Goal: Task Accomplishment & Management: Use online tool/utility

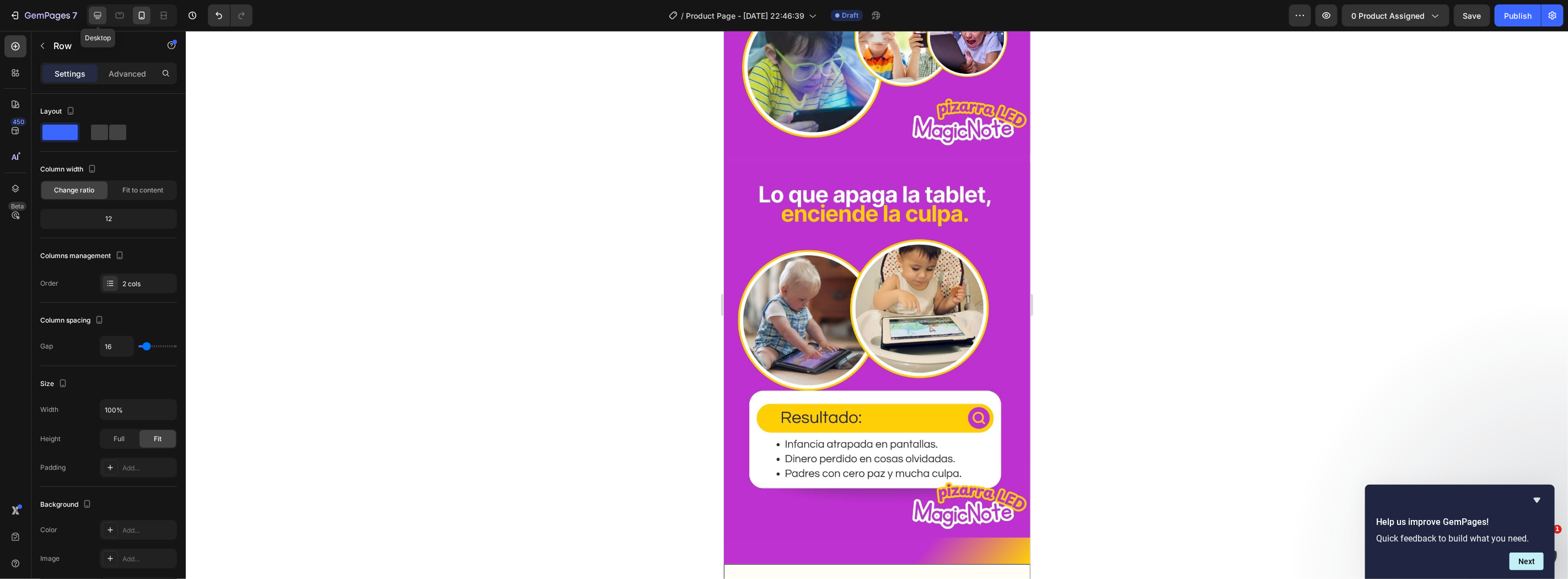
click at [97, 23] on div at bounding box center [97, 15] width 18 height 18
type input "1200"
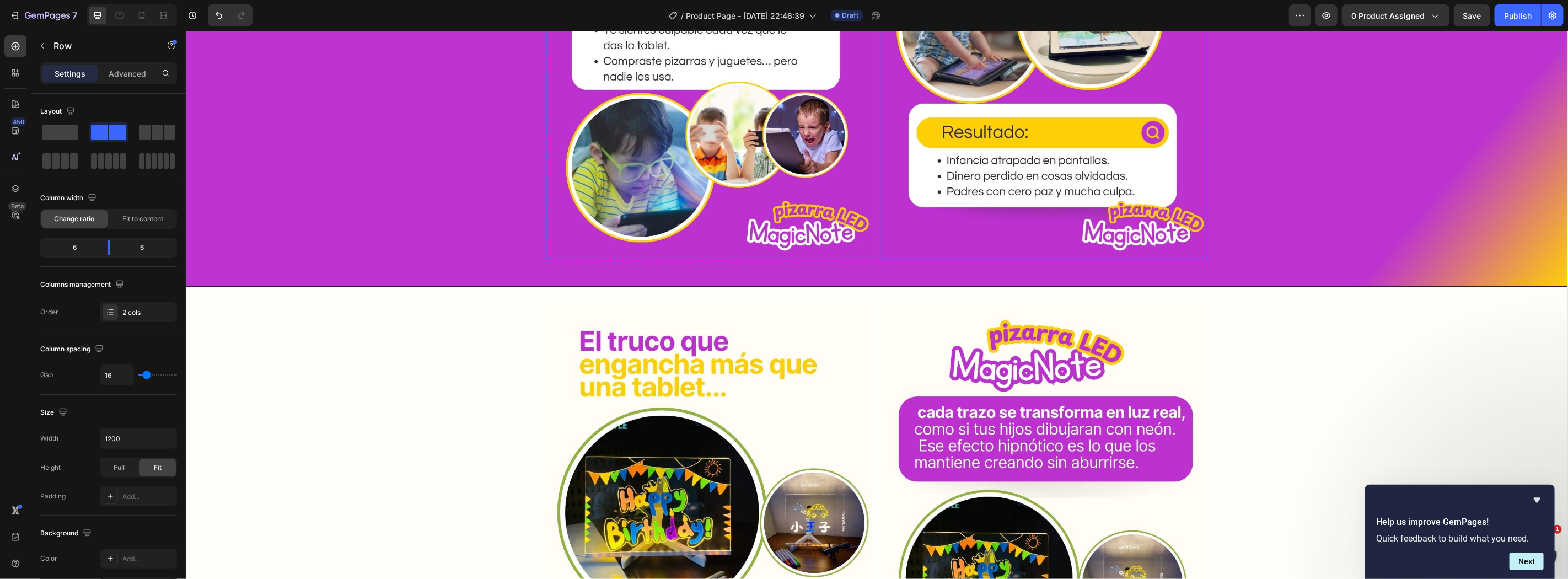
scroll to position [816, 0]
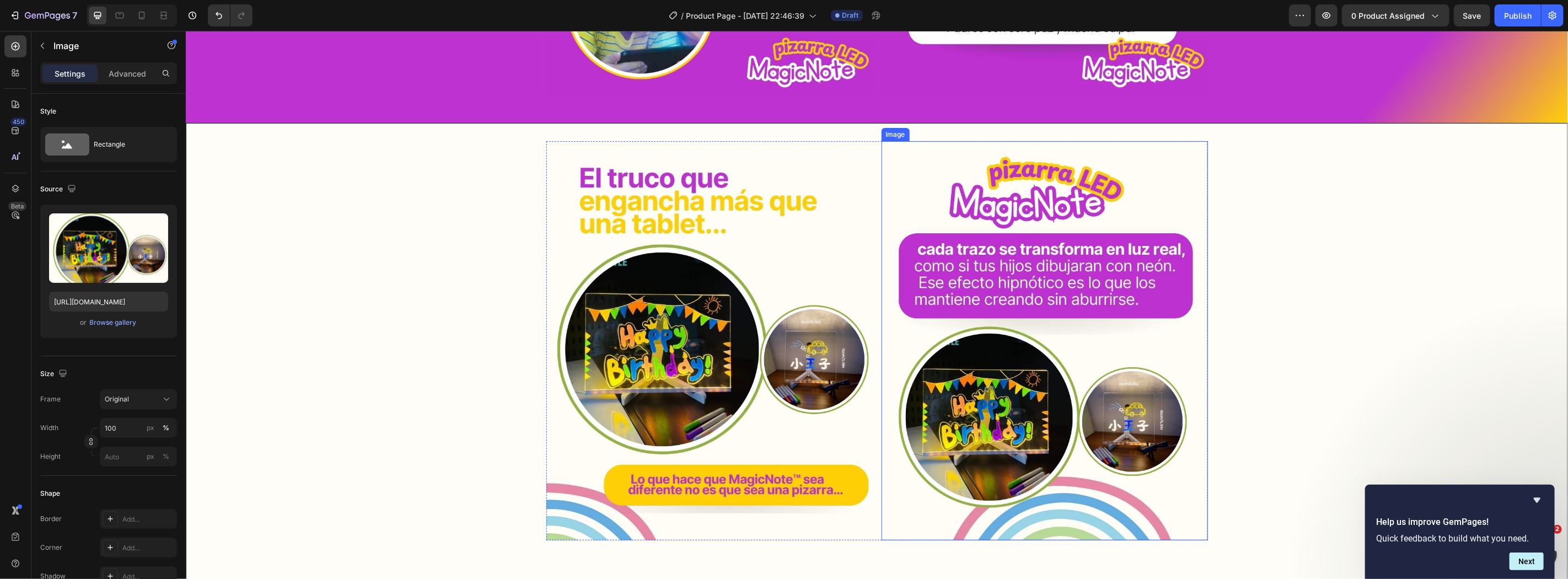
click at [785, 288] on img at bounding box center [709, 340] width 326 height 399
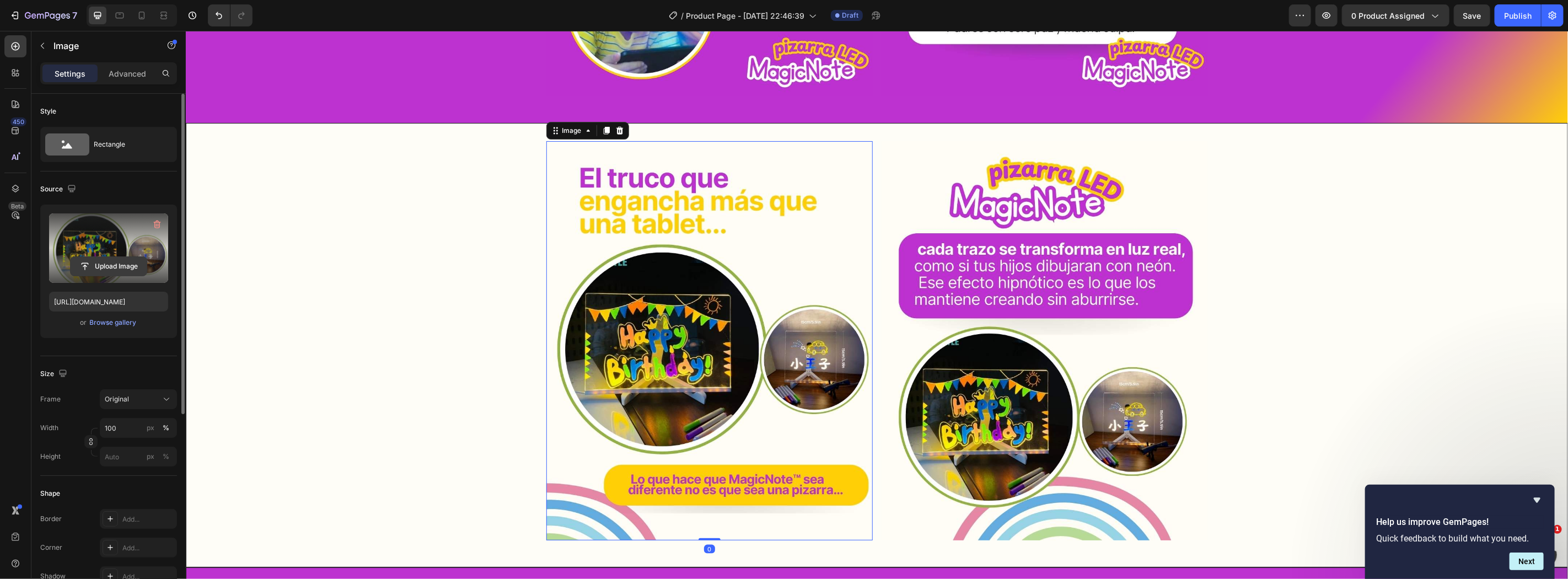
click at [108, 272] on input "file" at bounding box center [108, 266] width 76 height 19
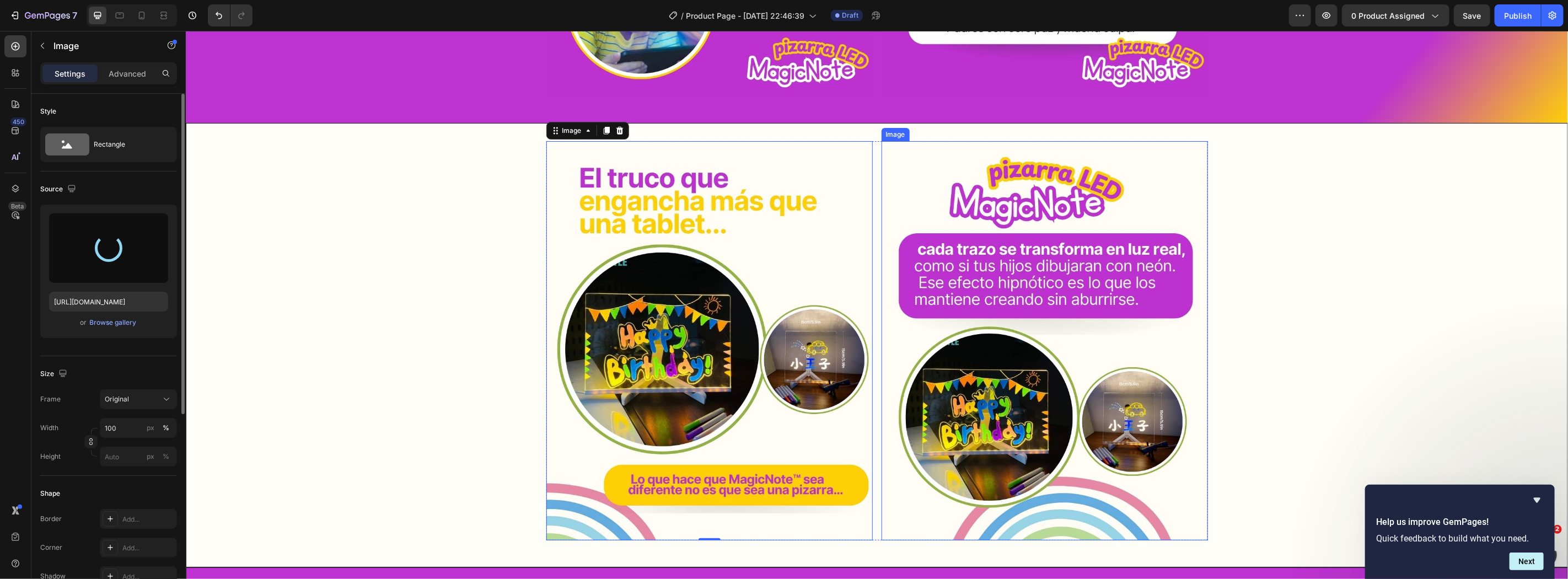
type input "https://cdn.shopify.com/s/files/1/0860/0325/3548/files/gempages_498897500908815…"
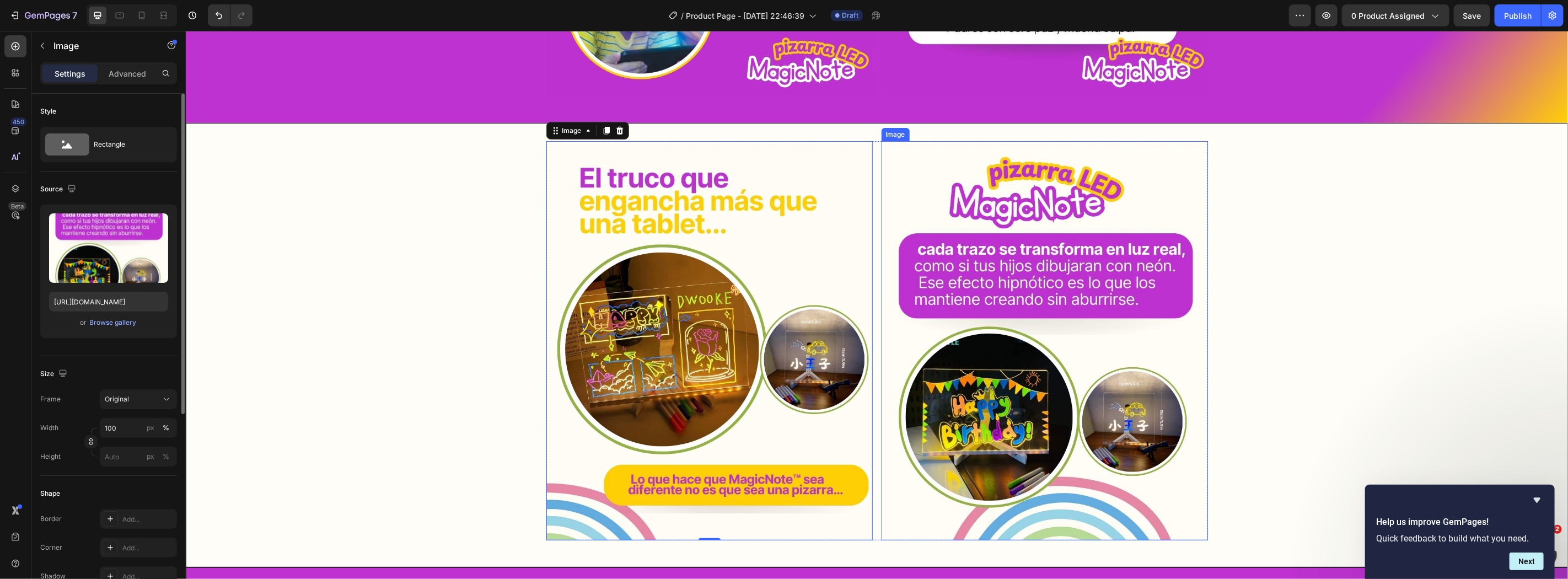
click at [1010, 312] on img at bounding box center [1044, 340] width 326 height 399
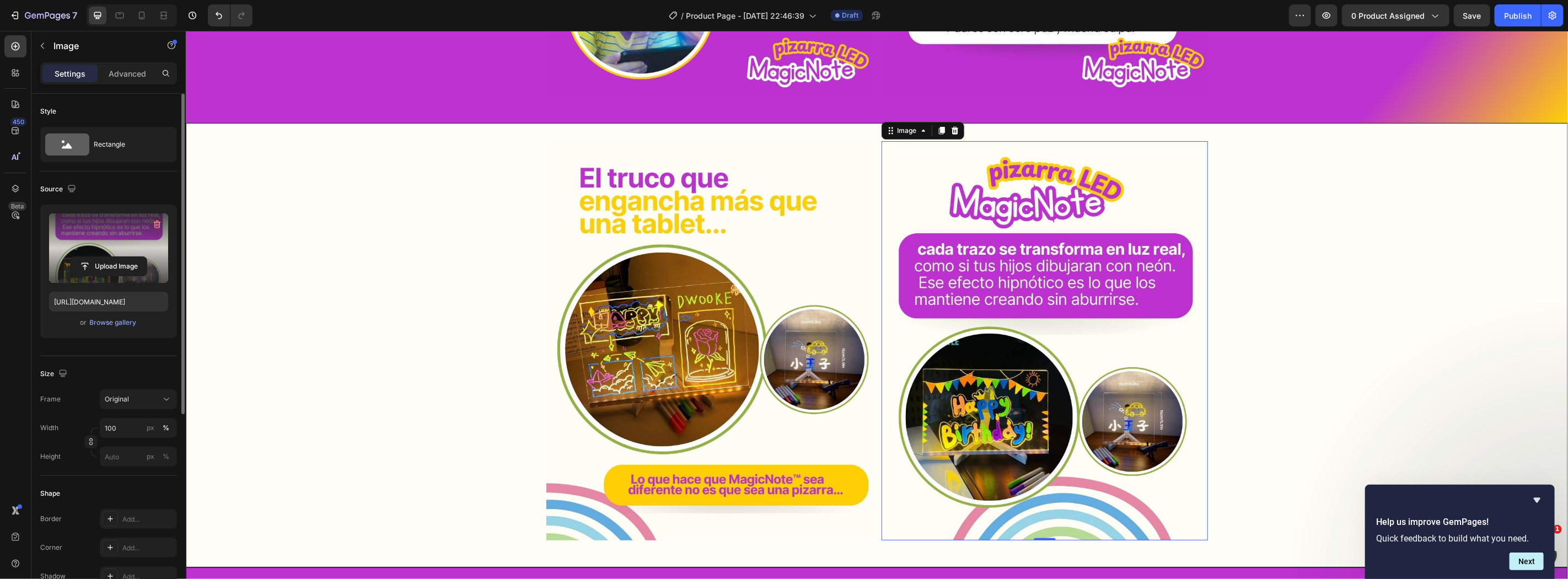
click at [82, 279] on label at bounding box center [109, 248] width 119 height 69
click at [82, 276] on input "file" at bounding box center [108, 266] width 76 height 19
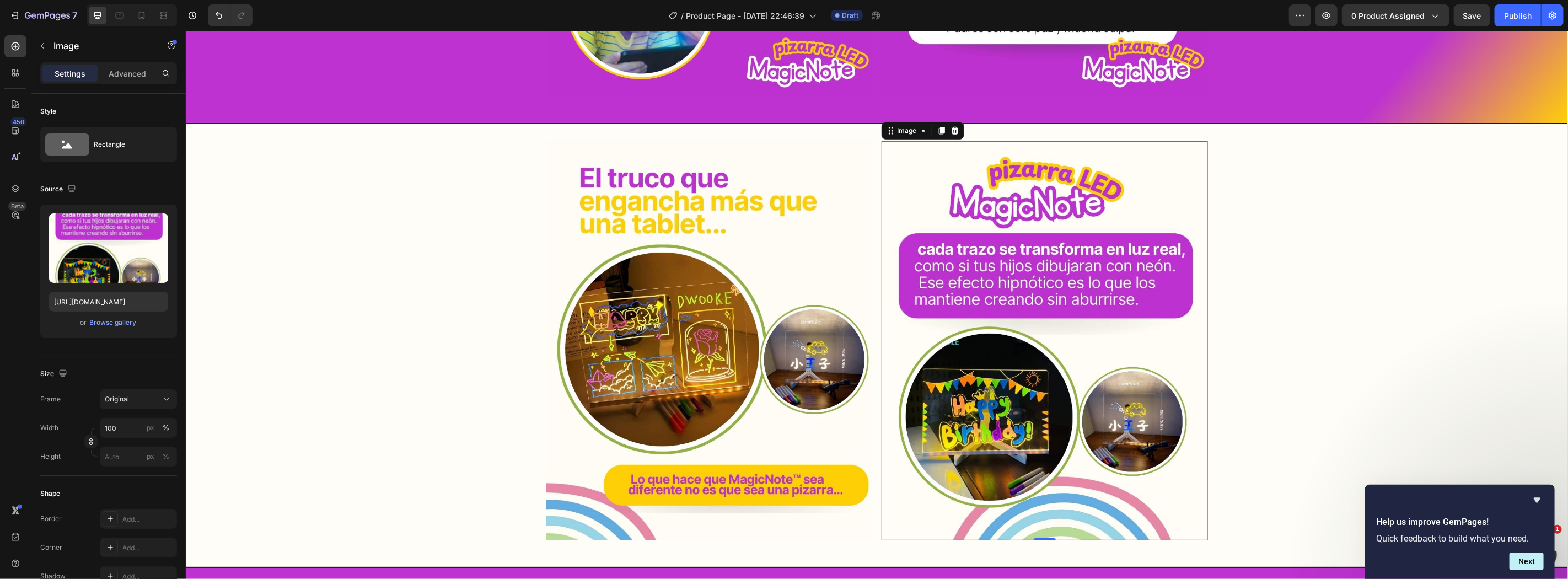
click at [1091, 361] on img at bounding box center [1044, 340] width 326 height 399
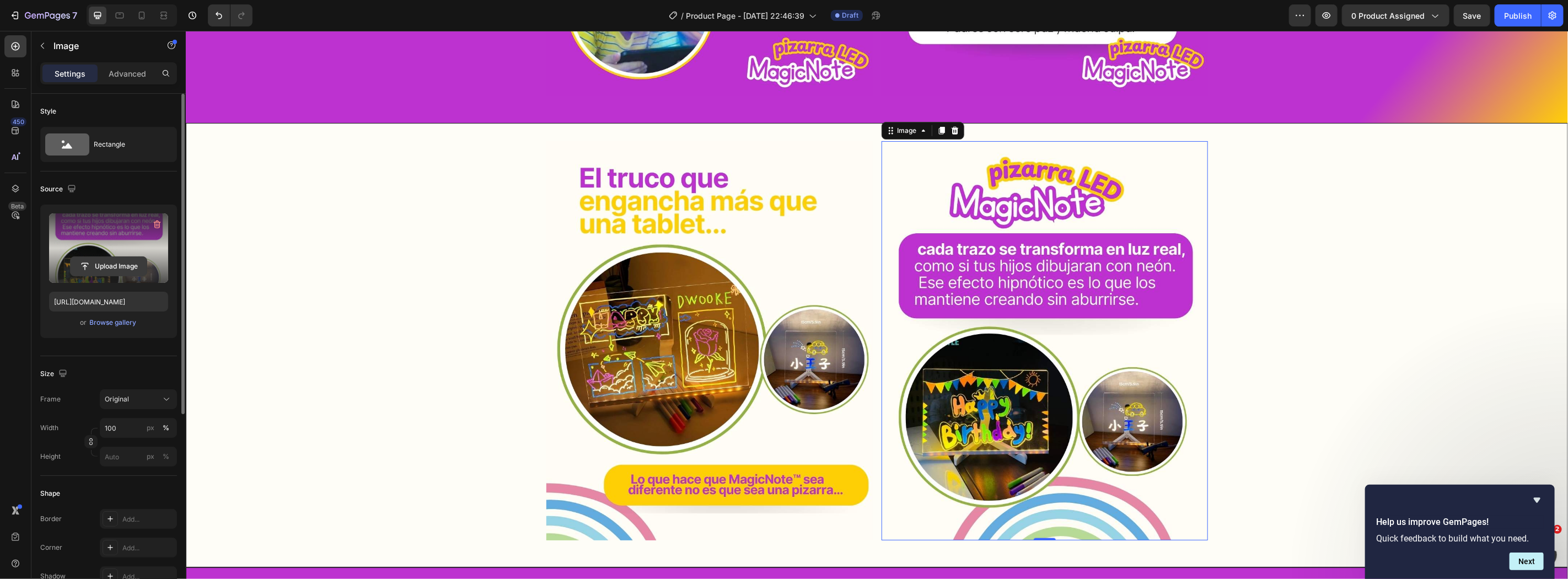
click at [129, 265] on input "file" at bounding box center [108, 266] width 76 height 19
type input "https://cdn.shopify.com/s/files/1/0860/0325/3548/files/gempages_498897500908815…"
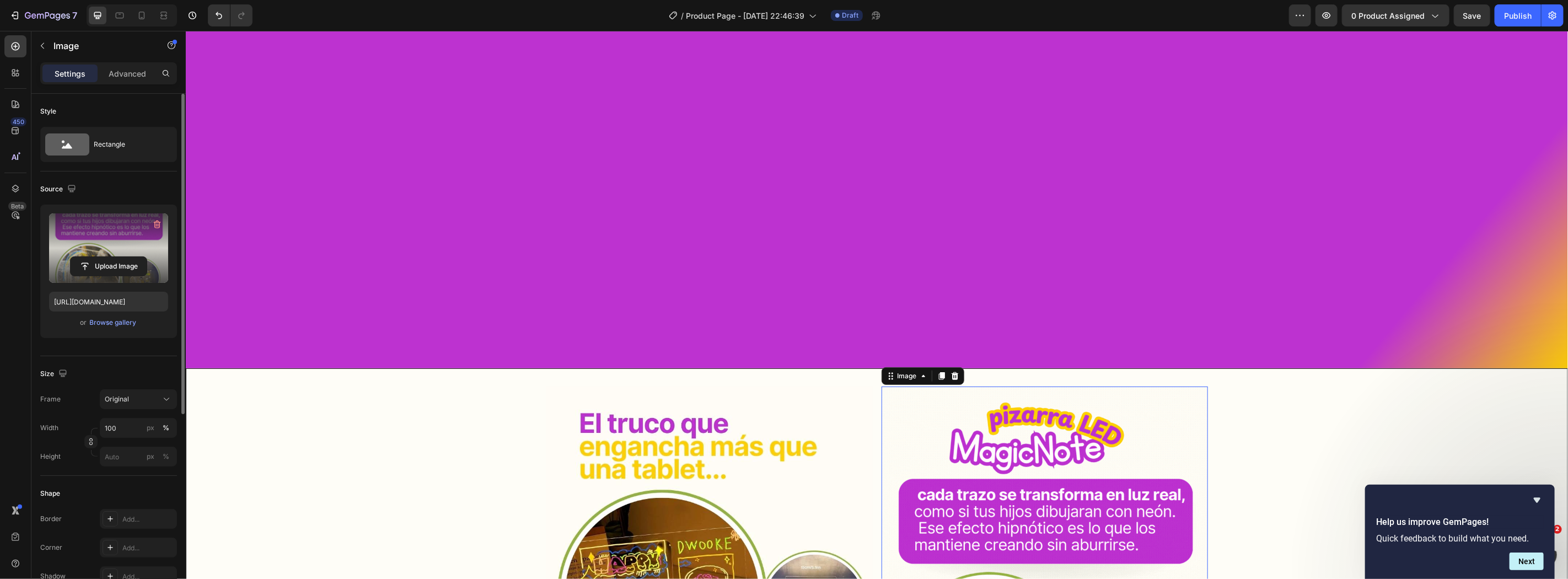
click at [1088, 386] on img at bounding box center [1044, 586] width 326 height 399
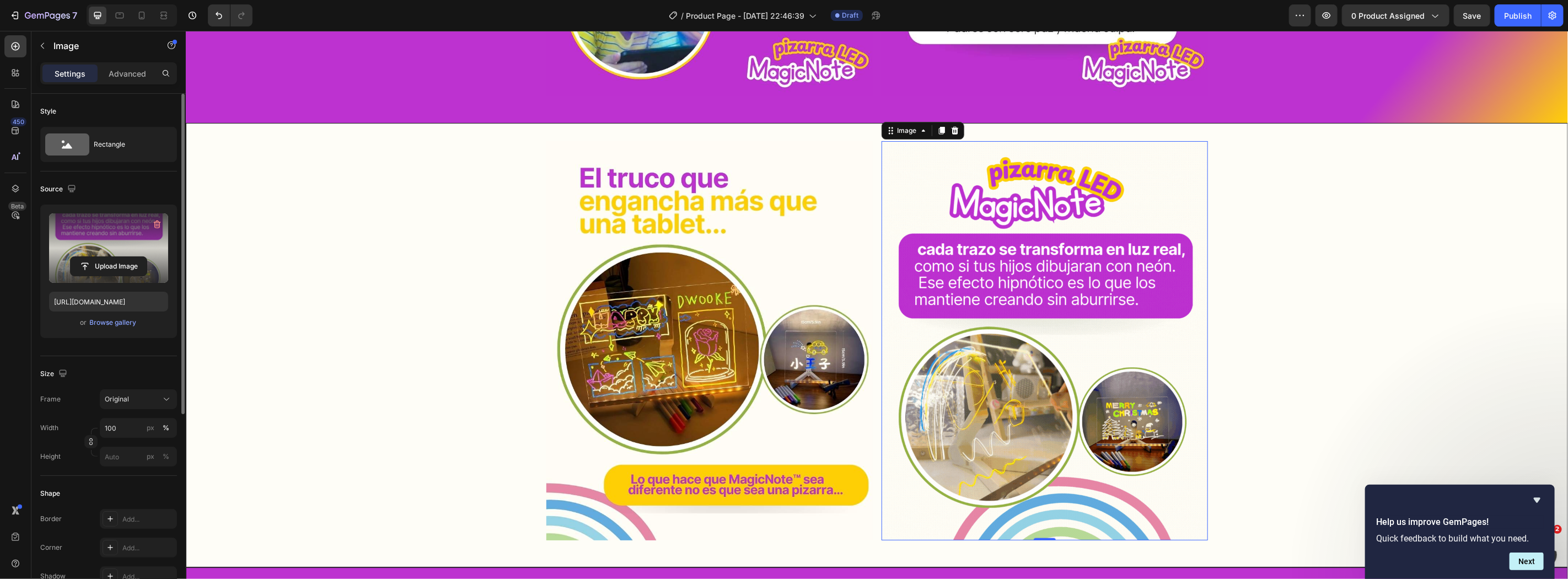
click at [1012, 337] on img at bounding box center [1044, 340] width 326 height 399
click at [1479, 14] on span "Save" at bounding box center [1472, 15] width 18 height 9
click at [94, 250] on label at bounding box center [109, 248] width 119 height 69
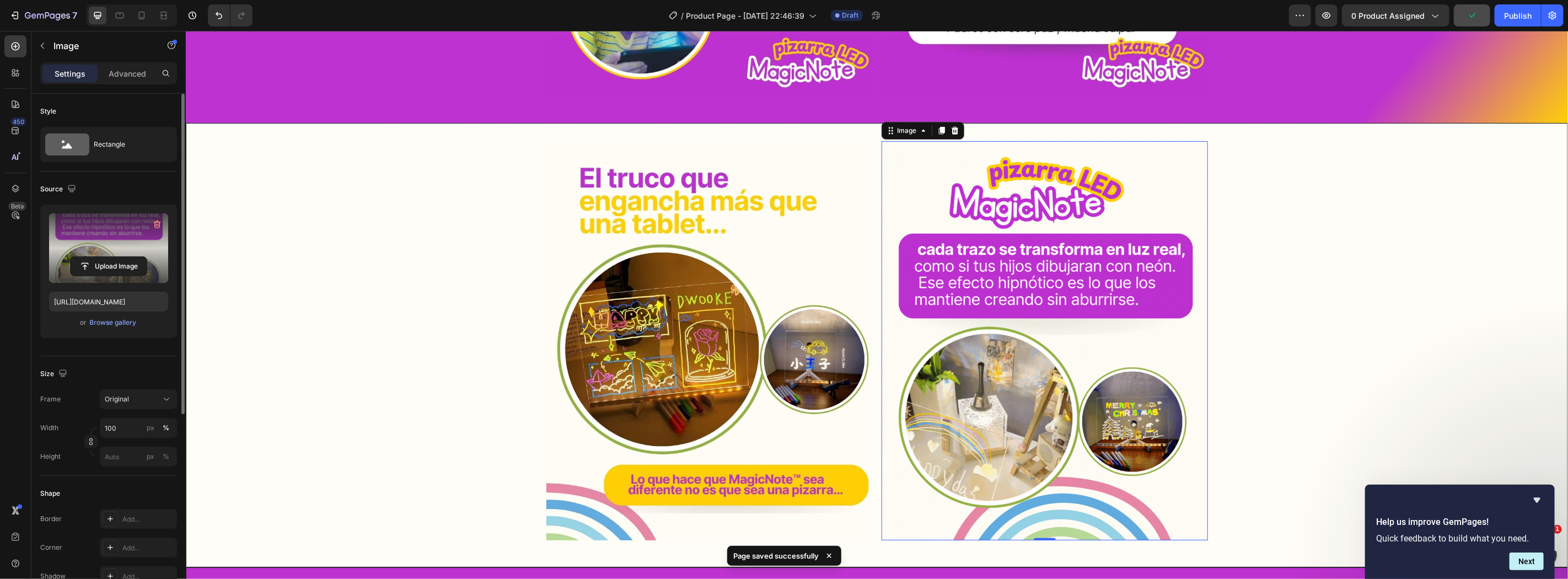
click at [94, 257] on input "file" at bounding box center [108, 266] width 76 height 19
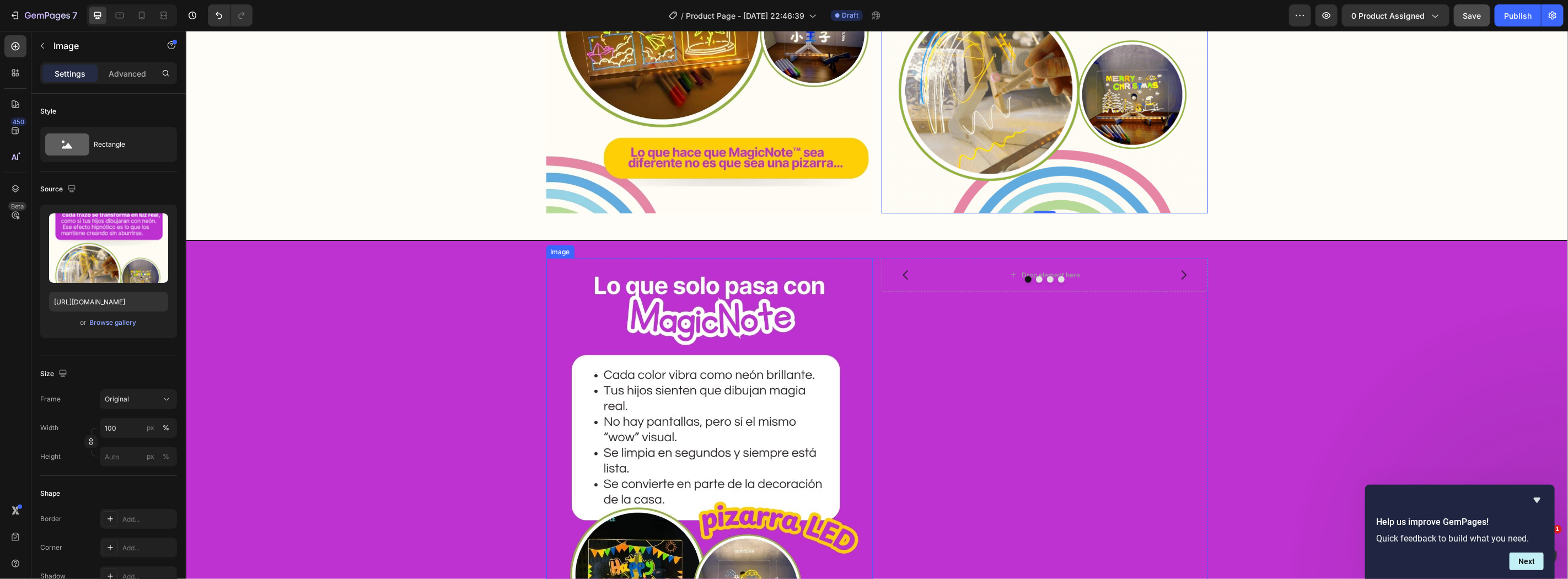
scroll to position [1226, 0]
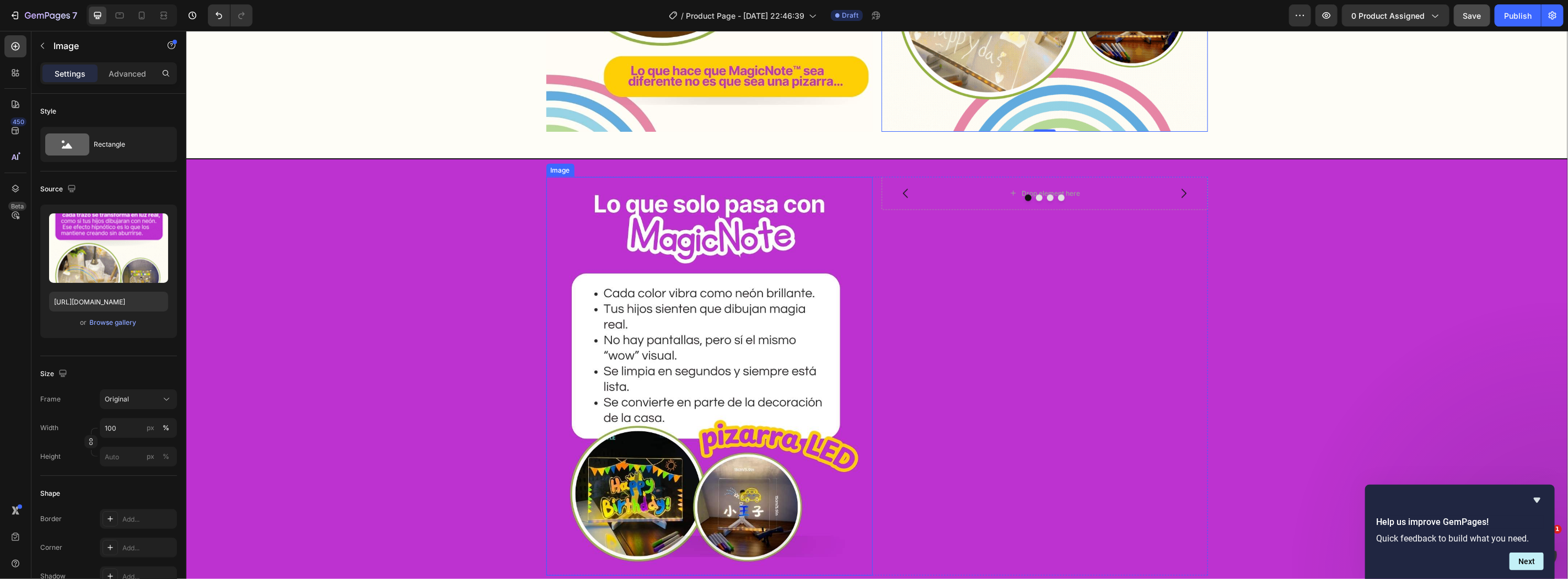
click at [699, 317] on img at bounding box center [709, 376] width 326 height 399
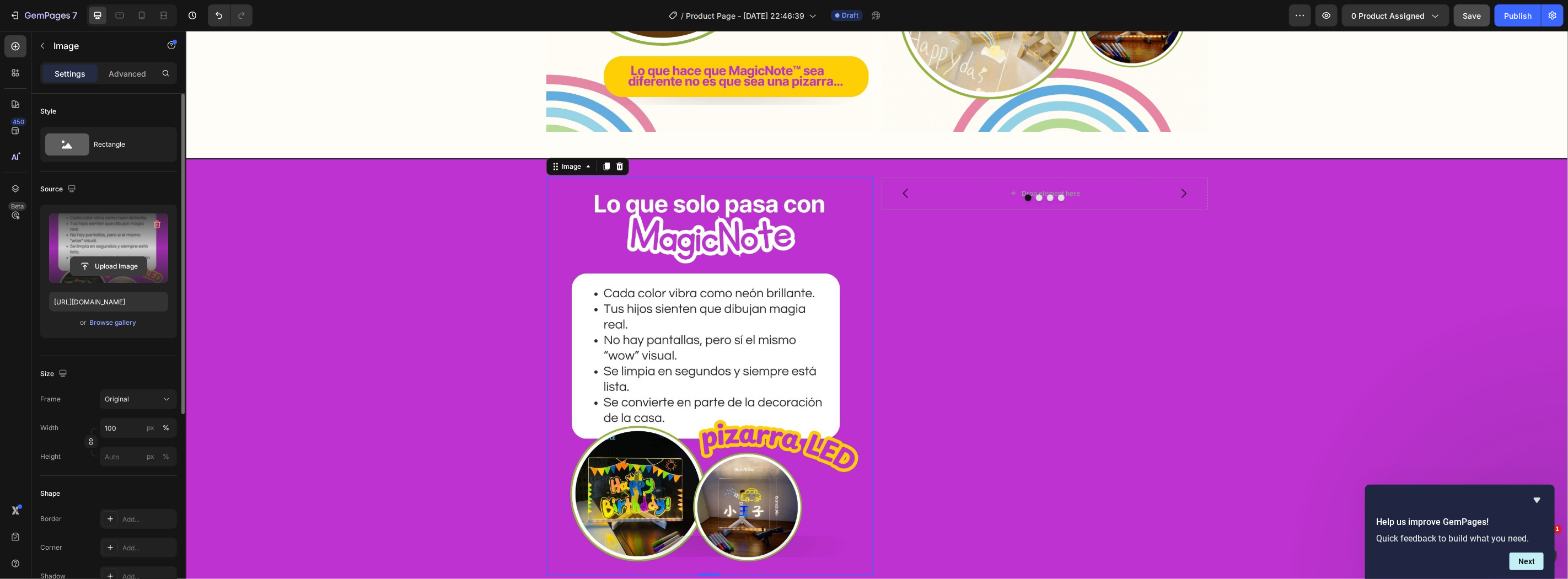
click at [108, 270] on input "file" at bounding box center [108, 266] width 76 height 19
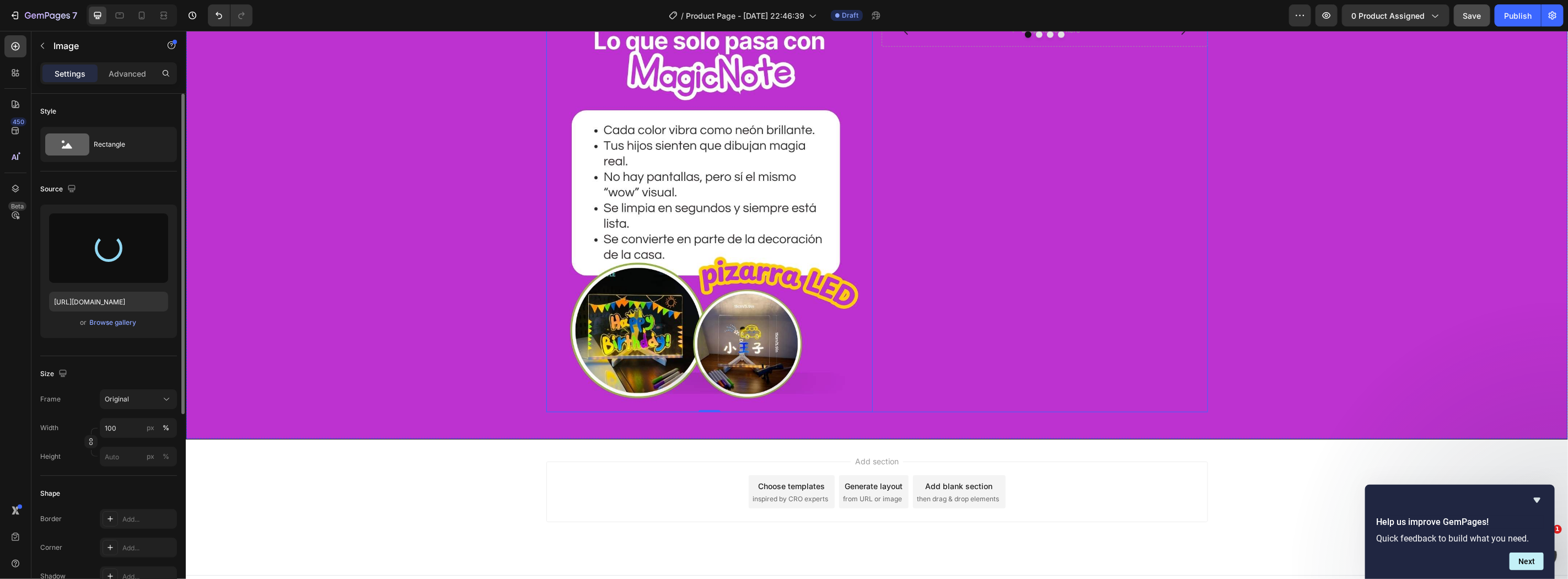
scroll to position [1307, 0]
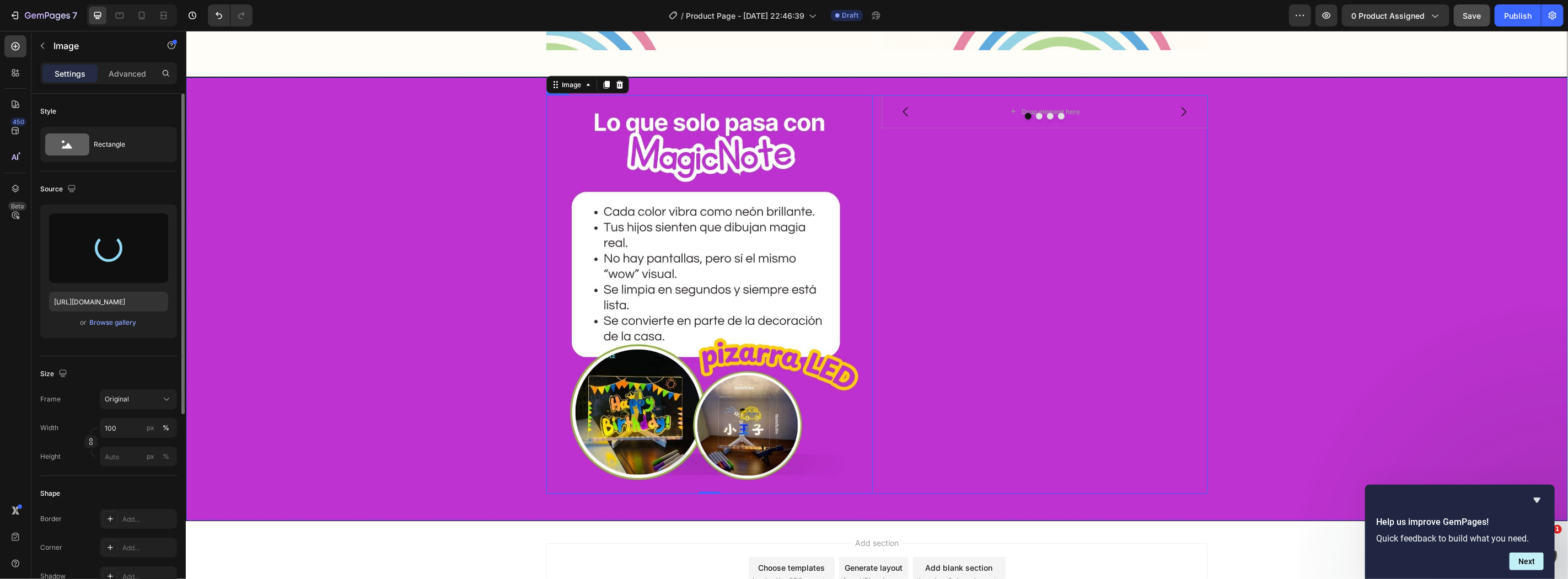
type input "https://cdn.shopify.com/s/files/1/0860/0325/3548/files/gempages_498897500908815…"
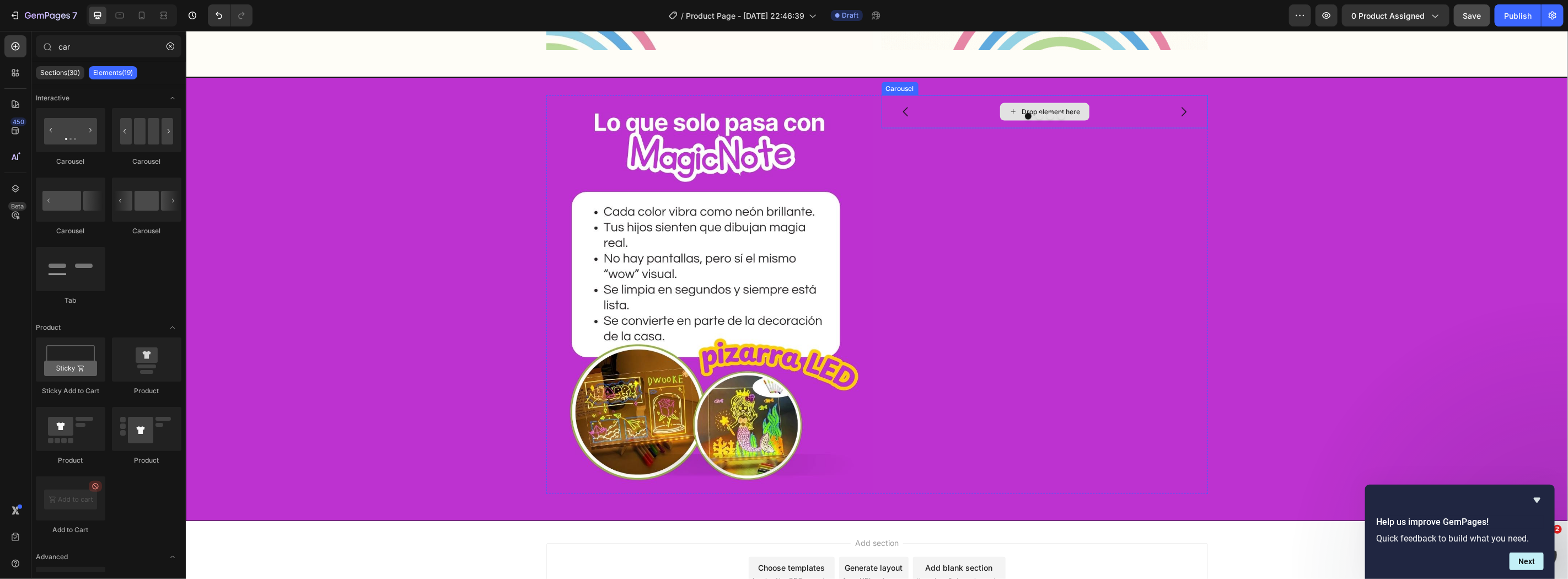
click at [999, 111] on div "Drop element here" at bounding box center [1044, 111] width 89 height 18
click at [909, 104] on button "Carousel Back Arrow" at bounding box center [905, 111] width 31 height 31
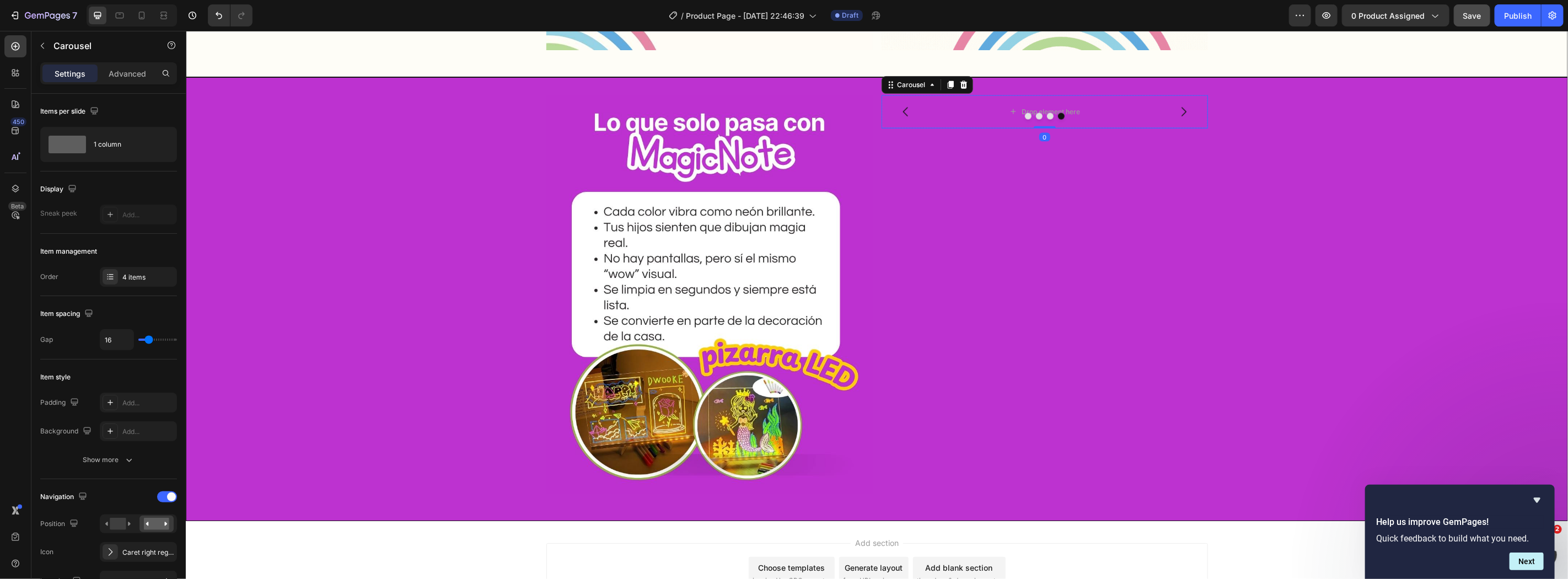
click at [967, 84] on div "Carousel" at bounding box center [926, 84] width 91 height 18
click at [42, 45] on icon "button" at bounding box center [42, 46] width 9 height 9
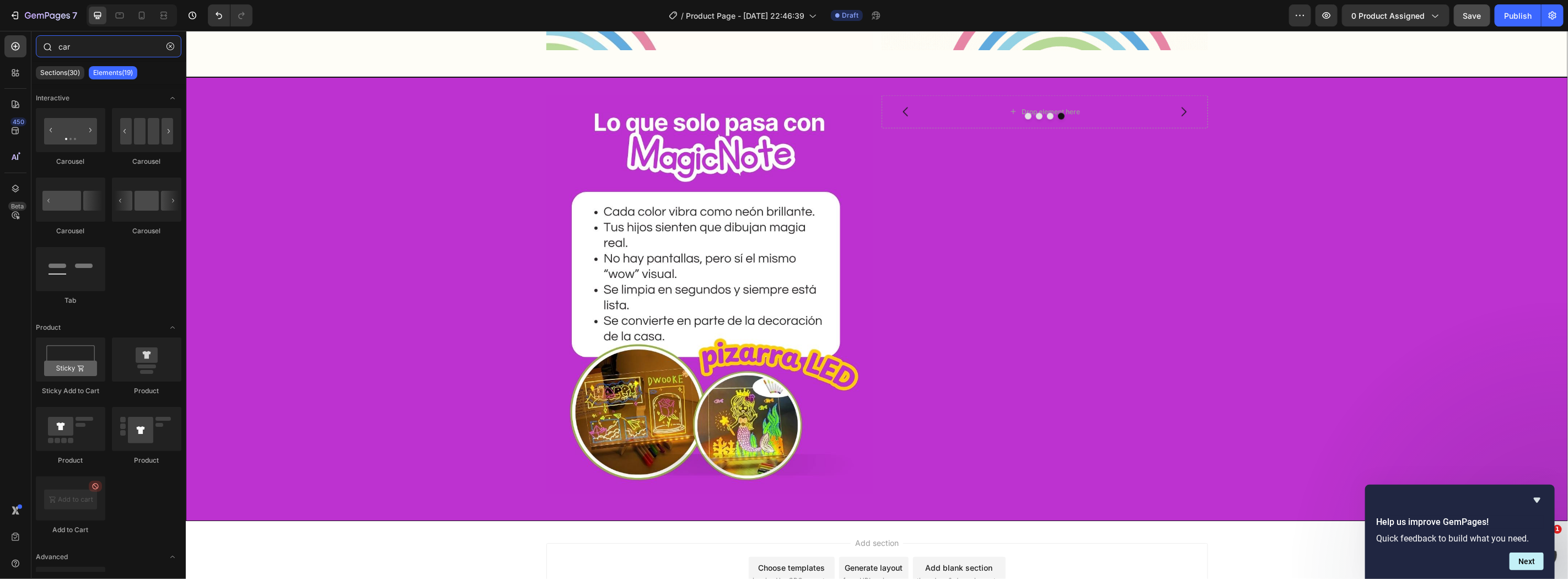
click at [178, 35] on input "car" at bounding box center [108, 46] width 145 height 22
click at [173, 44] on icon "button" at bounding box center [170, 46] width 8 height 8
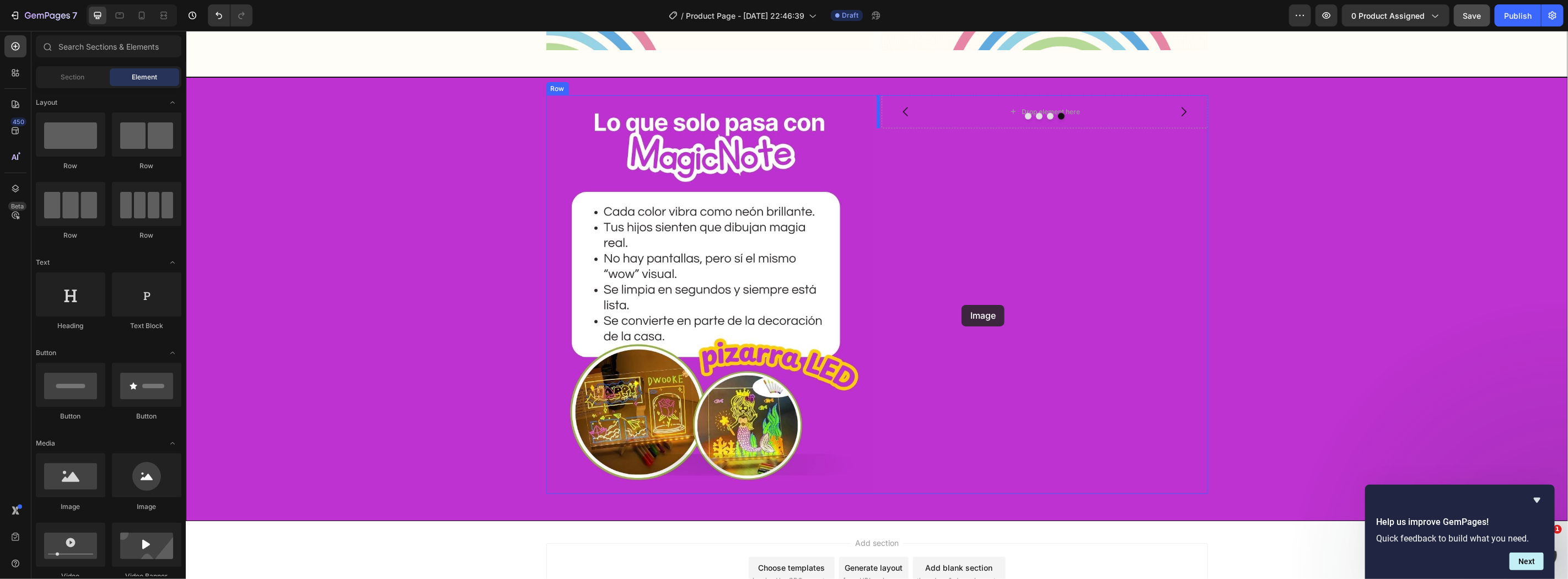
drag, startPoint x: 321, startPoint y: 512, endPoint x: 960, endPoint y: 308, distance: 670.8
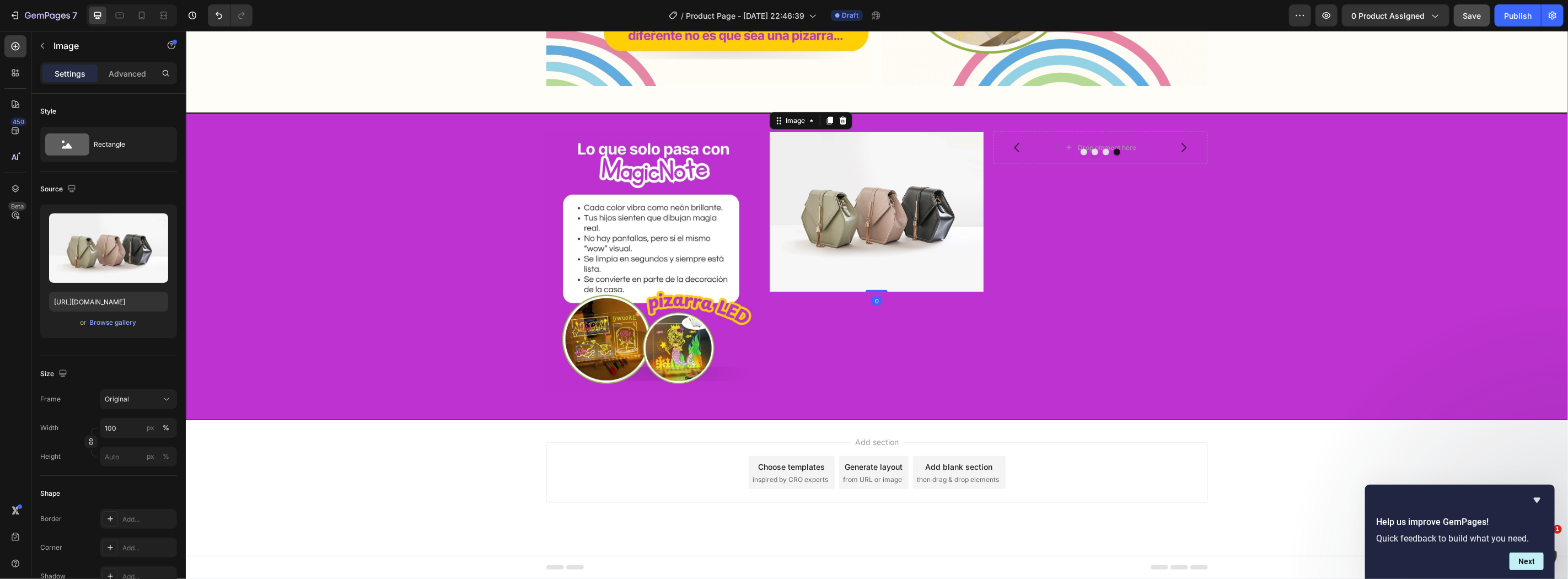
scroll to position [1271, 0]
click at [1037, 169] on div "Drop element here Drop element here Drop element here Drop element here Carousel" at bounding box center [1099, 262] width 214 height 262
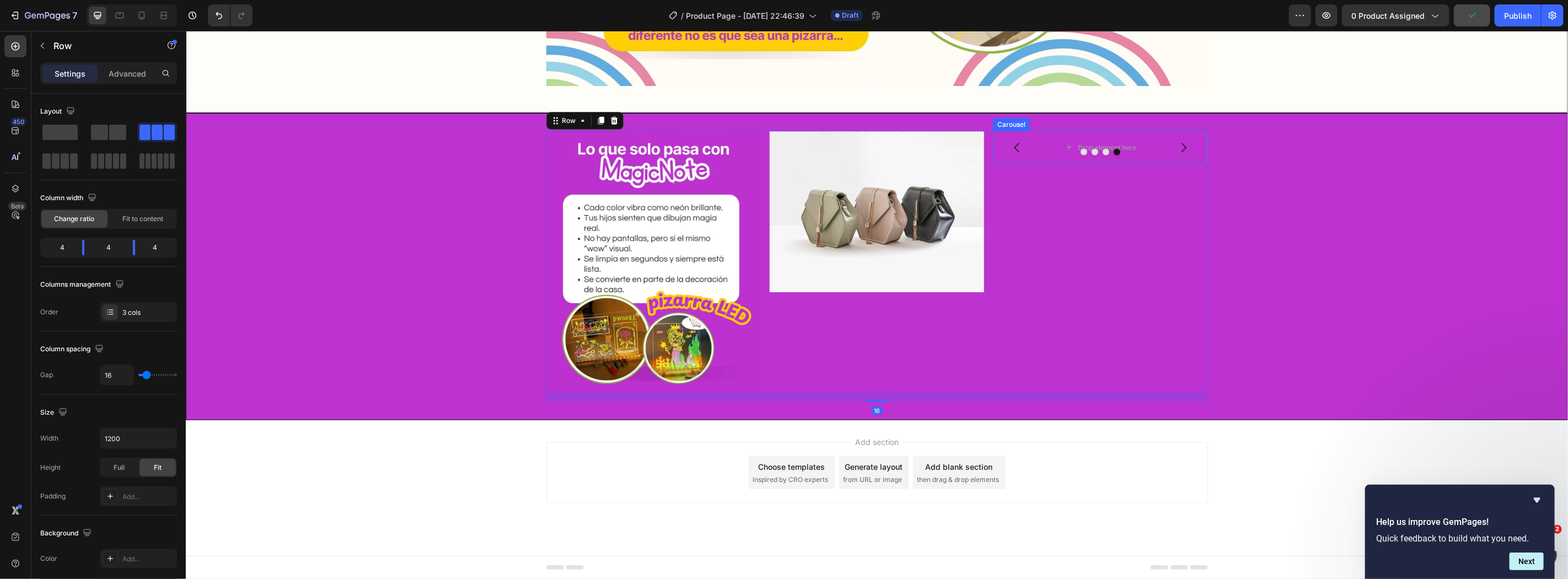
click at [1036, 146] on div "Drop element here" at bounding box center [1099, 147] width 214 height 33
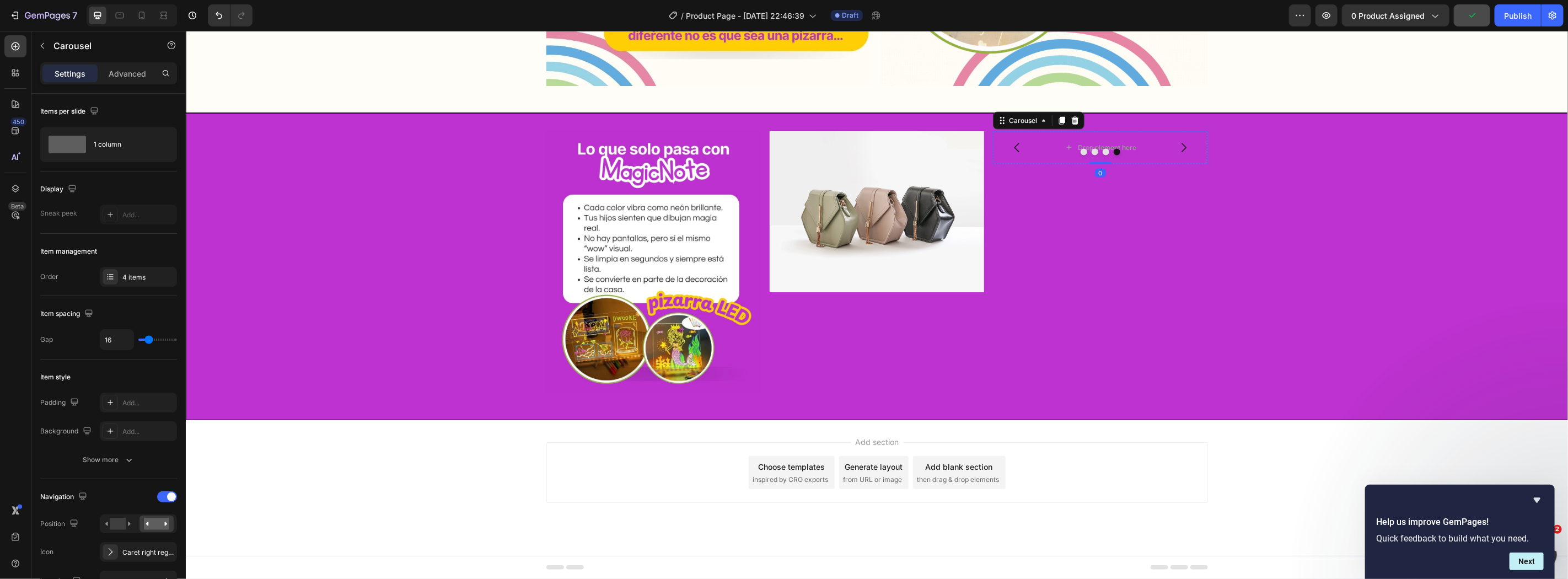
click at [1074, 118] on div at bounding box center [1074, 121] width 13 height 13
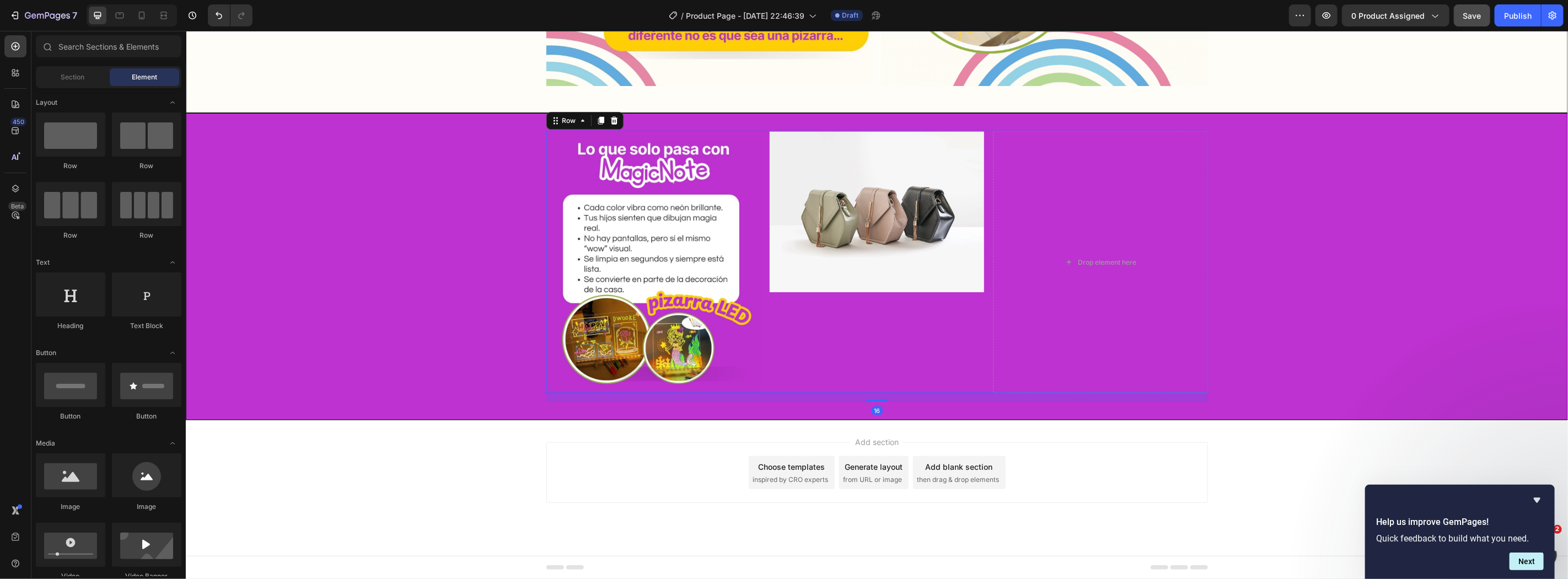
click at [962, 317] on div "Image" at bounding box center [877, 262] width 214 height 262
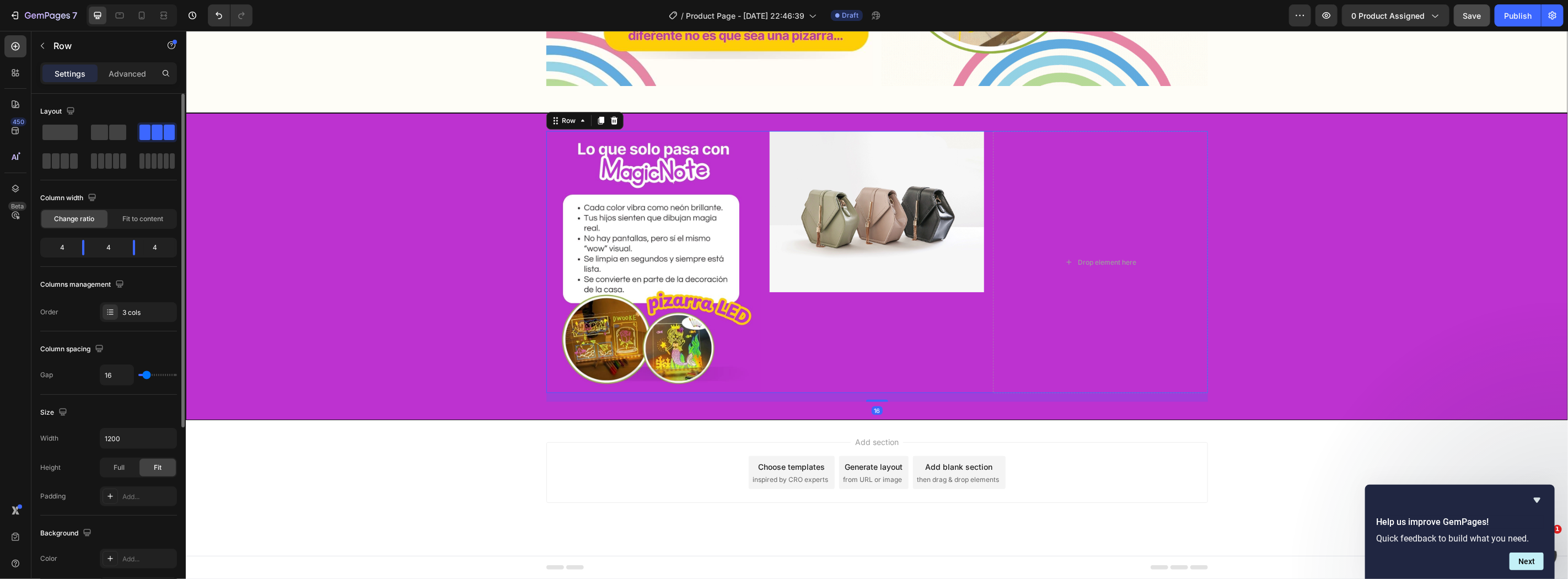
click at [86, 133] on div at bounding box center [108, 147] width 137 height 49
click at [102, 135] on span at bounding box center [99, 132] width 17 height 15
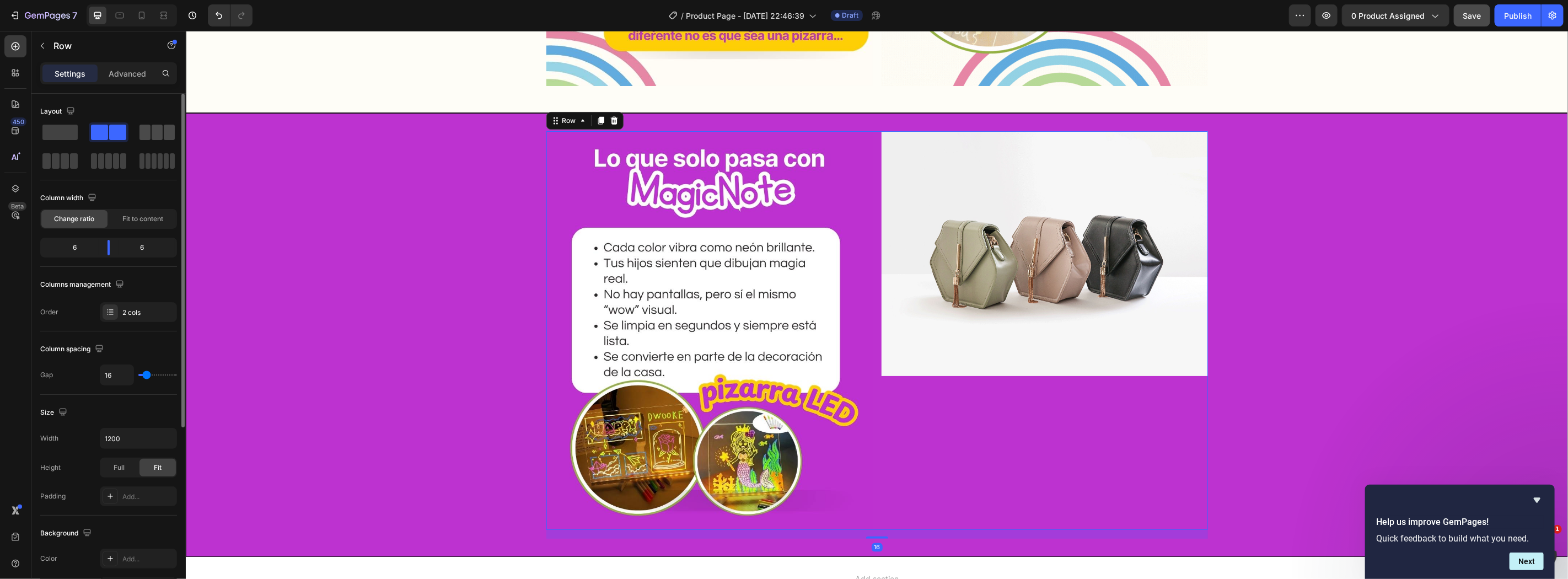
scroll to position [1307, 0]
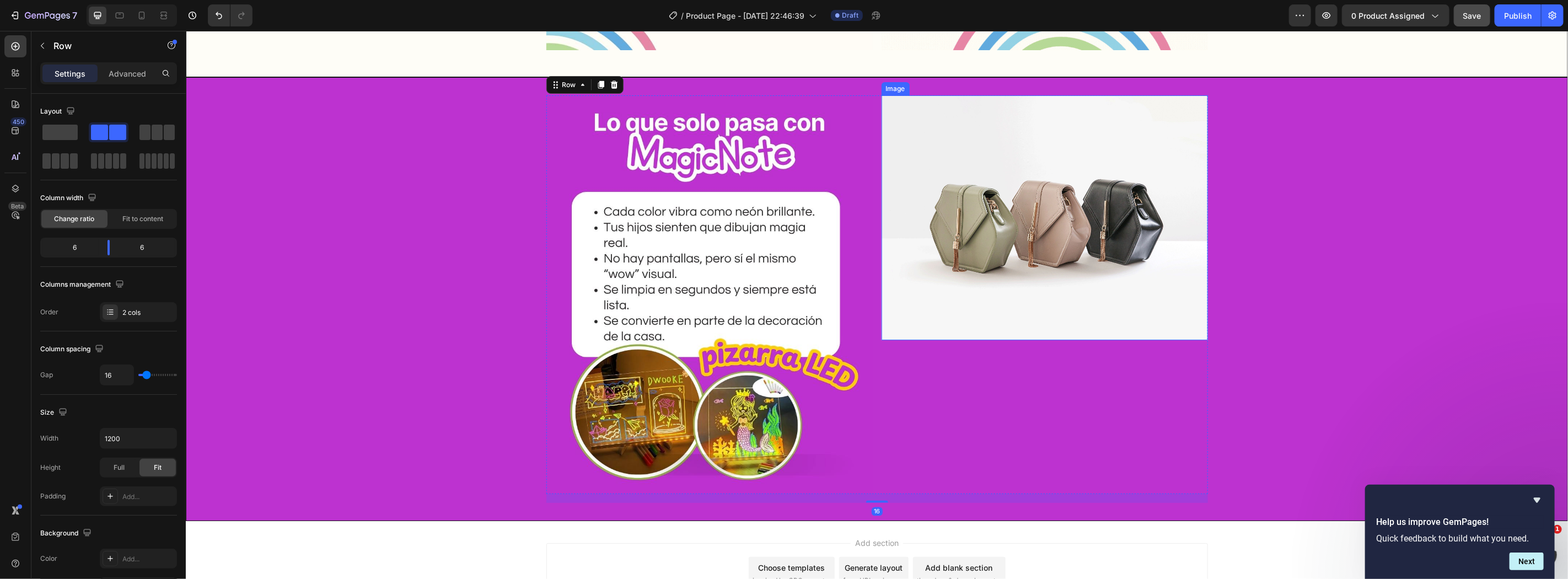
click at [1007, 288] on img at bounding box center [1044, 217] width 326 height 245
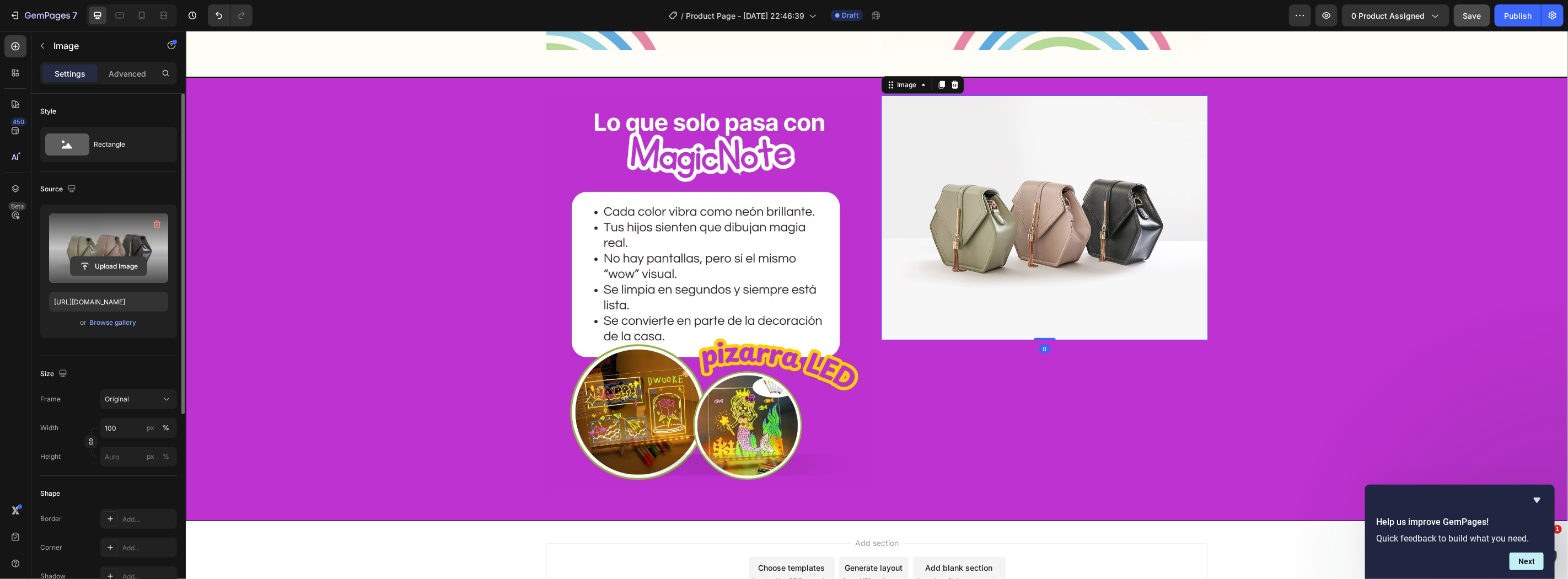
click at [119, 267] on input "file" at bounding box center [108, 266] width 76 height 19
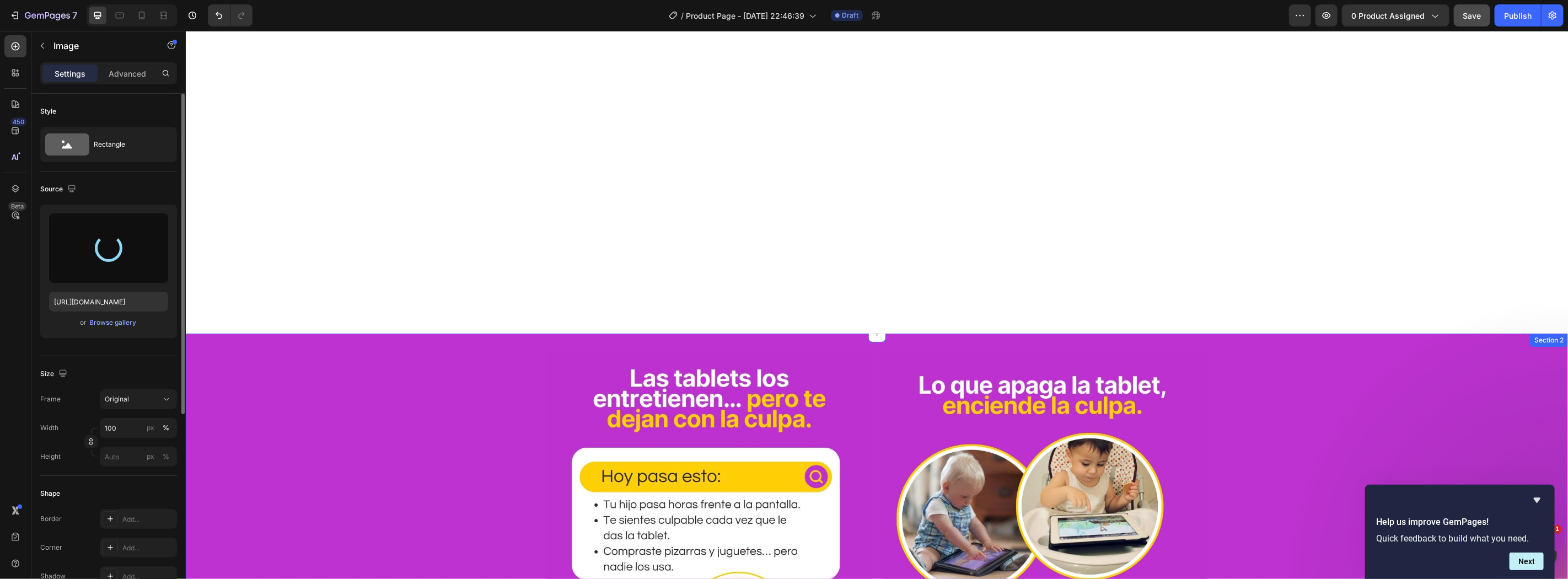
scroll to position [0, 0]
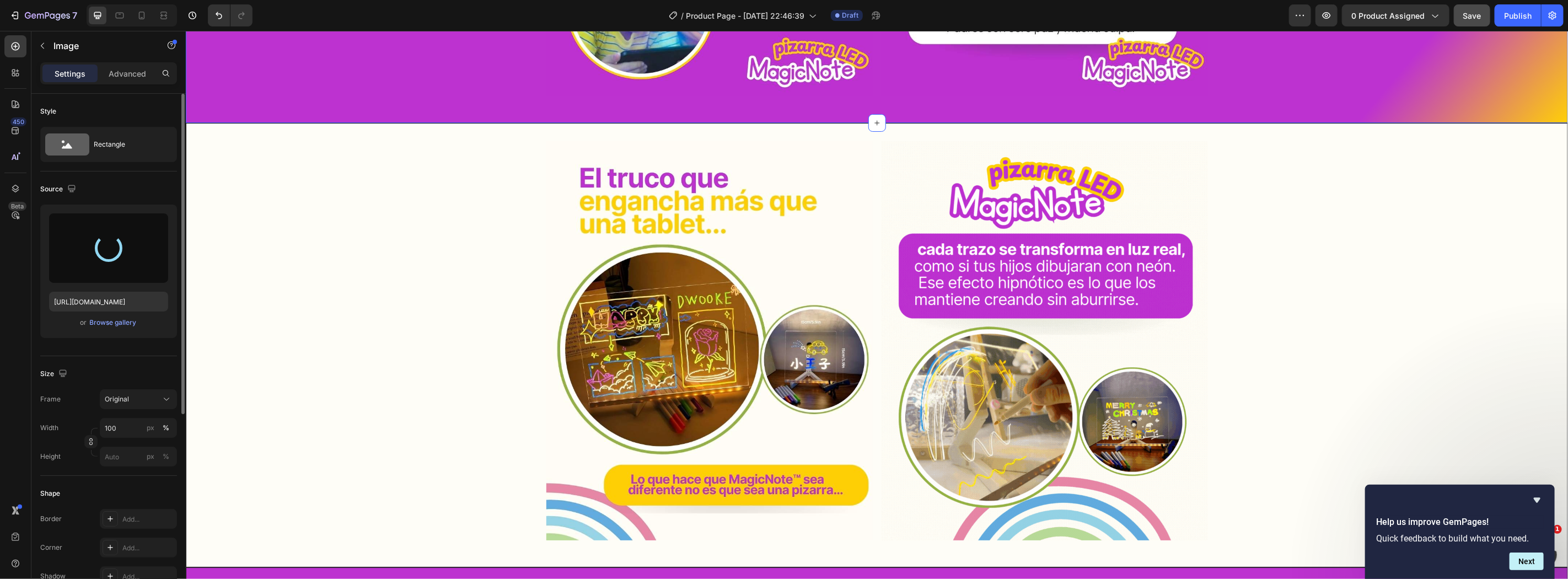
type input "https://cdn.shopify.com/s/files/1/0860/0325/3548/files/gempages_498897500908815…"
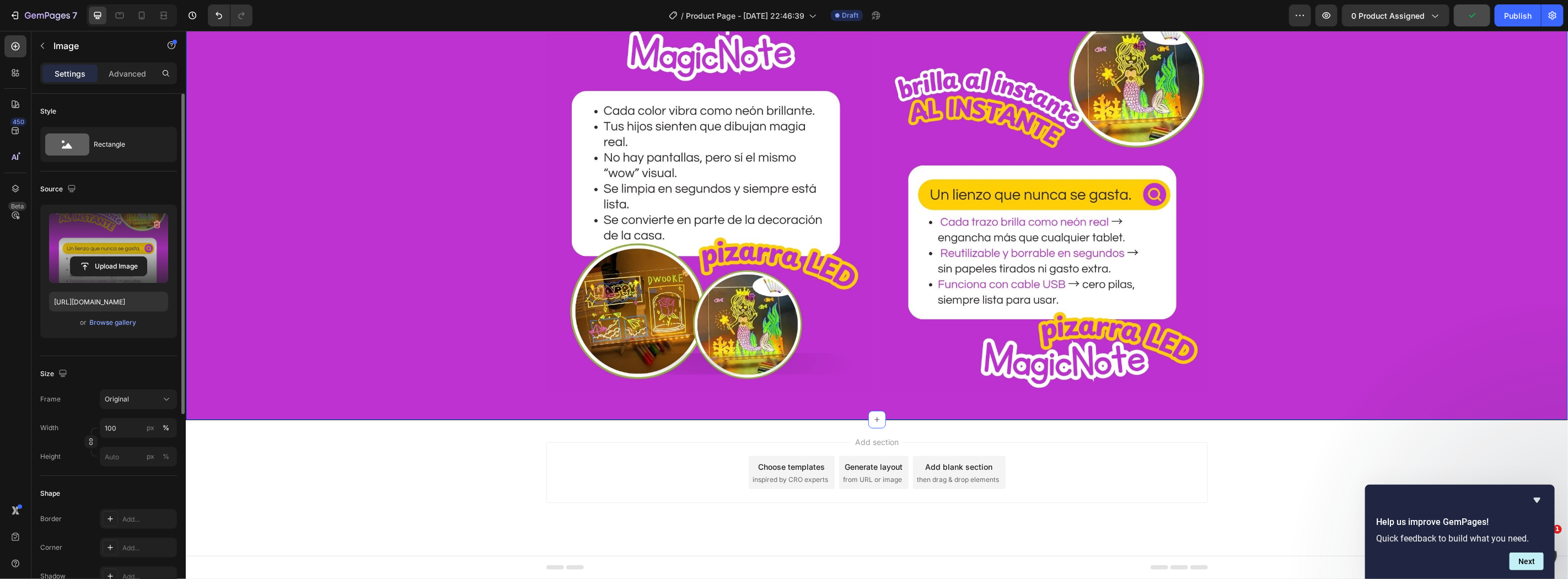
scroll to position [1244, 0]
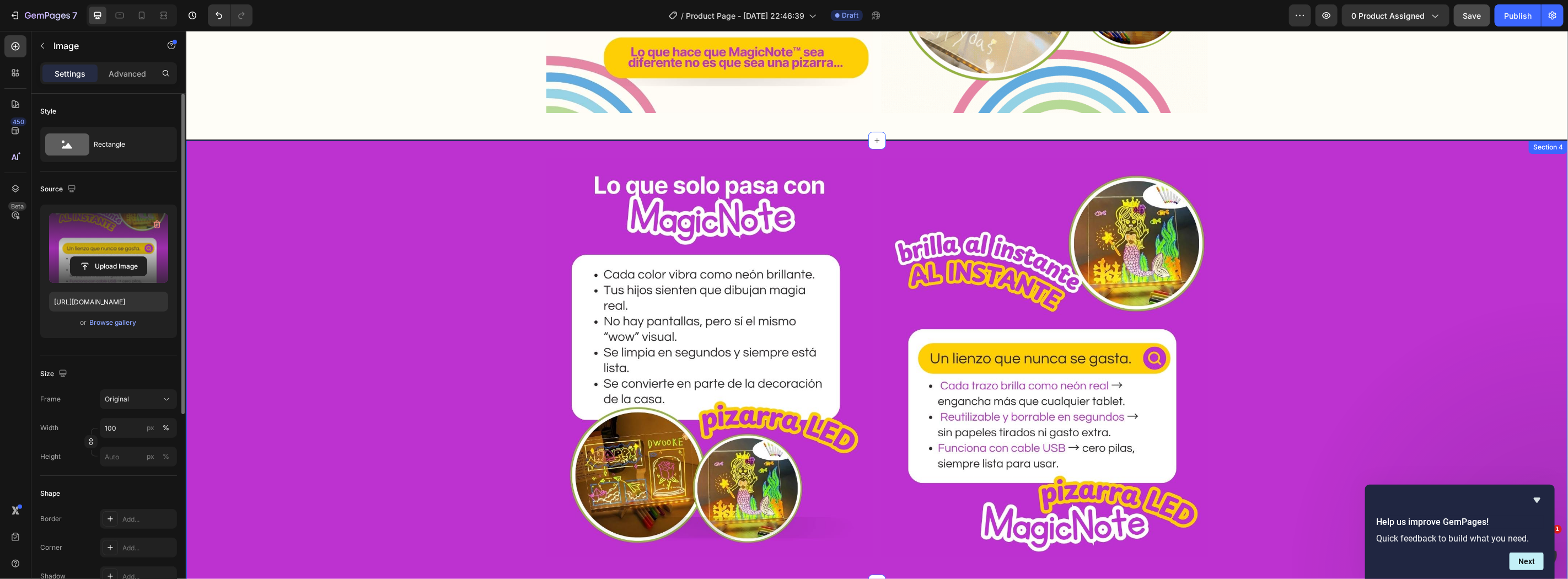
click at [436, 276] on div "Image Image Row" at bounding box center [876, 362] width 1381 height 408
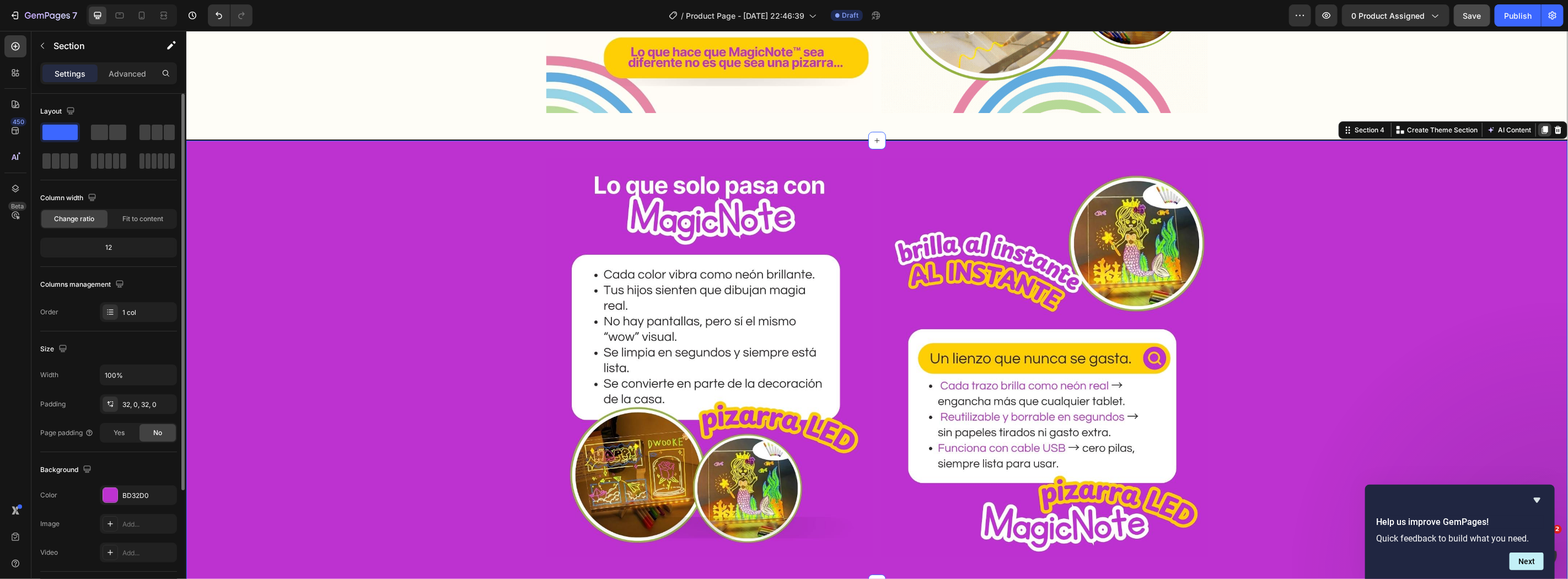
click at [1540, 129] on icon at bounding box center [1544, 130] width 9 height 9
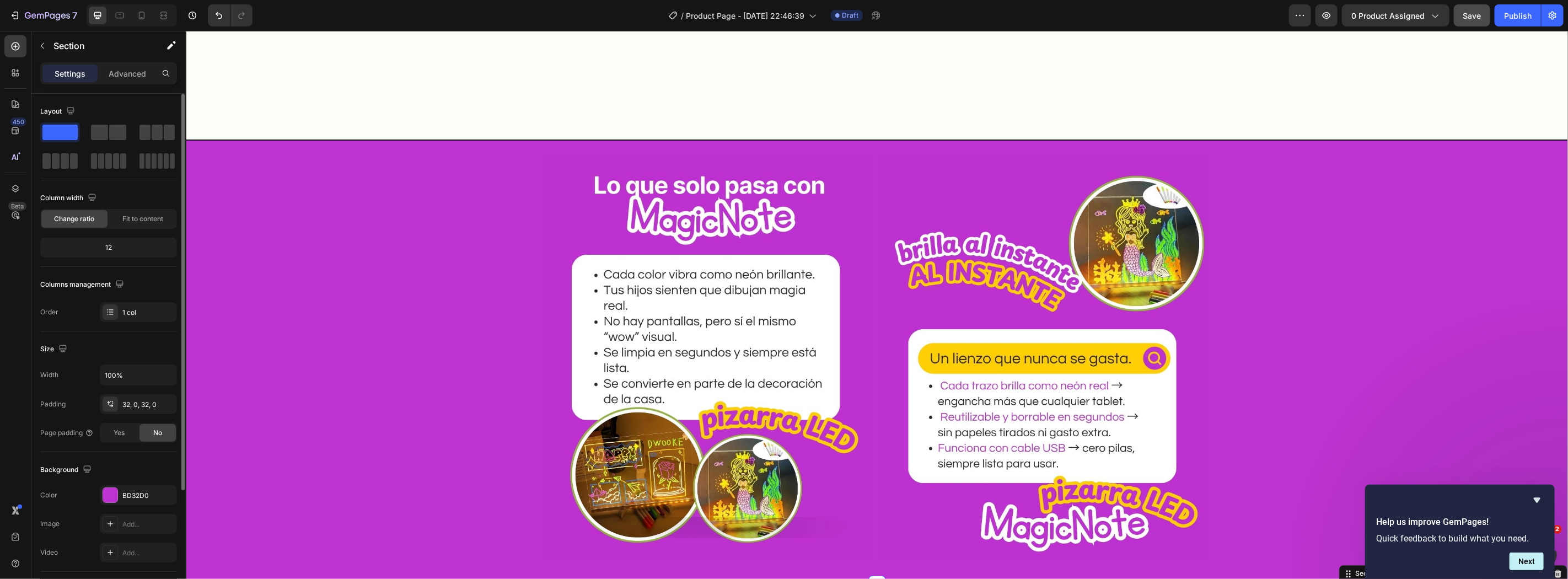
scroll to position [1759, 0]
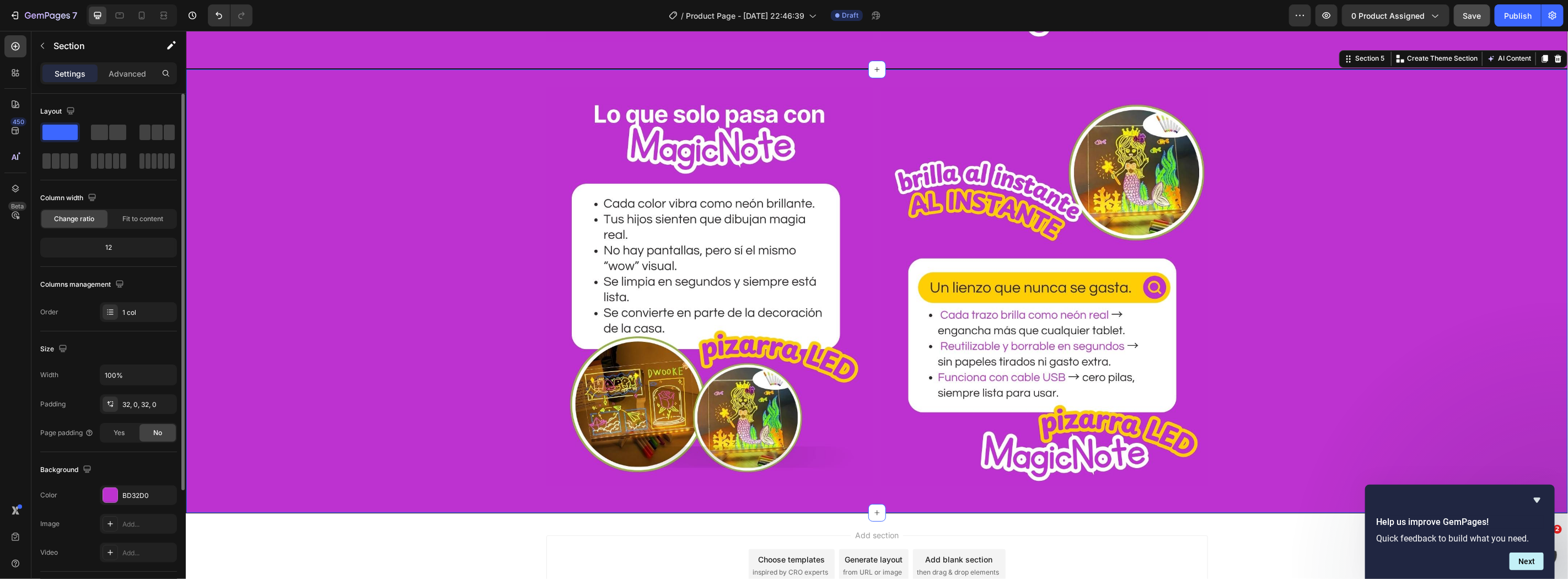
click at [438, 219] on div "Image Image Row" at bounding box center [876, 290] width 1381 height 408
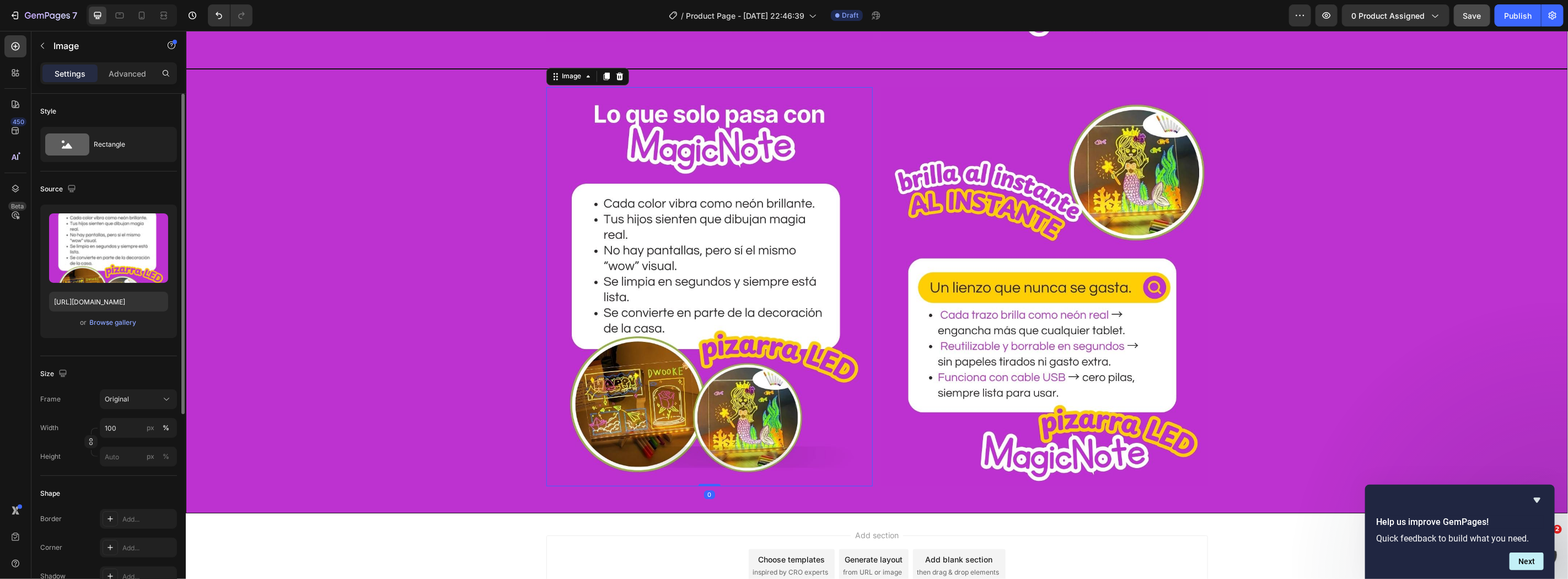
click at [641, 334] on img at bounding box center [709, 286] width 326 height 399
click at [119, 250] on label at bounding box center [109, 248] width 119 height 69
click at [119, 257] on input "file" at bounding box center [108, 266] width 76 height 19
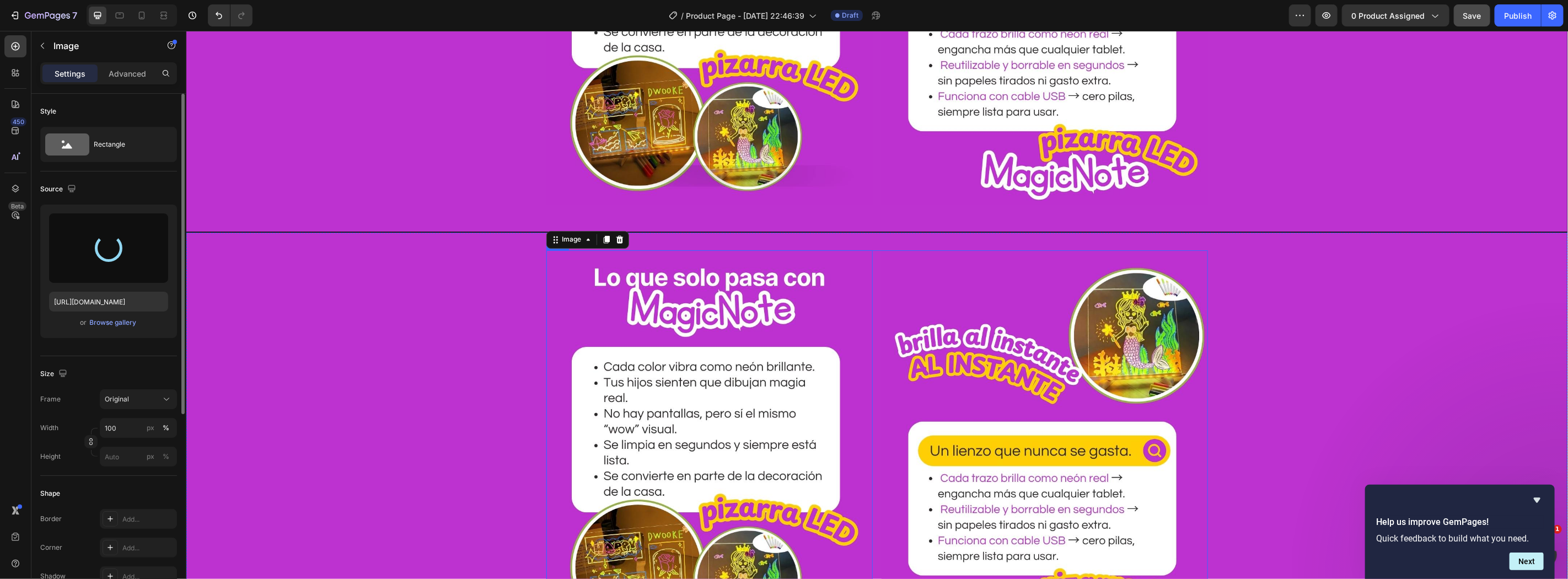
scroll to position [1677, 0]
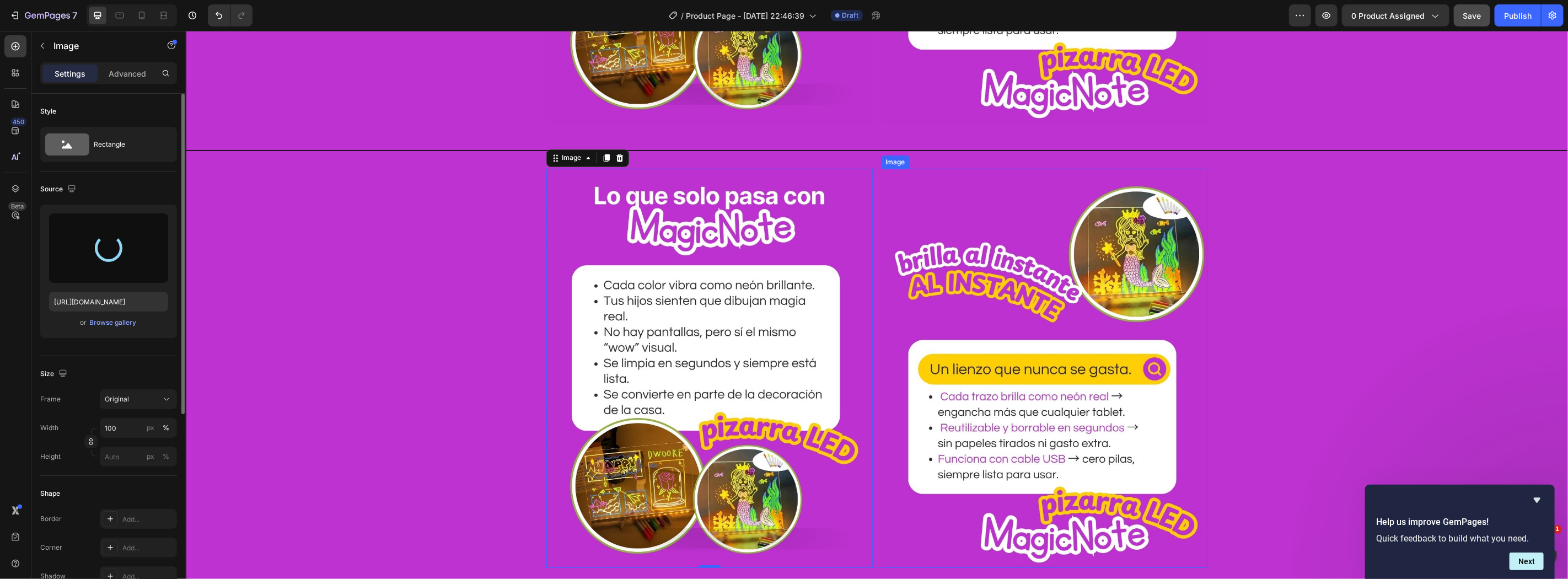
type input "https://cdn.shopify.com/s/files/1/0860/0325/3548/files/gempages_498897500908815…"
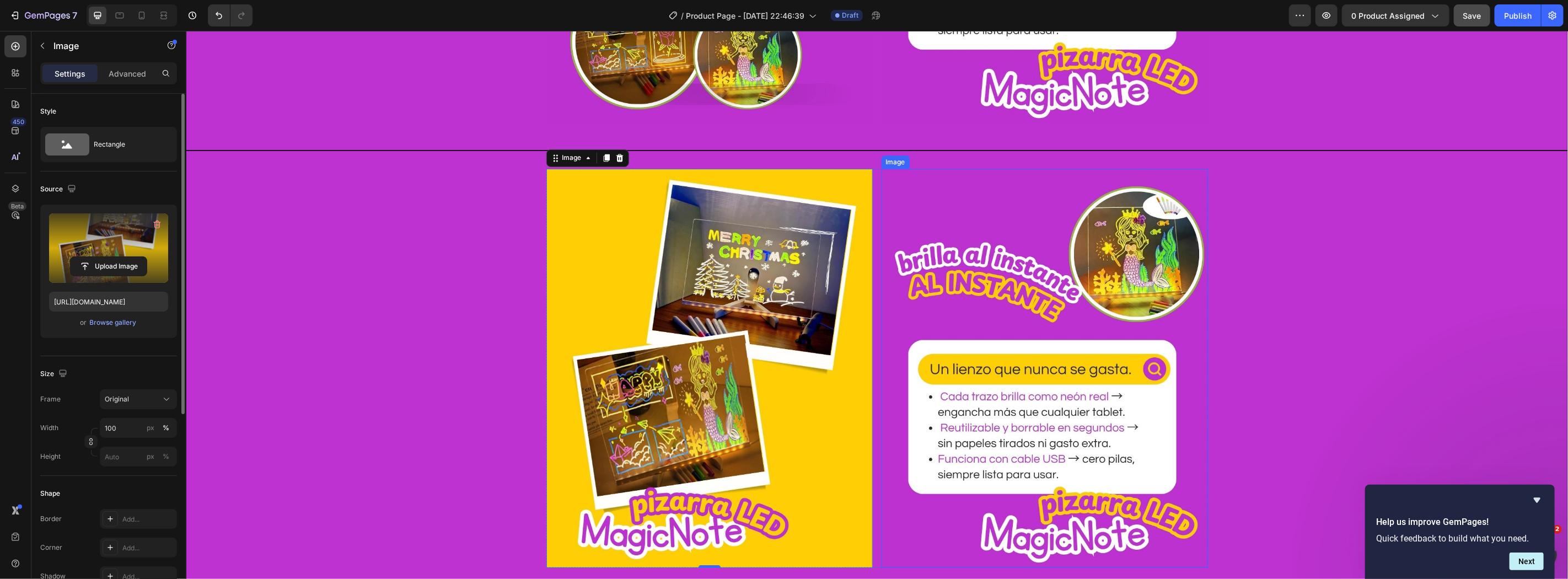
click at [988, 392] on img at bounding box center [1044, 368] width 326 height 399
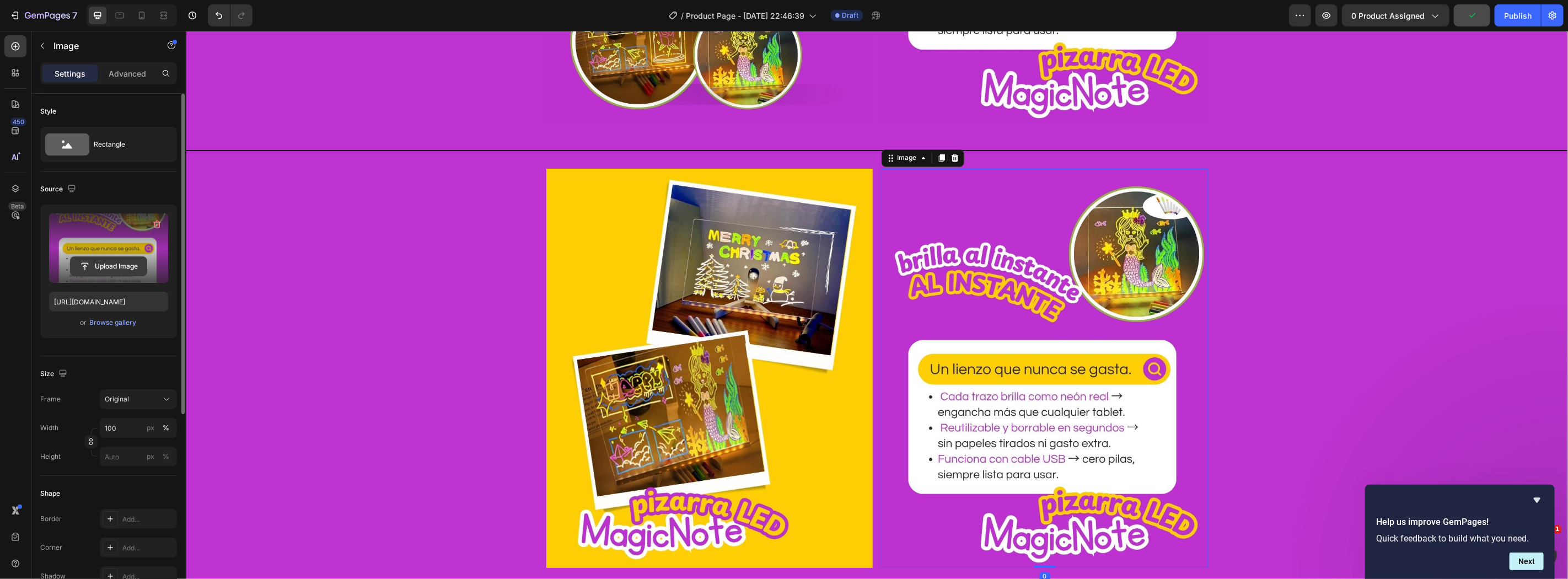
click at [85, 266] on input "file" at bounding box center [108, 266] width 76 height 19
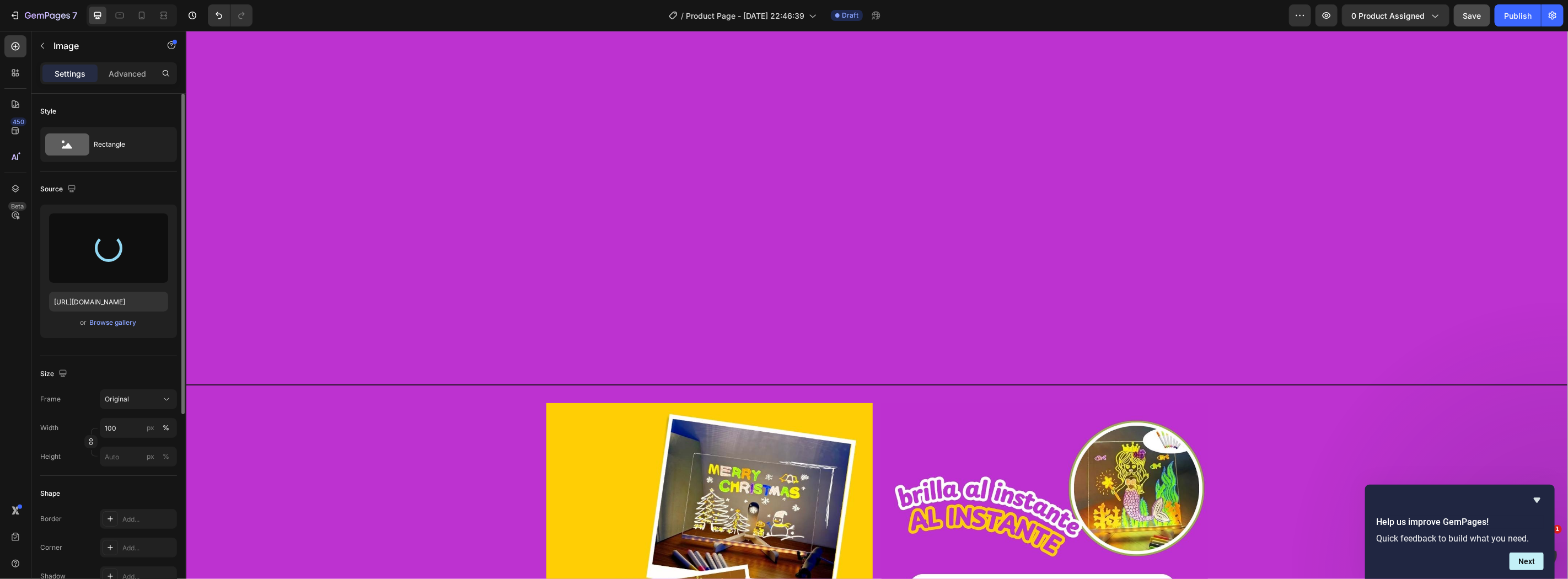
scroll to position [1853, 0]
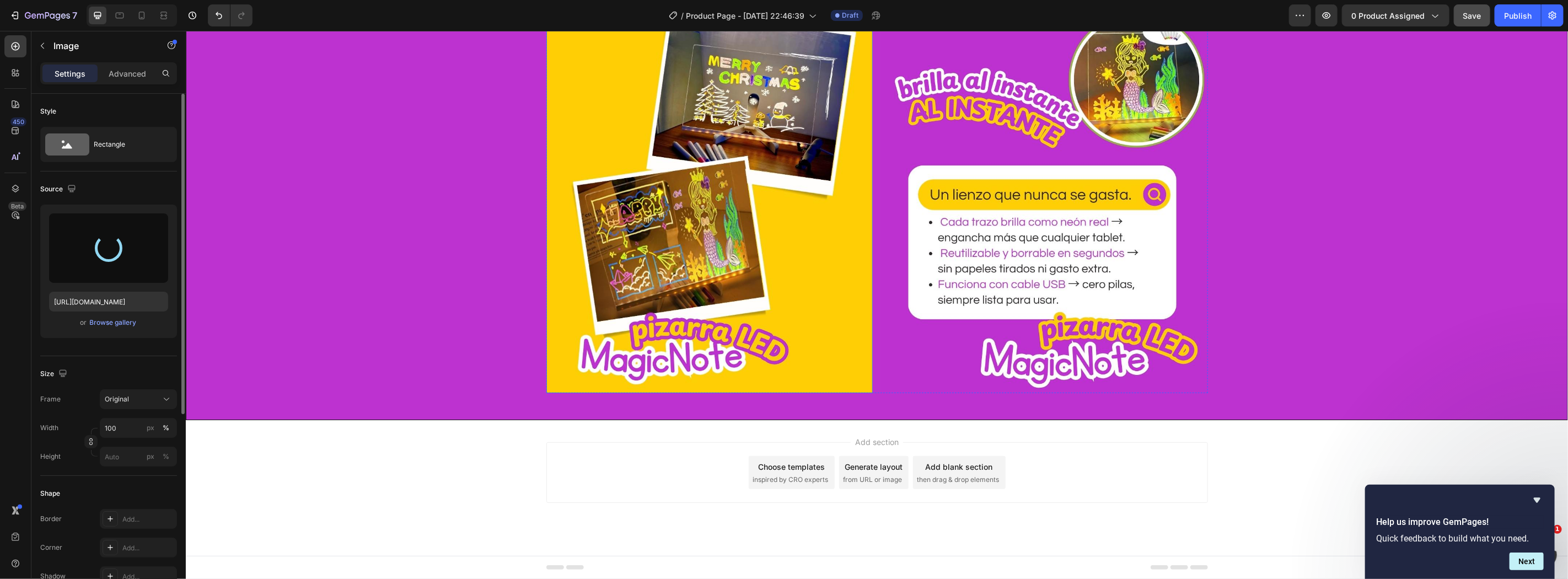
type input "https://cdn.shopify.com/s/files/1/0860/0325/3548/files/gempages_498897500908815…"
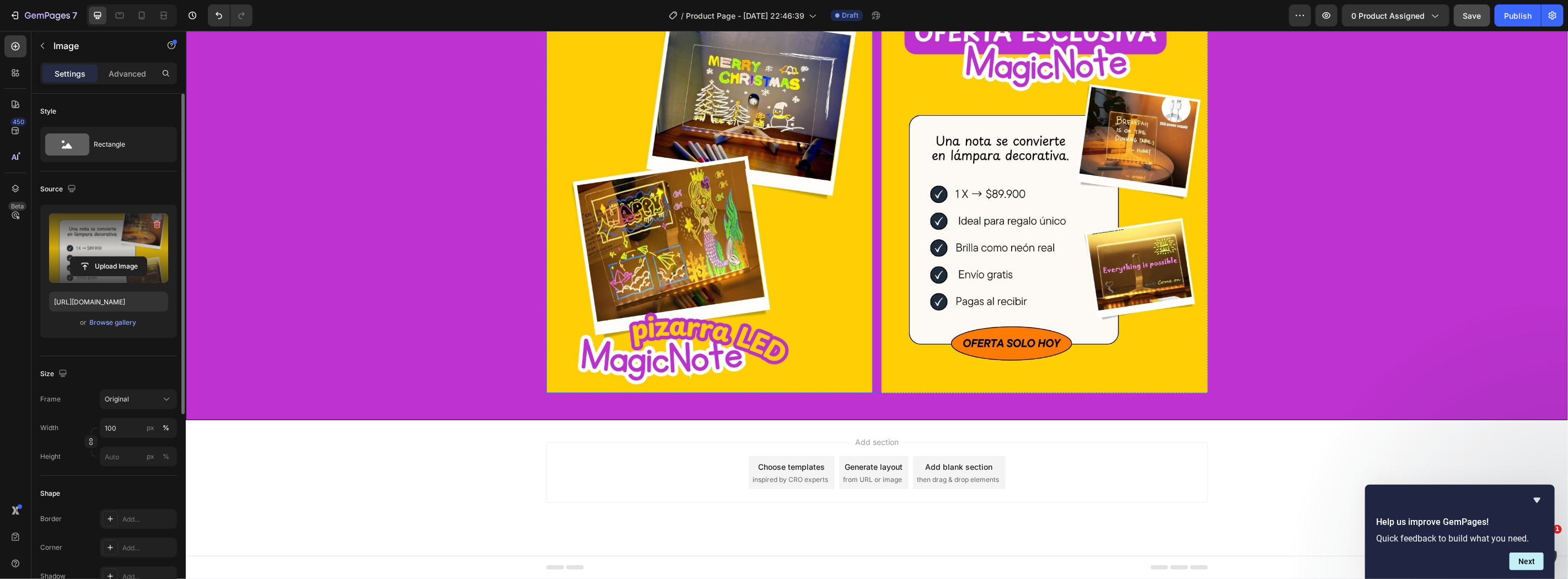
click at [629, 345] on img at bounding box center [709, 194] width 326 height 399
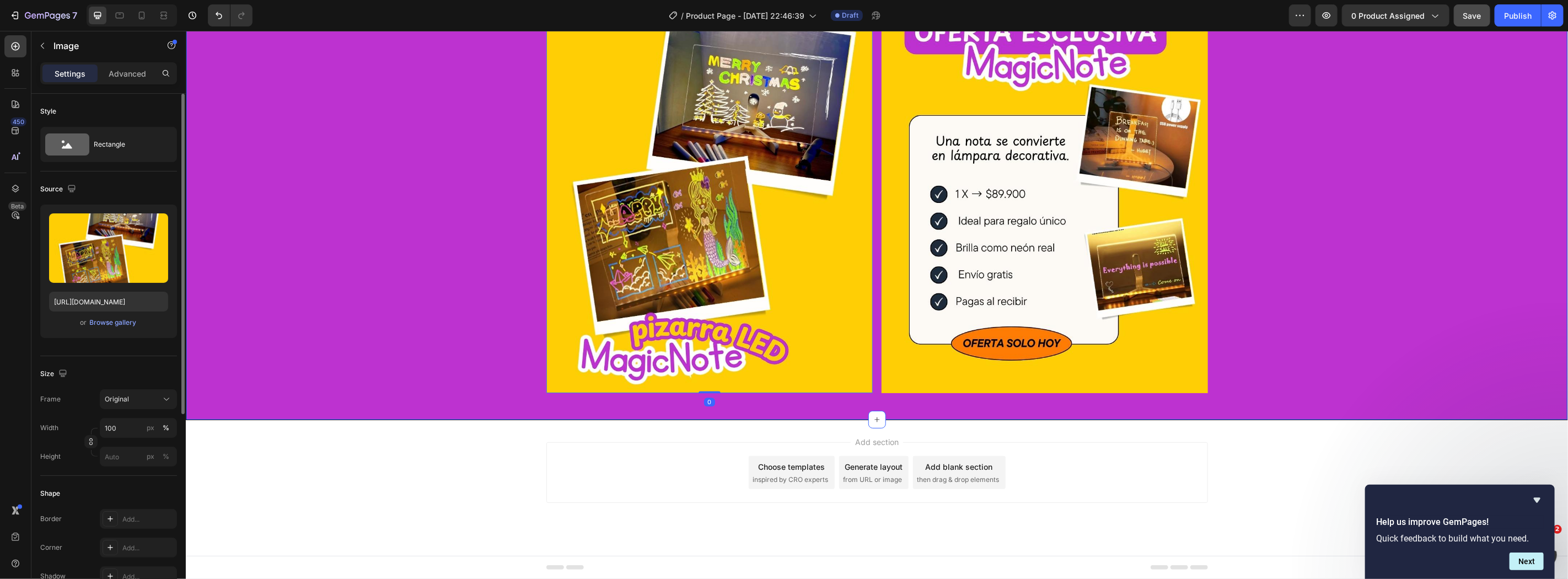
click at [578, 264] on img at bounding box center [709, 194] width 326 height 399
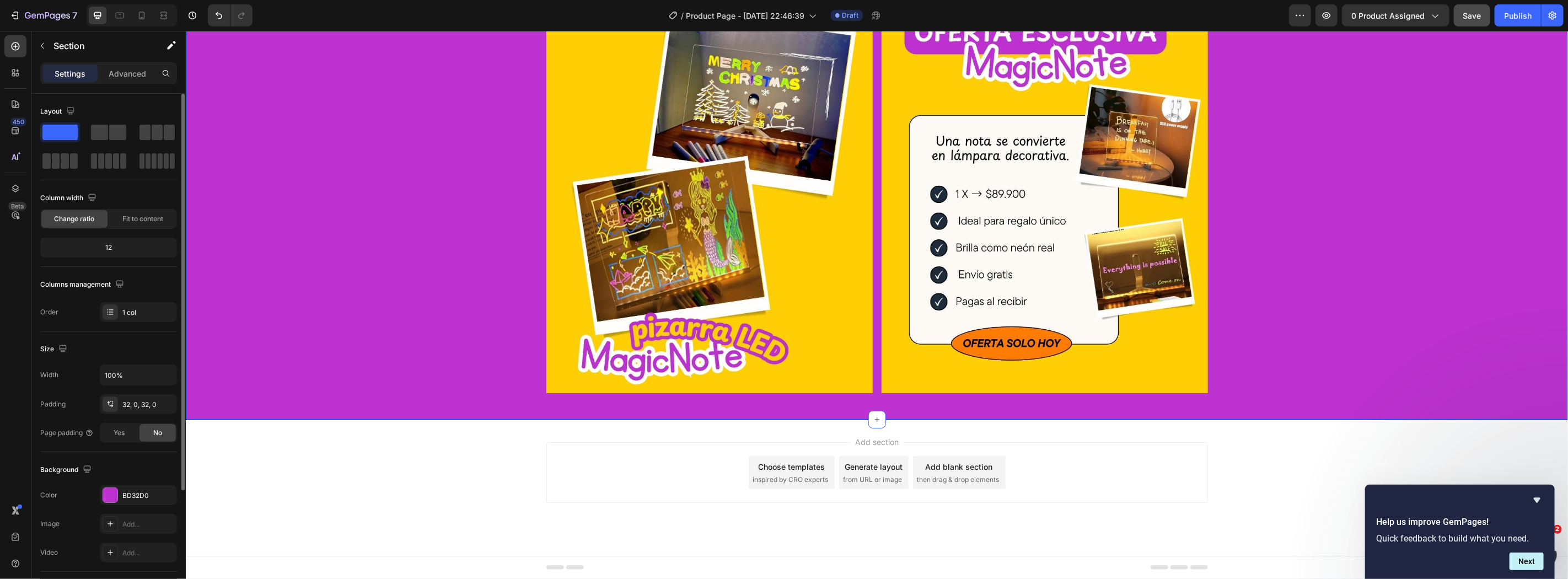
click at [425, 279] on div "Image Image Row" at bounding box center [876, 198] width 1381 height 408
click at [111, 486] on div "BD32D0" at bounding box center [138, 495] width 77 height 20
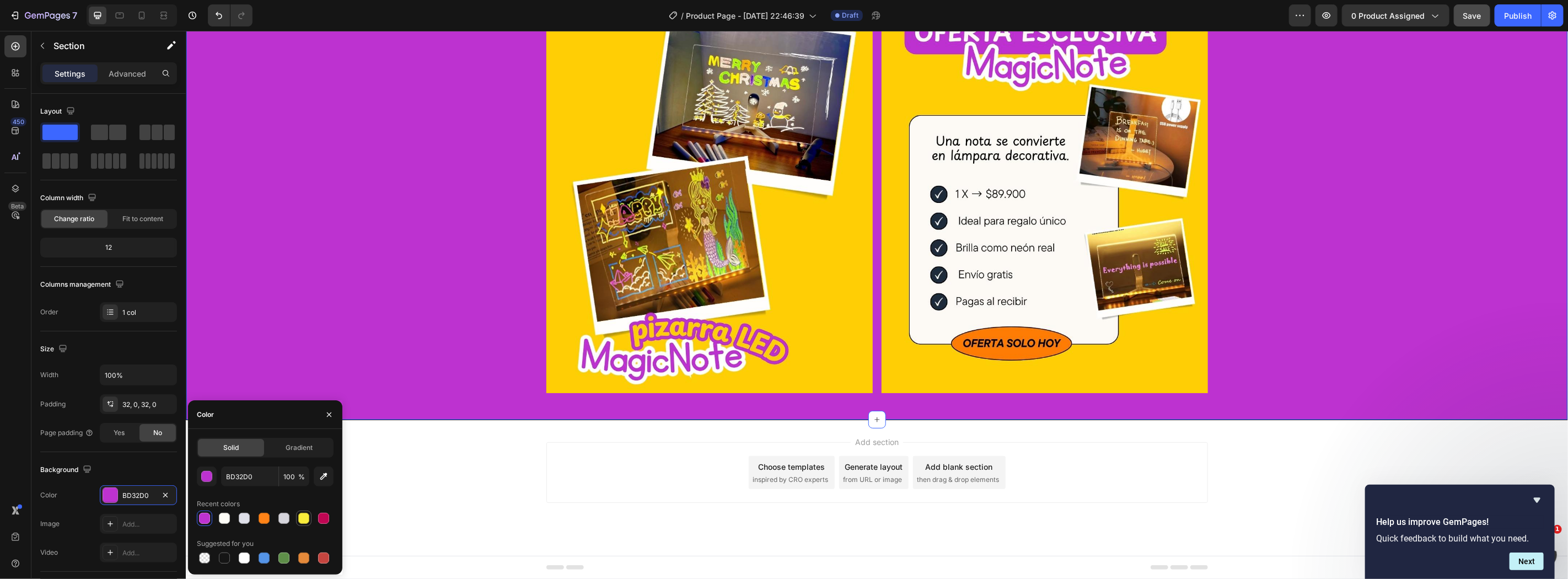
click at [301, 517] on div at bounding box center [304, 518] width 11 height 11
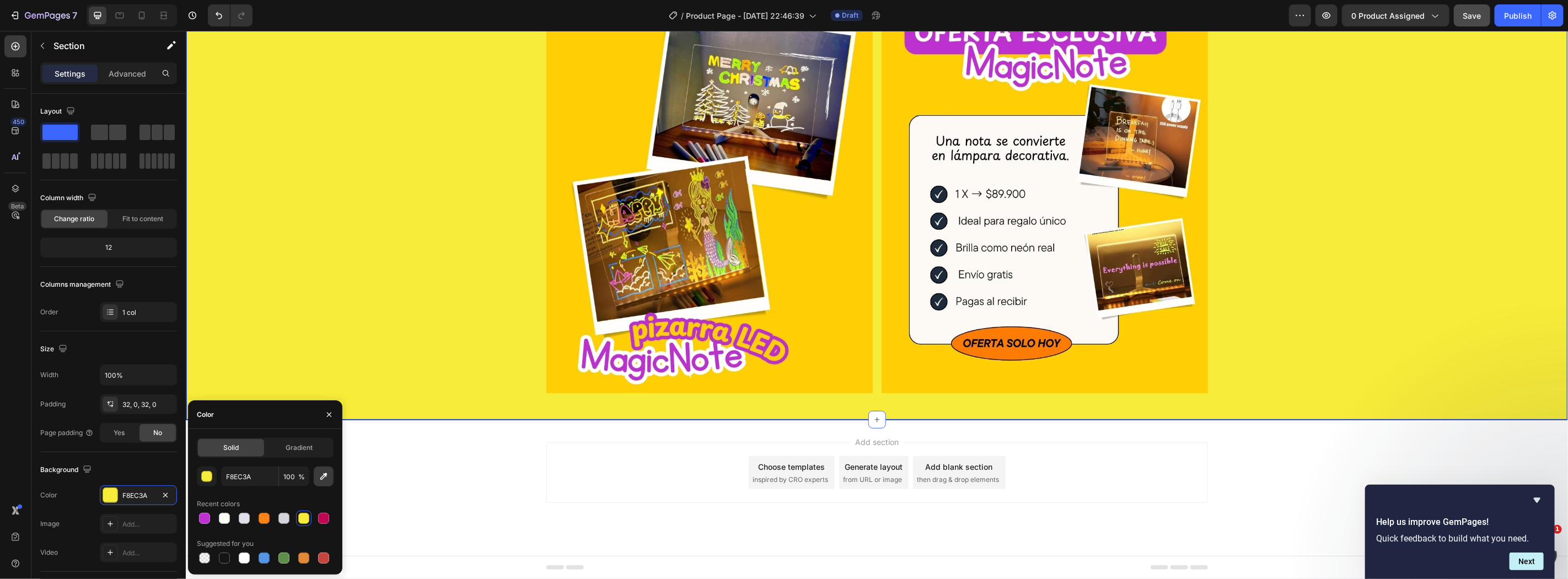
click at [318, 467] on button "button" at bounding box center [323, 476] width 20 height 20
type input "FFCE04"
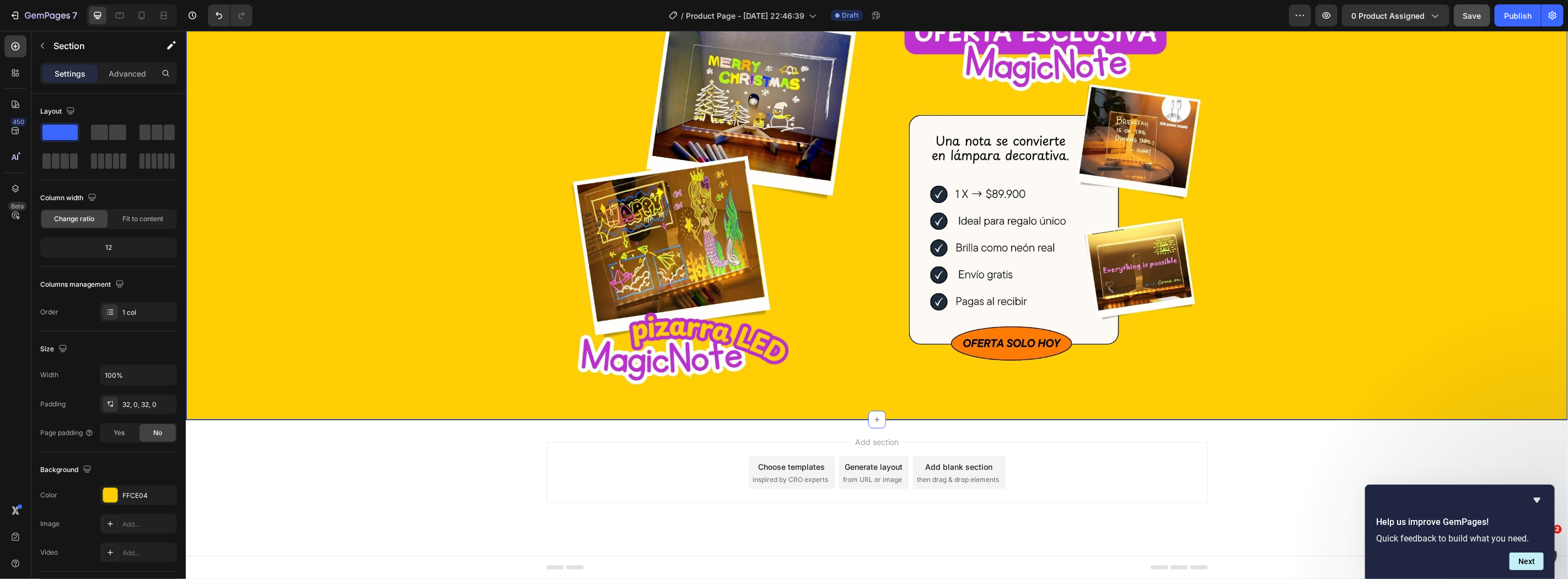
drag, startPoint x: 429, startPoint y: 254, endPoint x: 1065, endPoint y: 334, distance: 641.0
click at [429, 255] on div "Image Image Row" at bounding box center [876, 198] width 1381 height 408
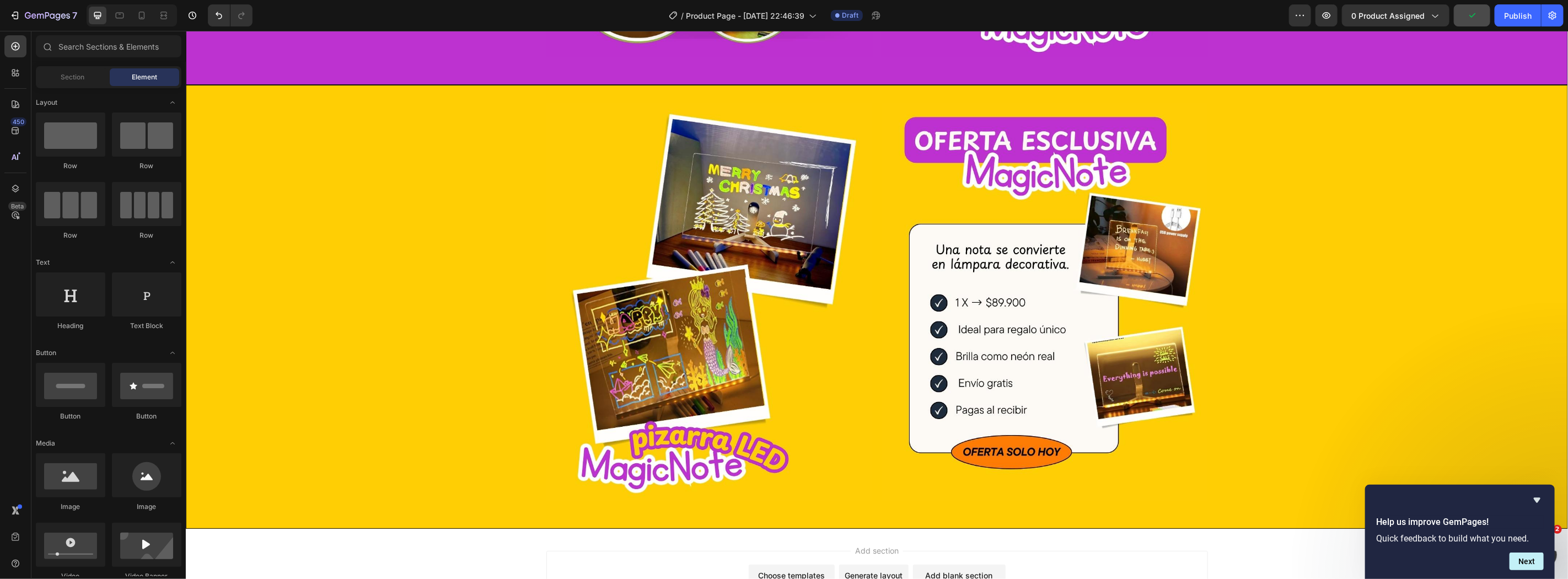
scroll to position [1724, 0]
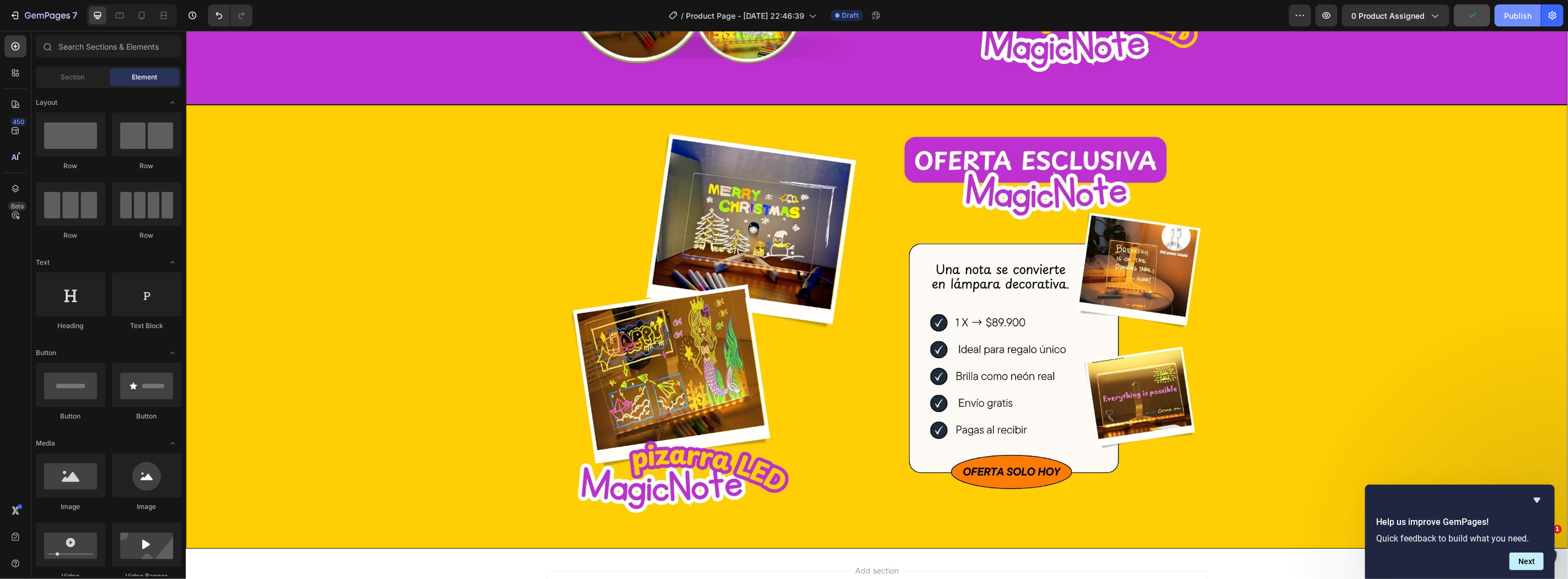
click at [1513, 23] on button "Publish" at bounding box center [1518, 15] width 46 height 22
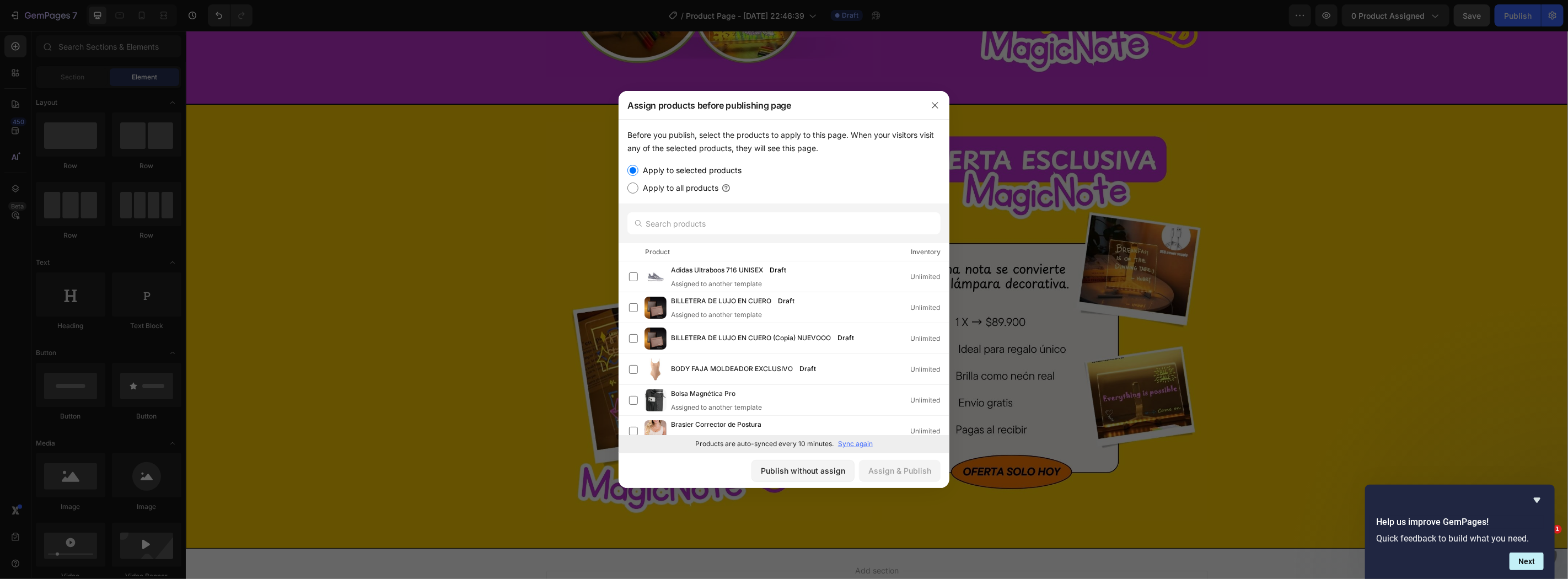
click at [940, 96] on div at bounding box center [935, 105] width 29 height 29
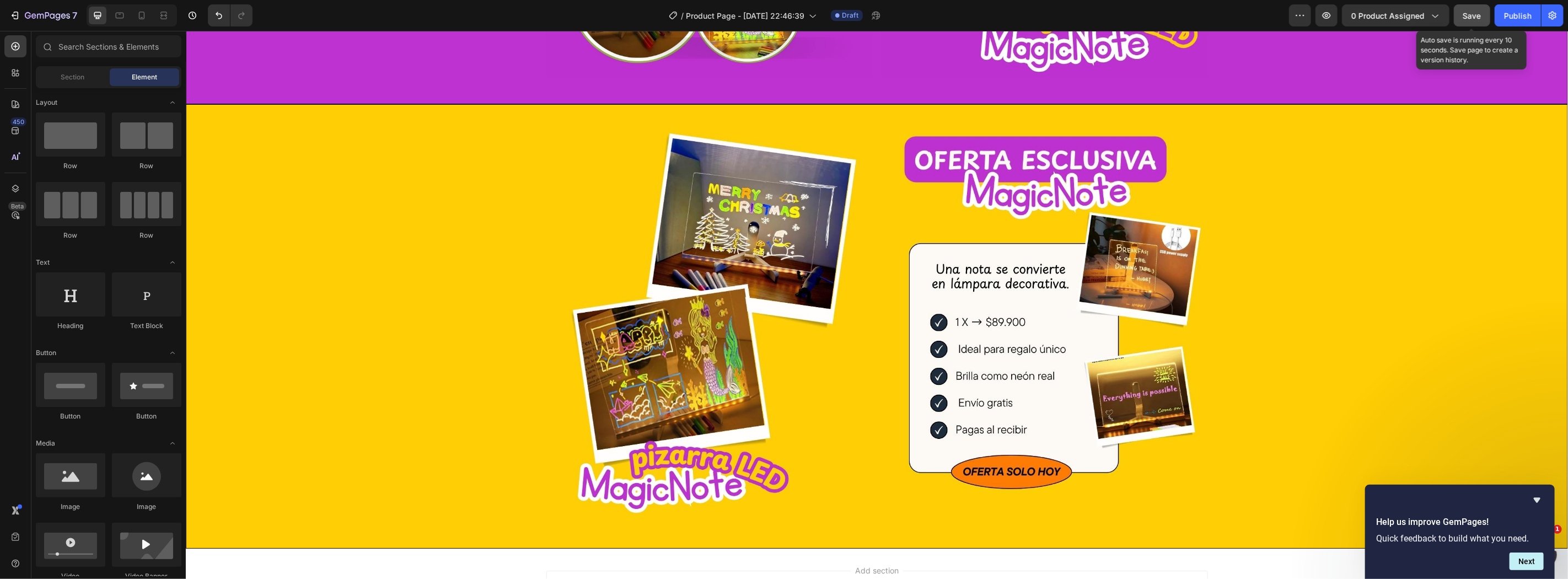
click at [1461, 12] on button "Save" at bounding box center [1472, 15] width 37 height 22
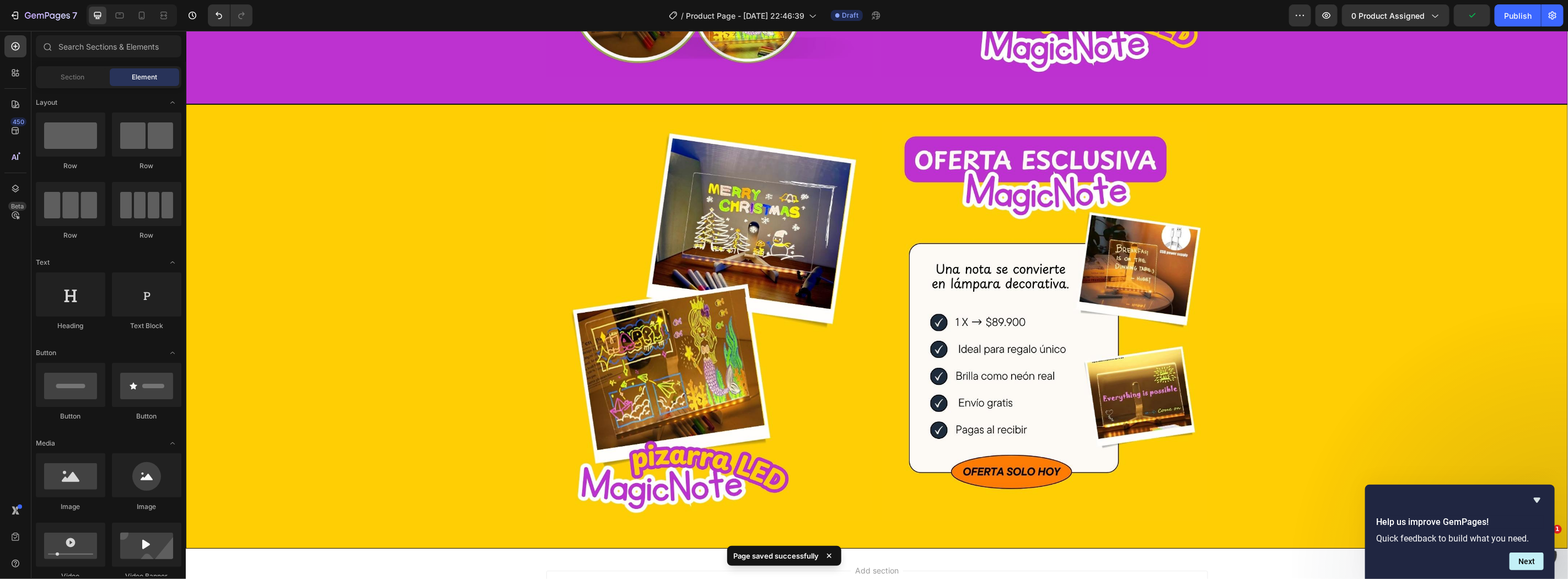
click at [132, 4] on div at bounding box center [131, 15] width 91 height 22
click at [138, 17] on icon at bounding box center [142, 15] width 11 height 11
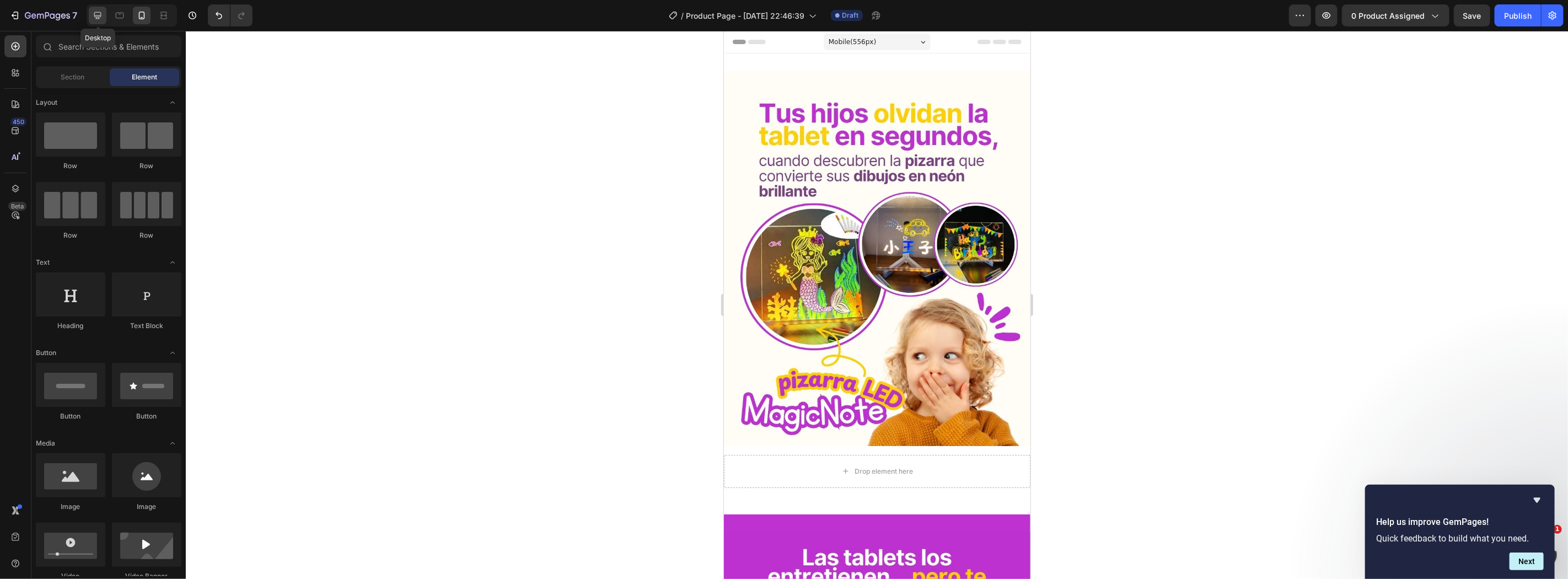
click at [93, 18] on icon at bounding box center [97, 15] width 11 height 11
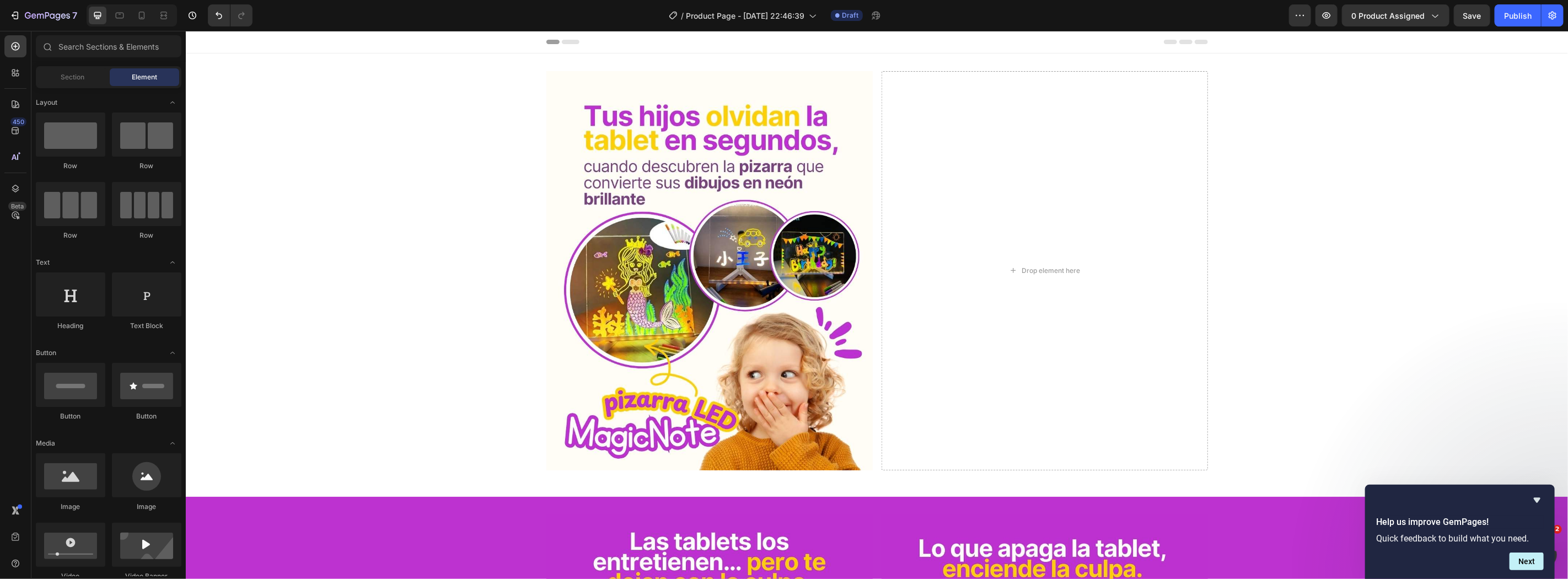
drag, startPoint x: 1565, startPoint y: 439, endPoint x: 1693, endPoint y: 55, distance: 404.8
click at [136, 12] on icon at bounding box center [142, 15] width 11 height 11
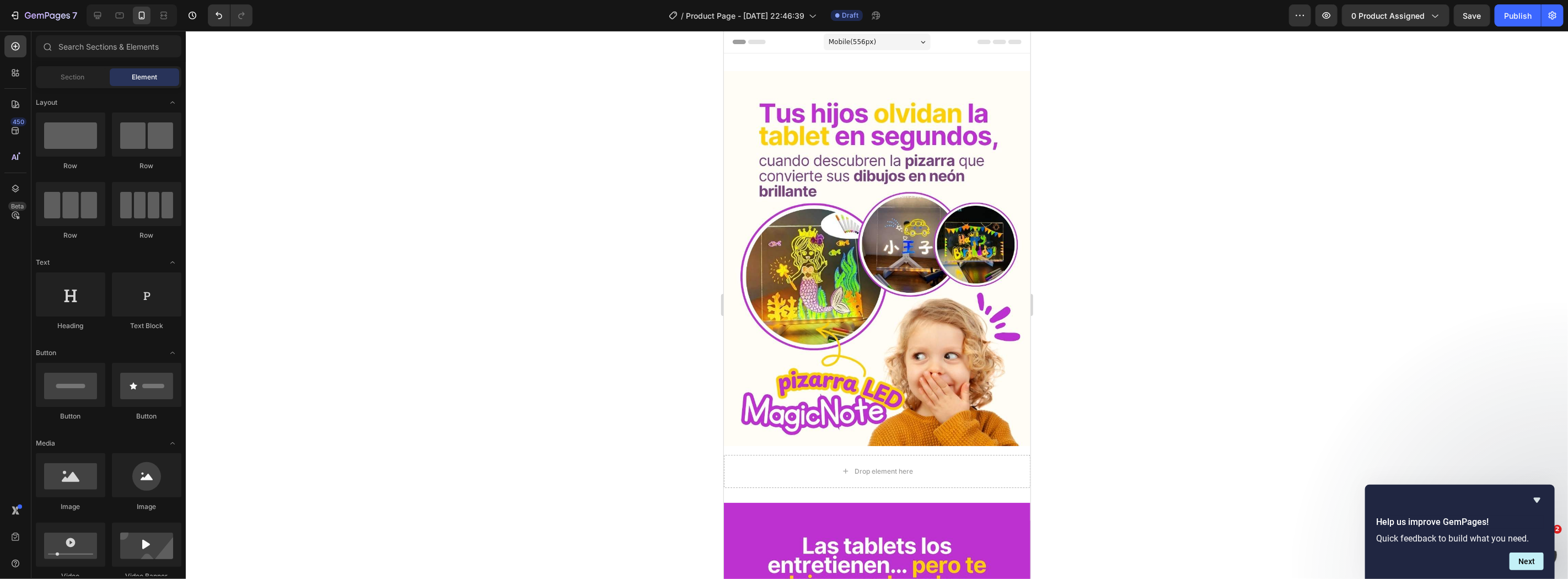
drag, startPoint x: 1026, startPoint y: 91, endPoint x: 1840, endPoint y: 194, distance: 820.5
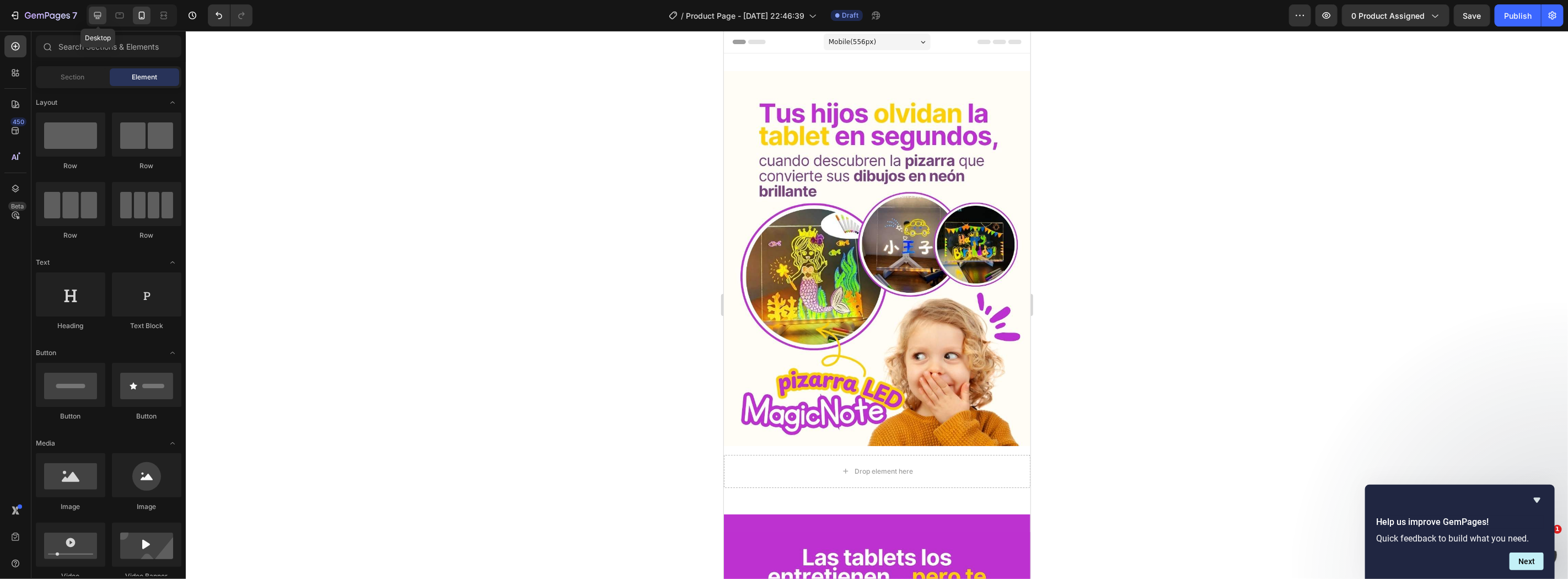
click at [100, 12] on icon at bounding box center [97, 15] width 11 height 11
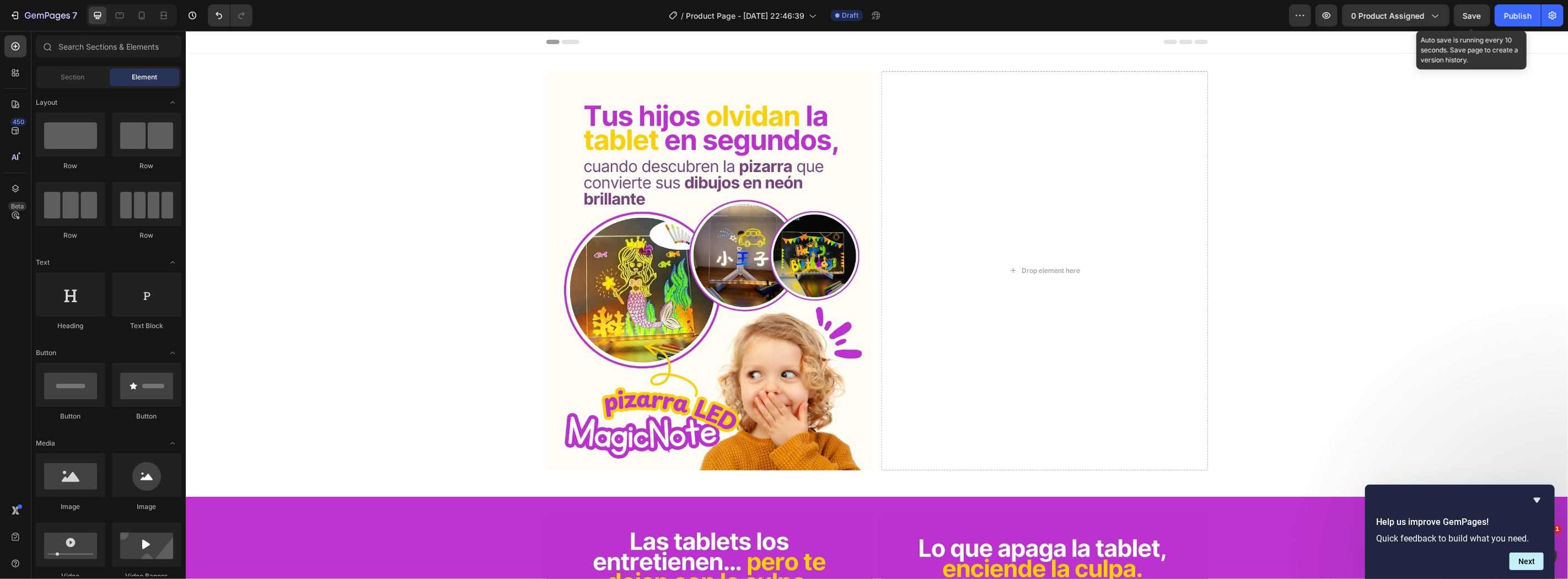
click at [1463, 13] on span "Save" at bounding box center [1472, 15] width 18 height 9
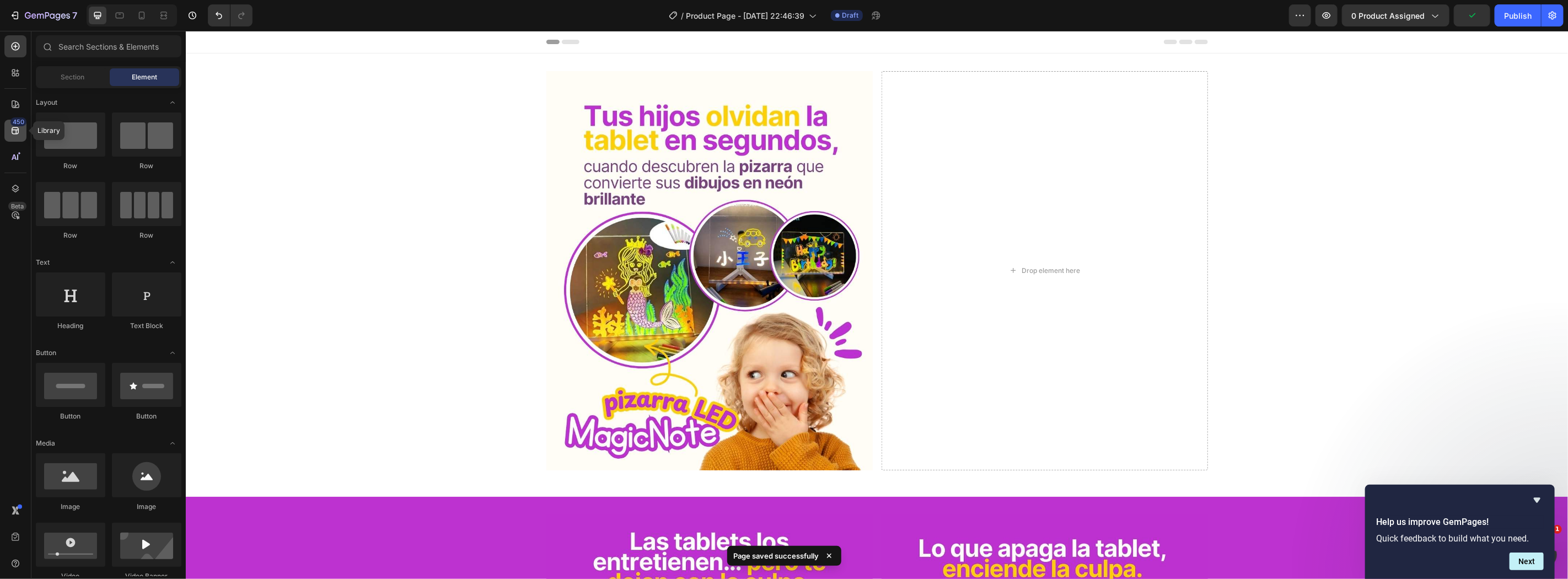
click at [23, 125] on div "450" at bounding box center [18, 122] width 16 height 9
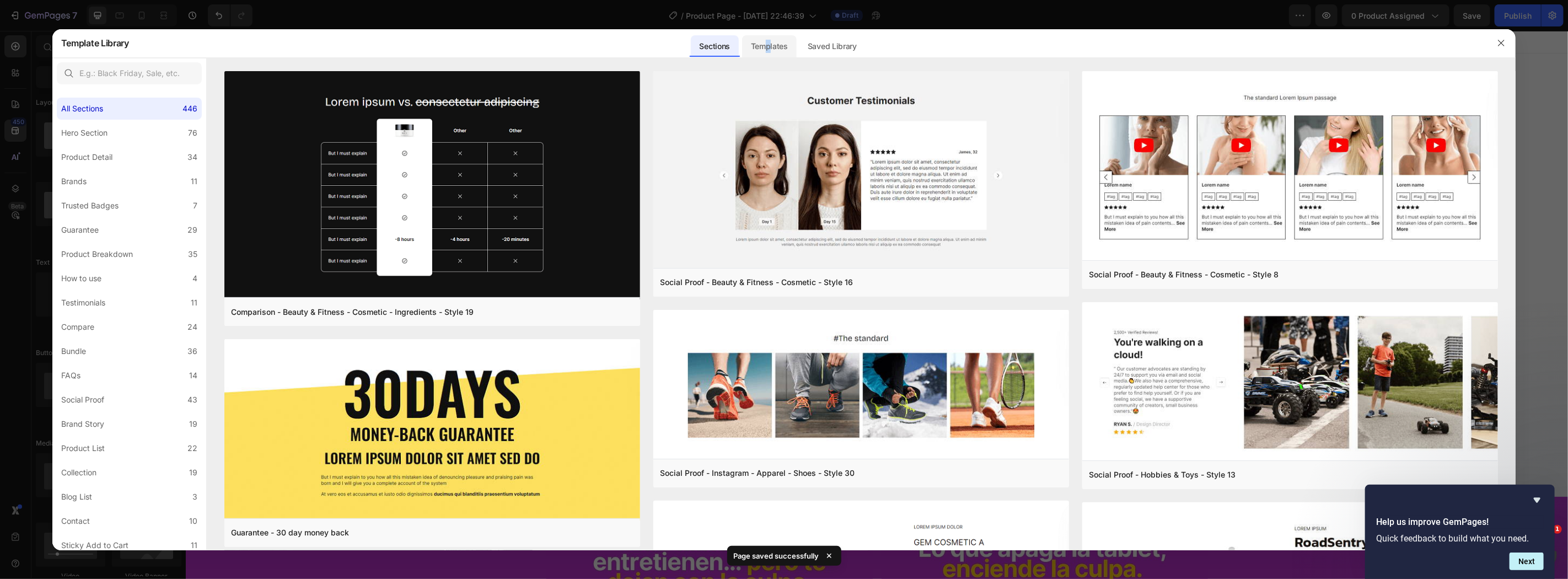
click at [772, 46] on div "Templates" at bounding box center [769, 46] width 55 height 22
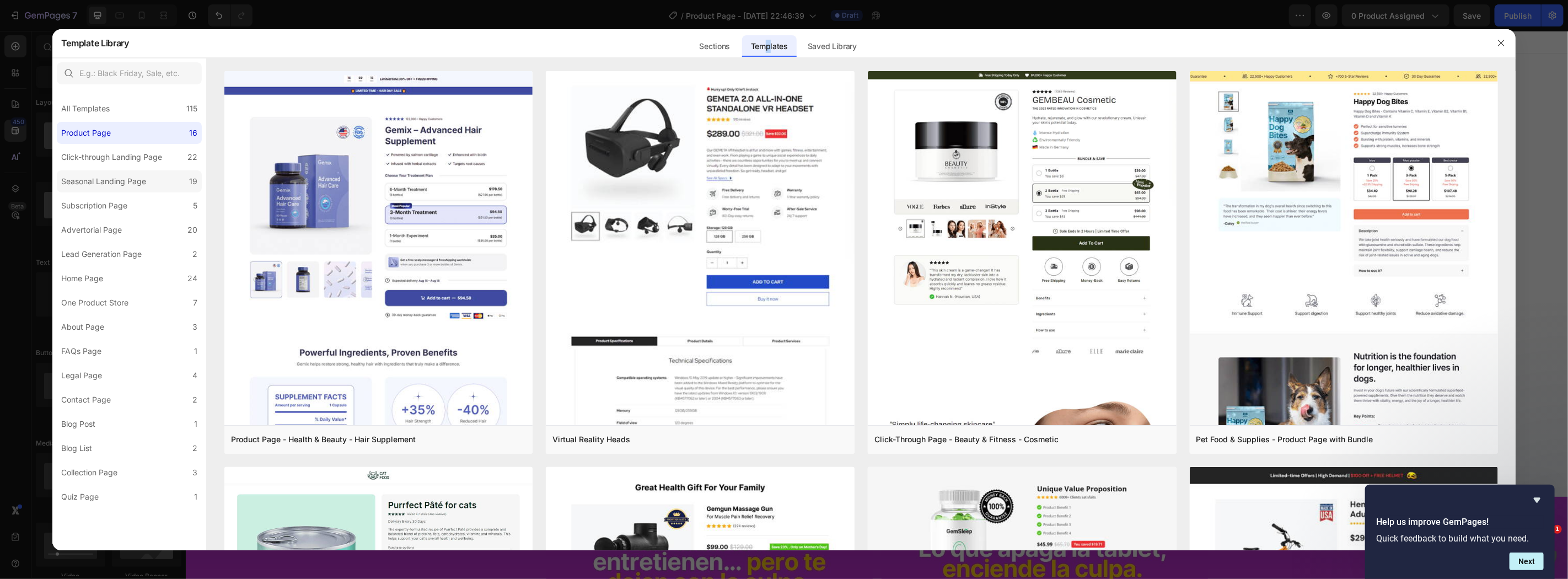
click at [147, 181] on div "Seasonal Landing Page" at bounding box center [106, 181] width 89 height 13
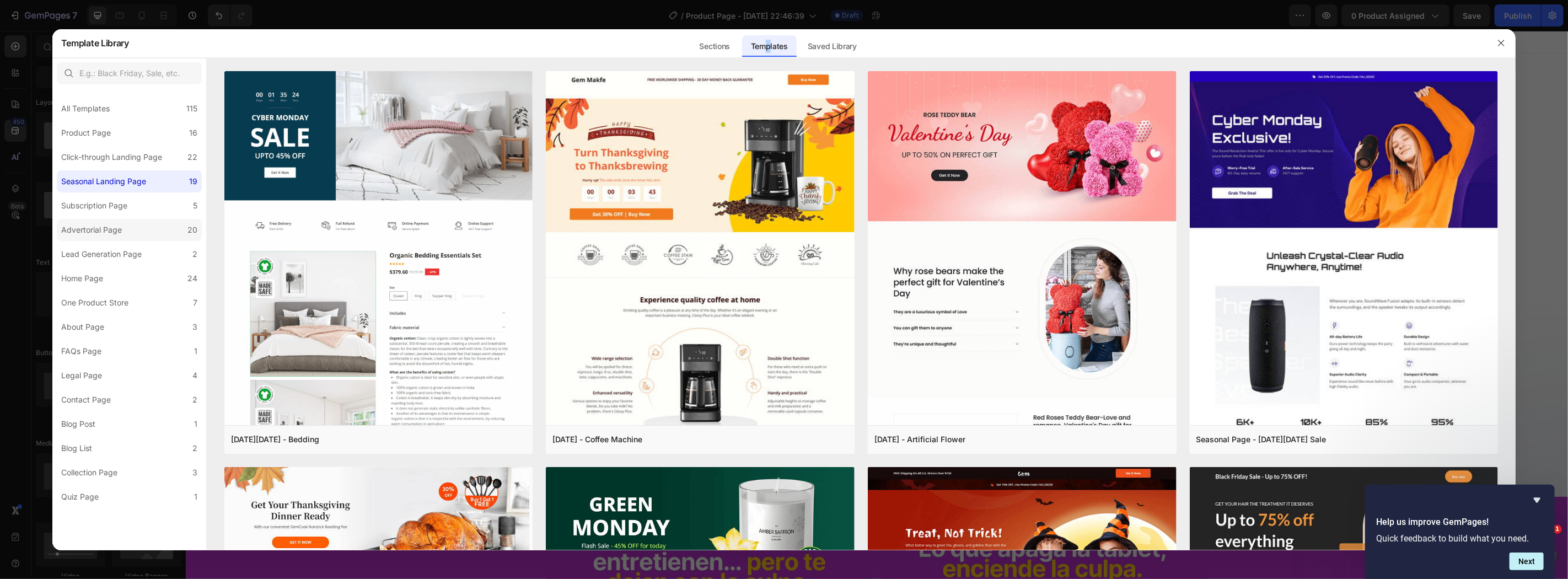
click at [117, 228] on div "Advertorial Page" at bounding box center [92, 230] width 61 height 13
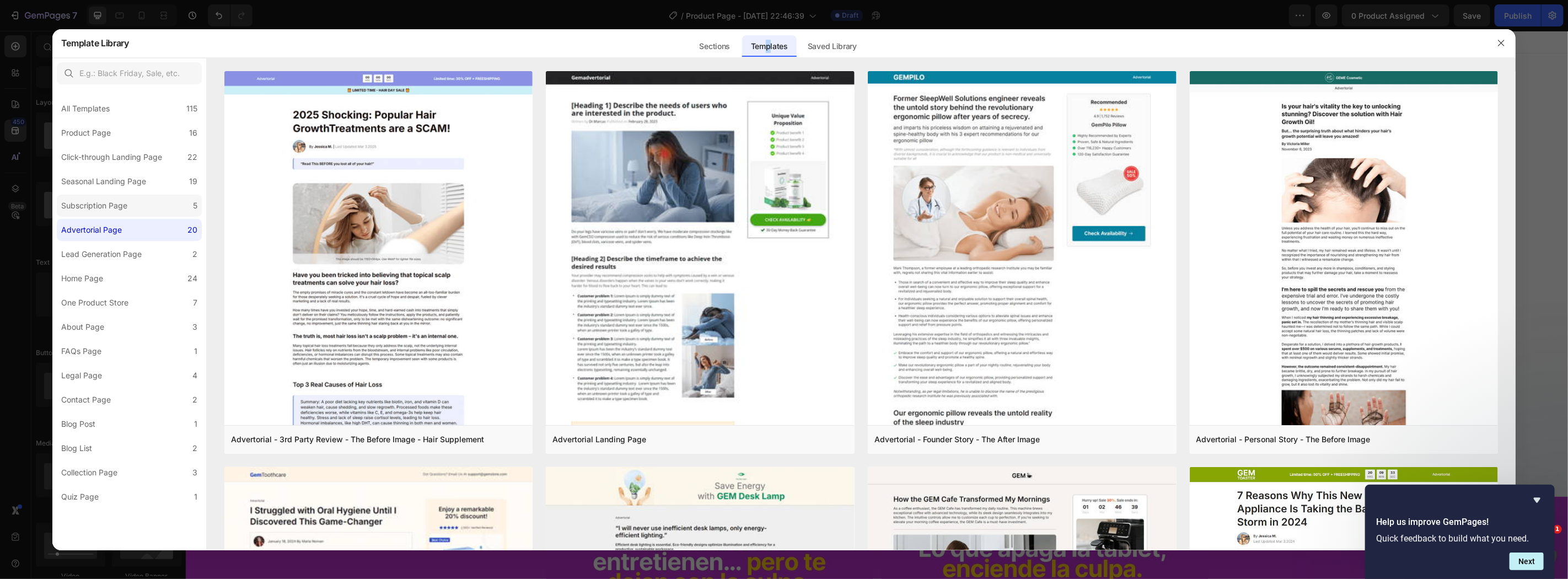
click at [125, 204] on div "Subscription Page" at bounding box center [94, 206] width 66 height 13
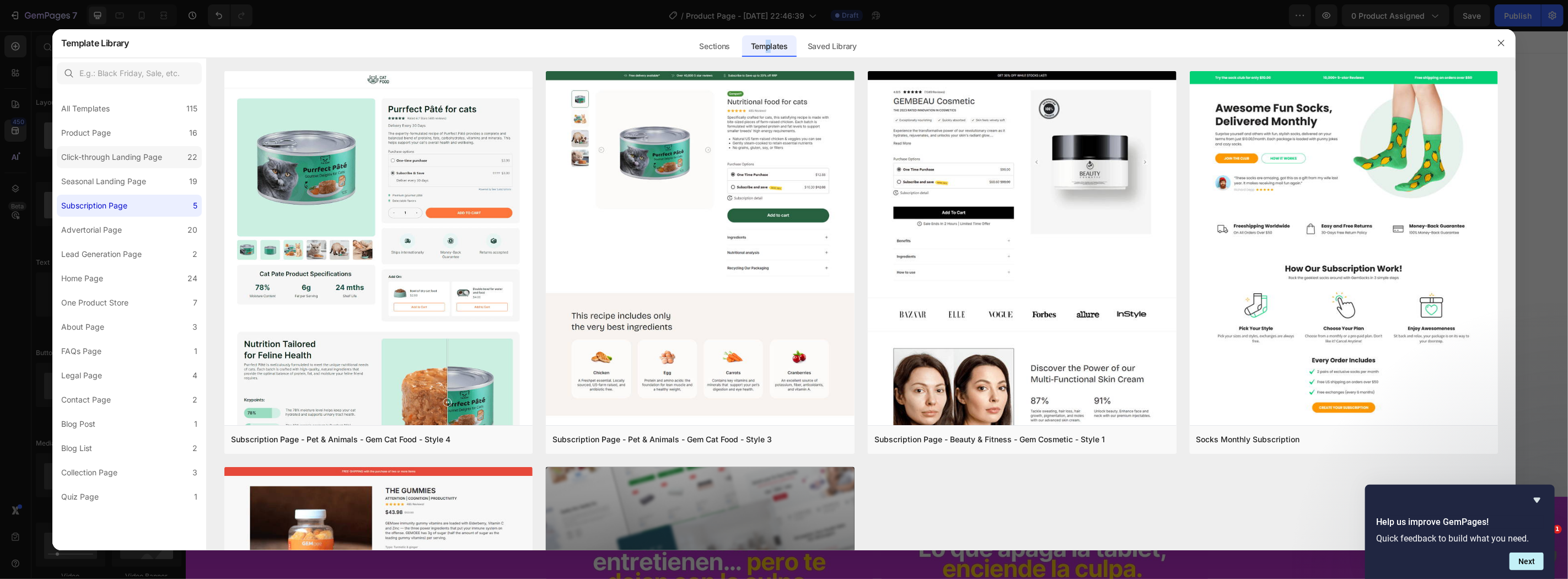
click at [126, 147] on label "Click-through Landing Page 22" at bounding box center [129, 157] width 145 height 22
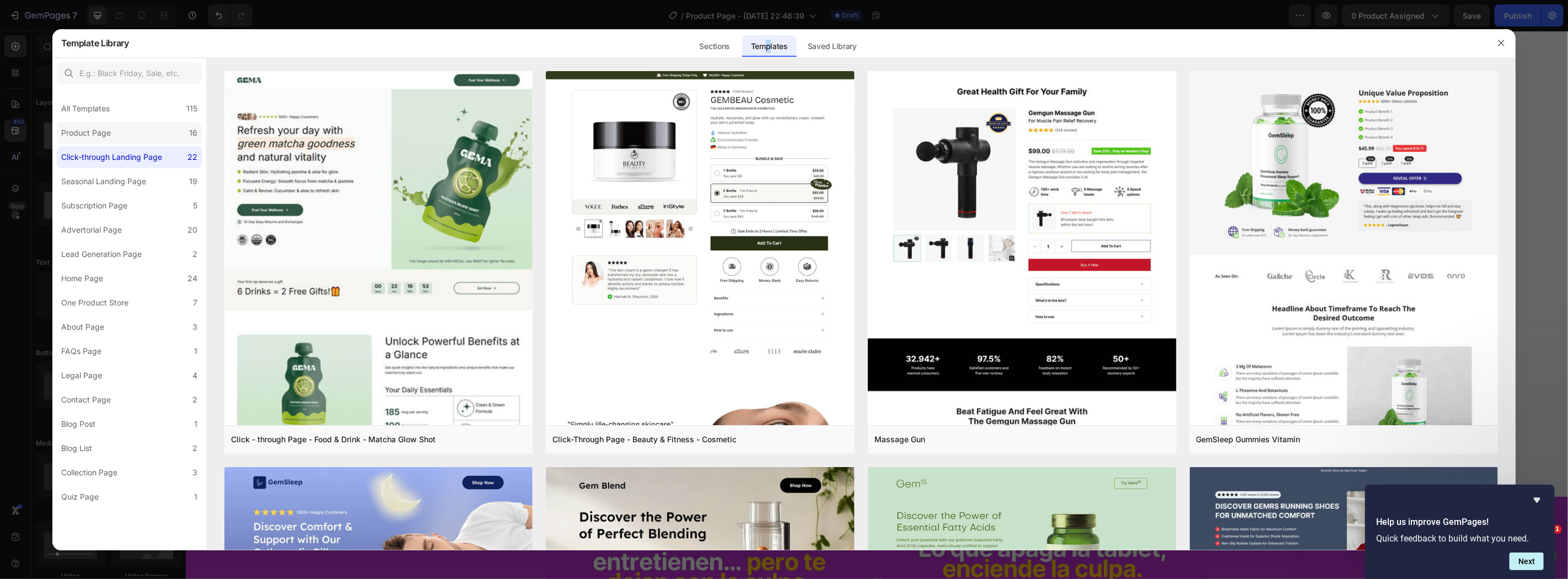
click at [128, 124] on label "Product Page 16" at bounding box center [129, 133] width 145 height 22
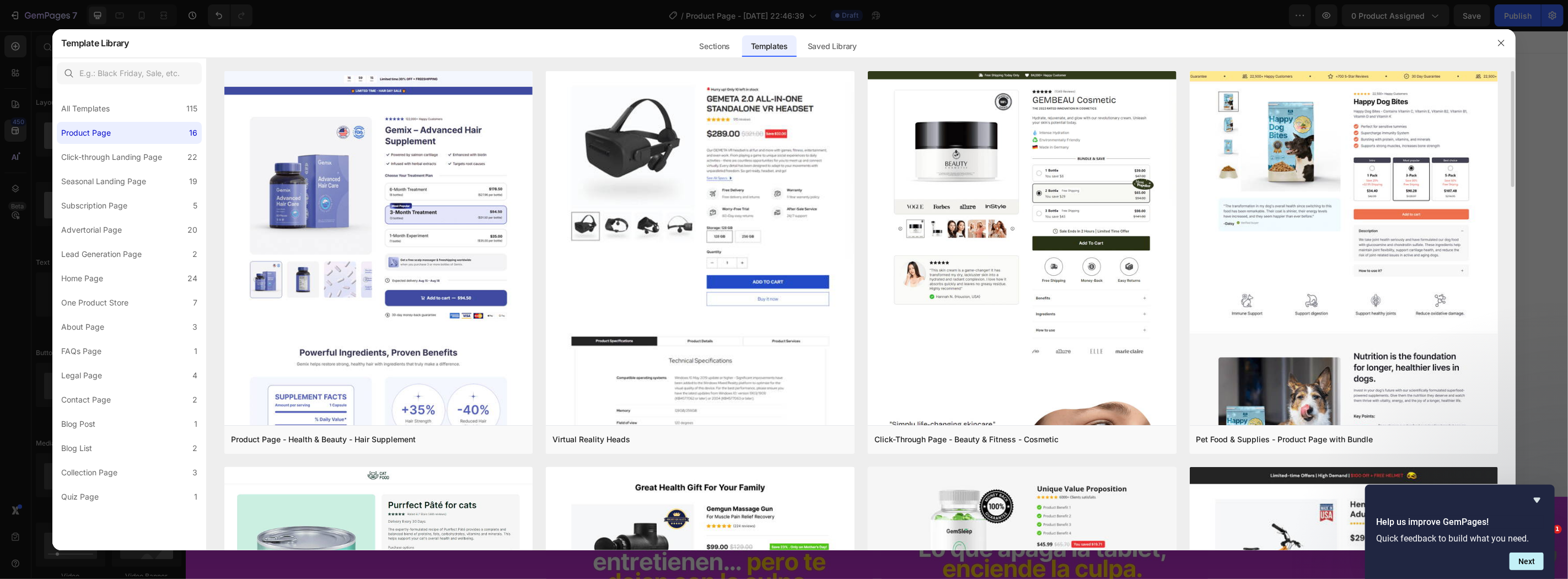
drag, startPoint x: 1511, startPoint y: 122, endPoint x: 1508, endPoint y: 178, distance: 56.1
click at [1508, 178] on div "Product Page - Health & Beauty - Hair Supplement Add to page Preview Virtual Re…" at bounding box center [861, 311] width 1309 height 479
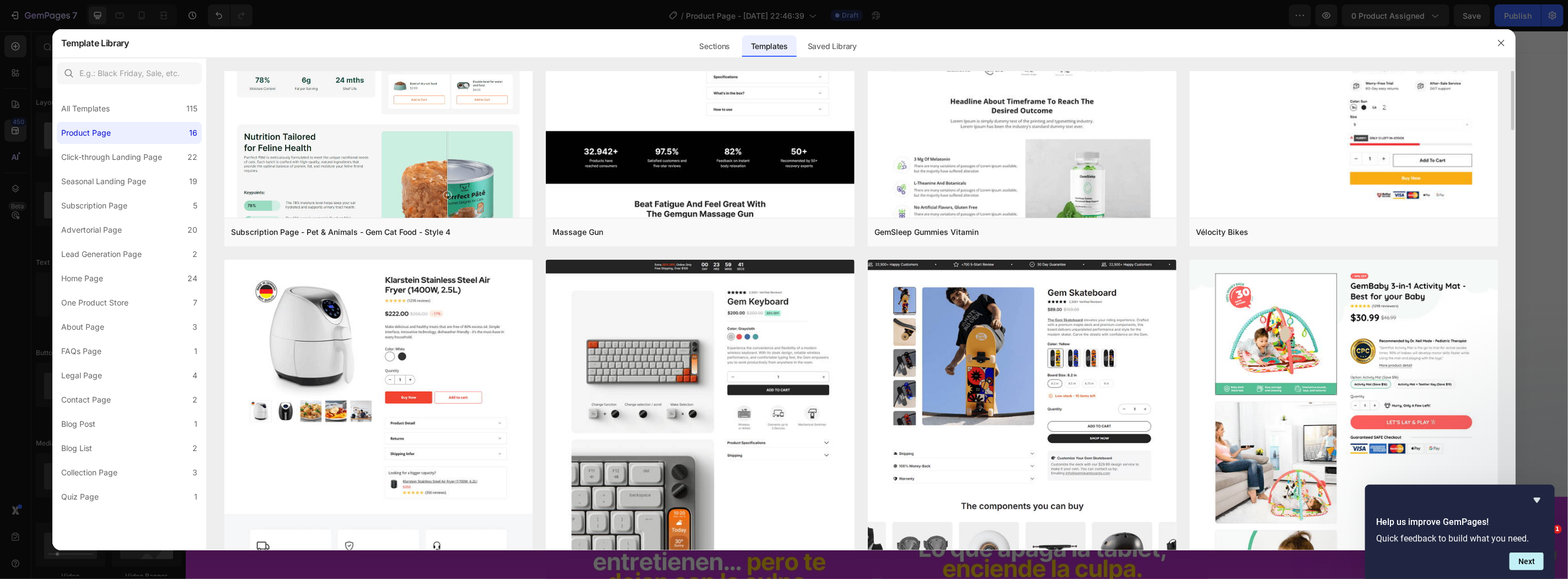
scroll to position [359, 0]
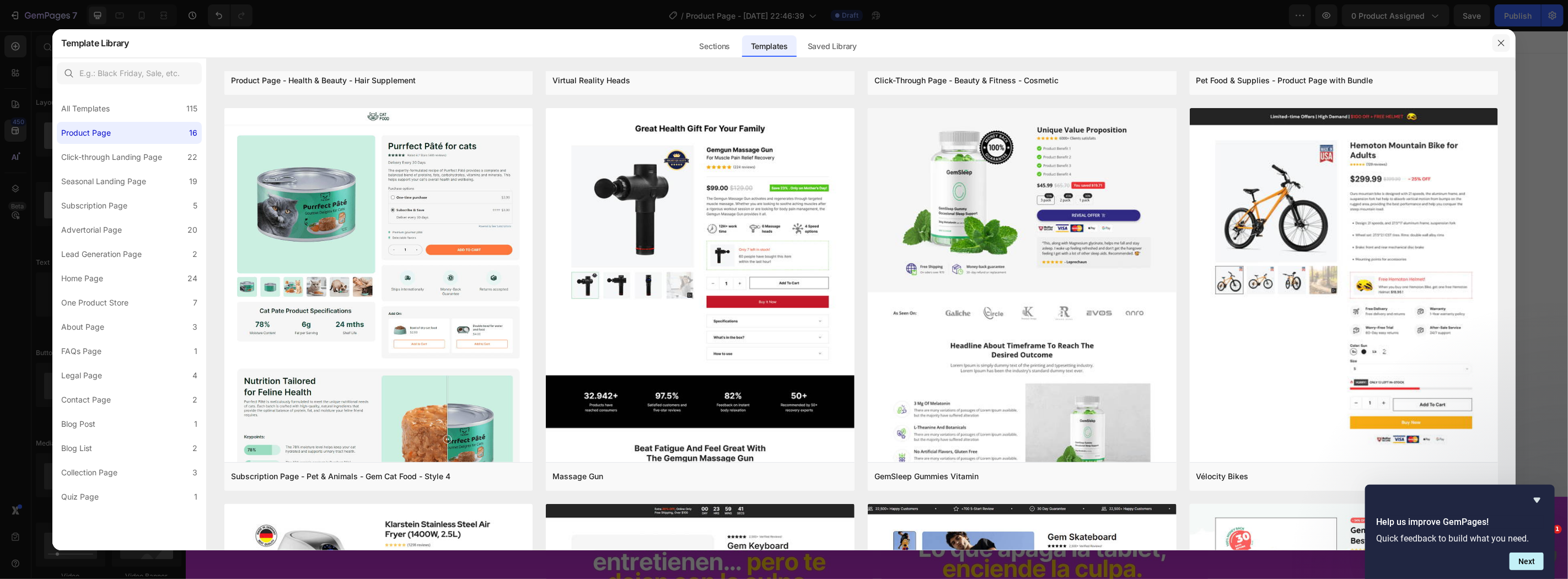
click at [1494, 45] on button "button" at bounding box center [1501, 43] width 18 height 18
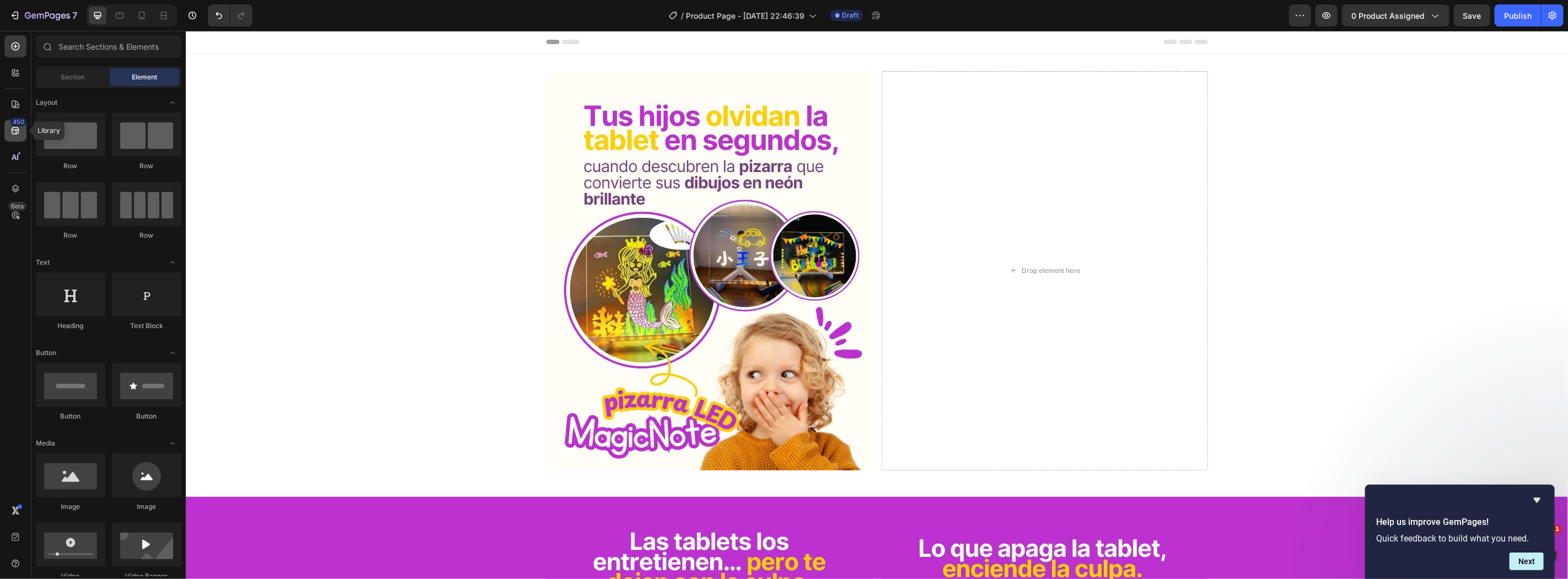
click at [25, 132] on div "450" at bounding box center [15, 131] width 22 height 22
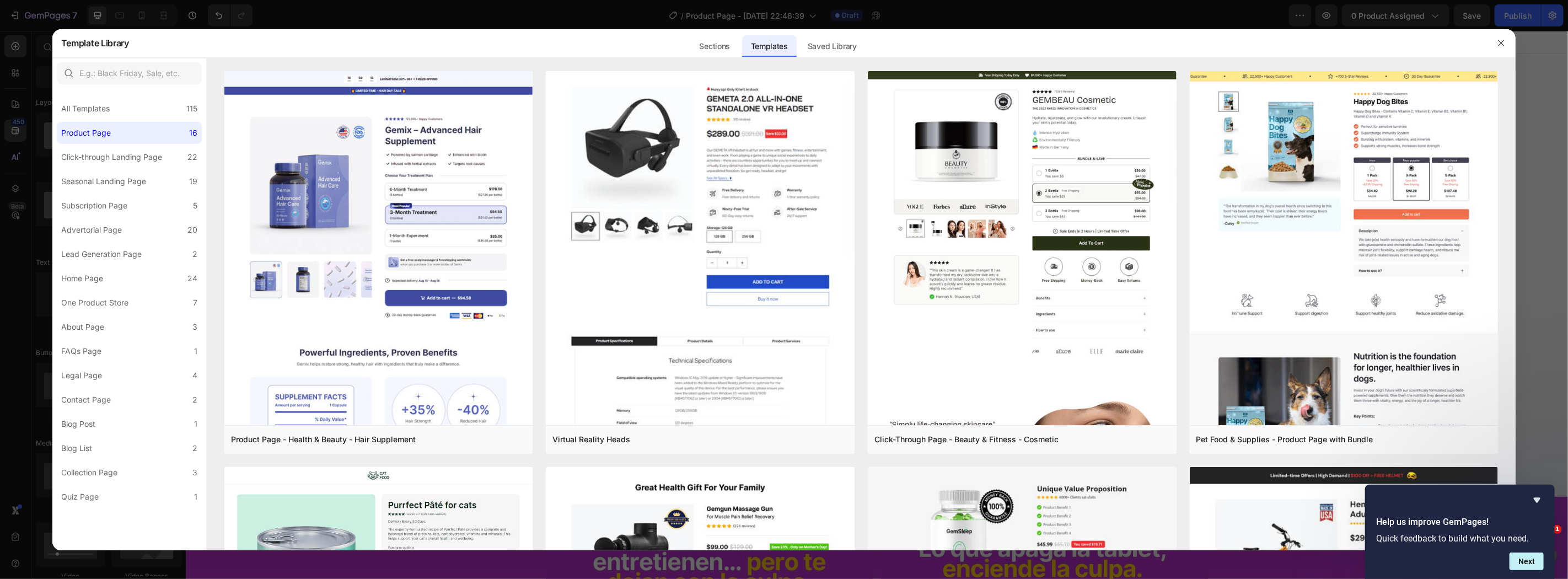
drag, startPoint x: 108, startPoint y: 100, endPoint x: 169, endPoint y: 132, distance: 68.9
click at [107, 100] on div "All Templates 115" at bounding box center [129, 108] width 145 height 22
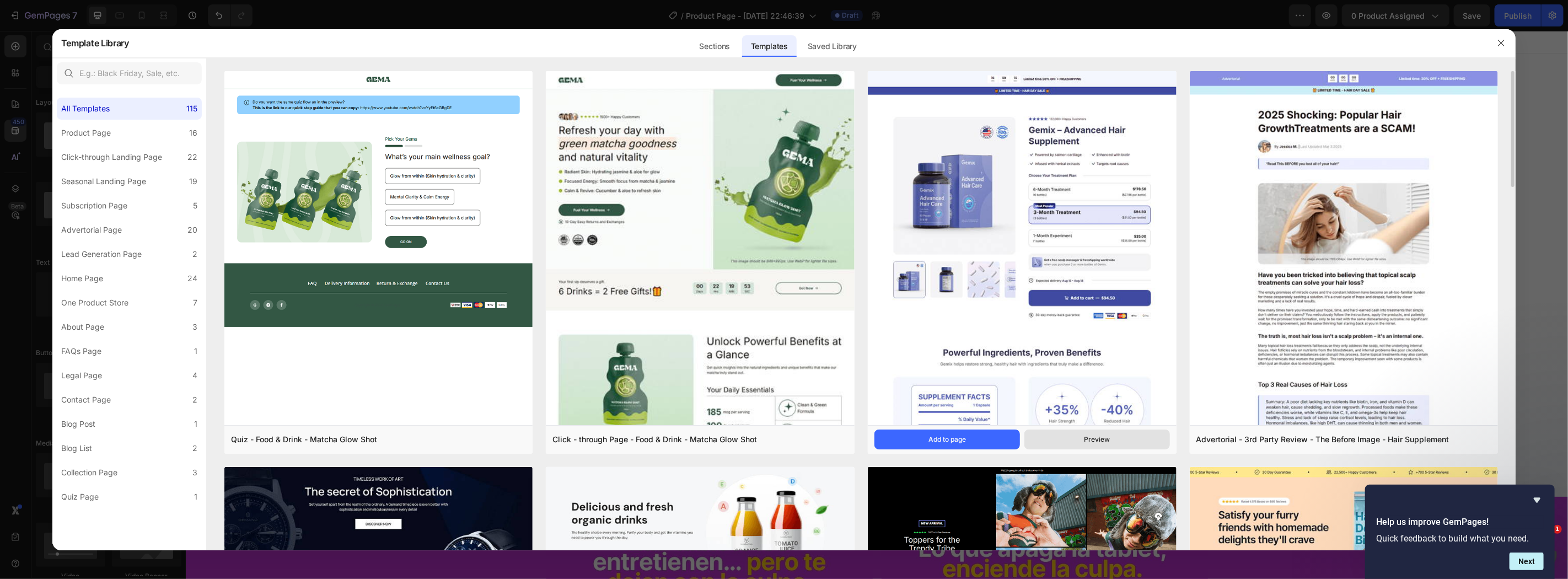
click at [1095, 444] on button "Preview" at bounding box center [1097, 440] width 145 height 20
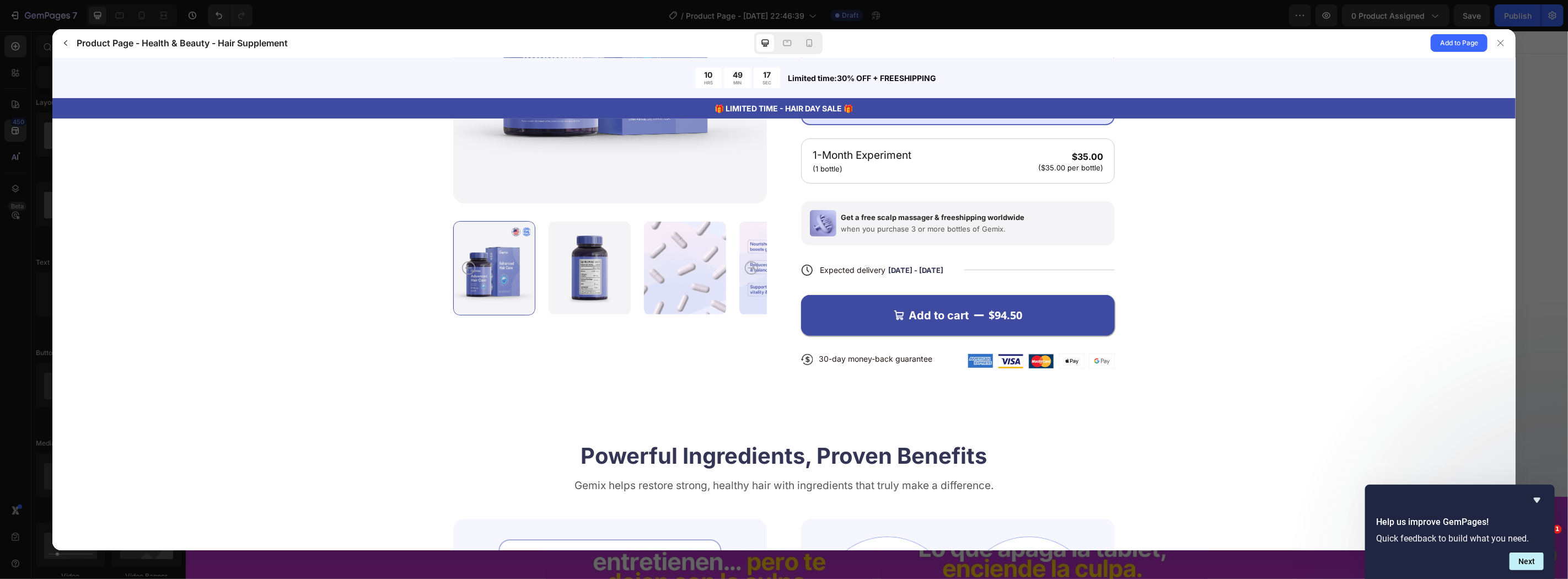
scroll to position [81, 0]
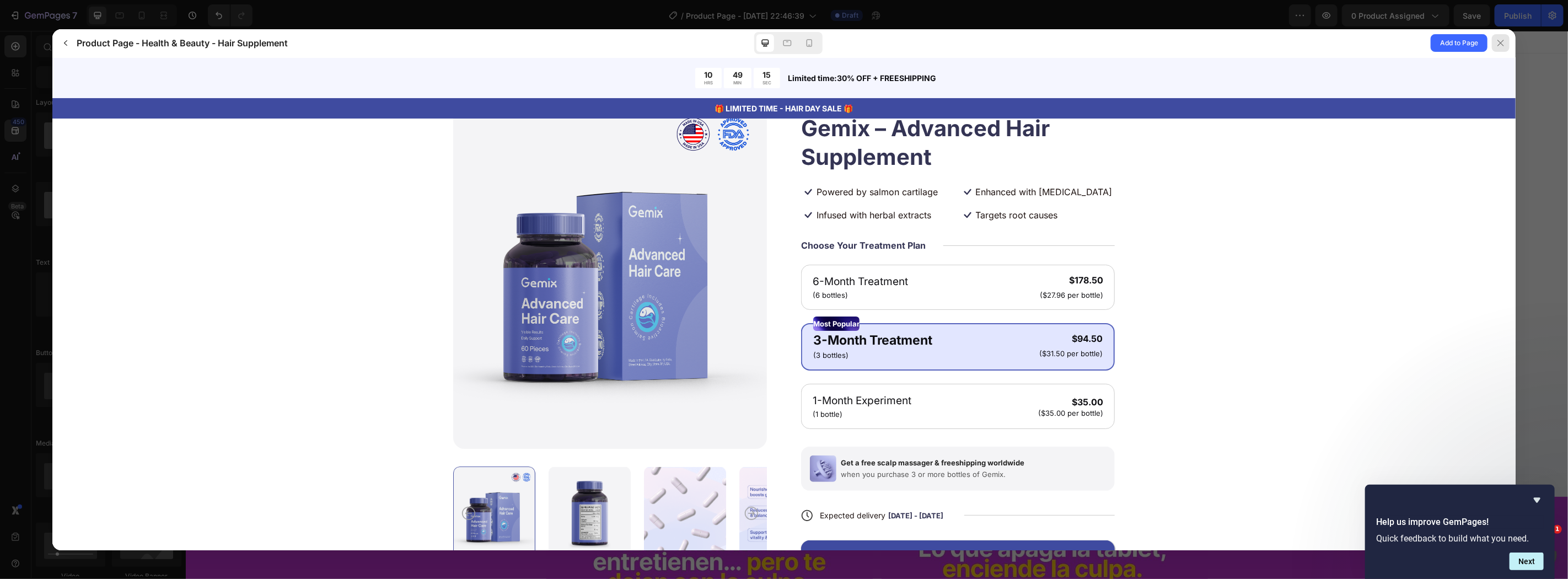
drag, startPoint x: 1495, startPoint y: 38, endPoint x: 412, endPoint y: 136, distance: 1087.4
click at [1495, 38] on div at bounding box center [1500, 43] width 18 height 18
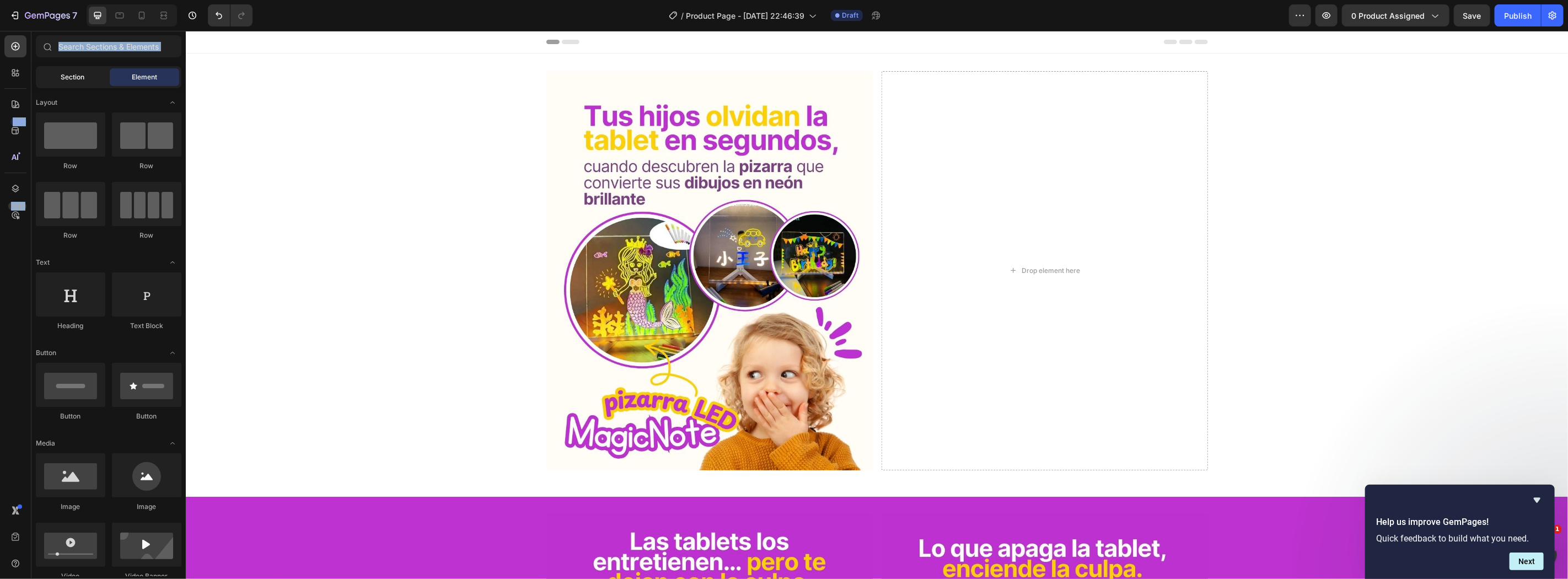
drag, startPoint x: 15, startPoint y: 92, endPoint x: 82, endPoint y: 73, distance: 69.6
click at [82, 73] on div "450 Beta Sections(30) Elements(84) Section Element Hero Section Product Detail …" at bounding box center [93, 305] width 186 height 548
click at [82, 73] on span "Section" at bounding box center [73, 77] width 24 height 10
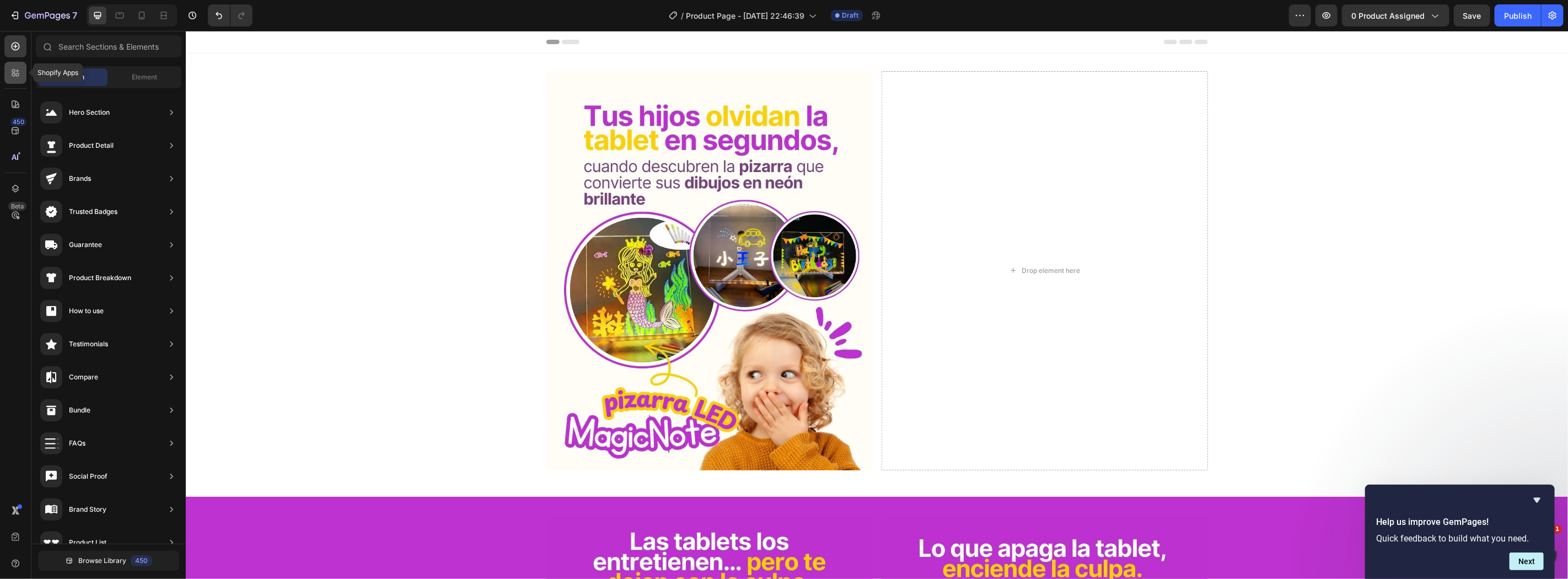
click at [24, 69] on div at bounding box center [15, 72] width 22 height 22
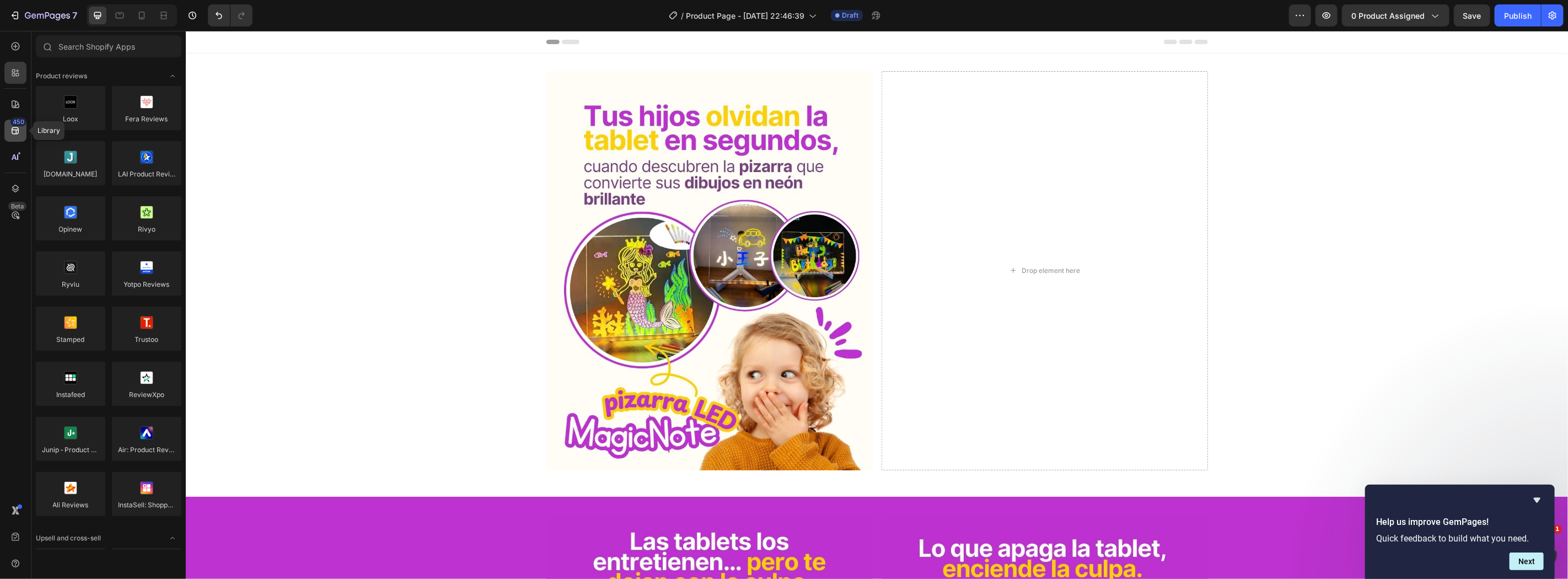
click at [26, 120] on div "450" at bounding box center [18, 122] width 16 height 9
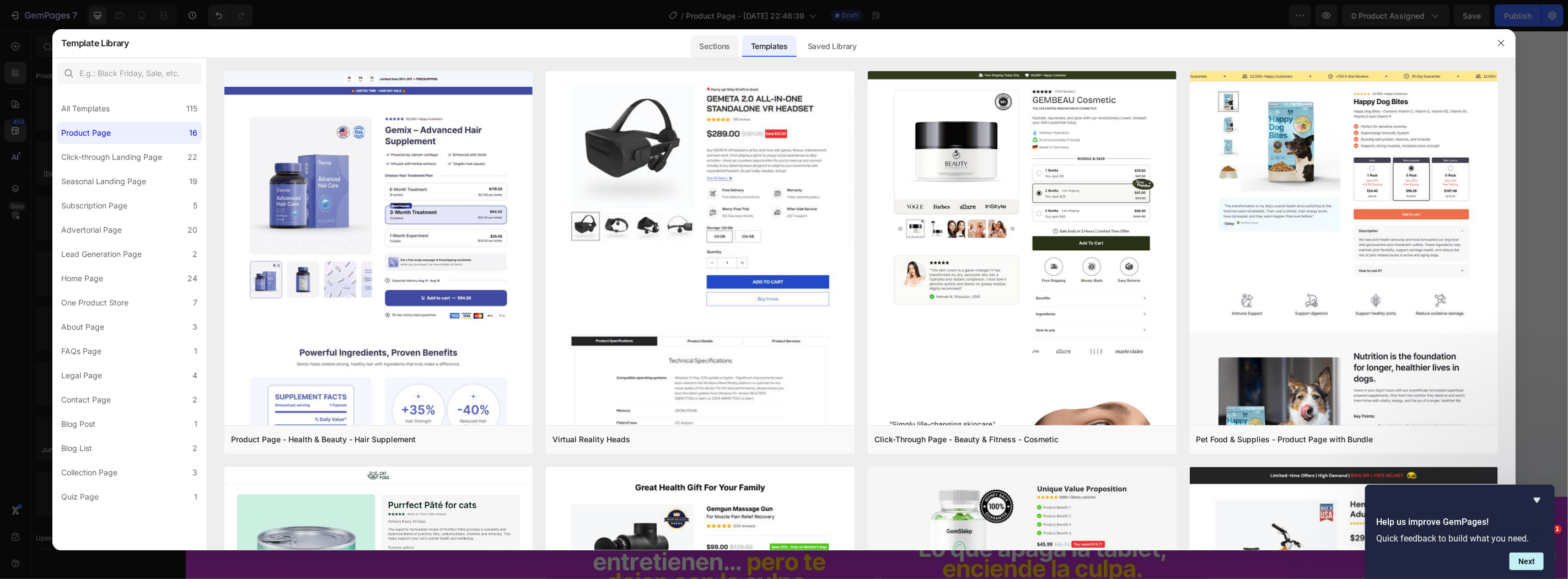
click at [714, 49] on div "Sections" at bounding box center [715, 46] width 48 height 22
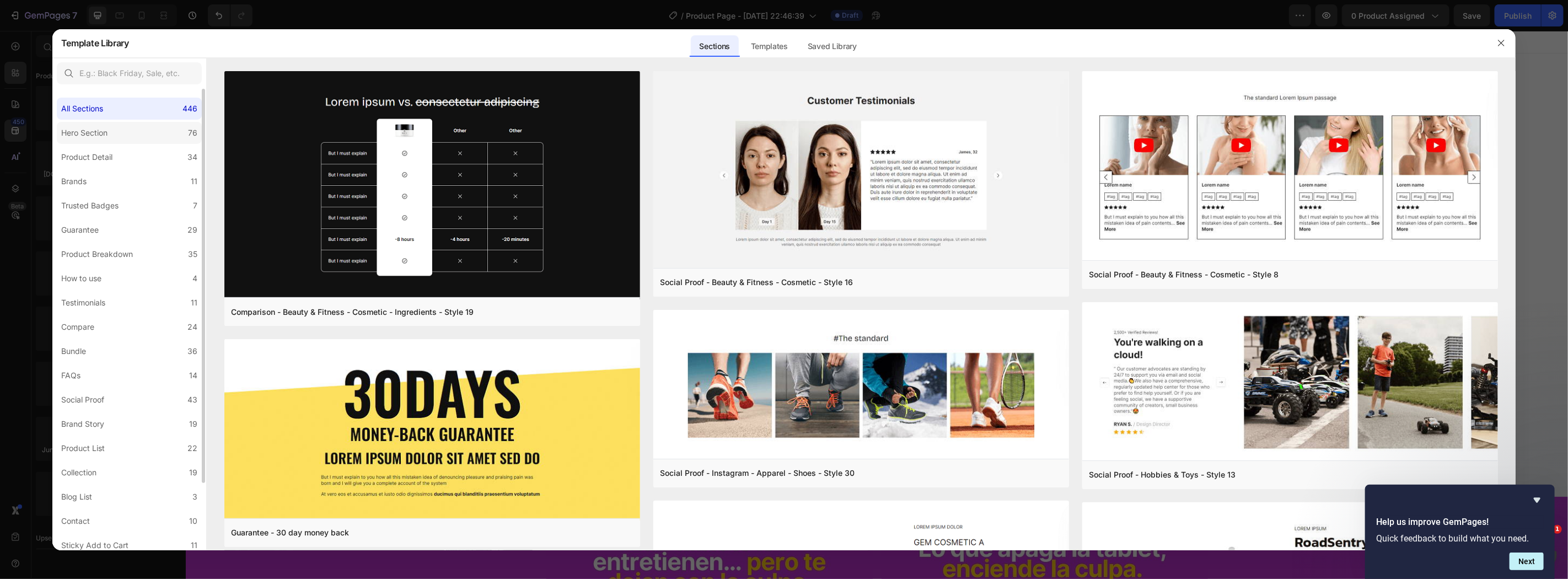
click at [102, 127] on div "Hero Section" at bounding box center [85, 133] width 46 height 13
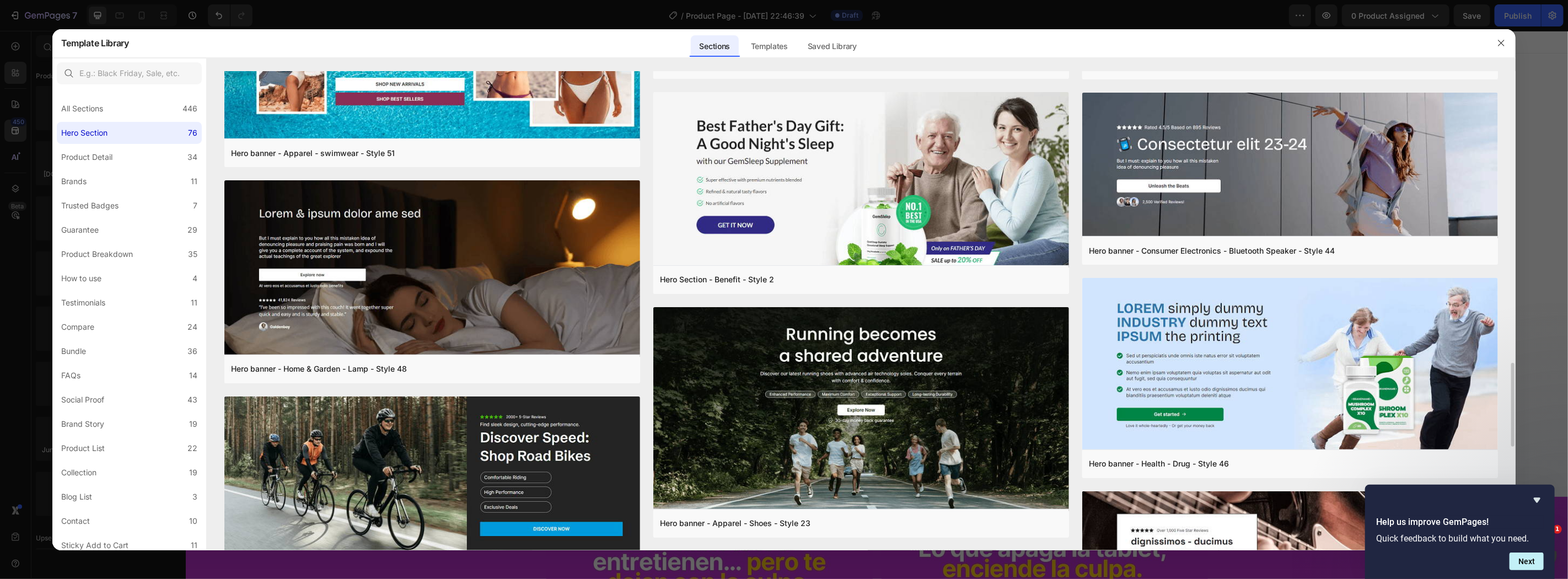
scroll to position [1993, 0]
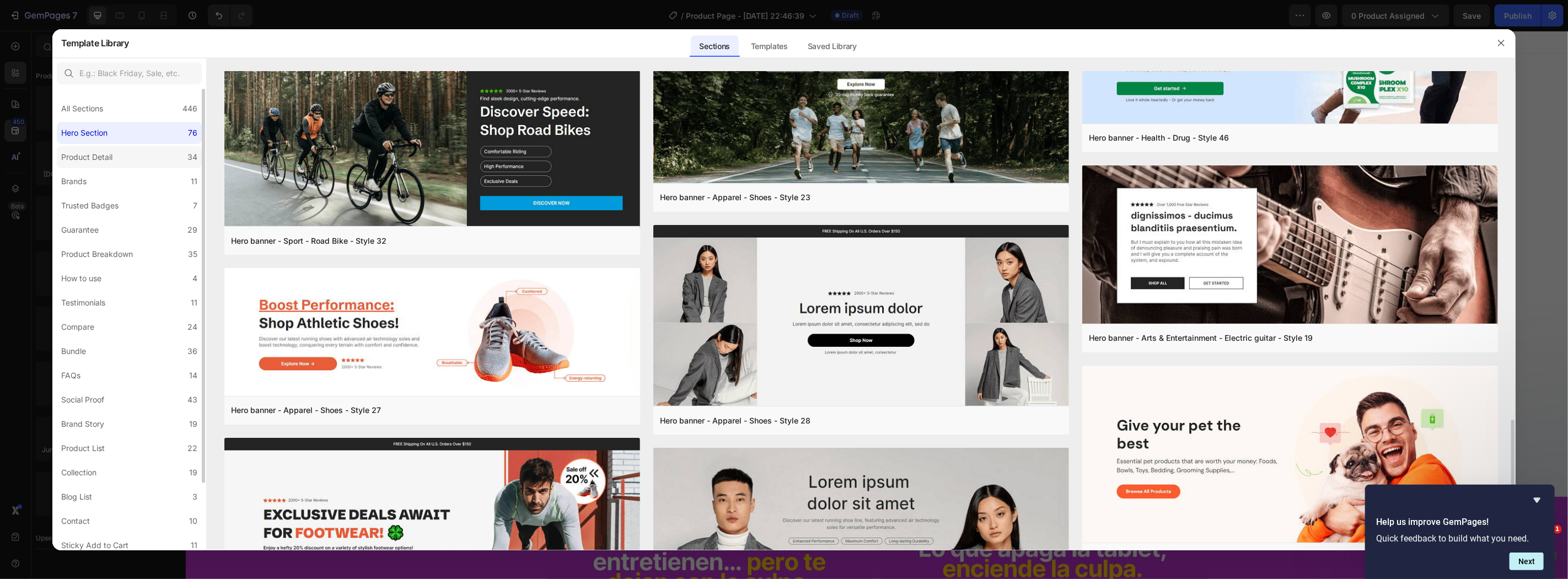
drag, startPoint x: 90, startPoint y: 147, endPoint x: 99, endPoint y: 146, distance: 9.1
click at [94, 147] on label "Product Detail 34" at bounding box center [129, 157] width 145 height 22
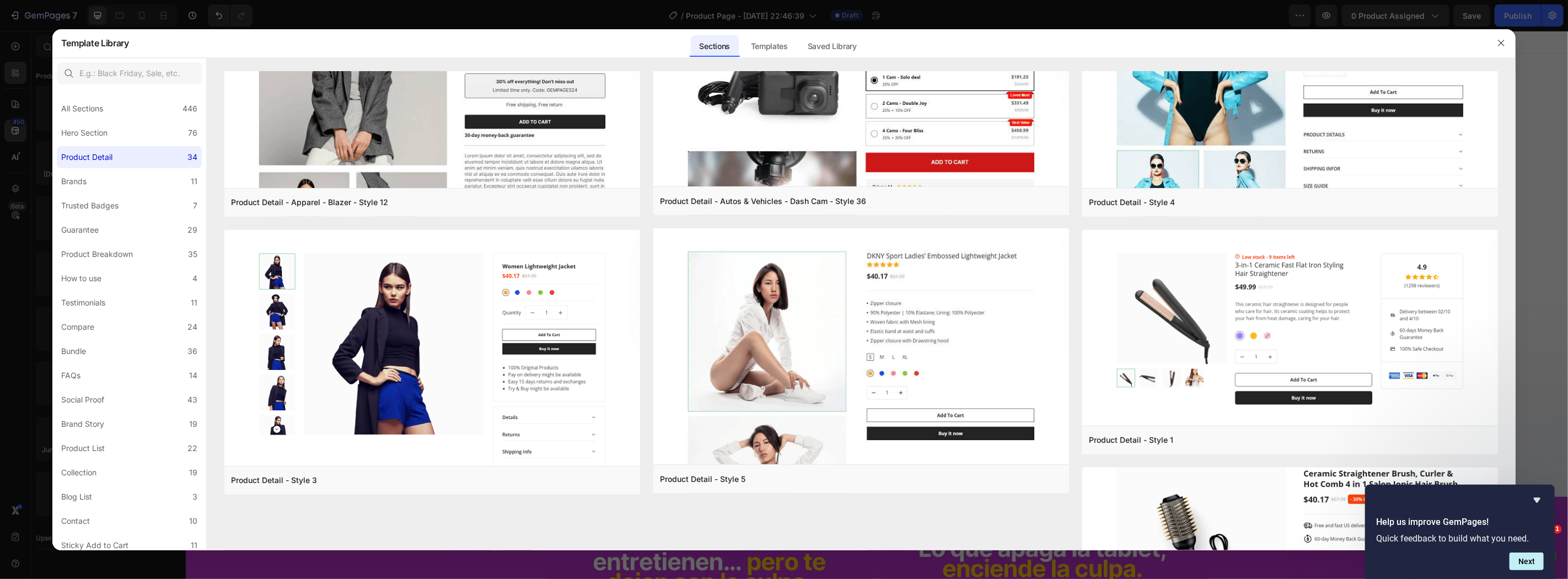
scroll to position [2816, 0]
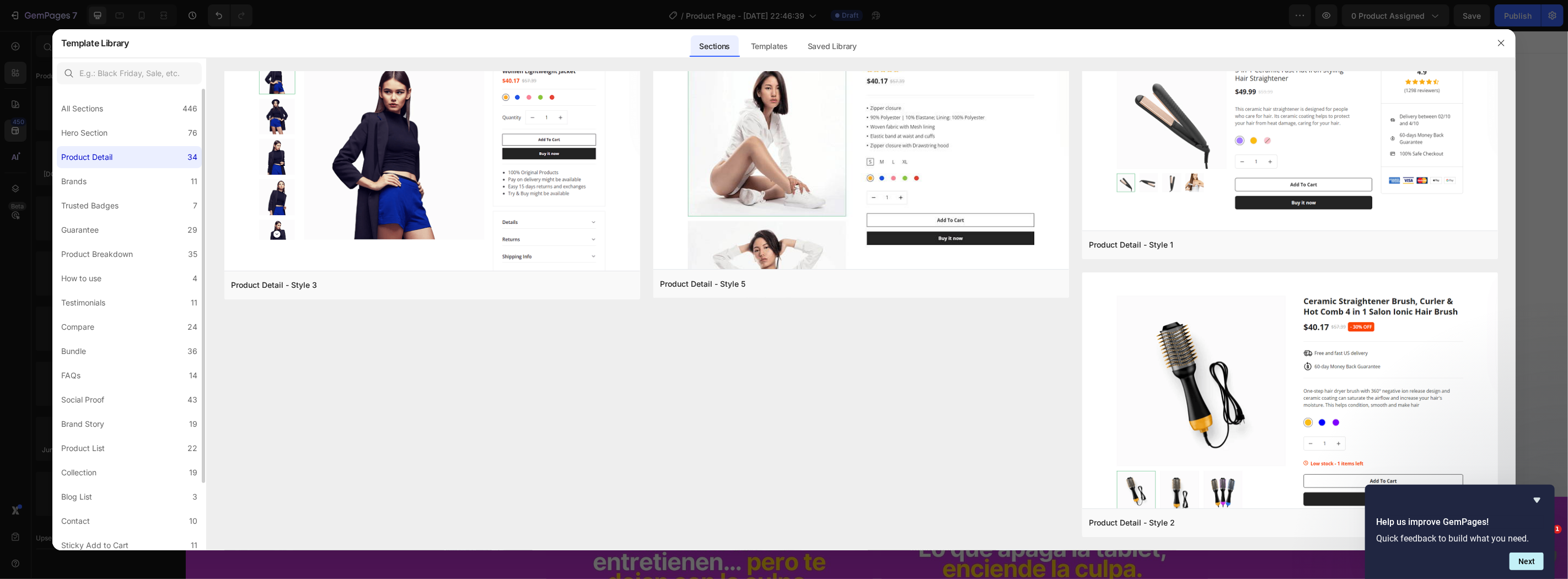
click at [130, 193] on div "All Sections 446 Hero Section 76 Product Detail 34 Brands 11 Trusted Badges 7 G…" at bounding box center [129, 359] width 154 height 541
click at [97, 182] on label "Brands 11" at bounding box center [129, 181] width 145 height 22
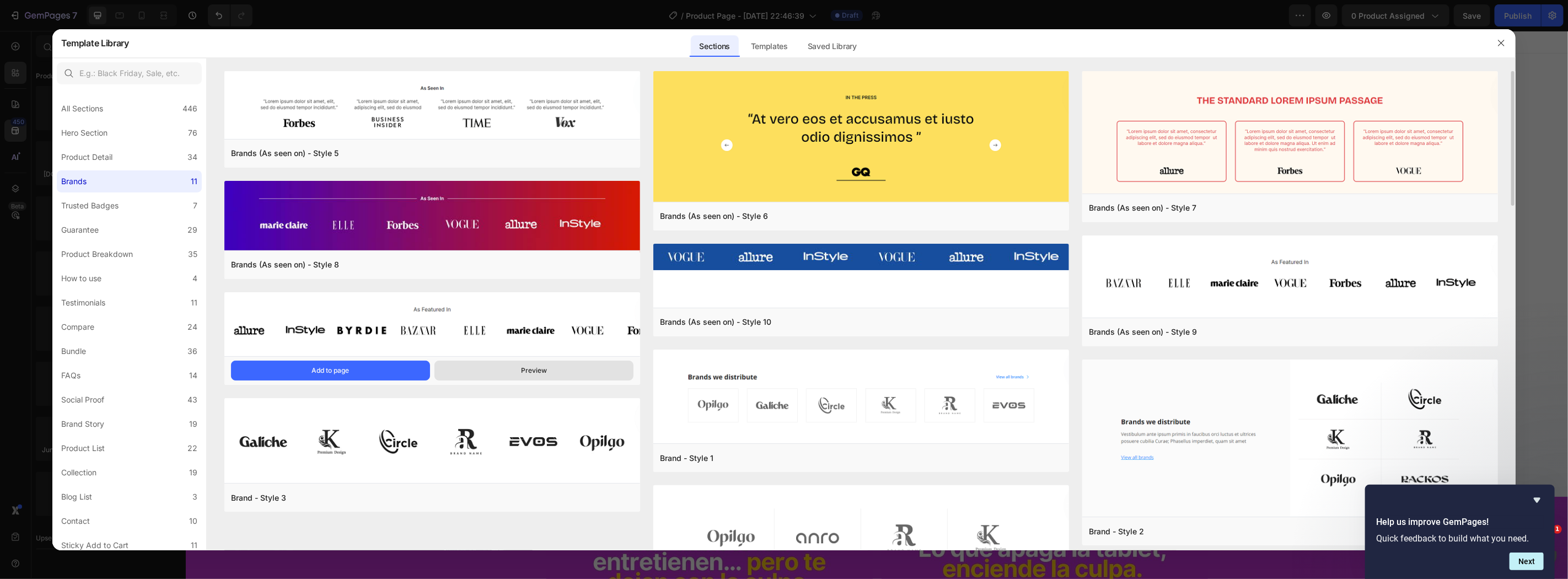
scroll to position [141, 0]
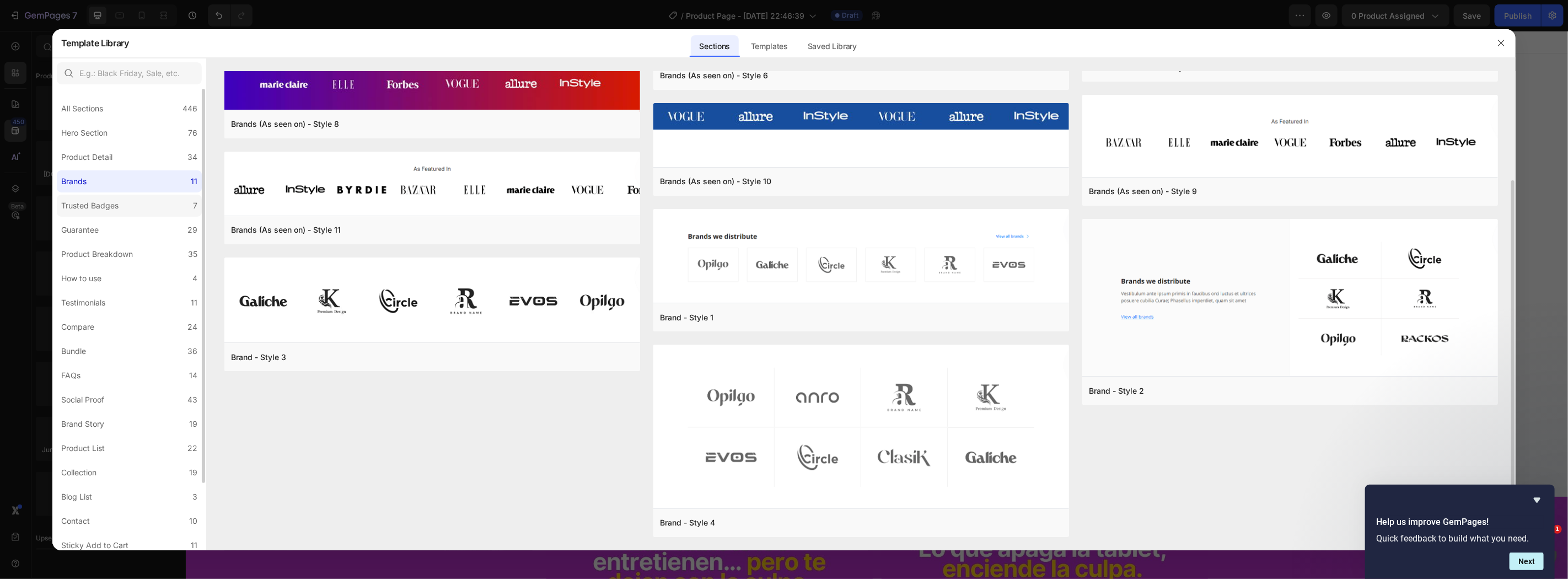
click at [97, 197] on label "Trusted Badges 7" at bounding box center [129, 206] width 145 height 22
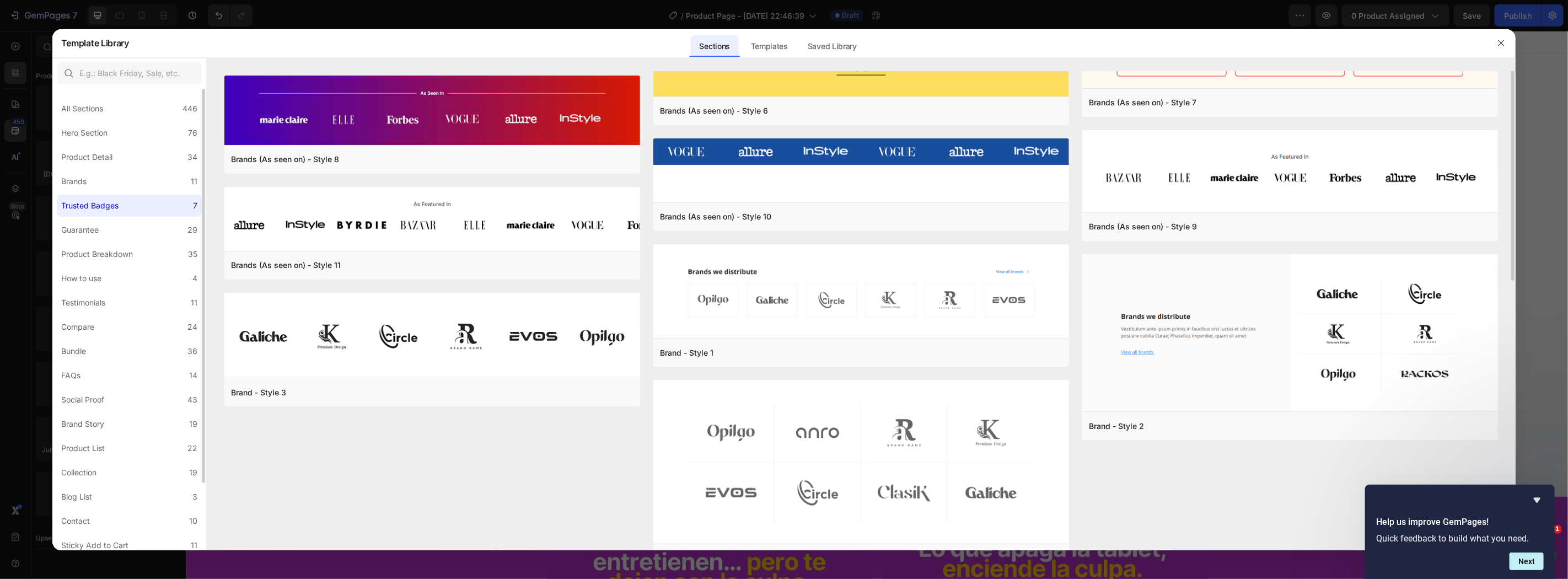
scroll to position [0, 0]
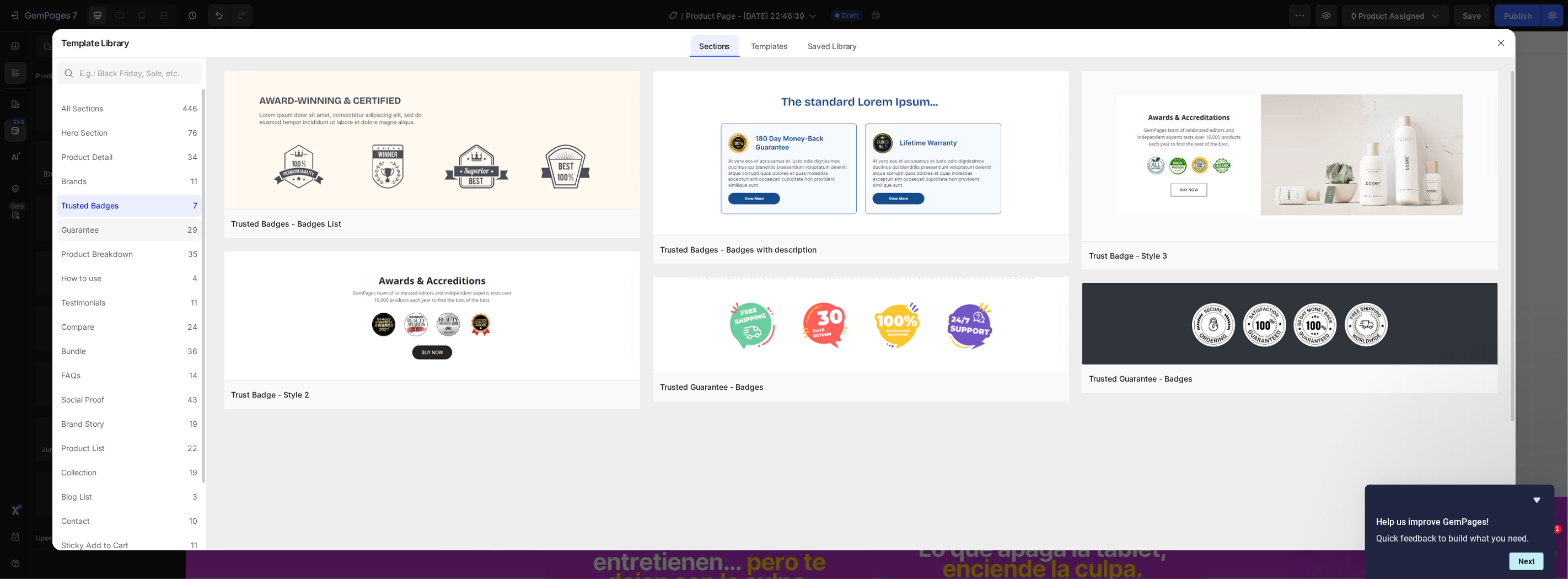
click at [89, 223] on div "Guarantee" at bounding box center [80, 230] width 38 height 13
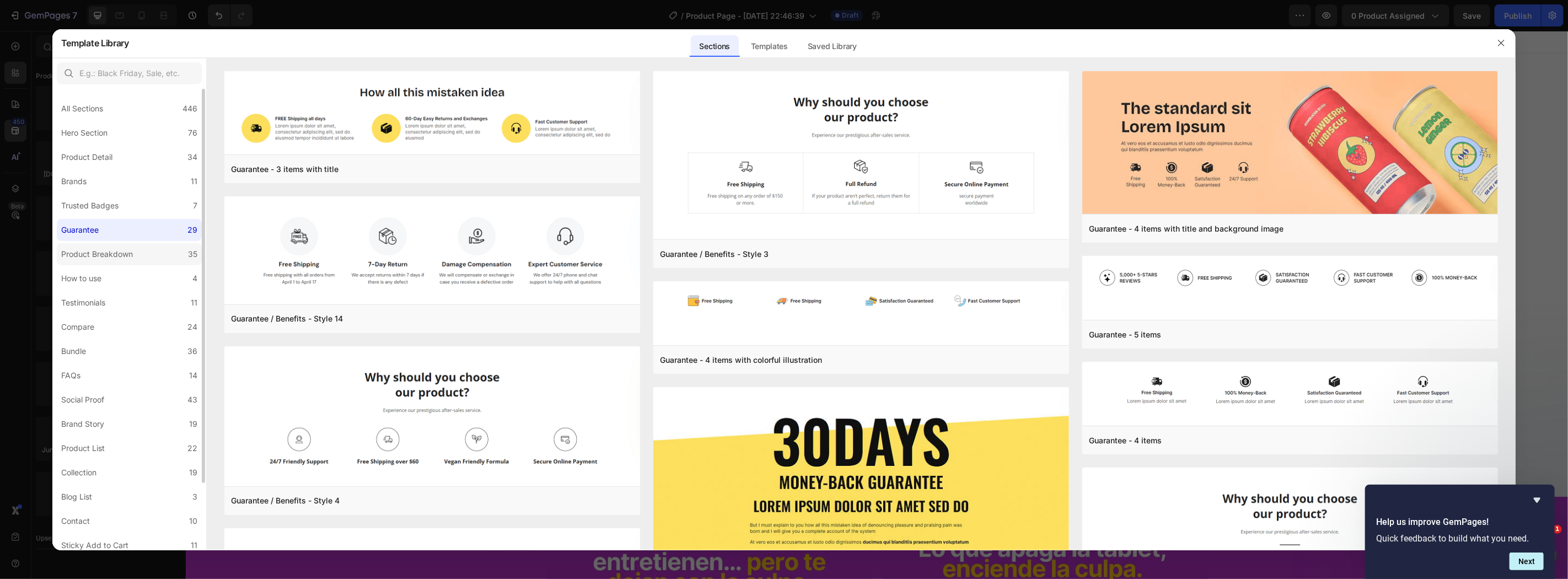
click at [131, 249] on div "Product Breakdown" at bounding box center [97, 254] width 72 height 13
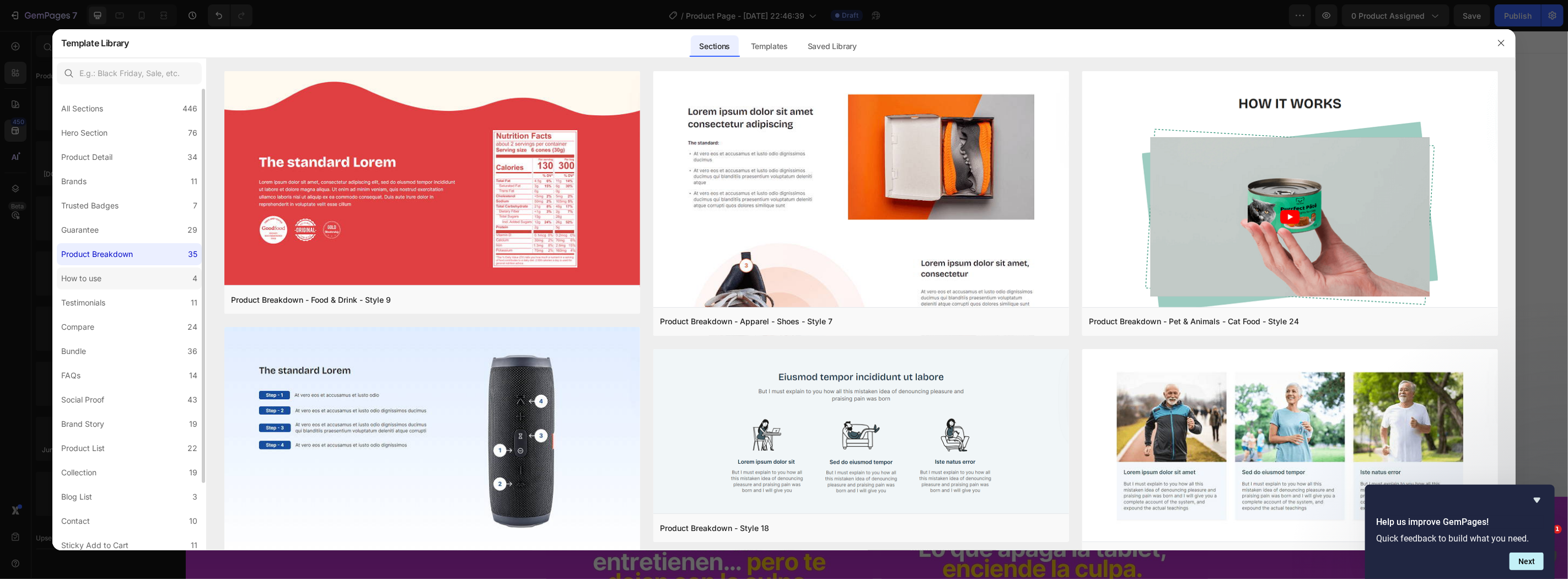
click at [131, 278] on label "How to use 4" at bounding box center [129, 278] width 145 height 22
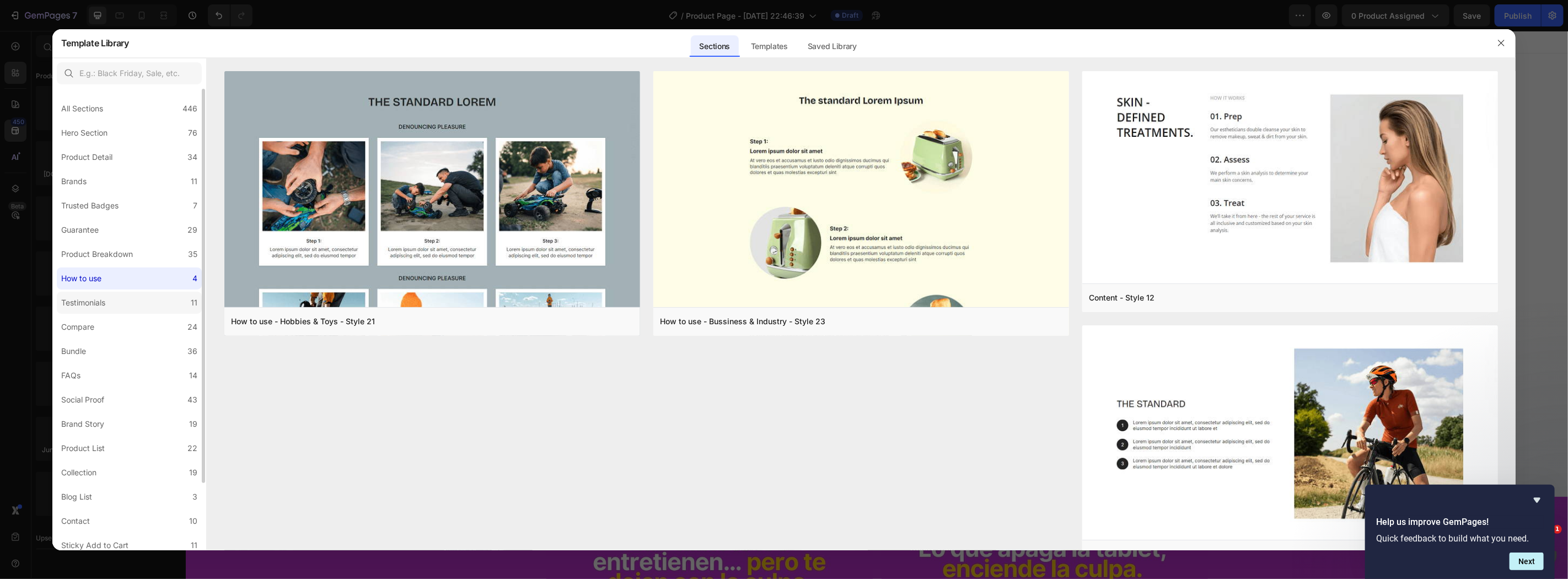
click at [130, 298] on label "Testimonials 11" at bounding box center [129, 303] width 145 height 22
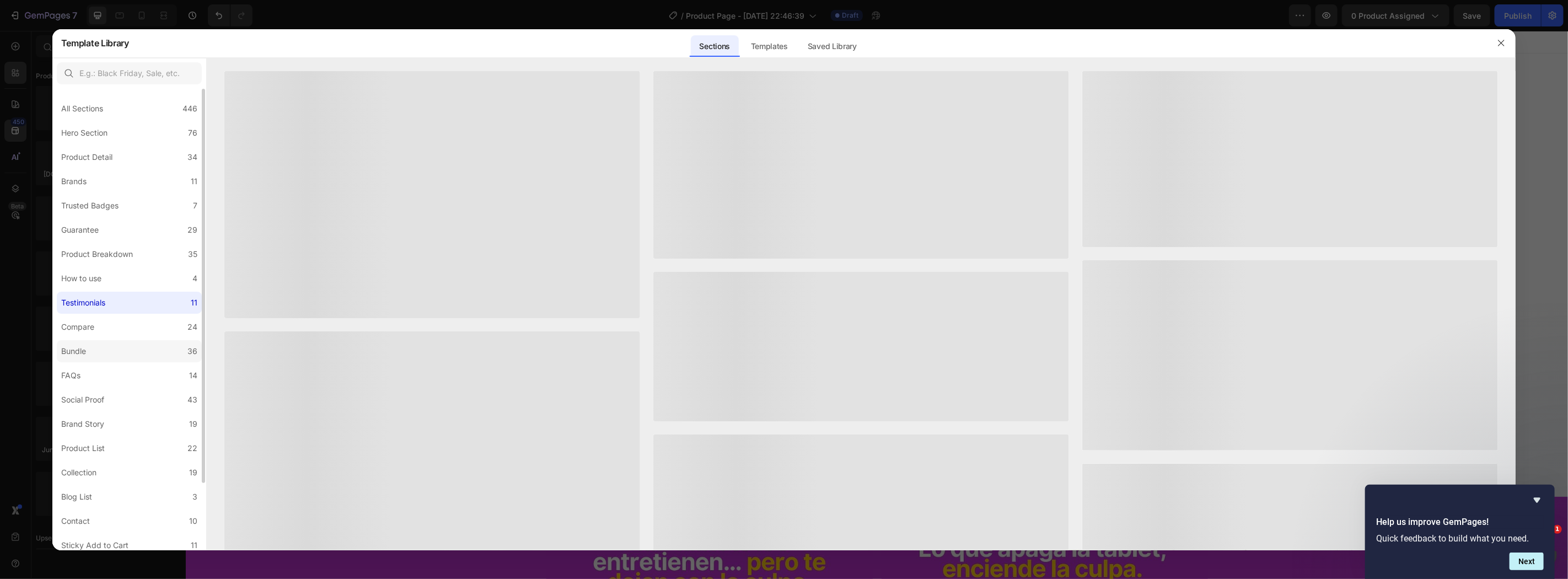
click at [122, 352] on label "Bundle 36" at bounding box center [129, 351] width 145 height 22
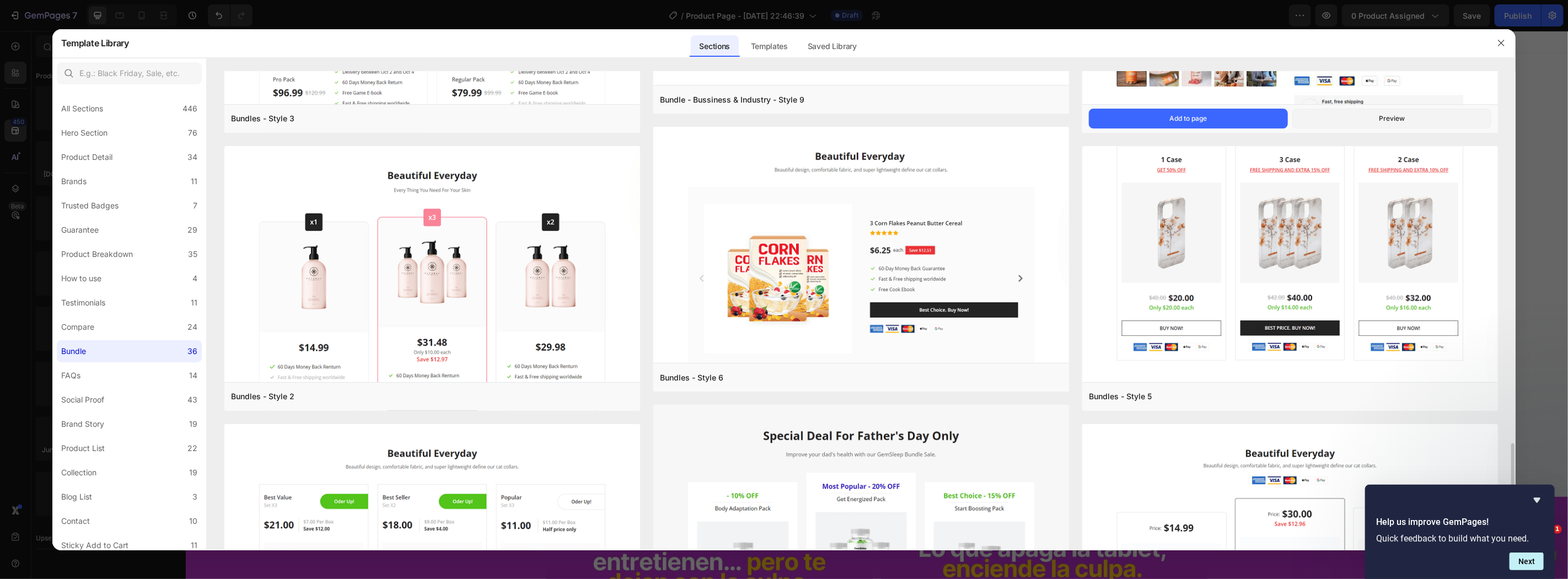
scroll to position [3002, 0]
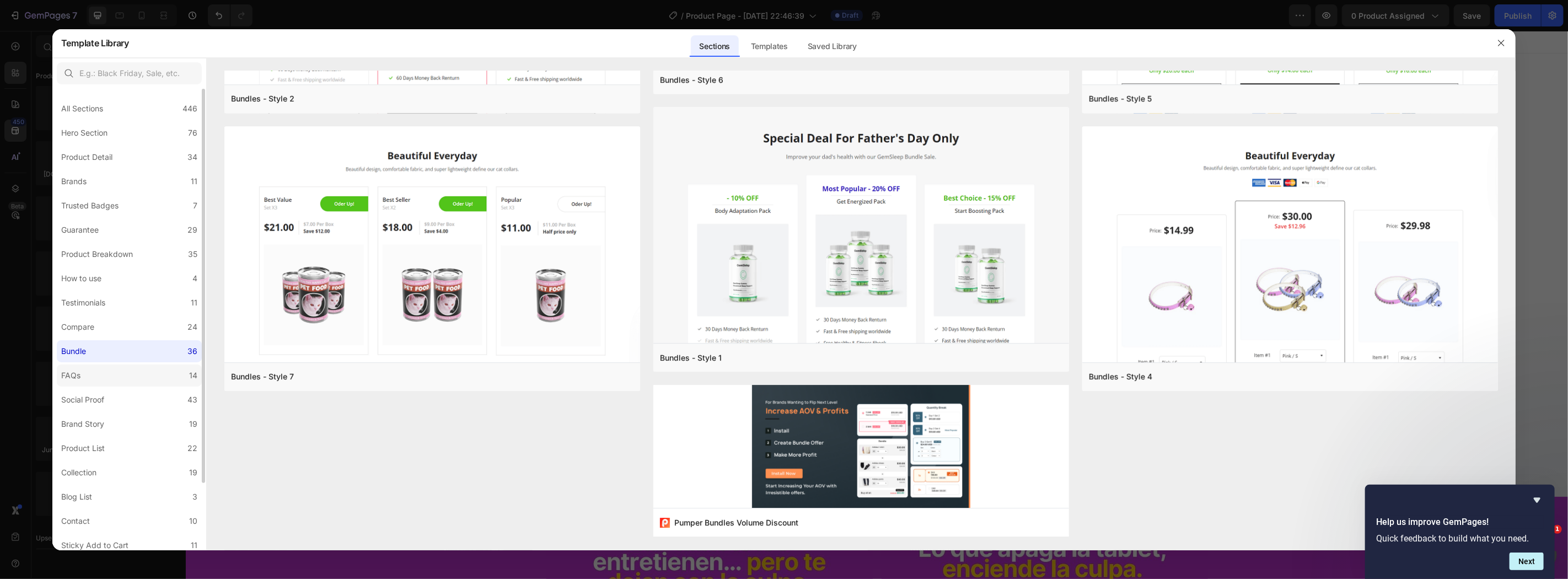
click at [91, 373] on label "FAQs 14" at bounding box center [129, 376] width 145 height 22
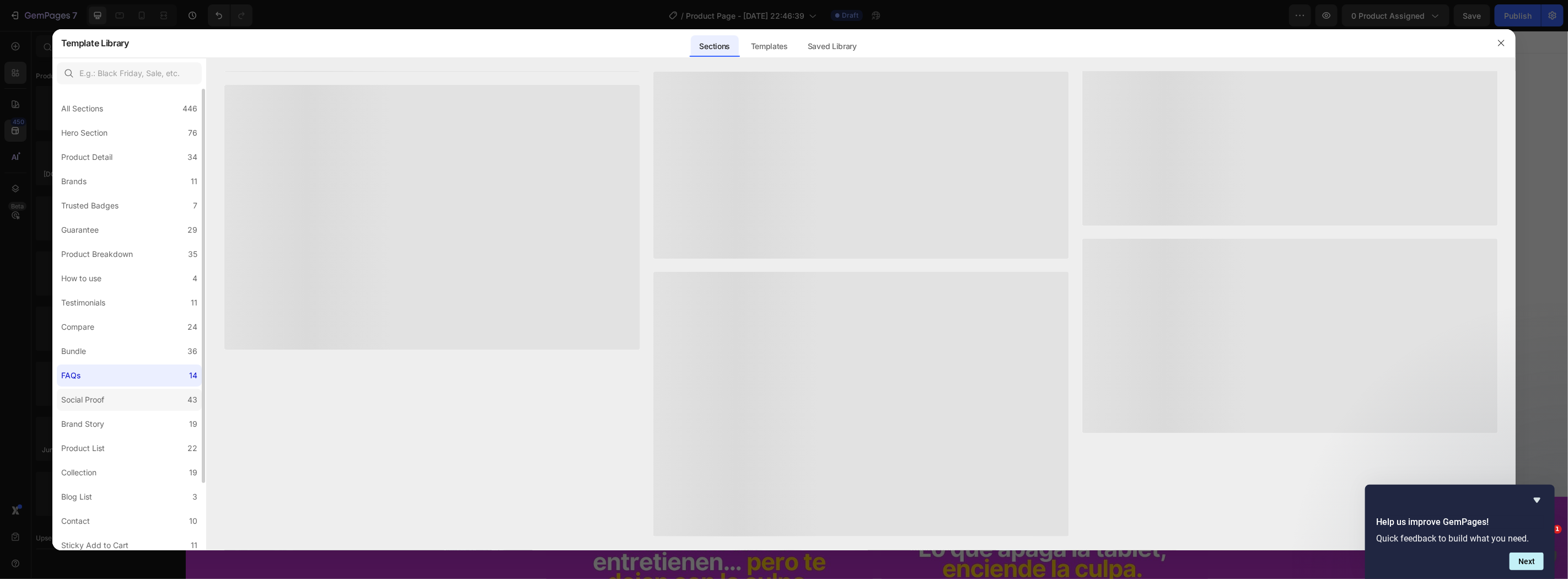
scroll to position [0, 0]
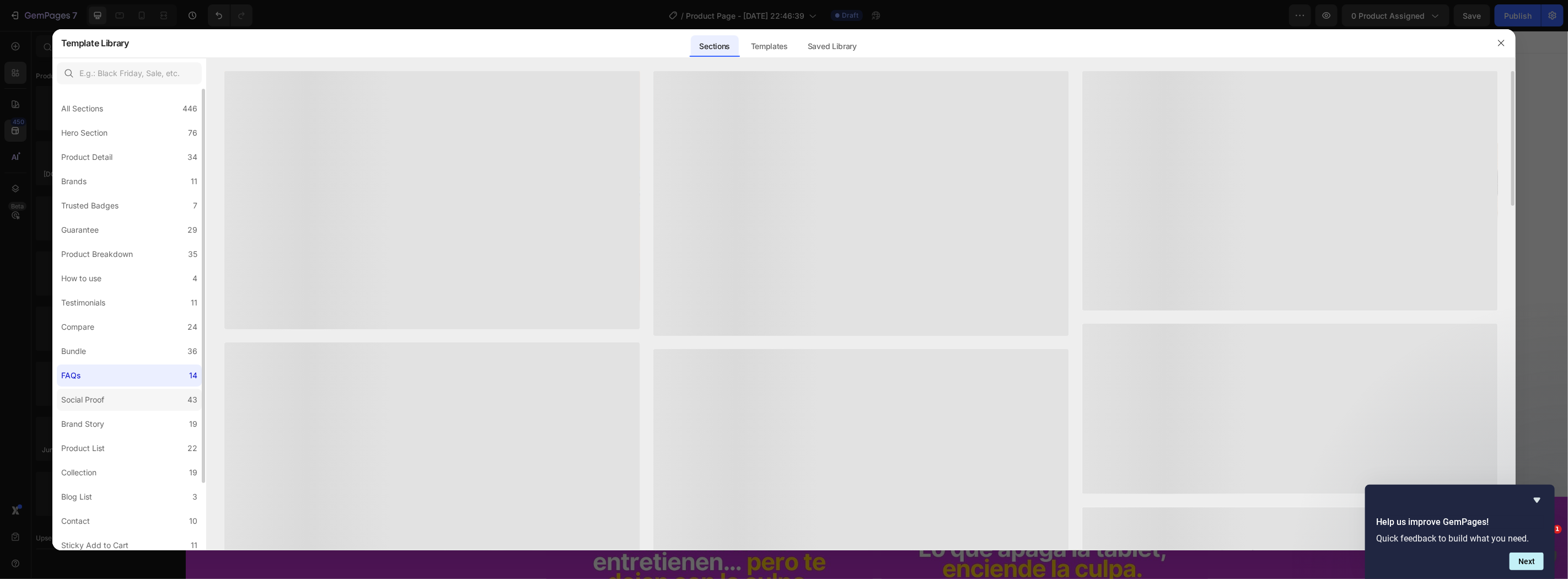
click at [105, 398] on div "Social Proof" at bounding box center [85, 400] width 47 height 13
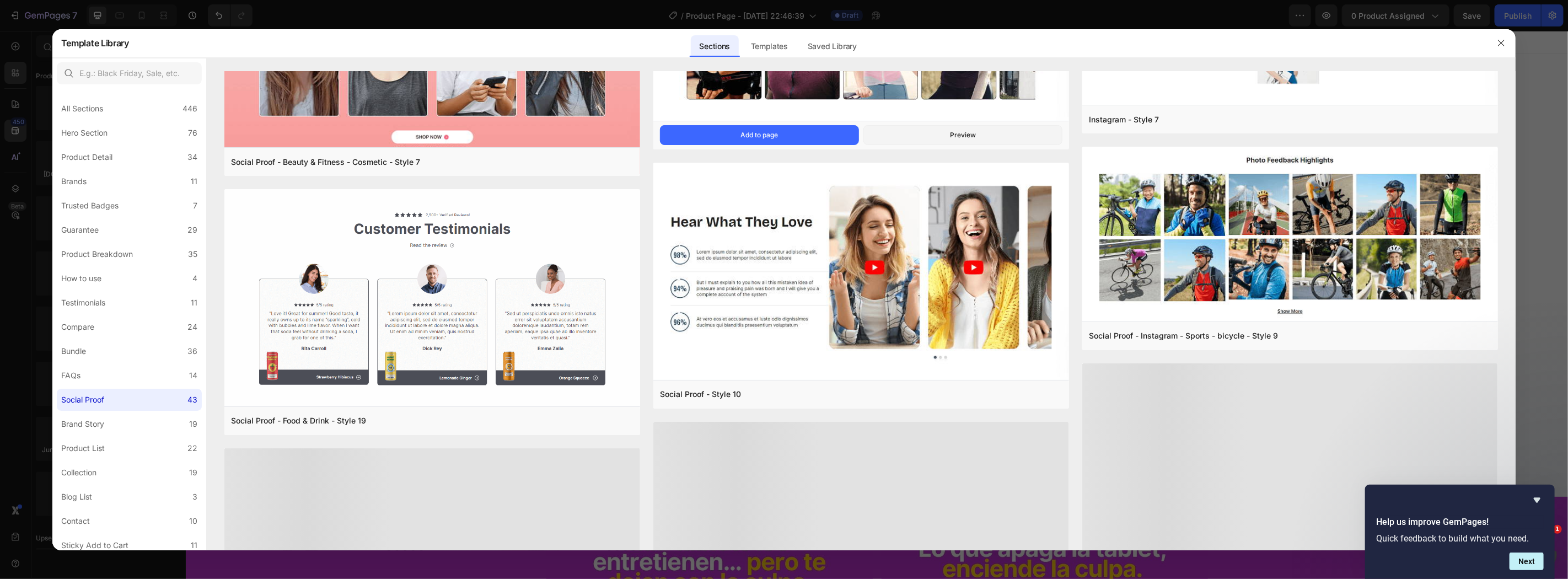
scroll to position [860, 0]
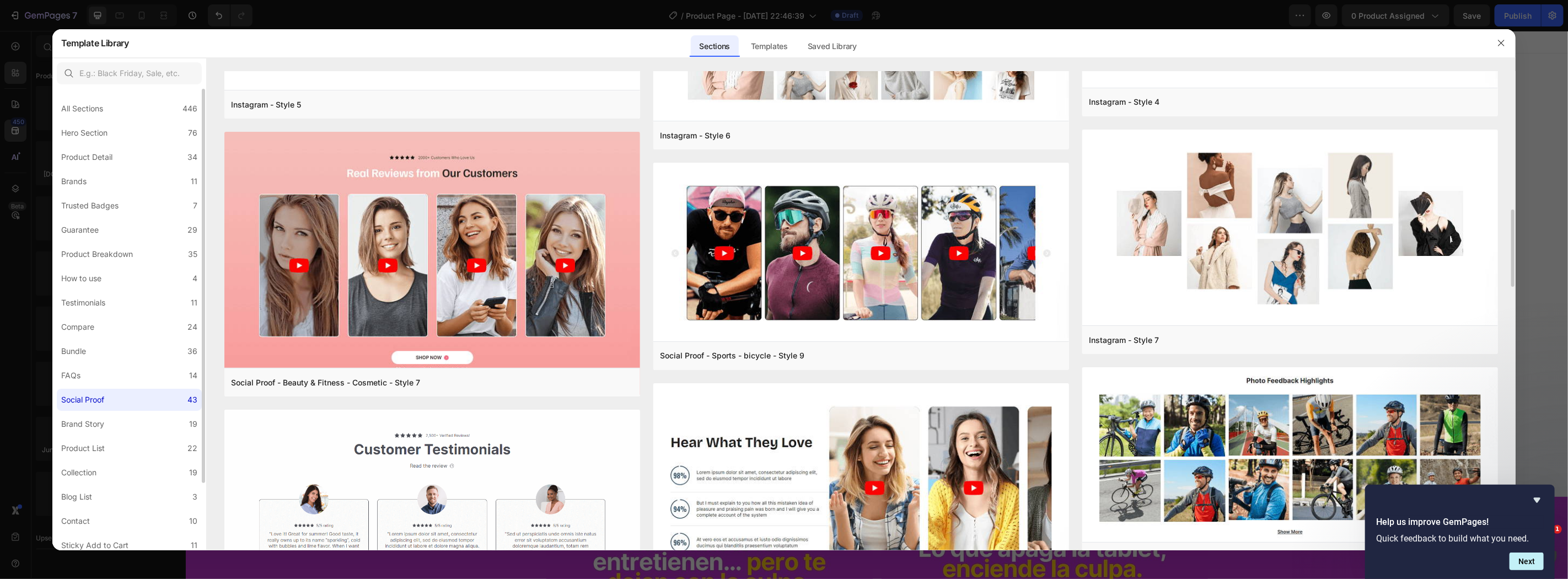
click at [97, 411] on div "All Sections 446 Hero Section 76 Product Detail 34 Brands 11 Trusted Badges 7 G…" at bounding box center [129, 359] width 154 height 541
drag, startPoint x: 97, startPoint y: 412, endPoint x: 106, endPoint y: 426, distance: 16.6
click at [96, 413] on div "All Sections 446 Hero Section 76 Product Detail 34 Brands 11 Trusted Badges 7 G…" at bounding box center [129, 359] width 154 height 541
click at [106, 426] on div "Brand Story" at bounding box center [85, 424] width 47 height 13
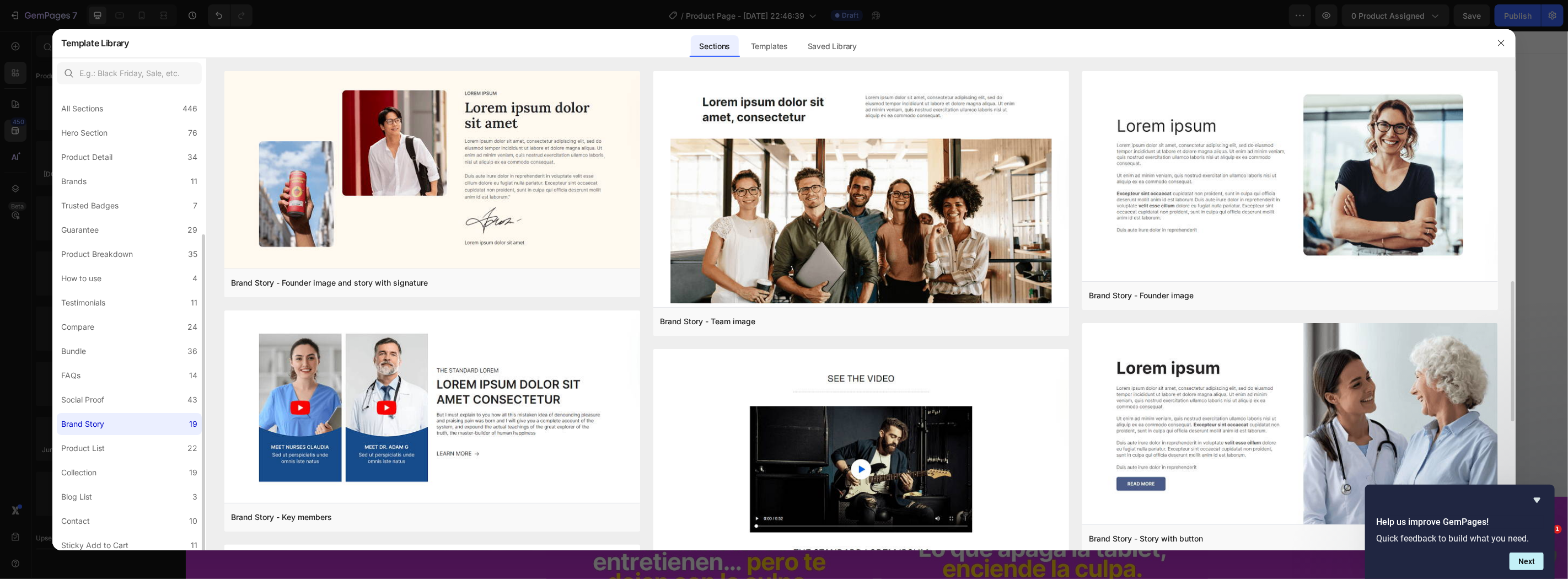
scroll to position [326, 0]
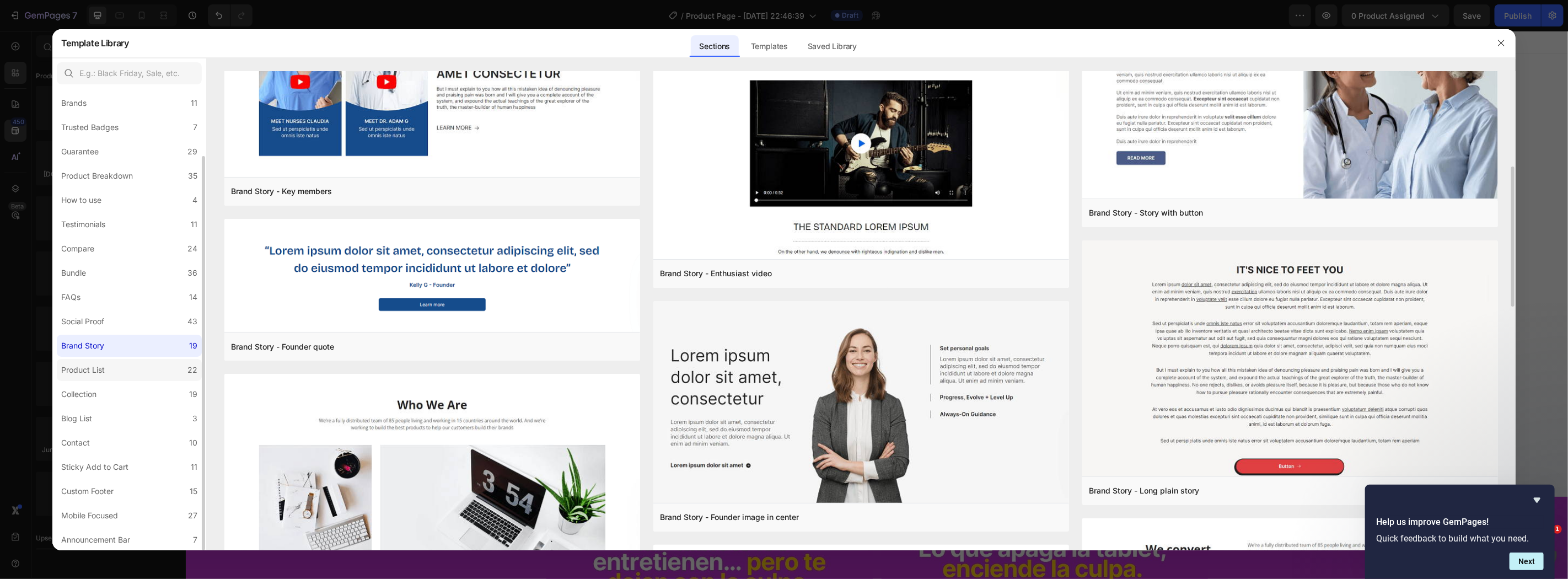
click at [105, 368] on div "Product List" at bounding box center [85, 370] width 48 height 13
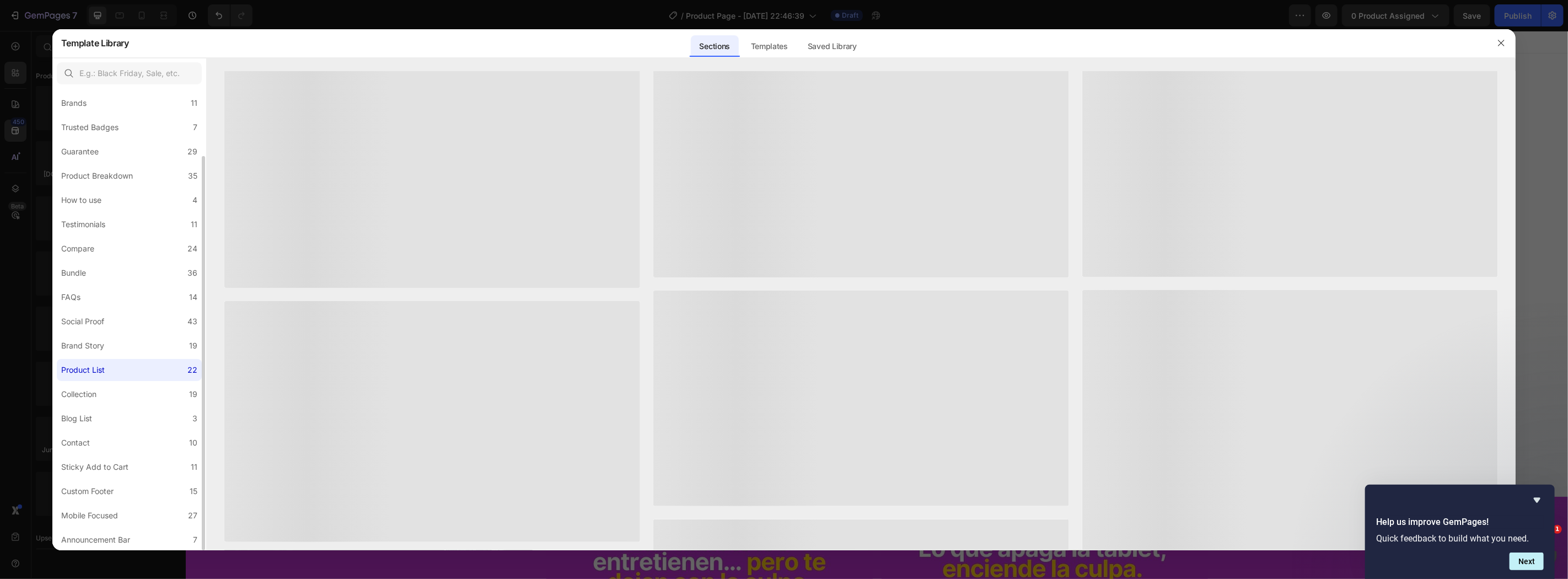
scroll to position [0, 0]
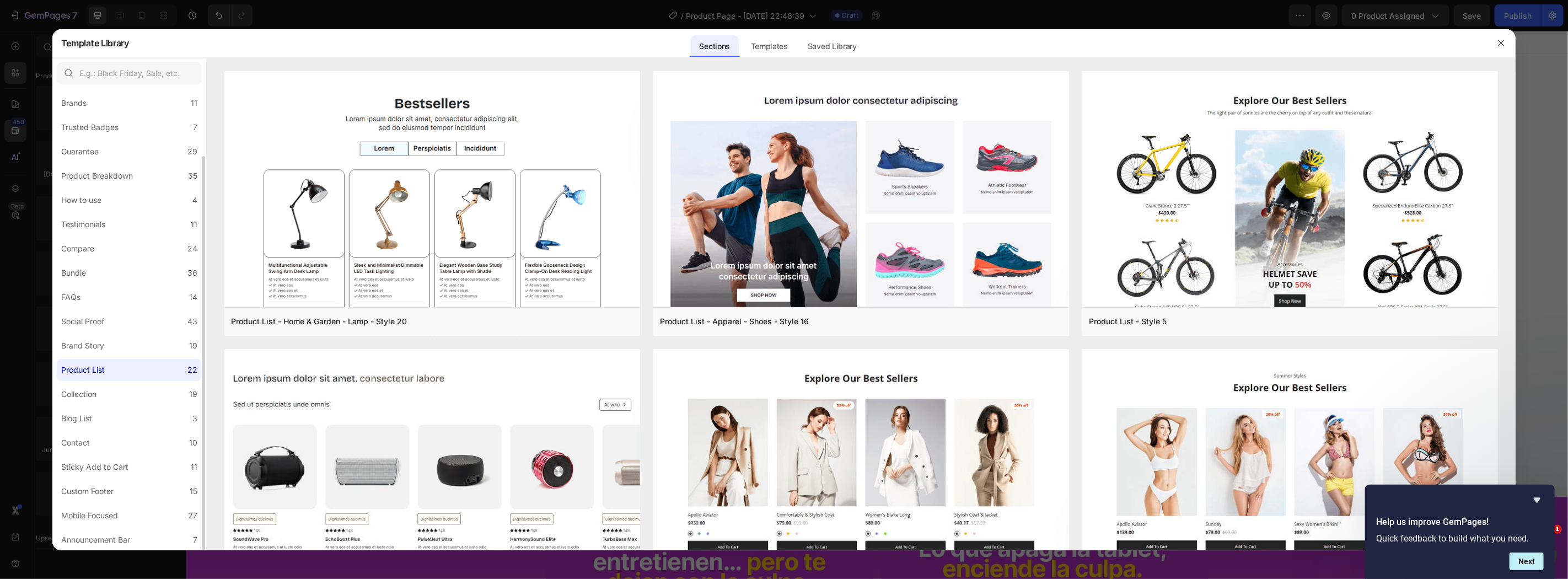
click at [117, 406] on div "All Sections 446 Hero Section 76 Product Detail 34 Brands 11 Trusted Badges 7 G…" at bounding box center [129, 281] width 154 height 541
click at [116, 393] on label "Collection 19" at bounding box center [129, 395] width 145 height 22
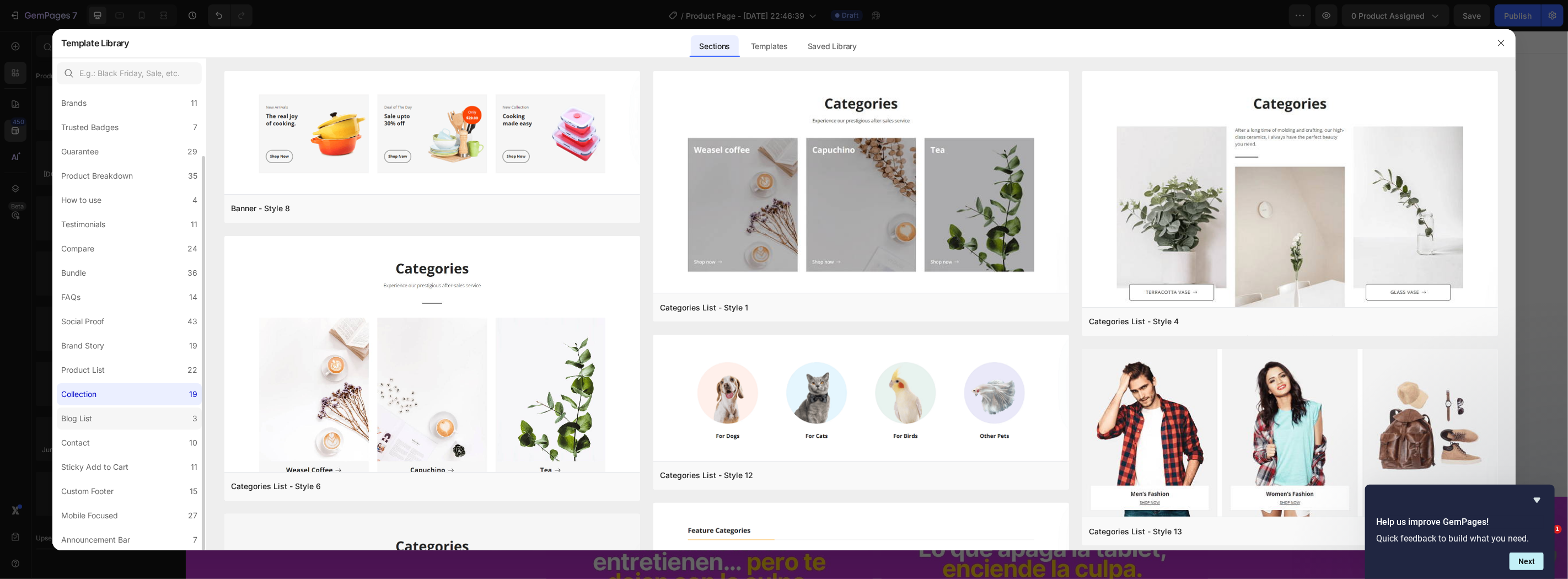
click at [118, 412] on label "Blog List 3" at bounding box center [129, 418] width 145 height 22
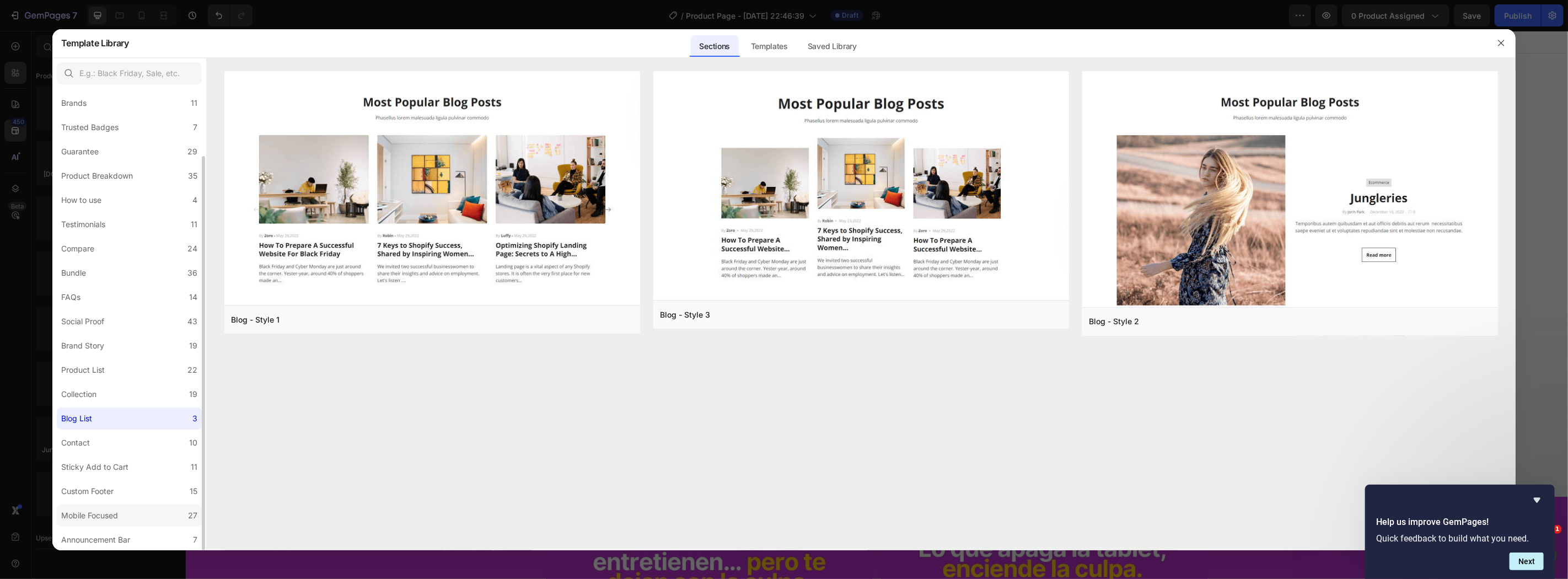
click at [124, 506] on label "Mobile Focused 27" at bounding box center [129, 516] width 145 height 22
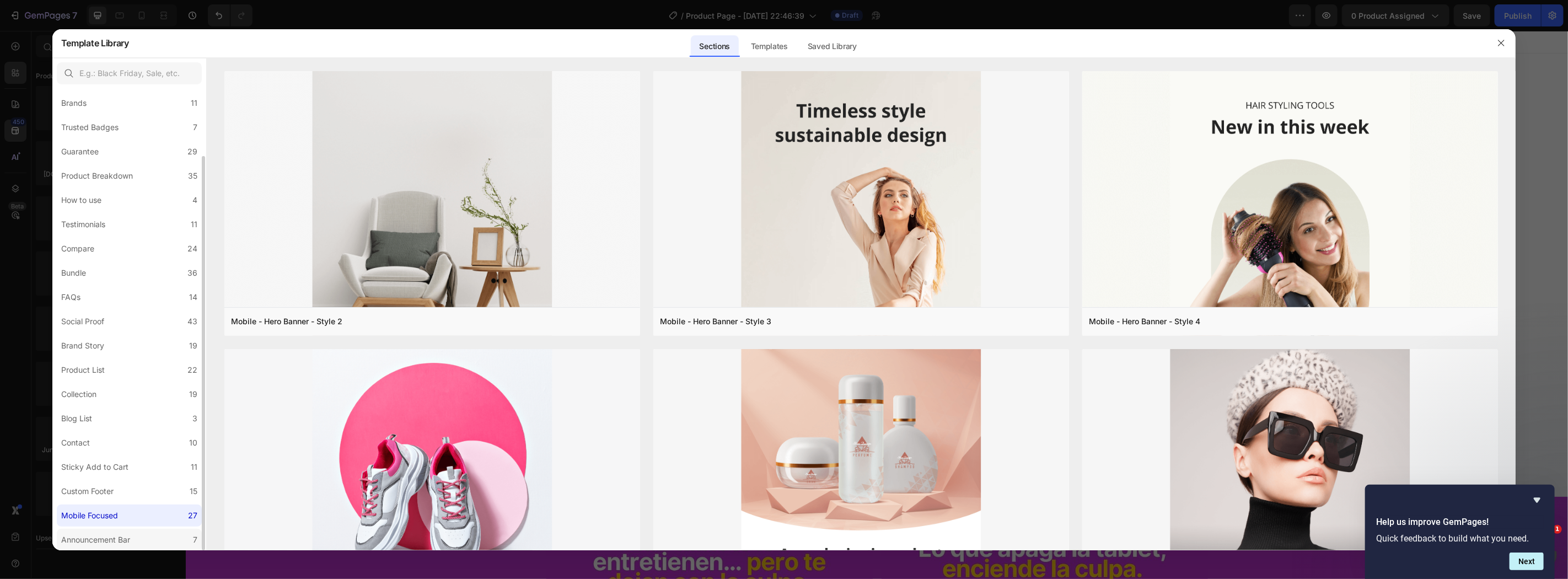
click at [113, 541] on div "Announcement Bar" at bounding box center [96, 540] width 69 height 13
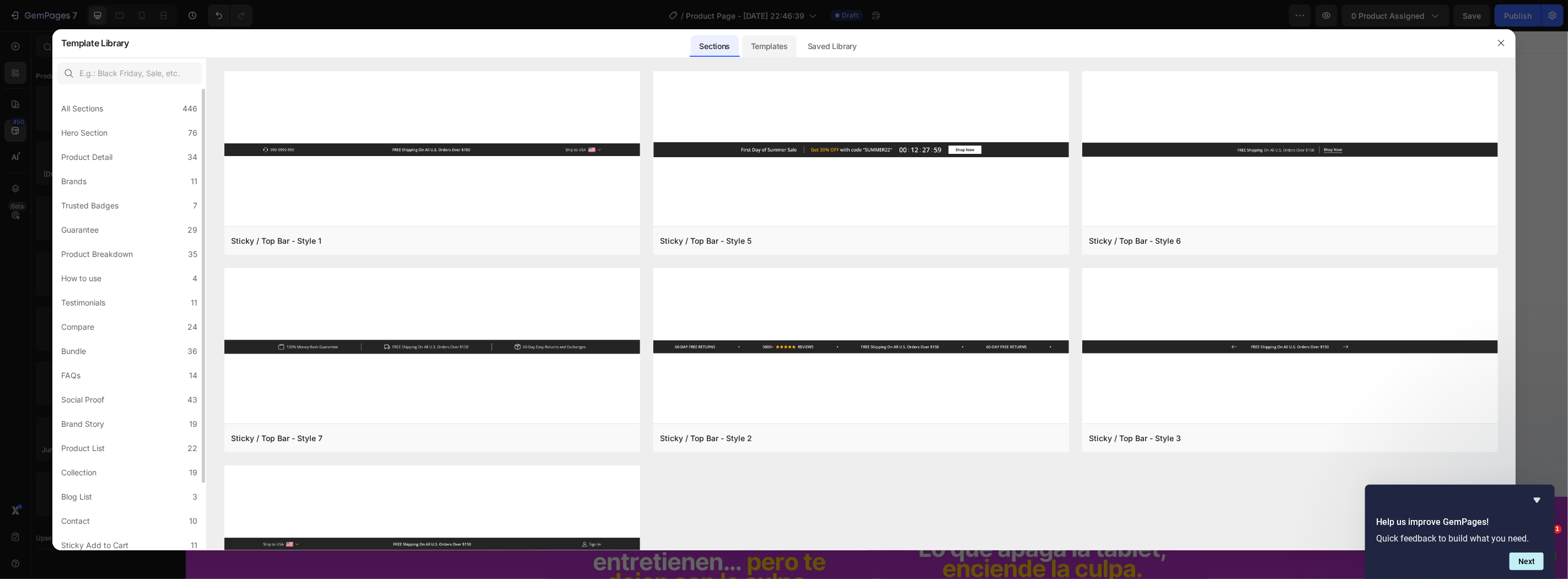
drag, startPoint x: 779, startPoint y: 57, endPoint x: 783, endPoint y: 51, distance: 7.2
click at [781, 55] on div "Template Library Sections Templates Existing pages Saved Library Templates Save…" at bounding box center [784, 43] width 1463 height 29
click at [783, 51] on div "Templates" at bounding box center [769, 46] width 55 height 22
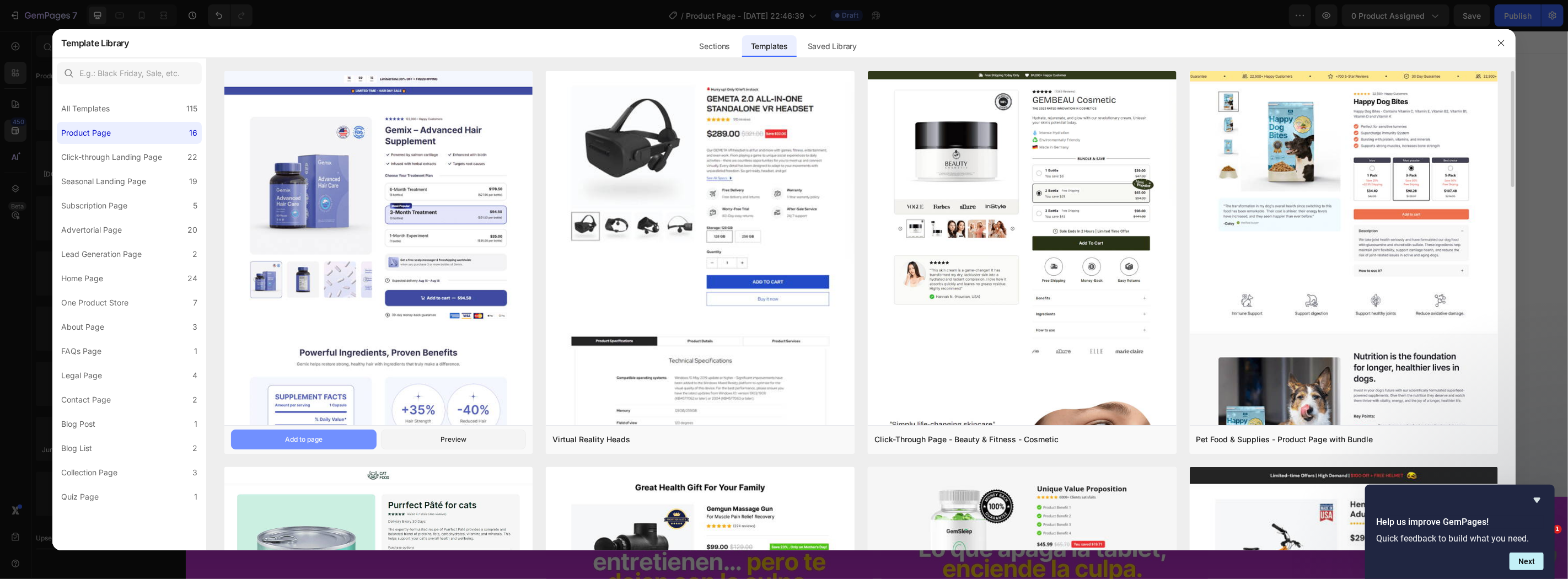
click at [324, 446] on button "Add to page" at bounding box center [304, 440] width 145 height 20
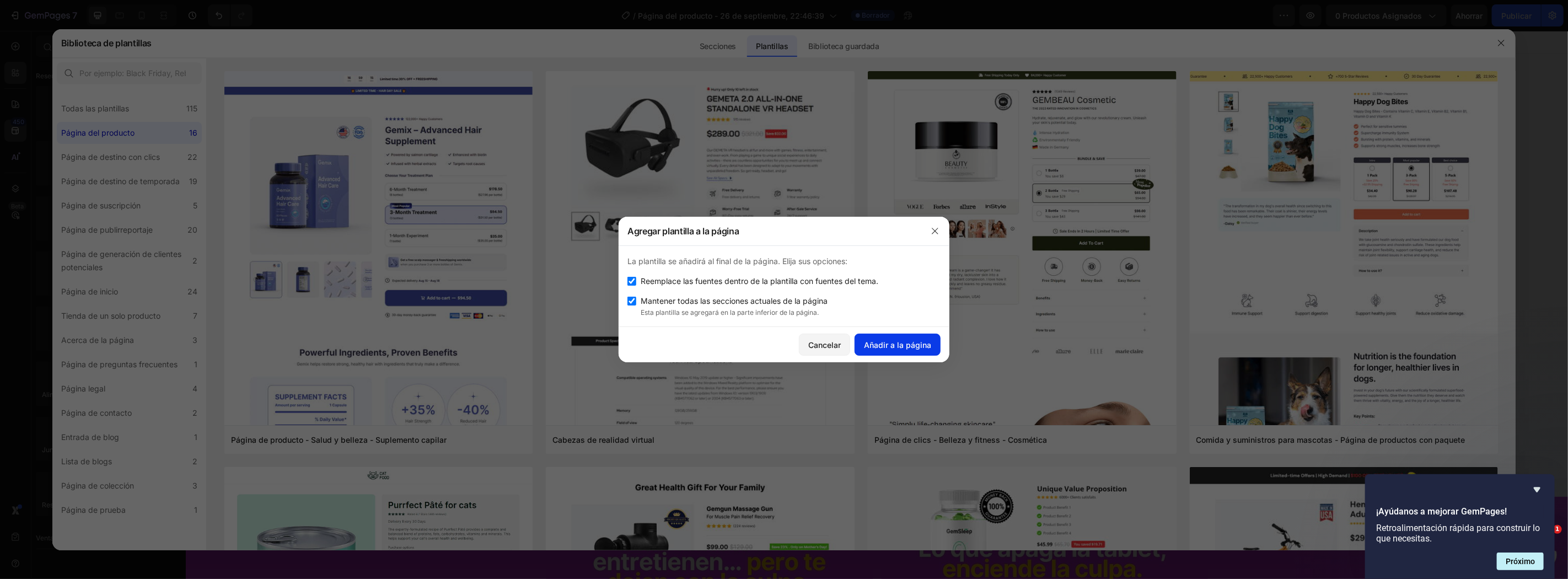
click at [907, 345] on font "Añadir a la página" at bounding box center [897, 345] width 68 height 9
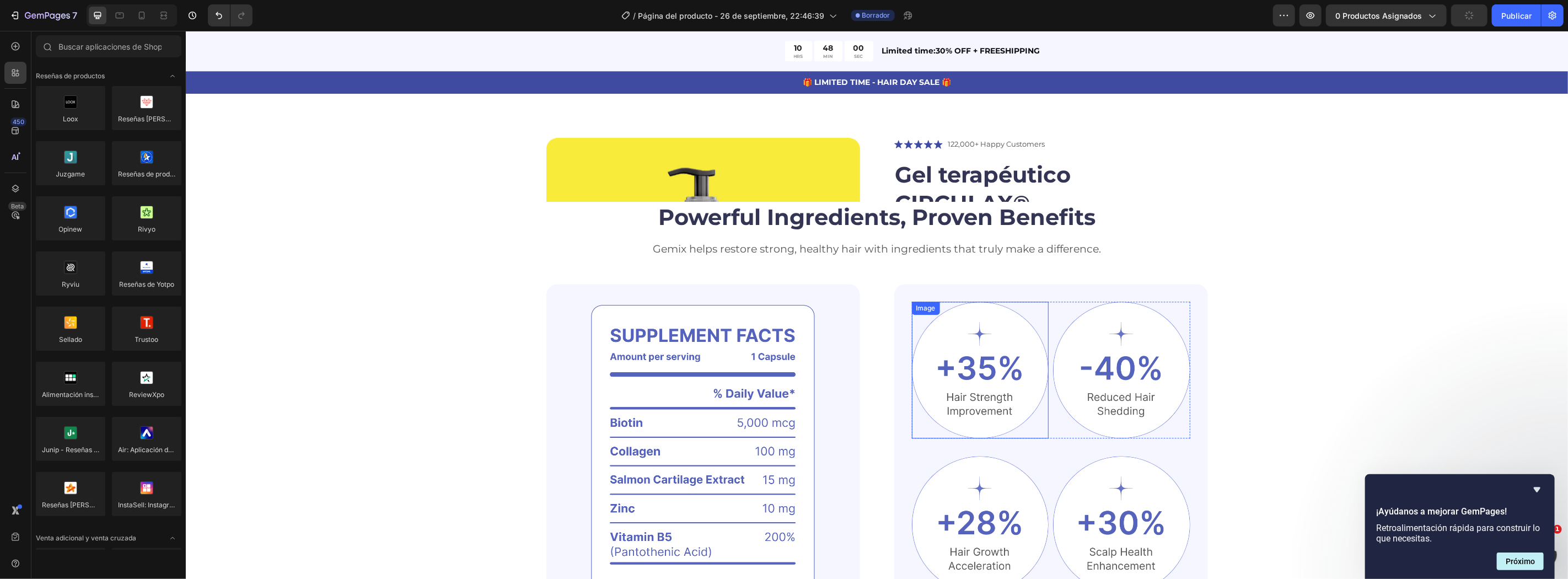
scroll to position [2568, 0]
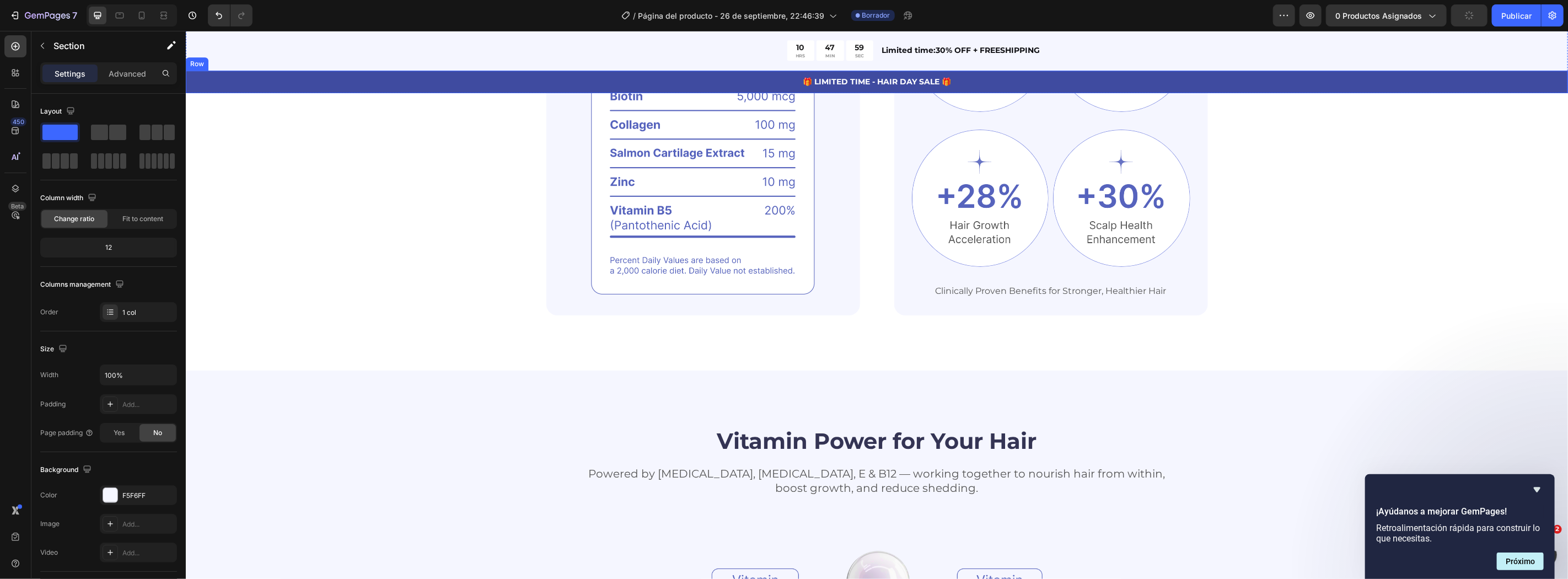
click at [1269, 51] on div "10 HRS 47 MIN 59 SEC Countdown Timer Limited time:30% OFF + FREESHIPPING Text B…" at bounding box center [876, 61] width 1382 height 63
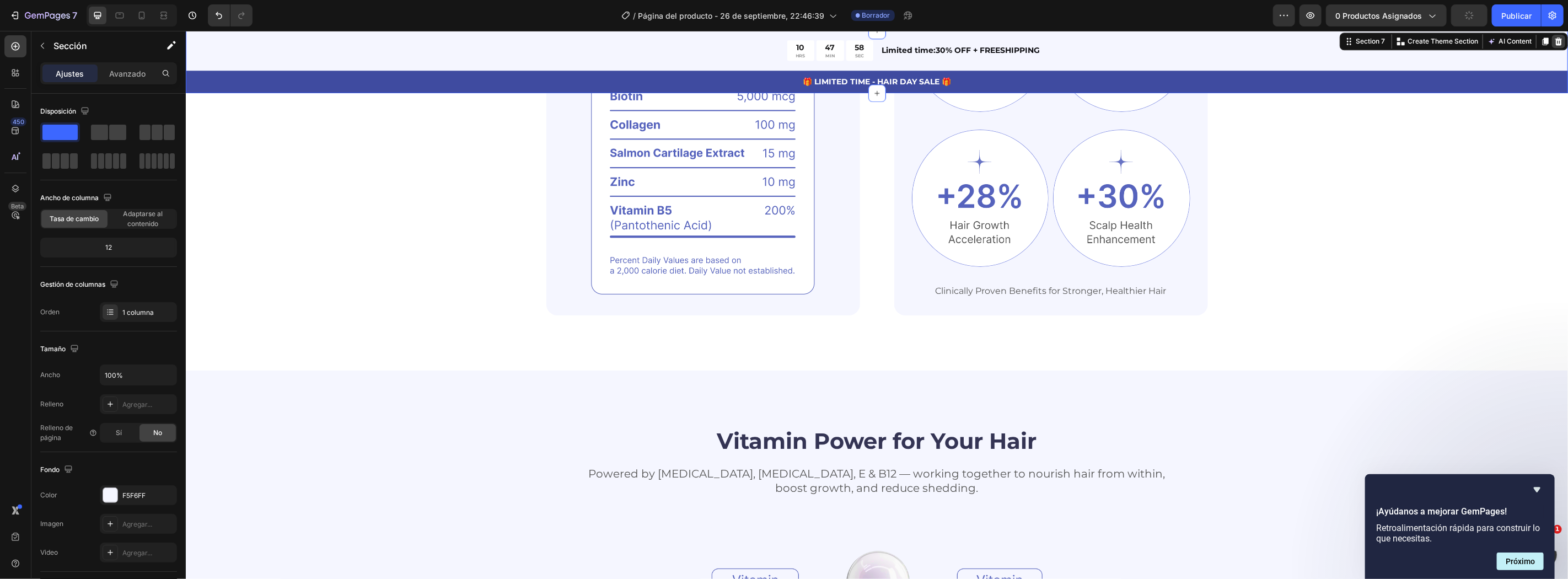
click at [1555, 39] on icon at bounding box center [1558, 41] width 7 height 8
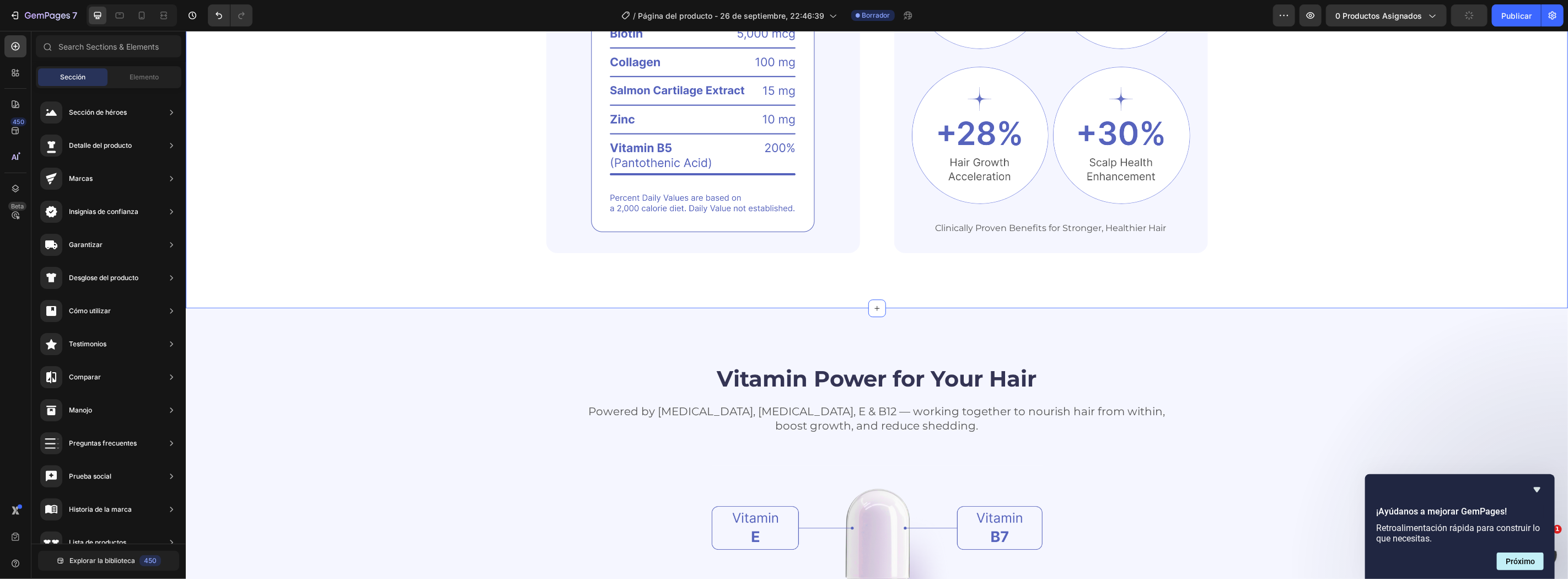
scroll to position [2343, 0]
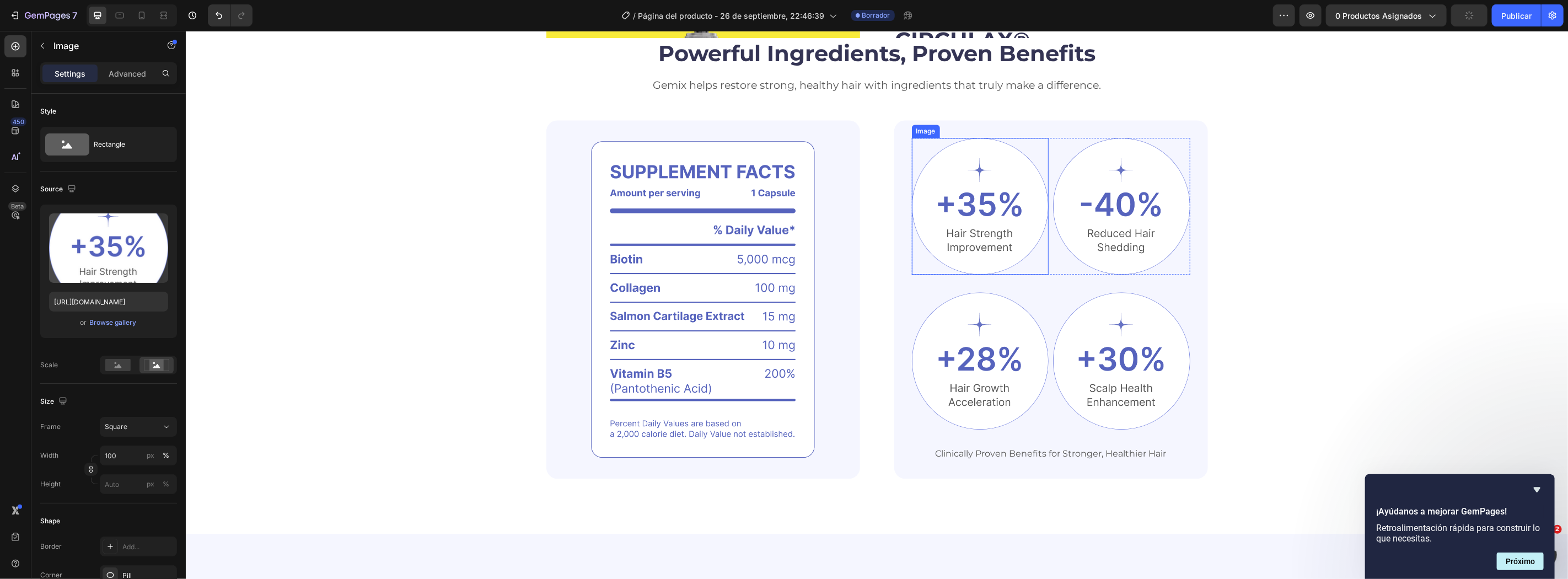
click at [946, 182] on img at bounding box center [980, 206] width 138 height 138
click at [957, 202] on img at bounding box center [980, 206] width 138 height 138
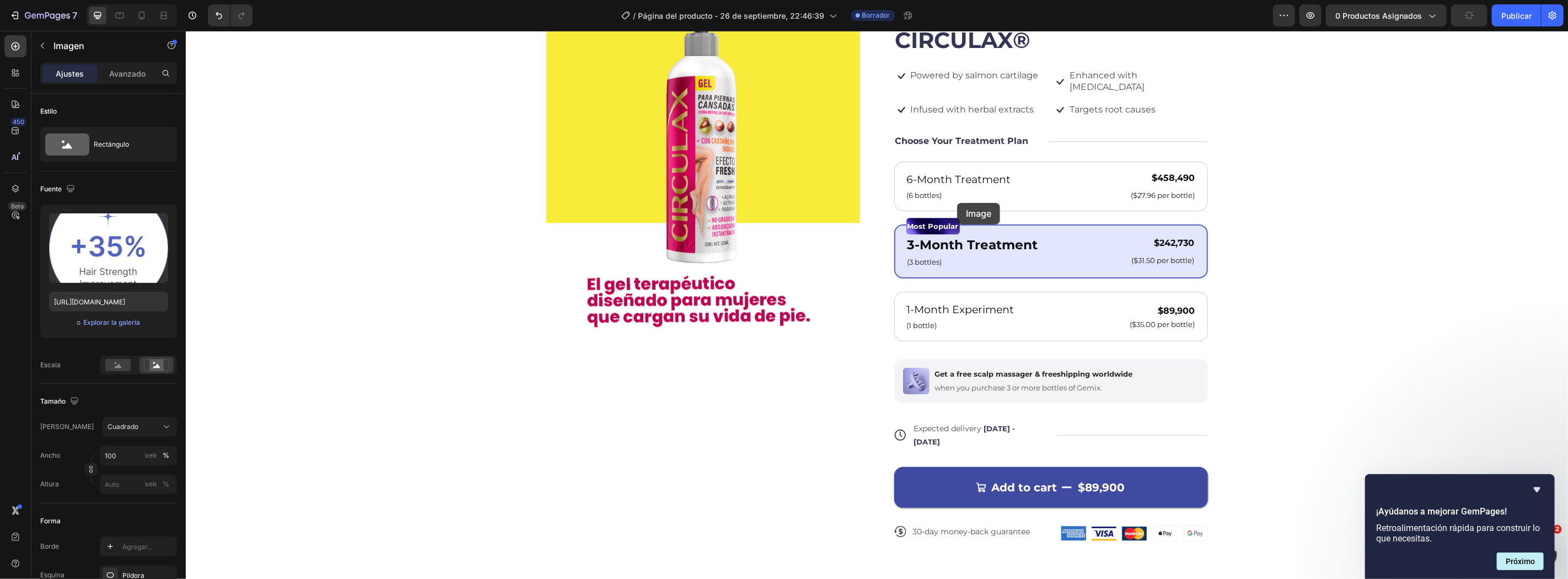
drag, startPoint x: 957, startPoint y: 202, endPoint x: 942, endPoint y: 220, distance: 23.4
click at [942, 220] on div "Product Images Gel terapéutico CIRCULAX® Product Title $89,900 Product Price Pr…" at bounding box center [876, 587] width 1382 height 5754
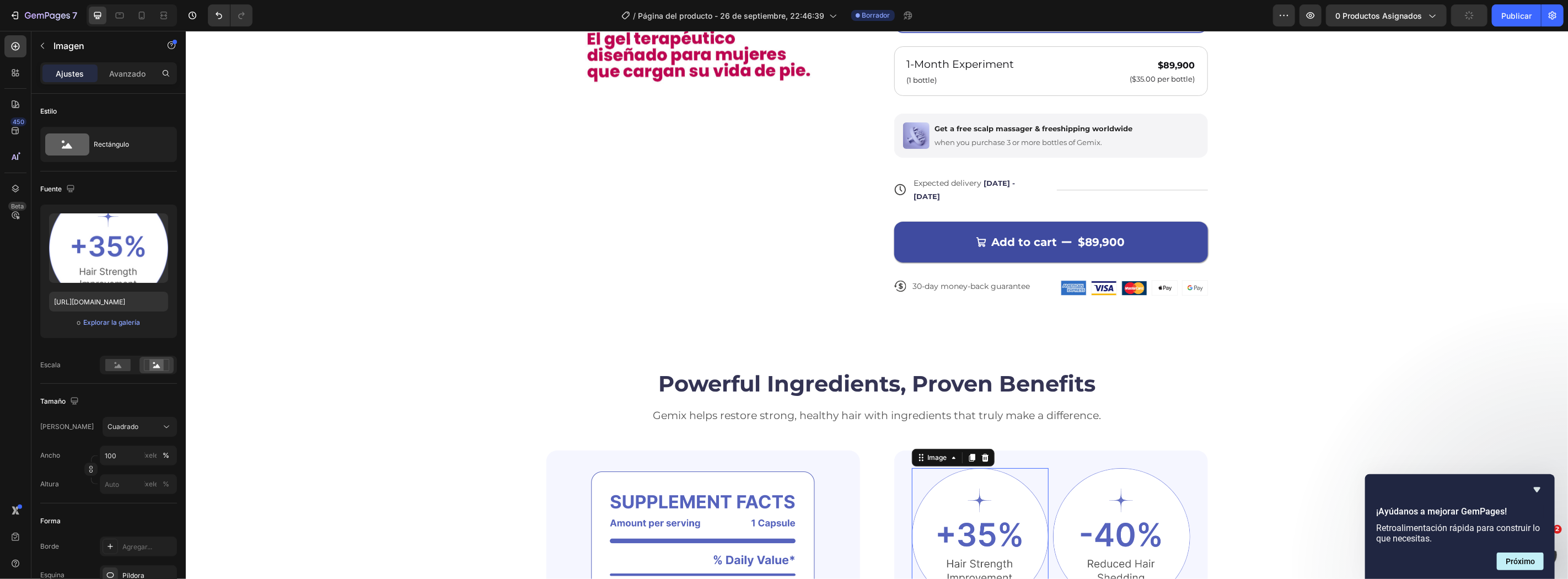
click at [980, 482] on img at bounding box center [980, 536] width 138 height 138
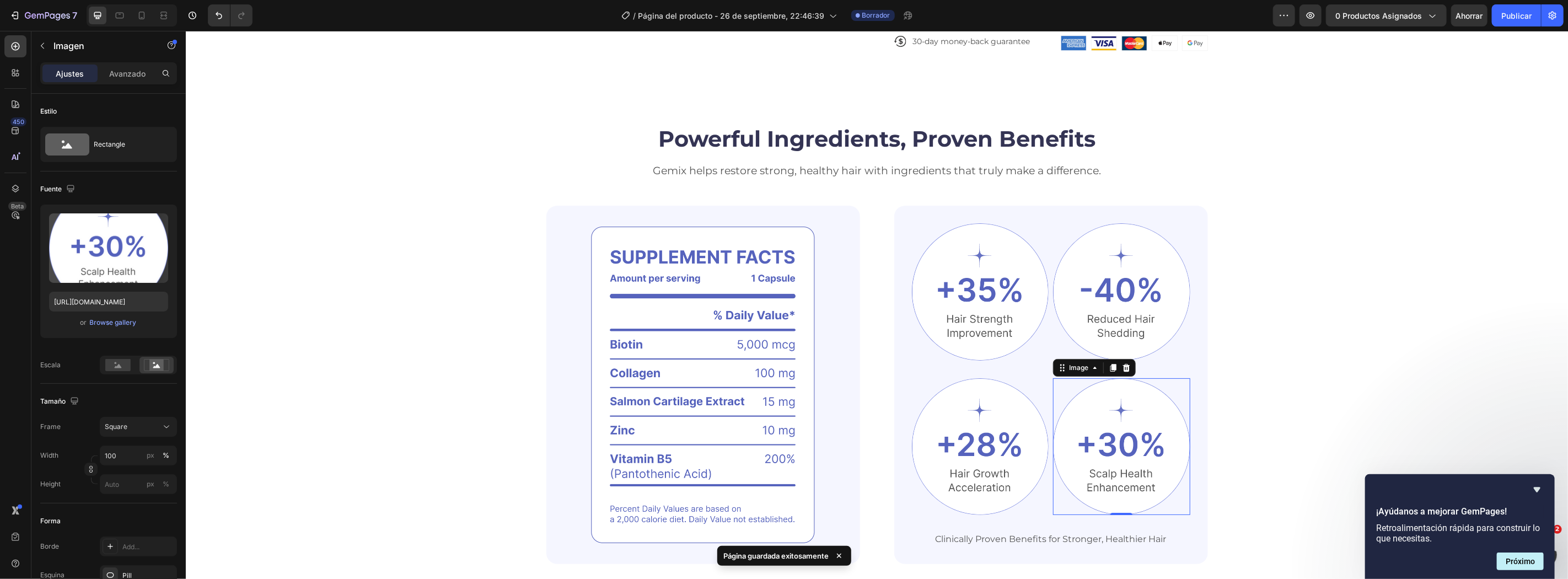
click at [1143, 377] on div at bounding box center [1121, 446] width 138 height 138
click at [992, 426] on img at bounding box center [980, 446] width 138 height 138
click at [649, 281] on img at bounding box center [702, 384] width 313 height 359
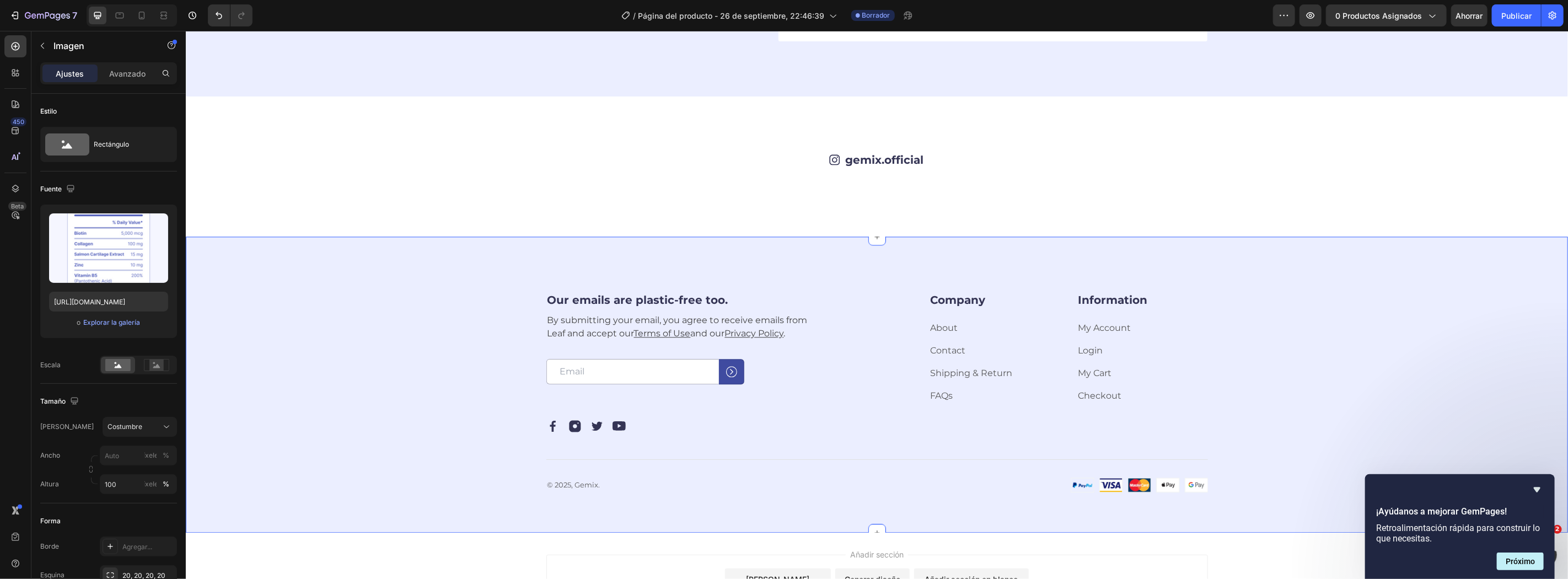
scroll to position [5849, 0]
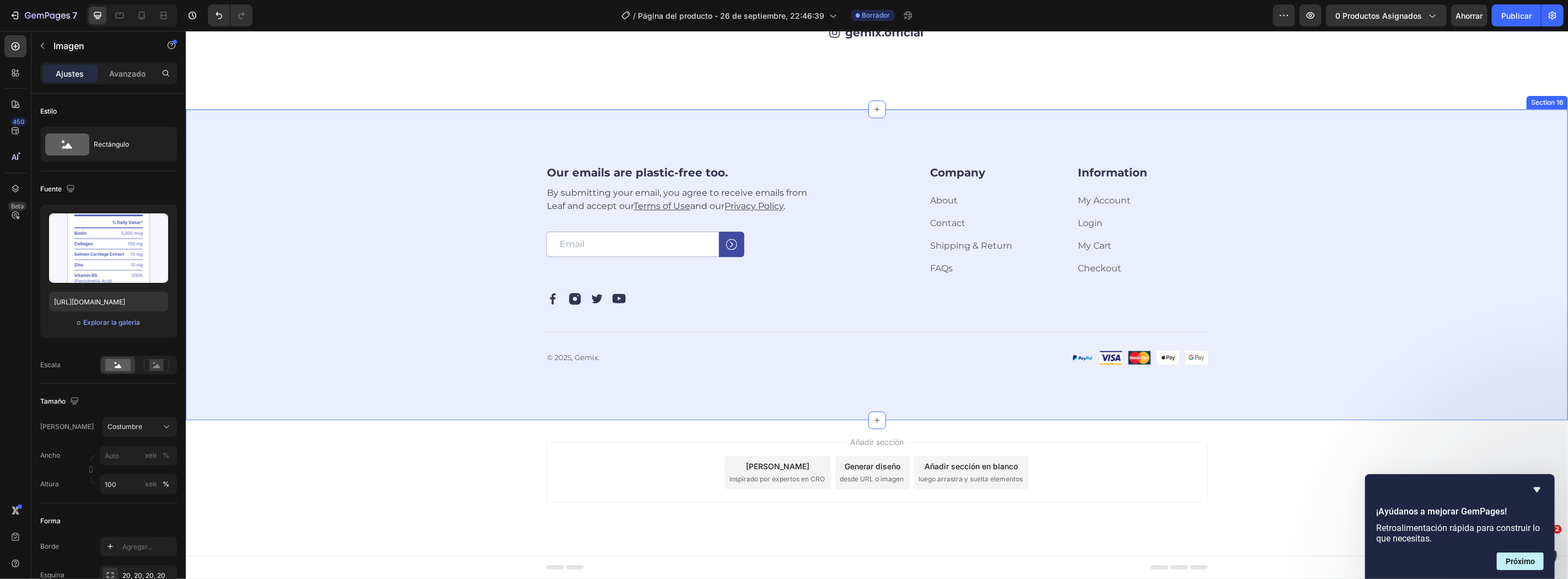
click at [377, 284] on div "Our emails are plastic-free too. Heading By submitting your email, you agree to…" at bounding box center [877, 264] width 1294 height 201
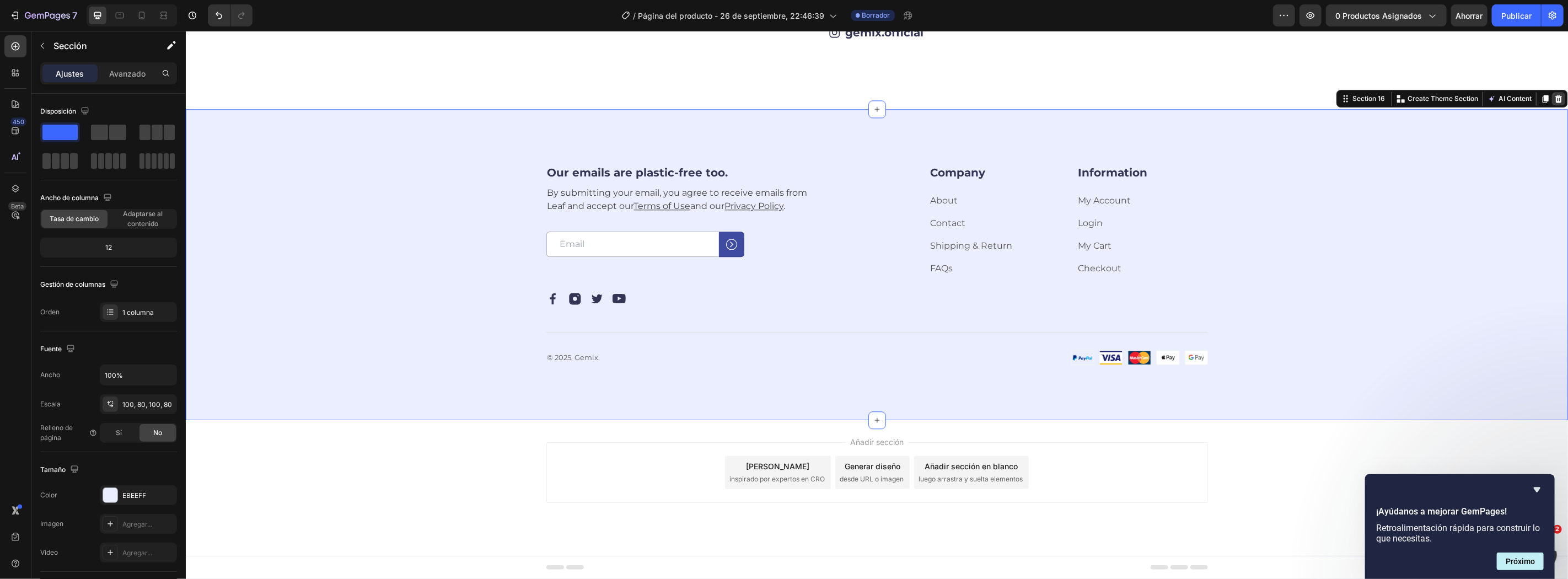
click at [1555, 102] on icon at bounding box center [1558, 98] width 7 height 8
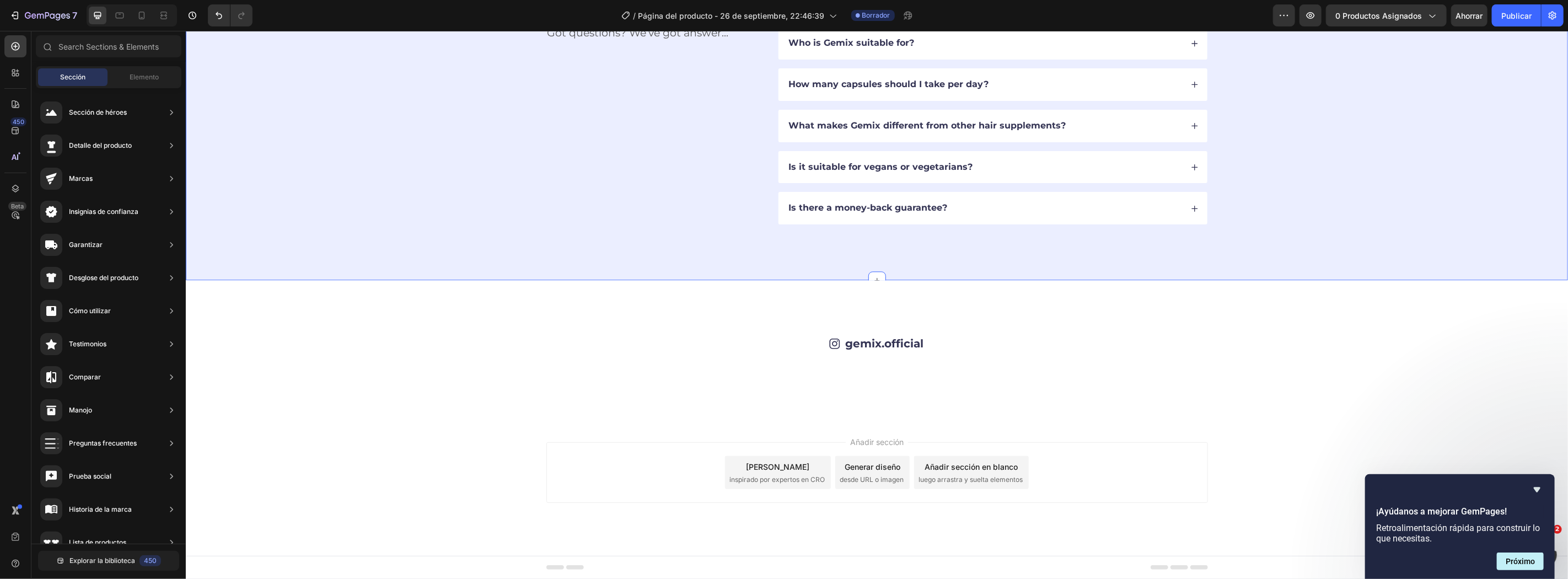
scroll to position [5553, 0]
click at [1391, 365] on div "Image Image Image Image Image Image Image Image Image Image Carousel" at bounding box center [877, 365] width 1294 height 0
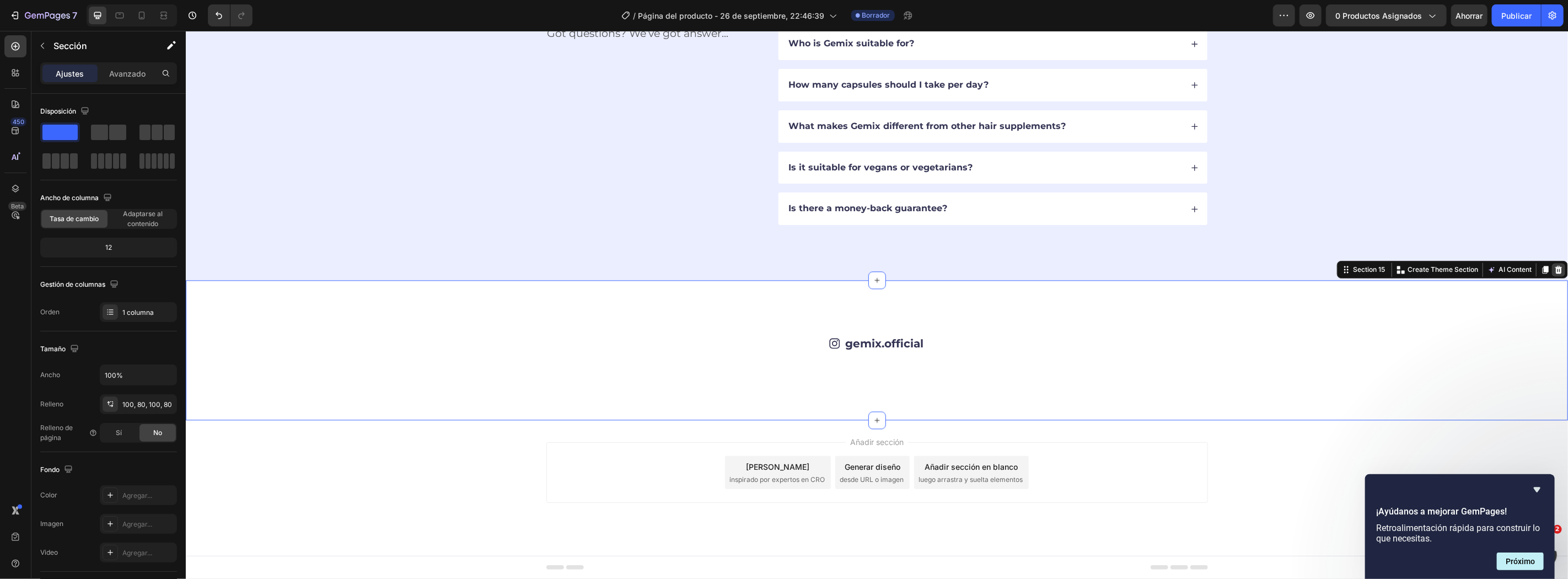
click at [1553, 265] on icon at bounding box center [1558, 269] width 9 height 9
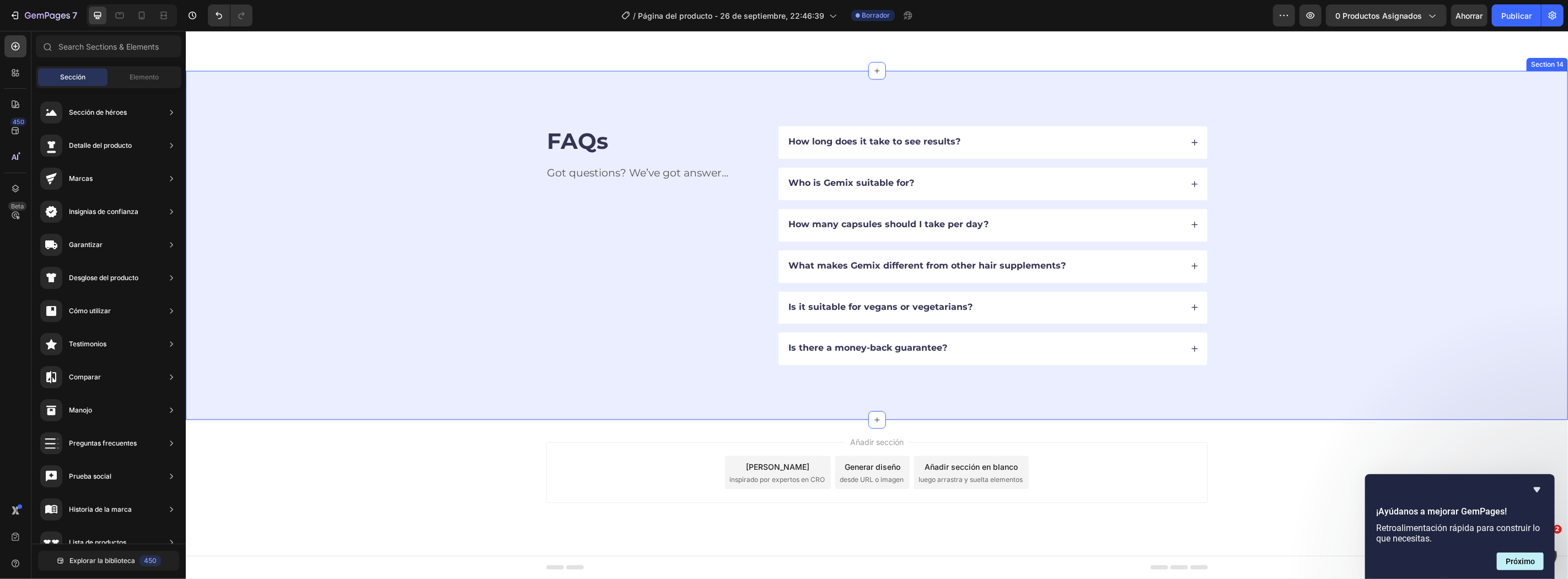
drag, startPoint x: 1403, startPoint y: 240, endPoint x: 1424, endPoint y: 203, distance: 42.5
click at [1403, 239] on div "FAQs Heading Got questions? We’ve got answer... Text Block How long does it tak…" at bounding box center [877, 245] width 1294 height 239
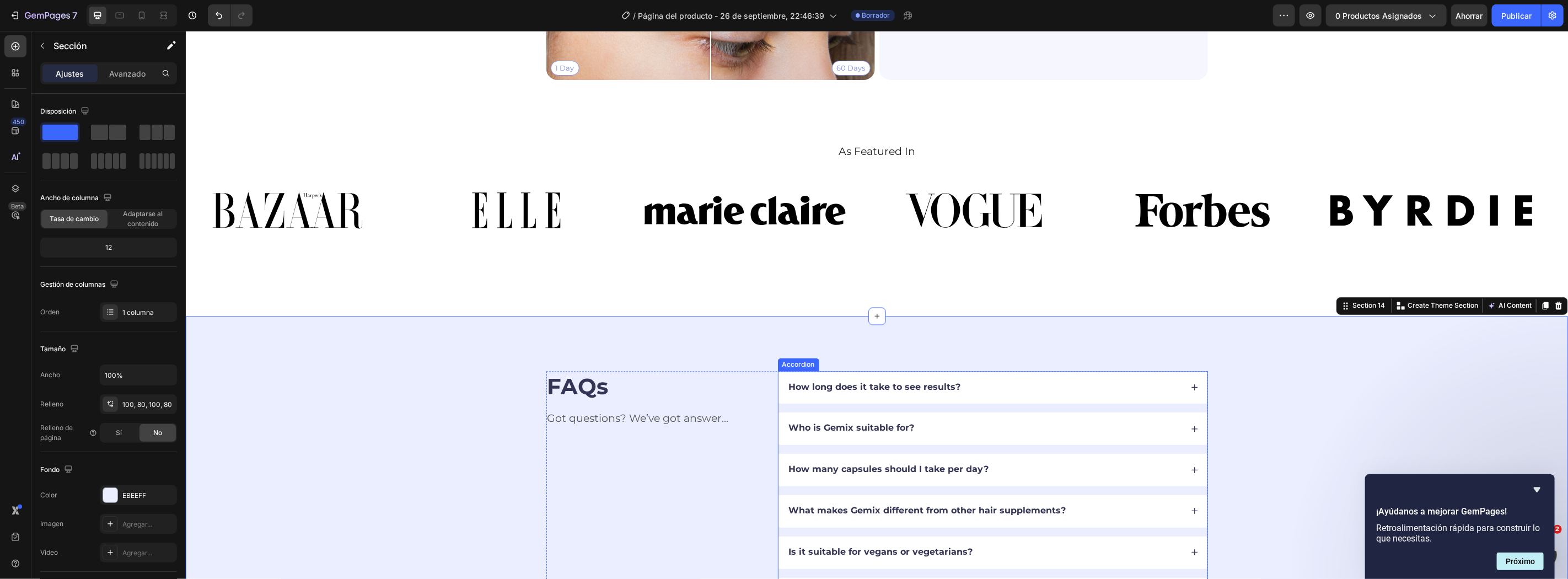
scroll to position [4961, 0]
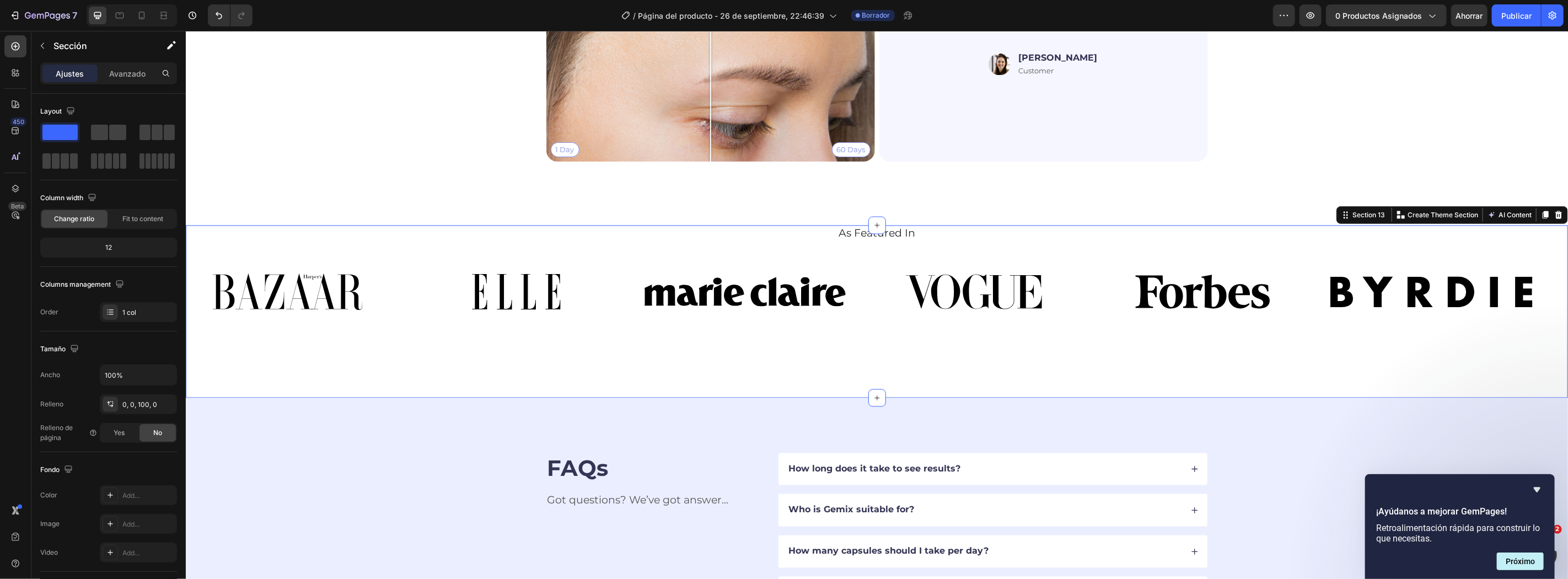
click at [1139, 372] on div "As Featured In Heading Image Image Image Image Image Image Image Image Image Im…" at bounding box center [876, 312] width 1382 height 173
drag, startPoint x: 1547, startPoint y: 216, endPoint x: 1278, endPoint y: 238, distance: 269.9
click at [1553, 216] on icon at bounding box center [1558, 214] width 9 height 9
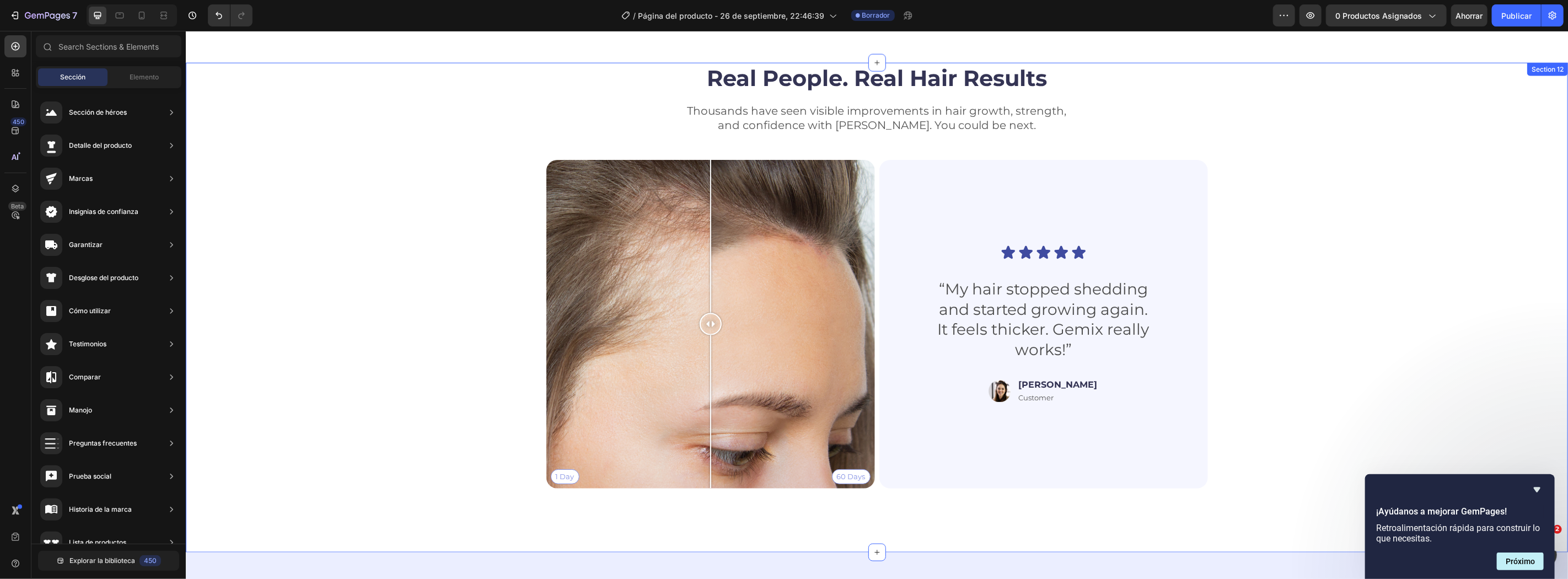
scroll to position [4552, 0]
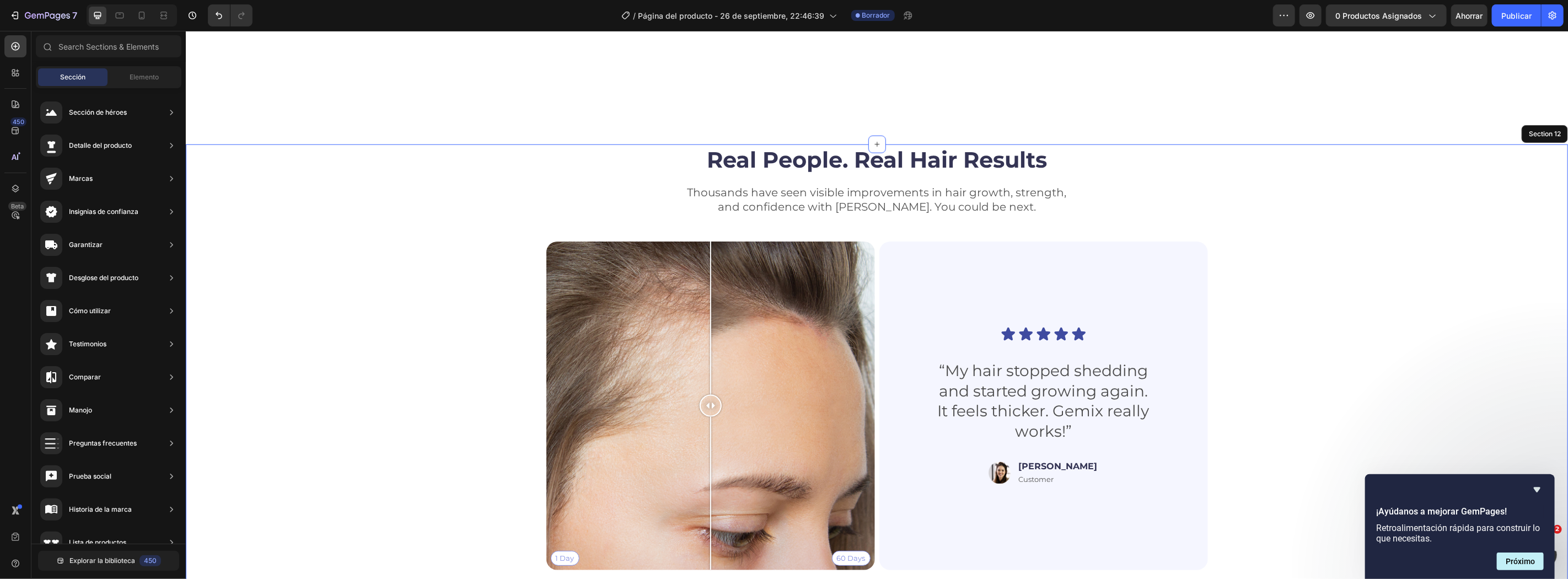
drag, startPoint x: 1357, startPoint y: 295, endPoint x: 1273, endPoint y: 296, distance: 84.0
click at [1354, 295] on div "Real People. Real Hair Results Heading Thousands have seen visible improvements…" at bounding box center [877, 361] width 1294 height 435
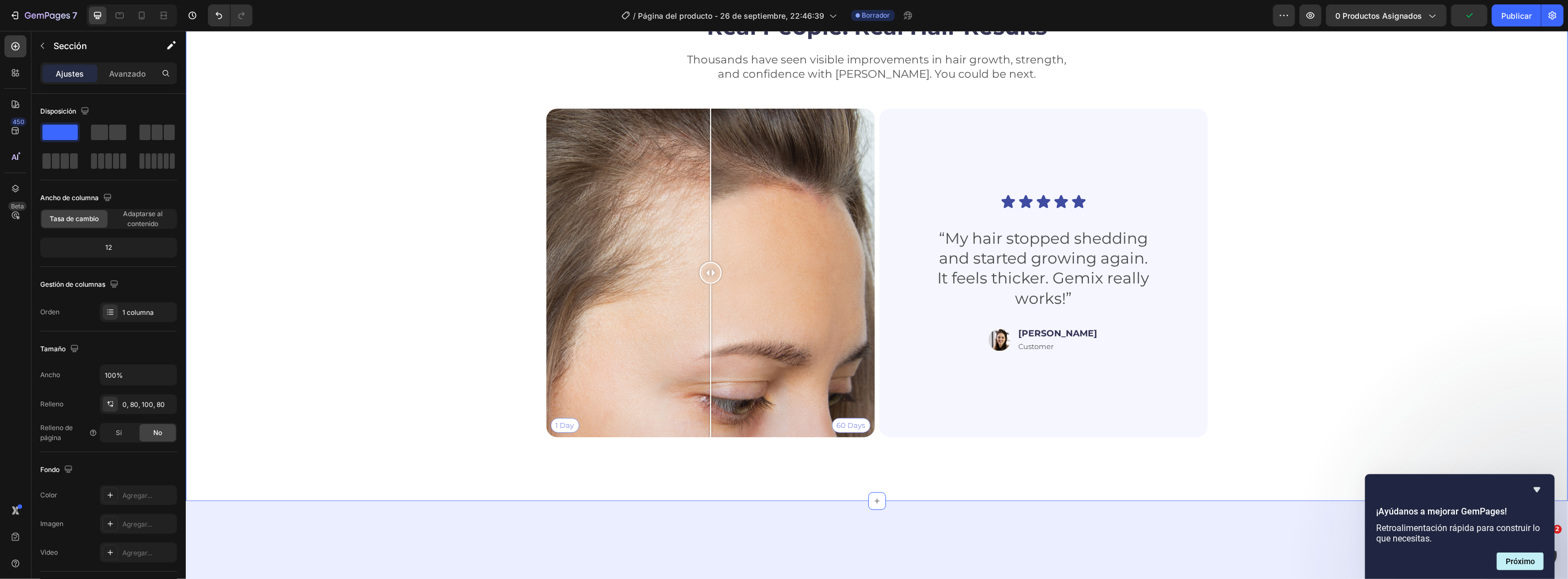
click at [1552, 7] on div at bounding box center [1558, 1] width 13 height 13
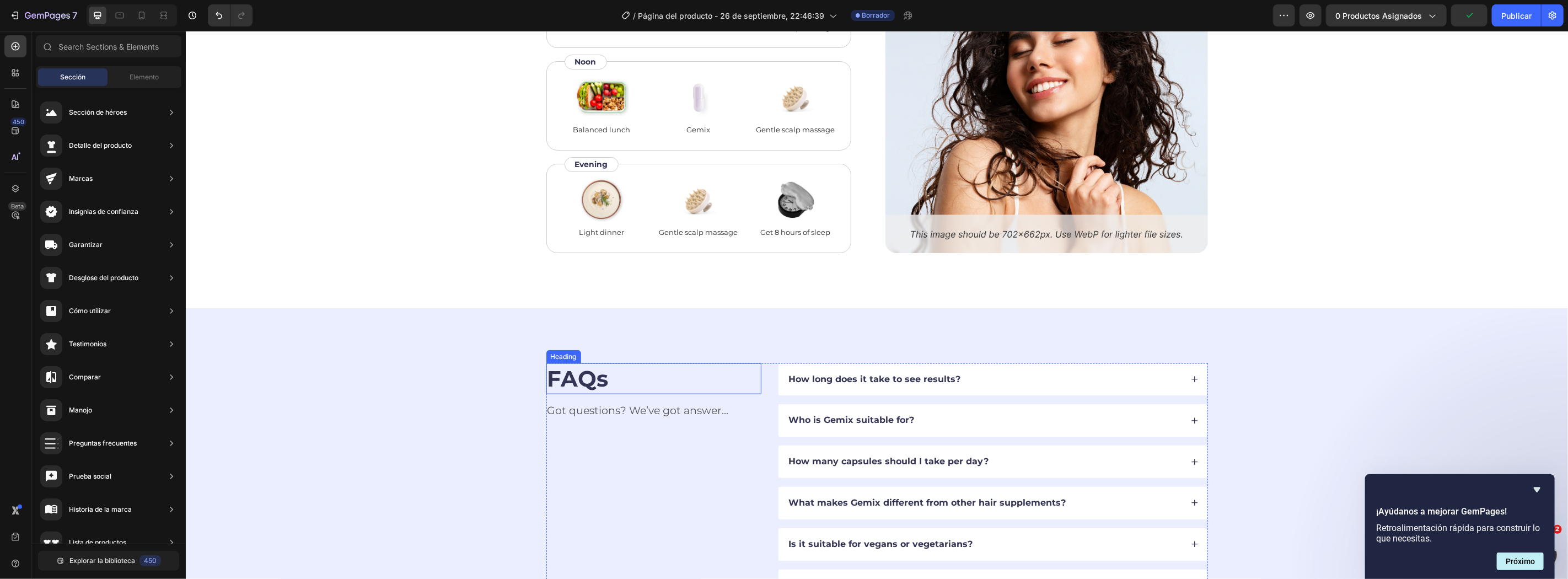
scroll to position [4226, 0]
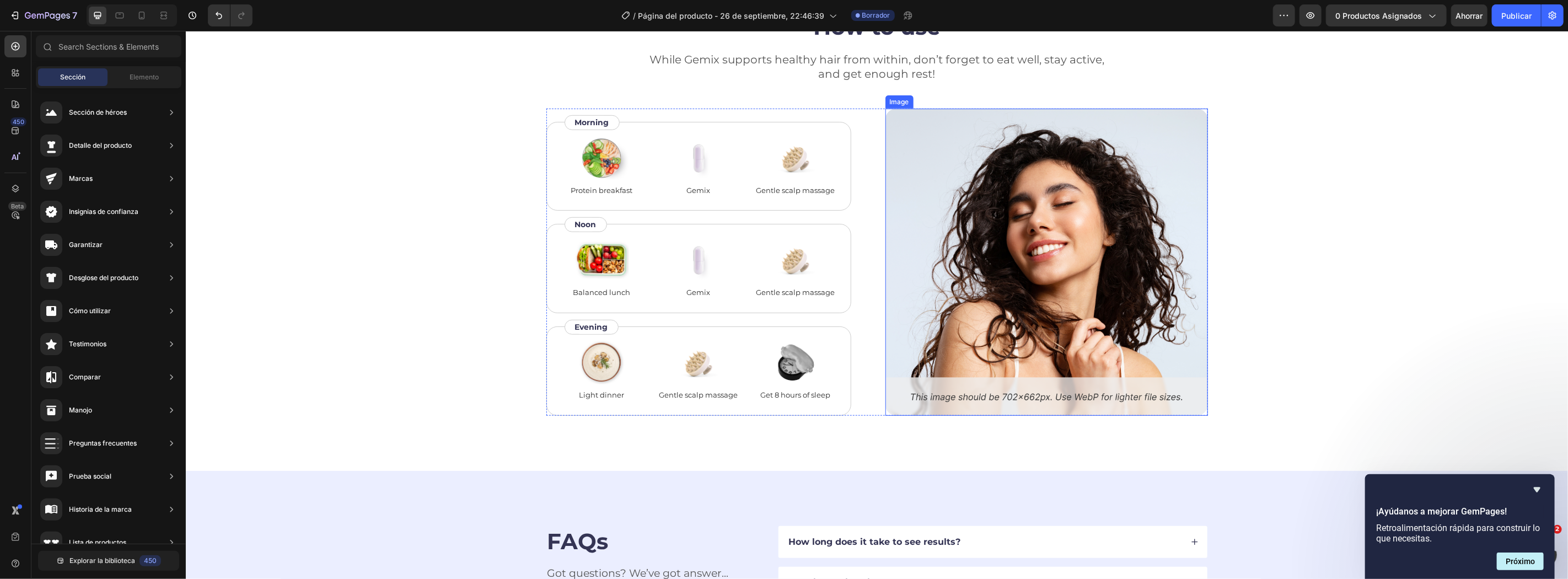
click at [992, 395] on img at bounding box center [1046, 262] width 323 height 307
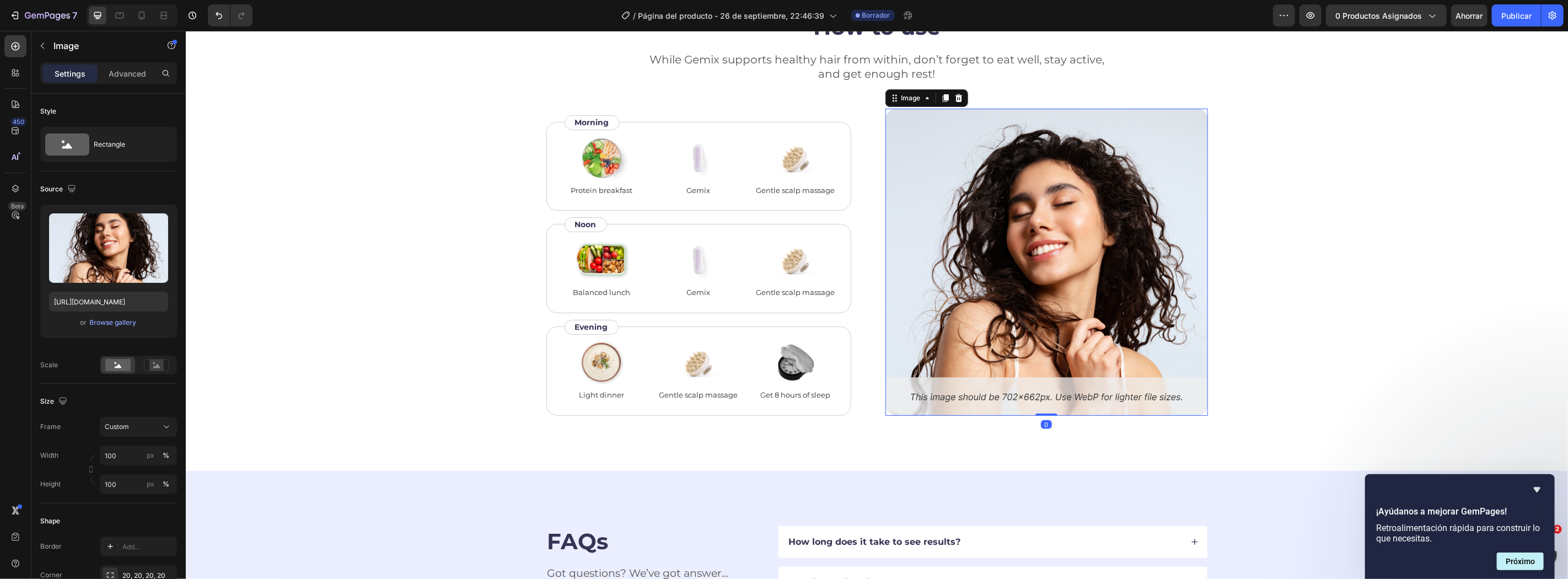
click at [992, 395] on img at bounding box center [1046, 262] width 323 height 307
click at [1401, 319] on div "How to use Heading While Gemix supports healthy hair from within, don’t forget …" at bounding box center [877, 213] width 1294 height 404
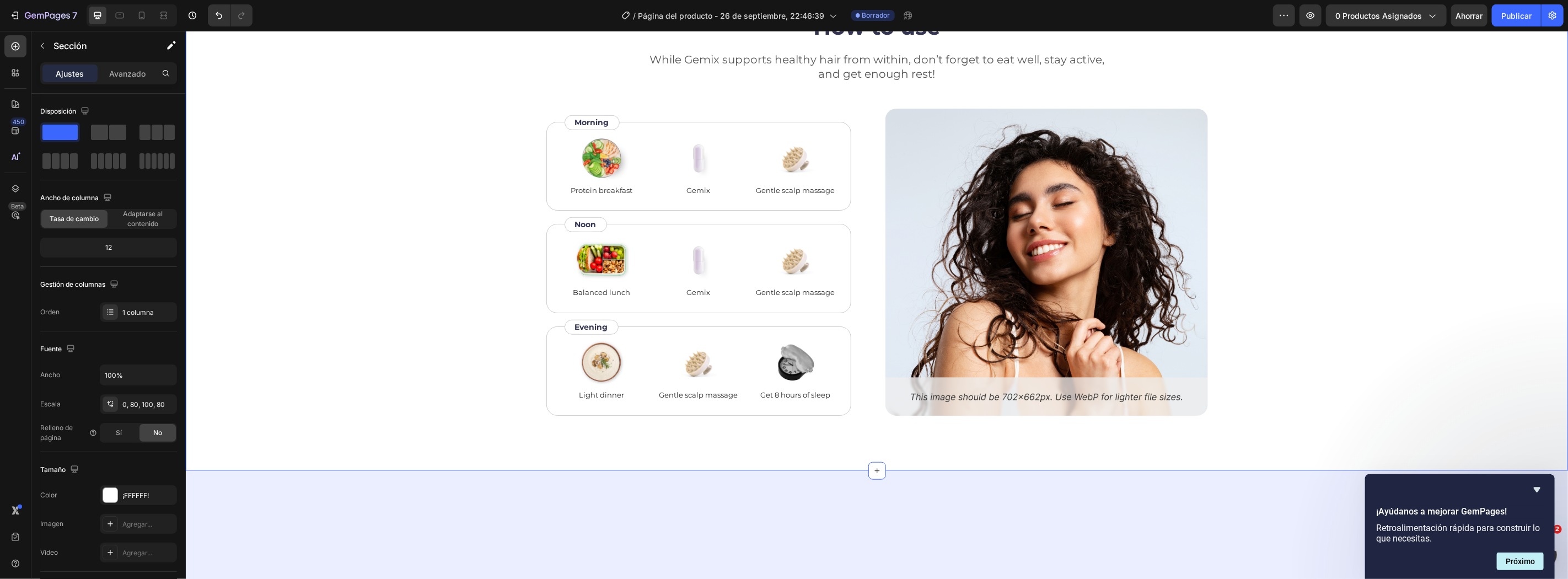
scroll to position [4062, 0]
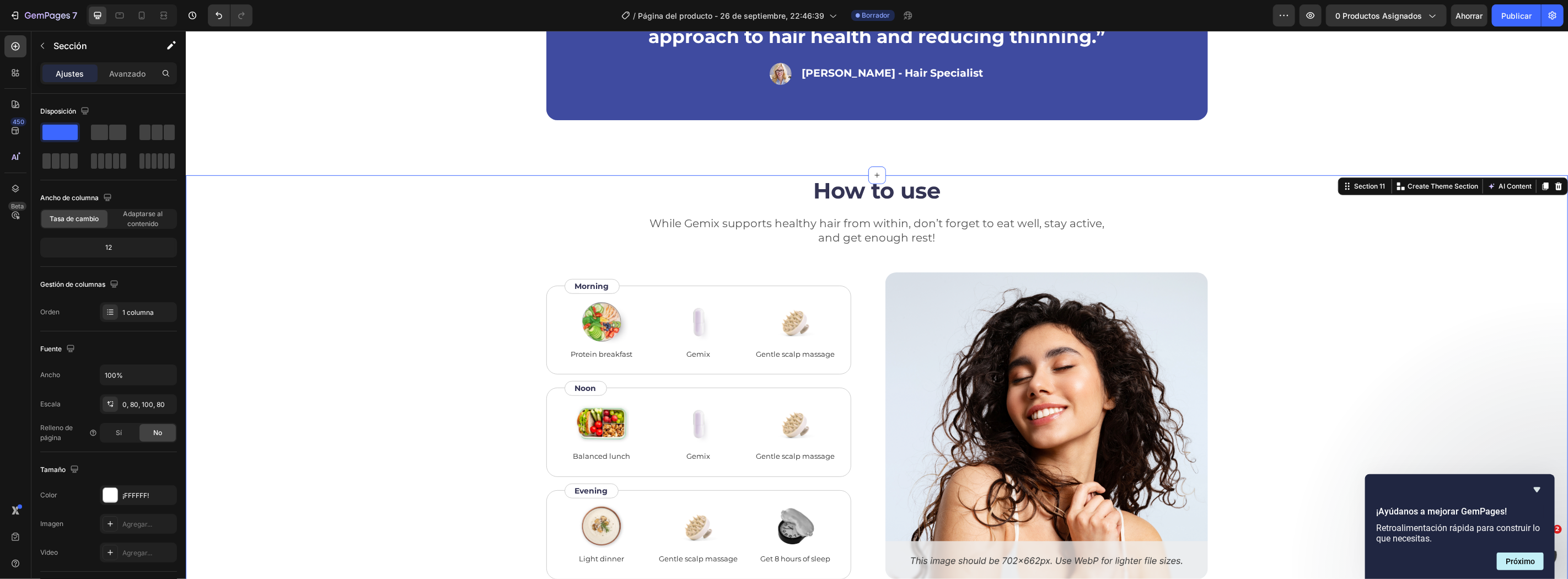
click at [1552, 177] on div "Section 11 You can create reusable sections Create Theme Section AI Content Wri…" at bounding box center [1452, 186] width 230 height 18
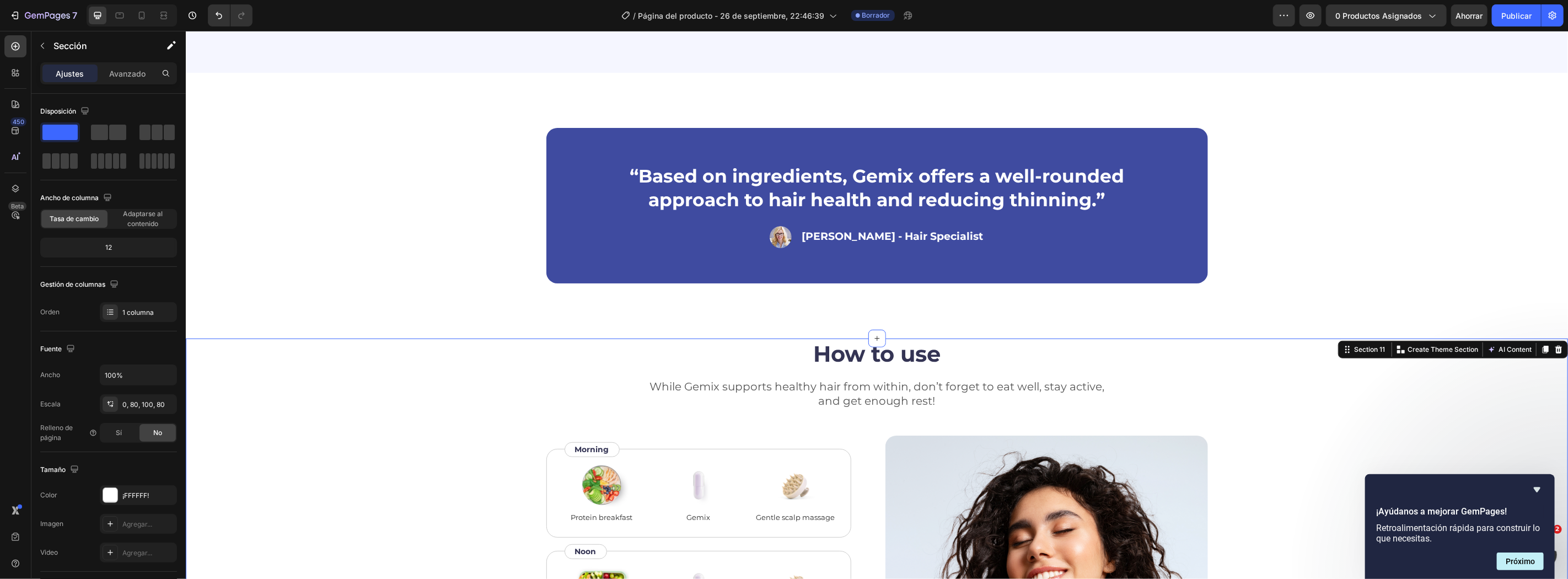
scroll to position [4144, 0]
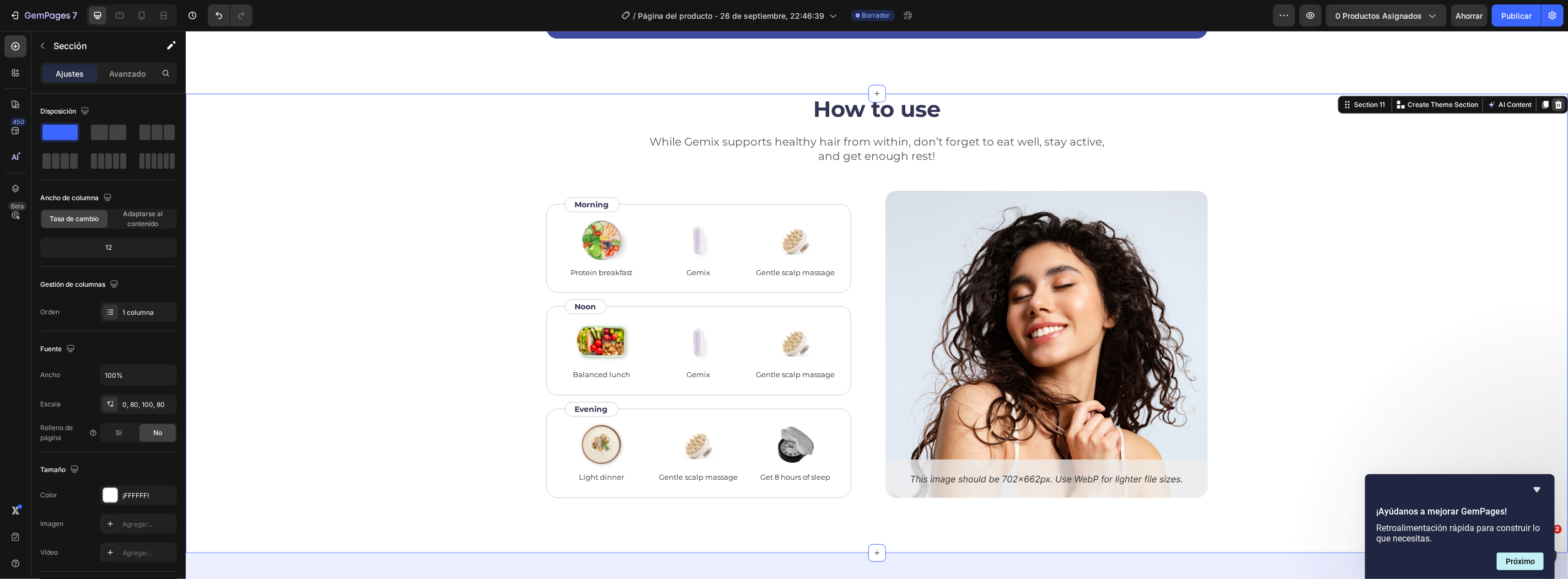
click at [1552, 108] on div at bounding box center [1558, 104] width 13 height 13
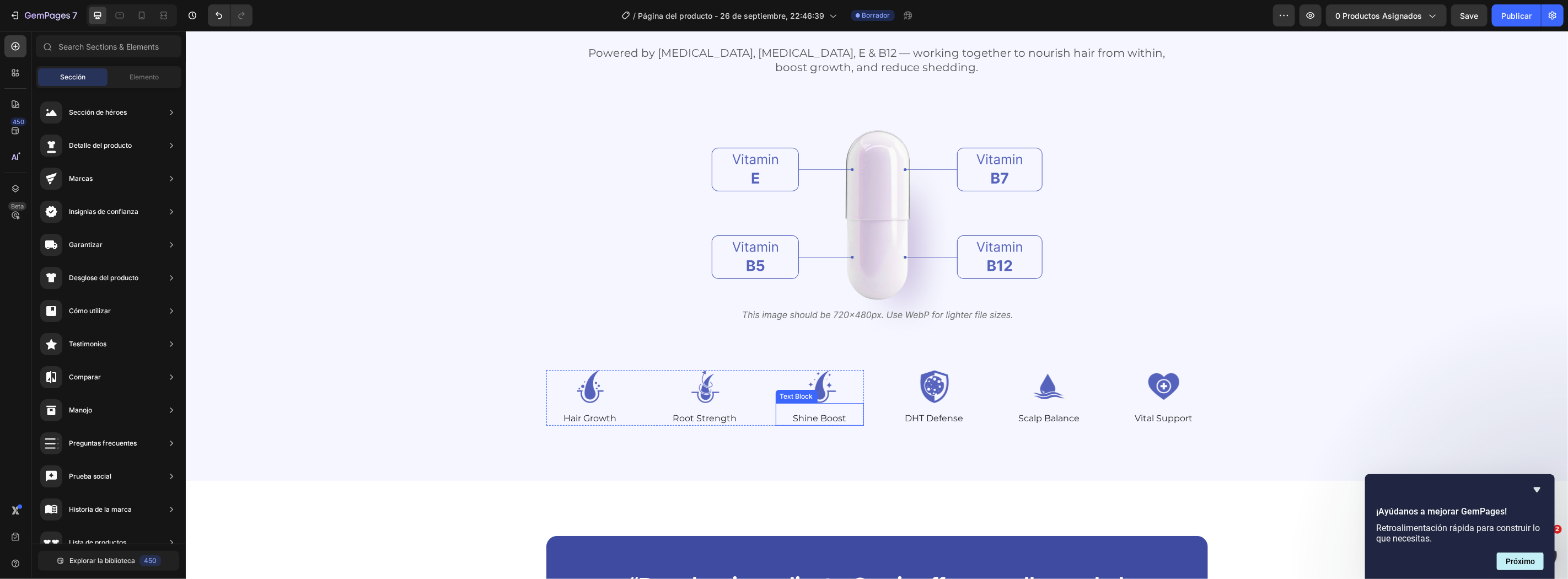
scroll to position [3327, 0]
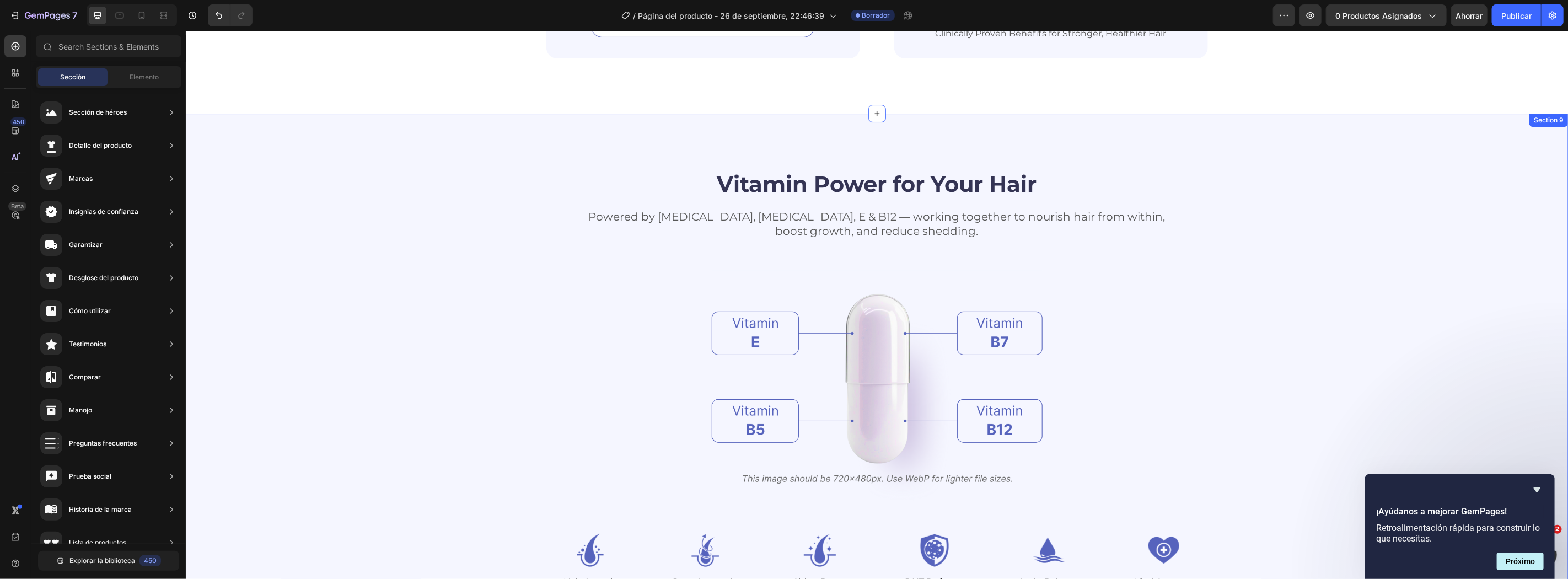
drag, startPoint x: 1367, startPoint y: 284, endPoint x: 1372, endPoint y: 276, distance: 9.4
click at [1371, 278] on div "Vitamin Power for Your Hair Heading Powered by Biotin, Vitamin B5, E & B12 — wo…" at bounding box center [877, 378] width 1294 height 421
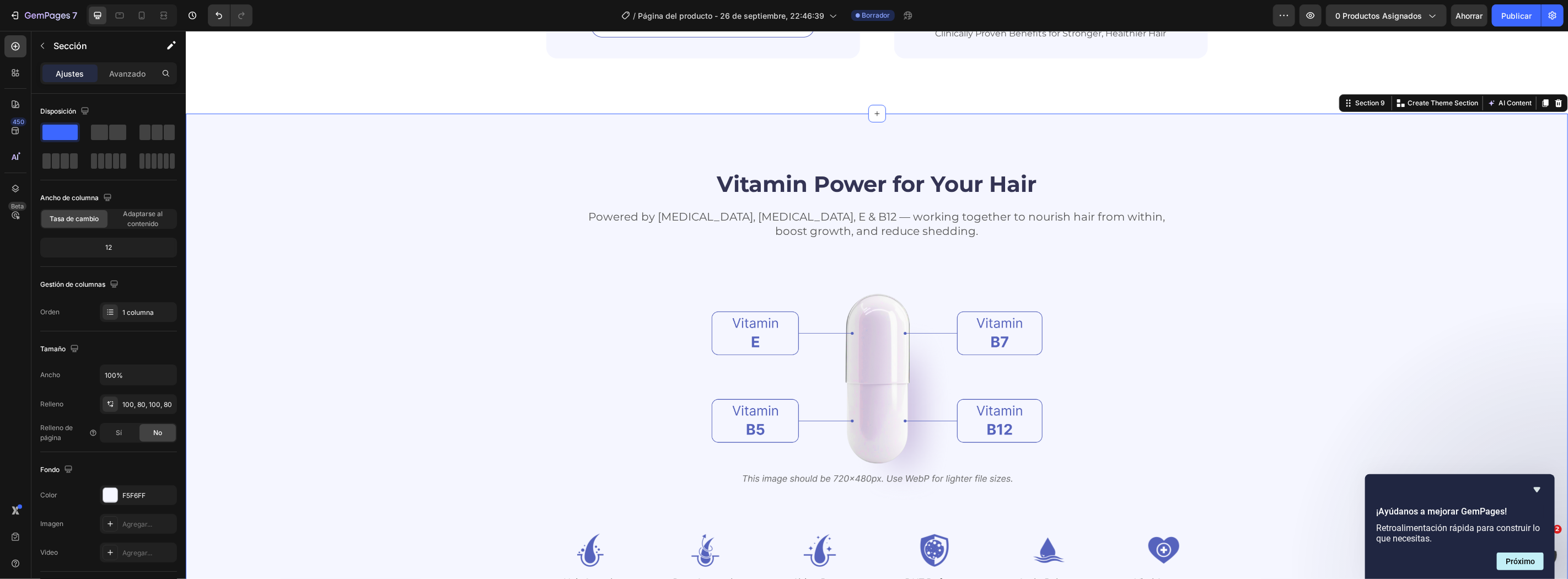
click at [1545, 95] on div "Section 9 You can create reusable sections Create Theme Section AI Content Writ…" at bounding box center [1453, 102] width 229 height 18
click at [1553, 104] on icon at bounding box center [1558, 102] width 9 height 9
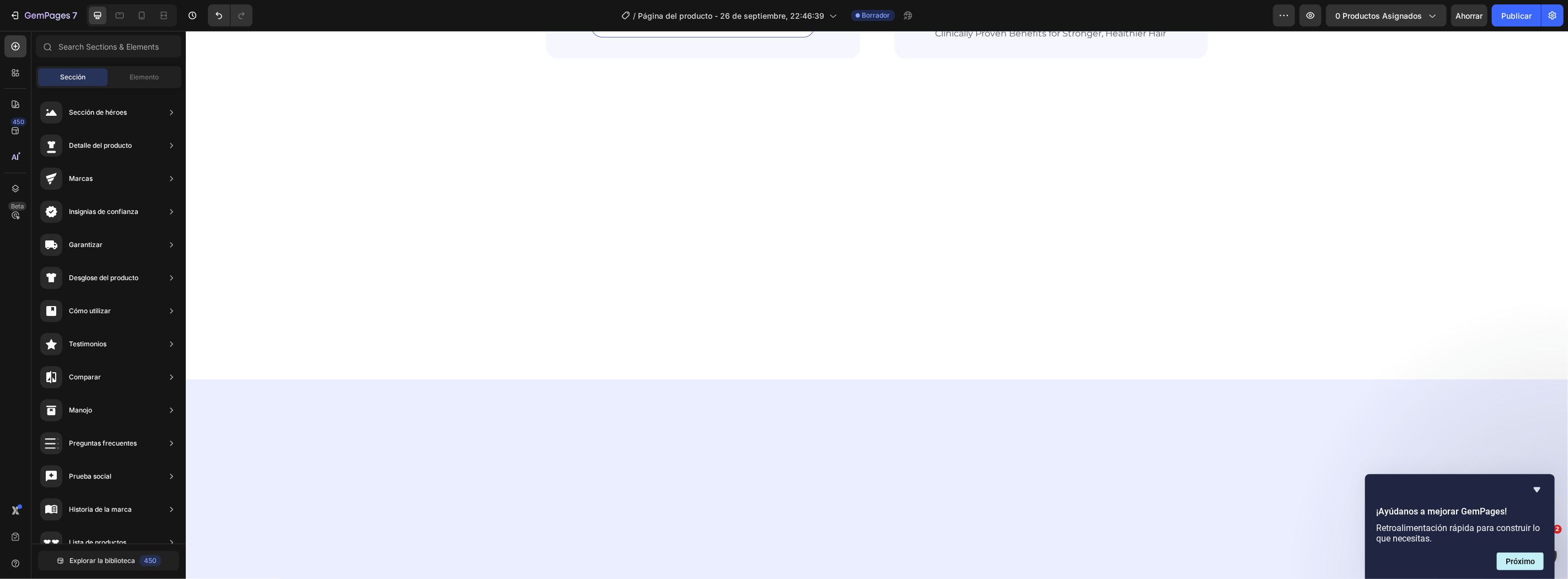
scroll to position [3081, 0]
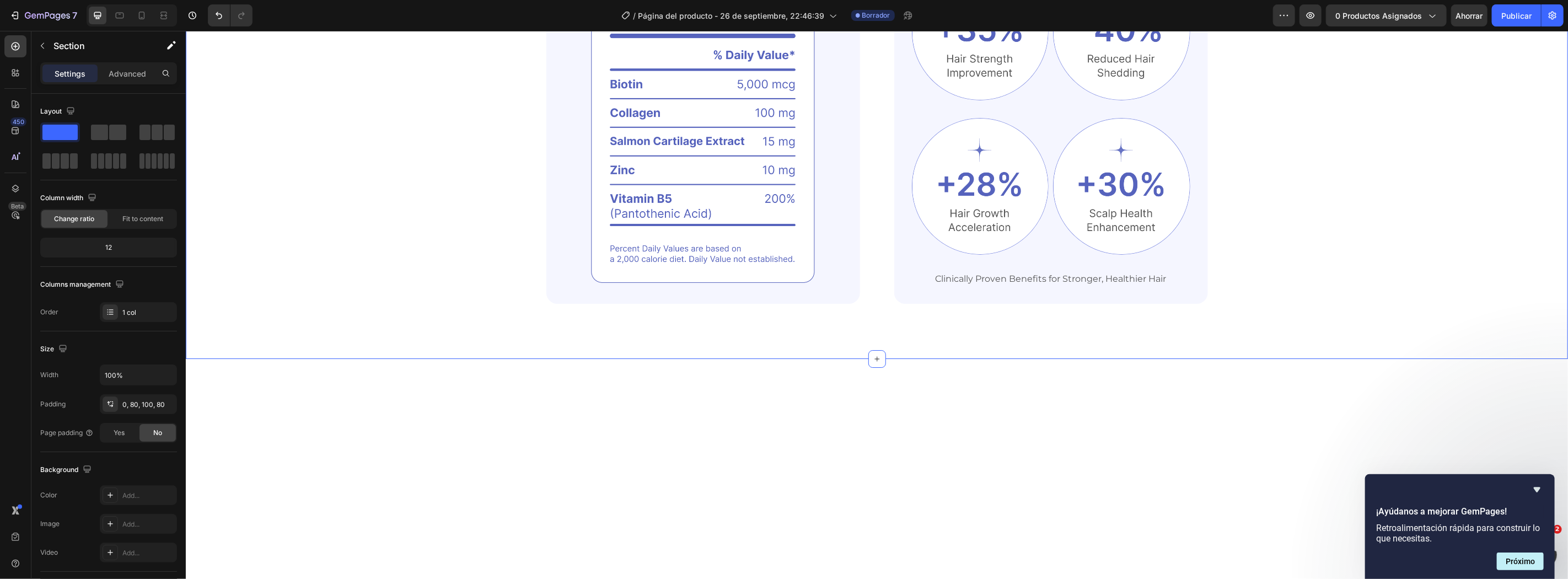
drag, startPoint x: 1376, startPoint y: 301, endPoint x: 1536, endPoint y: 114, distance: 246.1
click at [1377, 301] on div "Powerful Ingredients, Proven Benefits Heading Gemix helps restore strong, healt…" at bounding box center [877, 83] width 1294 height 441
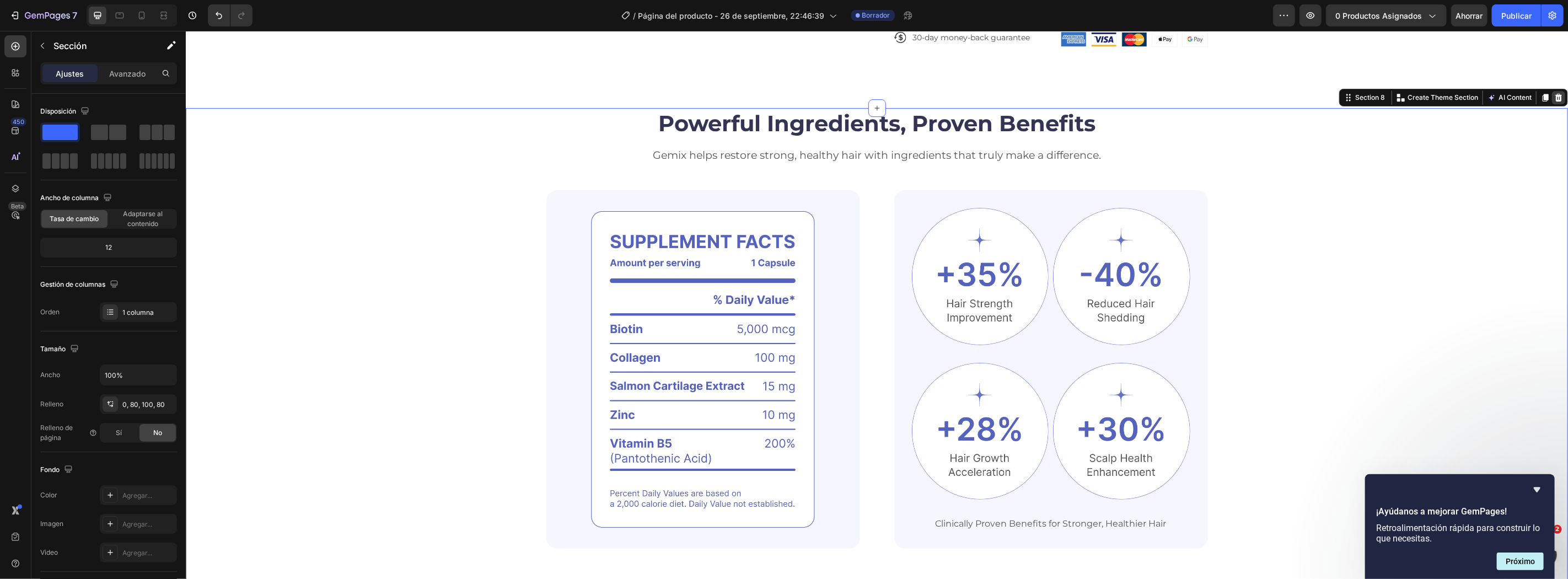
click at [1552, 100] on div at bounding box center [1558, 97] width 13 height 13
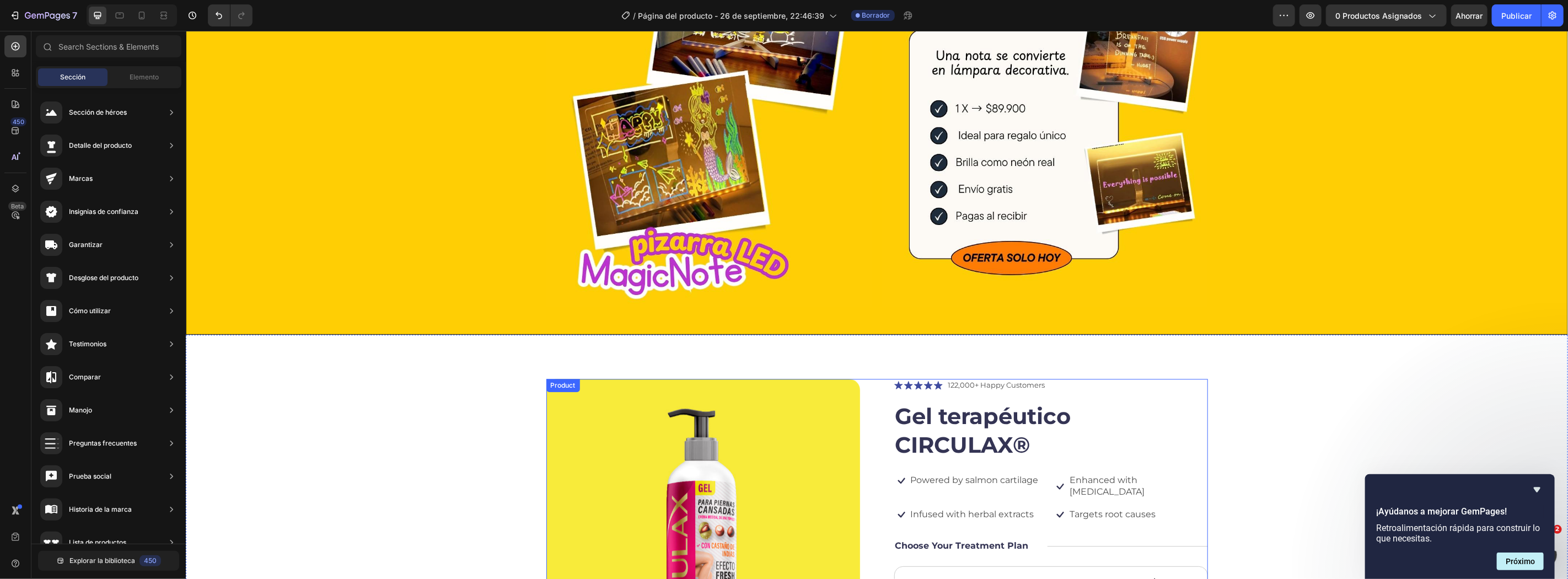
scroll to position [2102, 0]
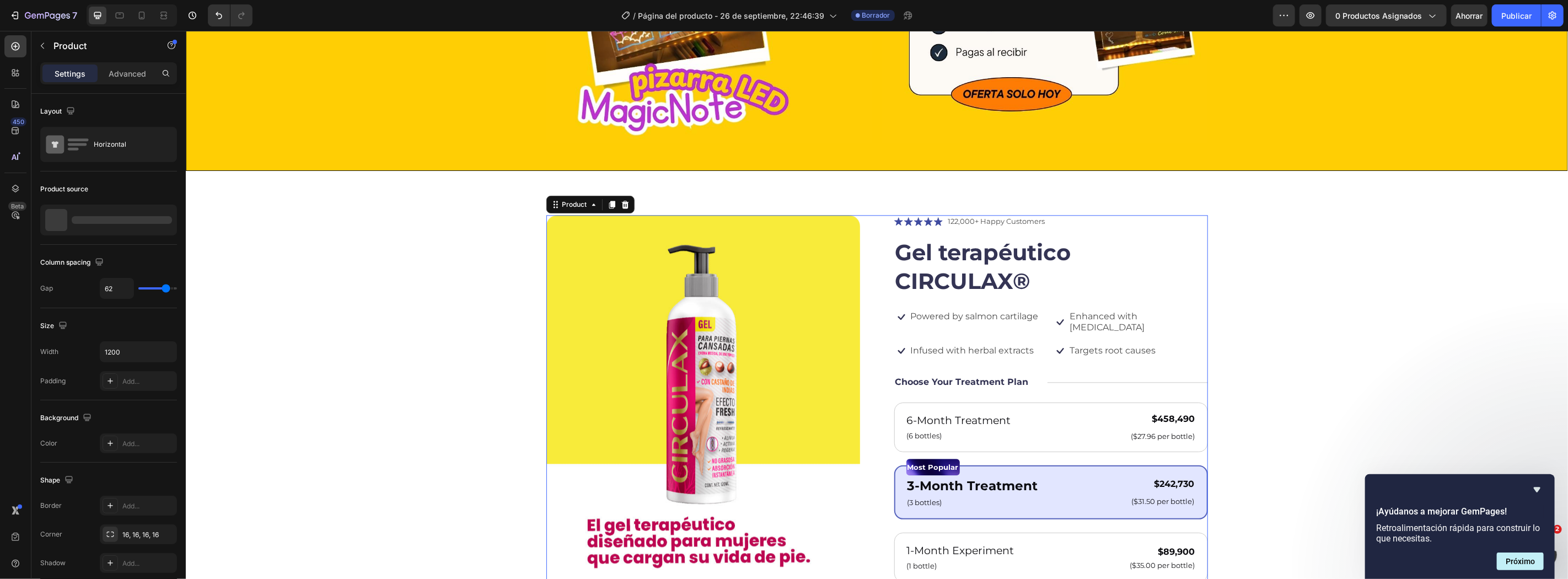
click at [880, 277] on div "Product Images Icon Icon Icon Icon Icon Icon List 122,000+ Happy Customers Text…" at bounding box center [877, 507] width 662 height 584
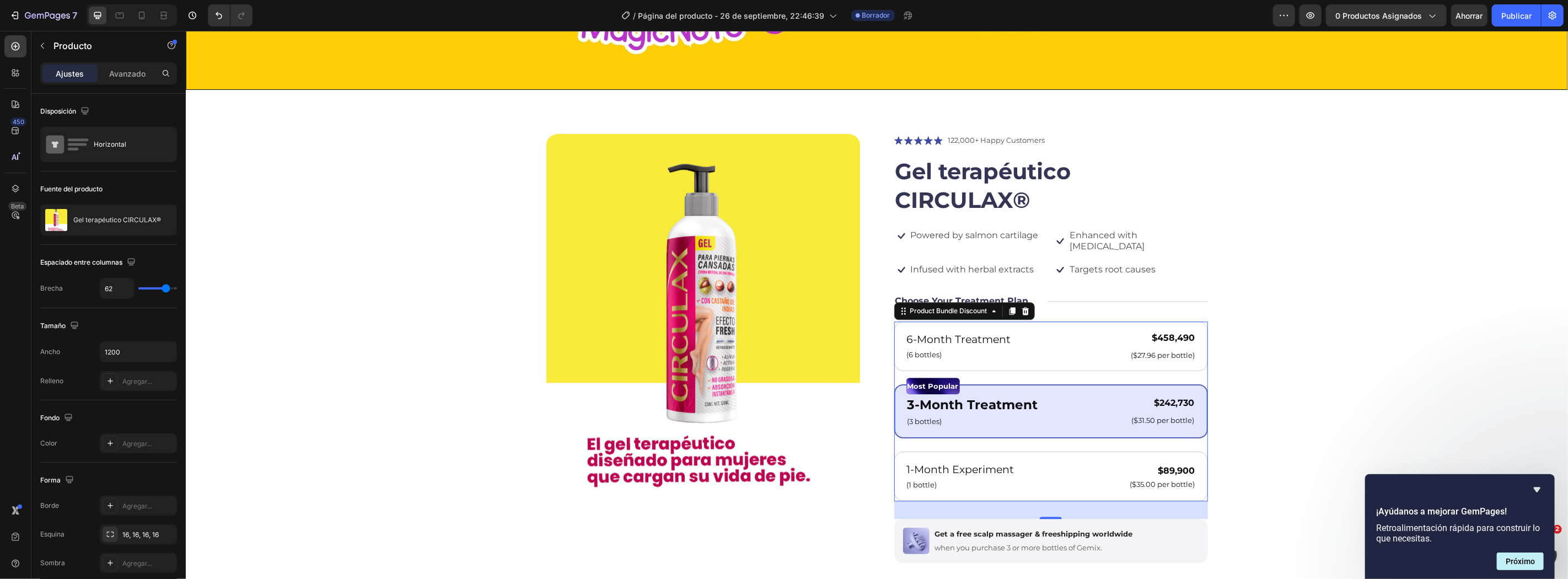
click at [998, 364] on div "6-Month Treatment Text Block (6 bottles) Text Block $458,490 Product Price Prod…" at bounding box center [1050, 410] width 313 height 180
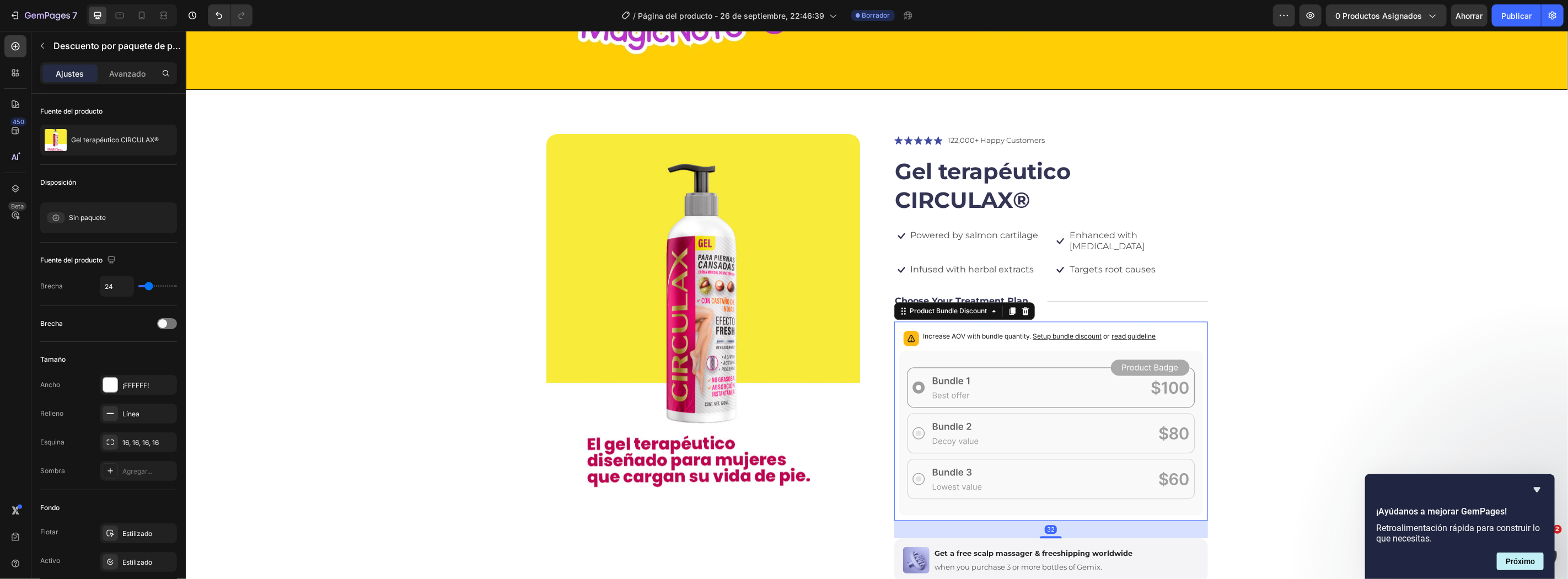
click at [986, 351] on icon at bounding box center [1050, 432] width 304 height 164
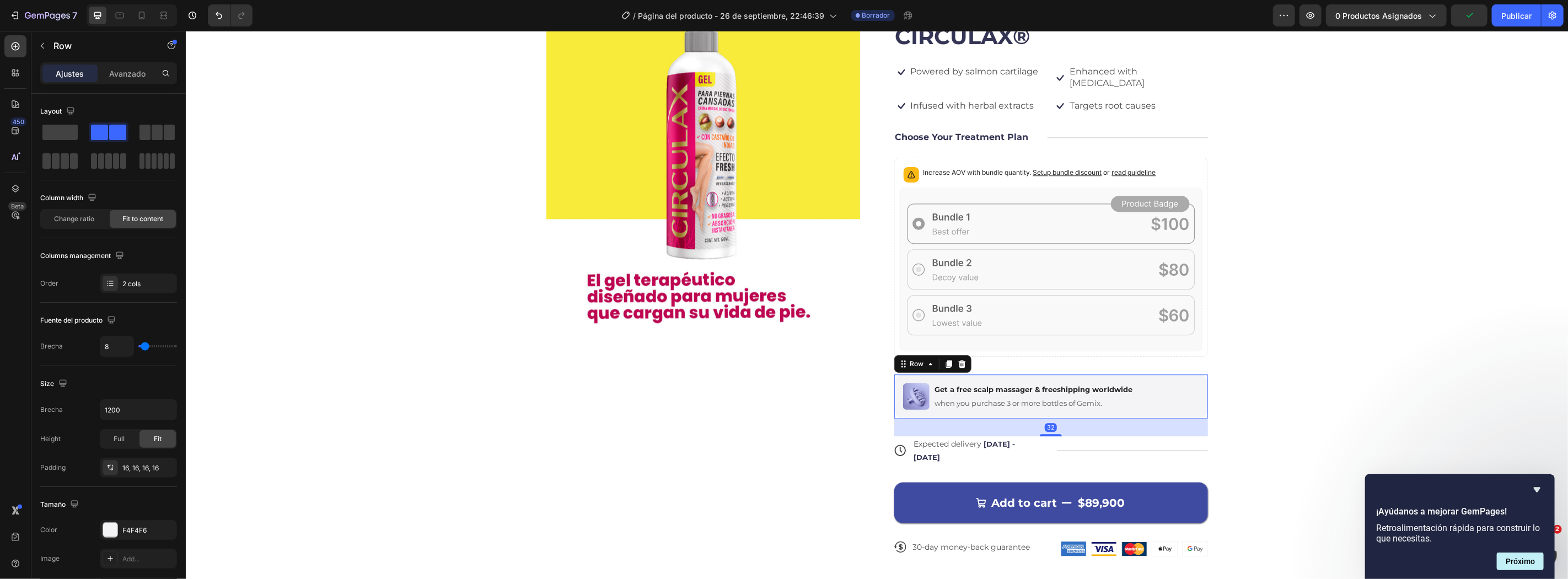
click at [1013, 399] on div "Image Get a free scalp massager & freeshipping worldwide Text Block when you pu…" at bounding box center [1050, 396] width 313 height 44
click at [949, 354] on div "Row" at bounding box center [932, 363] width 77 height 18
click at [957, 360] on icon at bounding box center [961, 363] width 7 height 8
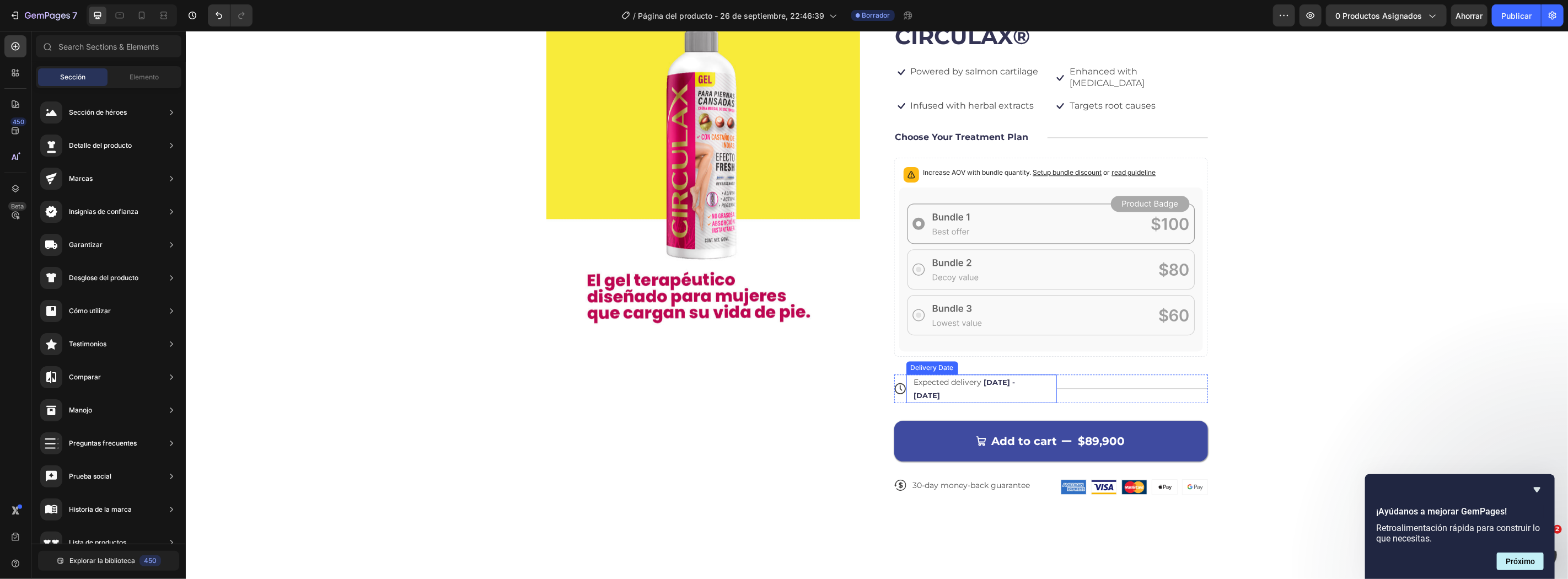
click at [980, 377] on span "Sep 28 - Oct 01" at bounding box center [964, 388] width 102 height 22
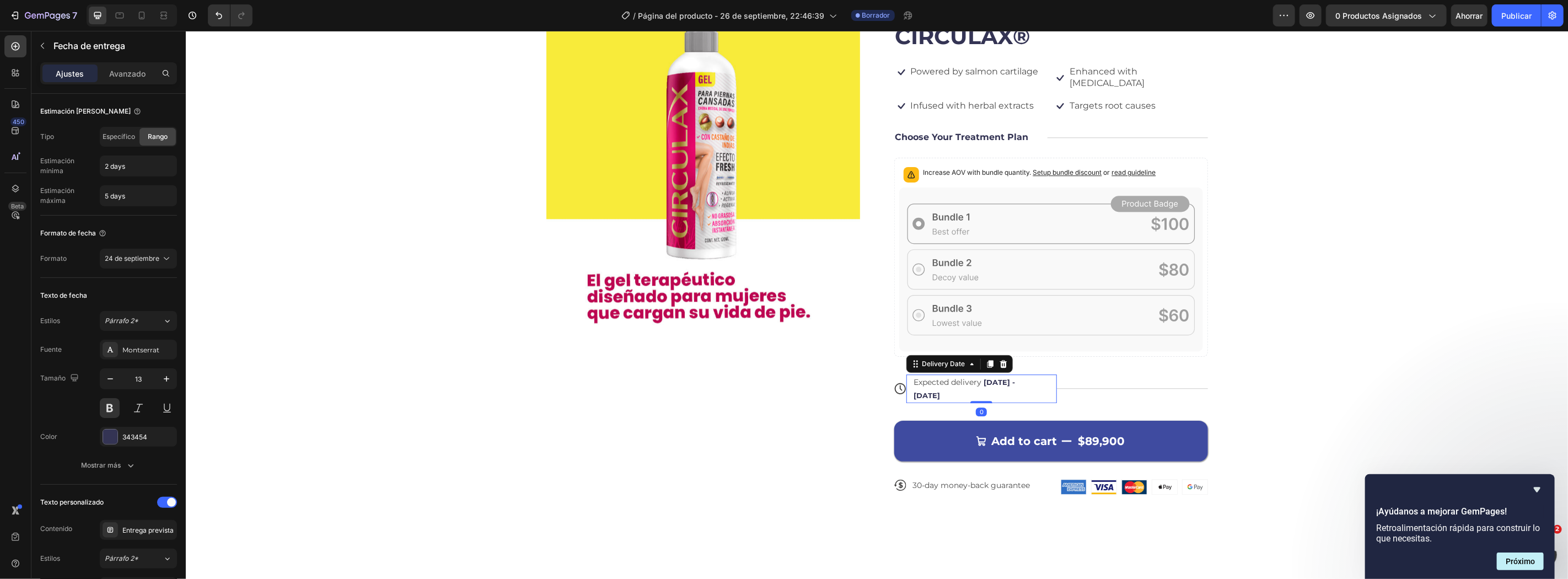
click at [1050, 374] on div "Expected delivery Sep 28 - Oct 01 Delivery Date 0" at bounding box center [981, 388] width 151 height 29
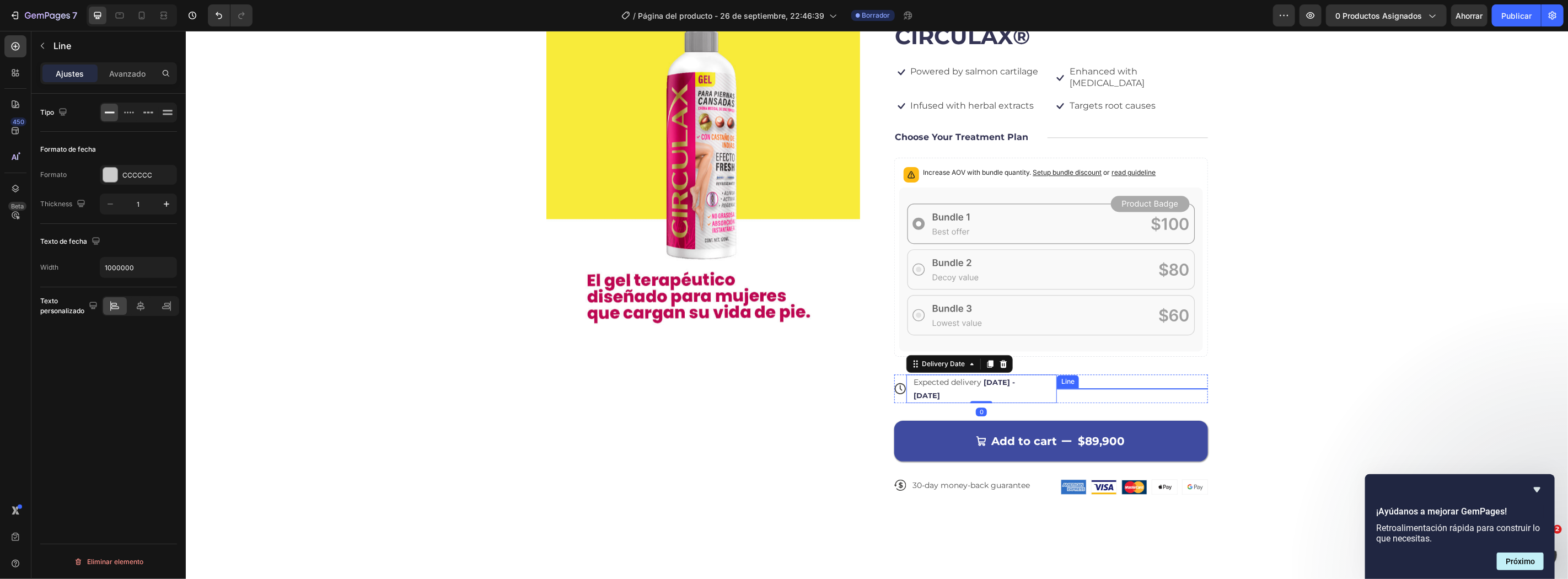
click at [1079, 388] on div at bounding box center [1132, 388] width 151 height 1
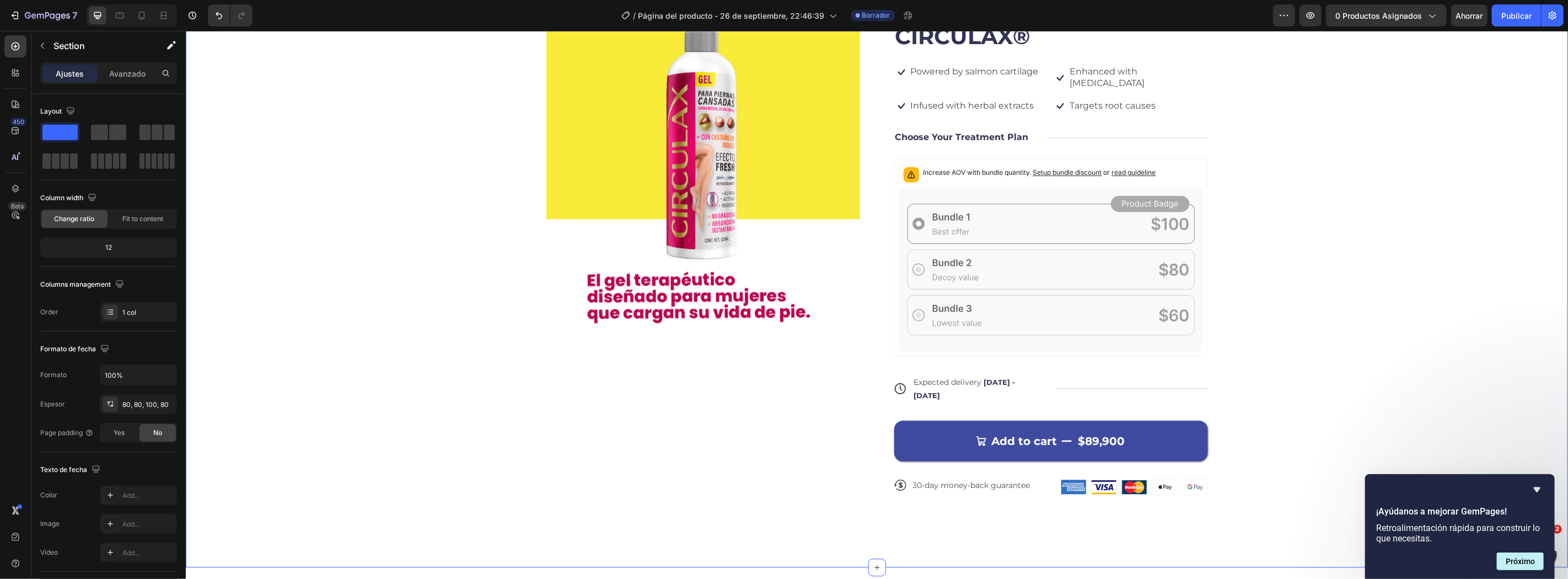
click at [1309, 369] on div "Product Images Icon Icon Icon Icon Icon Icon List 122,000+ Happy Customers Text…" at bounding box center [877, 240] width 1294 height 542
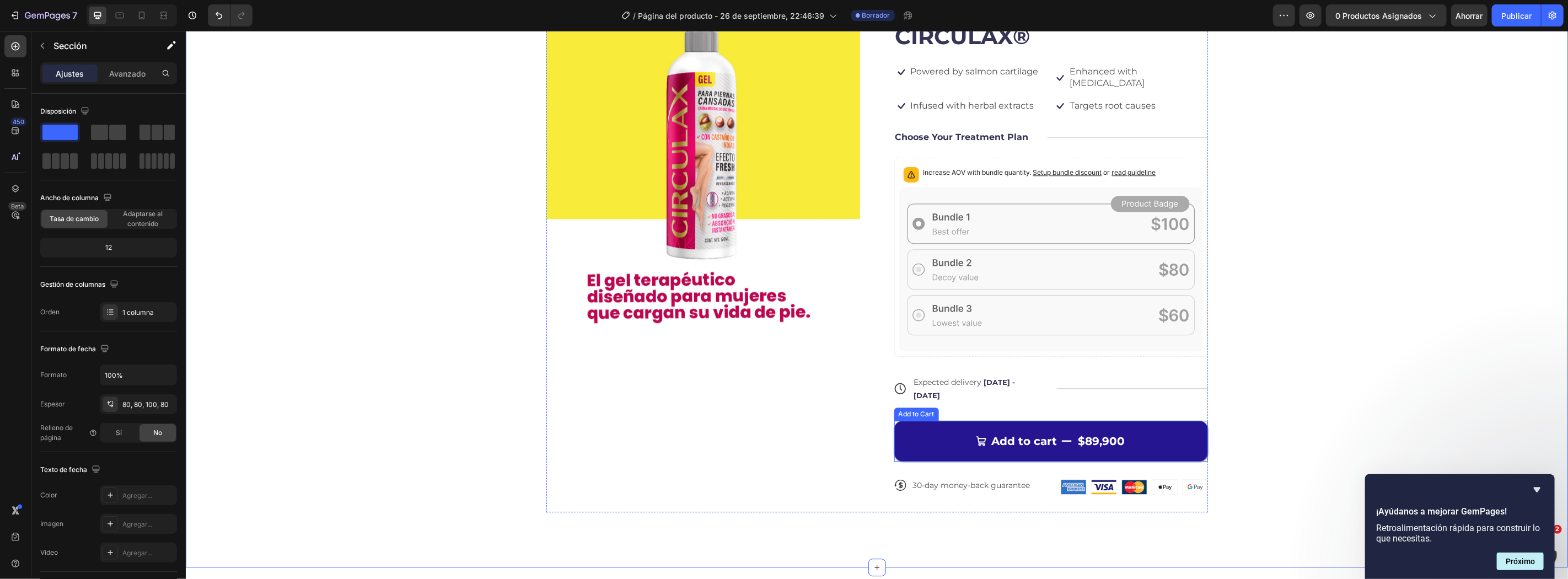
click at [1077, 432] on div "$89,900" at bounding box center [1101, 440] width 49 height 16
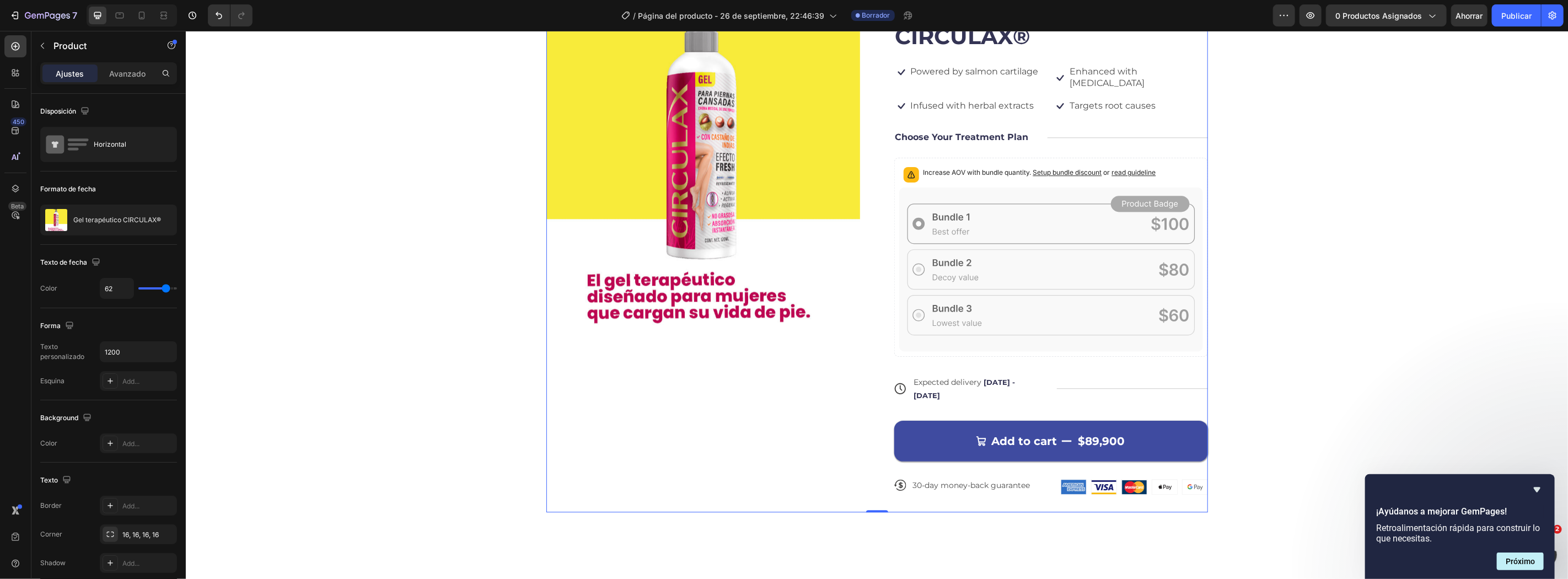
click at [1090, 464] on div "Icon Icon Icon Icon Icon Icon List 122,000+ Happy Customers Text Block Row Gel …" at bounding box center [1050, 240] width 313 height 542
click at [1094, 479] on img at bounding box center [1104, 486] width 25 height 15
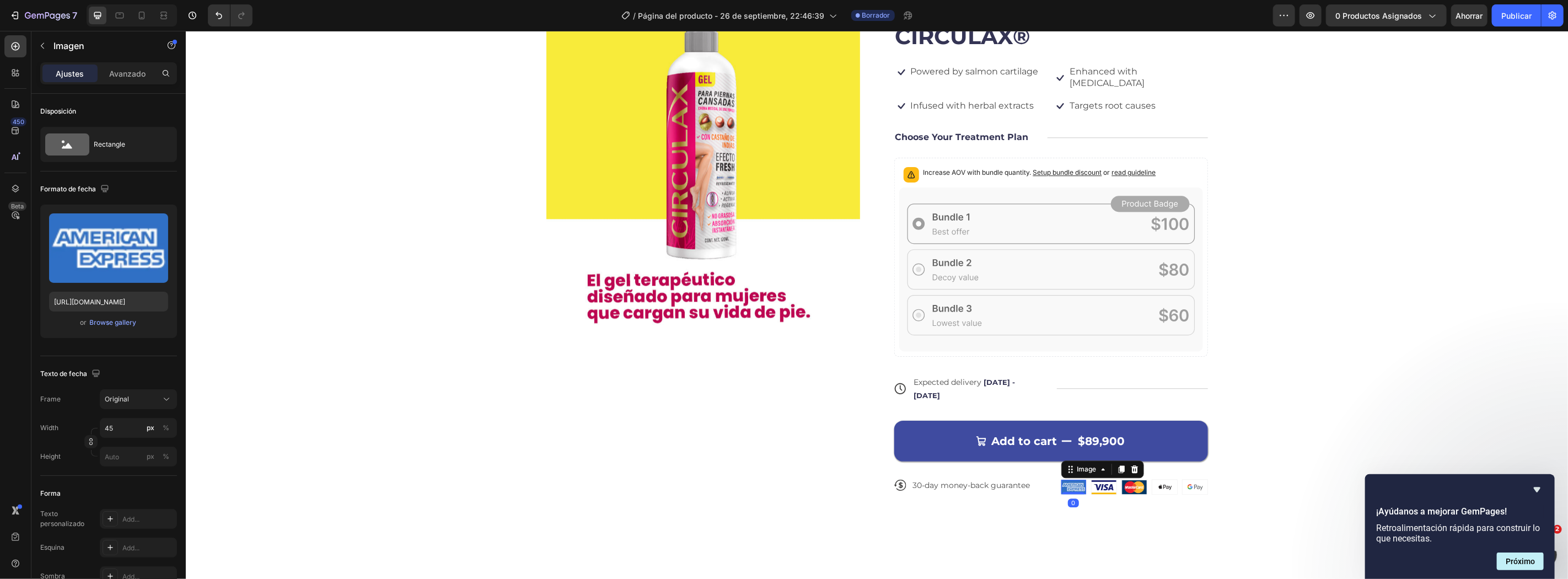
click at [1074, 479] on img at bounding box center [1073, 486] width 25 height 15
click at [1186, 480] on div "Image 0" at bounding box center [1194, 486] width 26 height 15
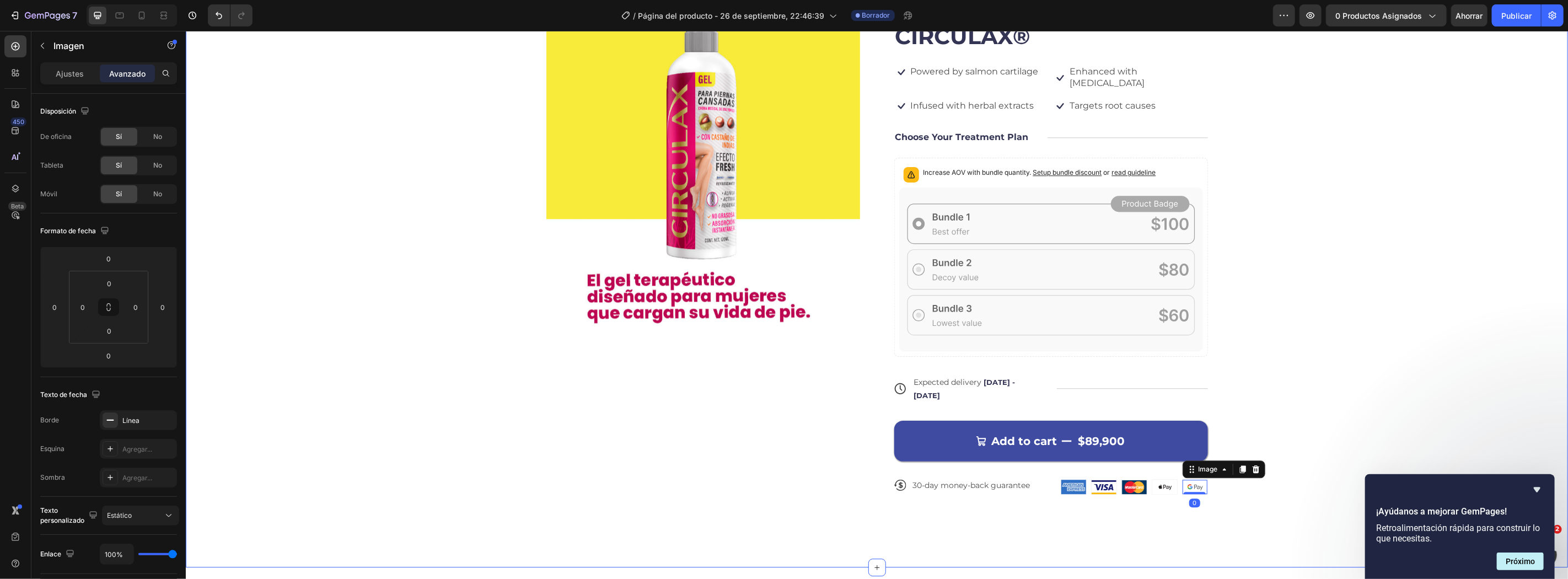
click at [1248, 371] on div "Product Images Icon Icon Icon Icon Icon Icon List 122,000+ Happy Customers Text…" at bounding box center [877, 240] width 1294 height 542
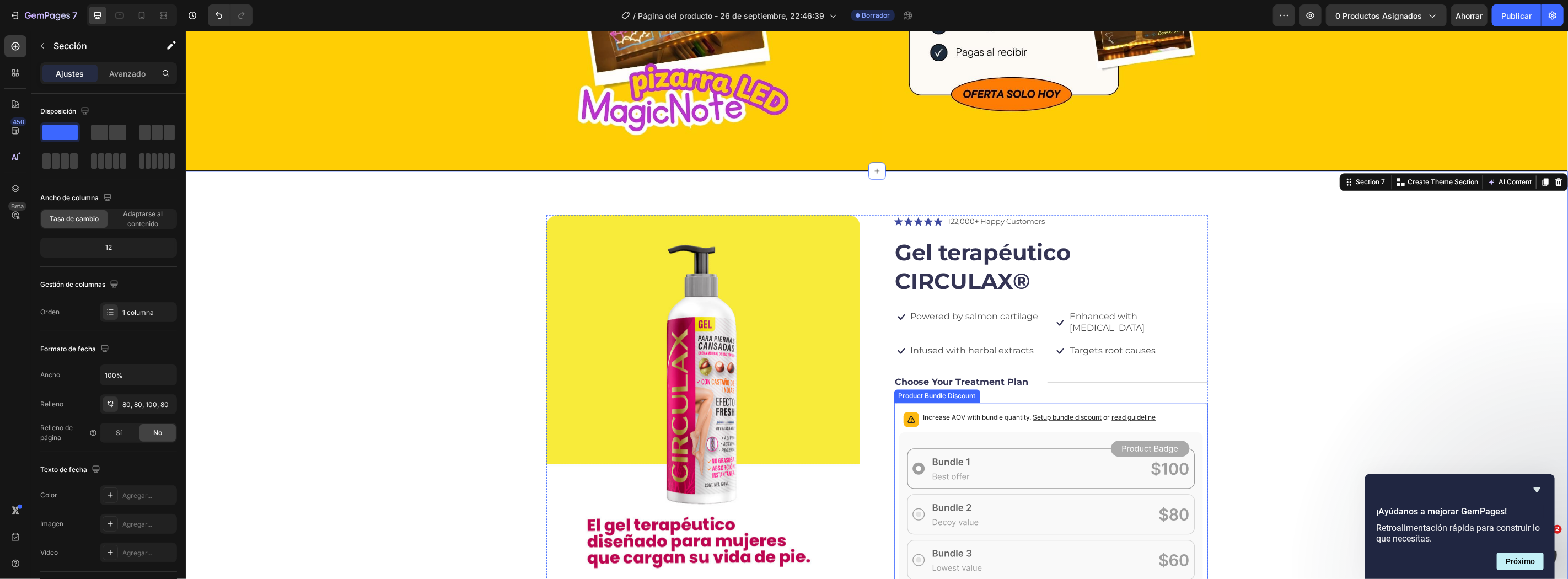
scroll to position [2183, 0]
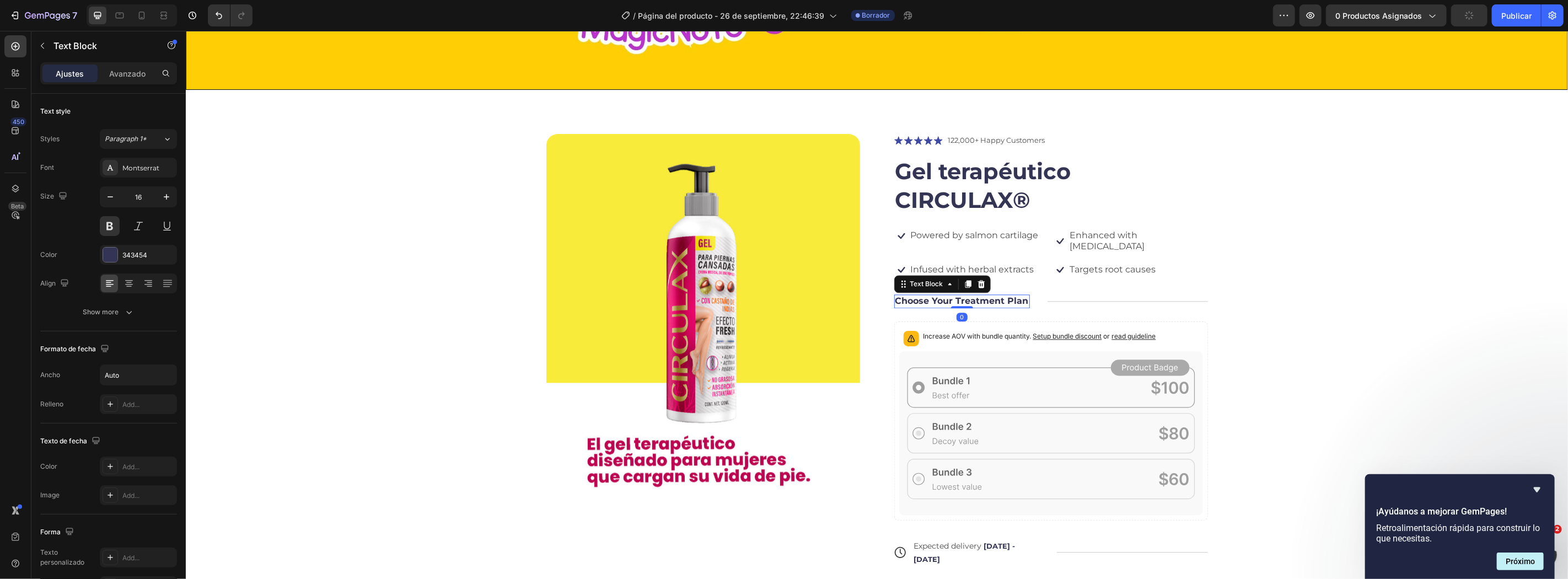
click at [958, 295] on p "Choose Your Treatment Plan" at bounding box center [961, 301] width 133 height 12
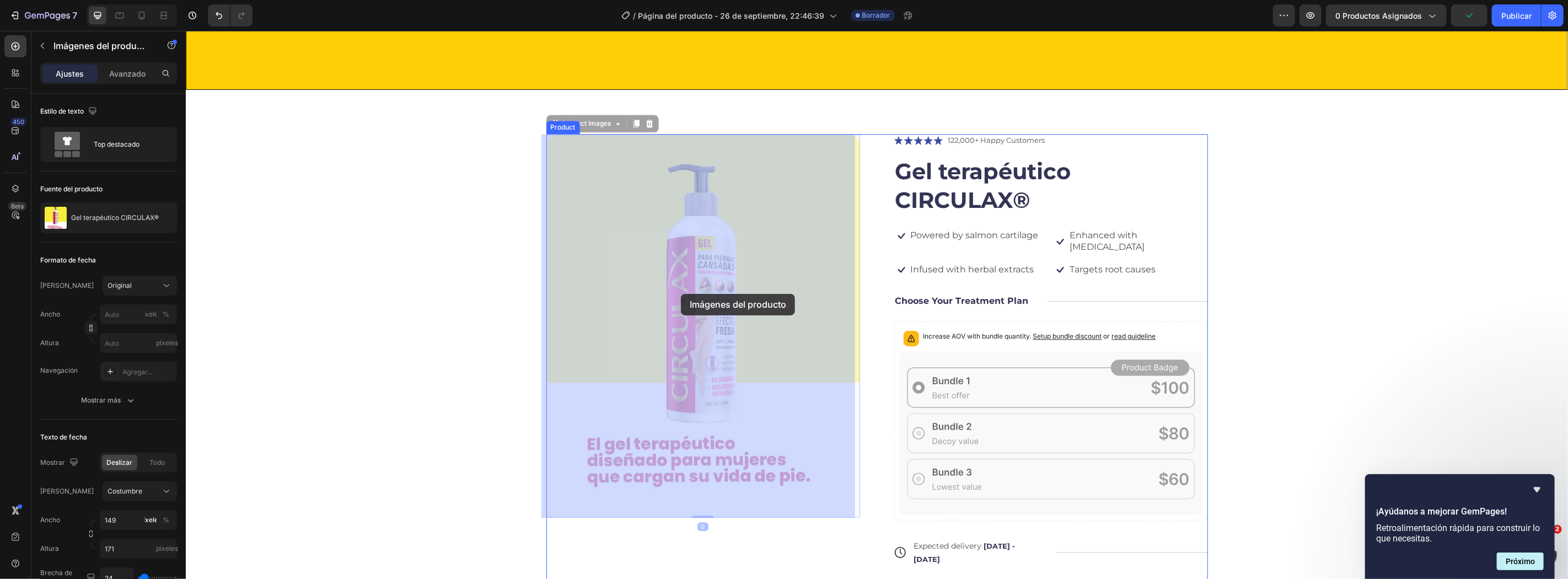
scroll to position [2346, 0]
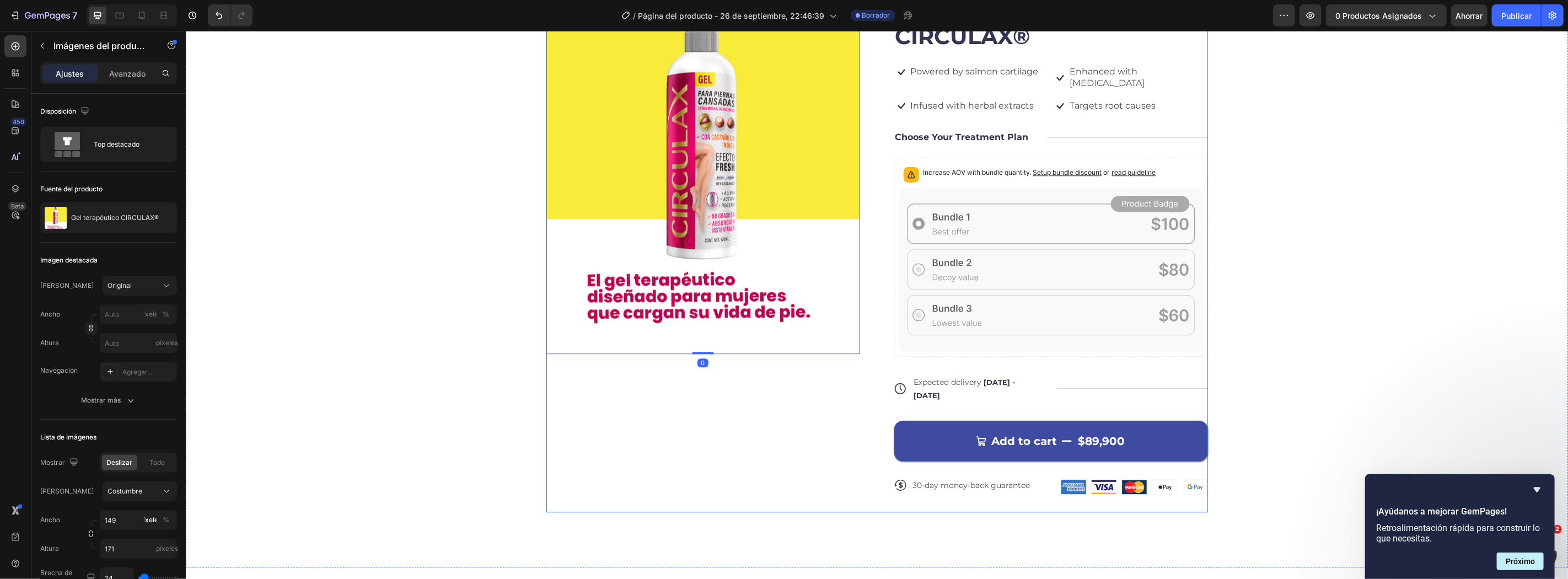
click at [872, 317] on div "Product Images 0 Icon Icon Icon Icon Icon Icon List 122,000+ Happy Customers Te…" at bounding box center [877, 240] width 662 height 542
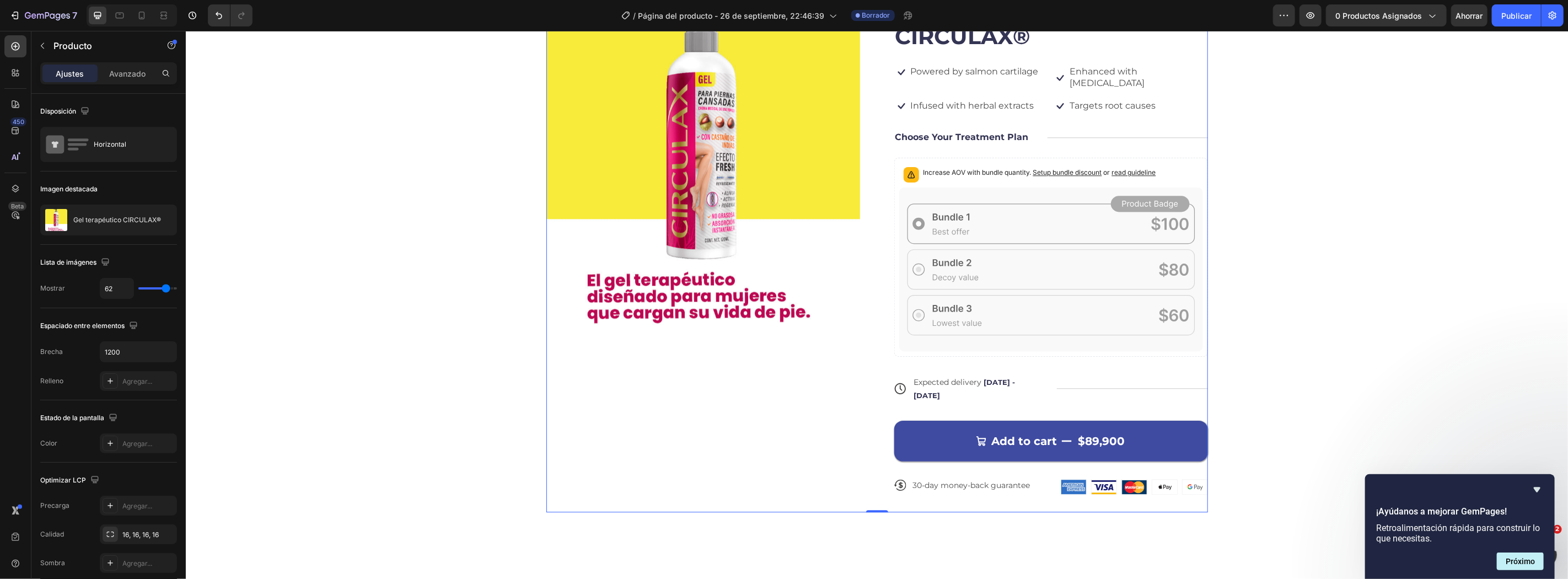
scroll to position [2102, 0]
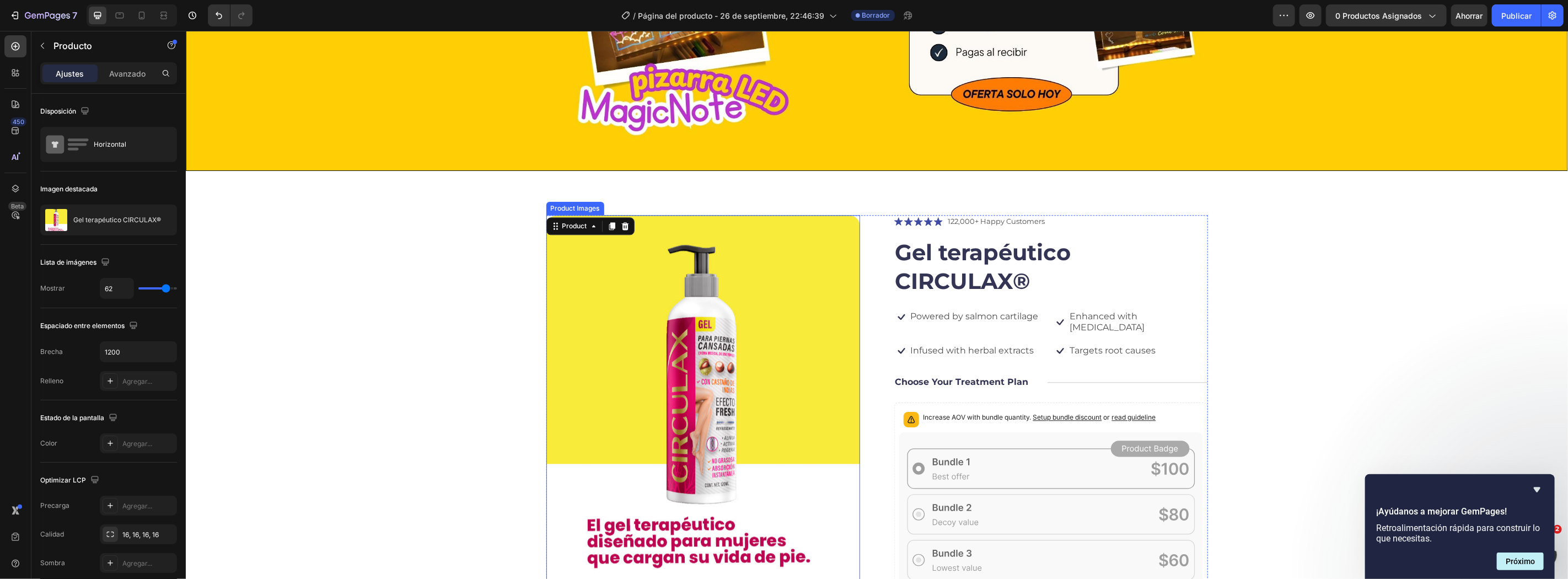
click at [572, 211] on div "Product Images" at bounding box center [575, 208] width 54 height 10
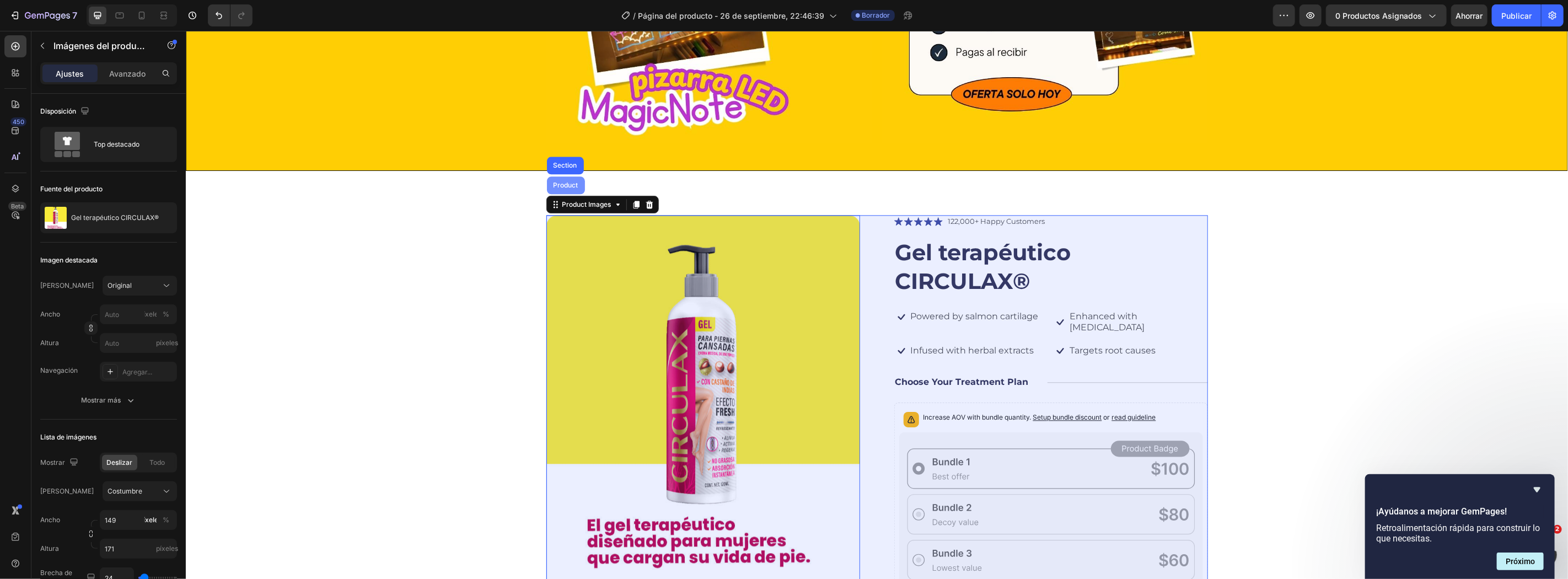
click at [562, 190] on div "Product" at bounding box center [565, 184] width 38 height 18
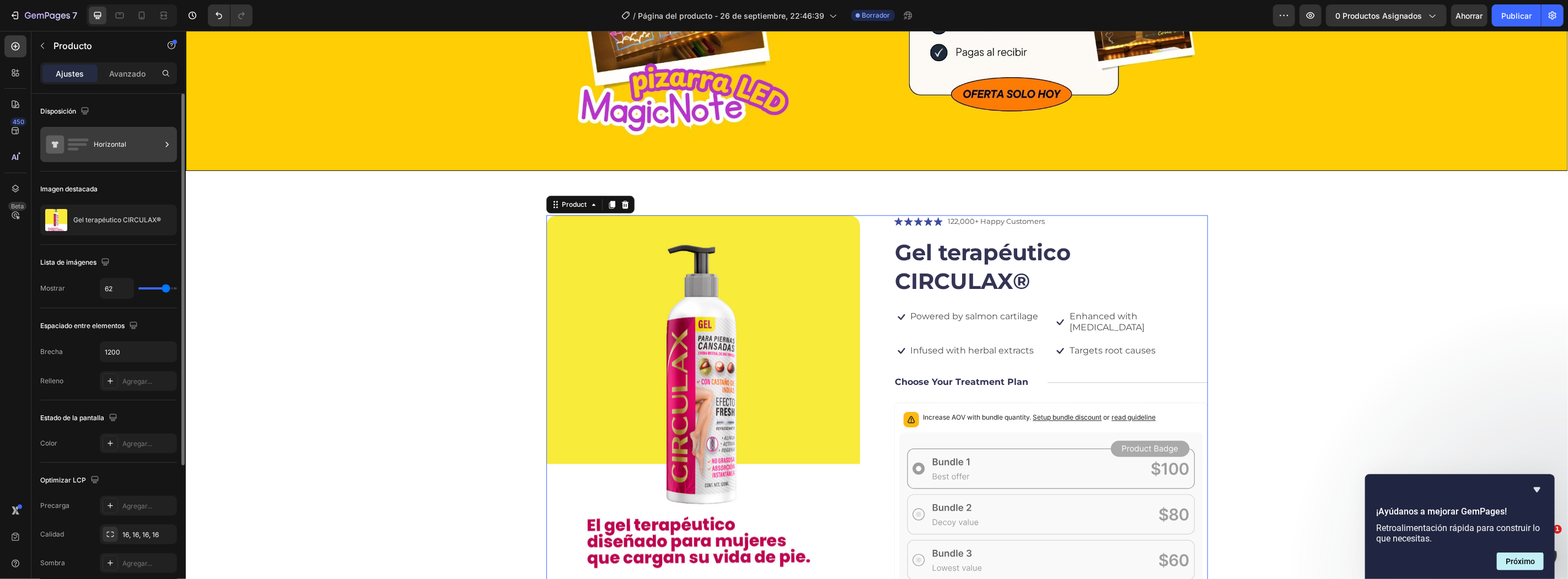
click at [130, 141] on div "Horizontal" at bounding box center [127, 144] width 68 height 26
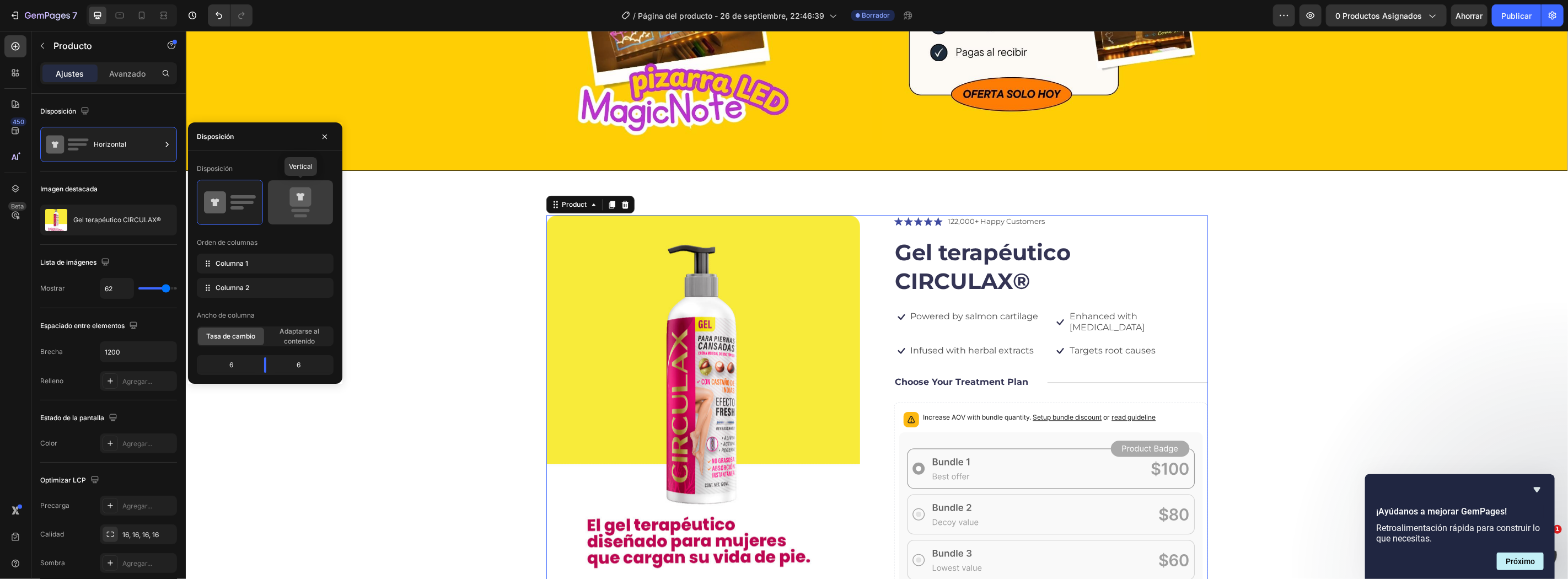
click at [307, 202] on icon at bounding box center [300, 197] width 21 height 19
type input "0"
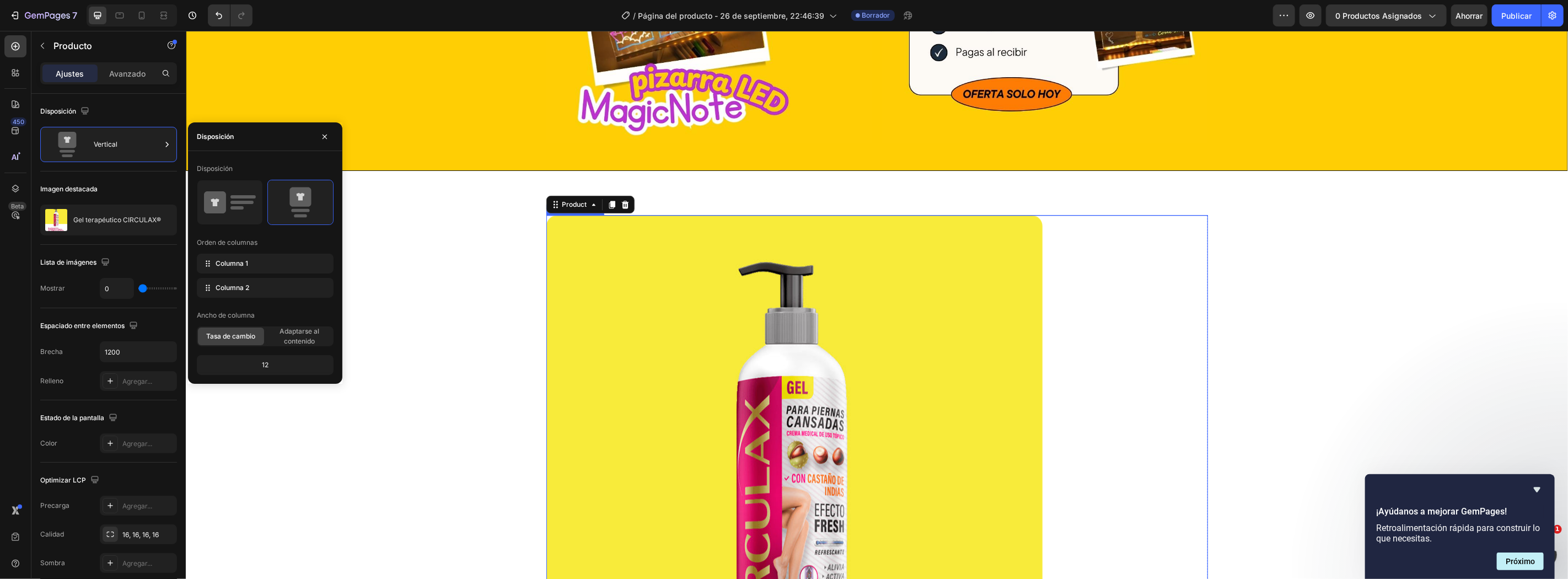
click at [648, 284] on img at bounding box center [794, 518] width 496 height 606
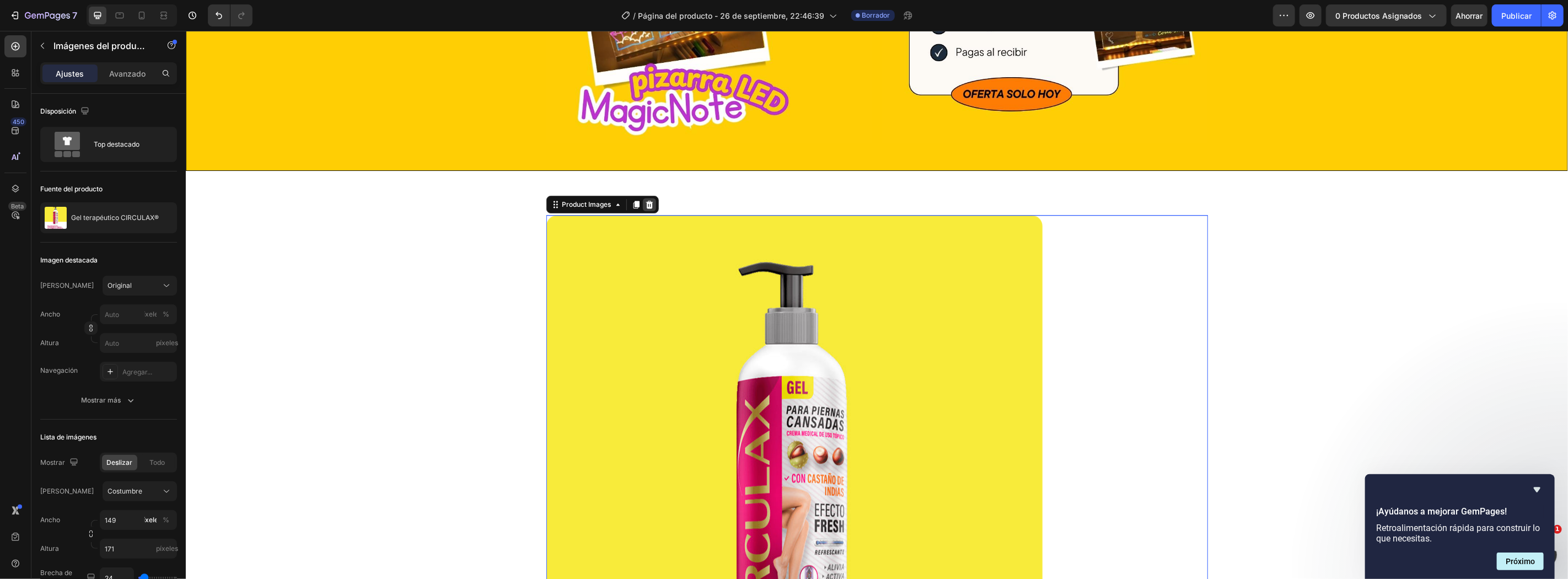
click at [645, 203] on icon at bounding box center [649, 204] width 7 height 8
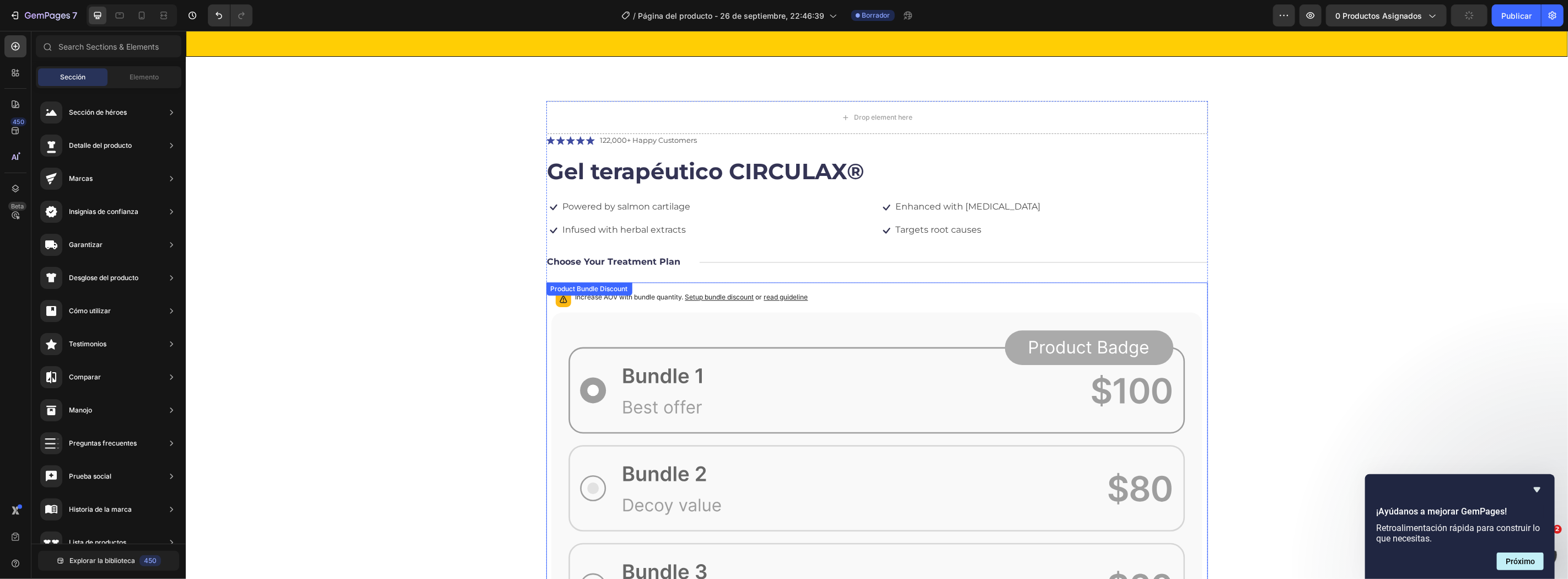
scroll to position [2052, 0]
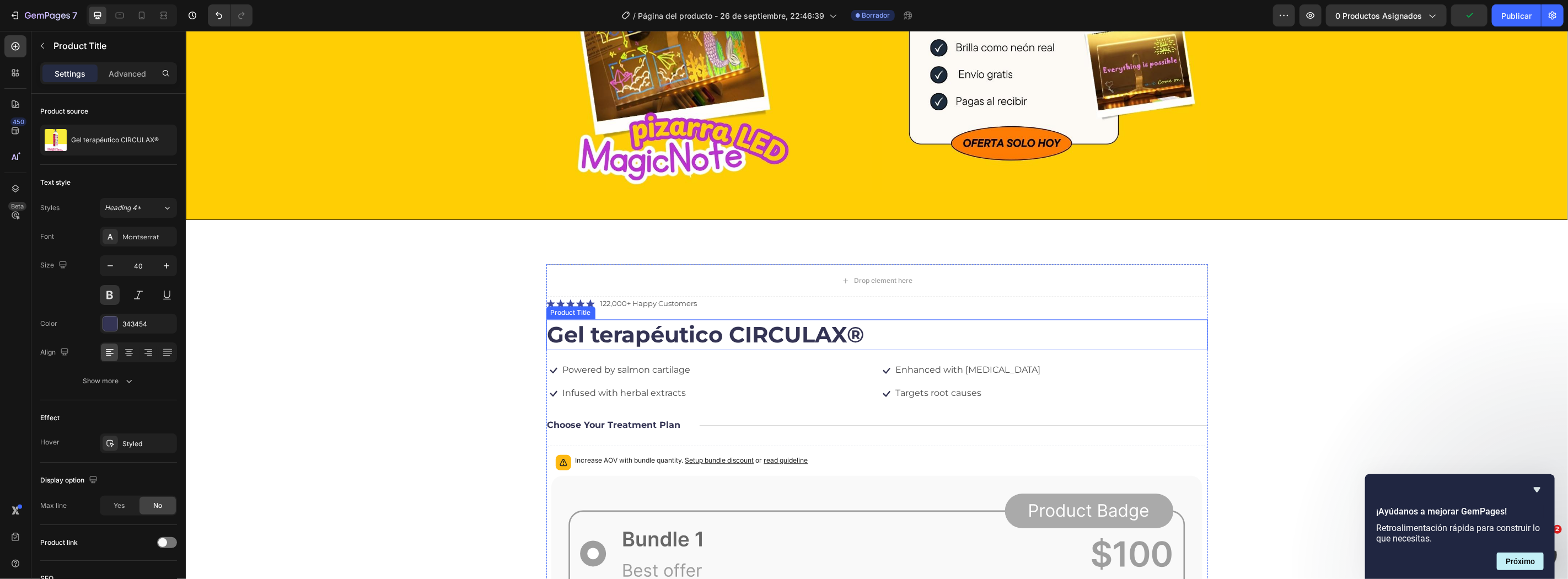
click at [663, 333] on h1 "Gel terapéutico CIRCULAX®" at bounding box center [877, 334] width 662 height 31
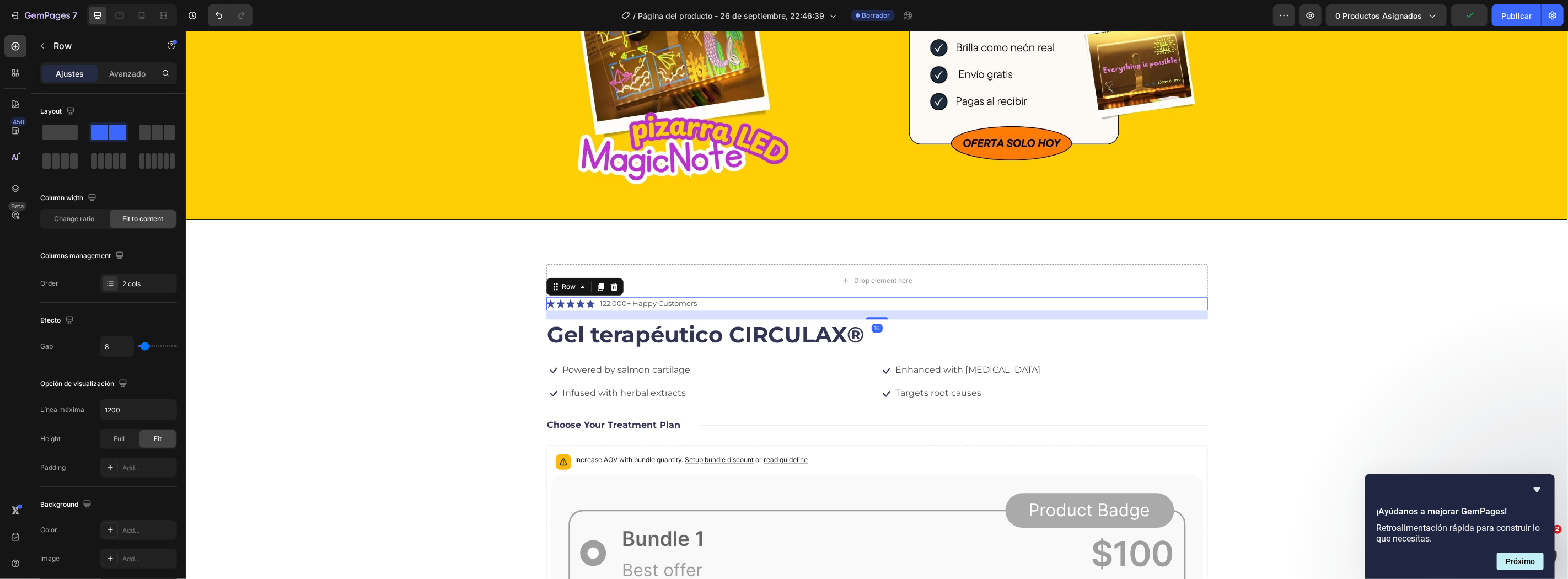
click at [889, 300] on div "Icon Icon Icon Icon Icon Icon List 122,000+ Happy Customers Text Block Row 16" at bounding box center [877, 303] width 662 height 13
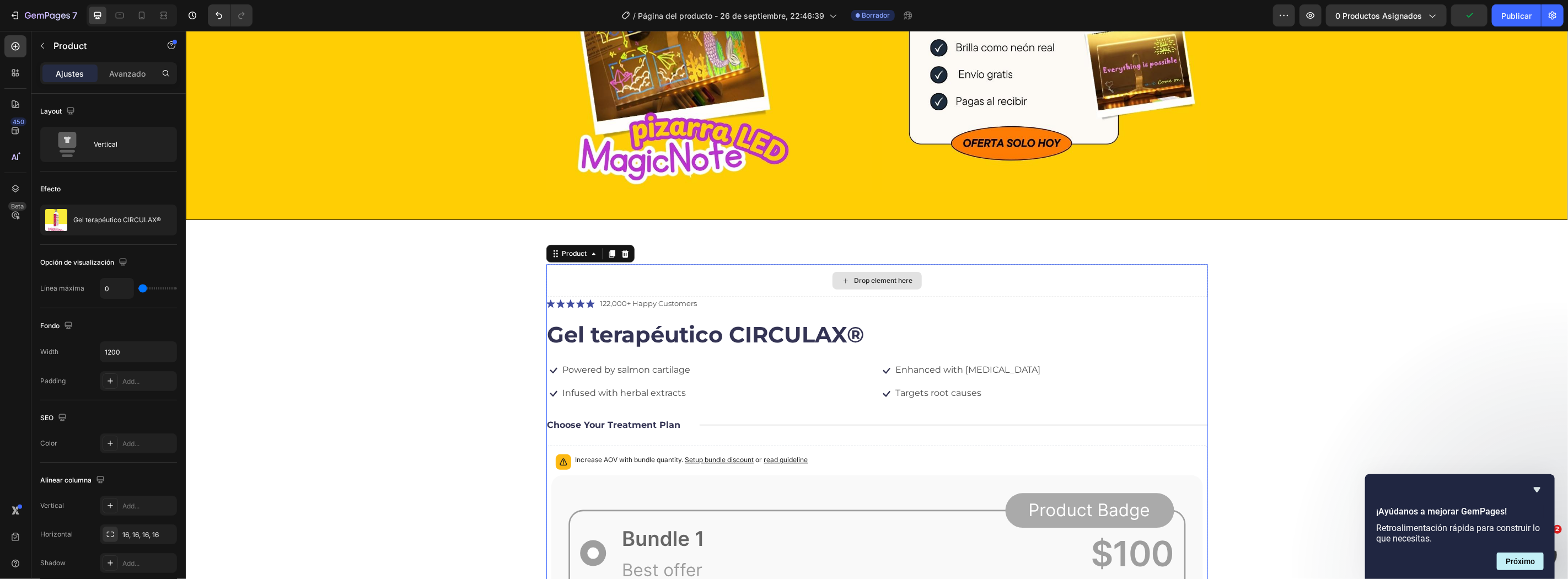
click at [664, 275] on div "Drop element here" at bounding box center [877, 280] width 662 height 33
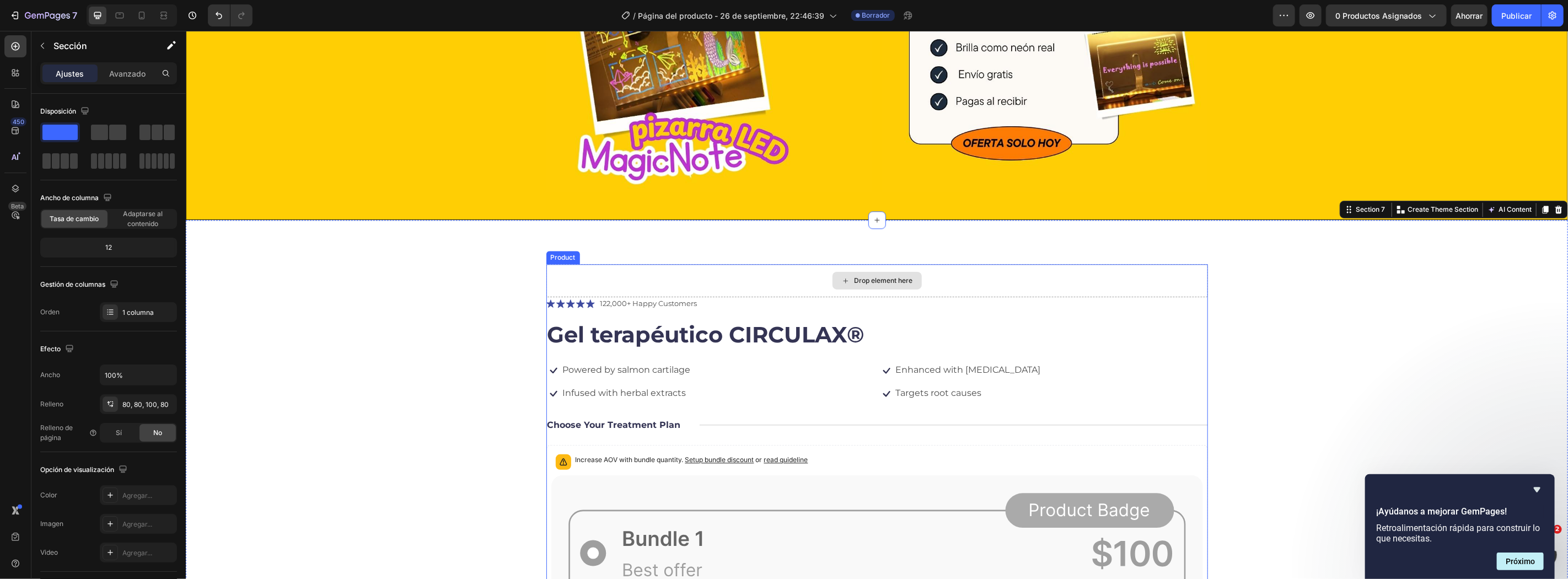
click at [845, 282] on div "Drop element here" at bounding box center [877, 280] width 89 height 18
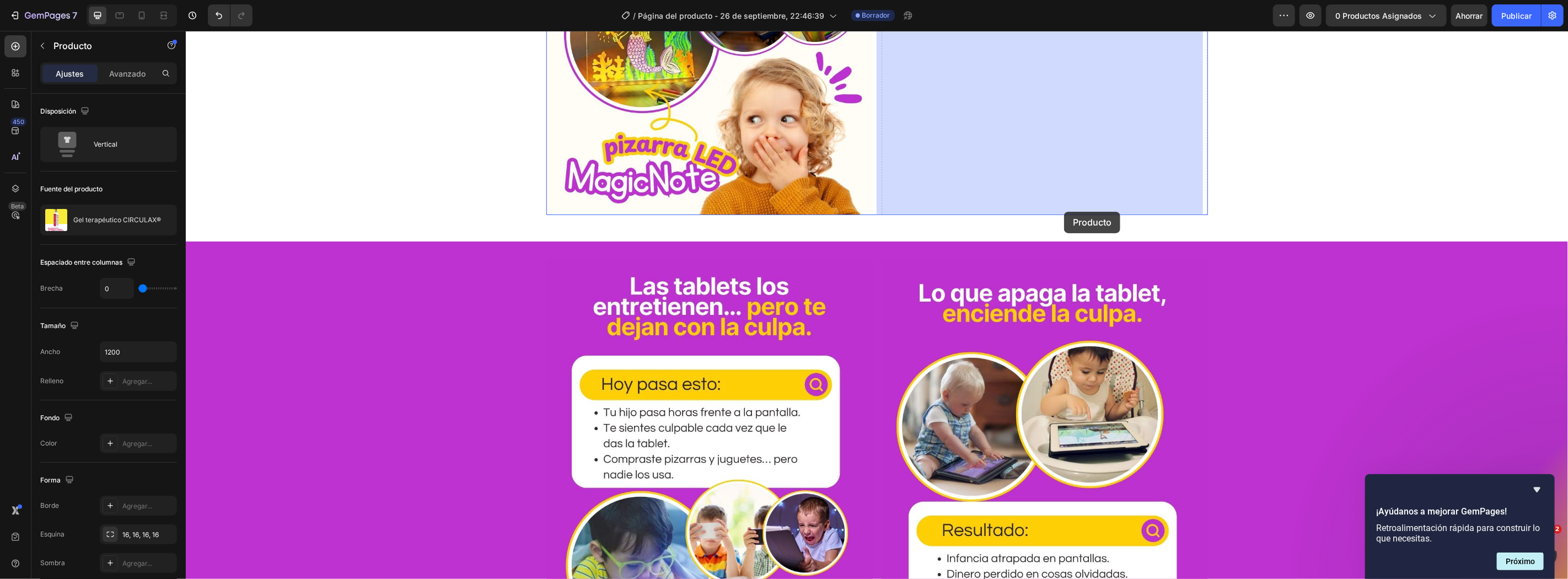
scroll to position [0, 0]
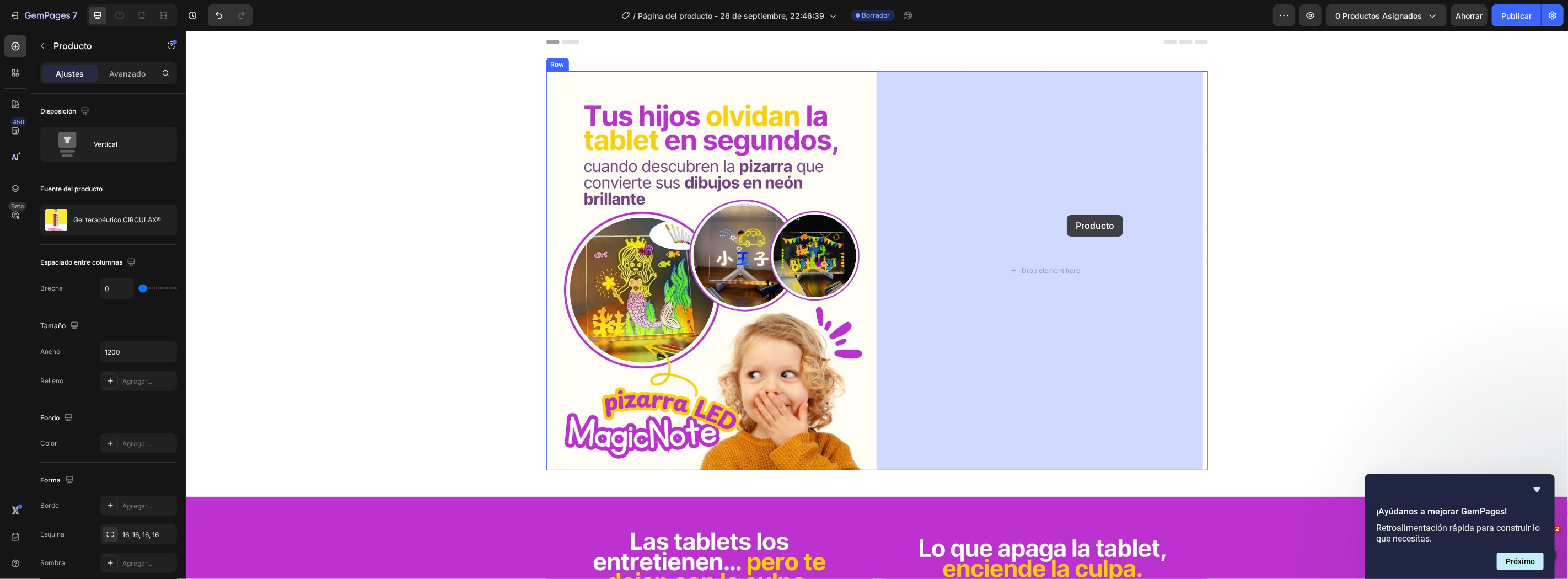
drag, startPoint x: 565, startPoint y: 282, endPoint x: 1066, endPoint y: 214, distance: 505.6
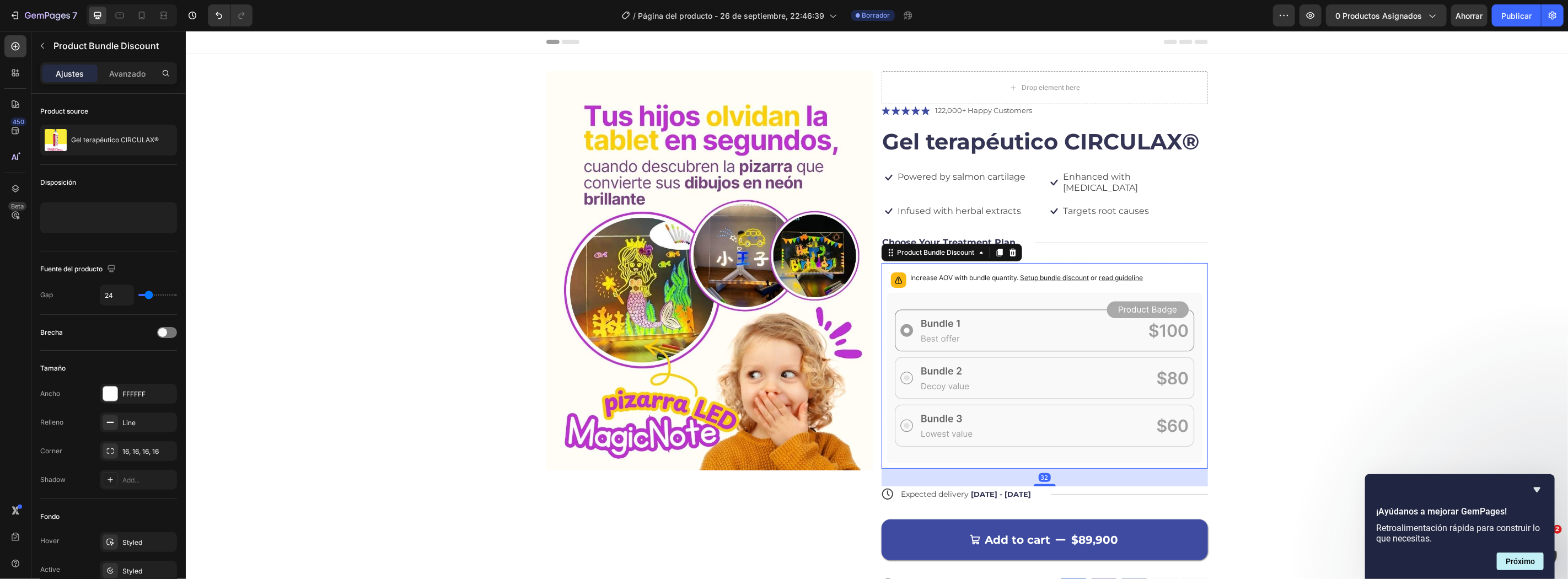
click at [968, 364] on icon at bounding box center [1045, 377] width 317 height 171
click at [999, 272] on p "Increase AOV with bundle quantity. Setup bundle discount or read guideline" at bounding box center [1026, 278] width 233 height 11
click at [908, 247] on div "Product Bundle Discount" at bounding box center [936, 252] width 82 height 10
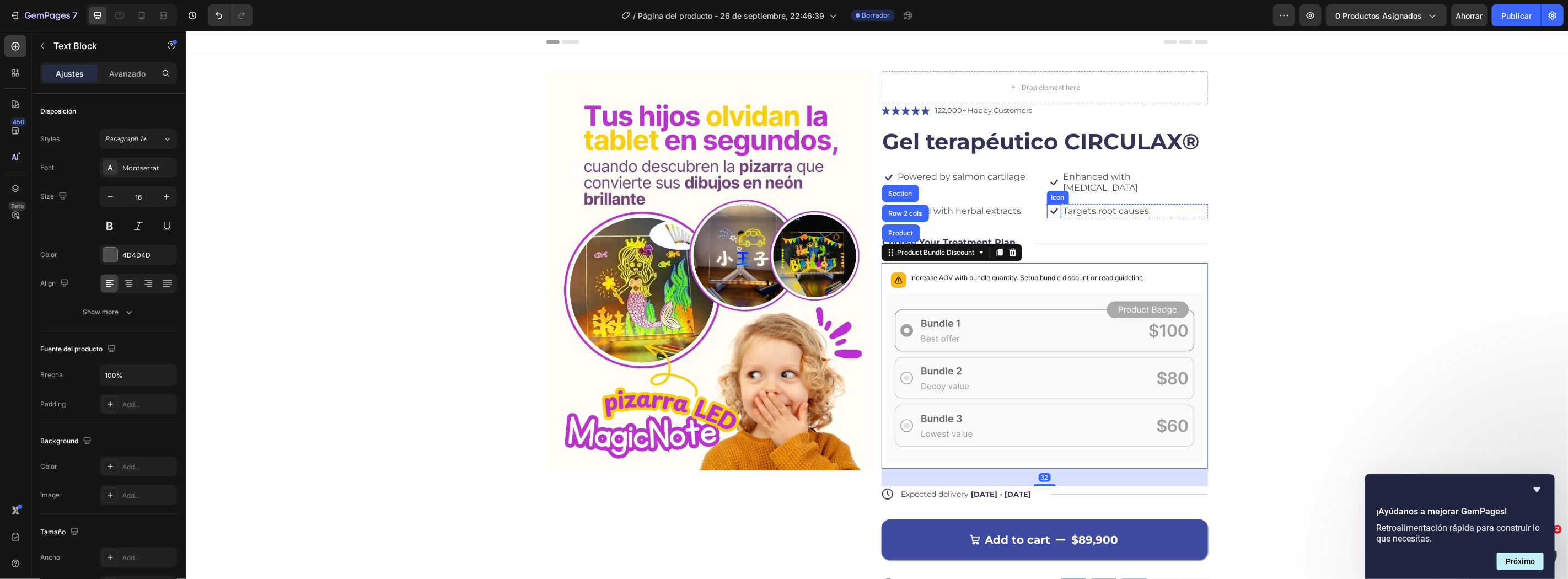
click at [1091, 205] on p "Targets root causes" at bounding box center [1105, 211] width 86 height 12
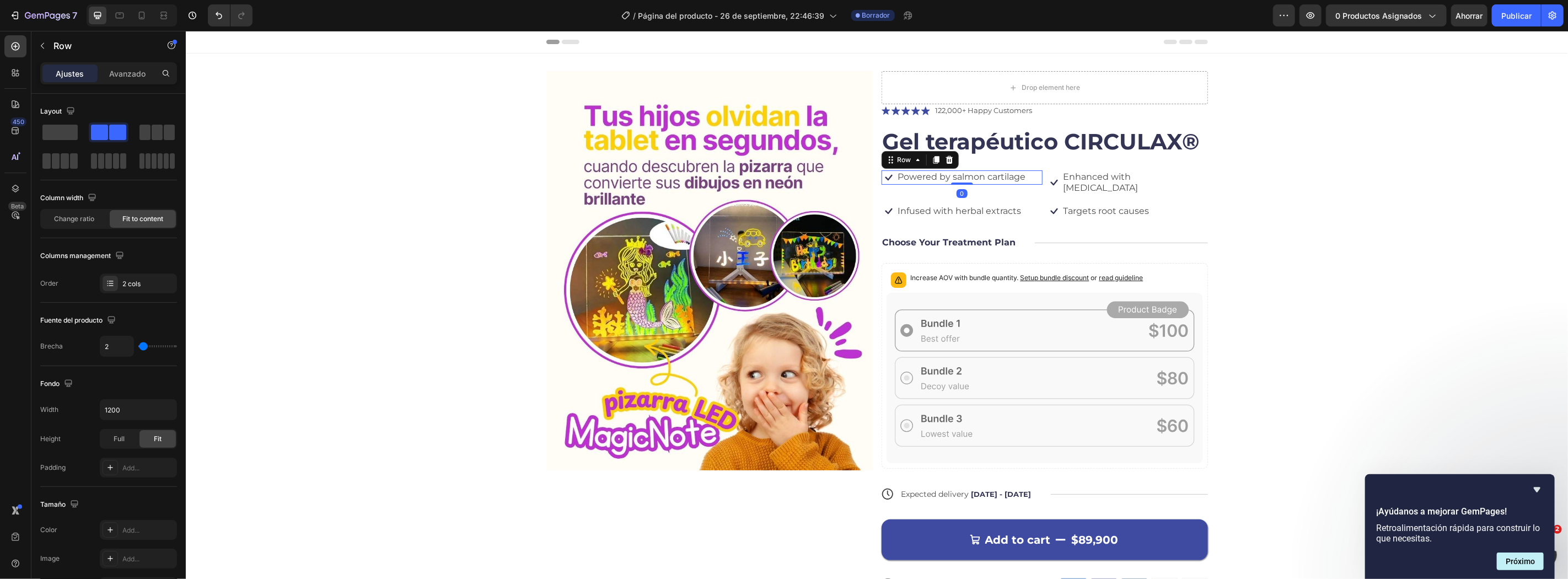
click at [1033, 174] on div "Icon Powered by salmon cartilage Text Block Row 0" at bounding box center [961, 177] width 161 height 15
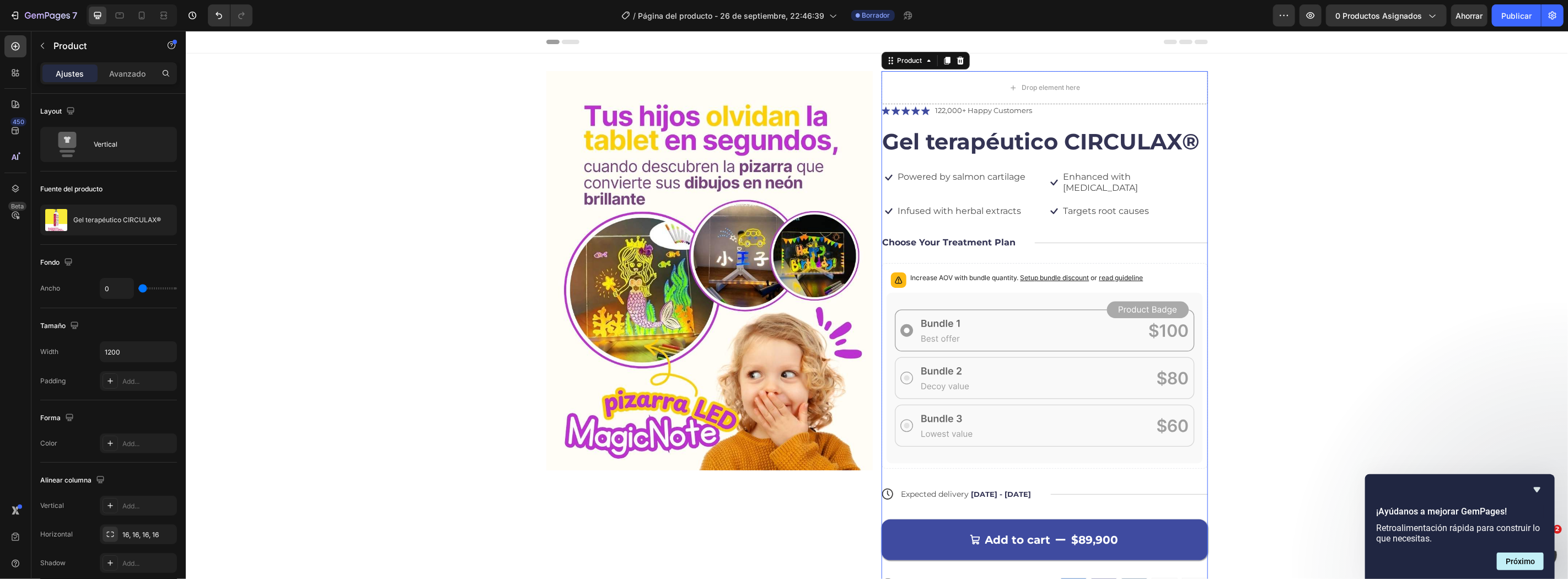
click at [1038, 189] on div "Icon Icon Icon Icon Icon Icon List 122,000+ Happy Customers Text Block Row Gel …" at bounding box center [1044, 357] width 326 height 507
click at [155, 15] on div at bounding box center [131, 15] width 91 height 22
click at [141, 14] on icon at bounding box center [142, 15] width 11 height 11
type input "100%"
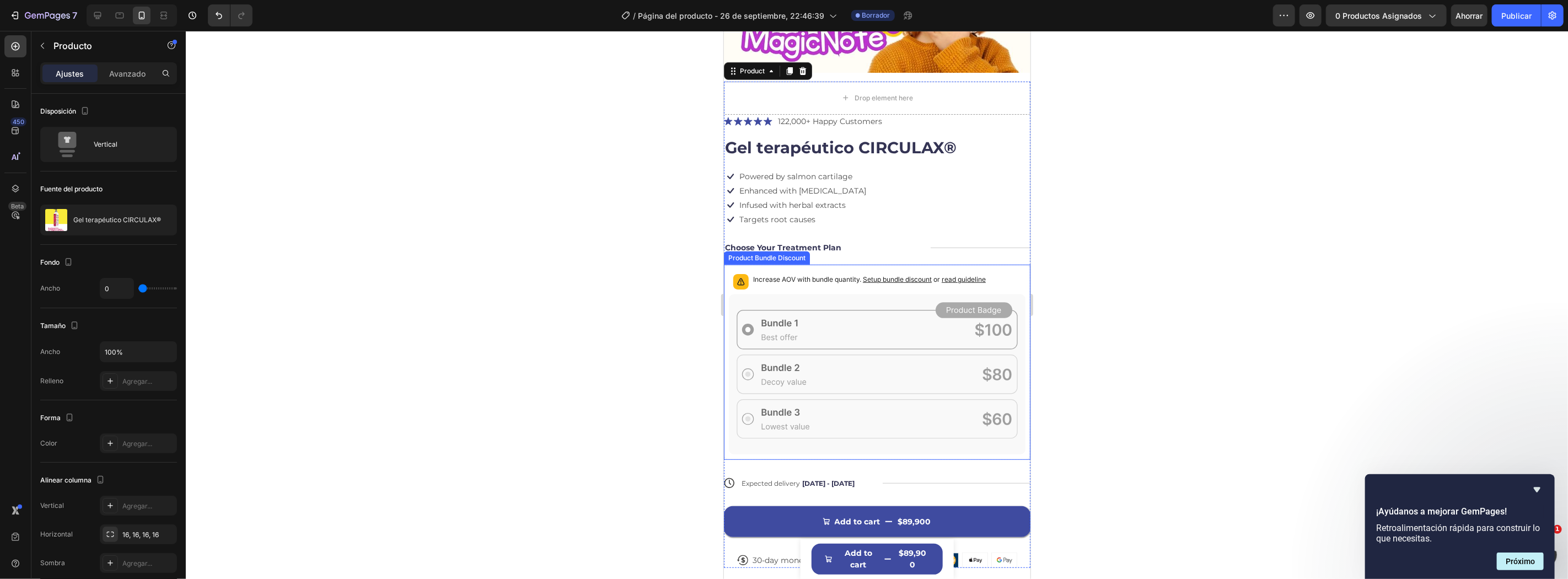
scroll to position [210, 0]
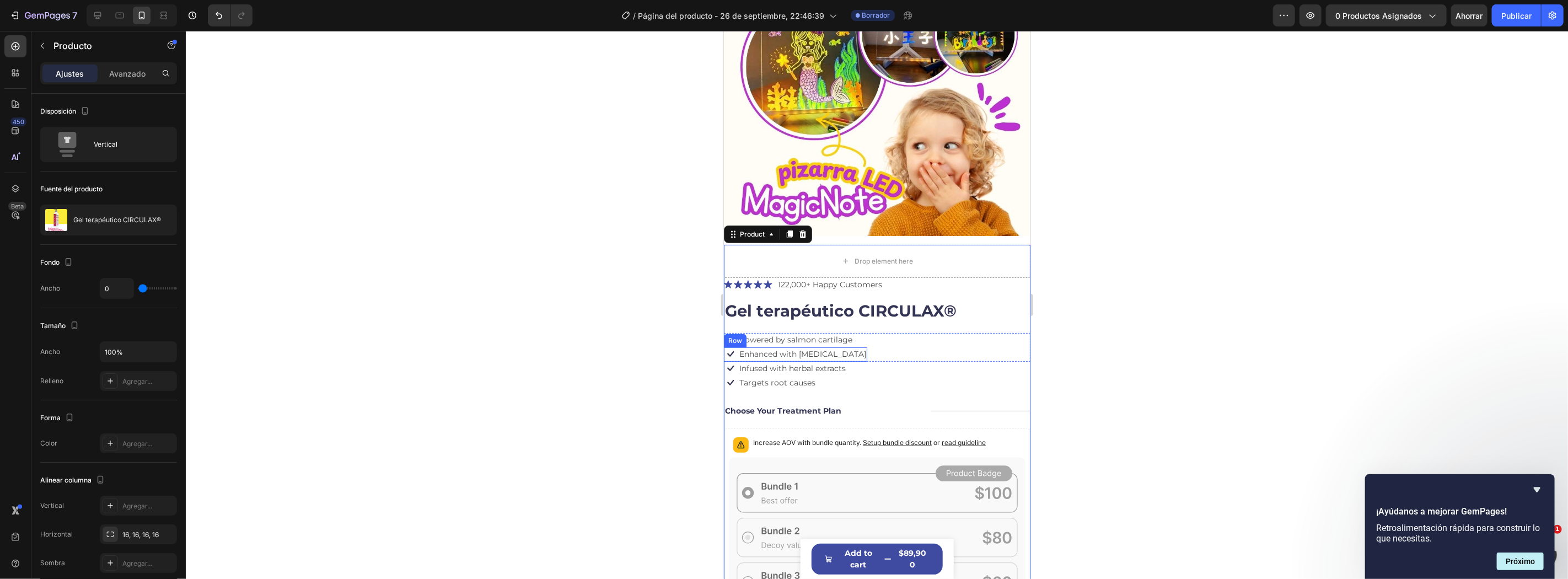
click at [835, 347] on div "Icon Enhanced with biotin Text Block Row" at bounding box center [794, 354] width 143 height 15
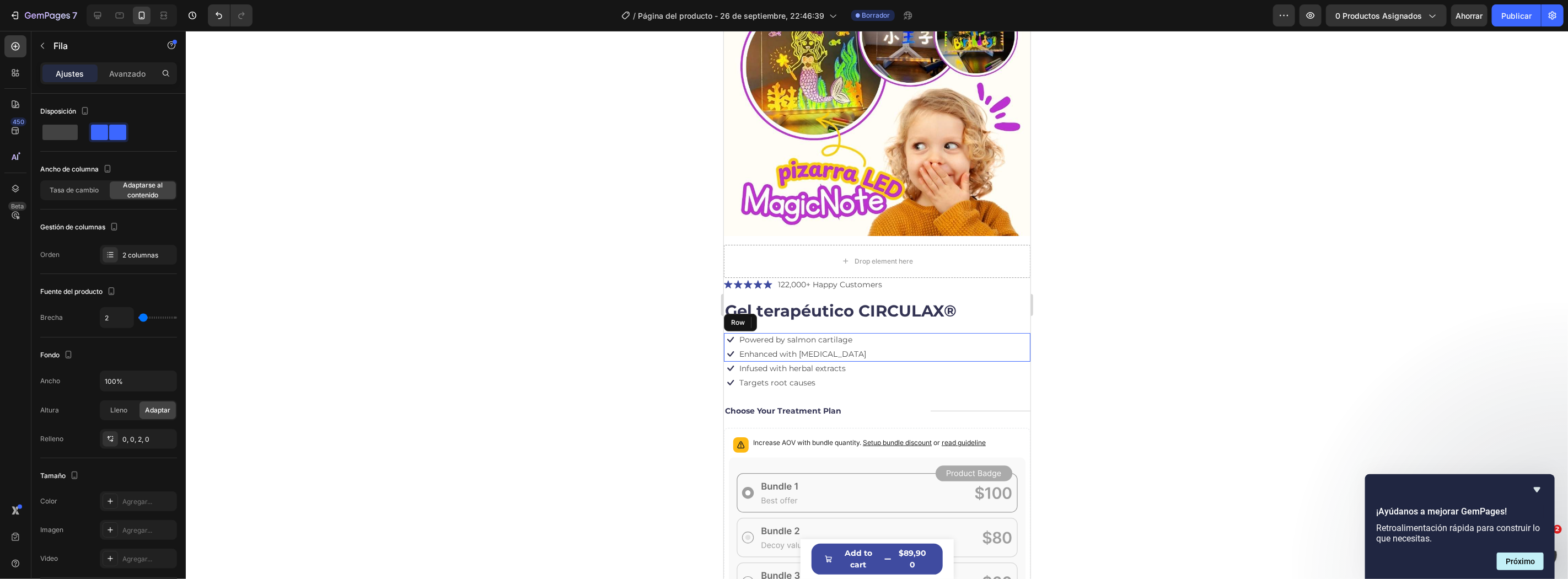
click at [999, 344] on div "Icon Powered by salmon cartilage Text Block Row Icon Enhanced with biotin Text …" at bounding box center [877, 346] width 307 height 29
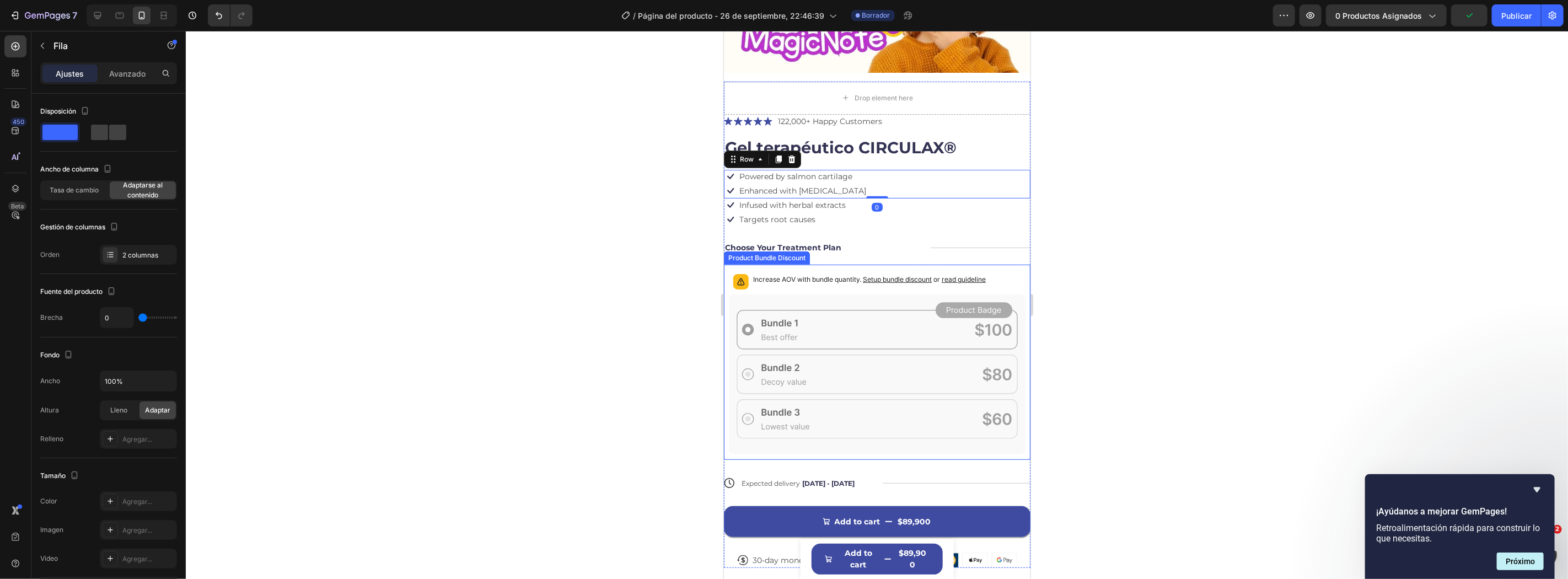
drag, startPoint x: 855, startPoint y: 401, endPoint x: 861, endPoint y: 377, distance: 24.7
click at [855, 401] on icon at bounding box center [877, 374] width 296 height 160
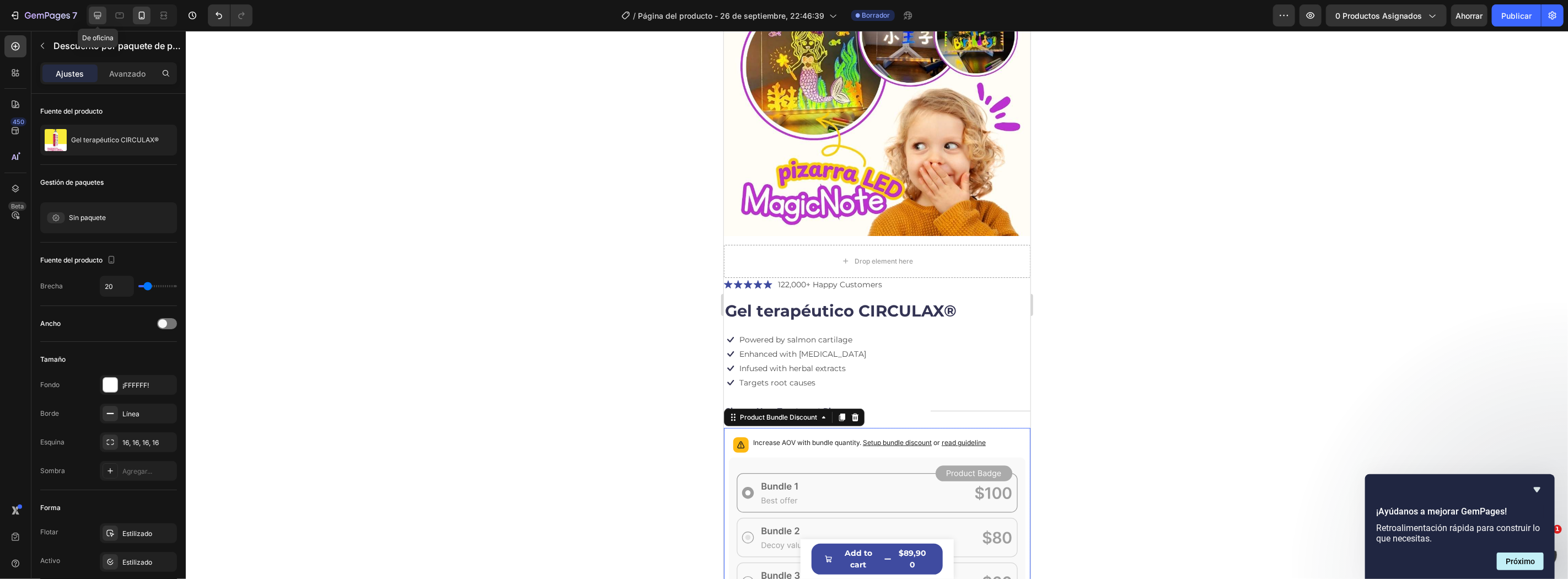
click at [94, 12] on icon at bounding box center [97, 15] width 11 height 11
type input "24"
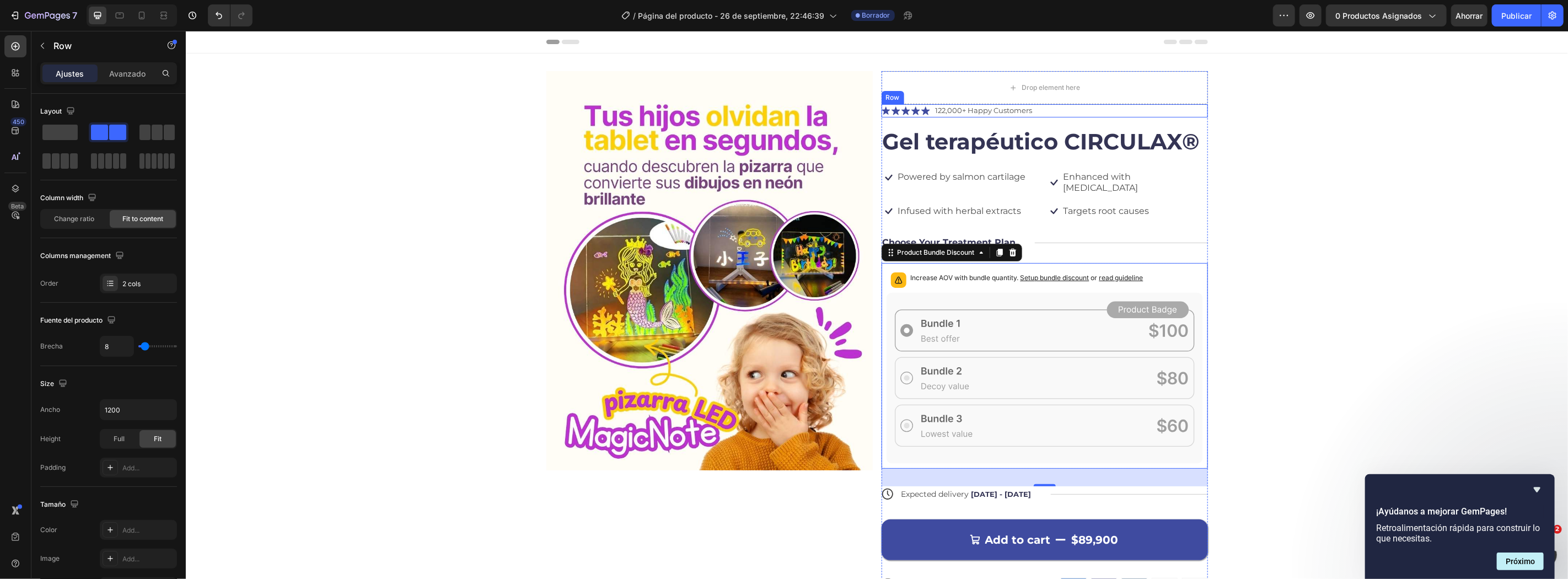
click at [1055, 108] on div "Icon Icon Icon Icon Icon Icon List 122,000+ Happy Customers Text Block Row" at bounding box center [1044, 110] width 326 height 13
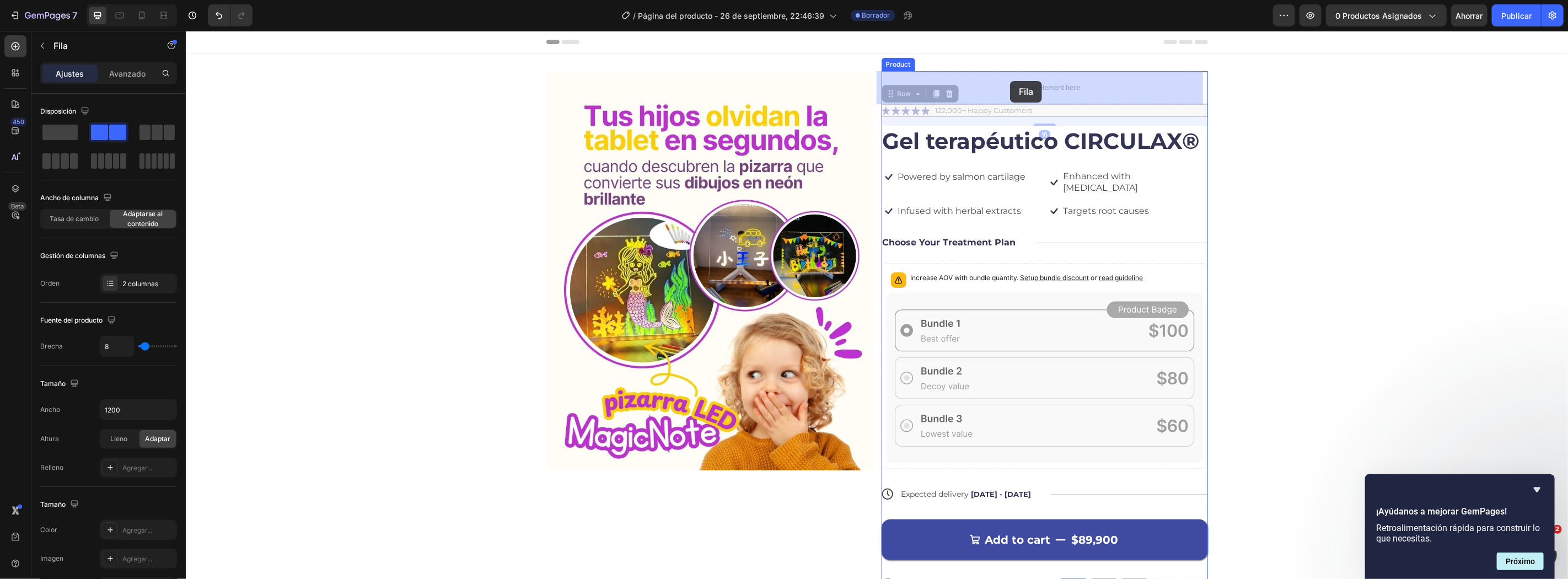
drag, startPoint x: 904, startPoint y: 94, endPoint x: 1009, endPoint y: 80, distance: 105.9
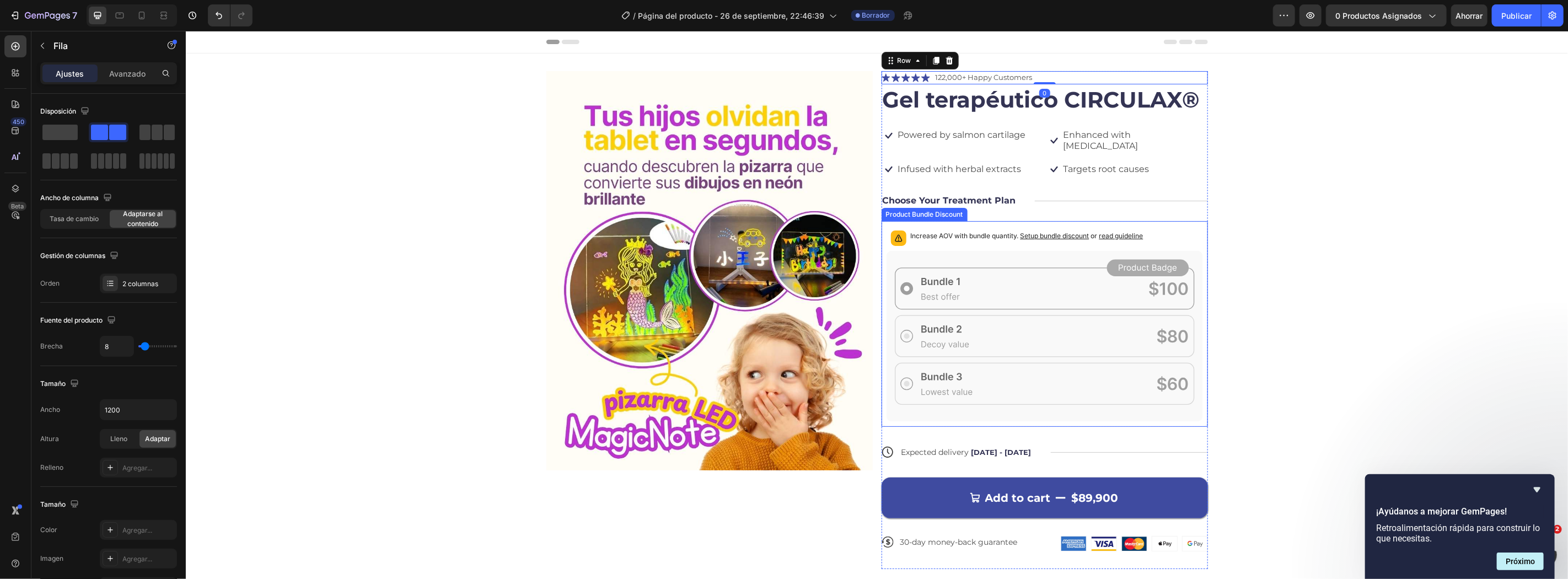
click at [968, 230] on p "Increase AOV with bundle quantity. Setup bundle discount or read guideline" at bounding box center [1026, 236] width 233 height 11
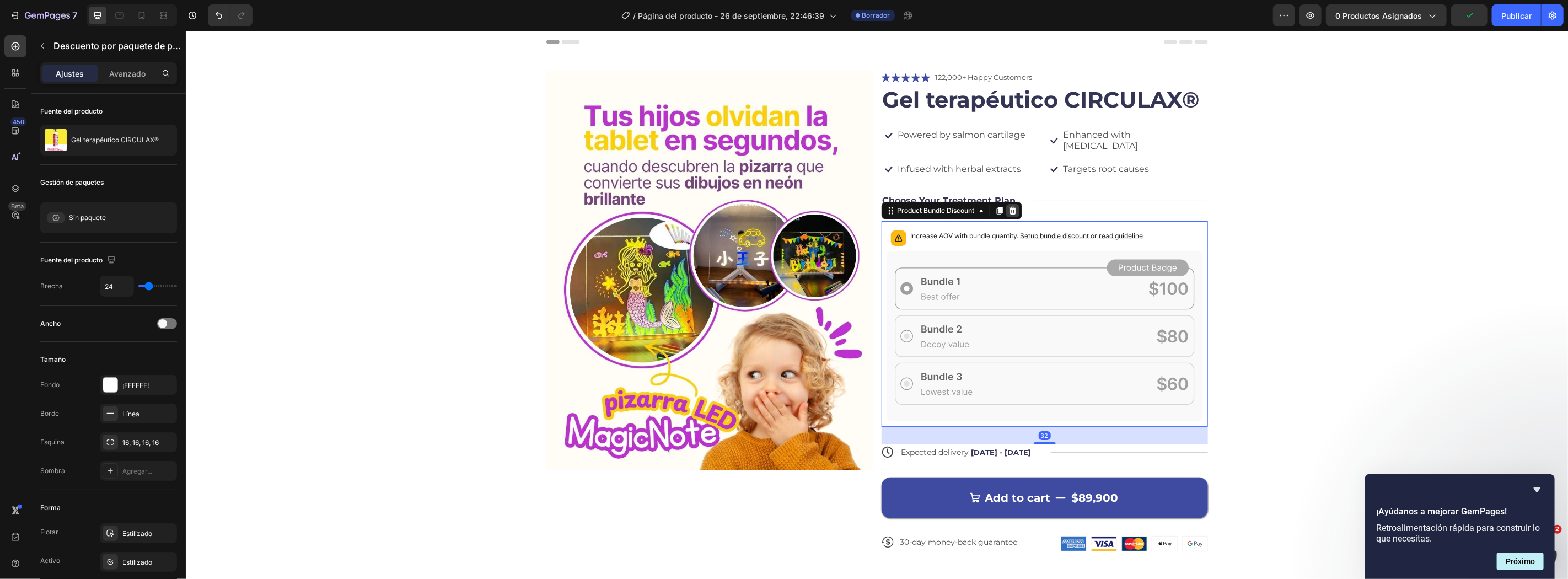
click at [1013, 203] on div at bounding box center [1012, 210] width 13 height 13
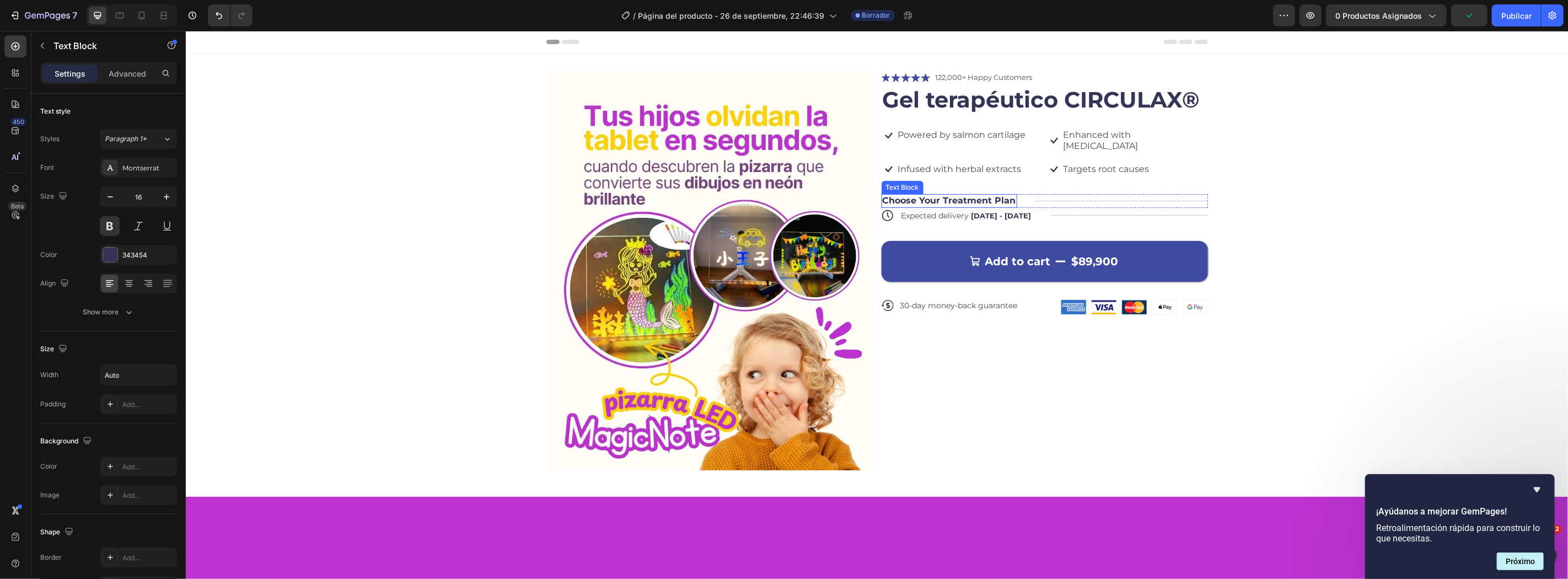
click at [947, 195] on p "Choose Your Treatment Plan" at bounding box center [948, 200] width 133 height 12
click at [1110, 208] on div "Title Line" at bounding box center [1129, 215] width 157 height 15
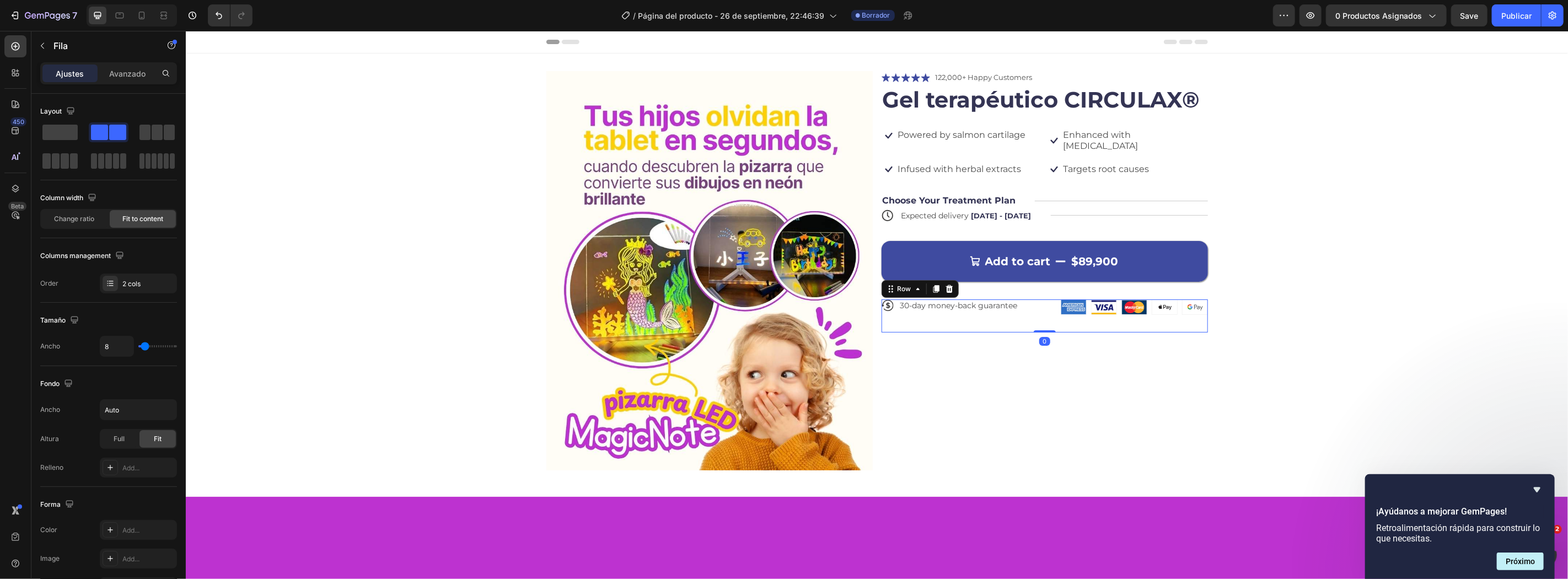
click at [980, 318] on div "Icon 30-day money-back guarantee Text Block Row" at bounding box center [968, 315] width 175 height 33
click at [951, 378] on div "Icon Icon Icon Icon Icon Icon List 122,000+ Happy Customers Text Block Row Gel …" at bounding box center [1044, 270] width 326 height 399
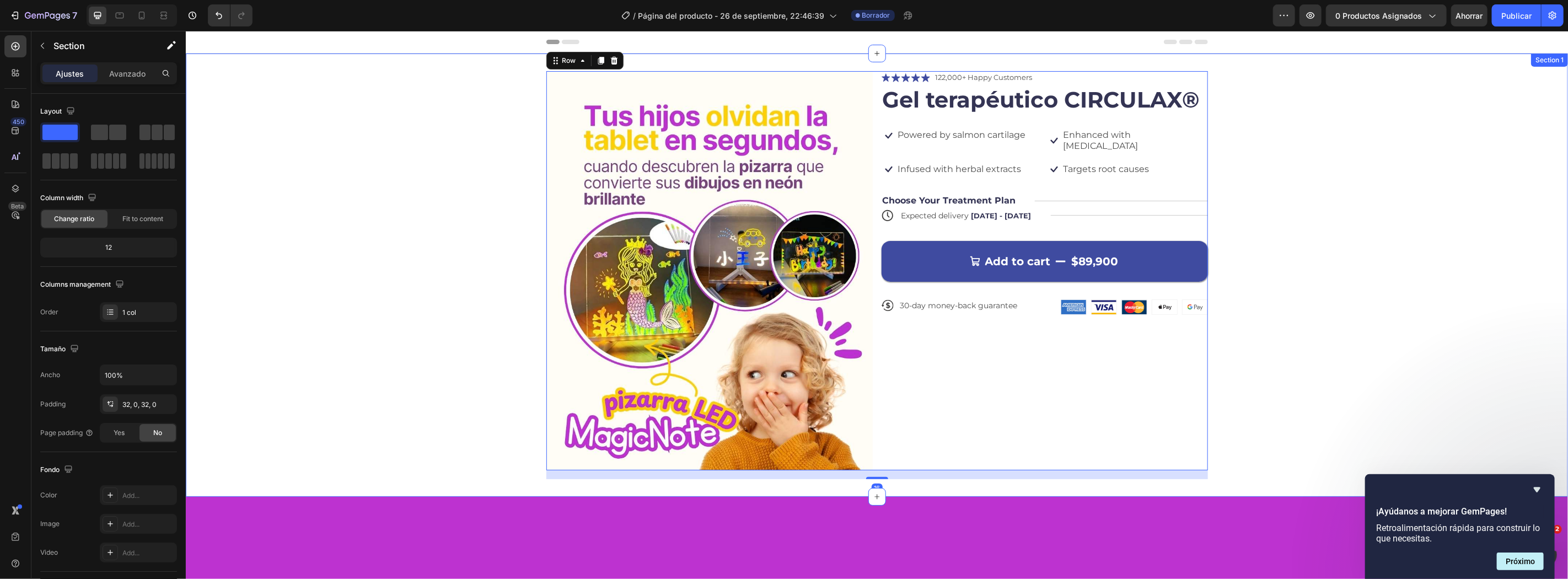
click at [294, 211] on div "Image Icon Icon Icon Icon Icon Icon List 122,000+ Happy Customers Text Block Ro…" at bounding box center [876, 275] width 1382 height 408
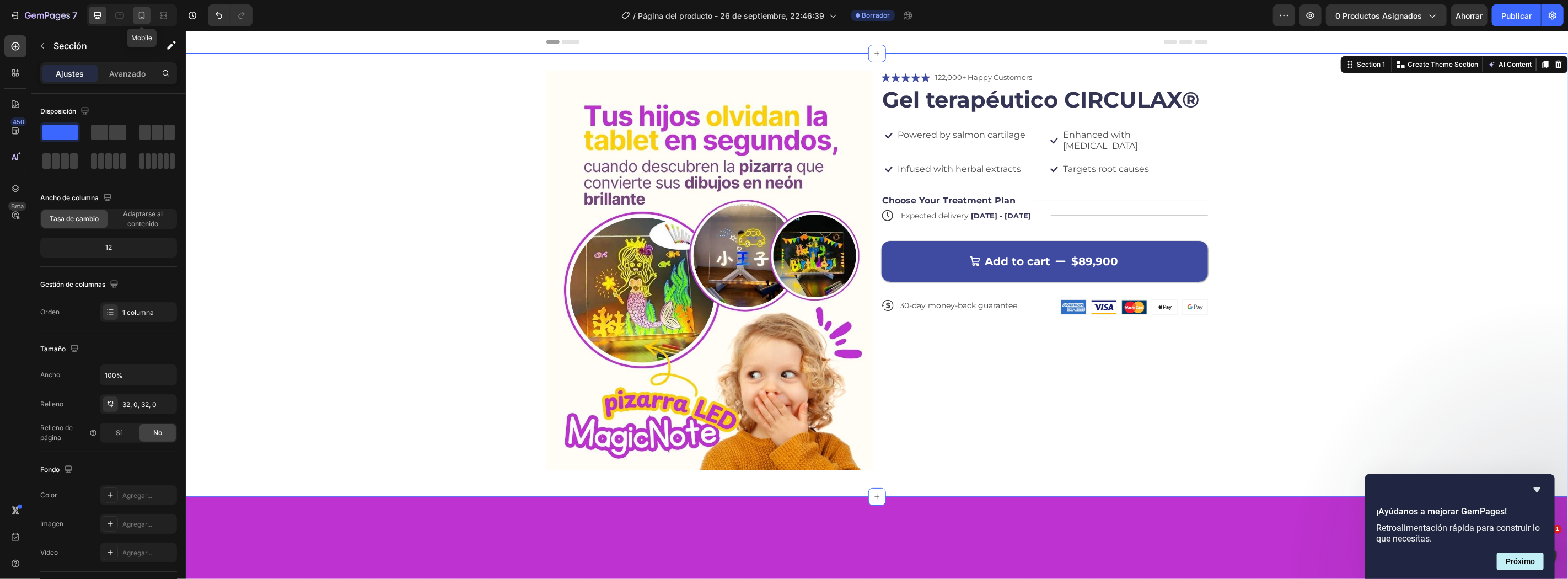
click at [144, 10] on icon at bounding box center [142, 15] width 11 height 11
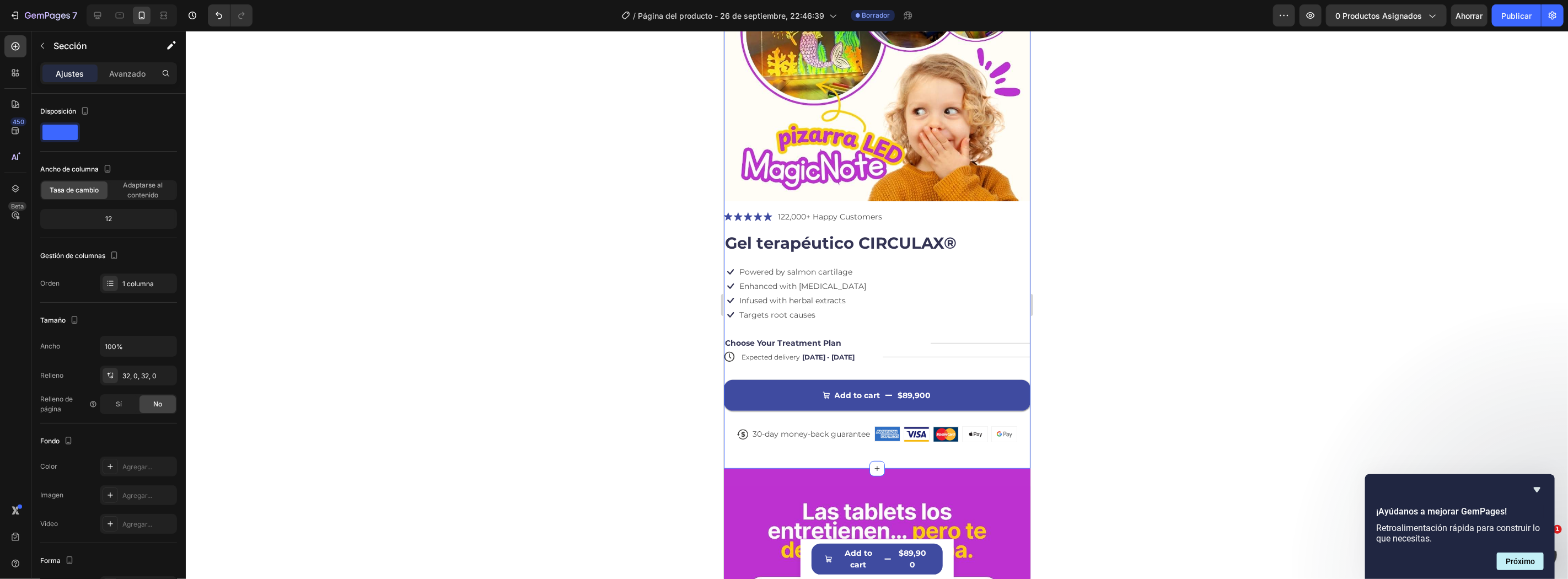
scroll to position [163, 0]
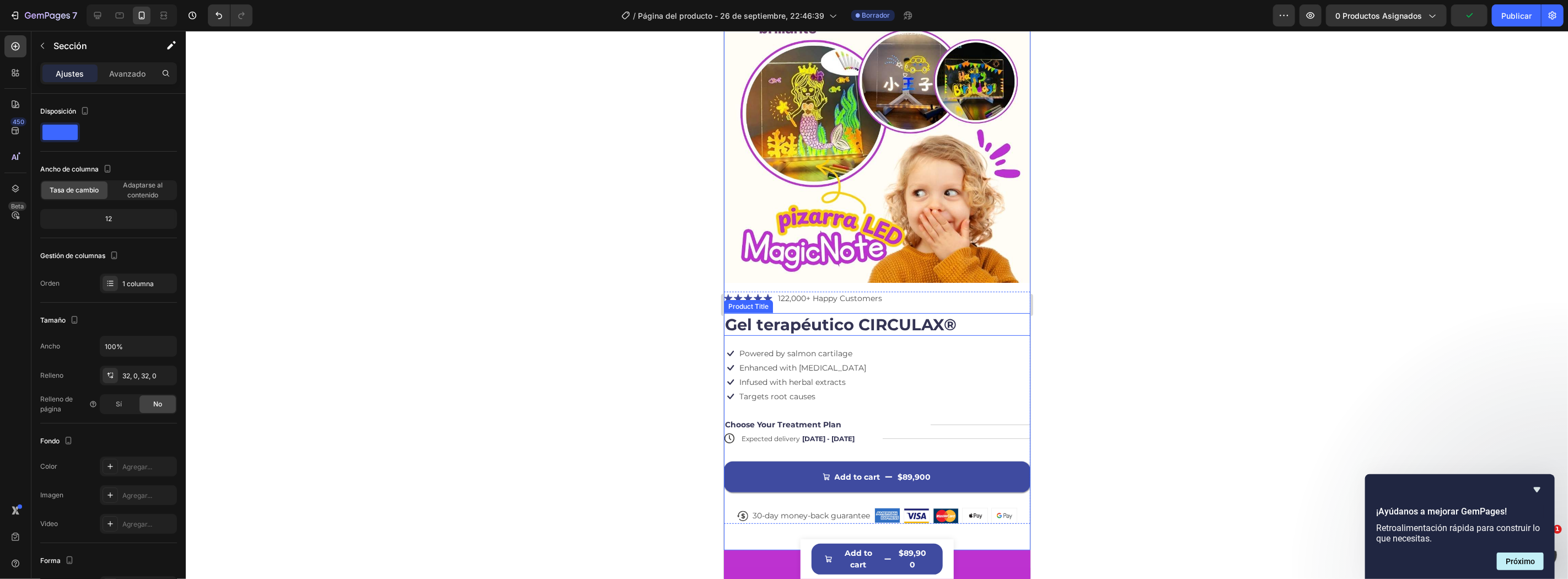
click at [790, 314] on h1 "Gel terapéutico CIRCULAX®" at bounding box center [877, 325] width 307 height 23
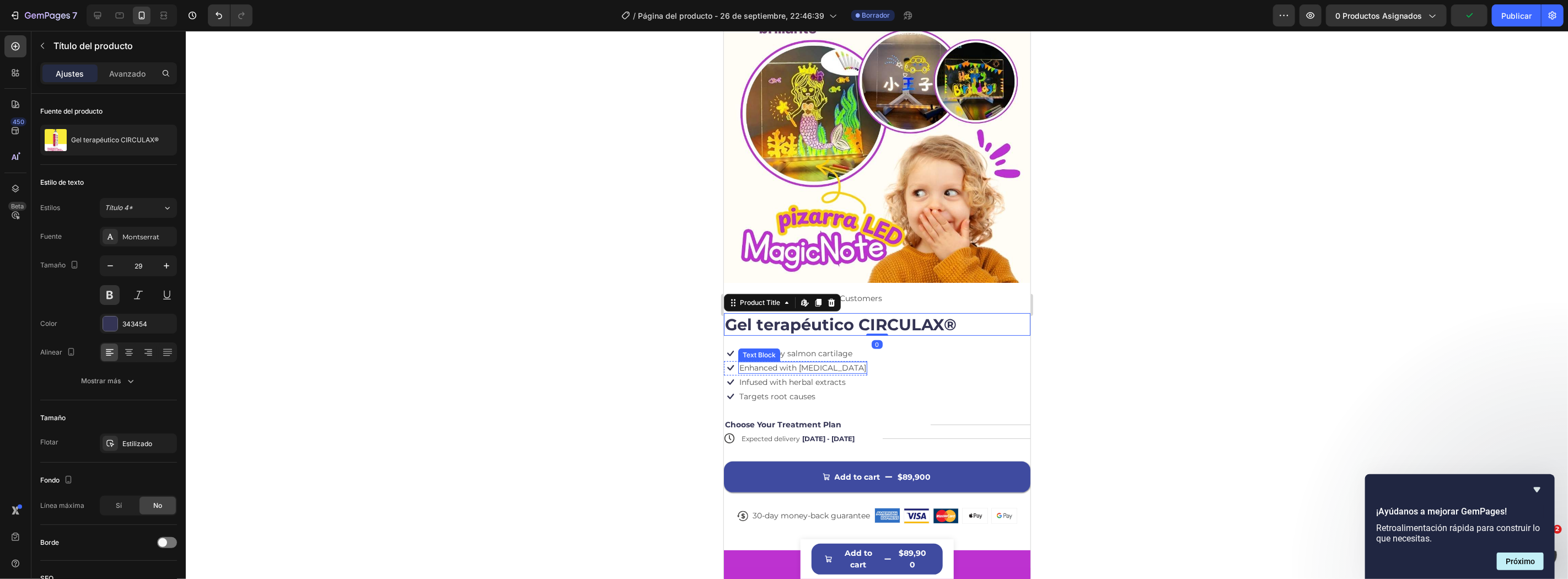
click at [811, 362] on p "Enhanced with biotin" at bounding box center [802, 367] width 127 height 10
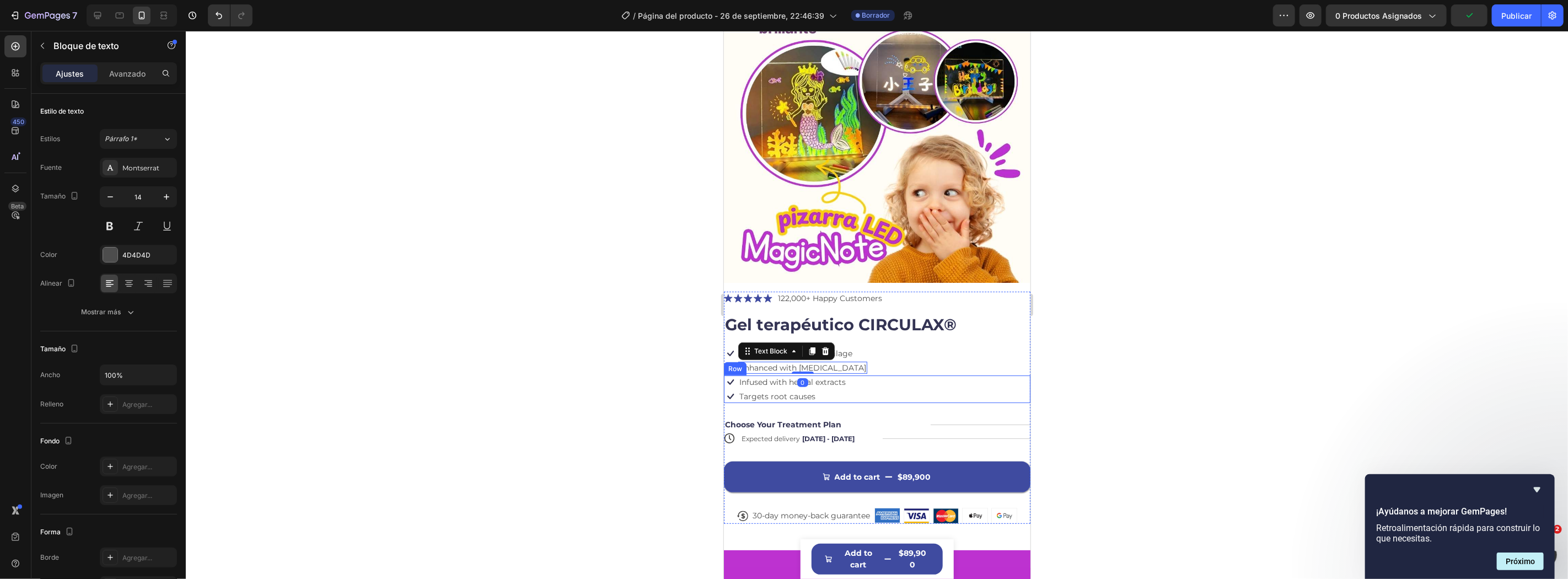
click at [848, 375] on div "Icon Infused with herbal extracts Text Block Row Icon Targets root causes Text …" at bounding box center [877, 388] width 307 height 27
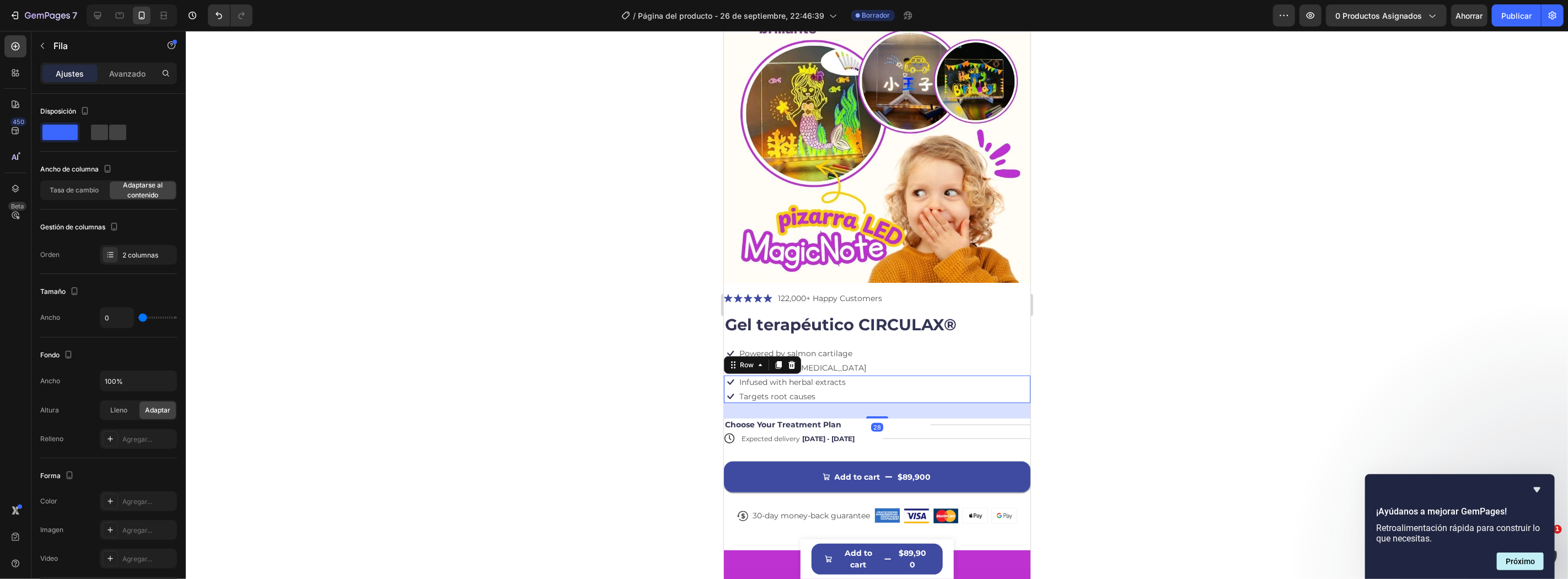
click at [1051, 342] on div at bounding box center [877, 305] width 1382 height 548
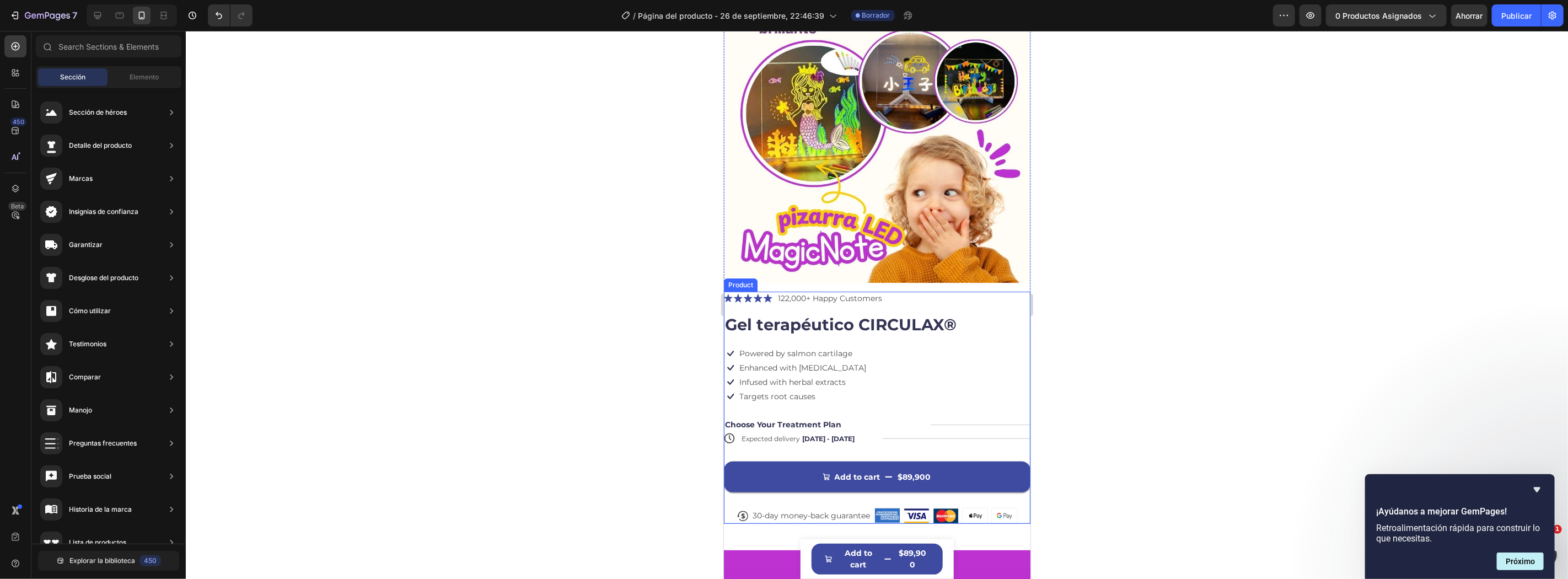
click at [724, 295] on div "Icon Icon Icon Icon Icon Icon List 122,000+ Happy Customers Text Block Row" at bounding box center [877, 301] width 307 height 21
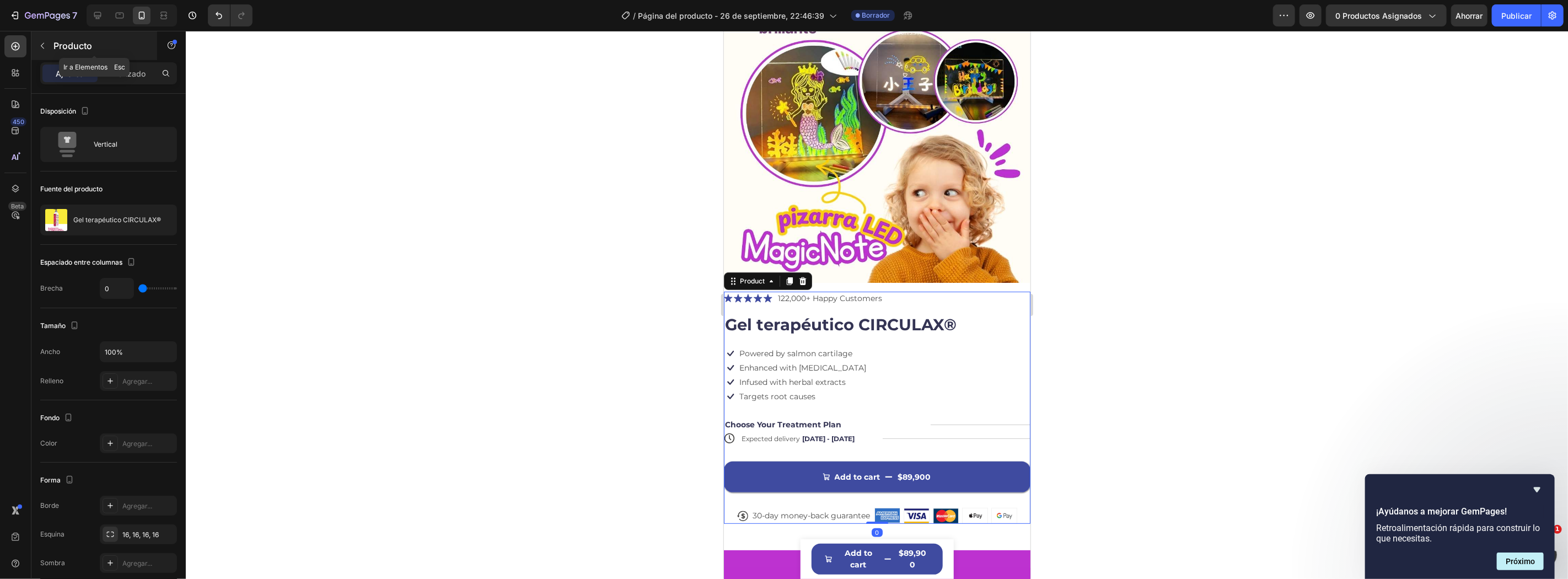
click at [34, 48] on button "button" at bounding box center [42, 46] width 18 height 18
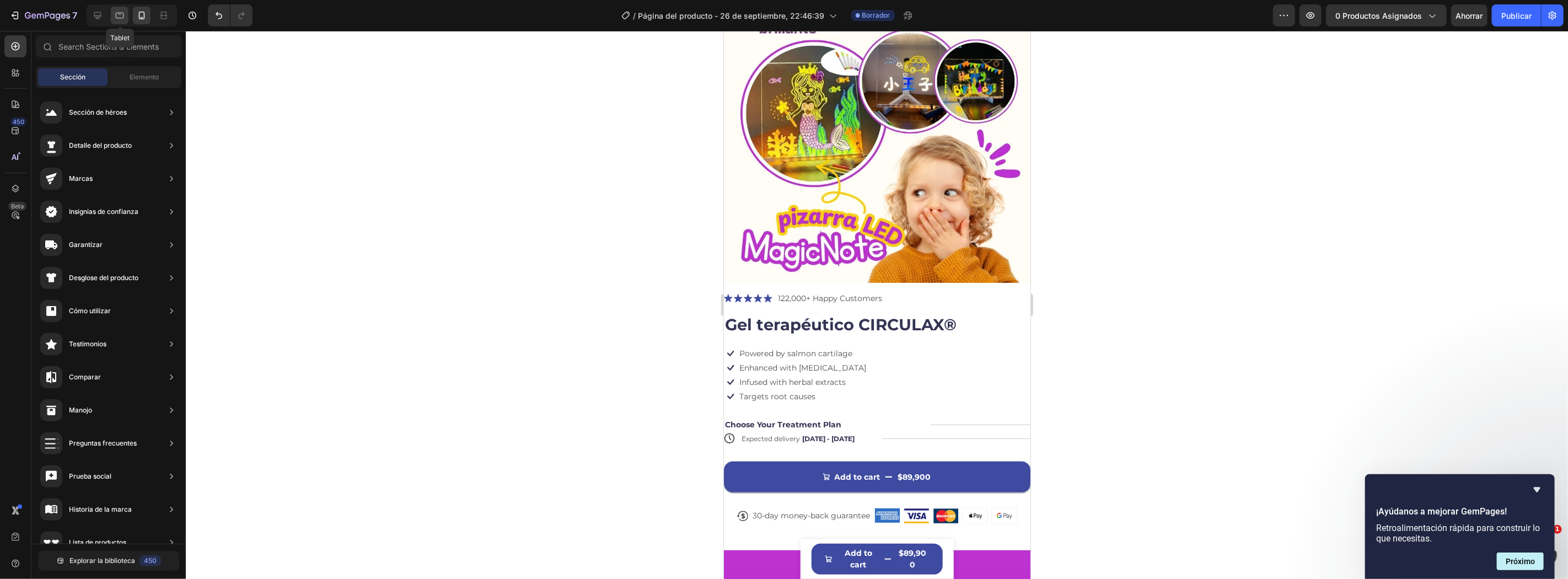
click at [114, 19] on icon at bounding box center [119, 15] width 11 height 11
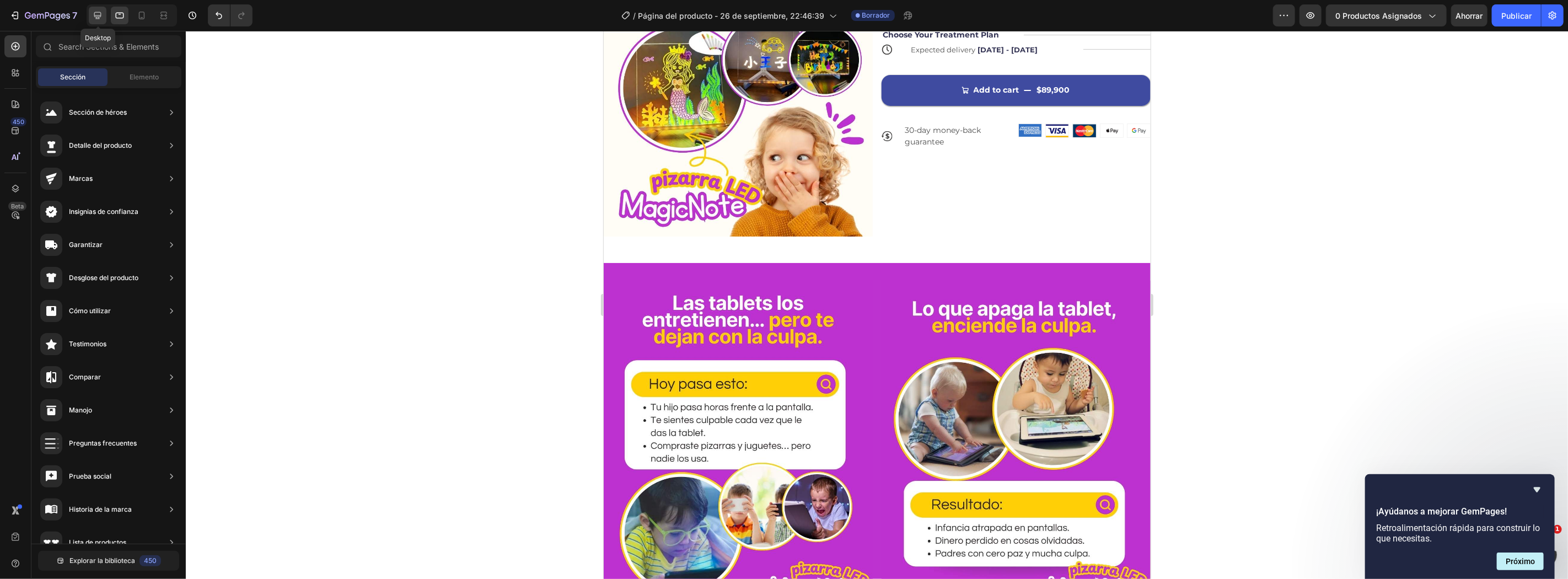
click at [94, 18] on icon at bounding box center [97, 15] width 11 height 11
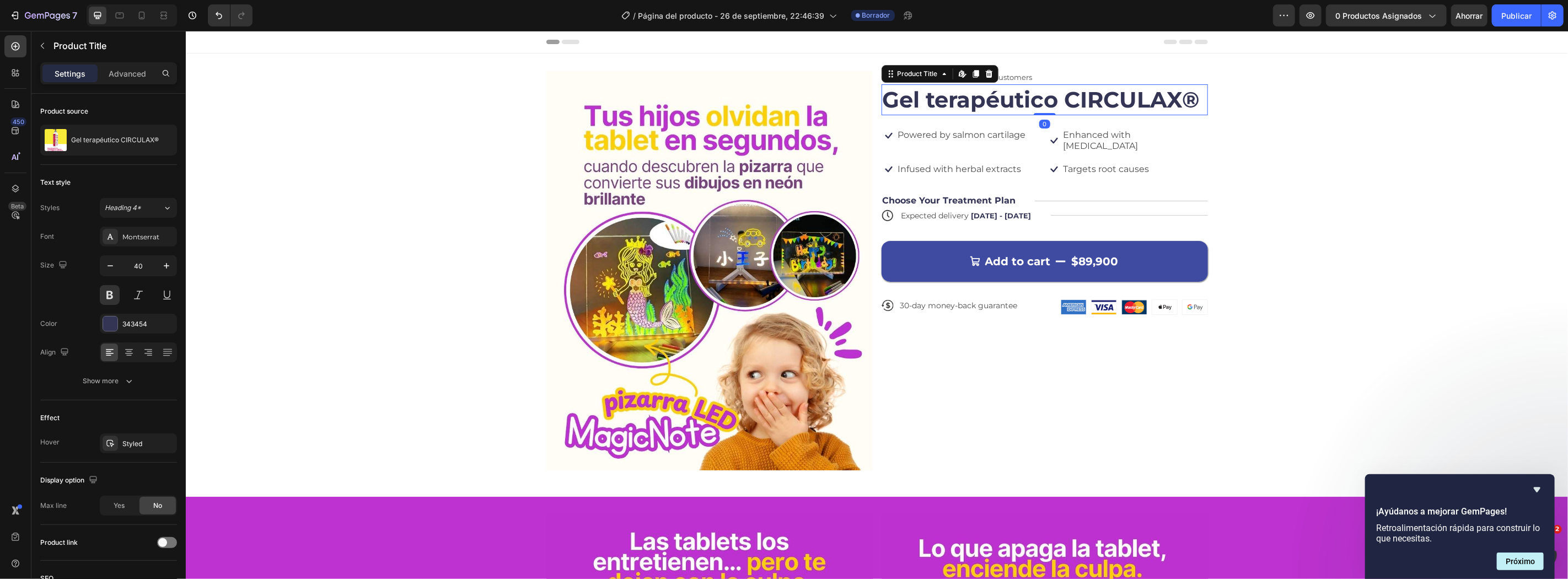
click at [881, 97] on h1 "Gel terapéutico CIRCULAX®" at bounding box center [1044, 99] width 326 height 31
click at [40, 48] on icon "button" at bounding box center [42, 46] width 9 height 9
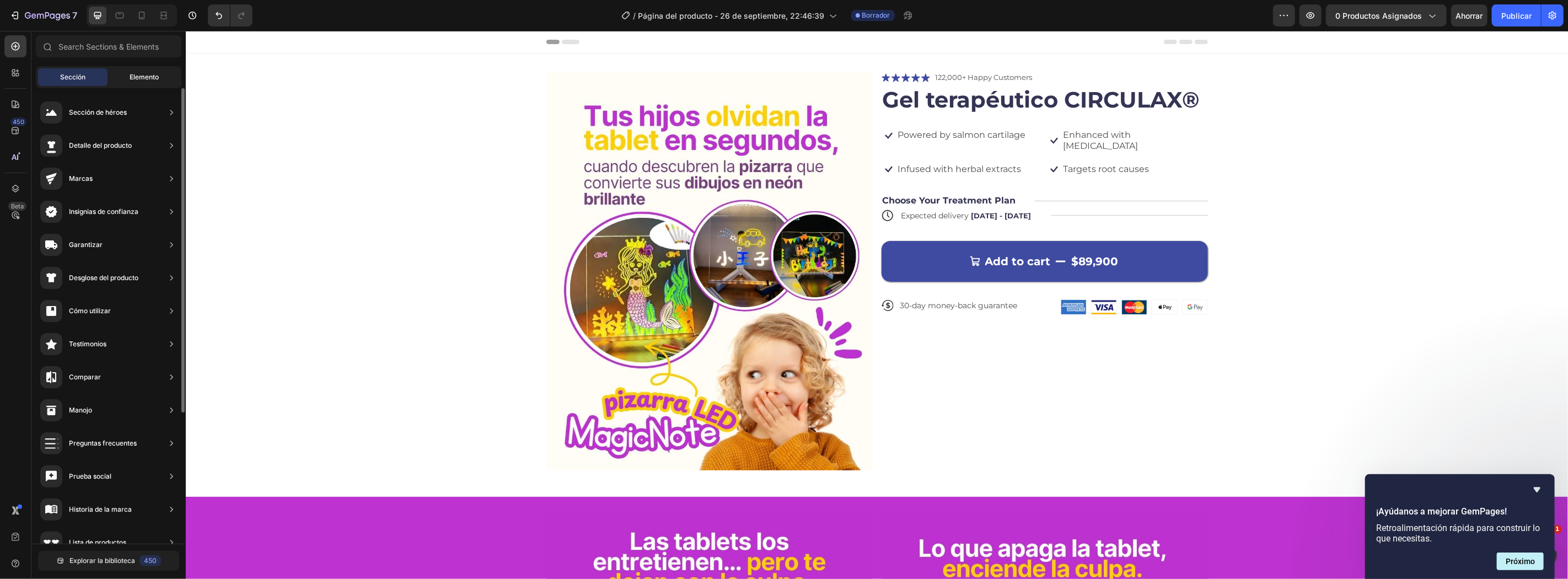
click at [173, 73] on div "Elemento" at bounding box center [144, 77] width 69 height 18
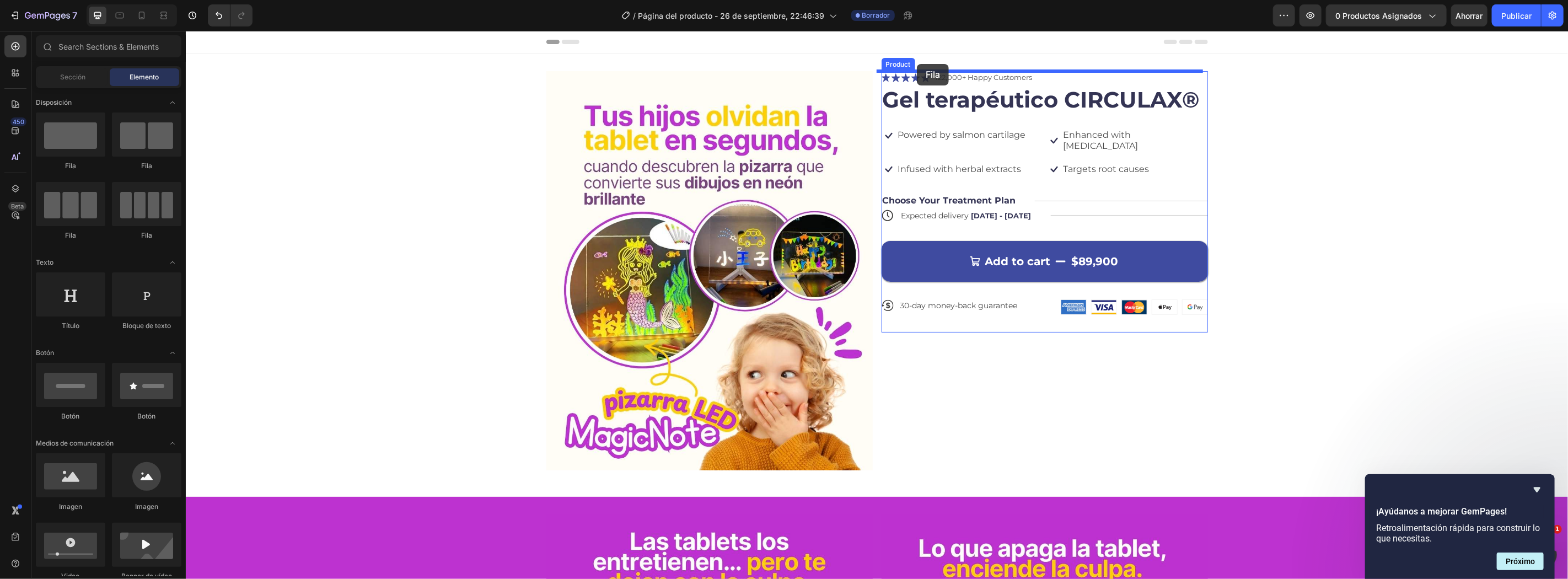
drag, startPoint x: 312, startPoint y: 160, endPoint x: 916, endPoint y: 63, distance: 611.7
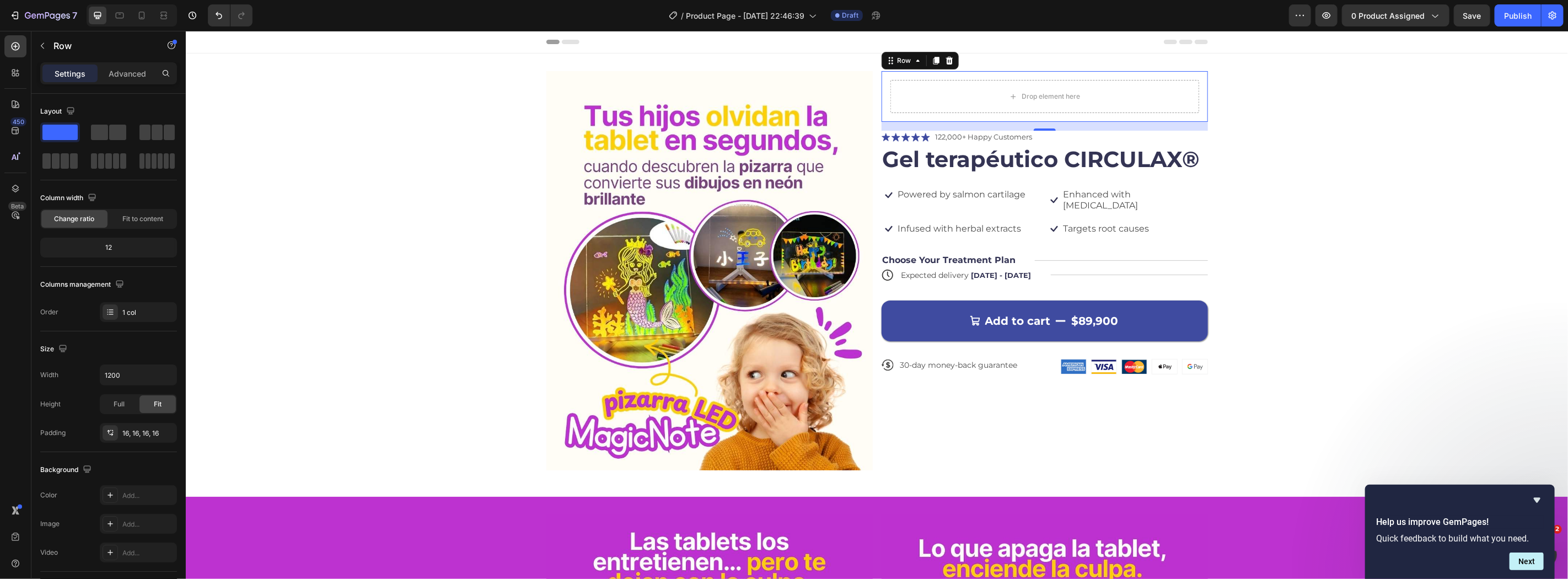
click at [1322, 196] on div "Image Drop element here Row 16 Icon Icon Icon Icon Icon Icon List 122,000+ Happ…" at bounding box center [876, 275] width 1382 height 408
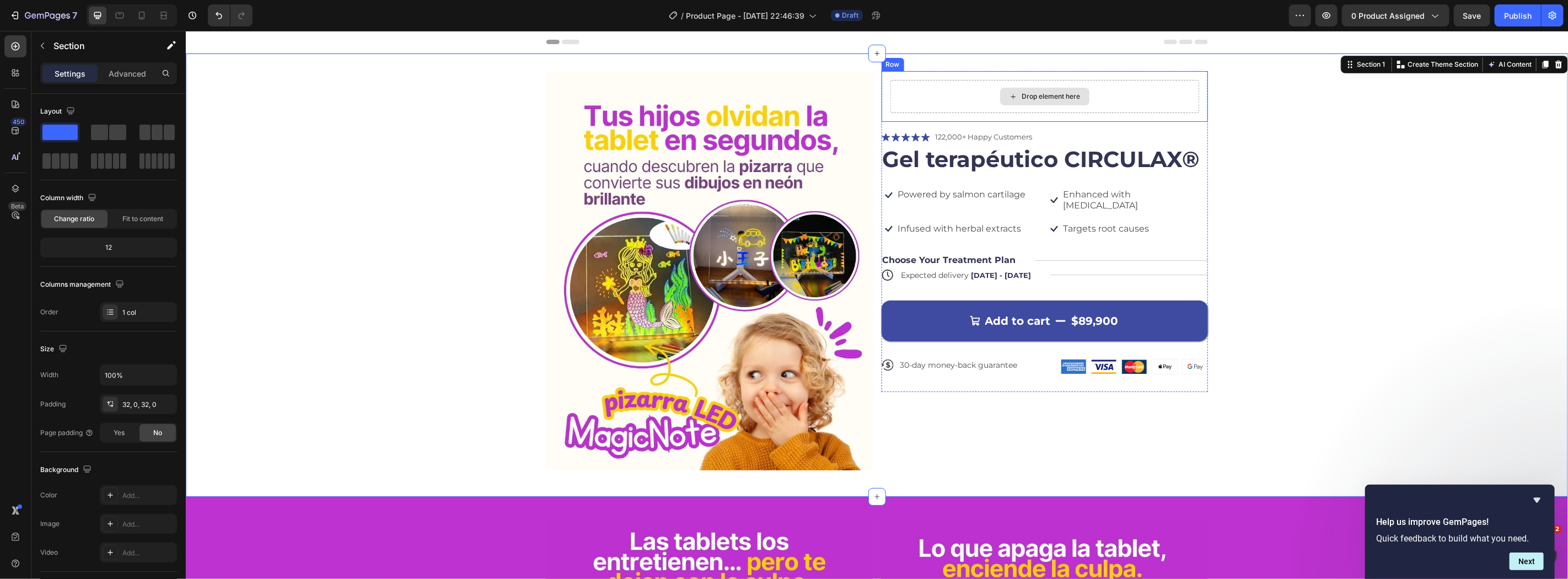
click at [957, 110] on div "Drop element here" at bounding box center [1044, 96] width 309 height 33
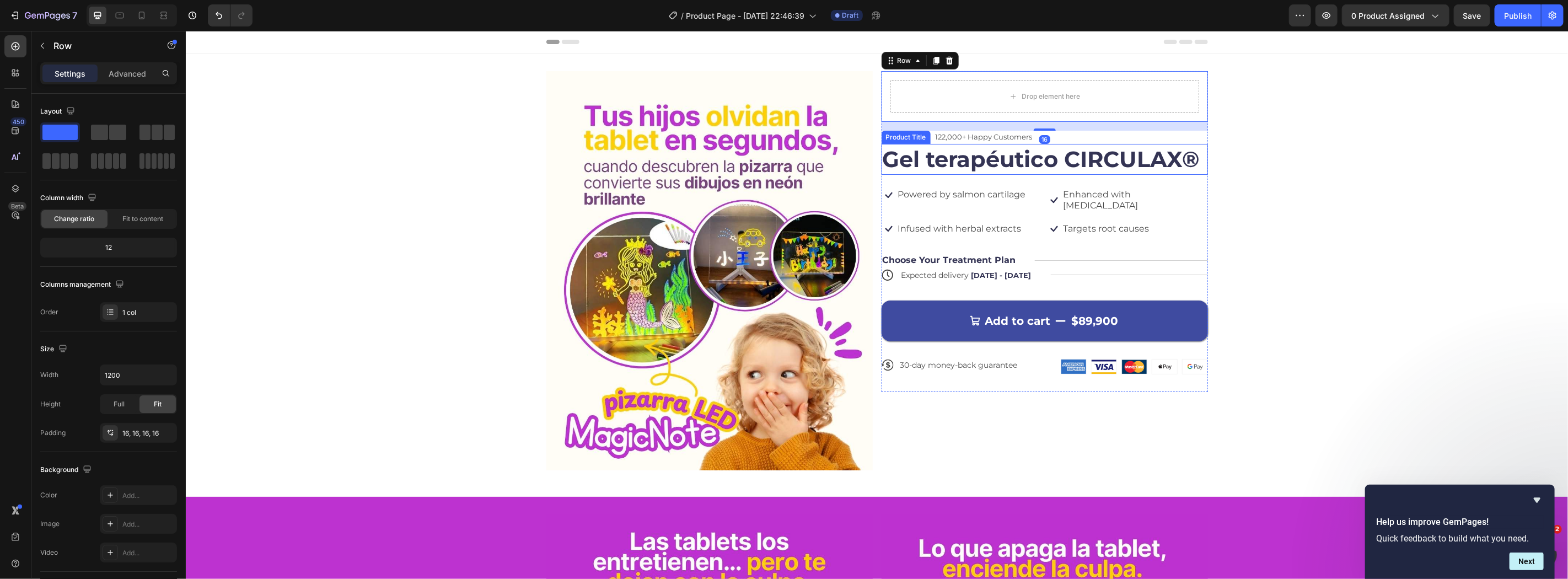
click at [941, 169] on h1 "Gel terapéutico CIRCULAX®" at bounding box center [1044, 158] width 326 height 31
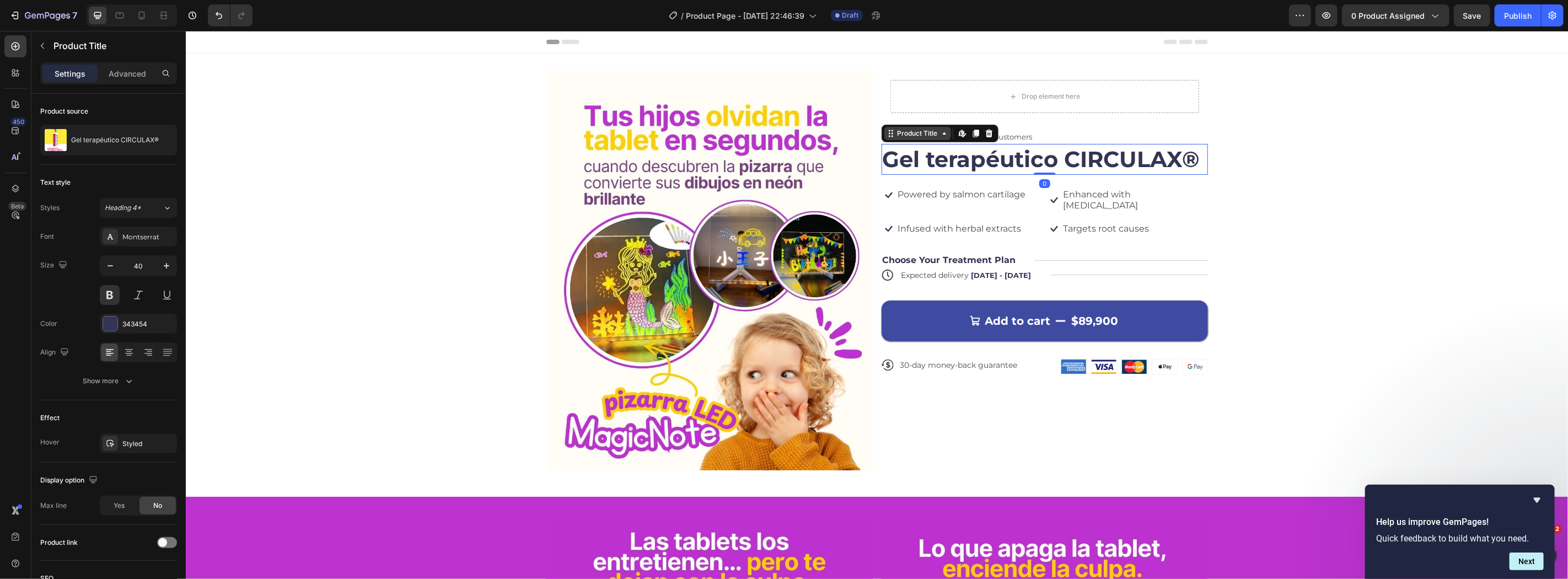
click at [916, 135] on div "Product Title" at bounding box center [917, 133] width 44 height 10
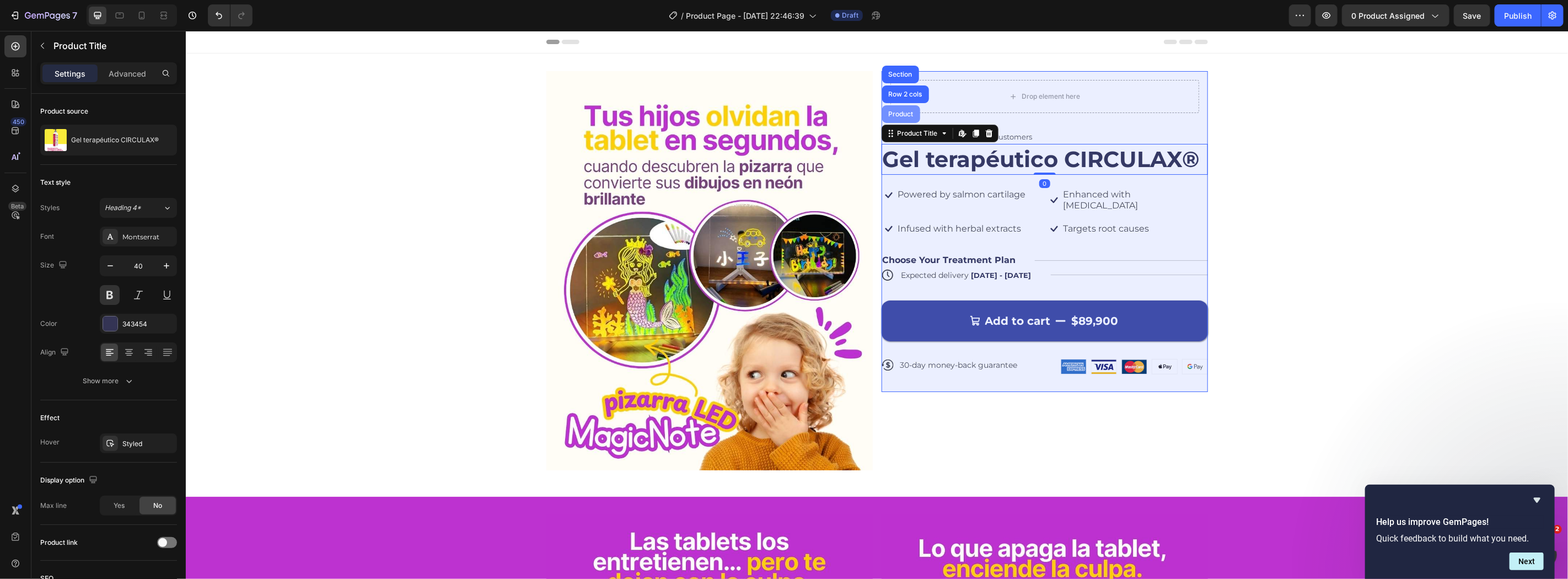
click at [910, 113] on div "Product" at bounding box center [901, 113] width 29 height 7
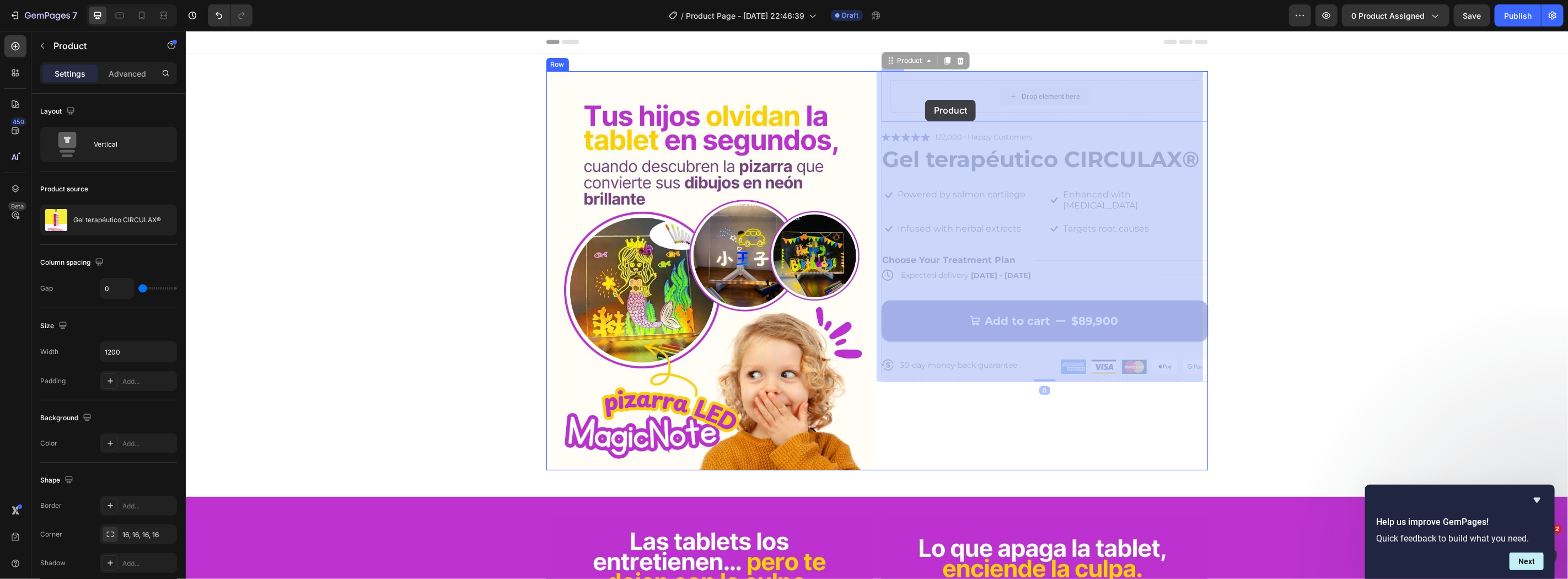
drag, startPoint x: 909, startPoint y: 56, endPoint x: 935, endPoint y: 92, distance: 44.4
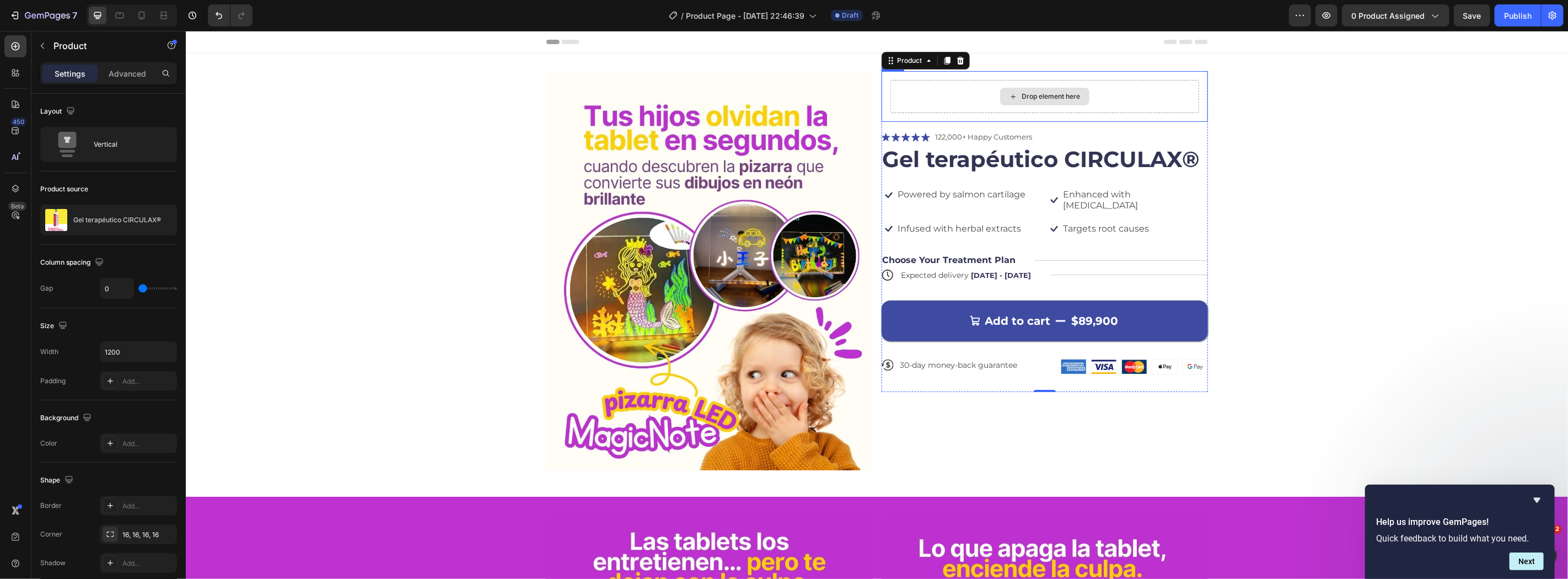
click at [942, 85] on div "Drop element here" at bounding box center [1044, 96] width 309 height 33
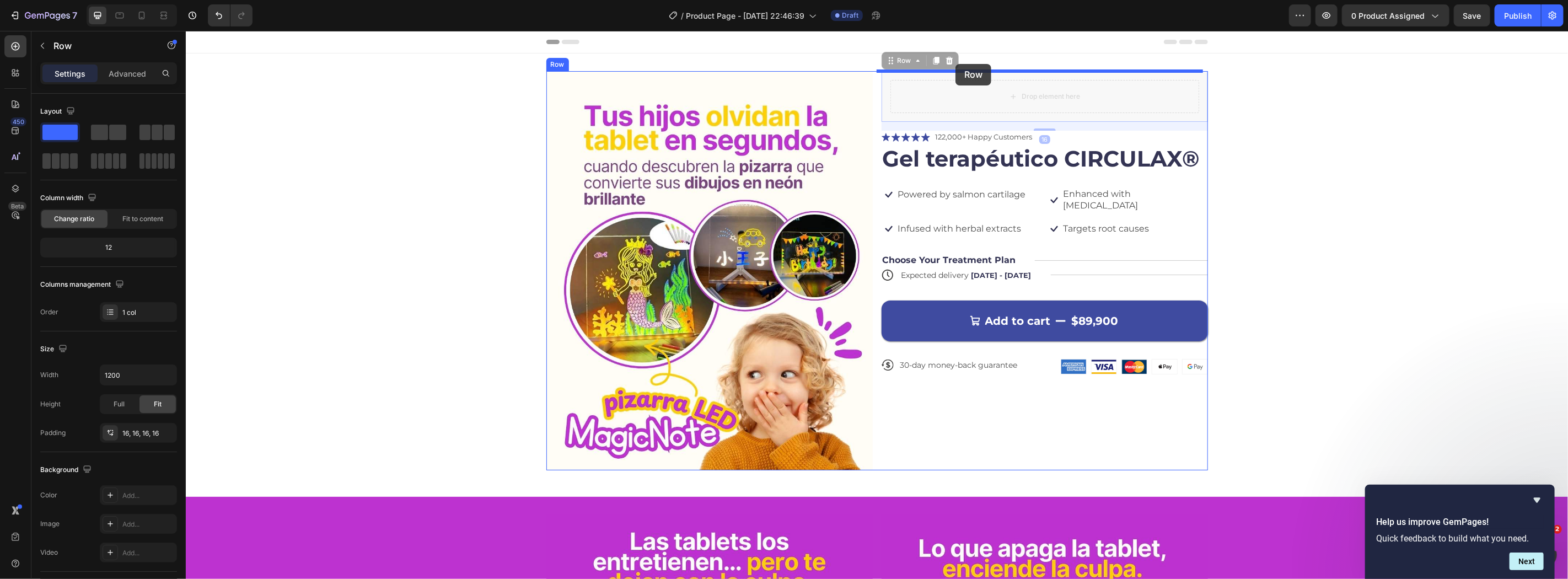
drag, startPoint x: 903, startPoint y: 61, endPoint x: 955, endPoint y: 63, distance: 52.0
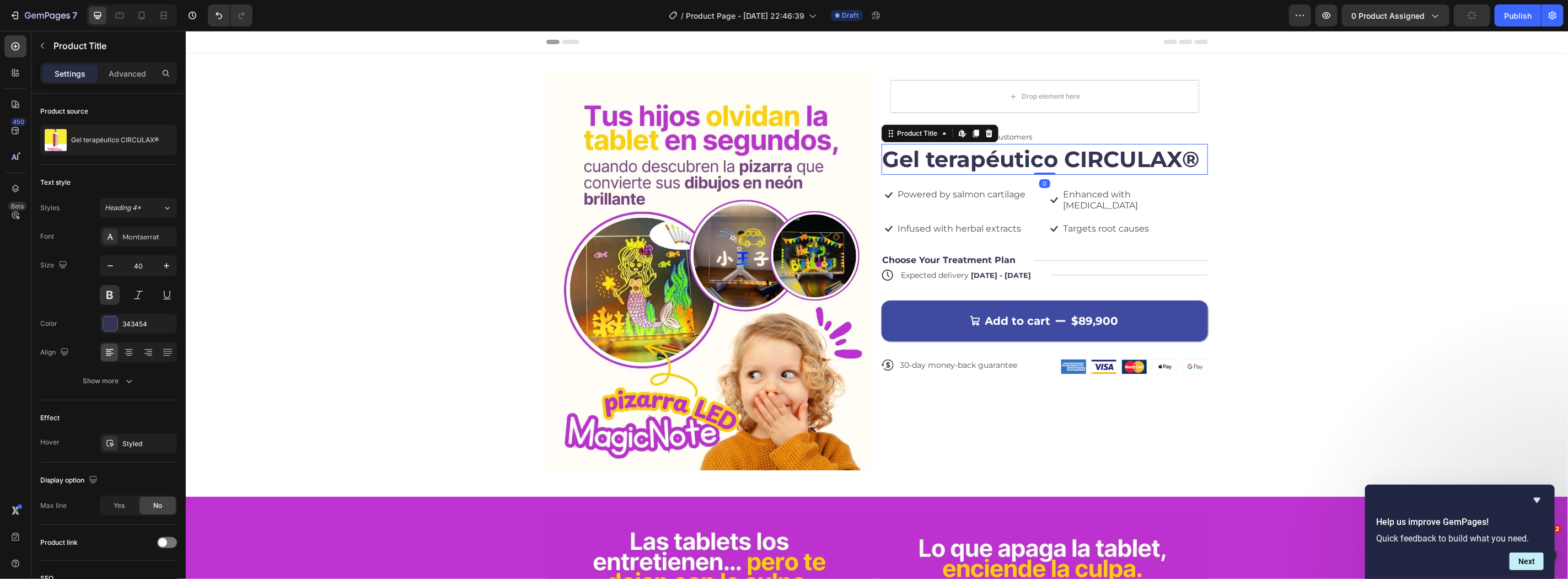
click at [920, 170] on h1 "Gel terapéutico CIRCULAX®" at bounding box center [1044, 158] width 326 height 31
click at [900, 133] on div "Product Title" at bounding box center [917, 133] width 44 height 10
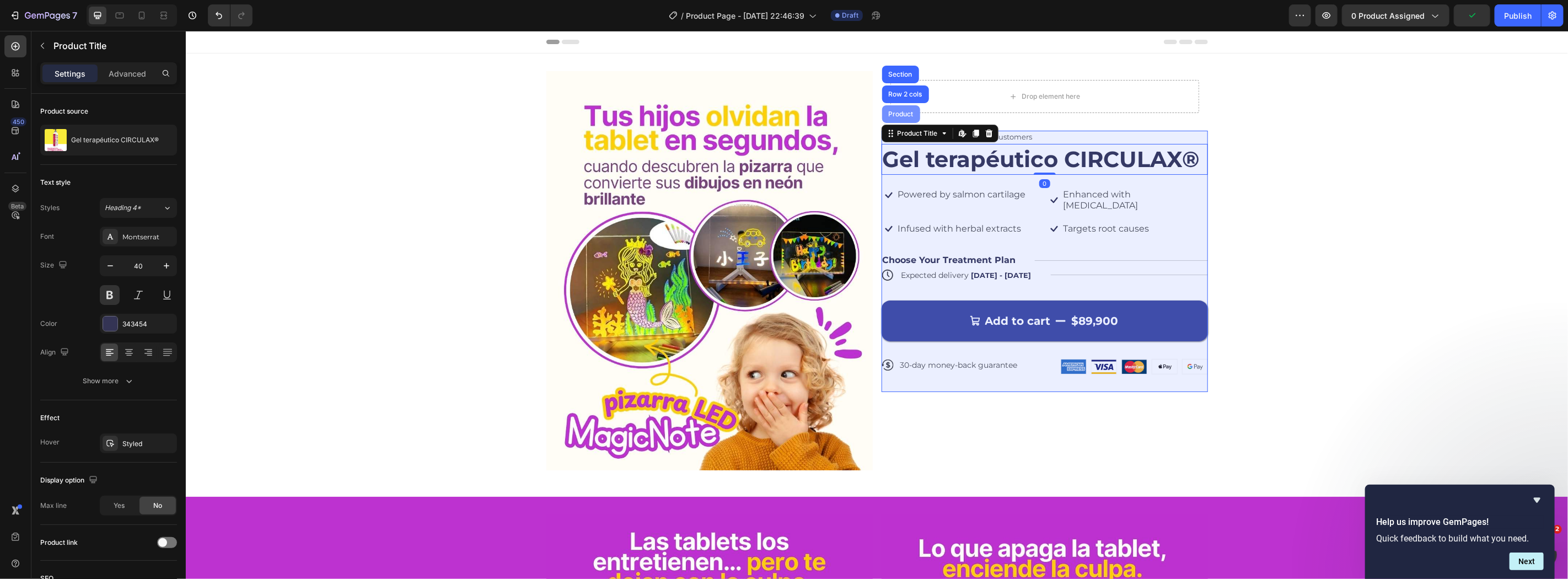
click at [901, 112] on div "Product" at bounding box center [901, 113] width 29 height 7
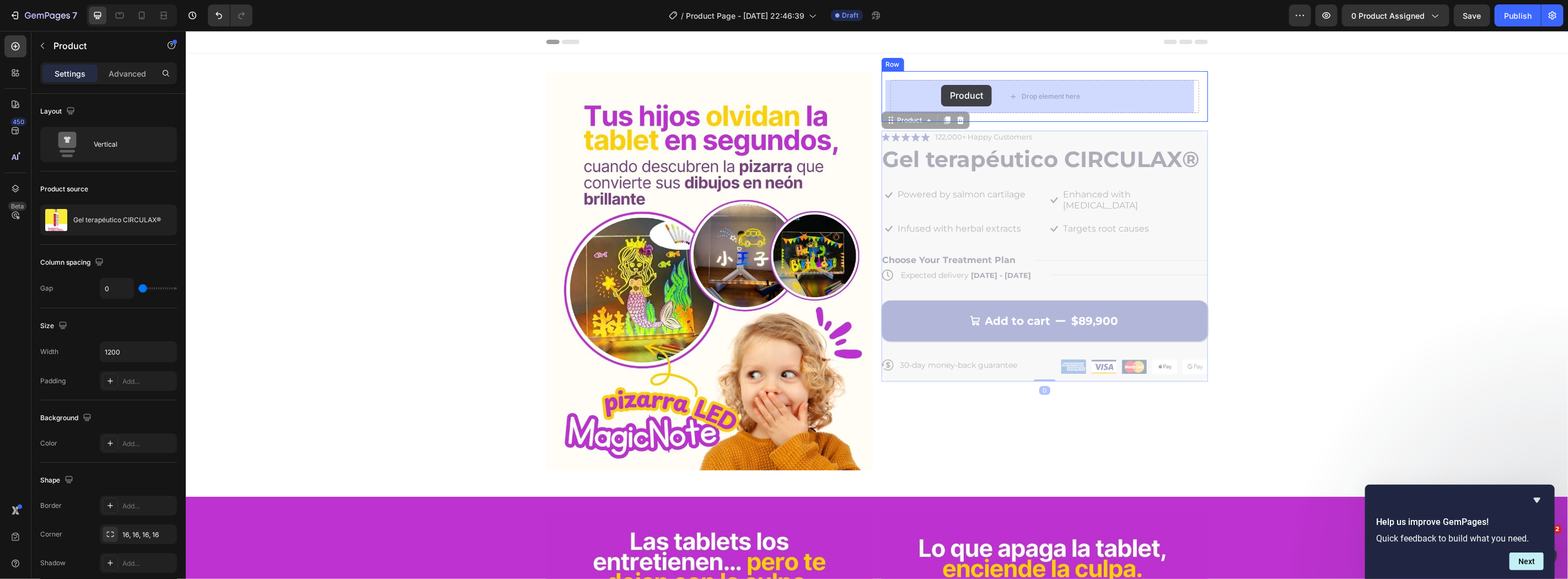
drag, startPoint x: 897, startPoint y: 114, endPoint x: 953, endPoint y: 86, distance: 62.6
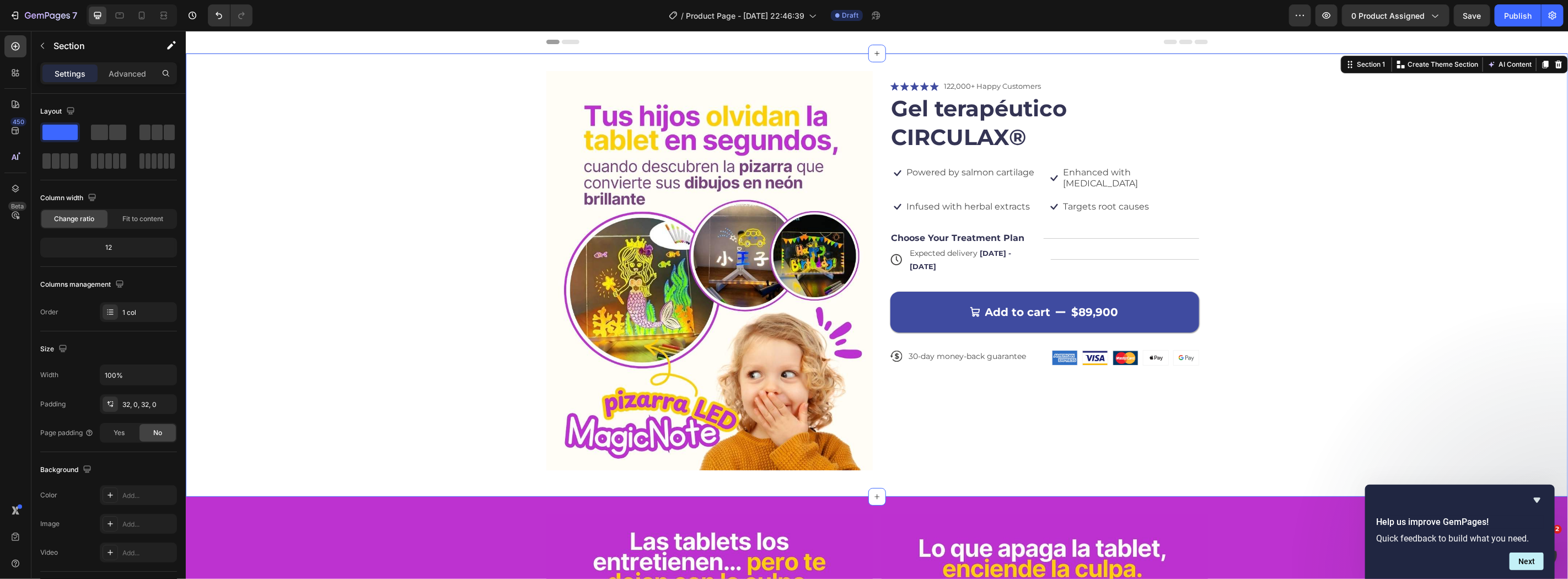
drag, startPoint x: 1378, startPoint y: 255, endPoint x: 1328, endPoint y: 230, distance: 55.9
click at [1363, 246] on div "Image Icon Icon Icon Icon Icon Icon List 122,000+ Happy Customers Text Block Ro…" at bounding box center [876, 275] width 1382 height 408
click at [139, 15] on icon at bounding box center [142, 15] width 6 height 8
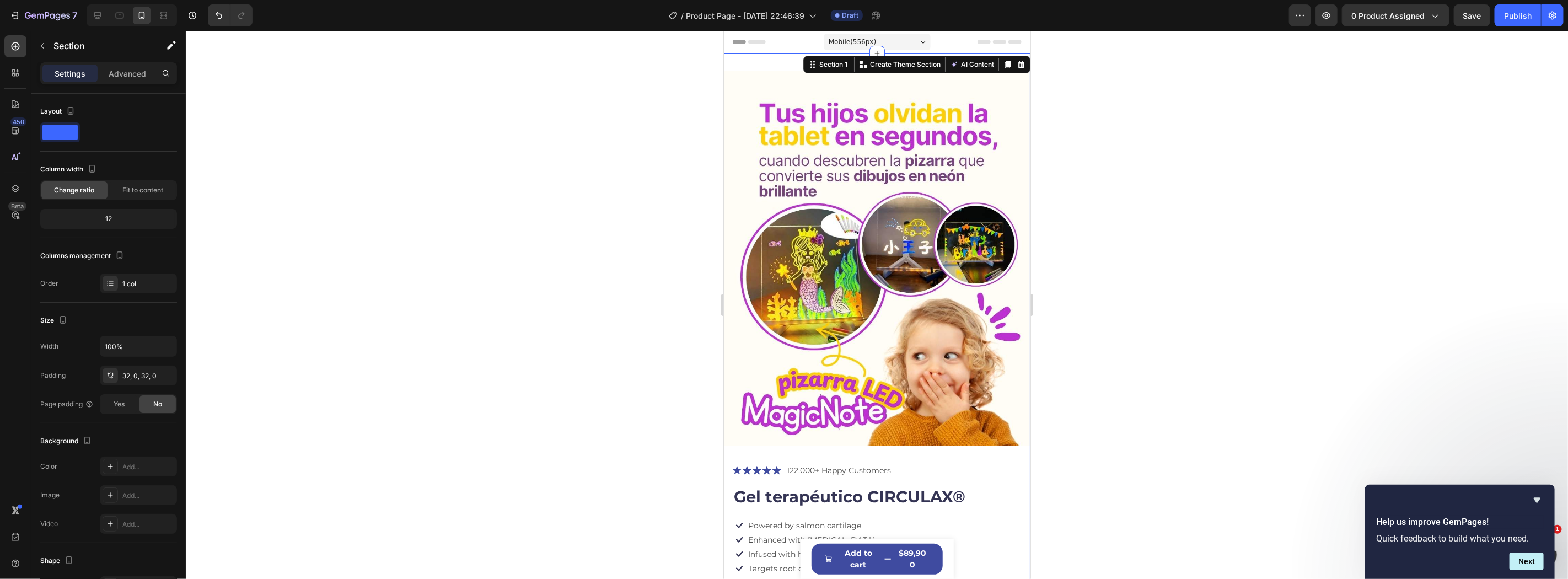
scroll to position [202, 0]
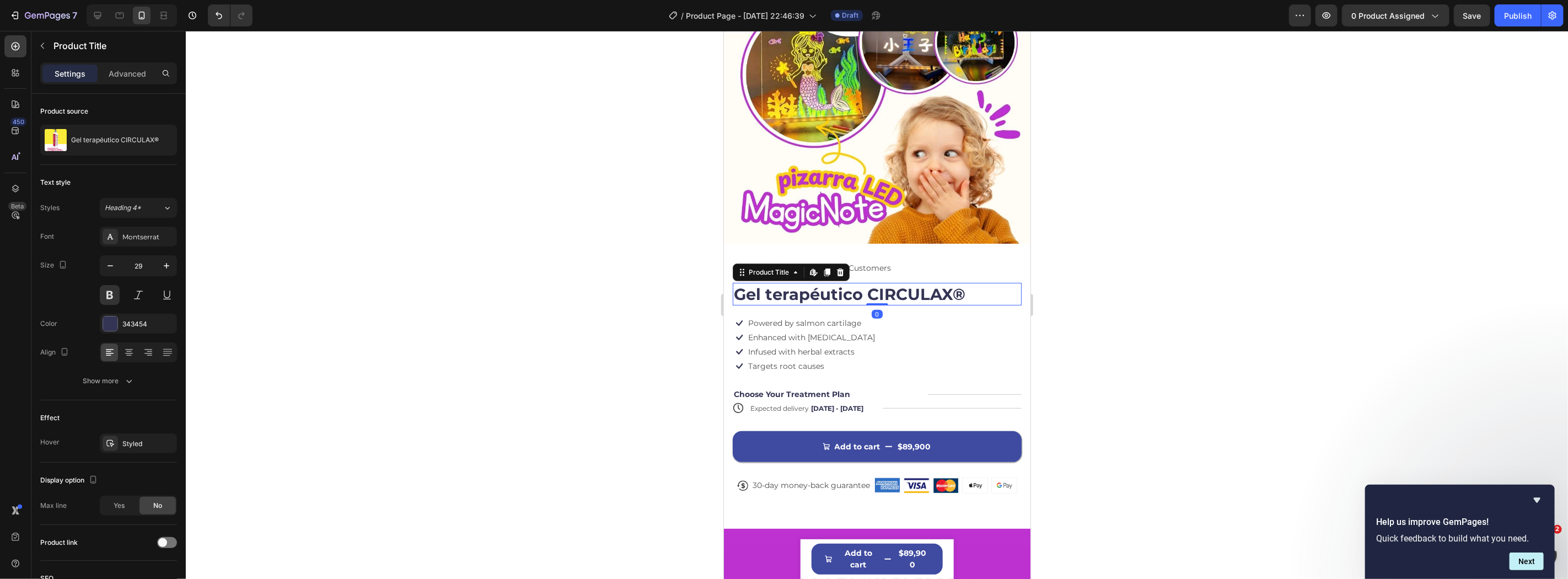
click at [925, 289] on h1 "Gel terapéutico CIRCULAX®" at bounding box center [877, 294] width 289 height 23
click at [1144, 300] on div at bounding box center [877, 305] width 1382 height 548
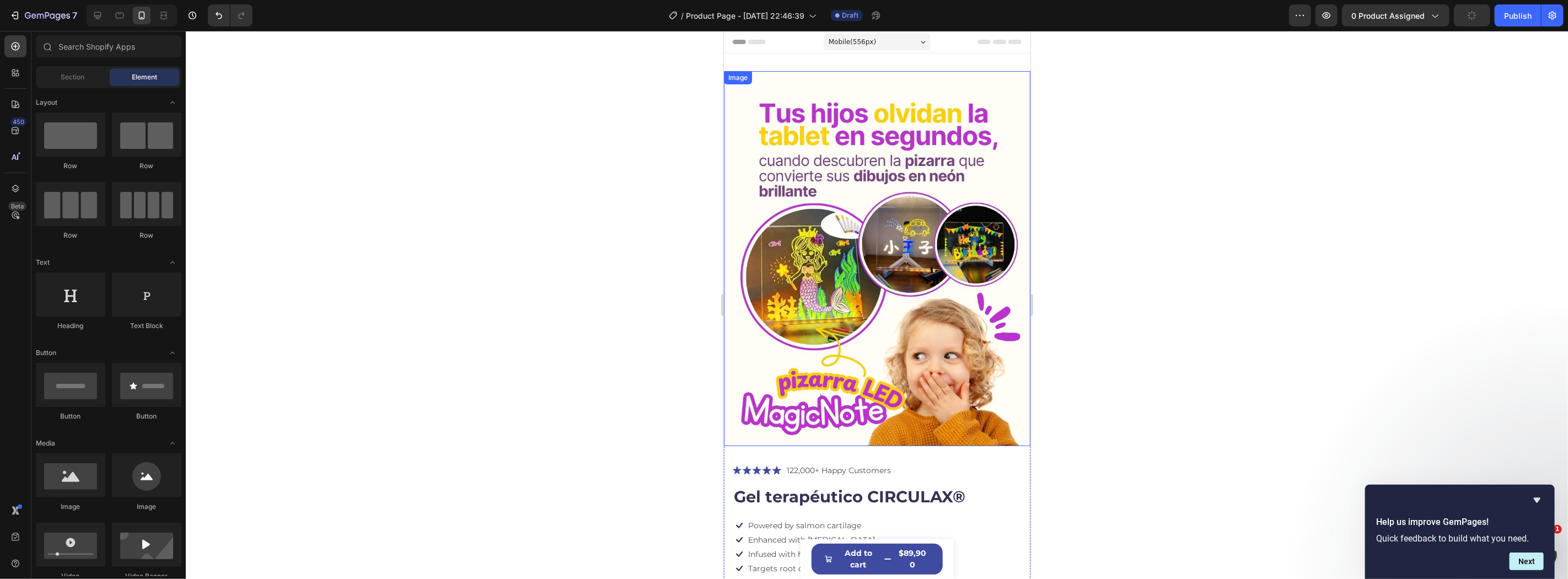
scroll to position [163, 0]
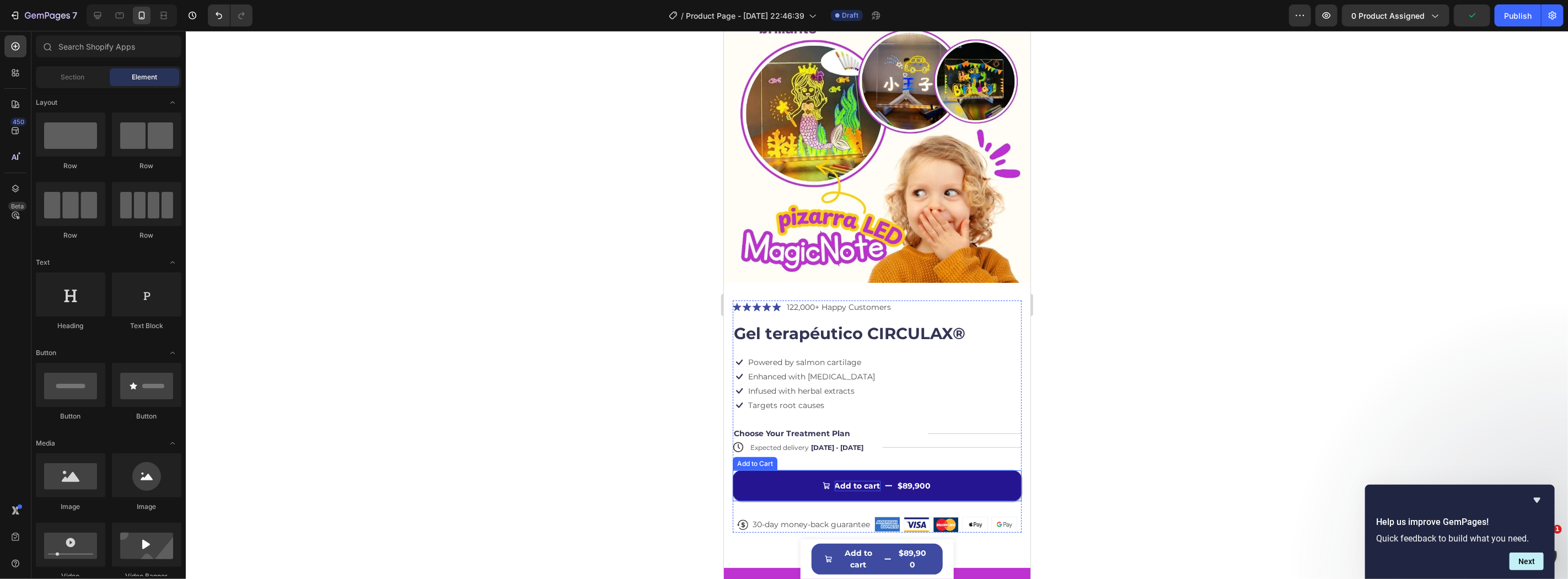
click at [842, 480] on div "Add to cart" at bounding box center [856, 485] width 46 height 10
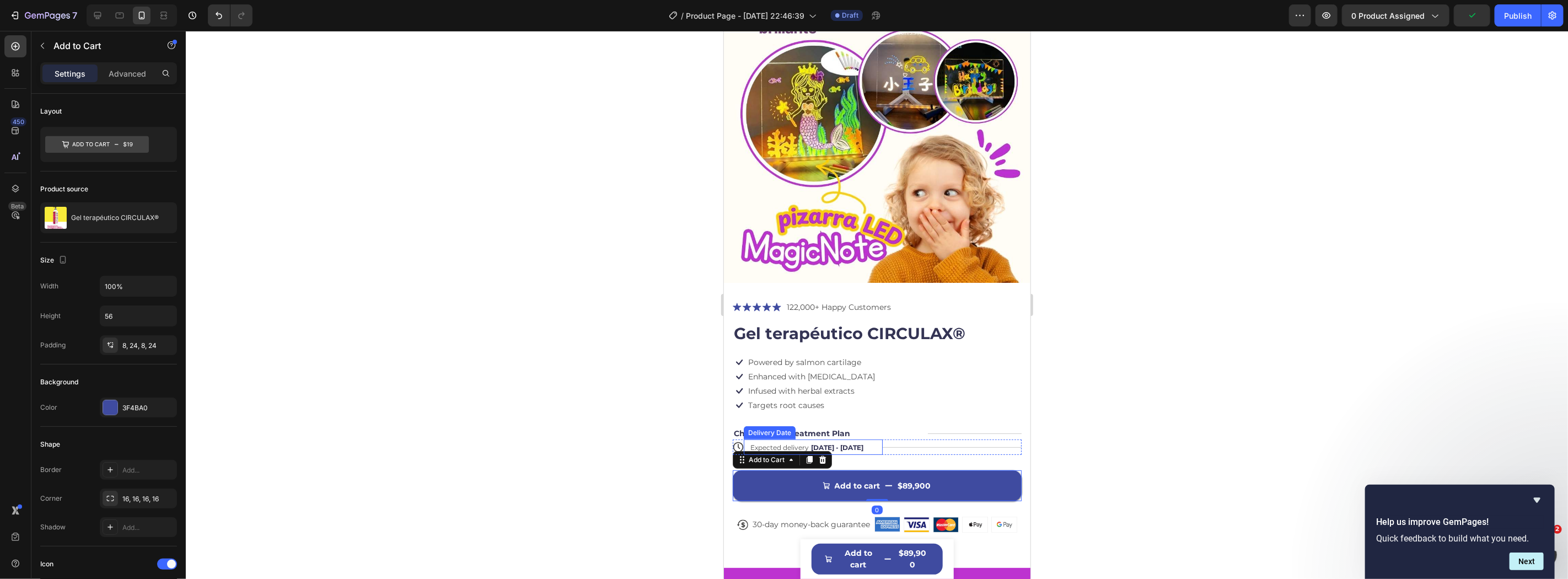
click at [785, 439] on div "Expected delivery [DATE] - [DATE] Delivery Date" at bounding box center [813, 446] width 139 height 15
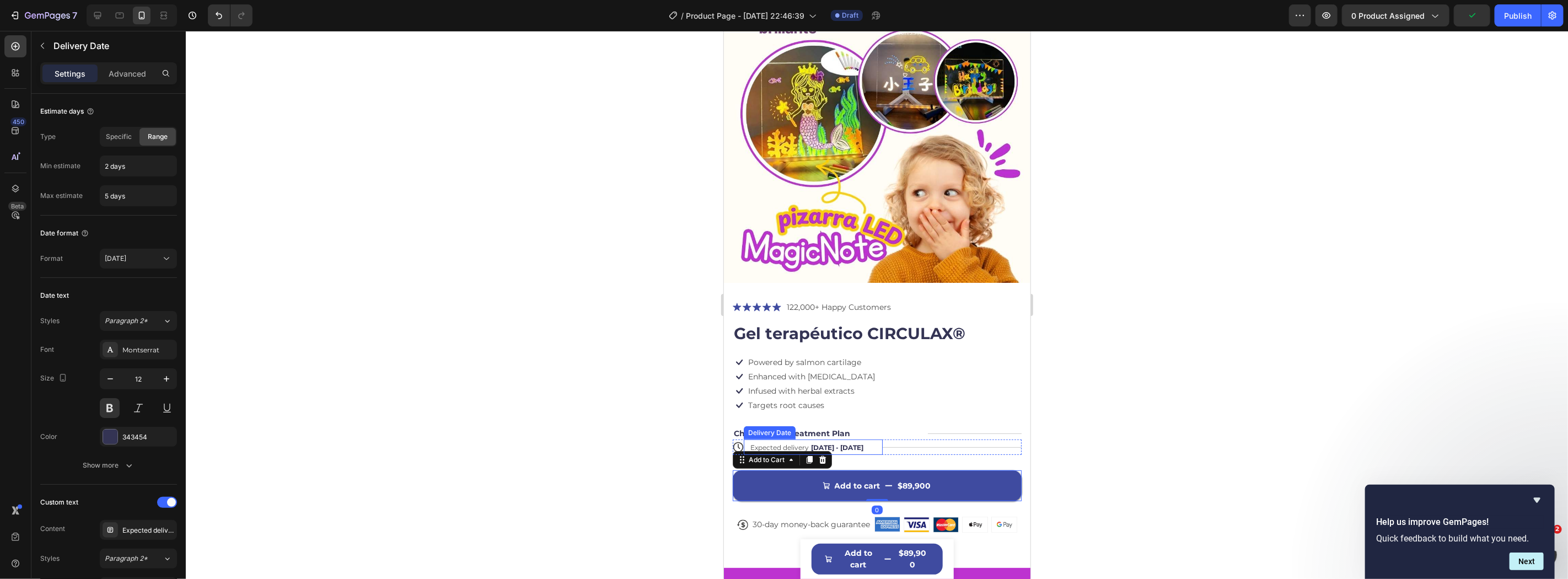
scroll to position [163, 0]
click at [900, 427] on div "Choose Your Treatment Plan" at bounding box center [826, 433] width 187 height 12
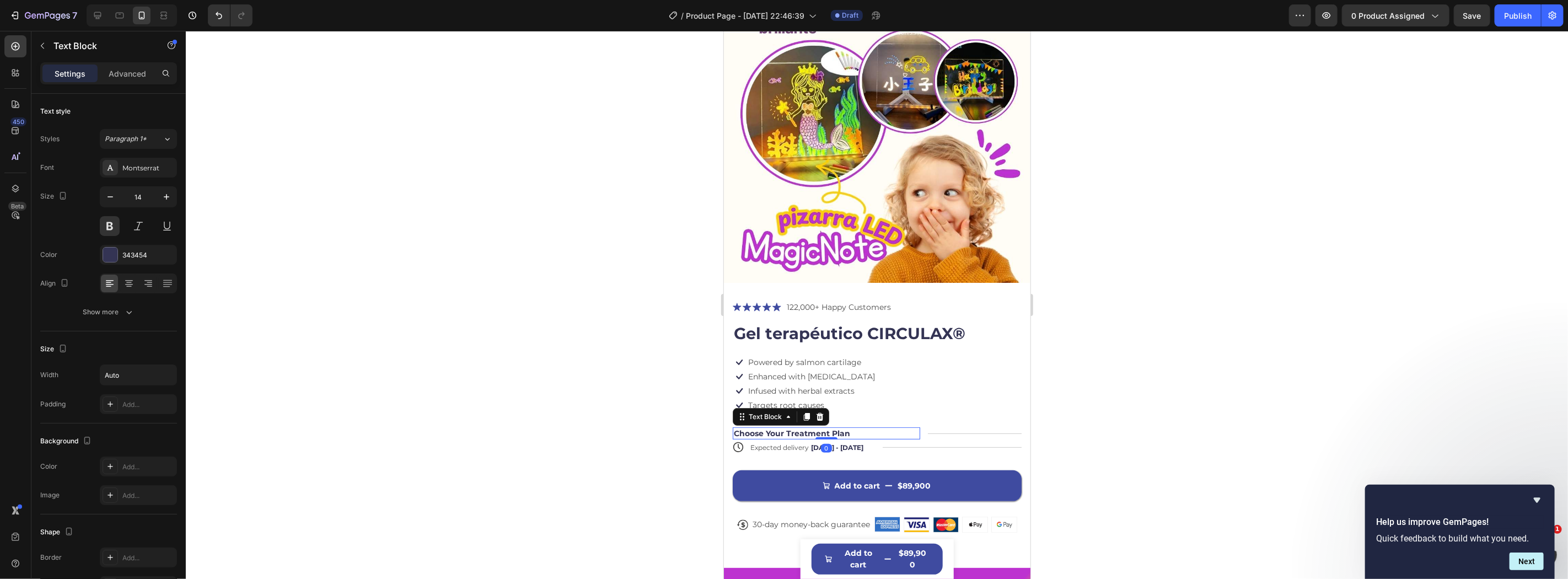
click at [1267, 441] on div at bounding box center [877, 305] width 1382 height 548
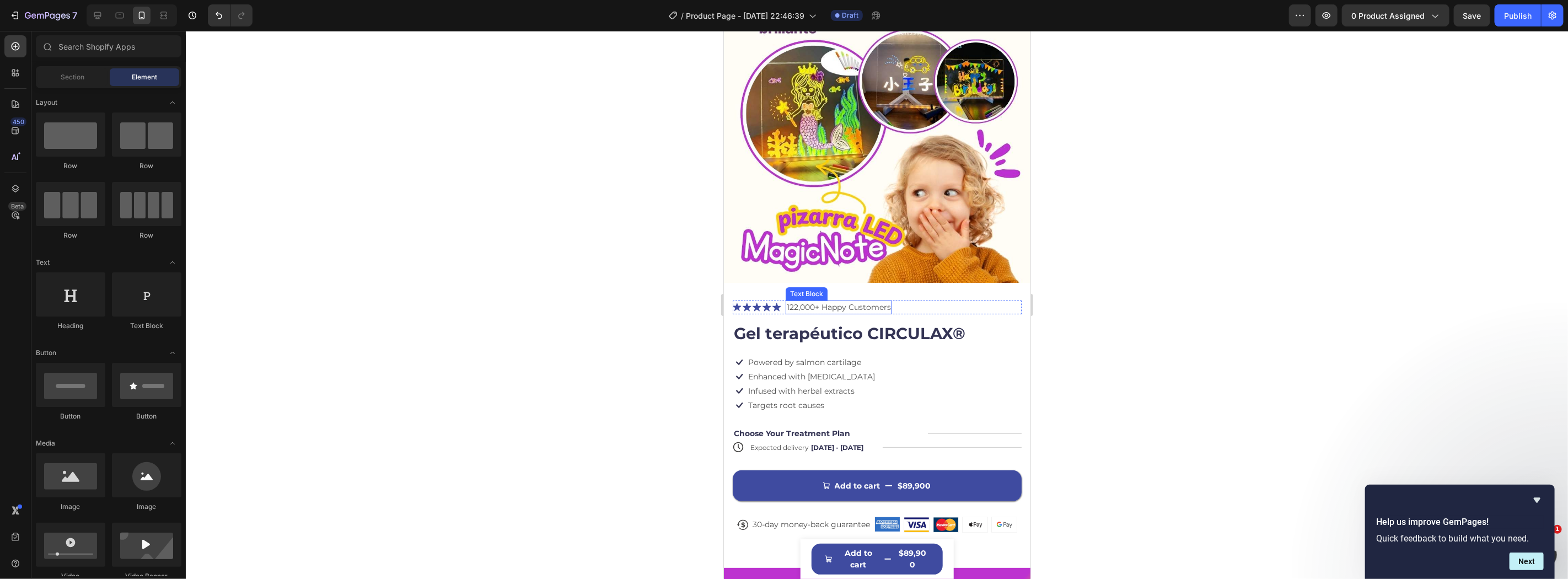
click at [814, 301] on p "122,000+ Happy Customers" at bounding box center [838, 307] width 104 height 12
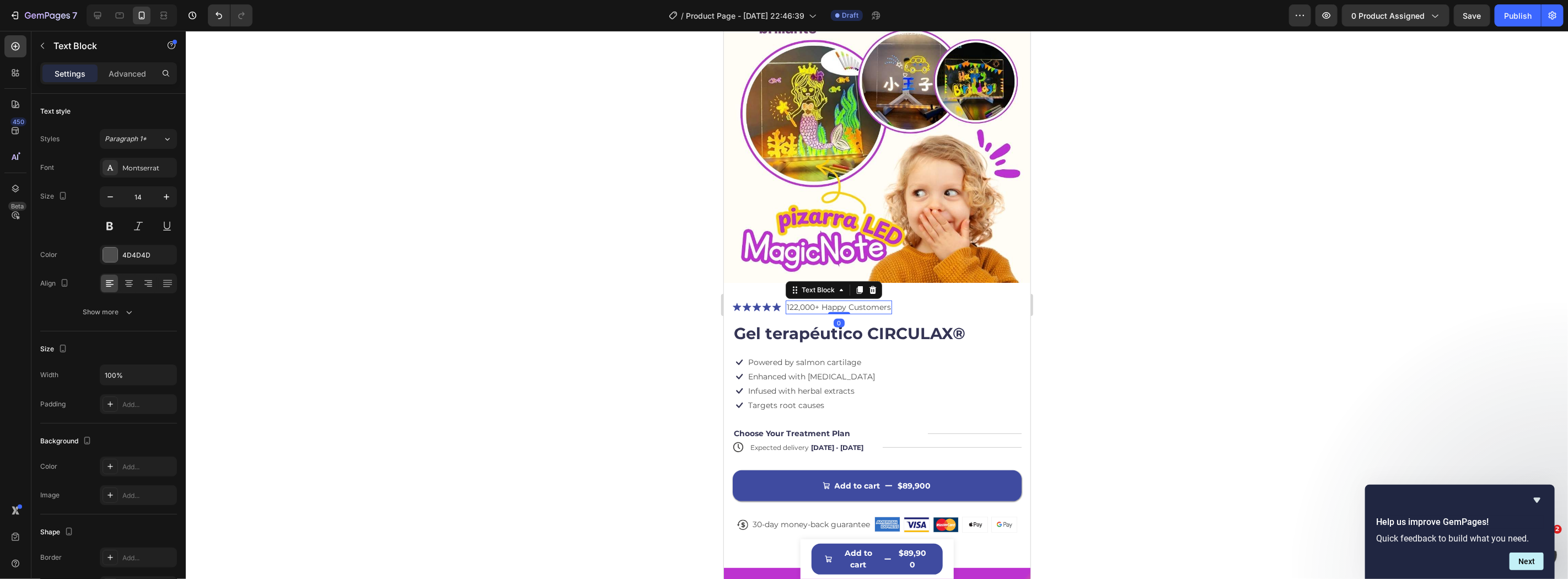
click at [814, 301] on p "122,000+ Happy Customers" at bounding box center [838, 307] width 104 height 12
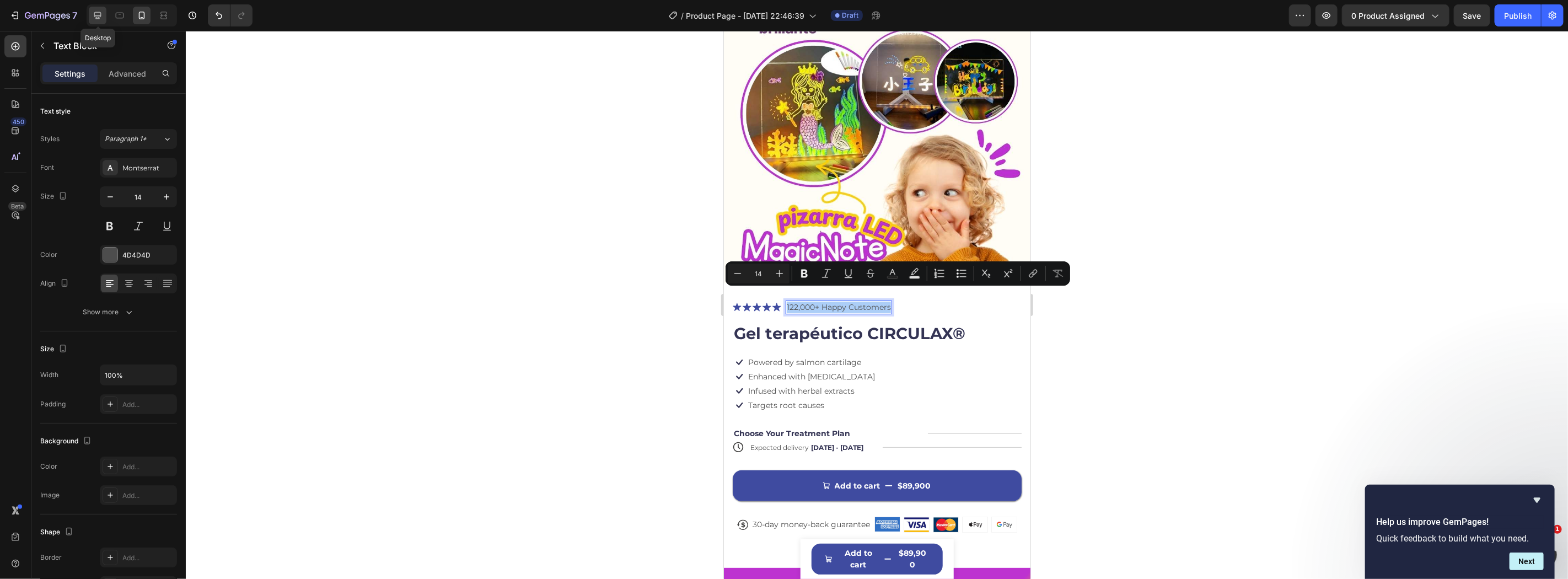
click at [100, 15] on icon at bounding box center [97, 15] width 11 height 11
type input "13"
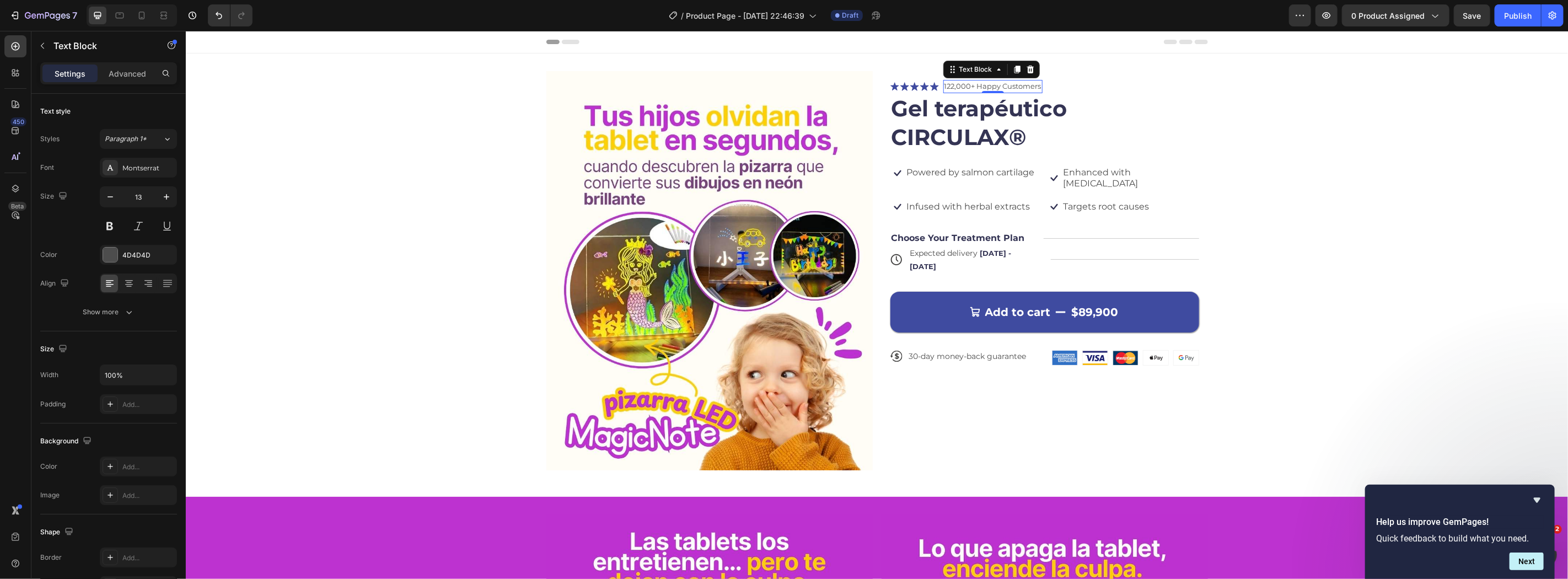
click at [1091, 99] on h1 "Gel terapéutico CIRCULAX®" at bounding box center [1044, 122] width 309 height 60
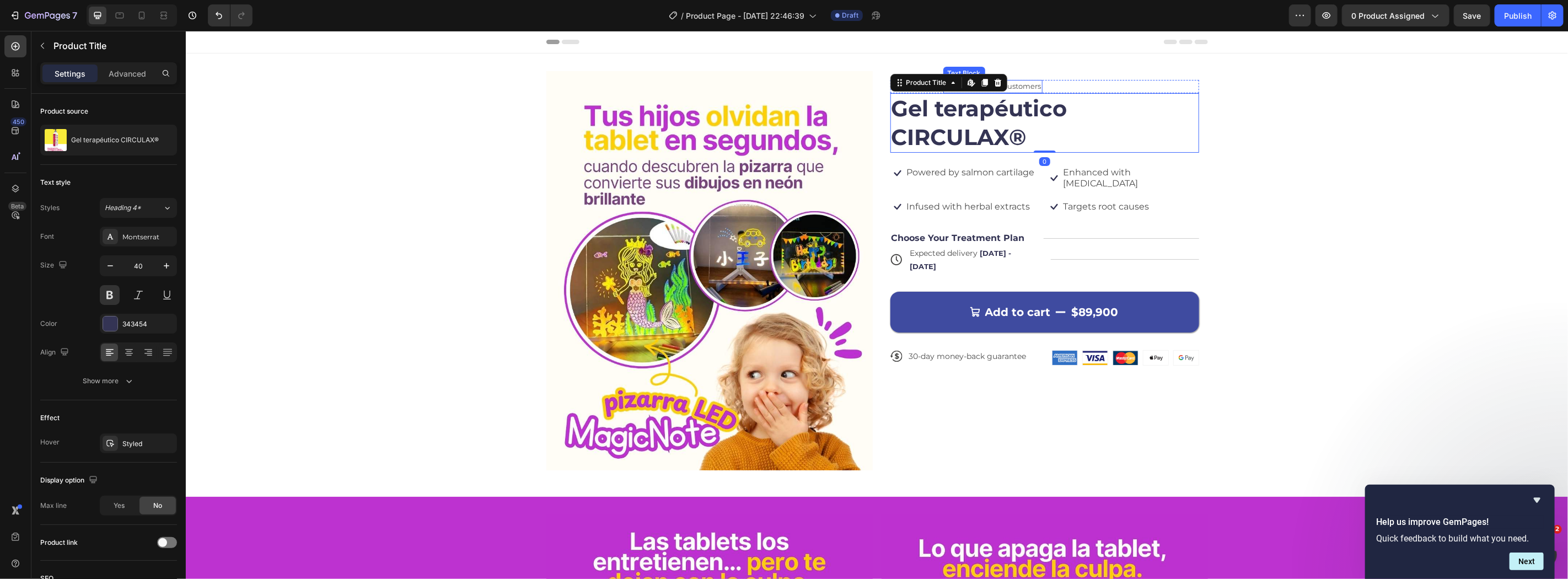
click at [1029, 85] on p "122,000+ Happy Customers" at bounding box center [992, 86] width 97 height 11
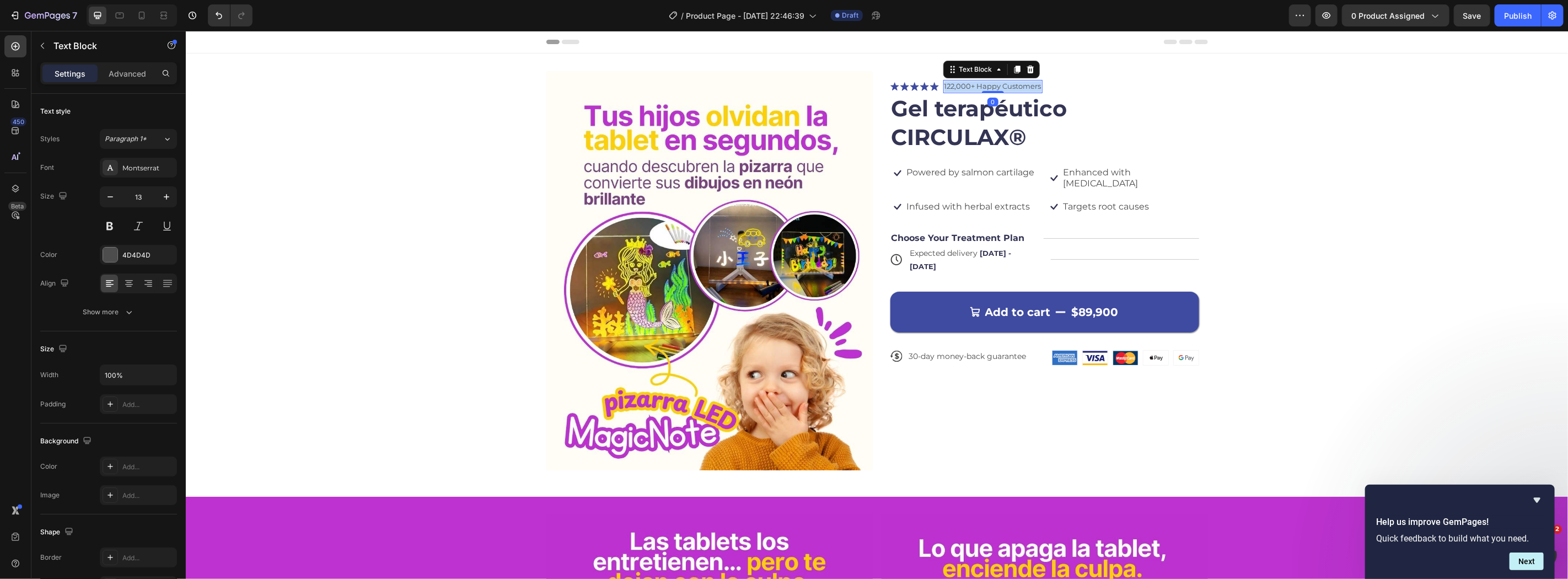
click at [1029, 85] on p "122,000+ Happy Customers" at bounding box center [992, 86] width 97 height 11
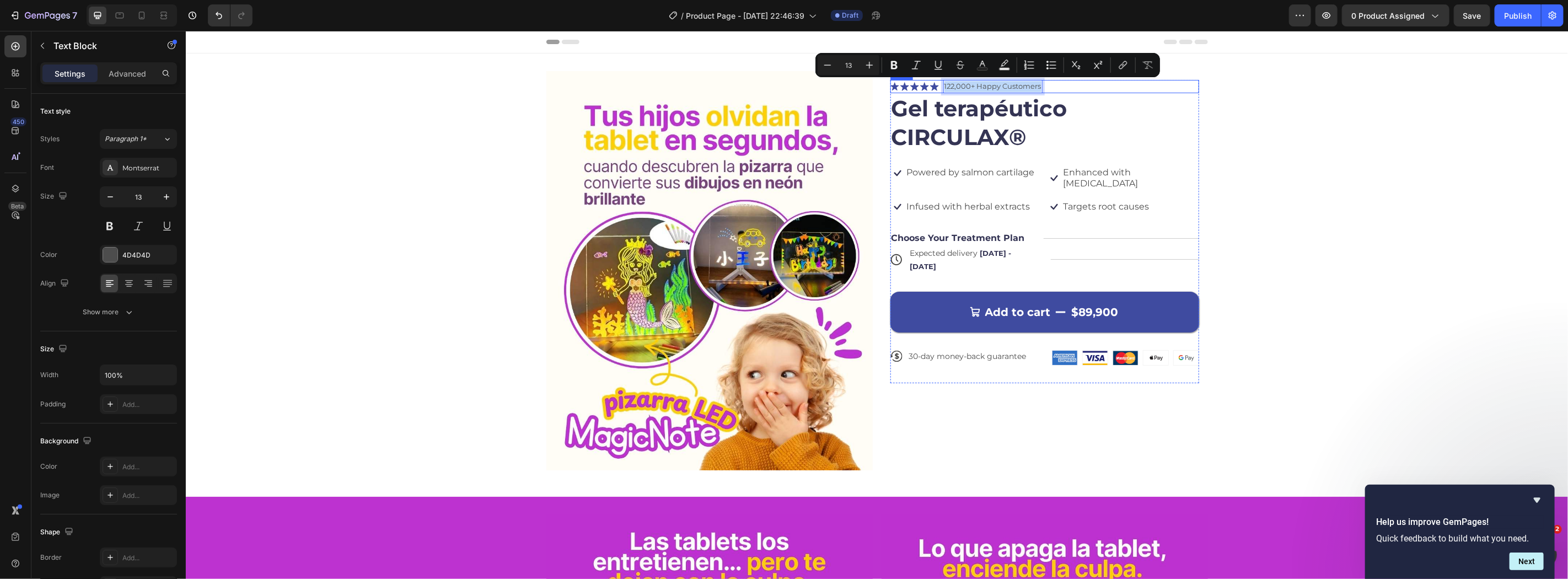
click at [1307, 146] on div "Image Icon Icon Icon Icon Icon Icon List 122,000+ Happy Customers Text Block 0 …" at bounding box center [876, 275] width 1382 height 408
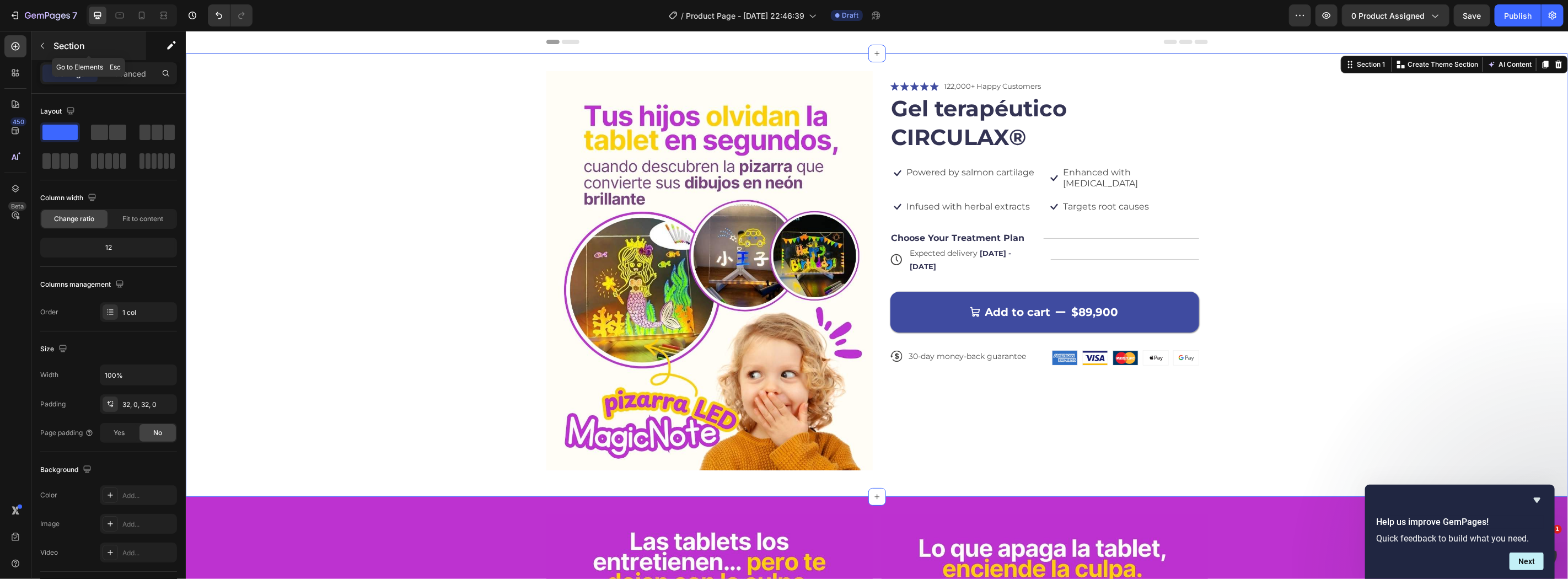
drag, startPoint x: 44, startPoint y: 49, endPoint x: 75, endPoint y: 66, distance: 35.4
click at [45, 49] on icon "button" at bounding box center [42, 46] width 9 height 9
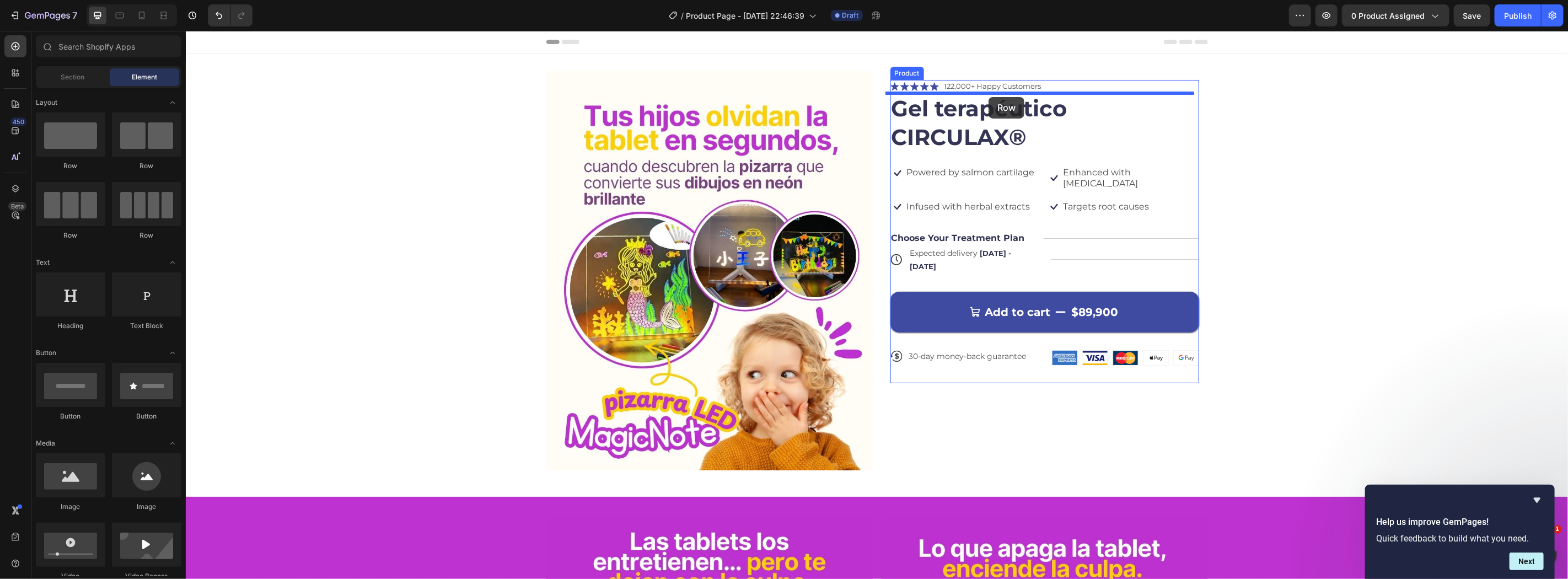
drag, startPoint x: 287, startPoint y: 176, endPoint x: 988, endPoint y: 97, distance: 705.4
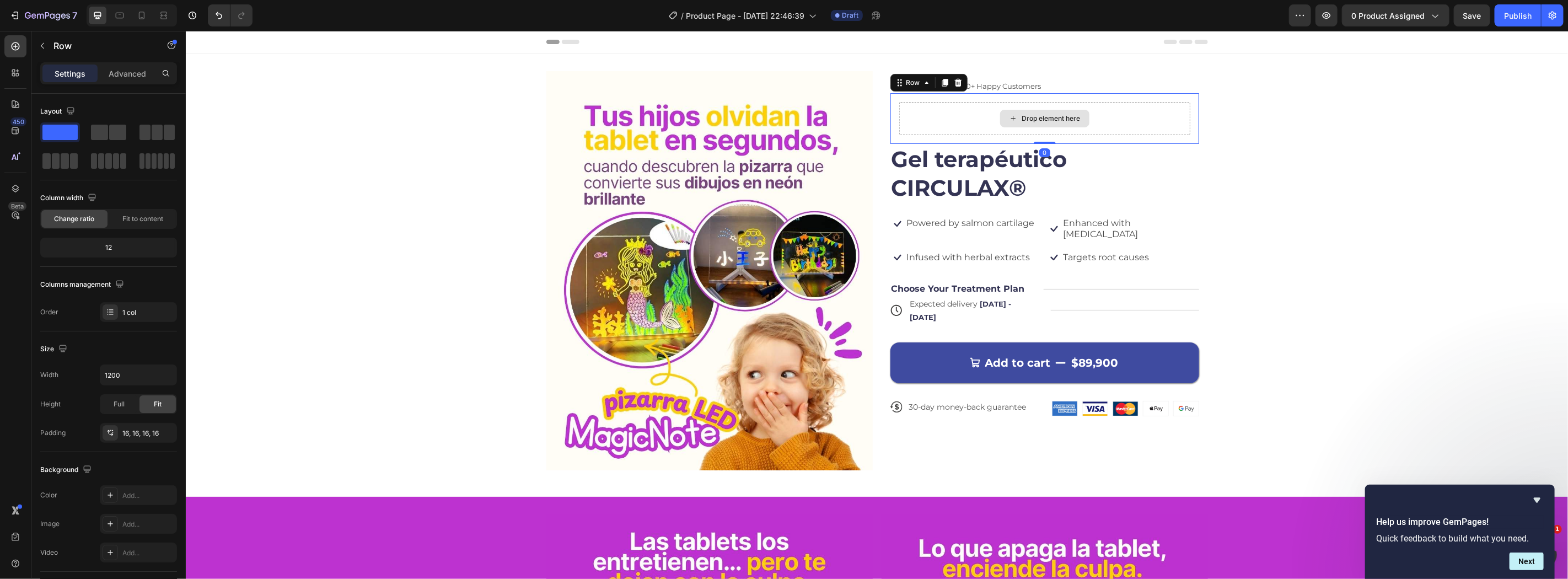
click at [940, 118] on div "Drop element here" at bounding box center [1044, 118] width 291 height 33
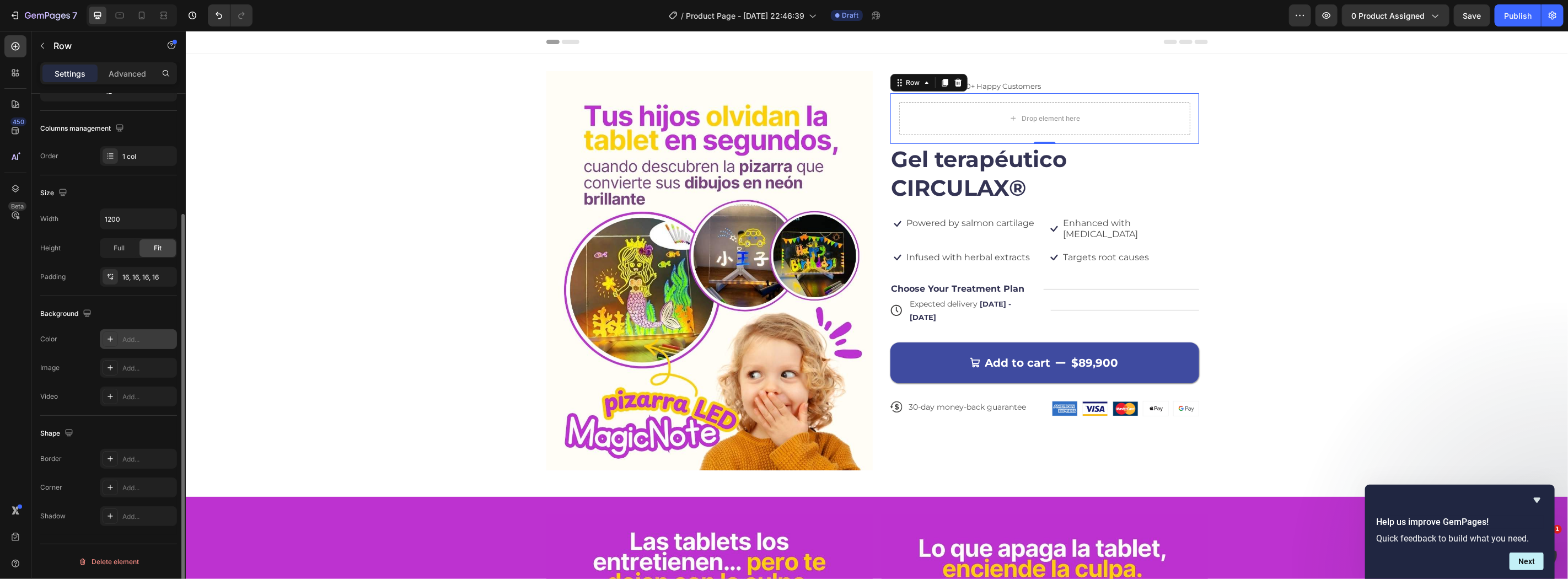
click at [133, 341] on div "Add..." at bounding box center [148, 340] width 52 height 10
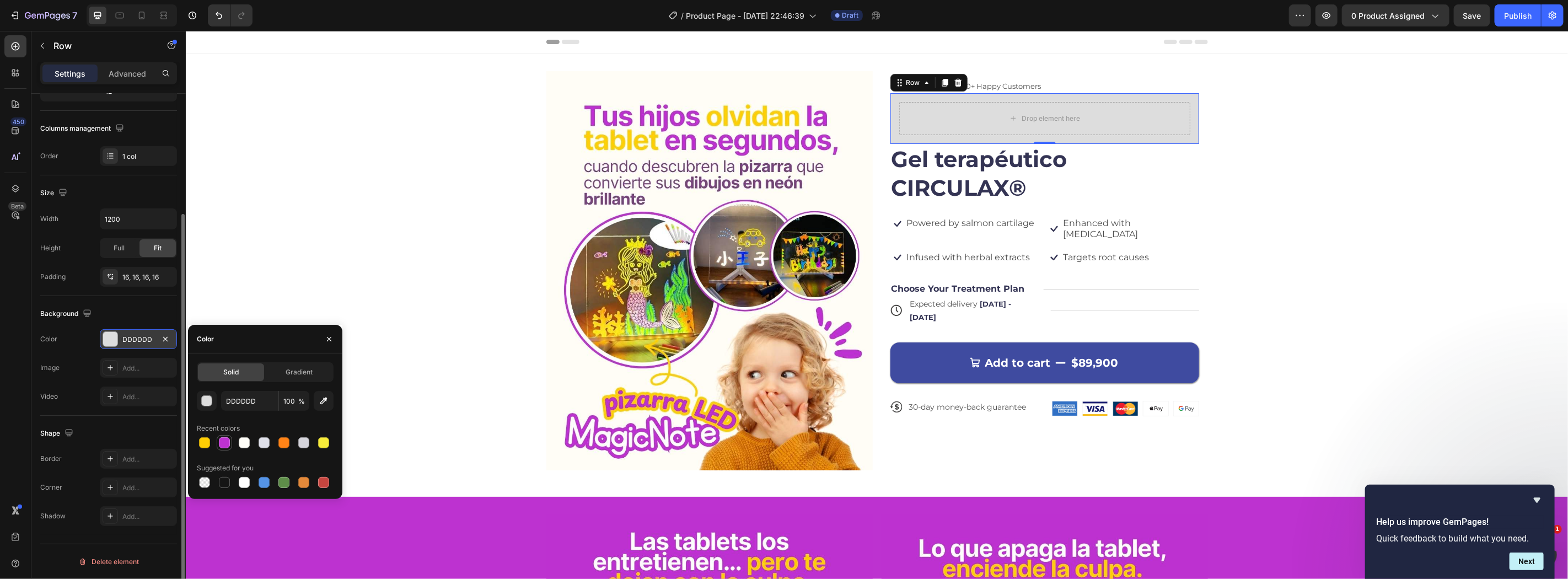
click at [226, 442] on div at bounding box center [225, 443] width 11 height 11
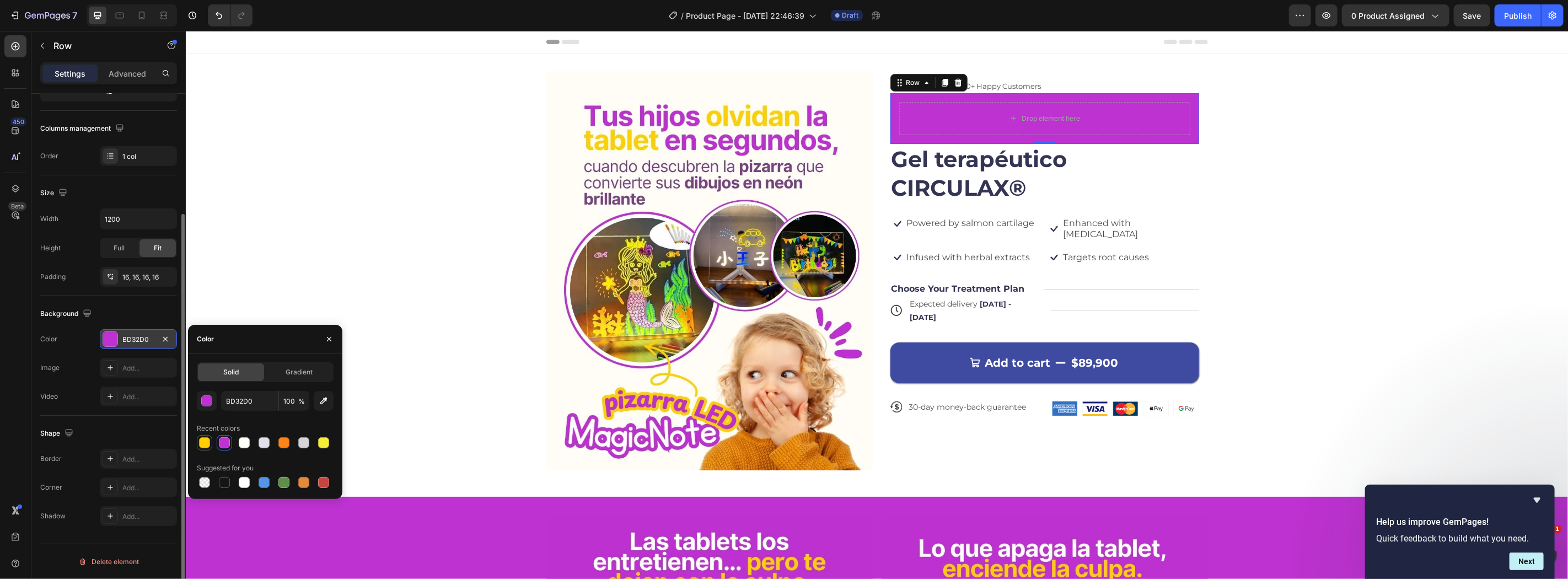
click at [201, 437] on div at bounding box center [205, 443] width 11 height 11
type input "FFCE04"
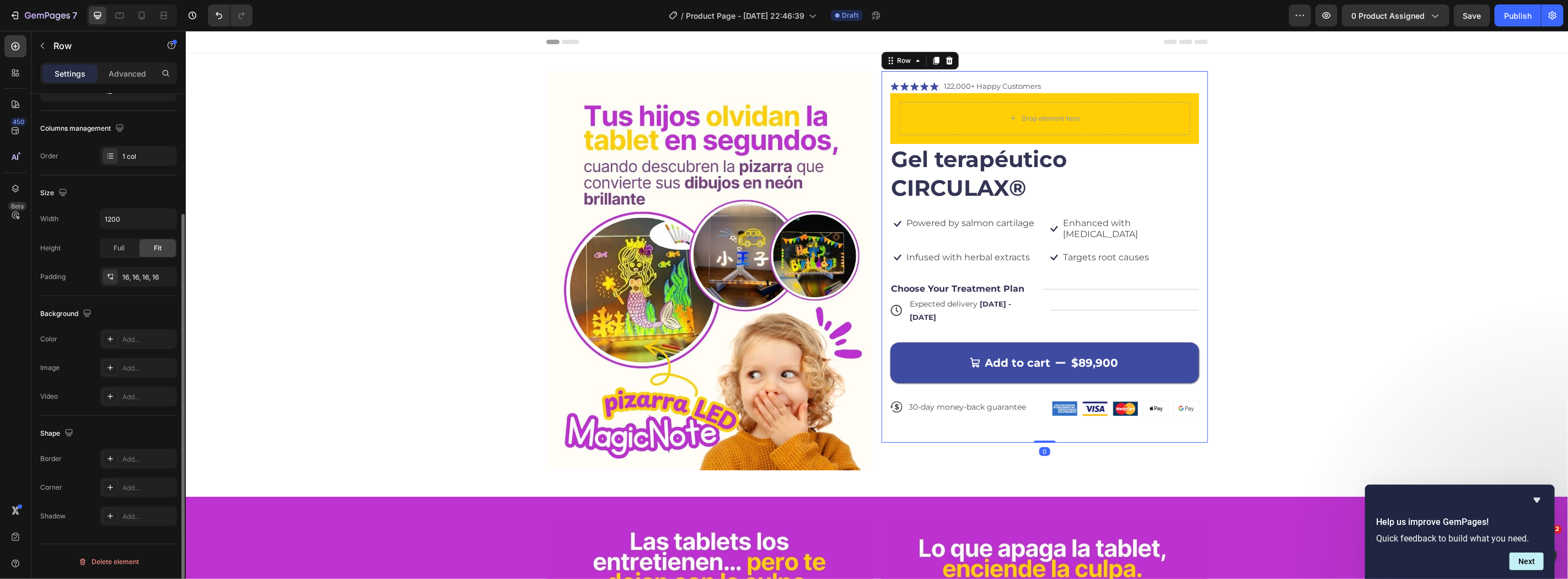
click at [1012, 74] on div "Icon Icon Icon Icon Icon Icon List 122,000+ Happy Customers Text Block Row Drop…" at bounding box center [1044, 256] width 326 height 371
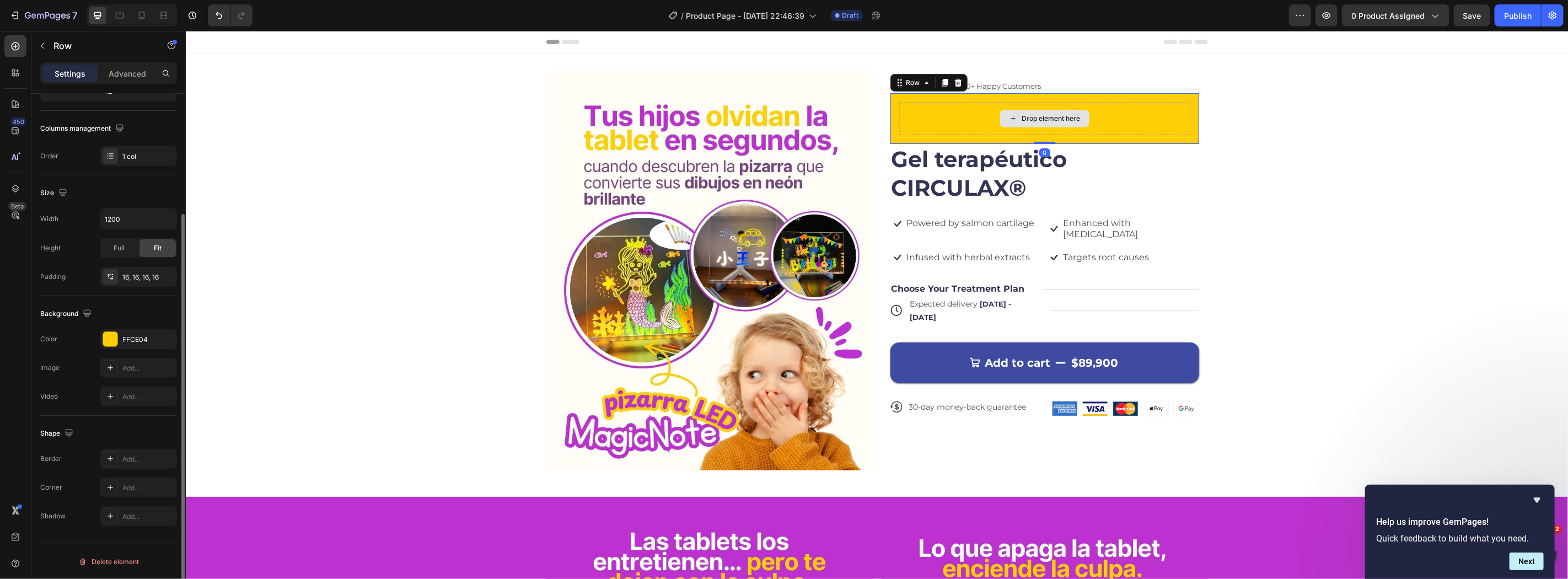
click at [972, 114] on div "Drop element here" at bounding box center [1044, 118] width 291 height 33
click at [131, 75] on p "Advanced" at bounding box center [127, 73] width 38 height 12
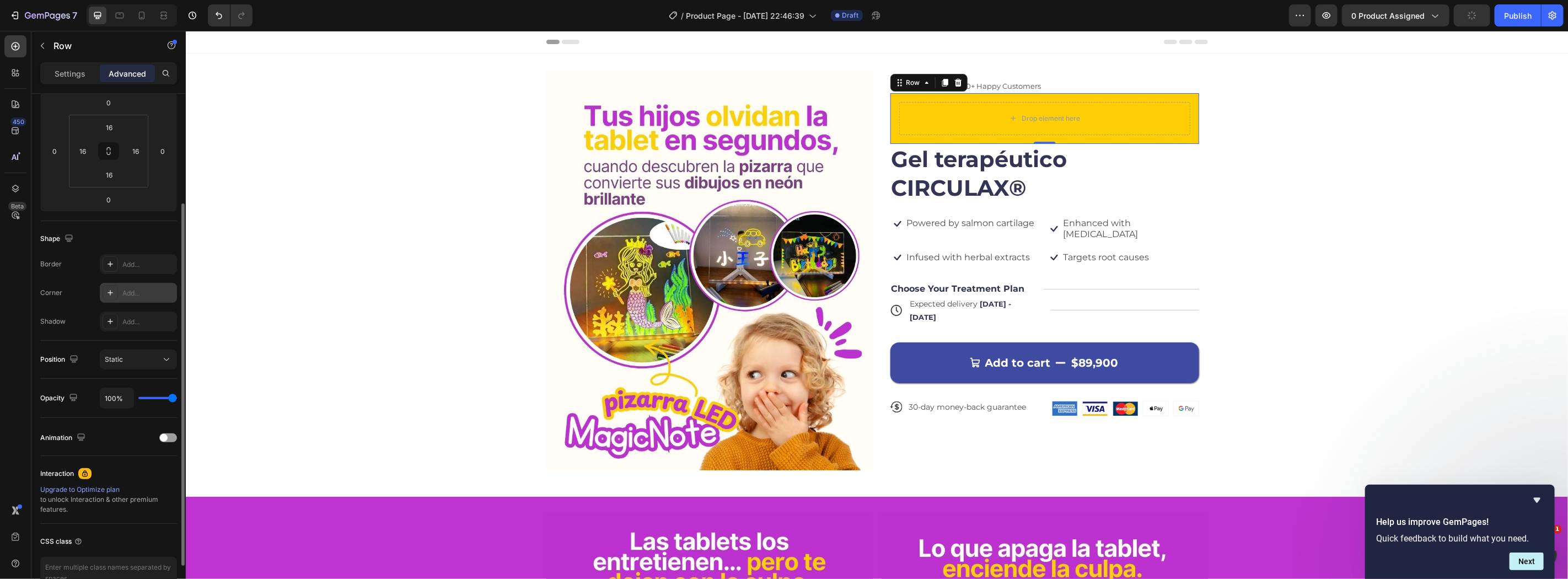
click at [139, 289] on div "Add..." at bounding box center [148, 293] width 52 height 10
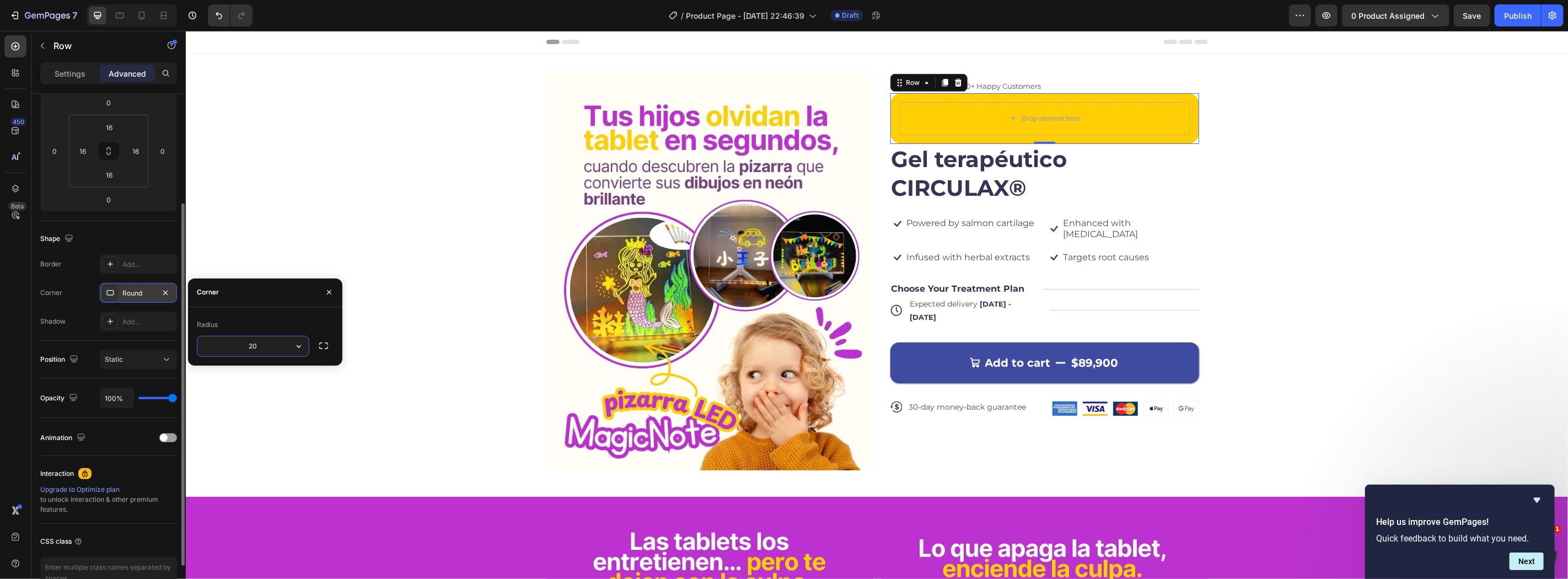
type input "2"
type input "30"
click at [1050, 85] on div "Icon Icon Icon Icon Icon Icon List 122,000+ Happy Customers Text Block Row" at bounding box center [1044, 86] width 309 height 13
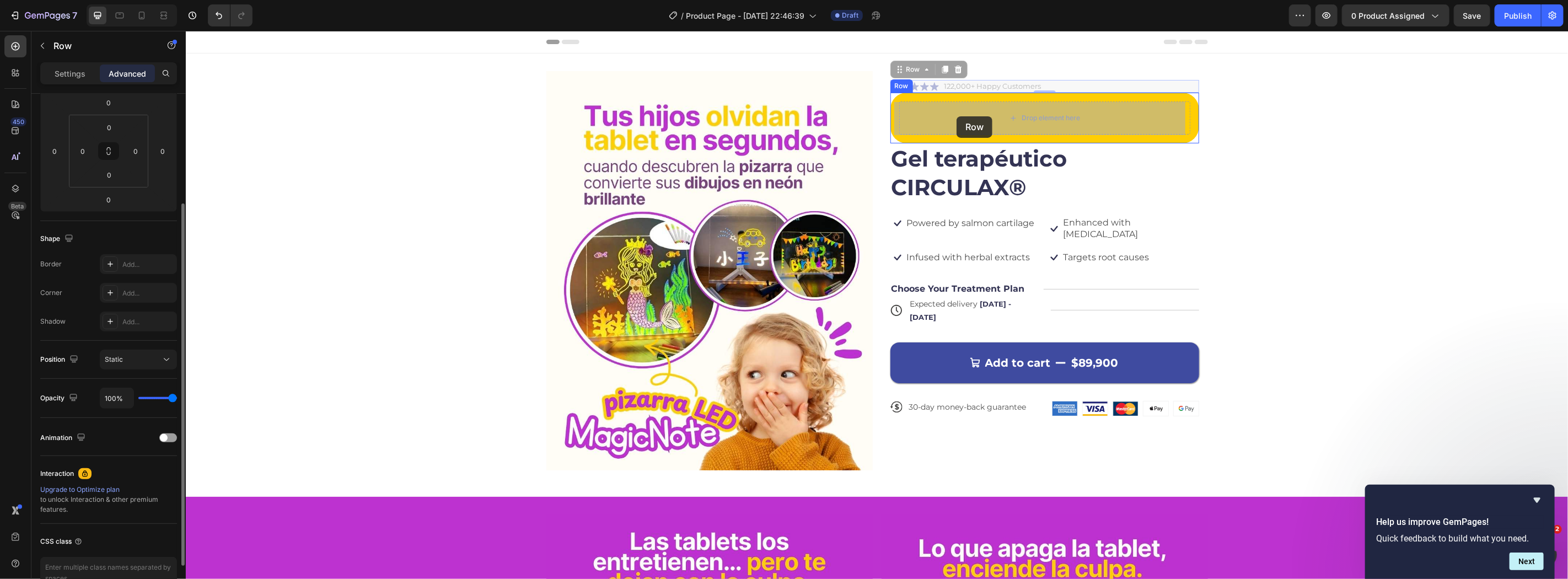
drag, startPoint x: 905, startPoint y: 68, endPoint x: 956, endPoint y: 120, distance: 72.8
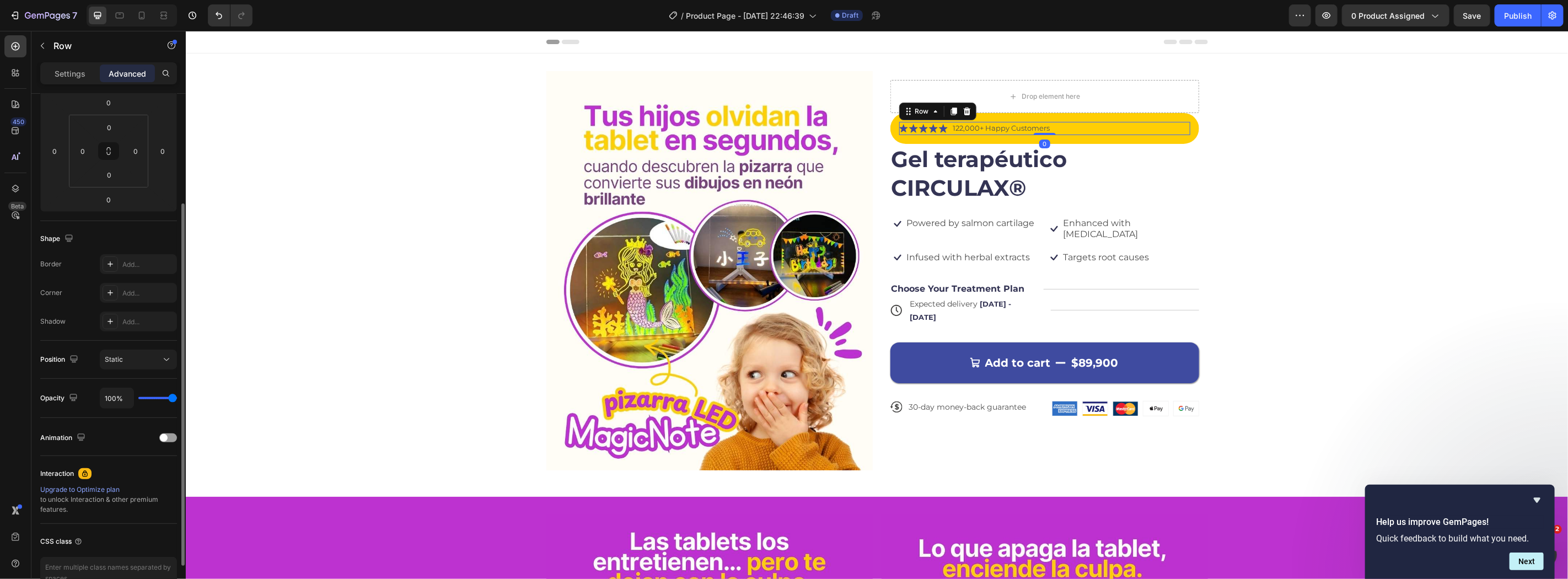
click at [1047, 128] on div "Icon Icon Icon Icon Icon Icon List 122,000+ Happy Customers Text Block Row 0" at bounding box center [1044, 128] width 291 height 13
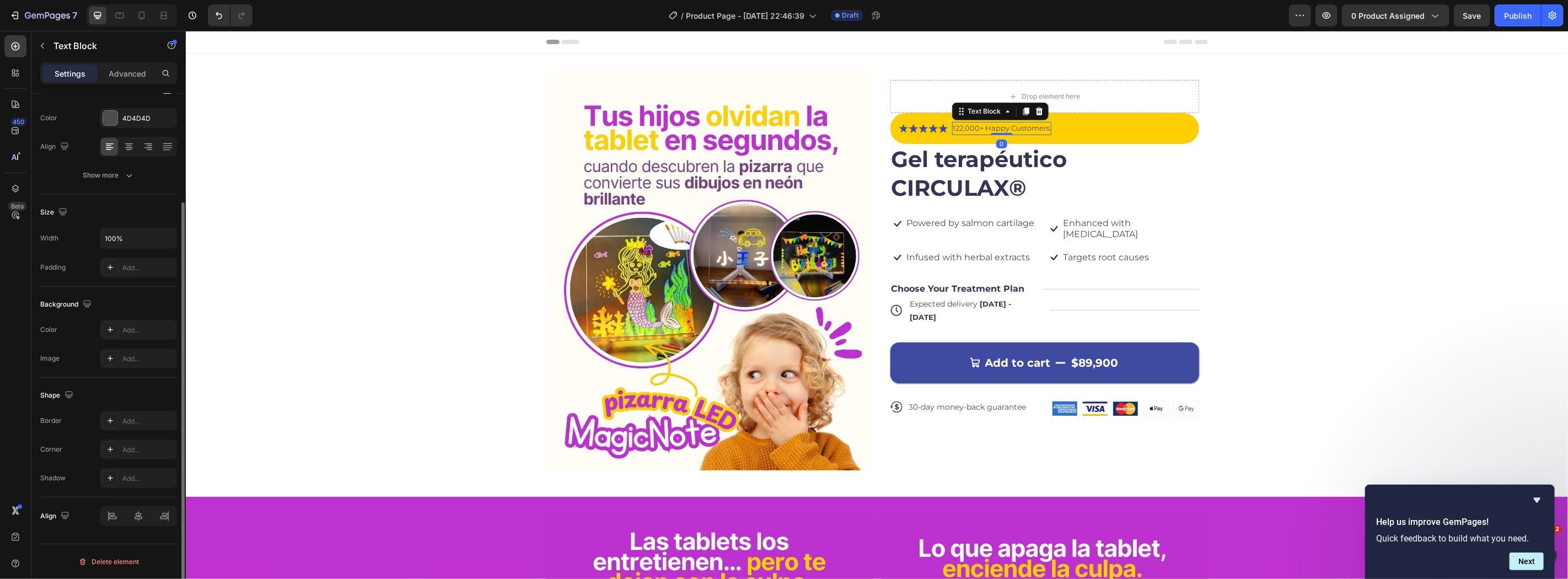
click at [977, 126] on p "122,000+ Happy Customers" at bounding box center [1001, 128] width 97 height 11
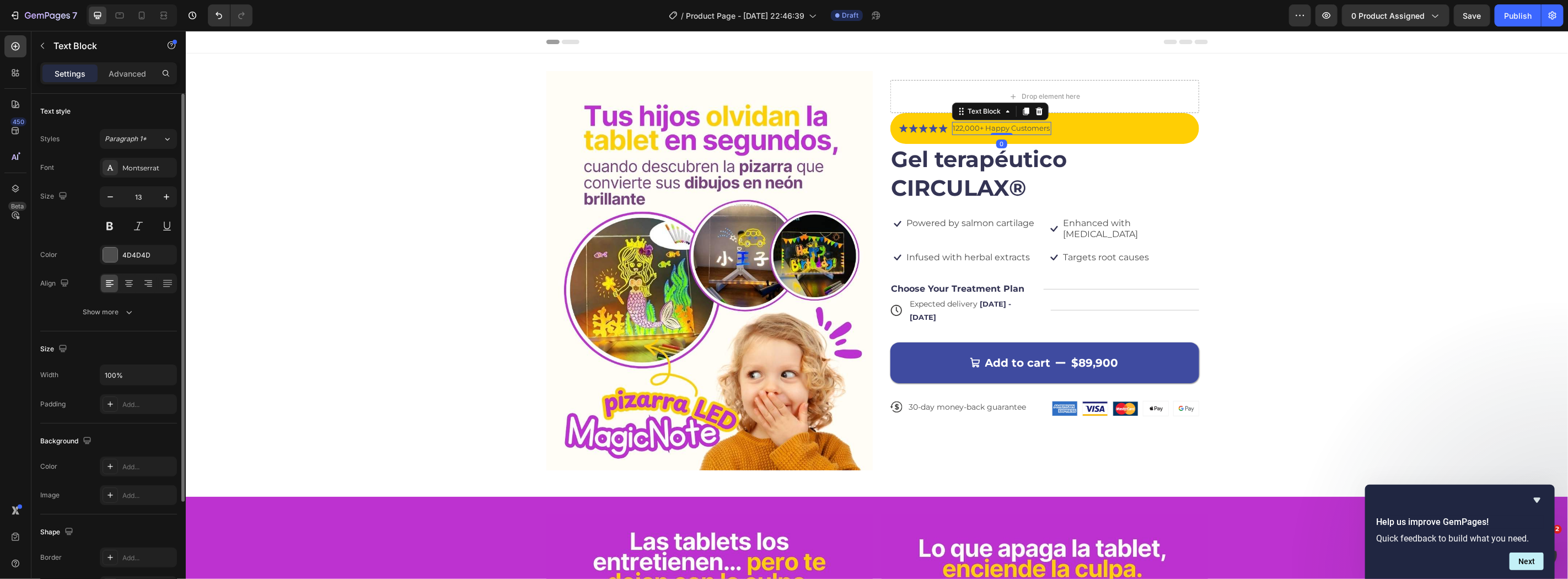
click at [977, 126] on p "122,000+ Happy Customers" at bounding box center [1001, 128] width 97 height 11
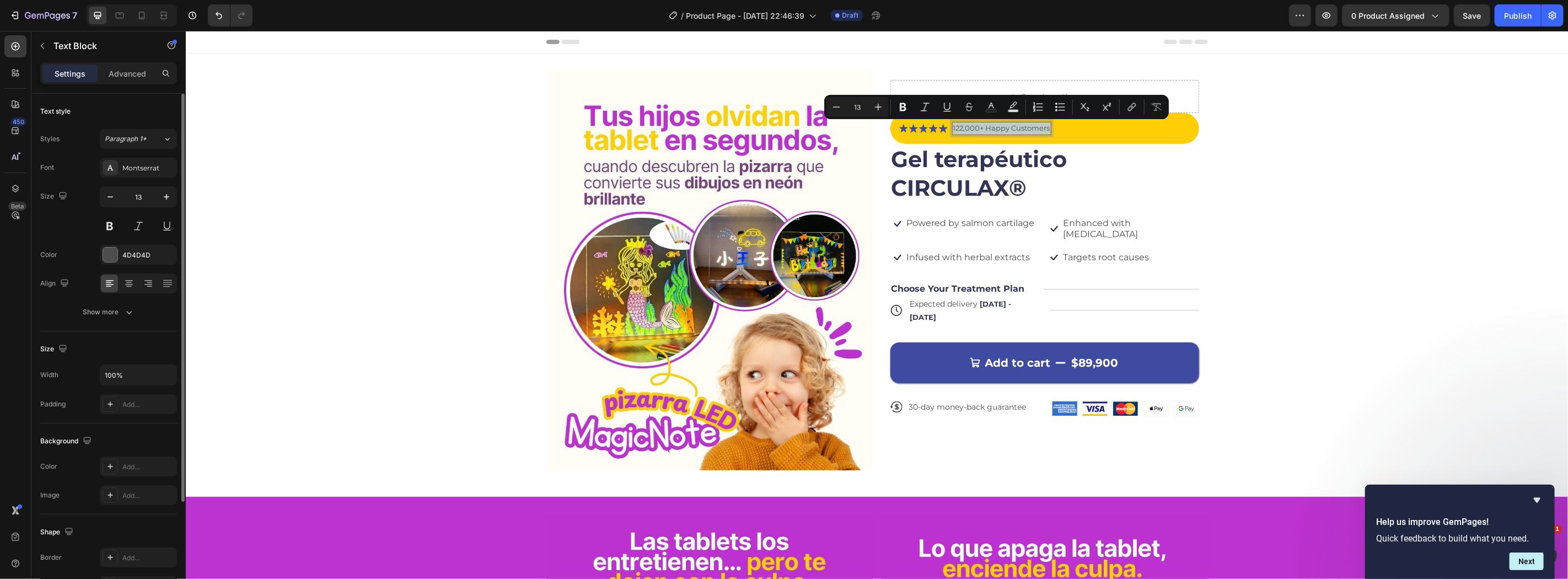
click at [963, 125] on p "122,000+ Happy Customers" at bounding box center [1001, 128] width 97 height 11
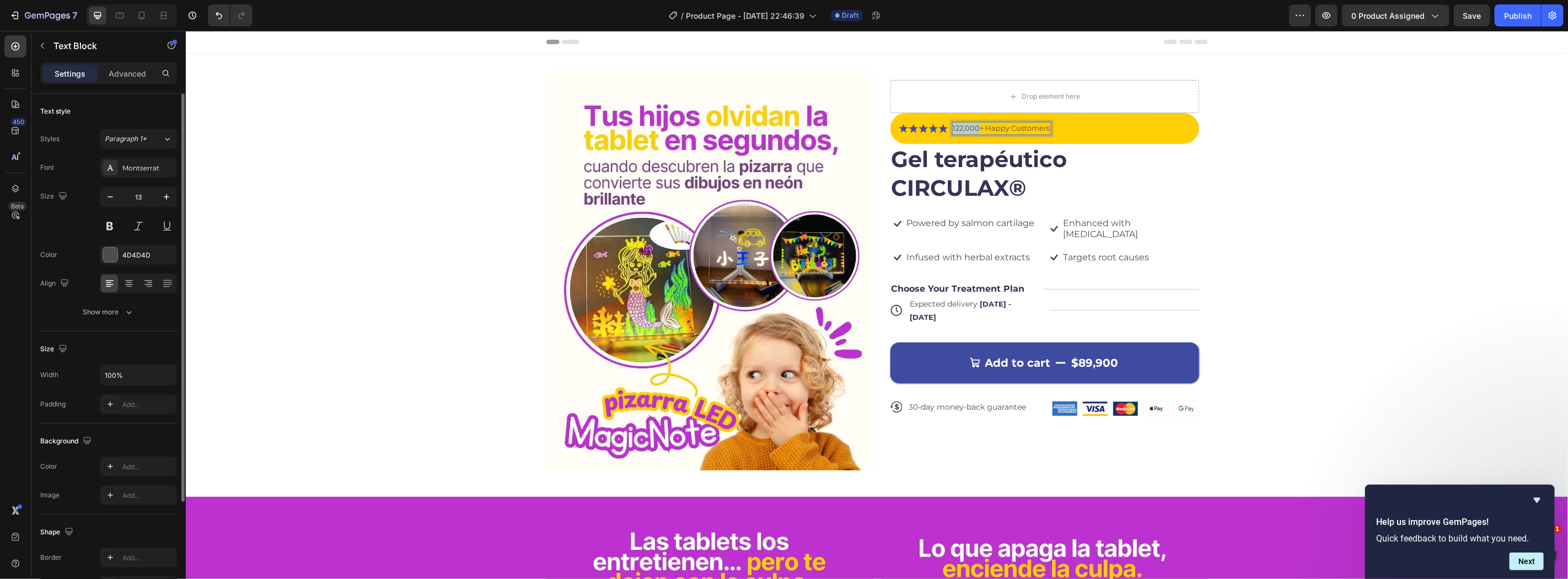
click at [963, 125] on p "122,000+ Happy Customers" at bounding box center [1001, 128] width 97 height 11
click at [953, 130] on p "⭐ Más de 10,000 familias felices ya la usan." at bounding box center [1031, 128] width 156 height 11
click at [956, 128] on p "⭐ Más de 10,000 familias felices ya la usan." at bounding box center [1031, 128] width 156 height 11
click at [1151, 128] on div "Icon Icon Icon Icon Icon Icon List Más de 10,000 familias felices ya la usan. T…" at bounding box center [1044, 128] width 291 height 13
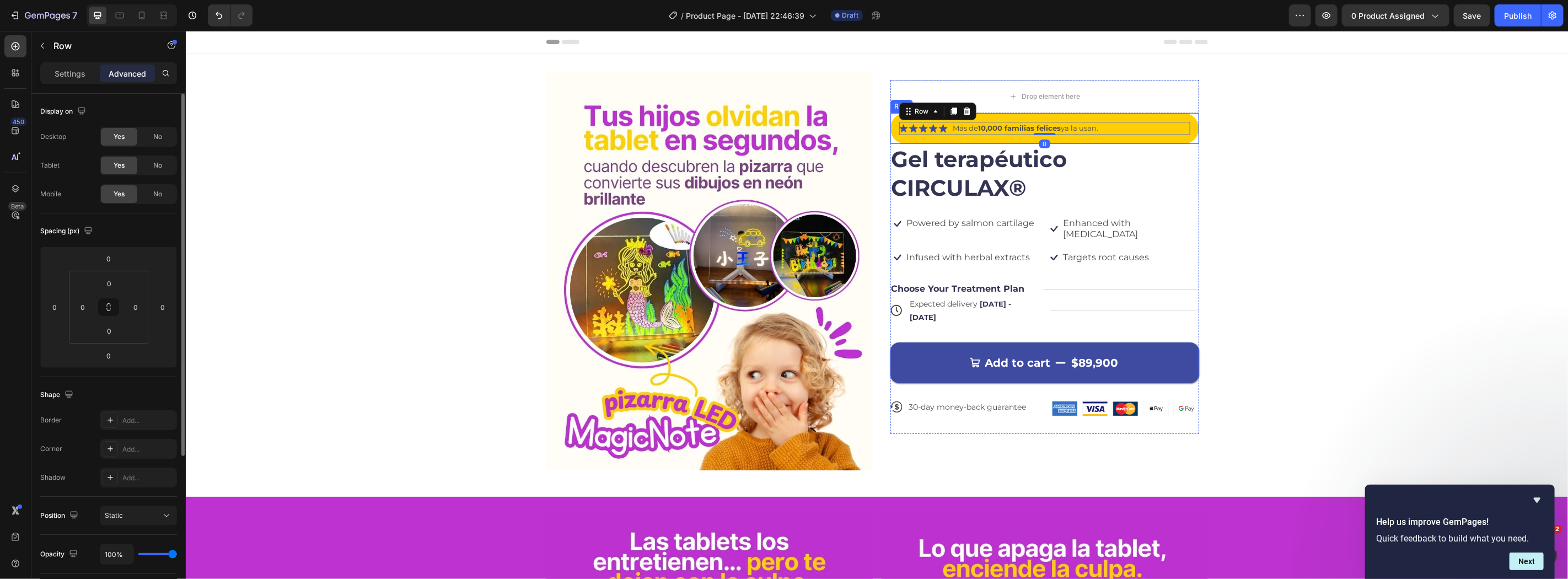
click at [1133, 140] on div "Icon Icon Icon Icon Icon Icon List Más de 10,000 familias felices ya la usan. T…" at bounding box center [1044, 128] width 309 height 31
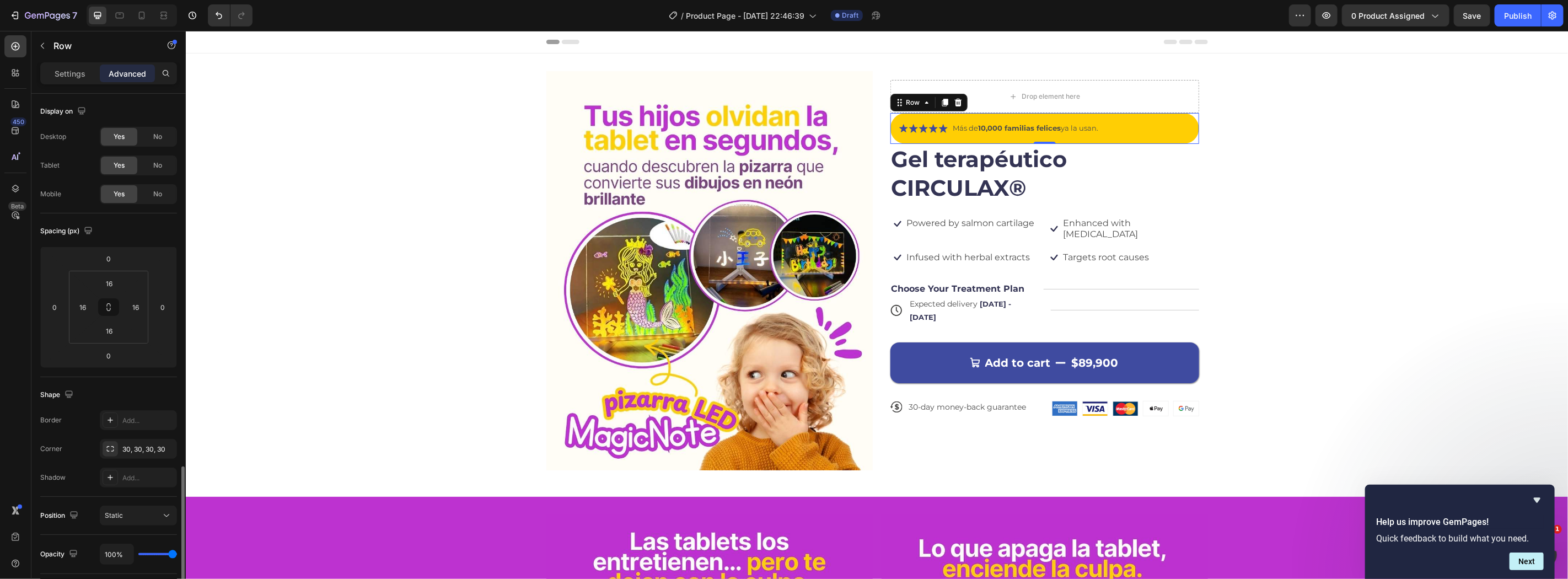
scroll to position [219, 0]
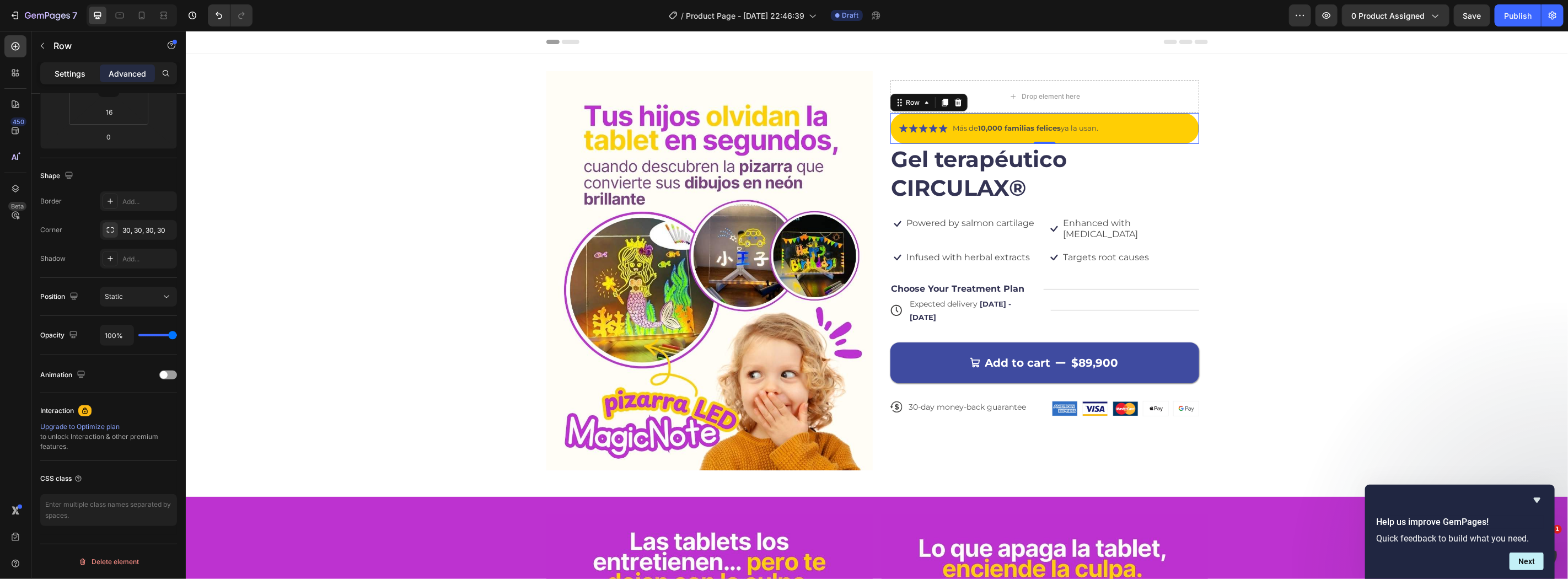
click at [72, 69] on p "Settings" at bounding box center [70, 73] width 31 height 12
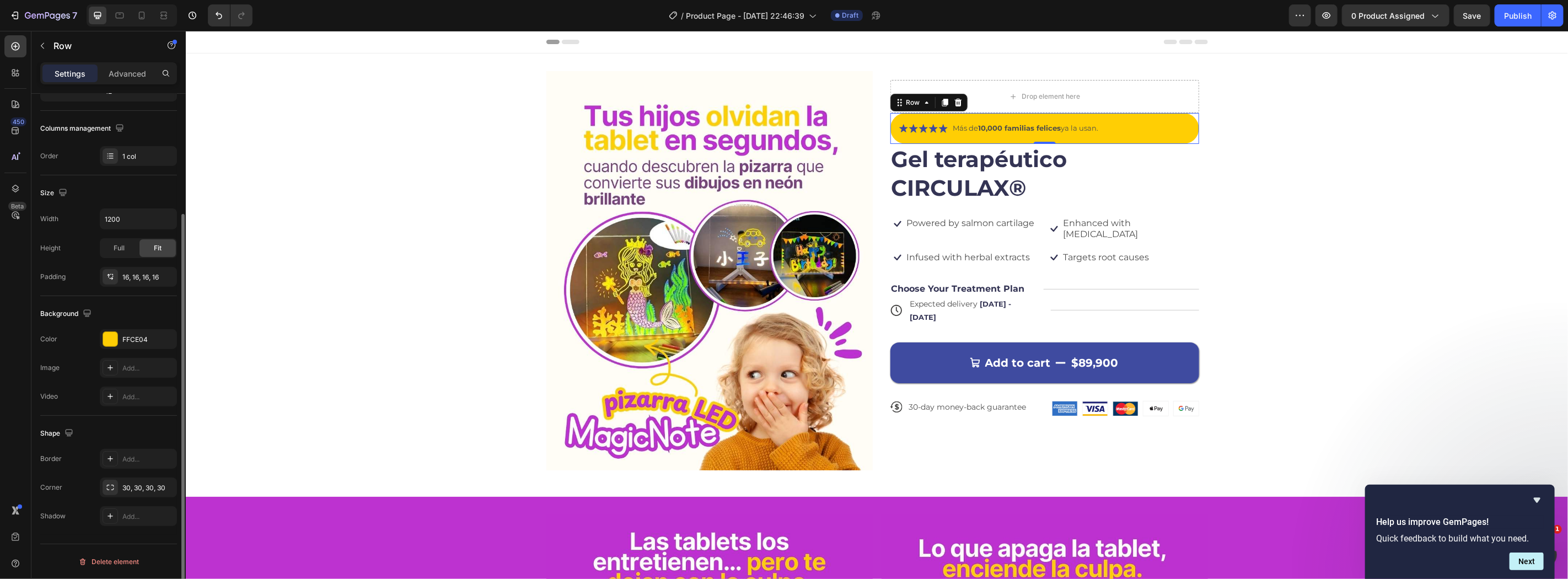
scroll to position [156, 0]
click at [113, 342] on div at bounding box center [110, 339] width 15 height 15
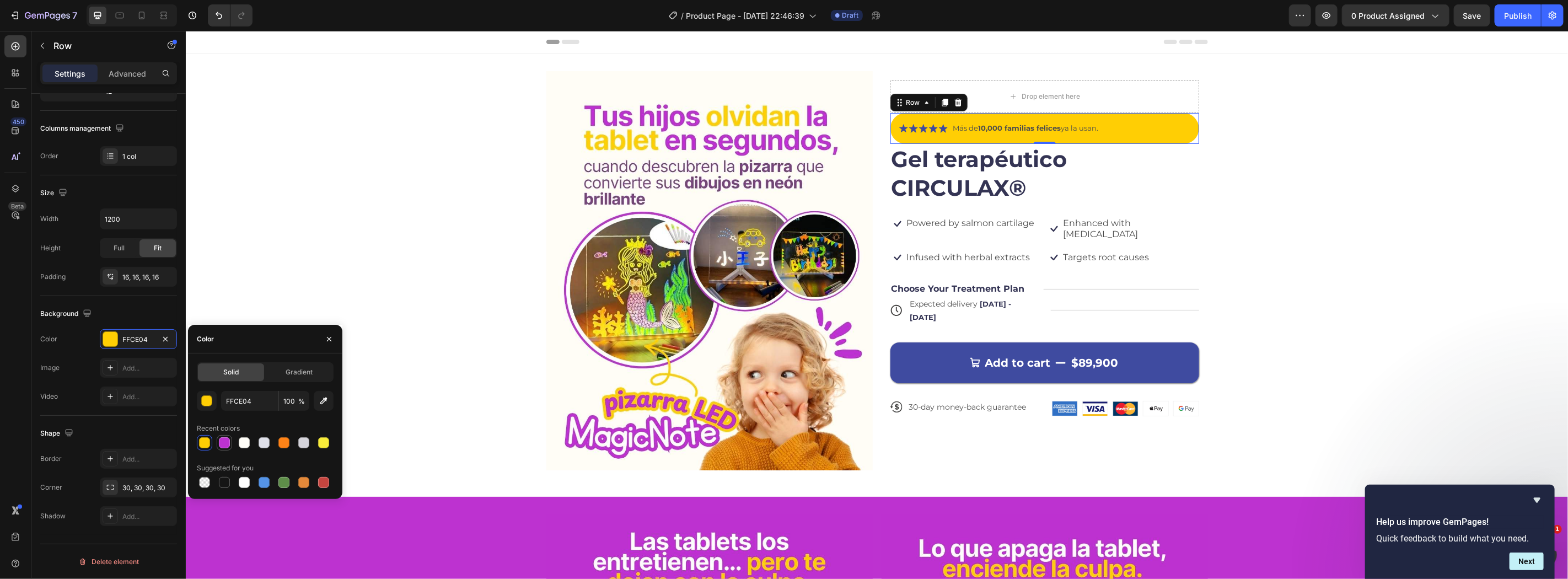
drag, startPoint x: 231, startPoint y: 447, endPoint x: 225, endPoint y: 444, distance: 6.7
click at [230, 447] on div at bounding box center [224, 443] width 15 height 15
type input "BD32D0"
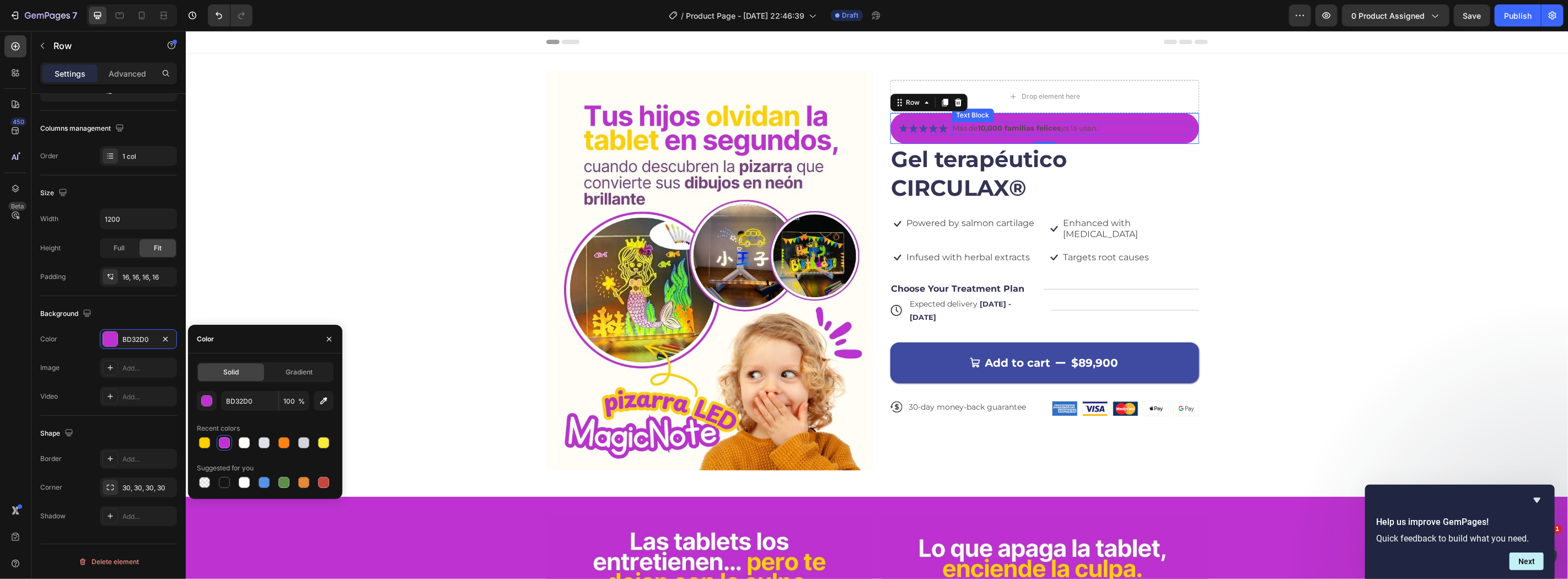
click at [964, 129] on p "Más de 10,000 familias felices ya la usan." at bounding box center [1025, 128] width 145 height 11
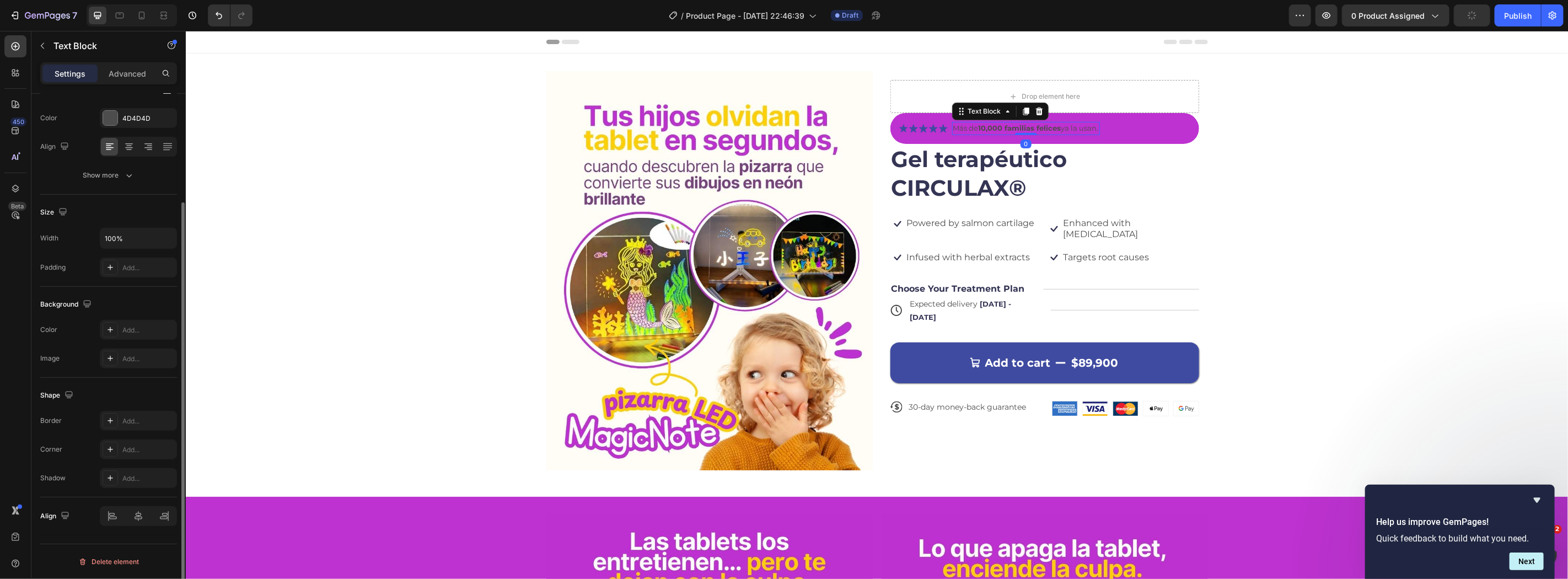
scroll to position [0, 0]
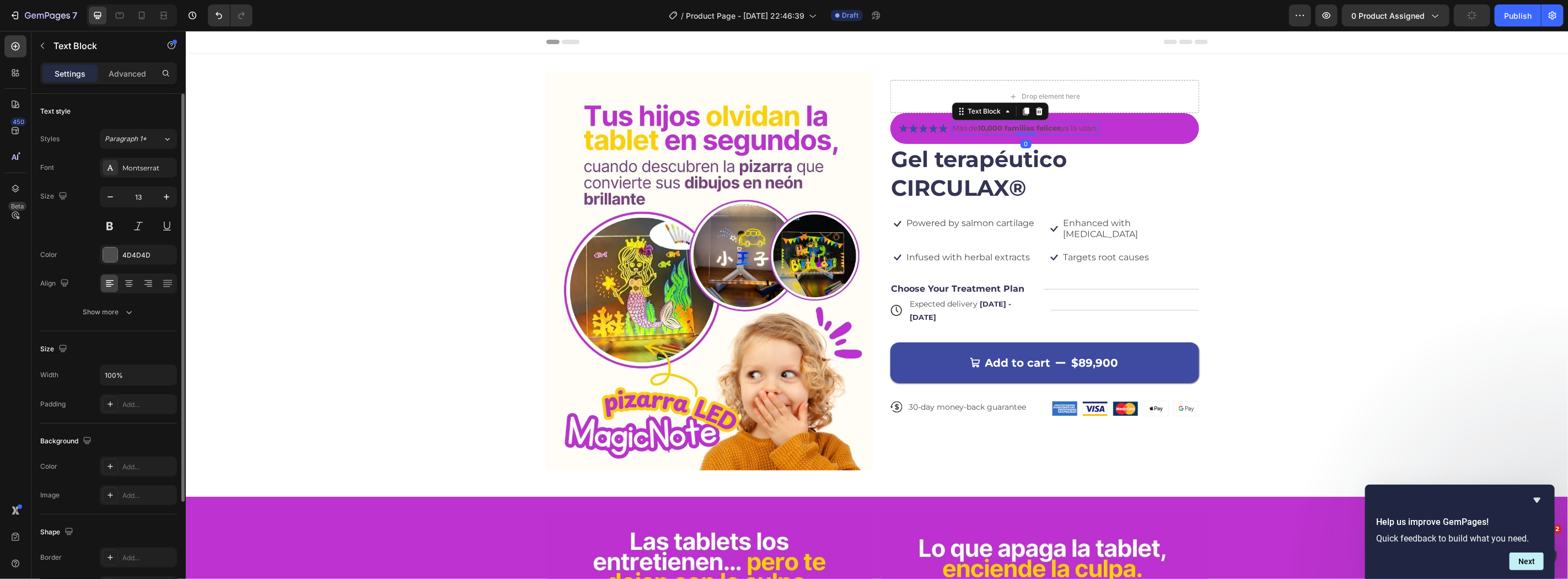
click at [964, 129] on p "Más de 10,000 familias felices ya la usan." at bounding box center [1025, 128] width 145 height 11
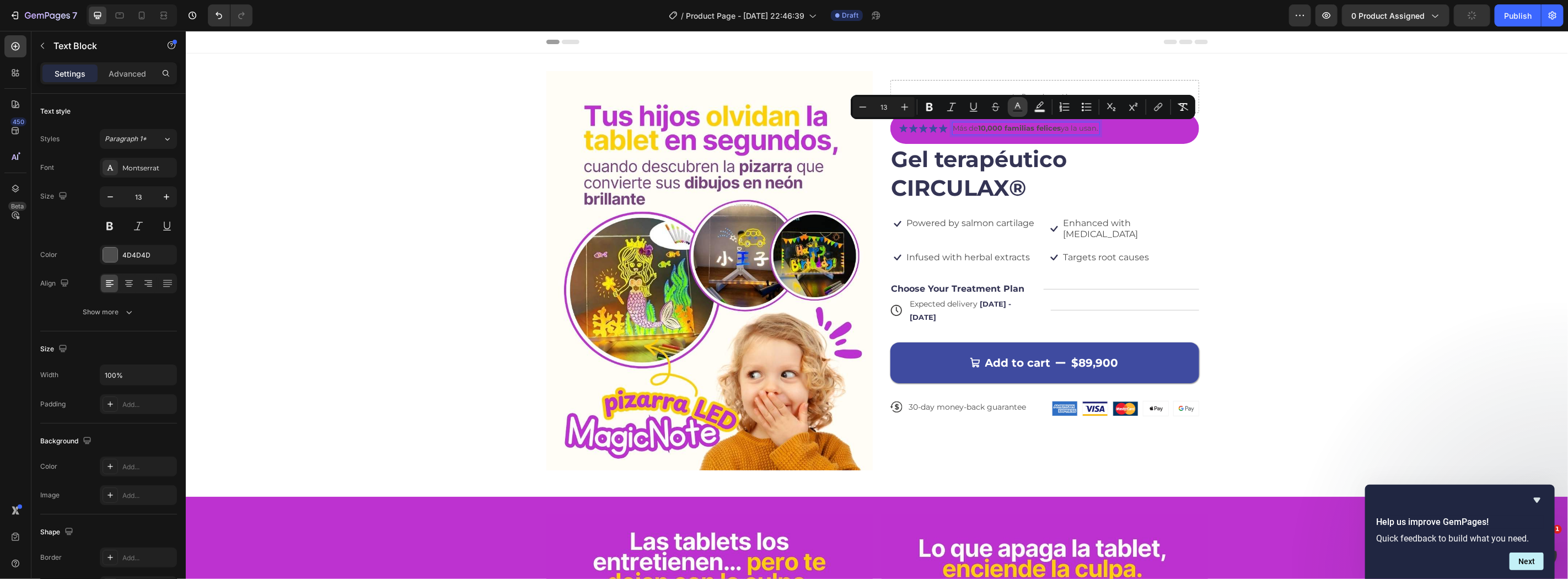
click at [1018, 101] on button "Text Color" at bounding box center [1018, 107] width 20 height 20
type input "4D4D4D"
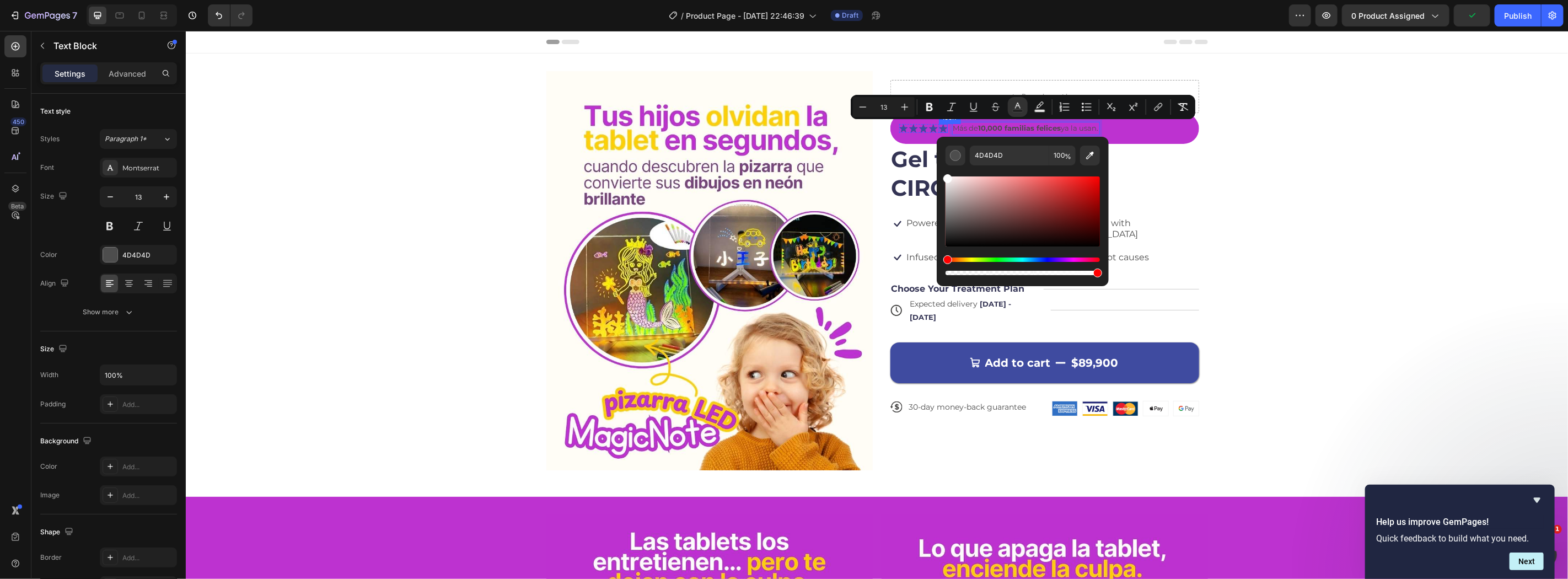
drag, startPoint x: 1169, startPoint y: 251, endPoint x: 935, endPoint y: 130, distance: 263.4
type input "FFFFFF"
click at [919, 102] on div "Minus 13 Plus Bold Italic Underline Strikethrough color Text Background Color N…" at bounding box center [1023, 107] width 340 height 20
drag, startPoint x: 923, startPoint y: 112, endPoint x: 919, endPoint y: 108, distance: 5.7
click at [924, 112] on icon "Editor contextual toolbar" at bounding box center [929, 107] width 11 height 11
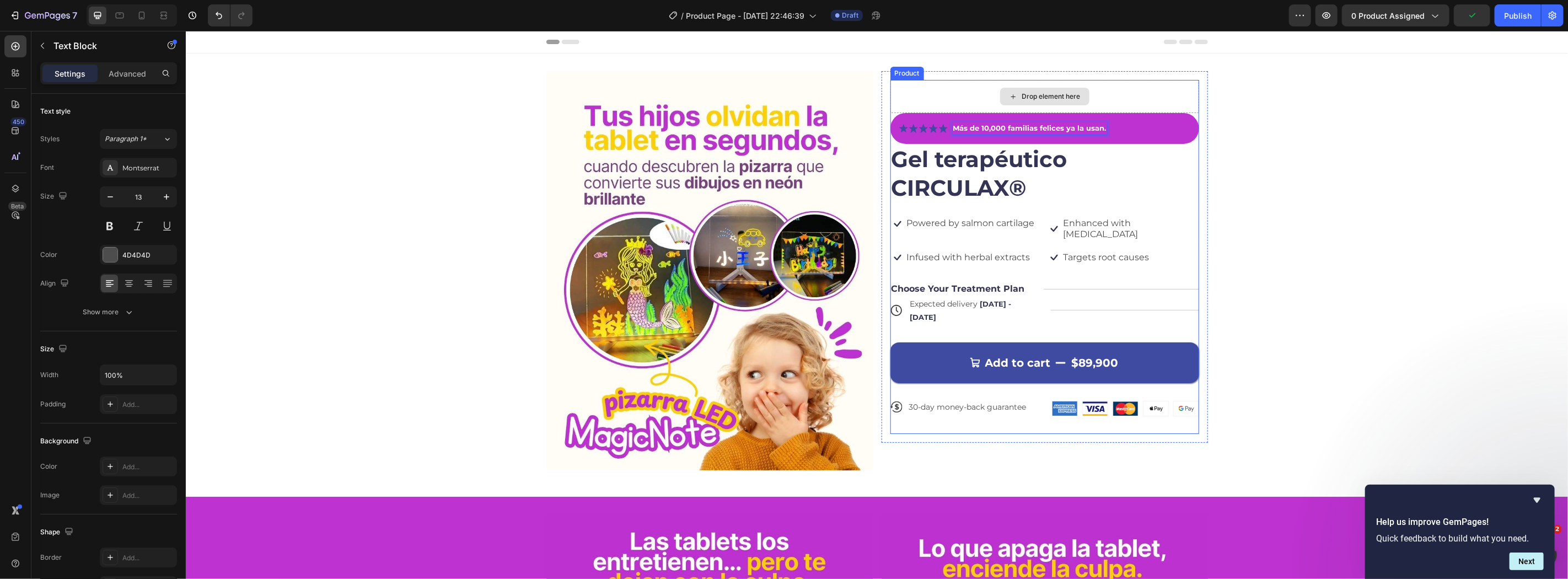
click at [909, 100] on div "Drop element here" at bounding box center [1044, 96] width 309 height 33
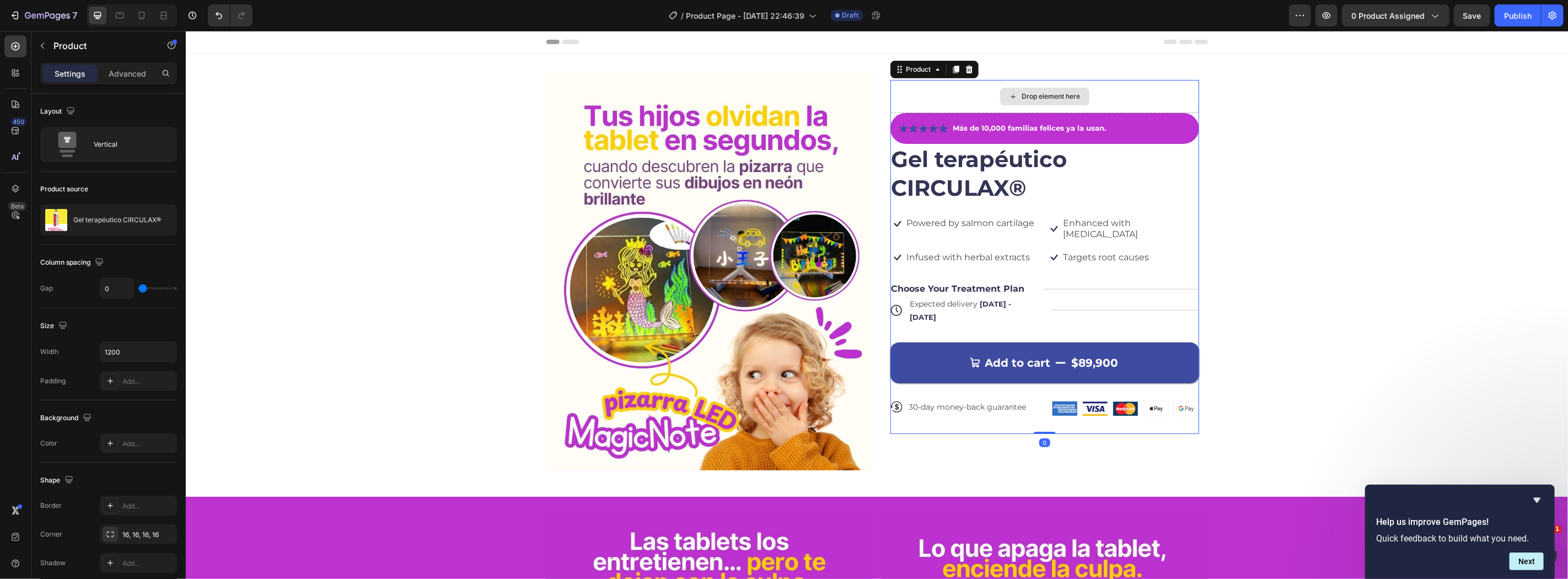
click at [1348, 154] on div "Image Drop element here Icon Icon Icon Icon Icon Icon List Más de 10,000 famili…" at bounding box center [876, 275] width 1382 height 408
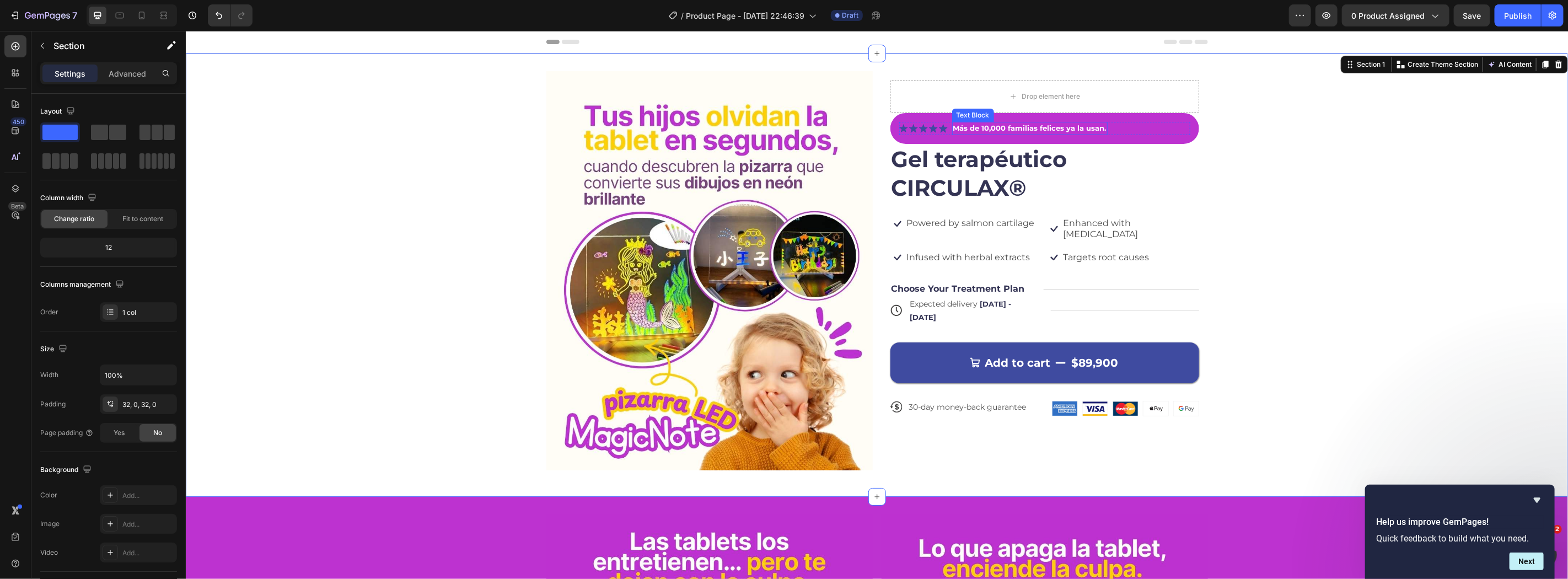
click at [1057, 127] on strong "Más de 10,000 familias felices ya la usan." at bounding box center [1029, 127] width 153 height 9
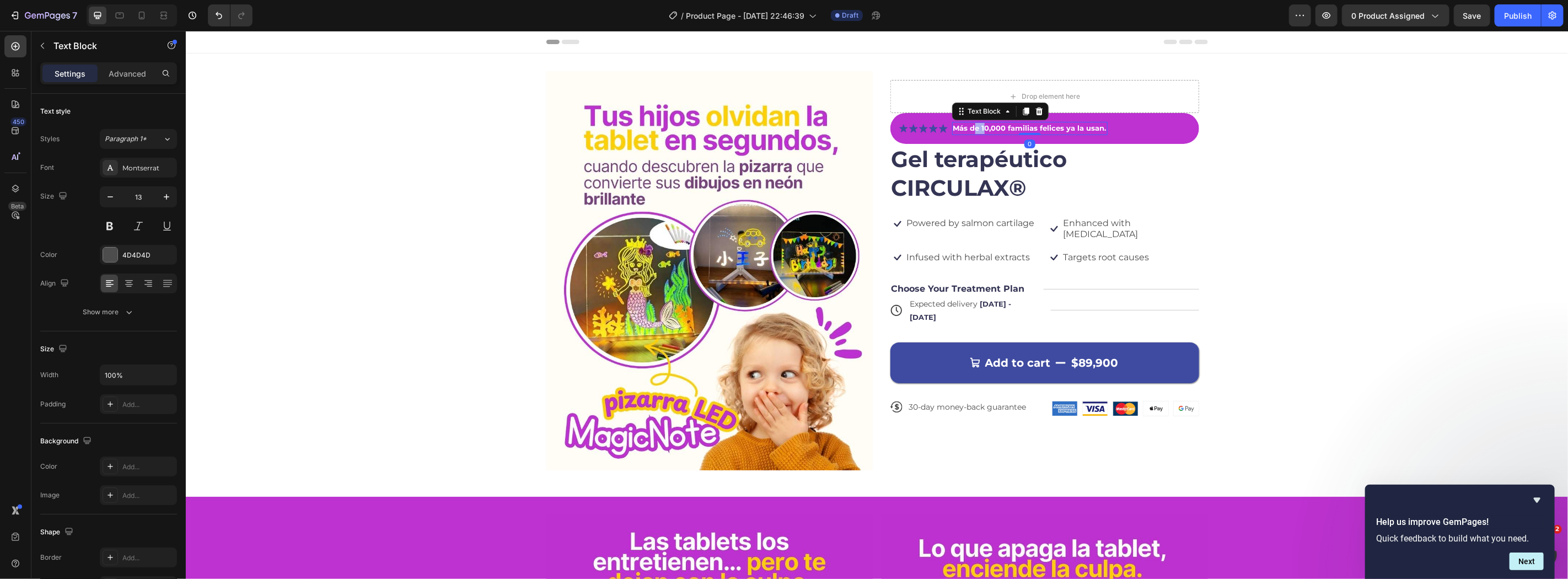
click at [968, 123] on strong "Más de 10,000 familias felices ya la usan." at bounding box center [1029, 127] width 153 height 9
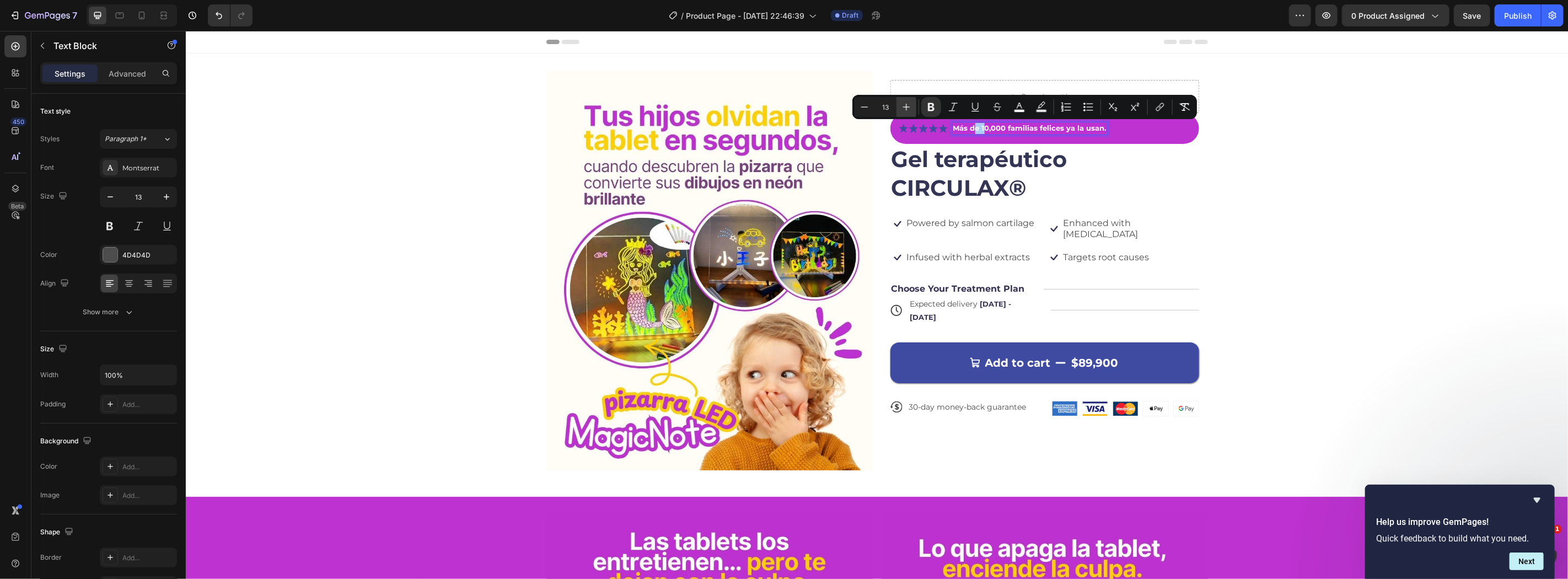
click at [906, 103] on icon "Editor contextual toolbar" at bounding box center [906, 107] width 11 height 11
type input "16"
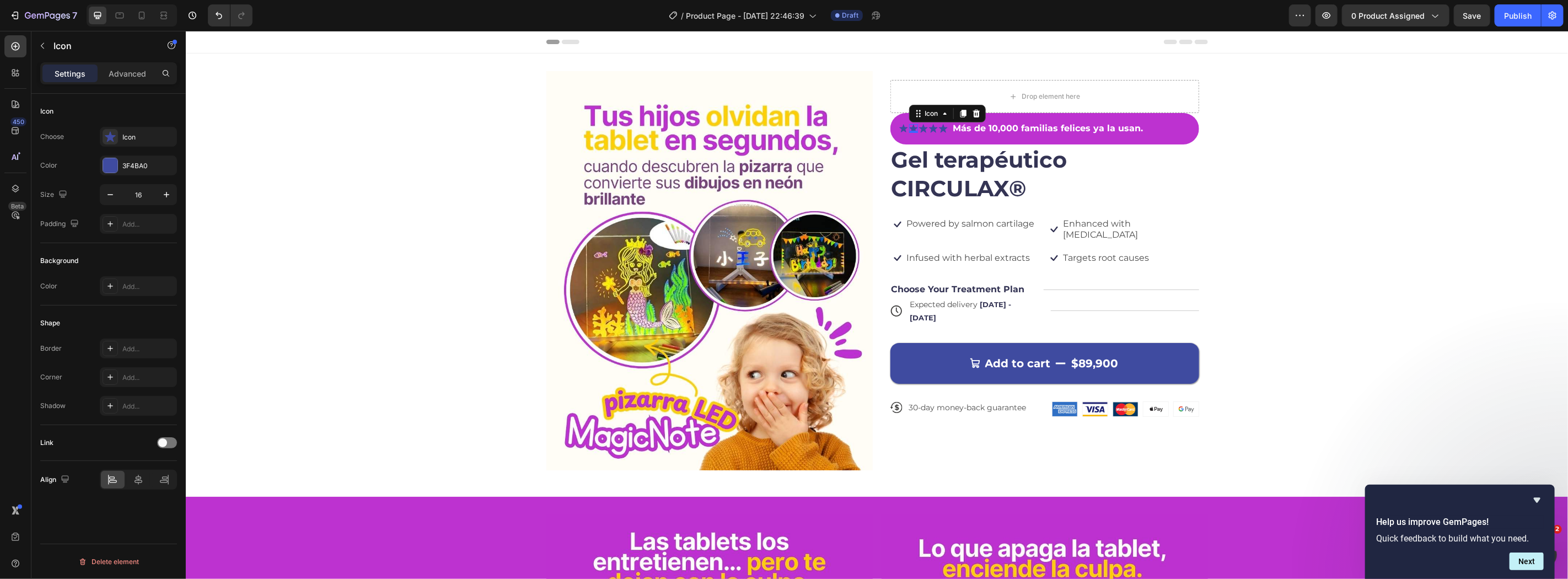
click at [909, 125] on icon at bounding box center [913, 128] width 9 height 9
click at [898, 124] on icon at bounding box center [903, 128] width 9 height 9
click at [103, 171] on div at bounding box center [110, 166] width 15 height 15
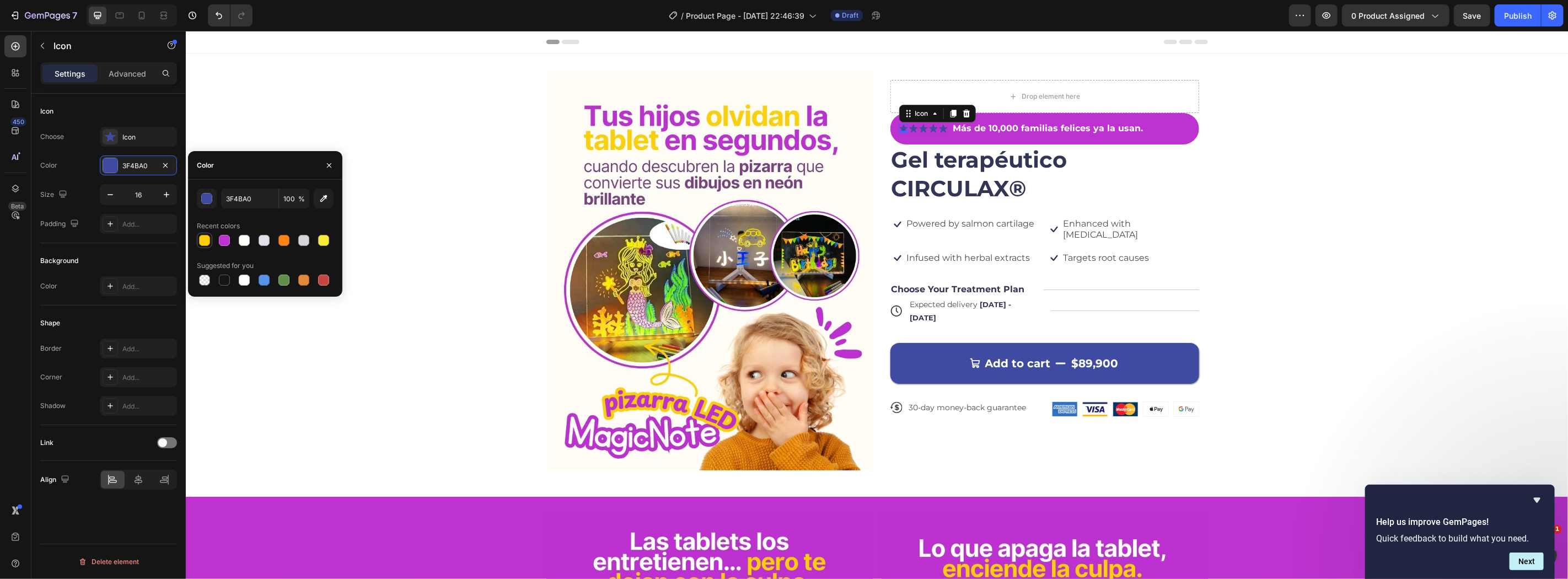
click at [208, 240] on div at bounding box center [205, 240] width 11 height 11
type input "FFCE04"
click at [208, 240] on div at bounding box center [205, 240] width 11 height 11
click at [206, 239] on div at bounding box center [205, 240] width 11 height 11
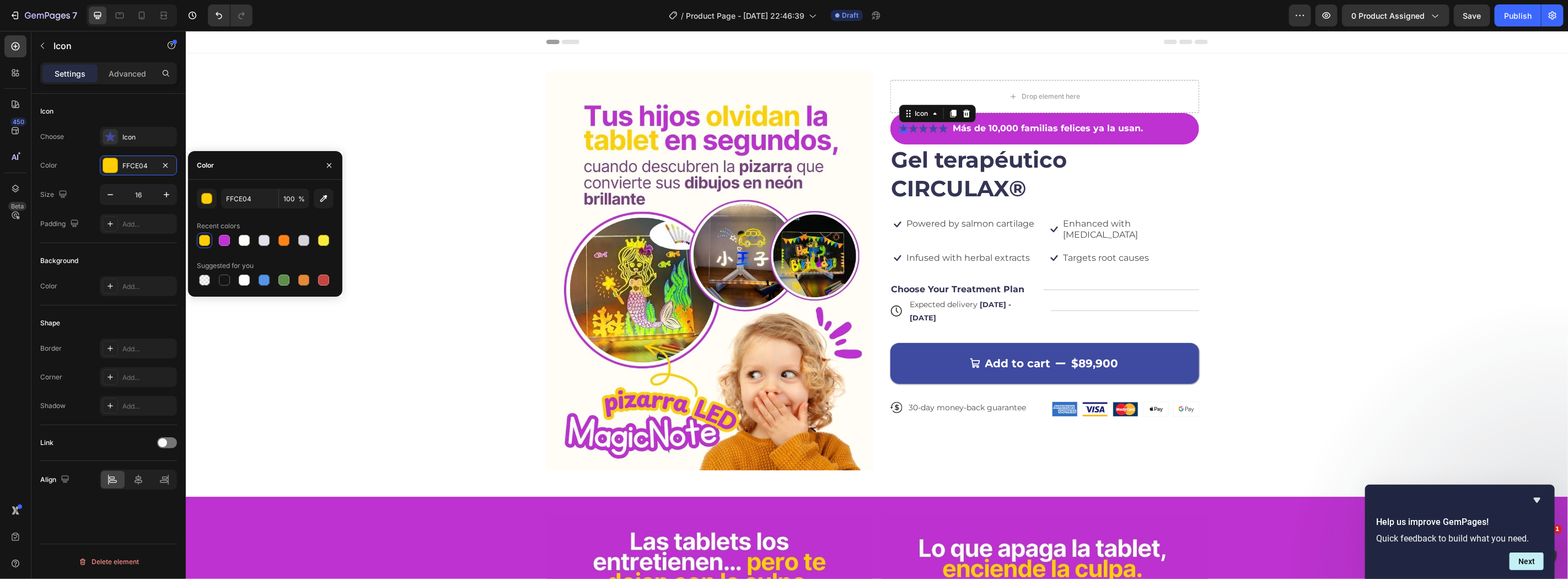
click at [206, 239] on div at bounding box center [205, 240] width 11 height 11
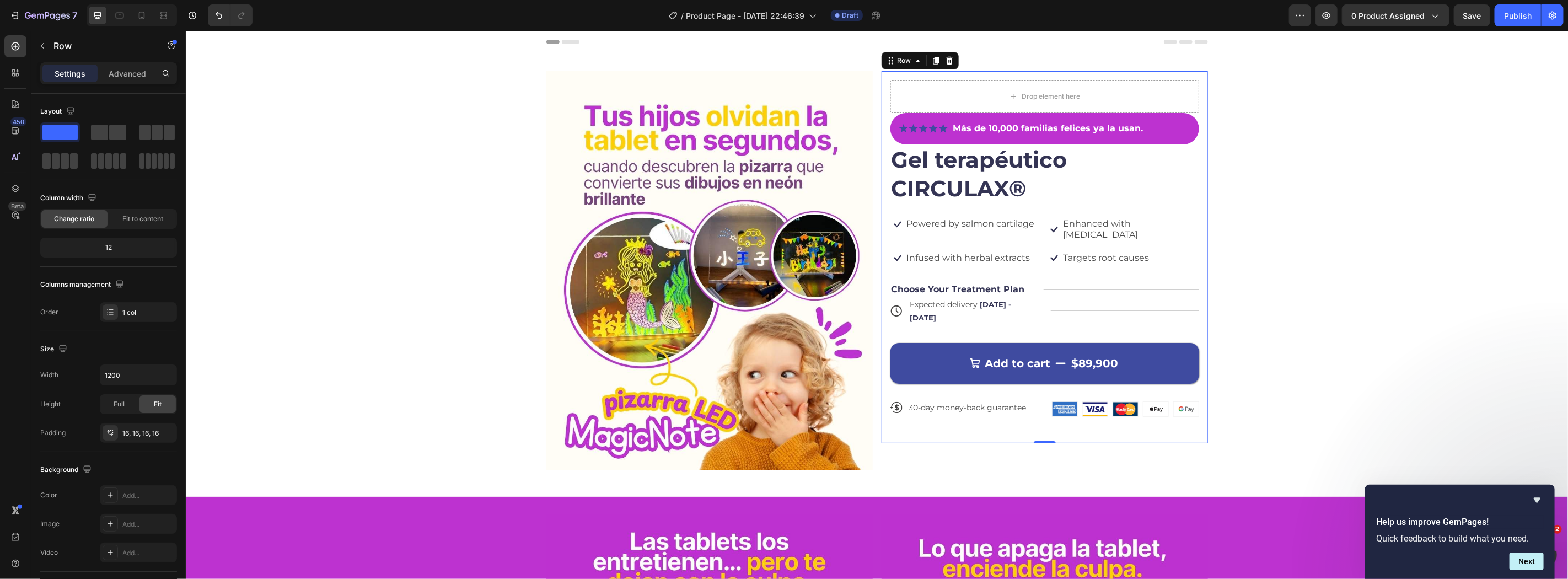
click at [881, 134] on div "Drop element here Icon Icon Icon Icon Icon Icon List Más de 10,000 familias fel…" at bounding box center [1044, 256] width 326 height 372
click at [898, 125] on icon at bounding box center [903, 128] width 9 height 9
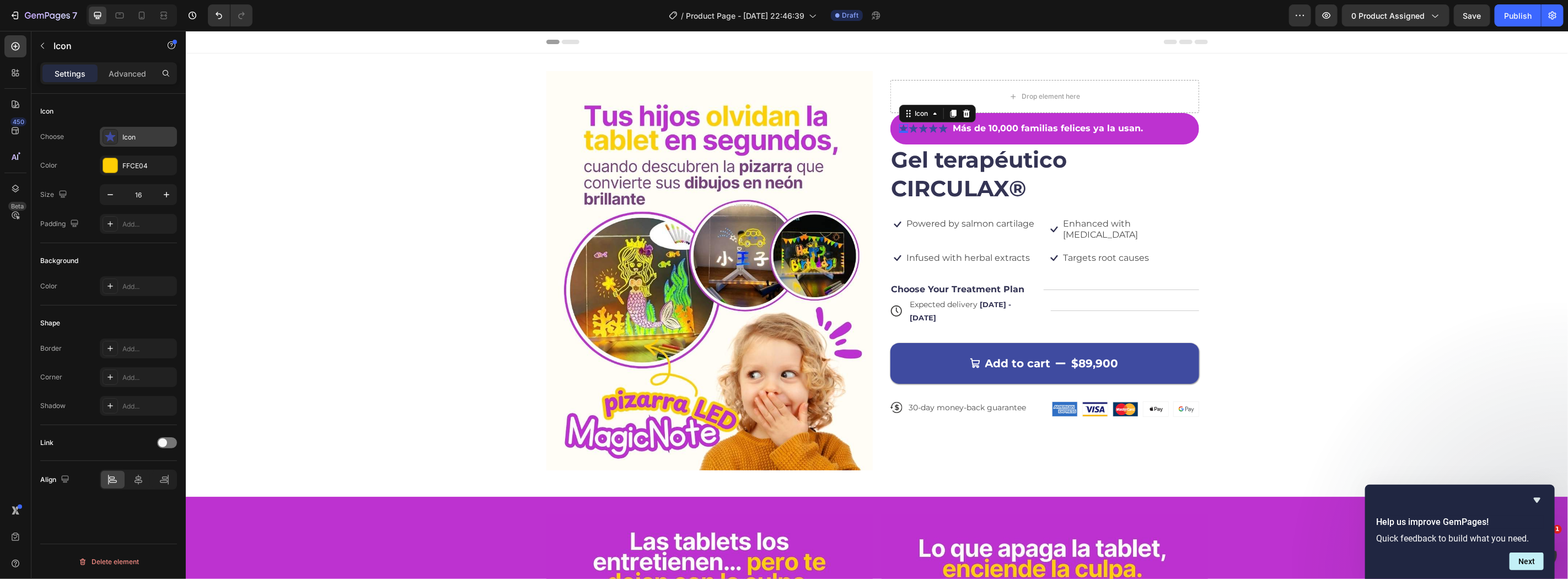
click at [114, 140] on icon at bounding box center [110, 137] width 11 height 11
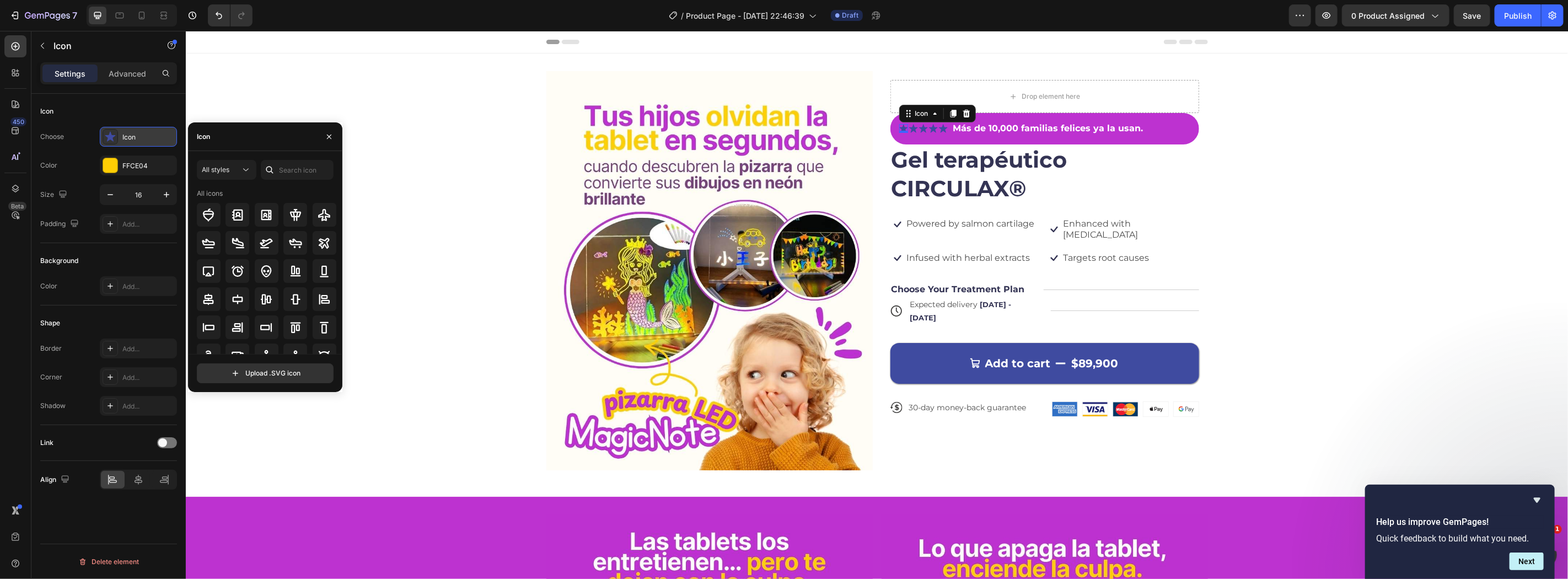
click at [105, 138] on icon at bounding box center [110, 137] width 11 height 11
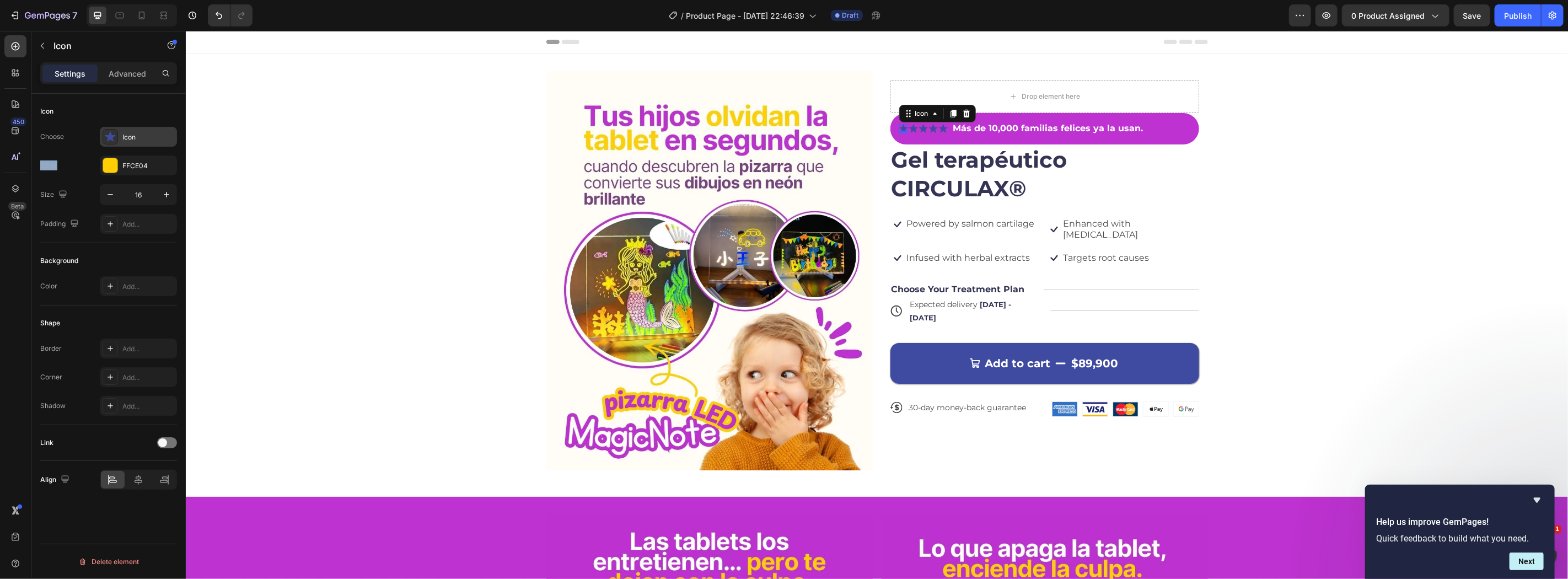
click at [105, 138] on icon at bounding box center [110, 137] width 11 height 11
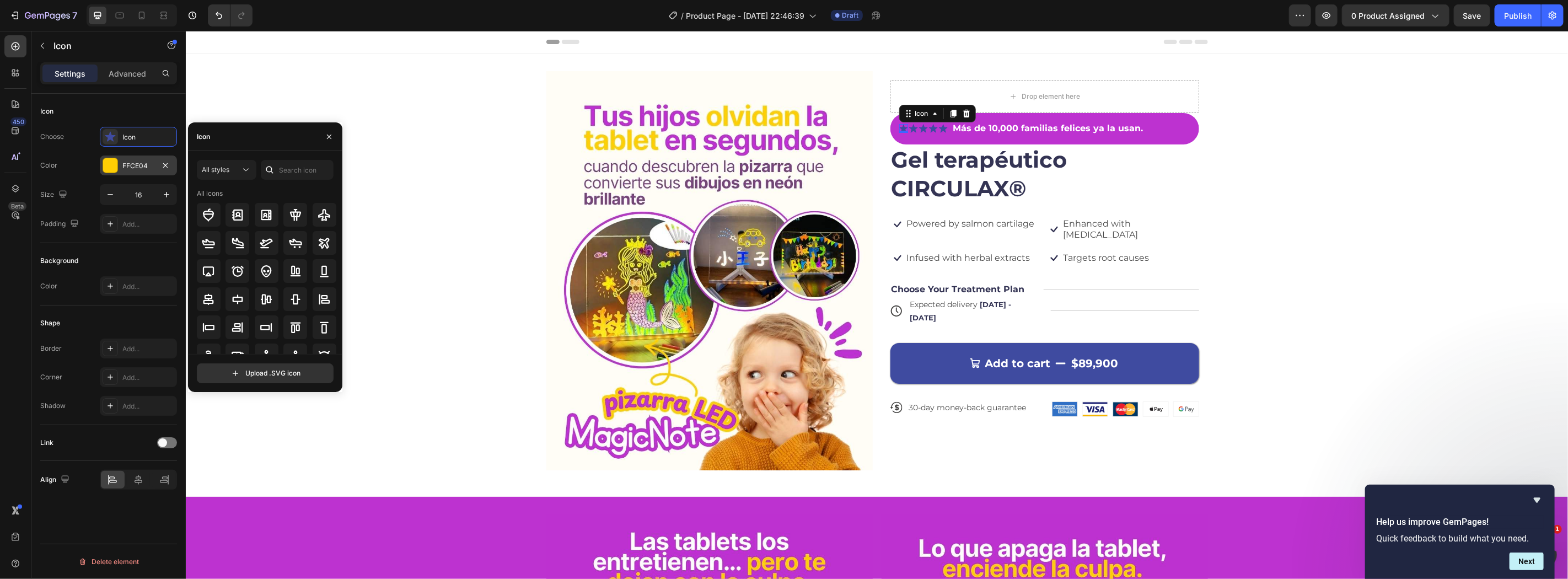
click at [117, 156] on div "FFCE04" at bounding box center [138, 165] width 77 height 20
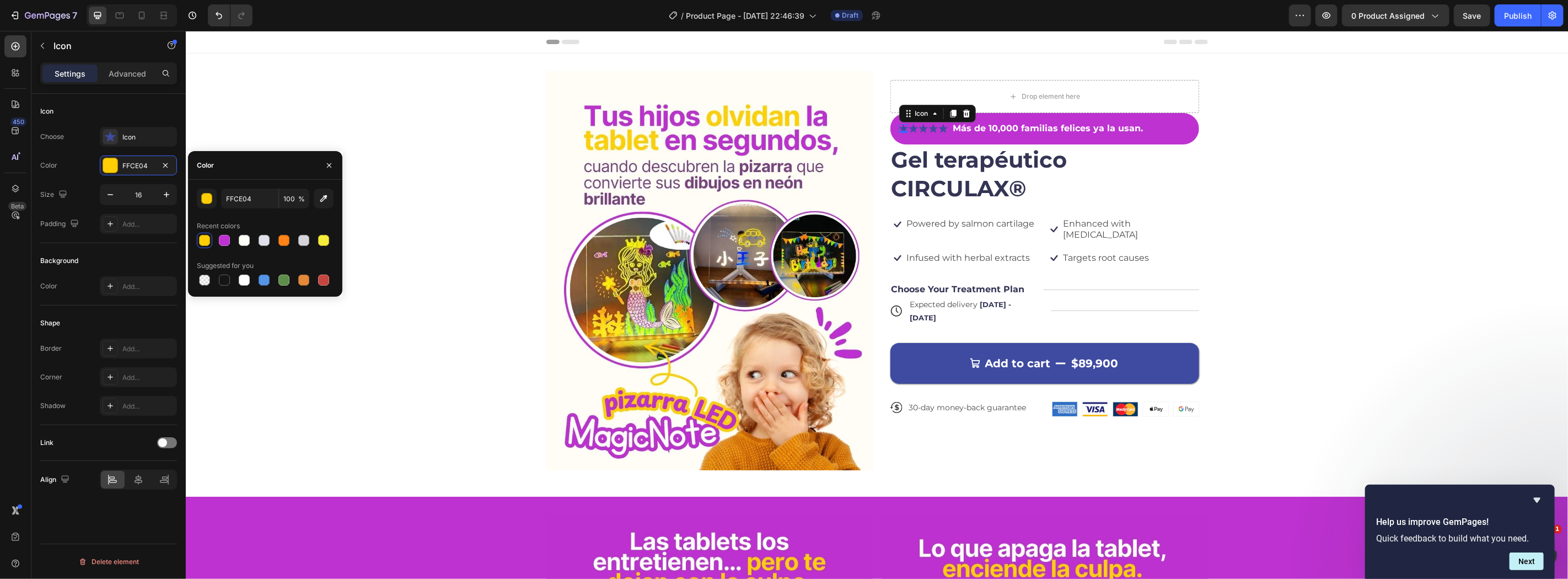
click at [234, 237] on div at bounding box center [265, 240] width 137 height 15
click at [222, 234] on div at bounding box center [225, 240] width 13 height 13
type input "BD32D0"
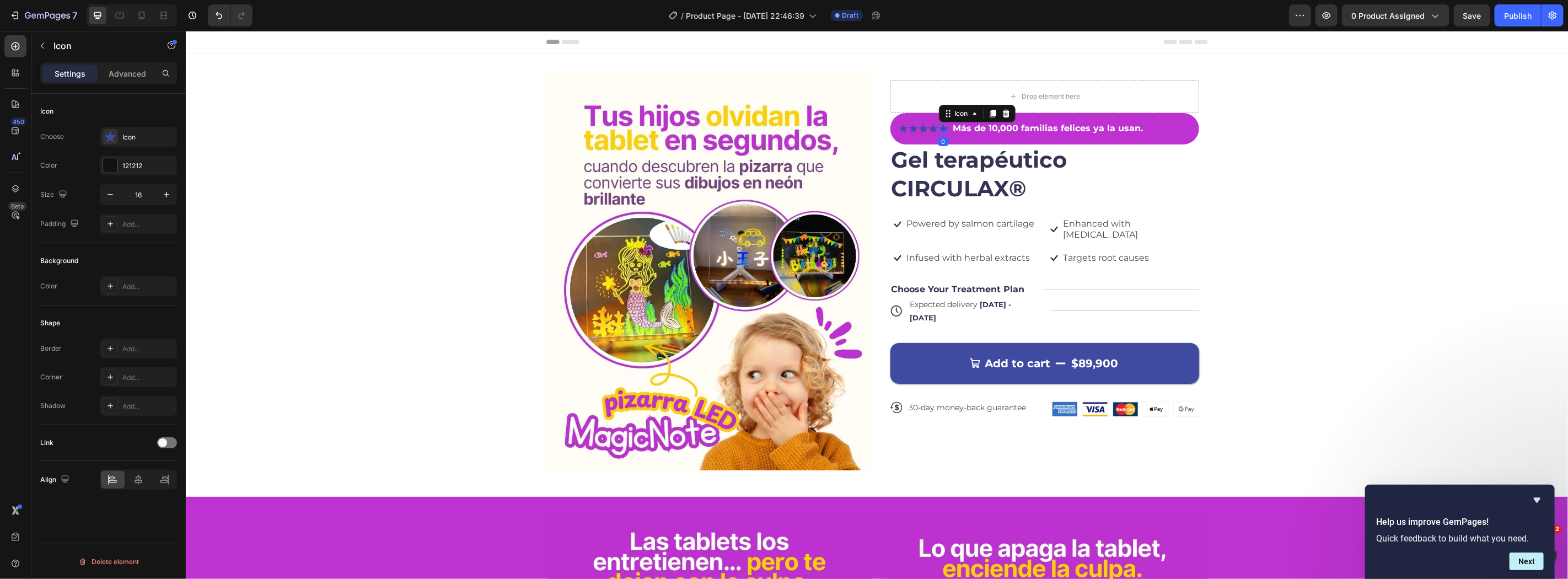
click at [939, 127] on icon at bounding box center [943, 128] width 9 height 9
click at [136, 8] on div at bounding box center [141, 15] width 18 height 18
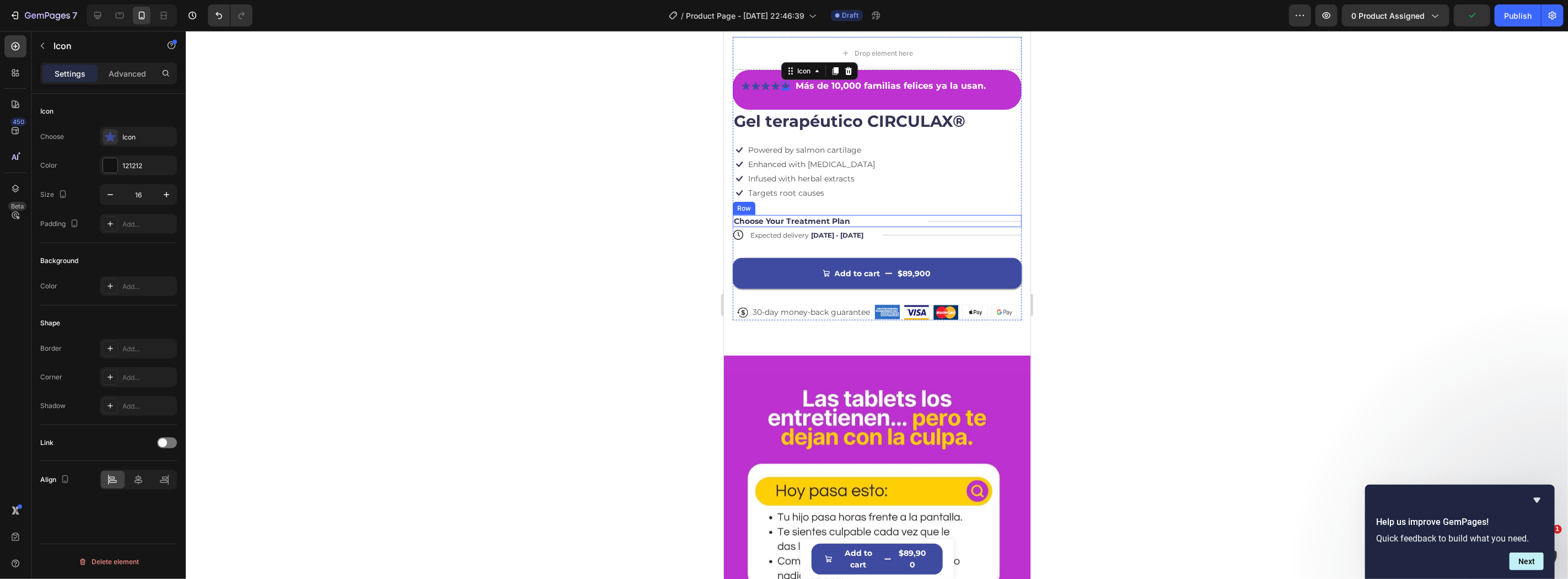
scroll to position [263, 0]
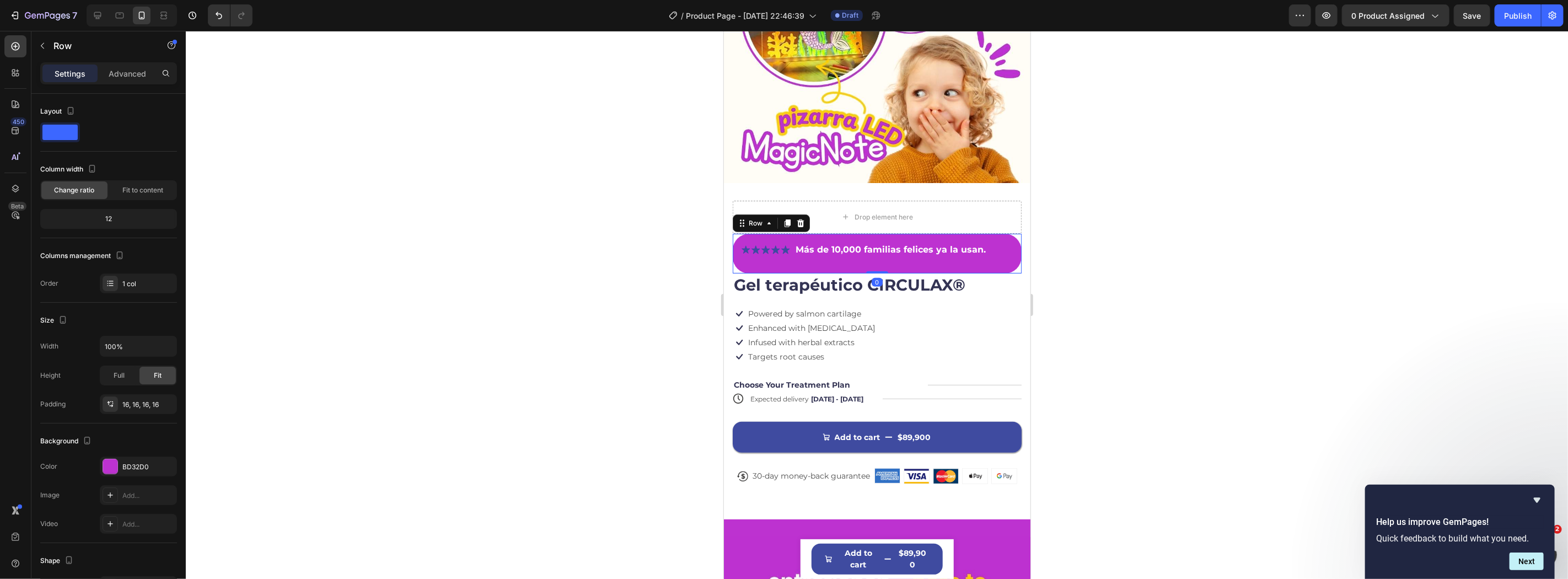
click at [918, 256] on div "Icon Icon Icon Icon Icon Icon List Más de 10,000 familias felices ya la usan. T…" at bounding box center [877, 253] width 289 height 40
click at [816, 273] on h1 "Gel terapéutico CIRCULAX®" at bounding box center [877, 284] width 289 height 23
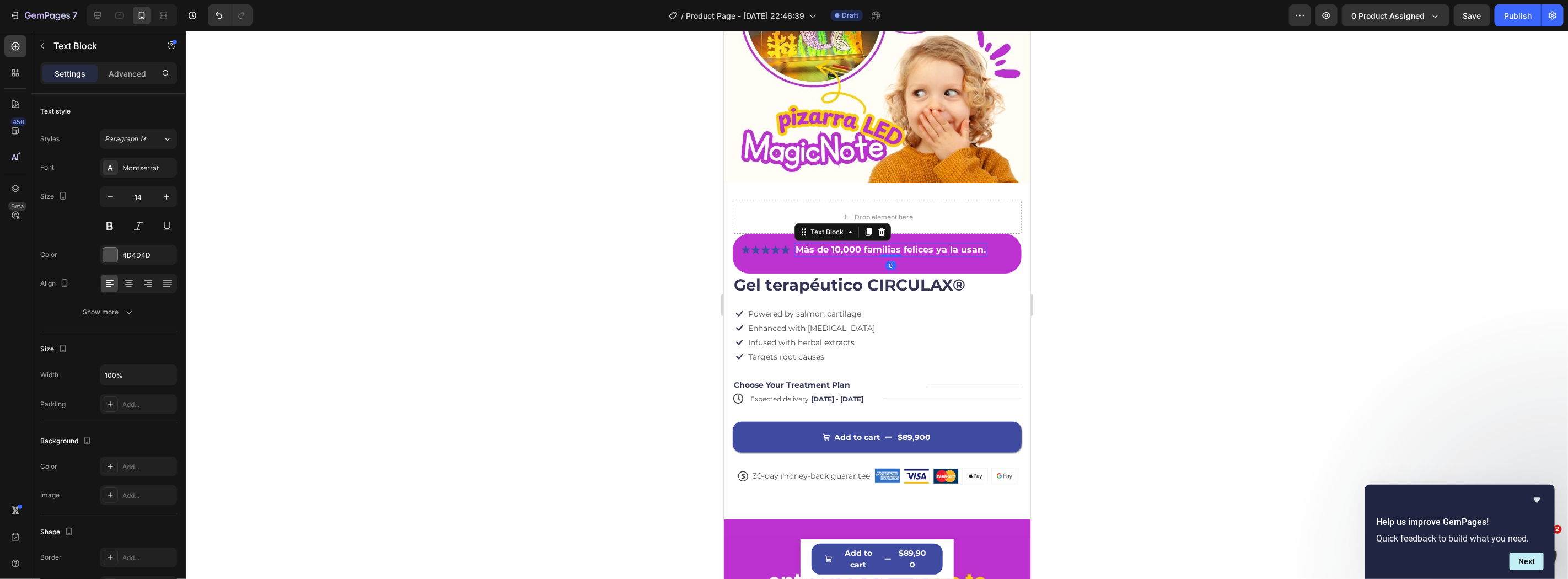
click at [846, 244] on strong "Más de 10,000 familias felices ya la usan." at bounding box center [890, 248] width 190 height 10
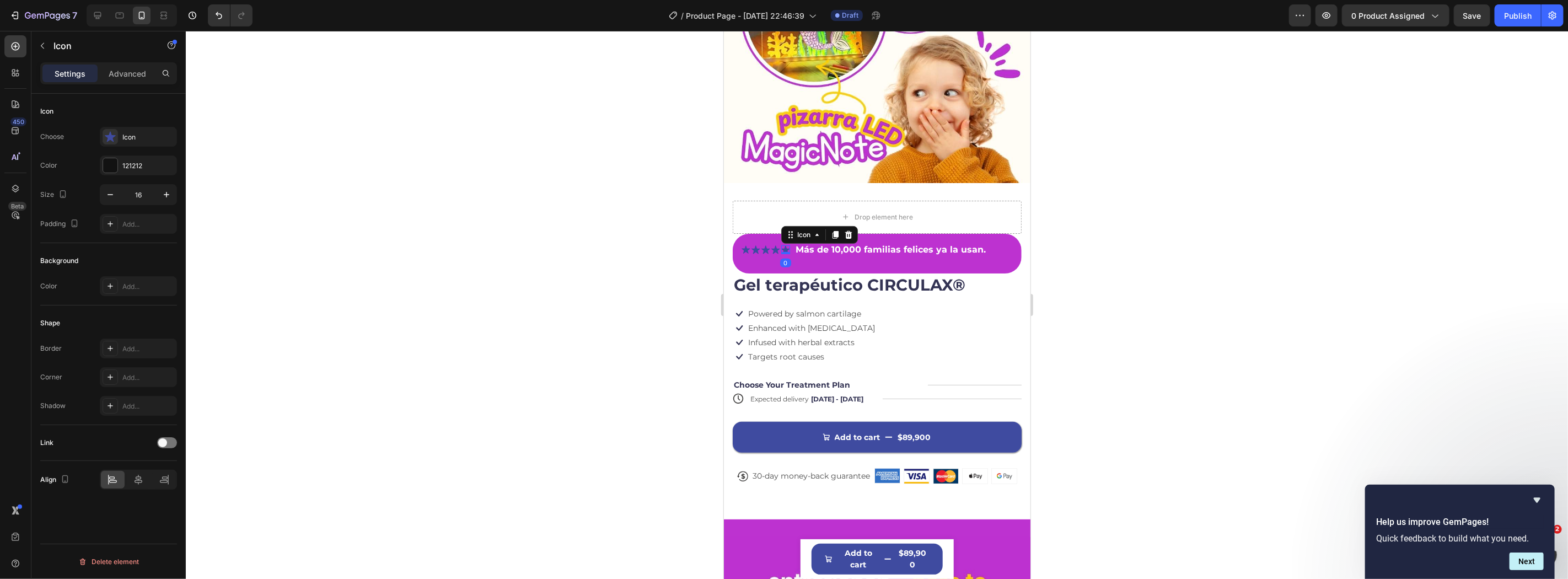
click at [785, 245] on icon at bounding box center [785, 249] width 9 height 9
click at [799, 244] on strong "Más de 10,000 familias felices ya la usan." at bounding box center [890, 248] width 190 height 10
click at [787, 245] on icon at bounding box center [785, 249] width 9 height 9
click at [793, 242] on div "Icon Icon Icon Icon Icon 0 Icon List Más de 10,000 familias felices ya la usan.…" at bounding box center [877, 250] width 271 height 15
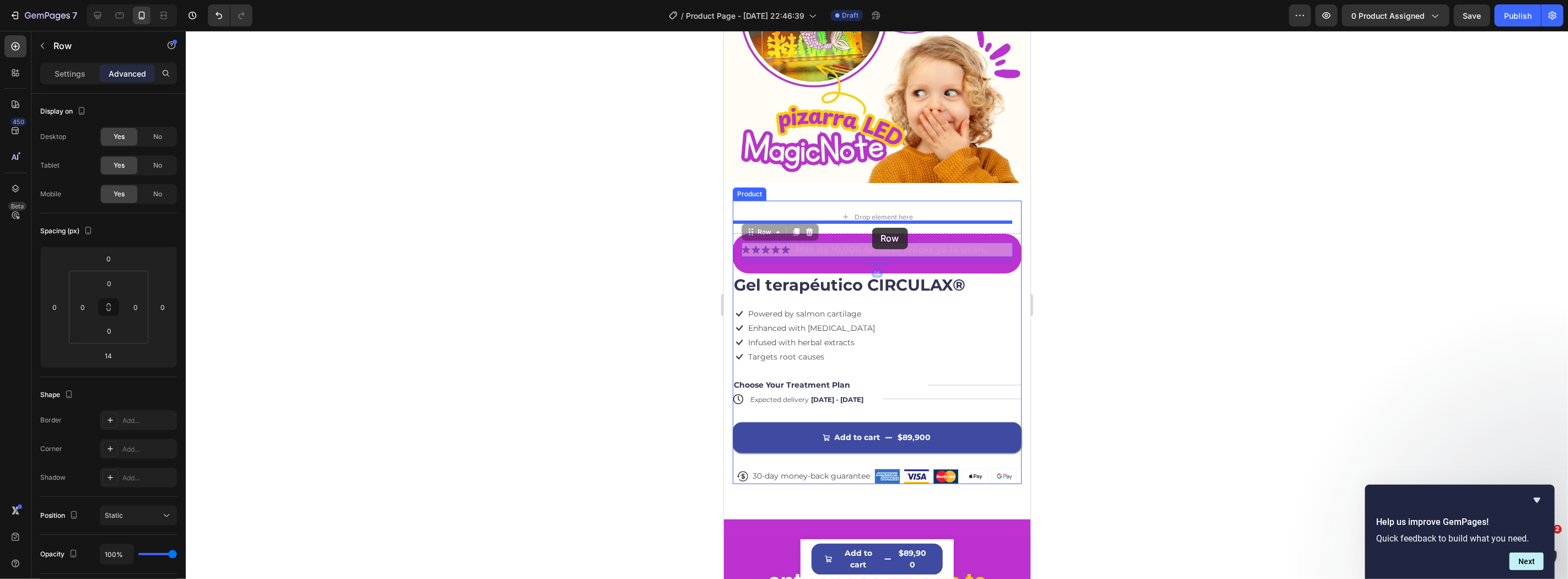
drag, startPoint x: 861, startPoint y: 223, endPoint x: 870, endPoint y: 229, distance: 10.8
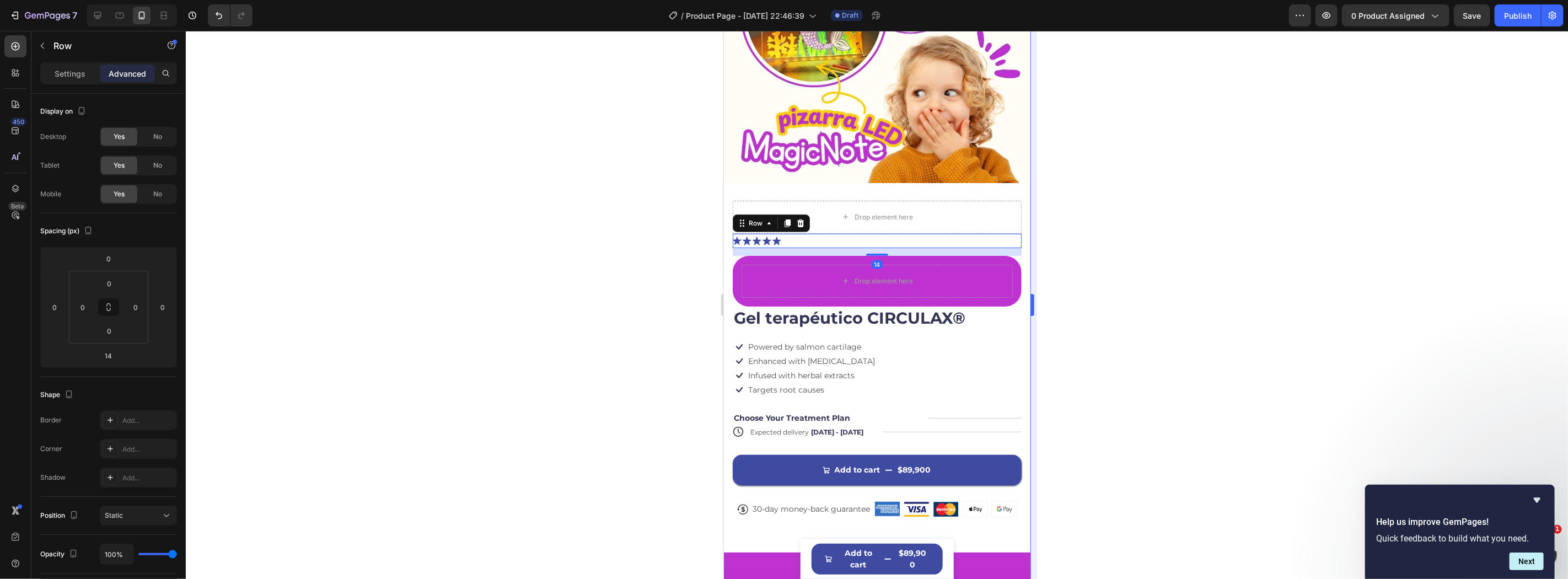
drag, startPoint x: 1113, startPoint y: 255, endPoint x: 1037, endPoint y: 244, distance: 76.8
click at [1105, 254] on div at bounding box center [877, 305] width 1382 height 548
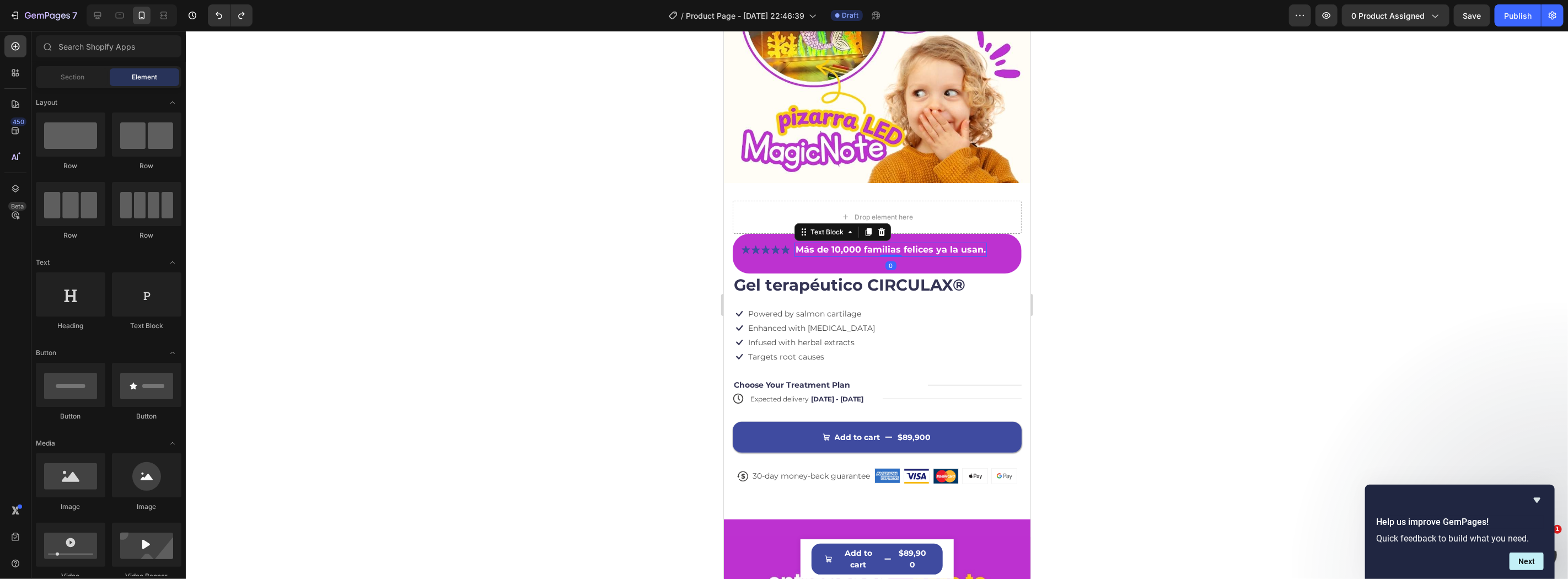
click at [838, 244] on strong "Más de 10,000 familias felices ya la usan." at bounding box center [890, 248] width 190 height 10
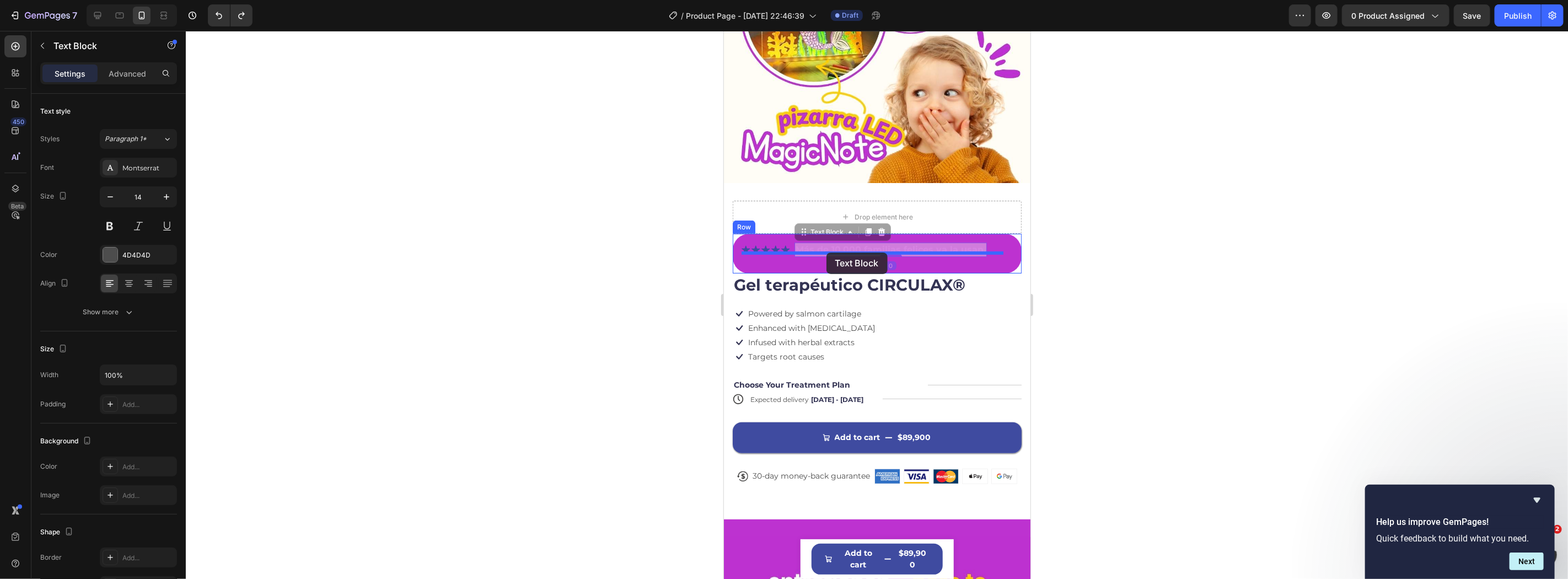
drag, startPoint x: 824, startPoint y: 222, endPoint x: 826, endPoint y: 252, distance: 30.1
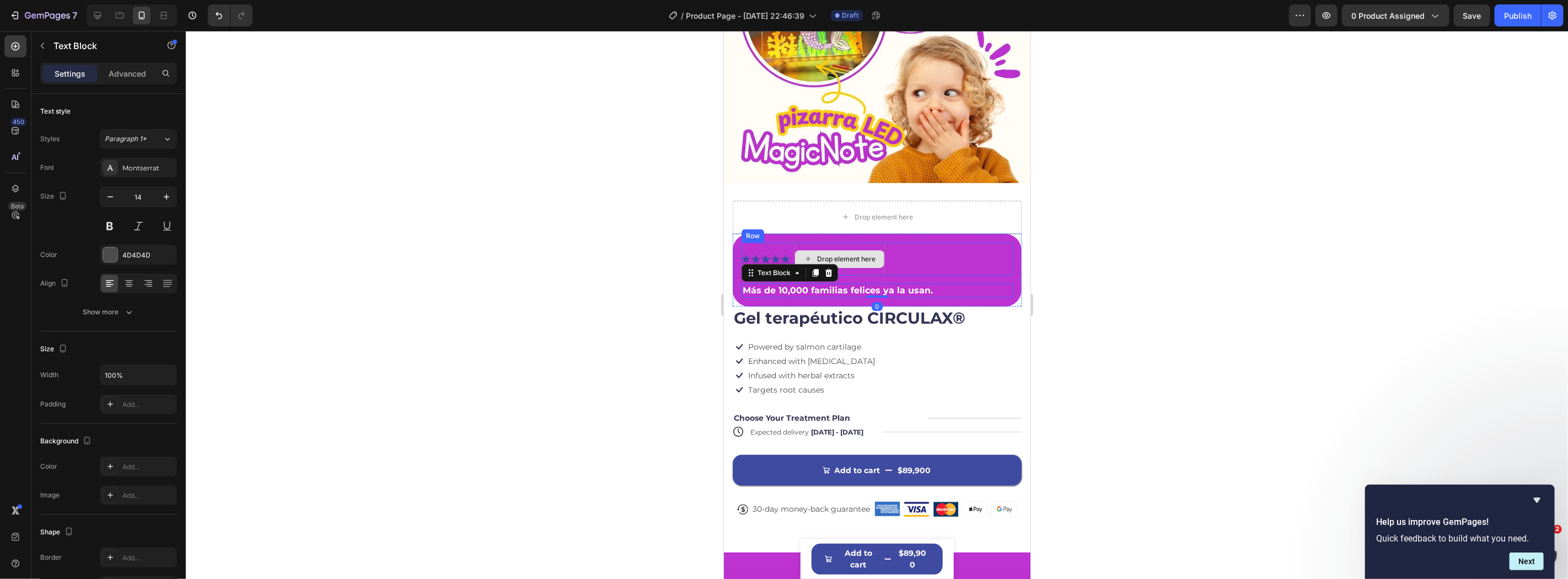
click at [884, 246] on div "Icon Icon Icon Icon Icon Icon List Drop element here Row" at bounding box center [877, 259] width 271 height 33
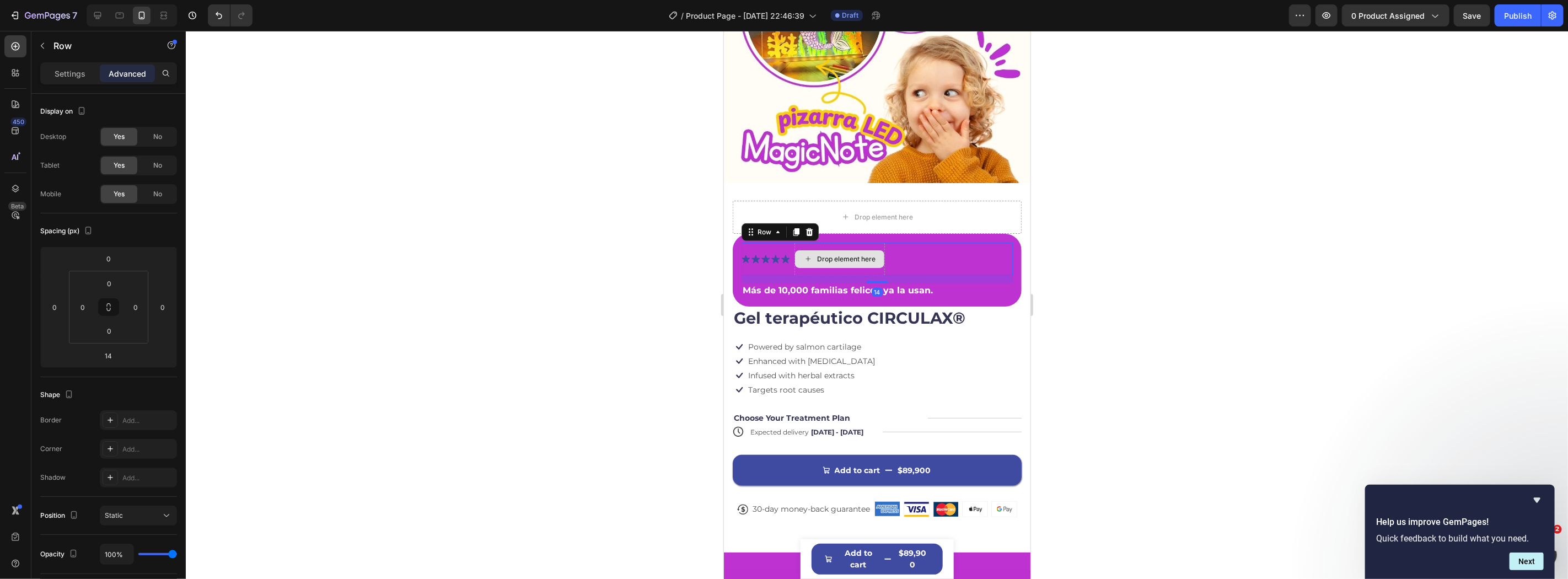
click at [863, 254] on div "Drop element here" at bounding box center [845, 259] width 58 height 9
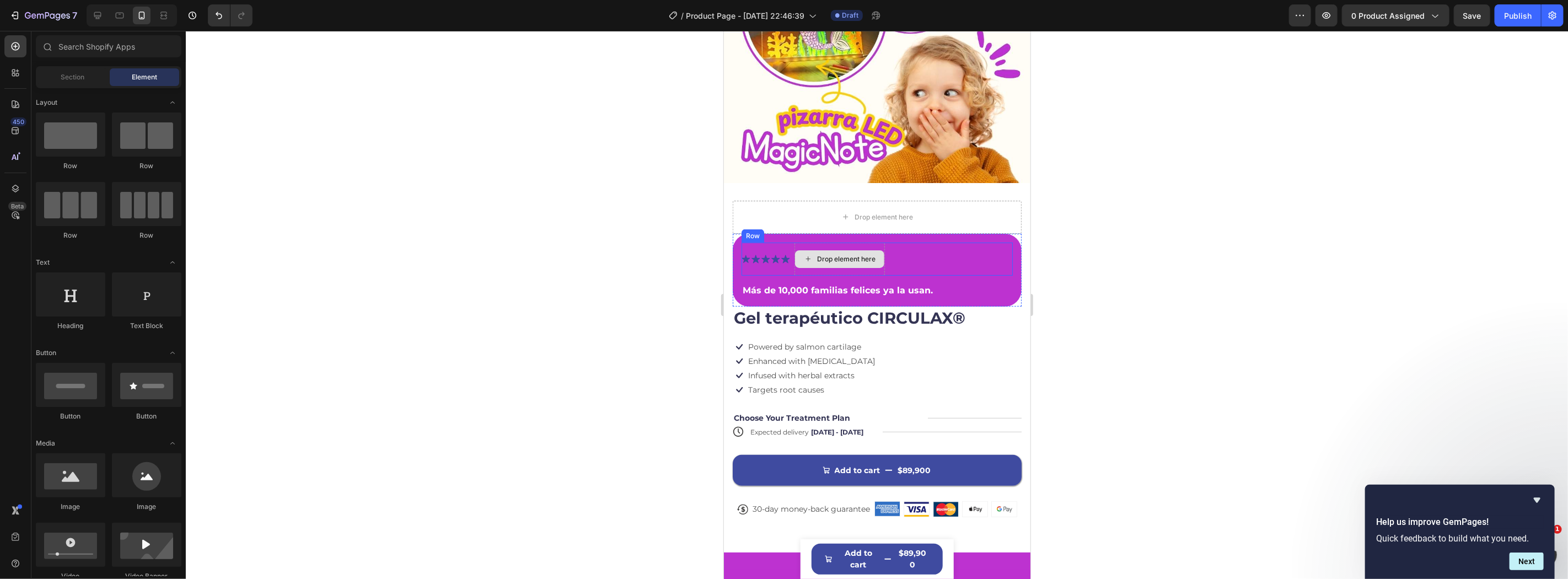
click at [812, 250] on div "Drop element here" at bounding box center [839, 258] width 89 height 18
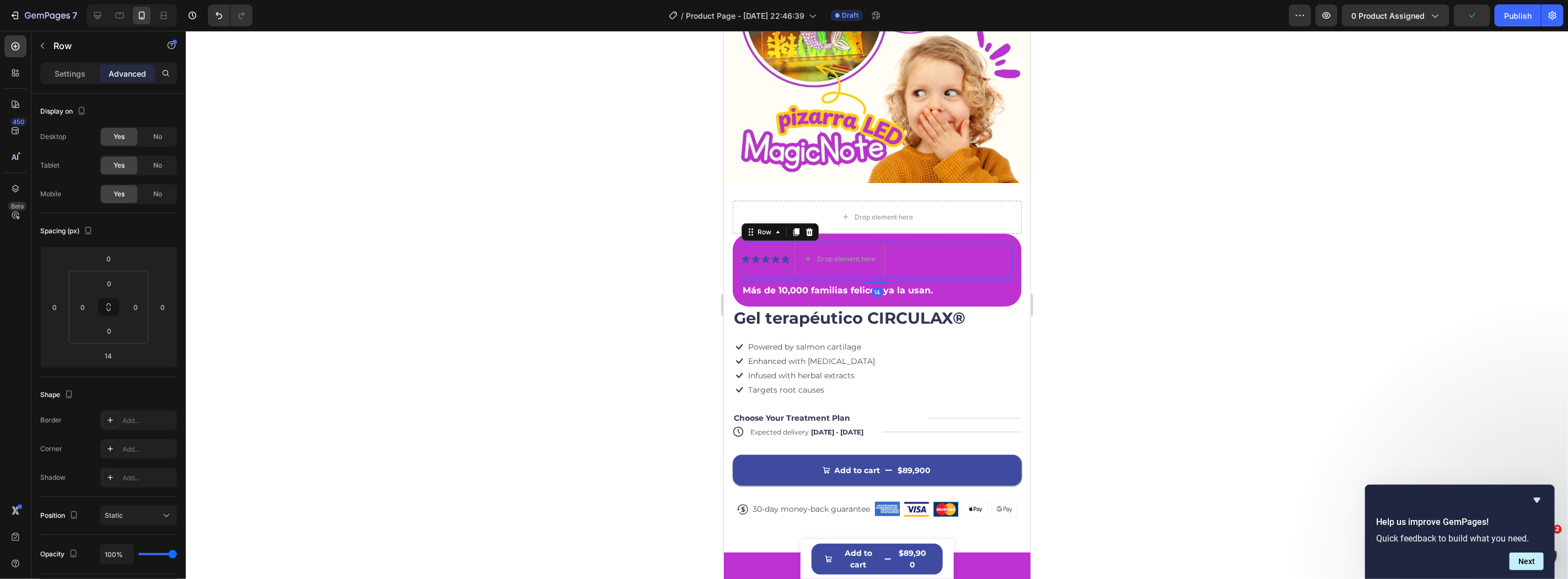
click at [793, 243] on div "Icon Icon Icon Icon Icon Icon List Drop element here Row 14" at bounding box center [877, 259] width 271 height 33
click at [73, 77] on p "Settings" at bounding box center [70, 73] width 31 height 12
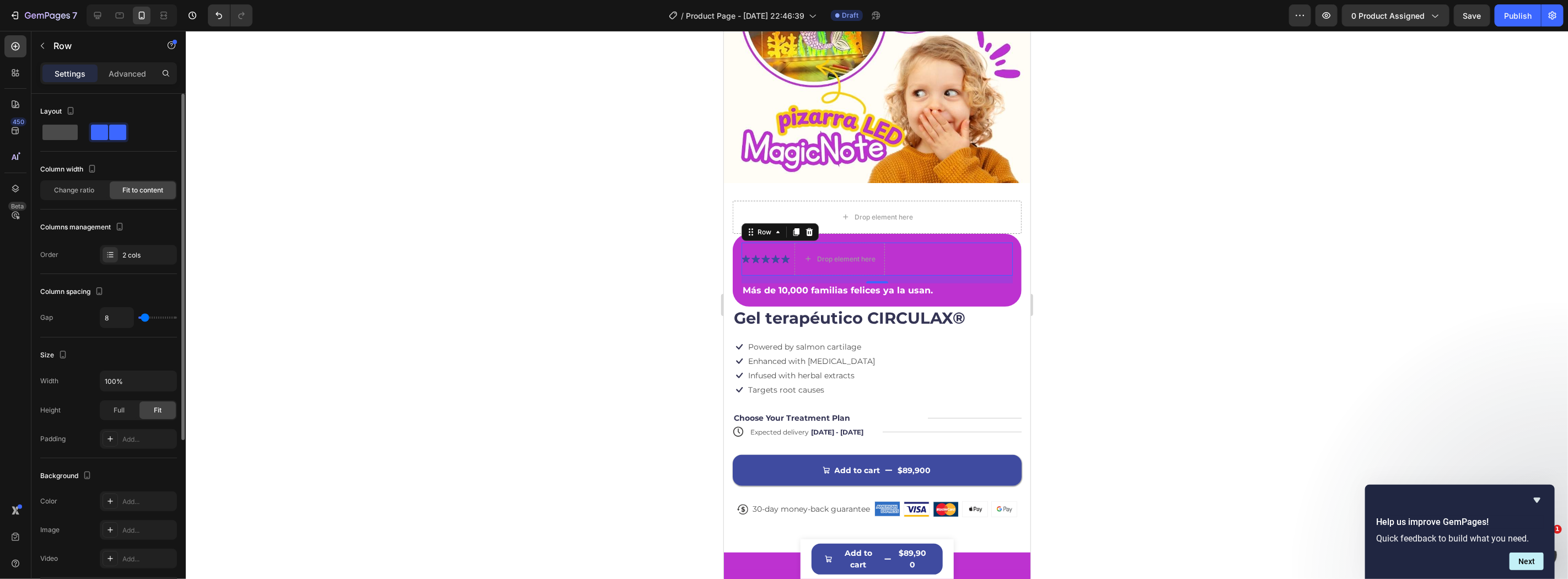
click at [63, 132] on span at bounding box center [60, 132] width 35 height 15
type input "0"
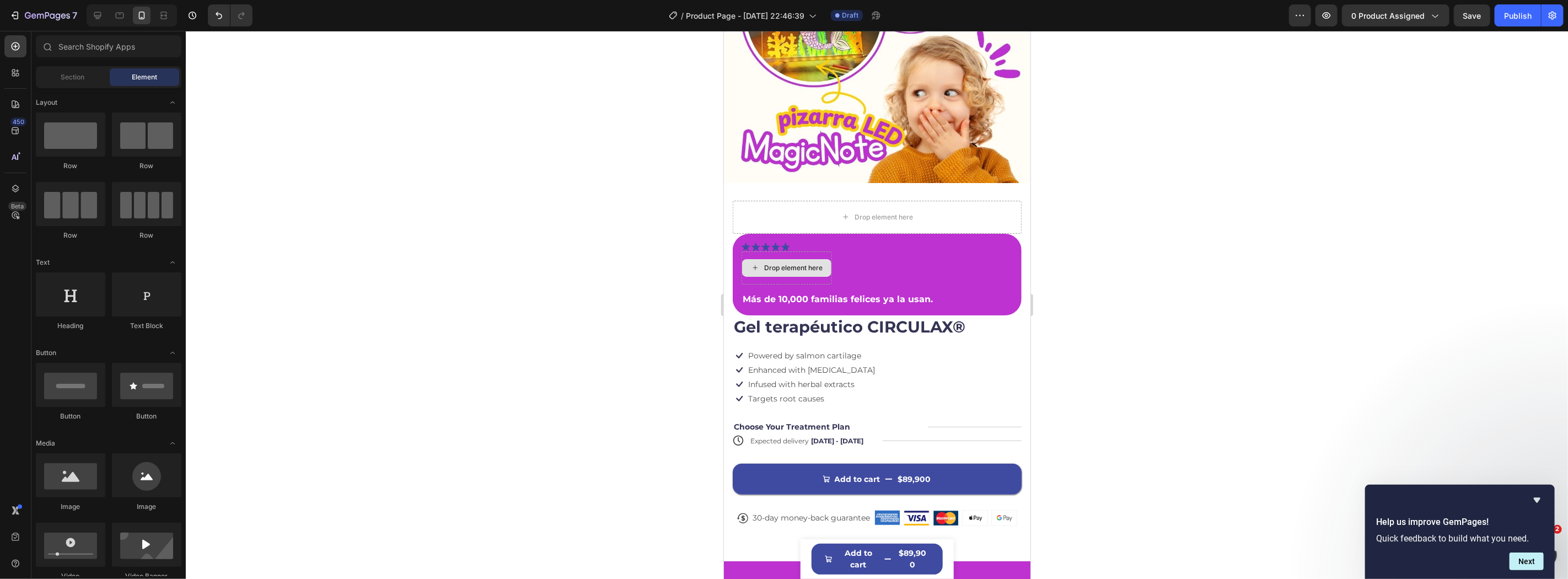
click at [791, 263] on div "Drop element here" at bounding box center [793, 267] width 58 height 9
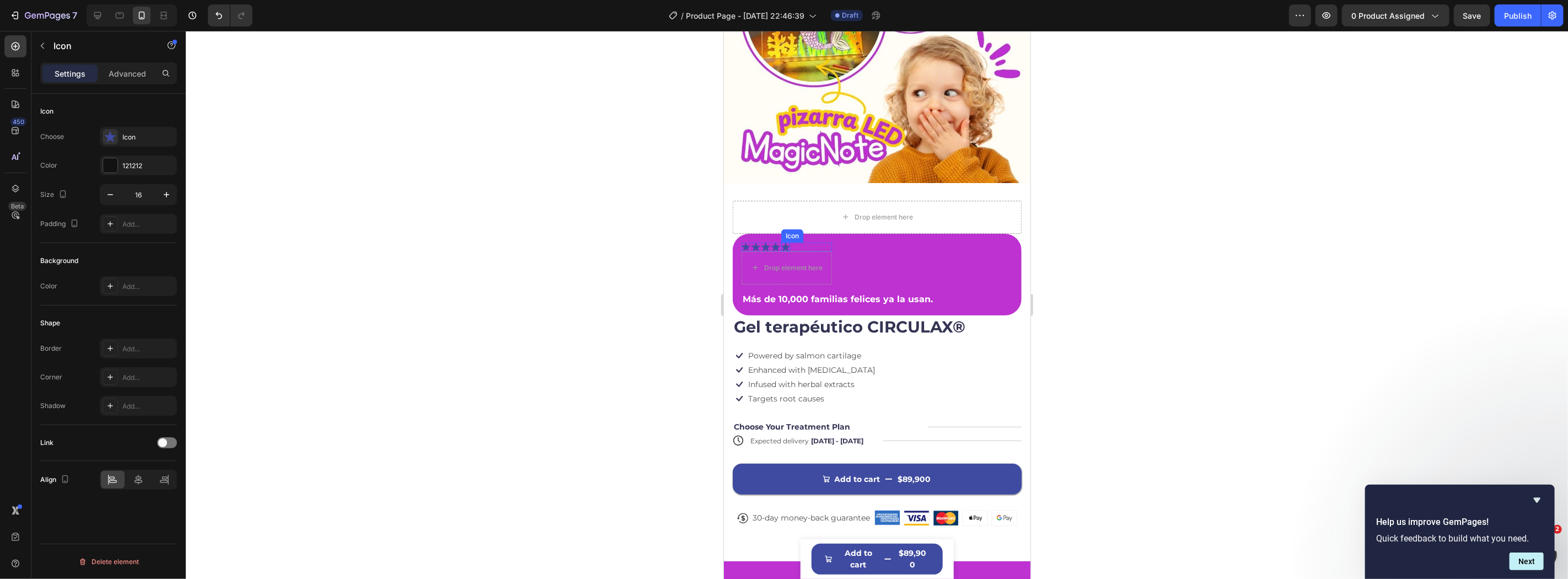
click at [783, 242] on div "Icon" at bounding box center [785, 247] width 9 height 9
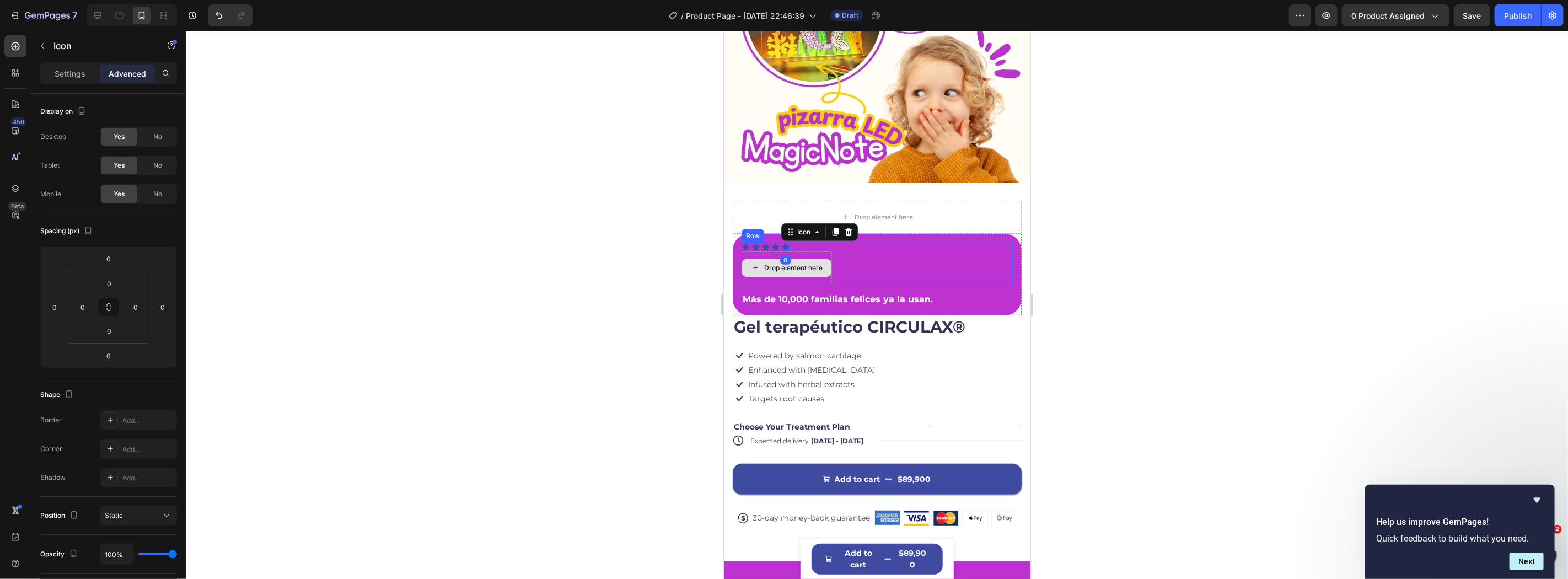
click at [794, 260] on div "Drop element here" at bounding box center [786, 267] width 89 height 18
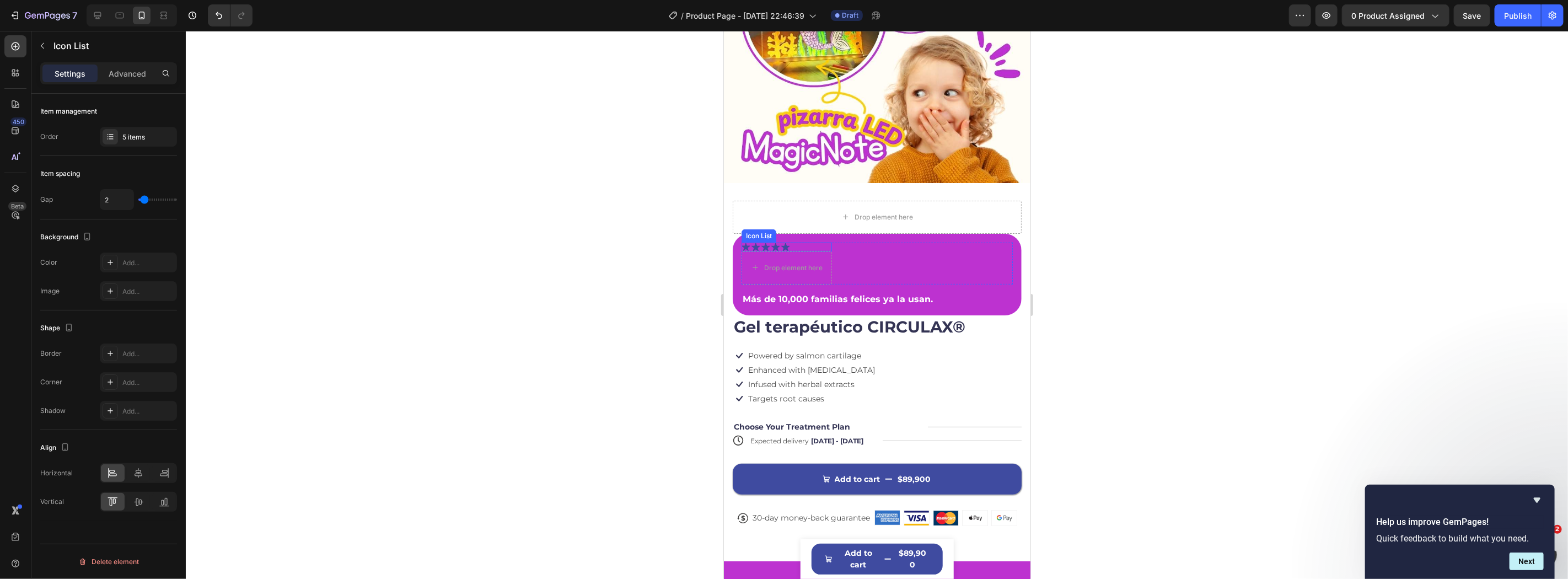
click at [791, 242] on div "Icon Icon Icon Icon Icon" at bounding box center [786, 247] width 91 height 9
drag, startPoint x: 783, startPoint y: 215, endPoint x: 864, endPoint y: 275, distance: 100.8
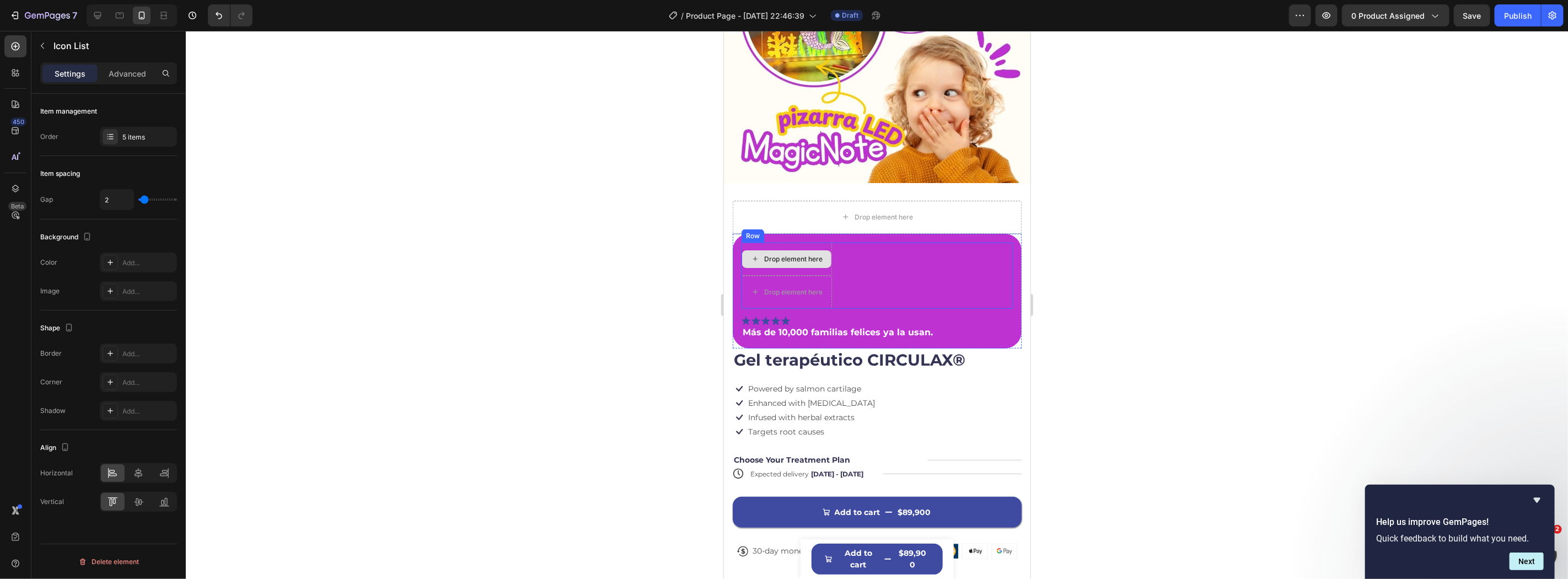
click at [811, 254] on div "Drop element here" at bounding box center [793, 259] width 58 height 9
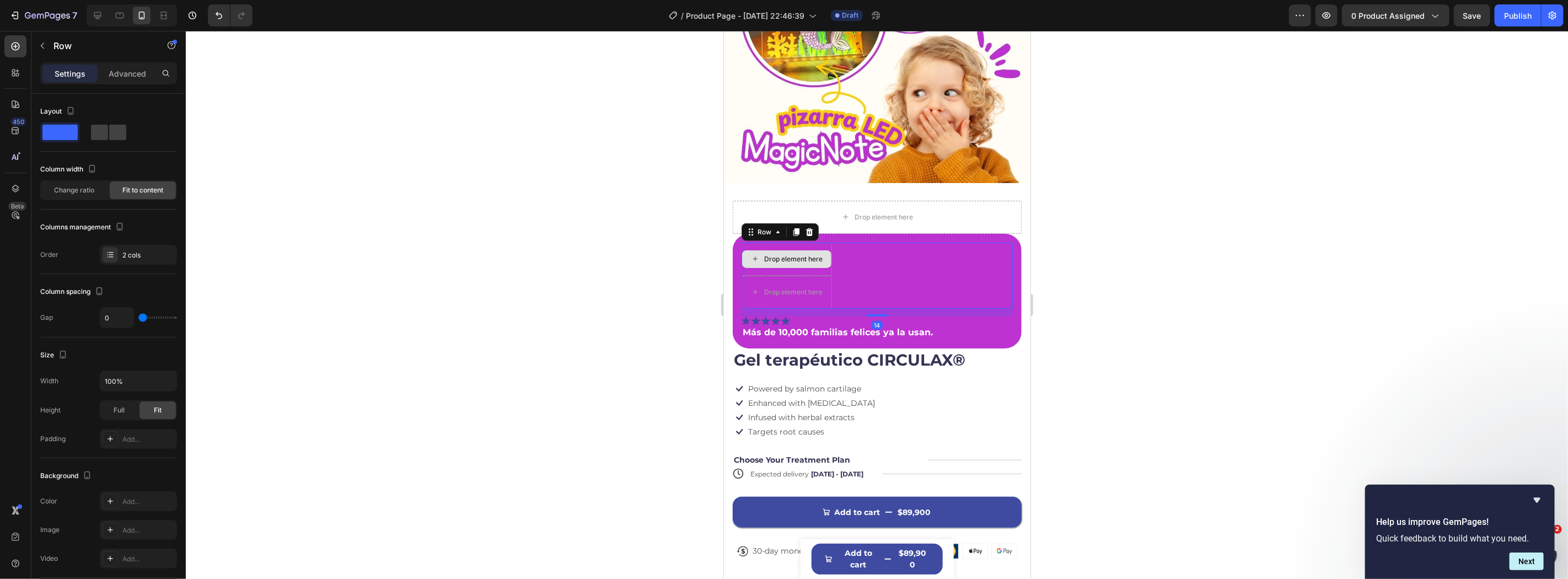
click at [772, 261] on div "Drop element here" at bounding box center [786, 259] width 91 height 33
click at [810, 227] on icon at bounding box center [809, 231] width 9 height 9
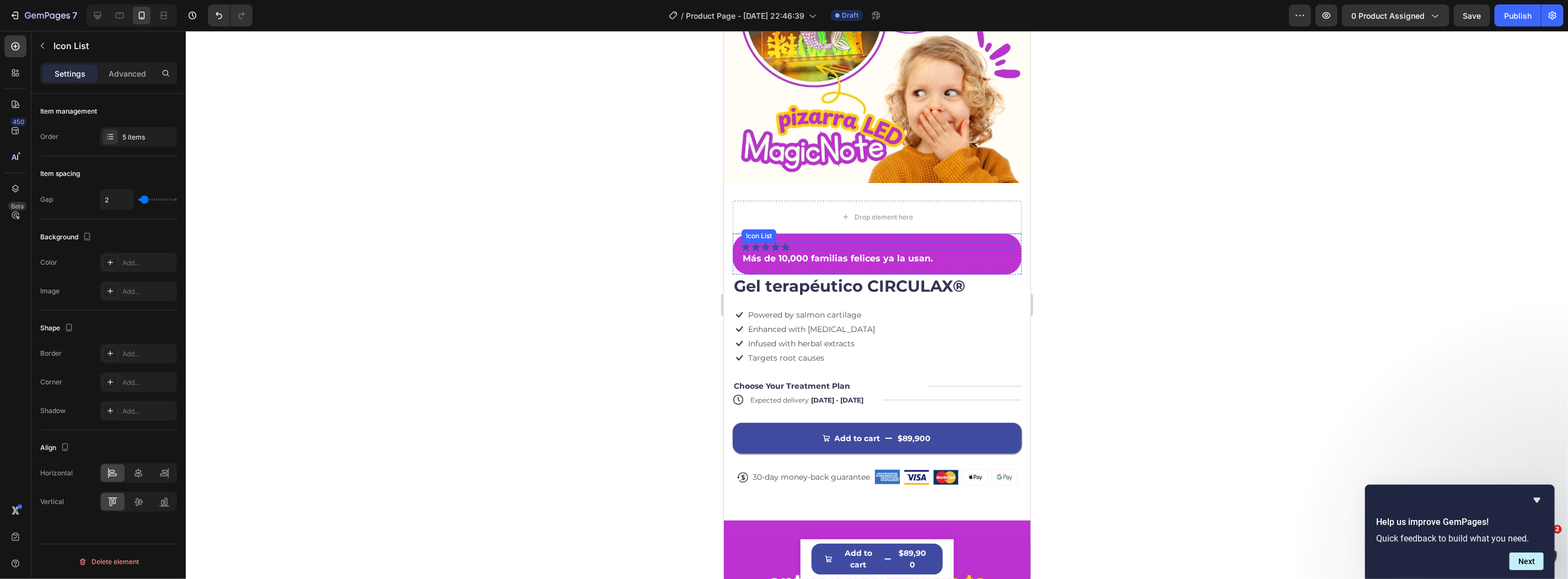
click at [807, 242] on div "Icon Icon Icon Icon Icon" at bounding box center [877, 247] width 271 height 9
click at [144, 475] on div at bounding box center [138, 473] width 24 height 18
type input "3"
type input "16"
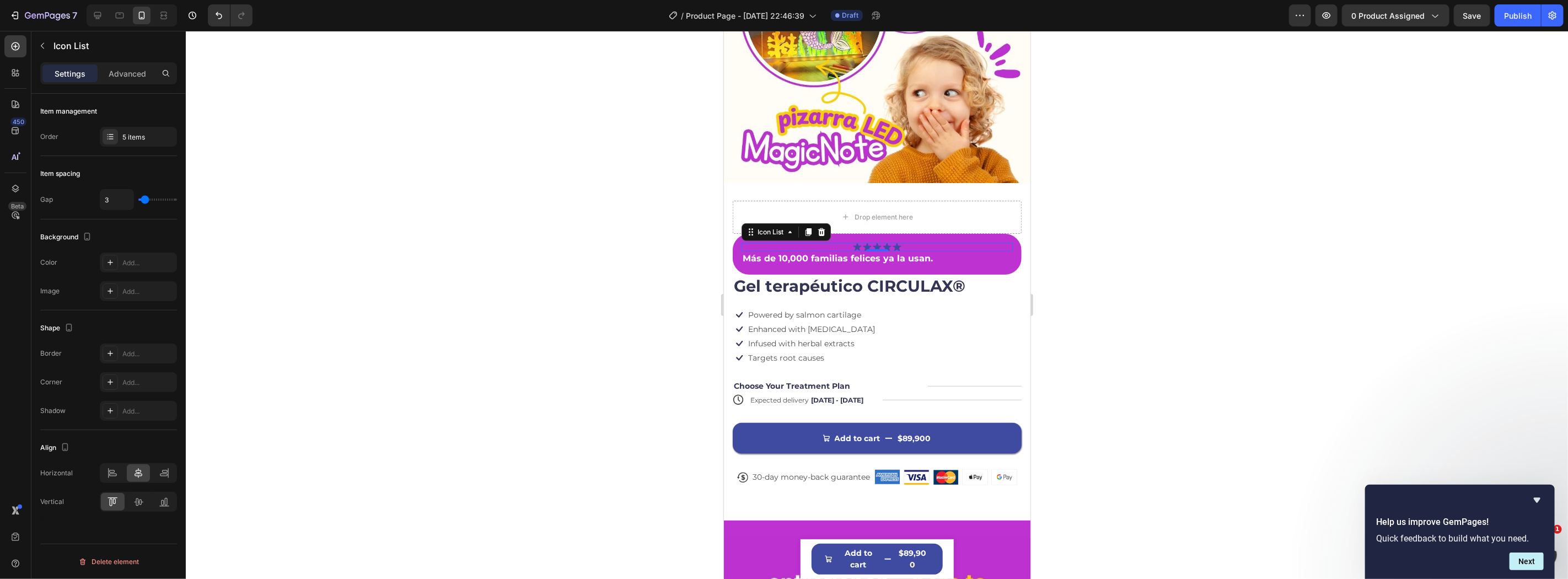
type input "16"
type input "10"
click at [150, 199] on input "range" at bounding box center [157, 200] width 38 height 2
click at [936, 252] on p "Más de 10,000 familias felices ya la usan." at bounding box center [877, 258] width 269 height 12
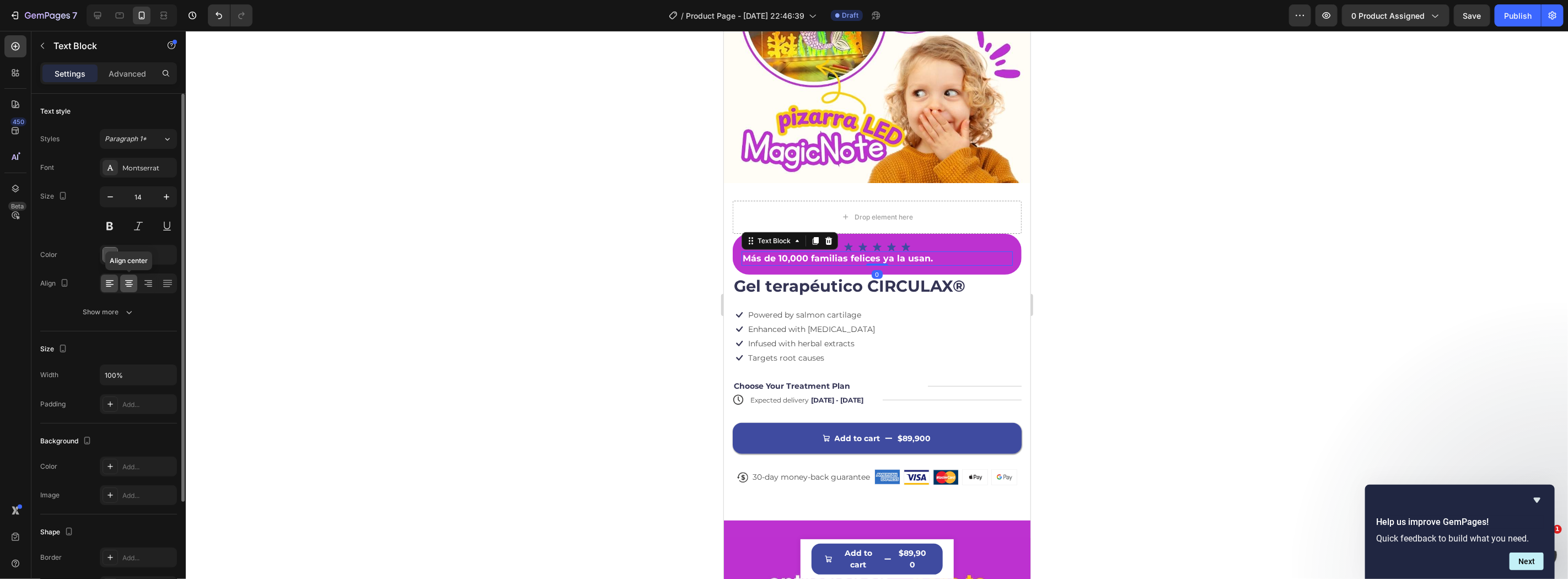
click at [130, 280] on icon at bounding box center [129, 281] width 8 height 1
click at [1150, 296] on div at bounding box center [877, 305] width 1382 height 548
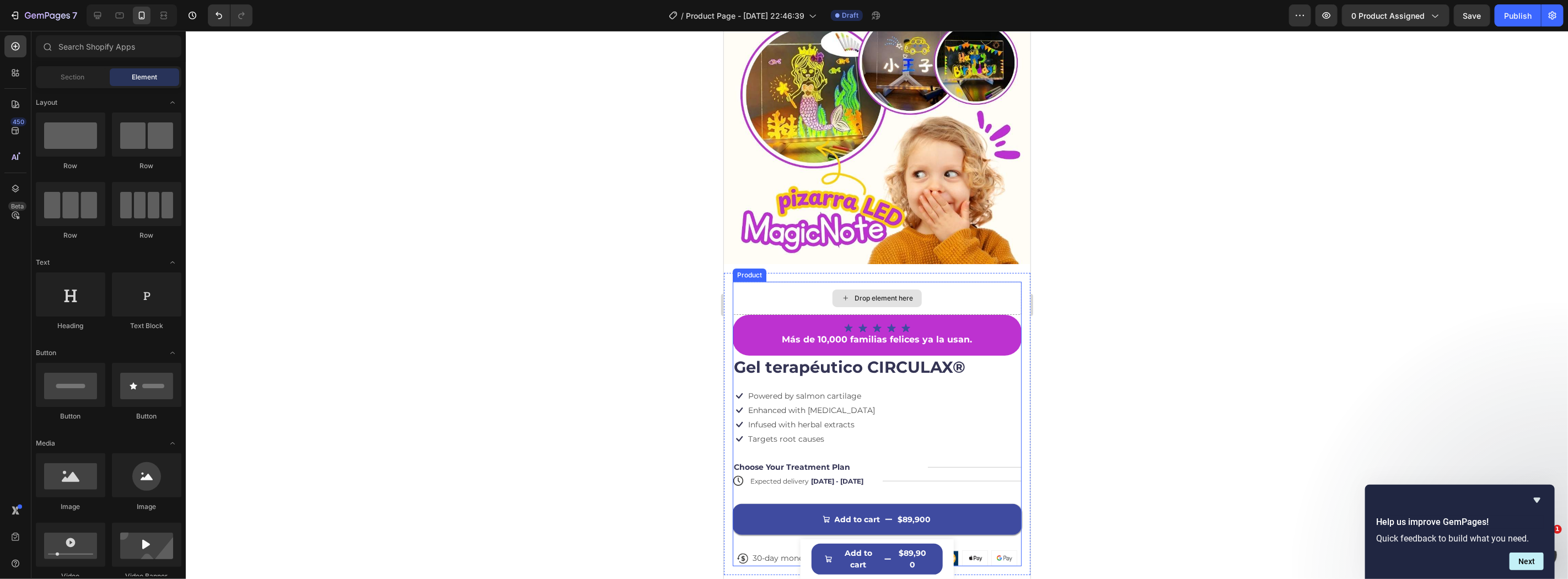
scroll to position [100, 0]
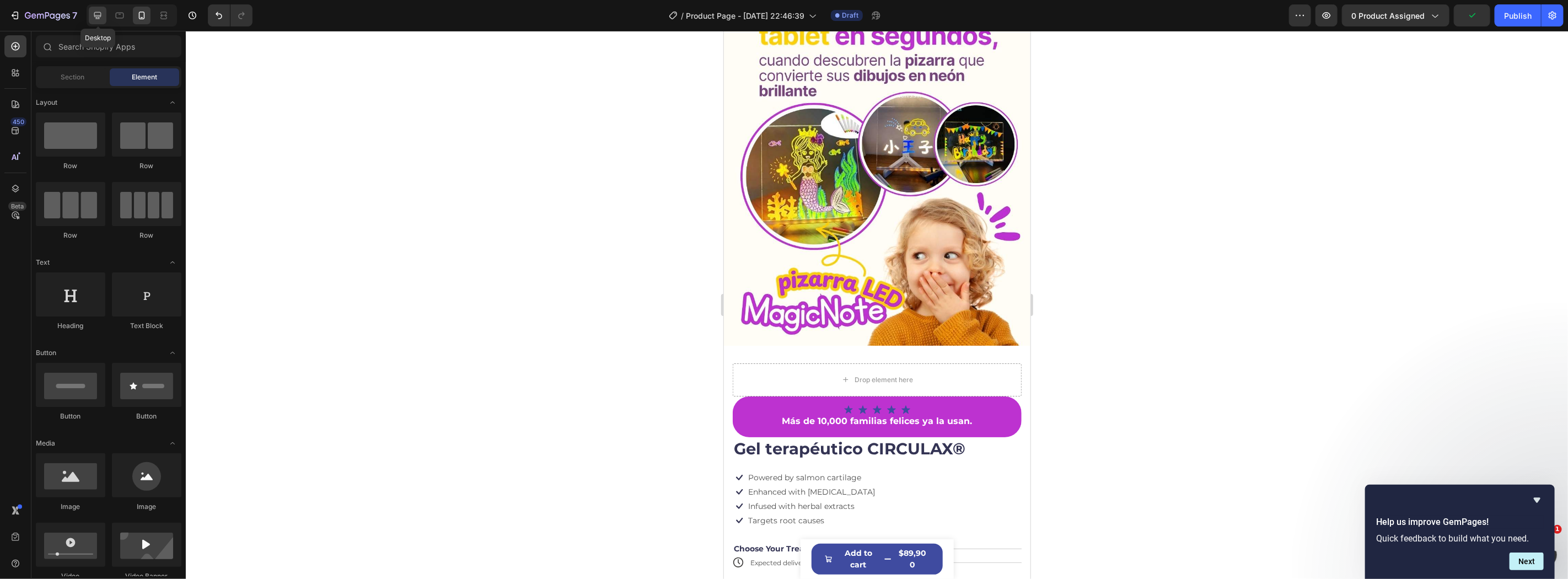
click at [98, 11] on icon at bounding box center [97, 15] width 11 height 11
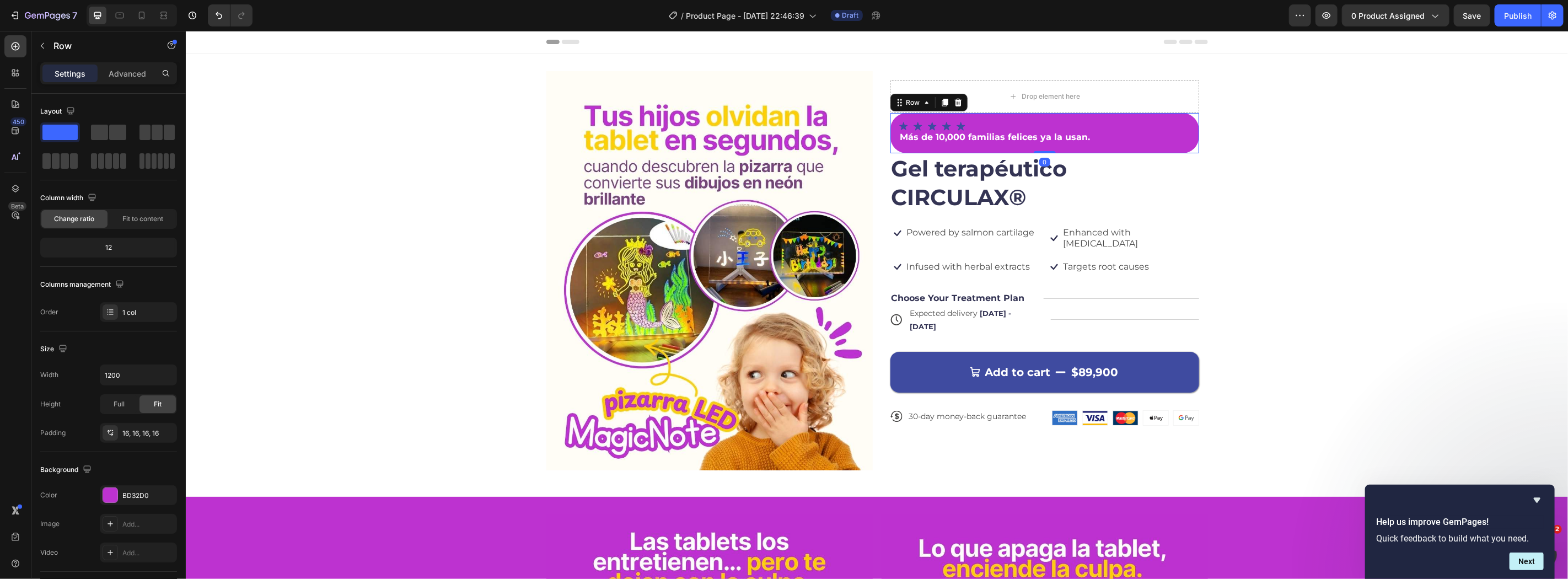
click at [980, 118] on div "Icon Icon Icon Icon Icon Icon List Más de 10,000 familias felices ya la usan. T…" at bounding box center [1044, 133] width 309 height 40
click at [982, 122] on div "Icon Icon Icon Icon Icon" at bounding box center [1044, 125] width 291 height 9
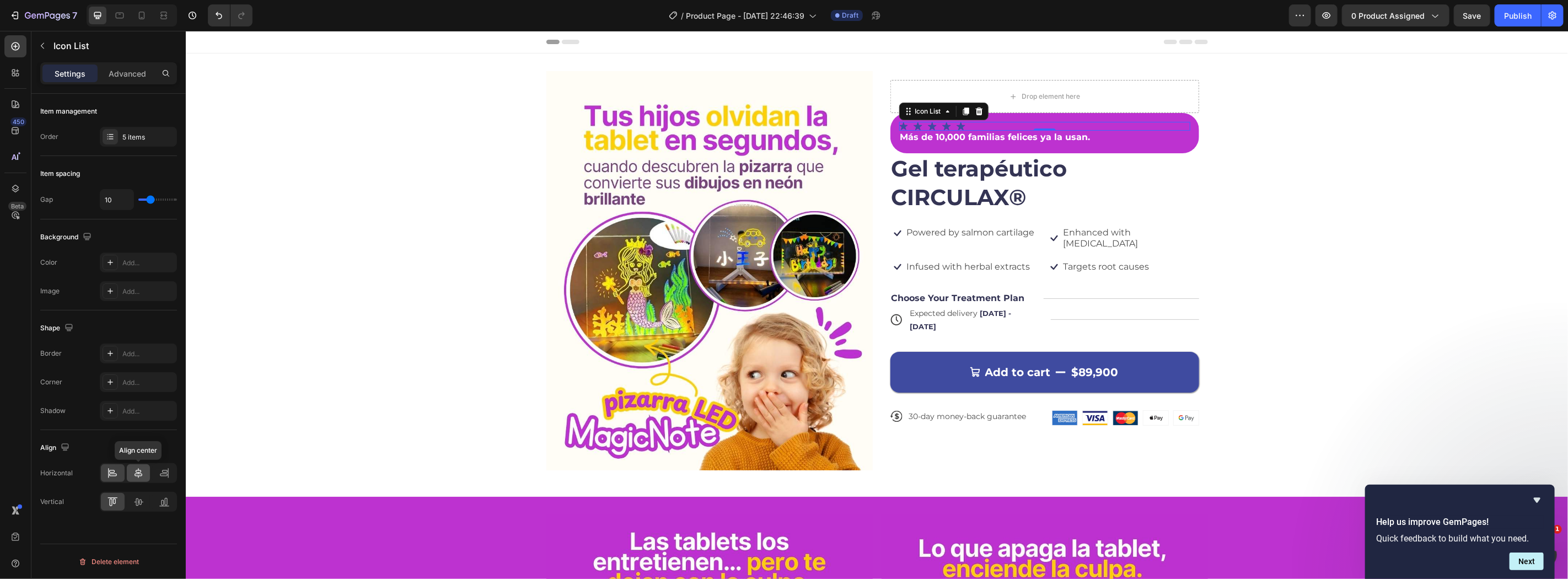
click at [136, 468] on icon at bounding box center [138, 473] width 11 height 11
click at [1029, 132] on strong "Más de 10,000 familias felices ya la usan." at bounding box center [995, 136] width 190 height 10
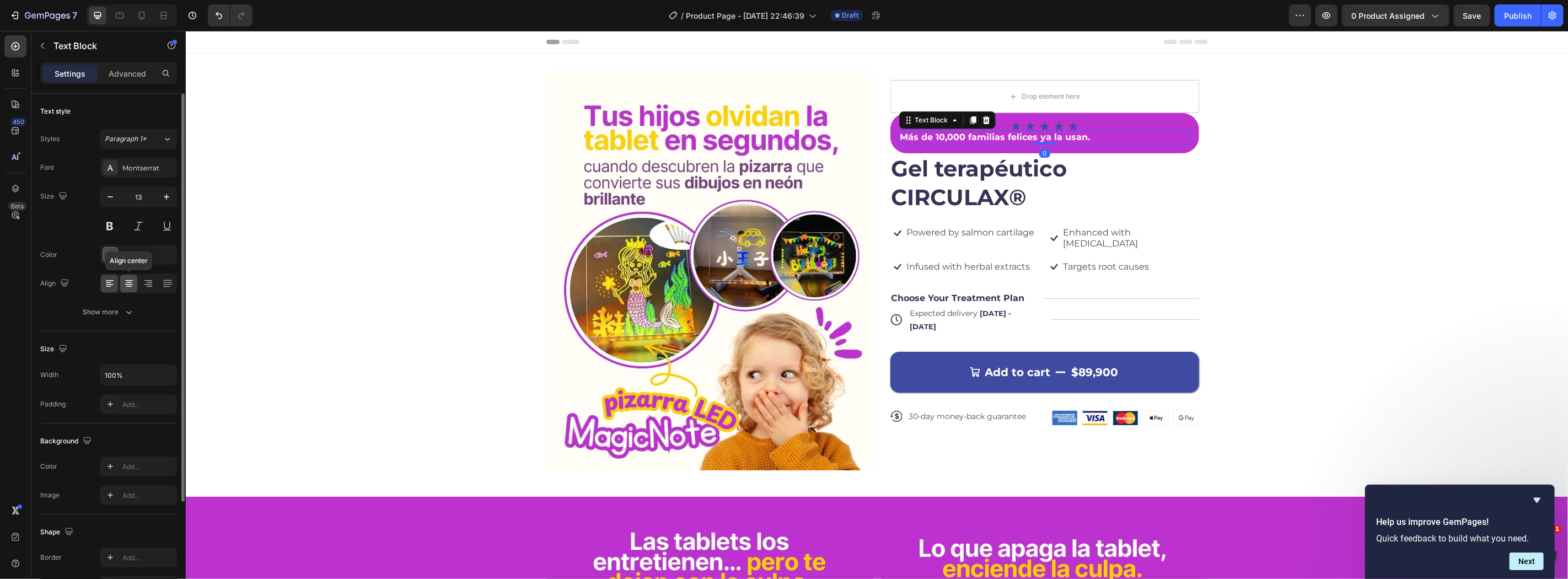
click at [132, 287] on icon at bounding box center [129, 284] width 11 height 11
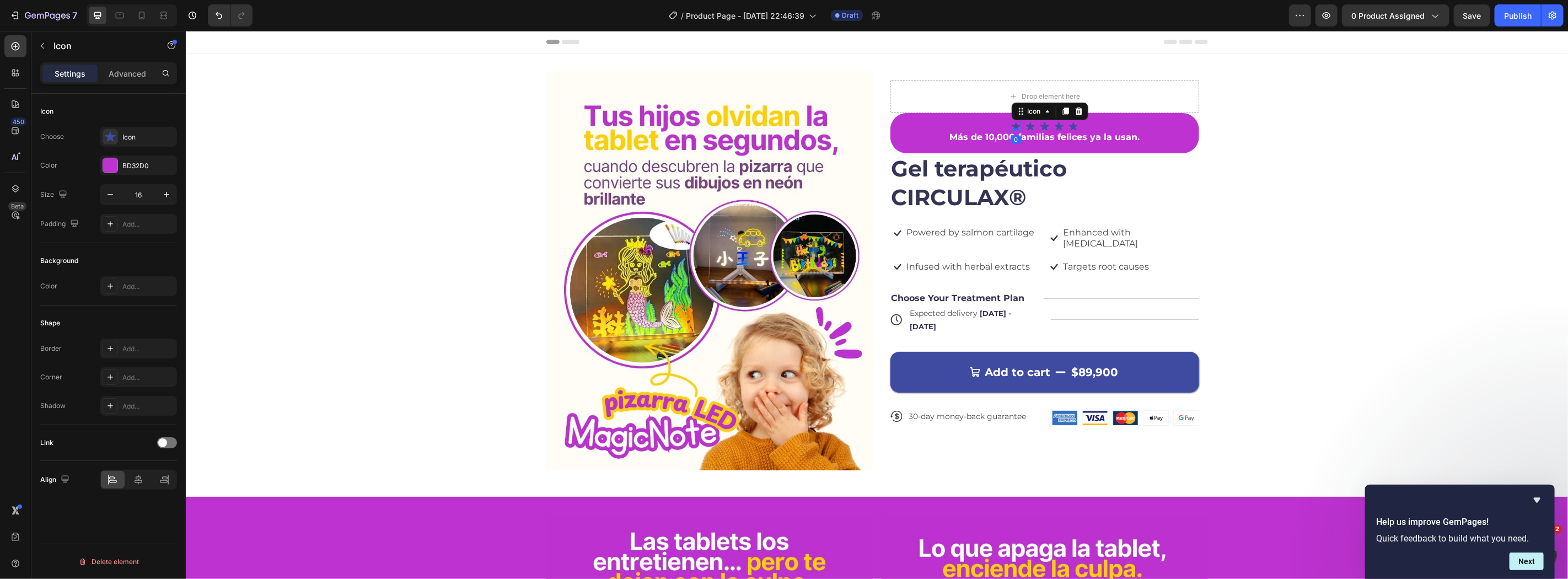
click at [1011, 125] on icon at bounding box center [1015, 125] width 9 height 9
click at [111, 163] on div at bounding box center [110, 166] width 15 height 15
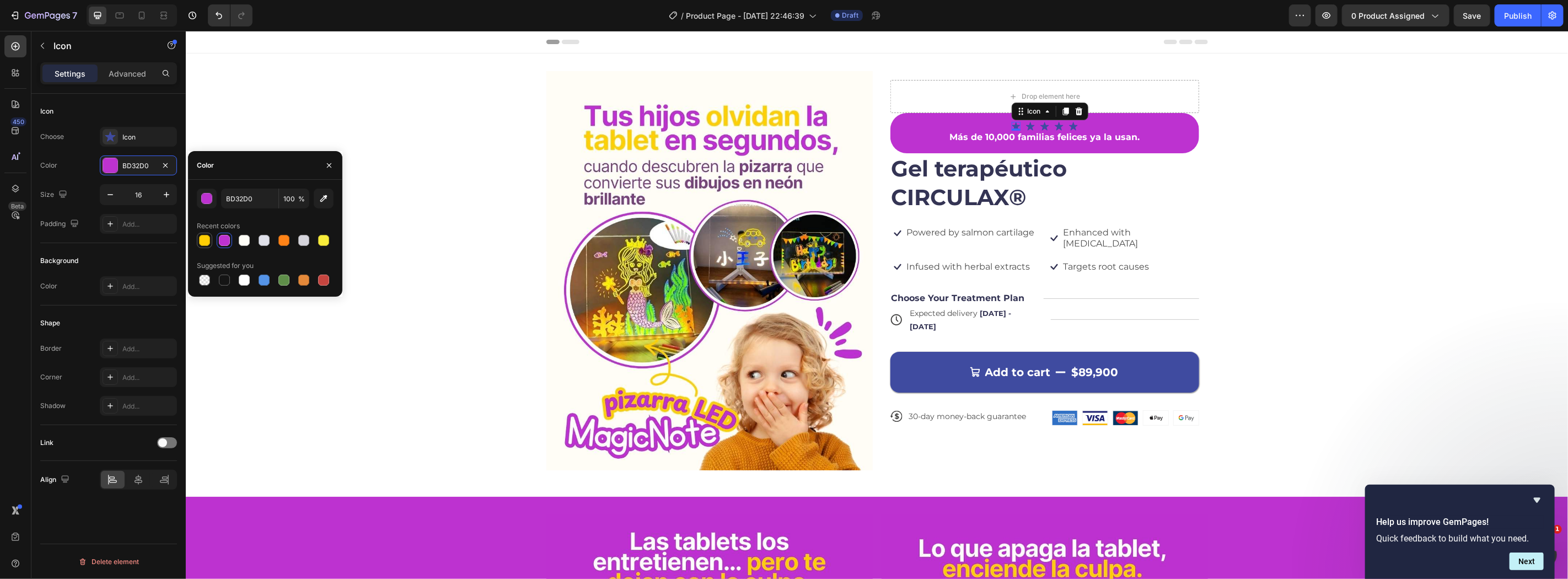
click at [205, 247] on div at bounding box center [204, 240] width 15 height 15
type input "FFCE04"
click at [206, 239] on div at bounding box center [205, 240] width 11 height 11
click at [1078, 111] on icon at bounding box center [1078, 111] width 9 height 9
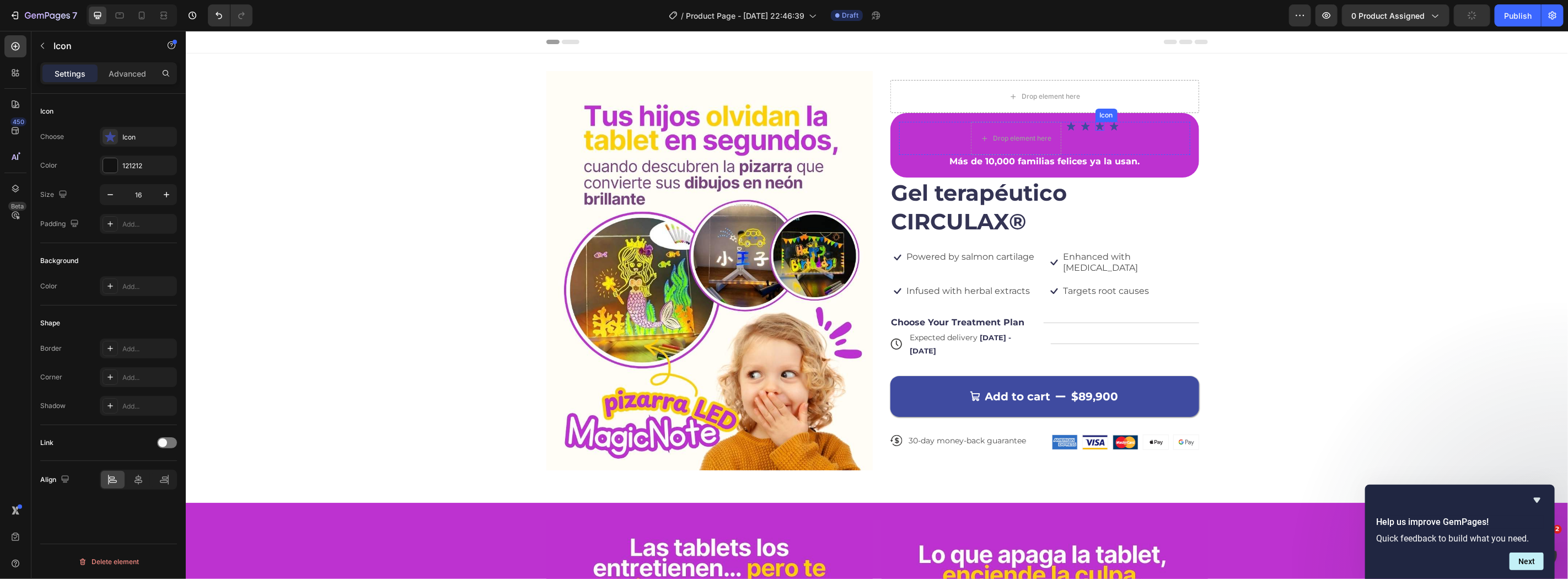
click at [1095, 122] on icon at bounding box center [1099, 125] width 9 height 9
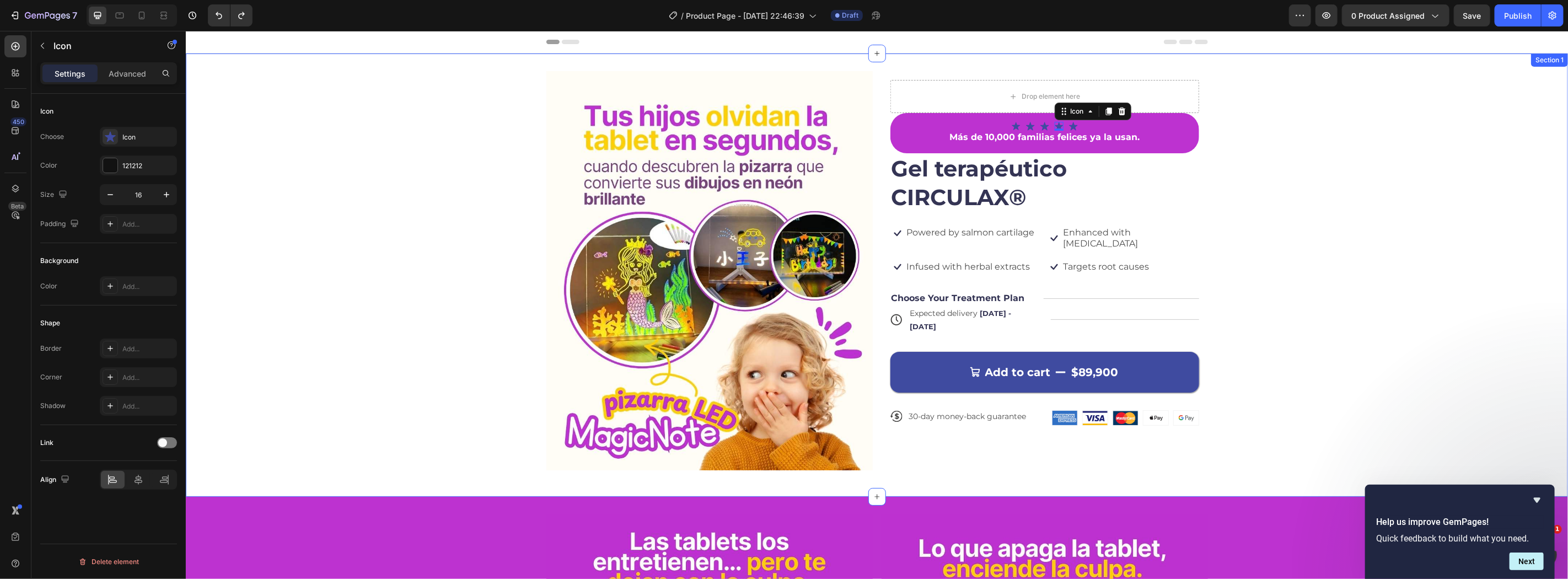
click at [1396, 232] on div "Image Drop element here Icon Icon Icon Icon 0 Icon Icon List Más de 10,000 fami…" at bounding box center [876, 275] width 1382 height 408
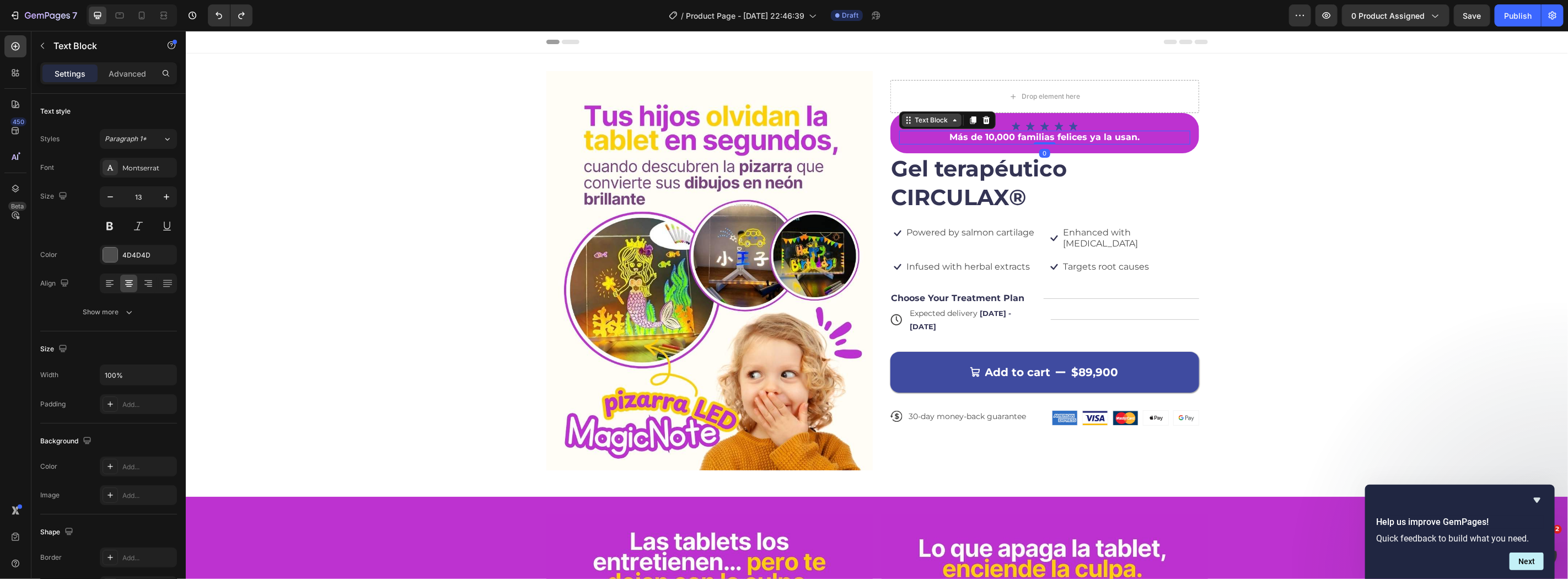
click at [901, 122] on div "Text Block" at bounding box center [931, 120] width 60 height 13
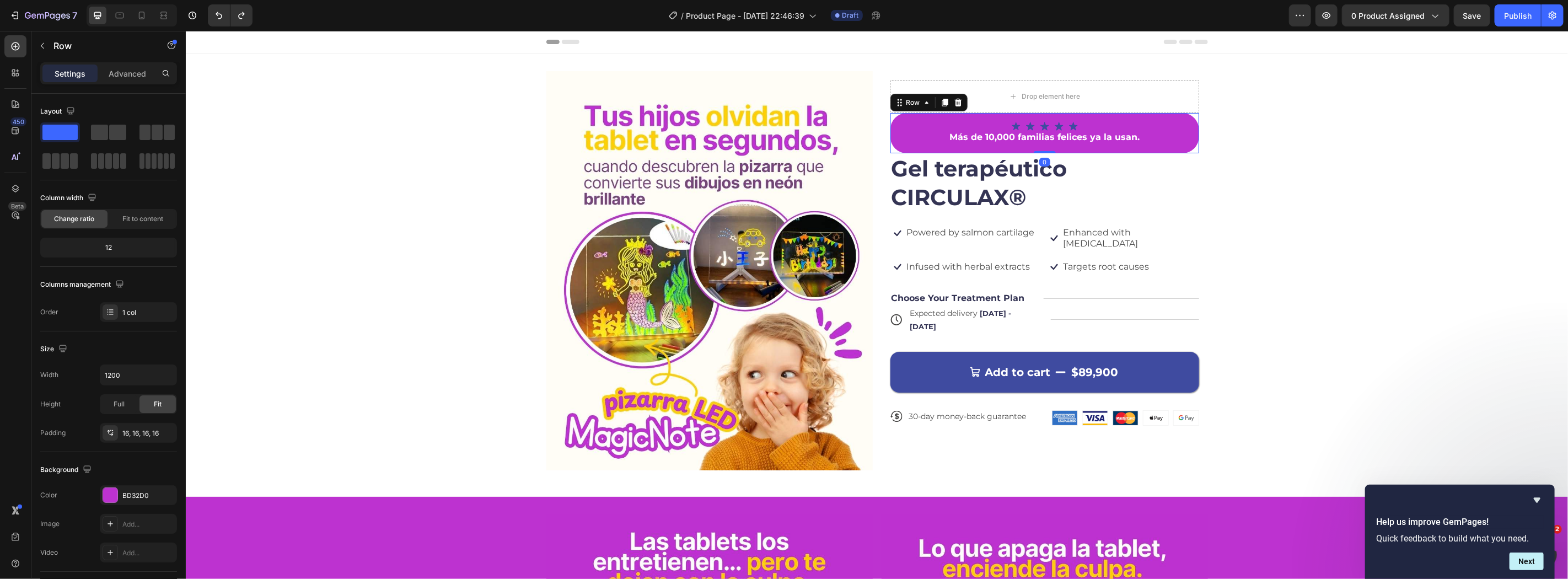
click at [890, 128] on div "Icon Icon Icon Icon Icon Icon List Más de 10,000 familias felices ya la usan. T…" at bounding box center [1044, 133] width 309 height 40
click at [107, 497] on div at bounding box center [110, 496] width 15 height 15
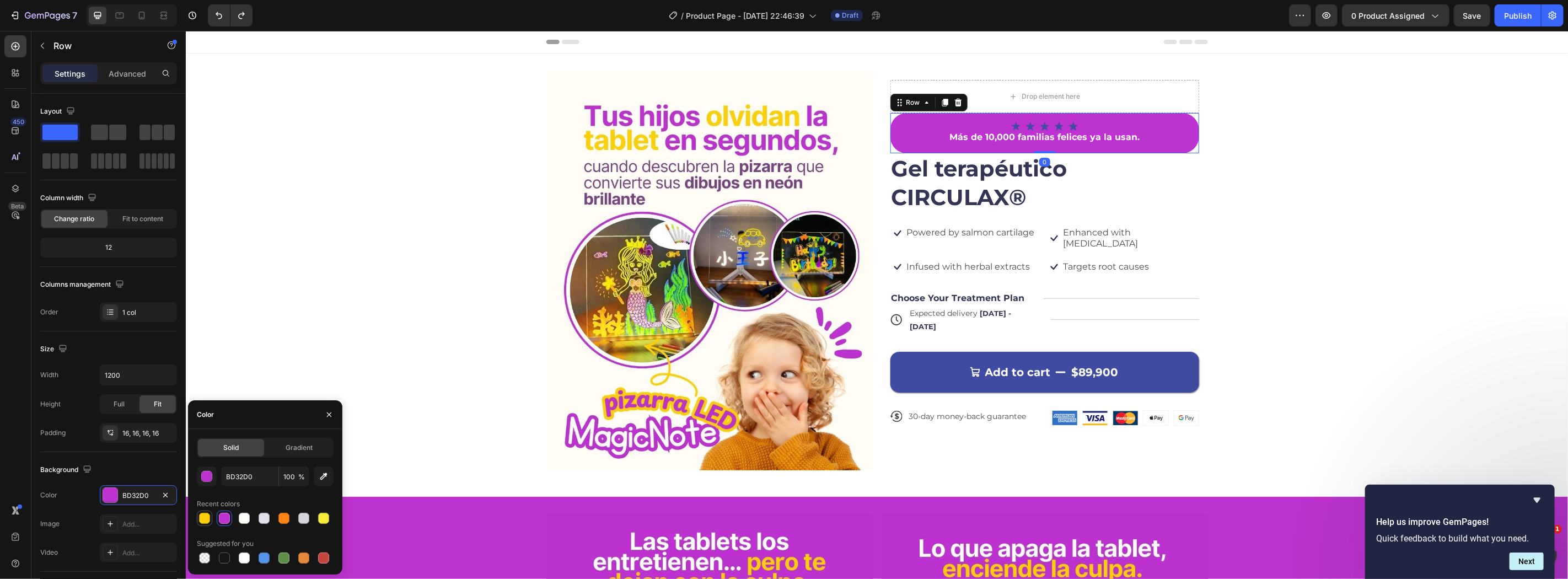
click at [197, 511] on div at bounding box center [204, 518] width 15 height 15
type input "FFCE04"
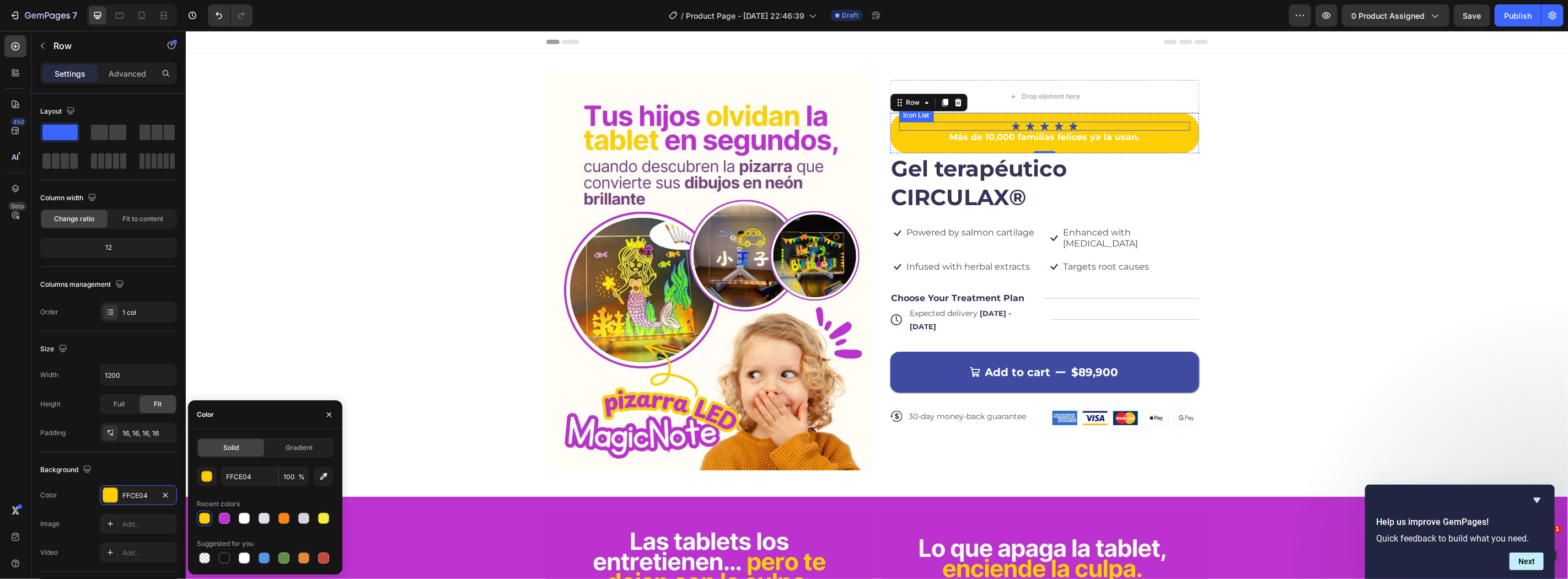
click at [1092, 129] on div "Icon Icon Icon Icon Icon" at bounding box center [1044, 125] width 291 height 9
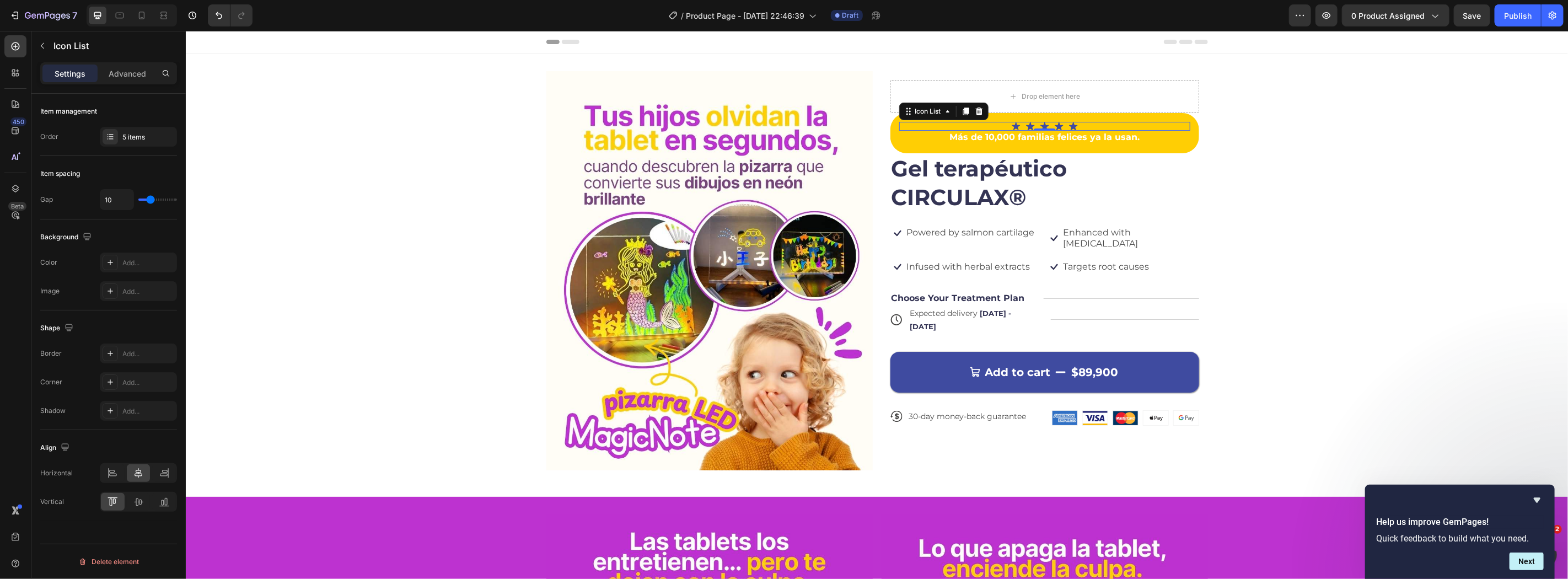
click at [1092, 129] on div "Icon Icon Icon Icon Icon" at bounding box center [1044, 125] width 291 height 9
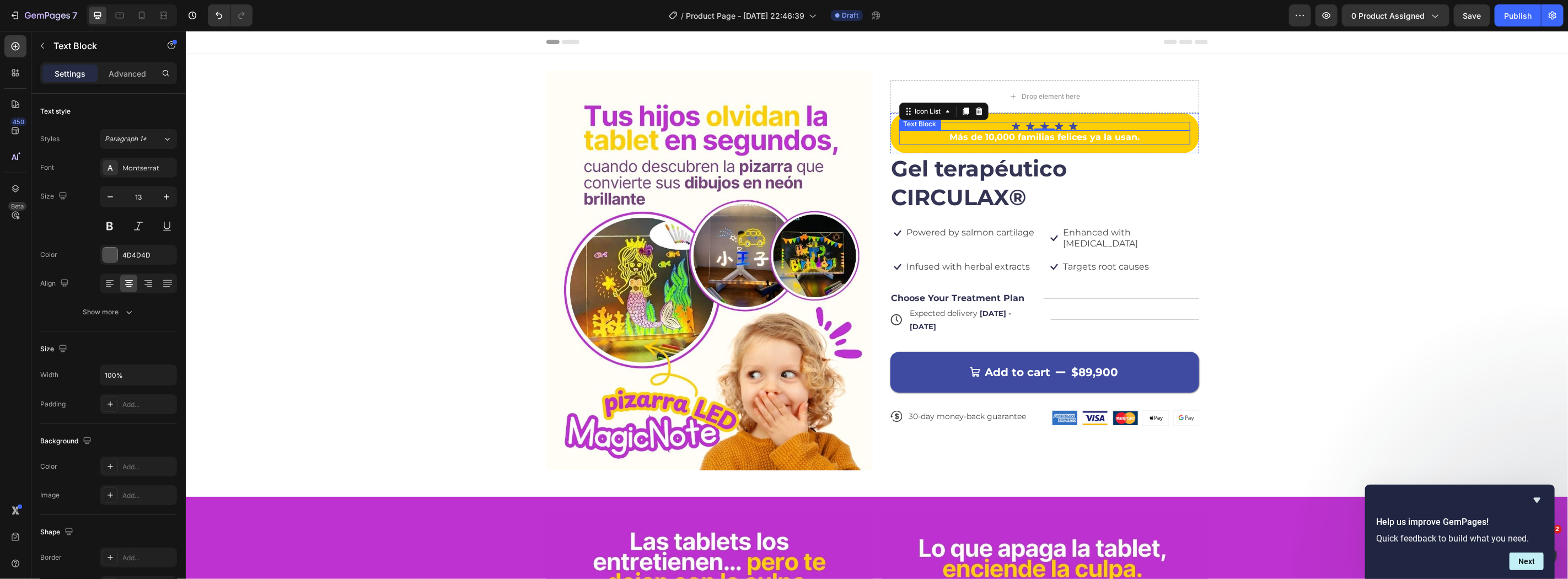
click at [1111, 138] on strong "Más de 10,000 familias felices ya la usan." at bounding box center [1044, 136] width 190 height 10
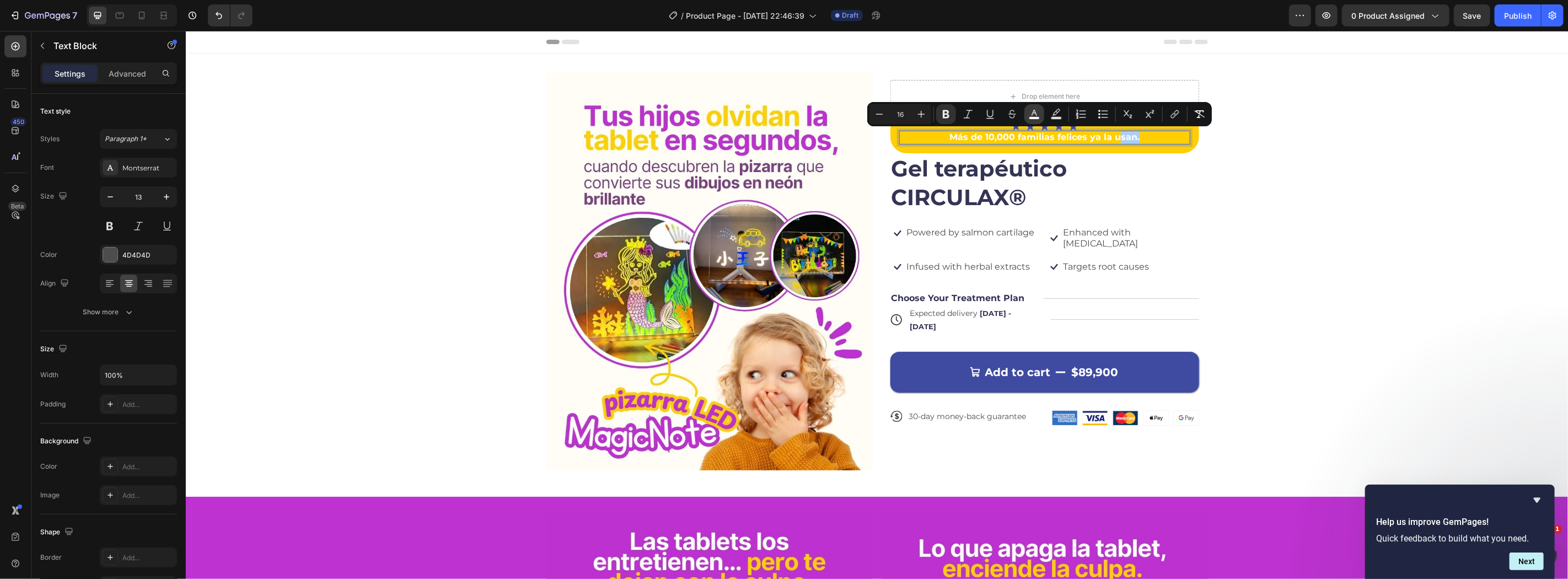
click at [1031, 114] on icon "Editor contextual toolbar" at bounding box center [1034, 114] width 11 height 11
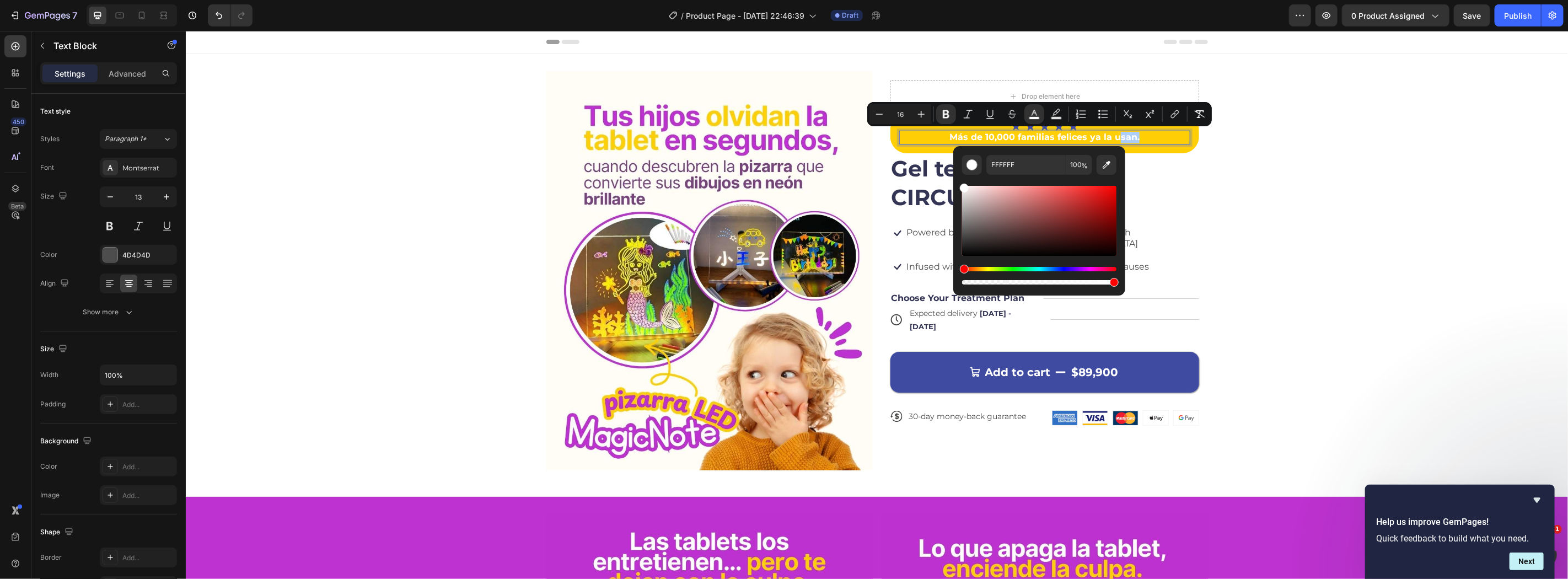
click at [1108, 177] on div "Editor contextual toolbar" at bounding box center [1040, 231] width 155 height 112
click at [1106, 167] on icon "Editor contextual toolbar" at bounding box center [1107, 165] width 11 height 11
type input "BC31CF"
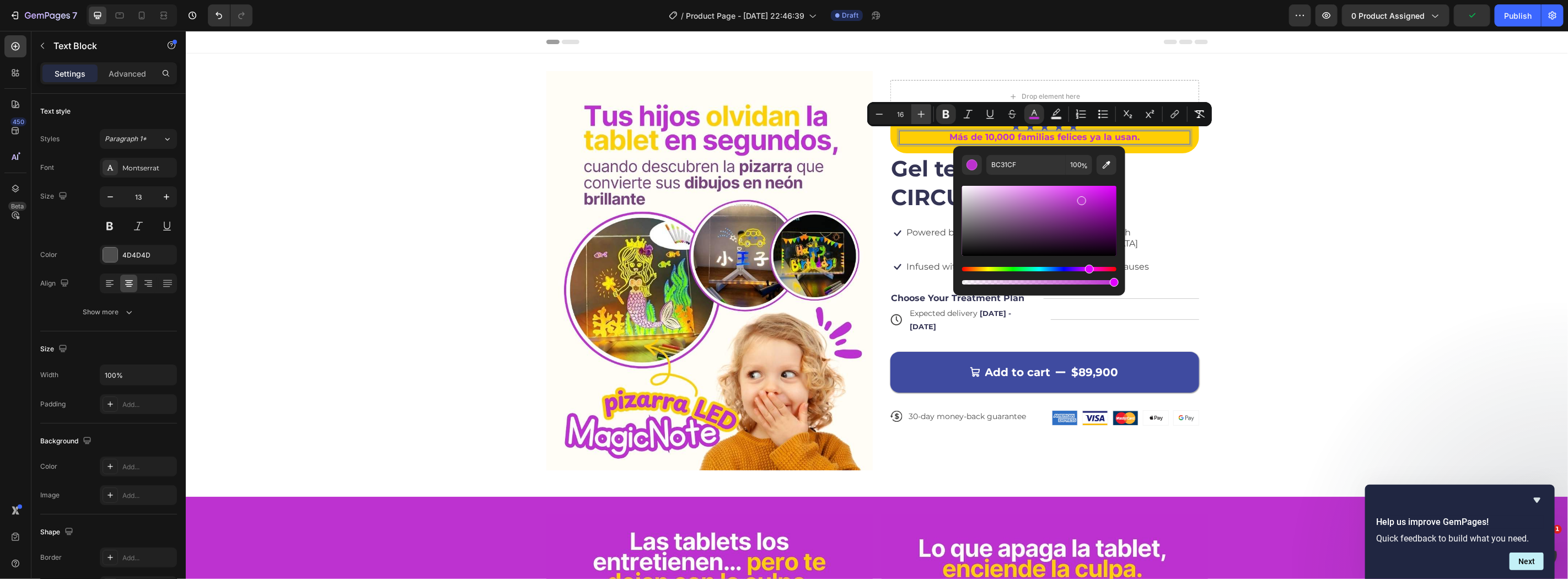
click at [919, 111] on icon "Editor contextual toolbar" at bounding box center [921, 114] width 11 height 11
type input "20"
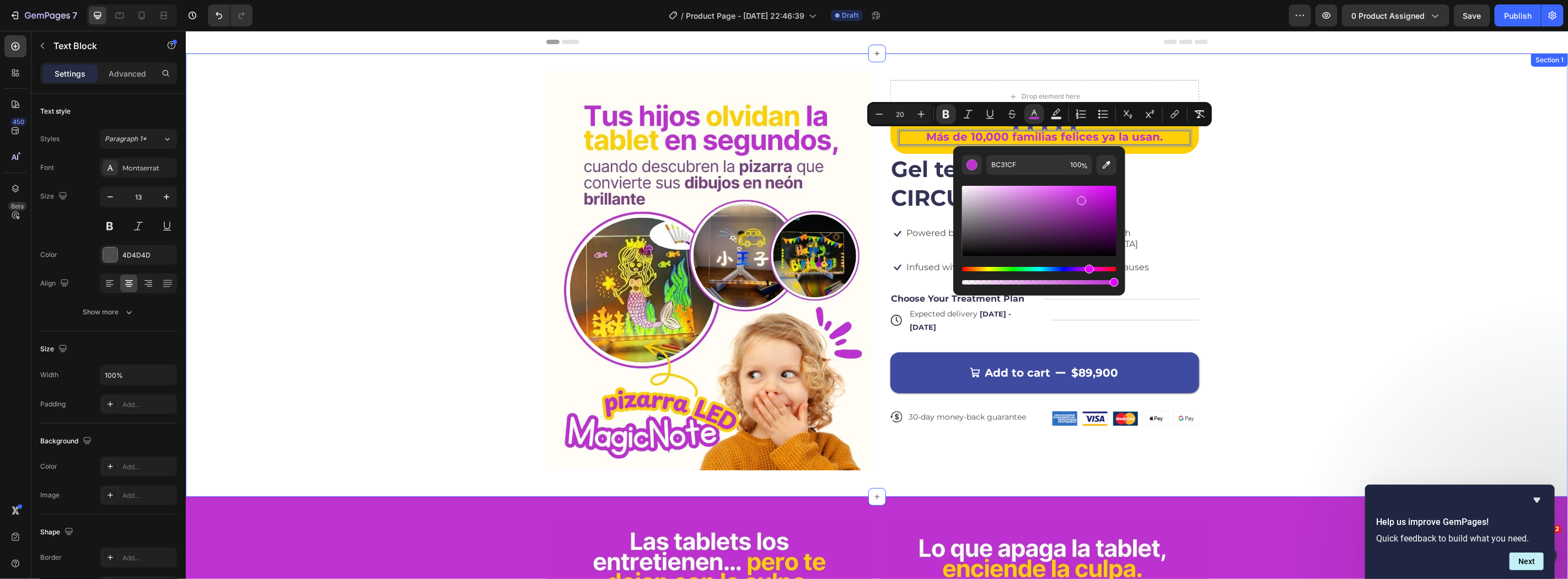
click at [1374, 212] on div "Image Drop element here Icon Icon Icon Icon Icon Icon List Más de 10,000 famili…" at bounding box center [876, 275] width 1382 height 408
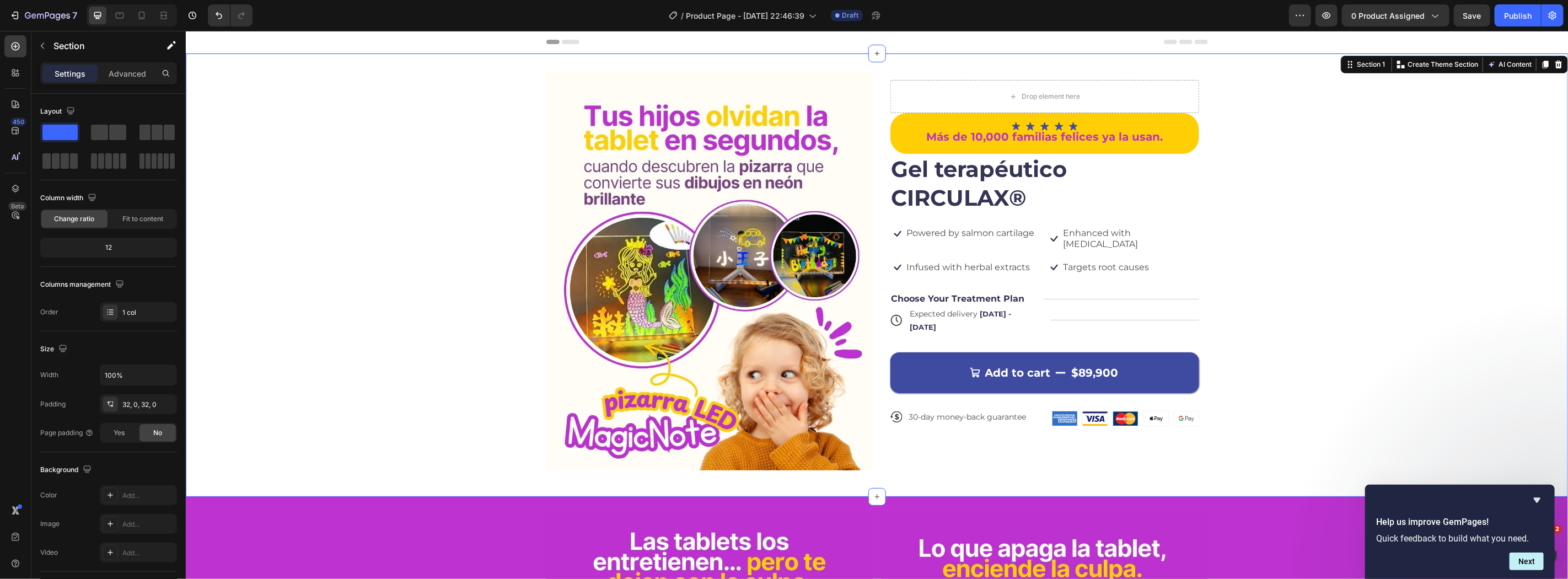
click at [1307, 202] on div "Image Drop element here Icon Icon Icon Icon Icon Icon List Más de 10,000 famili…" at bounding box center [876, 275] width 1382 height 408
click at [1069, 122] on icon at bounding box center [1073, 125] width 9 height 9
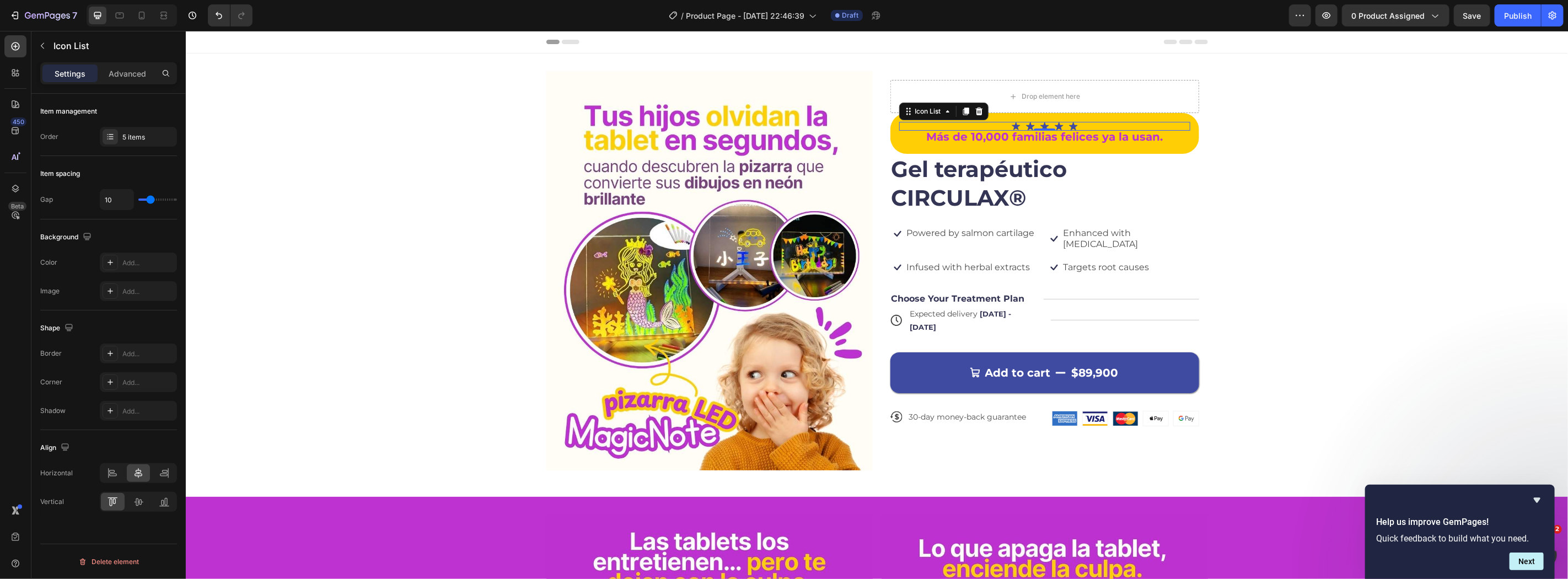
click at [1081, 124] on div "Icon Icon Icon Icon Icon" at bounding box center [1044, 125] width 291 height 9
click at [1011, 121] on icon at bounding box center [1015, 125] width 9 height 9
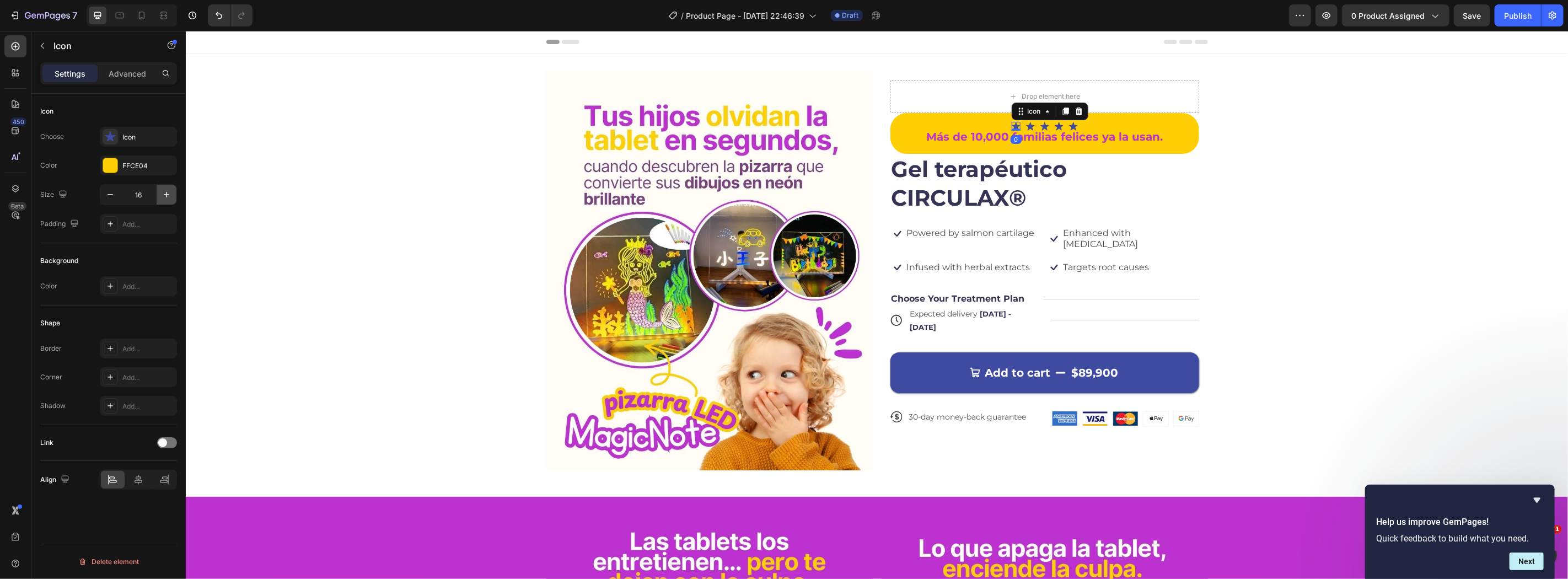
click at [164, 196] on icon "button" at bounding box center [166, 195] width 11 height 11
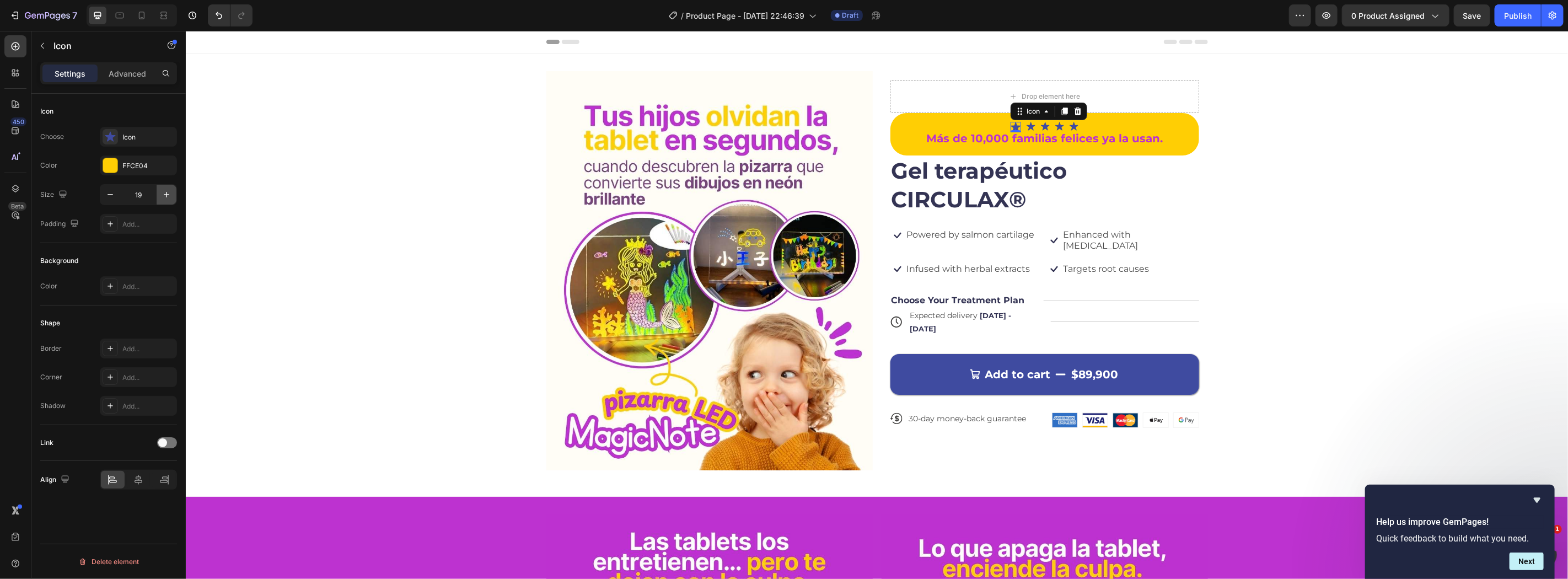
click at [164, 196] on icon "button" at bounding box center [166, 195] width 11 height 11
type input "21"
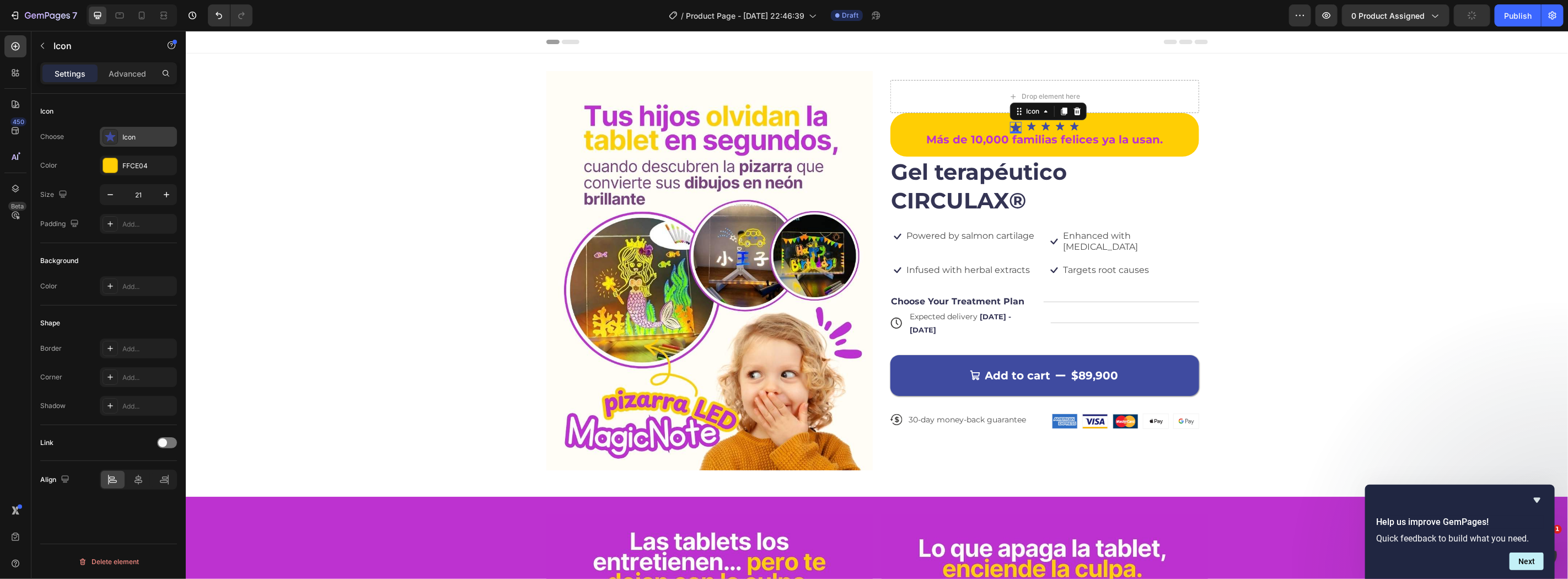
click at [116, 136] on icon at bounding box center [110, 137] width 11 height 11
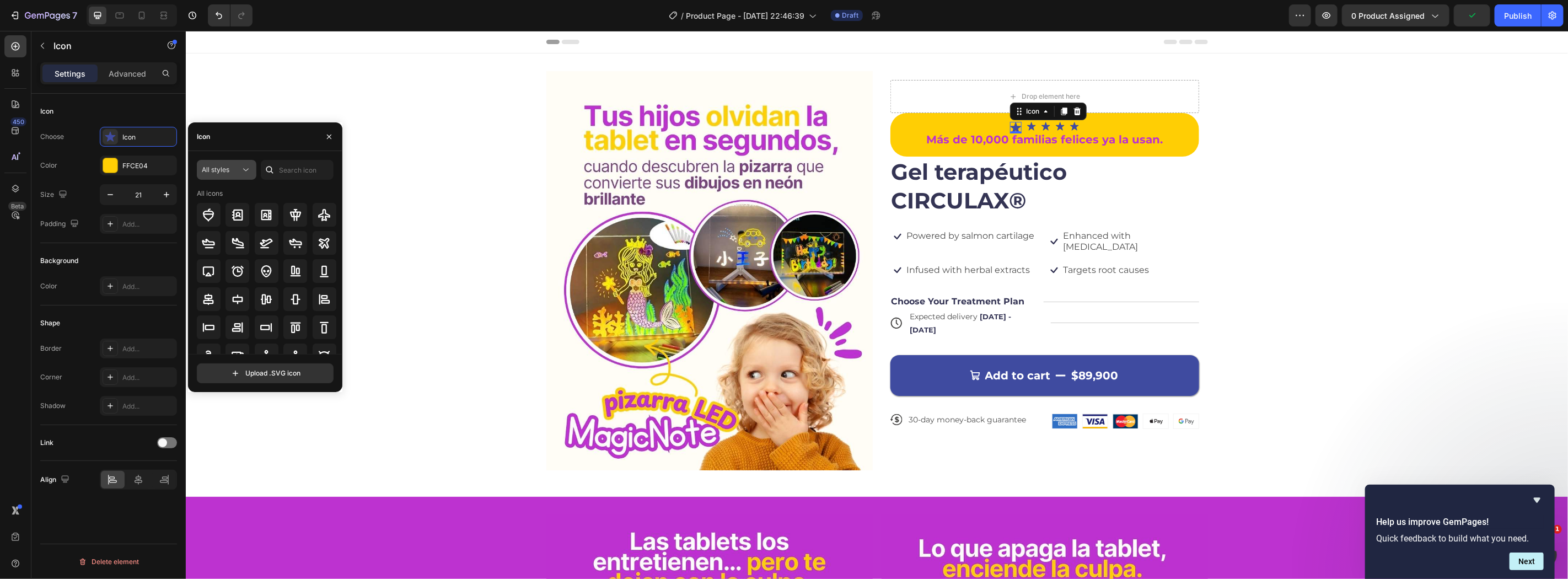
click at [225, 172] on span "All styles" at bounding box center [215, 170] width 27 height 9
click at [206, 212] on p "Light" at bounding box center [215, 218] width 63 height 11
click at [214, 179] on button "Light" at bounding box center [226, 170] width 60 height 20
drag, startPoint x: 229, startPoint y: 207, endPoint x: 231, endPoint y: 200, distance: 7.3
click at [231, 200] on div "All styles Light Regular Bold Filled Uploaded" at bounding box center [206, 249] width 91 height 126
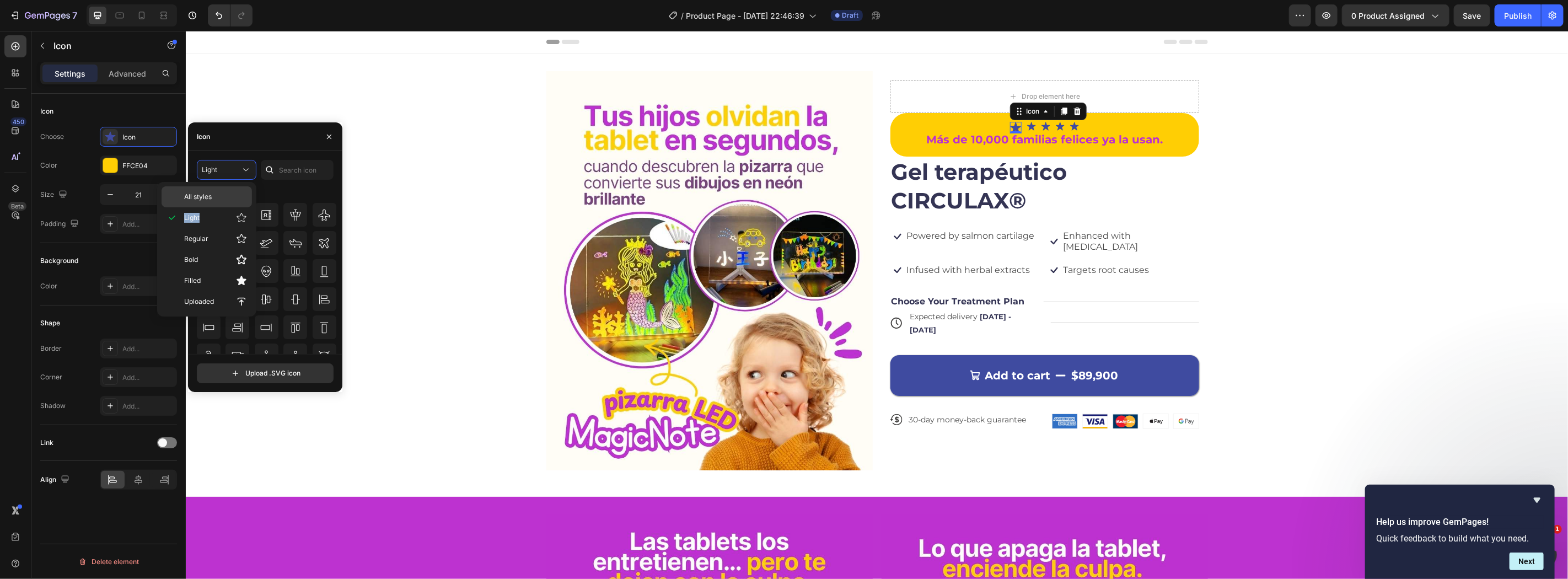
click at [219, 195] on p "All styles" at bounding box center [215, 197] width 63 height 10
click at [112, 172] on div at bounding box center [110, 166] width 15 height 15
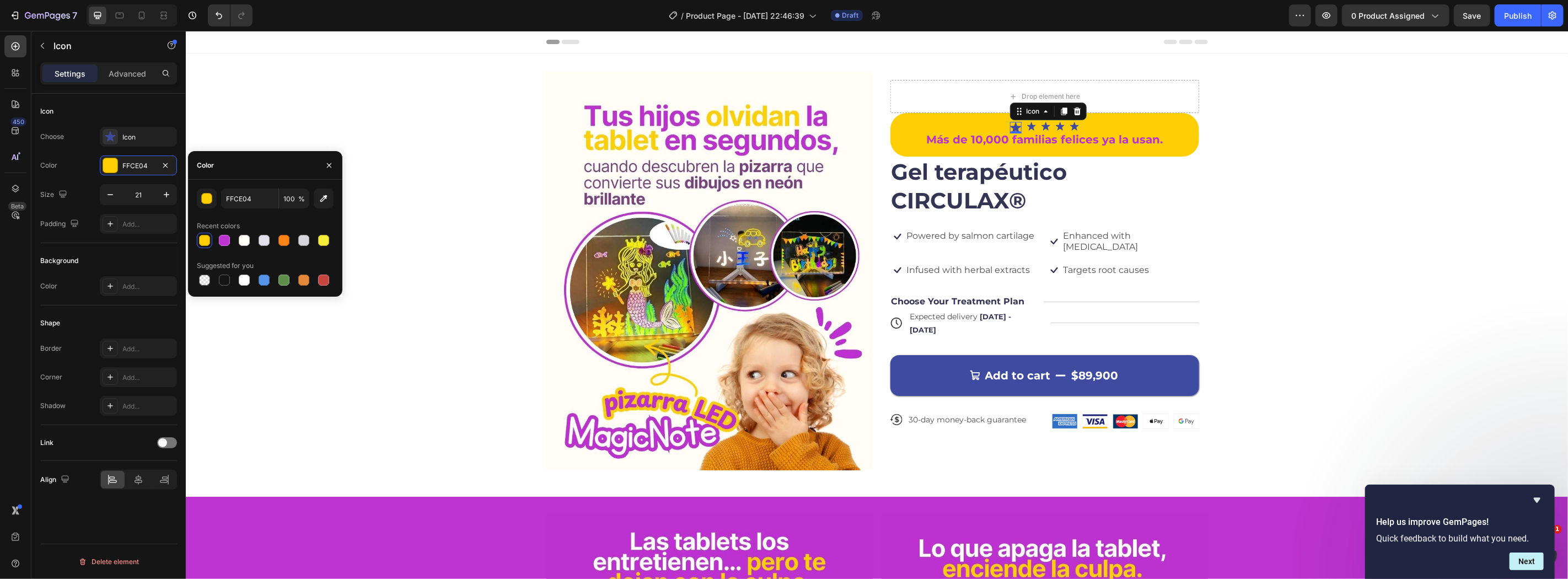
click at [219, 231] on div "Recent colors" at bounding box center [218, 226] width 43 height 10
click at [221, 237] on div at bounding box center [225, 240] width 11 height 11
type input "BD32D0"
drag, startPoint x: 221, startPoint y: 237, endPoint x: 226, endPoint y: 238, distance: 5.1
click at [226, 238] on div at bounding box center [225, 240] width 11 height 11
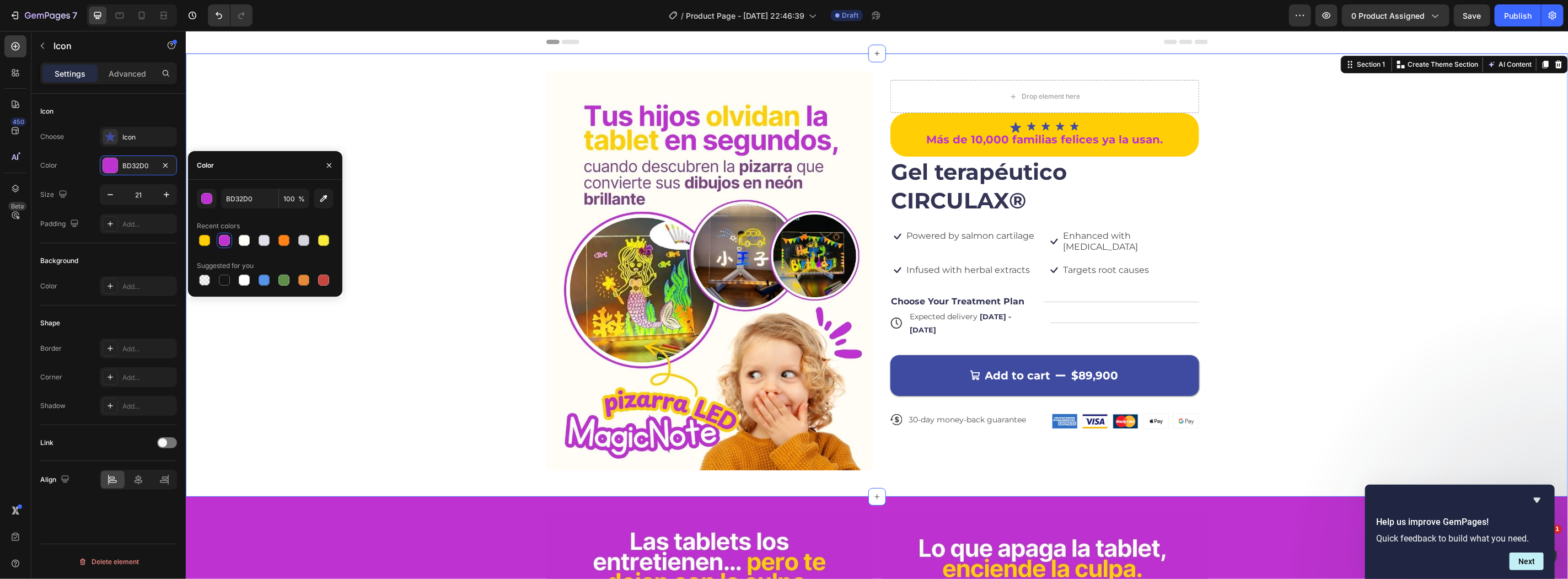
drag, startPoint x: 1360, startPoint y: 186, endPoint x: 1353, endPoint y: 184, distance: 7.3
click at [1357, 185] on div "Image Drop element here Icon Icon Icon Icon Icon Icon List Más de 10,000 famili…" at bounding box center [876, 275] width 1382 height 408
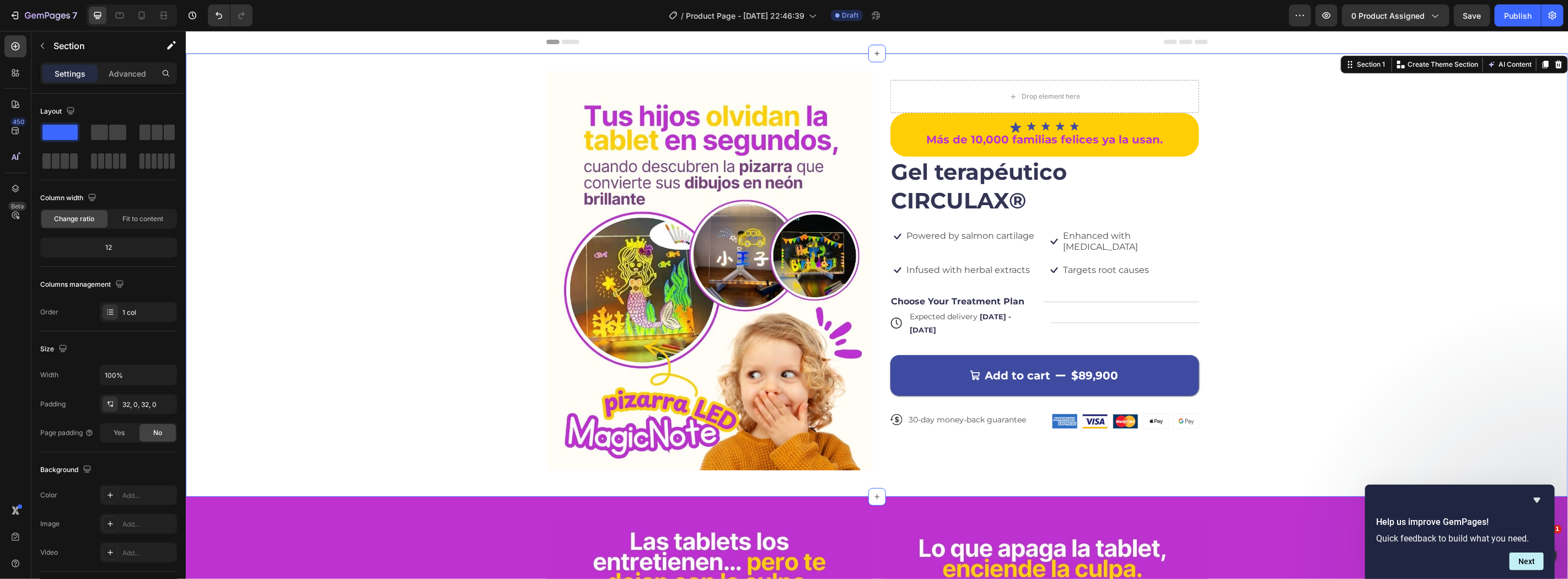
click at [152, 15] on div at bounding box center [131, 15] width 91 height 22
click at [136, 18] on icon at bounding box center [142, 15] width 11 height 11
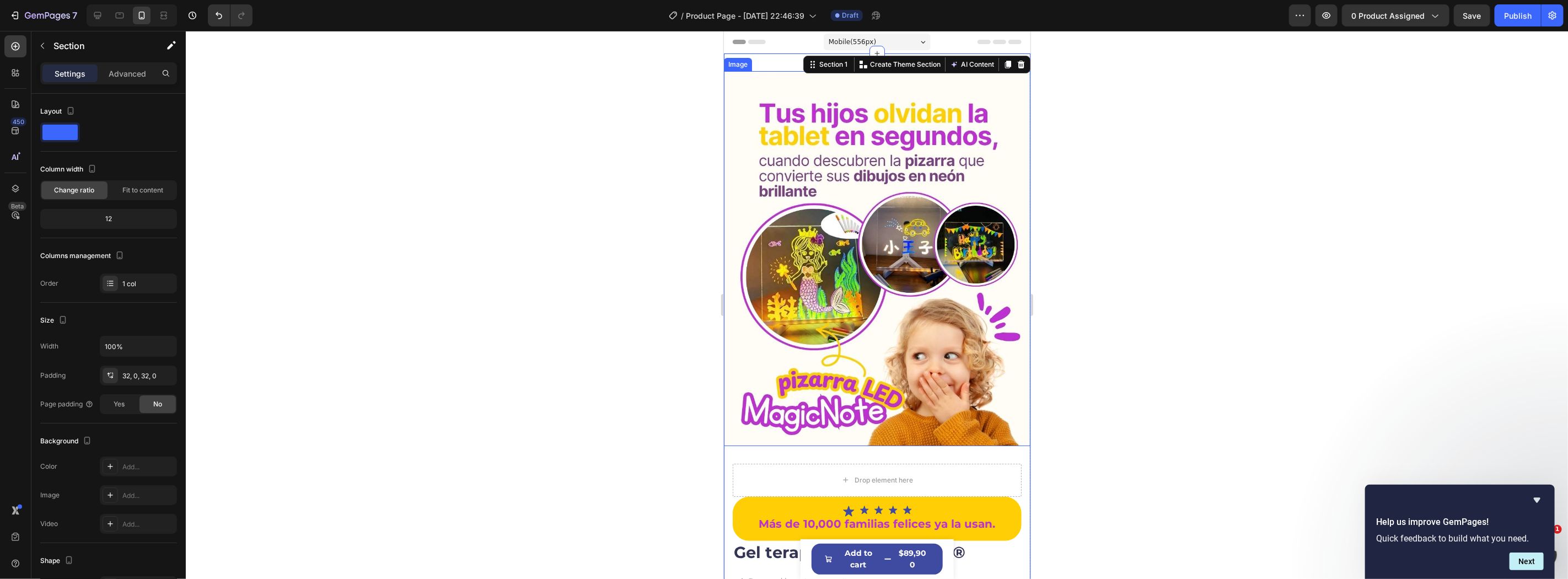
click at [1154, 271] on div at bounding box center [877, 305] width 1382 height 548
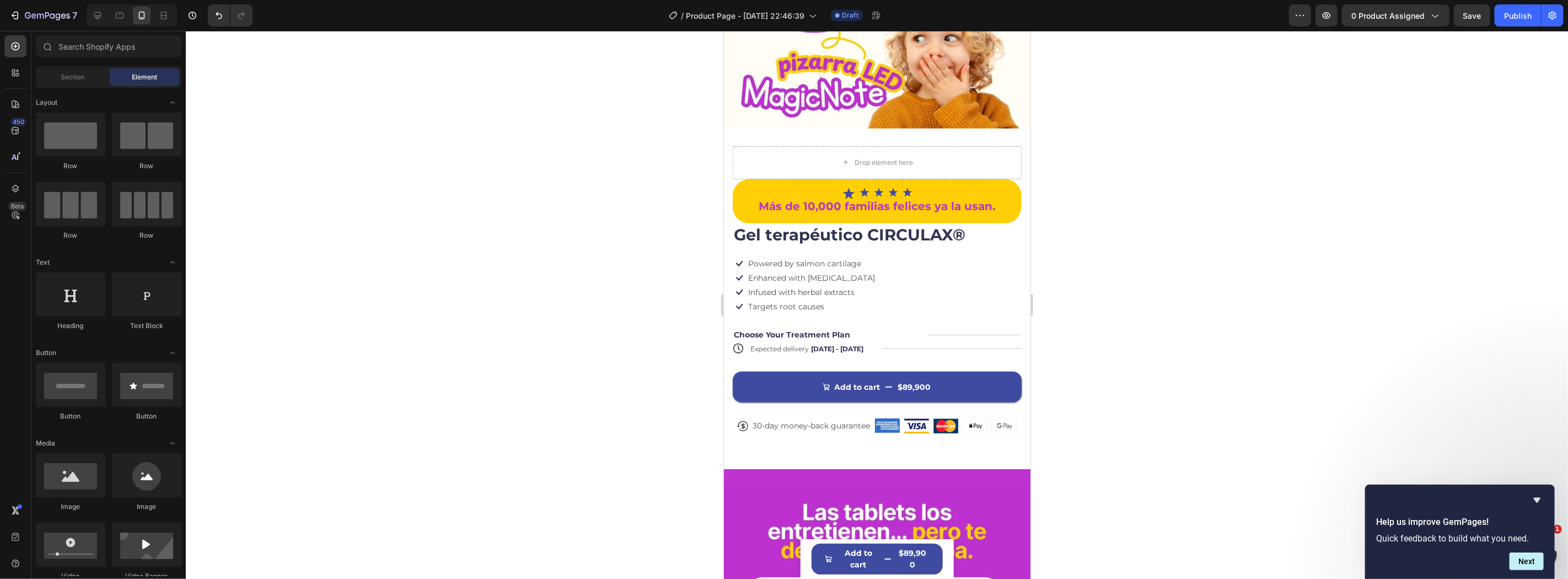
scroll to position [268, 0]
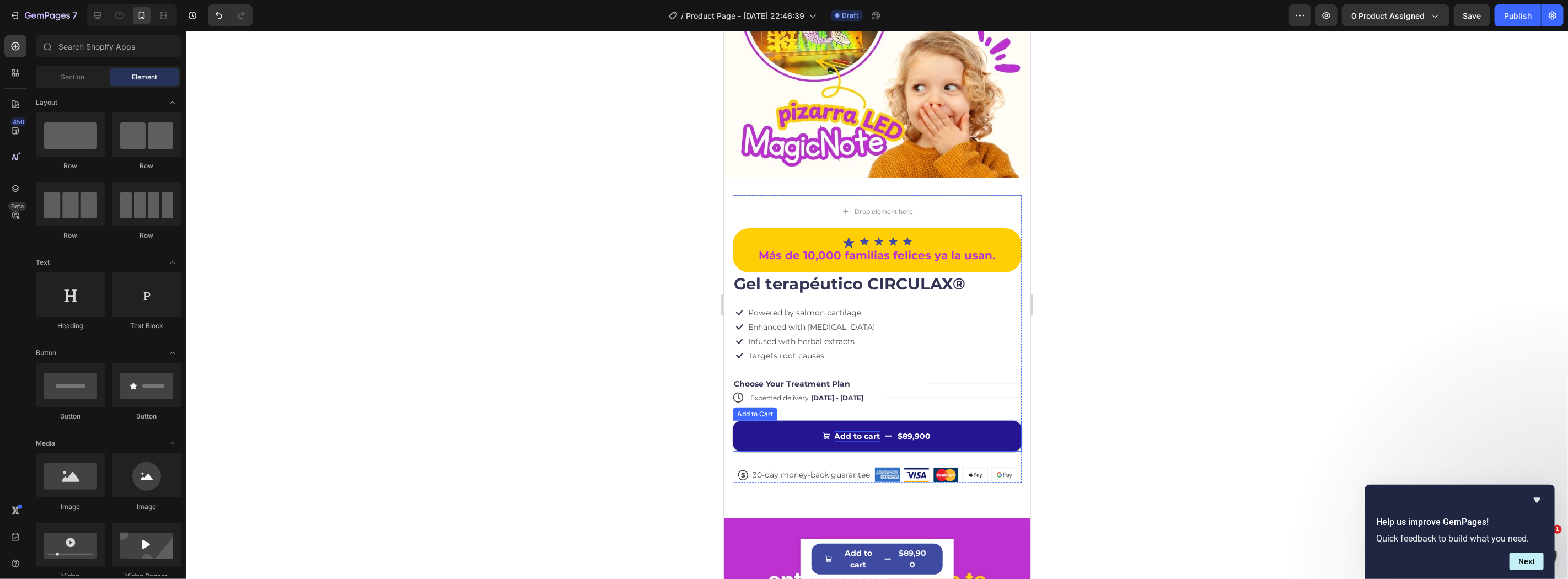
click at [870, 430] on div "Add to cart" at bounding box center [856, 435] width 46 height 10
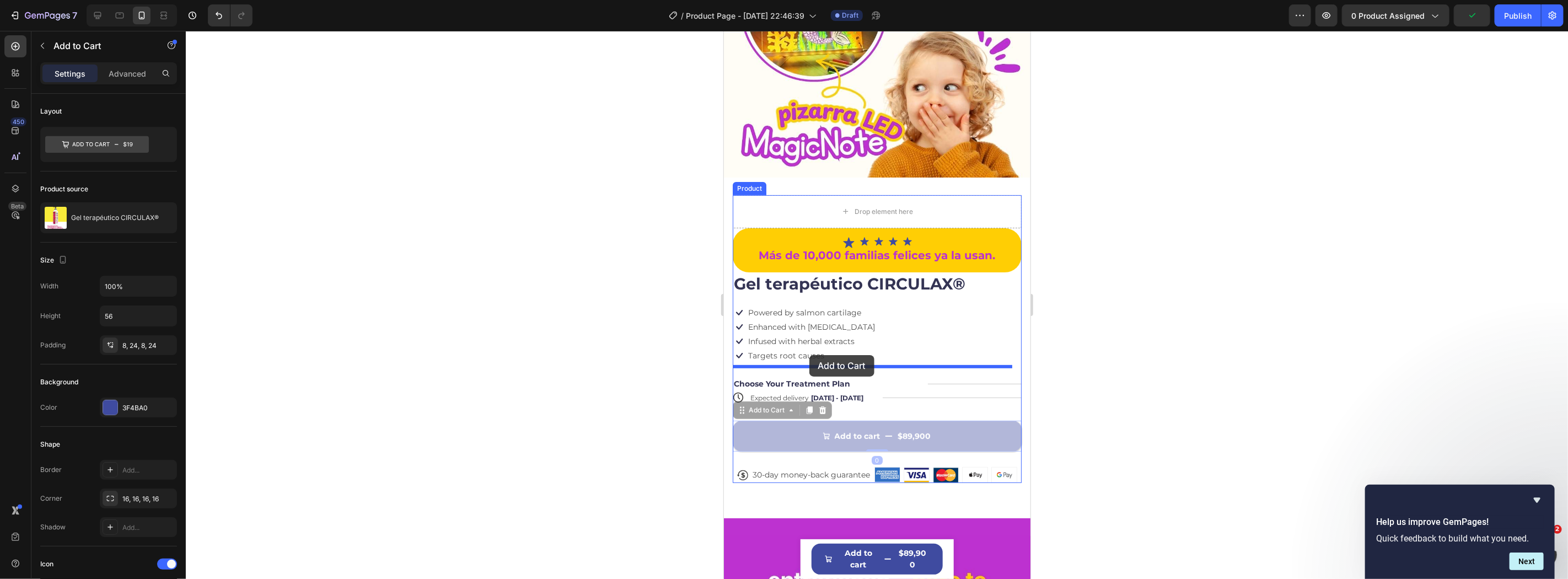
drag, startPoint x: 765, startPoint y: 397, endPoint x: 1829, endPoint y: 320, distance: 1066.8
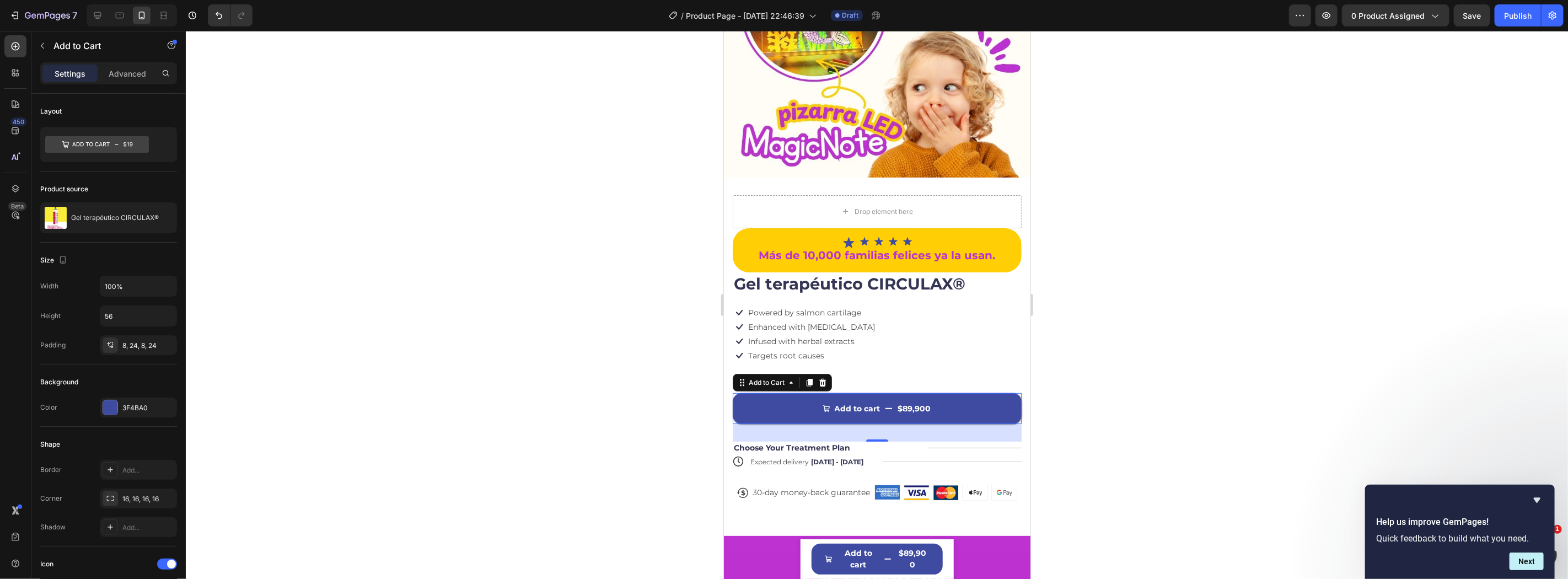
click at [1149, 289] on div at bounding box center [877, 305] width 1382 height 548
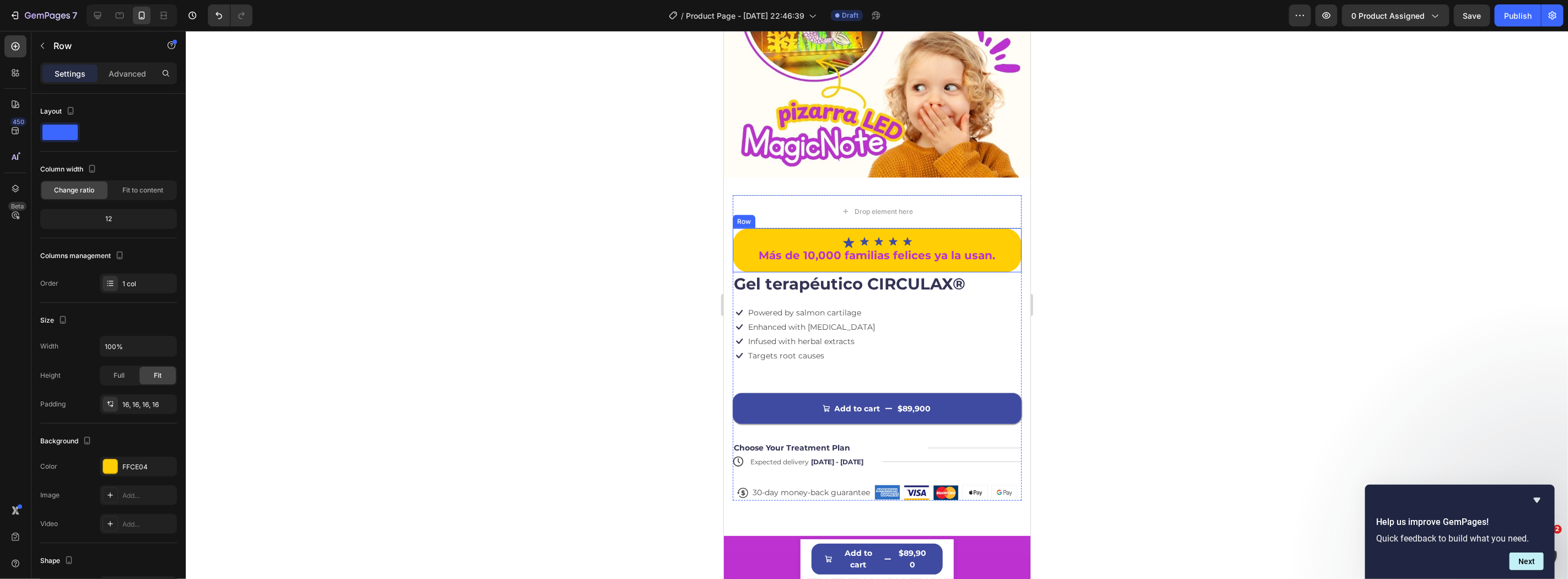
click at [733, 245] on div "Icon Icon Icon Icon Icon Icon List Más de 10,000 familias felices ya la usan. T…" at bounding box center [877, 250] width 289 height 44
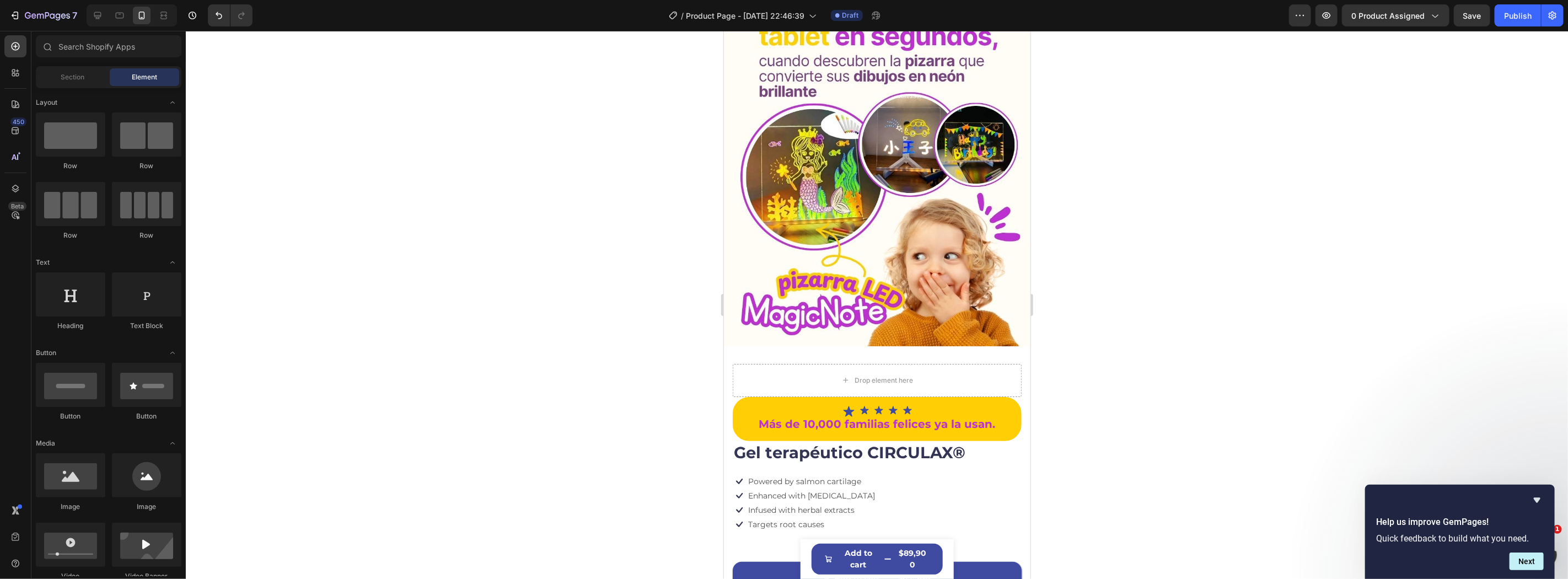
scroll to position [273, 0]
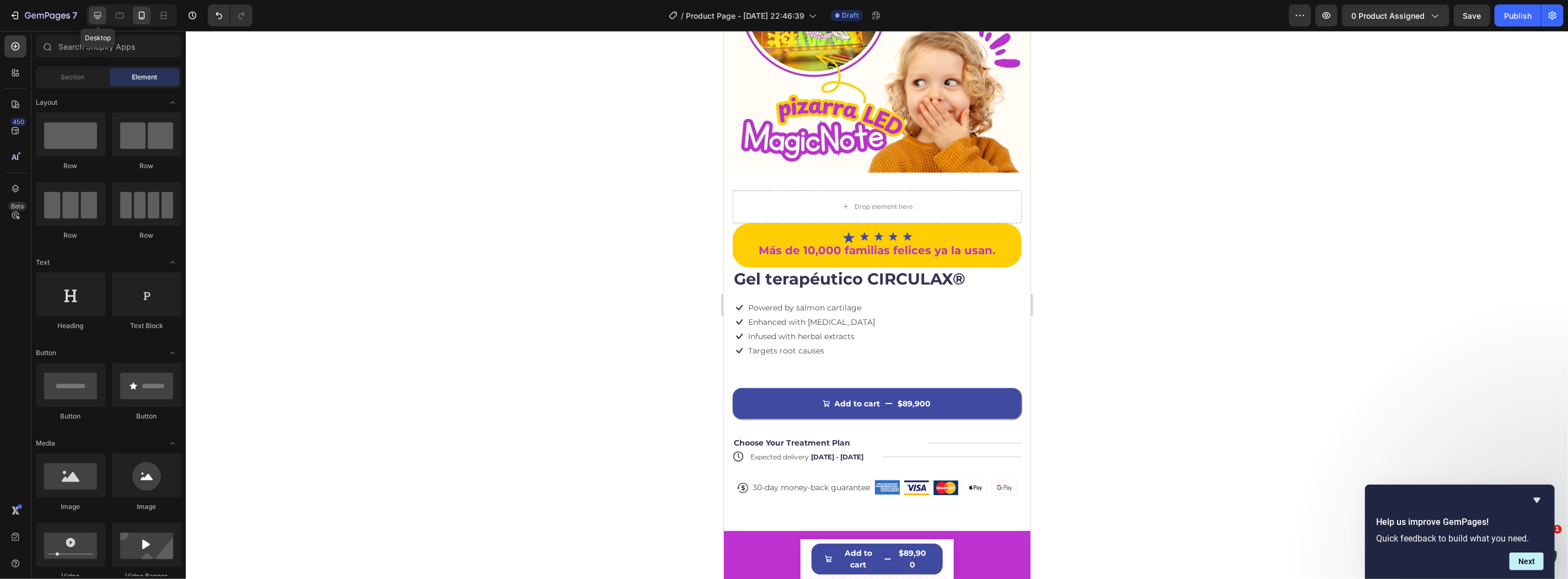
click at [103, 7] on div at bounding box center [97, 15] width 18 height 18
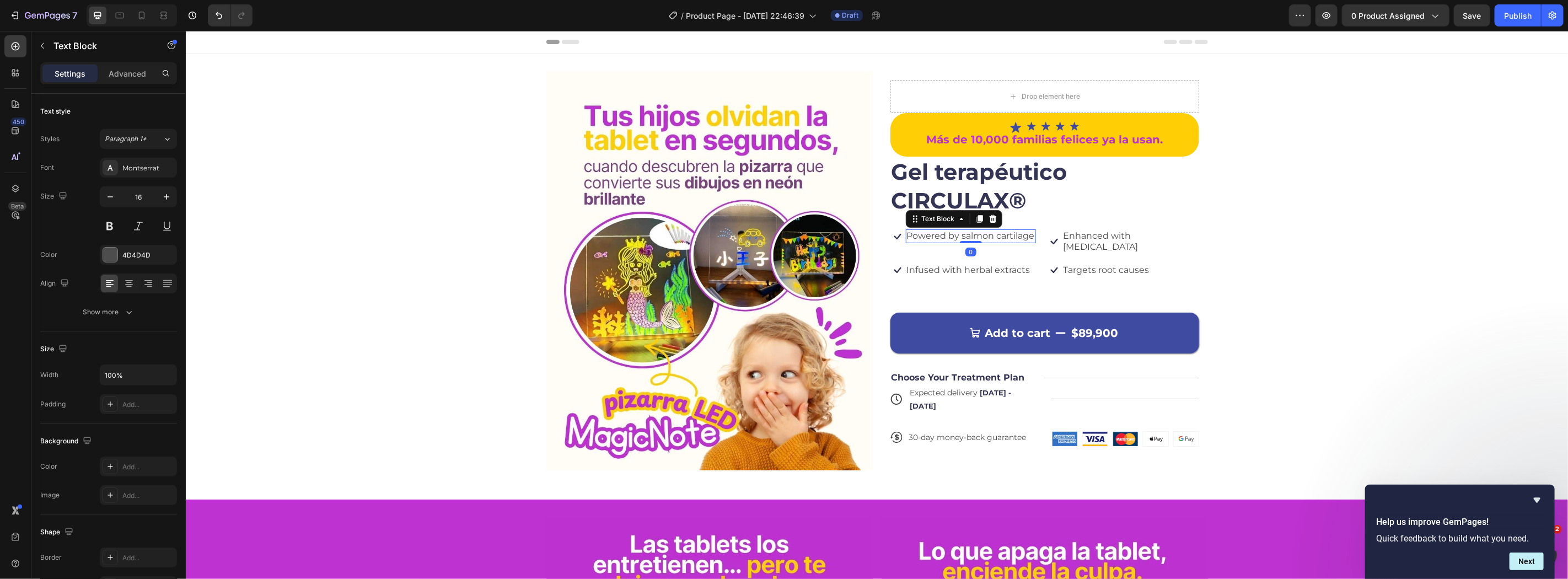
click at [942, 237] on p "Powered by salmon cartilage" at bounding box center [970, 236] width 128 height 12
click at [1093, 264] on p "Targets root causes" at bounding box center [1105, 270] width 86 height 12
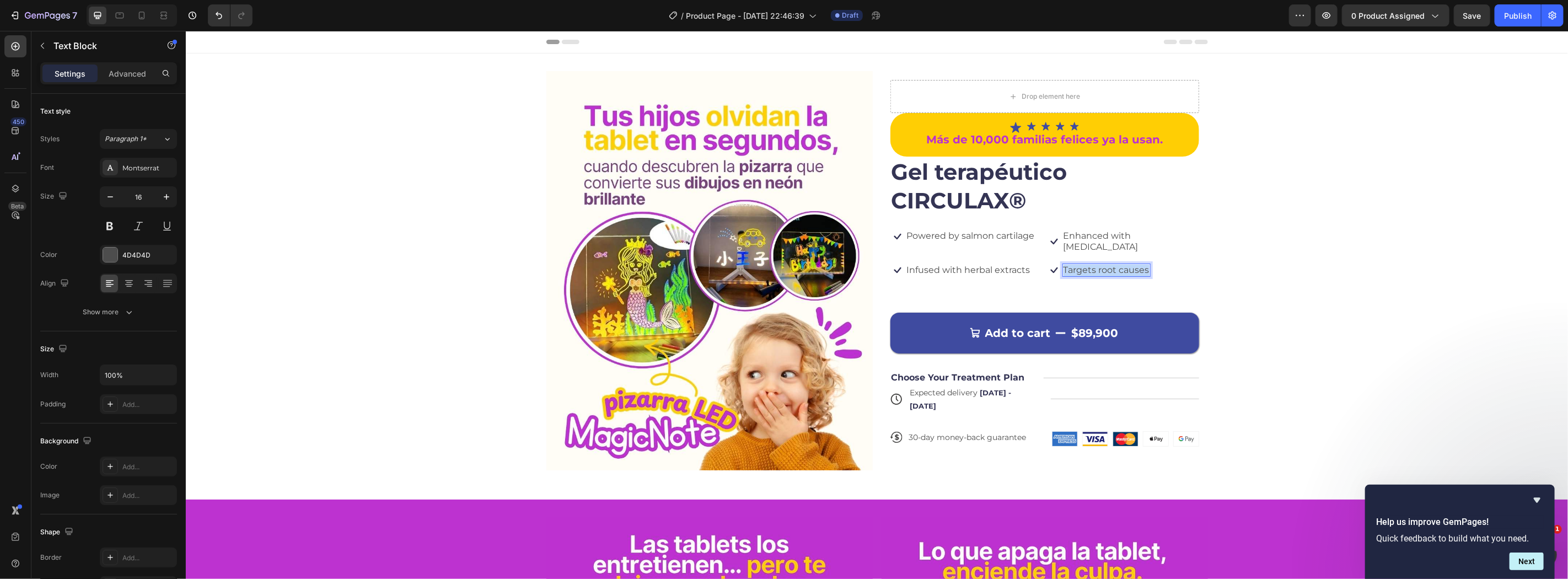
click at [1093, 264] on p "Targets root causes" at bounding box center [1105, 270] width 86 height 12
click at [1066, 241] on p "Enhanced with biotin" at bounding box center [1130, 242] width 135 height 23
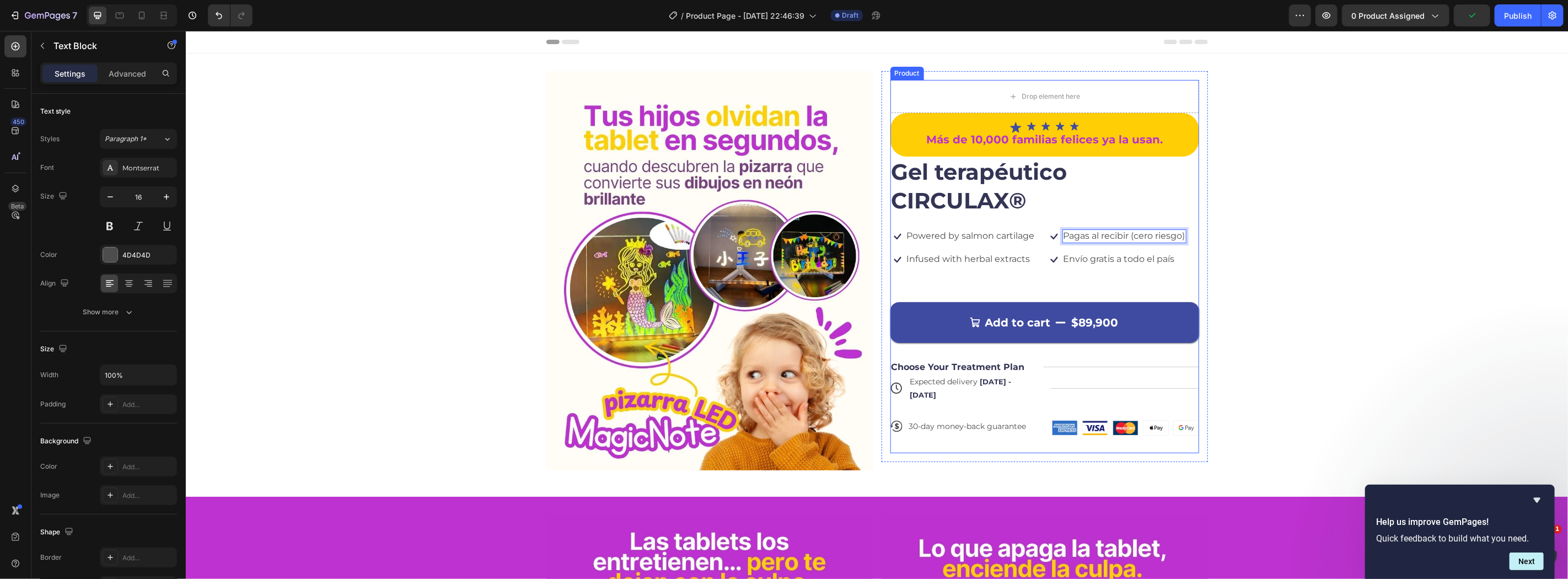
click at [977, 266] on div "Icon Icon Icon Icon Icon Icon List Más de 10,000 familias felices ya la usan. T…" at bounding box center [1044, 282] width 309 height 340
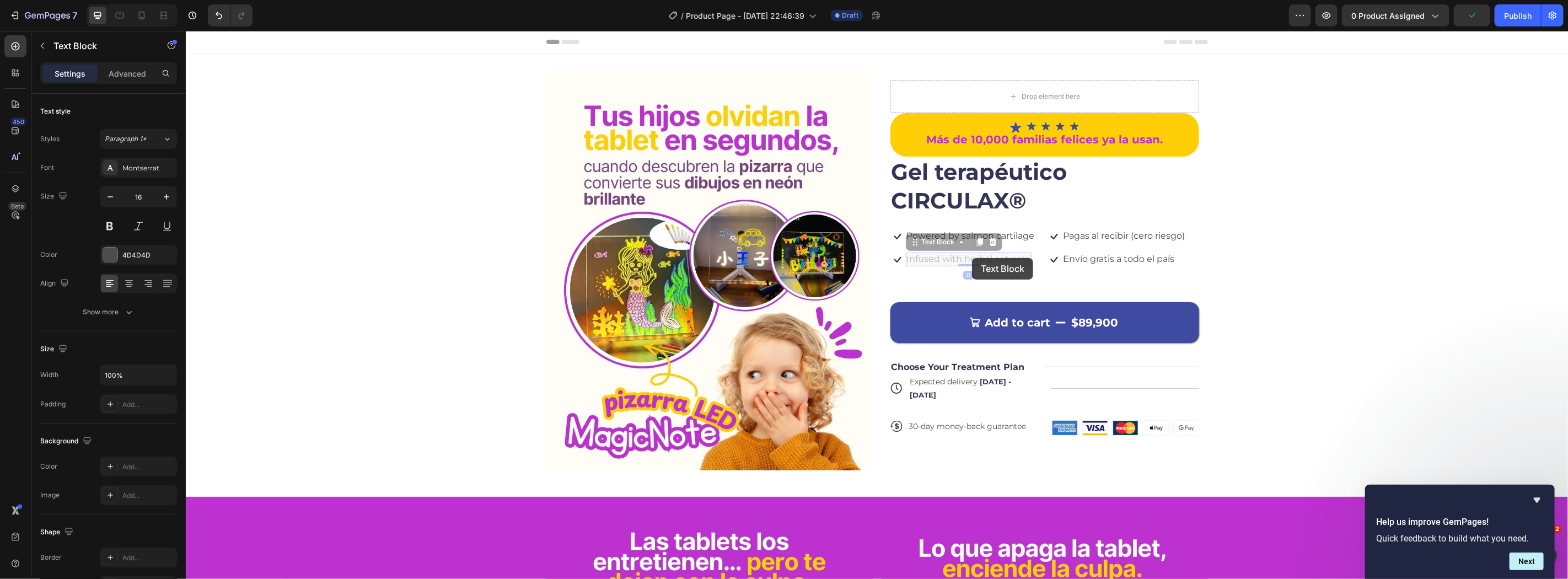
click at [185, 30] on p "Infused with herbal extracts" at bounding box center [185, 30] width 0 height 0
click at [971, 258] on p "Infused with herbal extracts" at bounding box center [968, 259] width 124 height 12
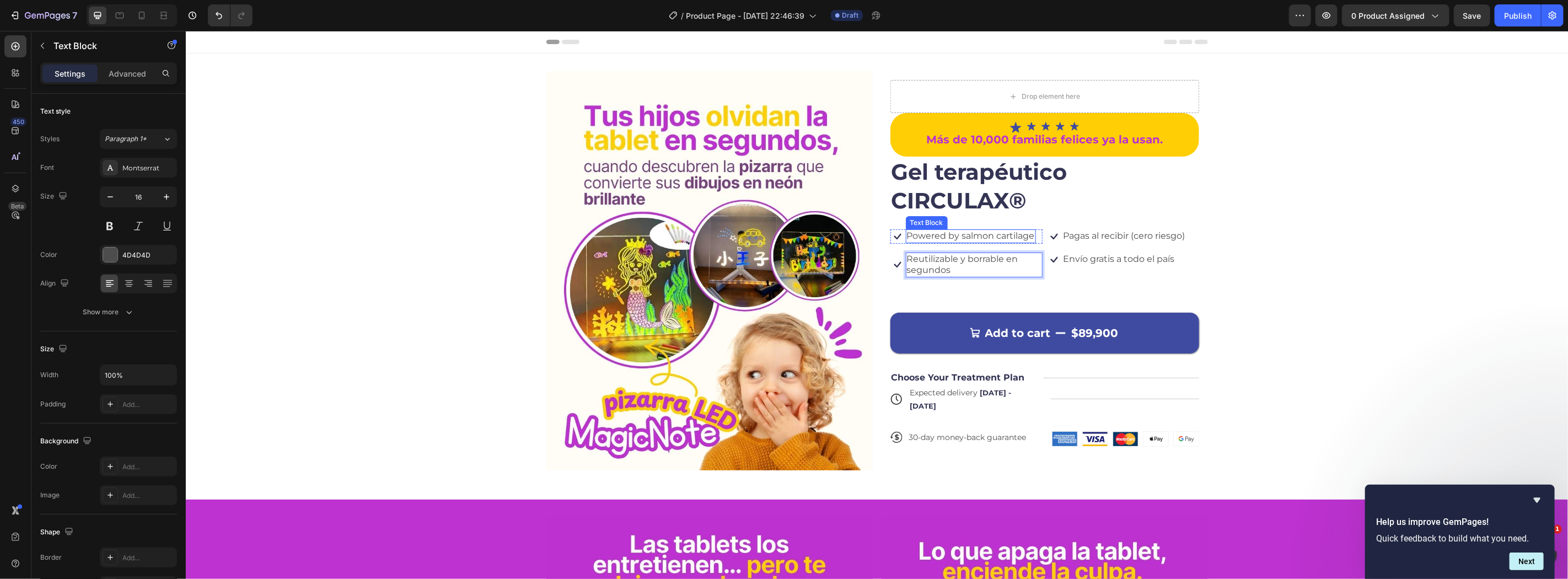
click at [992, 239] on p "Powered by salmon cartilage" at bounding box center [970, 236] width 128 height 12
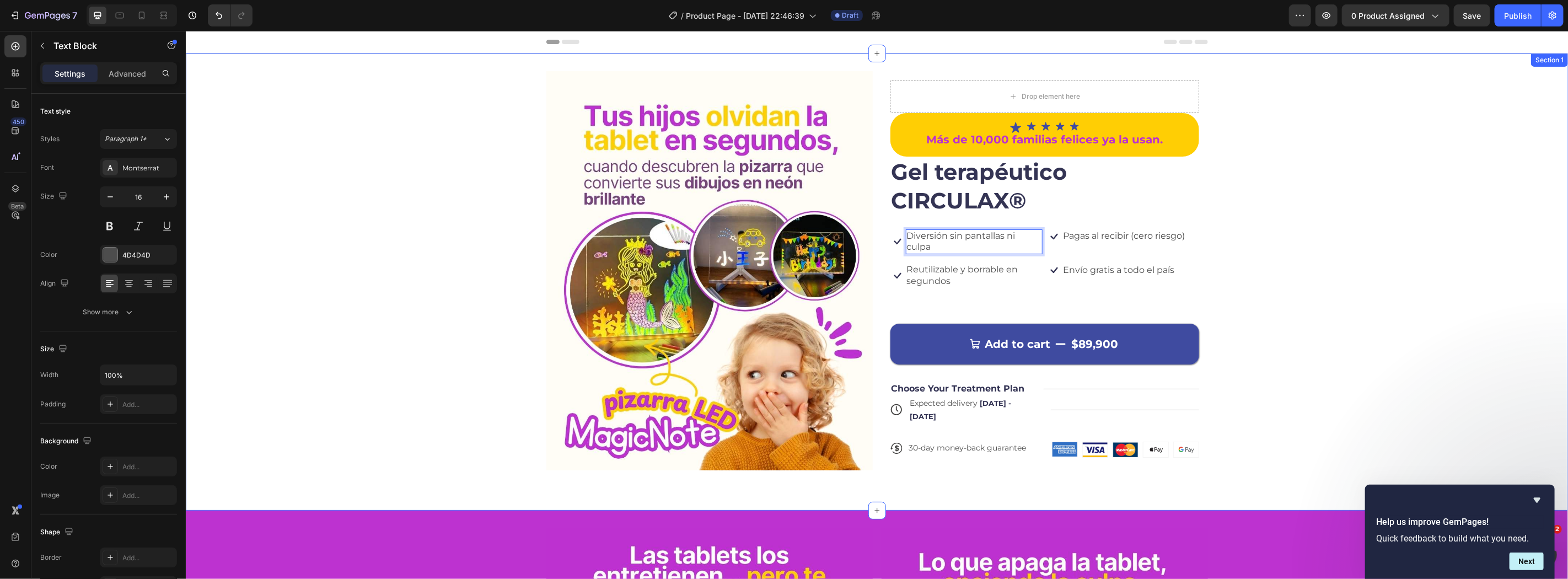
click at [1325, 256] on div "Image Drop element here Icon Icon Icon Icon Icon Icon List Más de 10,000 famili…" at bounding box center [876, 281] width 1382 height 422
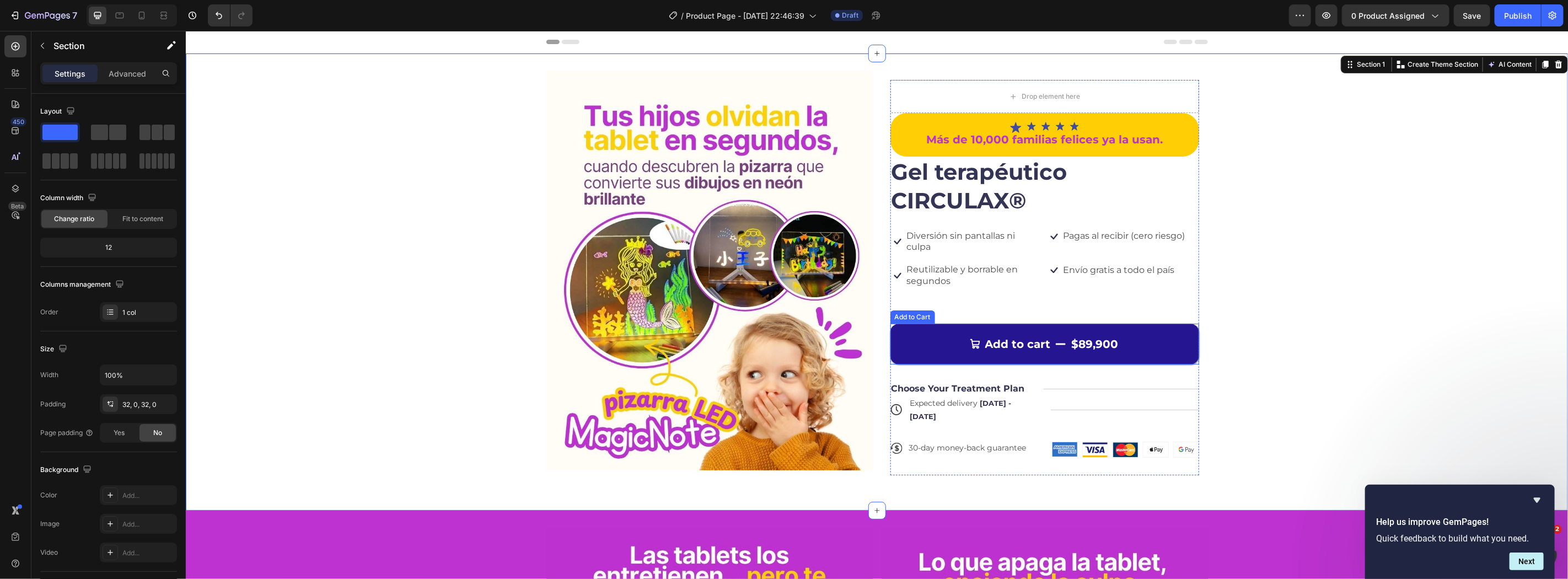
click at [985, 334] on button "Add to cart $89,900" at bounding box center [1044, 343] width 309 height 41
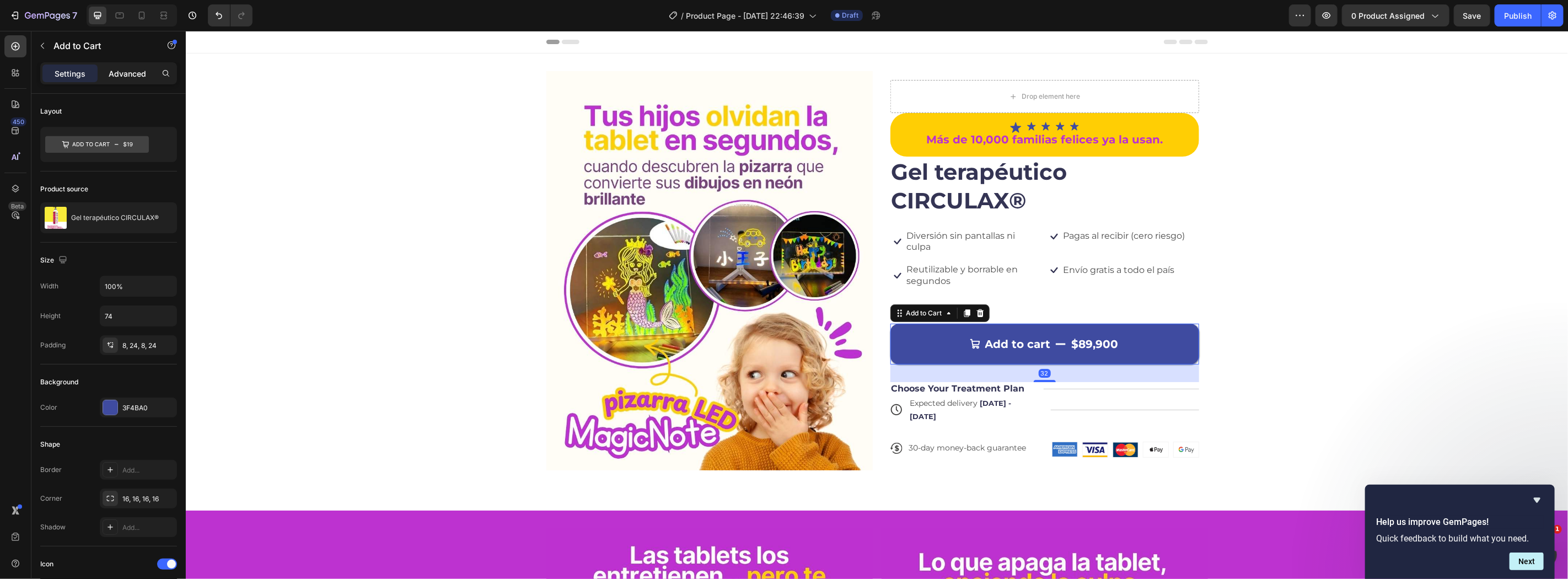
click at [129, 70] on div "Settings Advanced" at bounding box center [108, 73] width 137 height 22
click at [129, 70] on p "Advanced" at bounding box center [127, 73] width 38 height 12
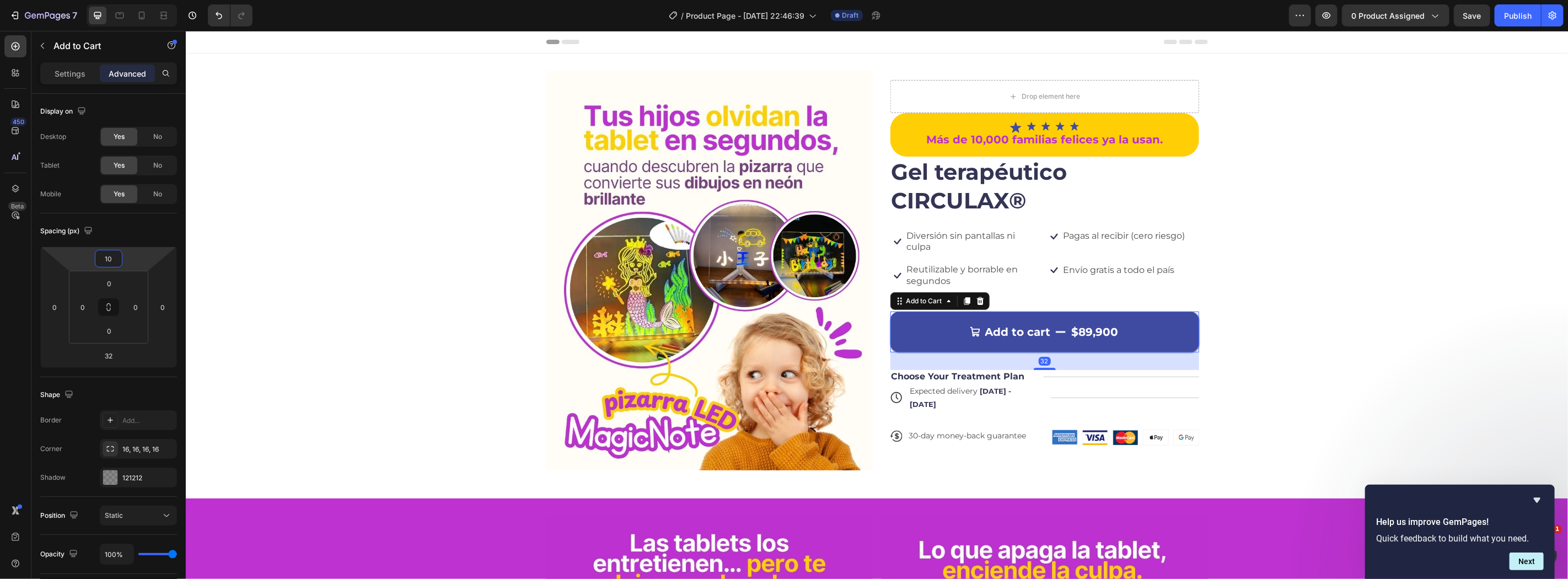
type input "12"
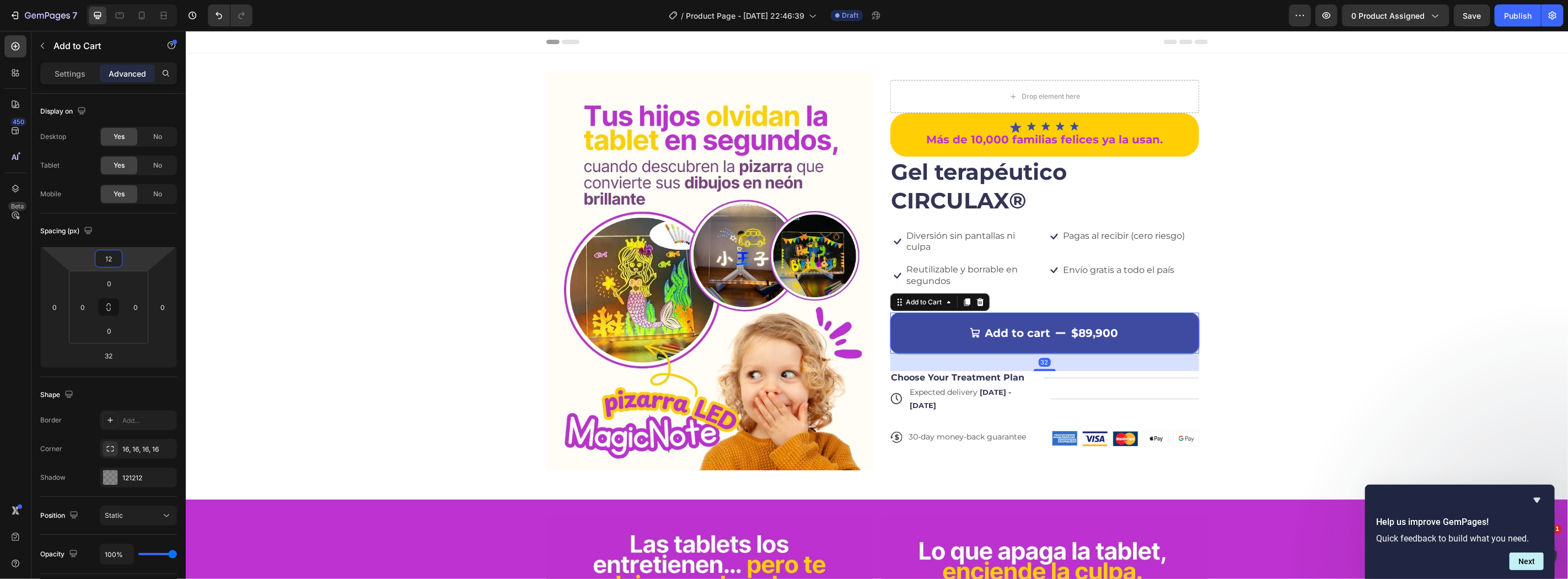
drag, startPoint x: 129, startPoint y: 250, endPoint x: 127, endPoint y: 256, distance: 6.3
click at [127, 0] on html "7 Version history / Product Page - Sep 26, 22:46:39 Draft Preview 0 product ass…" at bounding box center [784, 0] width 1568 height 0
click at [1004, 139] on strong "Más de 10,000 familias felices ya la usan." at bounding box center [1044, 139] width 237 height 13
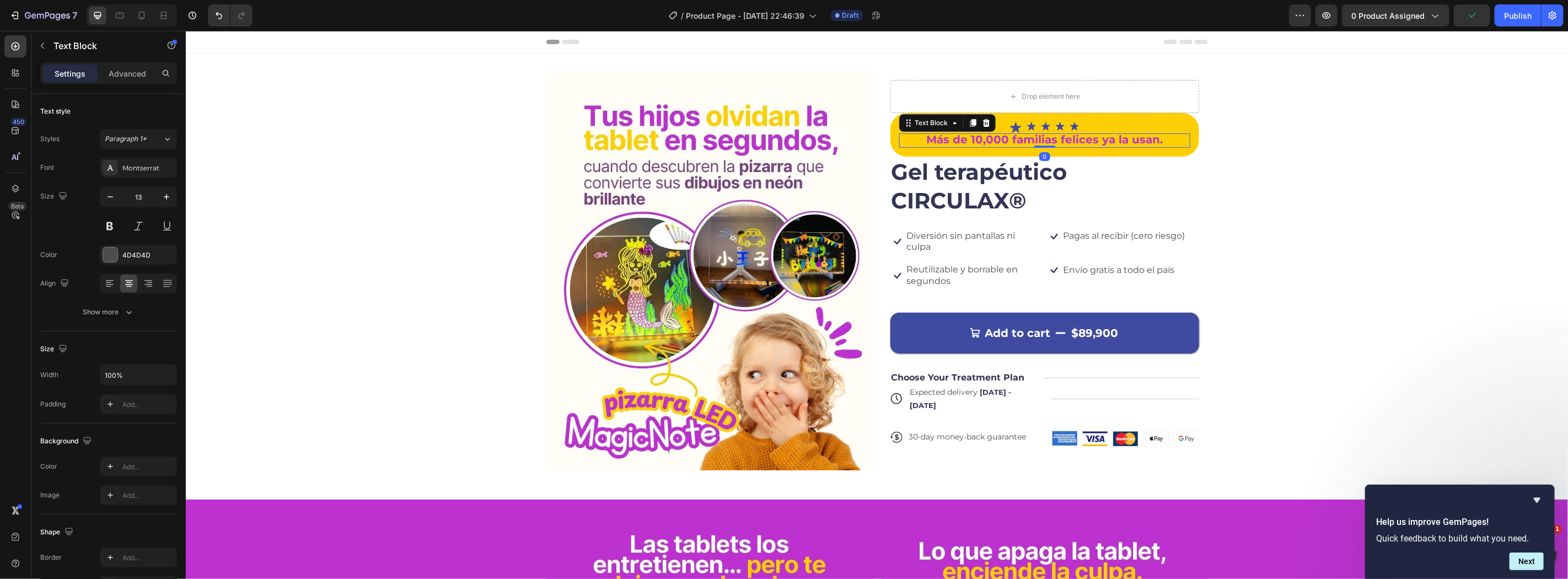
click at [940, 70] on div "Image Drop element here Icon Icon Icon Icon Icon Icon List Más de 10,000 famili…" at bounding box center [876, 276] width 1382 height 446
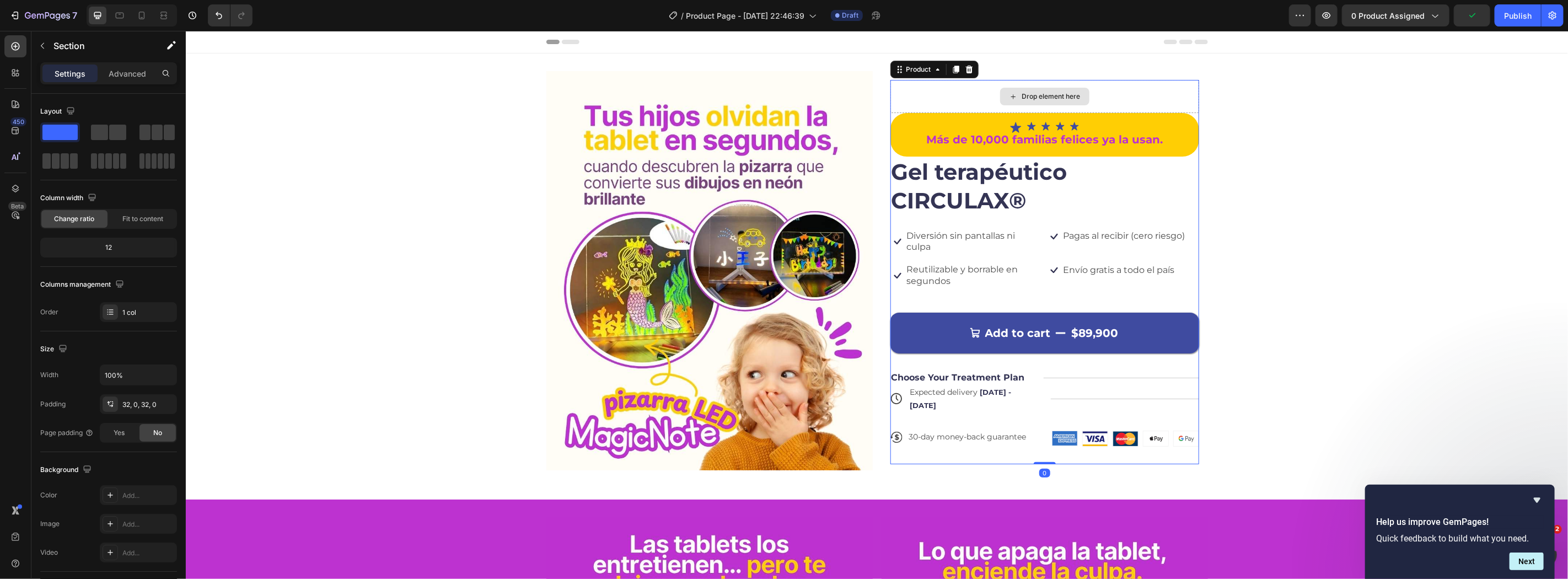
click at [943, 88] on div "Drop element here" at bounding box center [1044, 96] width 309 height 33
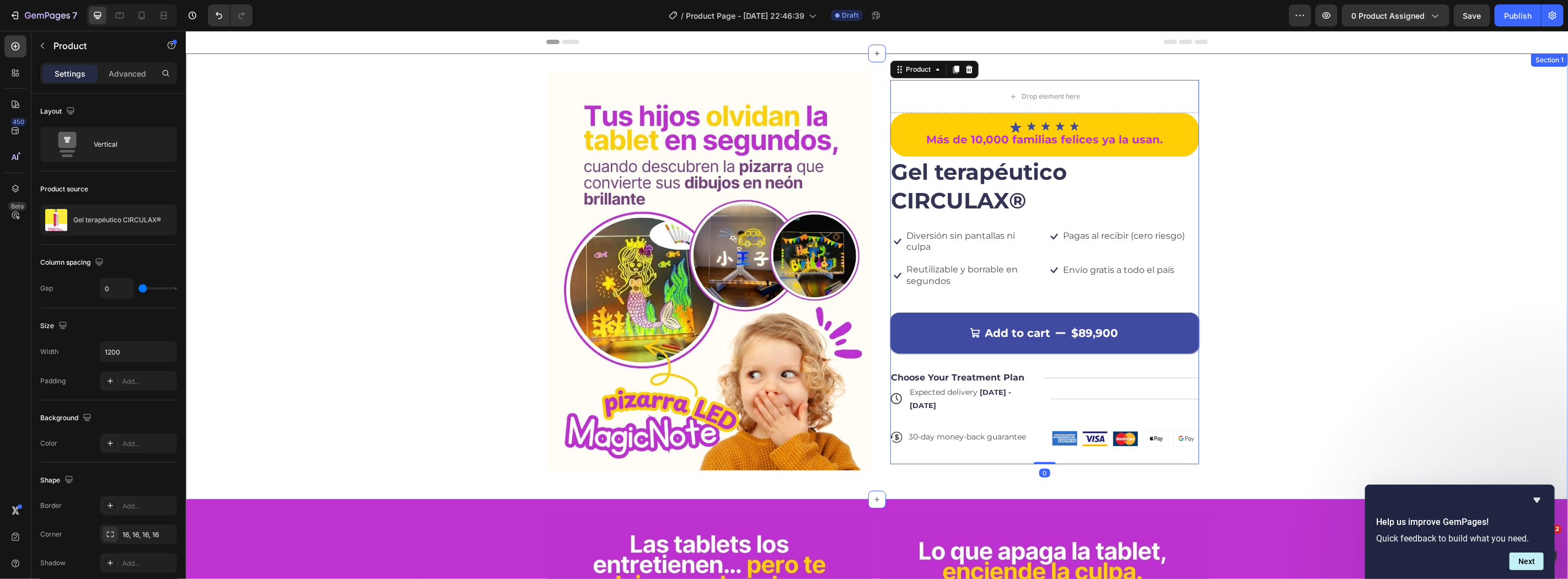
click at [1280, 154] on div "Image Drop element here Icon Icon Icon Icon Icon Icon List Más de 10,000 famili…" at bounding box center [876, 276] width 1382 height 411
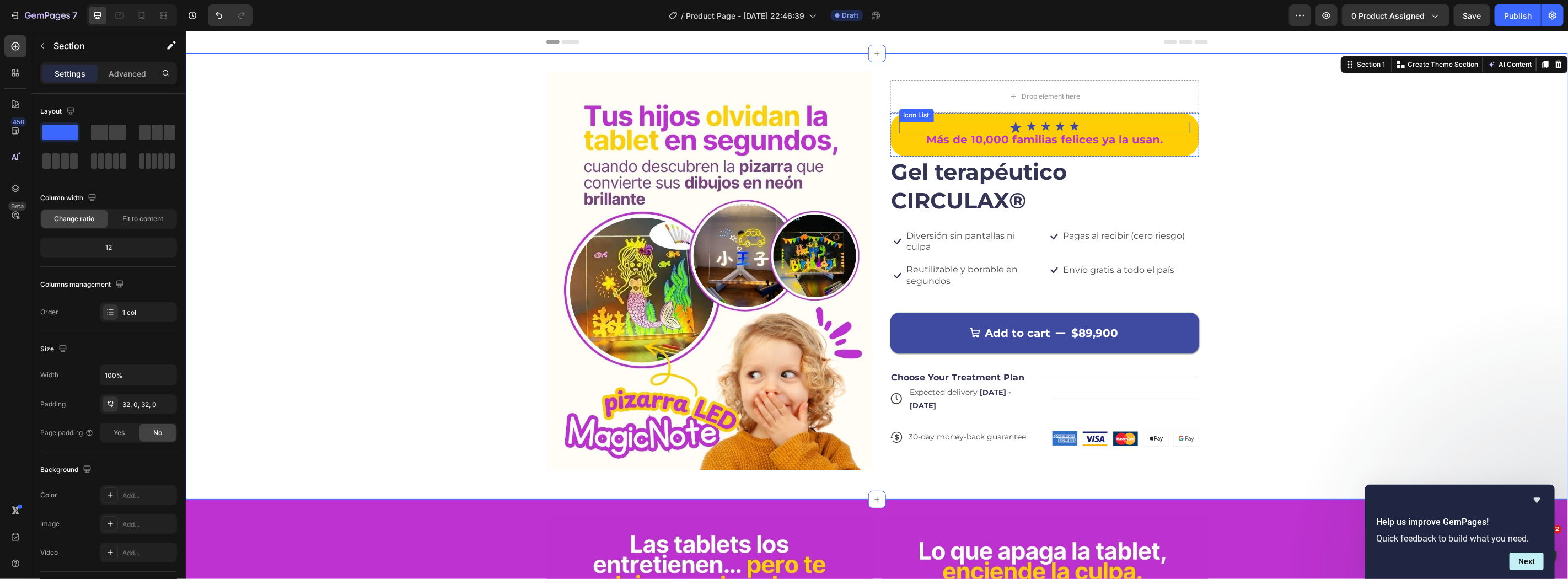
click at [898, 130] on div "Icon Icon Icon Icon Icon" at bounding box center [1044, 127] width 291 height 12
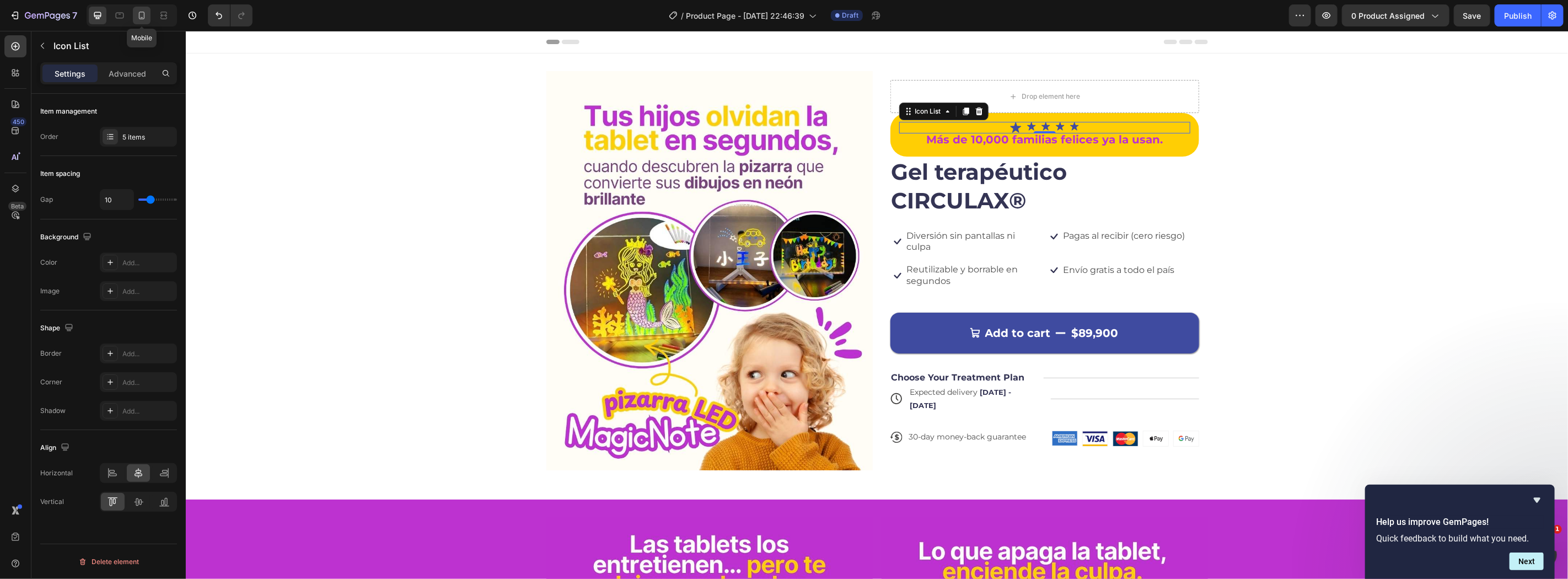
click at [148, 18] on div at bounding box center [141, 15] width 18 height 18
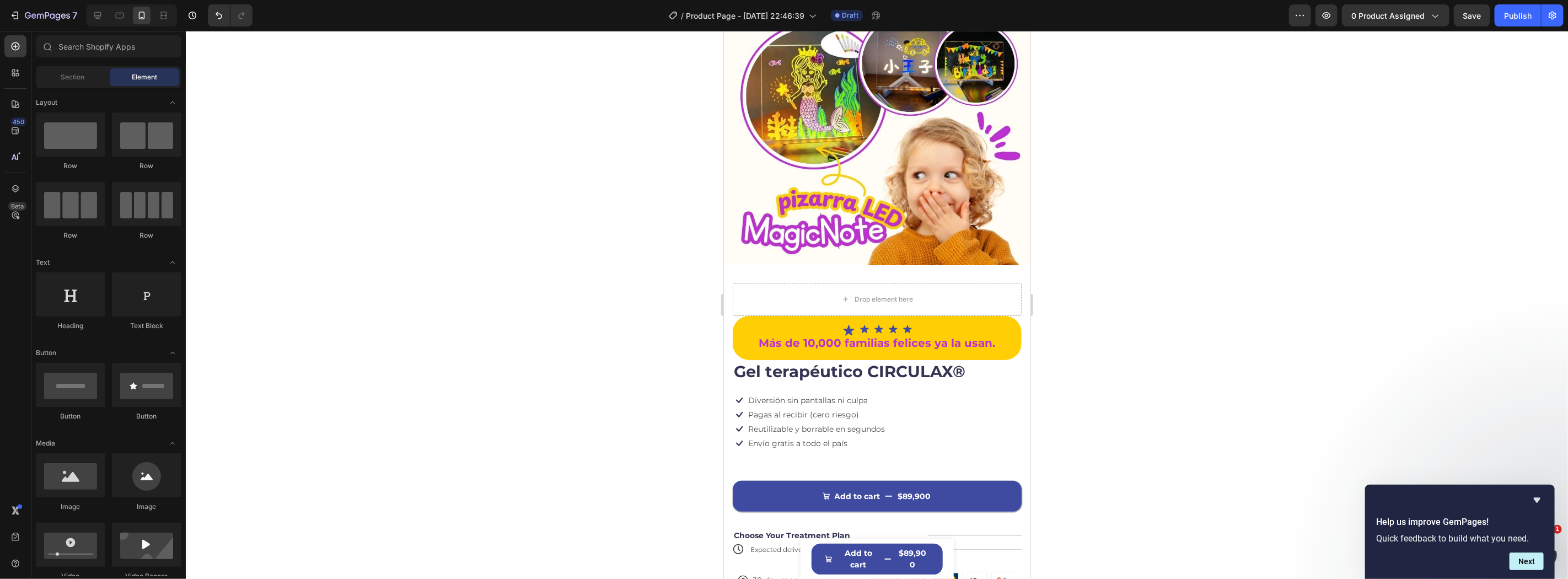
scroll to position [170, 0]
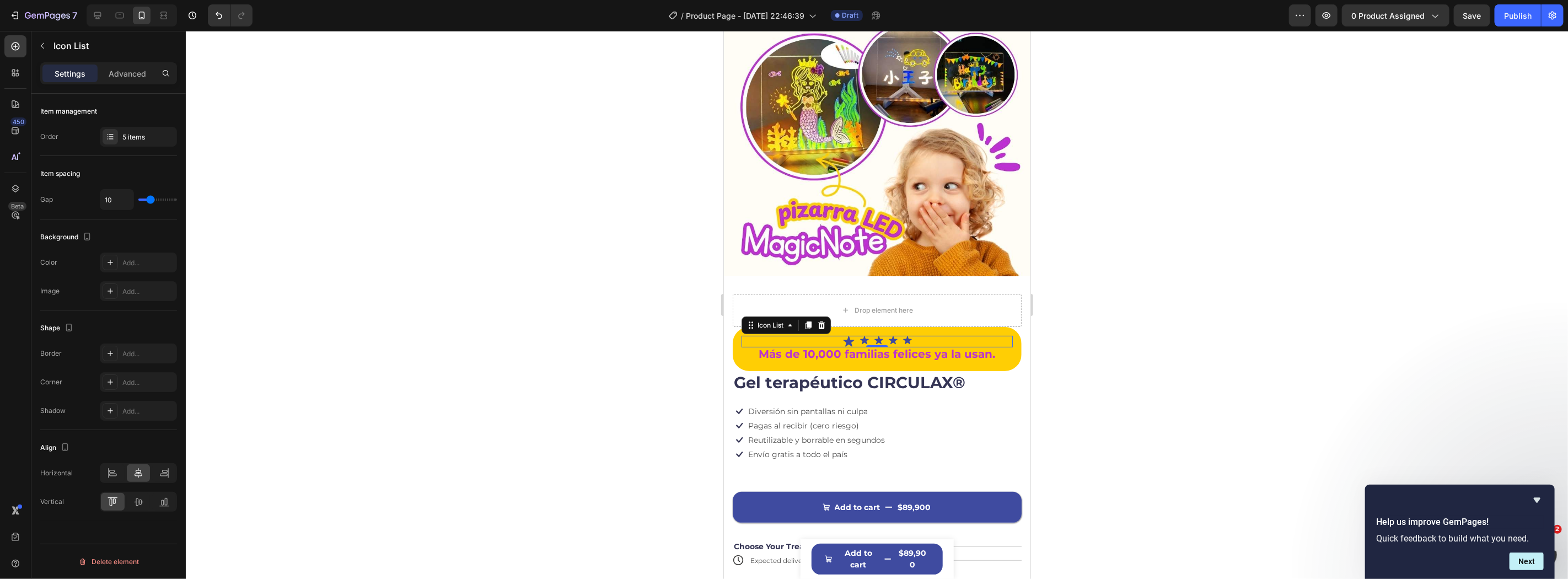
click at [925, 335] on div "Icon Icon Icon Icon Icon" at bounding box center [877, 341] width 271 height 12
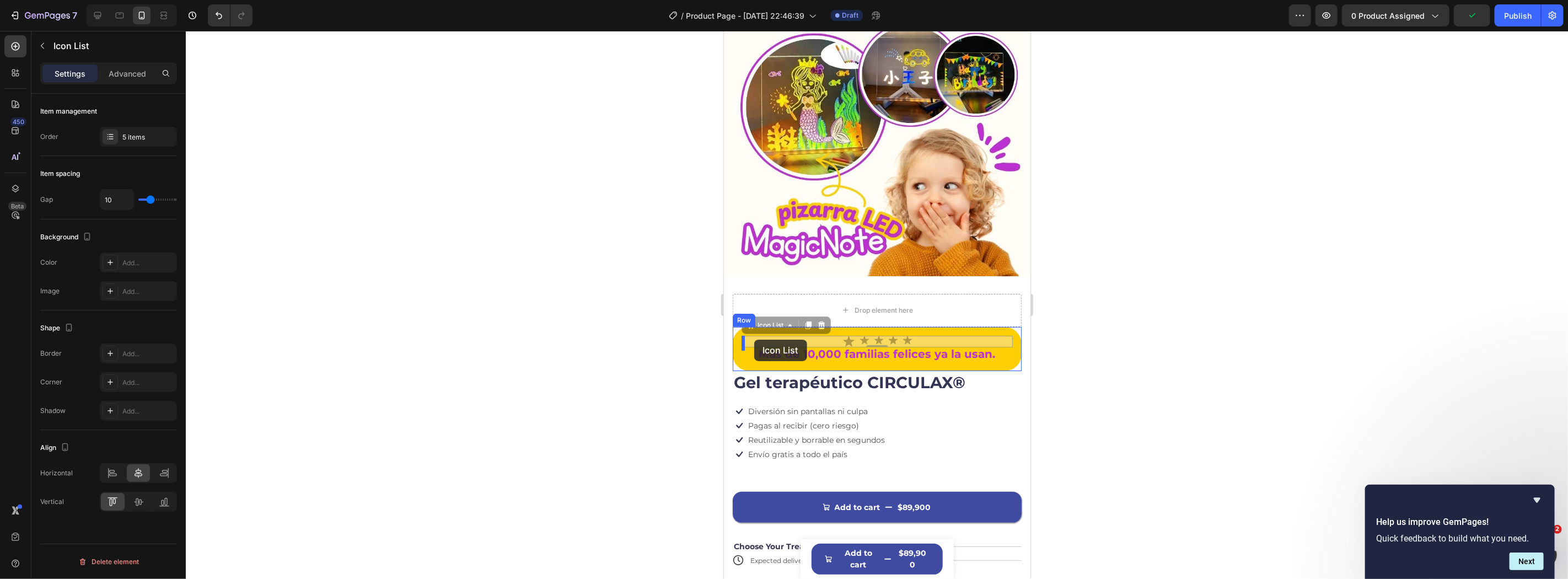
drag, startPoint x: 767, startPoint y: 312, endPoint x: 754, endPoint y: 339, distance: 30.0
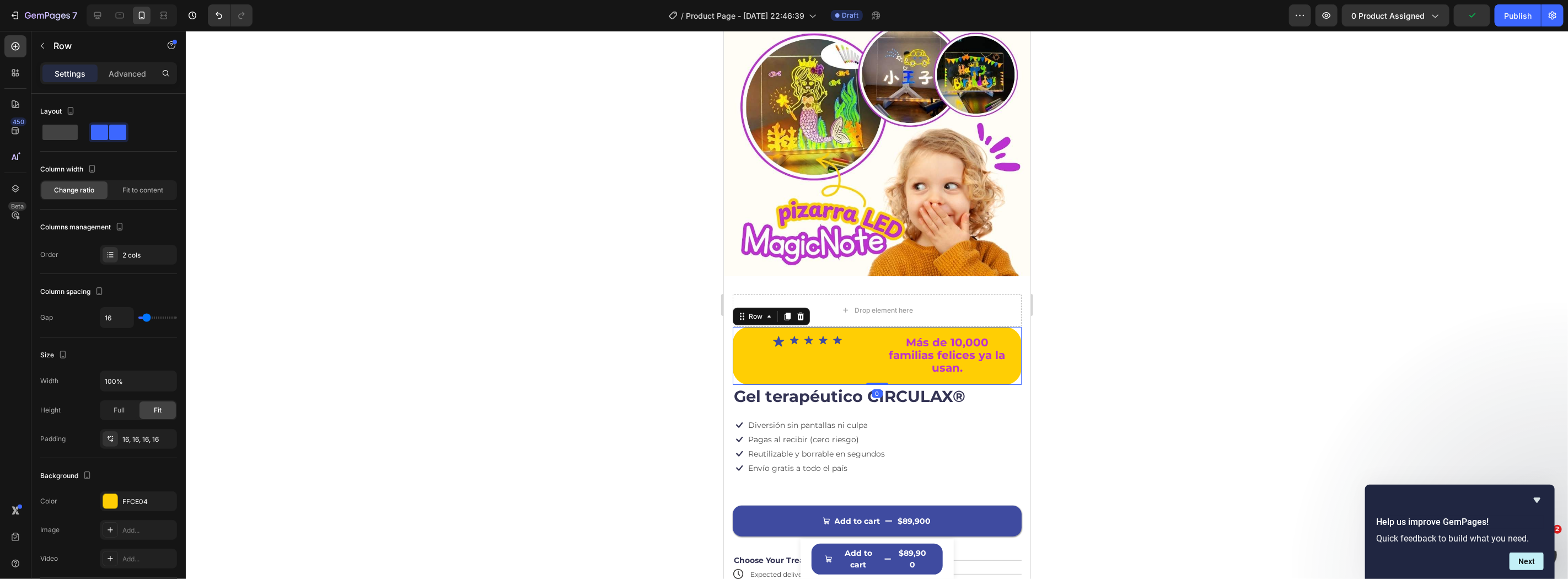
drag, startPoint x: 861, startPoint y: 349, endPoint x: 872, endPoint y: 347, distance: 11.2
click at [863, 350] on div "Icon Icon Icon Icon Icon Icon List" at bounding box center [807, 356] width 131 height 40
click at [873, 328] on div "Icon Icon Icon Icon Icon Icon List Más de 10,000 familias felices ya la usan. T…" at bounding box center [877, 355] width 289 height 58
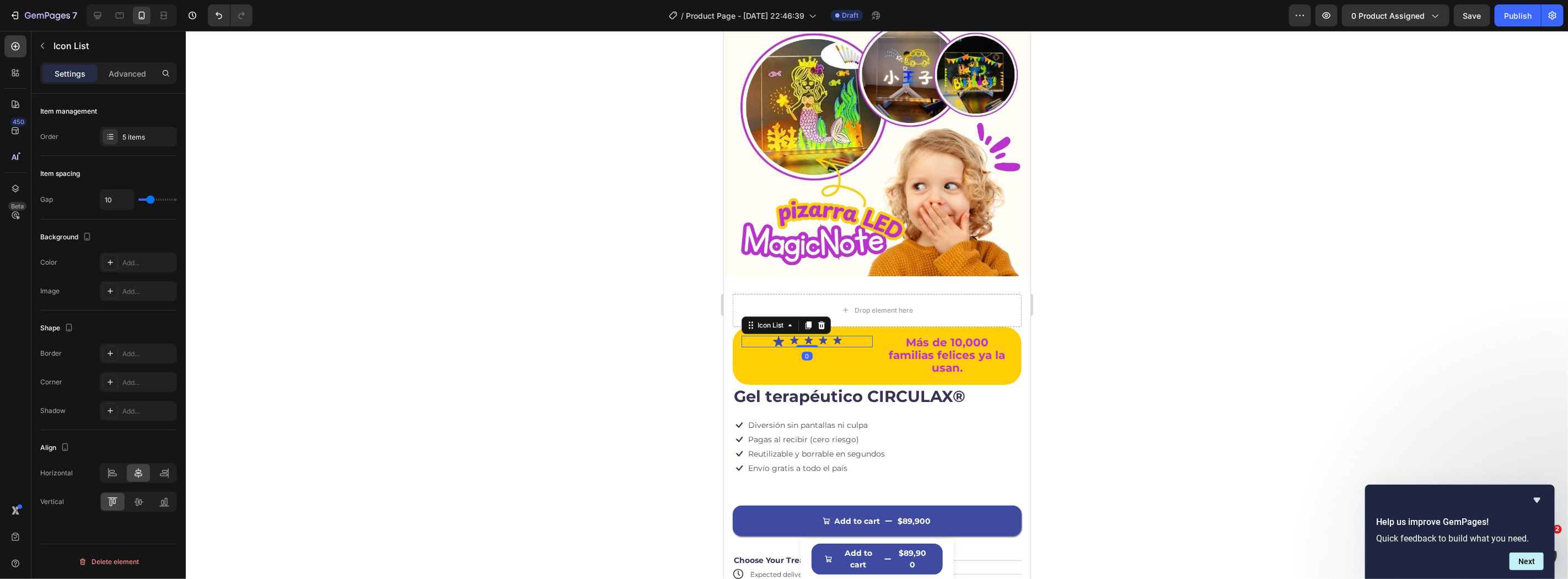
click at [825, 335] on div "Icon Icon Icon Icon Icon" at bounding box center [807, 341] width 131 height 12
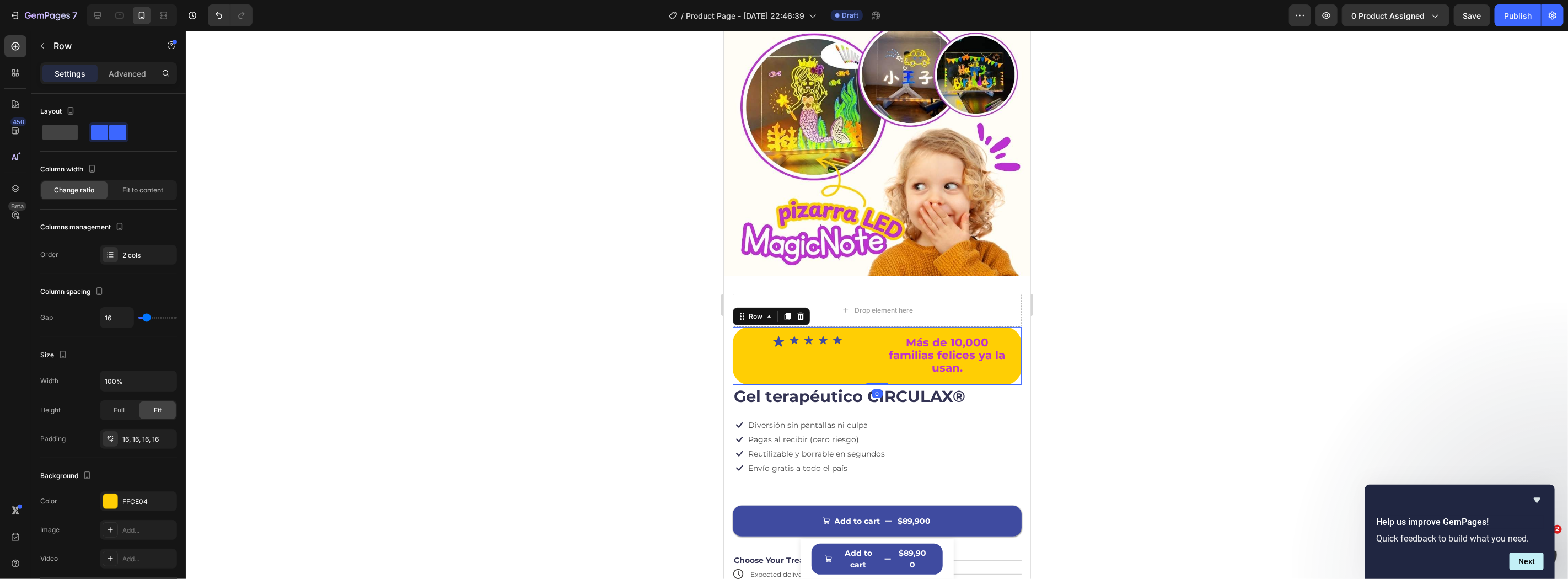
click at [874, 327] on div "Icon Icon Icon Icon Icon Icon List Más de 10,000 familias felices ya la usan. T…" at bounding box center [877, 355] width 289 height 58
click at [867, 326] on div "Icon Icon Icon Icon Icon Icon List Más de 10,000 familias felices ya la usan. T…" at bounding box center [877, 355] width 289 height 58
drag, startPoint x: 1158, startPoint y: 311, endPoint x: 1090, endPoint y: 310, distance: 68.0
click at [1158, 310] on div at bounding box center [877, 305] width 1382 height 548
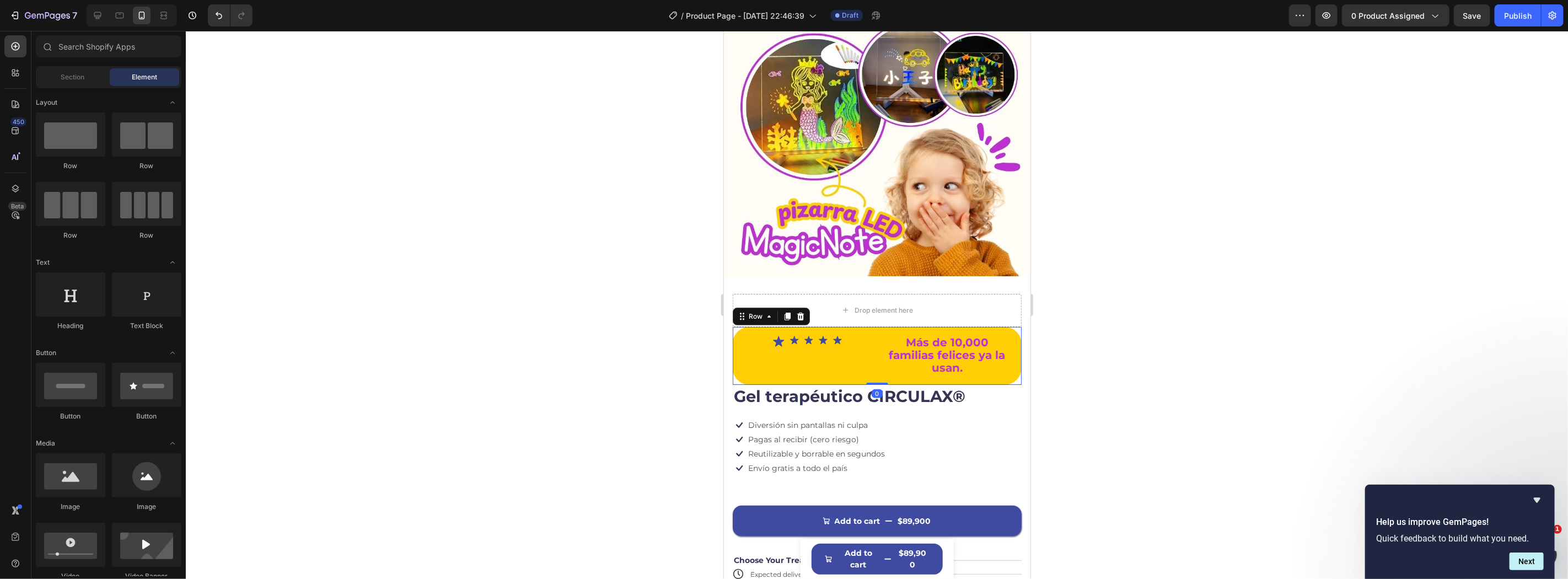
click at [844, 353] on div "Icon Icon Icon Icon Icon Icon List" at bounding box center [807, 356] width 131 height 40
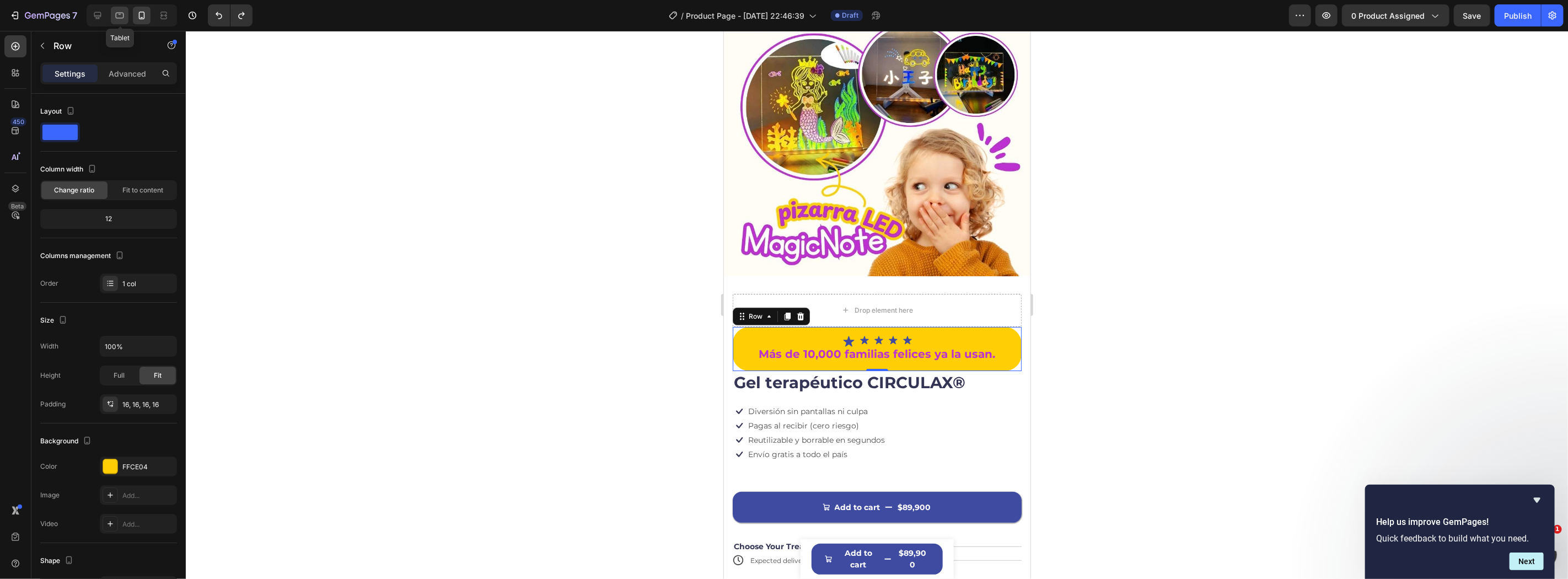
click at [119, 13] on icon at bounding box center [119, 15] width 11 height 11
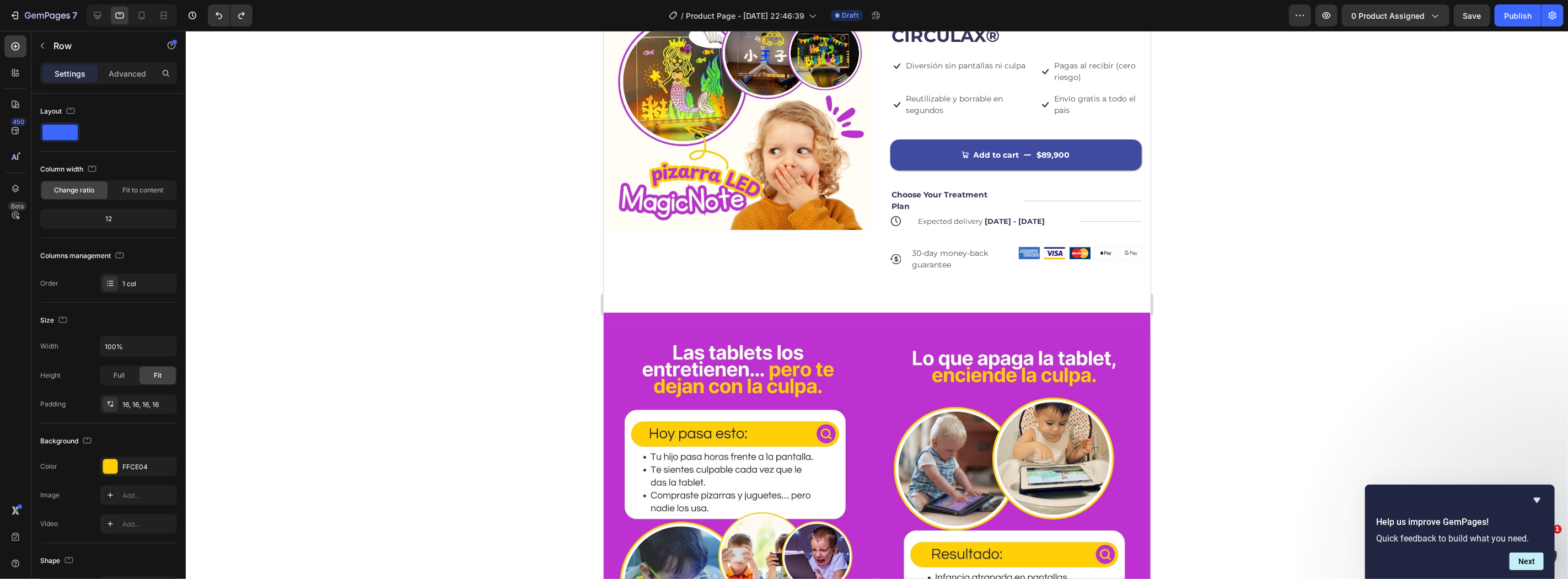
scroll to position [43, 0]
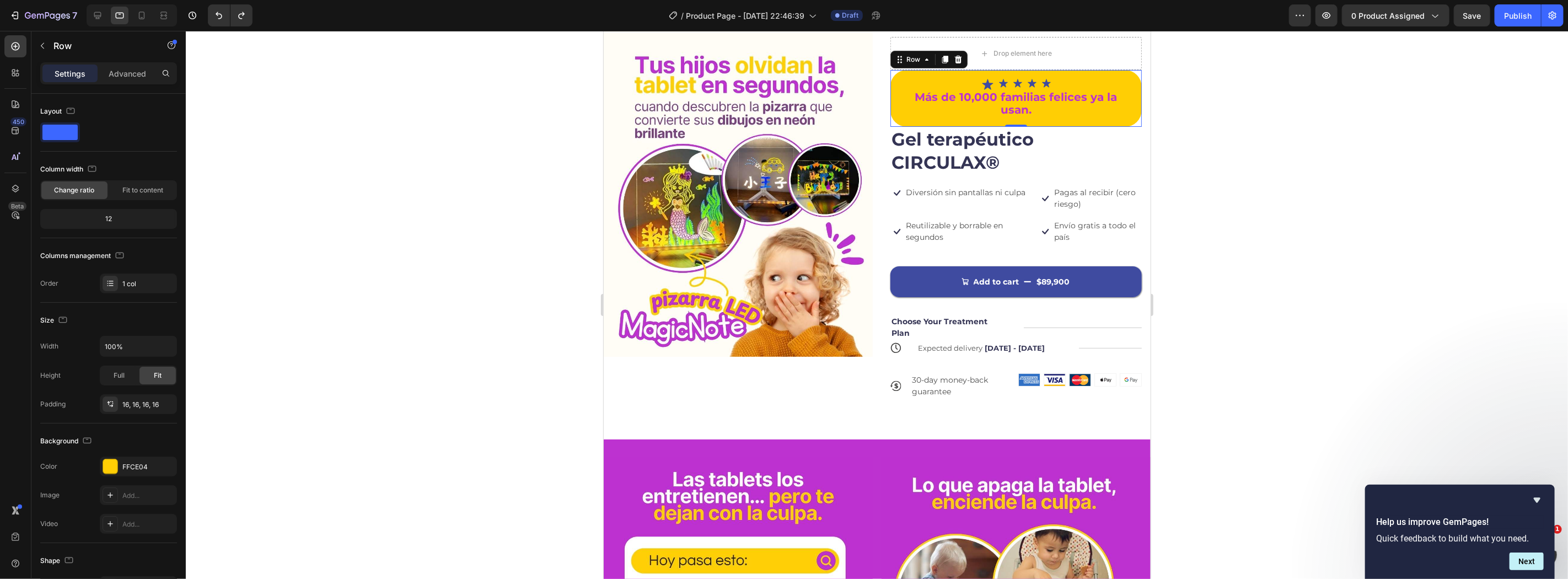
click at [107, 18] on div at bounding box center [131, 15] width 91 height 22
click at [86, 15] on div at bounding box center [131, 15] width 91 height 22
click at [97, 17] on icon at bounding box center [98, 16] width 7 height 7
type input "1200"
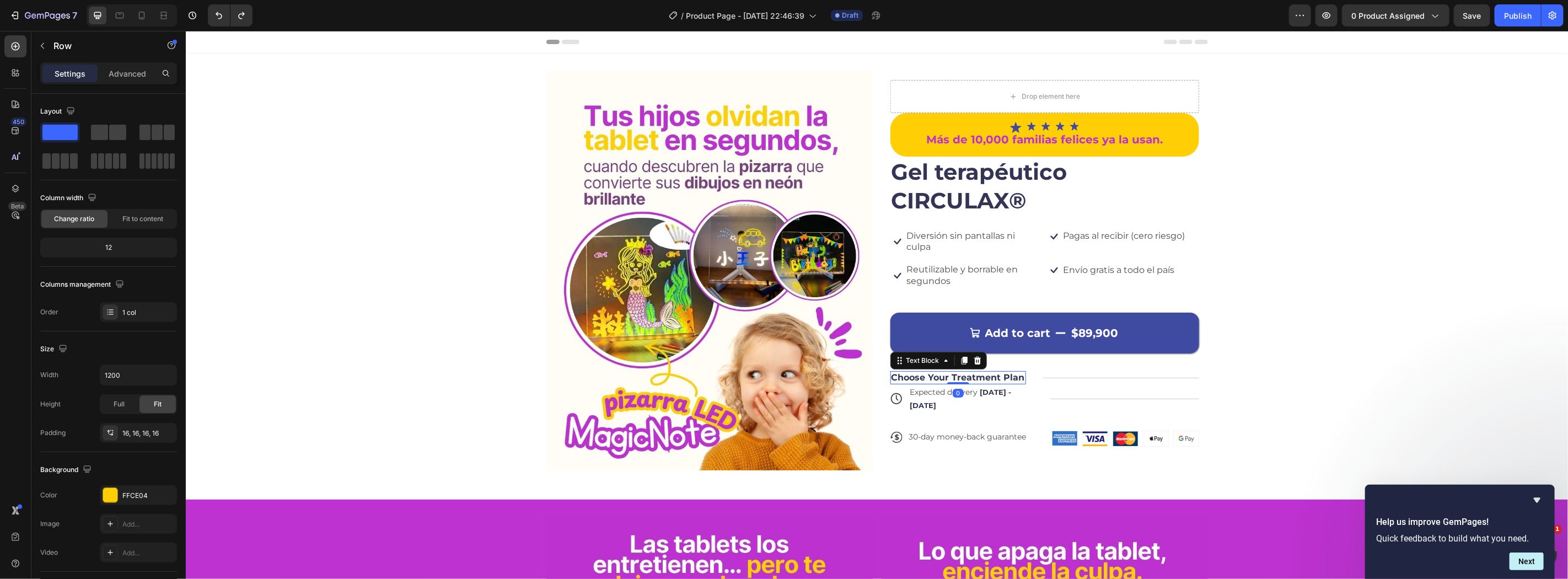
click at [953, 375] on p "Choose Your Treatment Plan" at bounding box center [957, 377] width 133 height 12
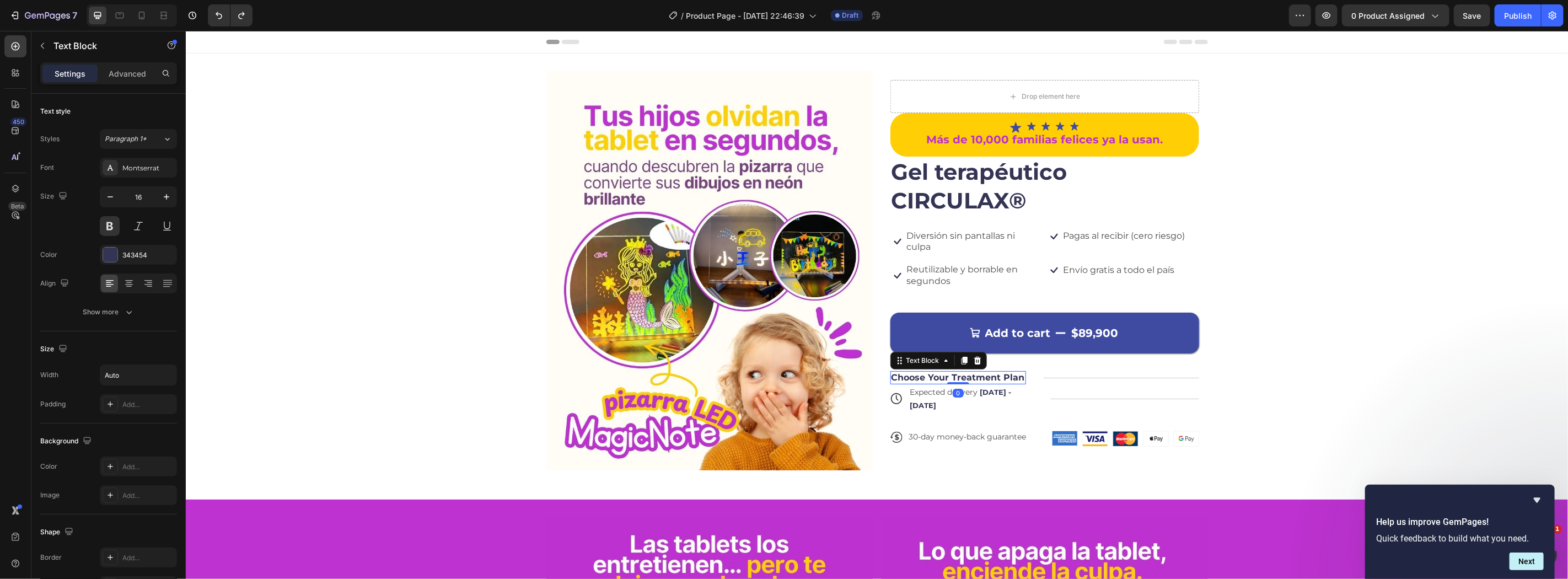
click at [977, 387] on div "Expected delivery Sep 28 - Oct 01" at bounding box center [971, 398] width 124 height 29
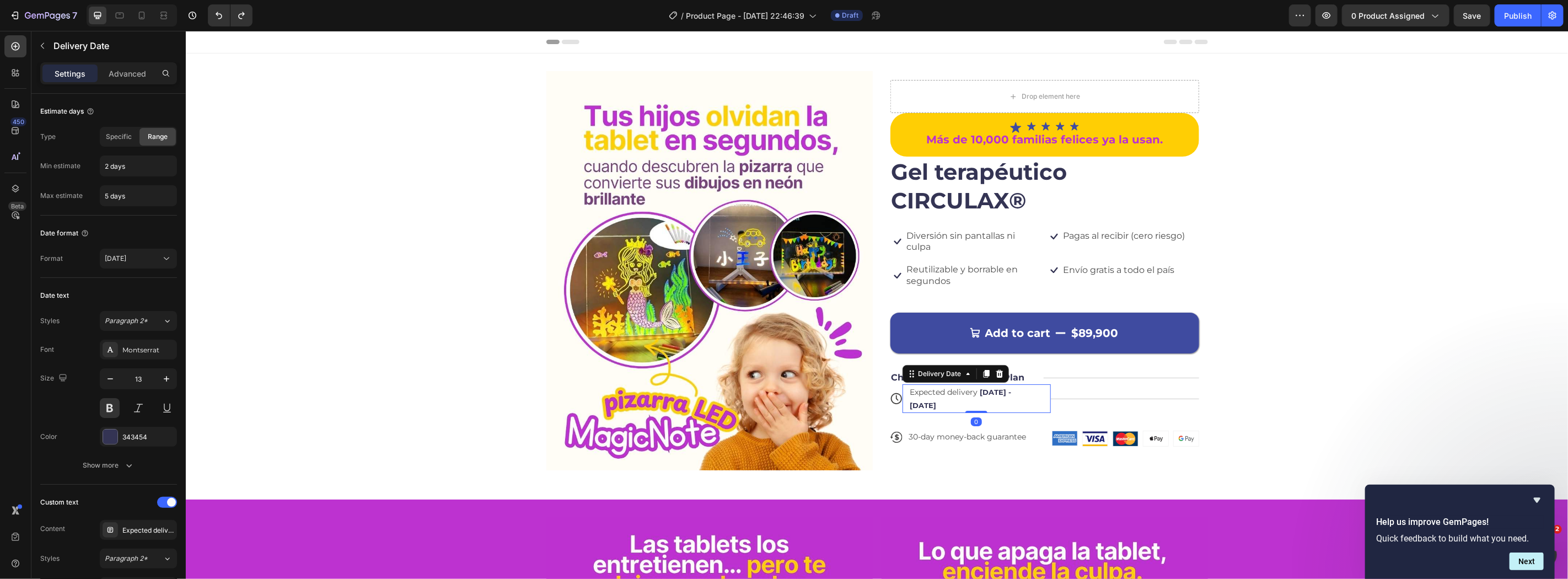
click at [977, 387] on span "Sep 28 - Oct 01" at bounding box center [961, 398] width 102 height 22
click at [912, 410] on div "Expected delivery Sep 28 - Oct 01" at bounding box center [971, 398] width 124 height 29
click at [916, 400] on div "Expected delivery Sep 28 - Oct 01" at bounding box center [971, 398] width 124 height 29
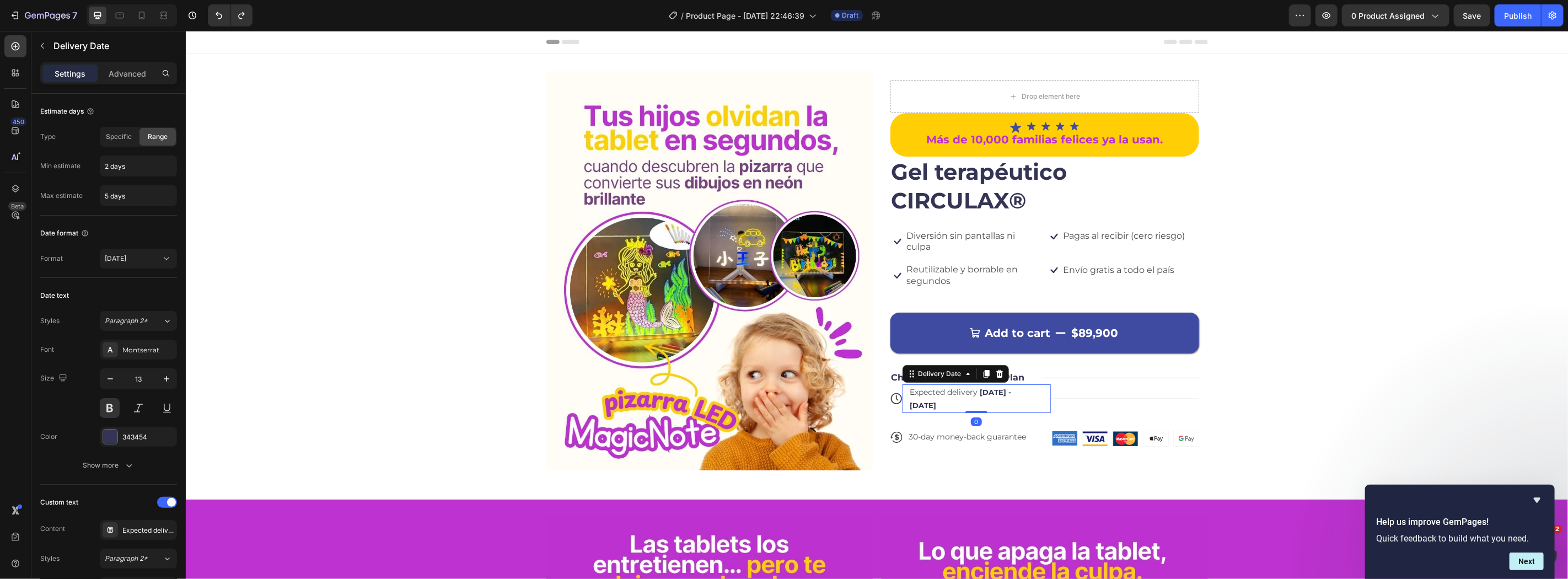
click at [916, 400] on div "Expected delivery Sep 28 - Oct 01" at bounding box center [971, 398] width 124 height 29
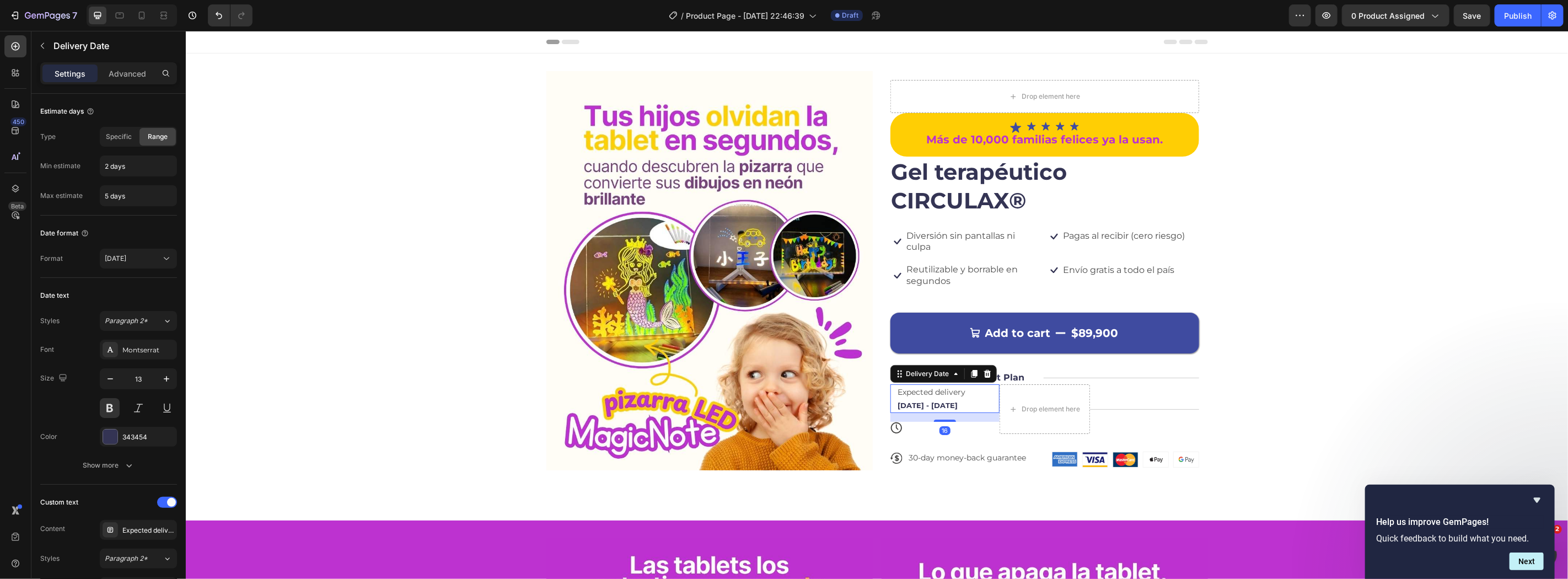
click at [914, 395] on span "Expected delivery" at bounding box center [931, 391] width 68 height 10
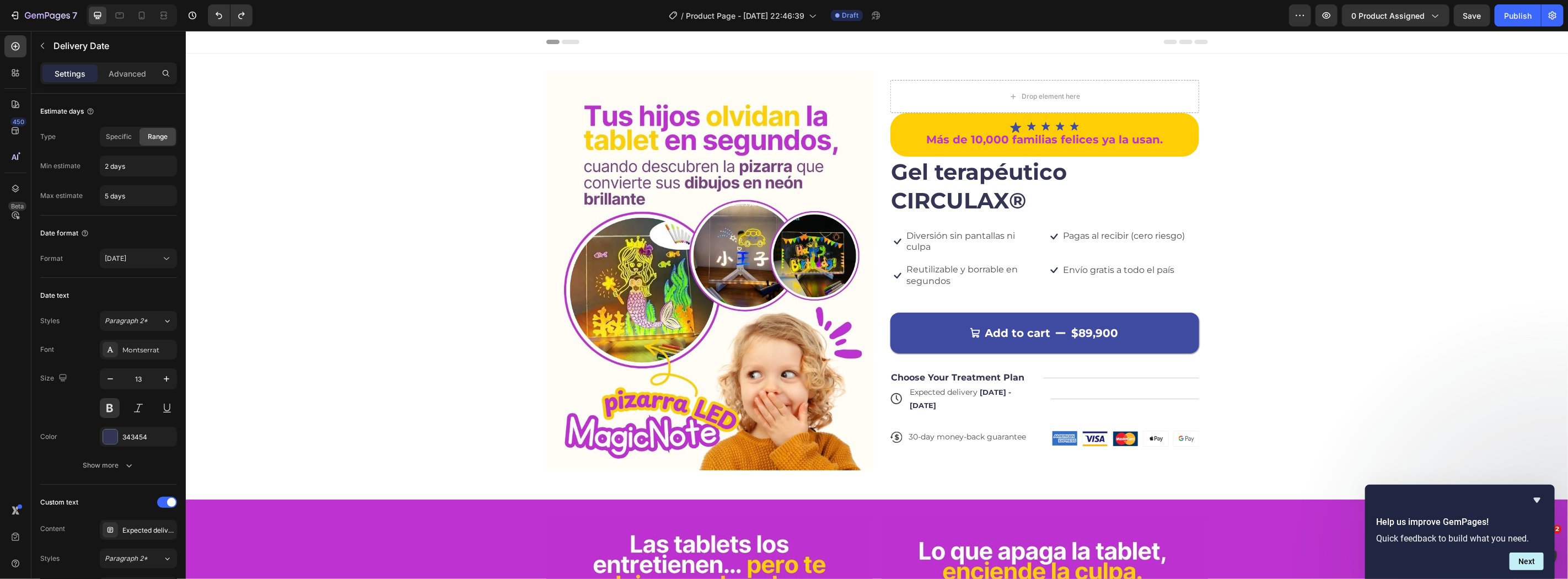
click at [925, 395] on span "Expected delivery" at bounding box center [943, 391] width 68 height 10
click at [1467, 12] on span "Save" at bounding box center [1472, 15] width 18 height 9
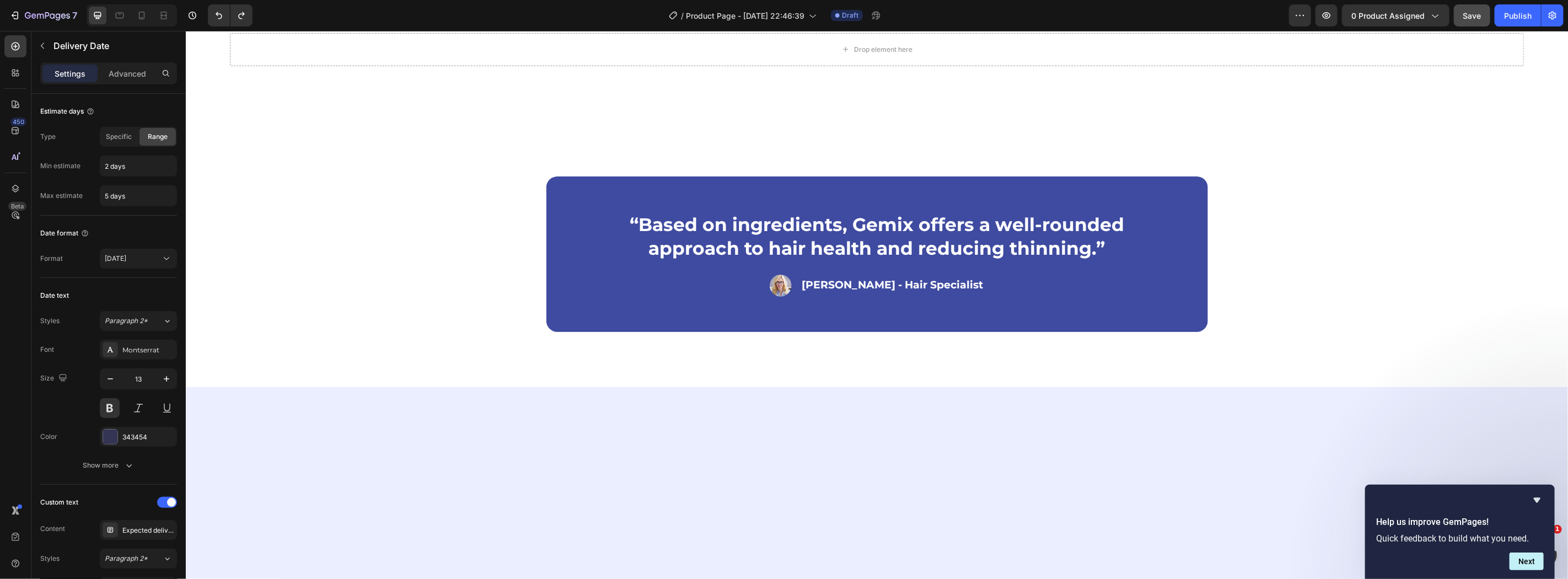
scroll to position [1960, 0]
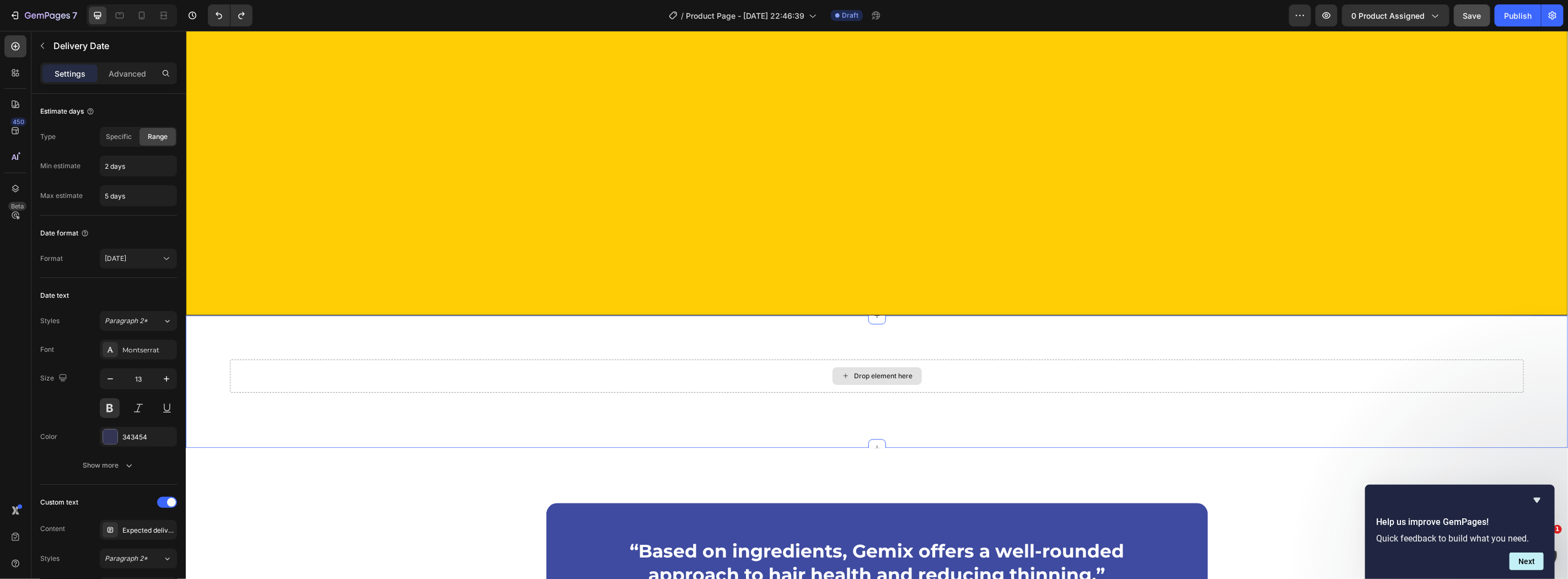
click at [941, 383] on div "Drop element here" at bounding box center [877, 376] width 1294 height 33
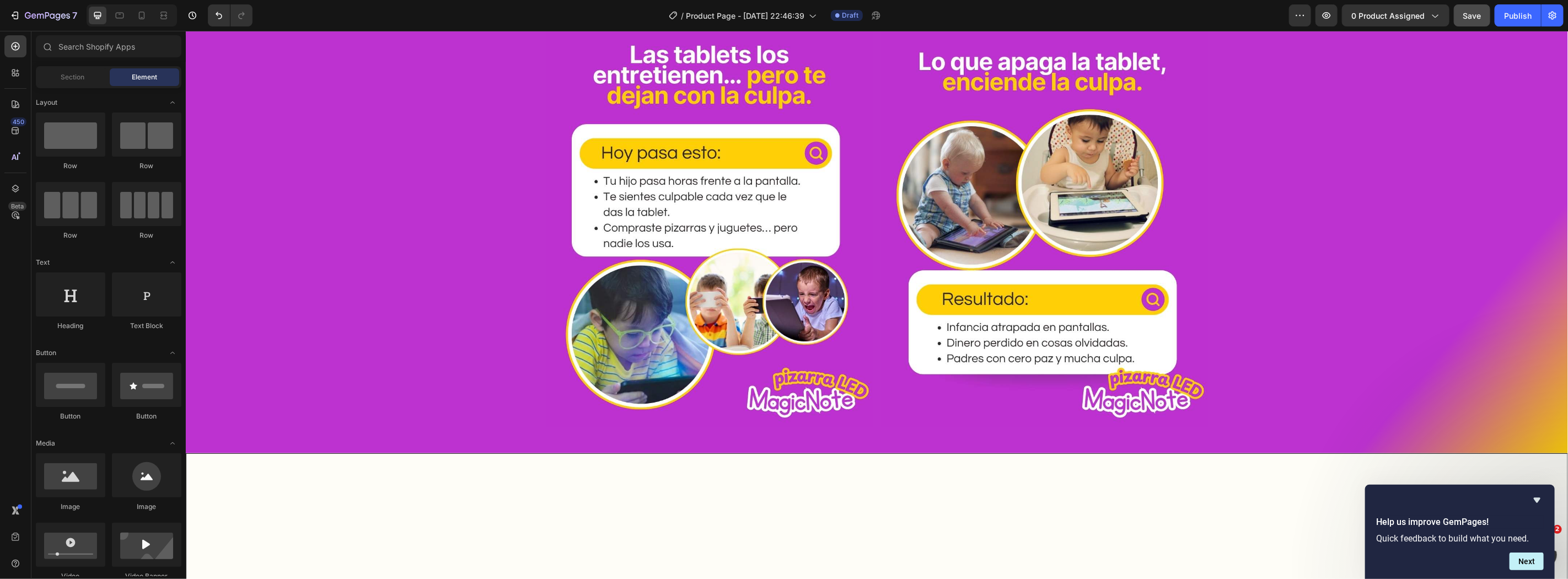
scroll to position [0, 0]
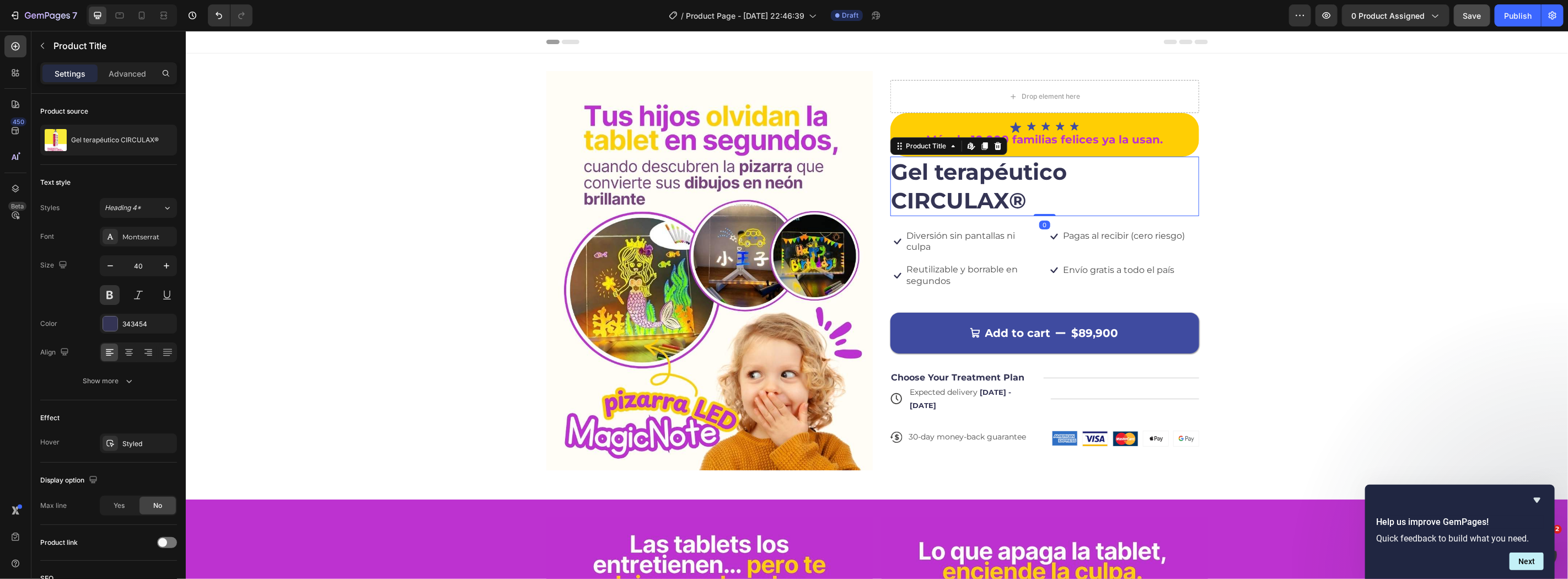
click at [1006, 180] on h1 "Gel terapéutico CIRCULAX®" at bounding box center [1044, 186] width 309 height 60
click at [137, 10] on icon at bounding box center [142, 15] width 11 height 11
type input "29"
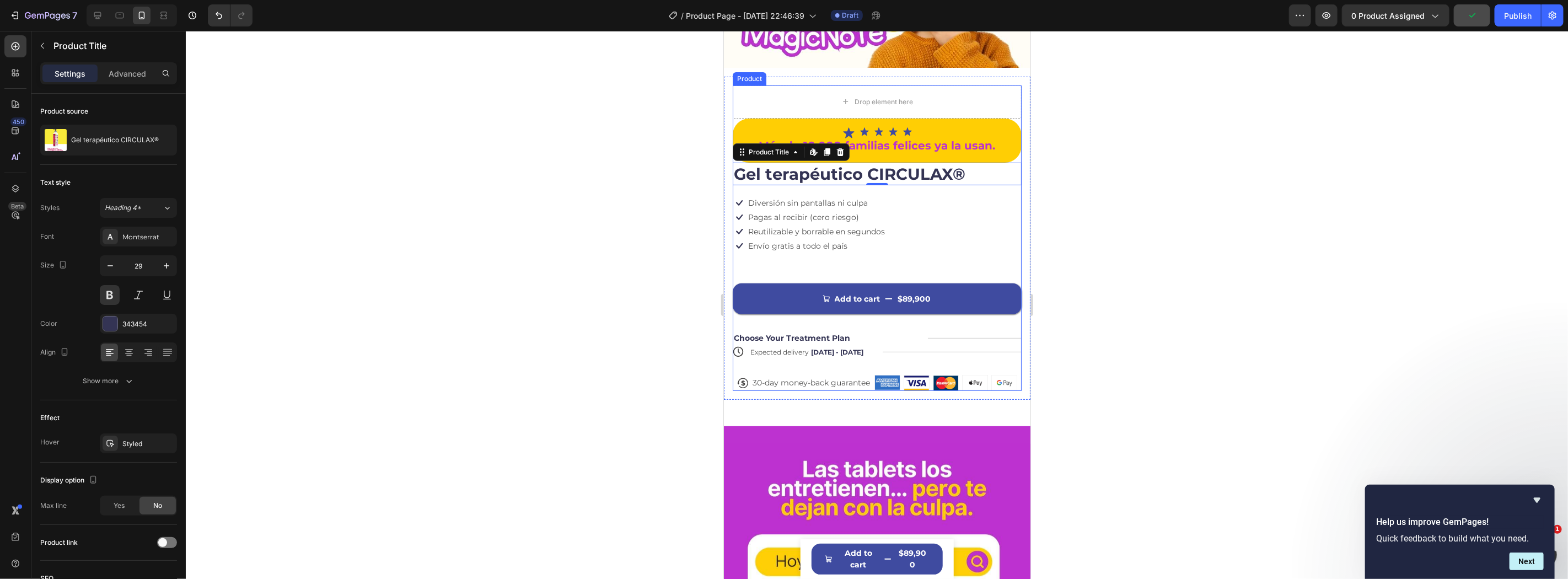
scroll to position [296, 0]
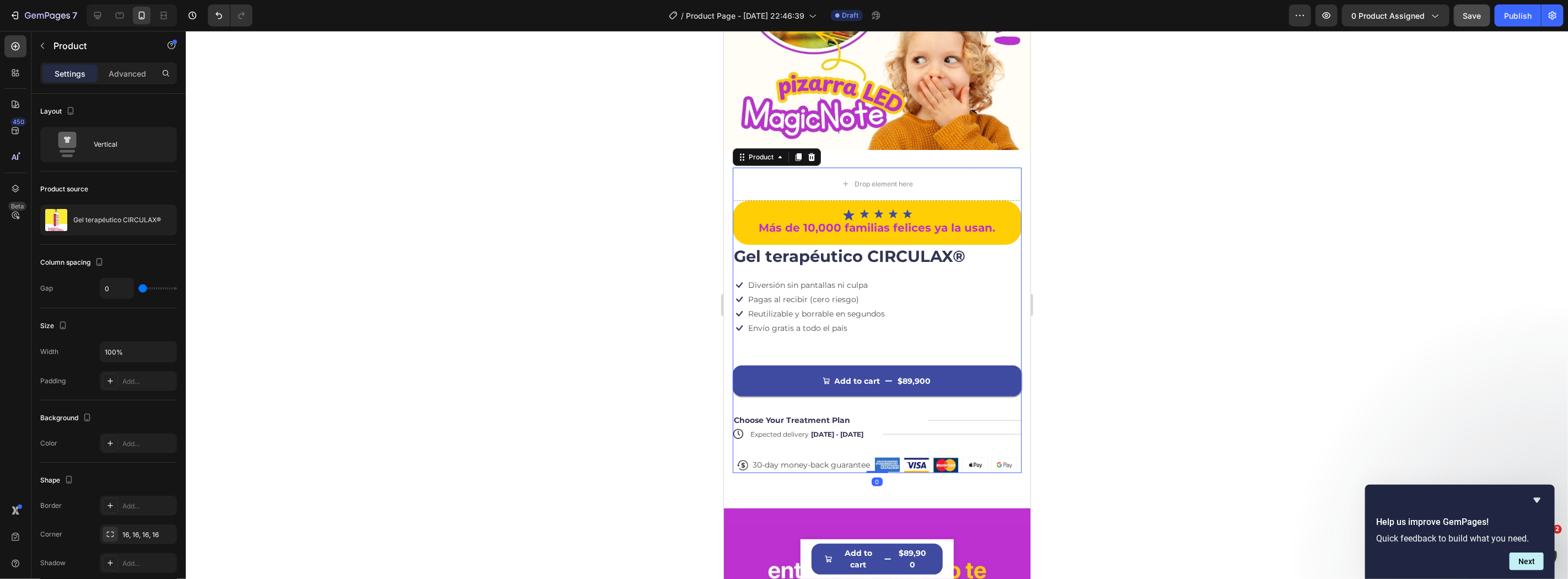
click at [827, 332] on div "Icon Icon Icon Icon Icon Icon List Más de 10,000 familias felices ya la usan. T…" at bounding box center [877, 336] width 289 height 272
click at [794, 365] on button "Add to cart $89,900" at bounding box center [877, 381] width 289 height 31
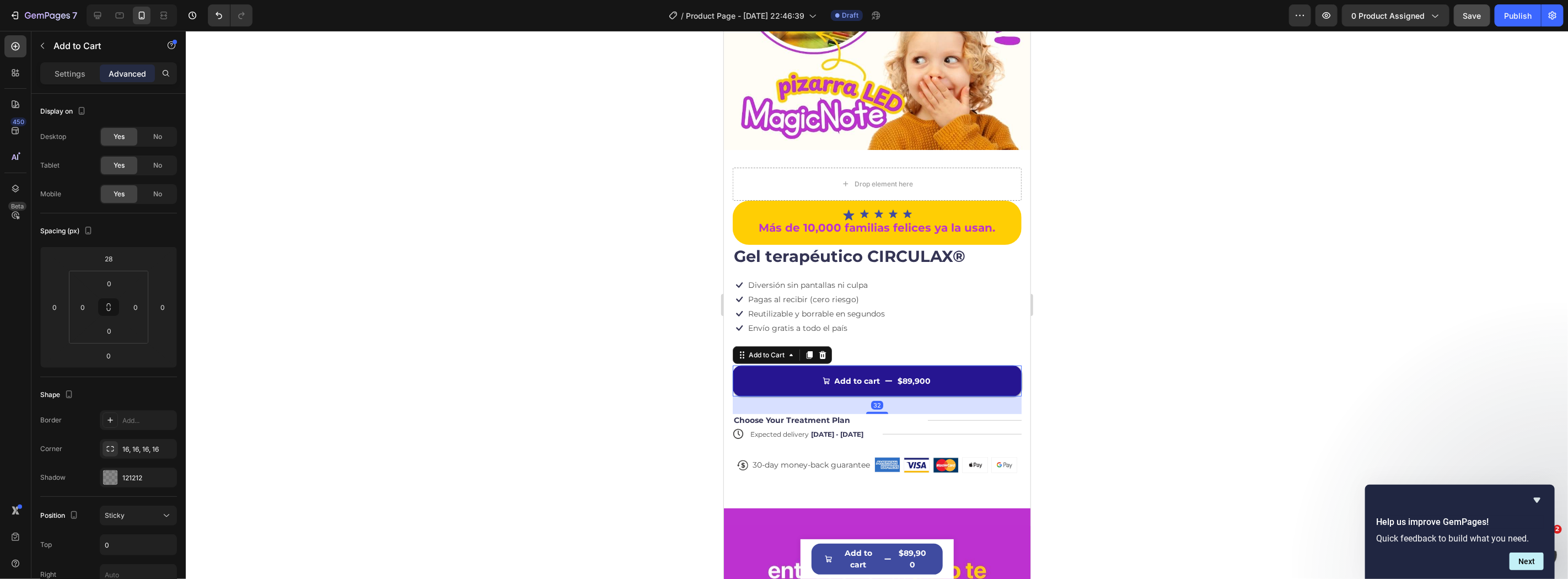
click at [794, 365] on button "Add to cart $89,900" at bounding box center [877, 381] width 289 height 31
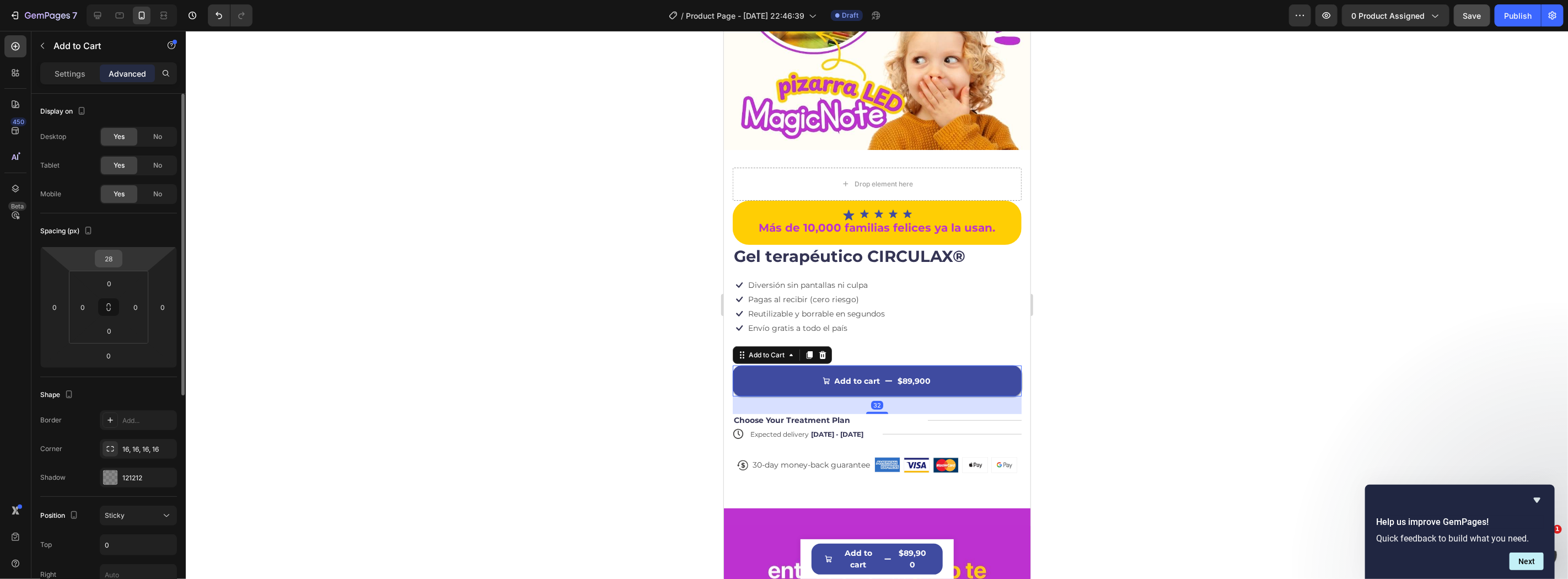
click at [120, 265] on div "28" at bounding box center [108, 258] width 27 height 18
click at [108, 252] on input "28" at bounding box center [108, 258] width 22 height 16
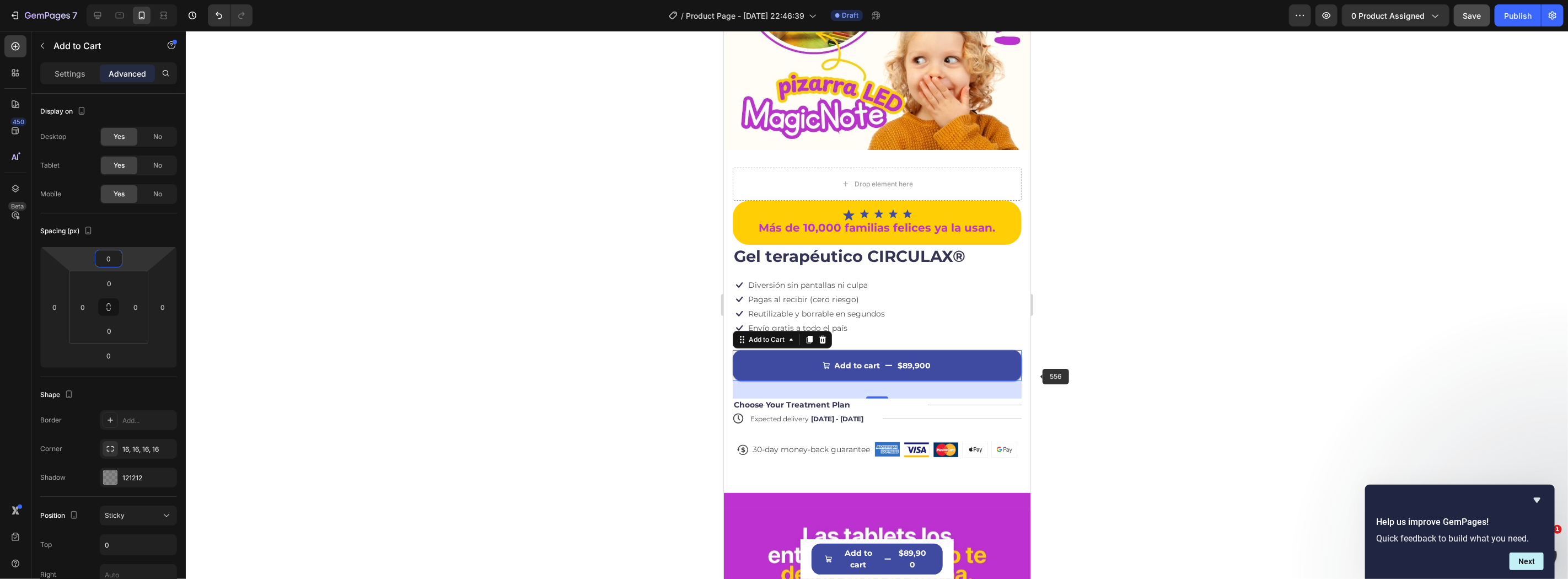
click at [1181, 345] on div at bounding box center [877, 305] width 1382 height 548
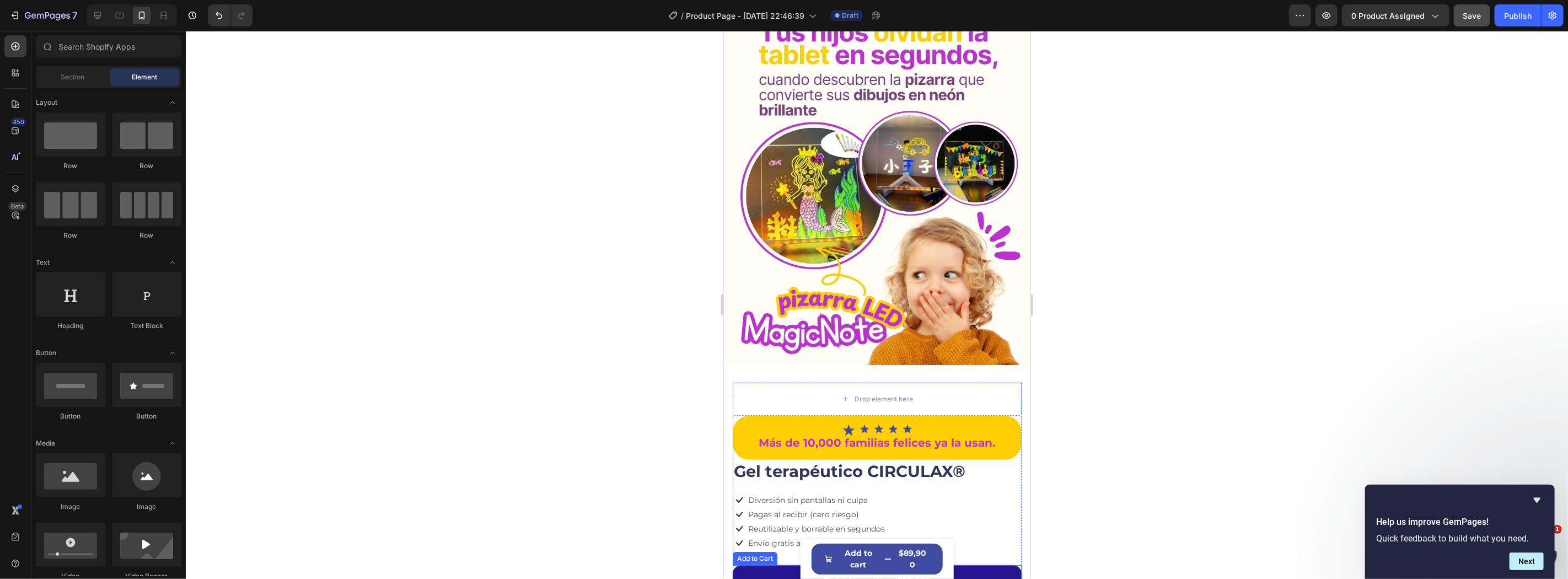
scroll to position [163, 0]
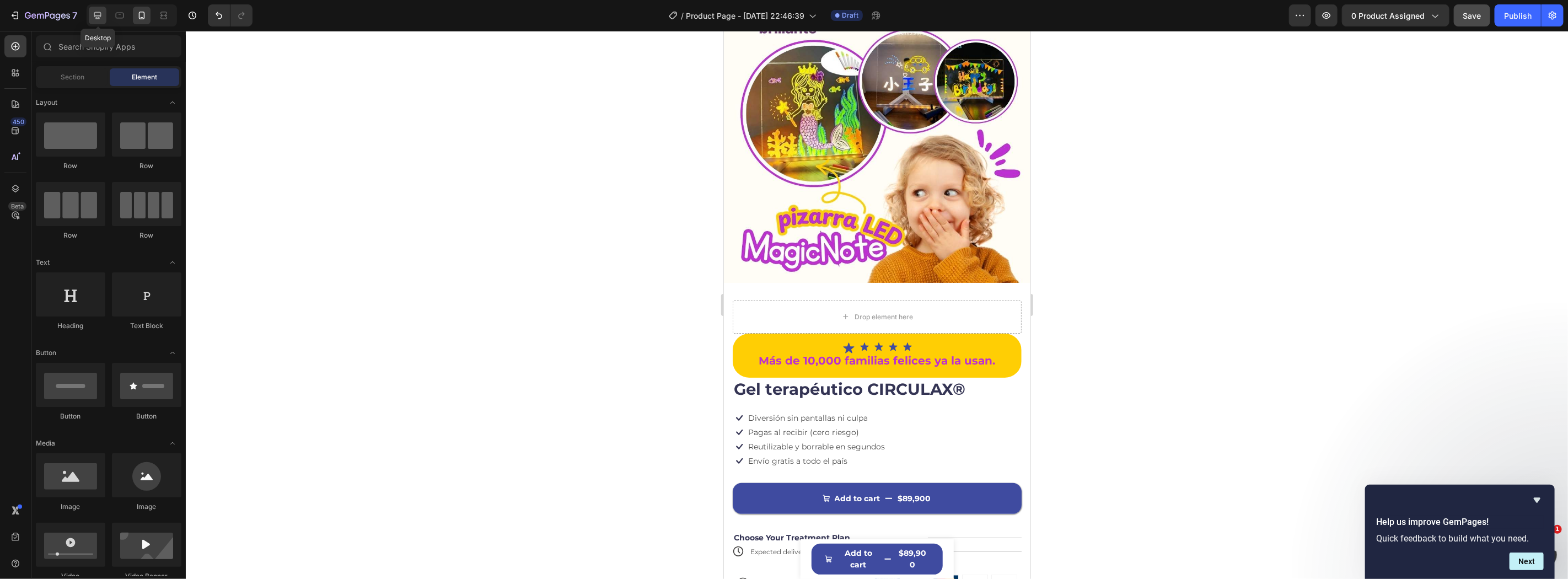
click at [100, 24] on div at bounding box center [97, 15] width 18 height 18
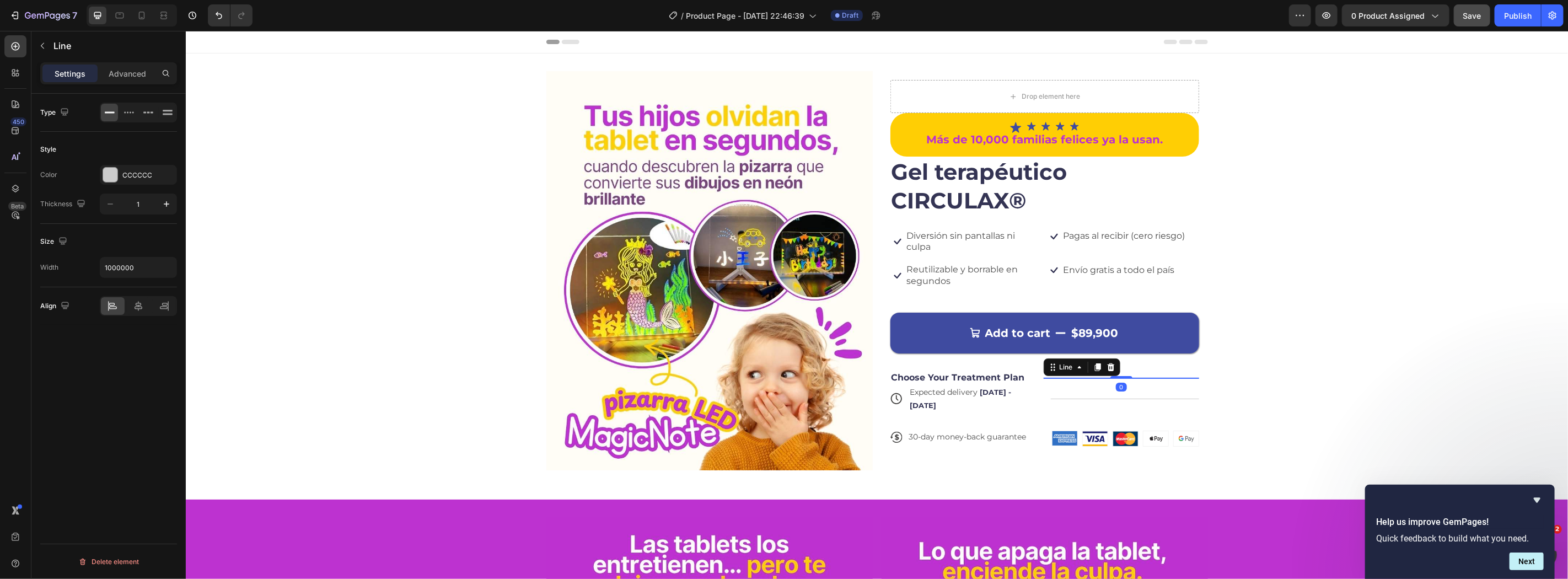
click at [1055, 377] on div at bounding box center [1121, 377] width 155 height 1
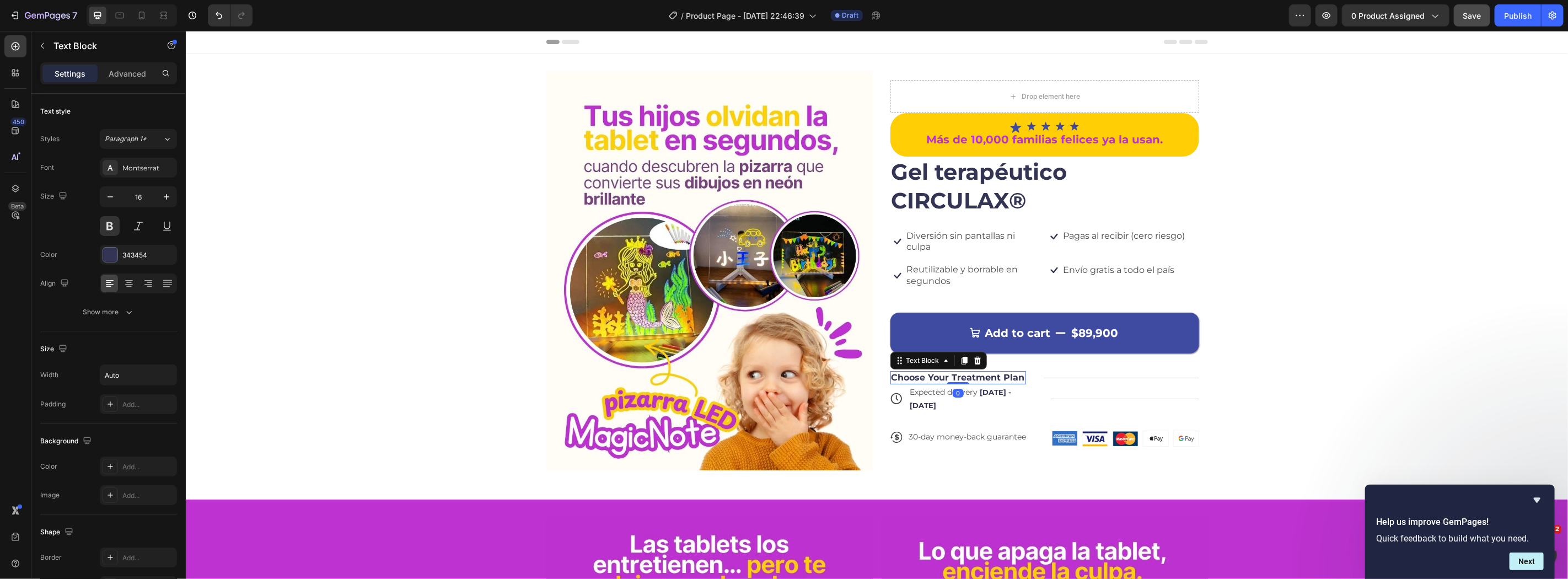
click at [986, 376] on p "Choose Your Treatment Plan" at bounding box center [957, 377] width 133 height 12
click at [970, 359] on div at bounding box center [977, 360] width 13 height 13
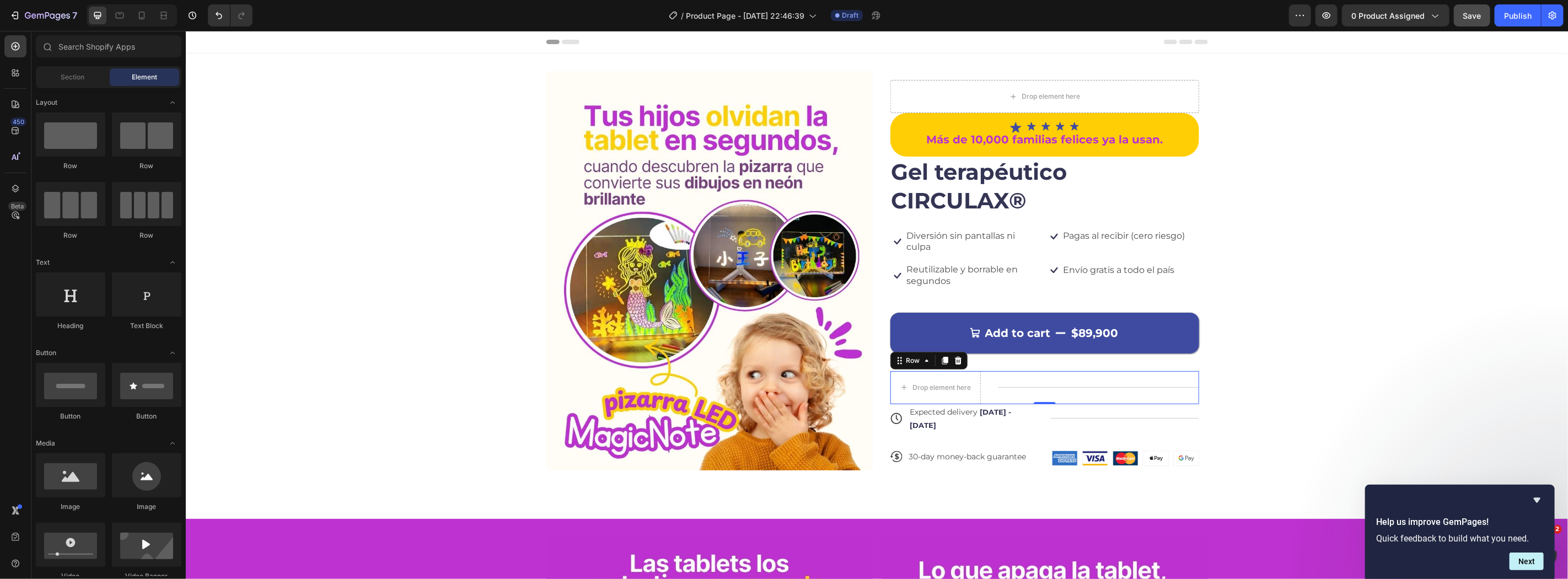
click at [1047, 384] on div "Title Line" at bounding box center [1098, 387] width 201 height 33
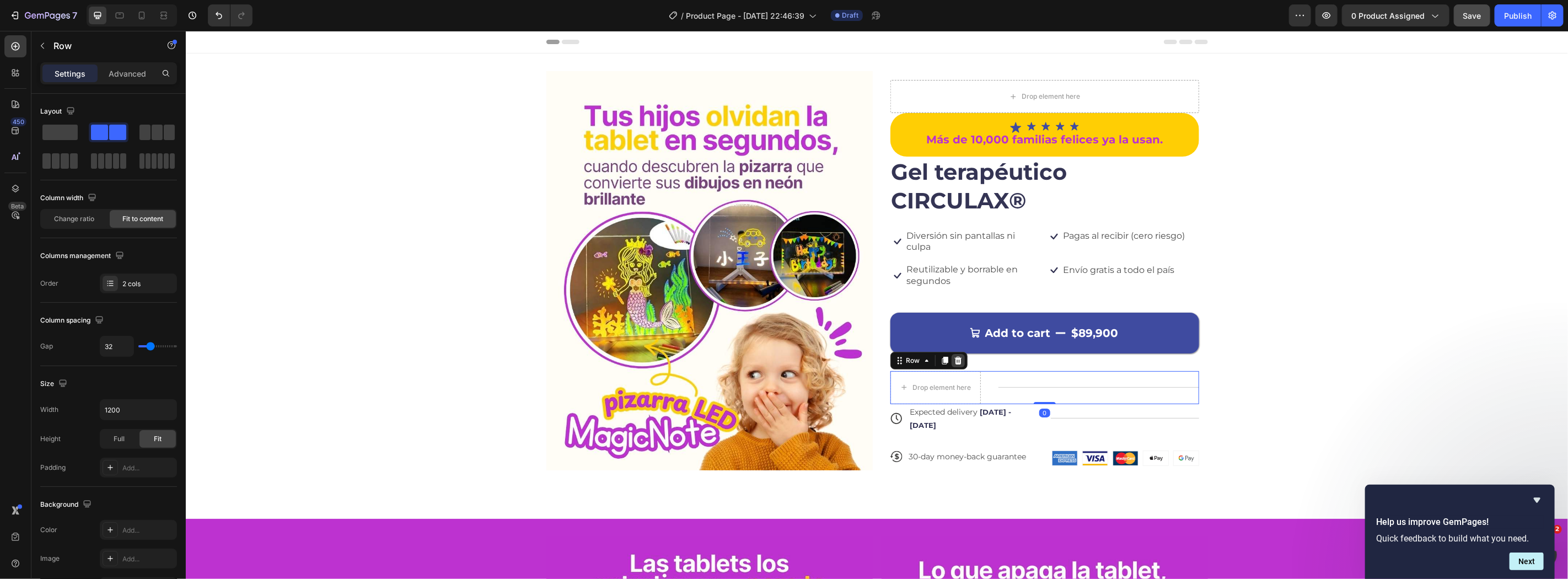
click at [957, 363] on div at bounding box center [957, 360] width 13 height 13
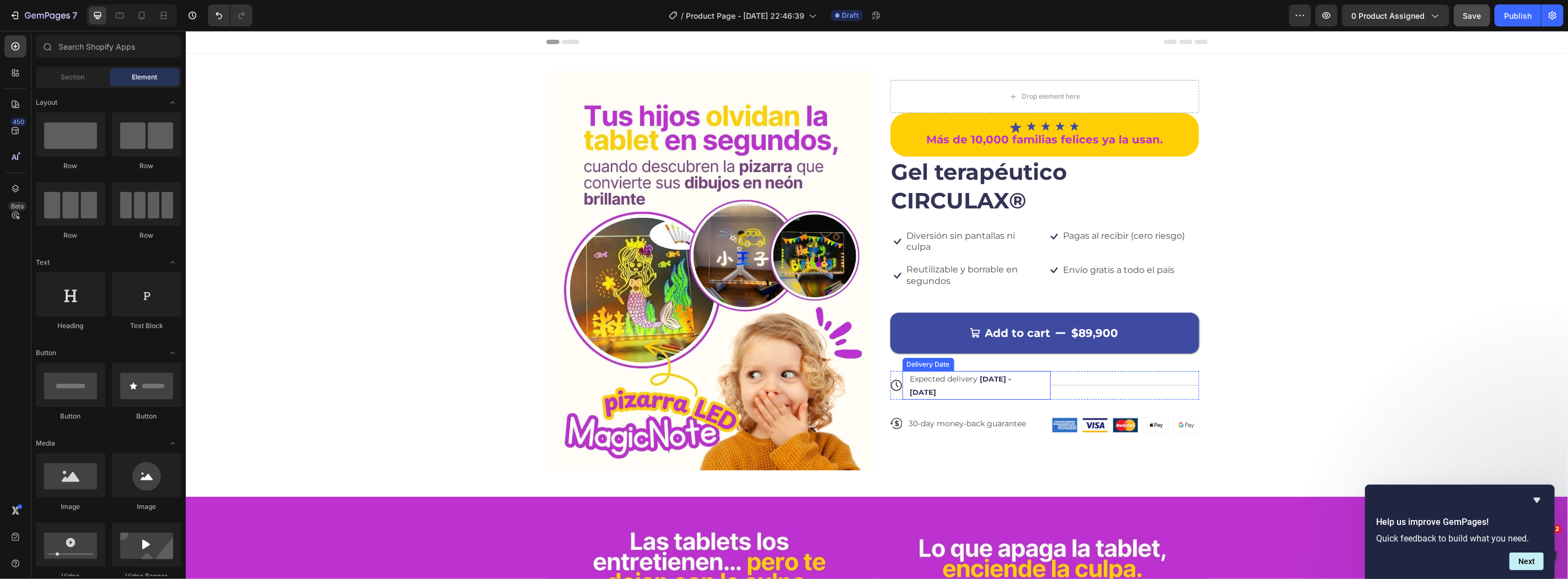
click at [953, 380] on span "Expected delivery" at bounding box center [943, 378] width 68 height 10
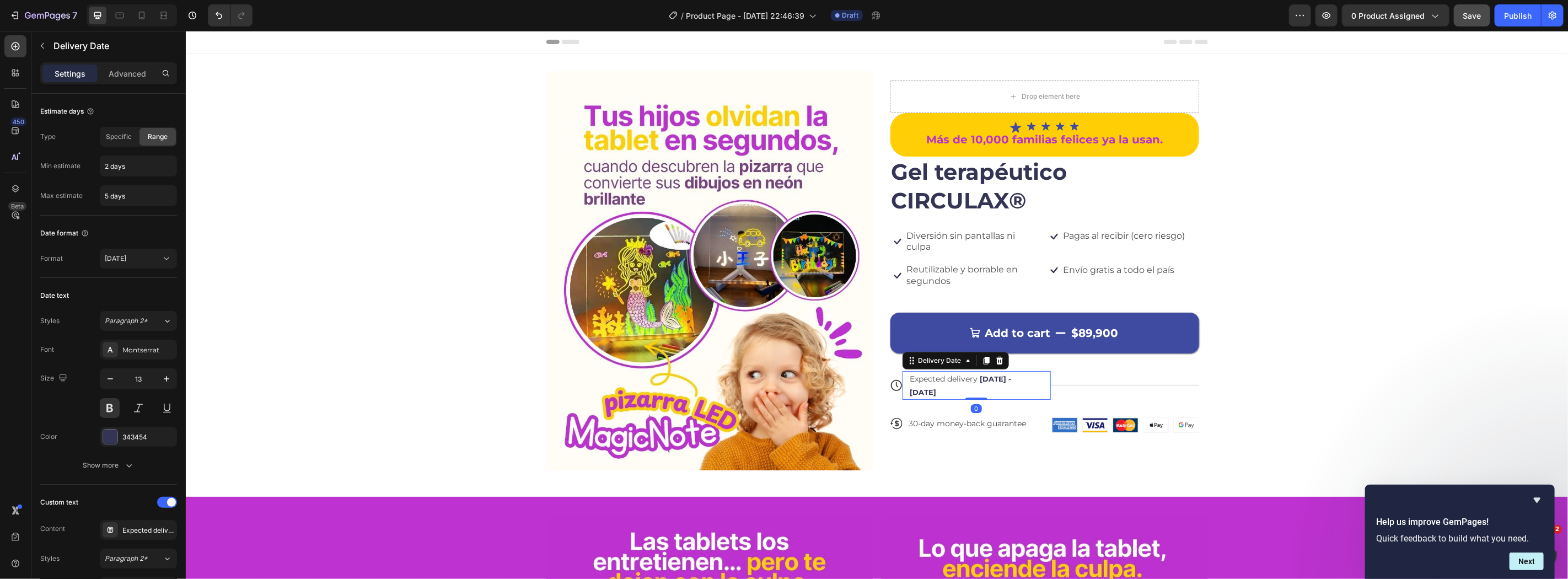
click at [953, 380] on span "Expected delivery" at bounding box center [943, 378] width 68 height 10
click at [911, 383] on div "Expected delivery Sep 28 - Oct 01" at bounding box center [971, 385] width 124 height 29
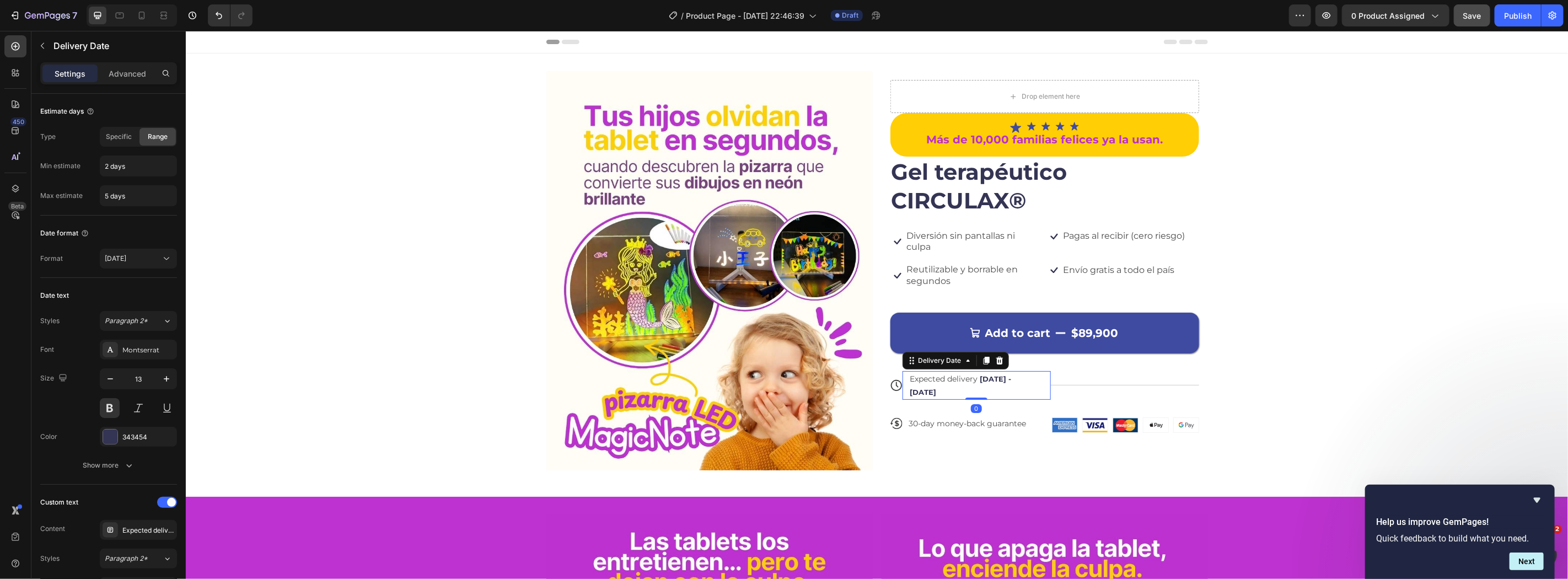
click at [911, 383] on div "Expected delivery Sep 28 - Oct 01" at bounding box center [971, 385] width 124 height 29
click at [125, 167] on input "2 days" at bounding box center [138, 166] width 76 height 20
click at [153, 194] on input "5 days" at bounding box center [138, 195] width 76 height 20
click at [122, 161] on input "2 days" at bounding box center [138, 166] width 76 height 20
drag, startPoint x: 152, startPoint y: 170, endPoint x: 111, endPoint y: 164, distance: 41.4
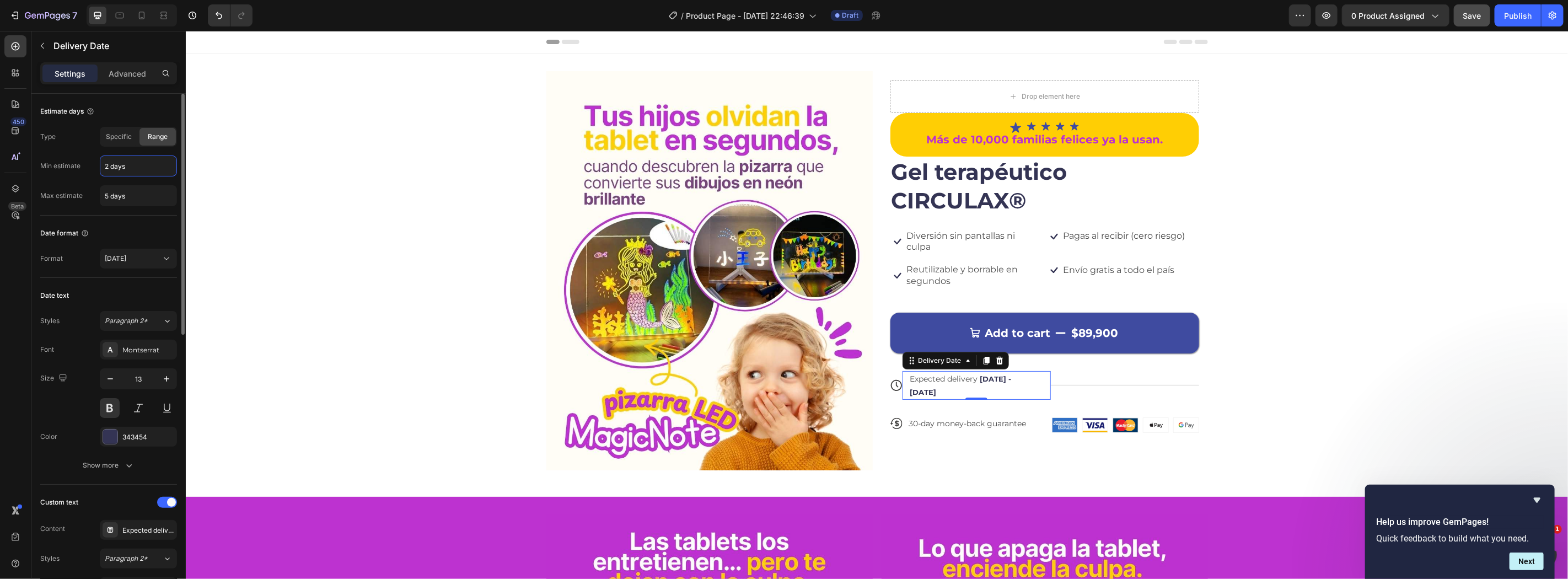
click at [111, 164] on input "2 days" at bounding box center [138, 166] width 76 height 20
drag, startPoint x: 107, startPoint y: 166, endPoint x: 94, endPoint y: 163, distance: 13.3
click at [94, 163] on div "Min estimate 2 days" at bounding box center [108, 166] width 137 height 21
type input "3 days"
click at [138, 212] on div "Estimate days Type Specific Range Min estimate 3 days Max estimate 5 days" at bounding box center [108, 155] width 137 height 122
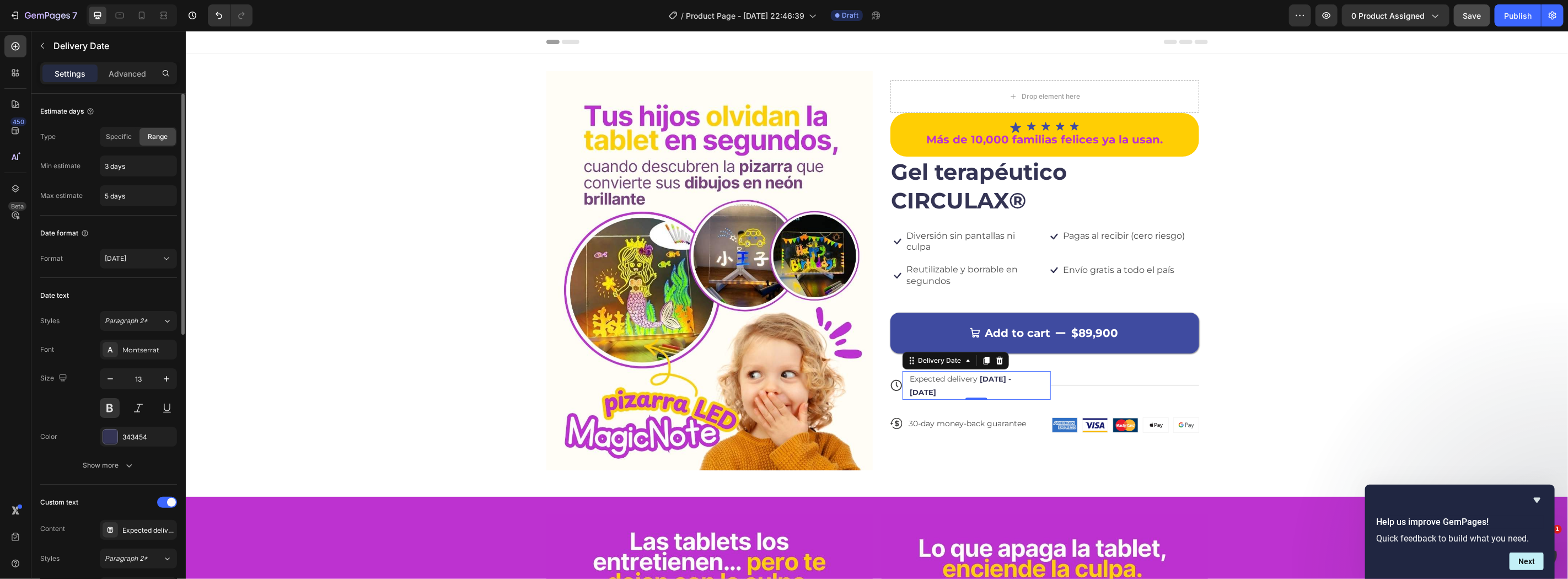
scroll to position [81, 0]
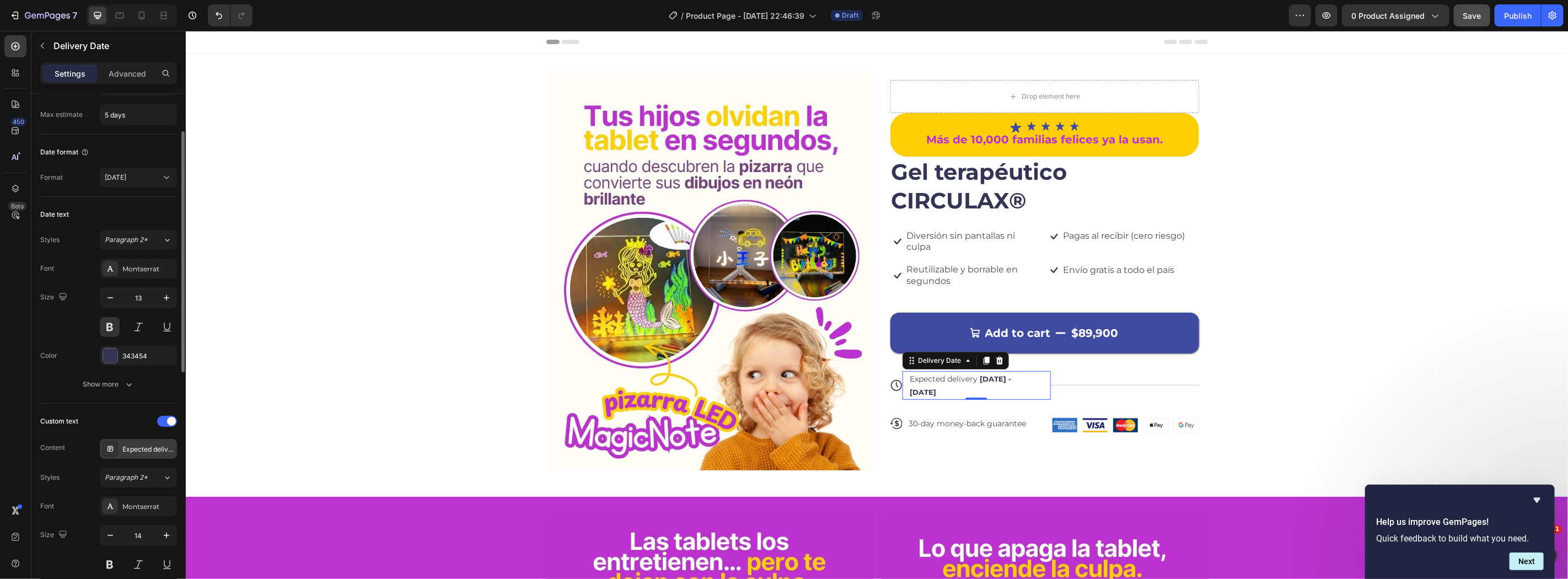
click at [135, 451] on div "Expected delivery" at bounding box center [148, 449] width 52 height 10
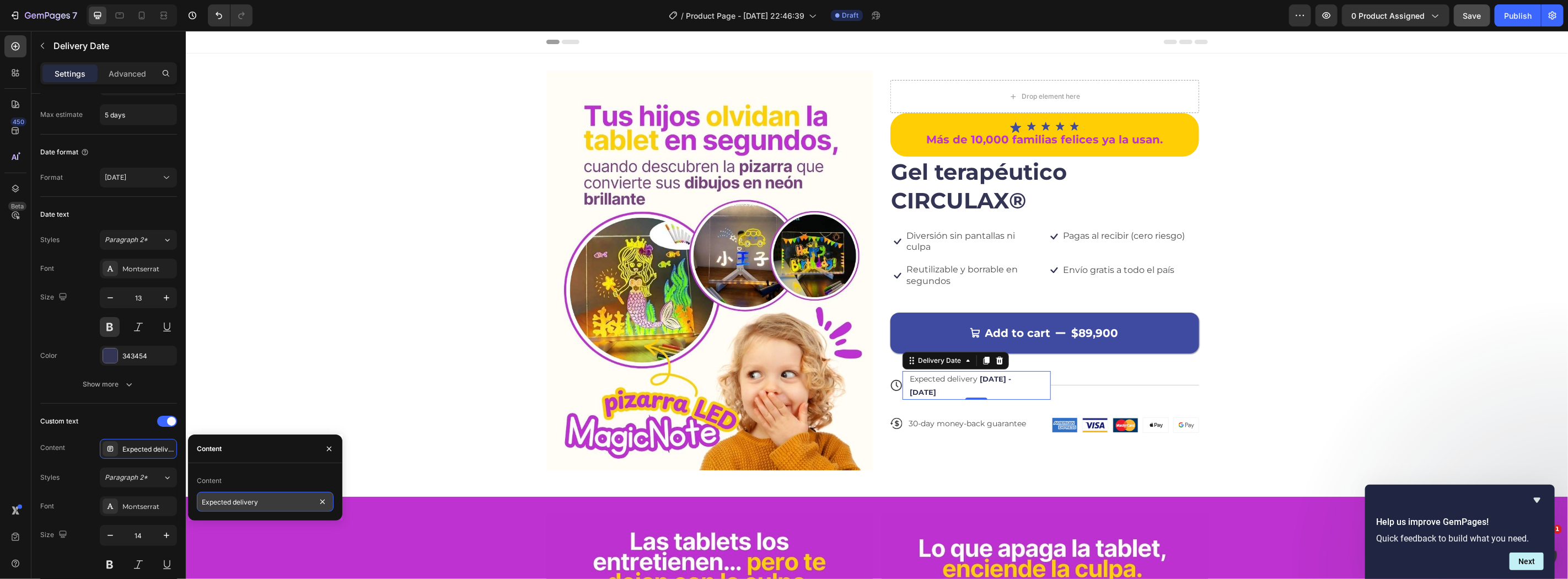
click at [251, 505] on input "Expected delivery" at bounding box center [265, 502] width 137 height 20
click at [251, 505] on input "Expected delivery" at bounding box center [265, 502] width 137 height 20
click at [122, 446] on div "Expected delivery" at bounding box center [148, 449] width 52 height 10
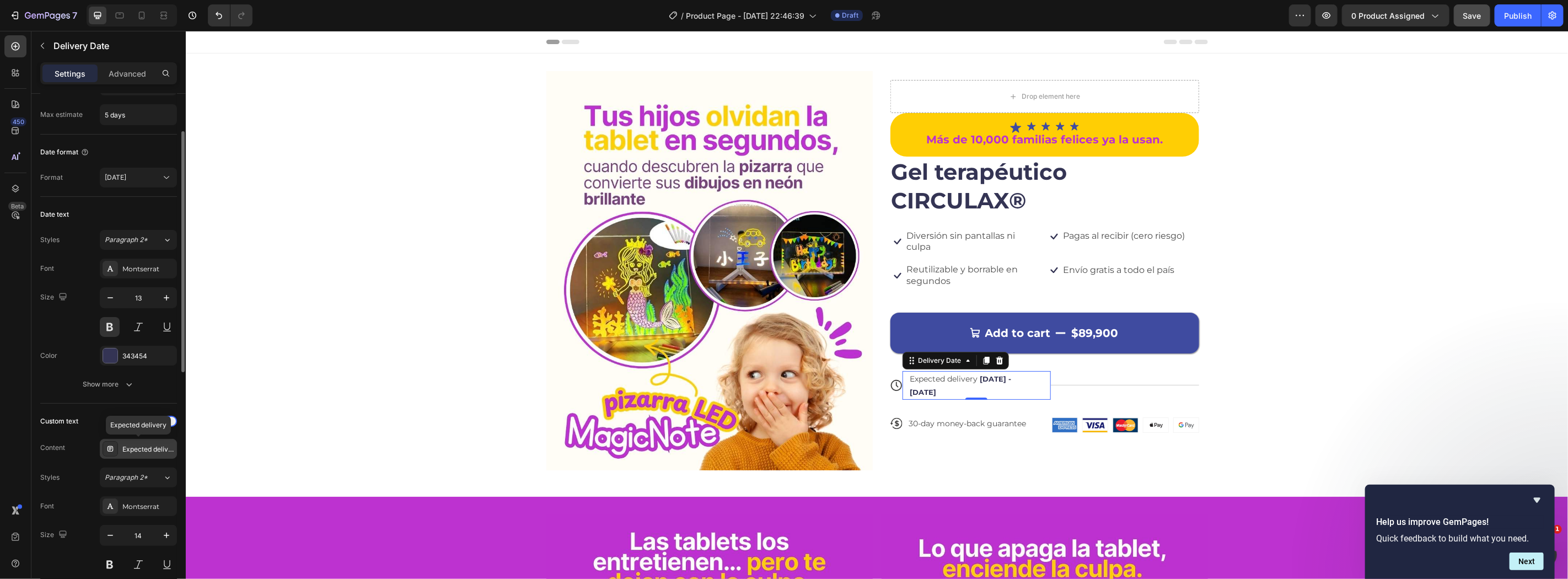
click at [122, 446] on div "Expected delivery" at bounding box center [148, 449] width 52 height 10
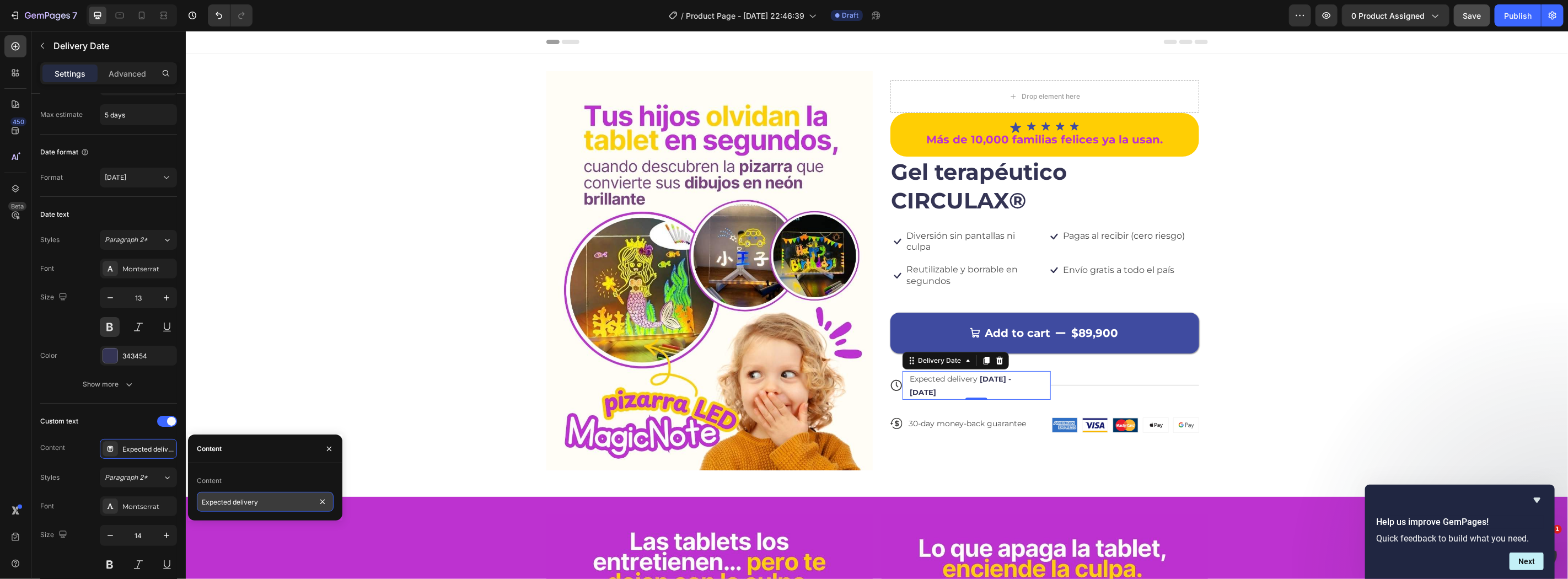
click at [266, 499] on input "Expected delivery" at bounding box center [265, 502] width 137 height 20
click at [265, 499] on input "Expected delivery" at bounding box center [265, 502] width 137 height 20
paste input "ntrega estimada:"
type input "Entrega estimada:"
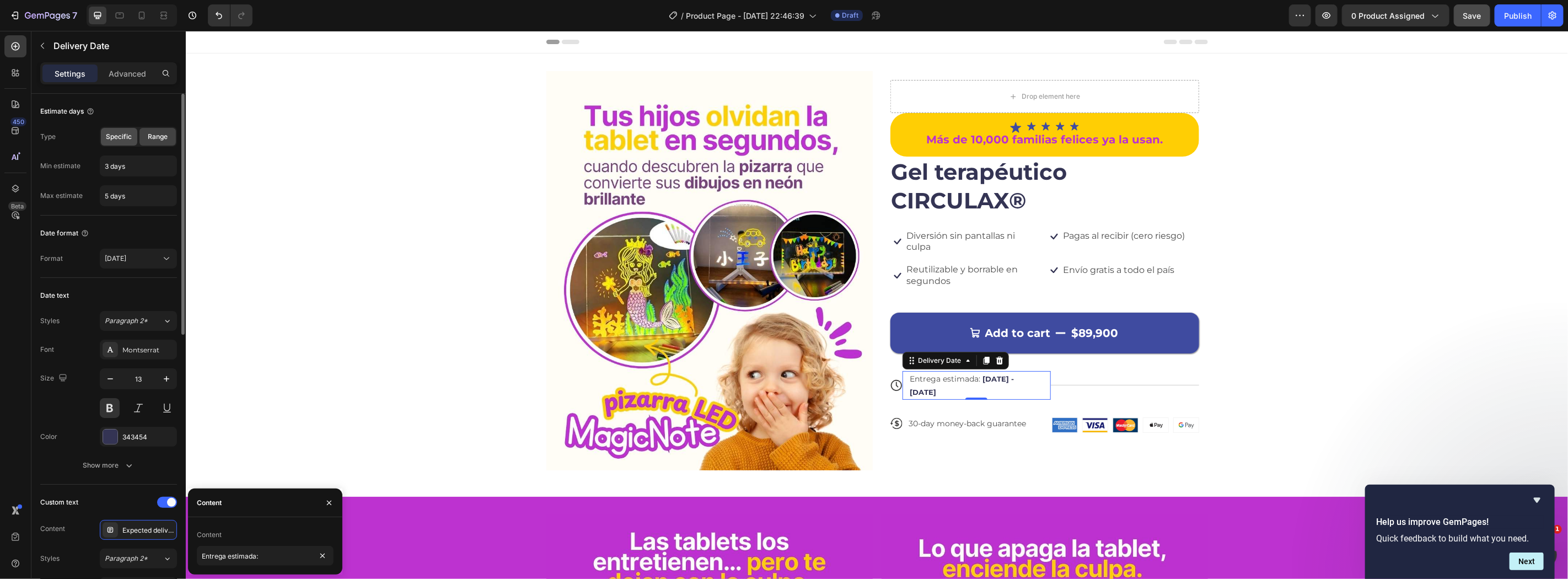
click at [120, 142] on div "Specific" at bounding box center [119, 136] width 37 height 18
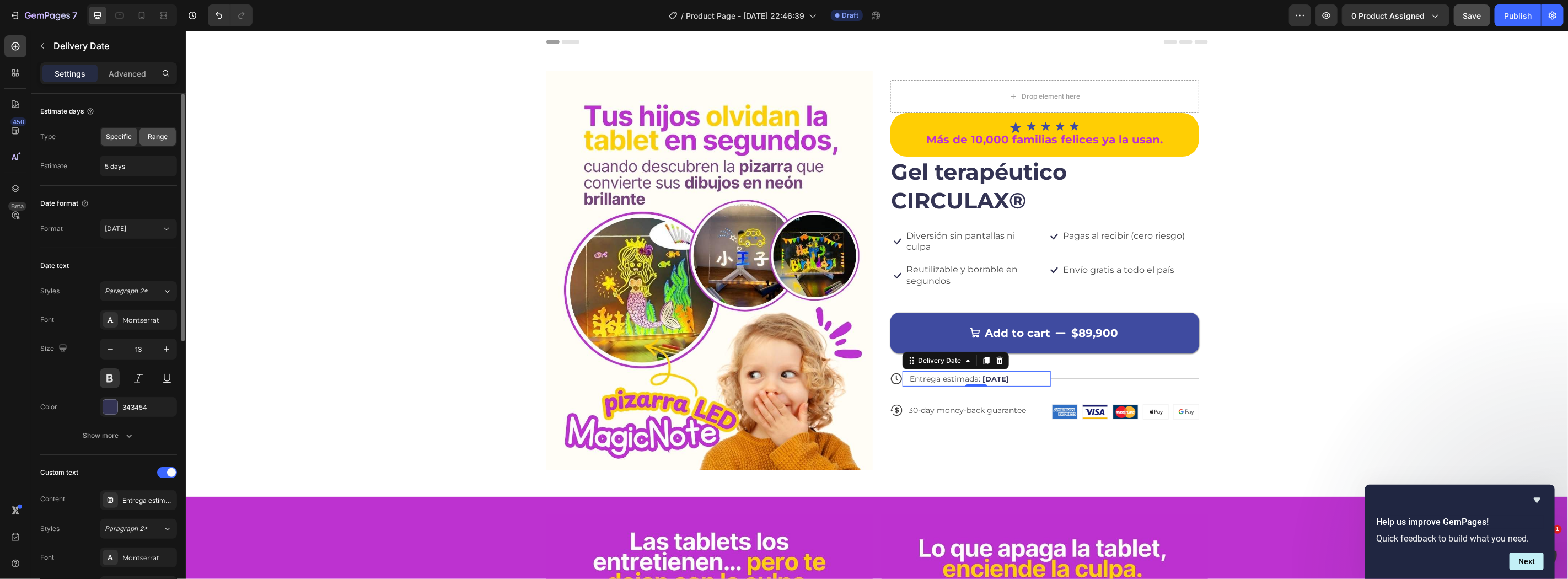
click at [157, 140] on span "Range" at bounding box center [158, 136] width 20 height 10
type input "3 days"
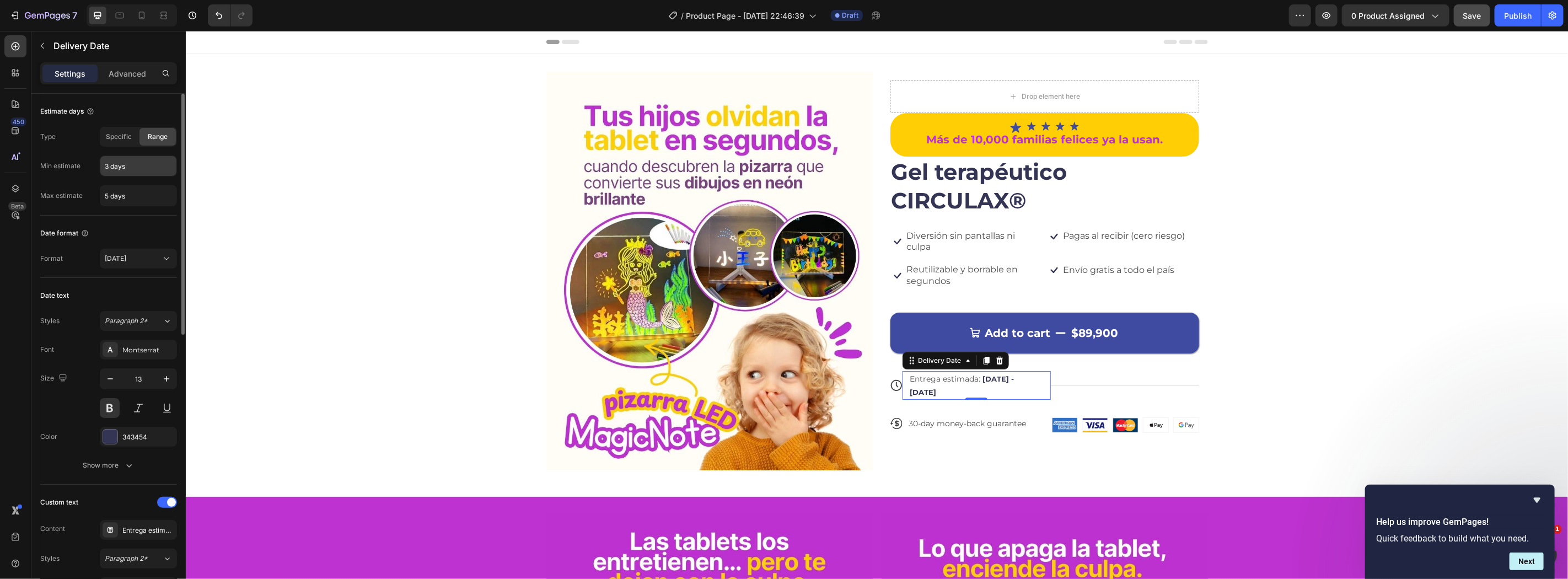
click at [126, 168] on input "3 days" at bounding box center [138, 166] width 76 height 20
click at [145, 257] on div "Sep 24" at bounding box center [133, 259] width 56 height 10
click at [46, 268] on div "Format Sep 24" at bounding box center [108, 259] width 137 height 20
click at [149, 166] on input "3 days" at bounding box center [138, 166] width 76 height 20
click at [147, 267] on button "Sep 24" at bounding box center [138, 259] width 77 height 20
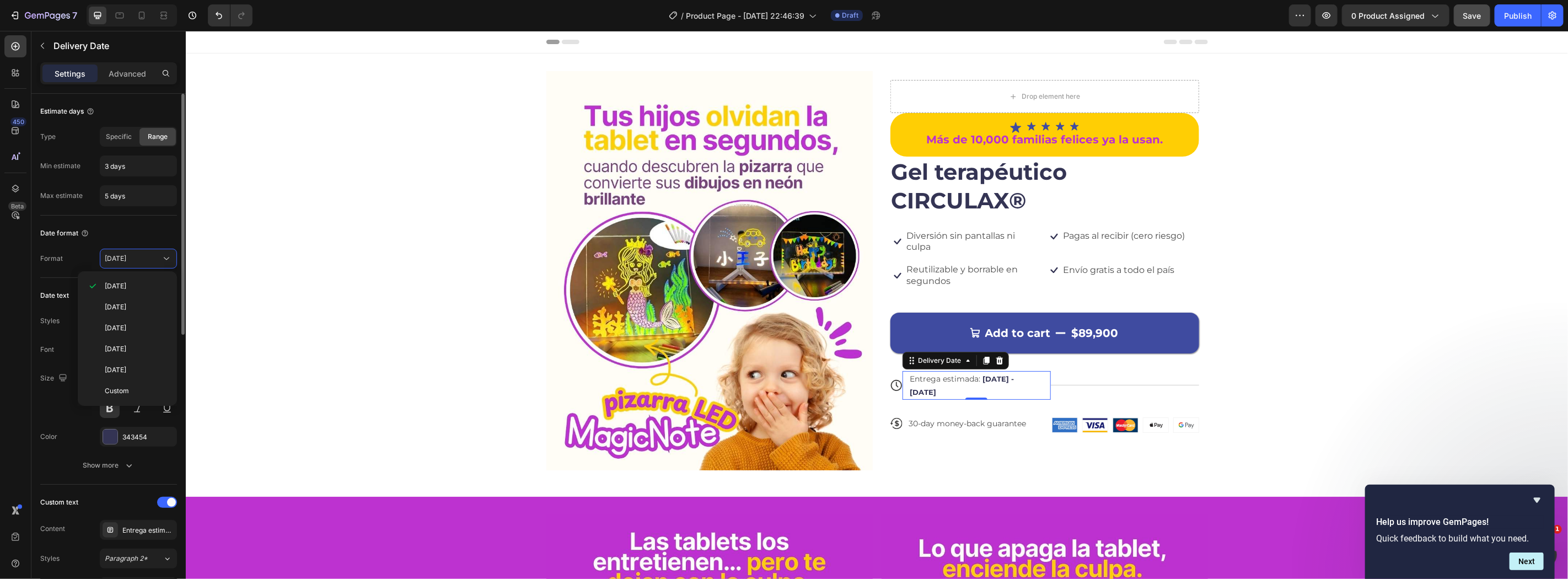
click at [138, 219] on div "Date format Format Sep 24" at bounding box center [108, 247] width 137 height 62
click at [139, 191] on input "5 days" at bounding box center [138, 195] width 76 height 20
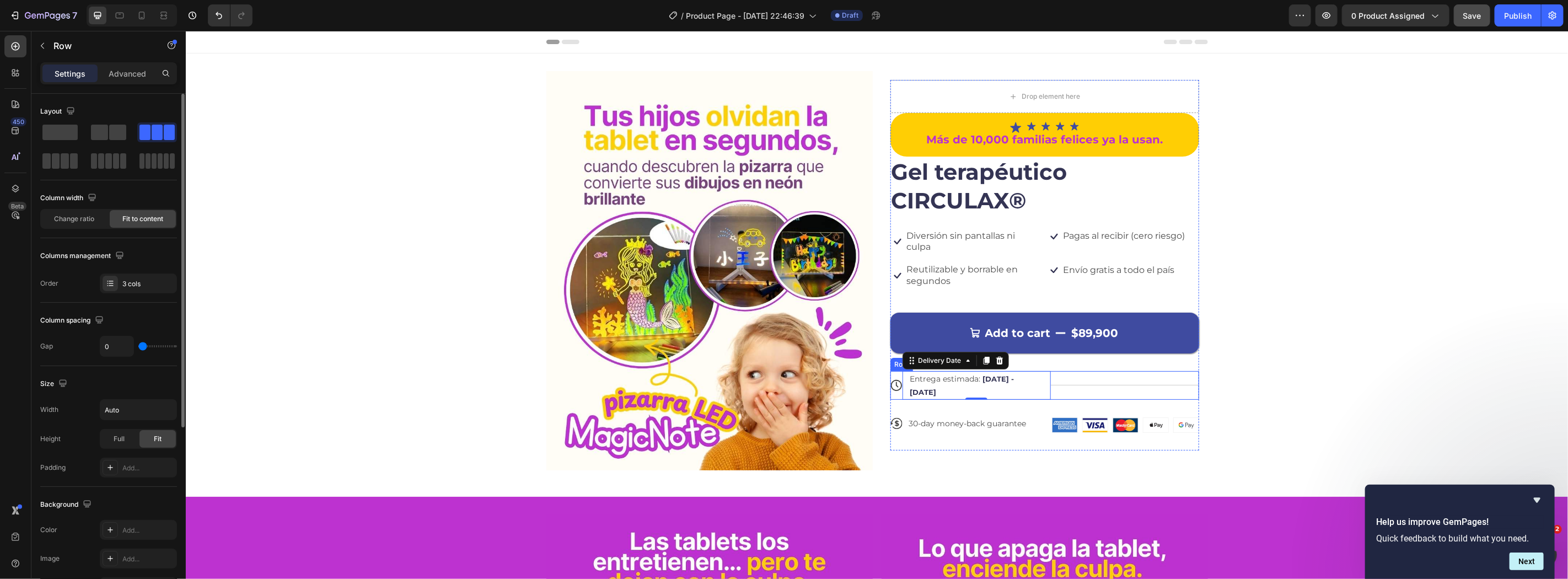
click at [1050, 387] on div "Title Line" at bounding box center [1124, 385] width 149 height 29
click at [951, 384] on div "Entrega estimada: Sep 29 - Oct 01" at bounding box center [971, 385] width 124 height 29
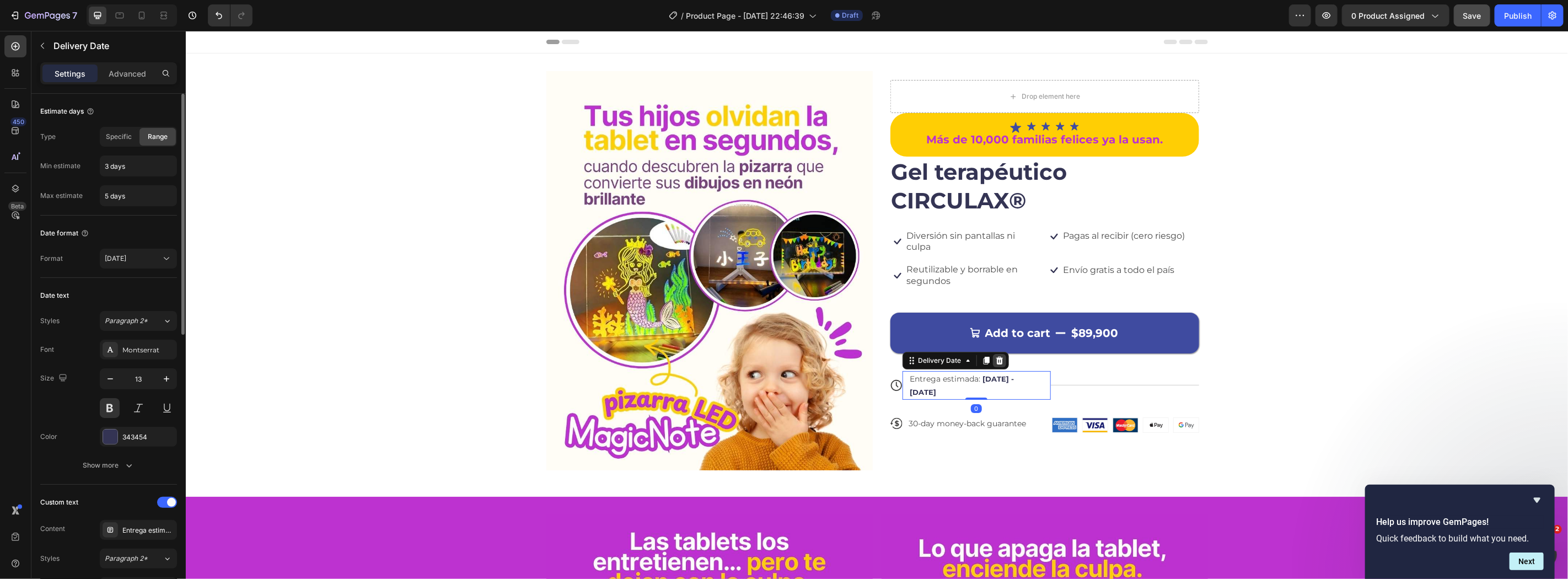
click at [992, 361] on div at bounding box center [999, 360] width 13 height 13
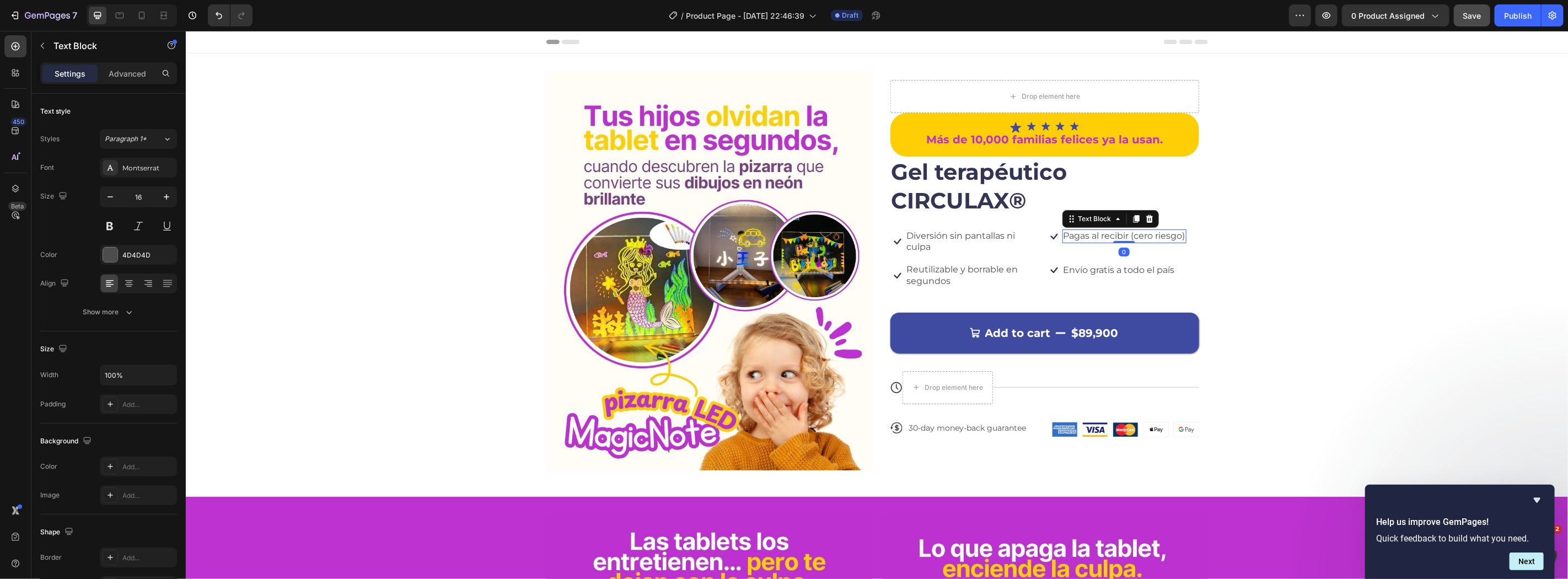
click at [1073, 240] on p "Pagas al recibir (cero riesgo)" at bounding box center [1124, 236] width 122 height 12
click at [1132, 219] on icon at bounding box center [1135, 218] width 6 height 8
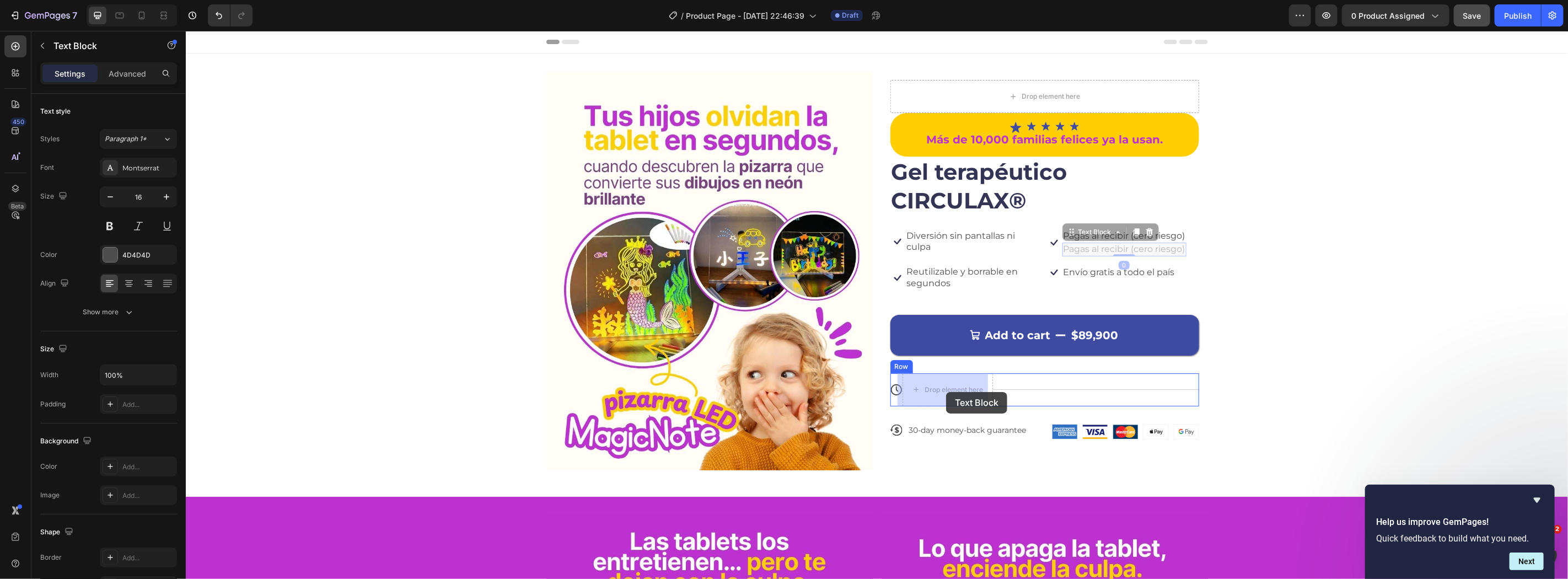
drag, startPoint x: 1090, startPoint y: 234, endPoint x: 945, endPoint y: 391, distance: 213.7
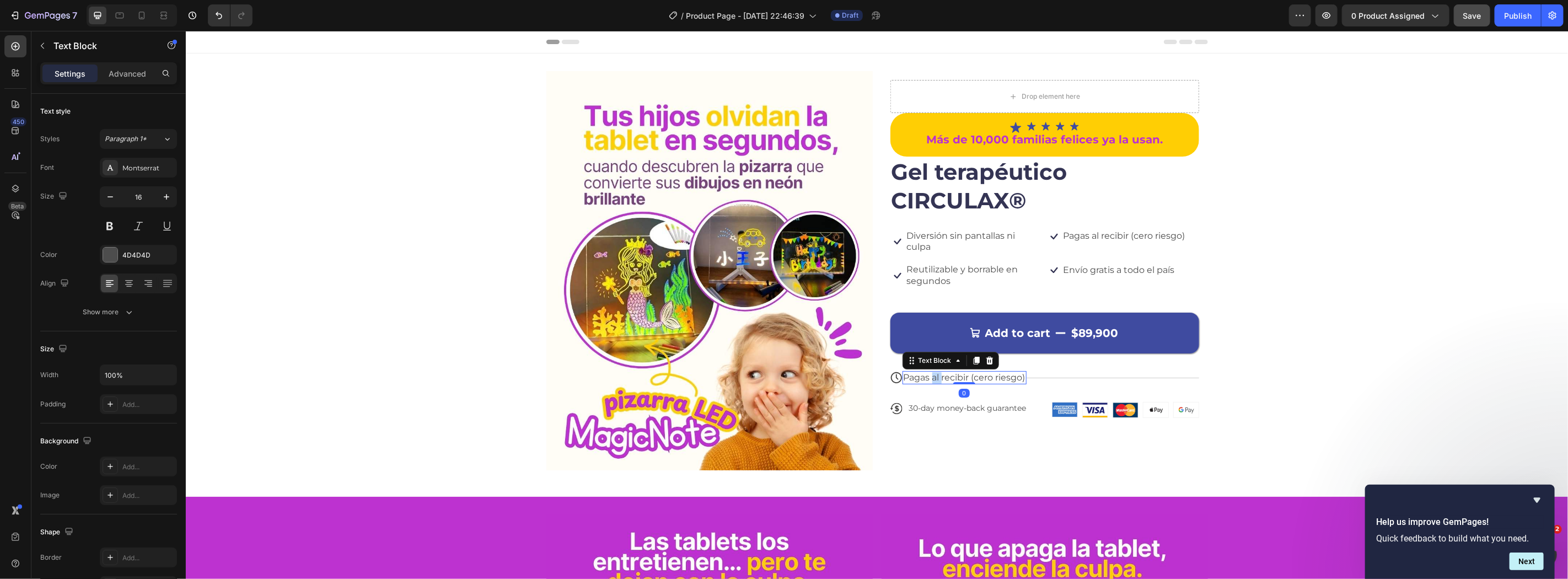
click at [933, 373] on p "Pagas al recibir (cero riesgo)" at bounding box center [964, 377] width 122 height 12
click at [927, 375] on strong "Entrega estimada:" at bounding box center [946, 376] width 85 height 10
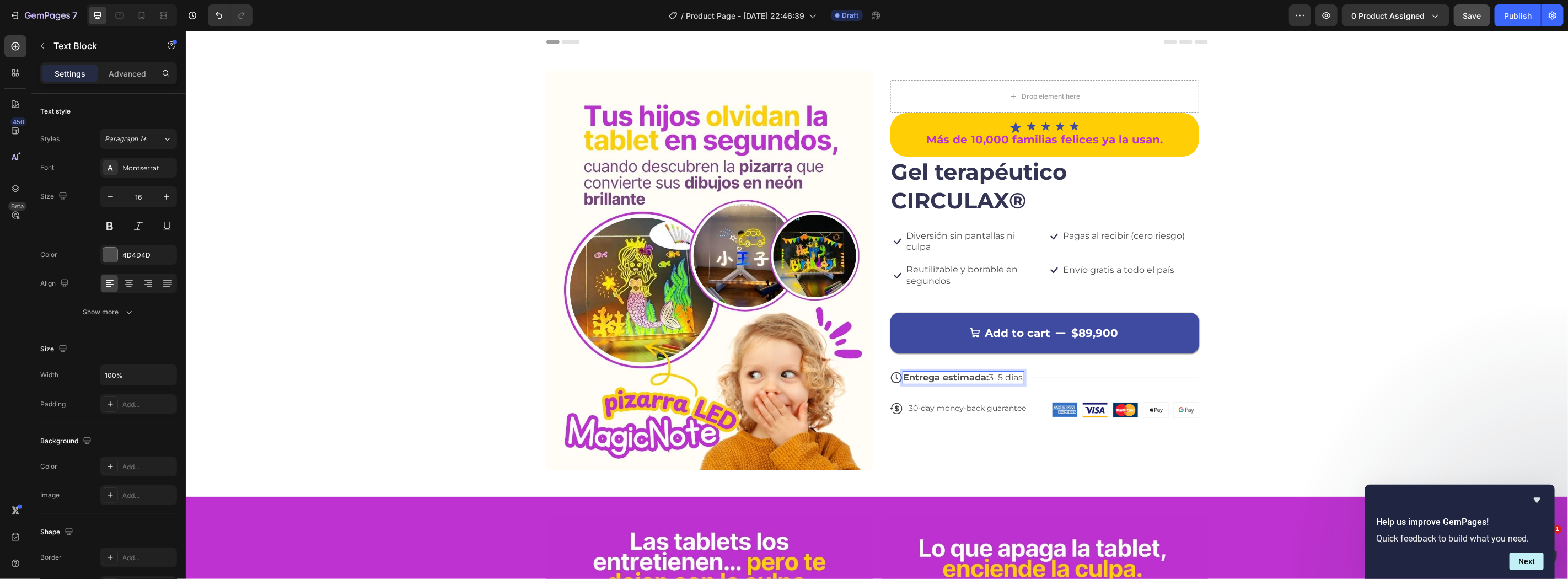
click at [956, 418] on div "Icon 30-day money-back guarantee Text Block Row" at bounding box center [968, 418] width 157 height 33
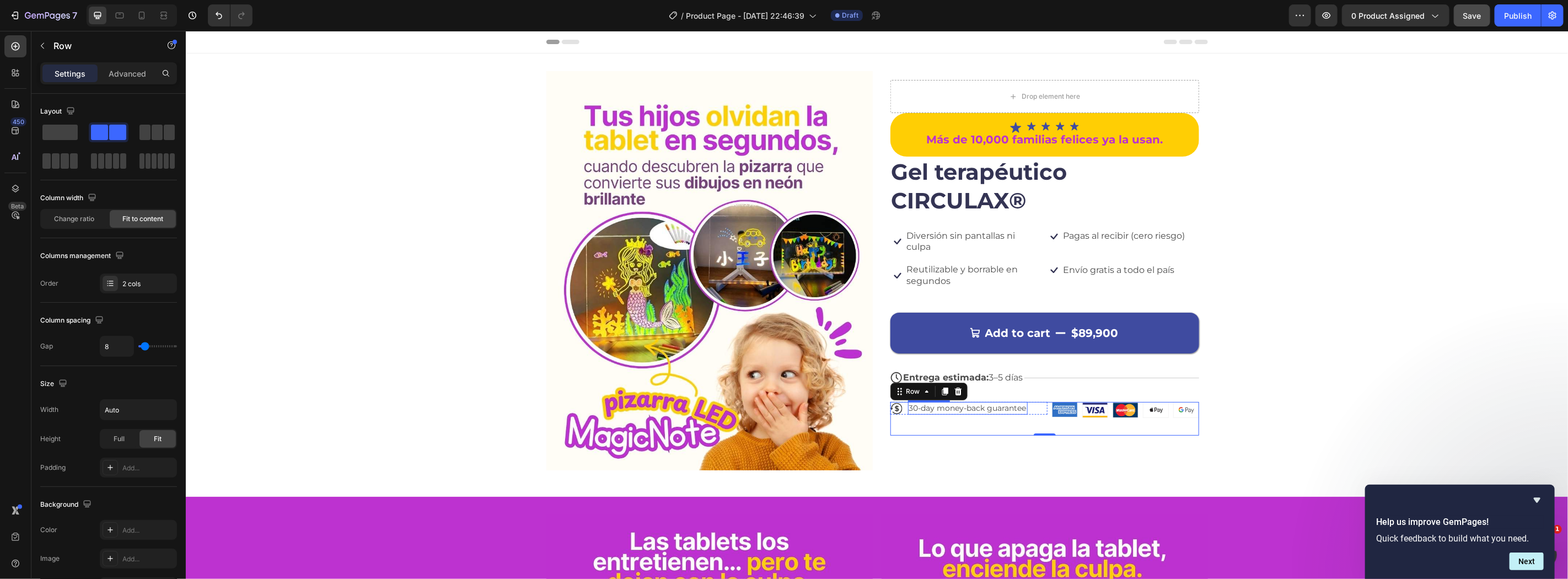
click at [953, 409] on p "30-day money-back guarantee" at bounding box center [967, 407] width 117 height 10
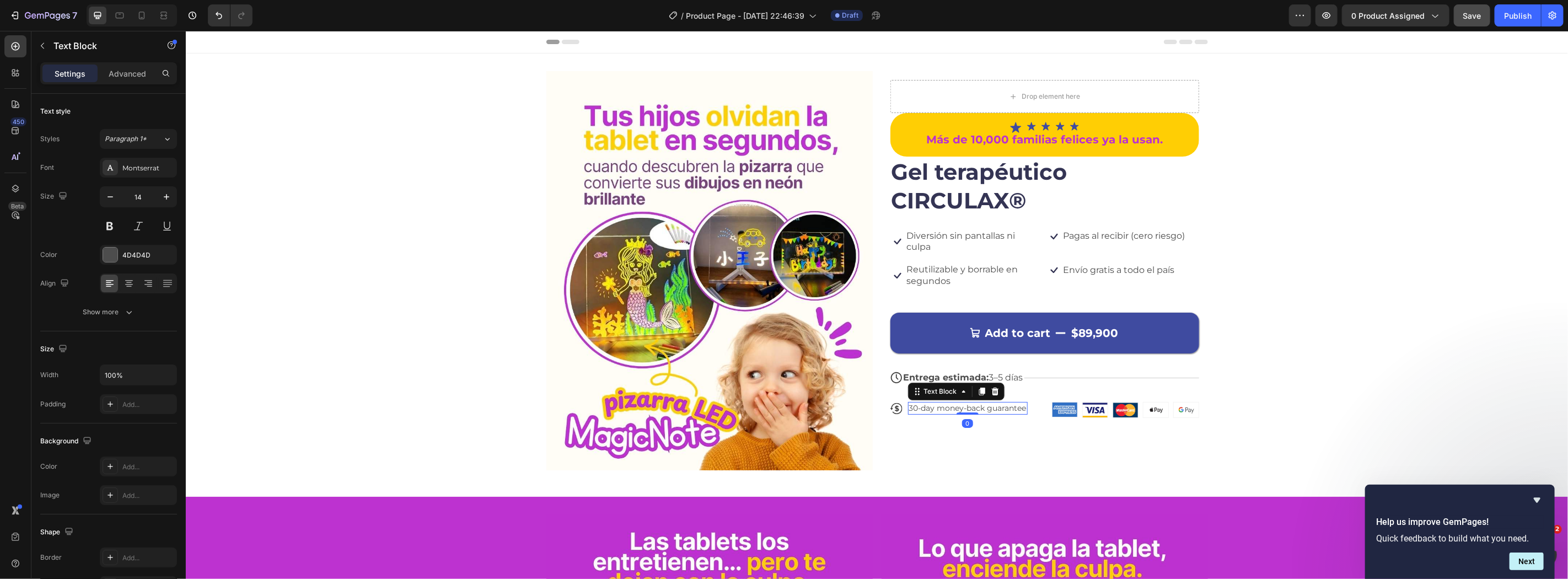
click at [953, 409] on p "30-day money-back guarantee" at bounding box center [967, 407] width 117 height 10
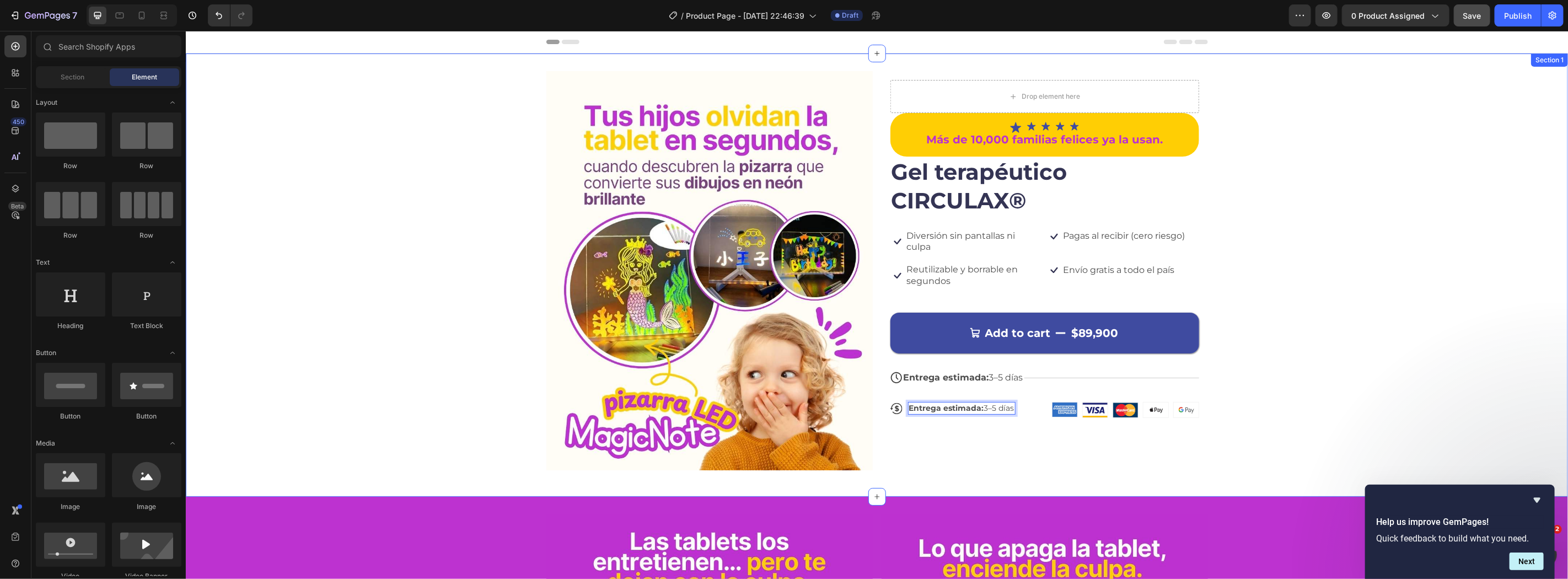
click at [953, 406] on strong "Entrega estimada:" at bounding box center [946, 407] width 75 height 10
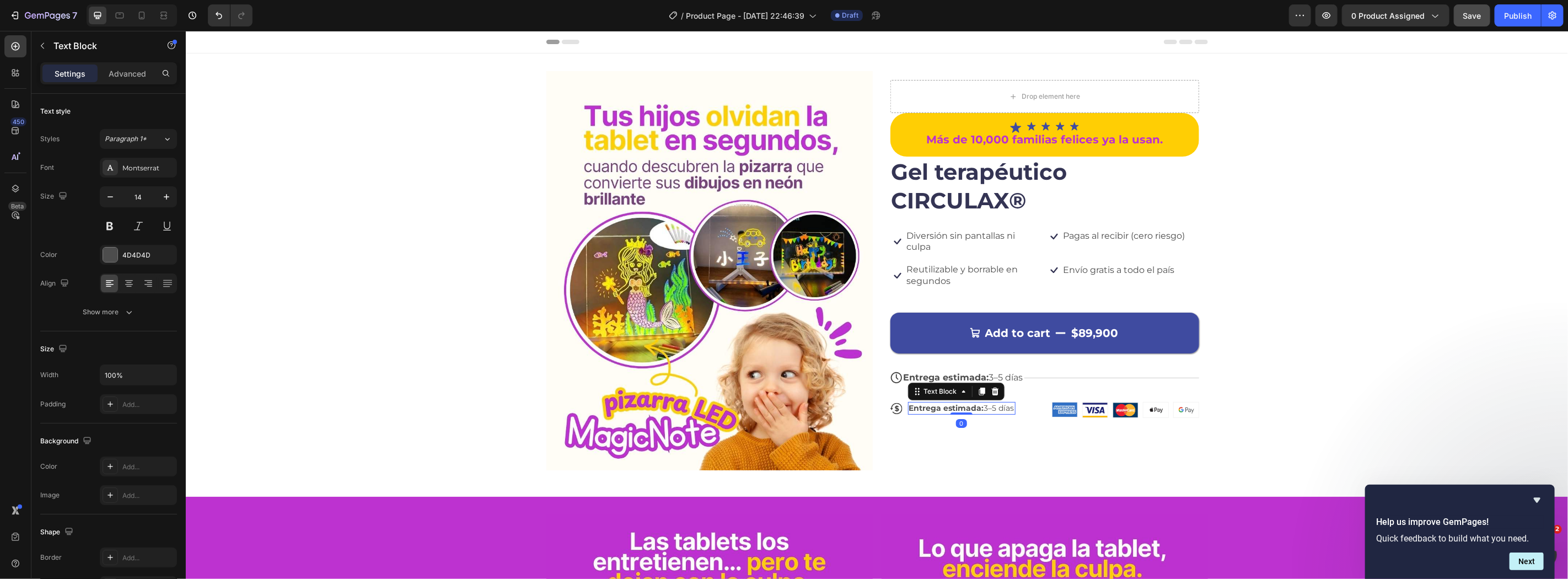
click at [953, 406] on strong "Entrega estimada:" at bounding box center [946, 407] width 75 height 10
click at [937, 401] on div "Entrega estimada: 3–5 días" at bounding box center [961, 407] width 108 height 12
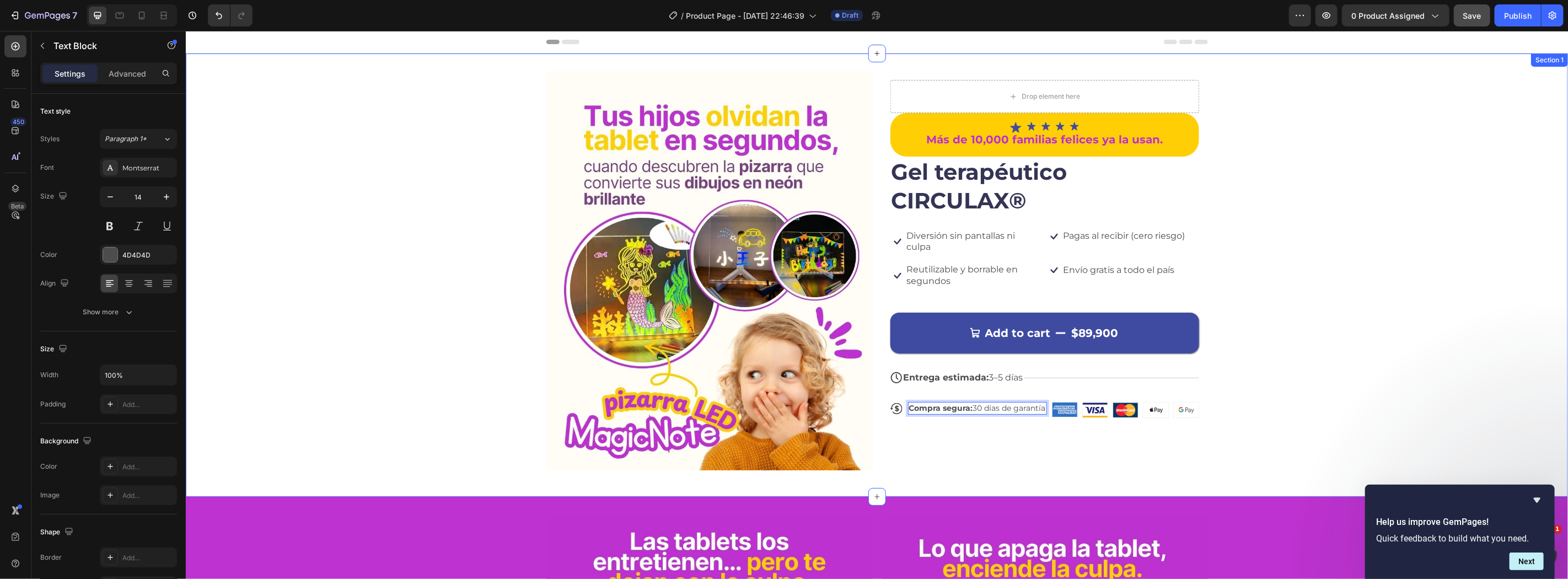
click at [1387, 387] on div "Image Drop element here Icon Icon Icon Icon Icon Icon List Más de 10,000 famili…" at bounding box center [876, 275] width 1382 height 408
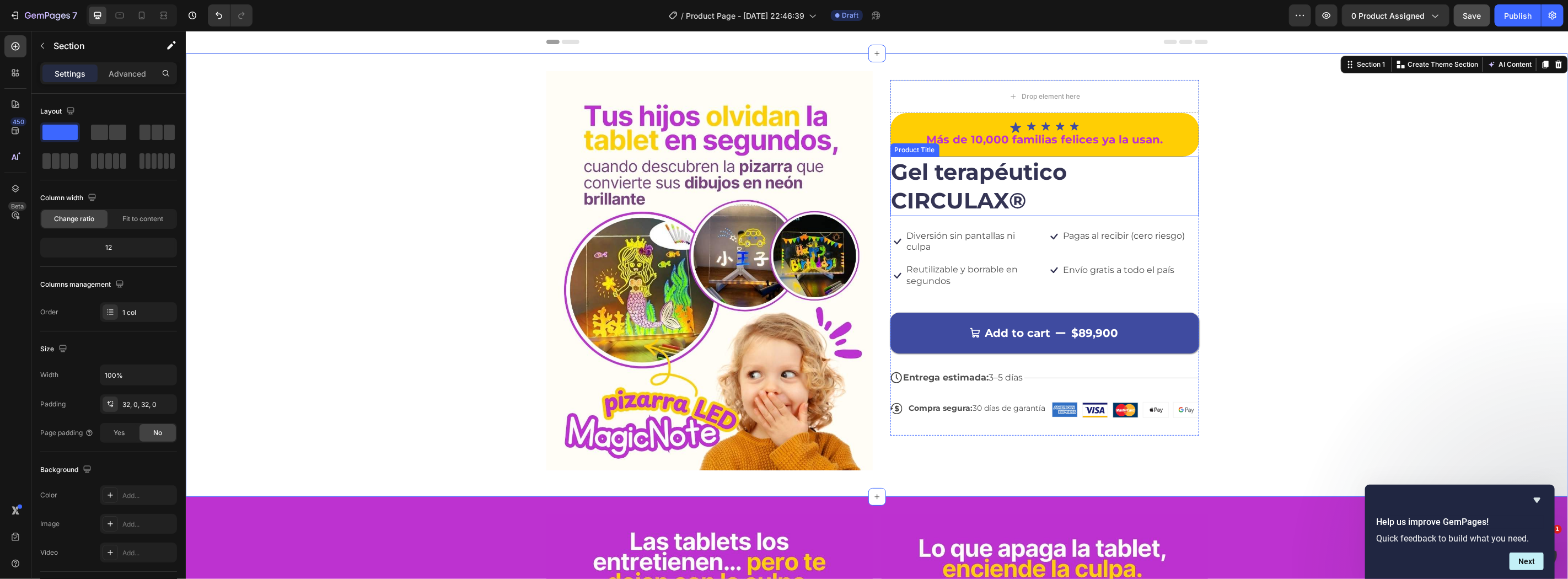
click at [912, 191] on h1 "Gel terapéutico CIRCULAX®" at bounding box center [1044, 186] width 309 height 60
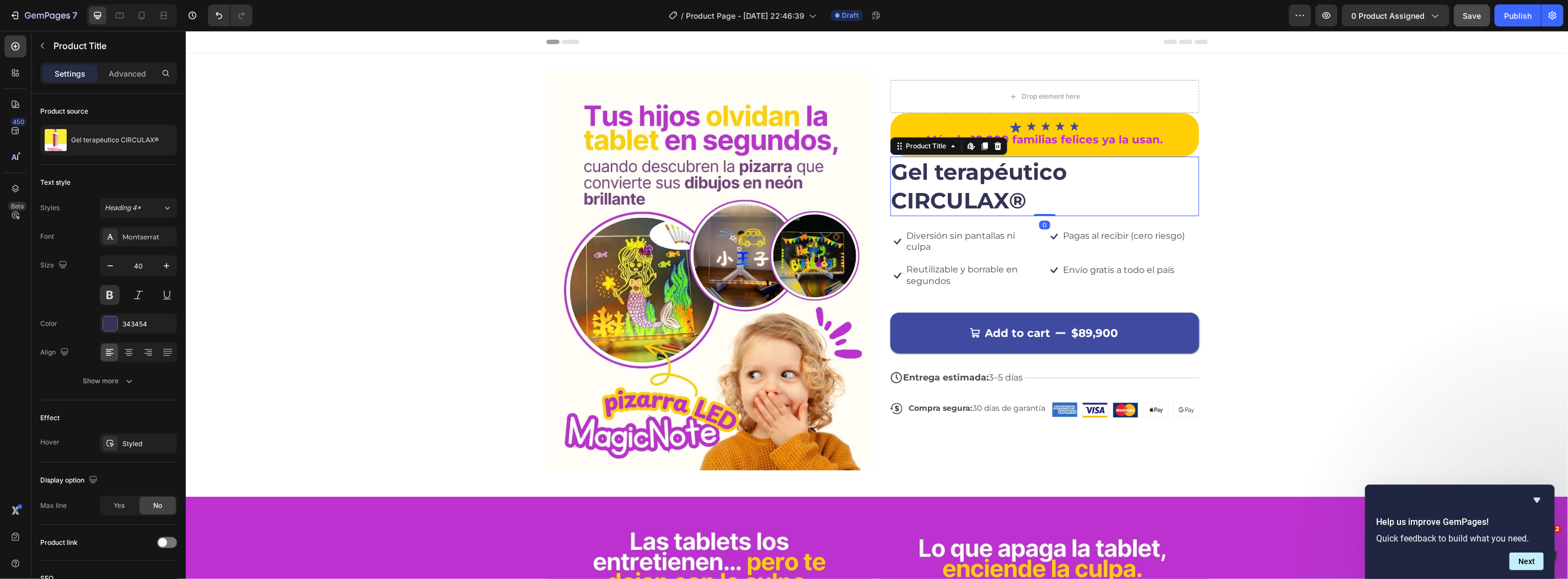
click at [912, 191] on h1 "Gel terapéutico CIRCULAX®" at bounding box center [1044, 186] width 309 height 60
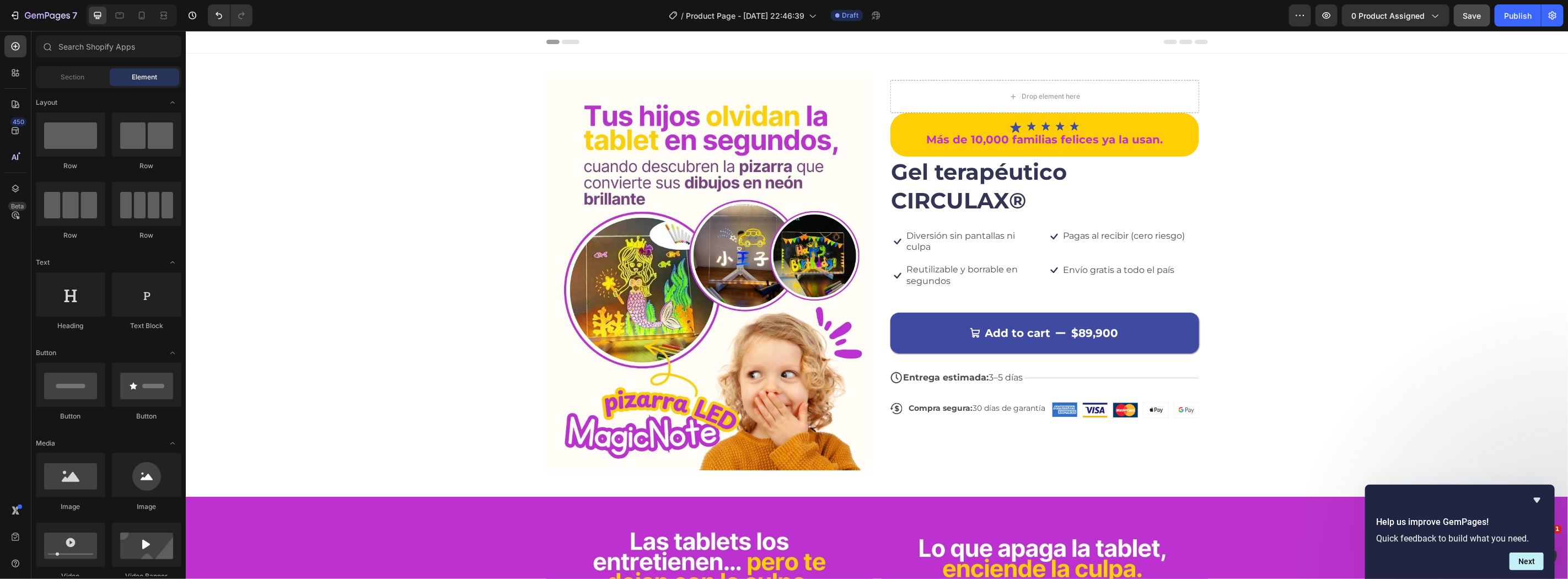
drag, startPoint x: 1567, startPoint y: 84, endPoint x: 1551, endPoint y: 34, distance: 52.5
click at [1474, 12] on span "Save" at bounding box center [1472, 15] width 18 height 9
click at [1454, 4] on button "button" at bounding box center [1472, 15] width 37 height 22
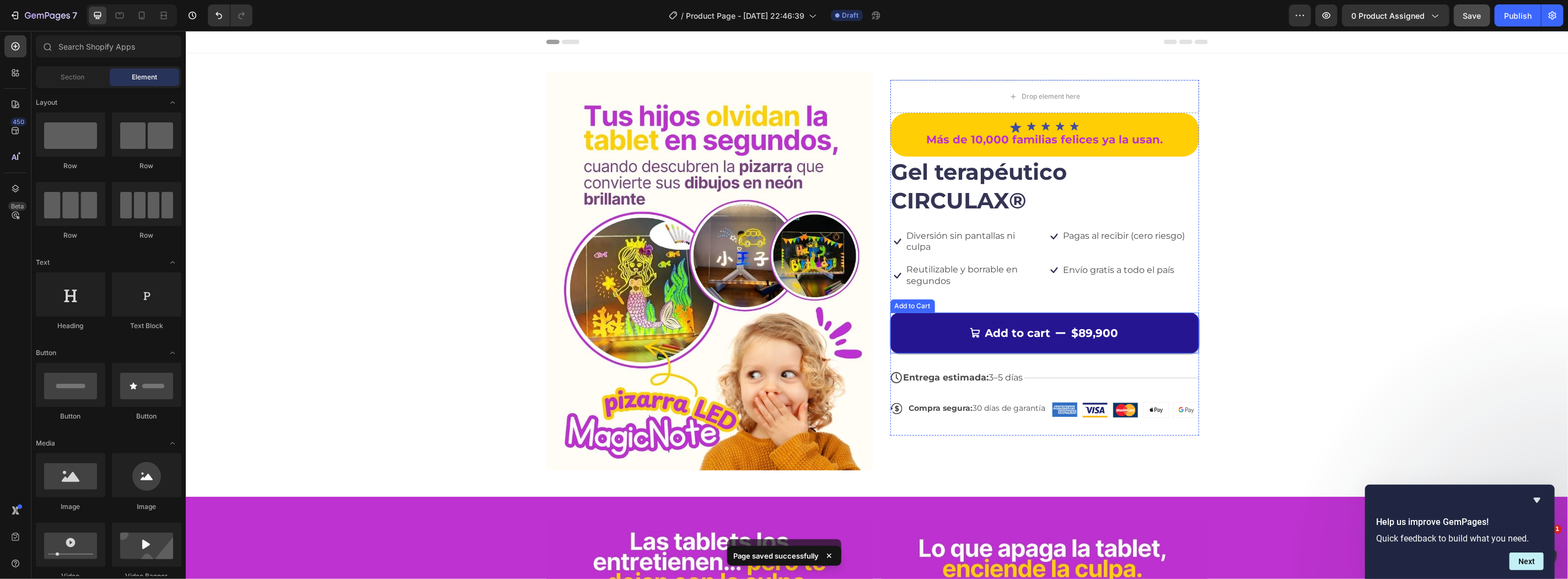
click at [1011, 340] on button "Add to cart $89,900" at bounding box center [1044, 332] width 309 height 41
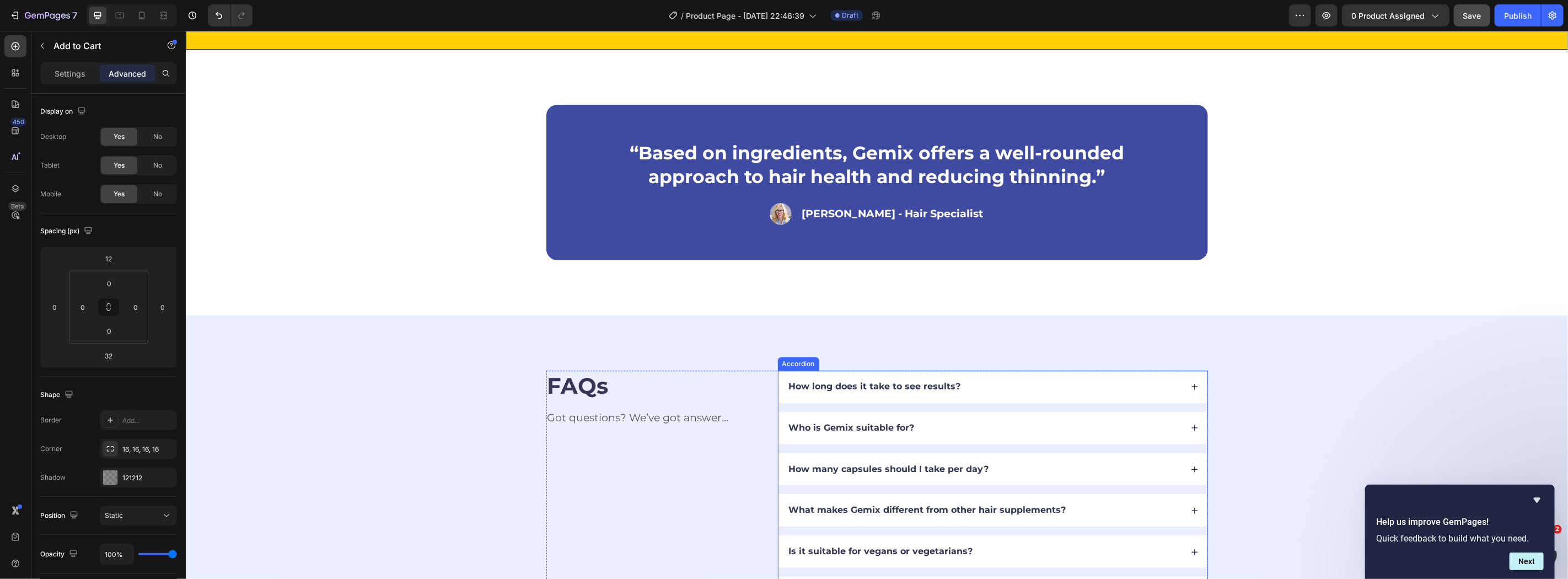
scroll to position [2141, 0]
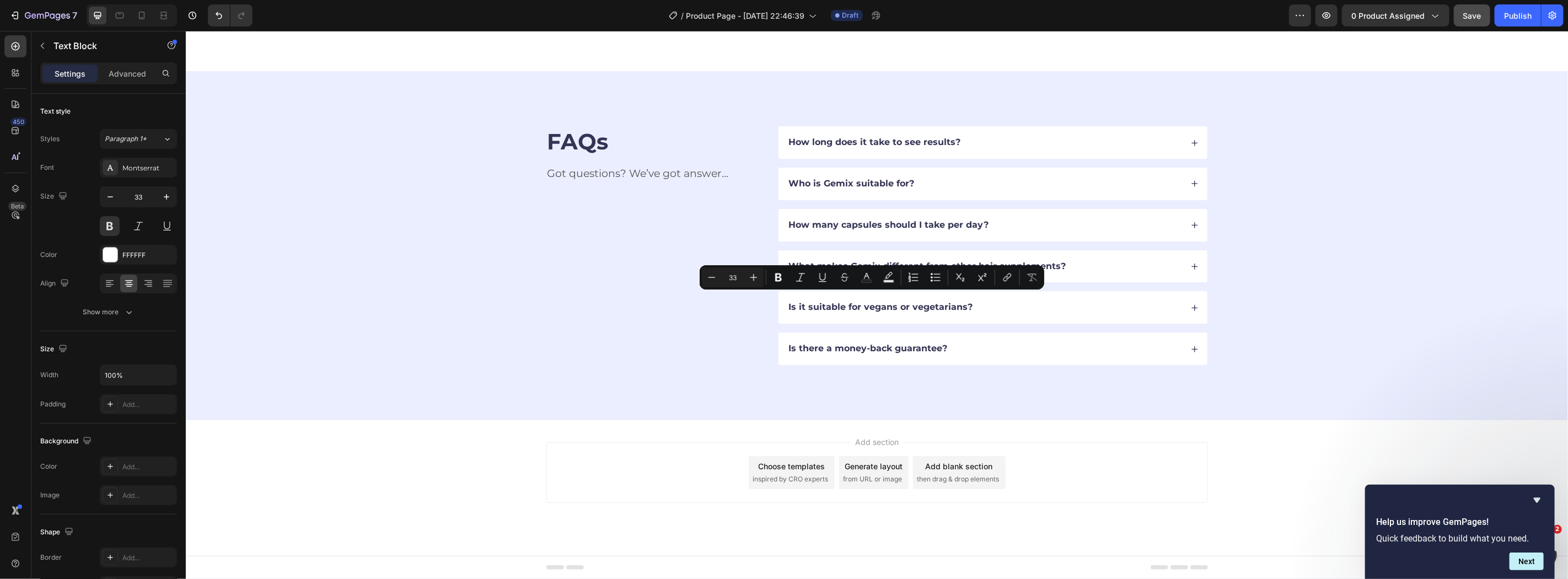
copy p "👩‍🦰 Sofía Ramírez – Mamá de 2 niñ"
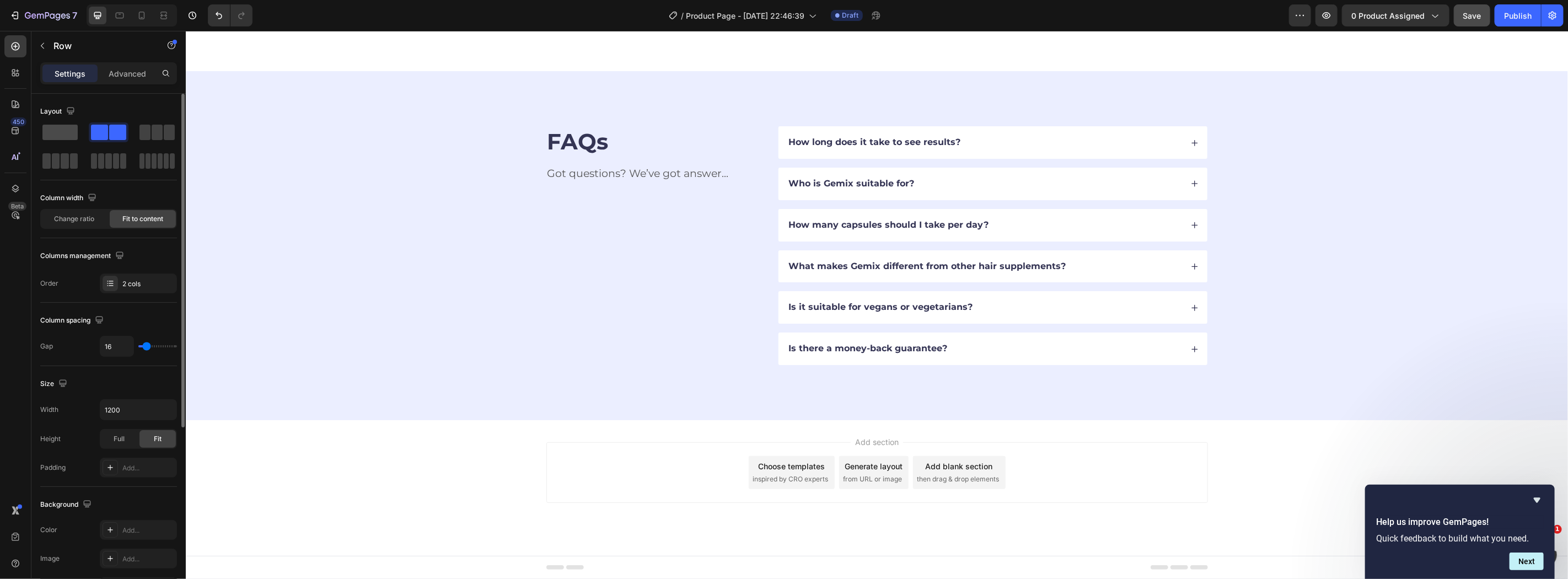
click at [72, 136] on span at bounding box center [60, 132] width 35 height 15
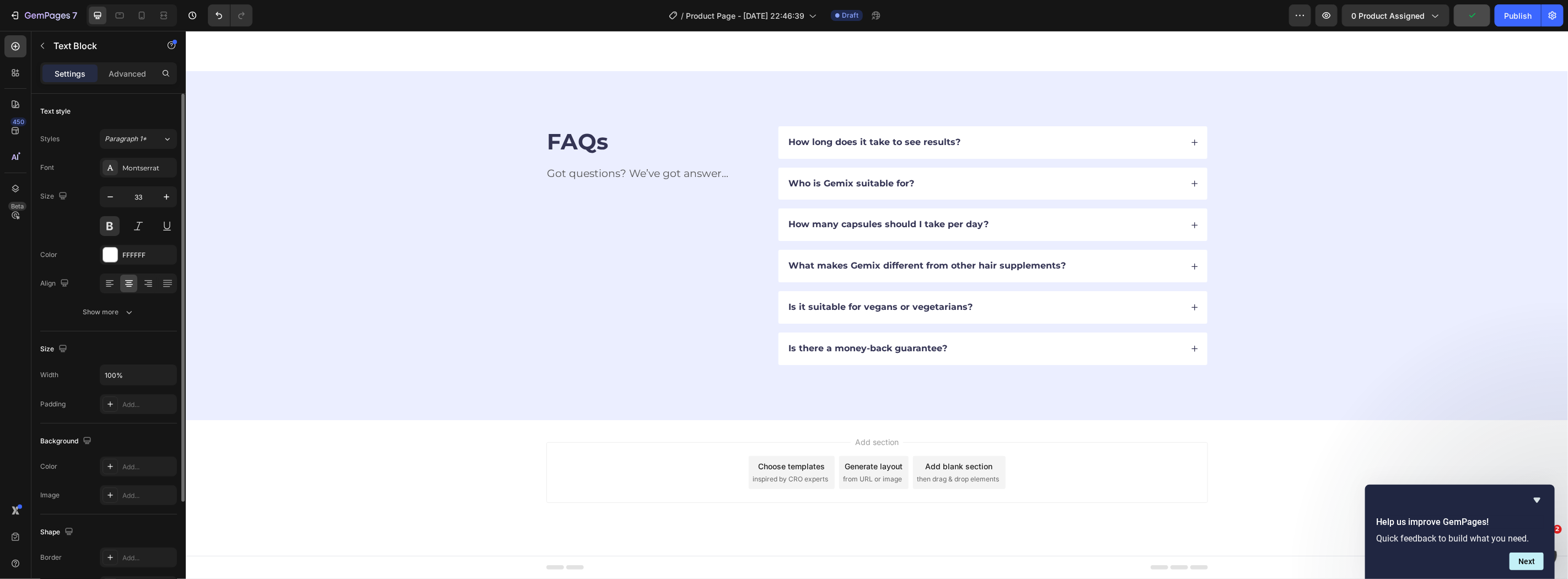
drag, startPoint x: 1059, startPoint y: 300, endPoint x: 735, endPoint y: 312, distance: 324.2
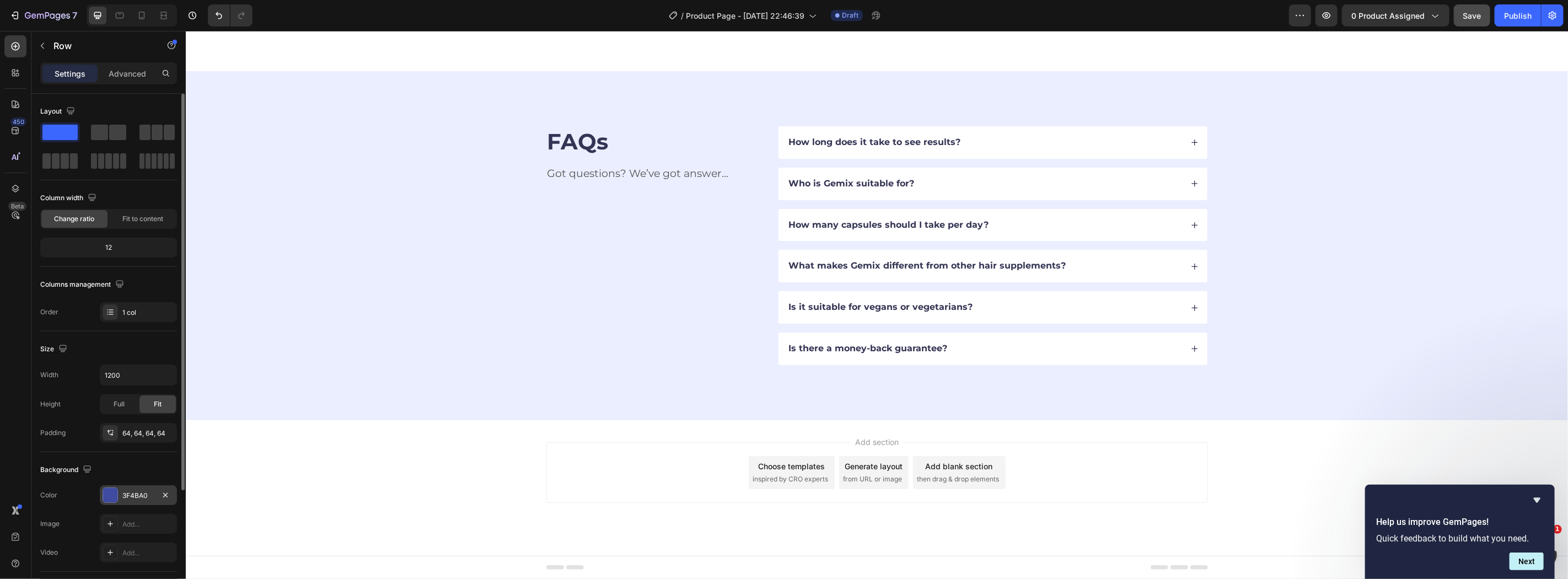
click at [111, 494] on div at bounding box center [110, 496] width 15 height 15
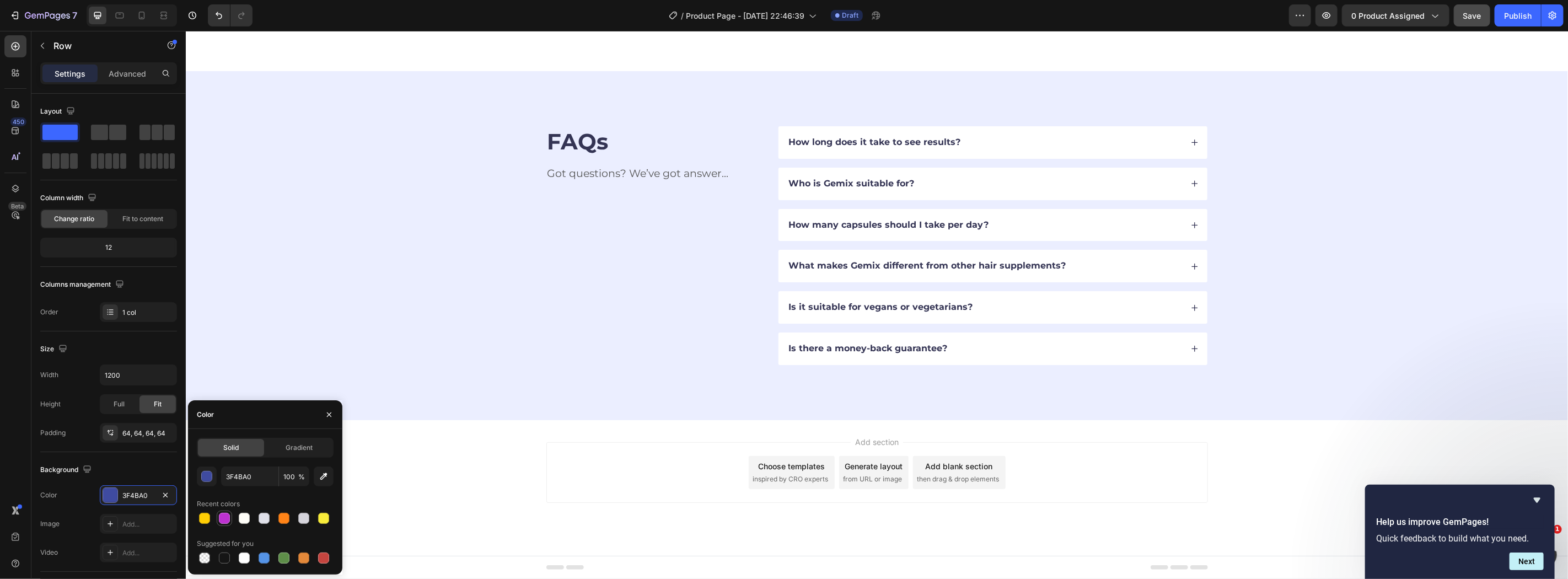
click at [225, 514] on div at bounding box center [225, 518] width 11 height 11
type input "BD32D0"
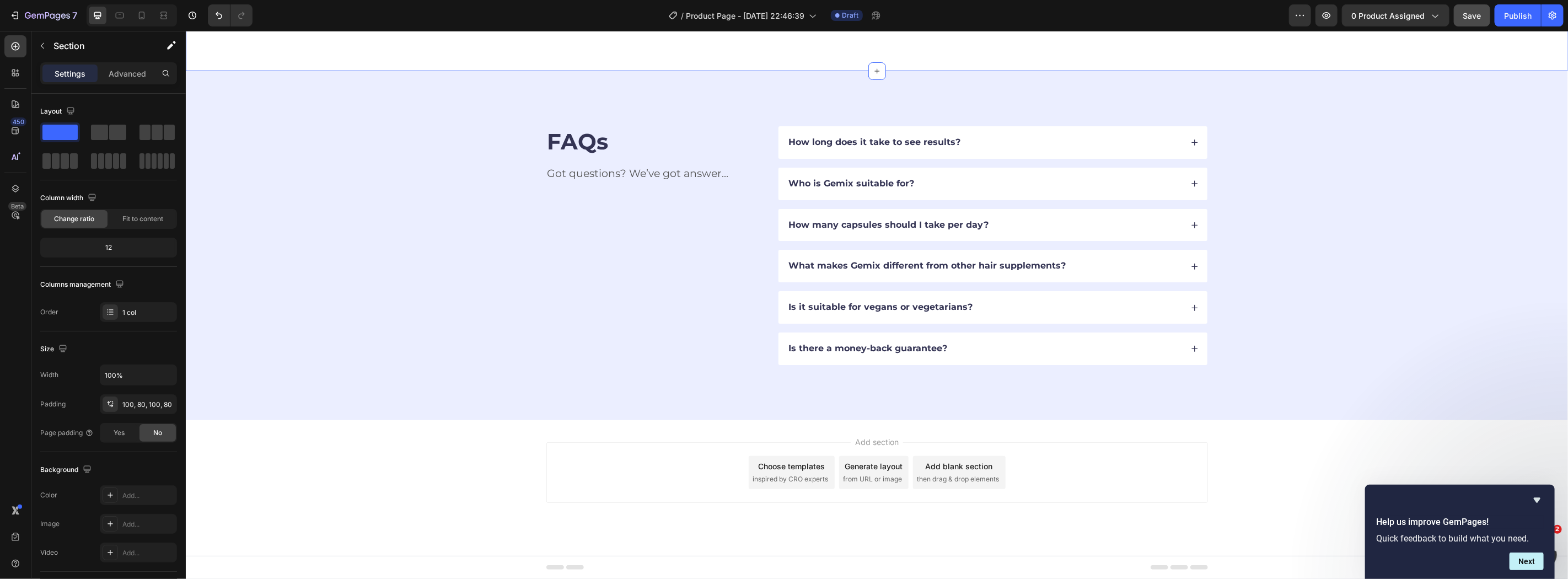
scroll to position [2223, 0]
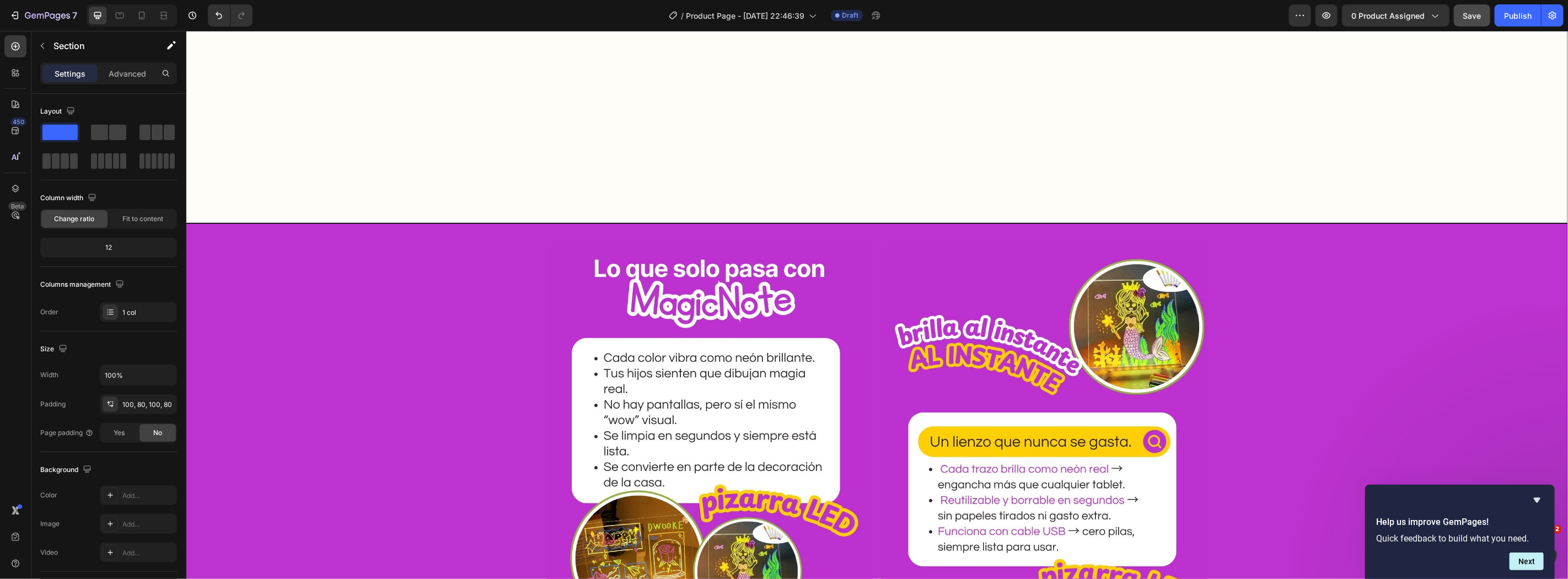
scroll to position [997, 0]
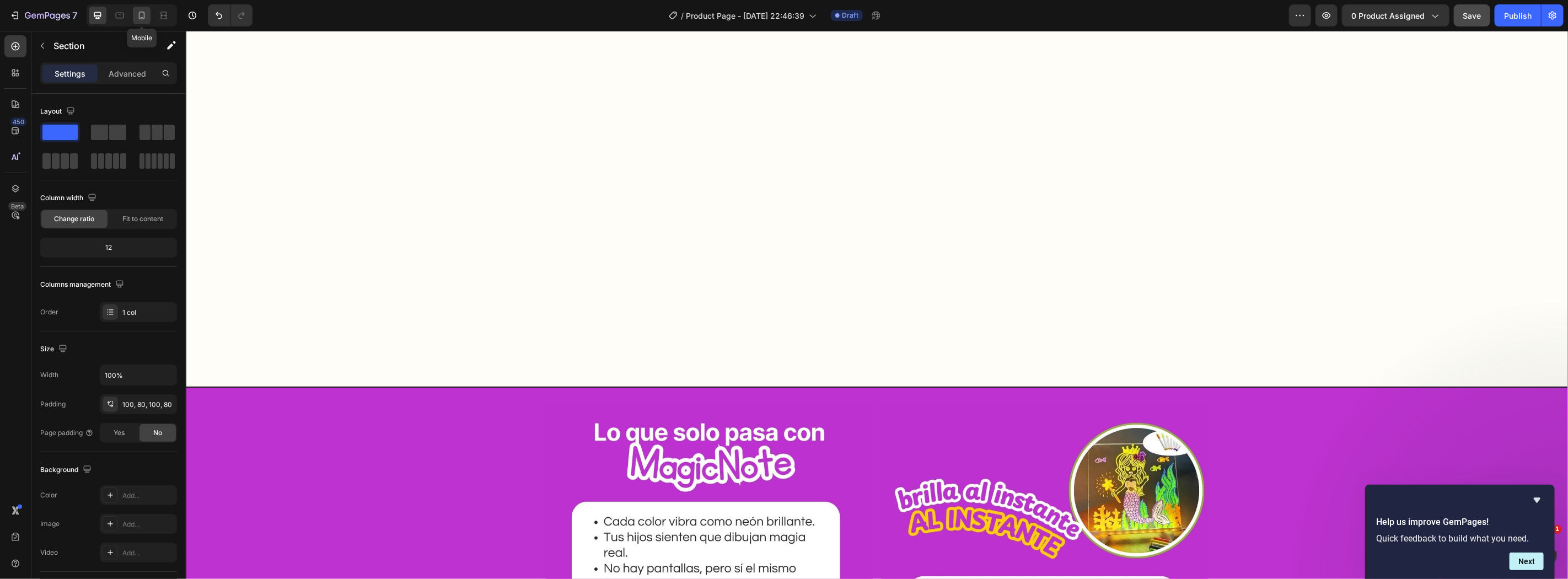
click at [140, 18] on icon at bounding box center [142, 15] width 11 height 11
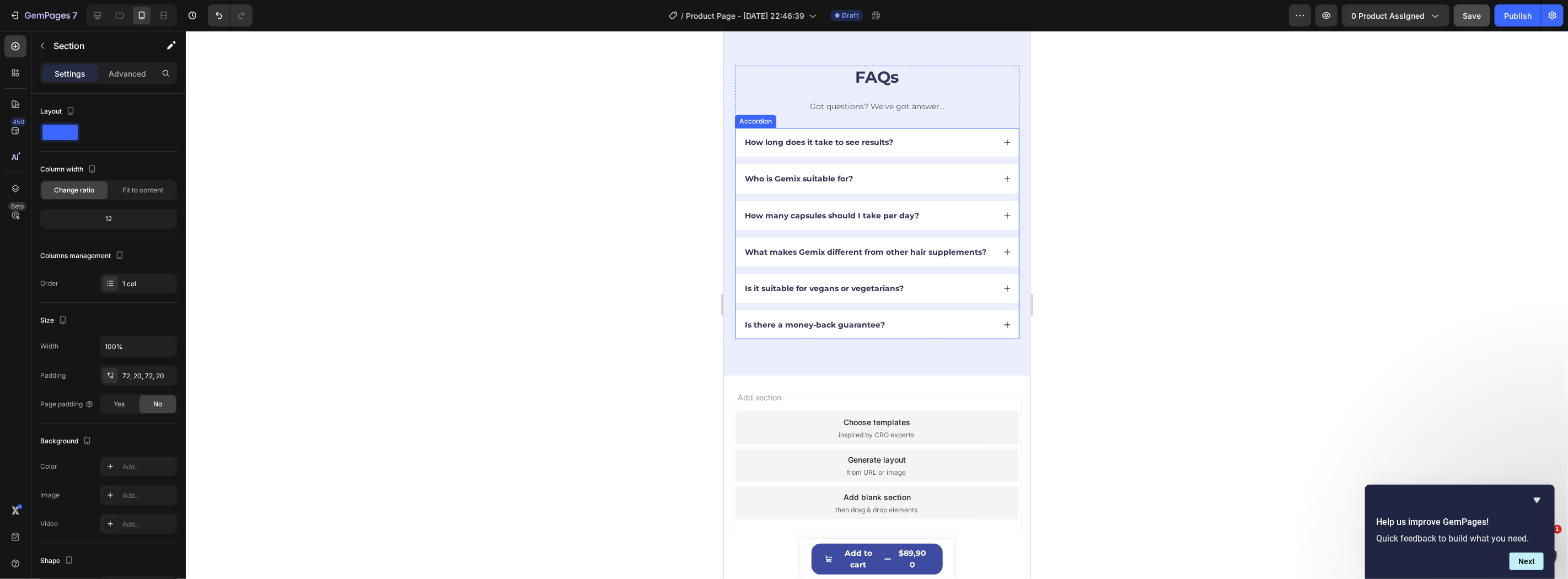
scroll to position [2916, 0]
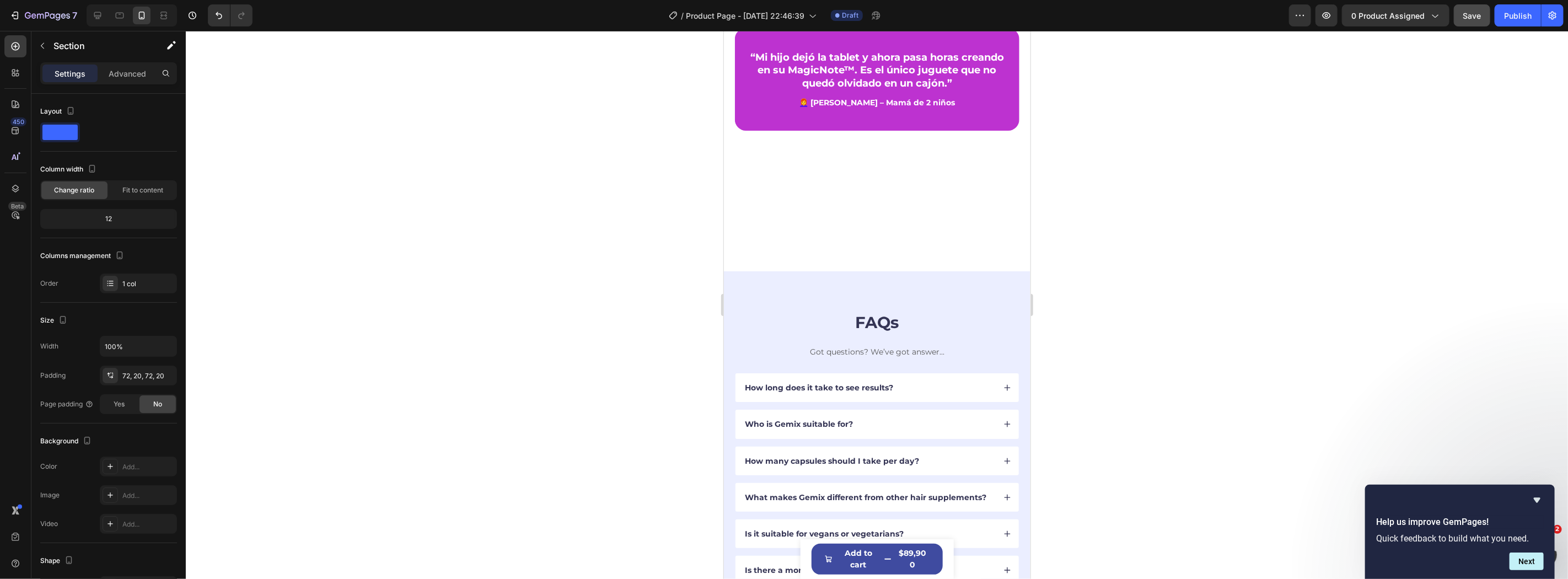
click at [755, 232] on div "“Mi hijo dejó la tablet y ahora pasa horas creando en su MagicNote™. Es el únic…" at bounding box center [877, 129] width 307 height 283
drag, startPoint x: 809, startPoint y: 189, endPoint x: 1197, endPoint y: 282, distance: 399.0
click at [809, 189] on div "“Mi hijo dejó la tablet y ahora pasa horas creando en su MagicNote™. Es el únic…" at bounding box center [876, 129] width 284 height 203
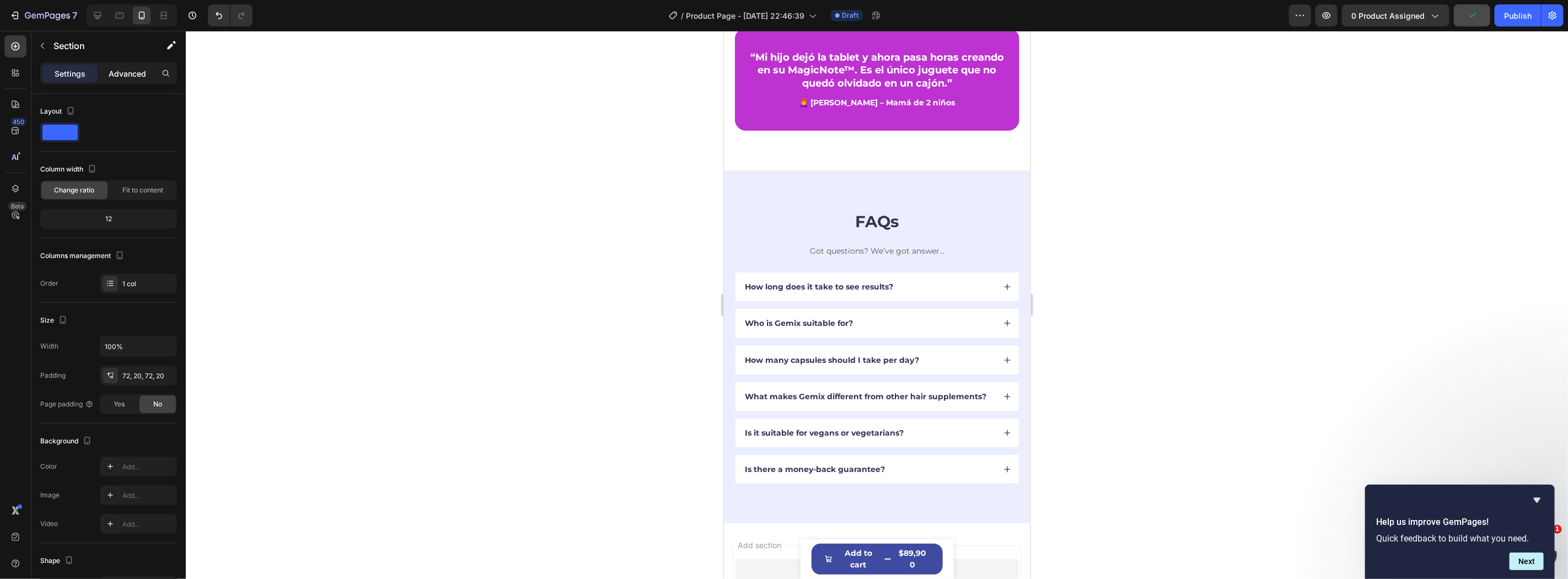
click at [116, 79] on div "Advanced" at bounding box center [127, 73] width 55 height 18
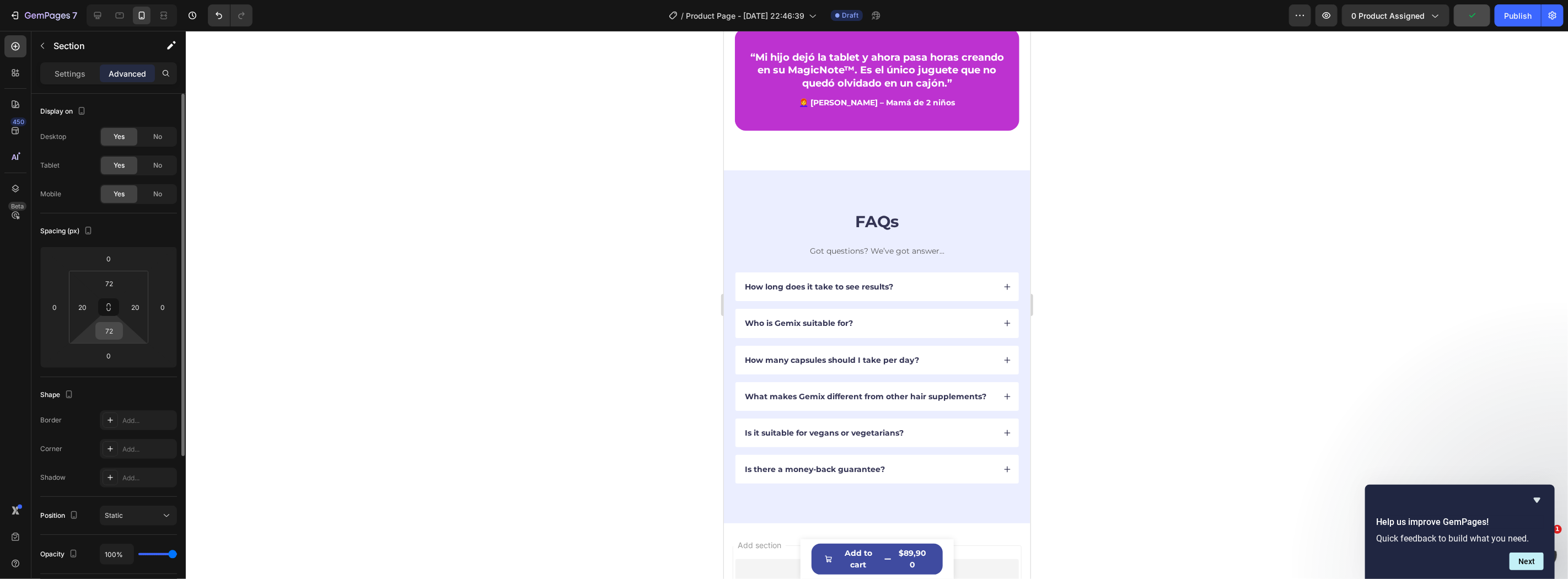
click at [114, 323] on input "72" at bounding box center [109, 331] width 22 height 16
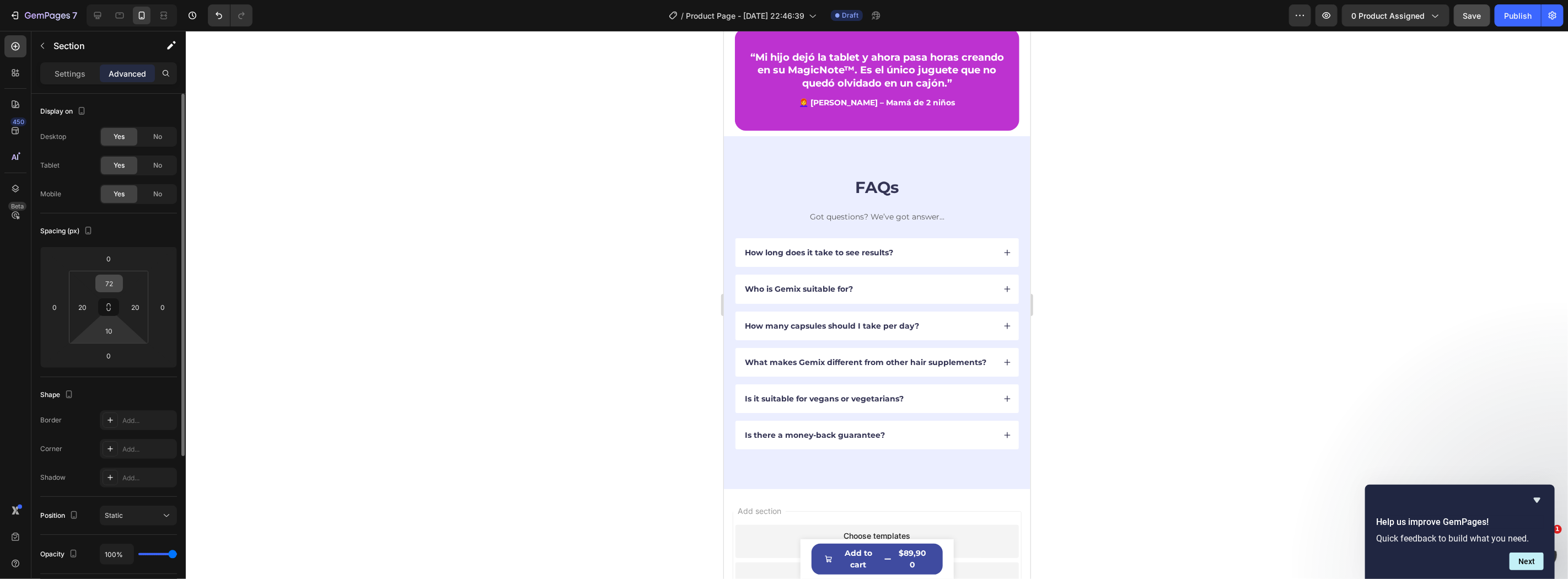
drag, startPoint x: 132, startPoint y: 335, endPoint x: 95, endPoint y: 284, distance: 63.0
click at [131, 0] on html "7 Version history / Product Page - Sep 26, 22:46:39 Draft Preview 0 product ass…" at bounding box center [784, 0] width 1568 height 0
type input "12"
click at [107, 280] on input "72" at bounding box center [109, 283] width 22 height 16
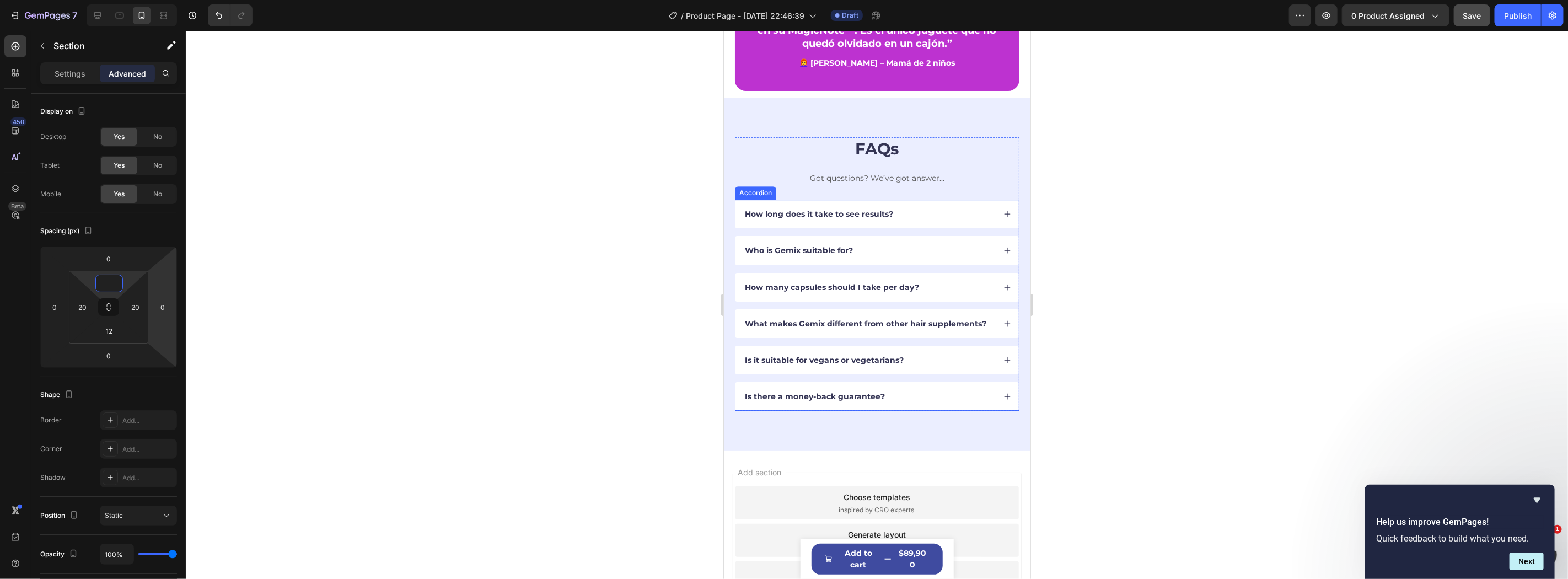
scroll to position [2671, 0]
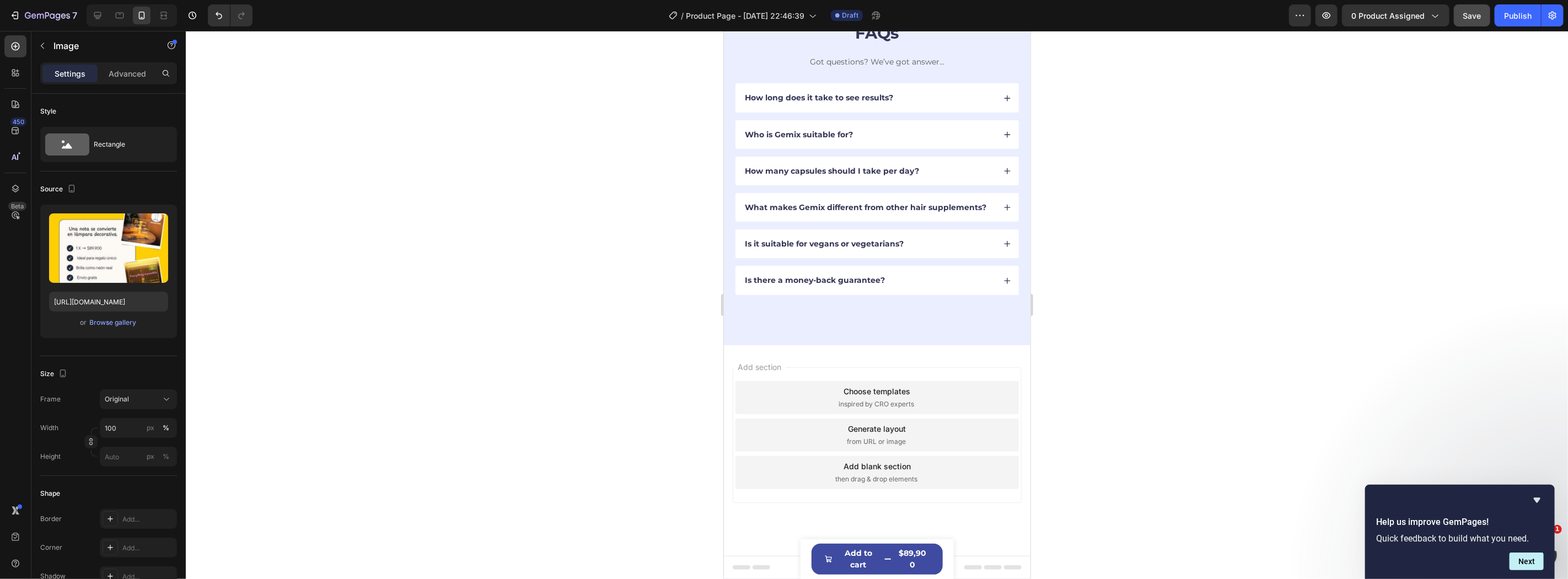
scroll to position [2916, 0]
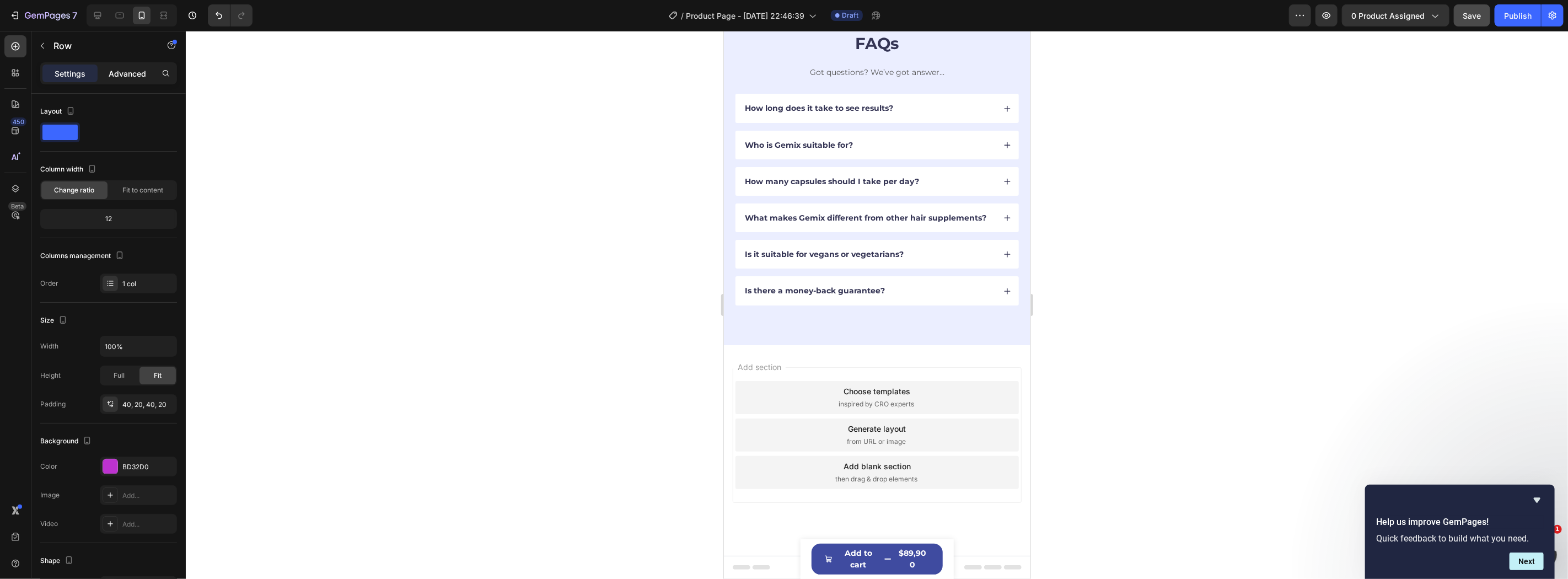
click at [138, 73] on p "Advanced" at bounding box center [127, 73] width 38 height 12
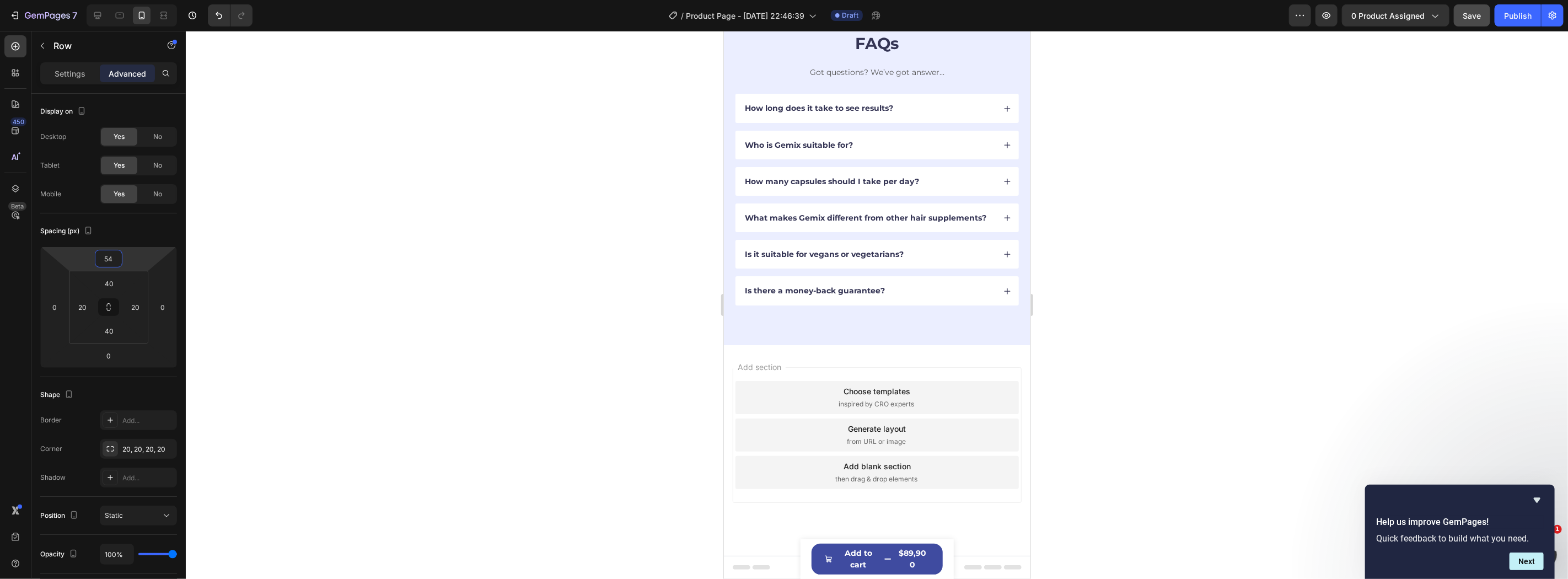
type input "28"
drag, startPoint x: 130, startPoint y: 254, endPoint x: 128, endPoint y: 246, distance: 8.2
click at [128, 0] on html "7 Version history / Product Page - Sep 26, 22:46:39 Draft Preview 0 product ass…" at bounding box center [784, 0] width 1568 height 0
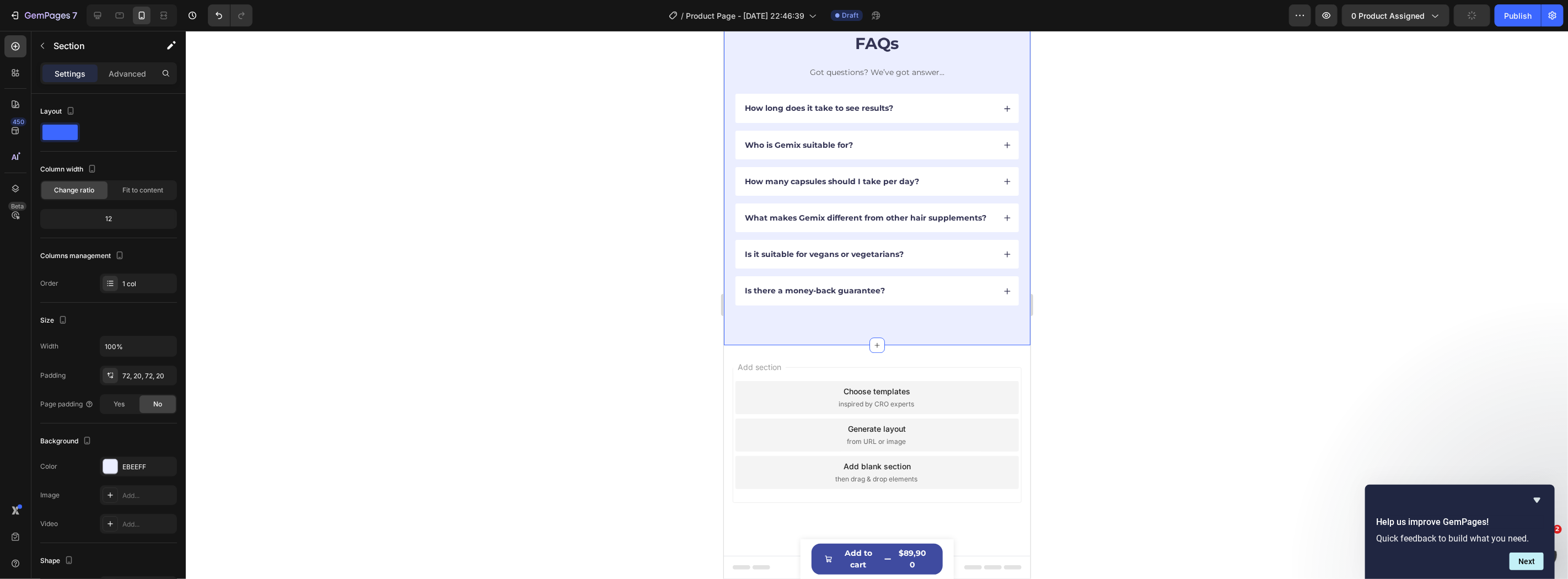
click at [920, 307] on div "FAQs Heading Got questions? We’ve got answer... Text Block How long does it tak…" at bounding box center [877, 168] width 307 height 353
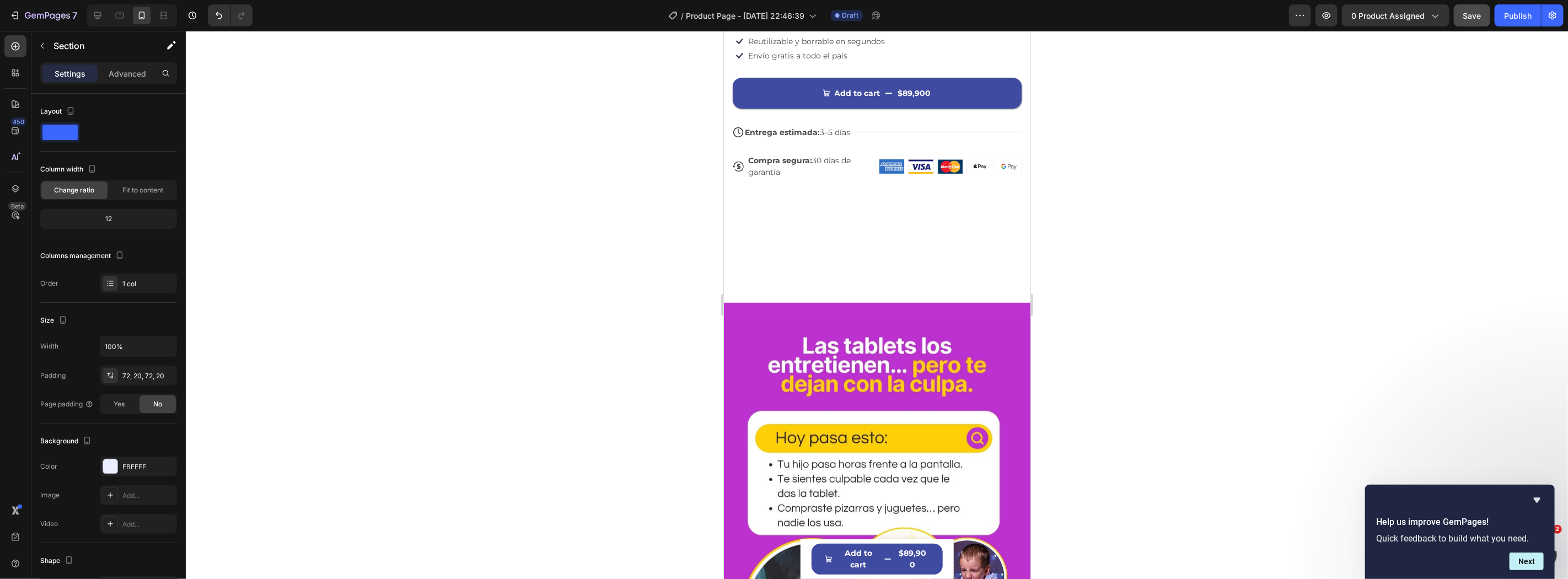
scroll to position [0, 0]
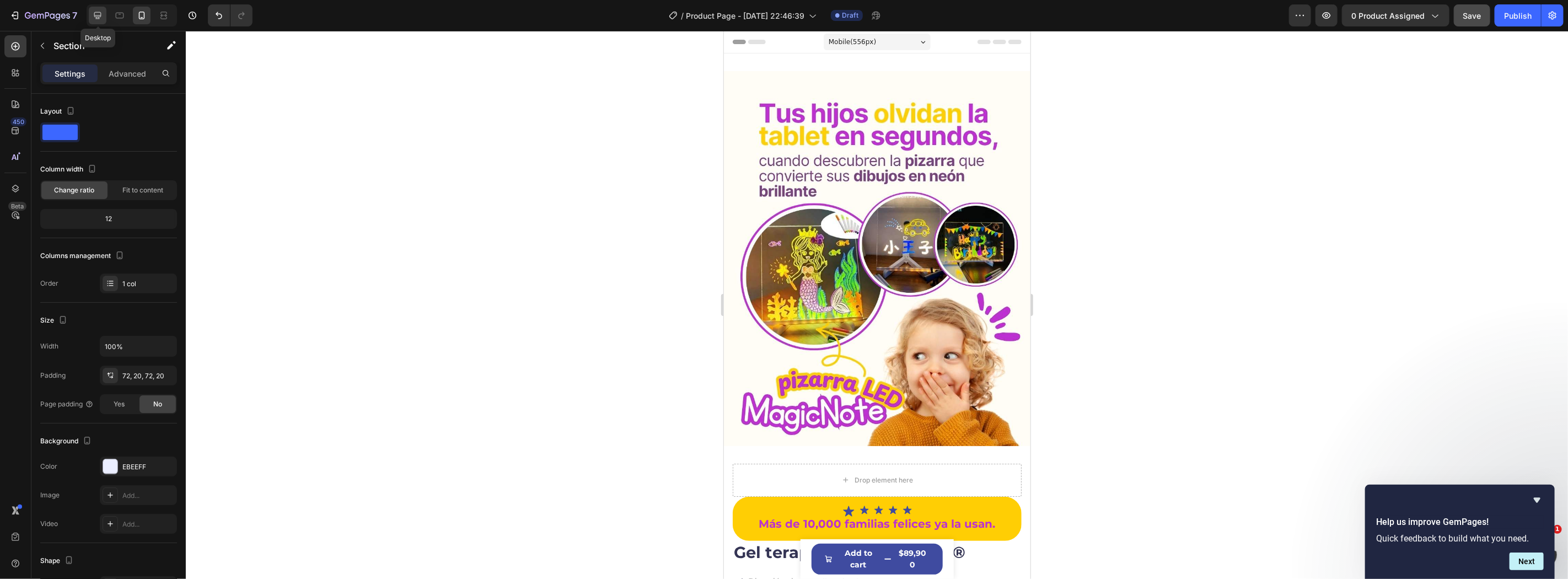
click at [94, 15] on icon at bounding box center [98, 16] width 7 height 7
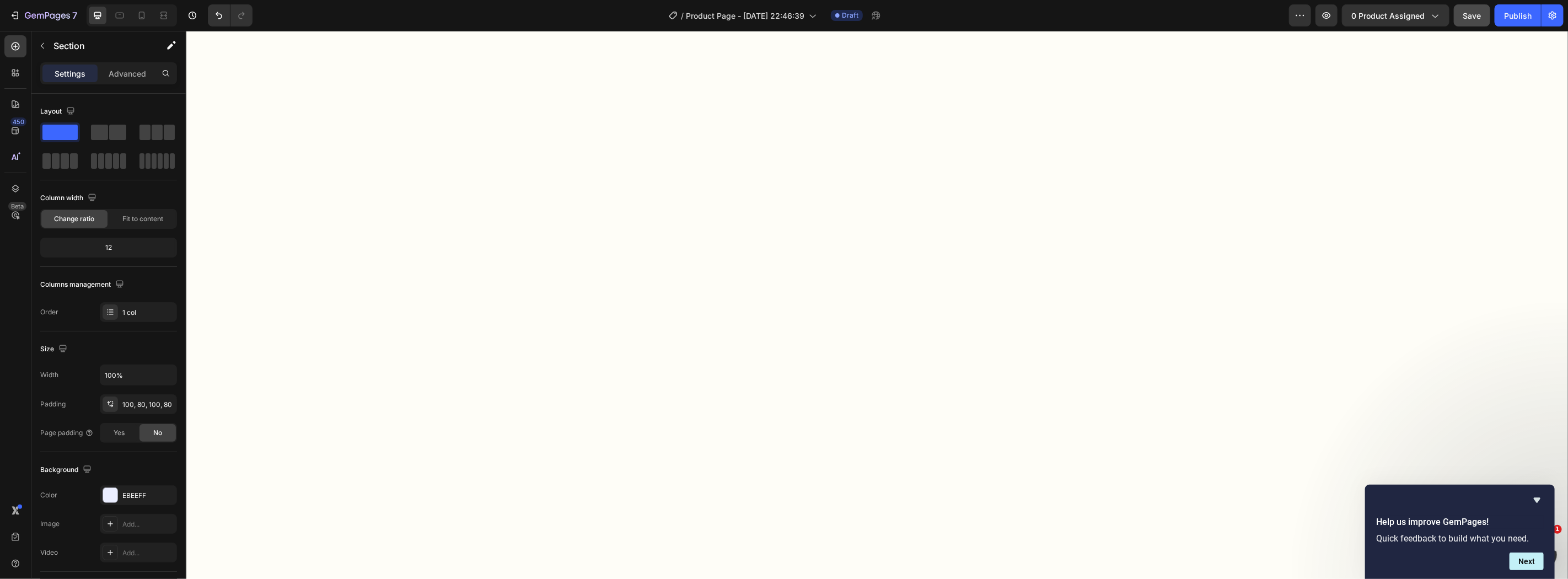
scroll to position [1052, 0]
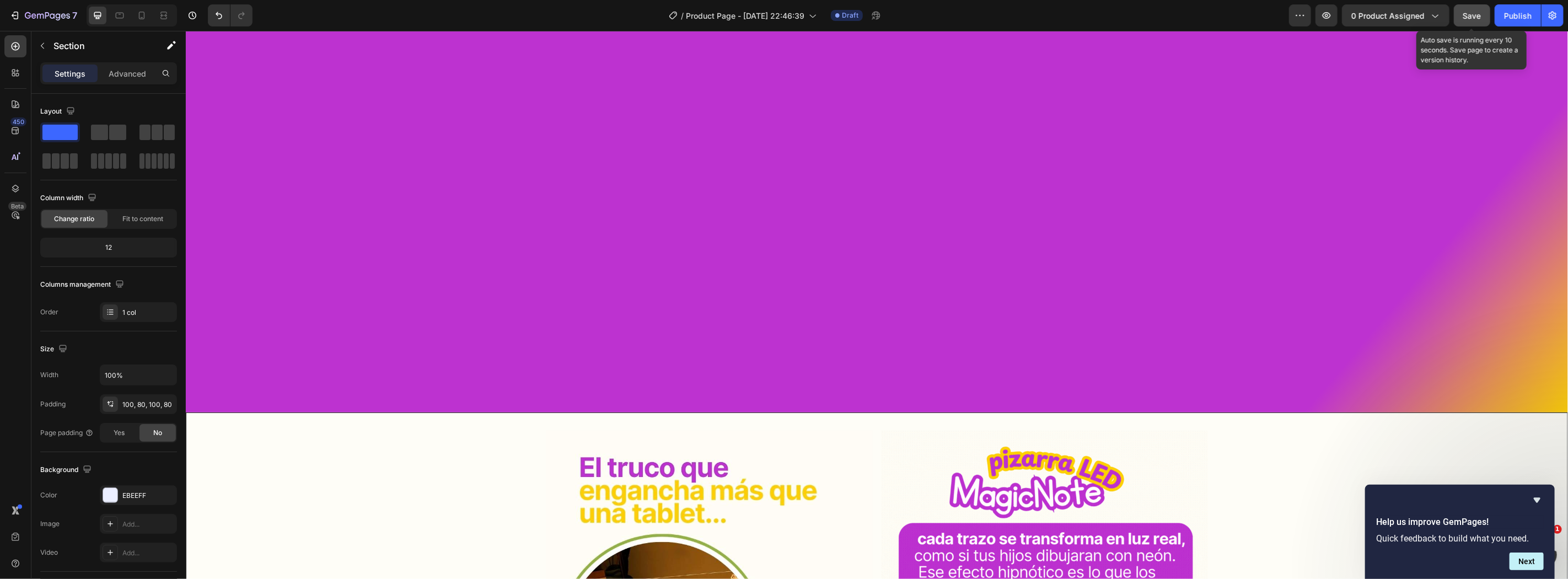
click at [1479, 7] on button "Save" at bounding box center [1472, 15] width 37 height 22
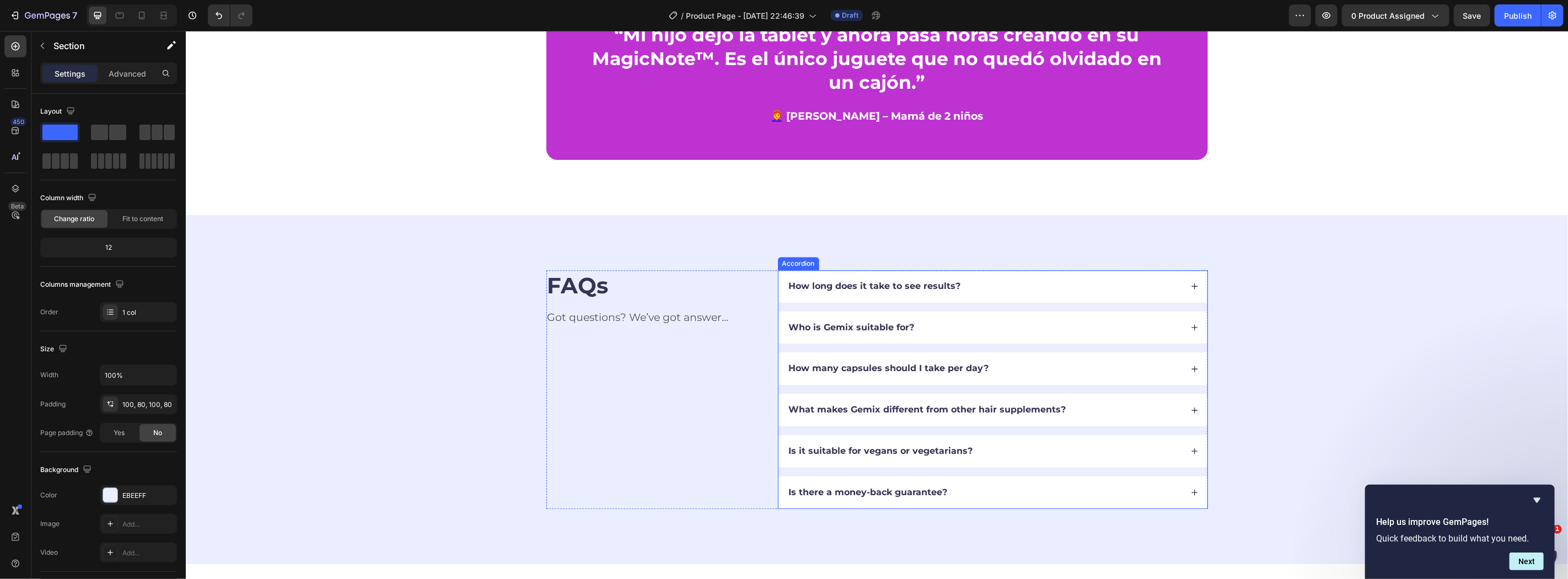
scroll to position [2485, 0]
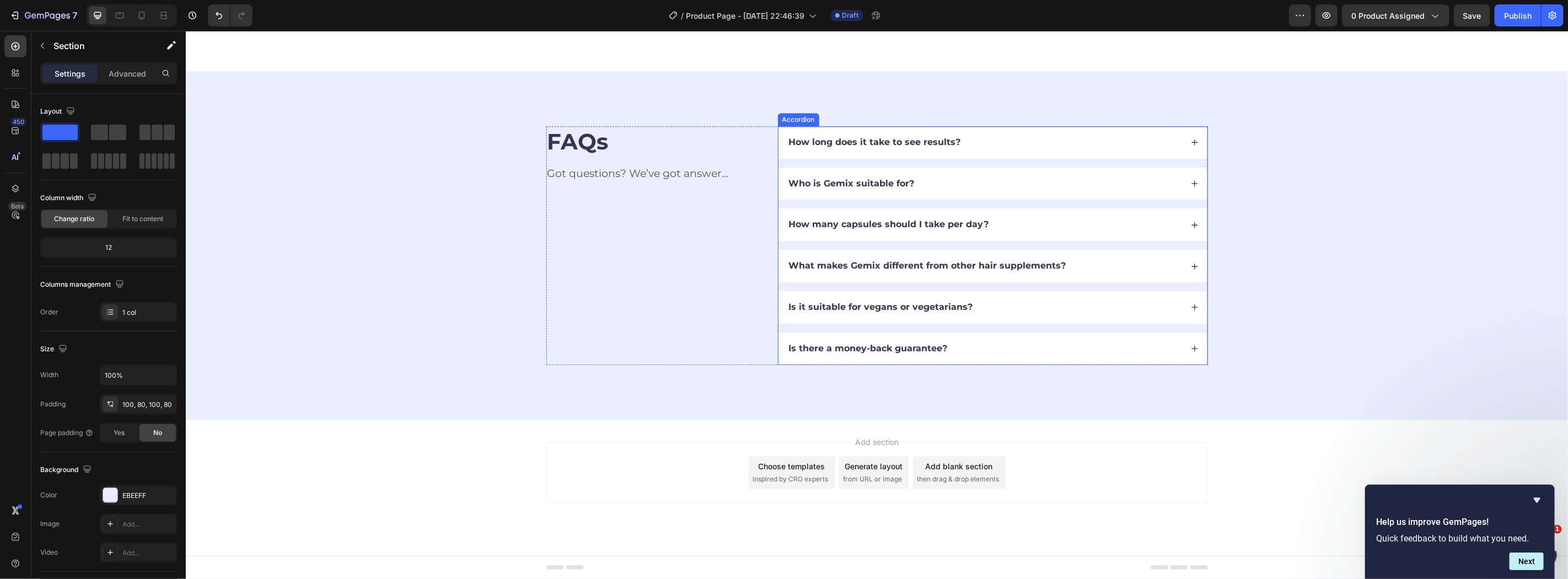
click at [852, 130] on div "How long does it take to see results?" at bounding box center [992, 142] width 429 height 32
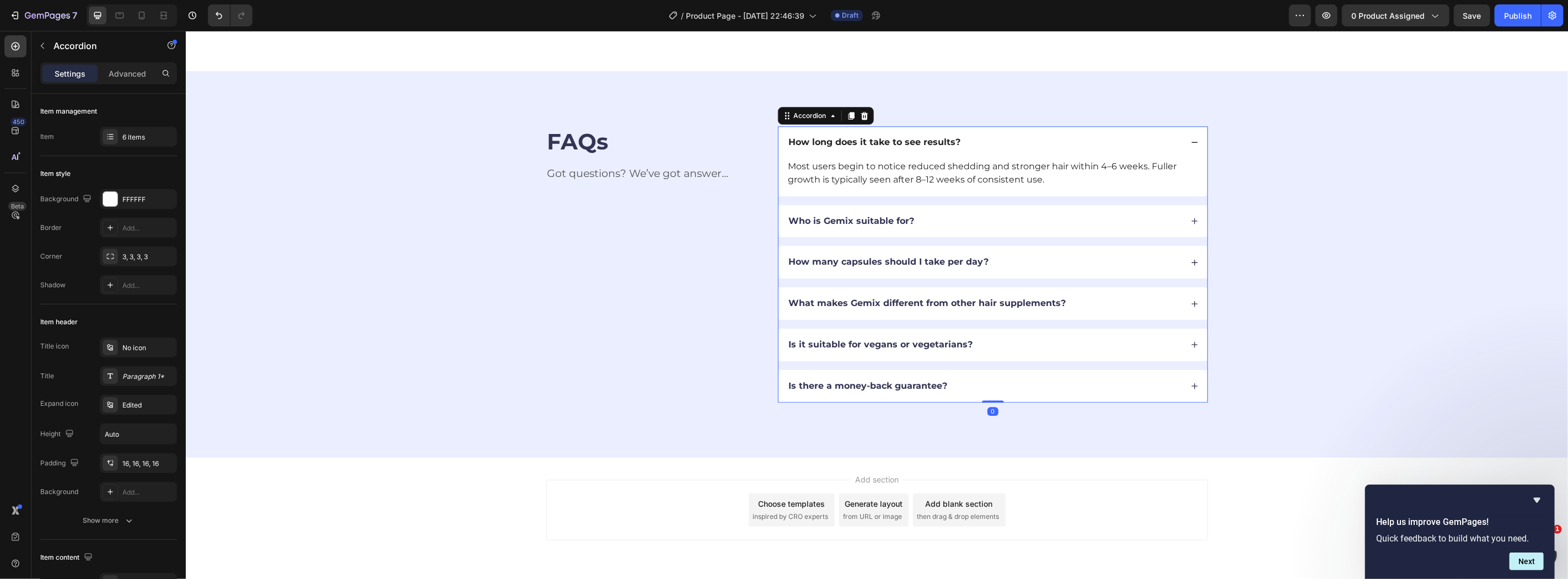
click at [857, 142] on p "How long does it take to see results?" at bounding box center [874, 142] width 172 height 12
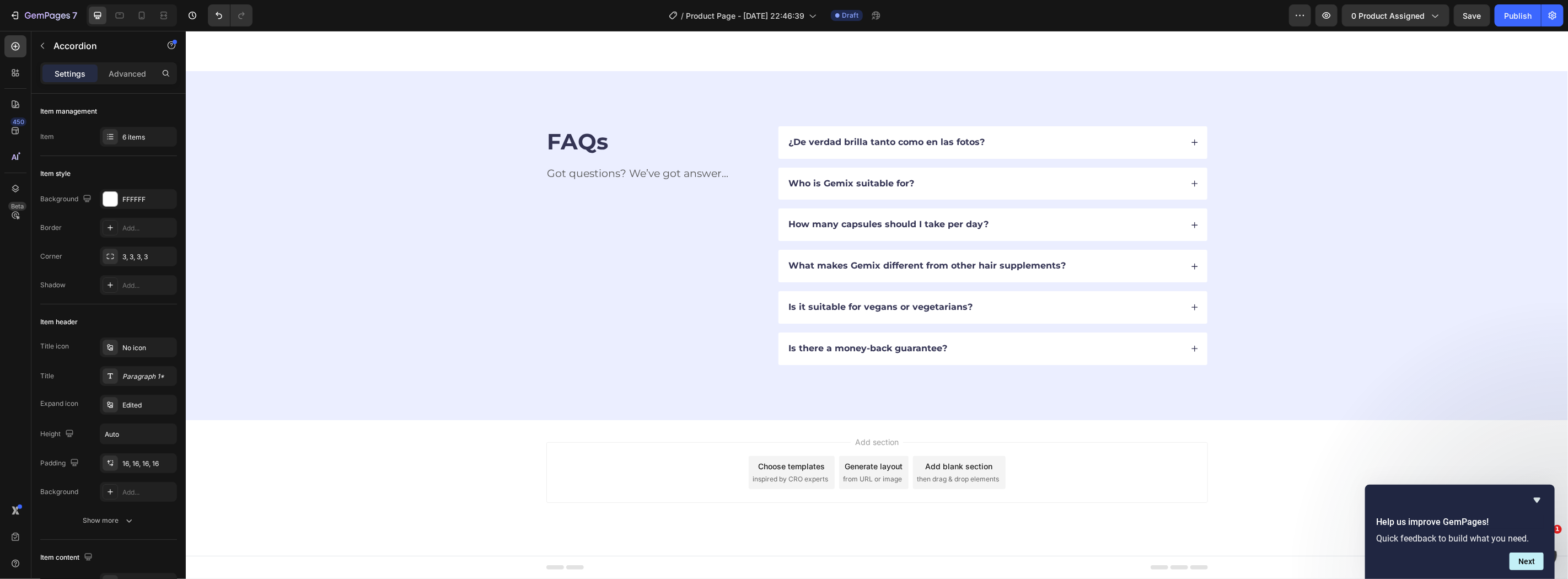
click at [1021, 138] on div "¿De verdad brilla tanto como en las fotos?" at bounding box center [984, 142] width 395 height 15
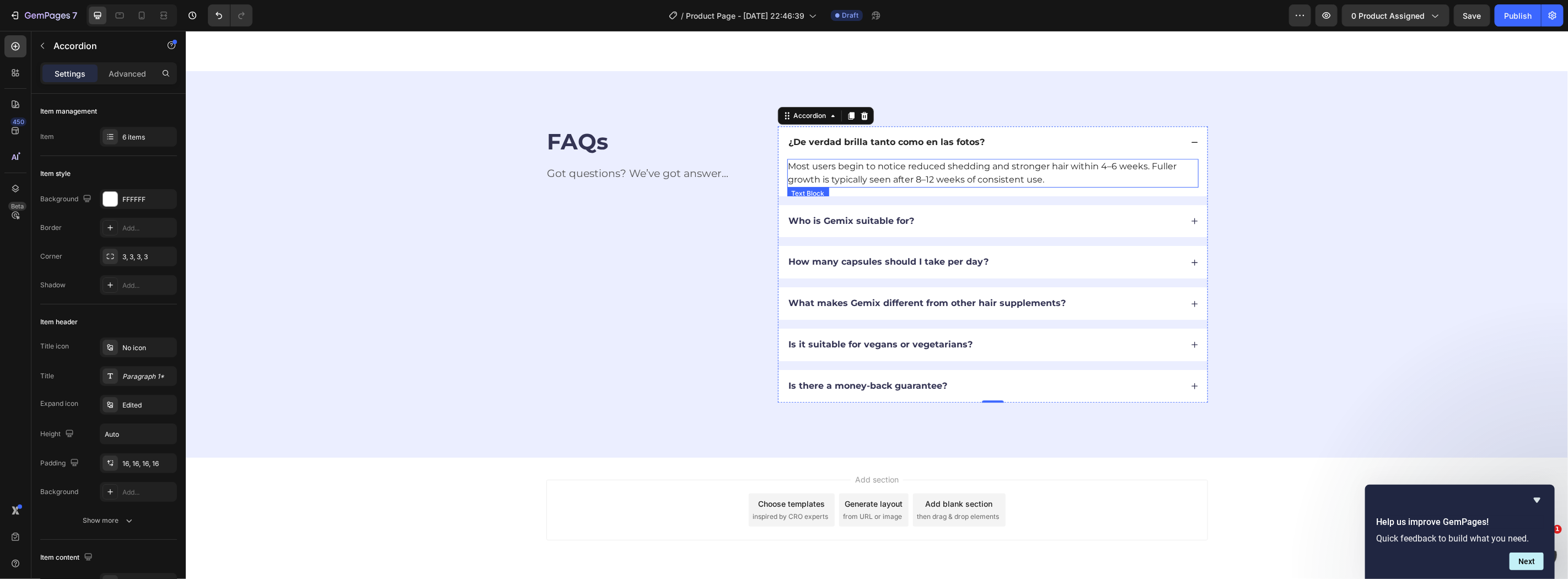
click at [947, 173] on p "Most users begin to notice reduced shedding and stronger hair within 4–6 weeks.…" at bounding box center [992, 172] width 409 height 26
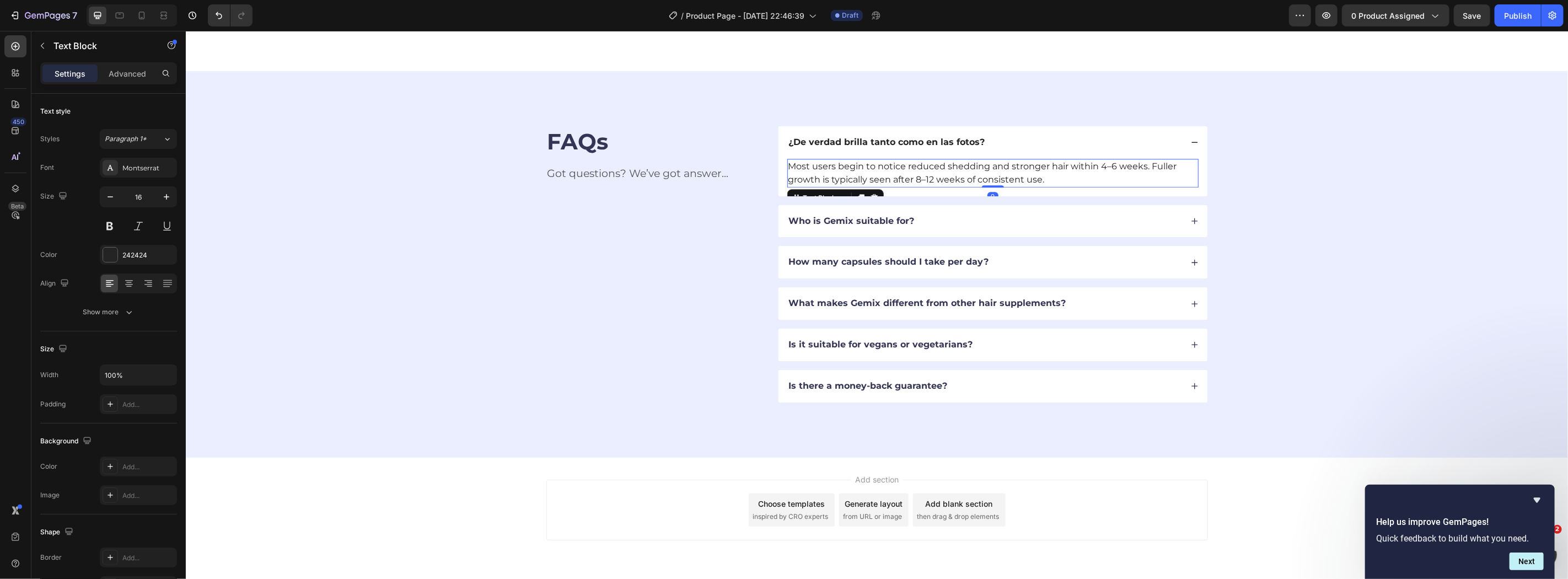
click at [947, 173] on p "Most users begin to notice reduced shedding and stronger hair within 4–6 weeks.…" at bounding box center [992, 172] width 409 height 26
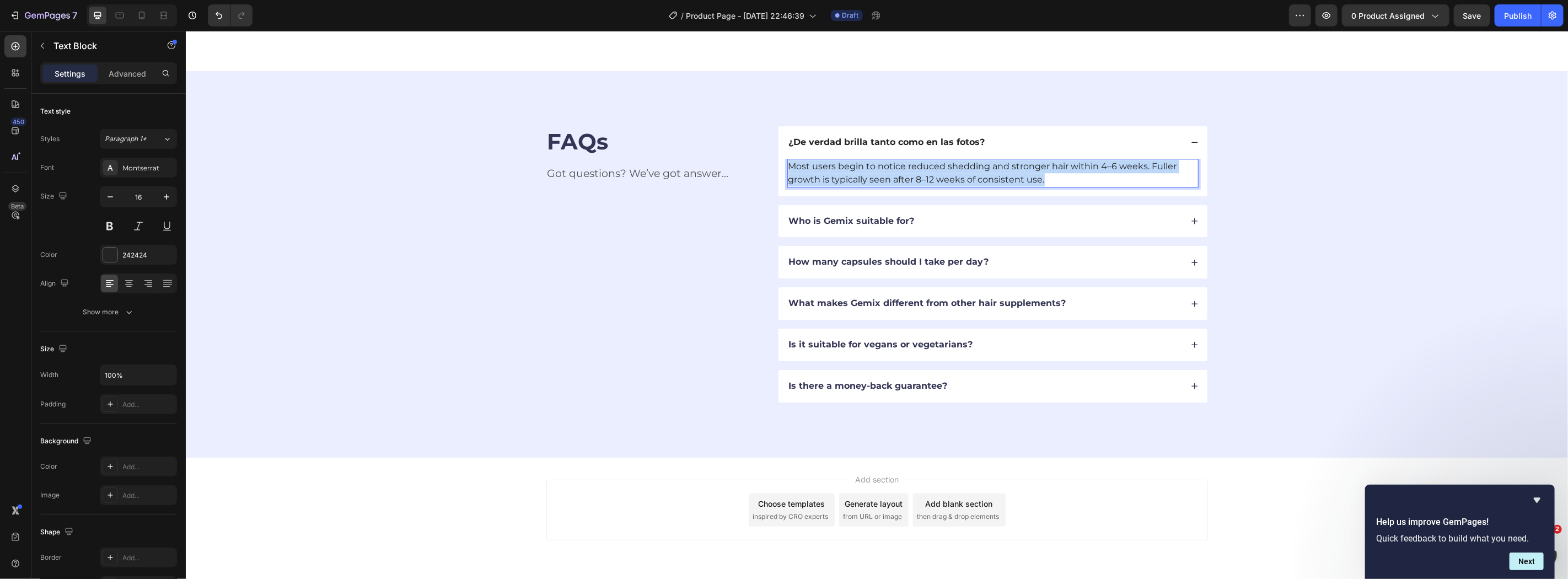
click at [947, 173] on p "Most users begin to notice reduced shedding and stronger hair within 4–6 weeks.…" at bounding box center [992, 172] width 409 height 26
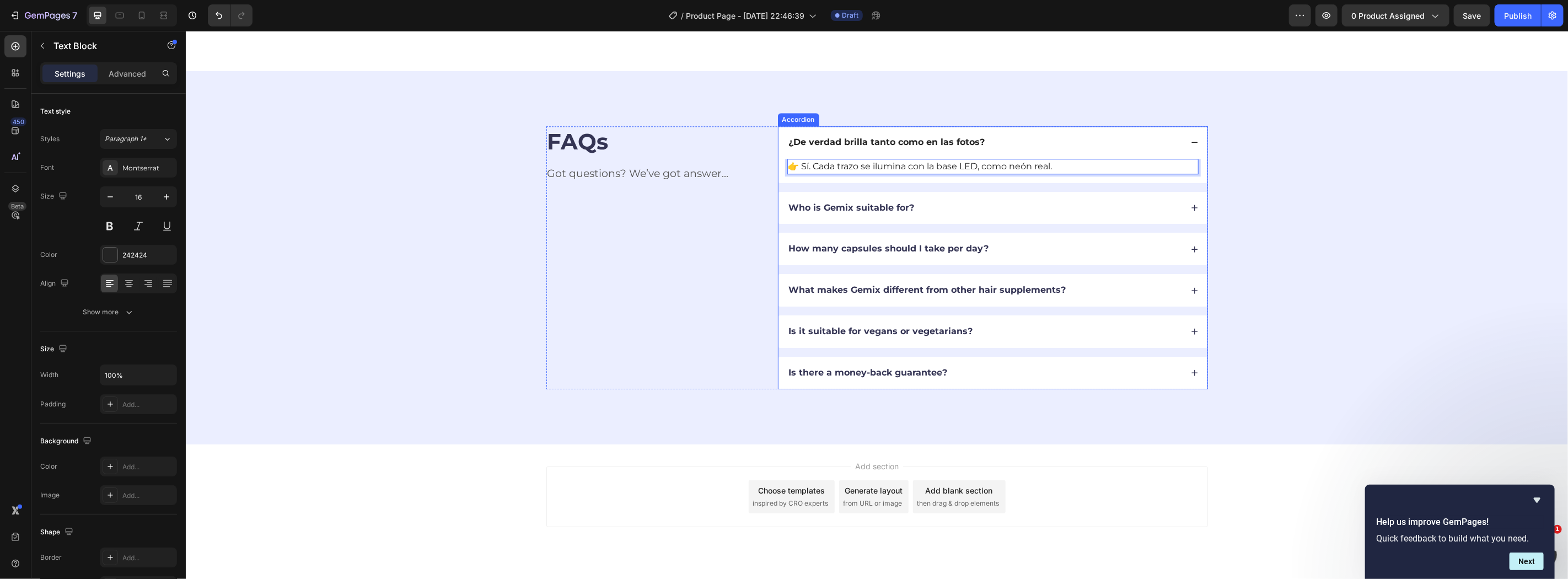
click at [888, 209] on p "Who is Gemix suitable for?" at bounding box center [851, 208] width 126 height 12
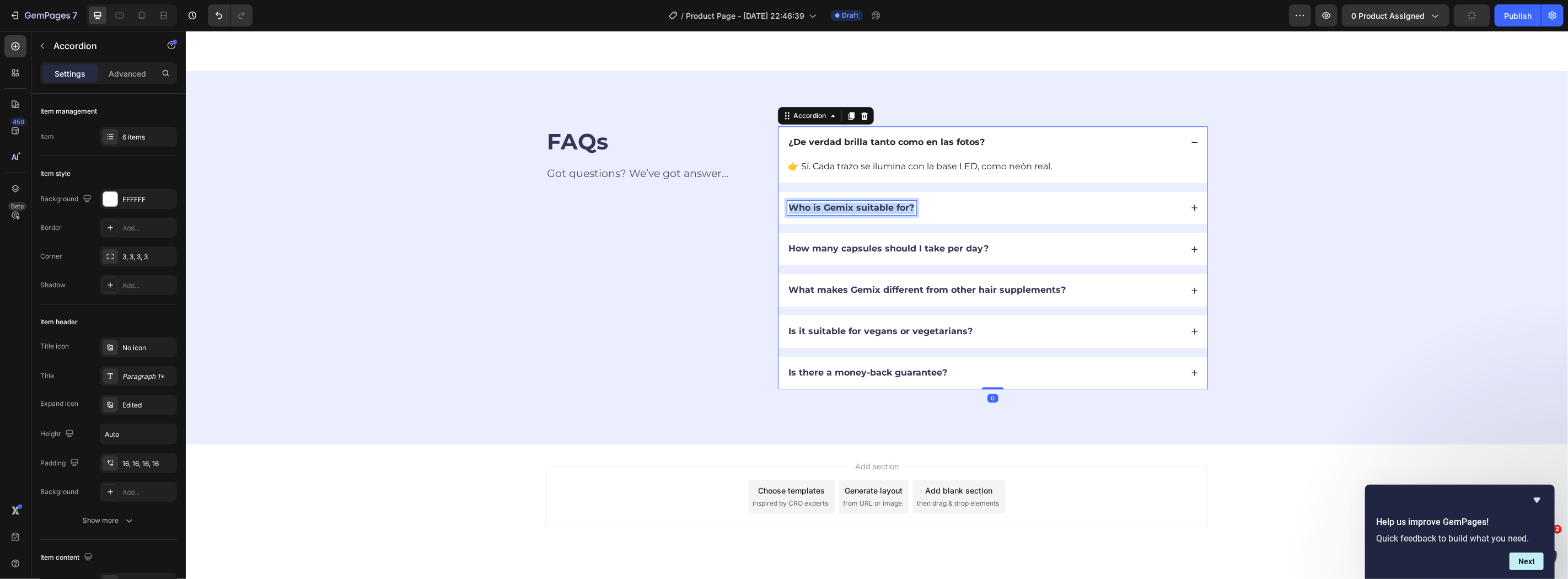
click at [888, 209] on p "Who is Gemix suitable for?" at bounding box center [851, 208] width 126 height 12
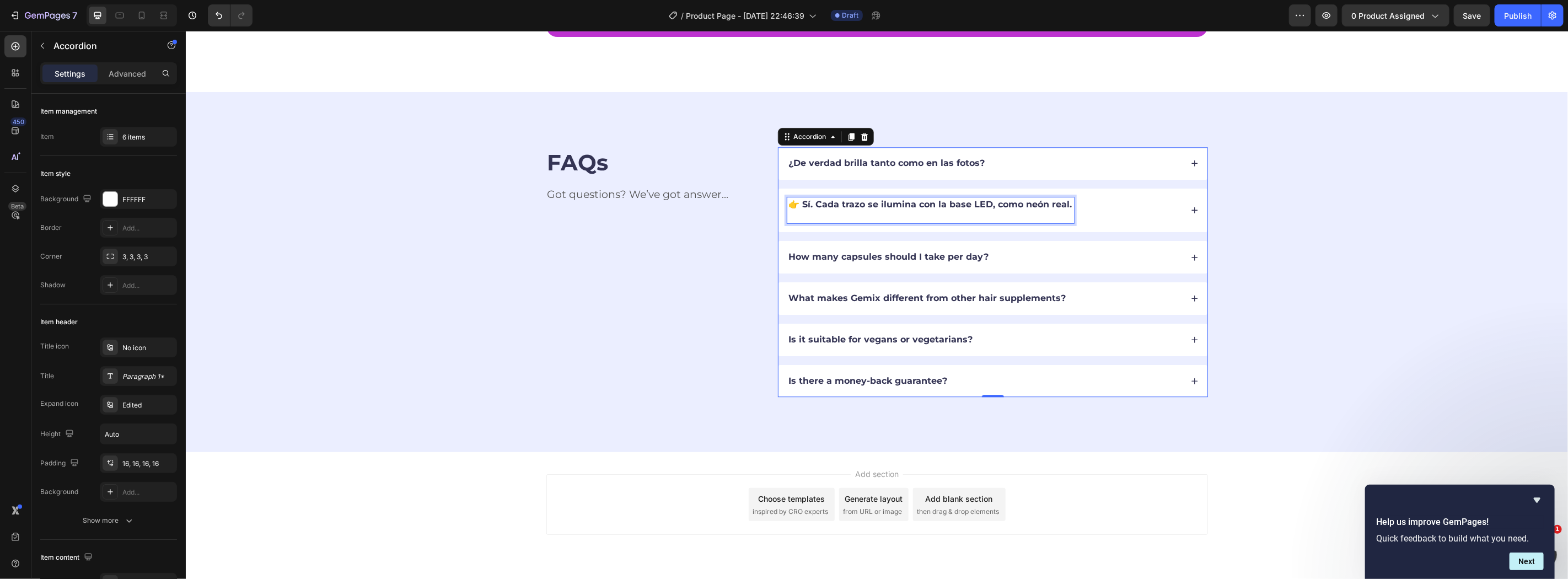
scroll to position [2461, 0]
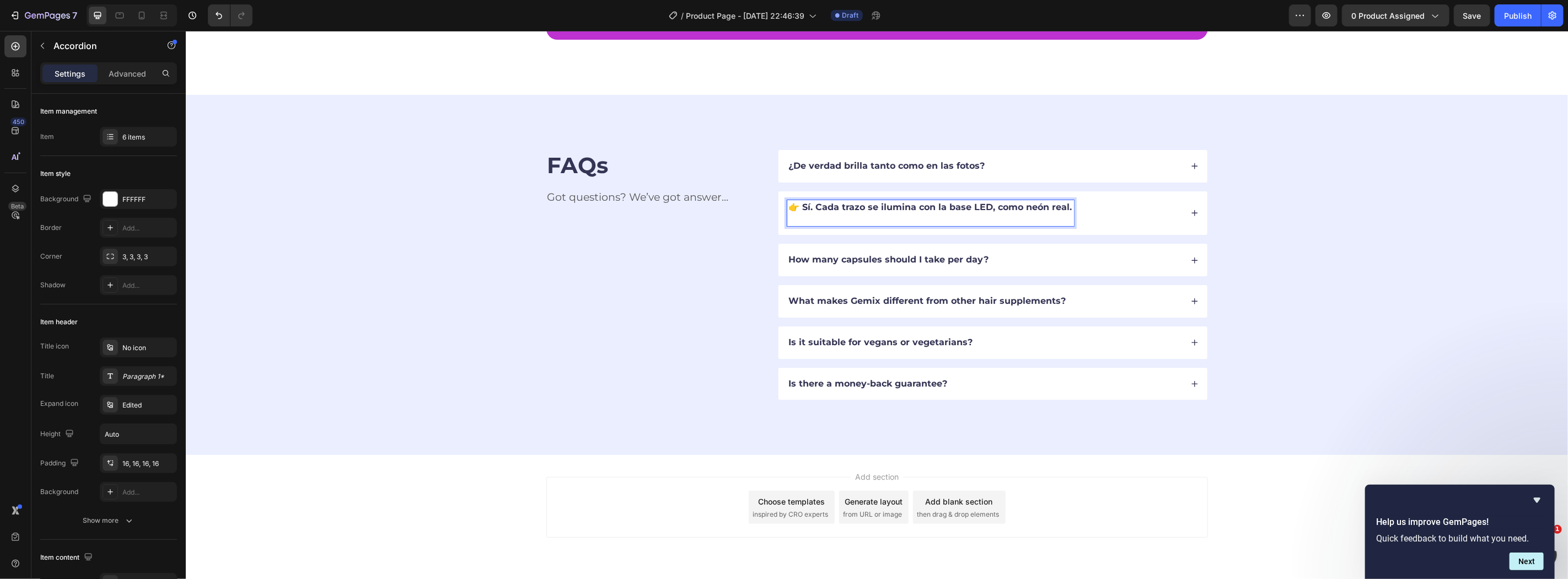
click at [920, 205] on p "👉 Sí. Cada trazo se ilumina con la base LED, como neón real." at bounding box center [930, 207] width 284 height 12
click at [999, 206] on div "¿Es frágil o se raya fácil?" at bounding box center [984, 212] width 395 height 26
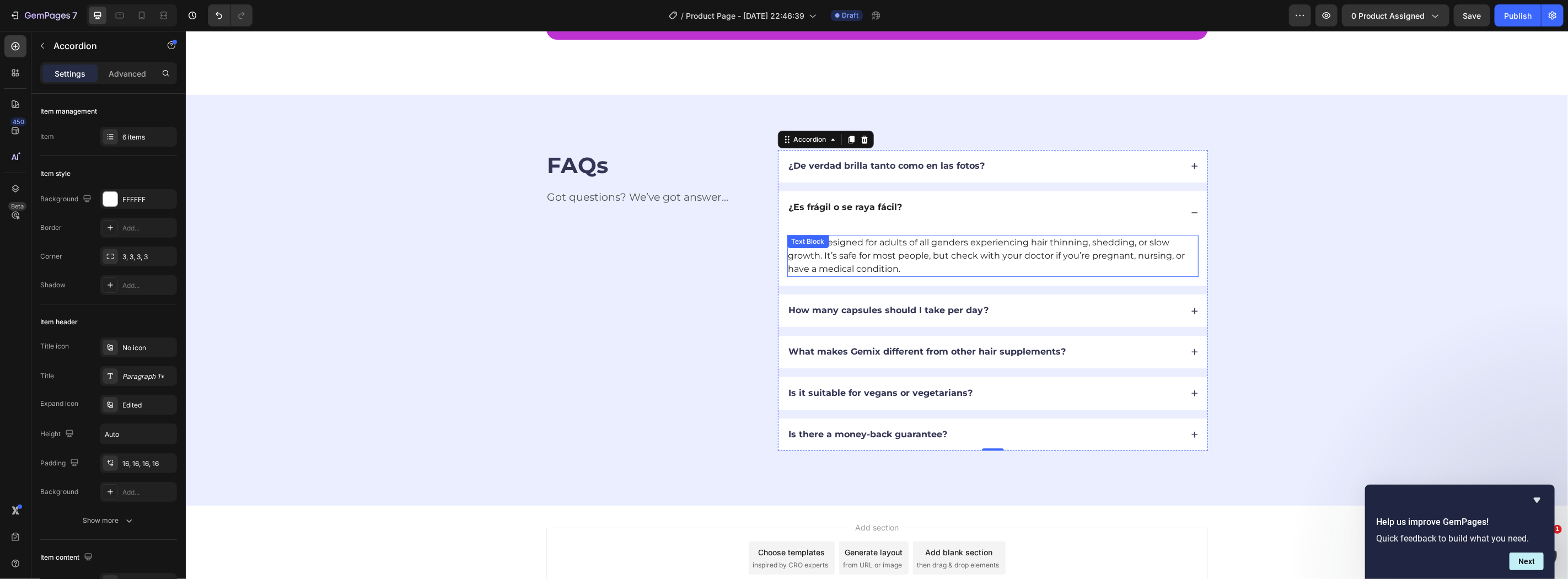
click at [827, 253] on div "Follix is designed for adults of all genders experiencing hair thinning, sheddi…" at bounding box center [993, 255] width 411 height 42
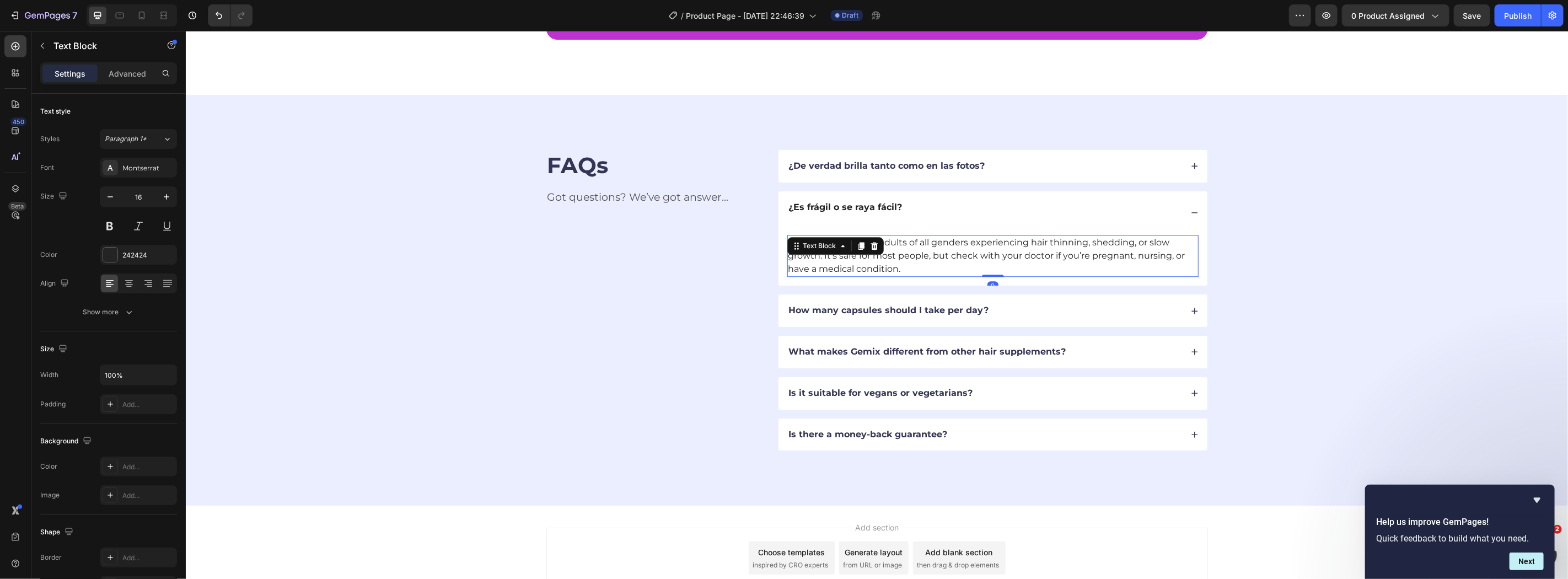
click at [827, 253] on div "Text Block" at bounding box center [835, 245] width 97 height 18
click at [918, 251] on p "Follix is designed for adults of all genders experiencing hair thinning, sheddi…" at bounding box center [992, 255] width 409 height 40
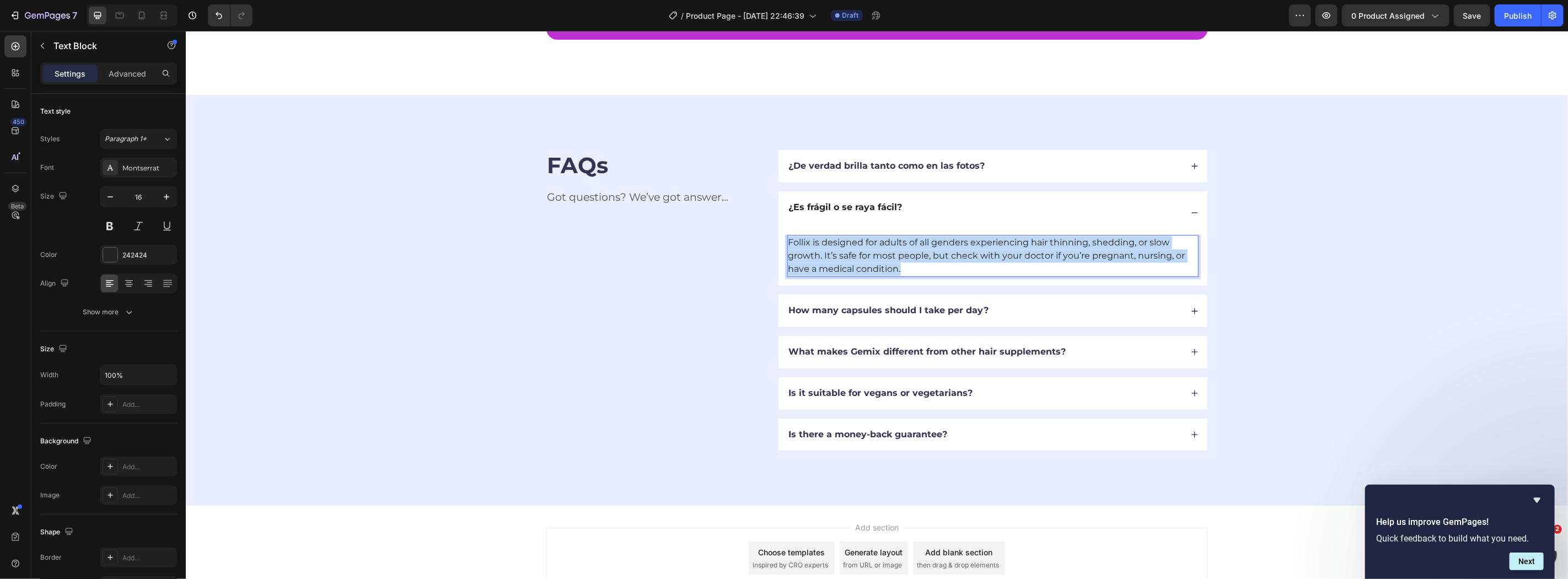
click at [918, 251] on p "Follix is designed for adults of all genders experiencing hair thinning, sheddi…" at bounding box center [992, 255] width 409 height 40
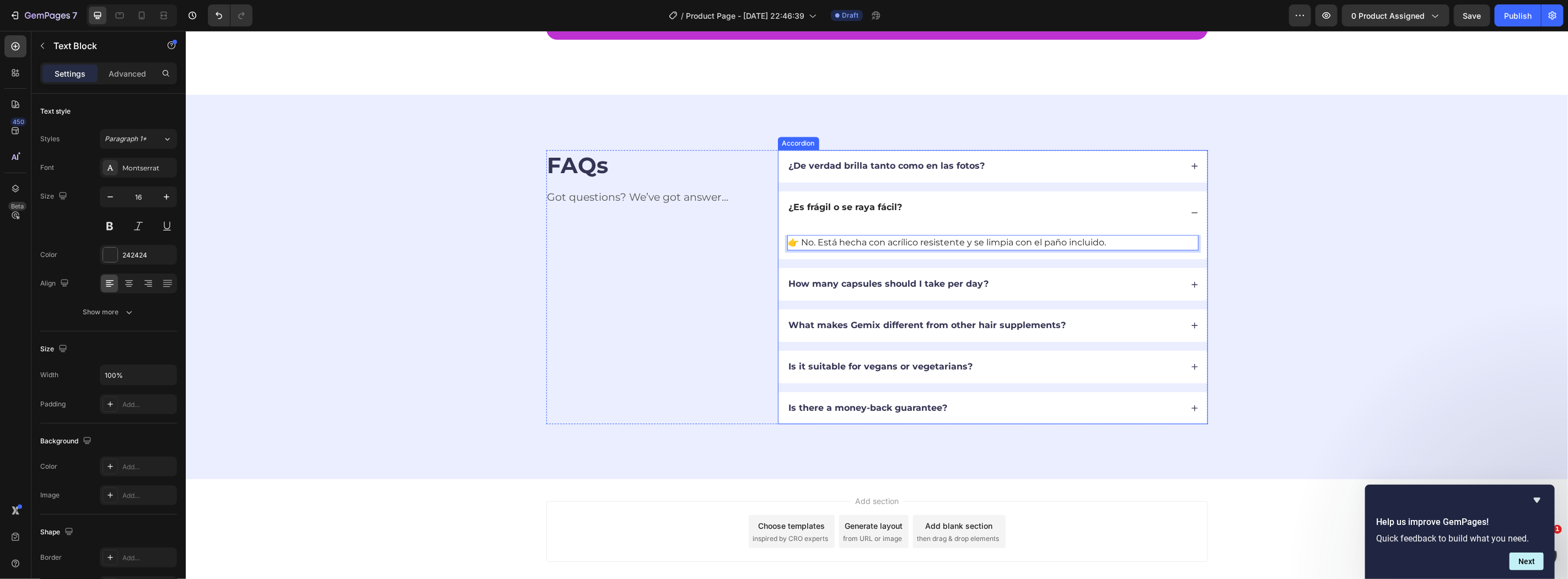
click at [859, 284] on p "How many capsules should I take per day?" at bounding box center [888, 284] width 200 height 12
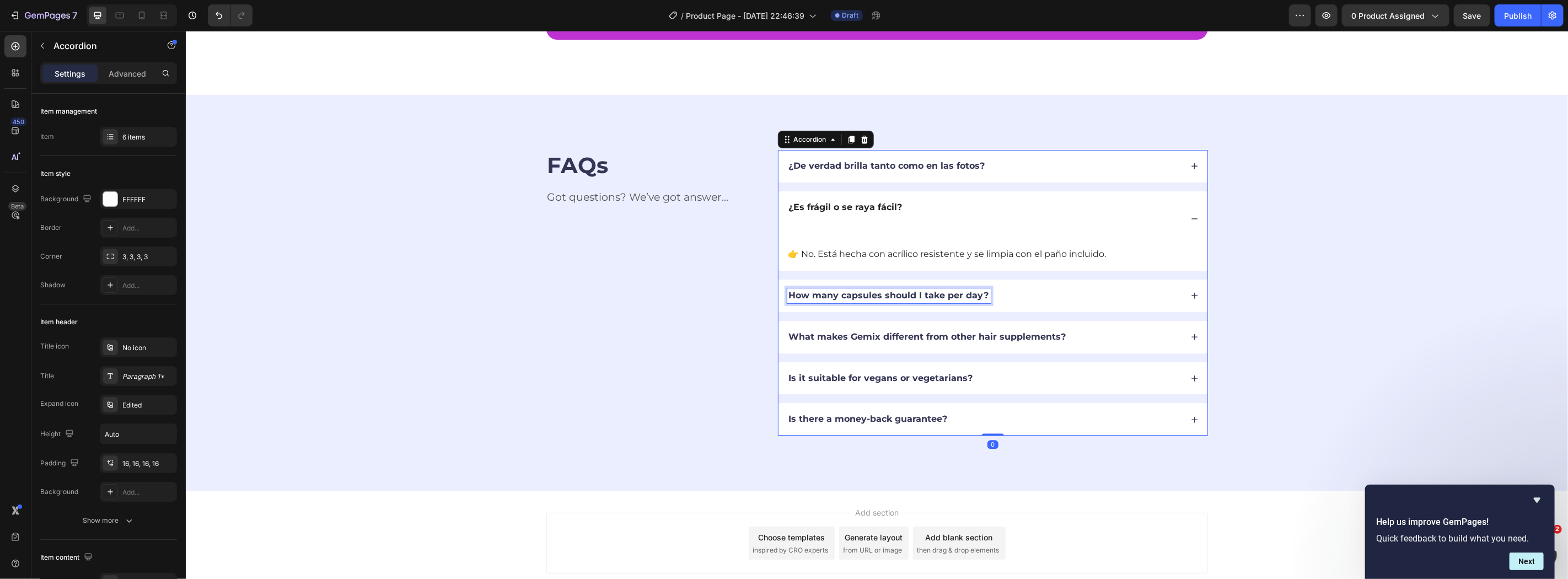
click at [859, 284] on div "How many capsules should I take per day?" at bounding box center [992, 295] width 429 height 32
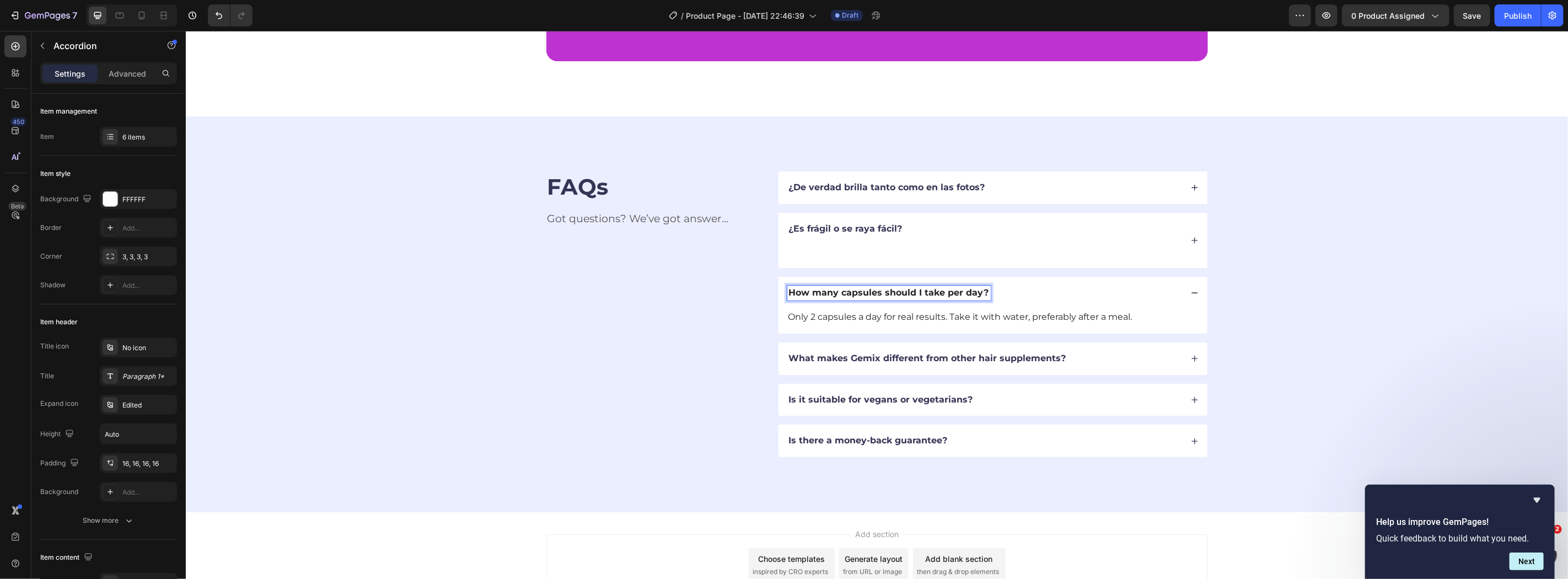
scroll to position [2437, 0]
click at [892, 298] on p "How many capsules should I take per day?" at bounding box center [888, 295] width 200 height 12
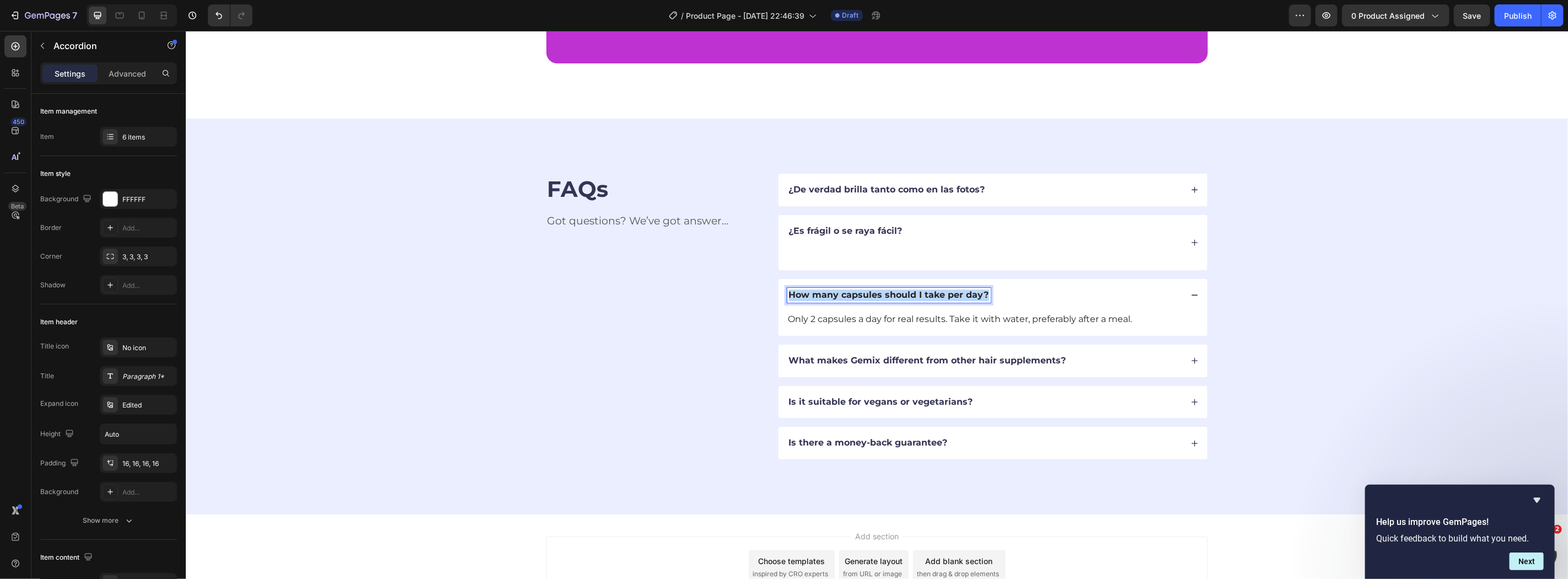
click at [892, 298] on p "How many capsules should I take per day?" at bounding box center [888, 295] width 200 height 12
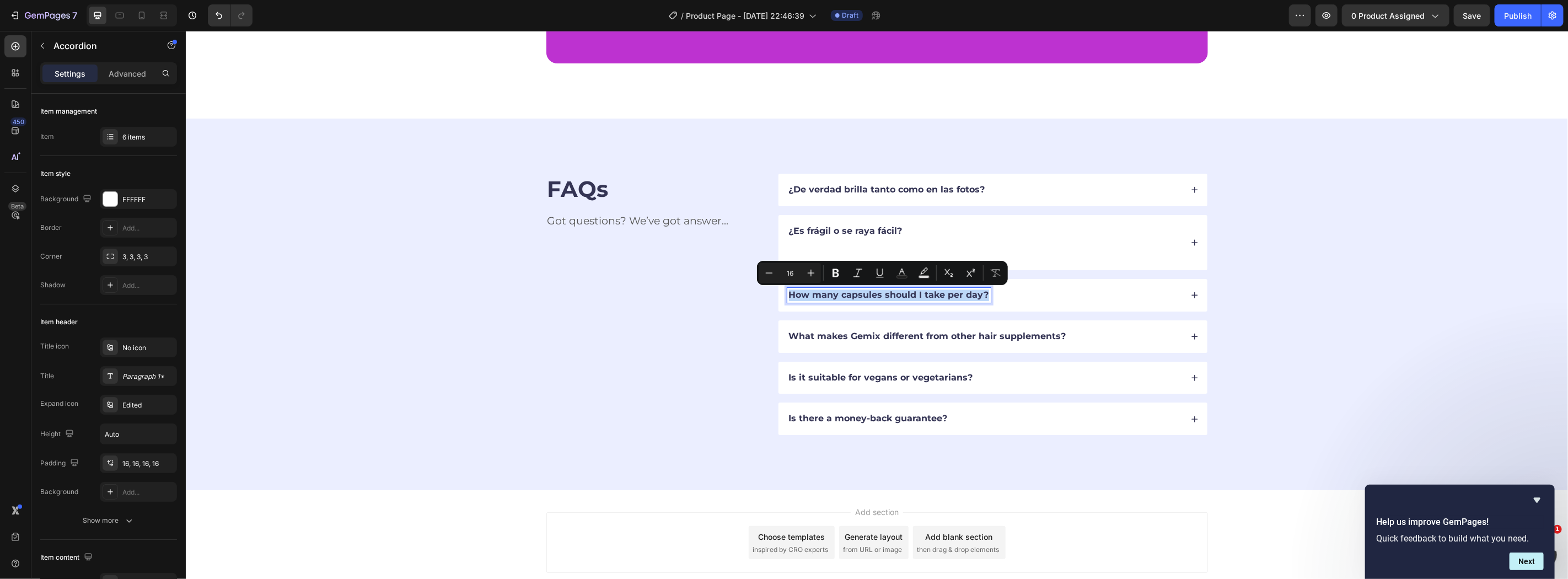
click at [834, 300] on p "How many capsules should I take per day?" at bounding box center [888, 295] width 200 height 12
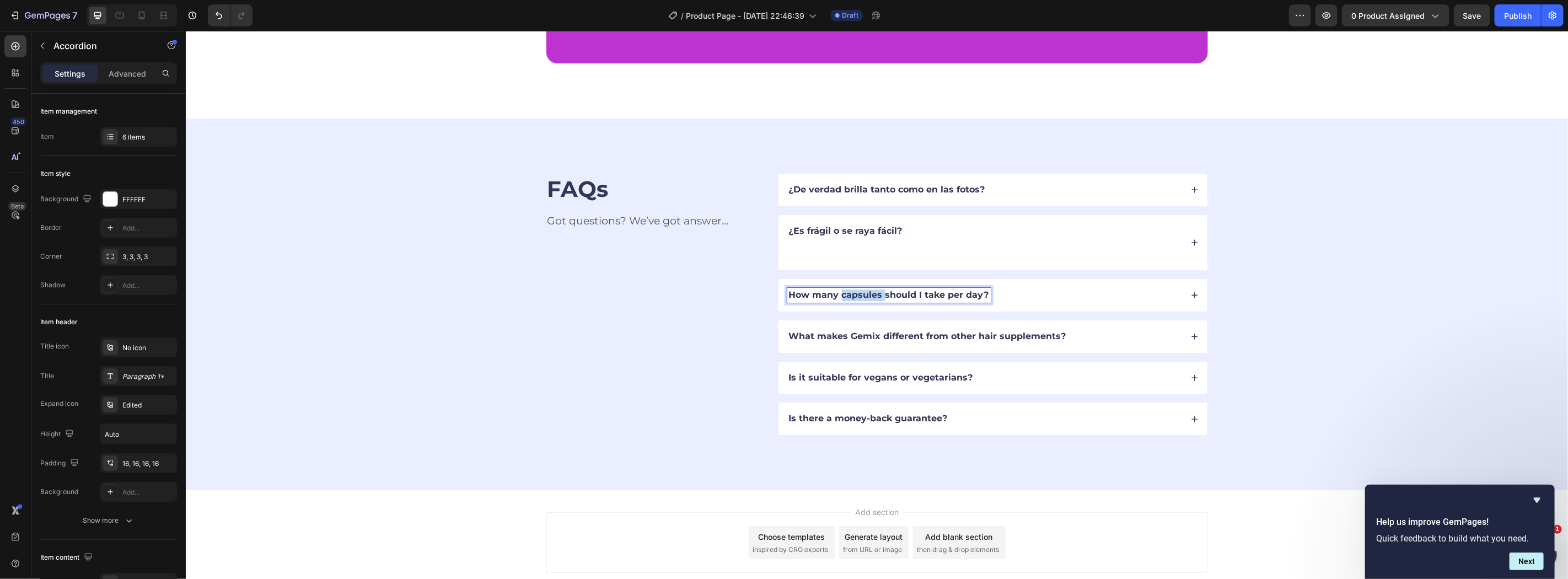
click at [834, 300] on p "How many capsules should I take per day?" at bounding box center [888, 295] width 200 height 12
click at [836, 295] on p "How many capsules should I take per day?" at bounding box center [888, 295] width 200 height 12
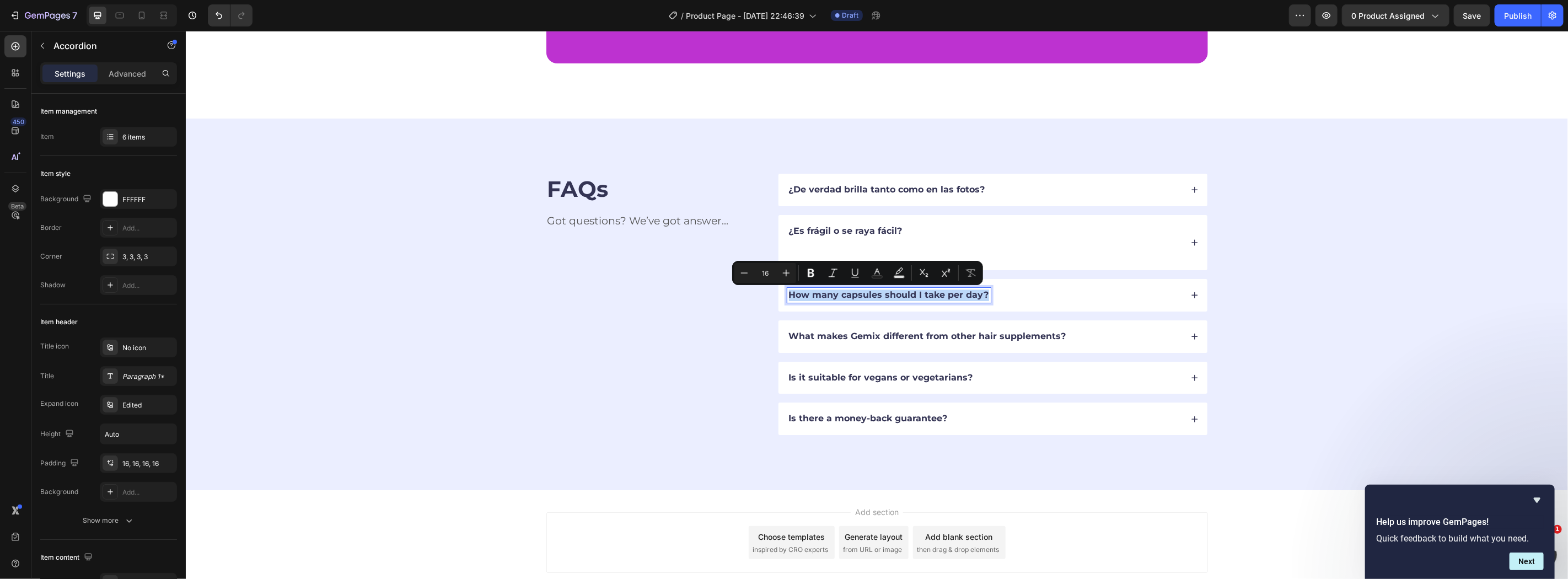
click at [836, 295] on p "How many capsules should I take per day?" at bounding box center [888, 295] width 200 height 12
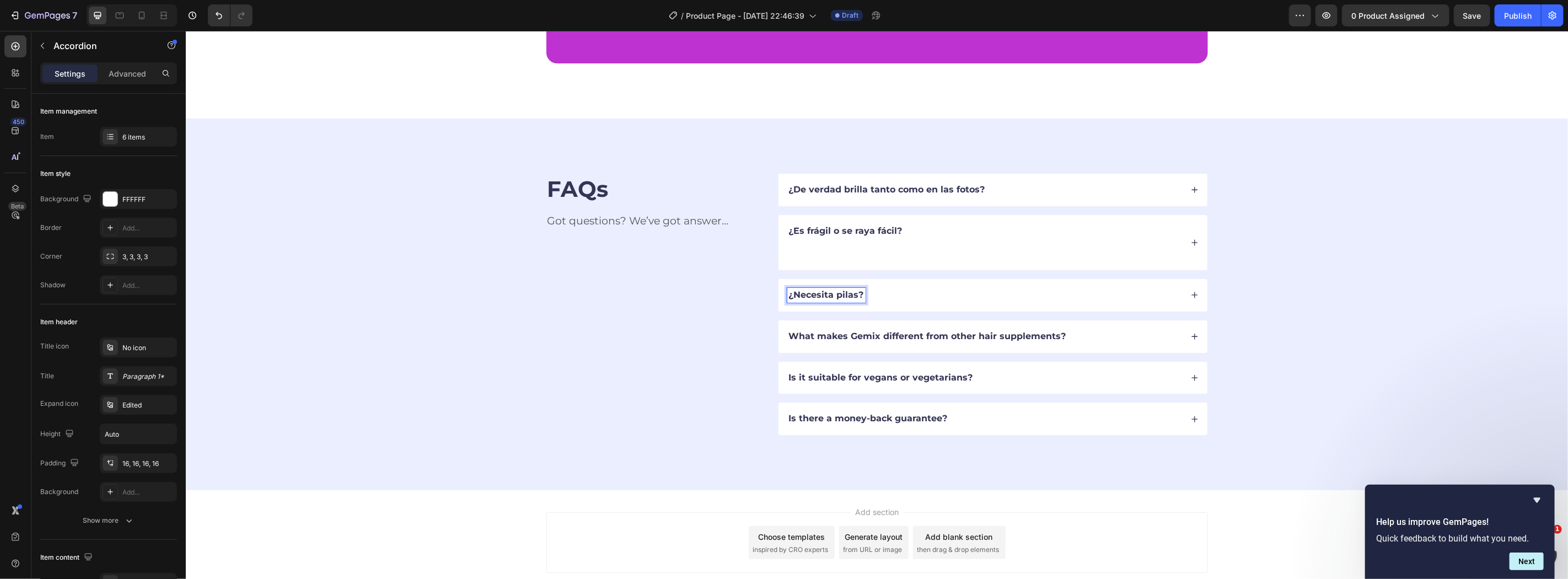
click at [975, 301] on div "¿Necesita pilas?" at bounding box center [984, 295] width 395 height 15
click at [908, 300] on div "¿Necesita pilas?" at bounding box center [984, 295] width 395 height 15
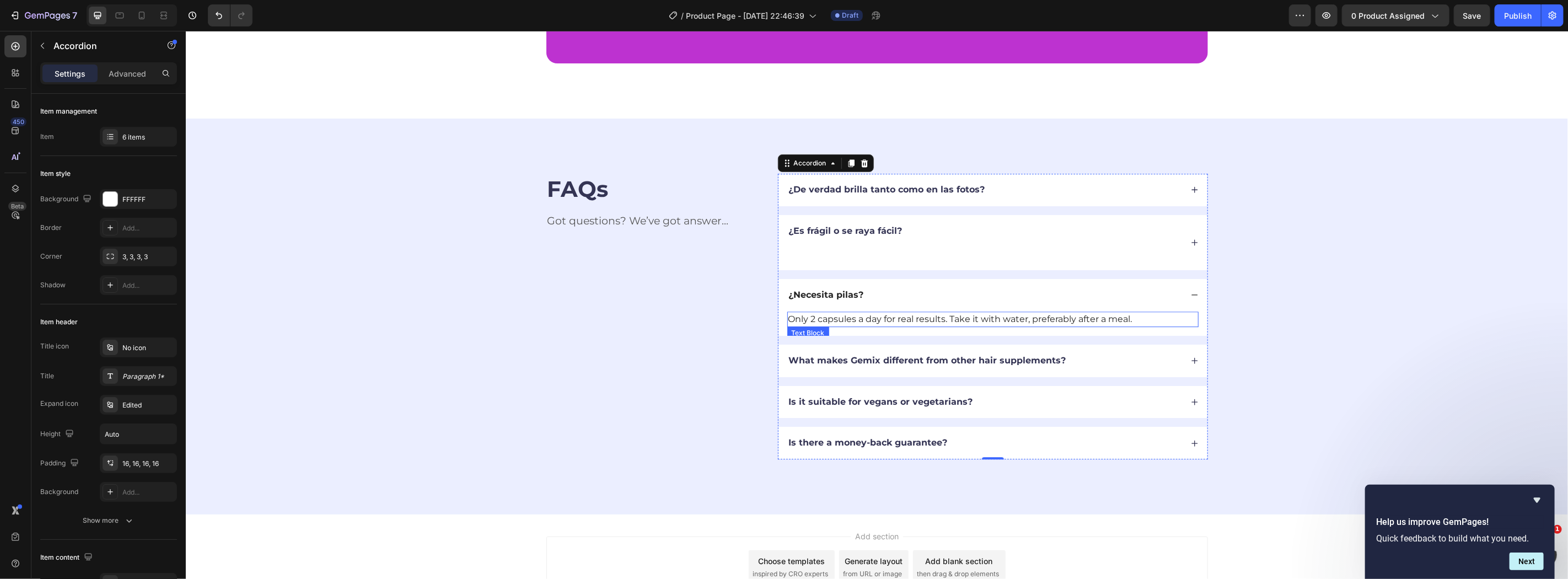
click at [847, 318] on p "Only 2 capsules a day for real results. Take it with water, preferably after a …" at bounding box center [992, 319] width 409 height 13
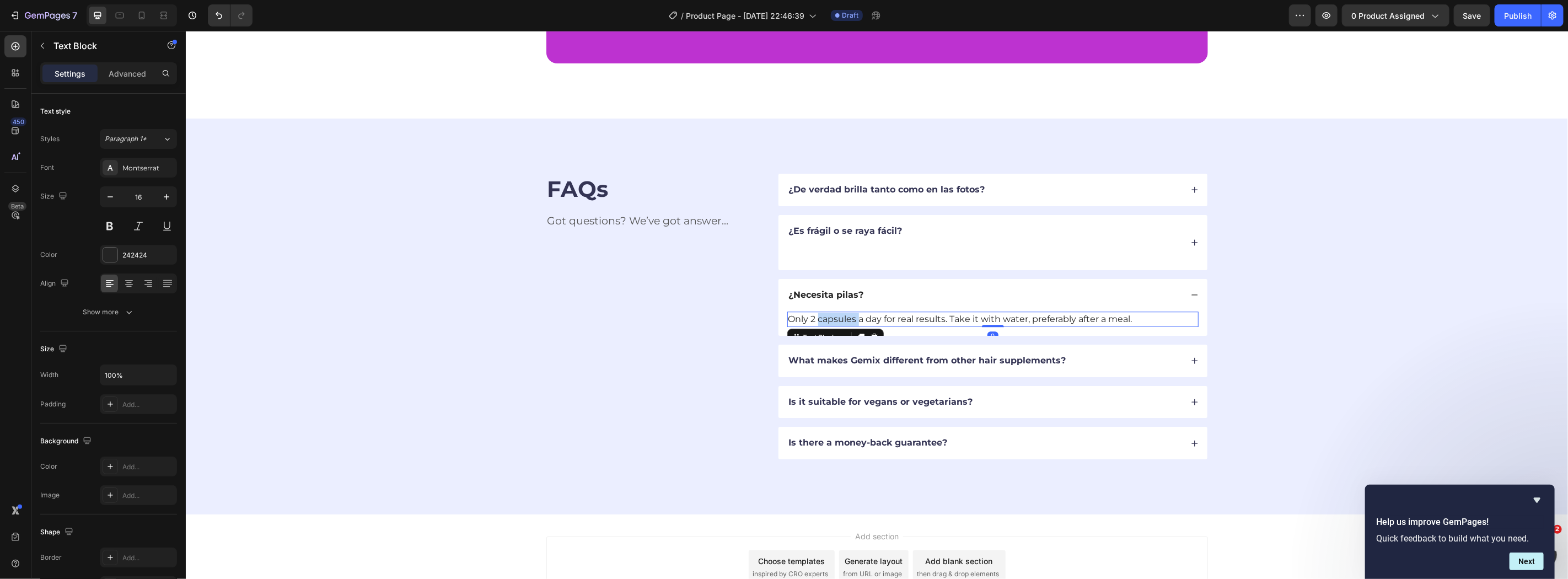
click at [847, 318] on p "Only 2 capsules a day for real results. Take it with water, preferably after a …" at bounding box center [992, 319] width 409 height 13
click at [1108, 362] on div "What makes Gemix different from other hair supplements?" at bounding box center [984, 360] width 395 height 15
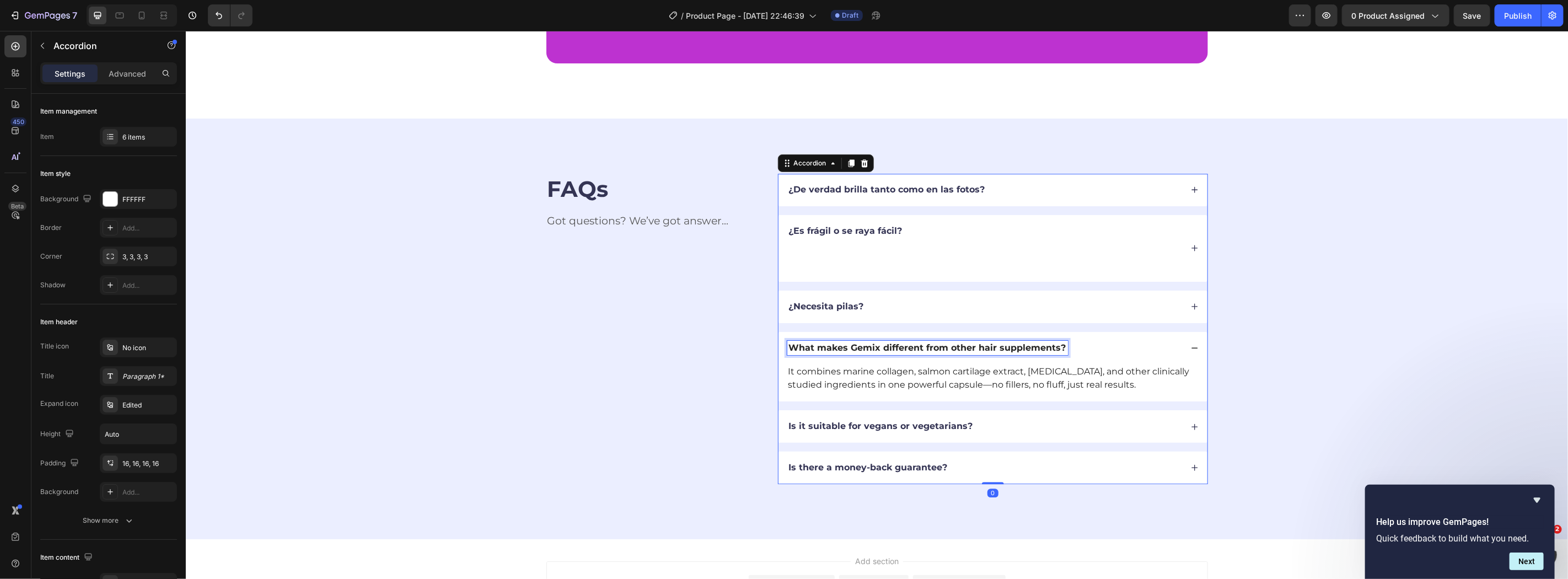
click at [865, 334] on div "What makes Gemix different from other hair supplements?" at bounding box center [992, 347] width 429 height 32
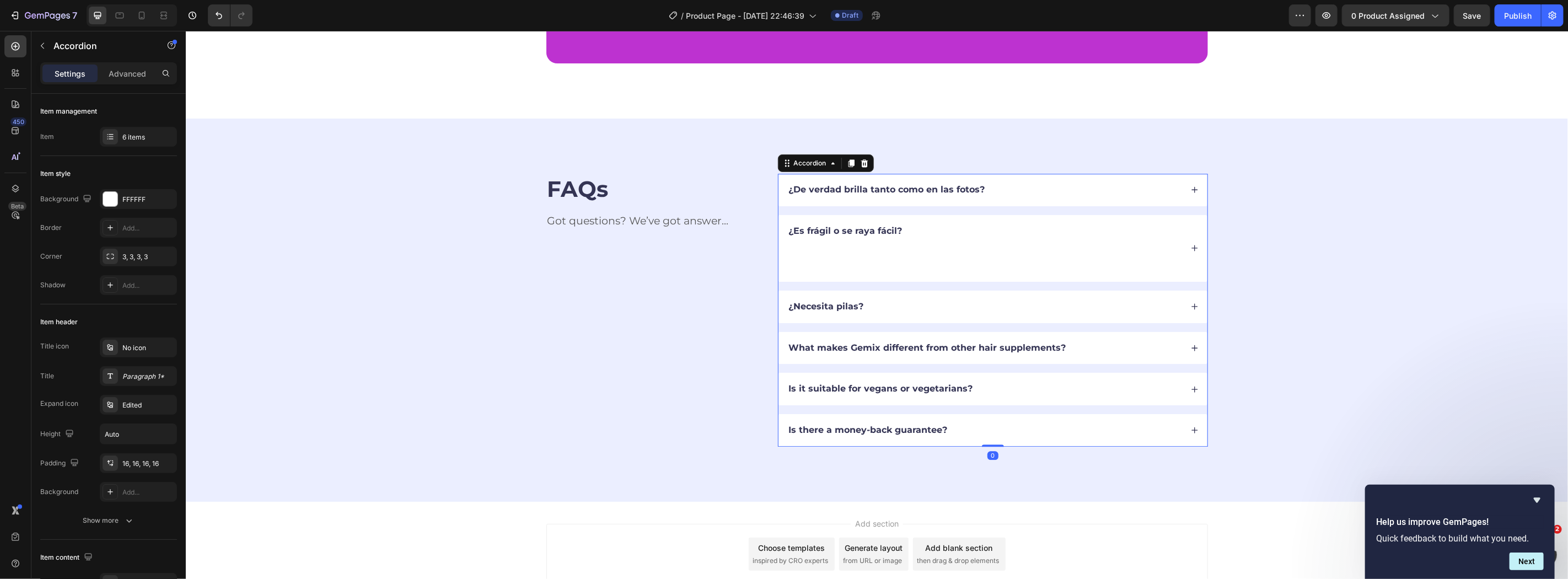
click at [865, 334] on div "What makes Gemix different from other hair supplements?" at bounding box center [992, 347] width 429 height 32
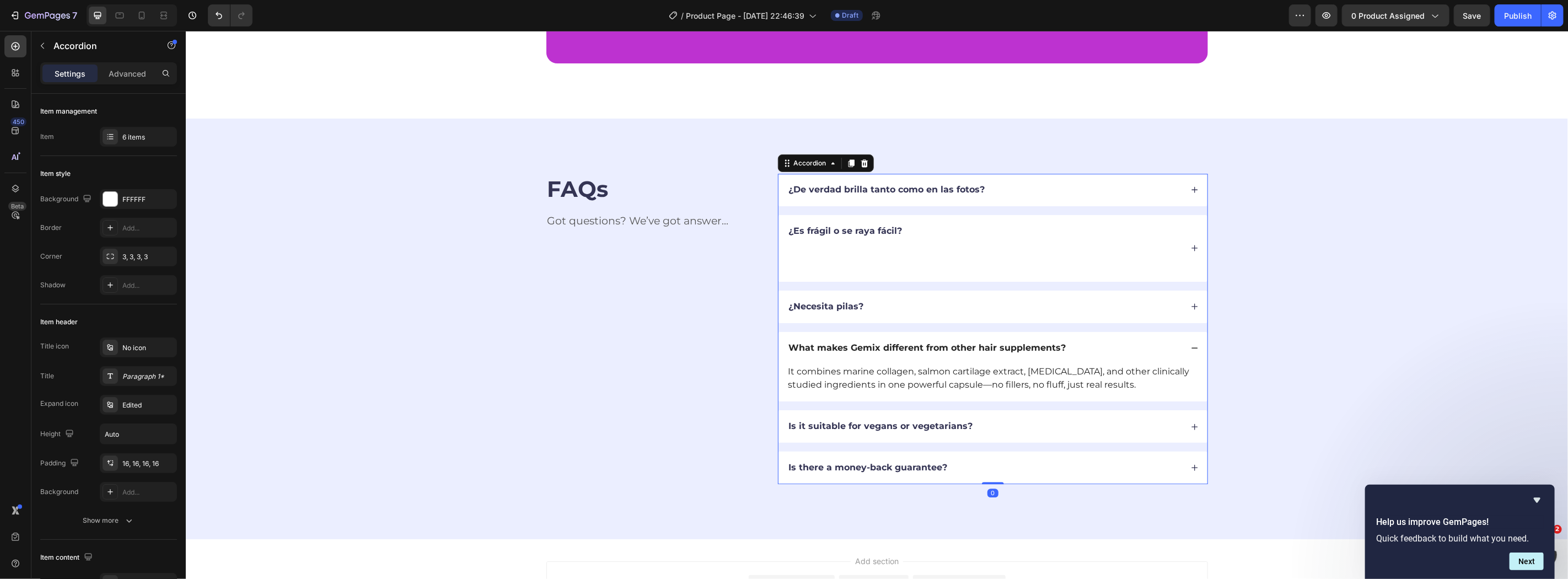
click at [1032, 343] on p "What makes Gemix different from other hair supplements?" at bounding box center [927, 348] width 278 height 12
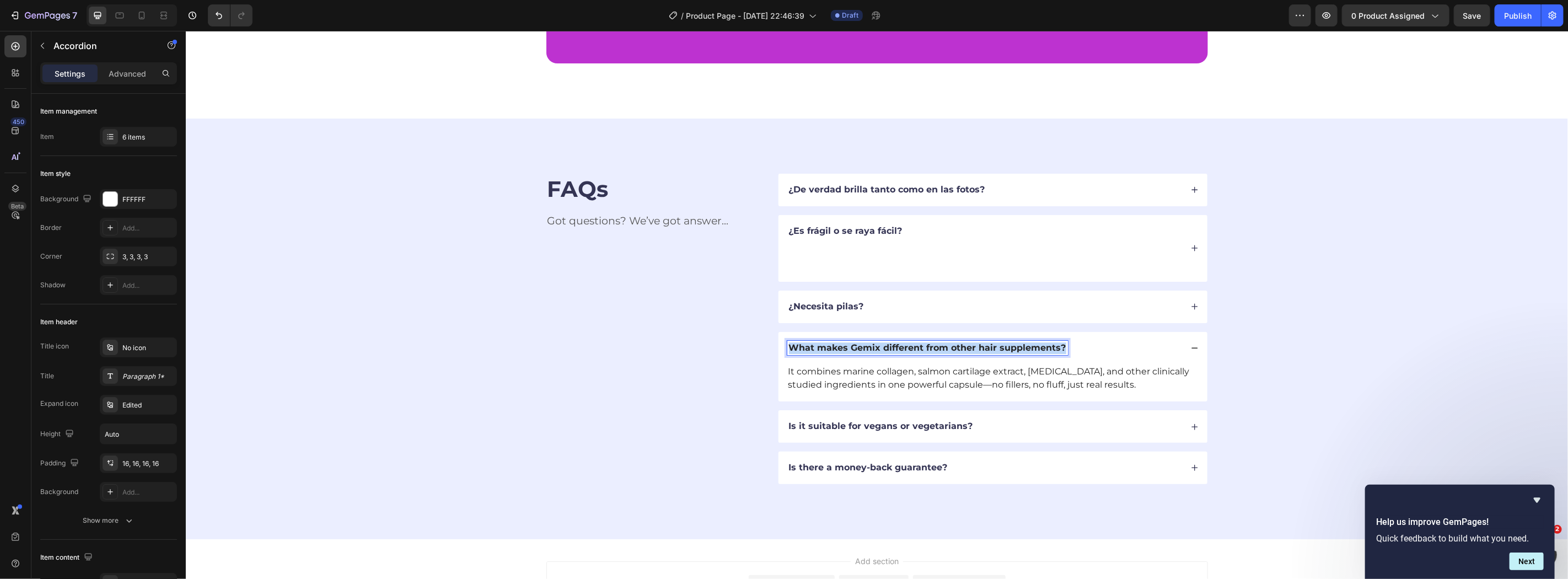
click at [1032, 343] on p "What makes Gemix different from other hair supplements?" at bounding box center [927, 348] width 278 height 12
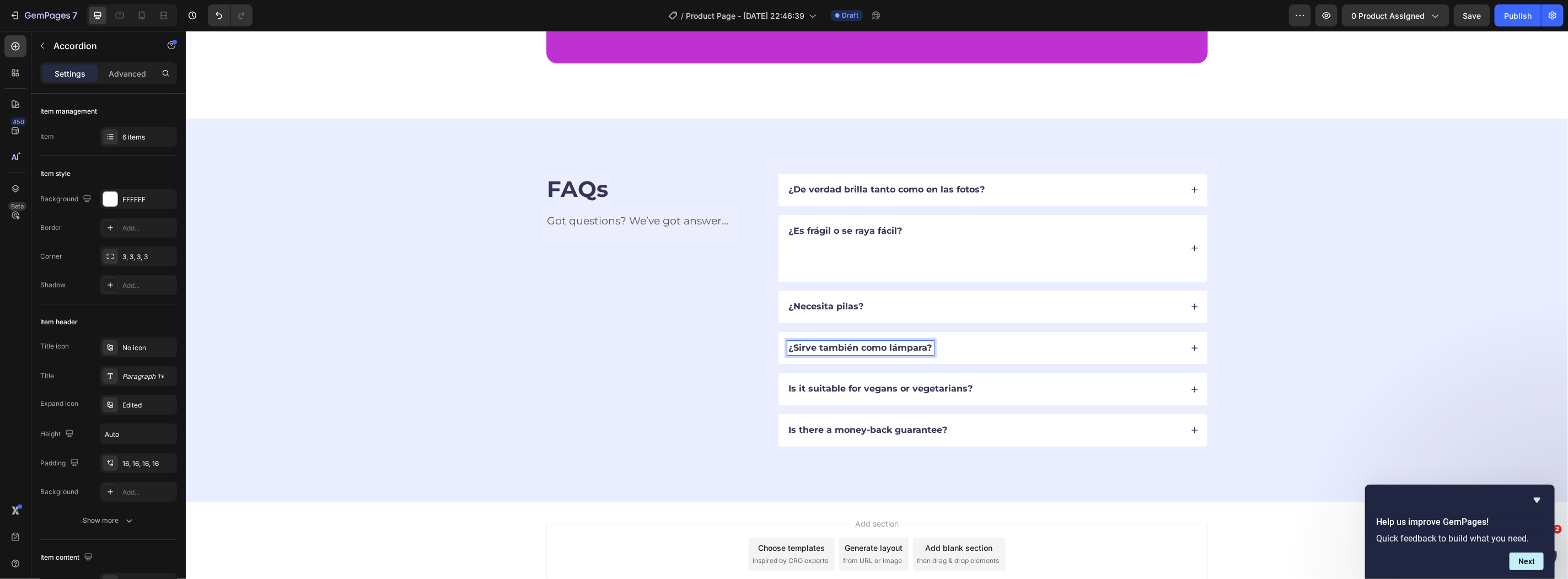
click at [1044, 345] on div "¿Sirve también como lámpara?" at bounding box center [984, 348] width 395 height 15
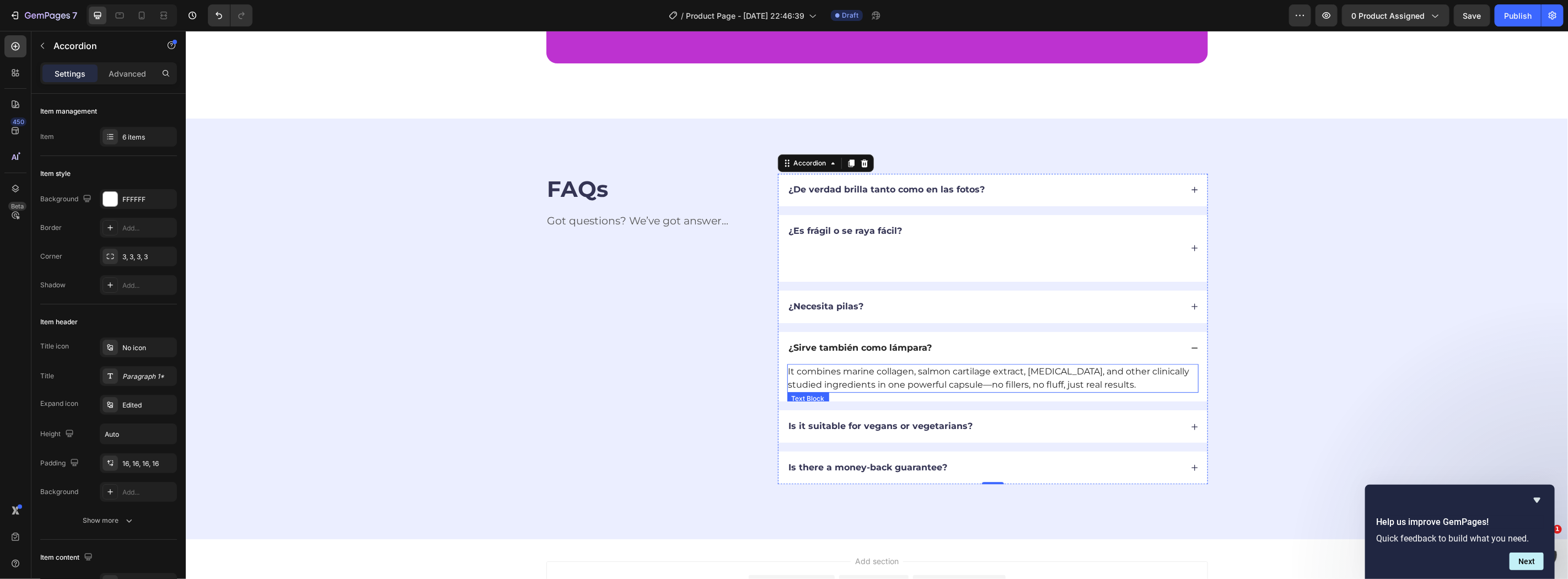
click at [920, 378] on p "It combines marine collagen, salmon cartilage extract, biotin, and other clinic…" at bounding box center [992, 377] width 409 height 26
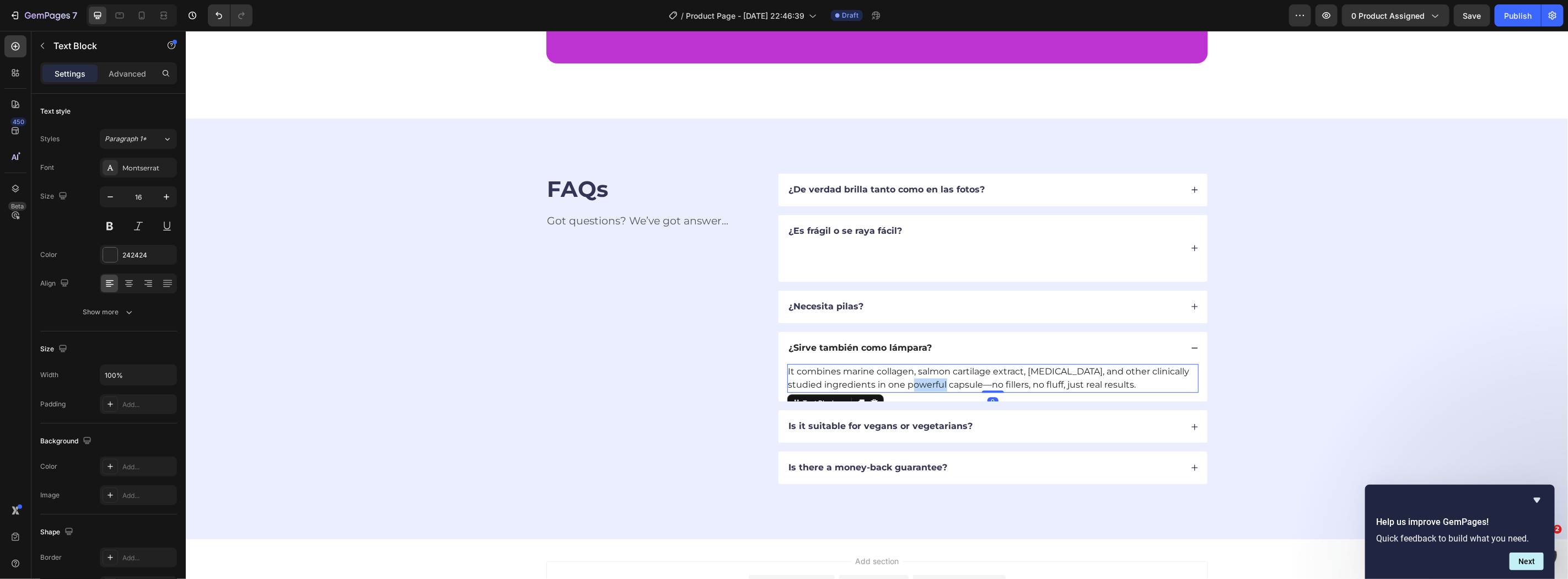
click at [919, 378] on p "It combines marine collagen, salmon cartilage extract, biotin, and other clinic…" at bounding box center [992, 377] width 409 height 26
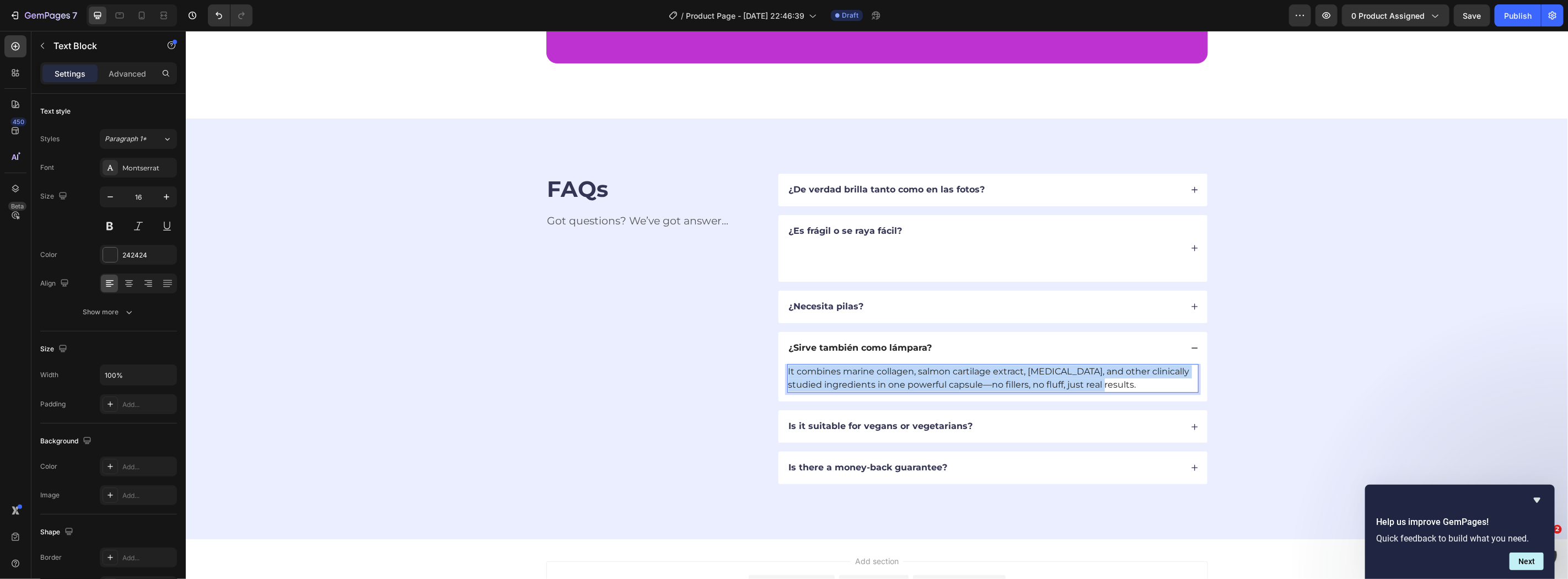
click at [919, 378] on p "It combines marine collagen, salmon cartilage extract, biotin, and other clinic…" at bounding box center [992, 377] width 409 height 26
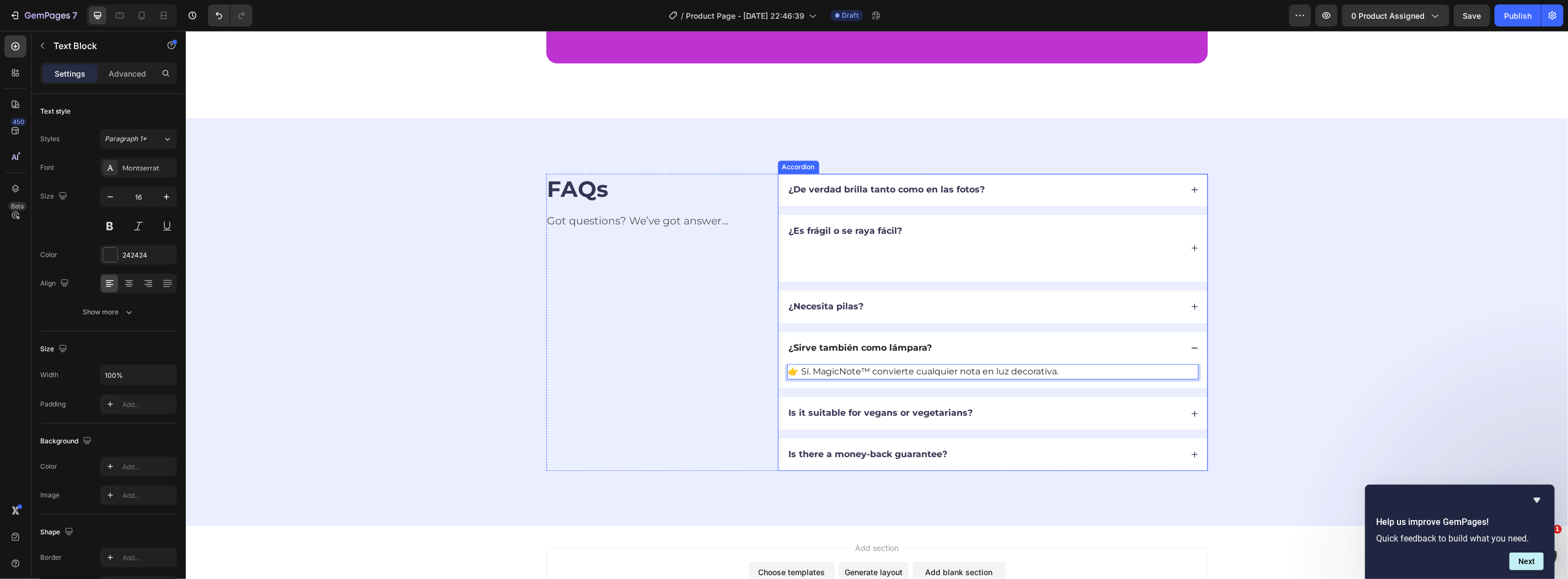
click at [858, 223] on div "¿Es frágil o se raya fácil?" at bounding box center [845, 248] width 117 height 49
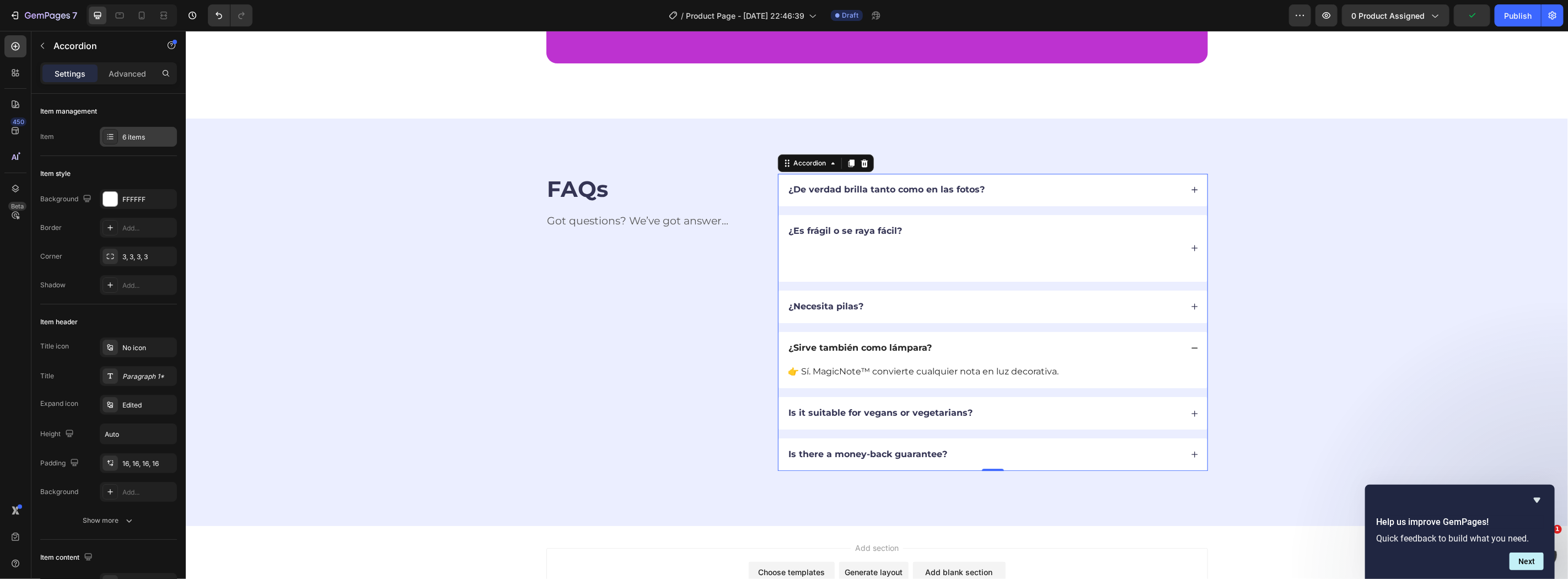
click at [107, 139] on icon at bounding box center [110, 136] width 9 height 9
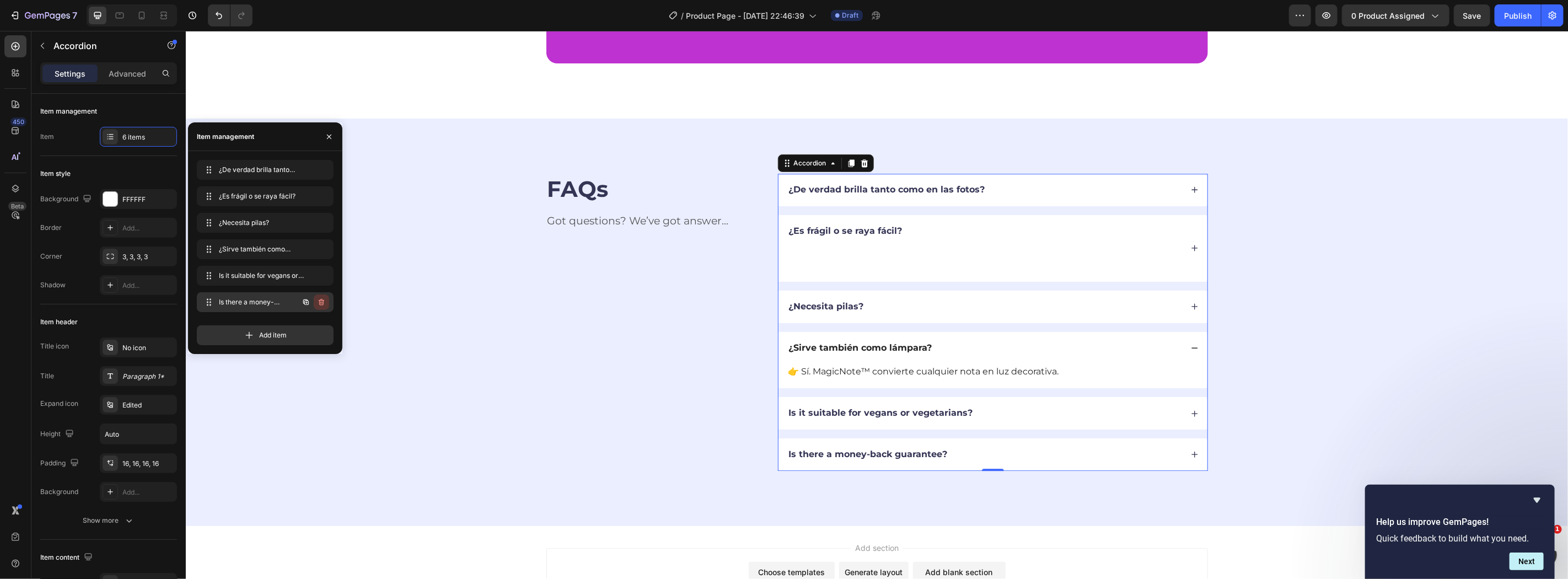
click at [325, 298] on icon "button" at bounding box center [321, 302] width 9 height 9
click at [319, 295] on button "Delete" at bounding box center [314, 302] width 30 height 15
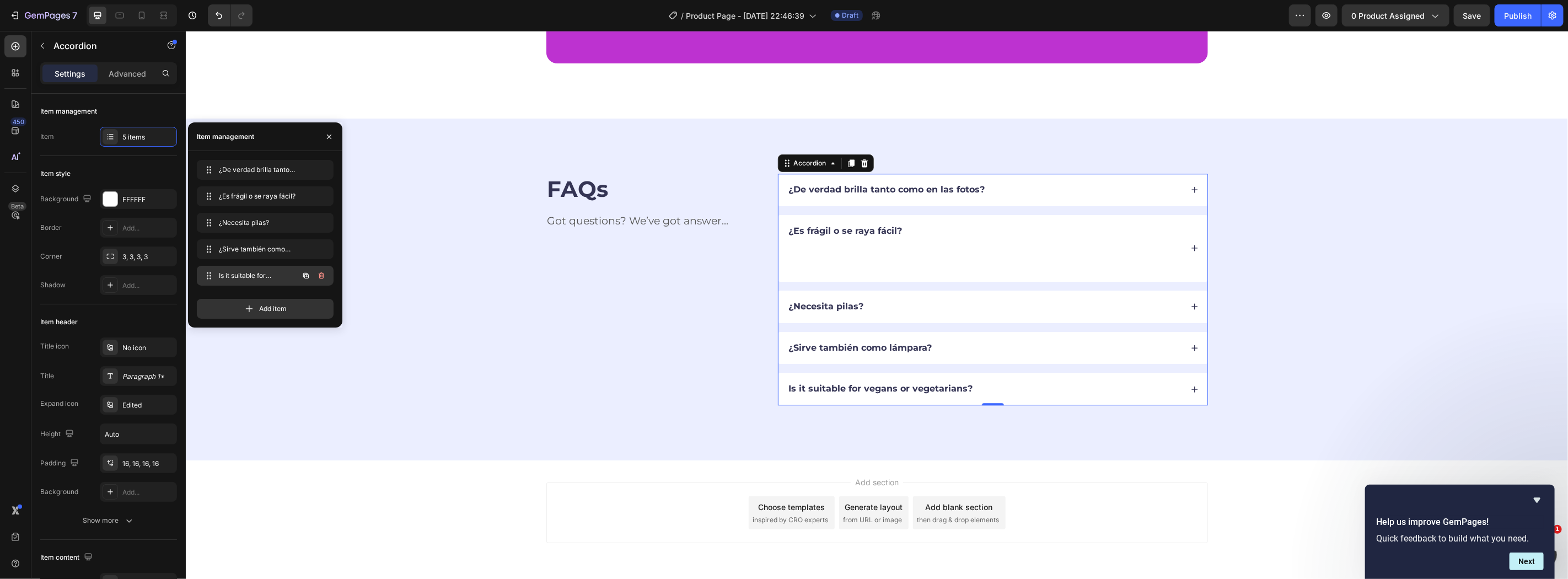
click at [322, 280] on button "button" at bounding box center [321, 275] width 15 height 15
click at [322, 276] on div "Delete" at bounding box center [314, 276] width 21 height 10
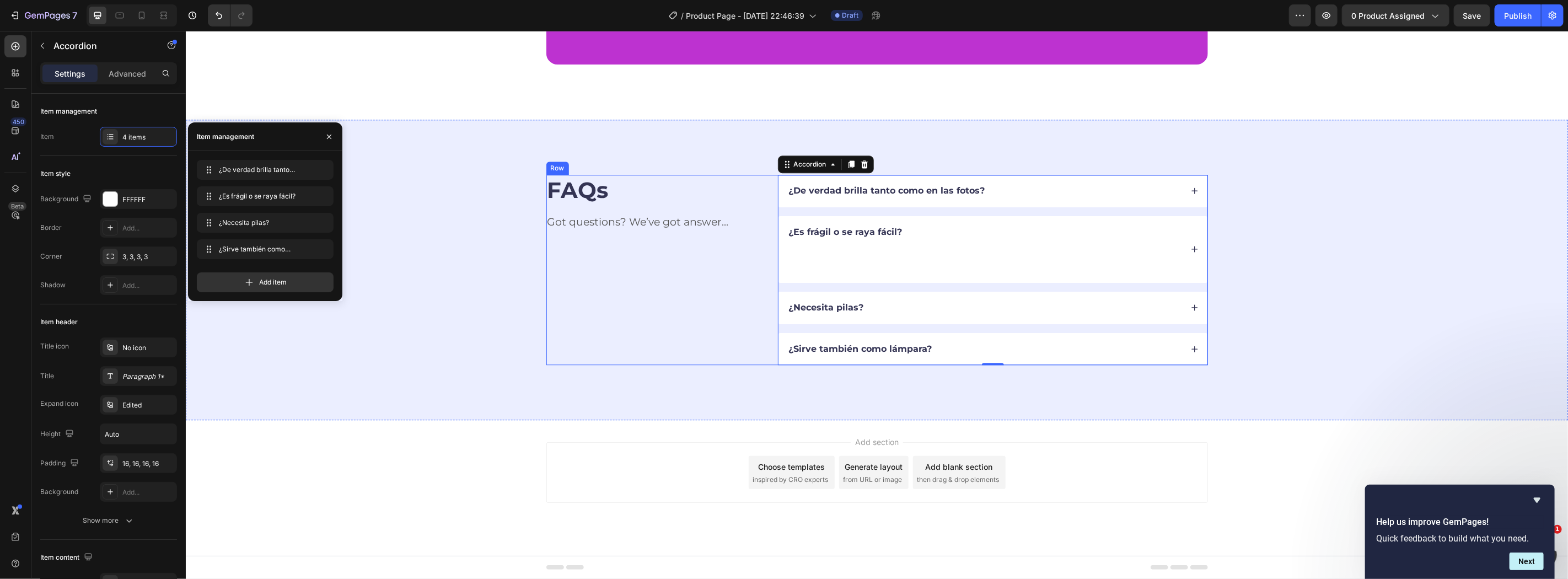
scroll to position [2437, 0]
click at [561, 220] on p "Got questions? We’ve got answer..." at bounding box center [654, 222] width 213 height 14
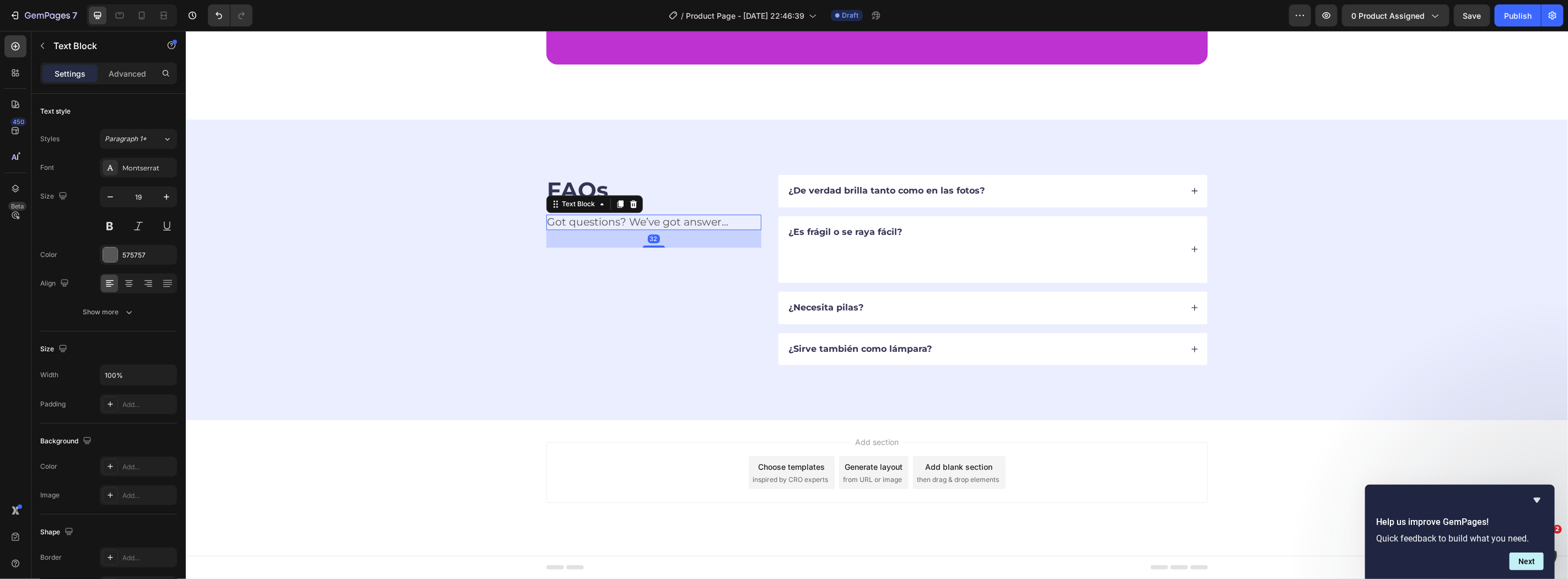
click at [561, 220] on p "Got questions? We’ve got answer..." at bounding box center [654, 222] width 213 height 14
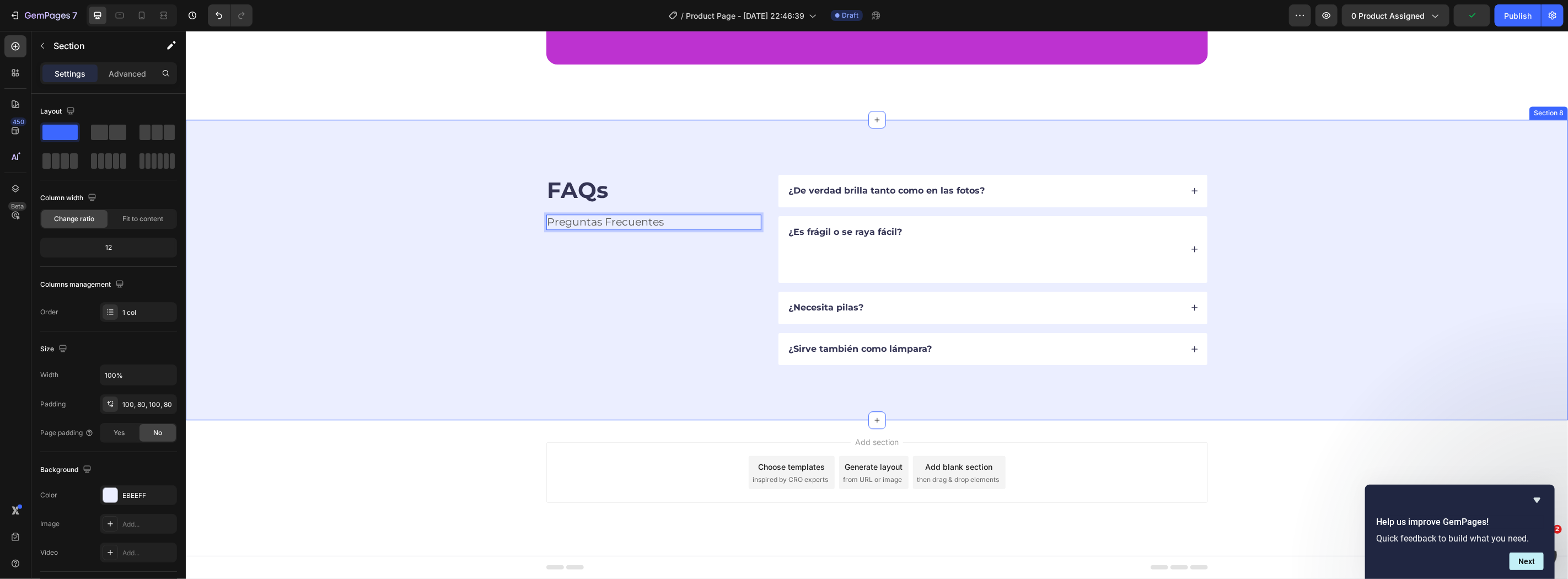
click at [407, 248] on div "FAQs Heading Preguntas Frecuentes Text Block 32 ¿De verdad brilla tanto como en…" at bounding box center [877, 269] width 1294 height 191
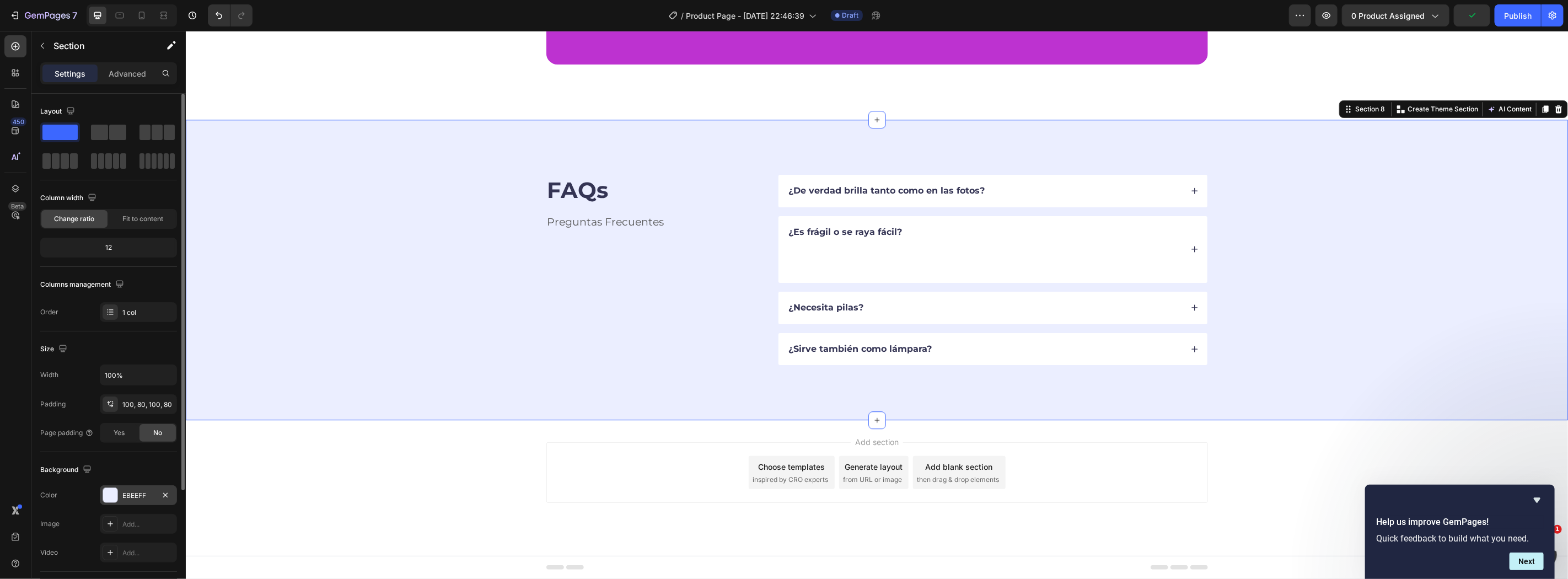
click at [105, 503] on div at bounding box center [110, 495] width 15 height 15
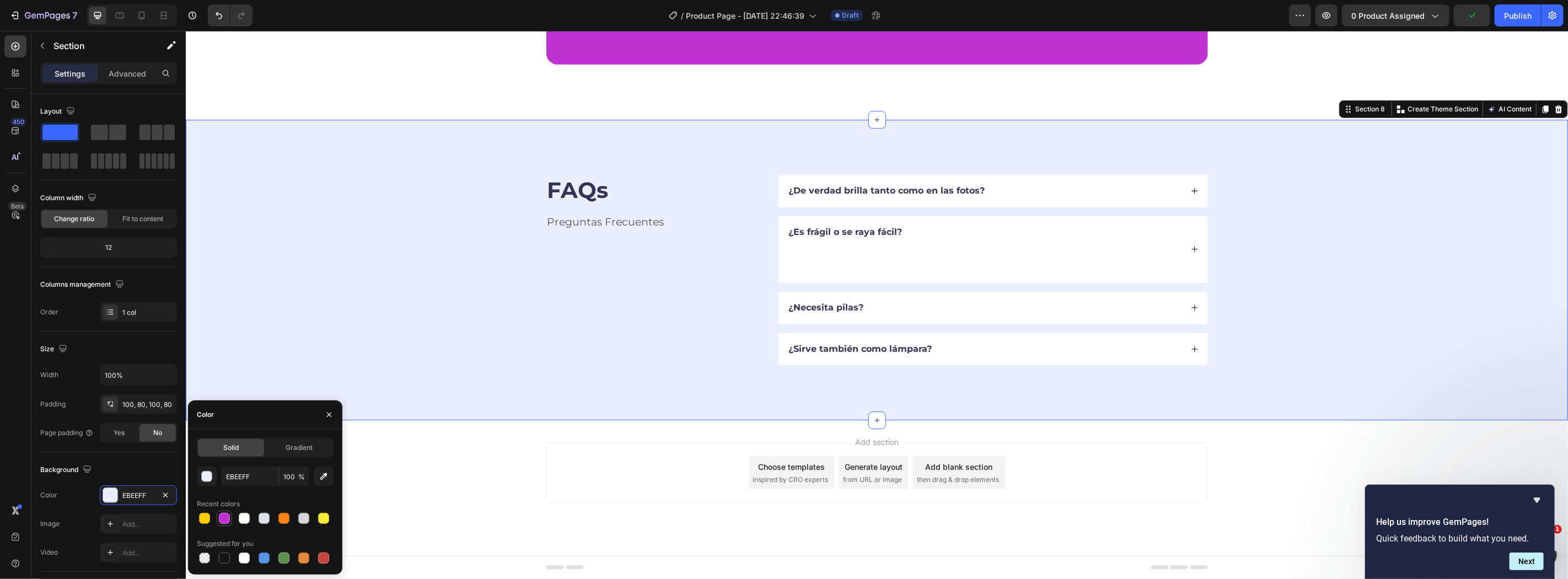
click at [228, 512] on div at bounding box center [225, 519] width 13 height 13
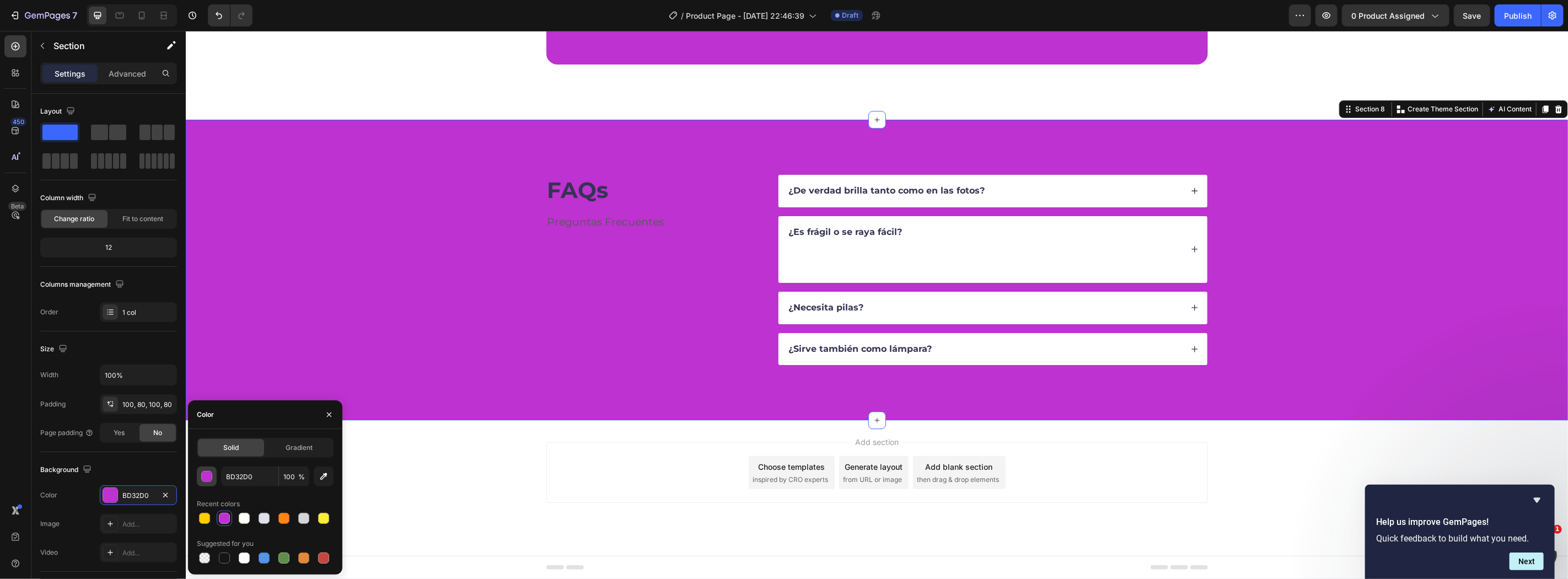
click at [203, 475] on div "button" at bounding box center [208, 477] width 11 height 11
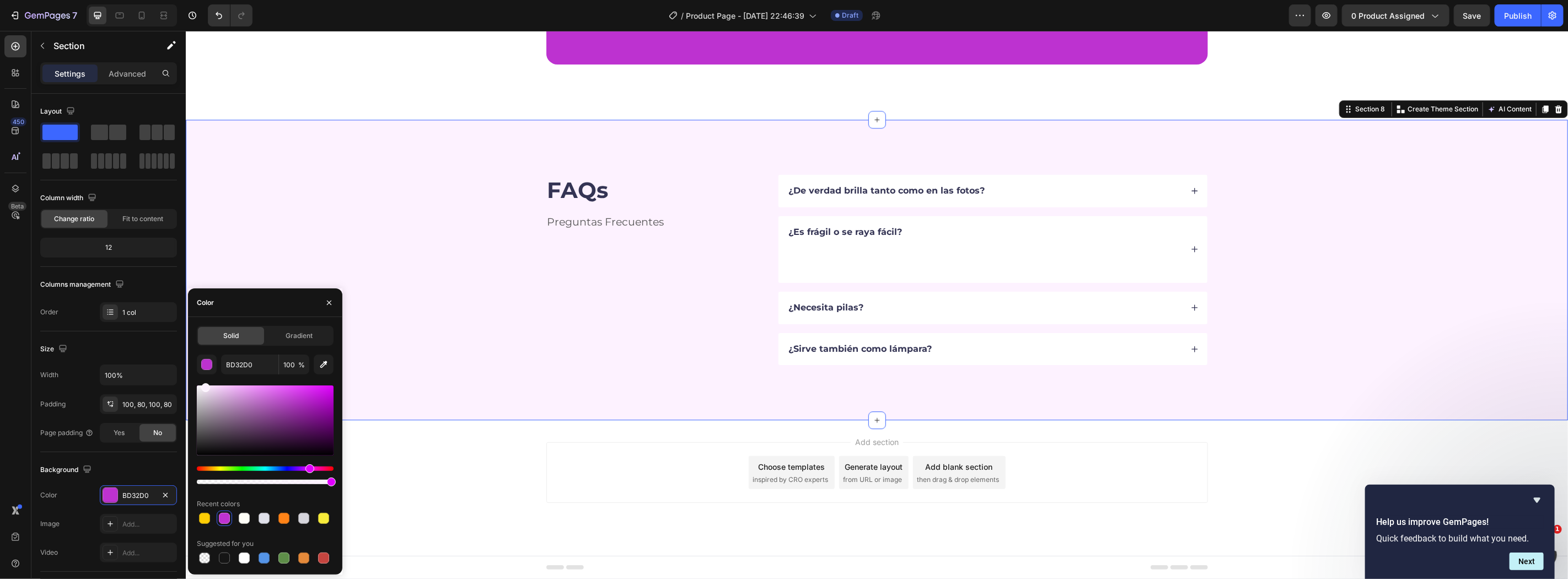
type input "FDF2FF"
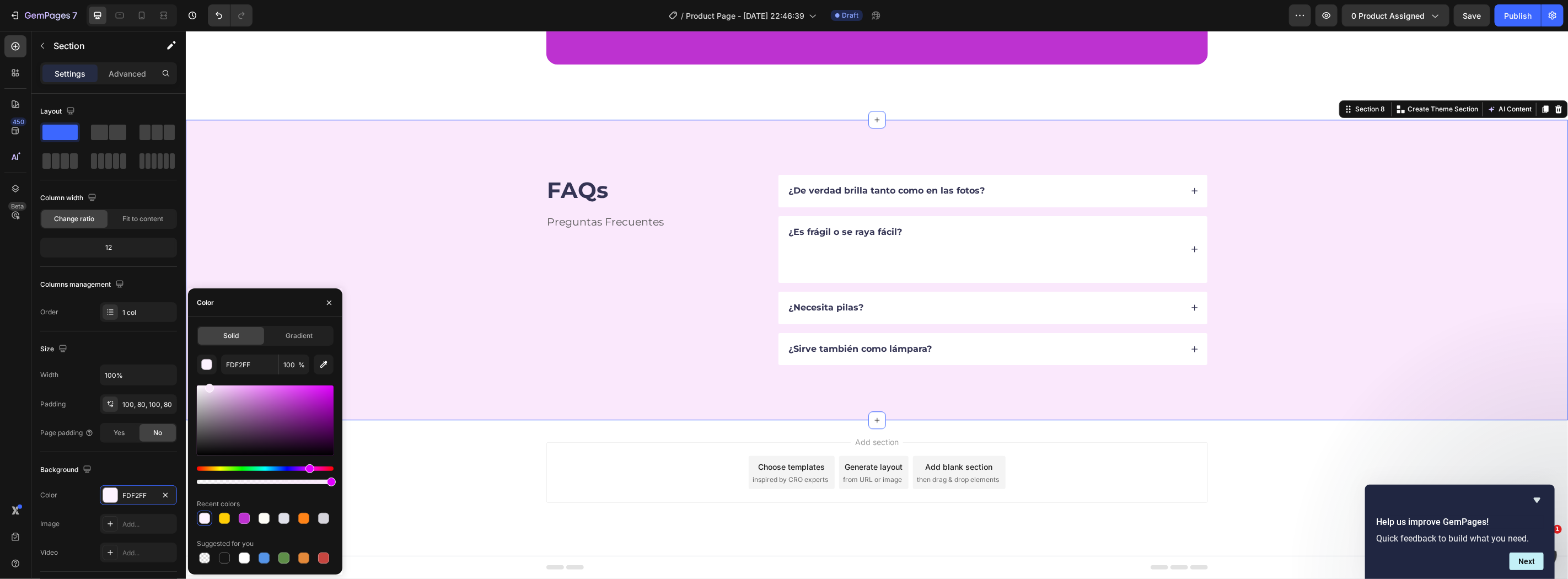
drag, startPoint x: 267, startPoint y: 394, endPoint x: 208, endPoint y: 386, distance: 59.5
click at [208, 386] on div at bounding box center [265, 420] width 137 height 70
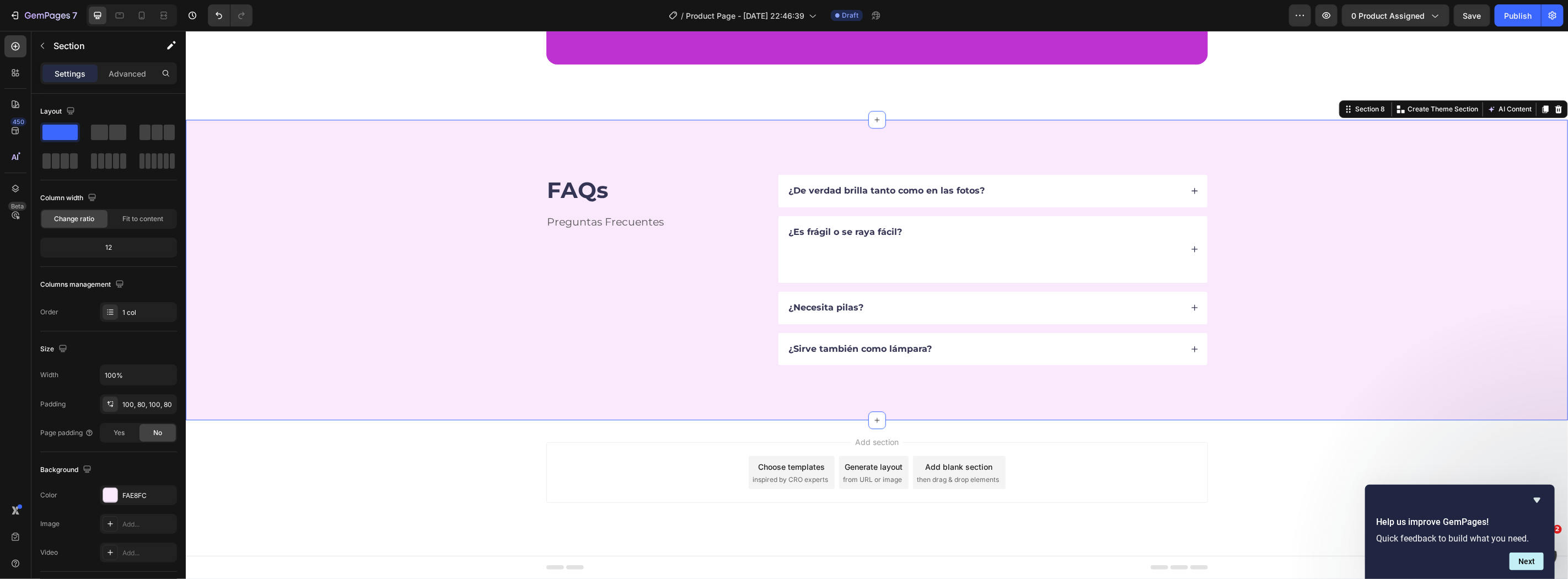
drag, startPoint x: 488, startPoint y: 251, endPoint x: 471, endPoint y: 245, distance: 18.0
click at [475, 248] on div "FAQs Heading Preguntas Frecuentes Text Block ¿De verdad brilla tanto como en la…" at bounding box center [877, 269] width 1294 height 191
click at [149, 19] on div at bounding box center [141, 15] width 18 height 18
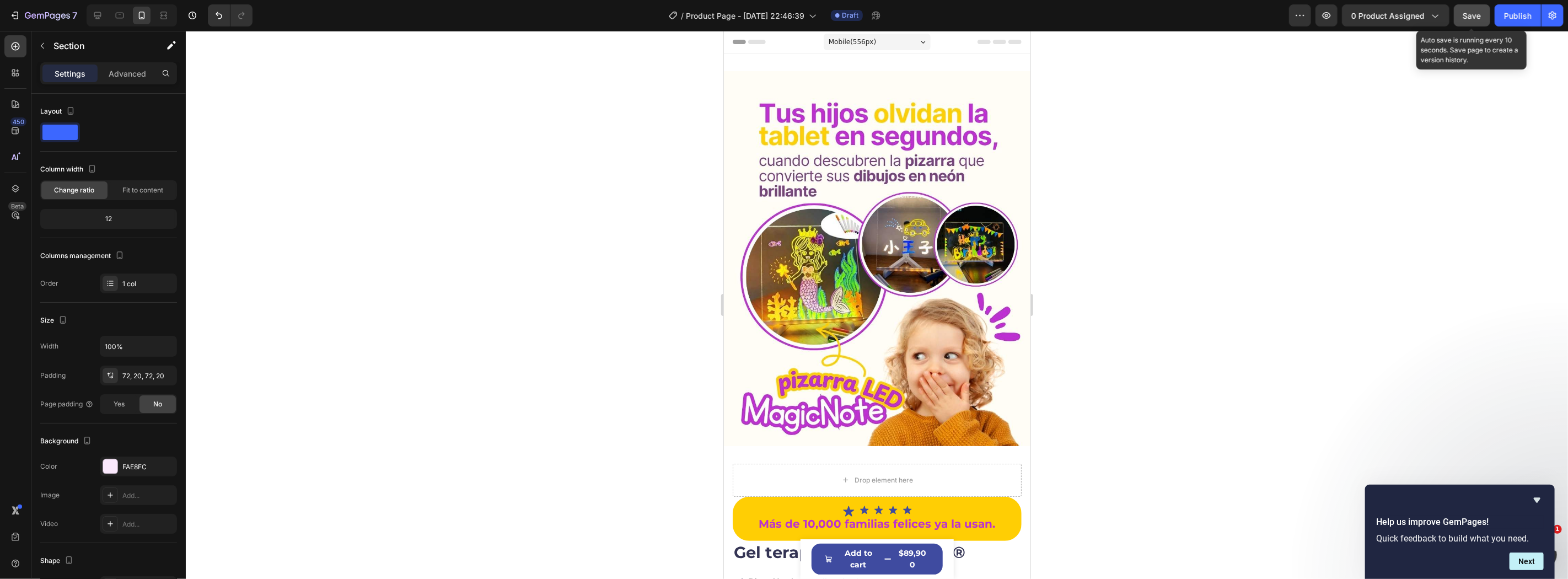
click at [1476, 8] on button "Save" at bounding box center [1472, 15] width 37 height 22
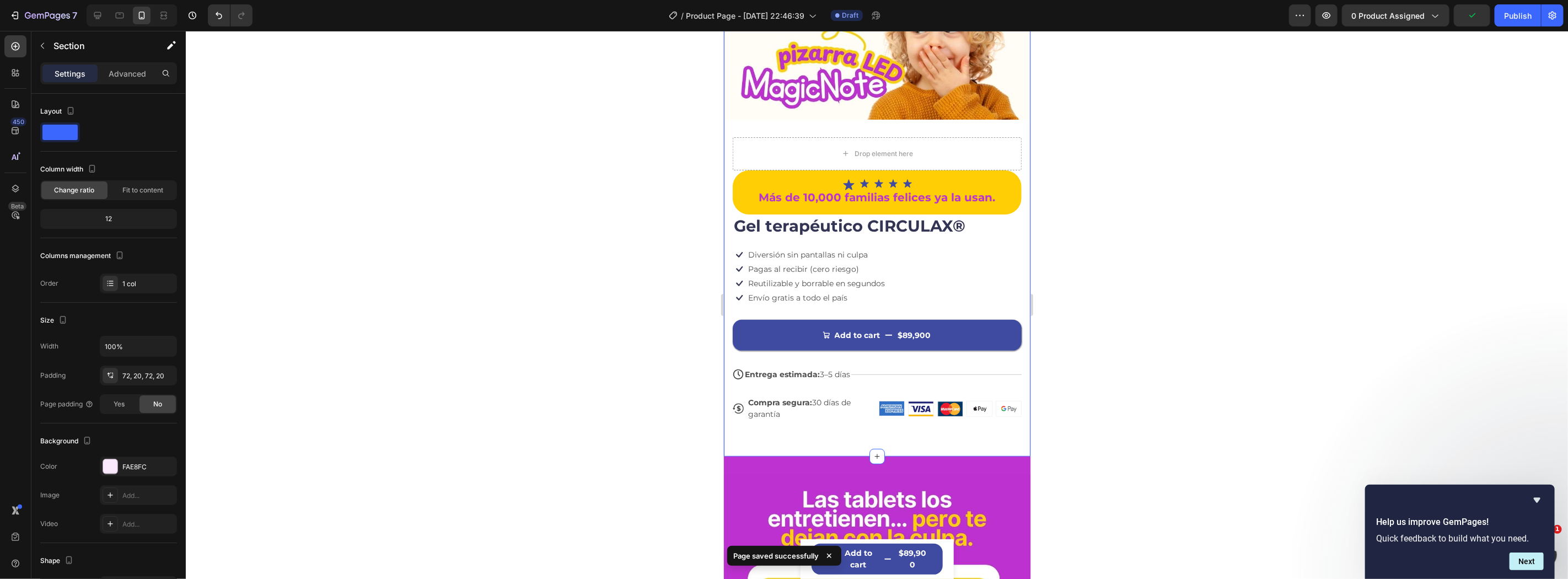
scroll to position [245, 0]
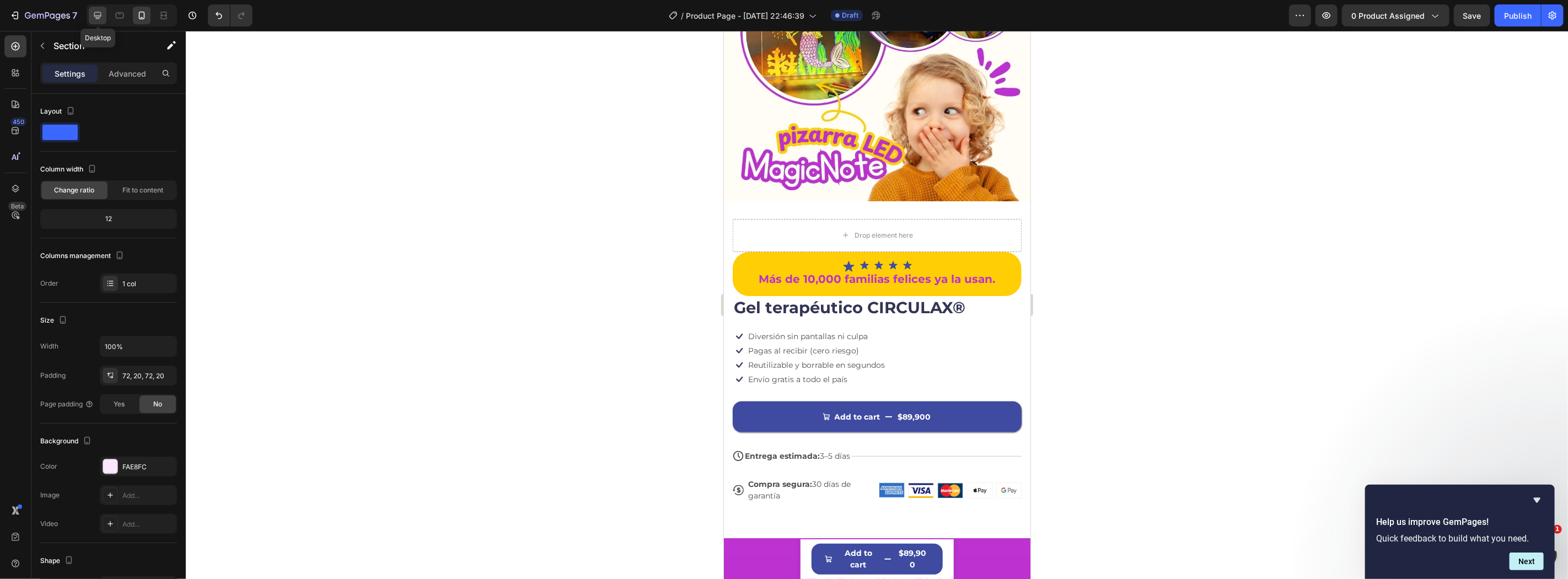
click at [103, 10] on div at bounding box center [97, 15] width 18 height 18
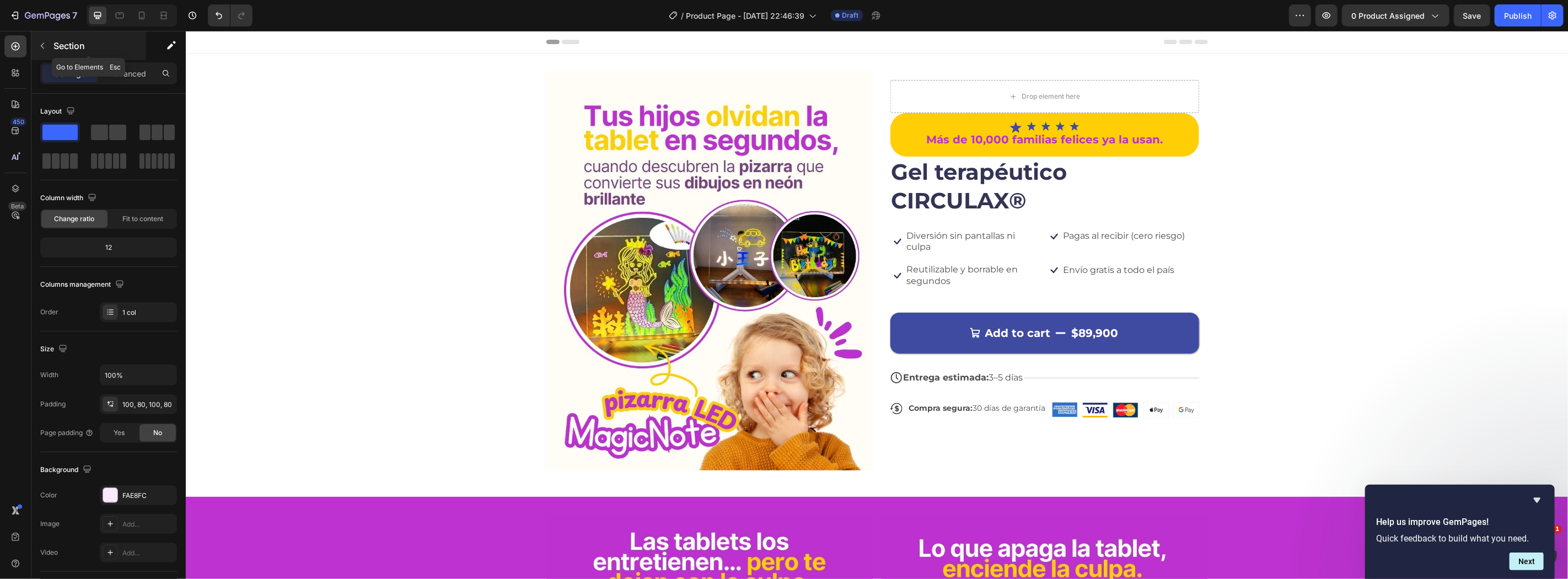
click at [40, 44] on icon "button" at bounding box center [42, 46] width 9 height 9
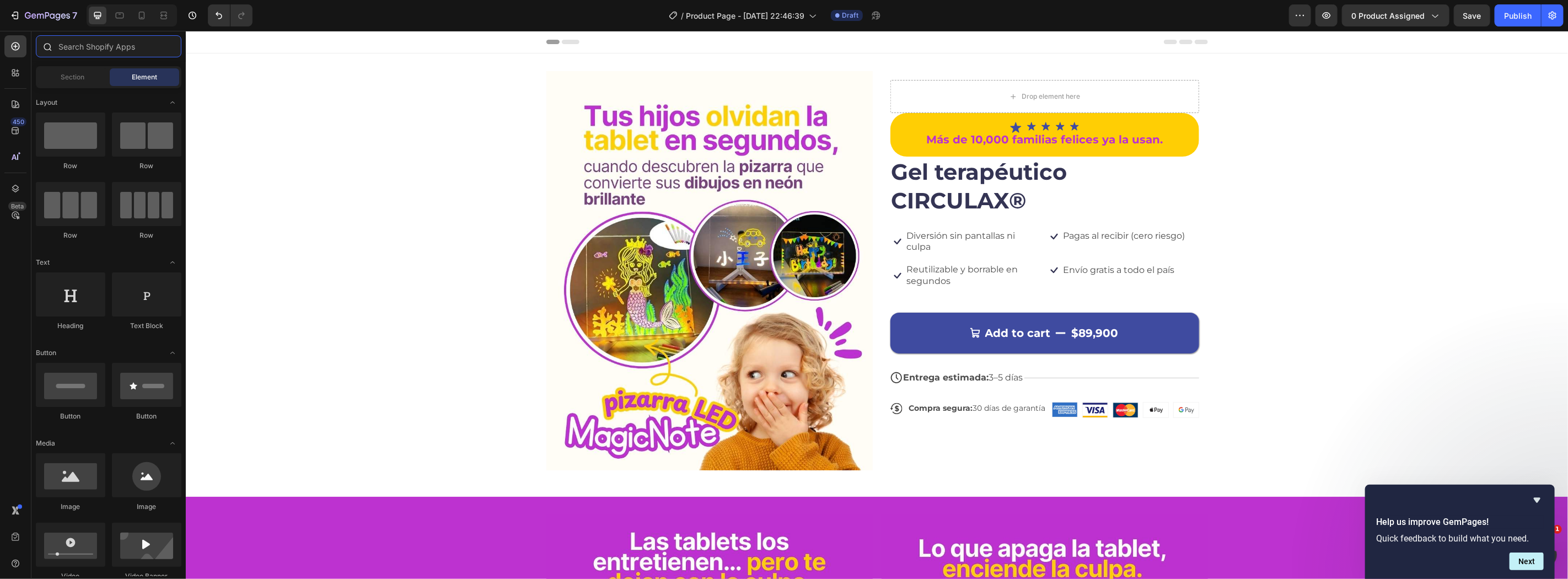
click at [79, 49] on input "text" at bounding box center [108, 46] width 145 height 22
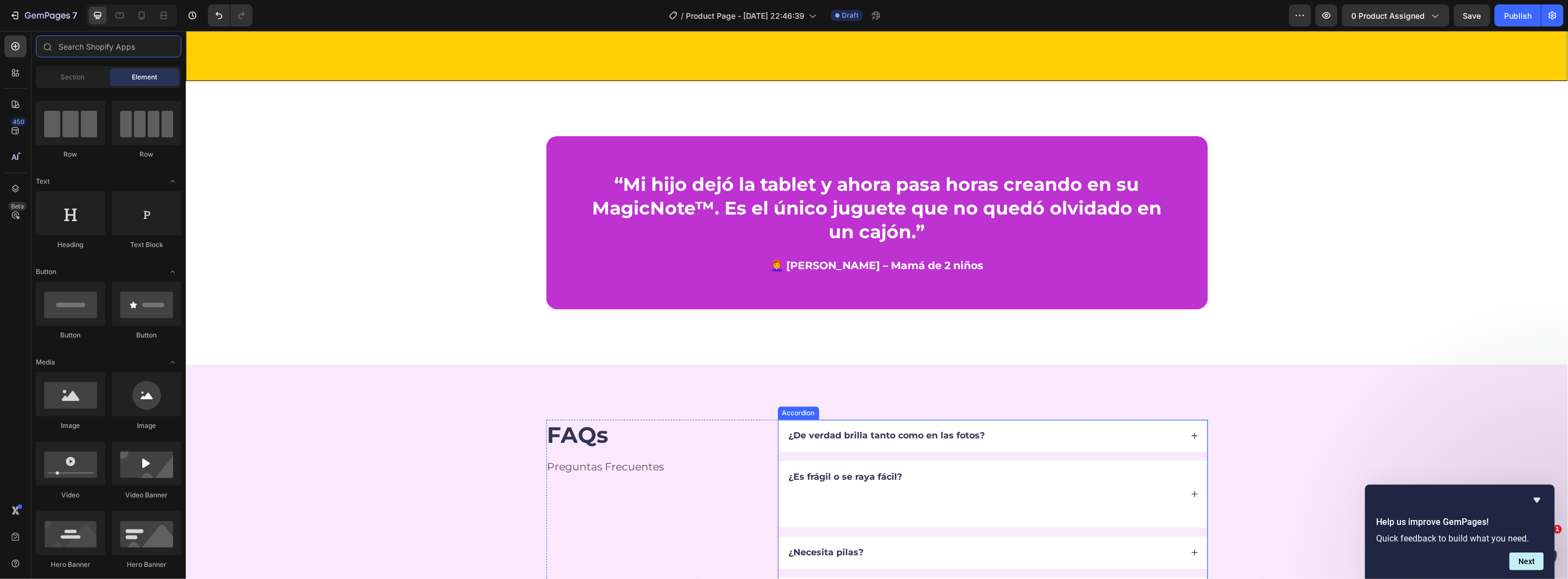
scroll to position [2110, 0]
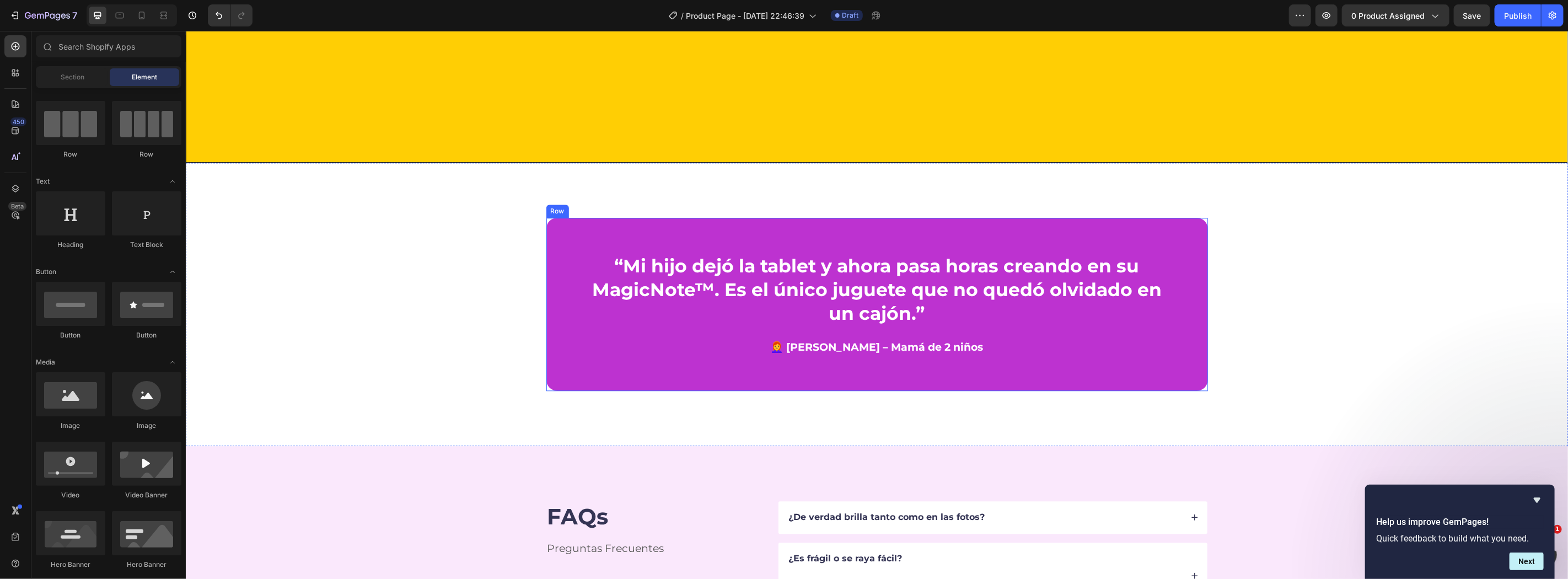
click at [546, 242] on div "“Mi hijo dejó la tablet y ahora pasa horas creando en su MagicNote™. Es el únic…" at bounding box center [877, 304] width 662 height 173
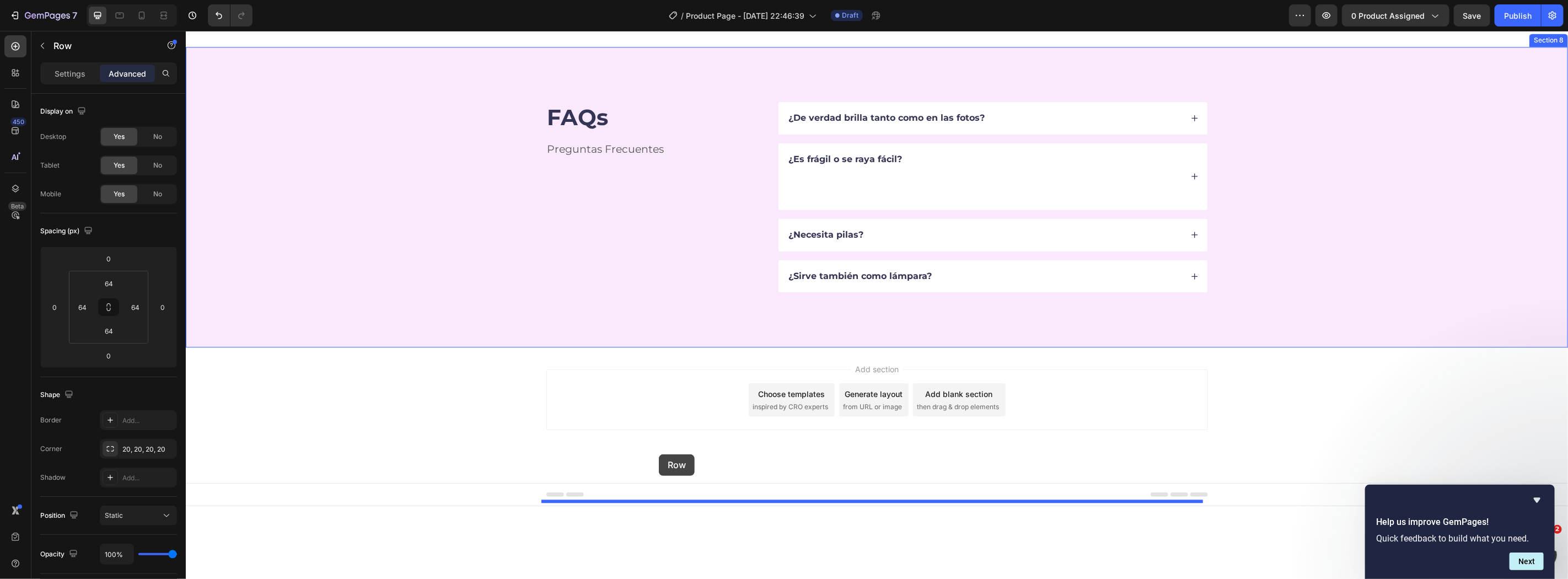
drag, startPoint x: 555, startPoint y: 200, endPoint x: 658, endPoint y: 454, distance: 274.1
type input "16"
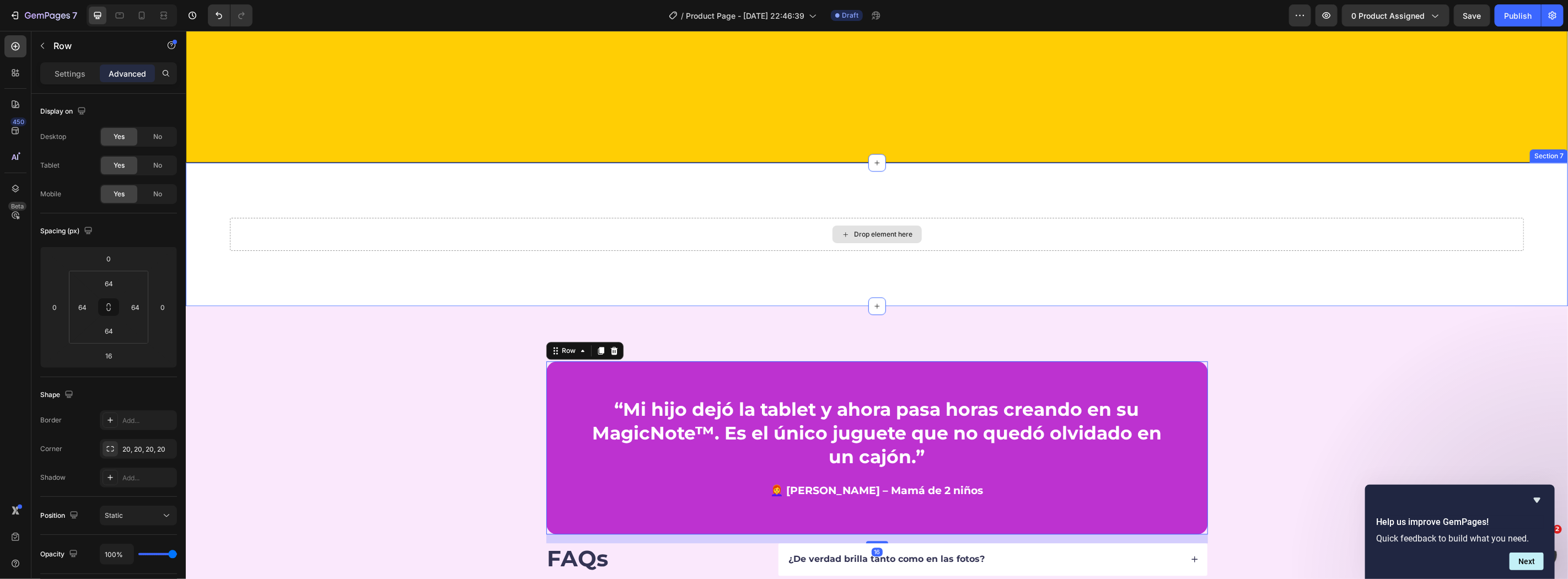
click at [444, 231] on div "Drop element here" at bounding box center [877, 234] width 1294 height 33
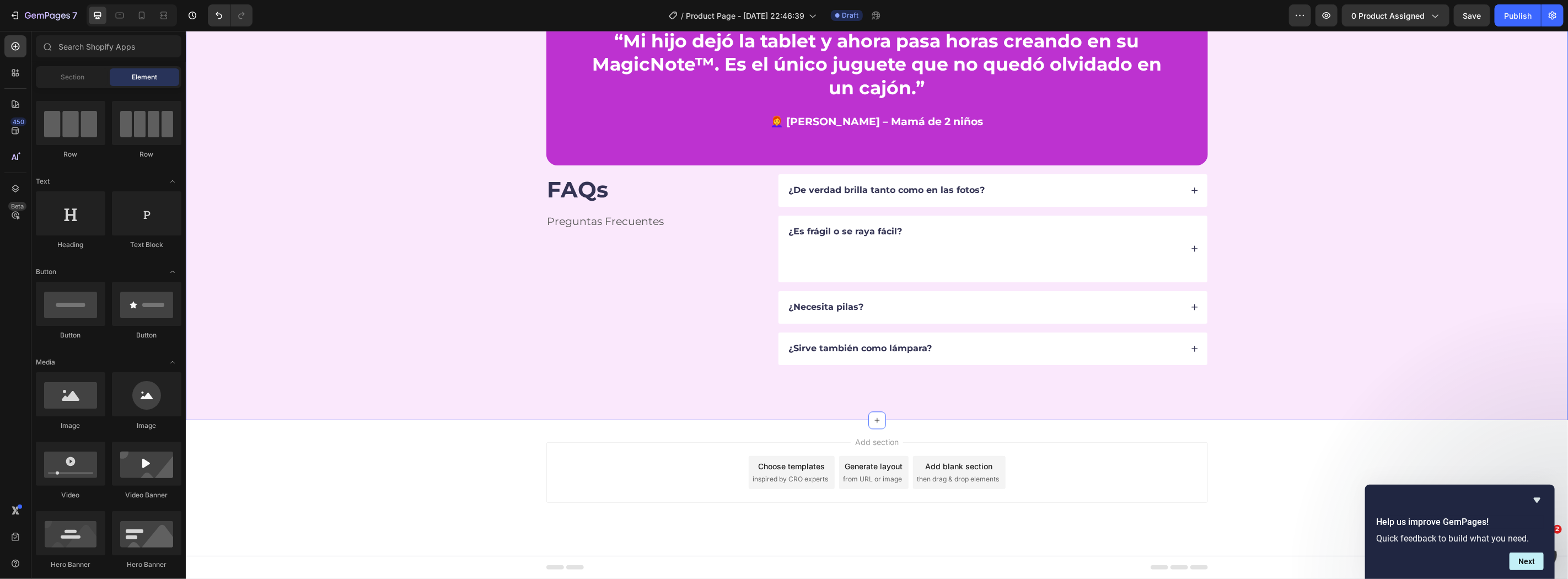
click at [687, 365] on div "“Mi hijo dejó la tablet y ahora pasa horas creando en su MagicNote™. Es el únic…" at bounding box center [877, 178] width 1294 height 372
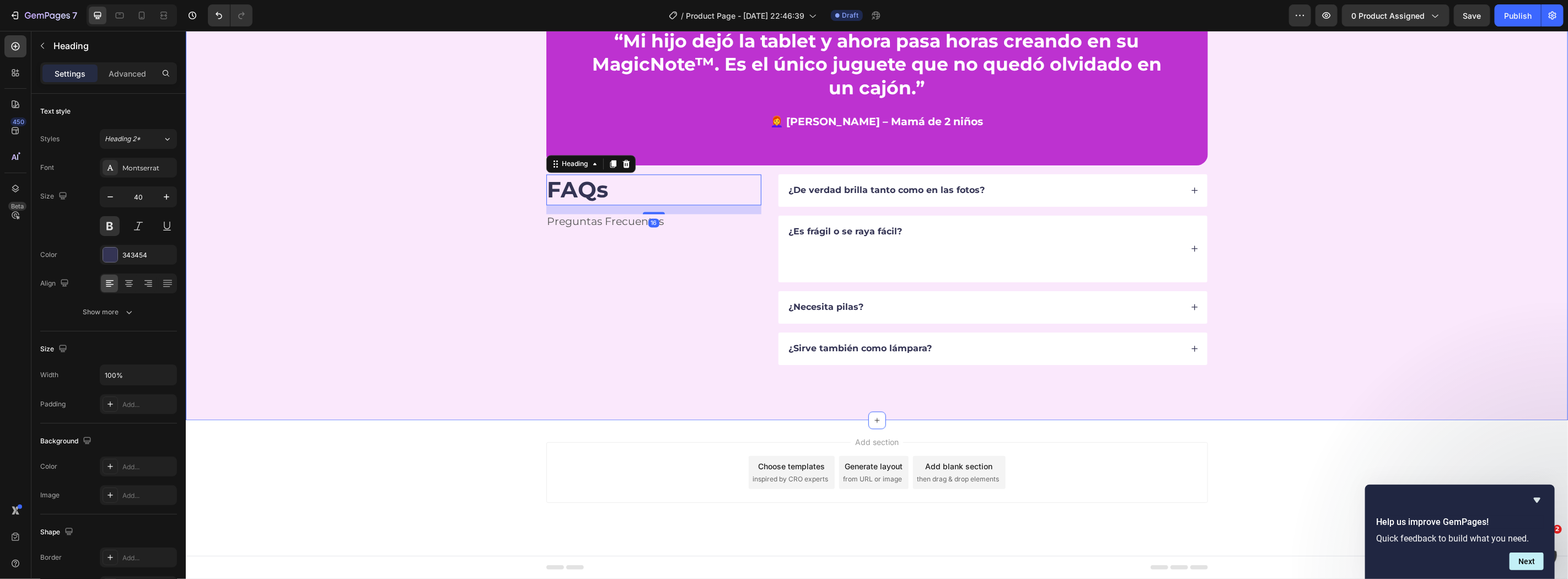
click at [649, 365] on div "“Mi hijo dejó la tablet y ahora pasa horas creando en su MagicNote™. Es el únic…" at bounding box center [877, 178] width 1294 height 372
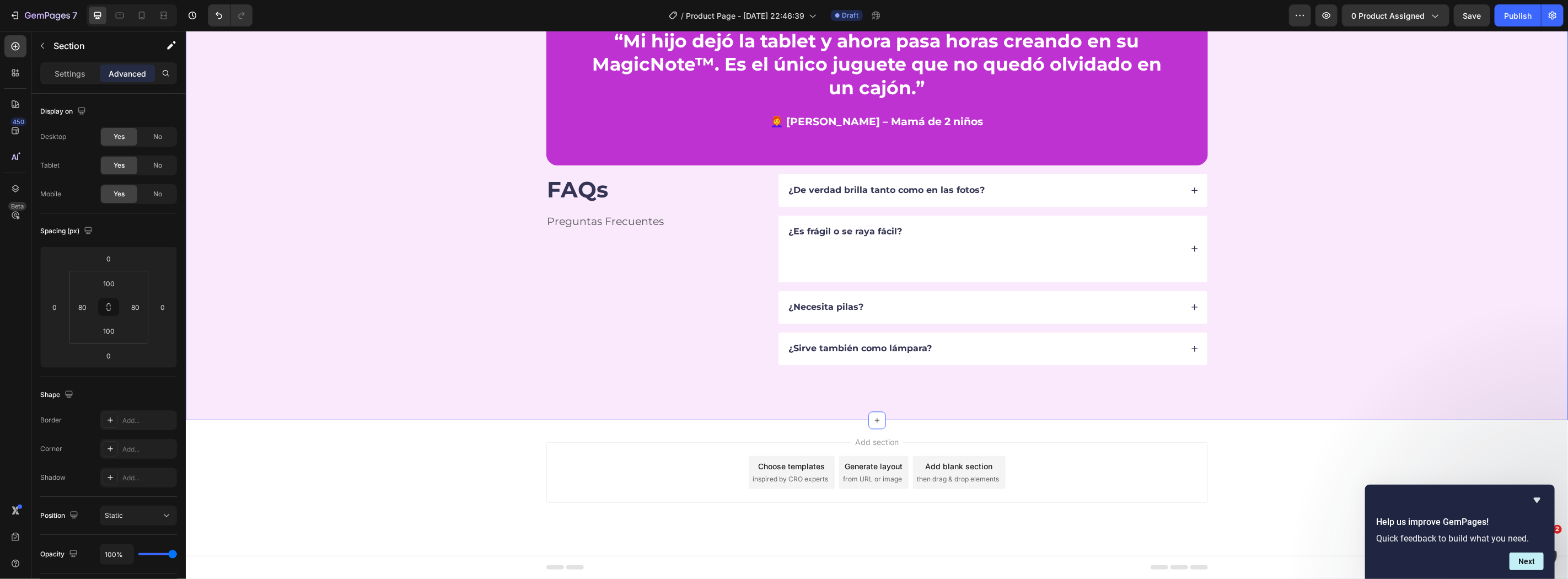
click at [771, 365] on div "“Mi hijo dejó la tablet y ahora pasa horas creando en su MagicNote™. Es el únic…" at bounding box center [877, 178] width 1294 height 372
click at [144, 14] on icon at bounding box center [142, 15] width 6 height 8
type input "72"
type input "20"
type input "72"
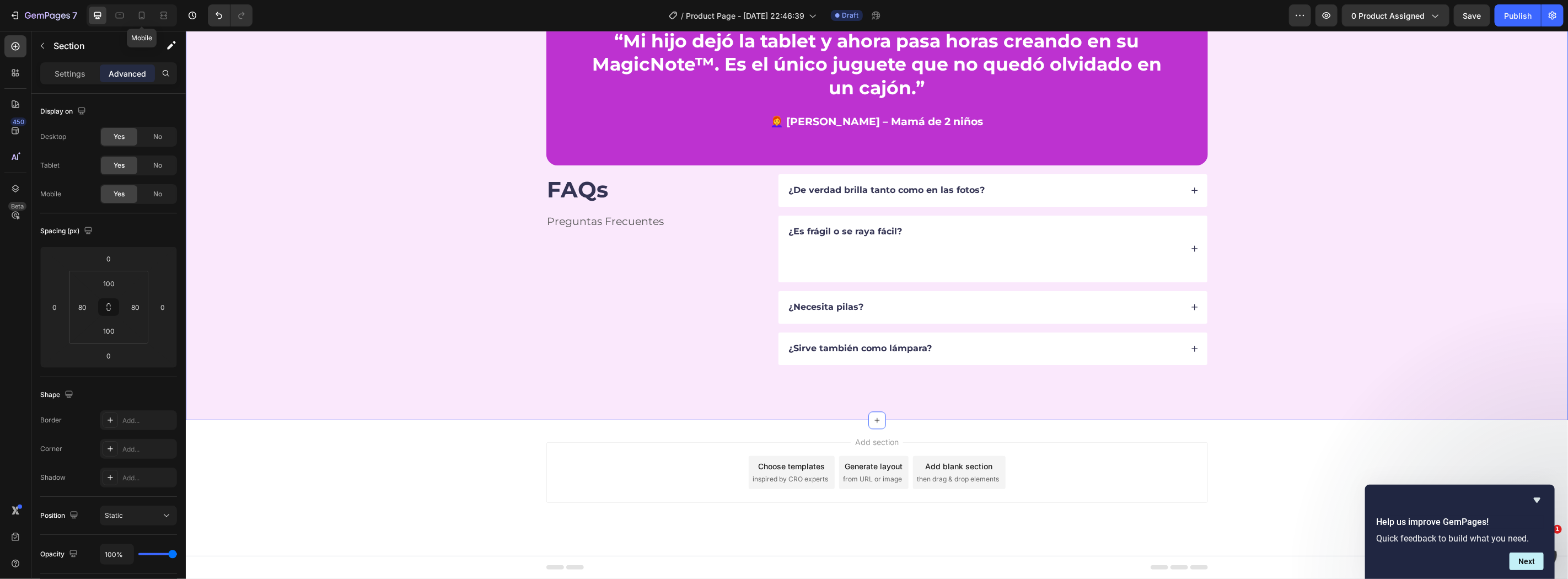
type input "20"
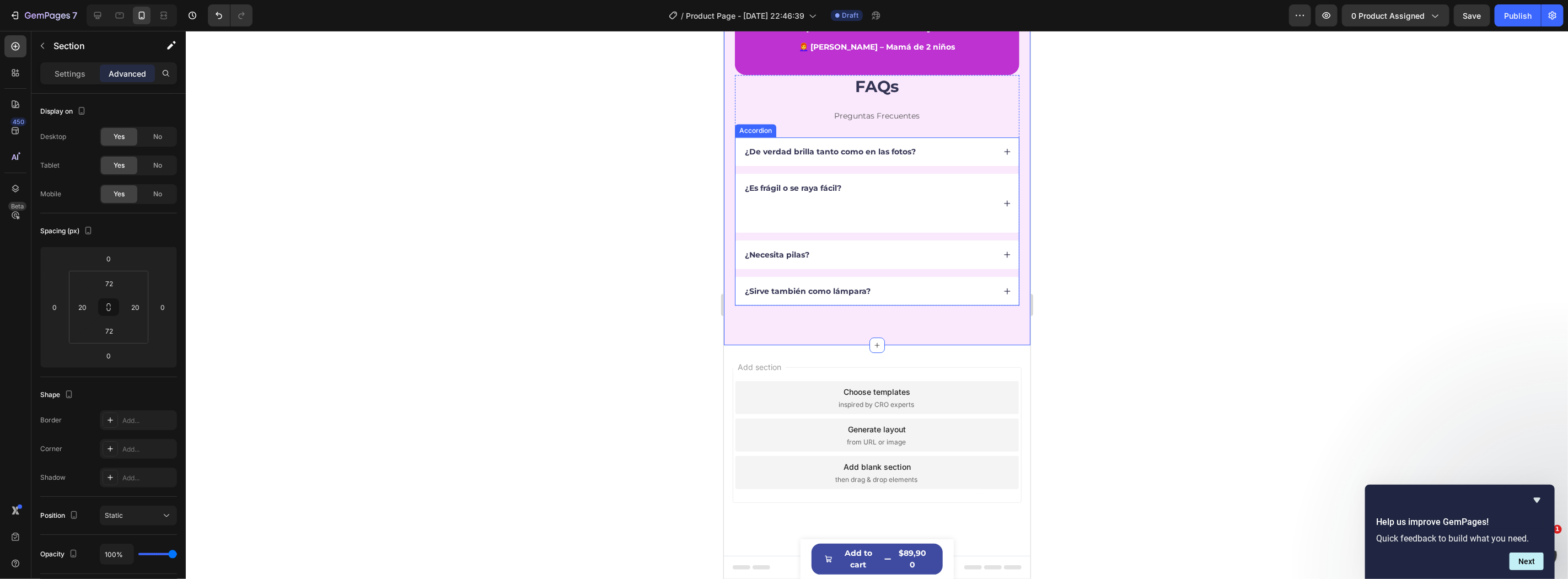
scroll to position [2444, 0]
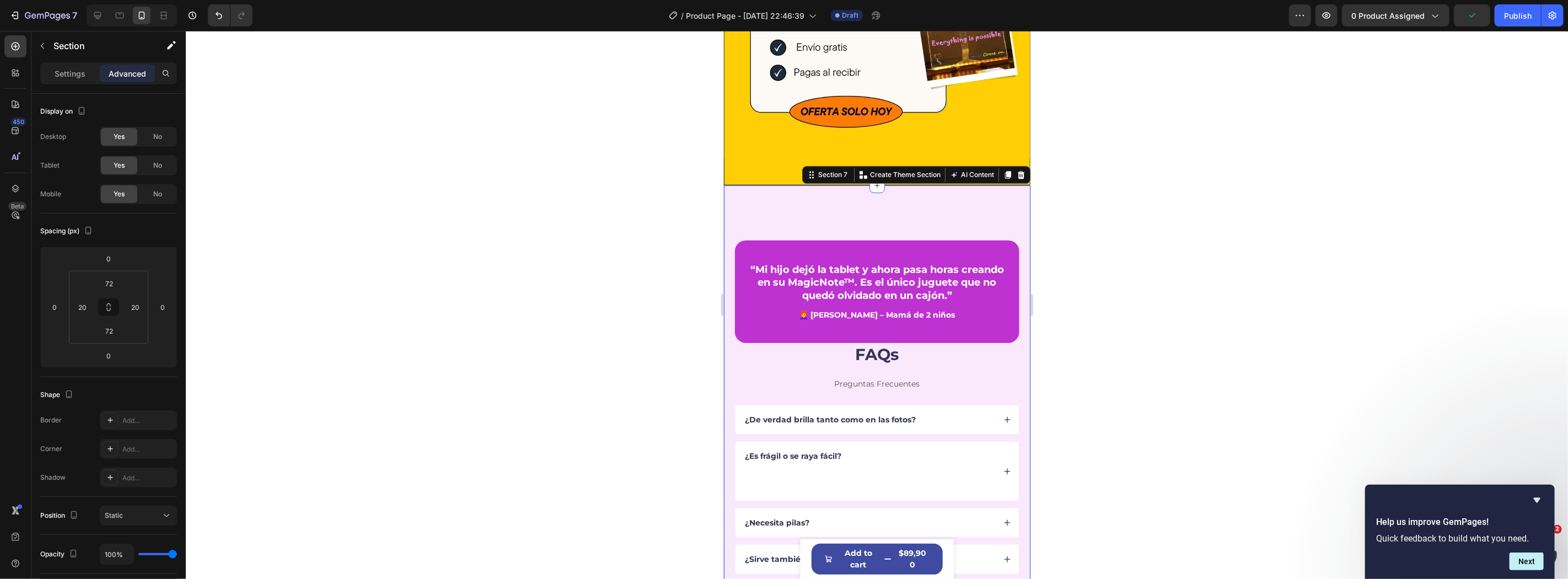
click at [796, 184] on div "“Mi hijo dejó la tablet y ahora pasa horas creando en su MagicNote™. Es el únic…" at bounding box center [877, 399] width 307 height 429
click at [780, 342] on h2 "FAQs" at bounding box center [876, 354] width 284 height 23
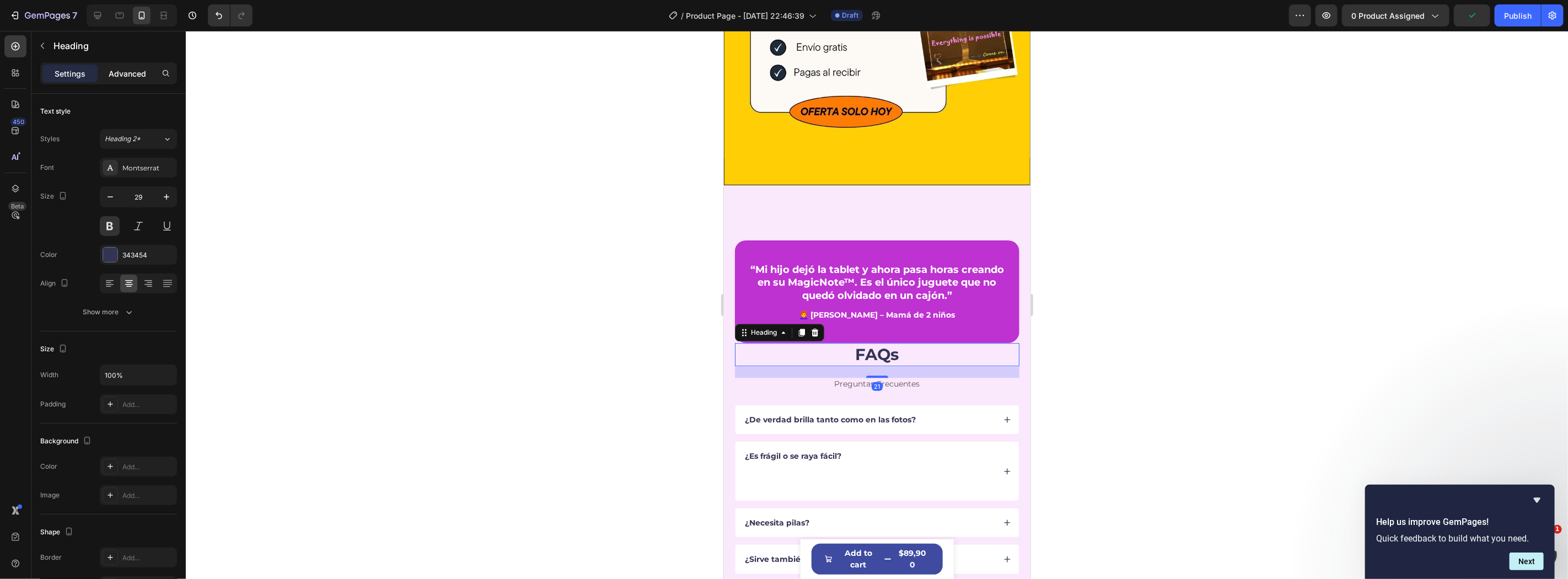
click at [137, 72] on p "Advanced" at bounding box center [127, 73] width 38 height 12
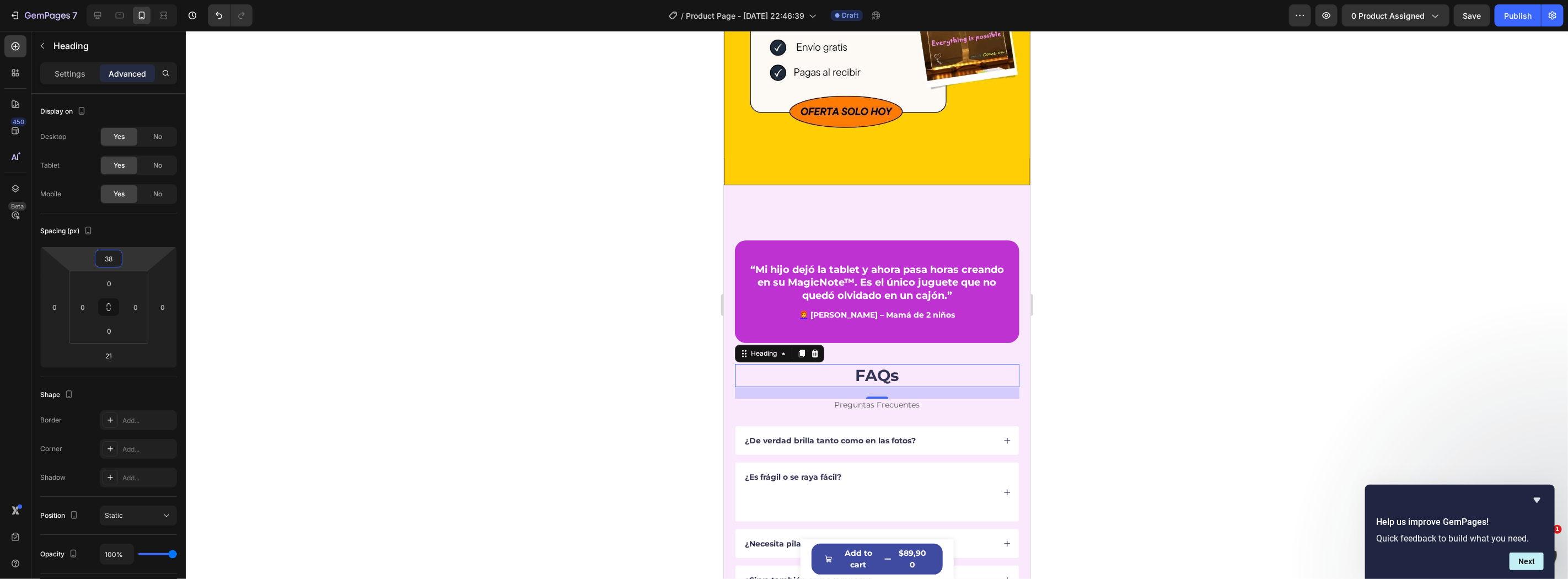
type input "36"
drag, startPoint x: 149, startPoint y: 258, endPoint x: 146, endPoint y: 247, distance: 11.4
click at [146, 0] on html "7 Version history / Product Page - Sep 26, 22:46:39 Draft Preview 0 product ass…" at bounding box center [784, 0] width 1568 height 0
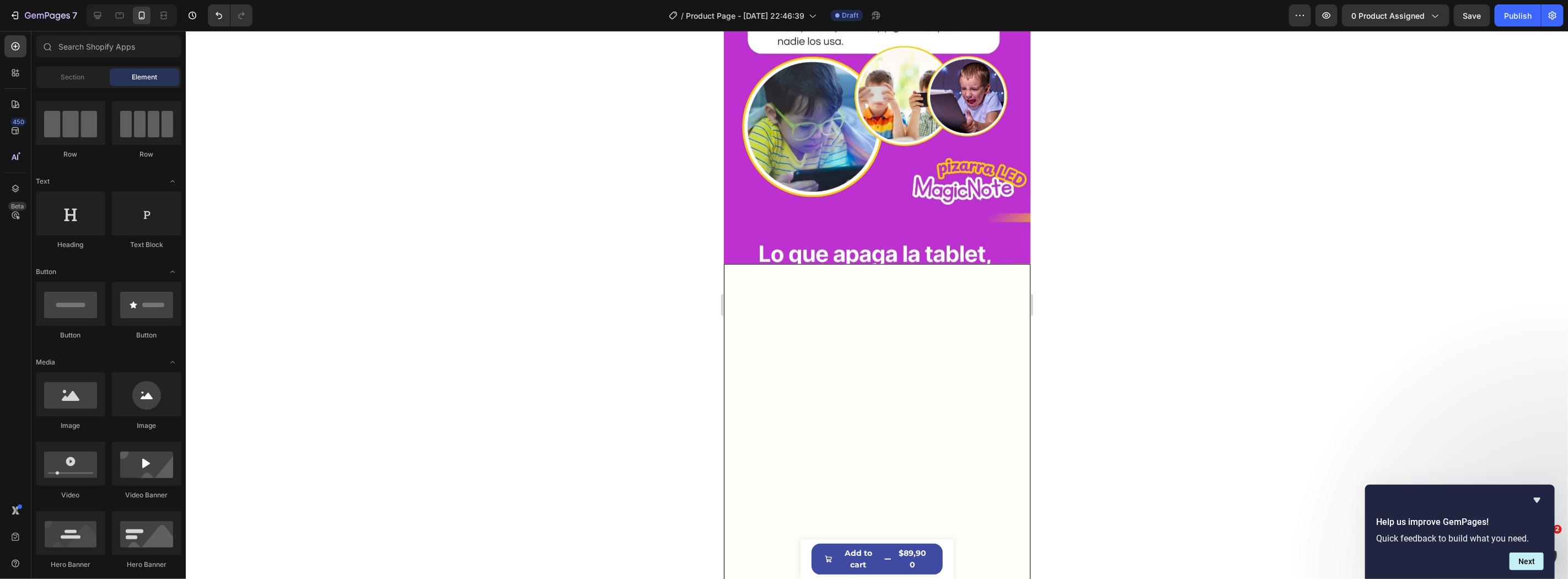
scroll to position [0, 0]
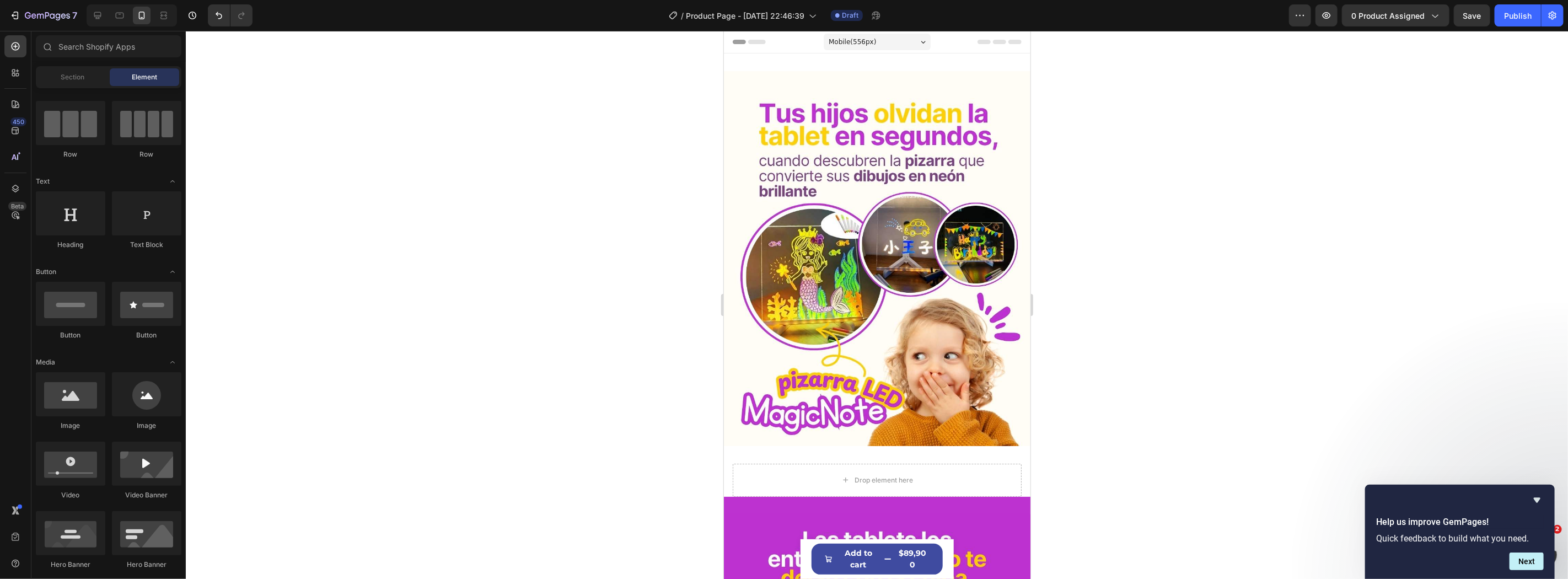
drag, startPoint x: 1021, startPoint y: 488, endPoint x: 1741, endPoint y: 46, distance: 844.8
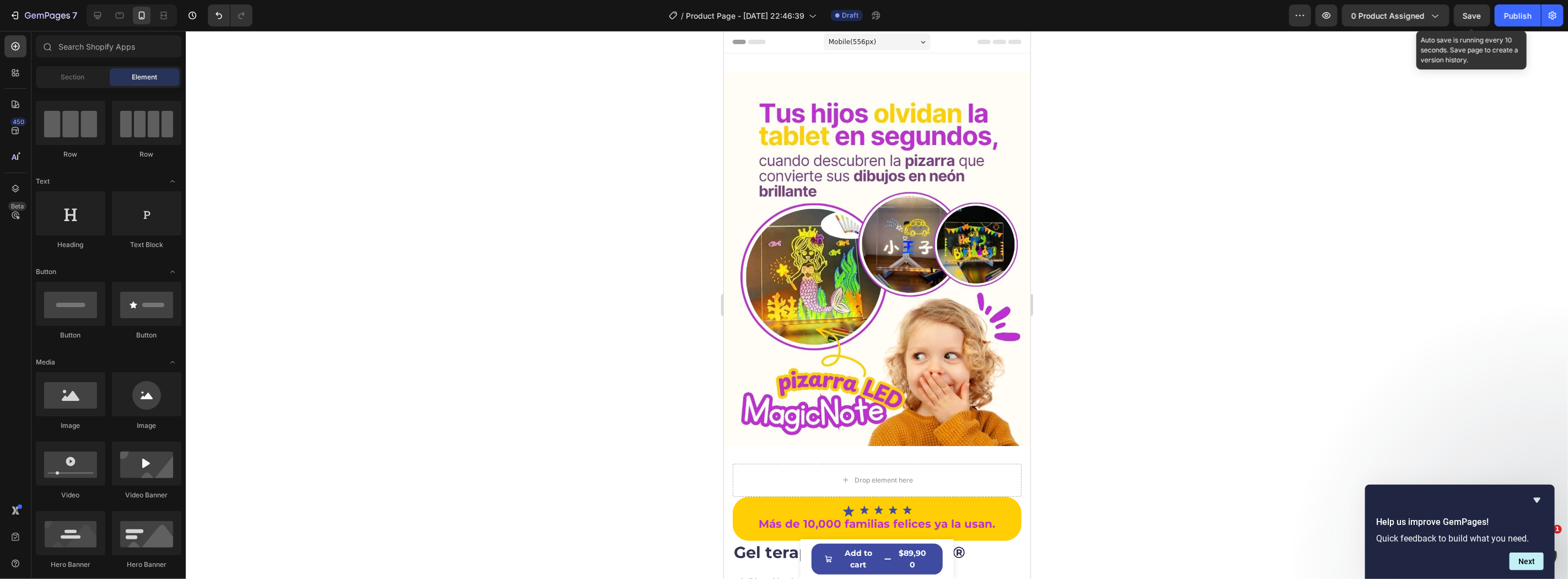
click at [1463, 15] on span "Save" at bounding box center [1472, 15] width 18 height 9
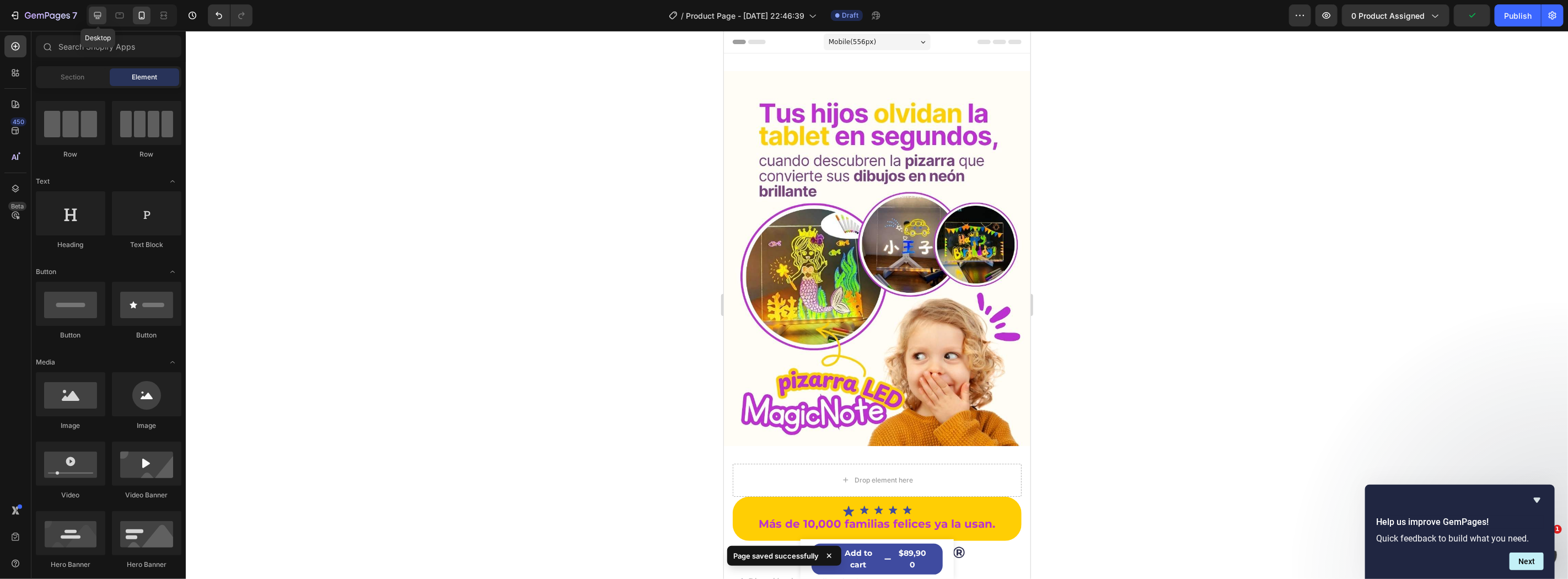
click at [98, 18] on icon at bounding box center [98, 16] width 7 height 7
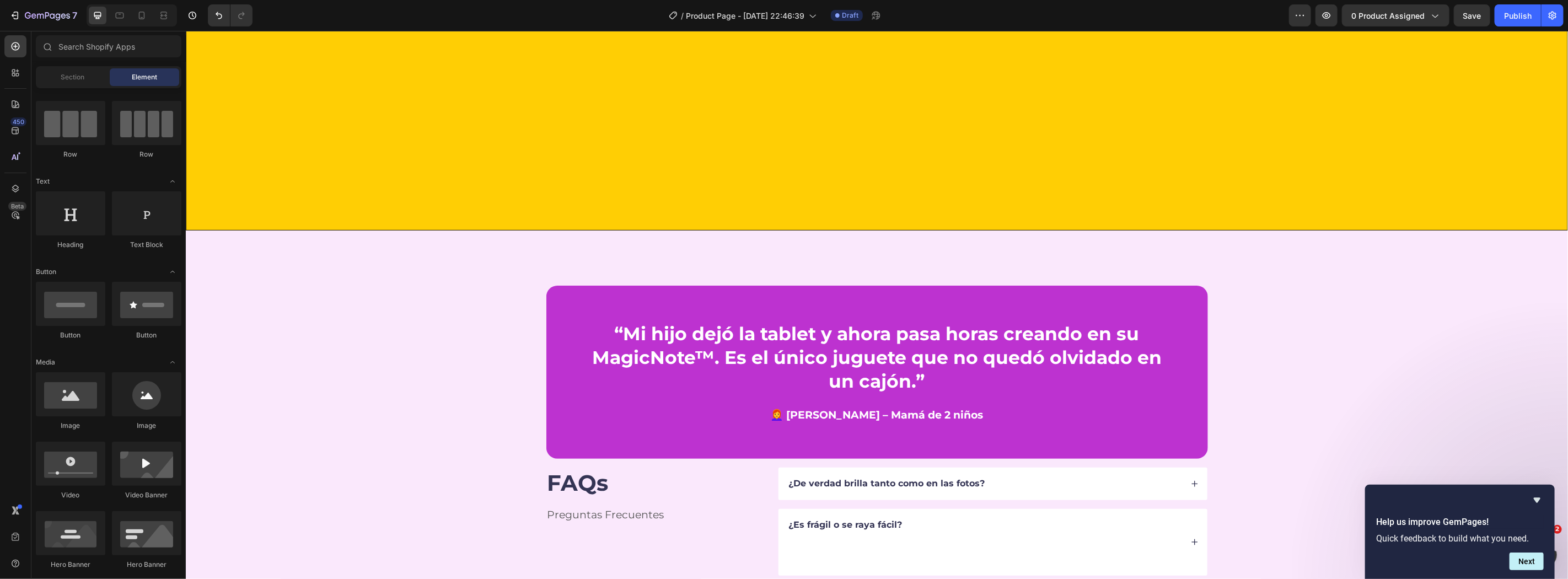
scroll to position [2335, 0]
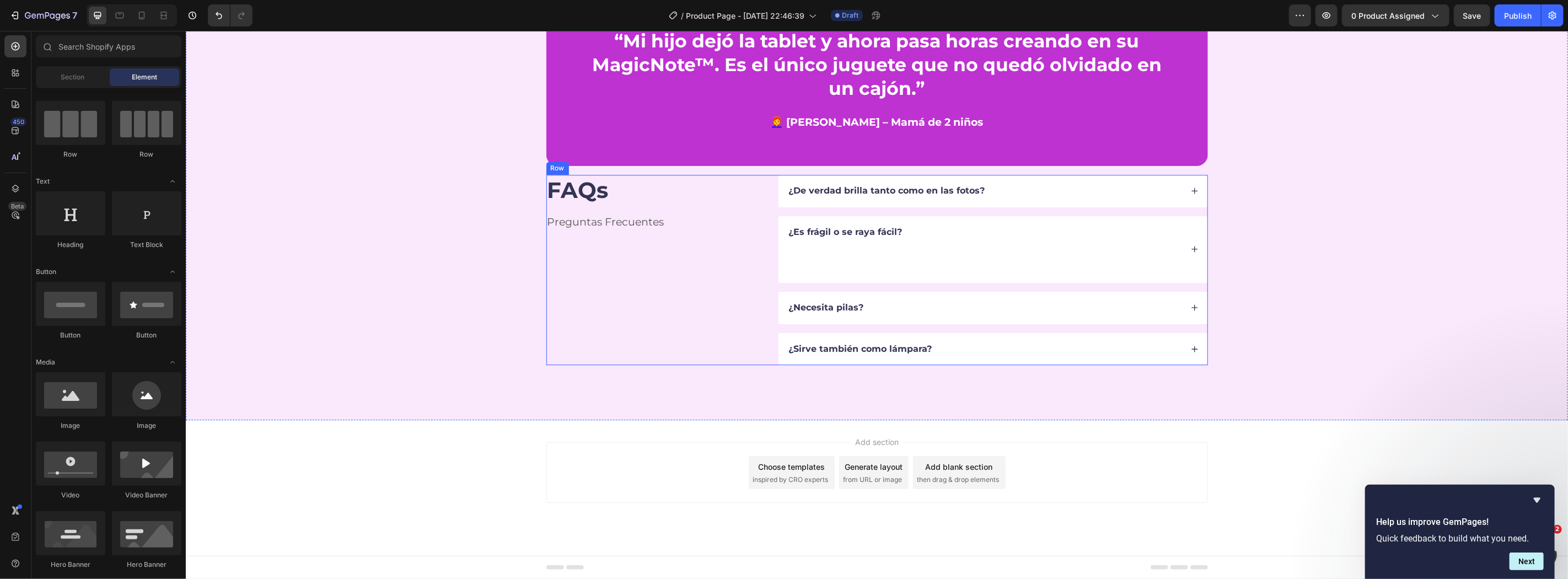
click at [703, 288] on div "FAQs Heading Preguntas Frecuentes Text Block" at bounding box center [653, 269] width 215 height 191
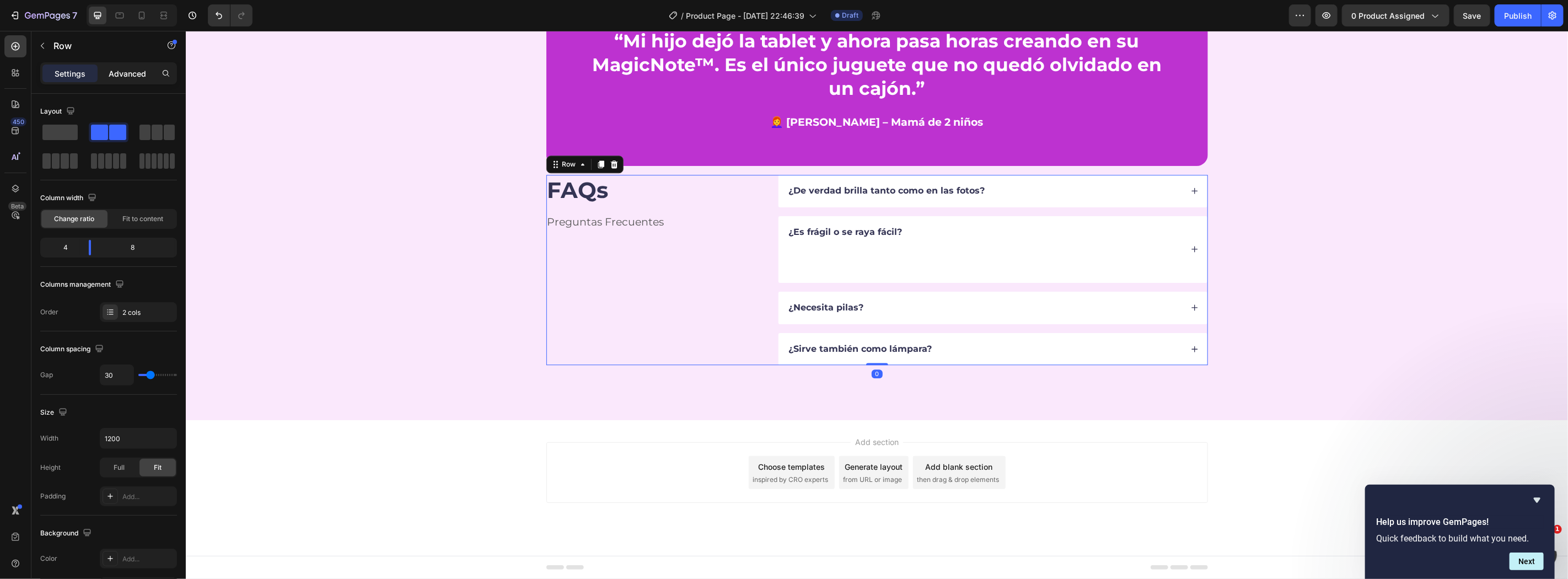
click at [130, 79] on p "Advanced" at bounding box center [127, 73] width 38 height 12
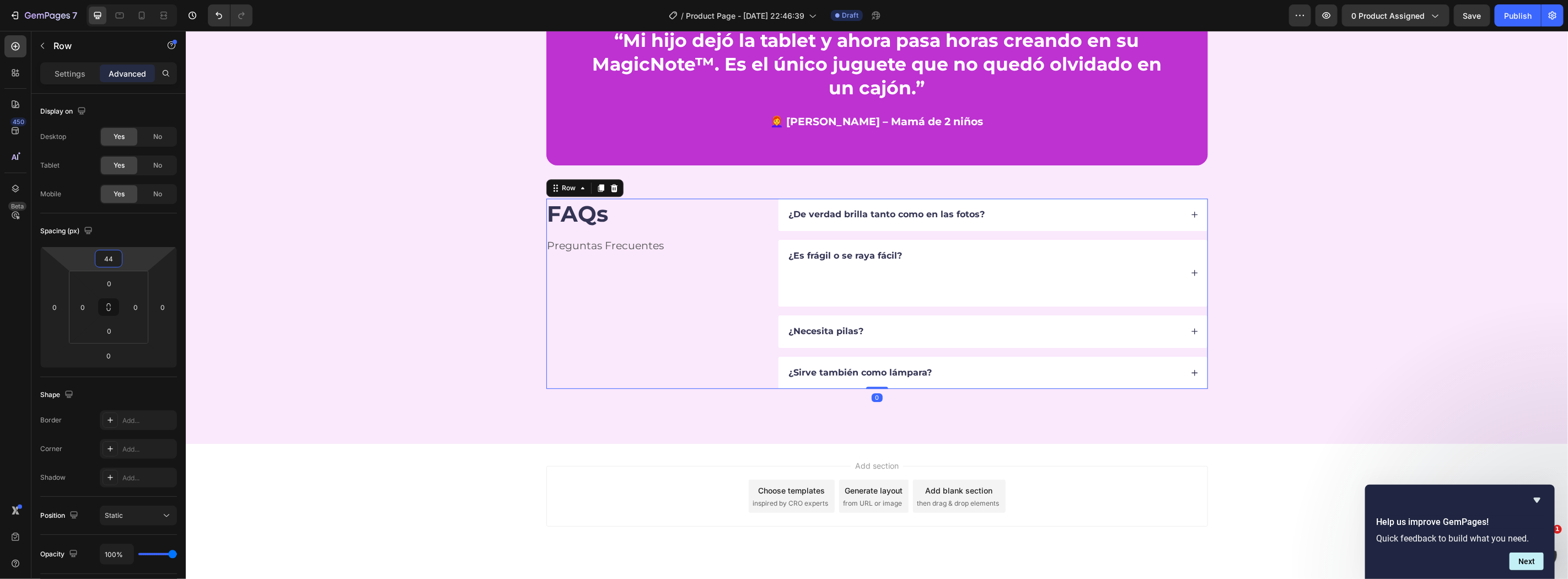
type input "36"
drag, startPoint x: 135, startPoint y: 253, endPoint x: 1, endPoint y: 217, distance: 138.8
click at [132, 0] on html "7 Version history / Product Page - Sep 26, 22:46:39 Draft Preview 0 product ass…" at bounding box center [784, 0] width 1568 height 0
drag, startPoint x: 367, startPoint y: 232, endPoint x: 600, endPoint y: 292, distance: 240.6
click at [374, 232] on div "“Mi hijo dejó la tablet y ahora pasa horas creando en su MagicNote™. Es el únic…" at bounding box center [877, 188] width 1294 height 392
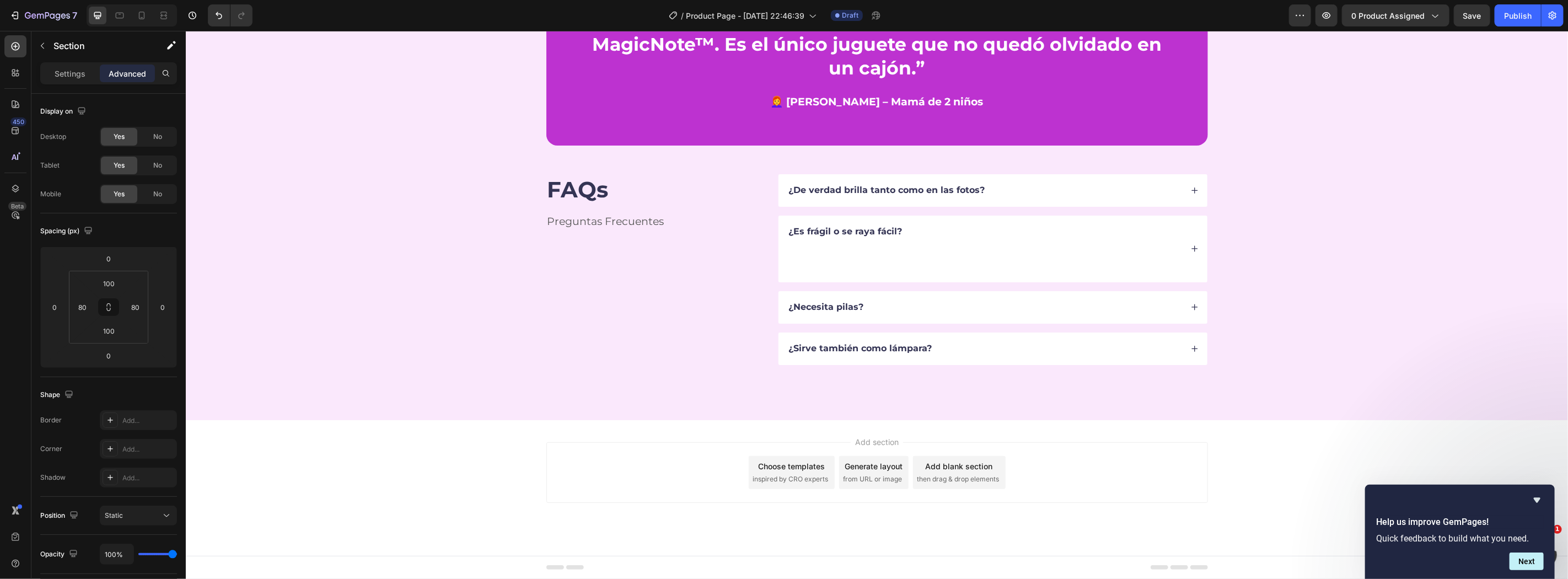
scroll to position [1879, 0]
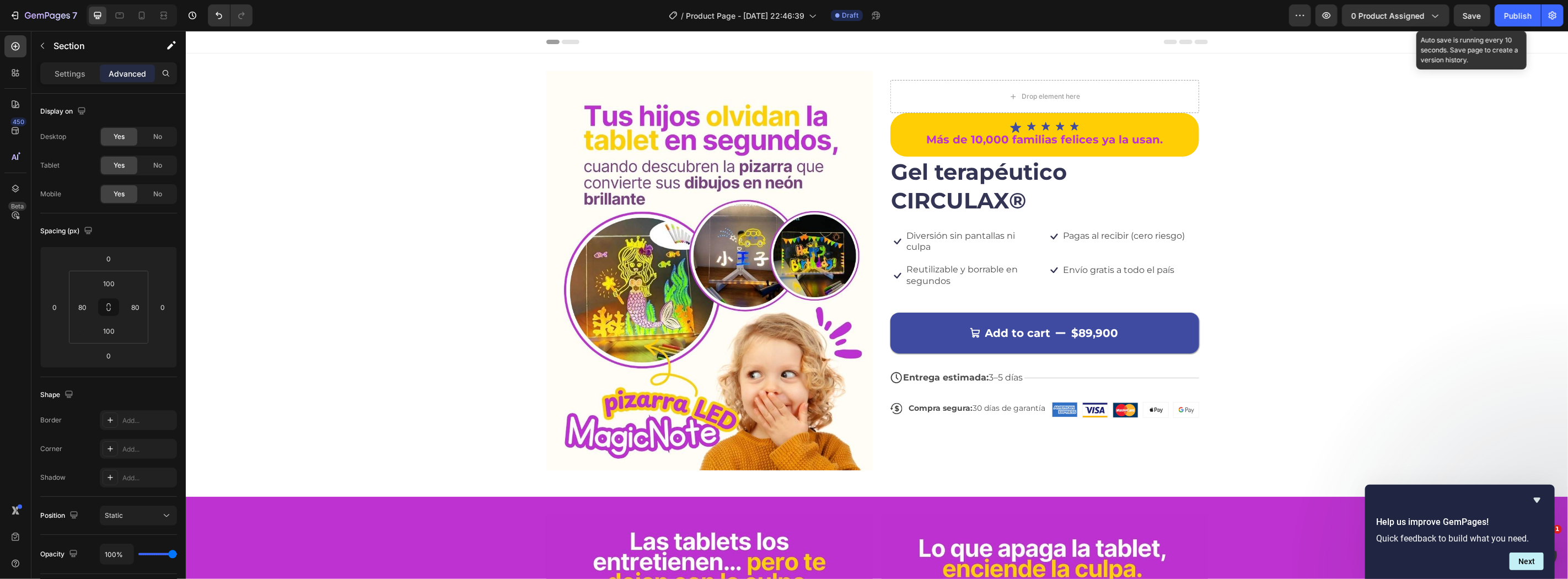
drag, startPoint x: 1471, startPoint y: 22, endPoint x: 1461, endPoint y: 29, distance: 12.2
click at [1468, 23] on button "Save" at bounding box center [1472, 15] width 37 height 22
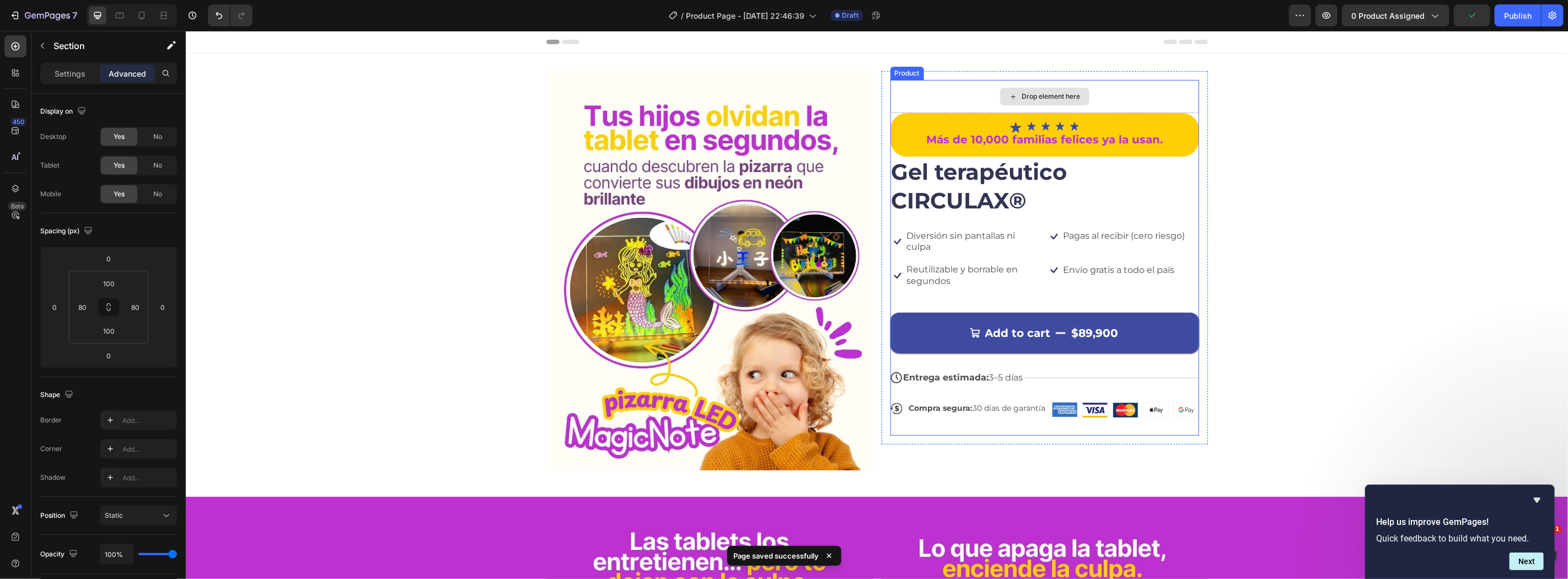
click at [1021, 155] on div "Icon Icon Icon Icon Icon Icon List Más de 10,000 familias felices ya la usan. T…" at bounding box center [1044, 135] width 309 height 44
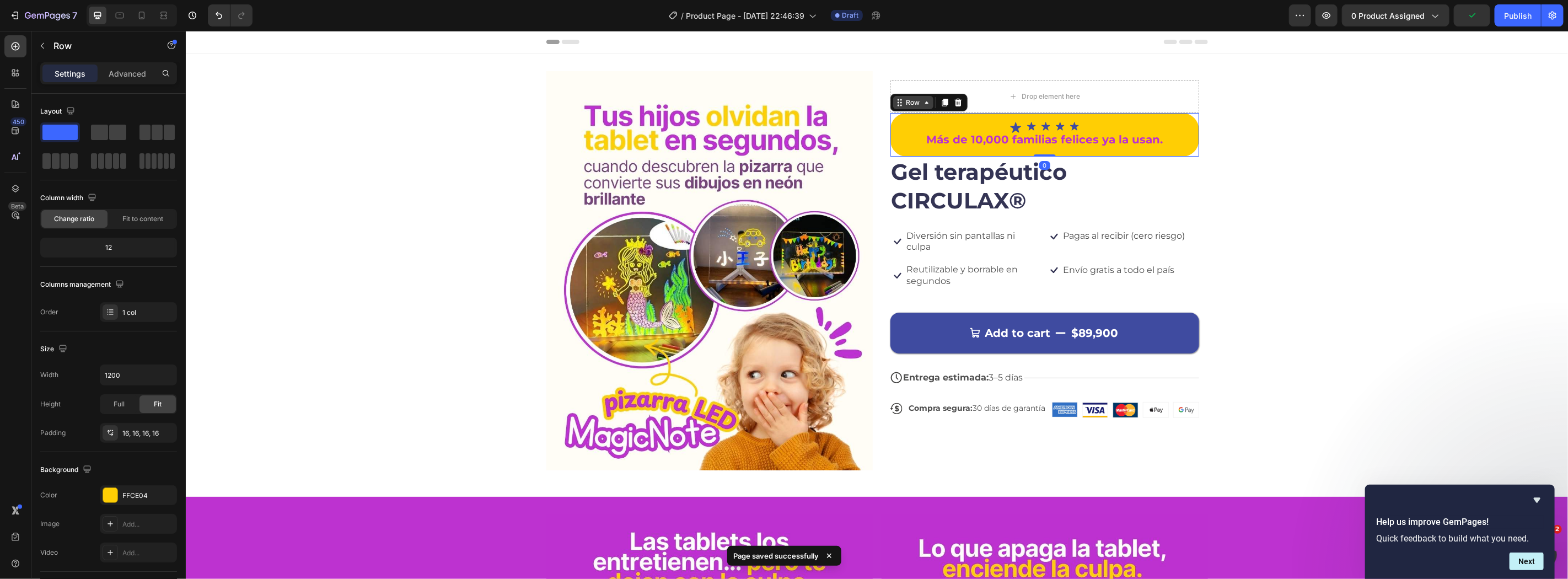
click at [909, 97] on div "Row" at bounding box center [913, 102] width 18 height 10
click at [923, 88] on div "Drop element here" at bounding box center [1044, 96] width 309 height 33
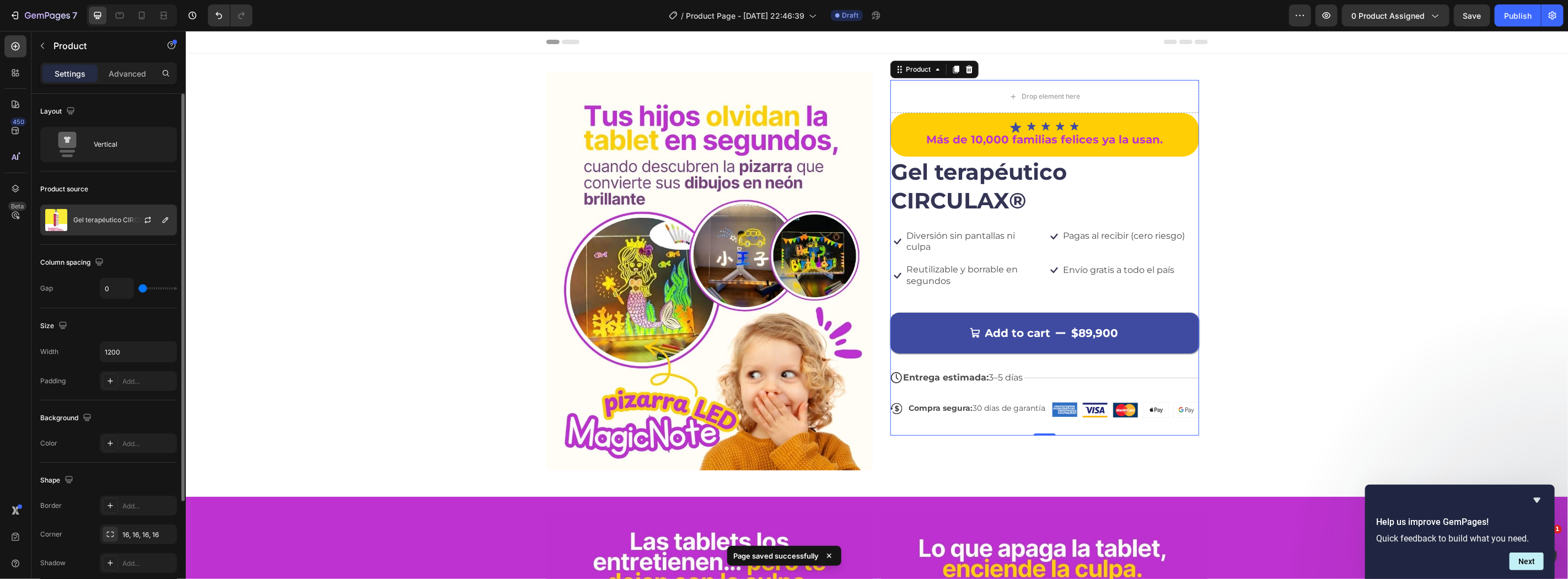
click at [116, 223] on p "Gel terapéutico CIRCULAX®" at bounding box center [117, 220] width 88 height 8
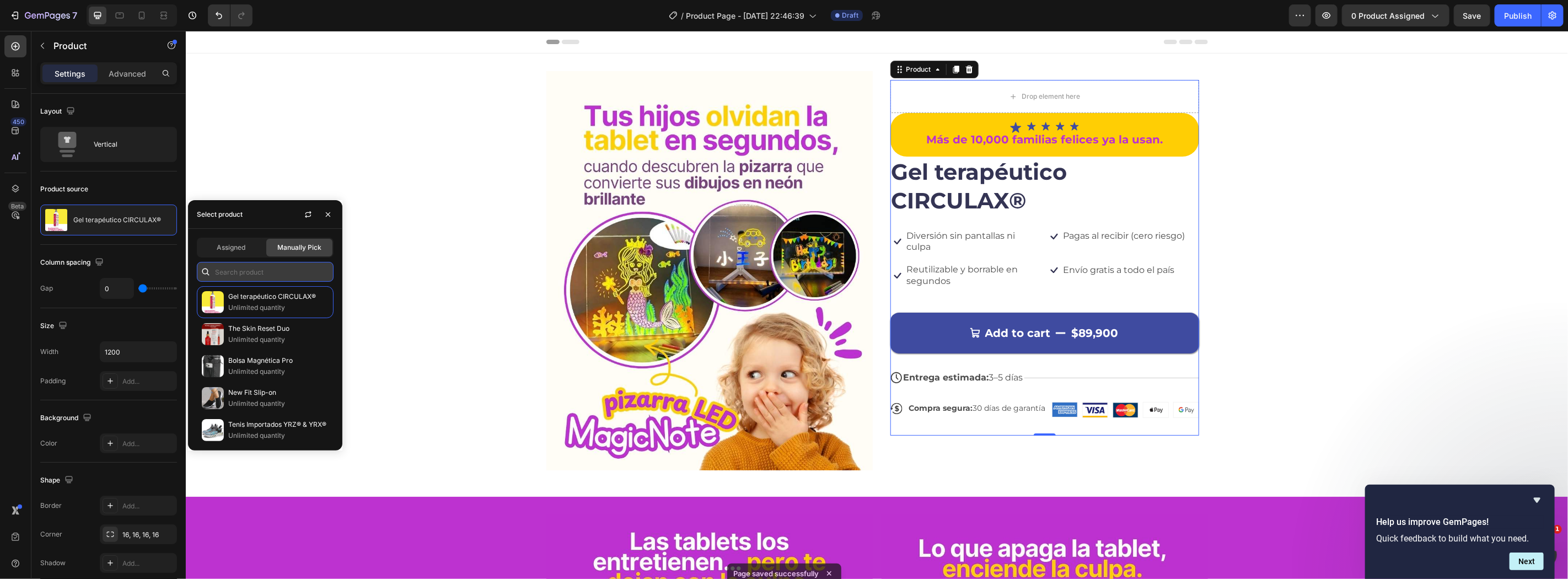
click at [256, 265] on input "text" at bounding box center [265, 272] width 137 height 20
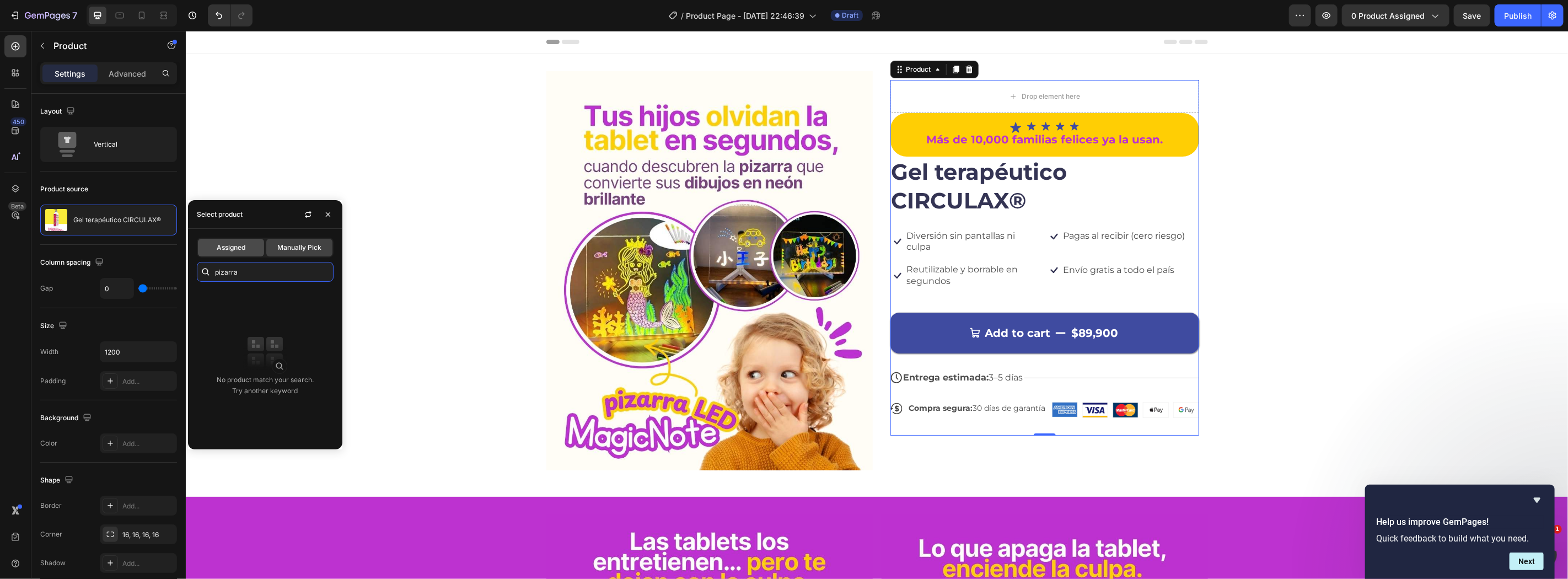
type input "pizarra"
click at [240, 245] on span "Assigned" at bounding box center [231, 248] width 29 height 10
click at [287, 245] on span "Manually Pick" at bounding box center [299, 248] width 44 height 10
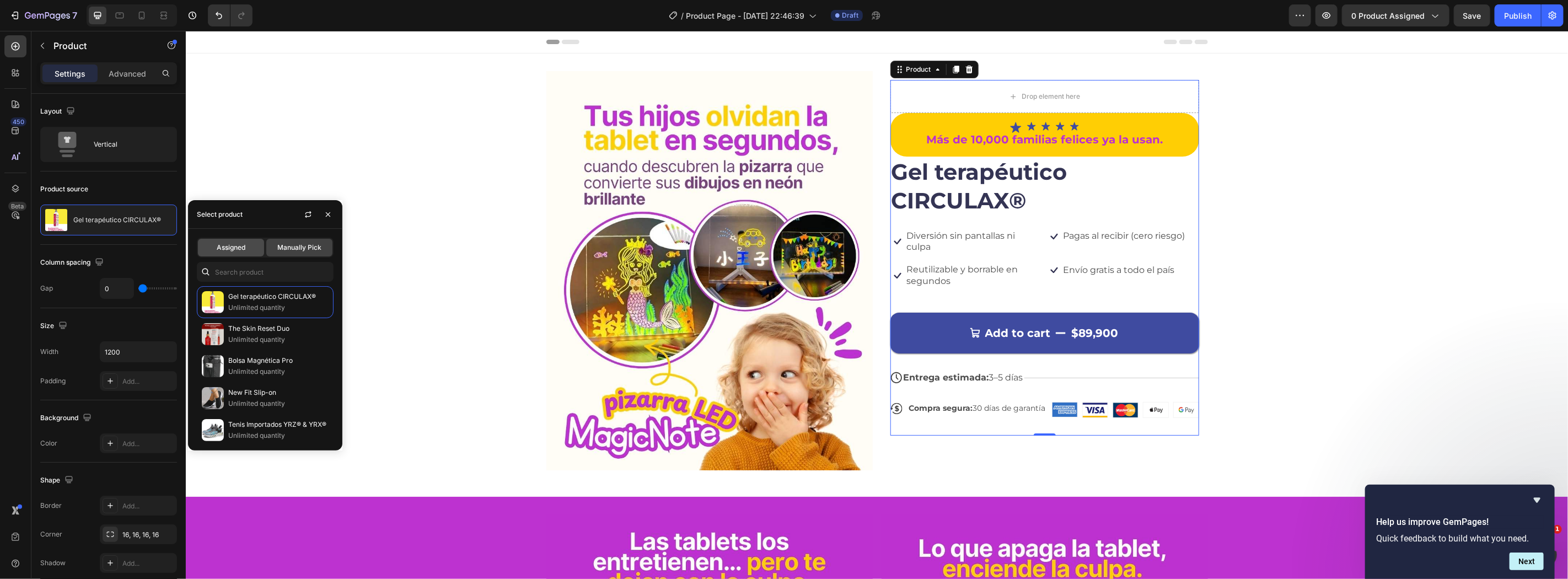
click at [231, 254] on div "Assigned" at bounding box center [231, 247] width 66 height 18
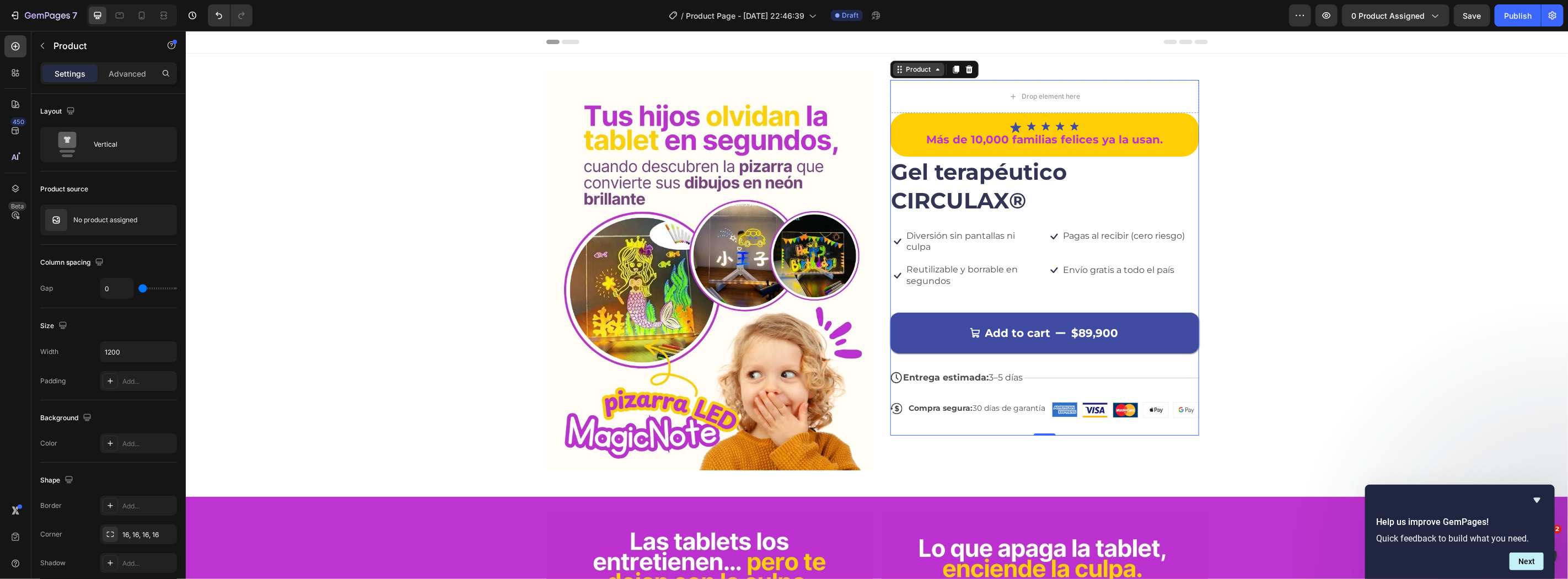
click at [906, 70] on div "Product" at bounding box center [919, 69] width 29 height 10
click at [1390, 7] on button "0 product assigned" at bounding box center [1396, 15] width 108 height 22
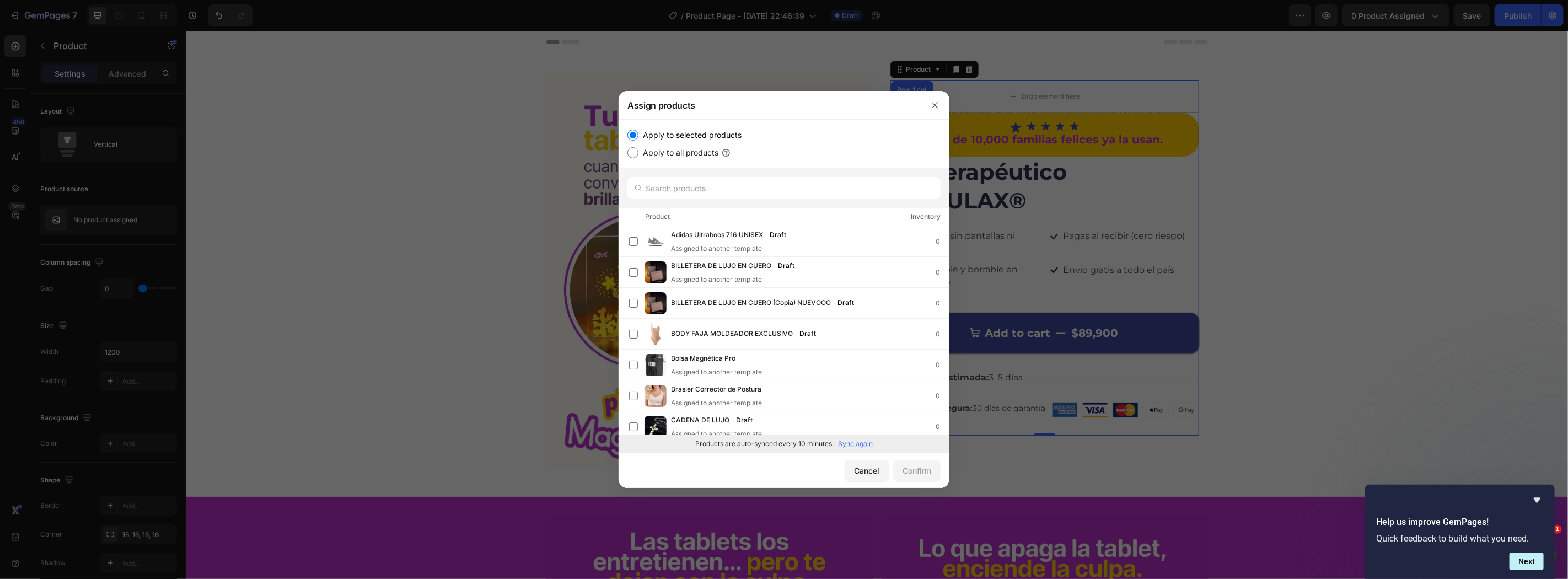
click at [652, 152] on label "Apply to all products" at bounding box center [678, 153] width 80 height 13
click at [639, 152] on input "Apply to all products" at bounding box center [633, 153] width 11 height 11
radio input "true"
click at [641, 133] on label "Apply to selected products" at bounding box center [690, 135] width 103 height 13
click at [639, 133] on input "Apply to selected products" at bounding box center [633, 135] width 11 height 11
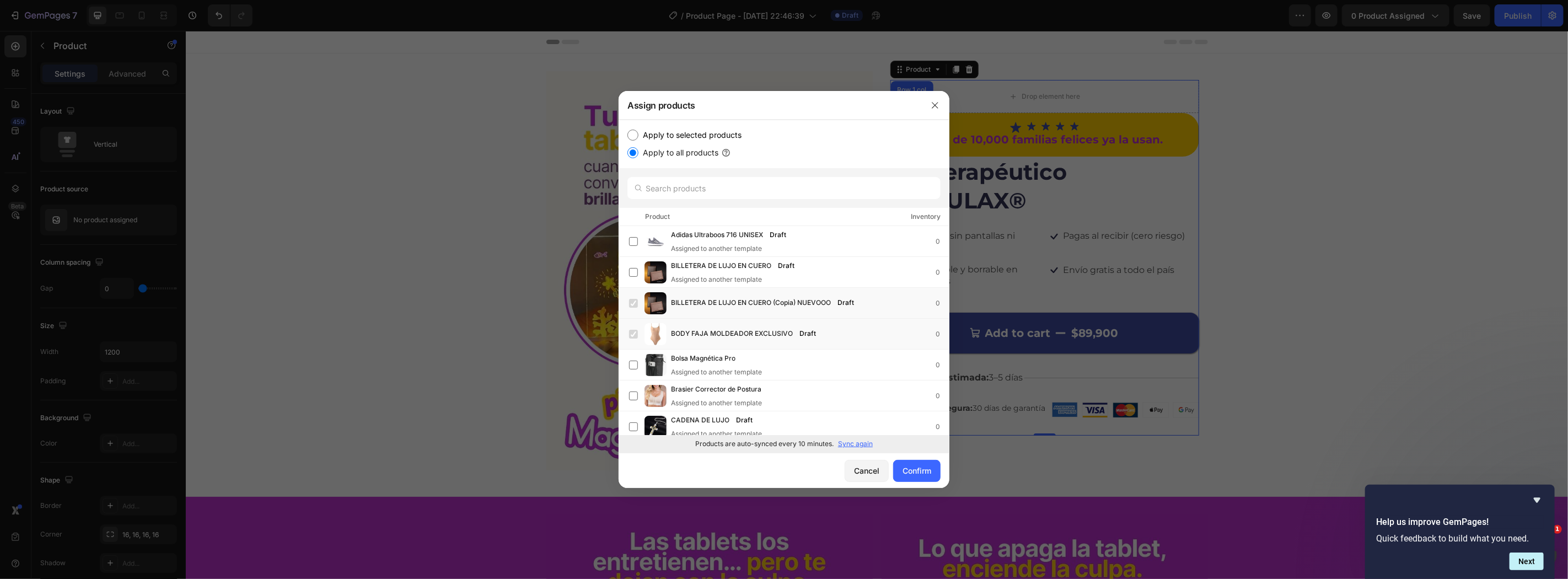
radio input "true"
click at [861, 444] on p "Sync again" at bounding box center [855, 444] width 35 height 10
click at [774, 188] on input "text" at bounding box center [784, 188] width 313 height 22
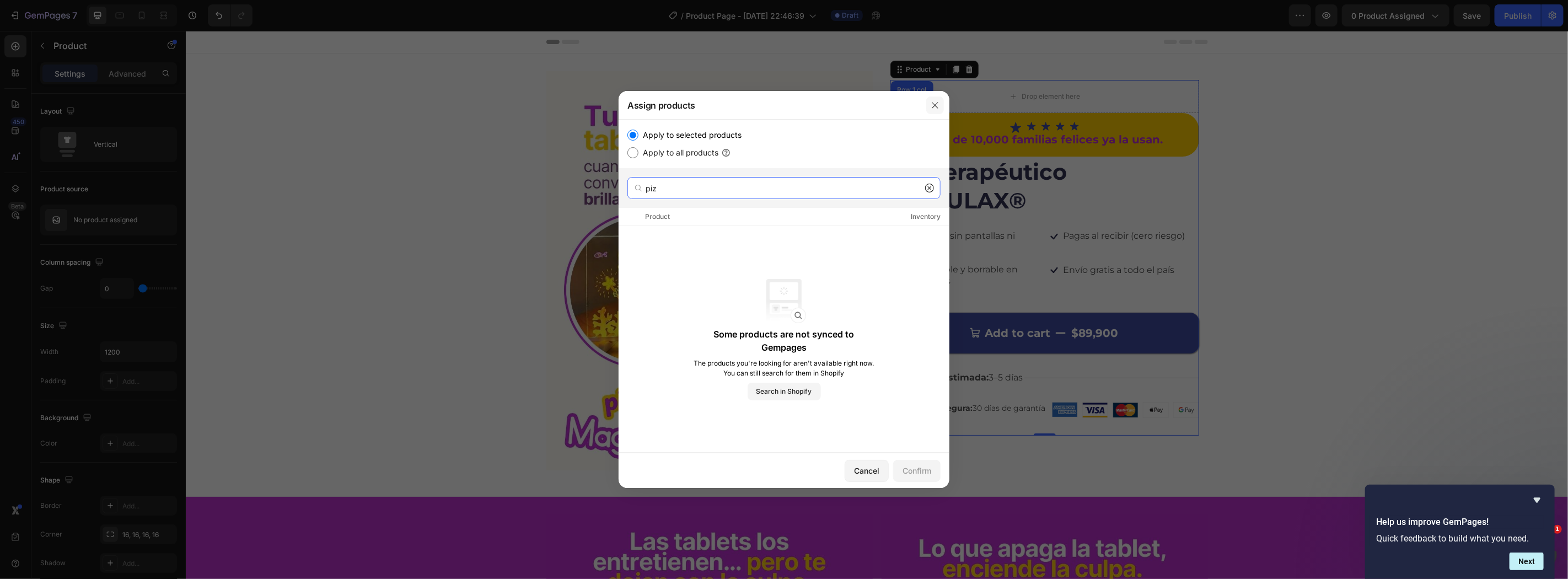
type input "piz"
click at [930, 111] on button "button" at bounding box center [935, 105] width 18 height 18
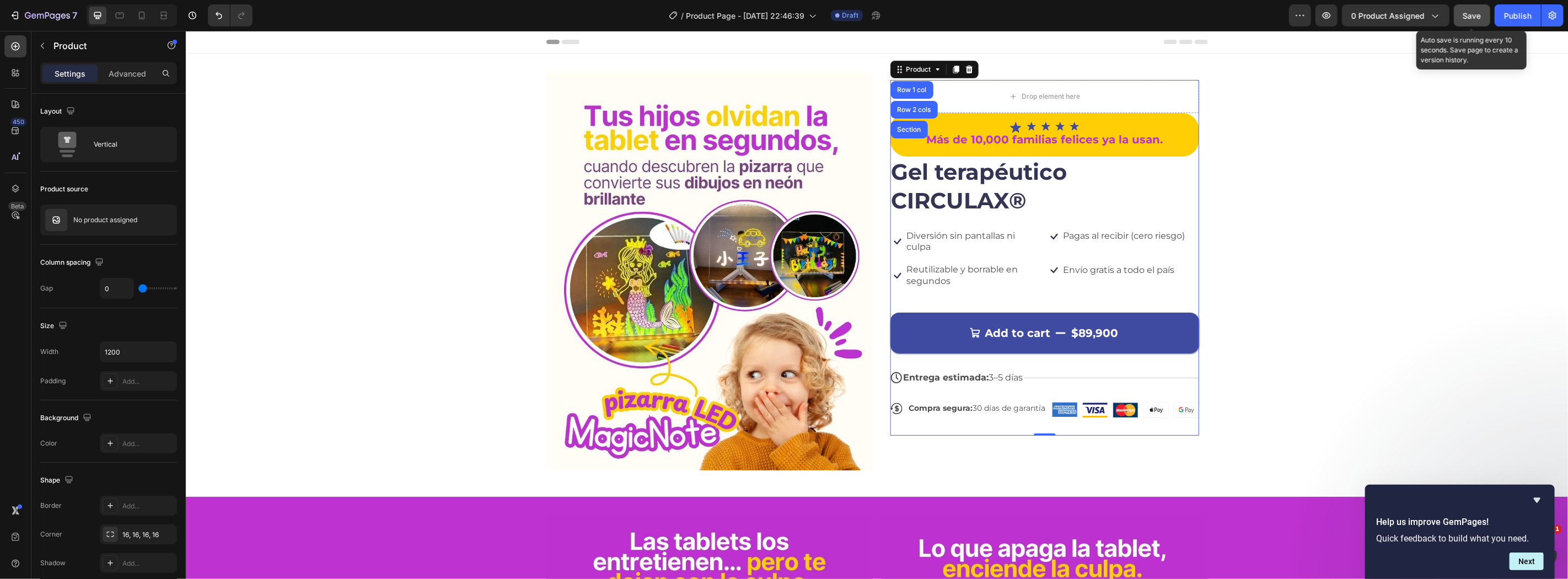
click at [1468, 17] on span "Save" at bounding box center [1472, 15] width 18 height 9
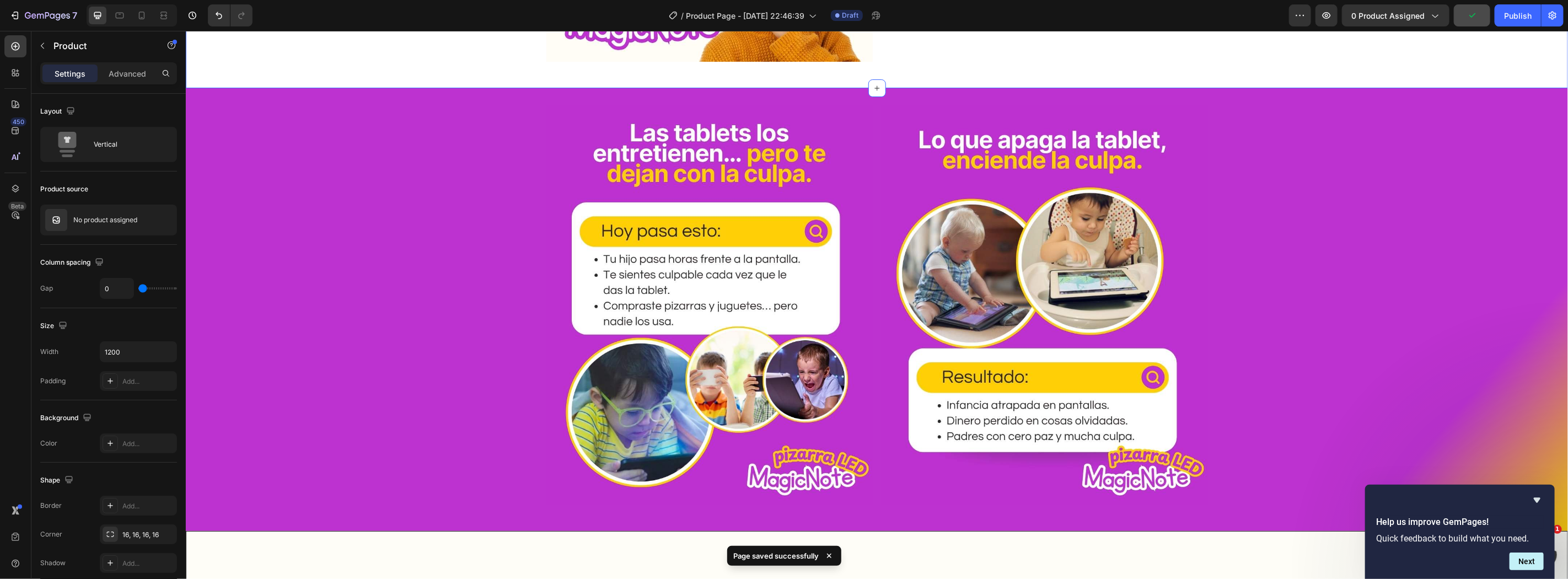
scroll to position [571, 0]
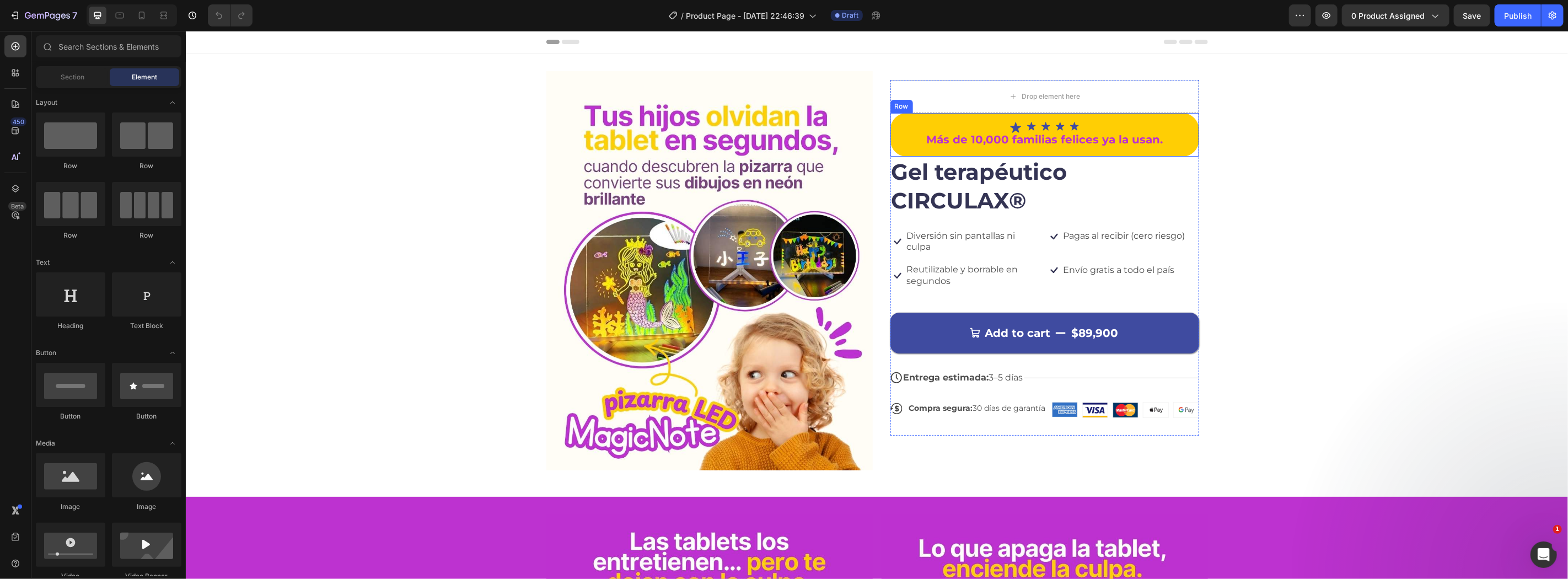
click at [922, 107] on div "Drop element here" at bounding box center [1044, 96] width 309 height 33
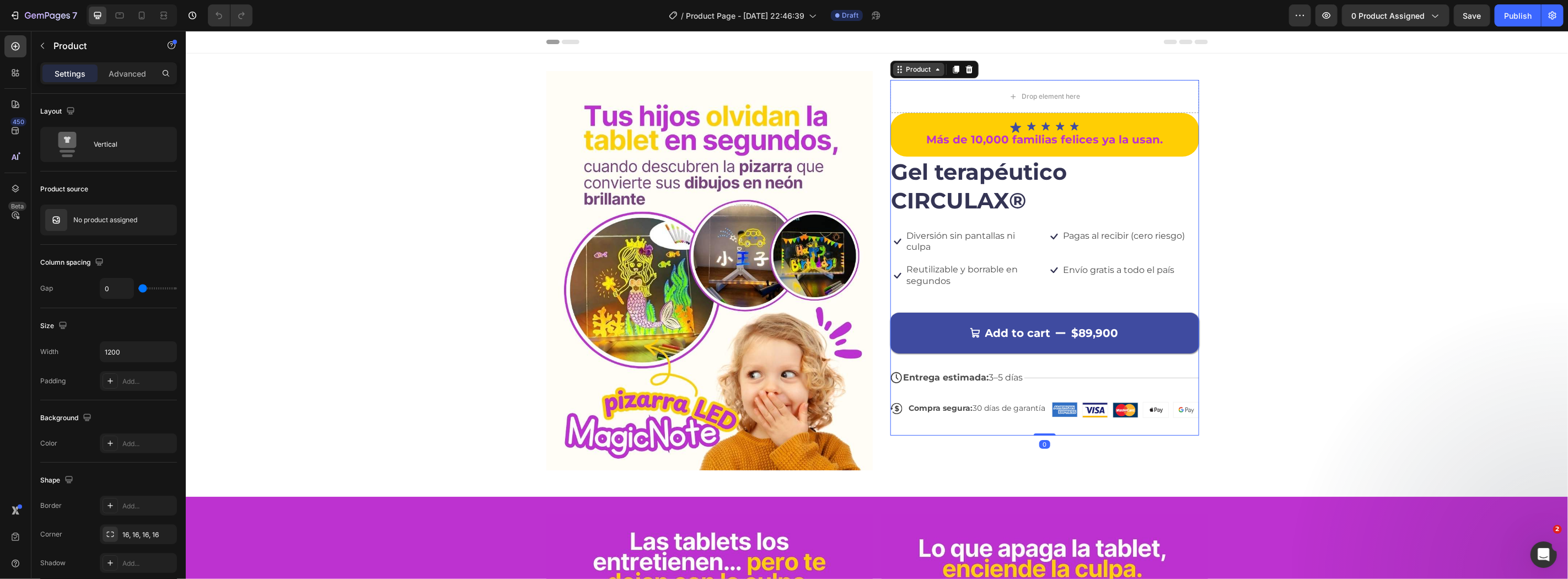
click at [904, 68] on div "Product" at bounding box center [919, 69] width 29 height 10
click at [917, 68] on div "Product" at bounding box center [919, 69] width 29 height 10
click at [1371, 15] on span "0 product assigned" at bounding box center [1388, 15] width 73 height 12
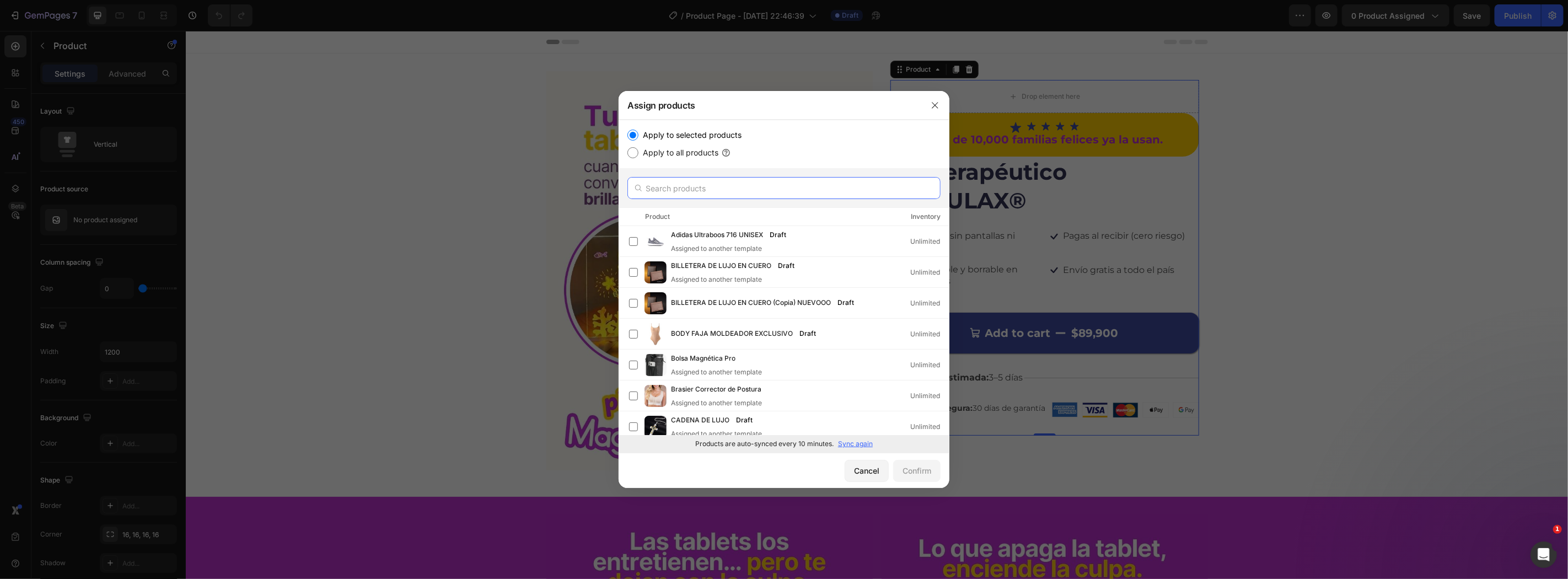
click at [808, 182] on input "text" at bounding box center [784, 188] width 313 height 22
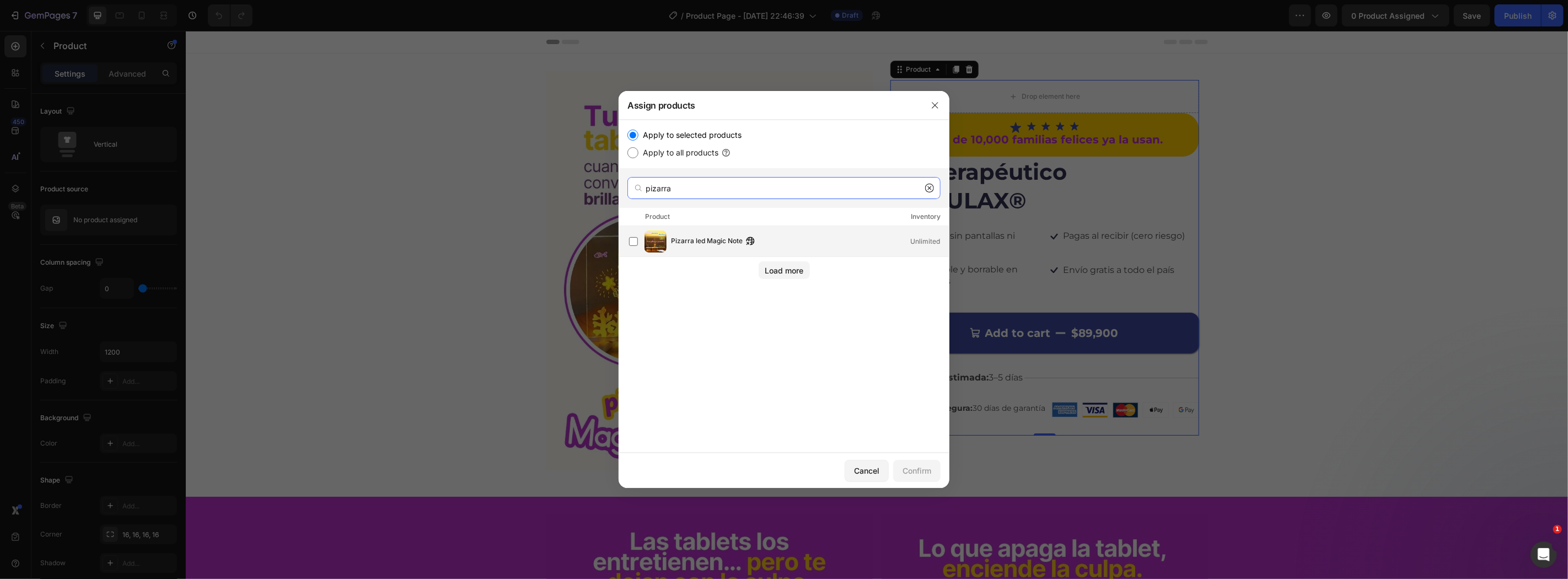
type input "pizarra"
click at [813, 241] on div "Pizarra led Magic Note Unlimited" at bounding box center [810, 242] width 278 height 12
click at [928, 471] on div "Confirm" at bounding box center [917, 471] width 29 height 12
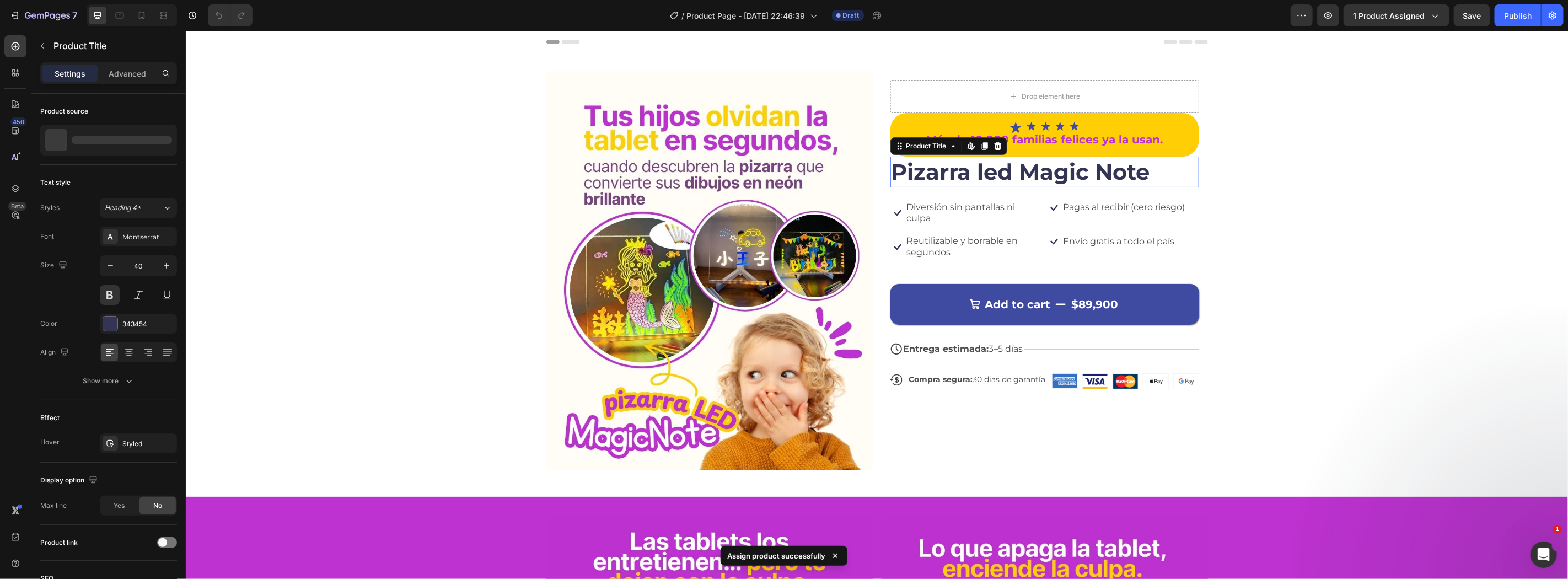
click at [1005, 169] on h1 "Pizarra led Magic Note" at bounding box center [1044, 171] width 309 height 31
click at [1357, 166] on div "Image Drop element here Icon Icon Icon Icon Icon Icon List Más de 10,000 famili…" at bounding box center [876, 275] width 1382 height 408
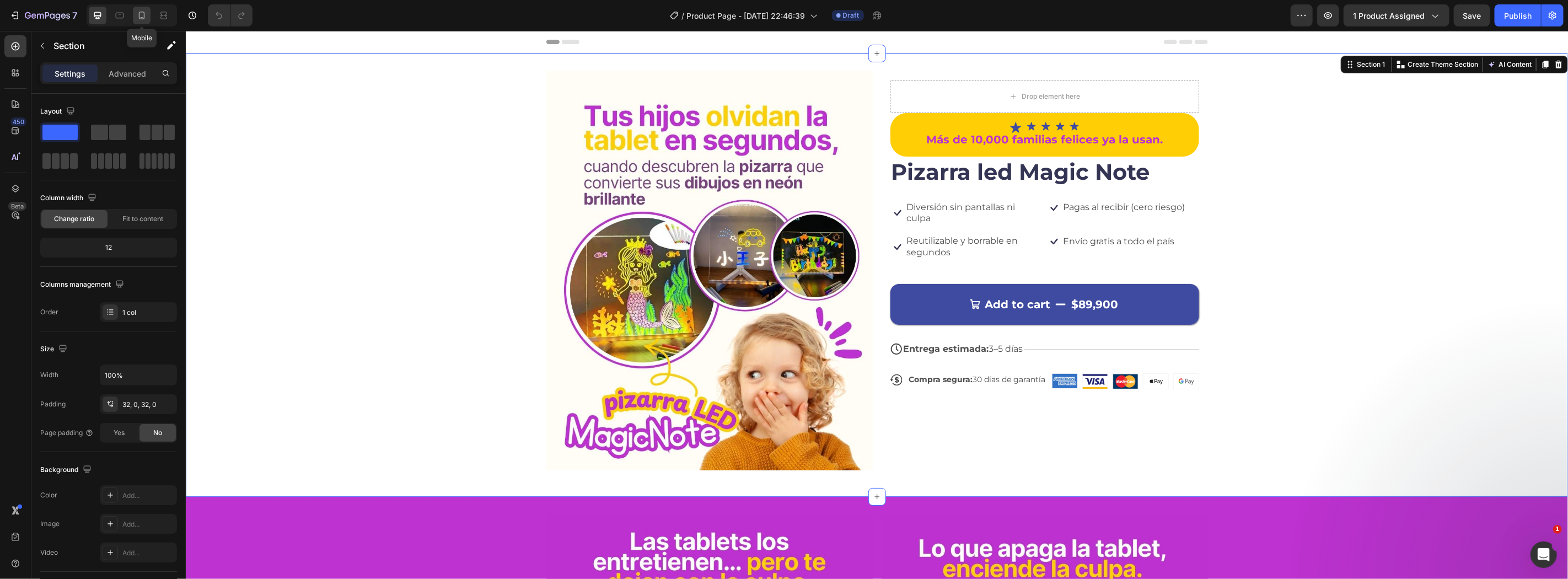
click at [141, 21] on div at bounding box center [141, 15] width 18 height 18
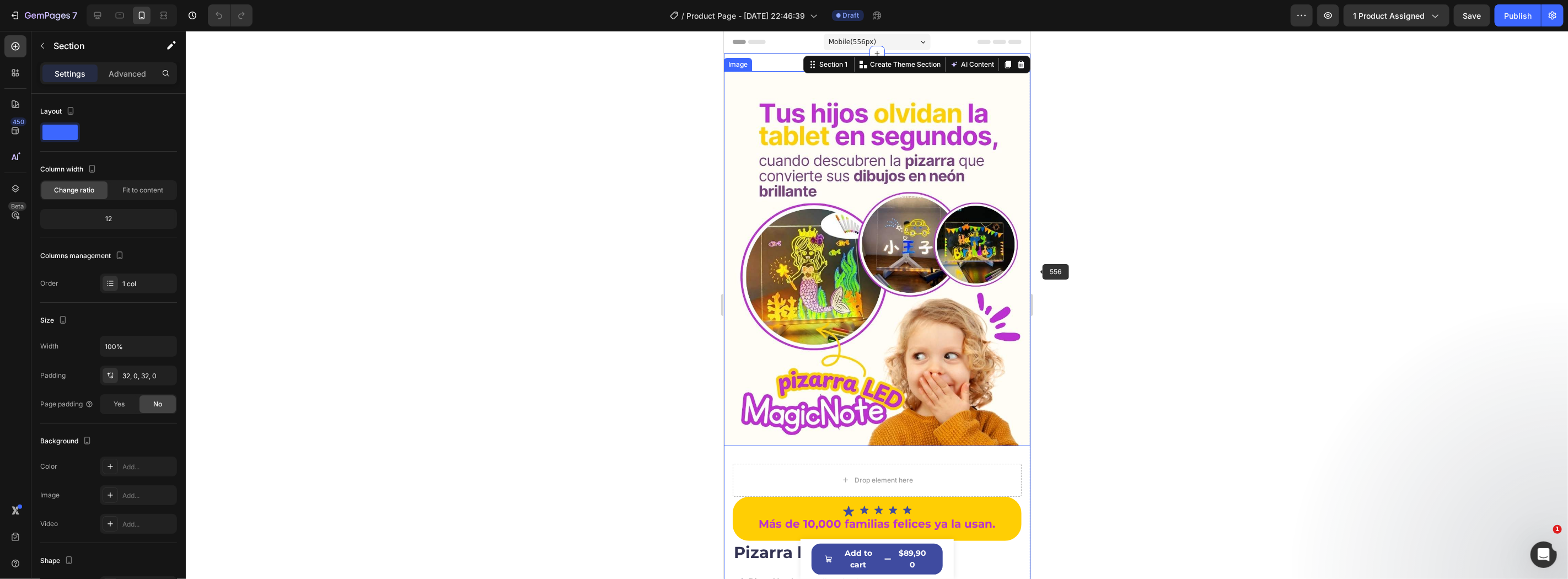
scroll to position [163, 0]
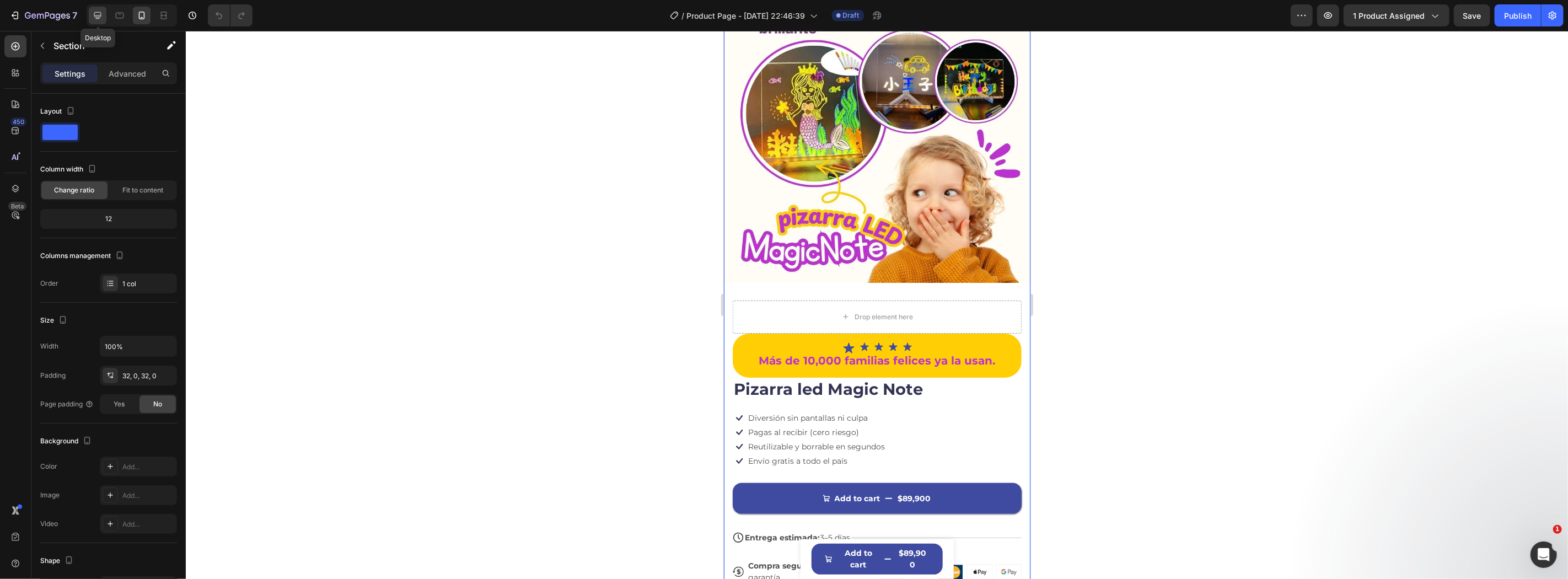
click at [93, 10] on icon at bounding box center [97, 15] width 11 height 11
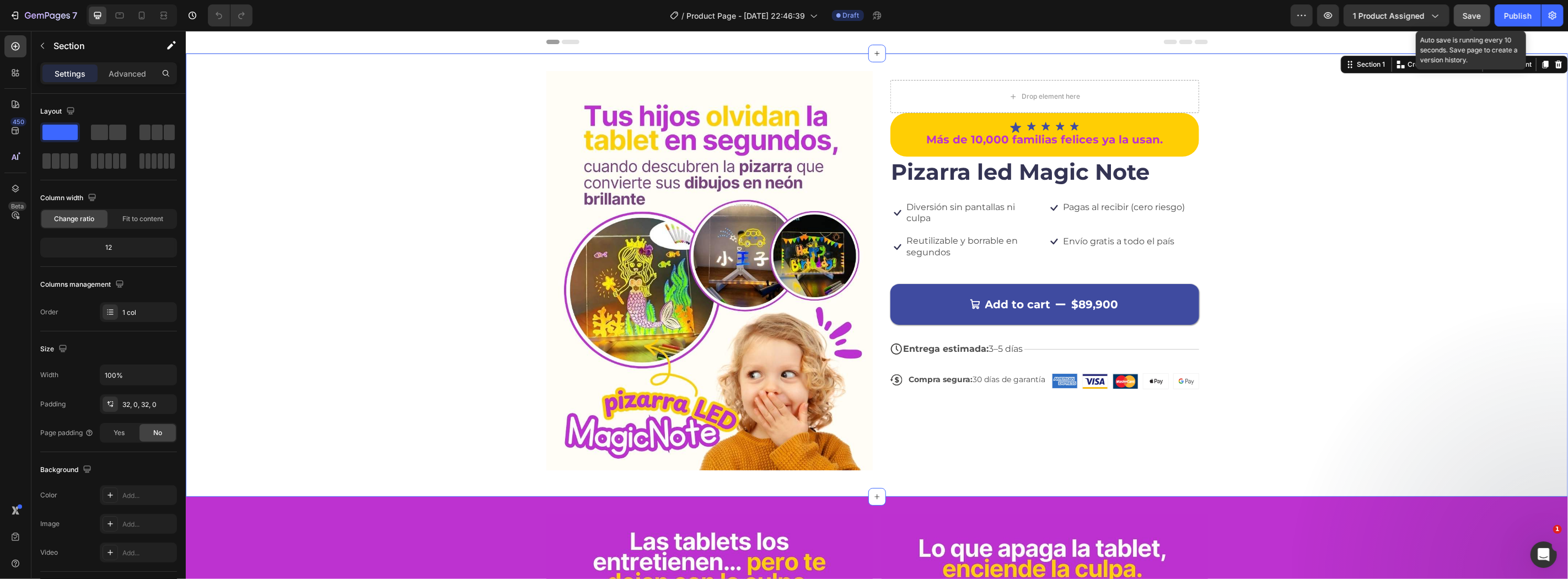
click at [1463, 19] on span "Save" at bounding box center [1472, 15] width 18 height 9
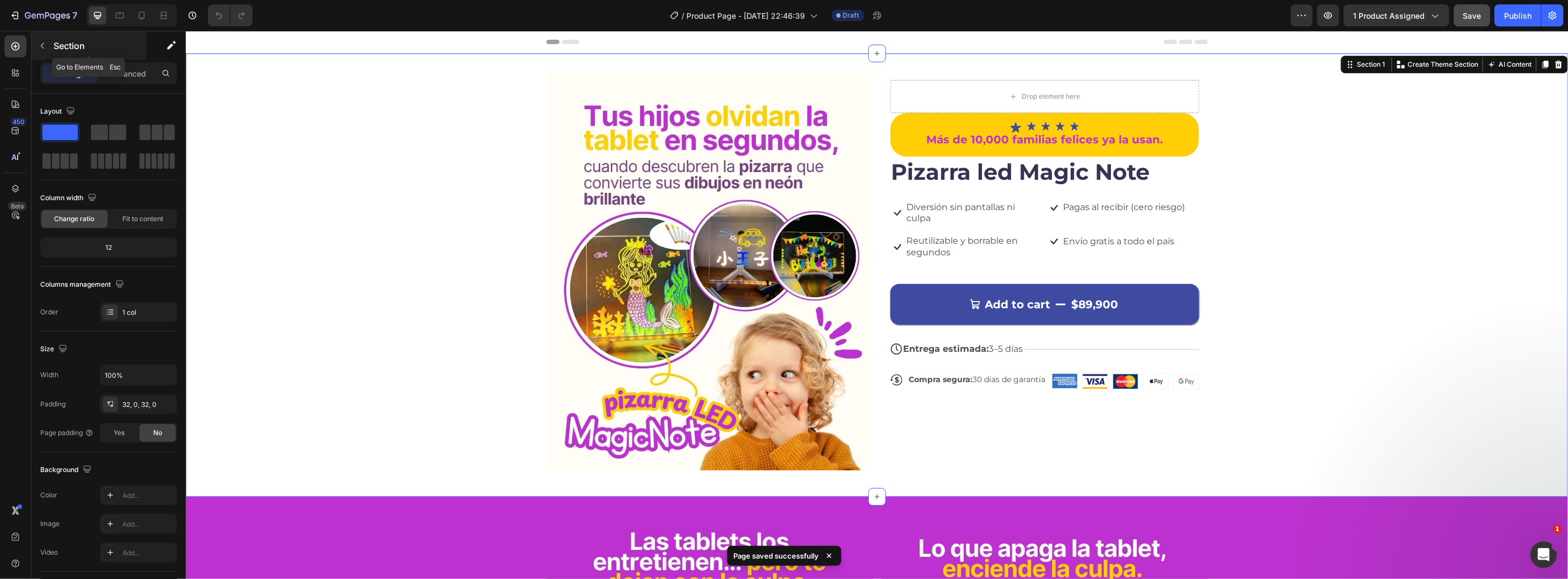
click at [51, 47] on div "Section" at bounding box center [89, 46] width 114 height 29
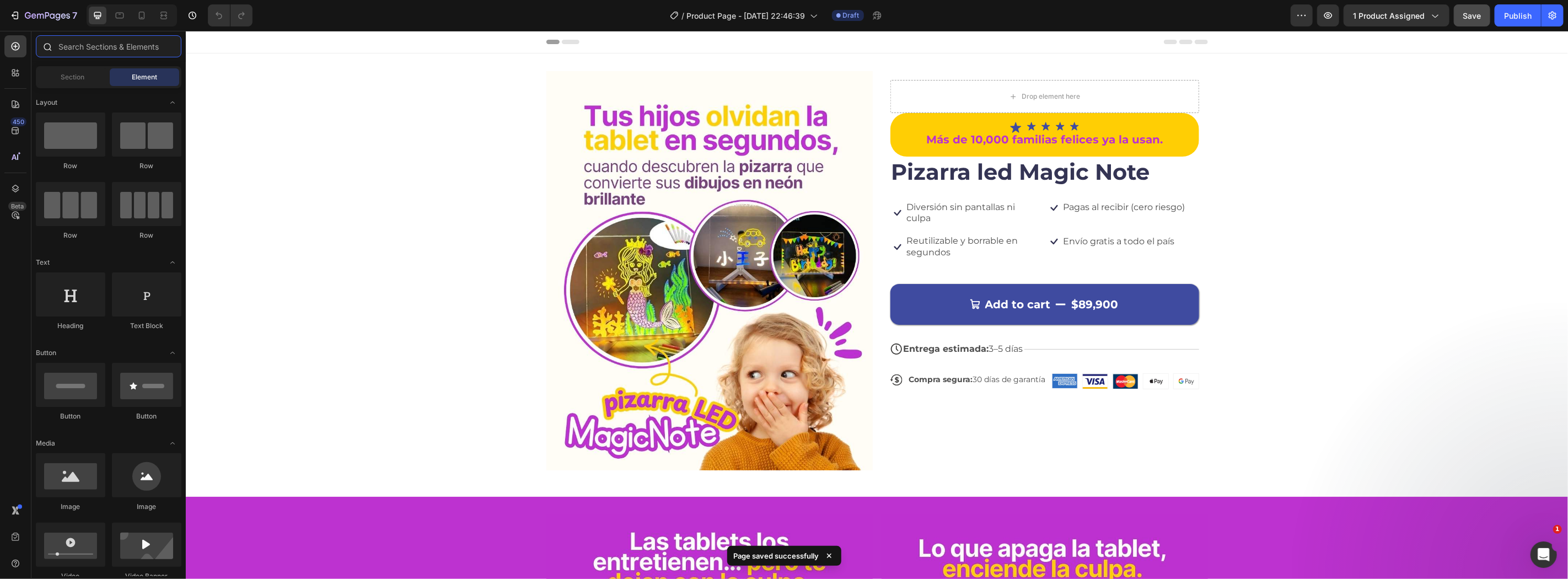
click at [75, 44] on input "text" at bounding box center [108, 46] width 145 height 22
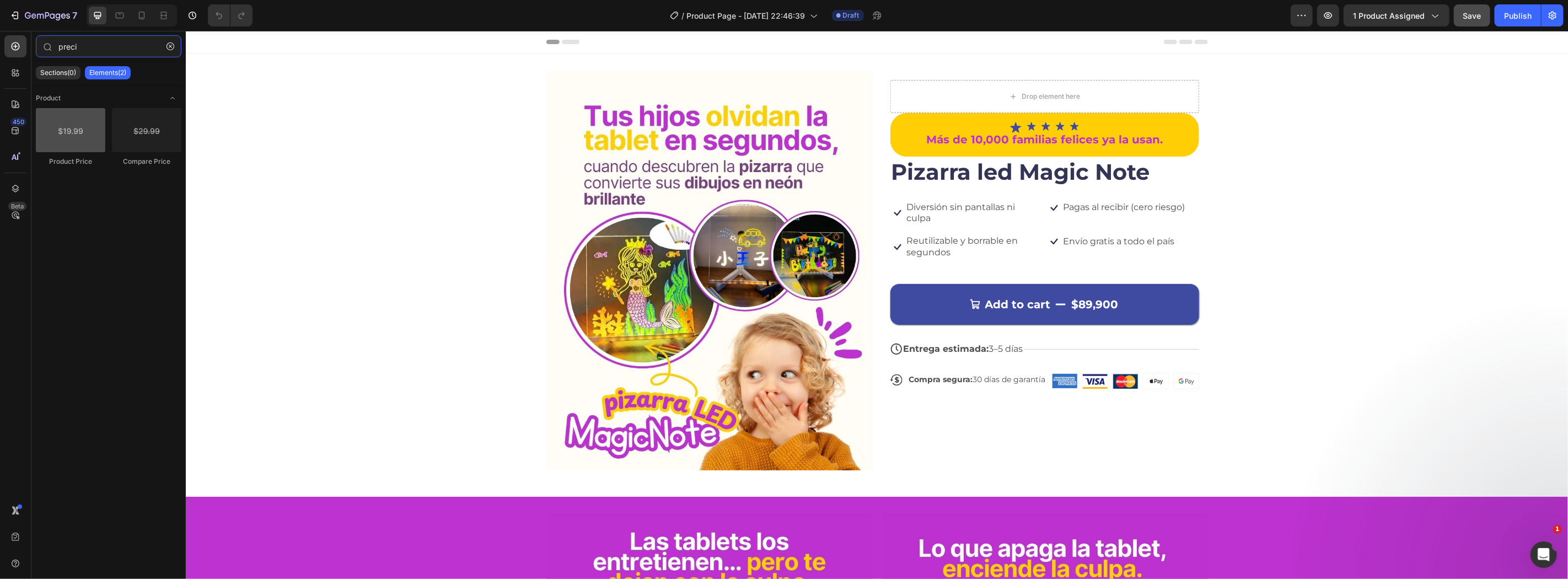
type input "preci"
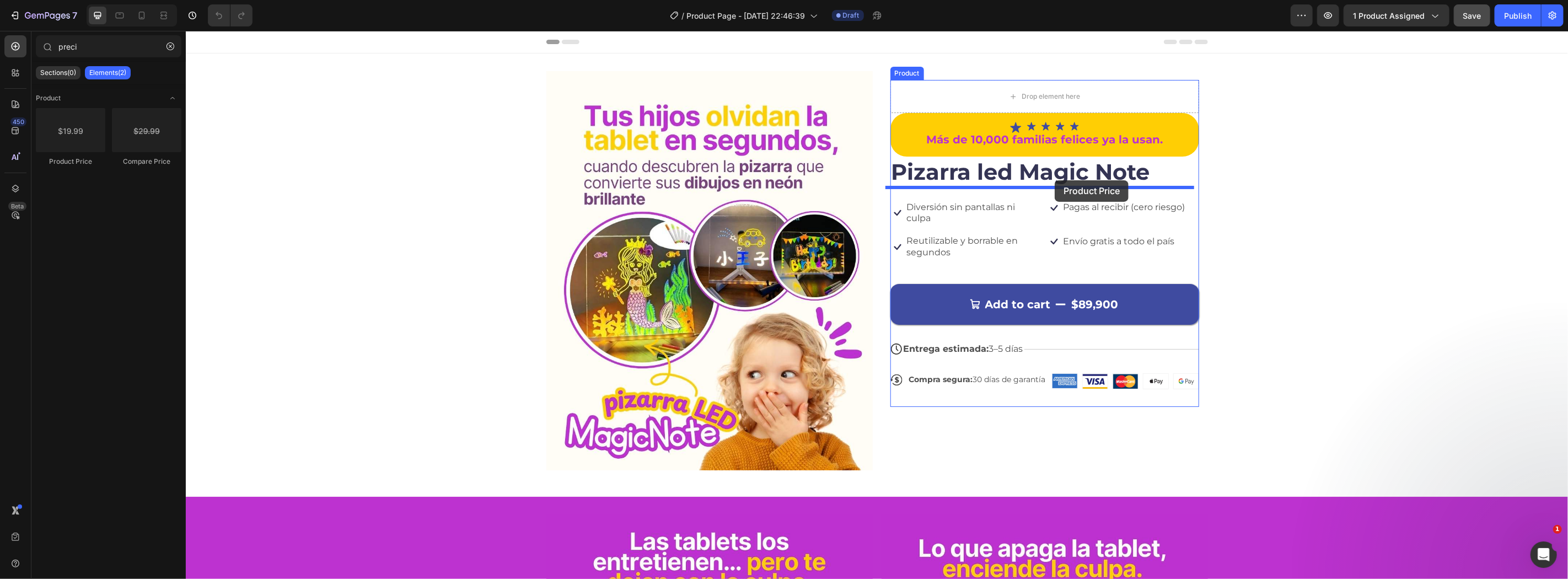
drag, startPoint x: 272, startPoint y: 161, endPoint x: 1060, endPoint y: 185, distance: 788.4
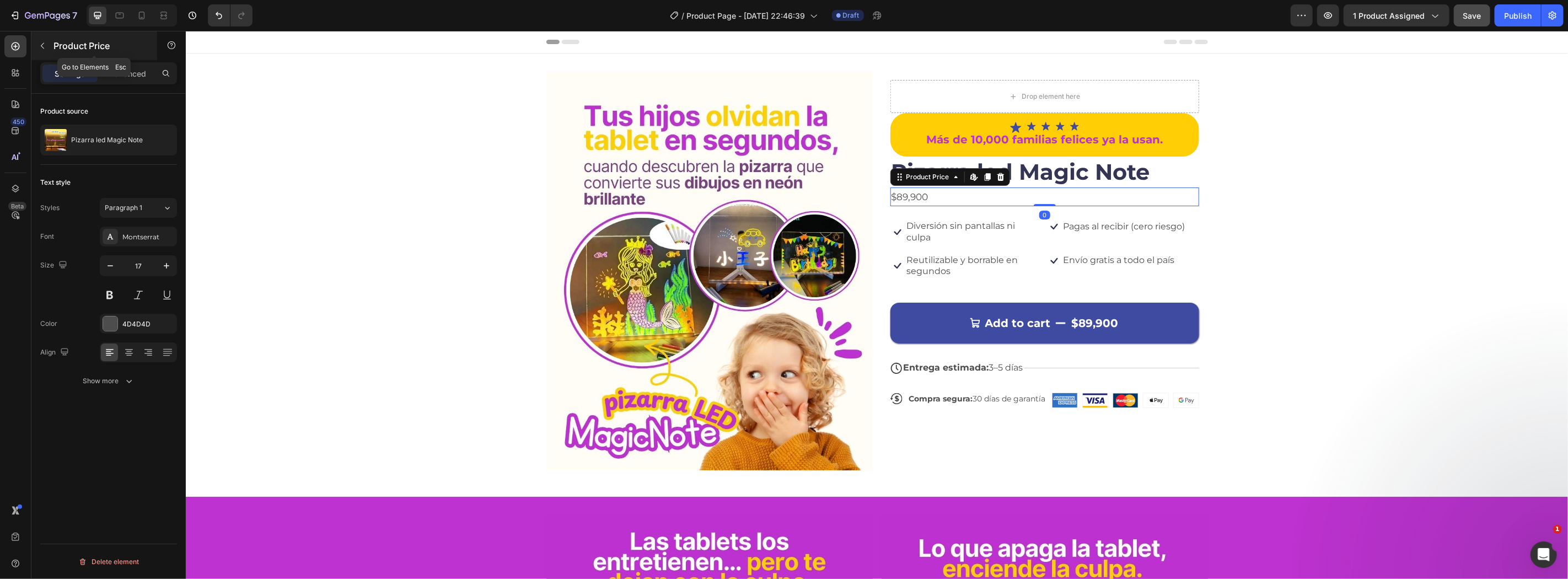
click at [47, 46] on button "button" at bounding box center [42, 46] width 18 height 18
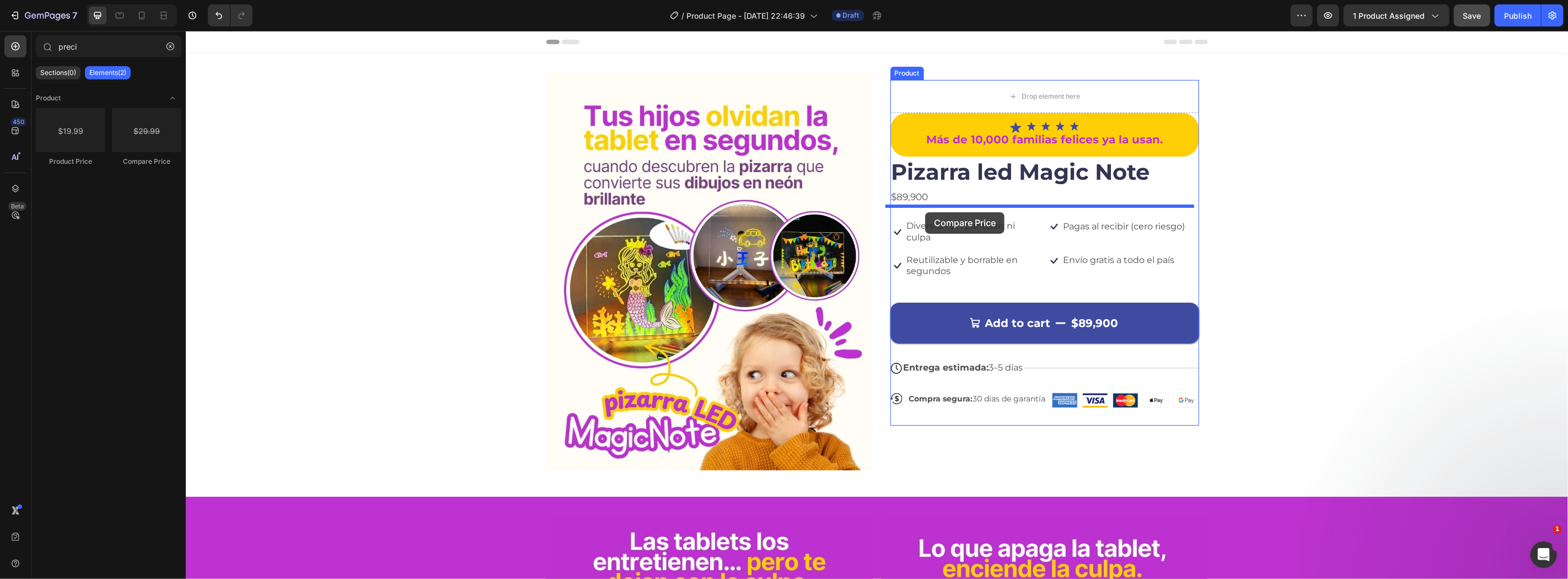
drag, startPoint x: 342, startPoint y: 164, endPoint x: 925, endPoint y: 212, distance: 585.0
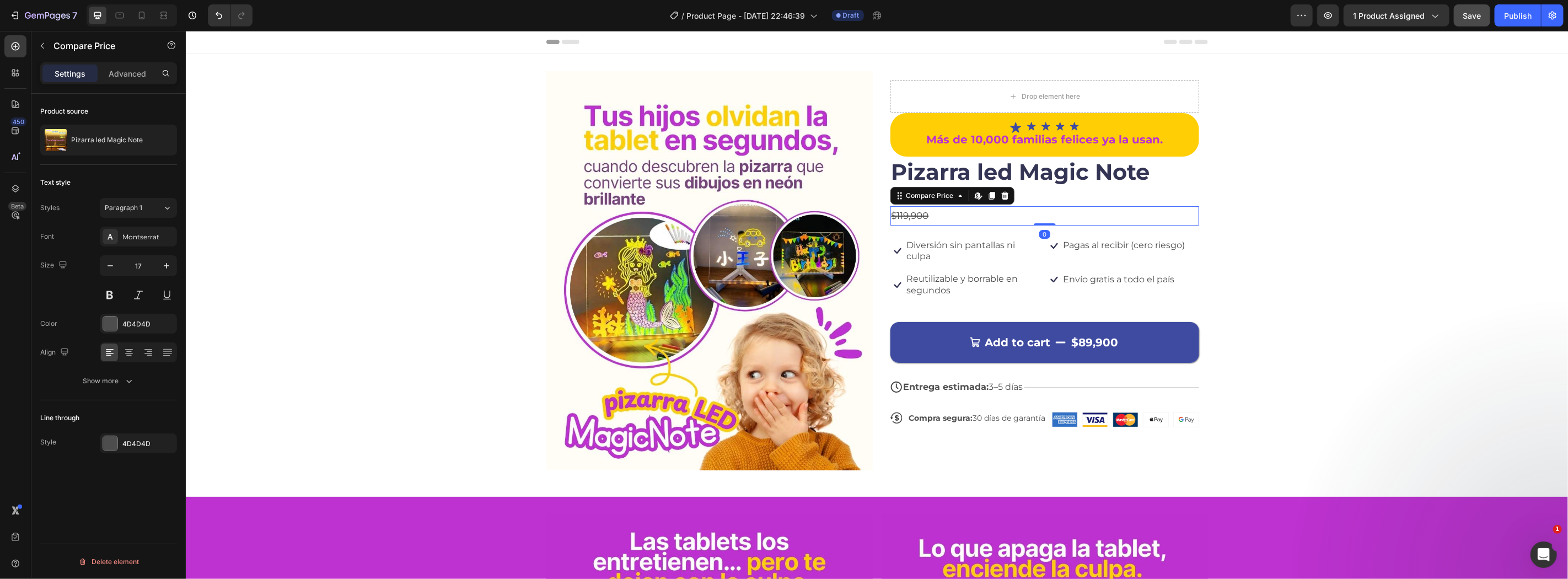
click at [1227, 225] on div "Image Drop element here Icon Icon Icon Icon Icon Icon List Más de 10,000 famili…" at bounding box center [876, 275] width 1382 height 408
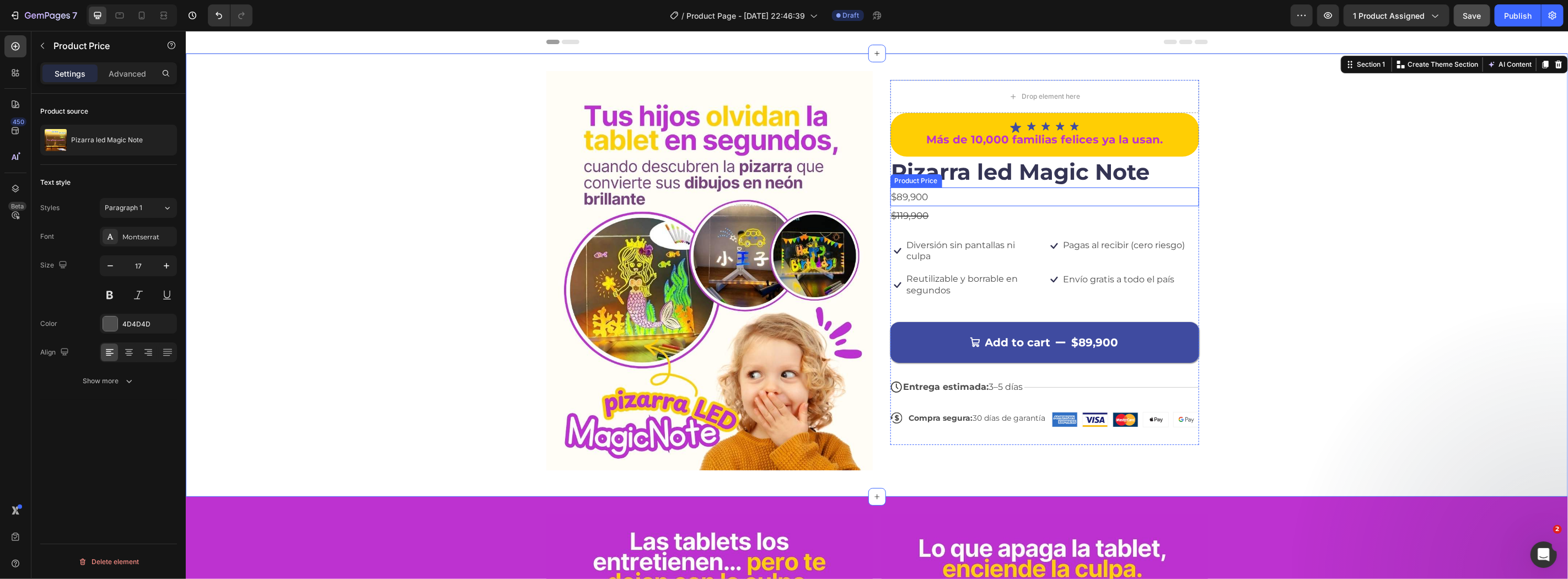
click at [917, 191] on div "$89,900" at bounding box center [1044, 197] width 309 height 19
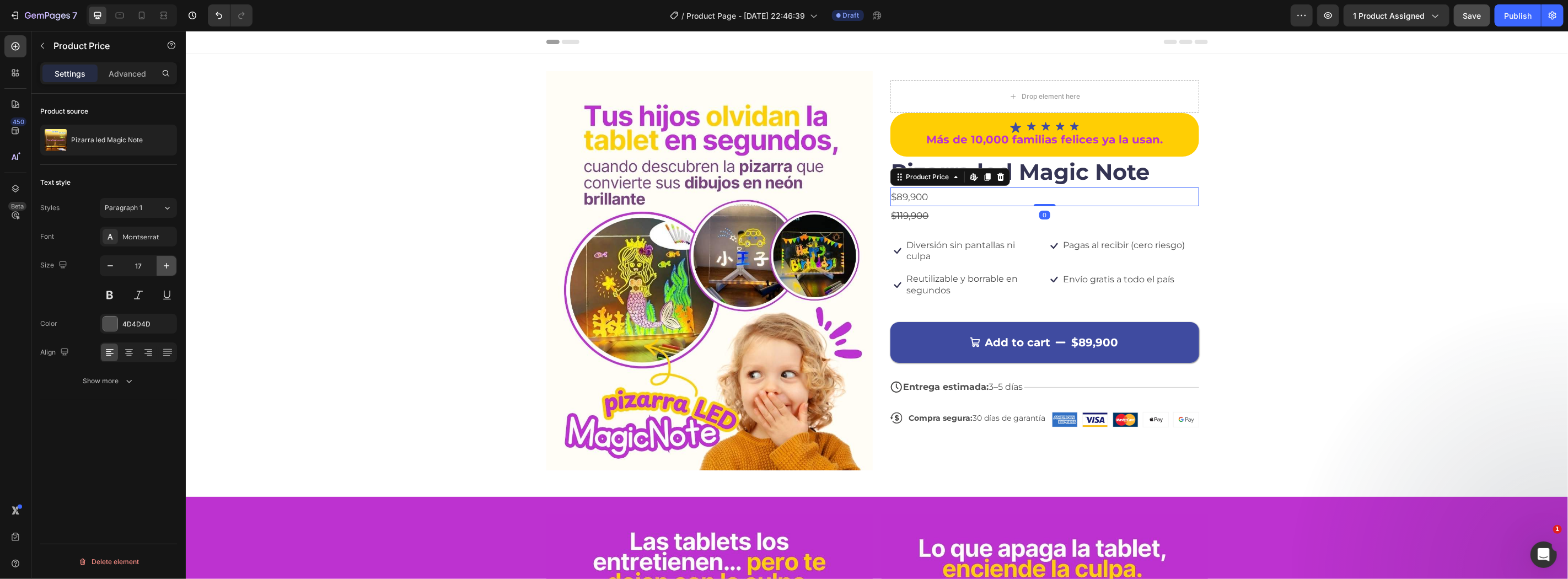
click at [162, 268] on icon "button" at bounding box center [166, 266] width 11 height 11
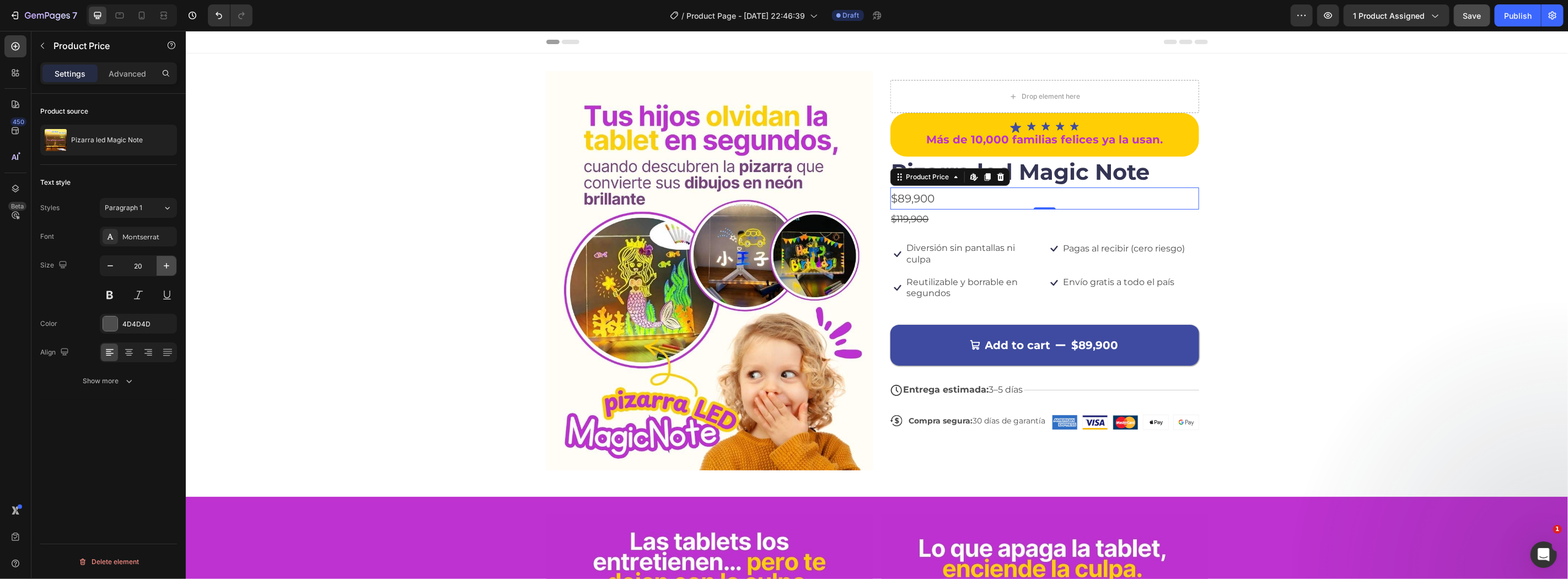
click at [162, 268] on icon "button" at bounding box center [166, 266] width 11 height 11
click at [161, 268] on icon "button" at bounding box center [166, 266] width 11 height 11
click at [159, 268] on button "button" at bounding box center [166, 265] width 20 height 20
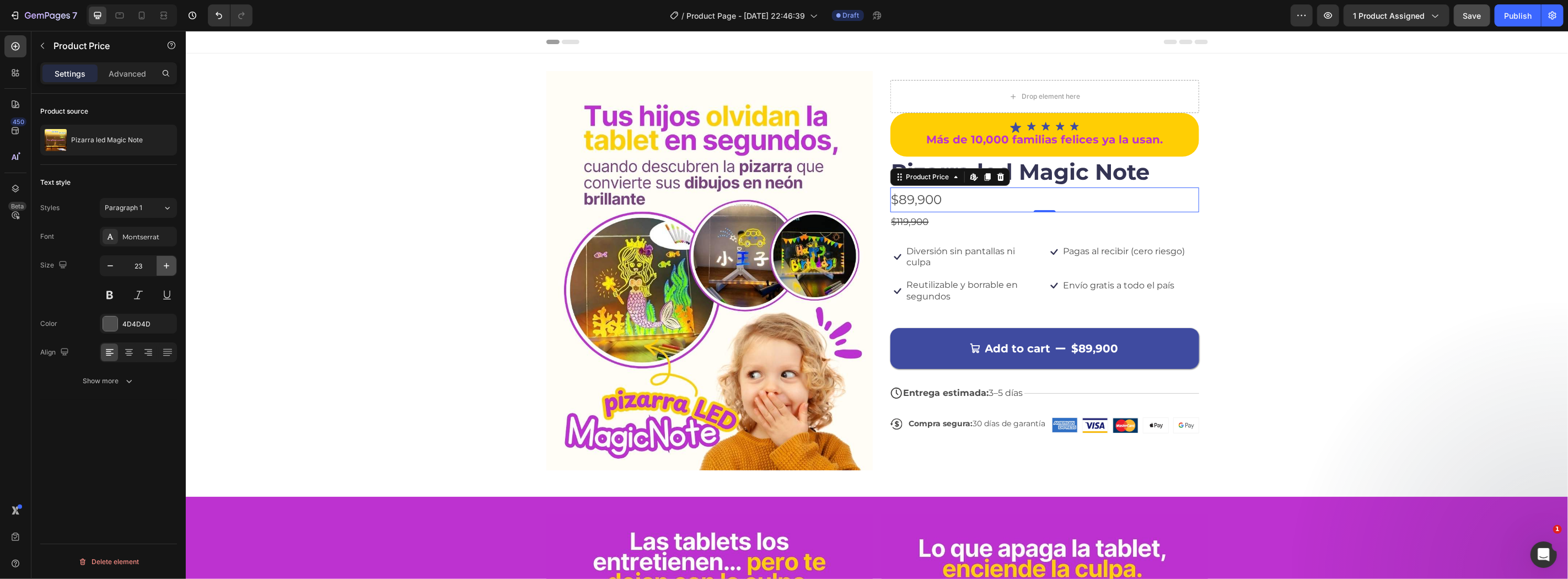
click at [159, 268] on button "button" at bounding box center [166, 265] width 20 height 20
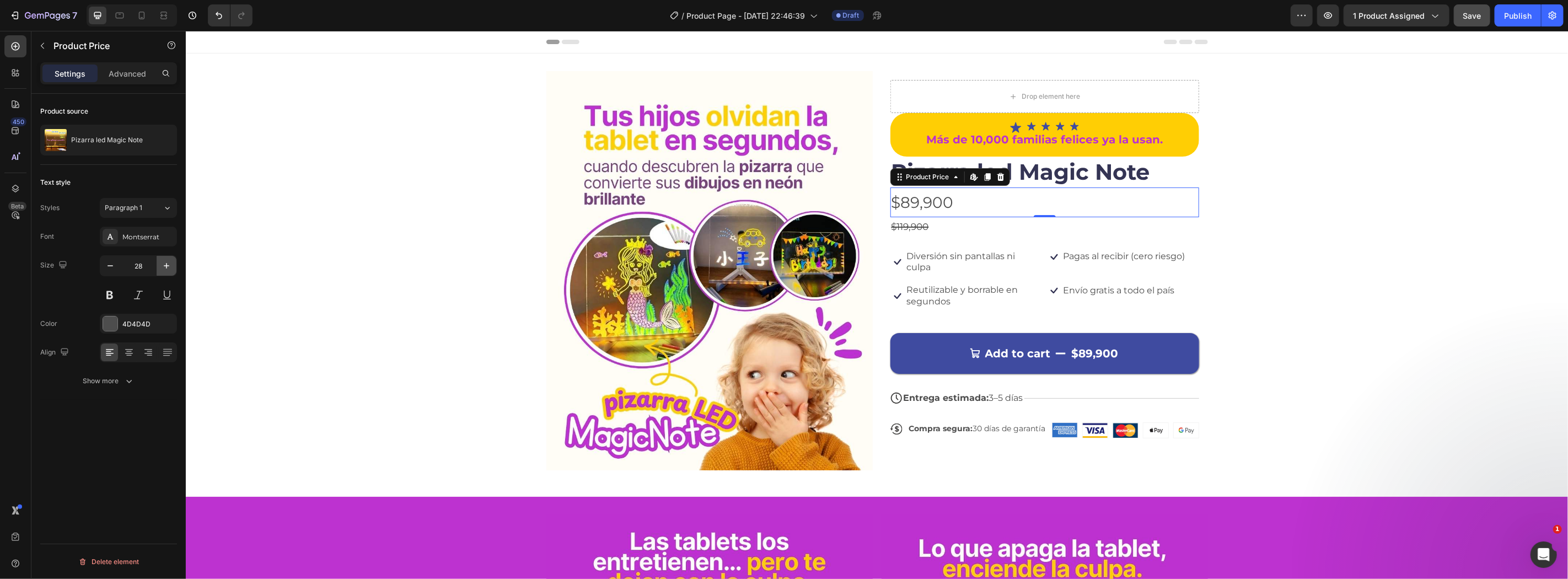
click at [159, 268] on button "button" at bounding box center [166, 265] width 20 height 20
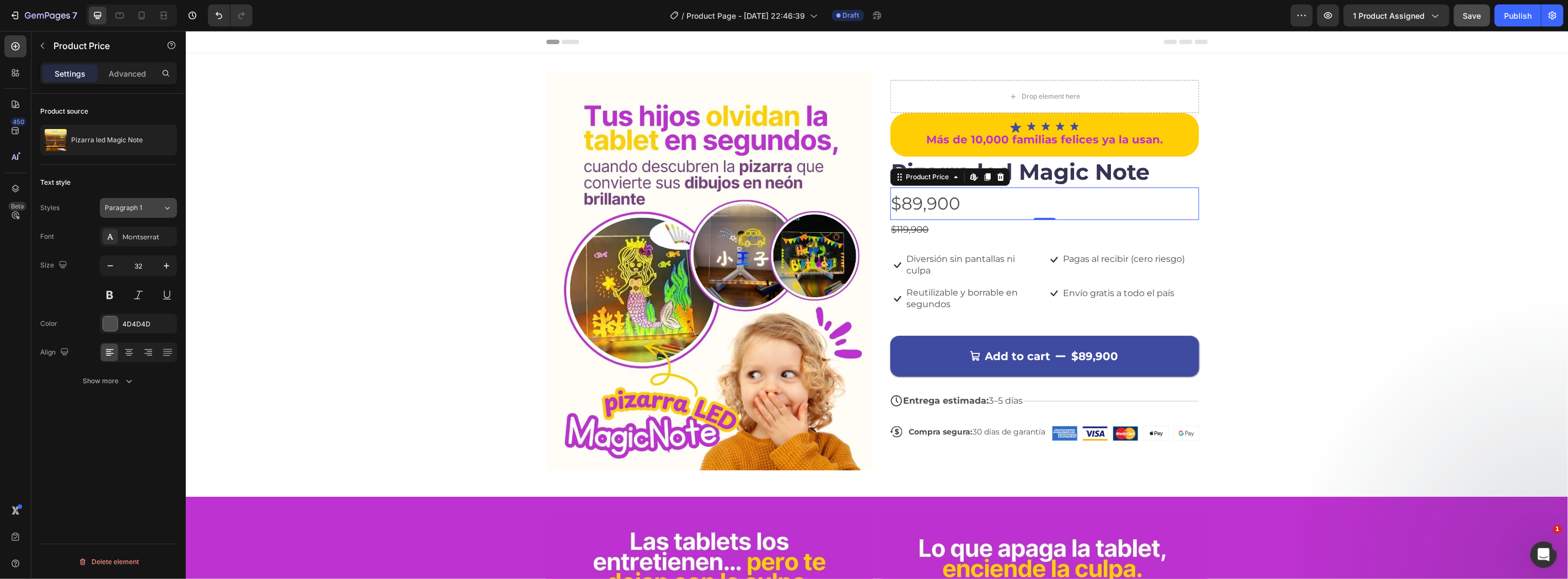
type input "33"
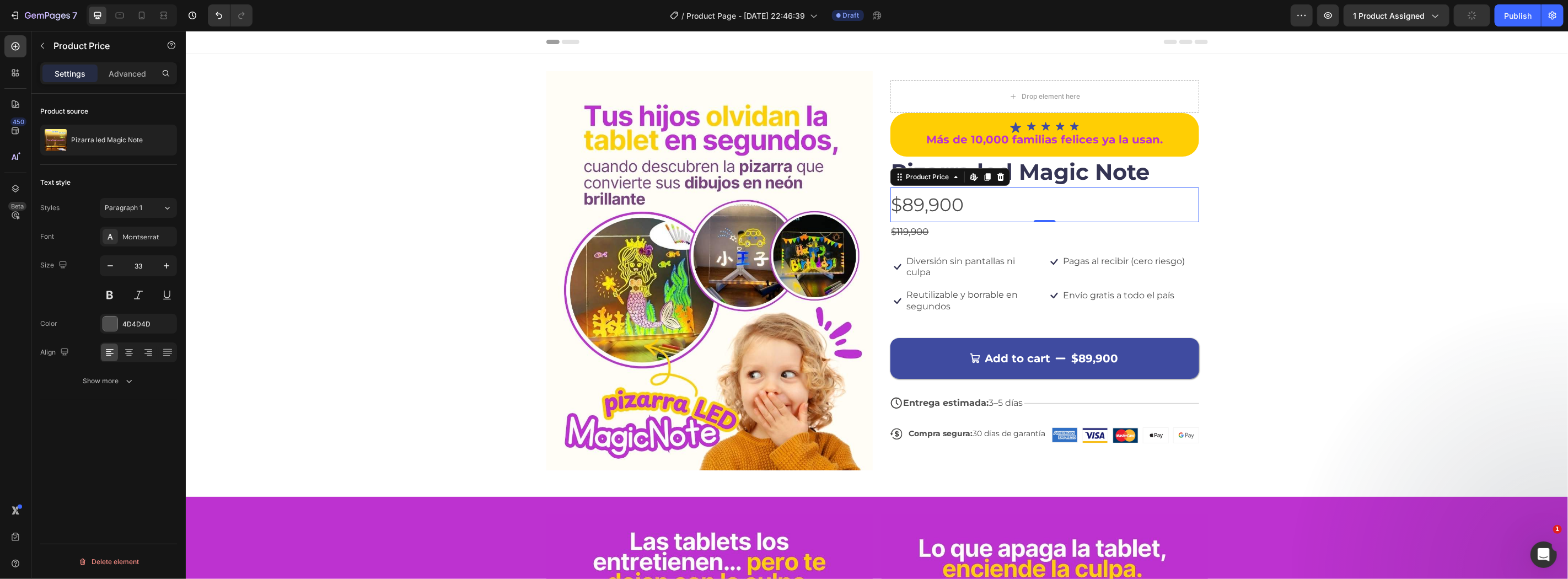
click at [145, 197] on div "Text style Styles Paragraph 1 Font Montserrat Size 33 Color 4D4D4D Align Show m…" at bounding box center [108, 282] width 137 height 235
click at [146, 203] on div "Paragraph 1" at bounding box center [127, 208] width 44 height 10
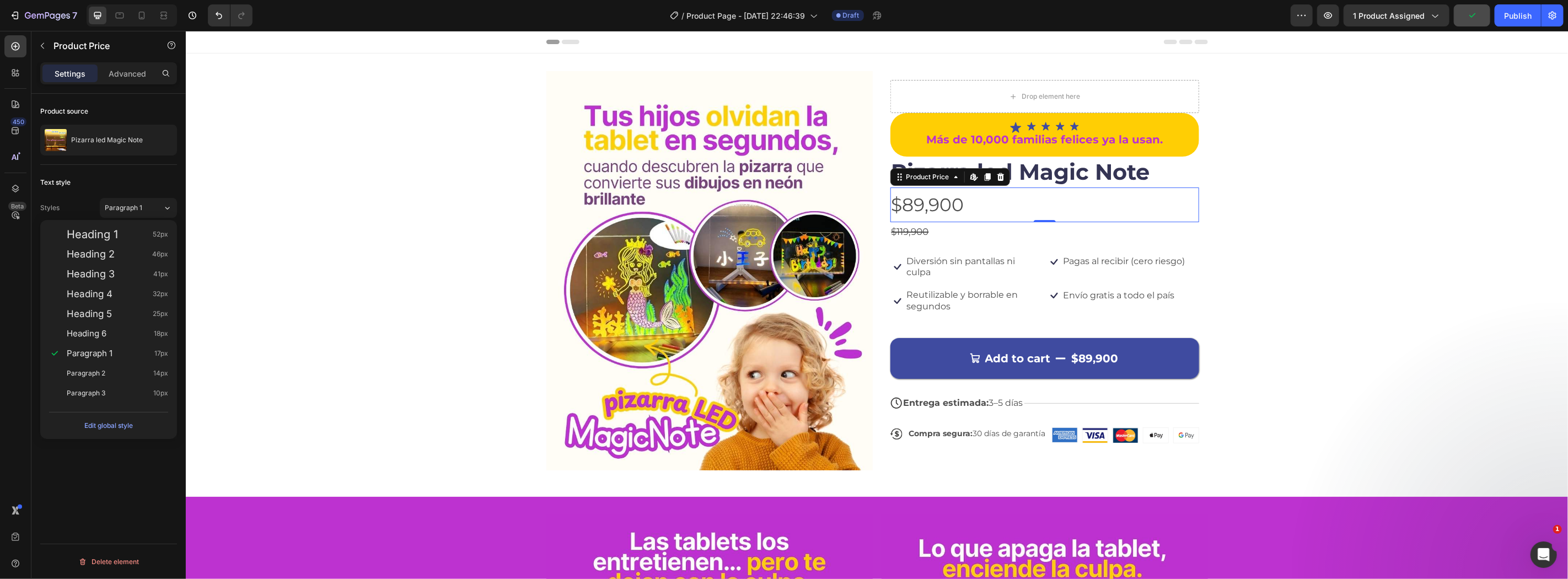
click at [146, 196] on div "Text style Styles Paragraph 1 Font Montserrat Size 33 Color 4D4D4D Align Show m…" at bounding box center [108, 282] width 137 height 235
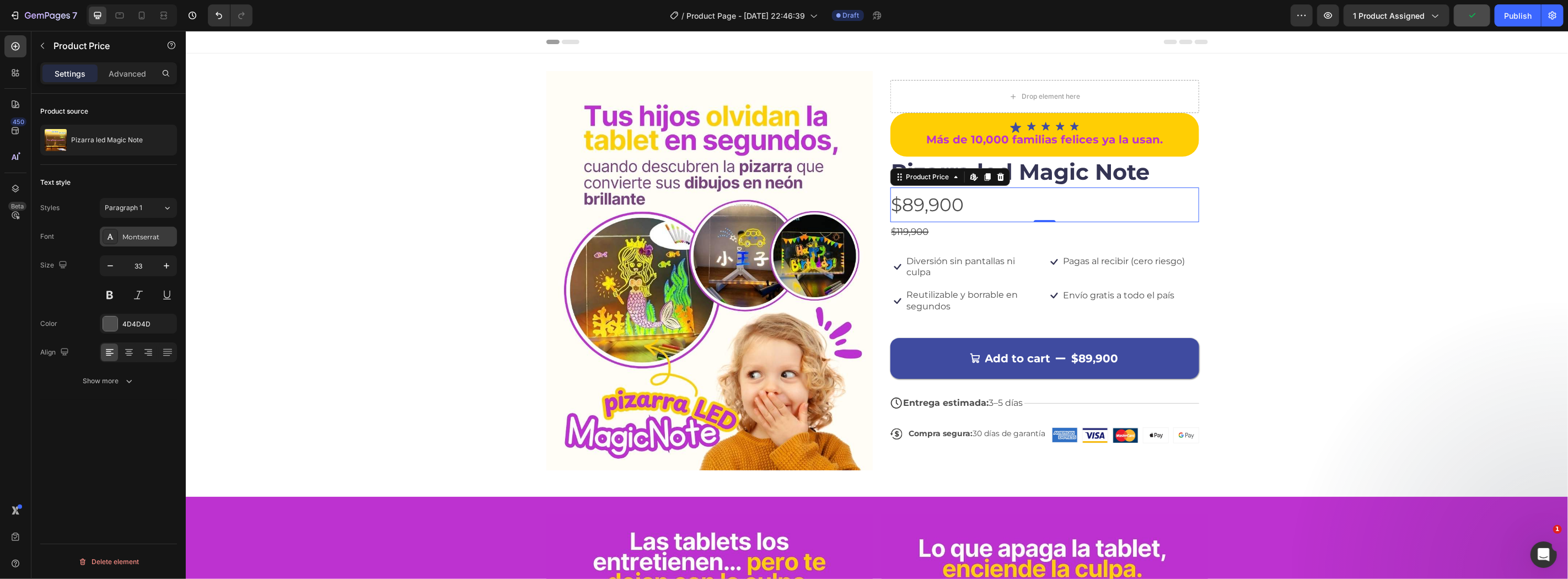
click at [161, 238] on div "Montserrat" at bounding box center [148, 237] width 52 height 10
click at [161, 276] on div "33" at bounding box center [138, 265] width 77 height 21
click at [116, 297] on button at bounding box center [110, 295] width 20 height 20
click at [941, 236] on div "$119,900" at bounding box center [1044, 231] width 309 height 19
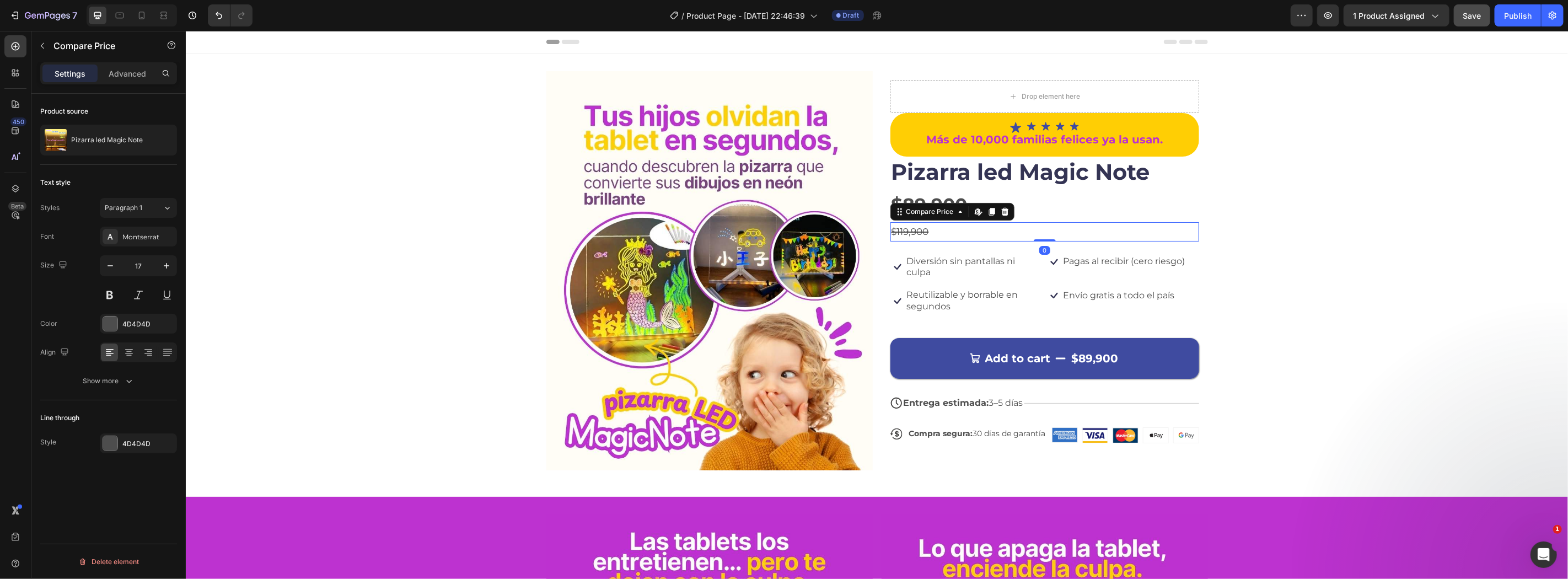
click at [153, 14] on div at bounding box center [131, 15] width 91 height 22
click at [132, 14] on div at bounding box center [131, 15] width 91 height 22
click at [140, 15] on icon at bounding box center [142, 15] width 11 height 11
type input "18"
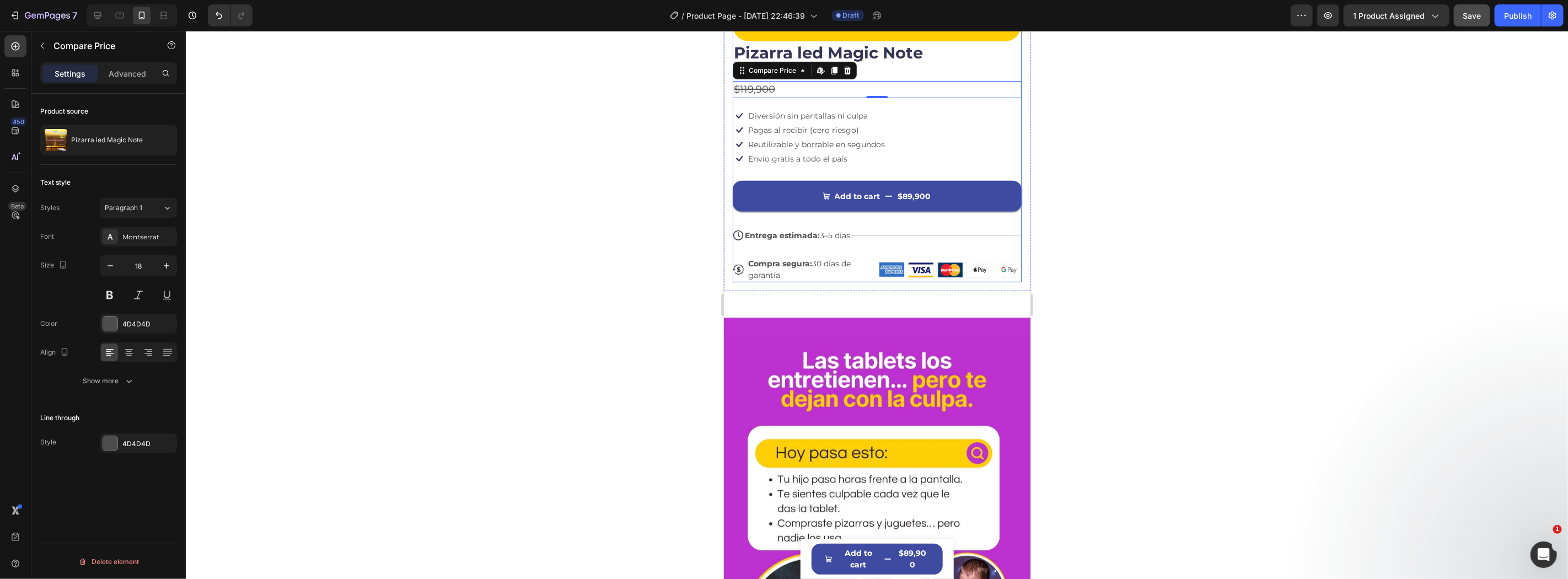
scroll to position [337, 0]
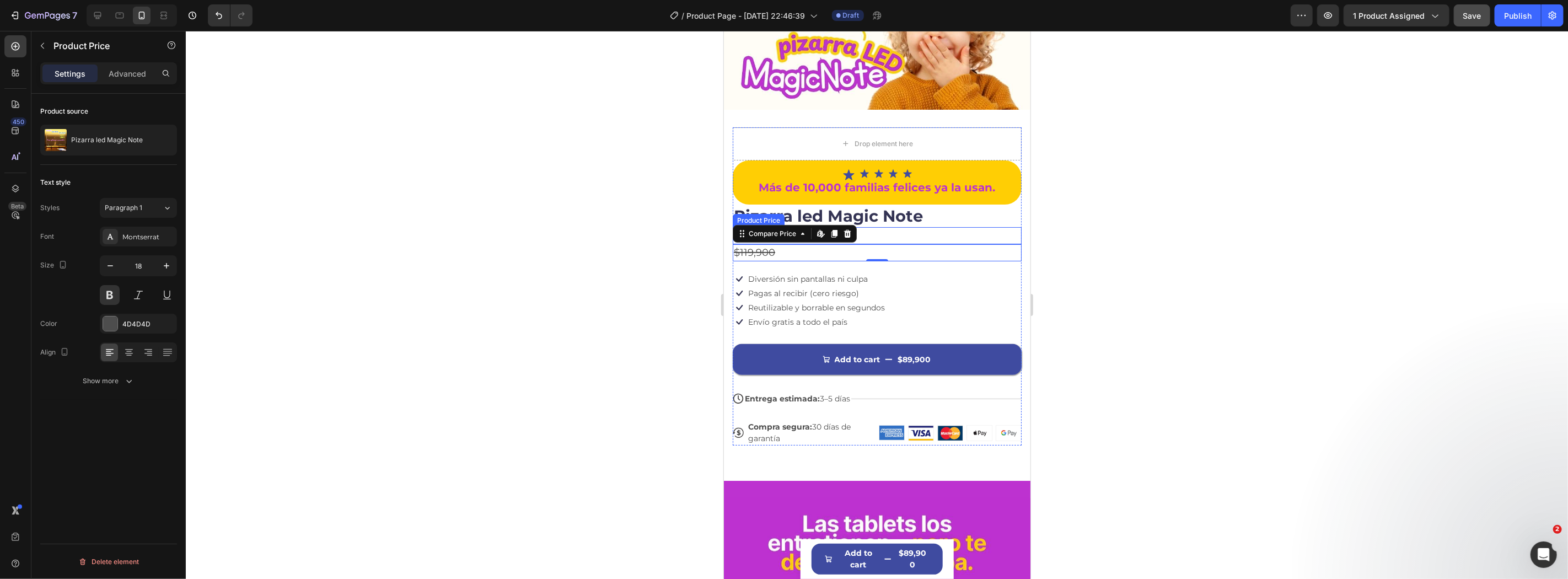
click at [937, 228] on div "$89,900" at bounding box center [877, 235] width 289 height 17
click at [131, 205] on span "Paragraph 1" at bounding box center [124, 208] width 38 height 10
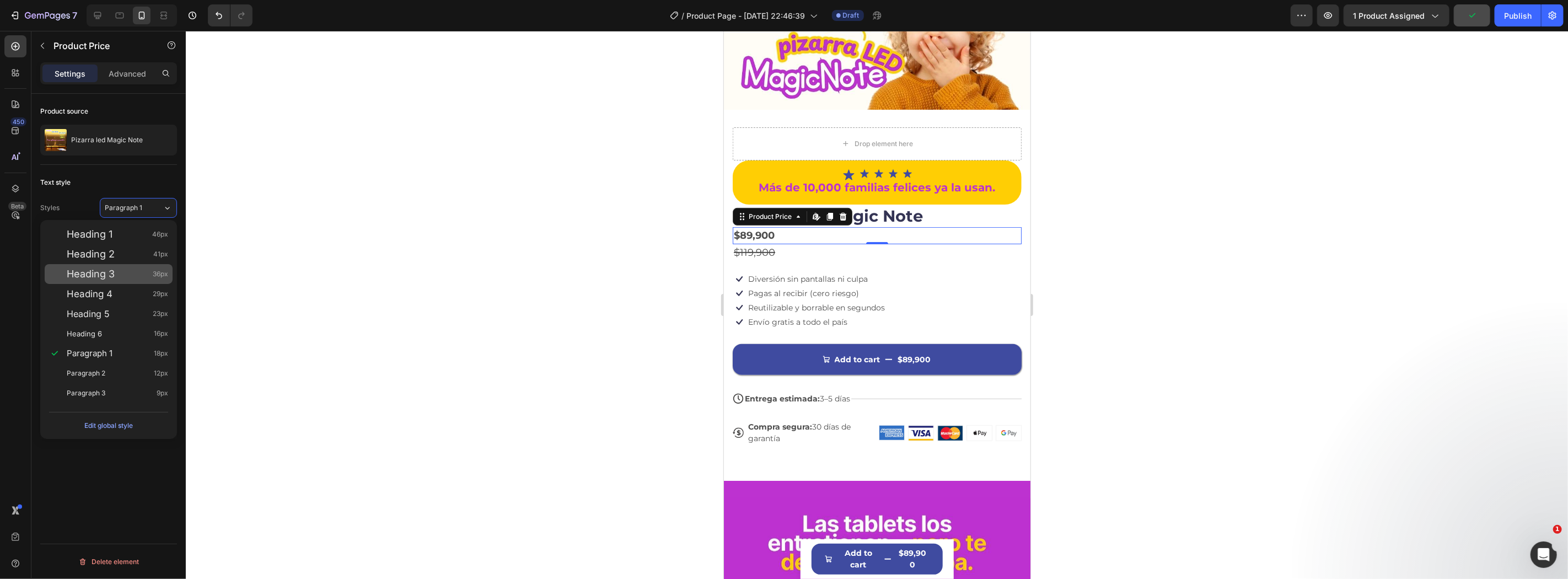
click at [136, 272] on div "Heading 3 36px" at bounding box center [117, 274] width 102 height 11
type input "36"
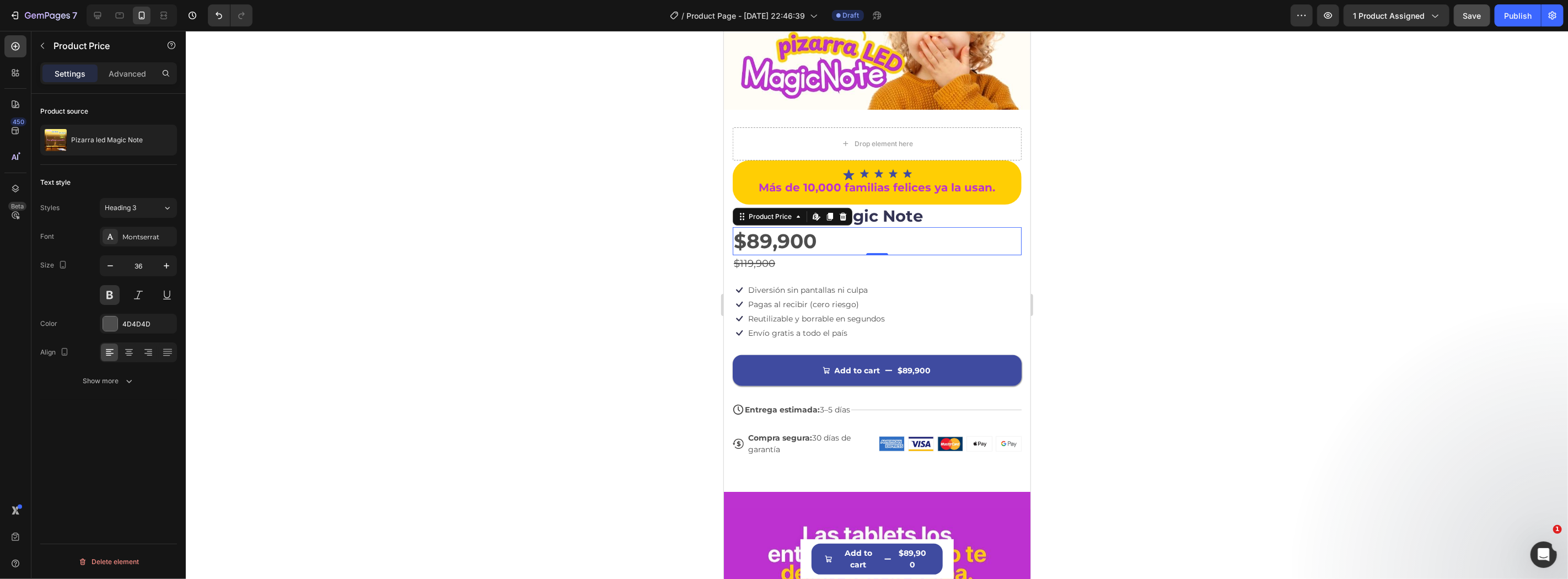
click at [1141, 253] on div at bounding box center [877, 305] width 1382 height 548
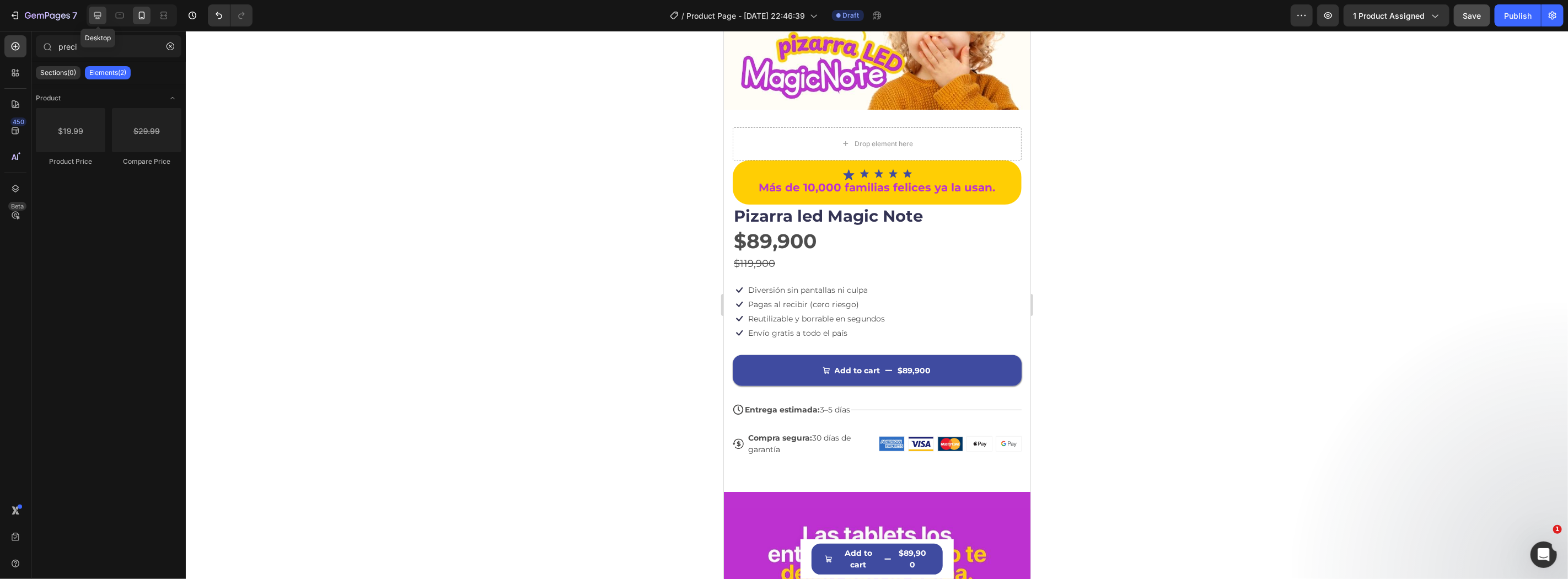
drag, startPoint x: 94, startPoint y: 19, endPoint x: 5, endPoint y: 41, distance: 91.7
click at [94, 19] on icon at bounding box center [97, 15] width 11 height 11
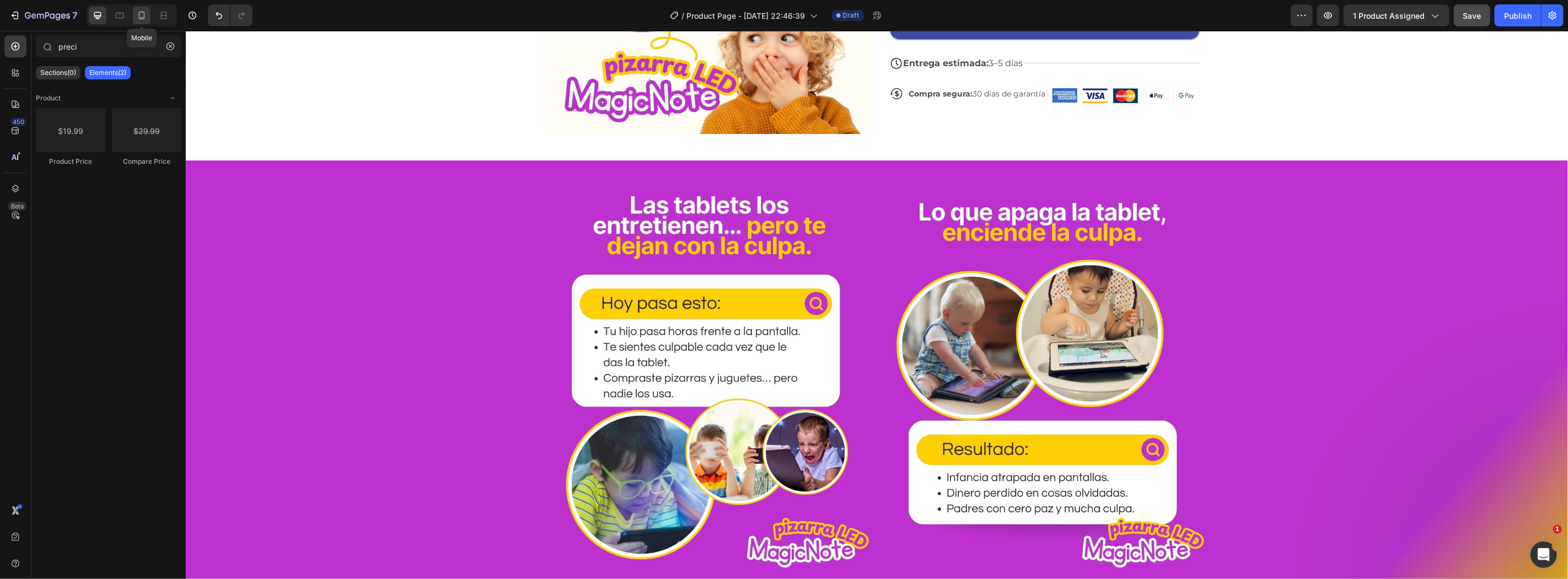
drag, startPoint x: 141, startPoint y: 23, endPoint x: 291, endPoint y: 169, distance: 209.3
click at [141, 23] on div at bounding box center [141, 15] width 18 height 18
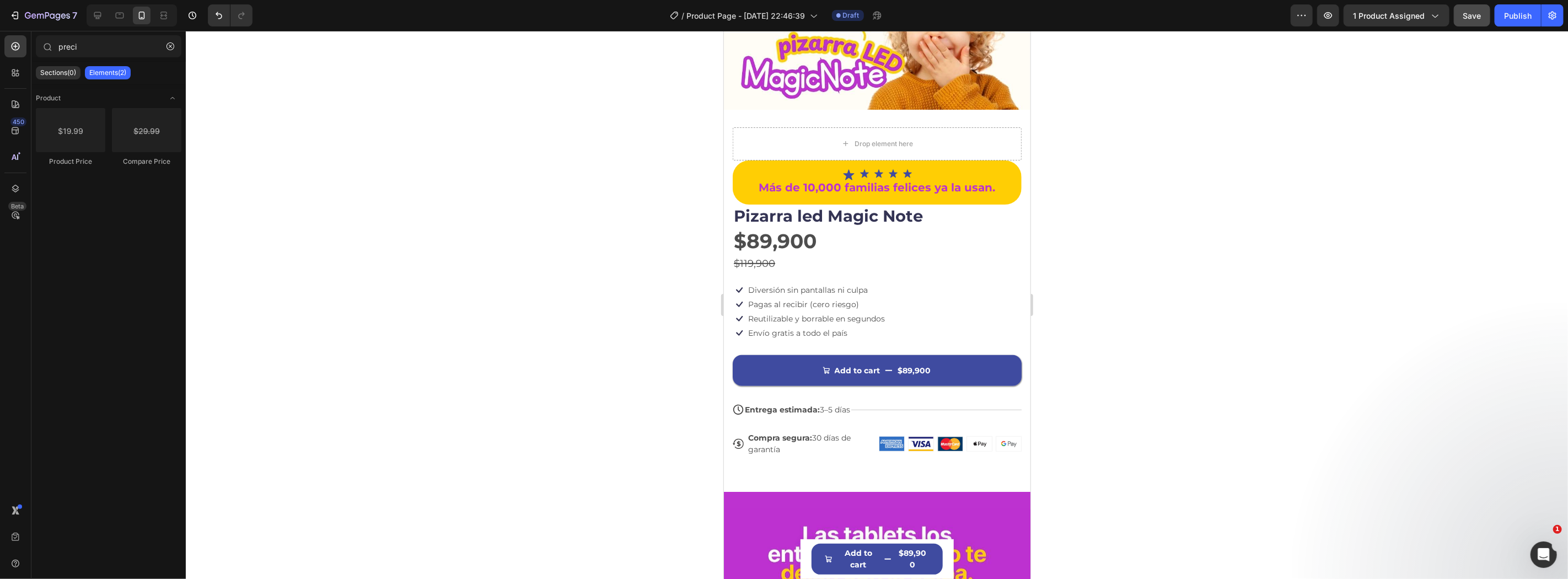
scroll to position [254, 0]
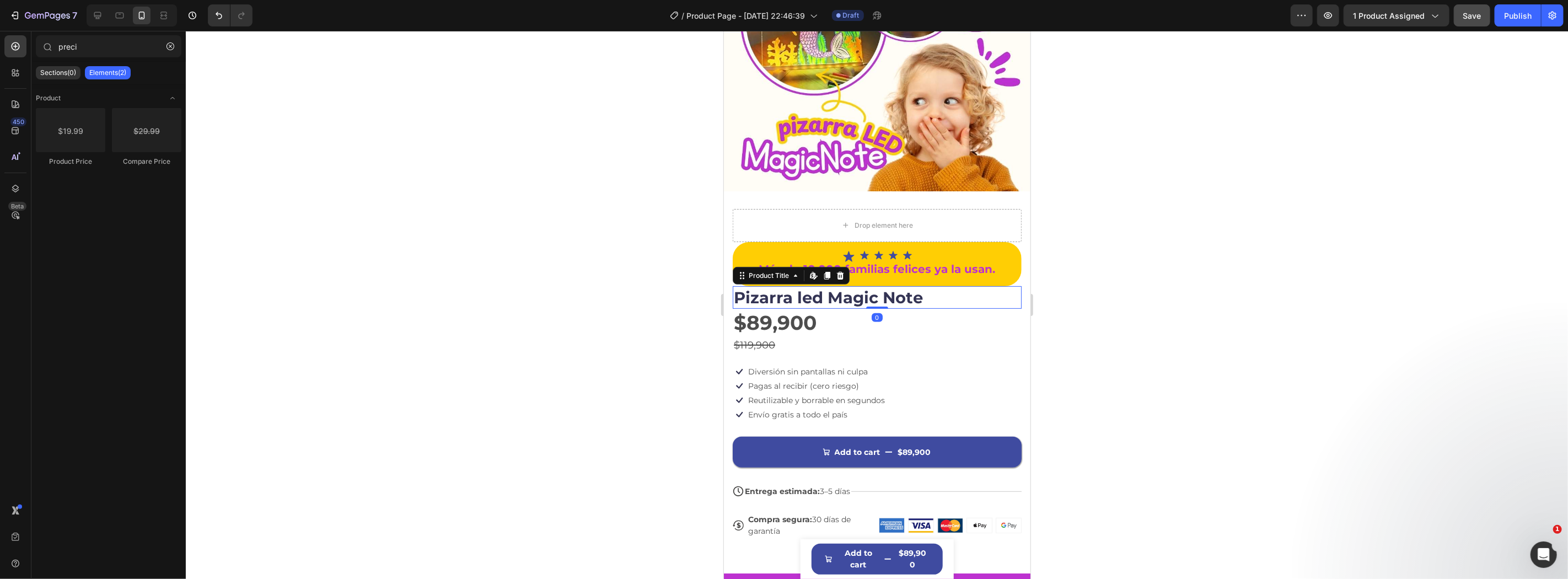
click at [824, 294] on h1 "Pizarra led Magic Note" at bounding box center [877, 297] width 289 height 23
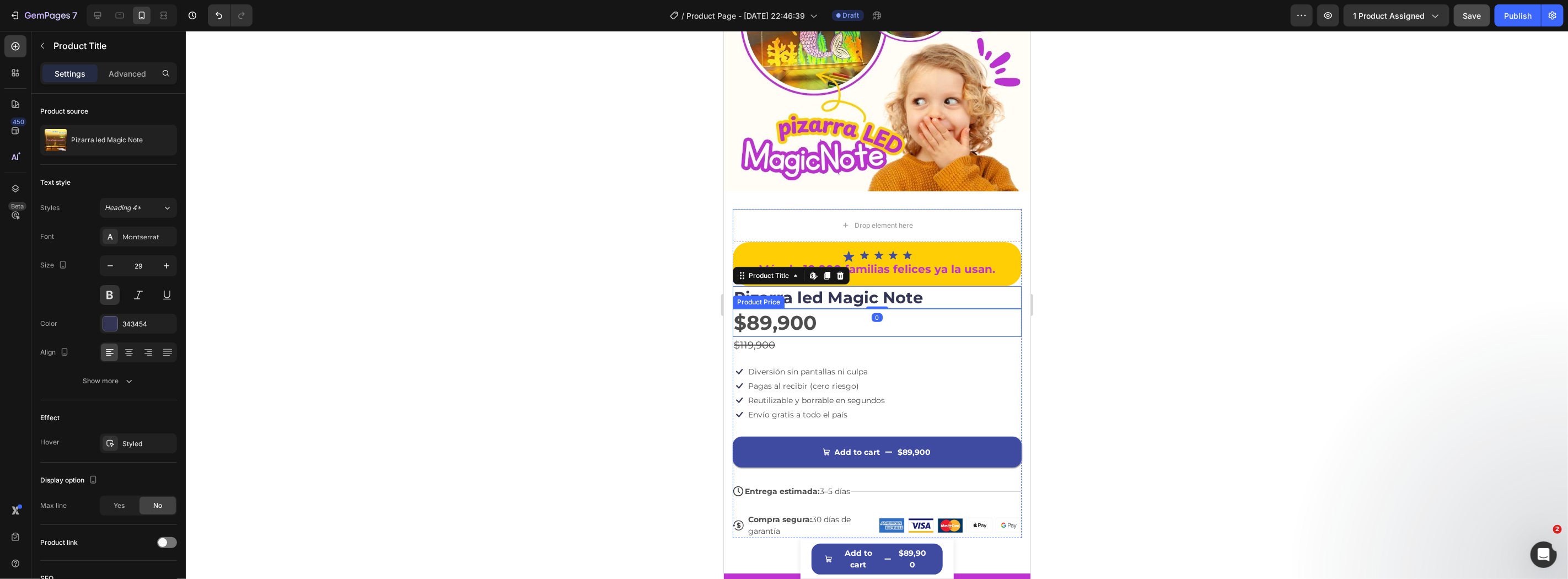
click at [853, 308] on div "$89,900" at bounding box center [877, 322] width 289 height 28
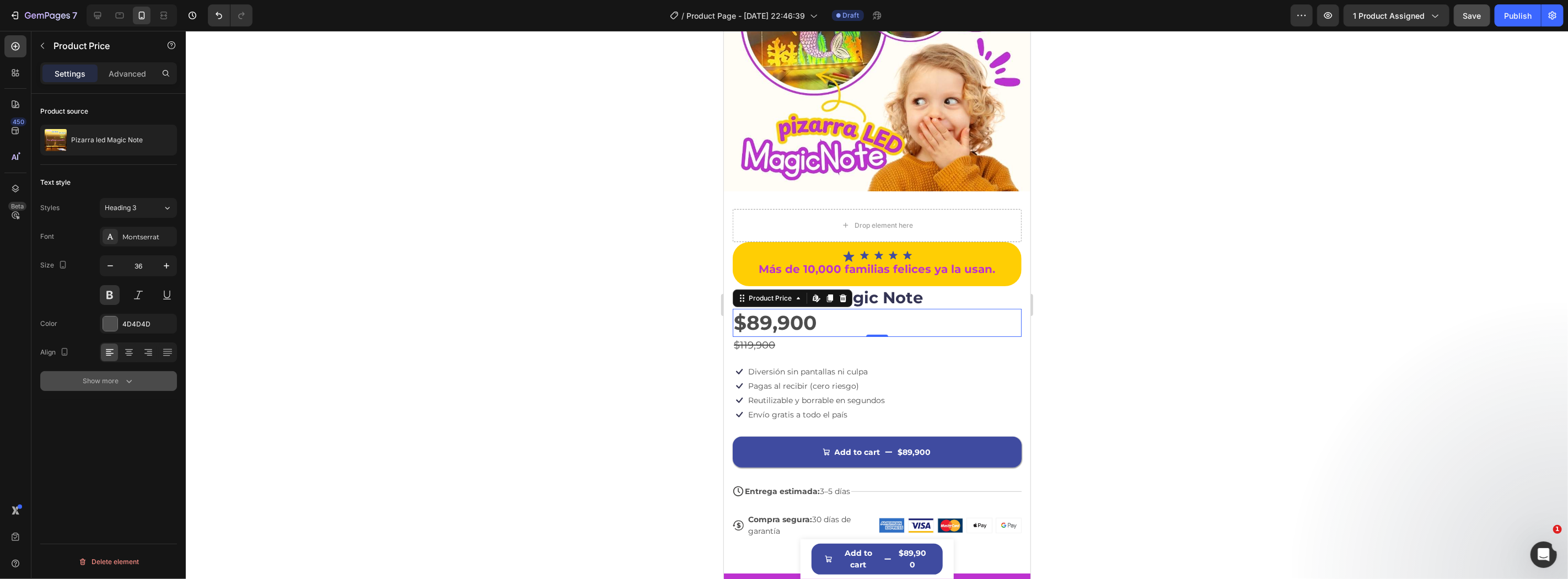
click at [125, 377] on icon "button" at bounding box center [129, 381] width 11 height 11
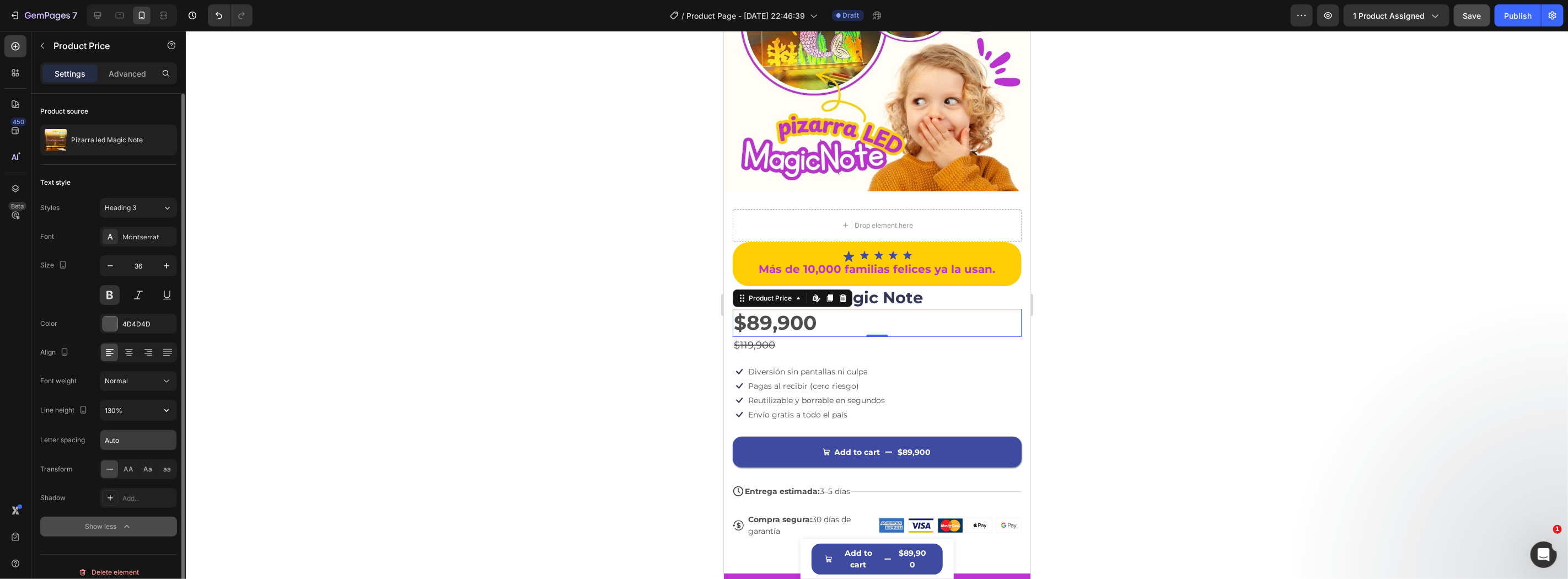
scroll to position [11, 0]
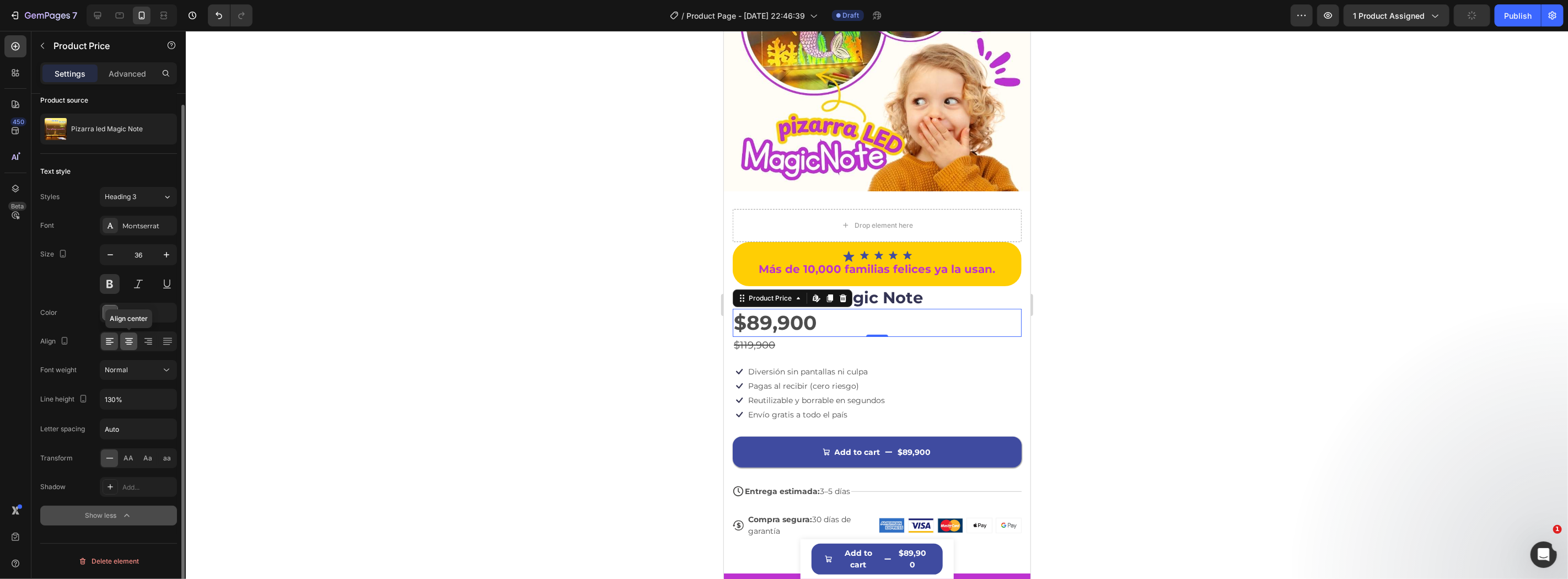
click at [130, 339] on icon at bounding box center [129, 342] width 11 height 11
click at [129, 401] on input "130%" at bounding box center [138, 399] width 76 height 20
click at [167, 407] on button "button" at bounding box center [166, 399] width 20 height 20
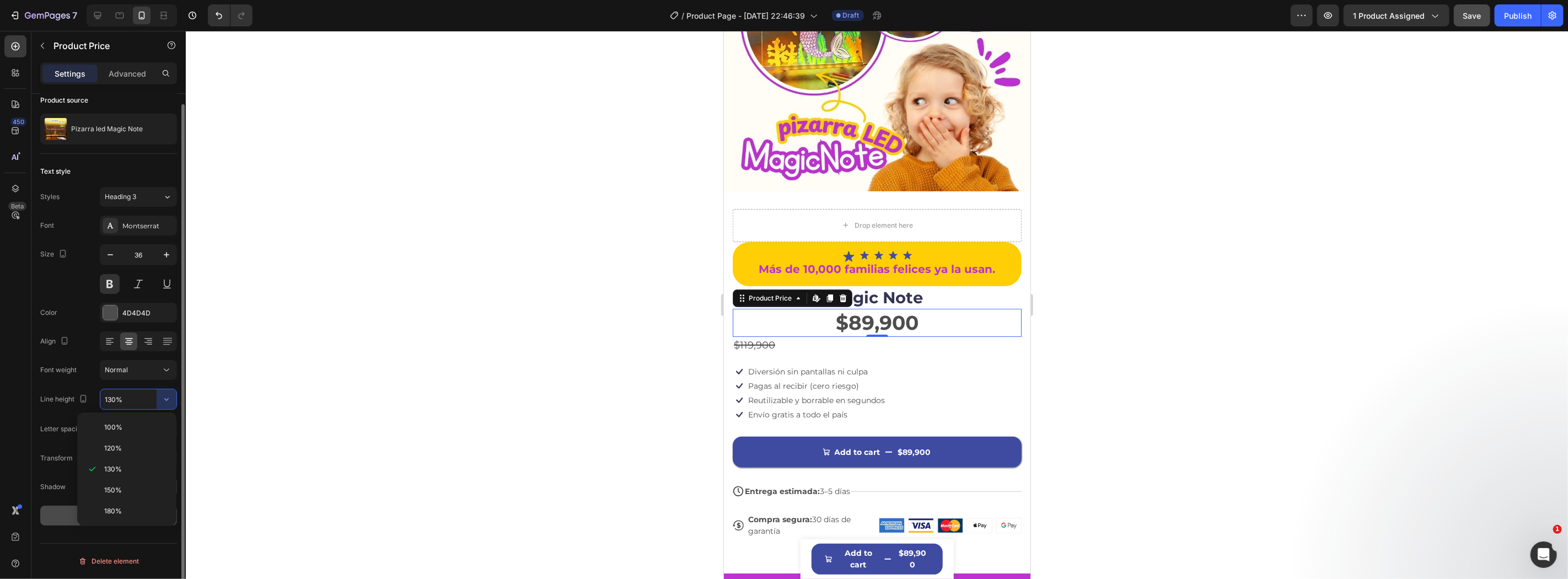
click at [136, 488] on p "150%" at bounding box center [135, 490] width 63 height 10
type input "150%"
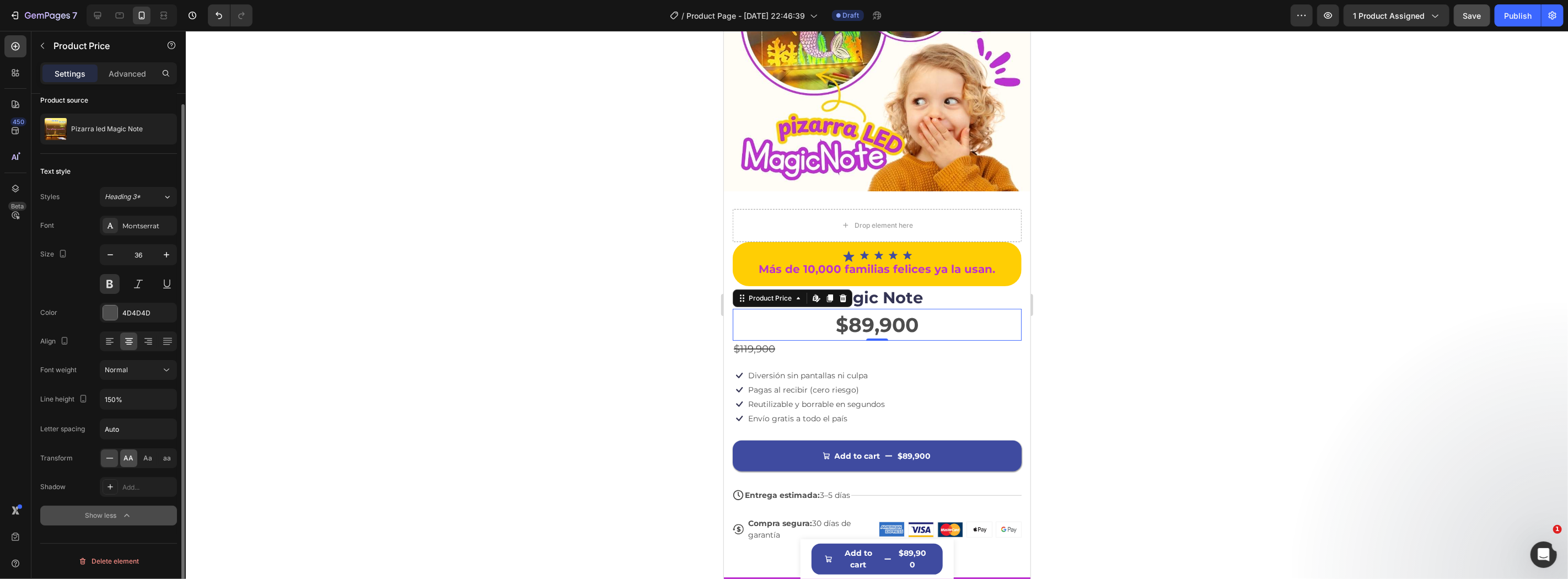
click at [132, 459] on span "AA" at bounding box center [129, 458] width 10 height 10
click at [138, 487] on div "Add..." at bounding box center [148, 488] width 52 height 10
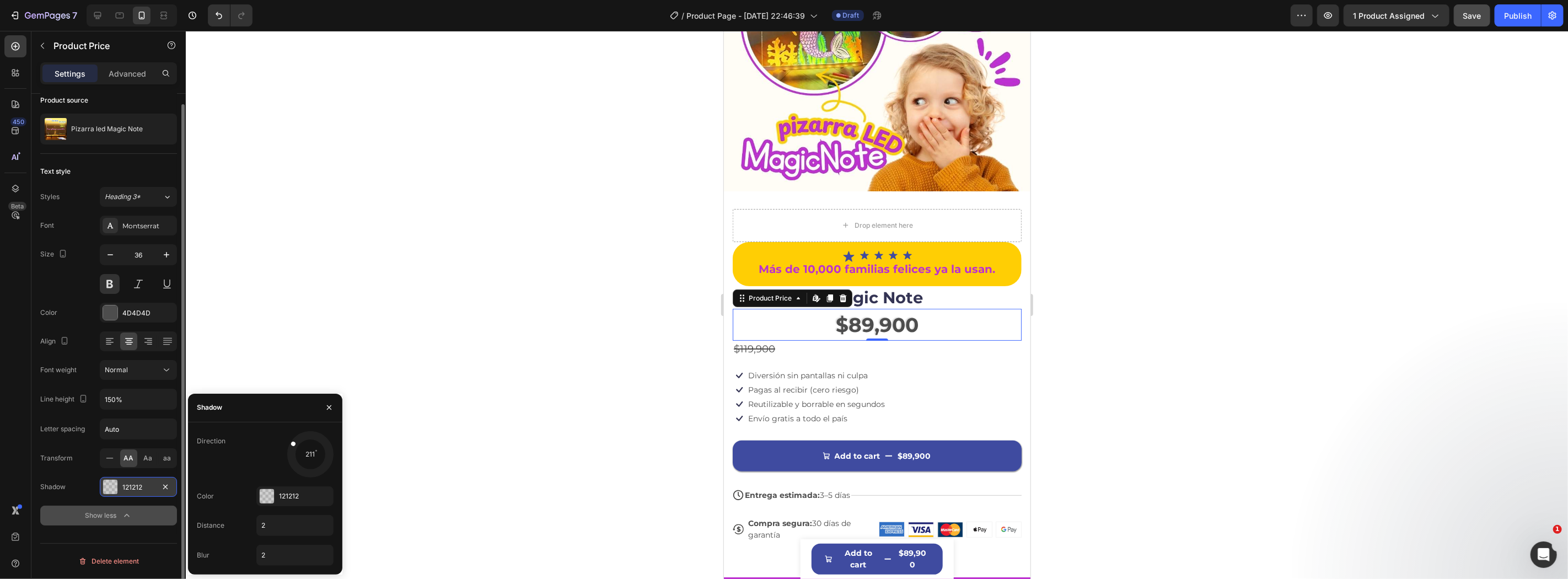
drag, startPoint x: 301, startPoint y: 465, endPoint x: 283, endPoint y: 437, distance: 33.3
click at [283, 437] on div "211" at bounding box center [295, 454] width 77 height 46
click at [331, 410] on icon "button" at bounding box center [329, 407] width 9 height 9
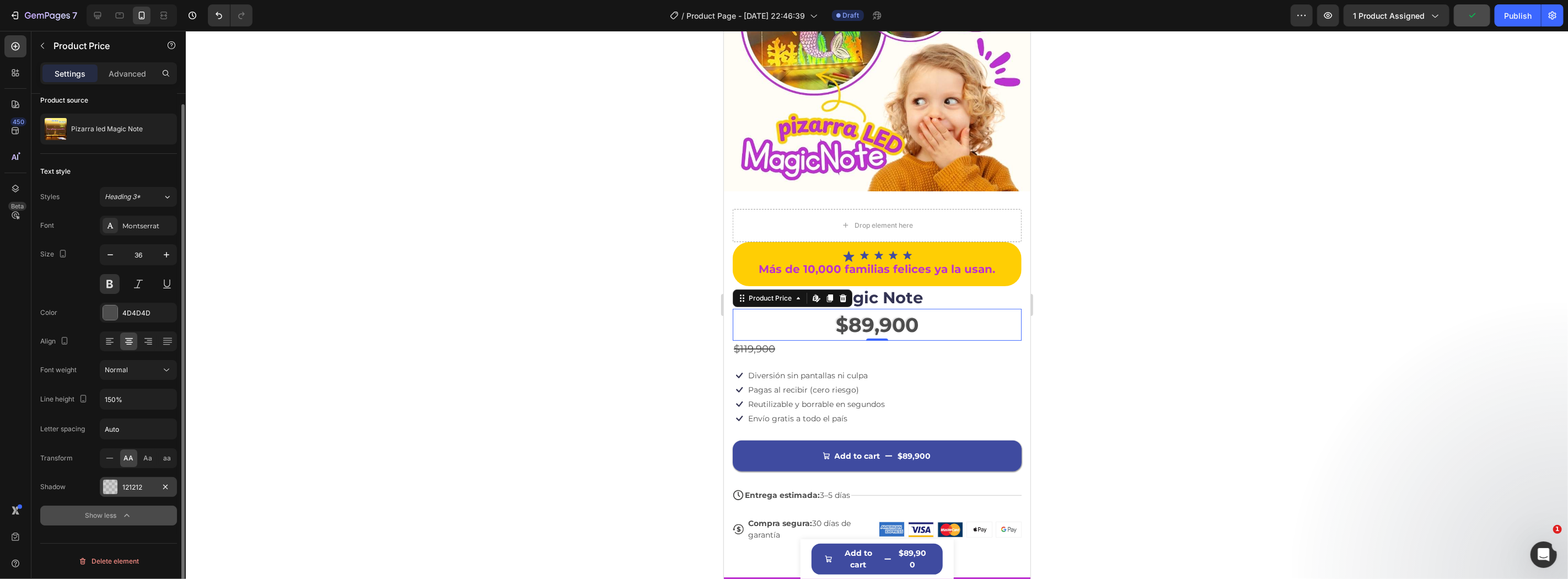
click at [99, 508] on button "Show less" at bounding box center [108, 516] width 137 height 20
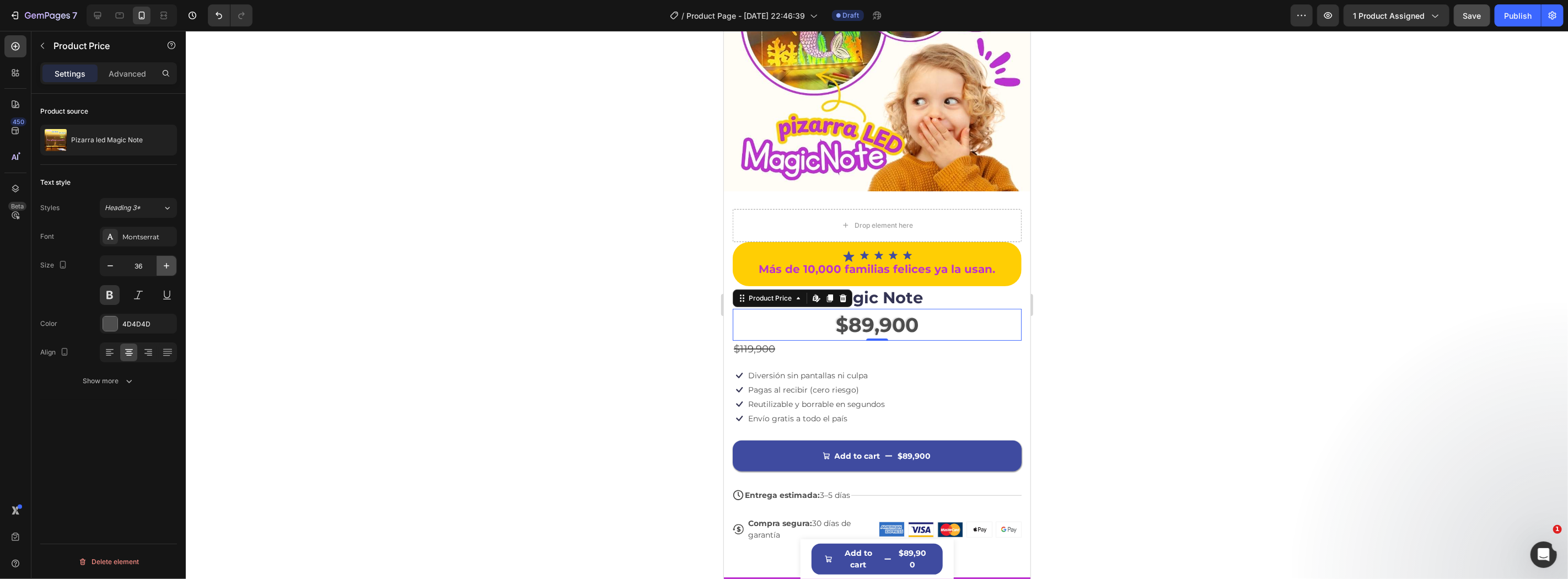
click at [169, 267] on icon "button" at bounding box center [166, 266] width 11 height 11
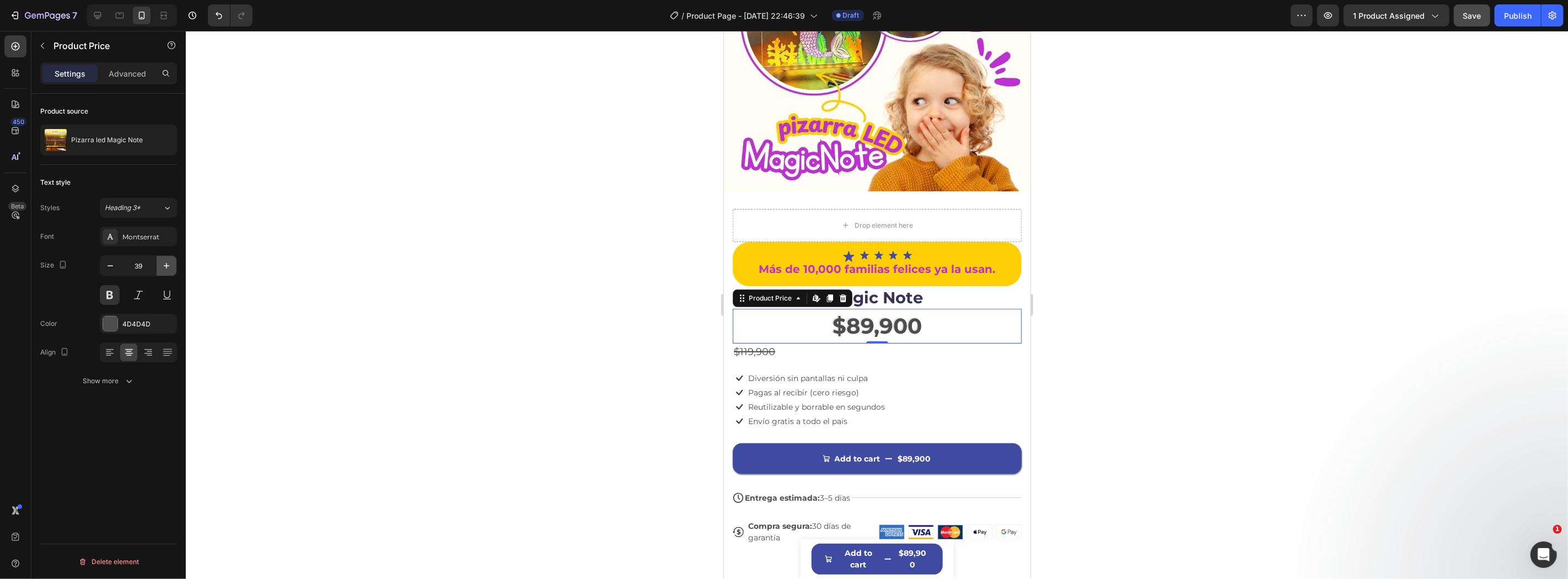
click at [169, 267] on icon "button" at bounding box center [166, 266] width 11 height 11
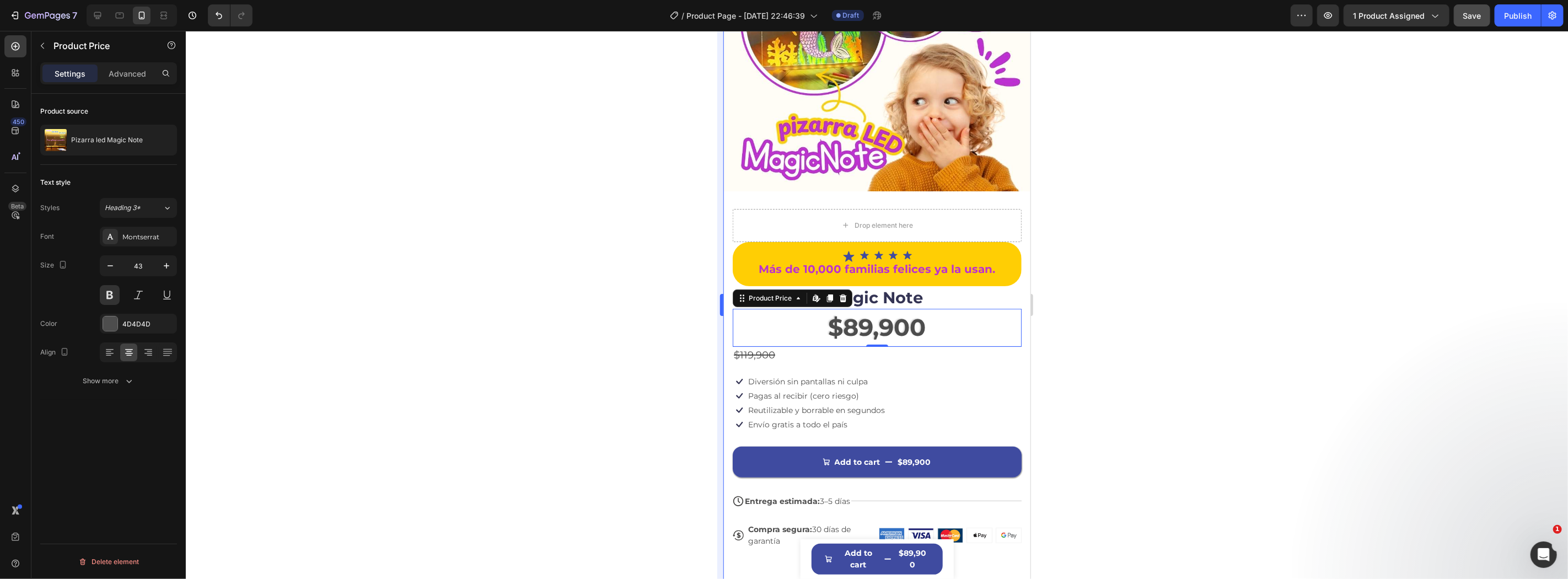
type input "44"
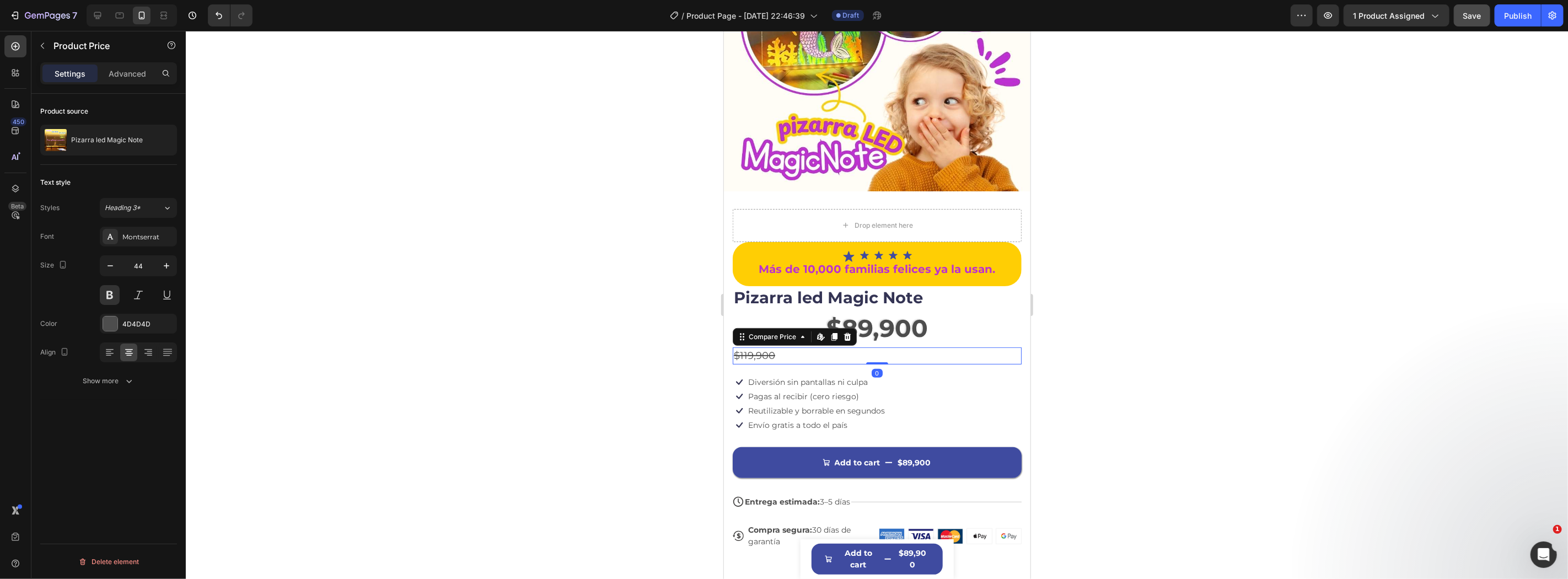
click at [774, 347] on div "$119,900" at bounding box center [877, 356] width 289 height 17
click at [934, 319] on div "$89,900" at bounding box center [877, 327] width 289 height 38
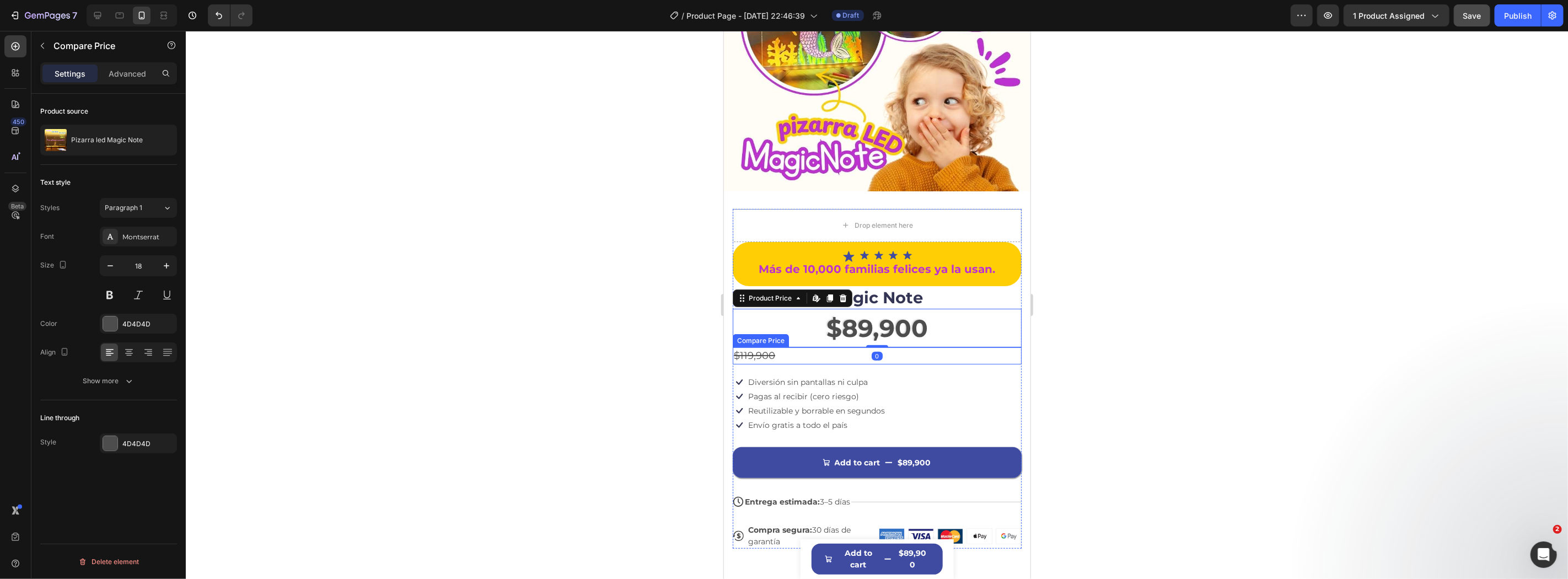
click at [828, 348] on div "$119,900" at bounding box center [877, 356] width 289 height 17
drag, startPoint x: 1161, startPoint y: 342, endPoint x: 1103, endPoint y: 335, distance: 58.4
click at [1155, 341] on div at bounding box center [877, 305] width 1382 height 548
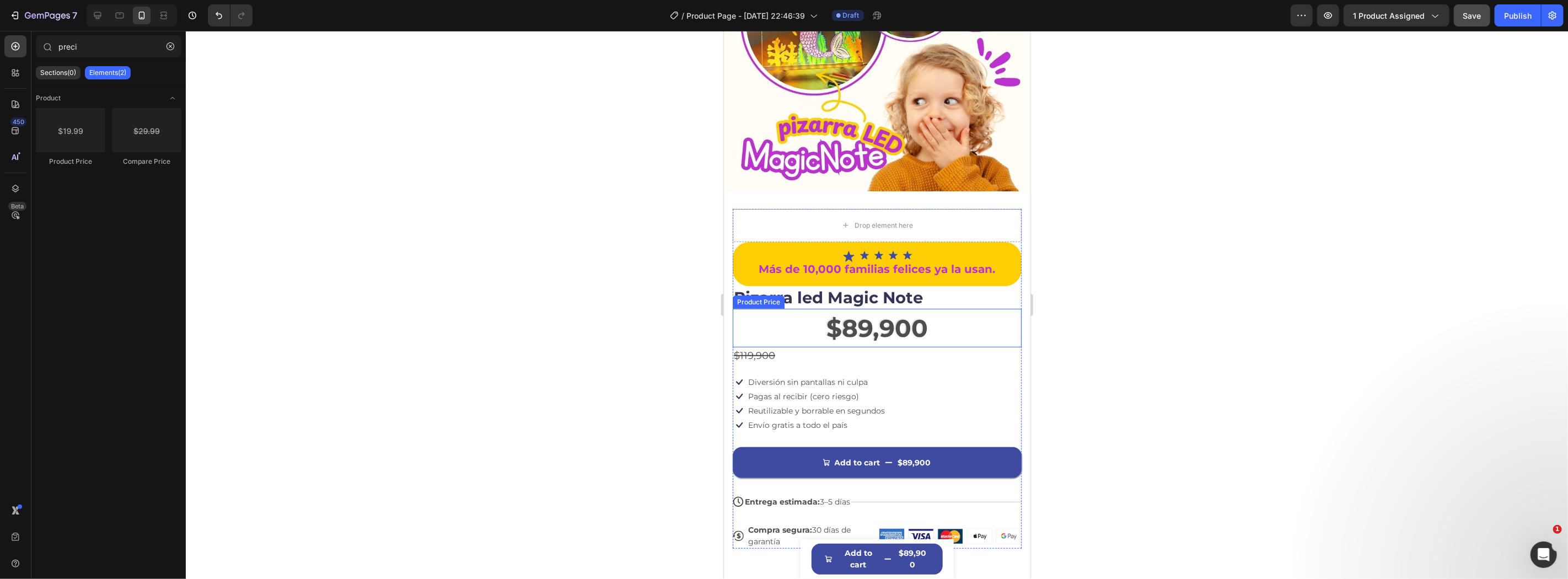
click at [925, 331] on div "$89,900" at bounding box center [877, 327] width 289 height 38
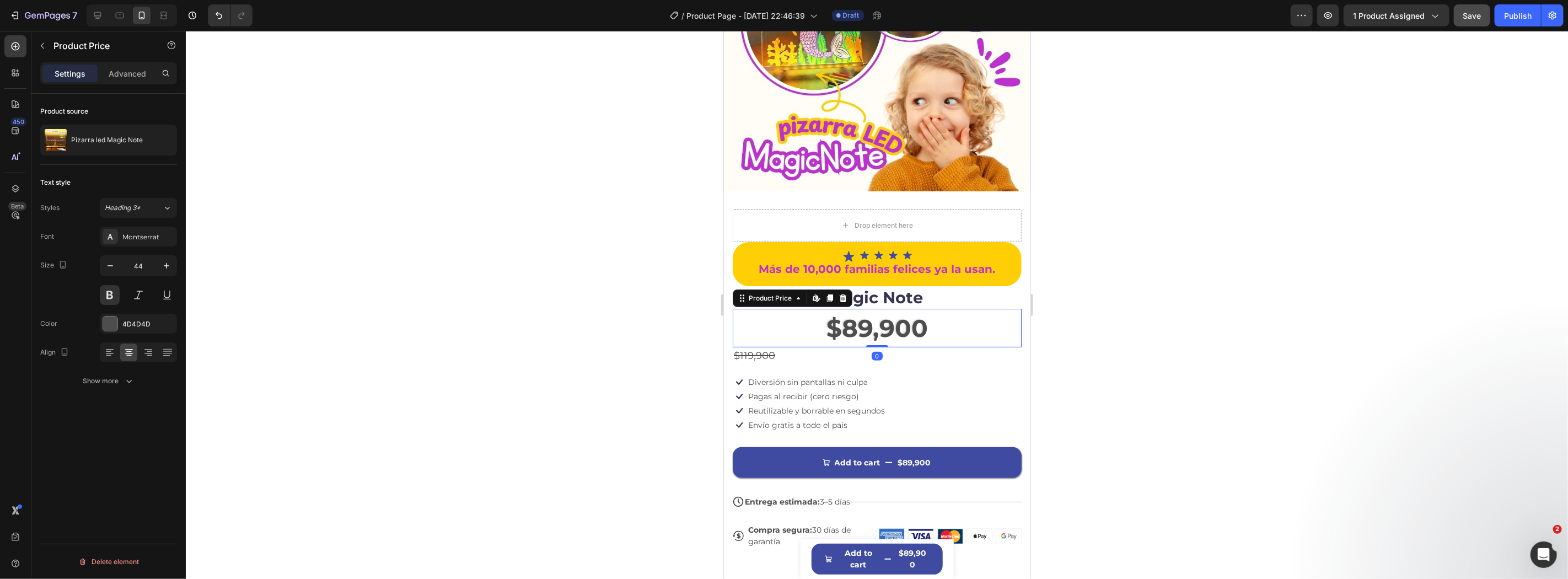
click at [1290, 360] on div at bounding box center [877, 305] width 1382 height 548
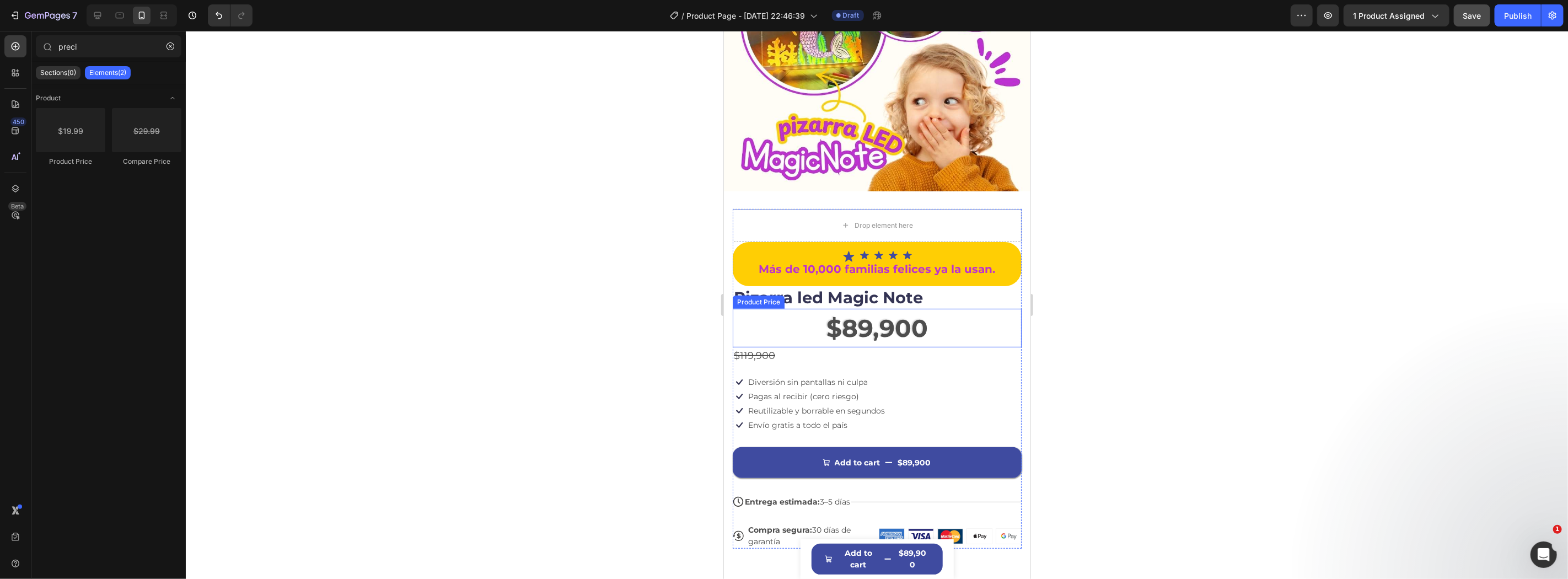
scroll to position [173, 0]
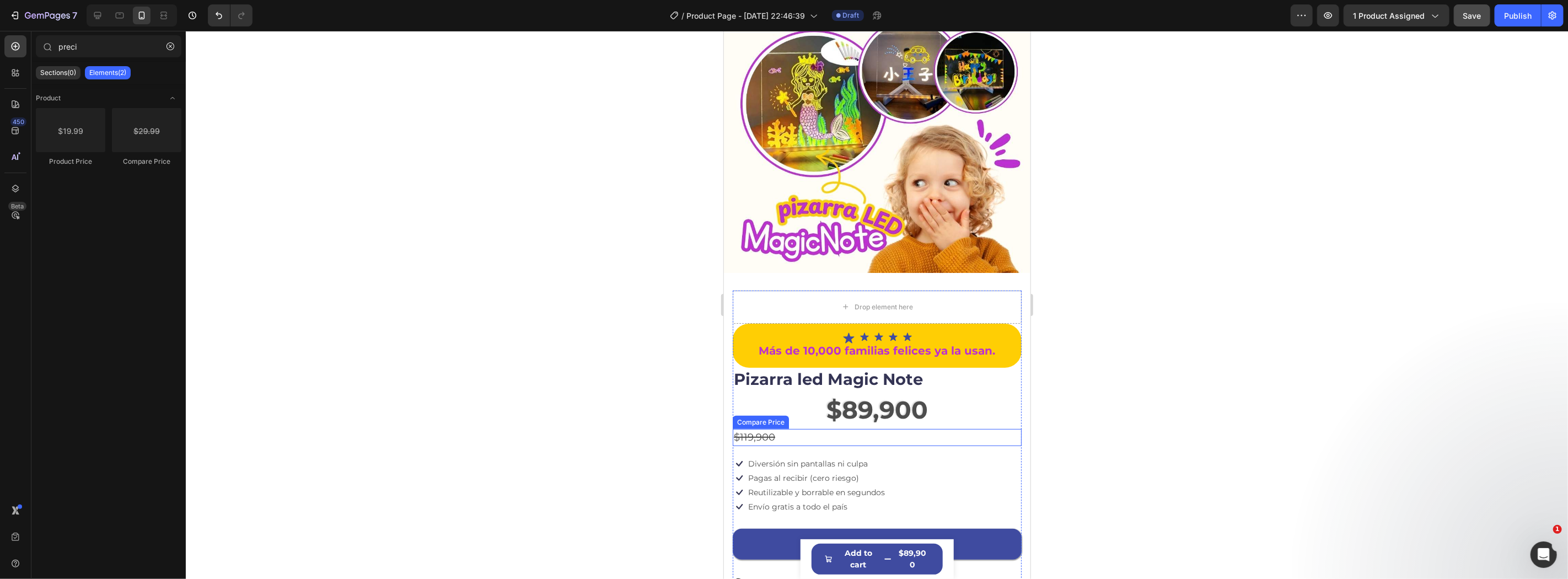
click at [867, 429] on div "$119,900" at bounding box center [877, 437] width 289 height 17
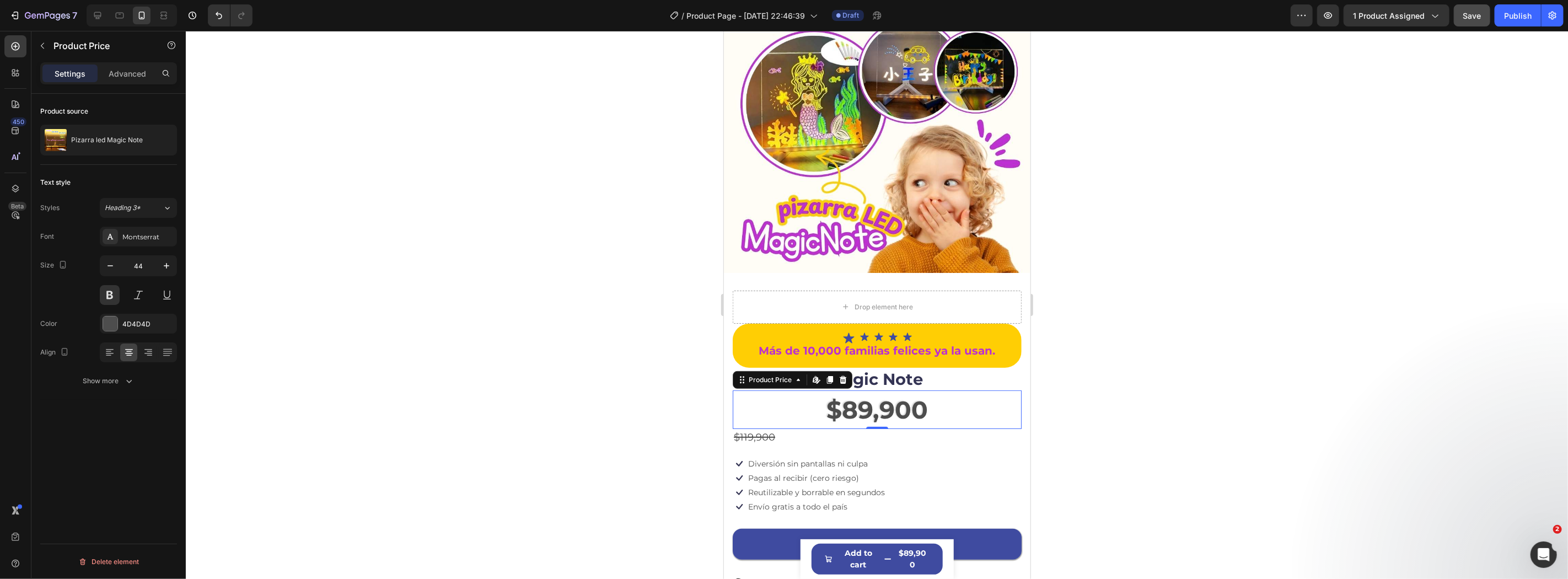
click at [927, 398] on div "$89,900" at bounding box center [877, 409] width 289 height 38
click at [839, 429] on div "$119,900" at bounding box center [877, 437] width 289 height 17
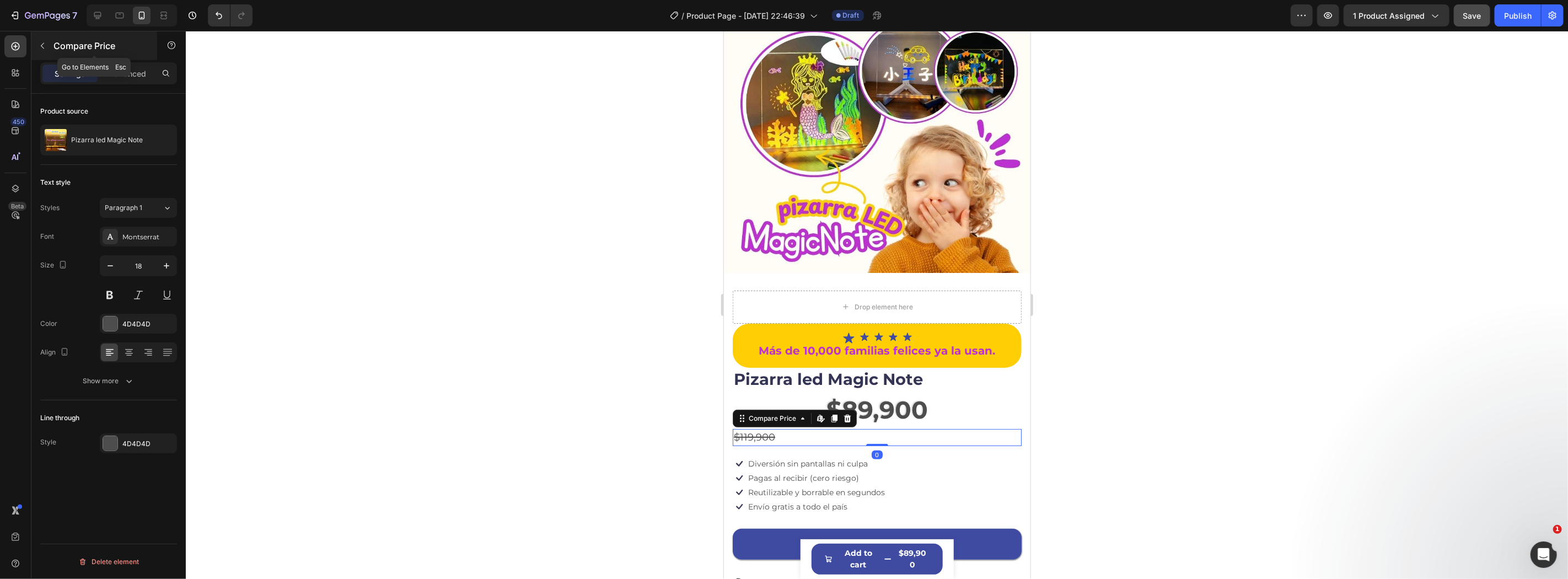
click at [44, 38] on button "button" at bounding box center [42, 46] width 18 height 18
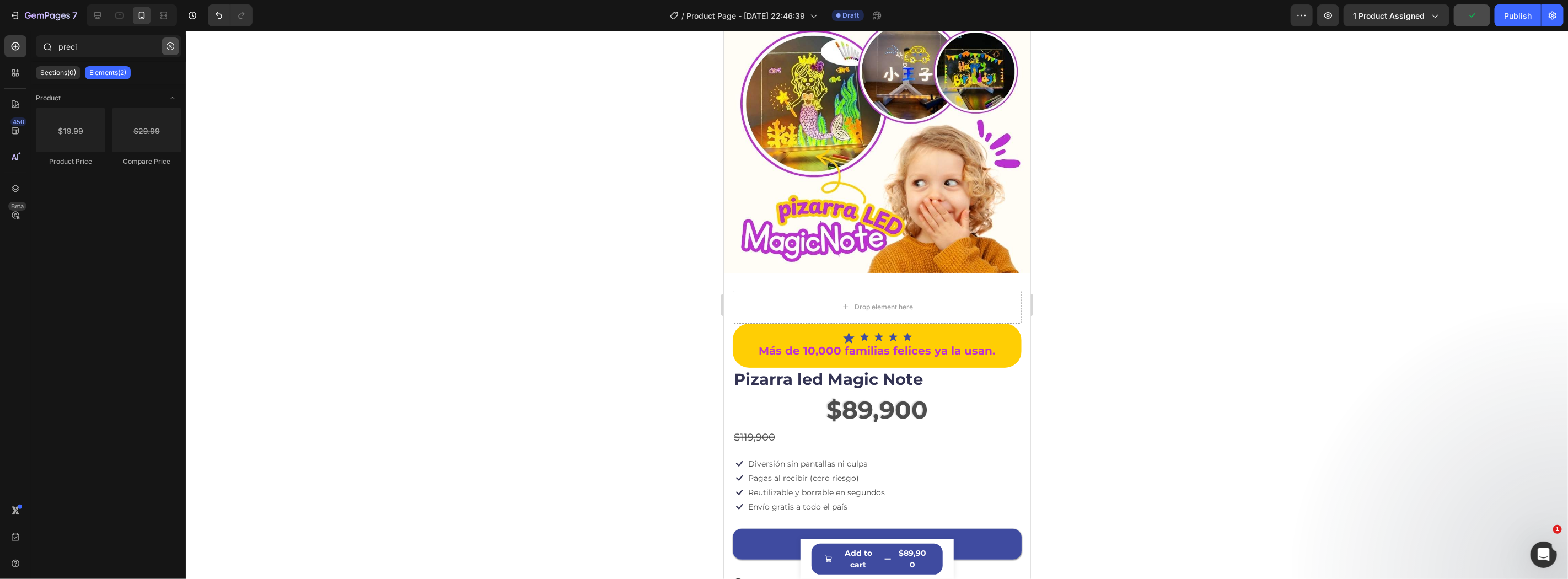
click at [170, 47] on icon "button" at bounding box center [170, 46] width 8 height 8
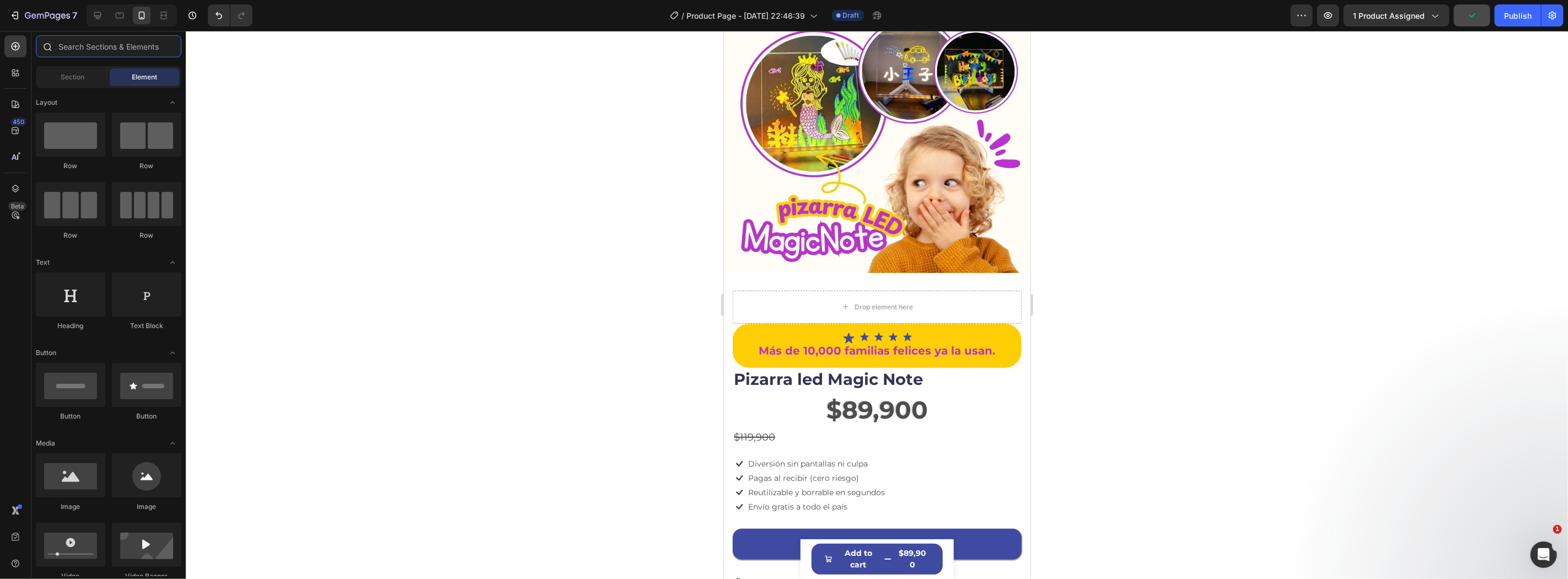
click at [127, 54] on input "text" at bounding box center [108, 46] width 145 height 22
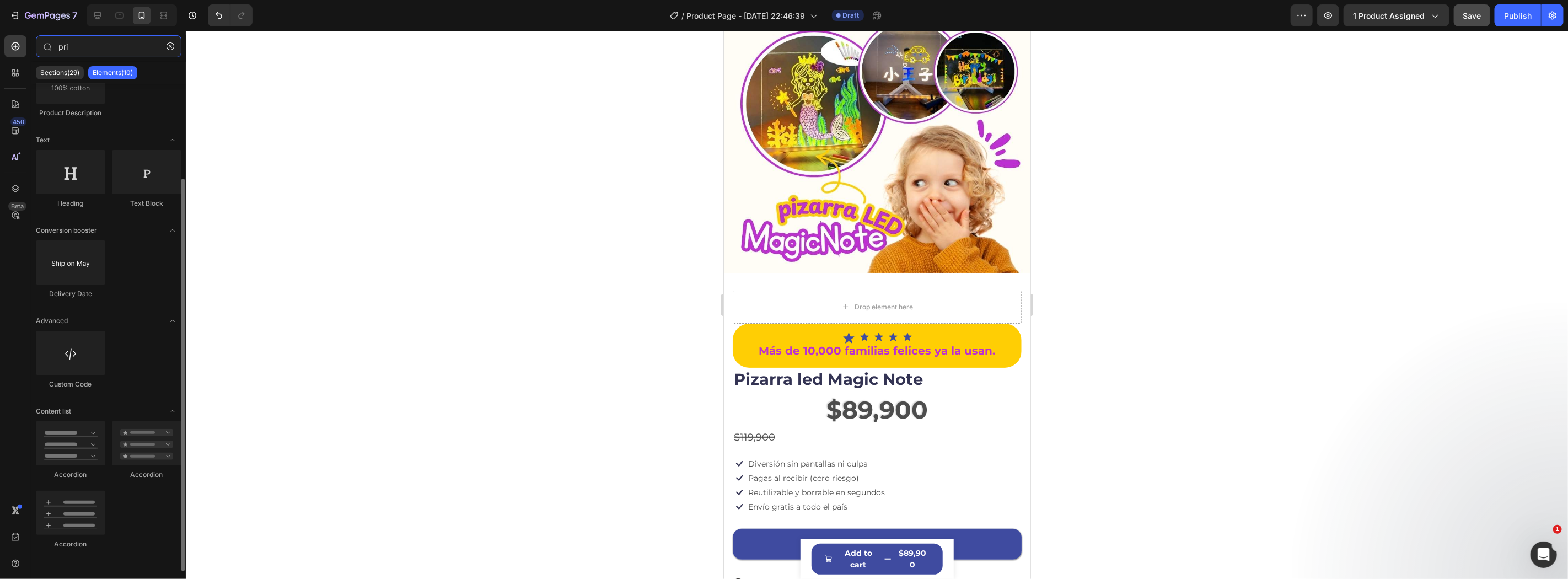
scroll to position [0, 0]
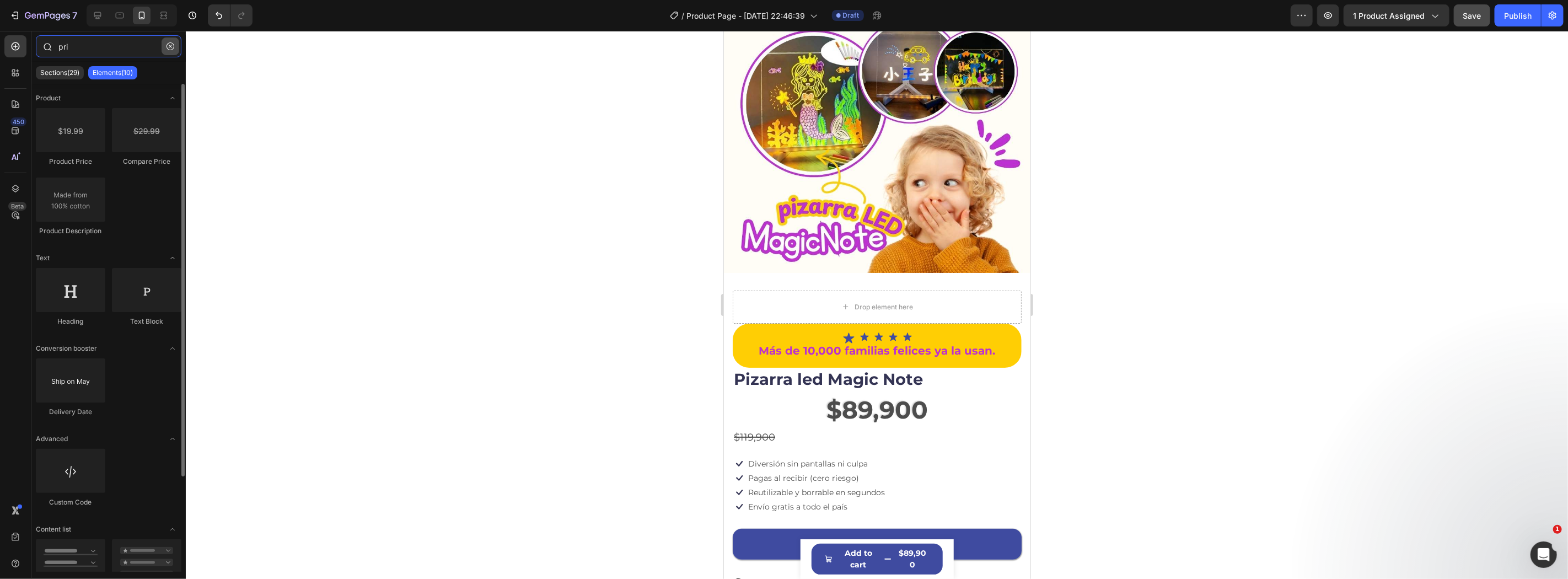
type input "pri"
click at [166, 47] on button "button" at bounding box center [170, 46] width 18 height 18
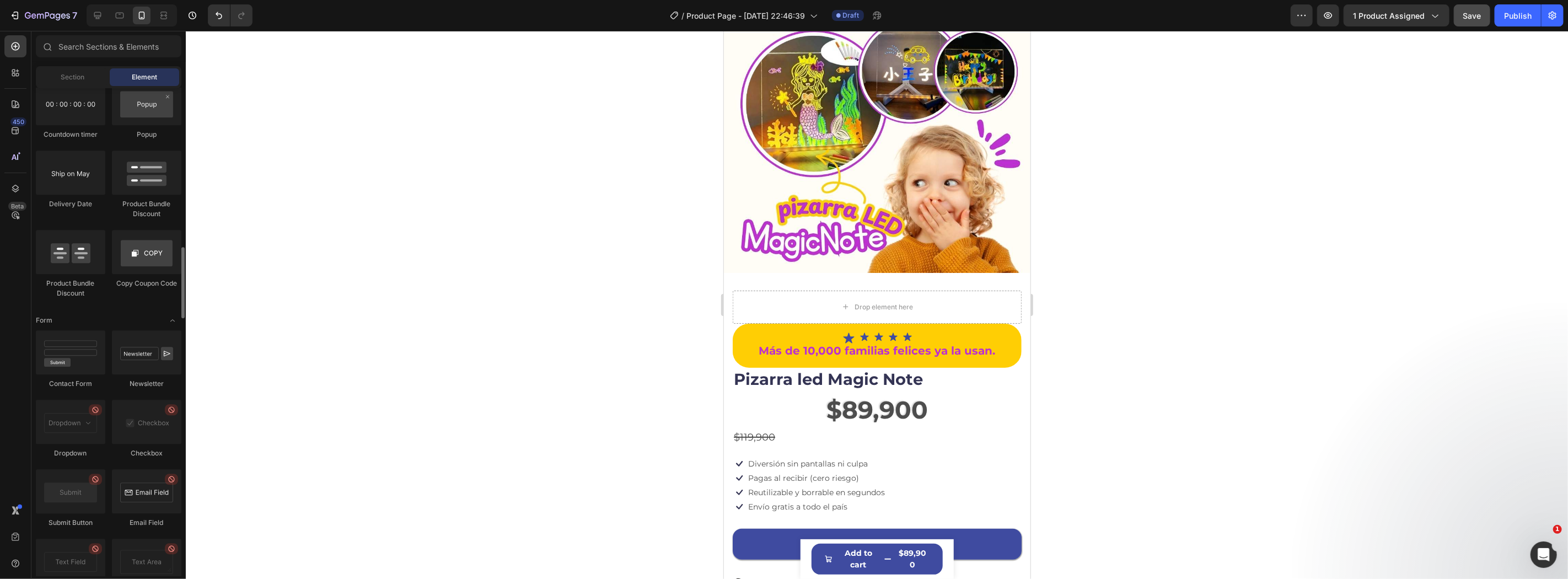
scroll to position [2200, 0]
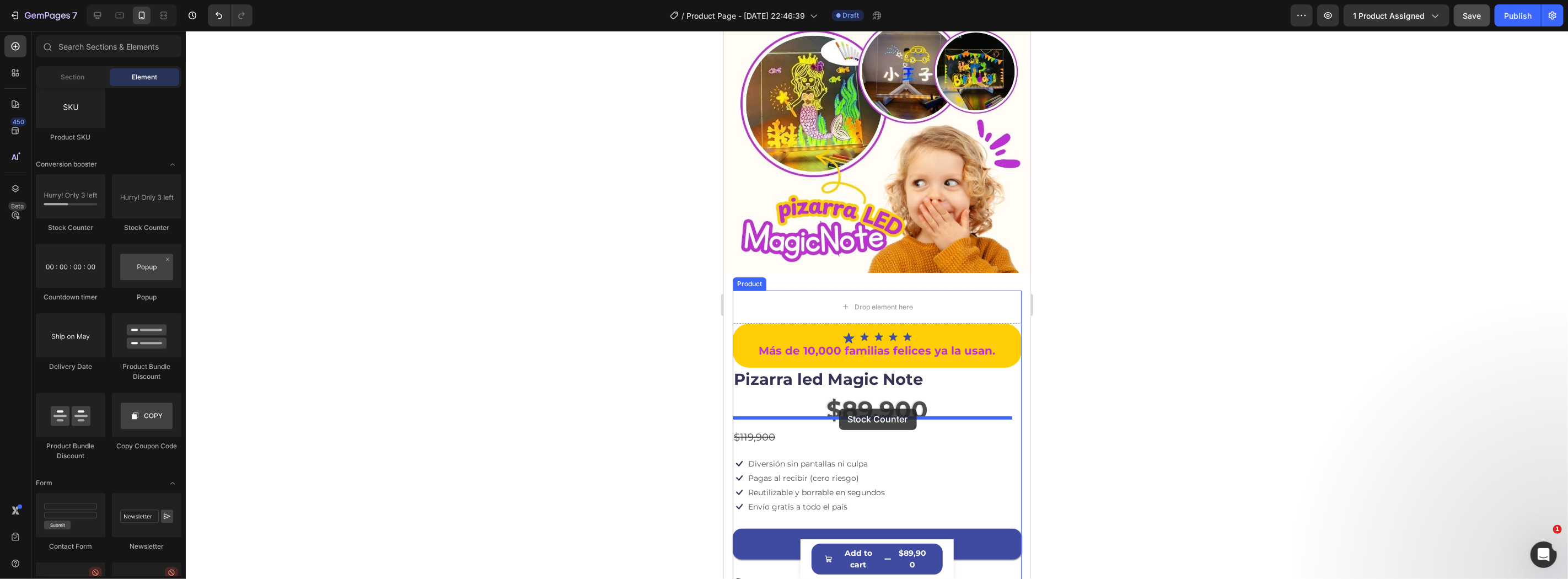
drag, startPoint x: 831, startPoint y: 262, endPoint x: 839, endPoint y: 408, distance: 146.2
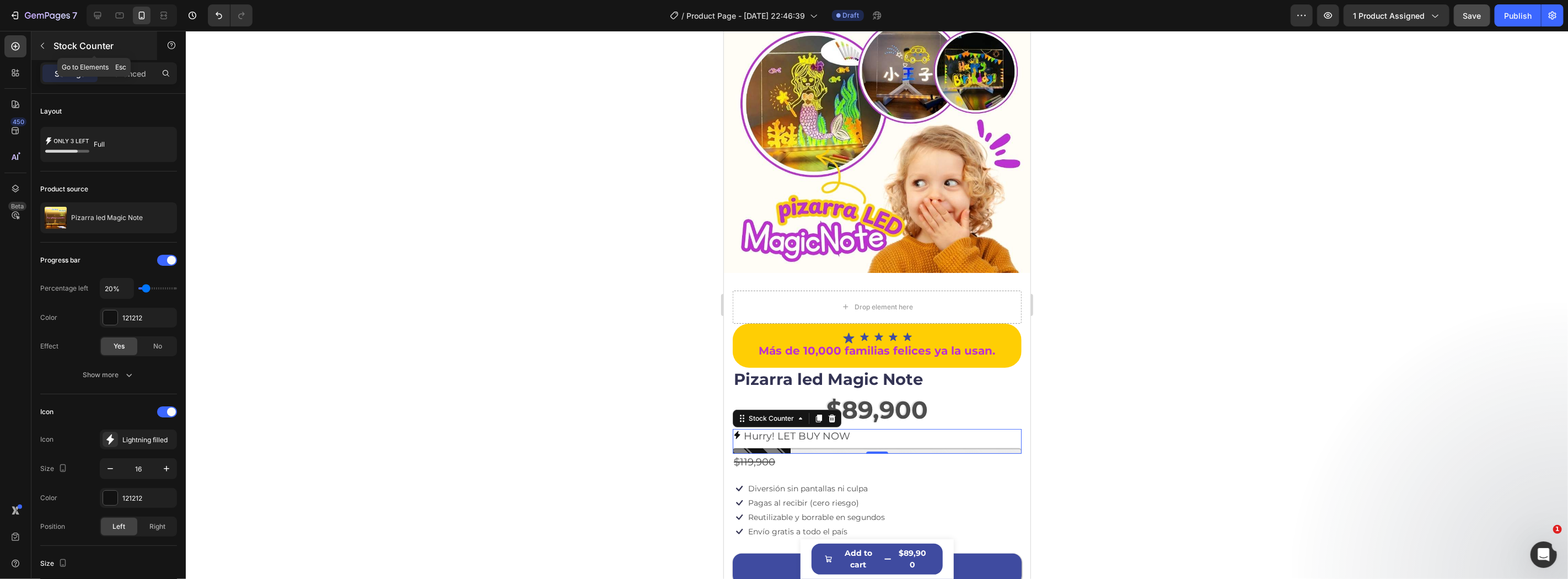
click at [44, 48] on icon "button" at bounding box center [42, 46] width 9 height 9
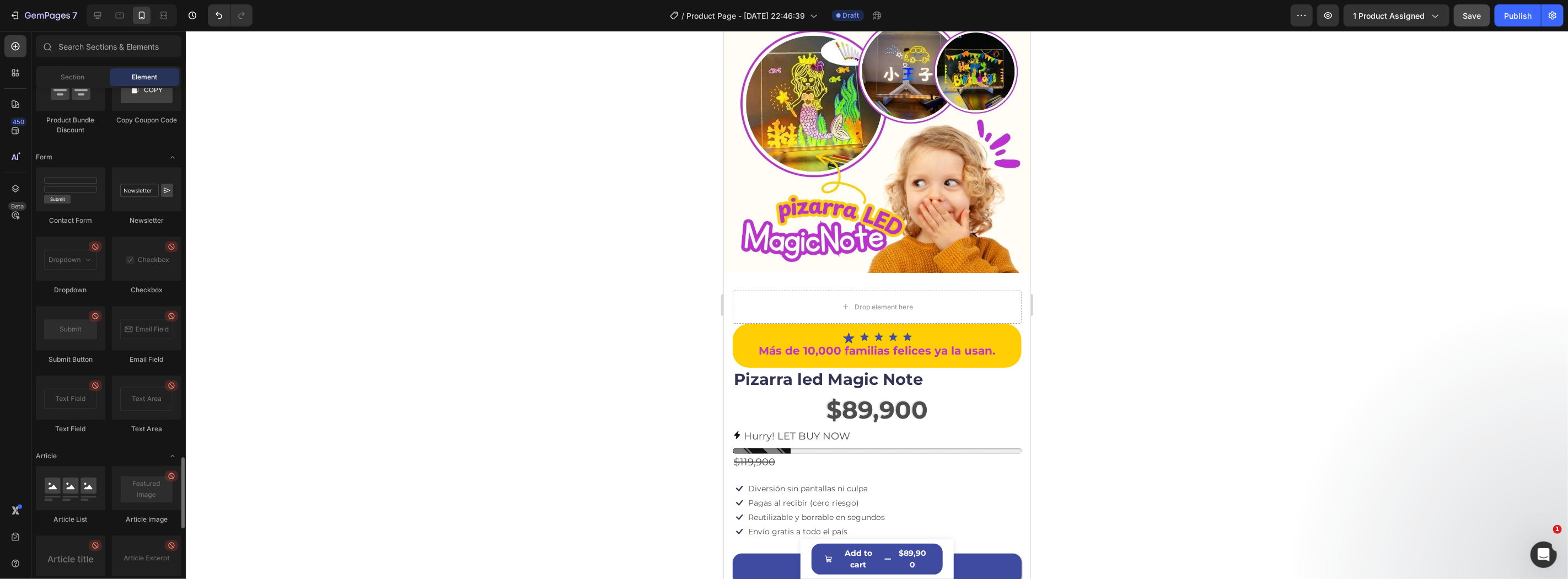
scroll to position [2363, 0]
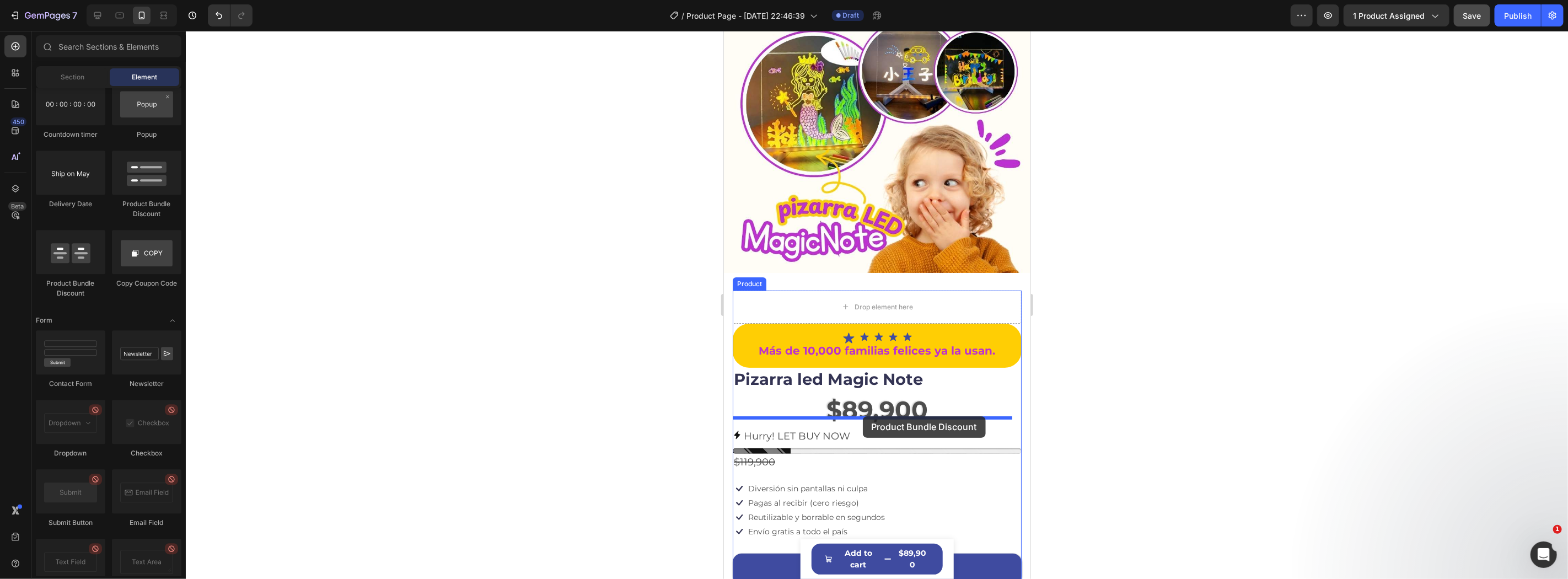
drag, startPoint x: 883, startPoint y: 199, endPoint x: 863, endPoint y: 416, distance: 217.9
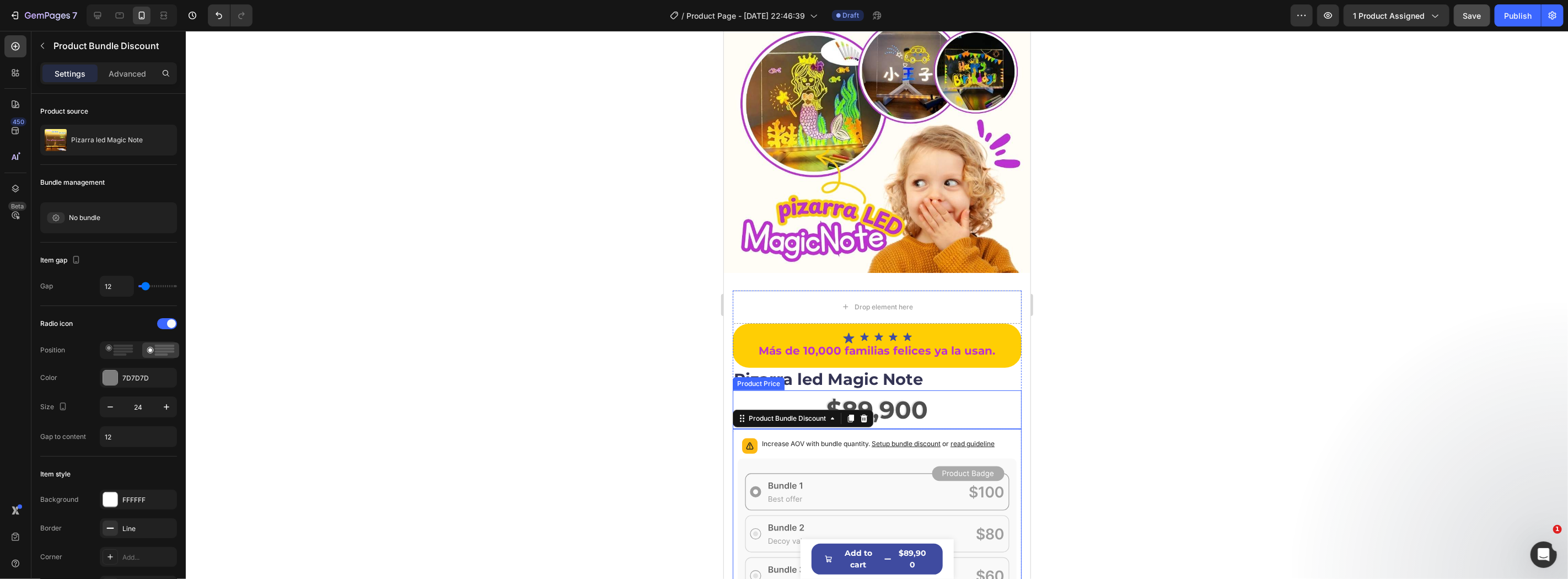
scroll to position [254, 0]
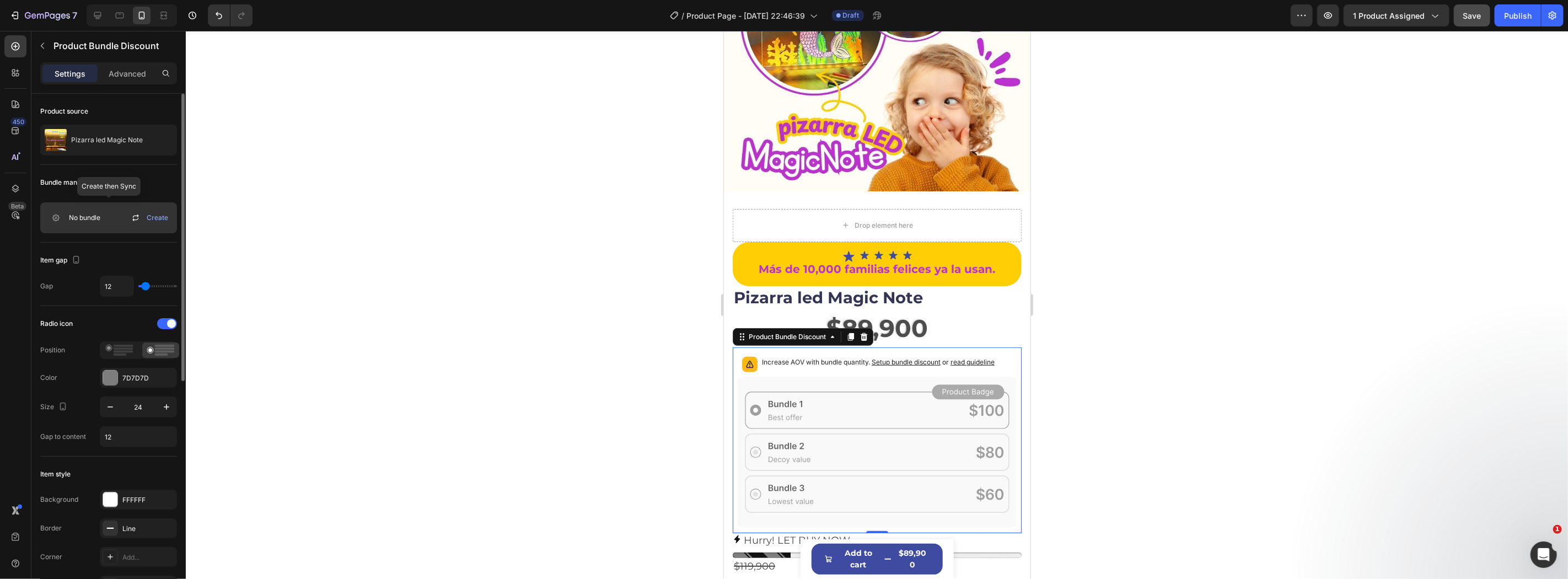
click at [49, 229] on div "No bundle Create" at bounding box center [108, 217] width 137 height 31
click at [58, 220] on icon at bounding box center [55, 218] width 18 height 11
click at [145, 219] on div "Create" at bounding box center [151, 218] width 44 height 13
click at [157, 218] on span "Create" at bounding box center [157, 218] width 21 height 10
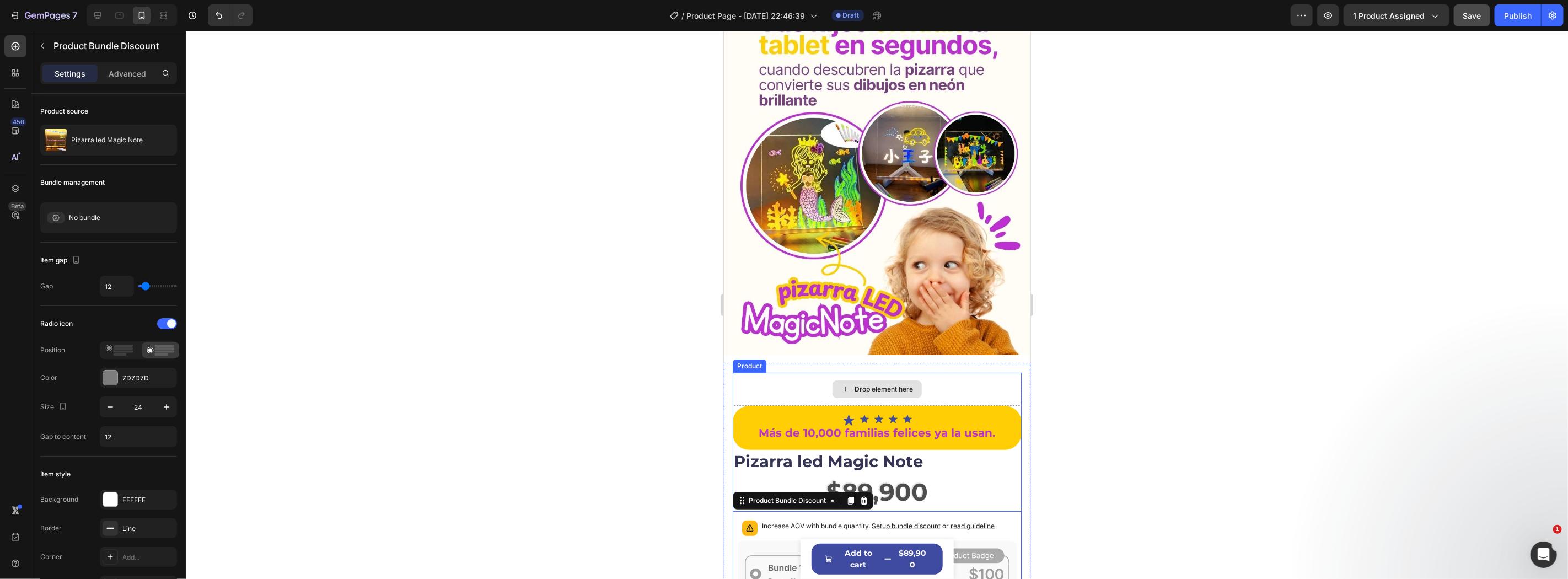
scroll to position [418, 0]
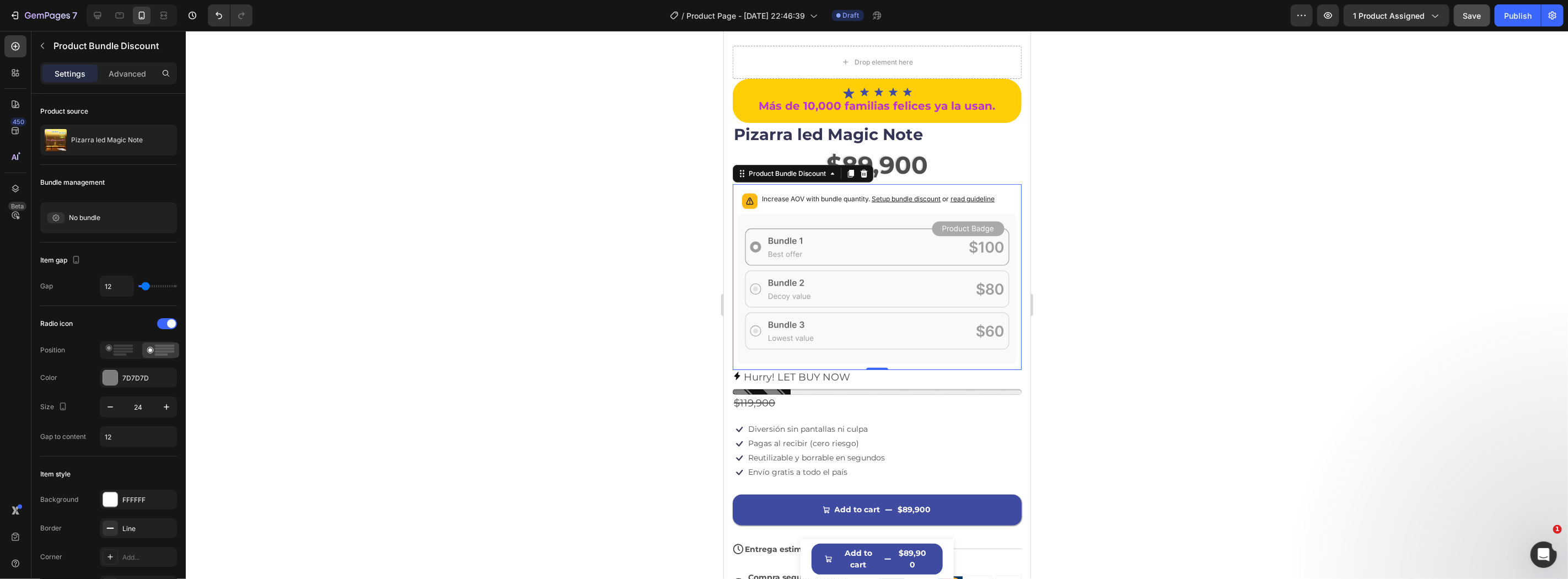
click at [108, 18] on div at bounding box center [131, 15] width 91 height 22
click at [96, 19] on icon at bounding box center [97, 15] width 11 height 11
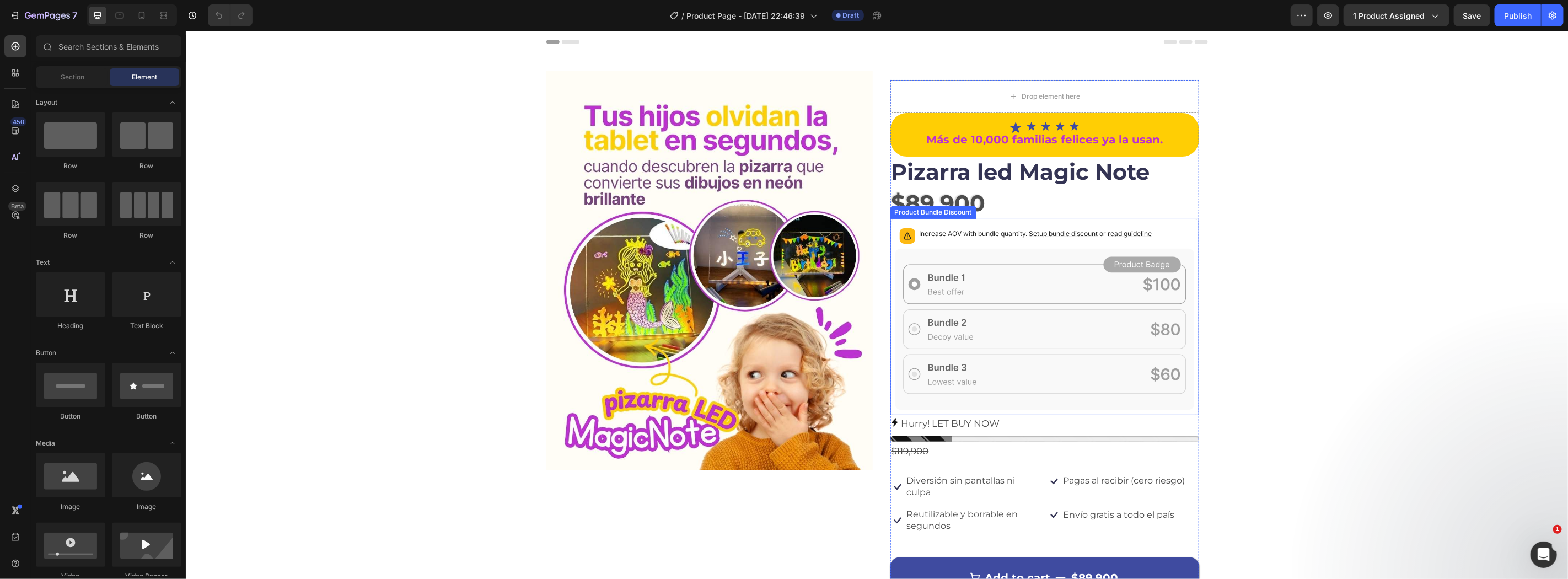
click at [1089, 309] on rect at bounding box center [1044, 328] width 282 height 39
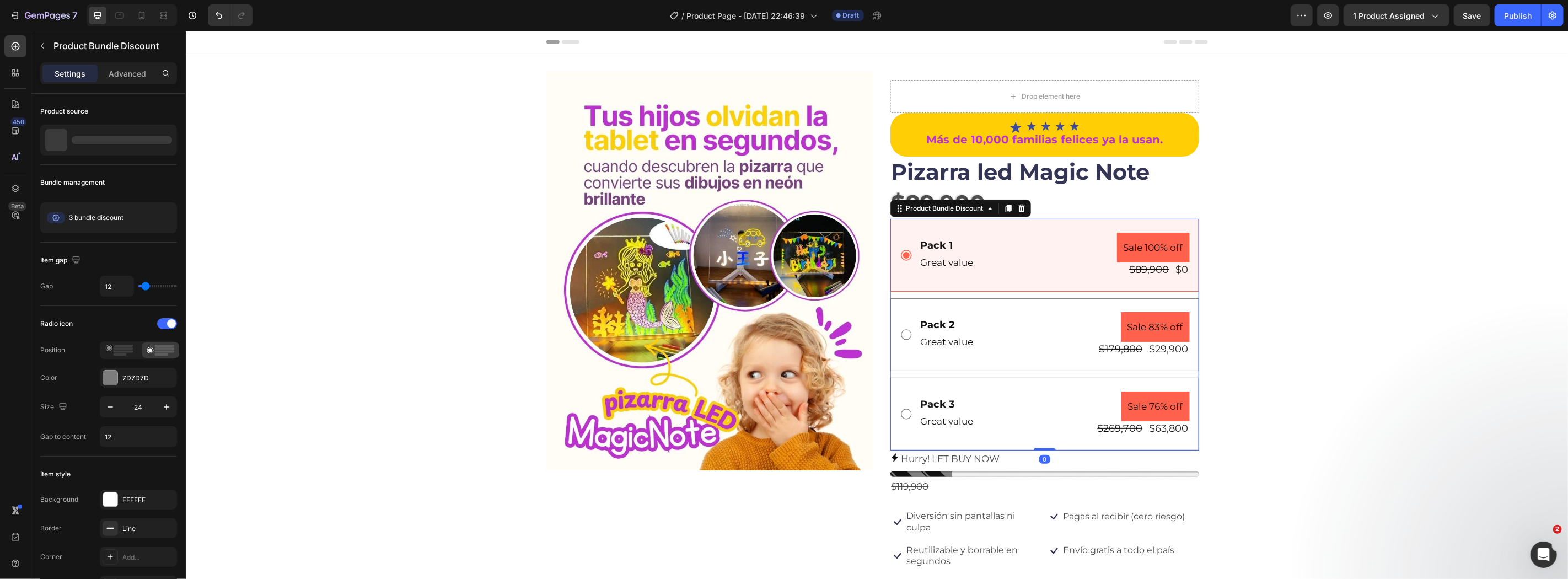
click at [949, 300] on div "Pack 2 Text Block Great value Text Block Sale 83% off Product Badge $179,800 Pr…" at bounding box center [1044, 334] width 309 height 73
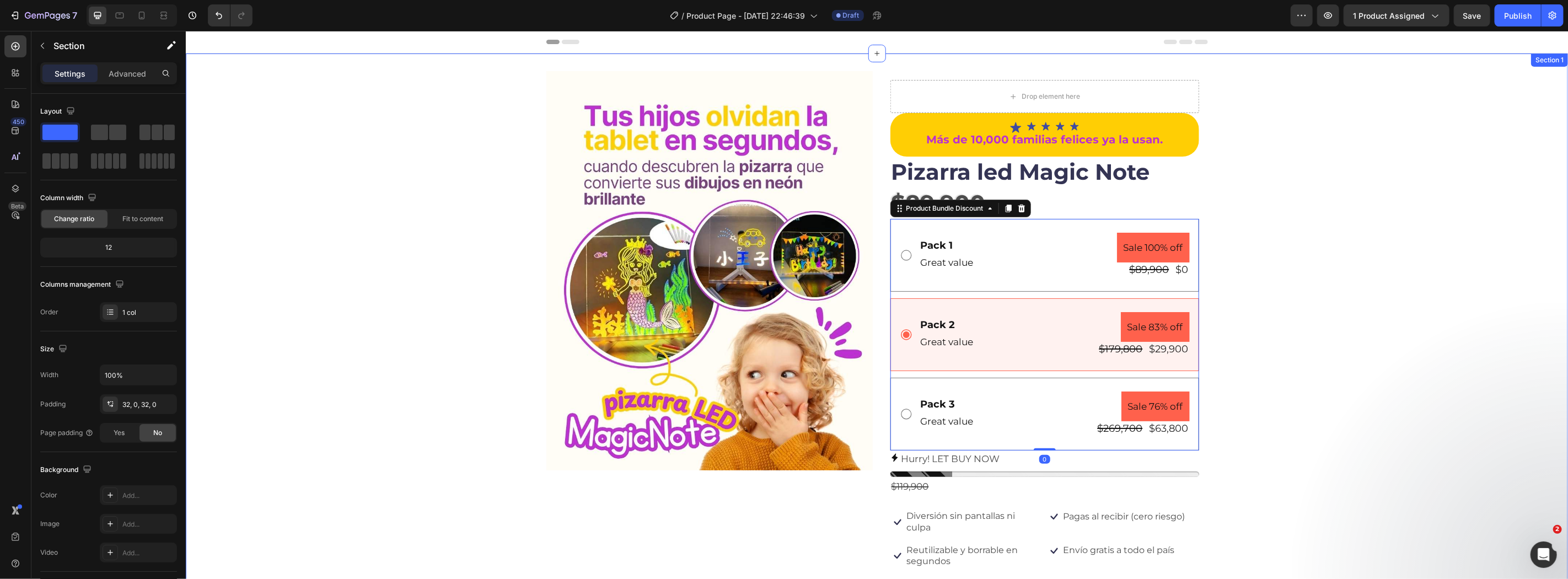
click at [1304, 284] on div "Image Drop element here Icon Icon Icon Icon Icon Icon List Más de 10,000 famili…" at bounding box center [876, 395] width 1382 height 648
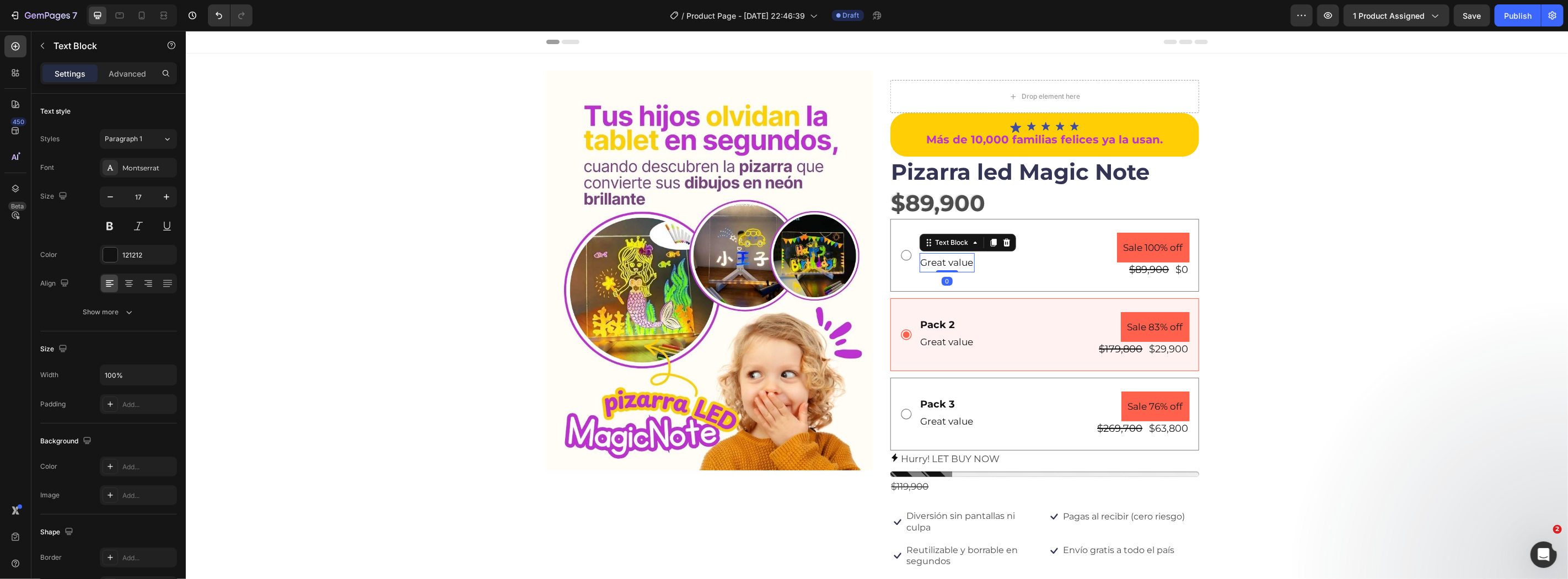
click at [967, 267] on p "Great value" at bounding box center [947, 262] width 53 height 17
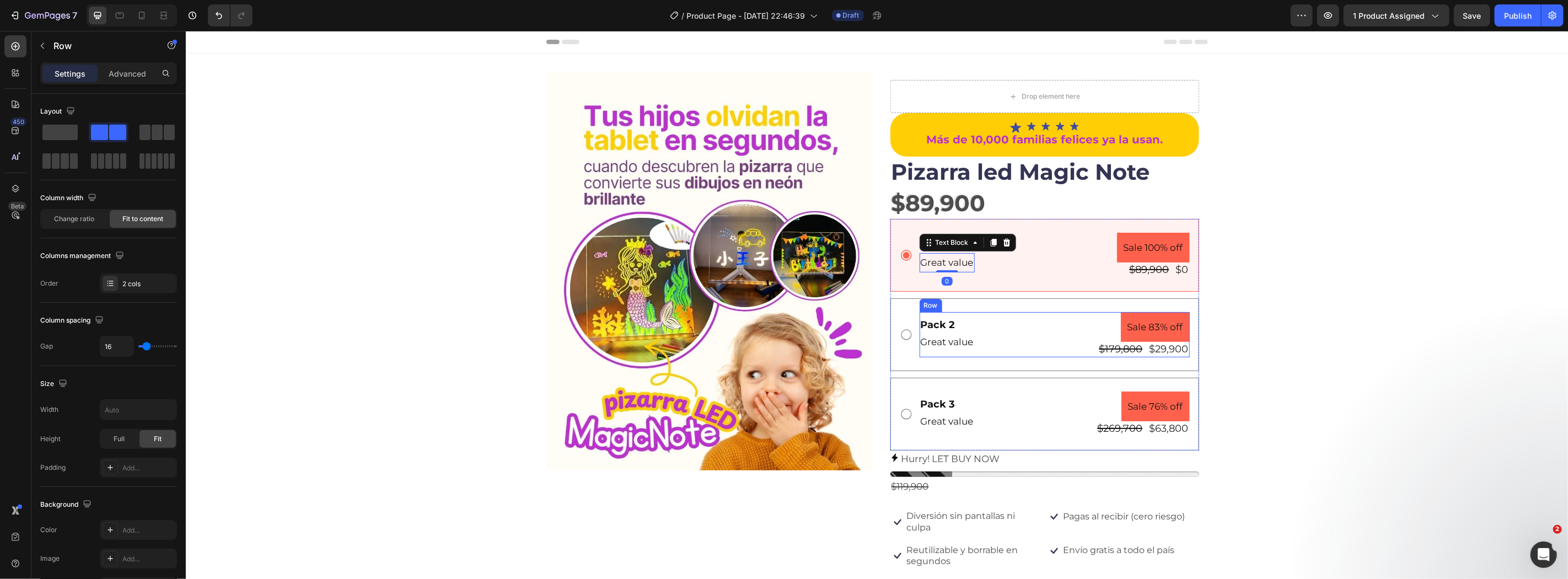
drag, startPoint x: 1039, startPoint y: 340, endPoint x: 1021, endPoint y: 339, distance: 18.0
click at [1023, 339] on div "Pack 2 Text Block Great value Text Block Sale 83% off Product Badge $179,800 Pr…" at bounding box center [1054, 334] width 270 height 45
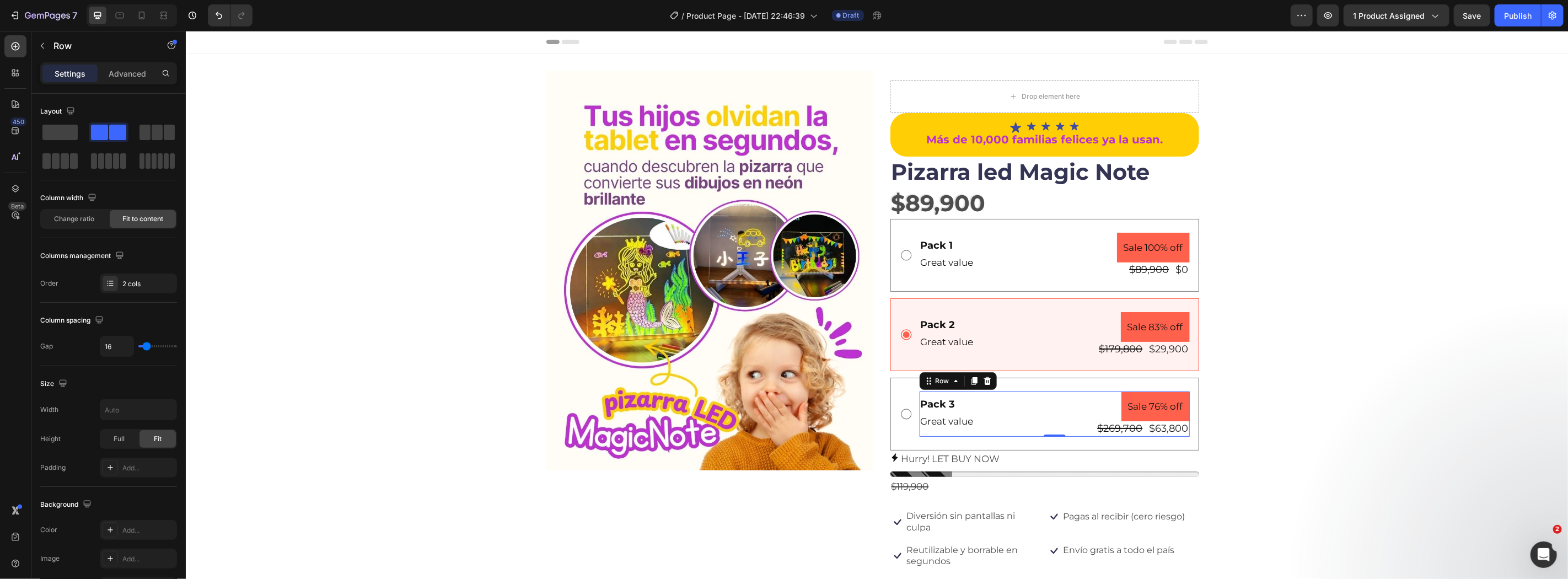
click at [1027, 402] on div "Pack 3 Text Block Great value Text Block Sale 76% off Product Badge $269,700 Pr…" at bounding box center [1054, 413] width 270 height 45
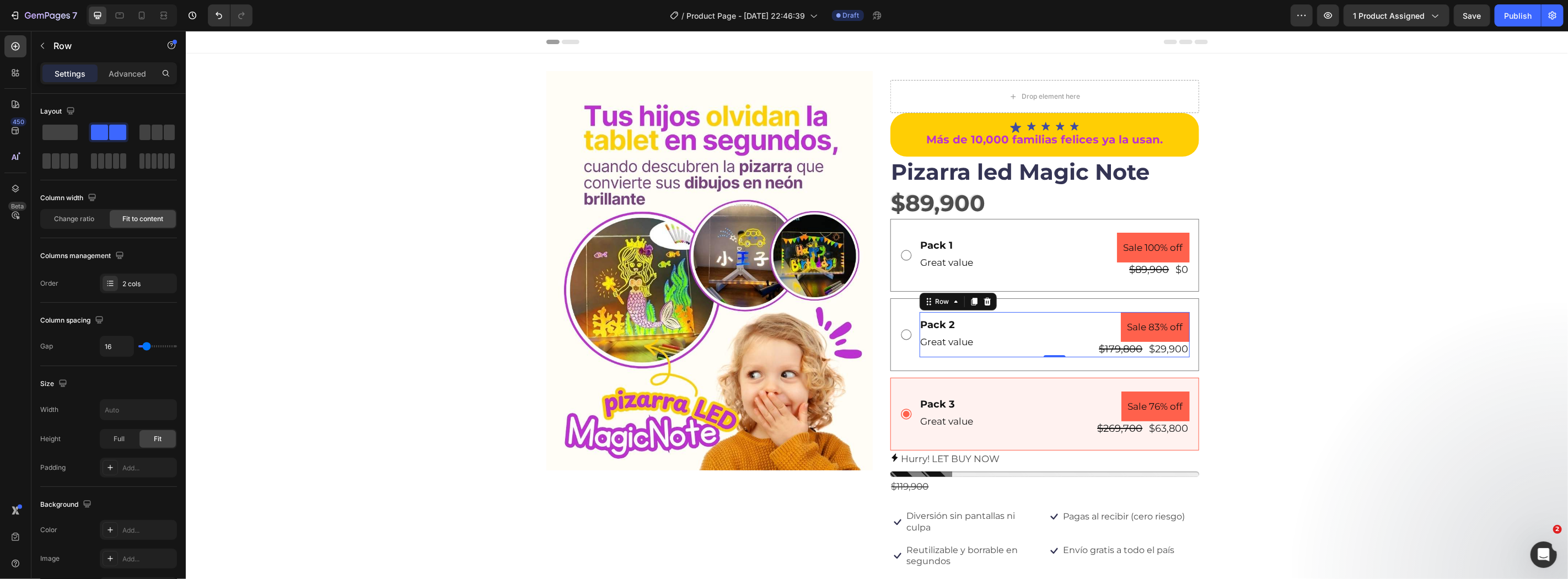
click at [1021, 340] on div "Pack 2 Text Block Great value Text Block Sale 83% off Product Badge $179,800 Pr…" at bounding box center [1054, 334] width 270 height 45
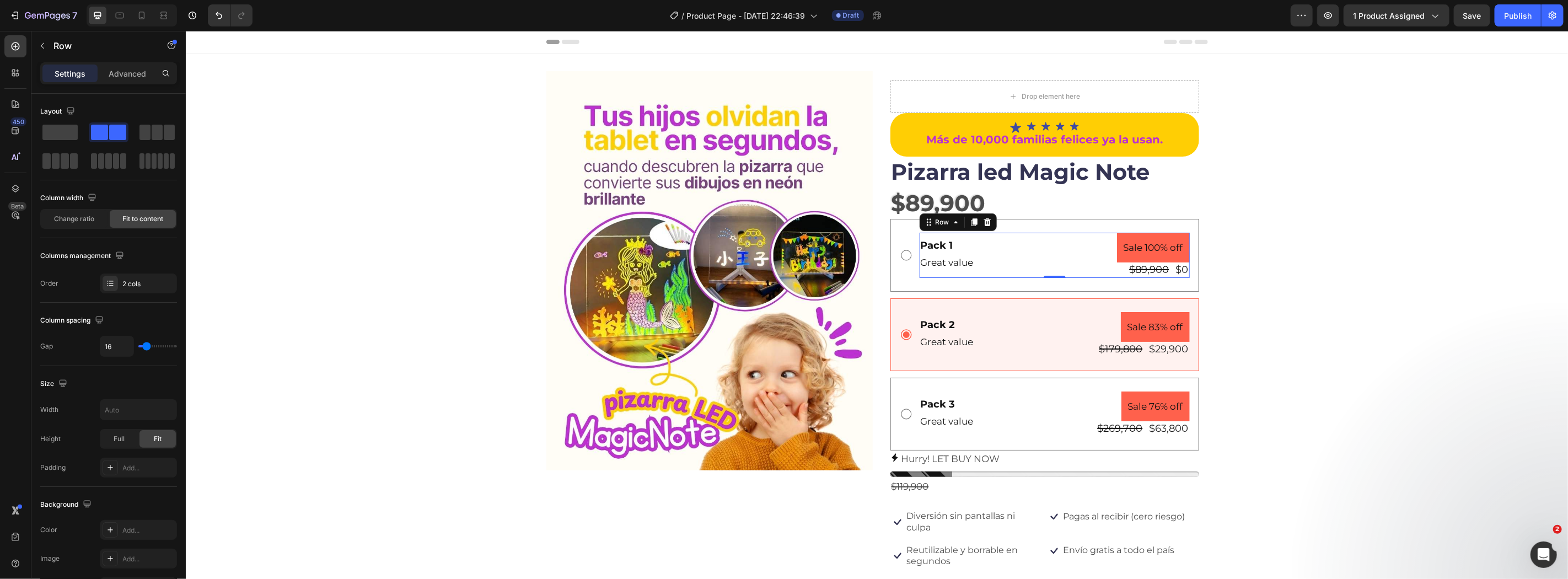
click at [1065, 273] on div "Pack 1 Text Block Great value Text Block Sale 100% off Product Badge $89,900 Pr…" at bounding box center [1054, 254] width 270 height 45
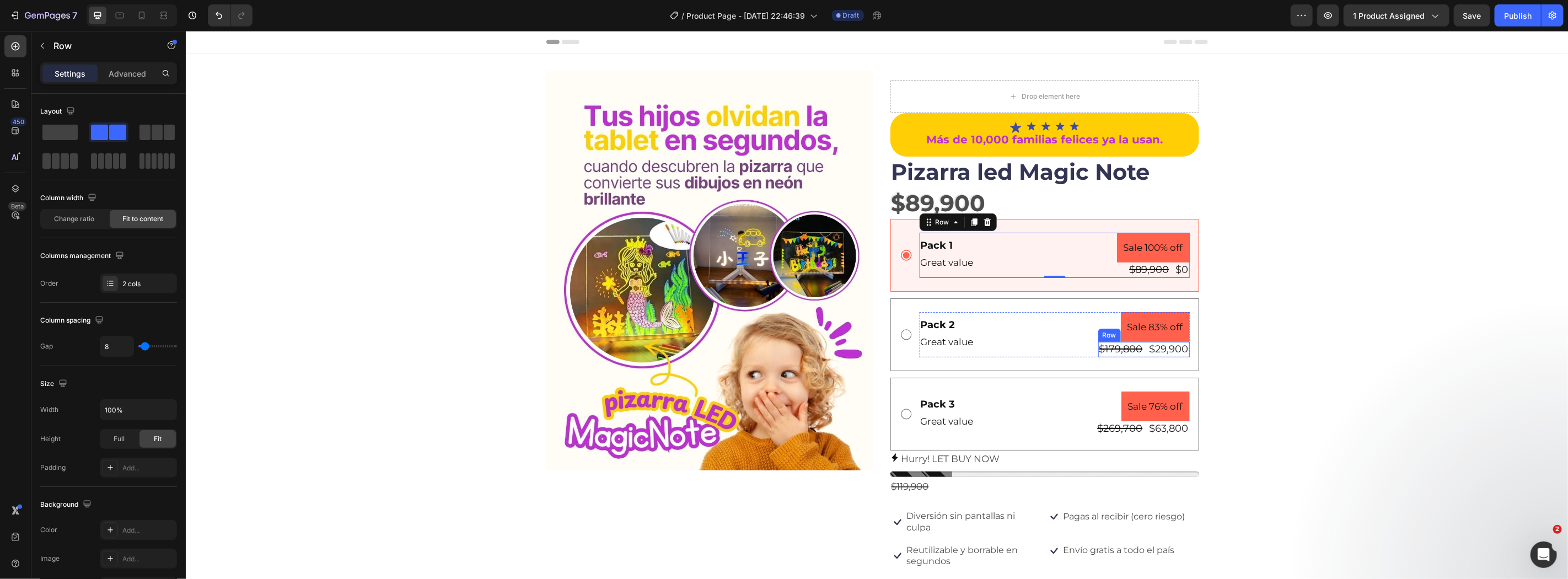
click at [1140, 348] on div "$179,800 Product Price Product Price $29,900 Product Price Product Price Row" at bounding box center [1143, 349] width 91 height 15
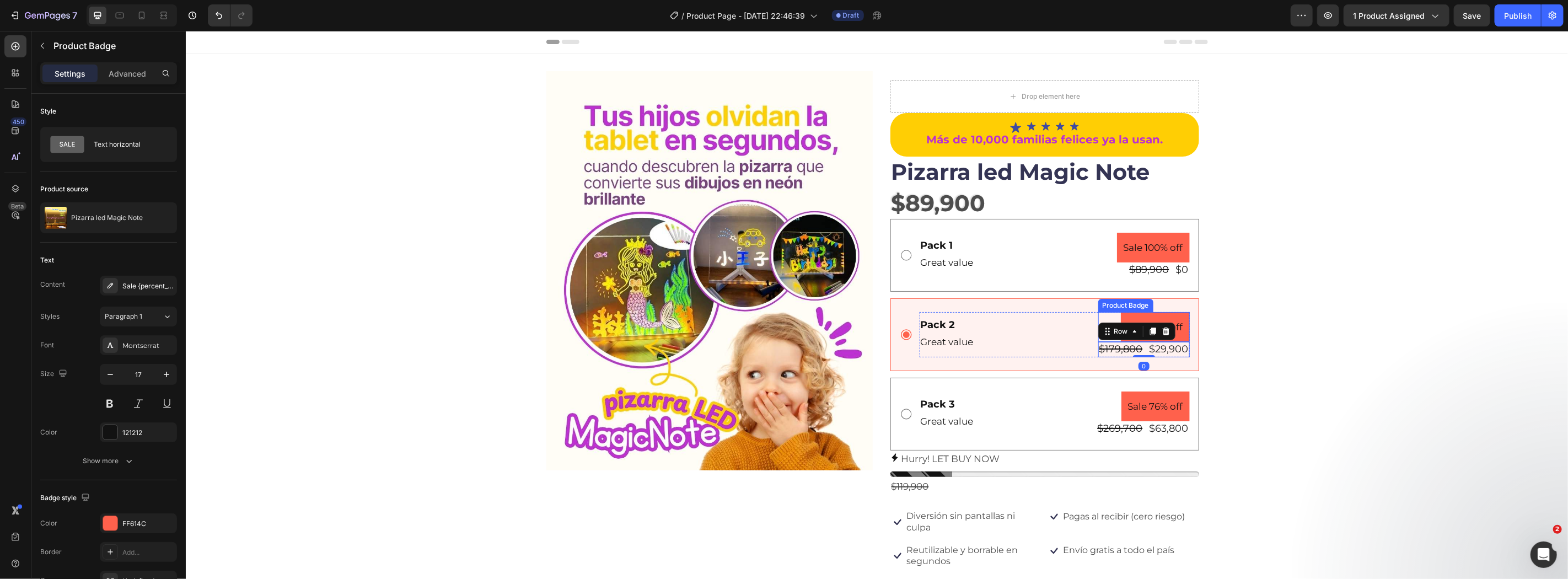
click at [1155, 312] on pre "Sale 83% off" at bounding box center [1155, 327] width 69 height 30
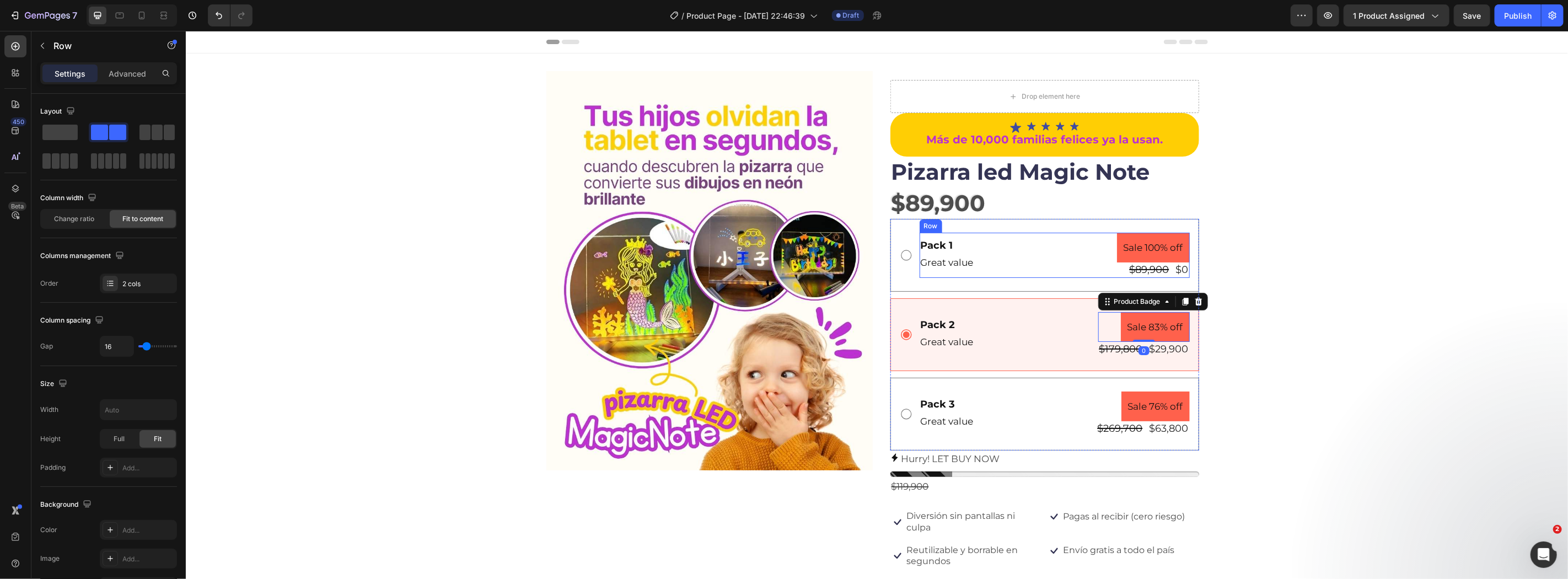
click at [1060, 234] on div "Pack 1 Text Block Great value Text Block Sale 100% off Product Badge $89,900 Pr…" at bounding box center [1054, 254] width 270 height 45
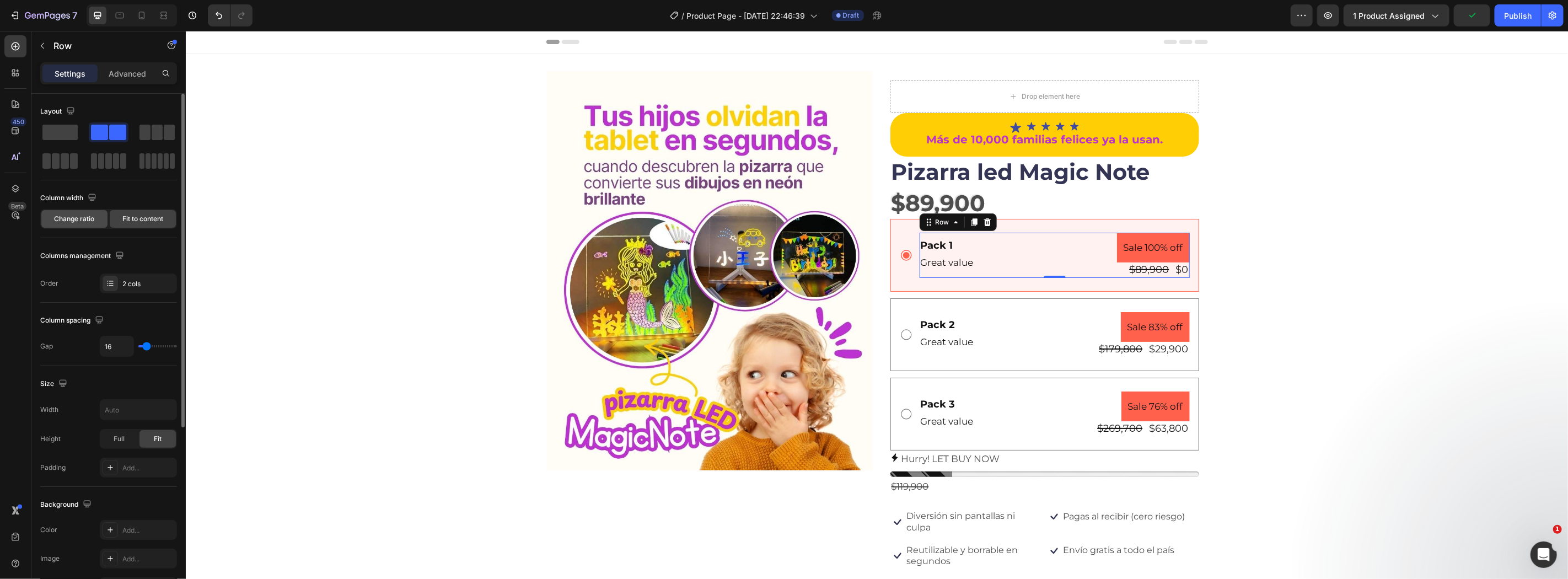
click at [79, 213] on div "Change ratio" at bounding box center [74, 219] width 66 height 18
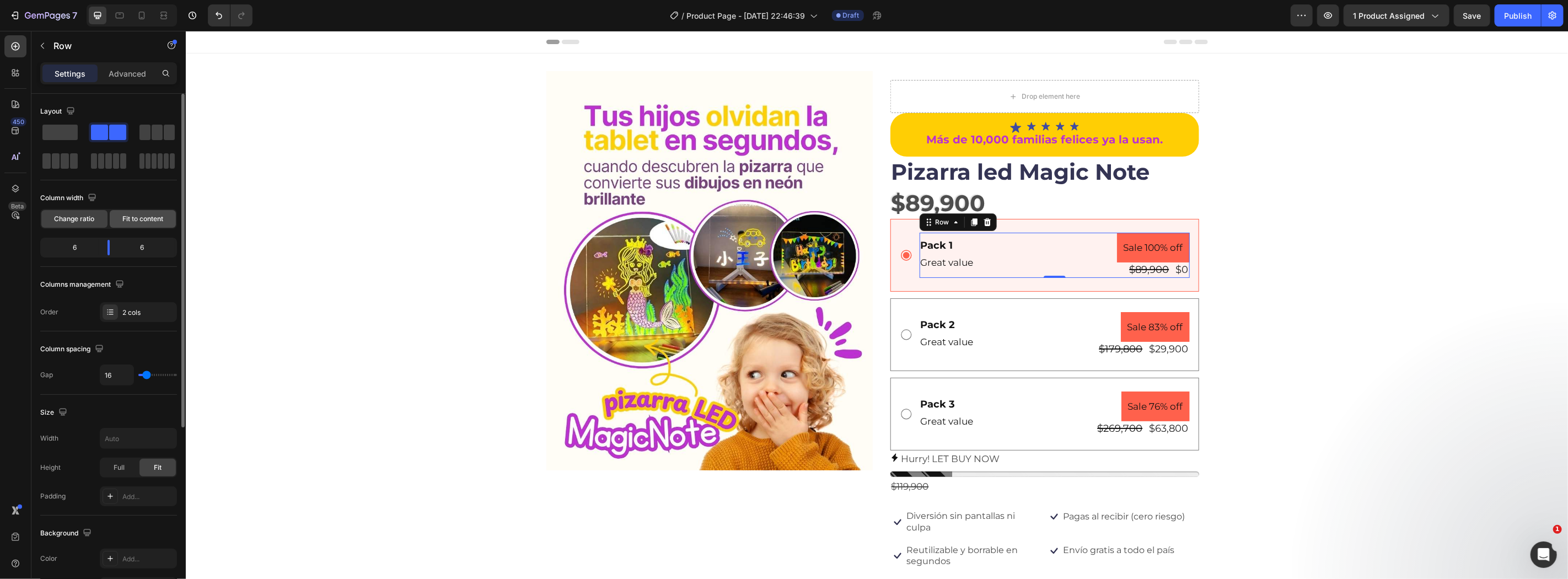
click at [151, 217] on span "Fit to content" at bounding box center [142, 219] width 41 height 10
click at [64, 225] on div "Change ratio" at bounding box center [74, 219] width 66 height 18
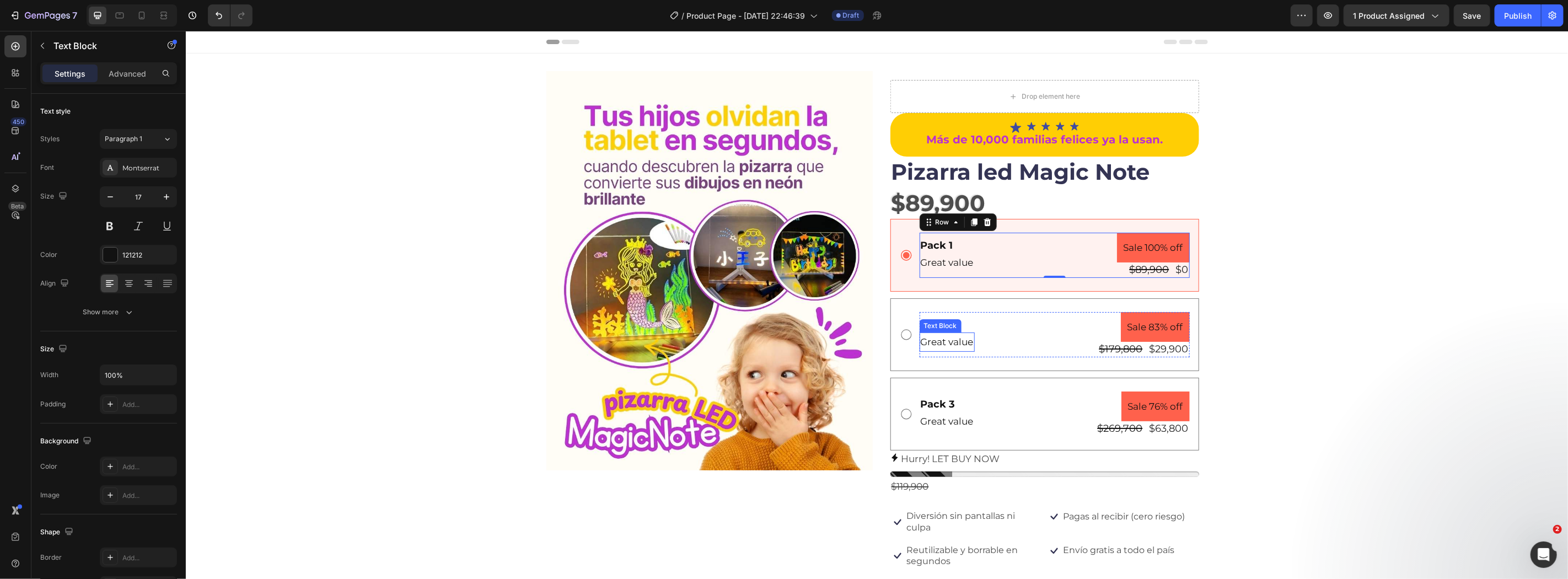
click at [964, 332] on div "Great value" at bounding box center [947, 342] width 55 height 19
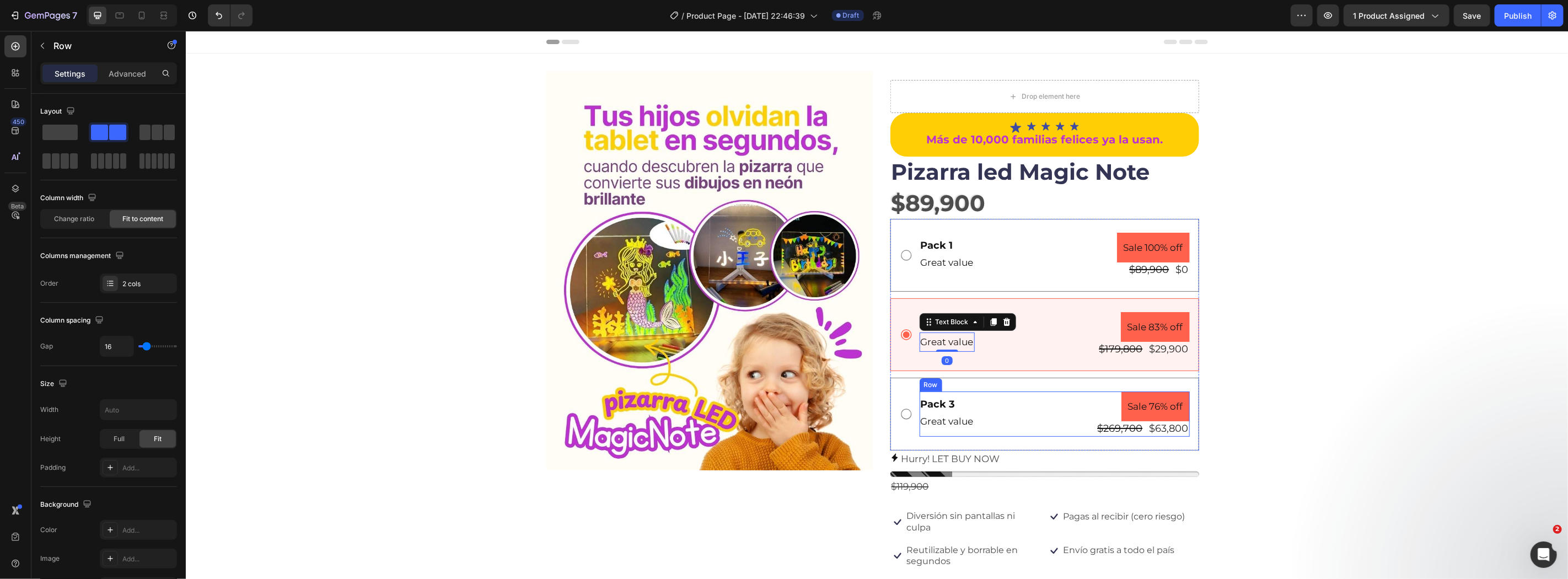
click at [1045, 424] on div "Pack 3 Text Block Great value Text Block Sale 76% off Product Badge $269,700 Pr…" at bounding box center [1054, 413] width 270 height 45
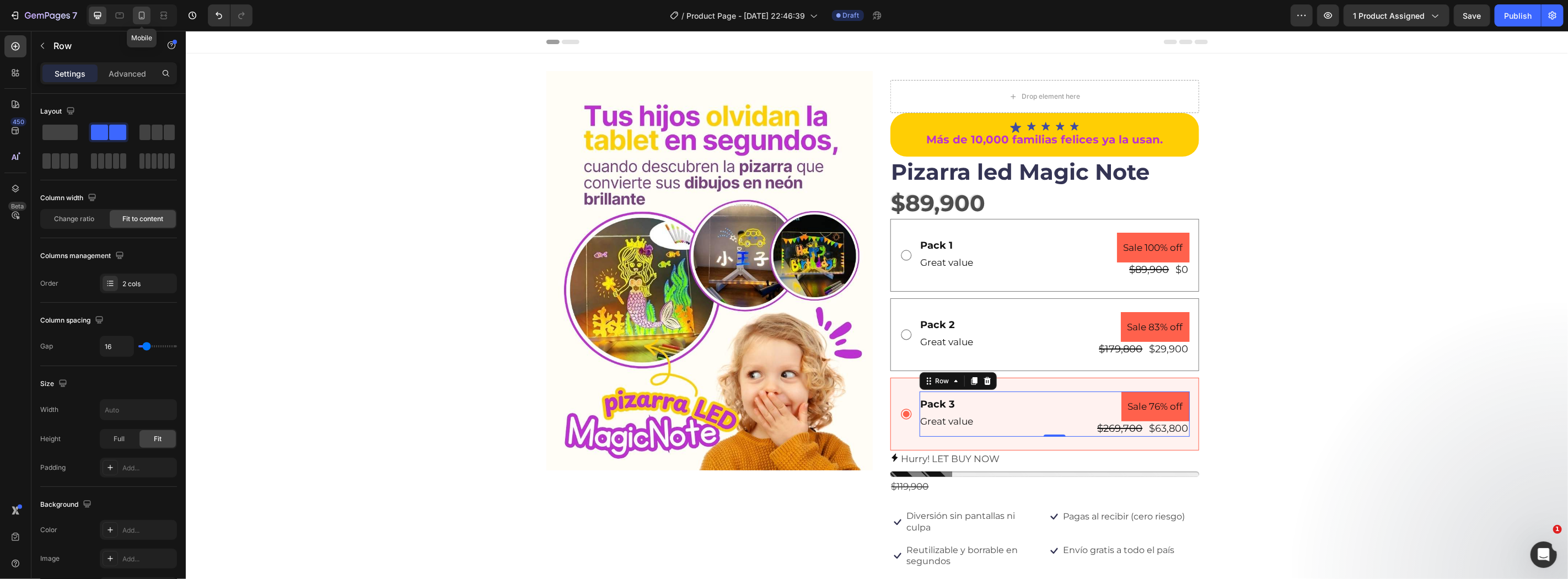
click at [149, 13] on div at bounding box center [141, 15] width 18 height 18
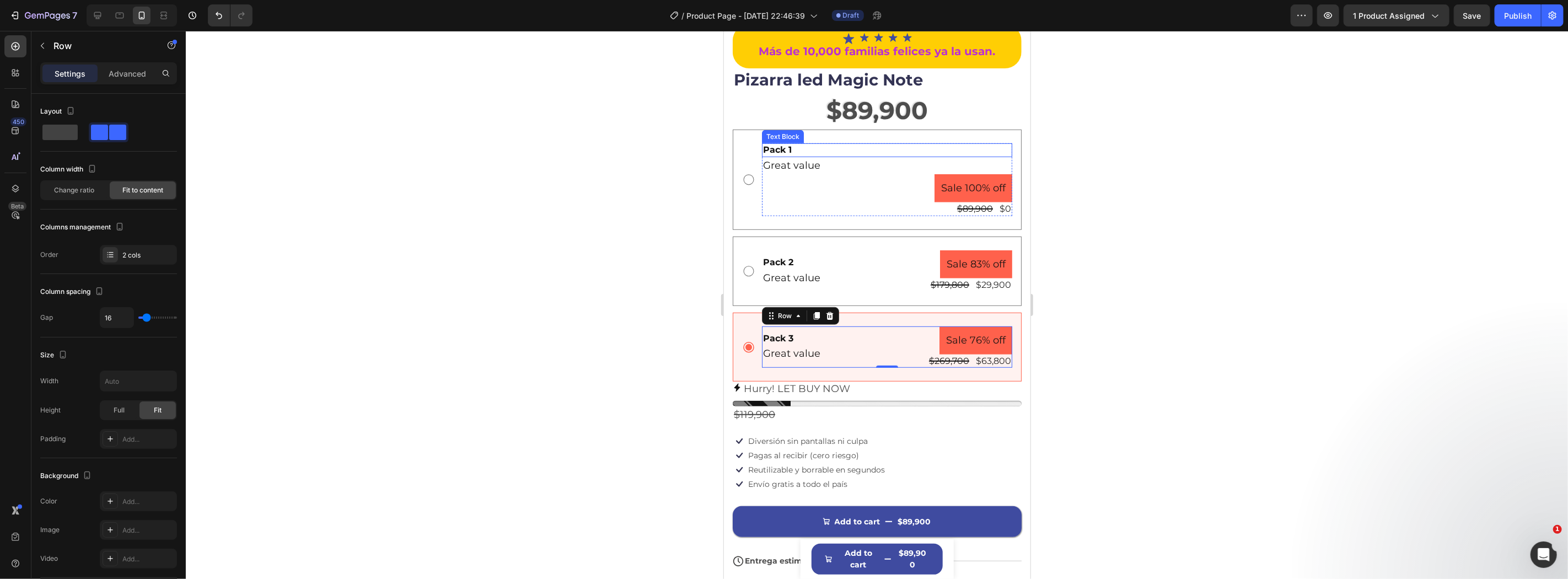
scroll to position [309, 0]
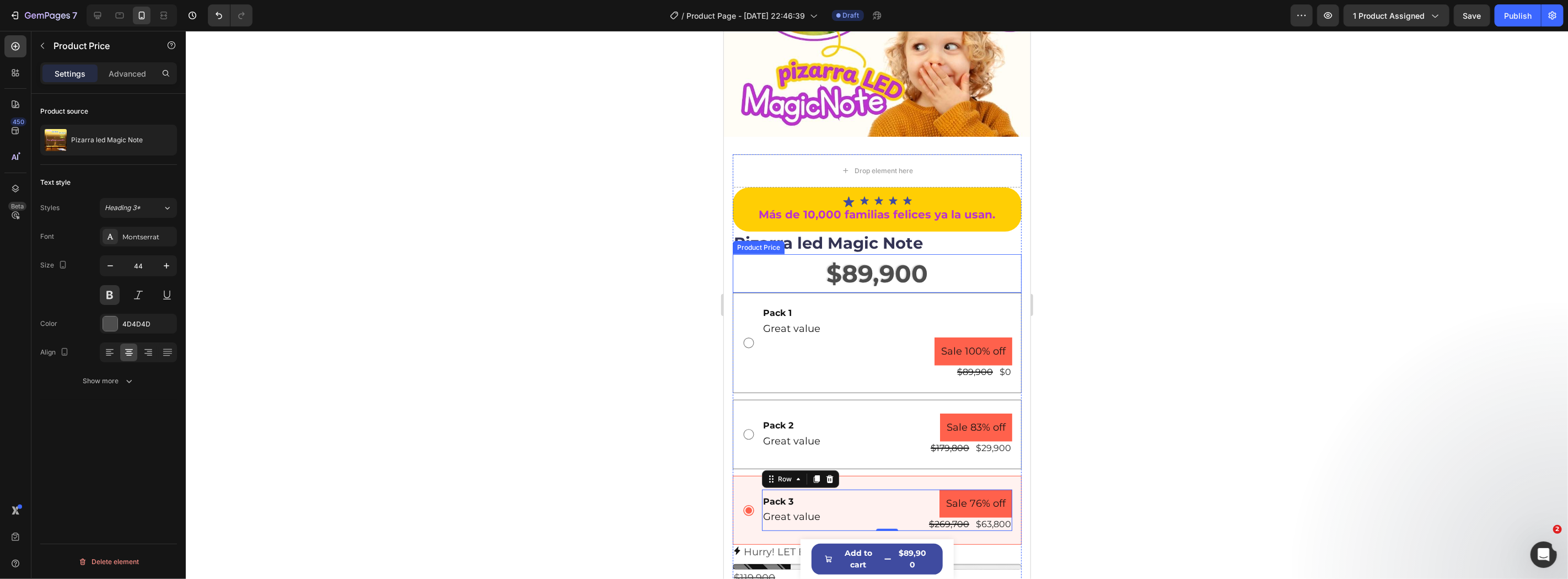
click at [911, 256] on div "$89,900" at bounding box center [877, 273] width 289 height 38
click at [836, 237] on div at bounding box center [842, 244] width 13 height 13
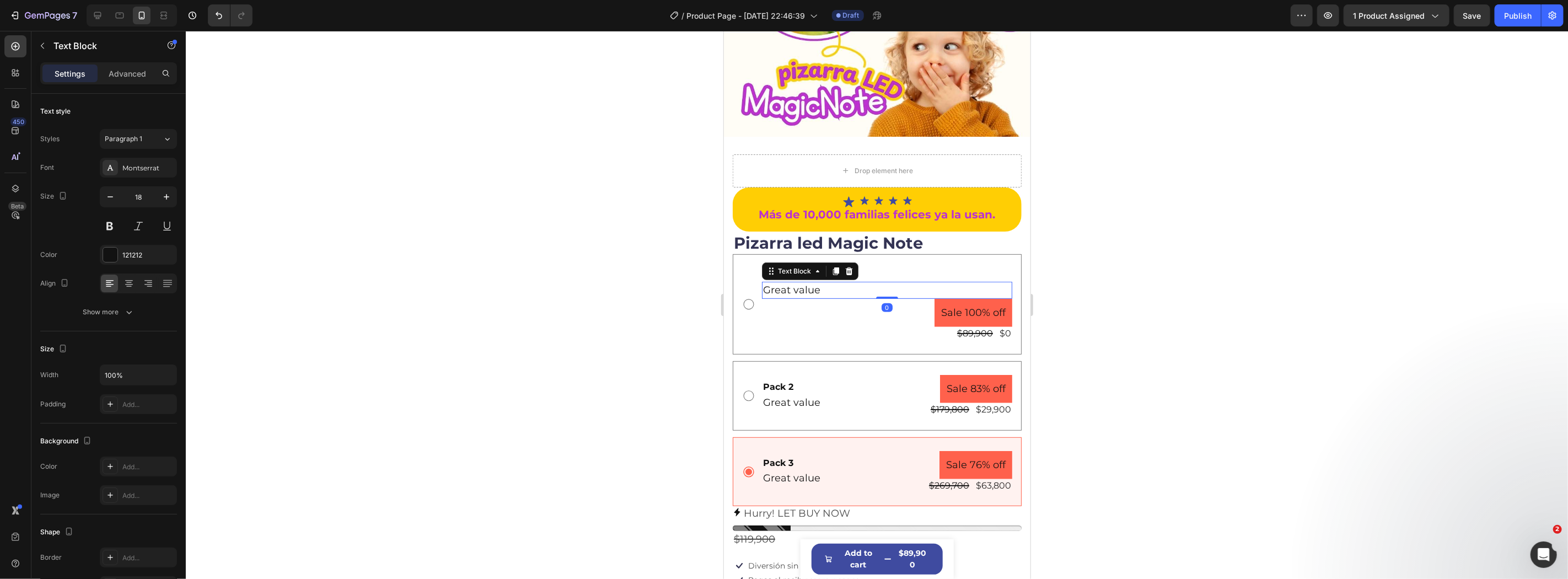
click at [845, 285] on p "Great value" at bounding box center [887, 290] width 248 height 15
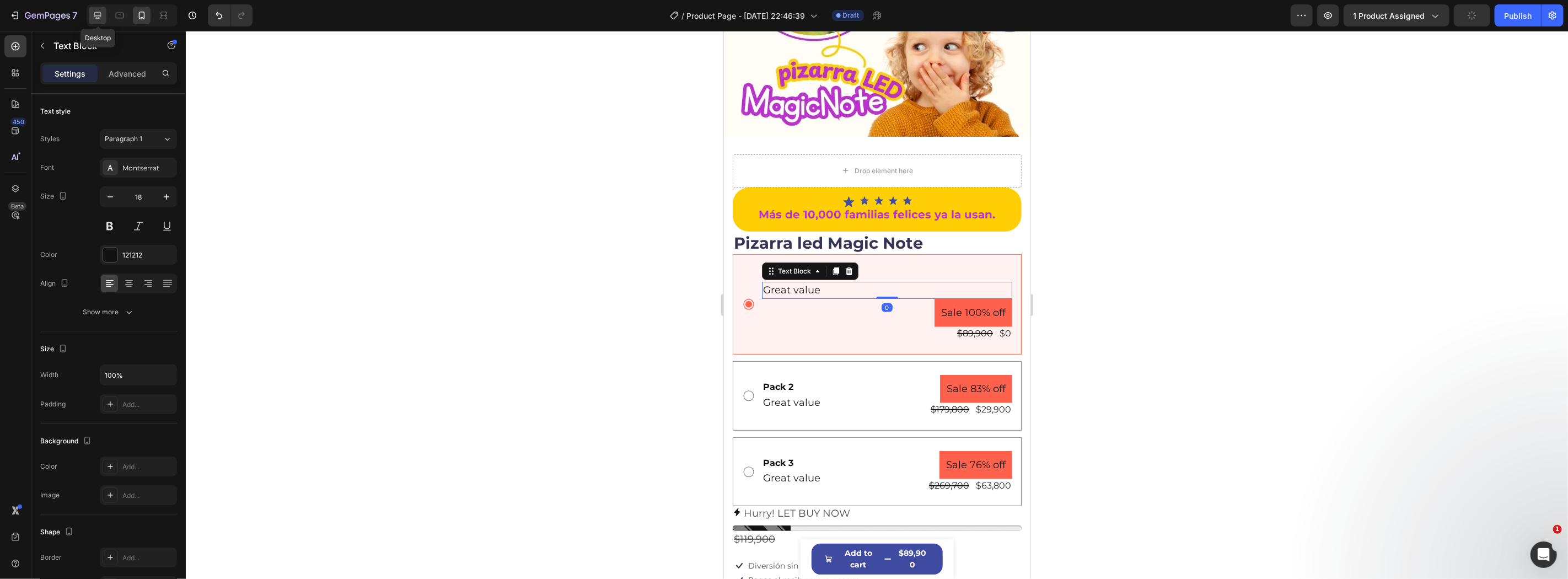
click at [94, 16] on icon at bounding box center [97, 15] width 11 height 11
type input "17"
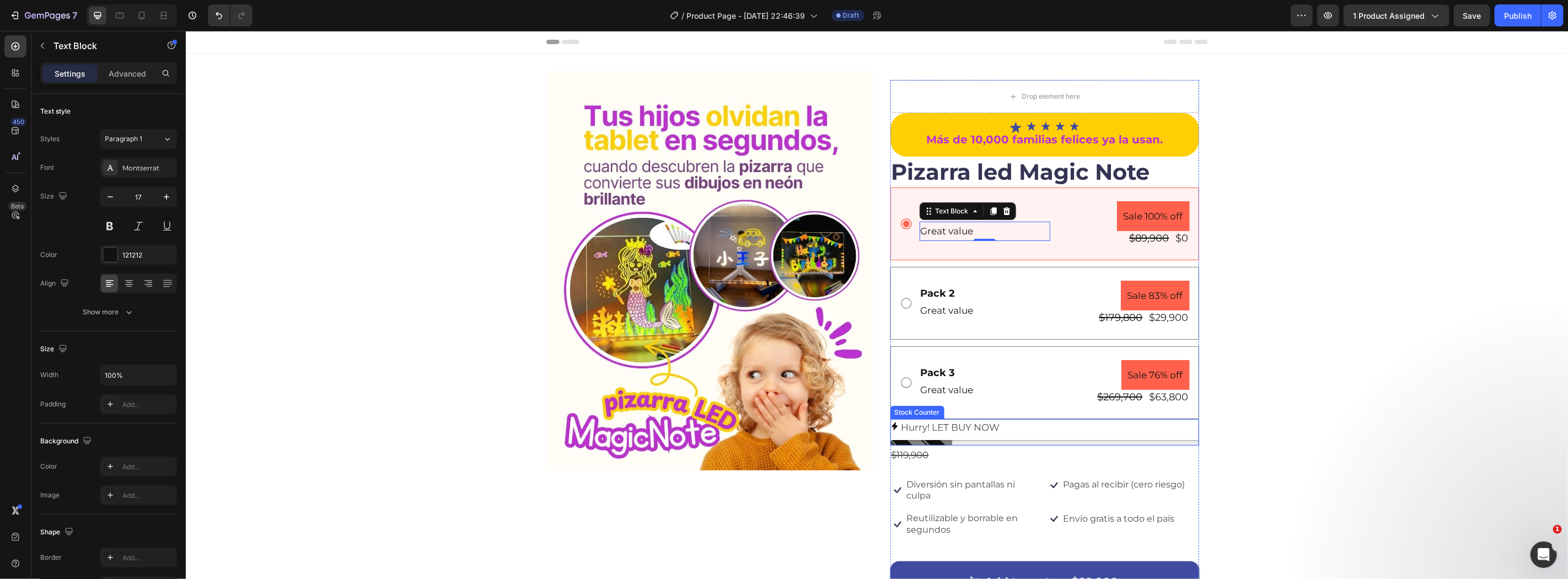
click at [1014, 424] on div "Hurry! LET BUY NOW" at bounding box center [1044, 427] width 309 height 17
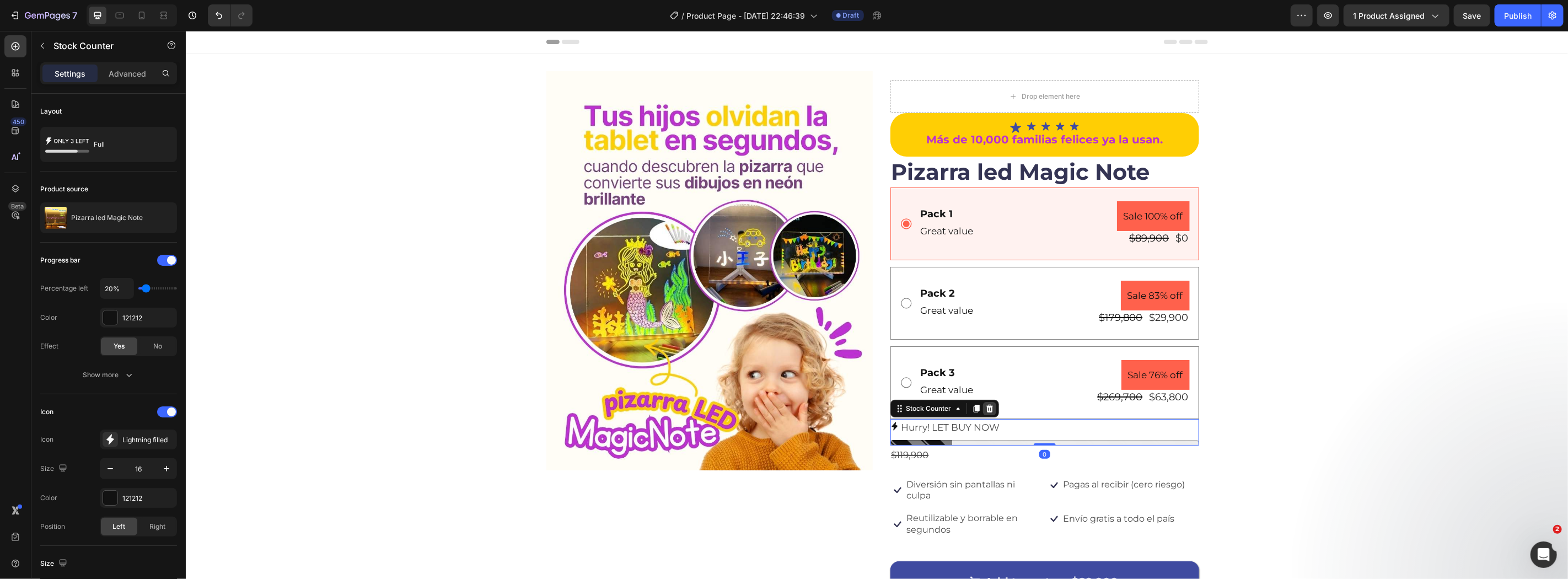
click at [985, 409] on icon at bounding box center [989, 408] width 9 height 9
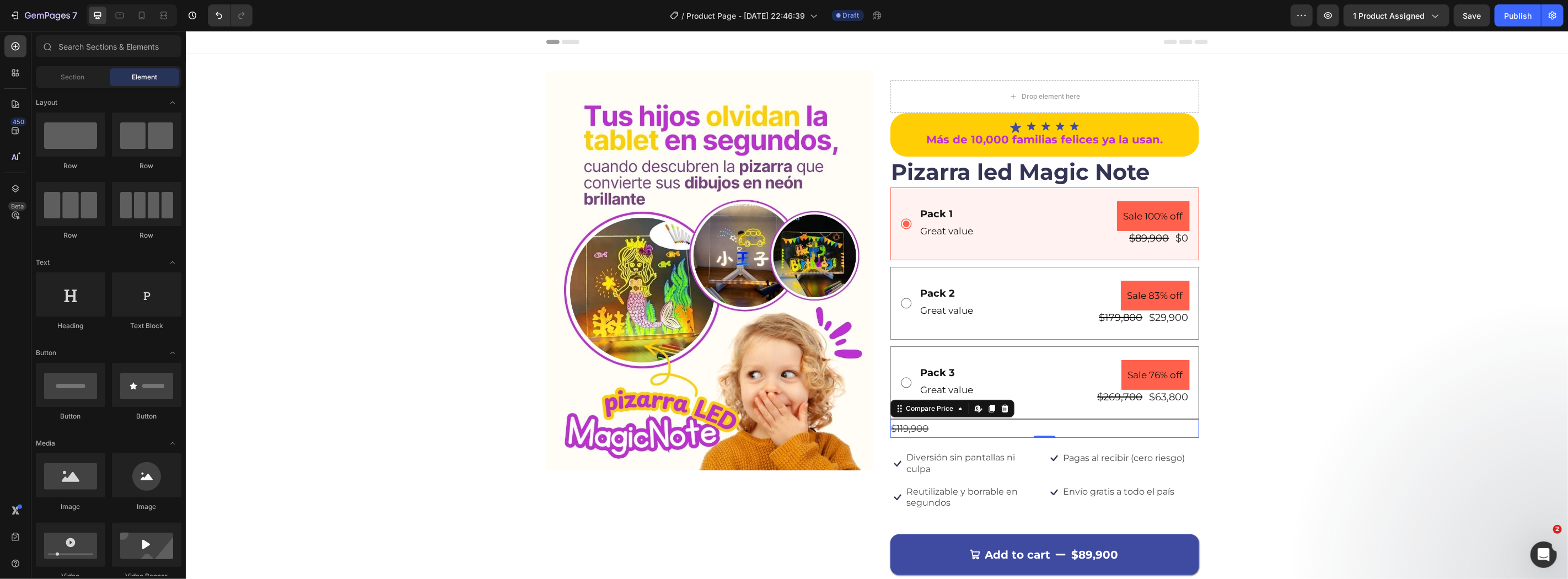
click at [951, 428] on div "$119,900" at bounding box center [1044, 428] width 309 height 19
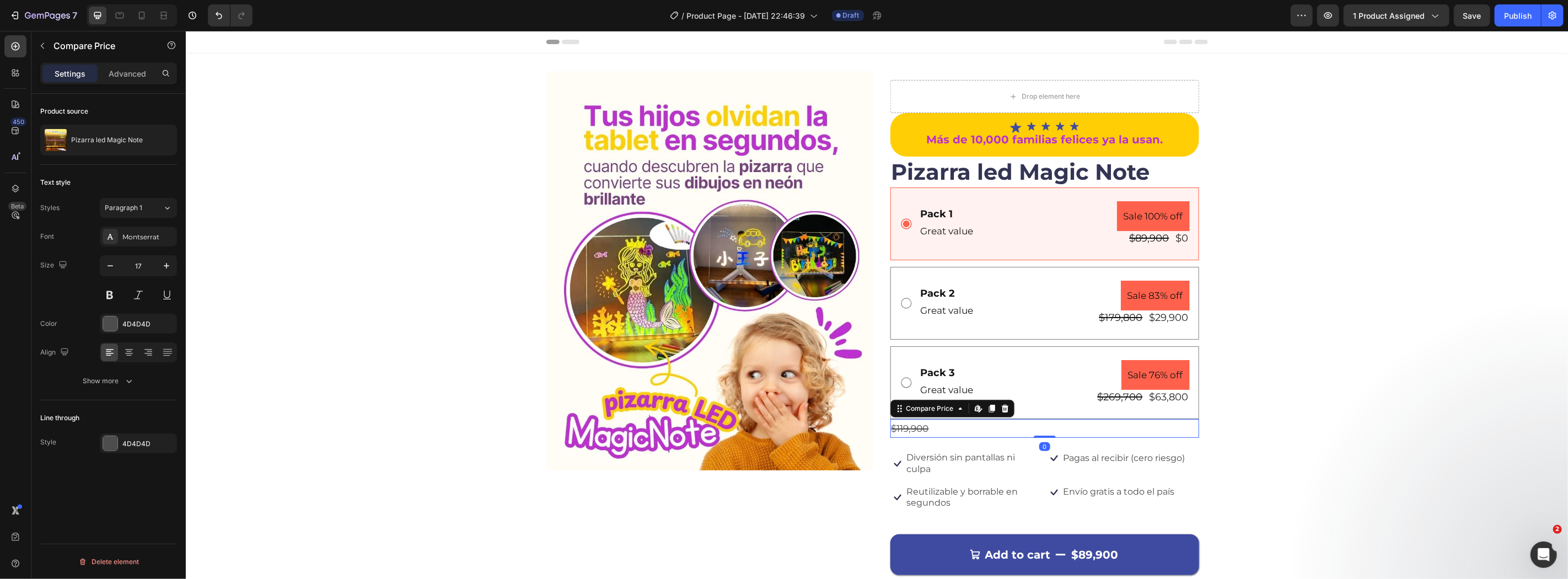
click at [1000, 409] on icon at bounding box center [1004, 408] width 9 height 9
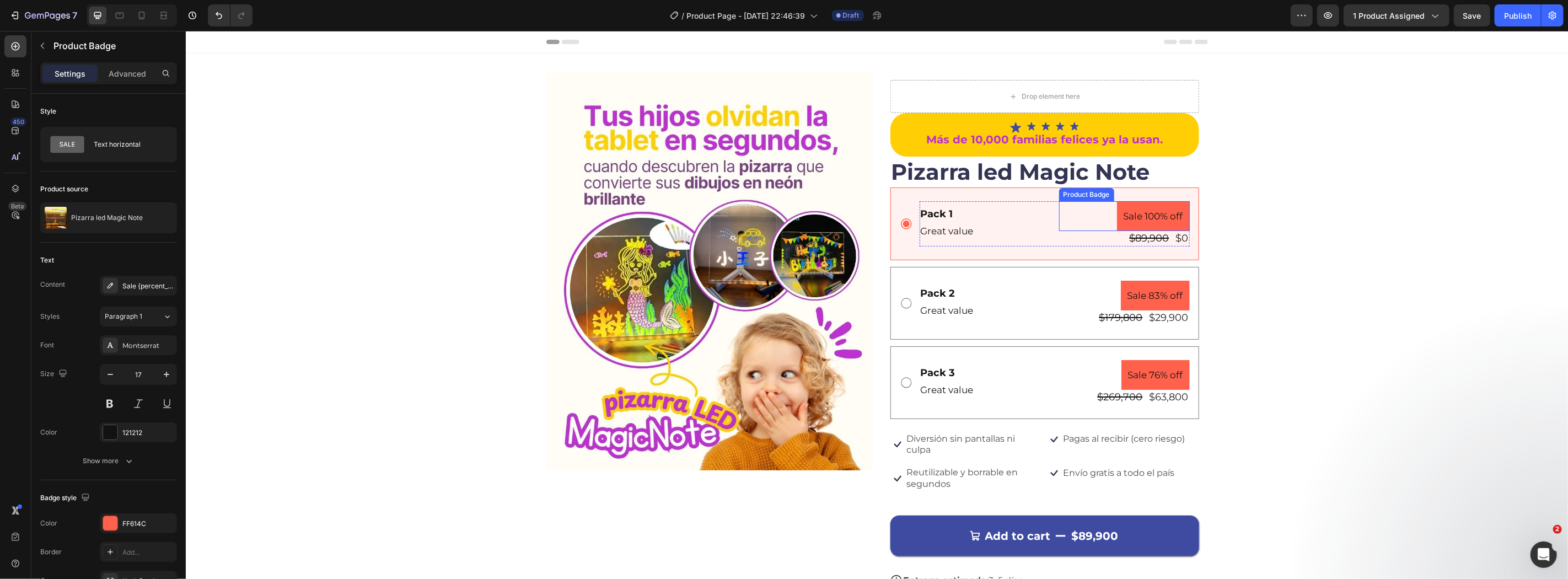
click at [1124, 222] on pre "Sale 100% off" at bounding box center [1153, 216] width 73 height 30
click at [1143, 220] on pre "Sale 100% off" at bounding box center [1153, 216] width 73 height 30
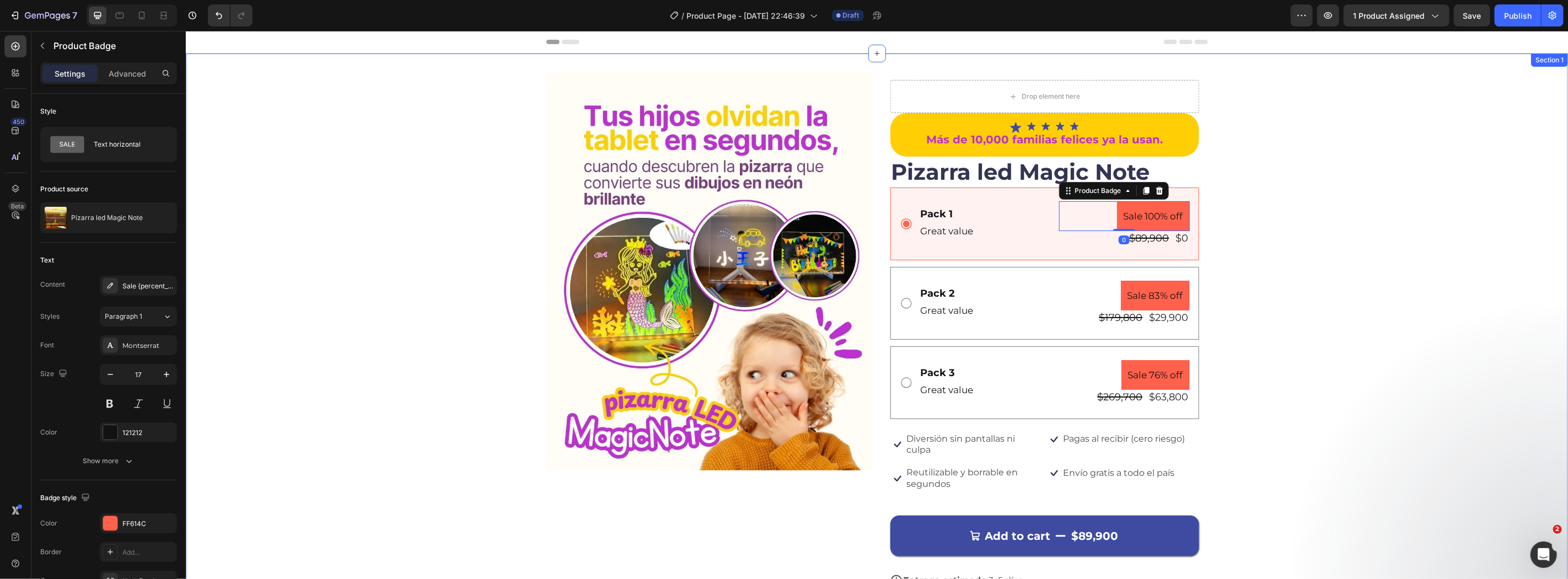
click at [1233, 244] on div "Image Drop element here Icon Icon Icon Icon Icon Icon List Más de 10,000 famili…" at bounding box center [876, 363] width 1382 height 585
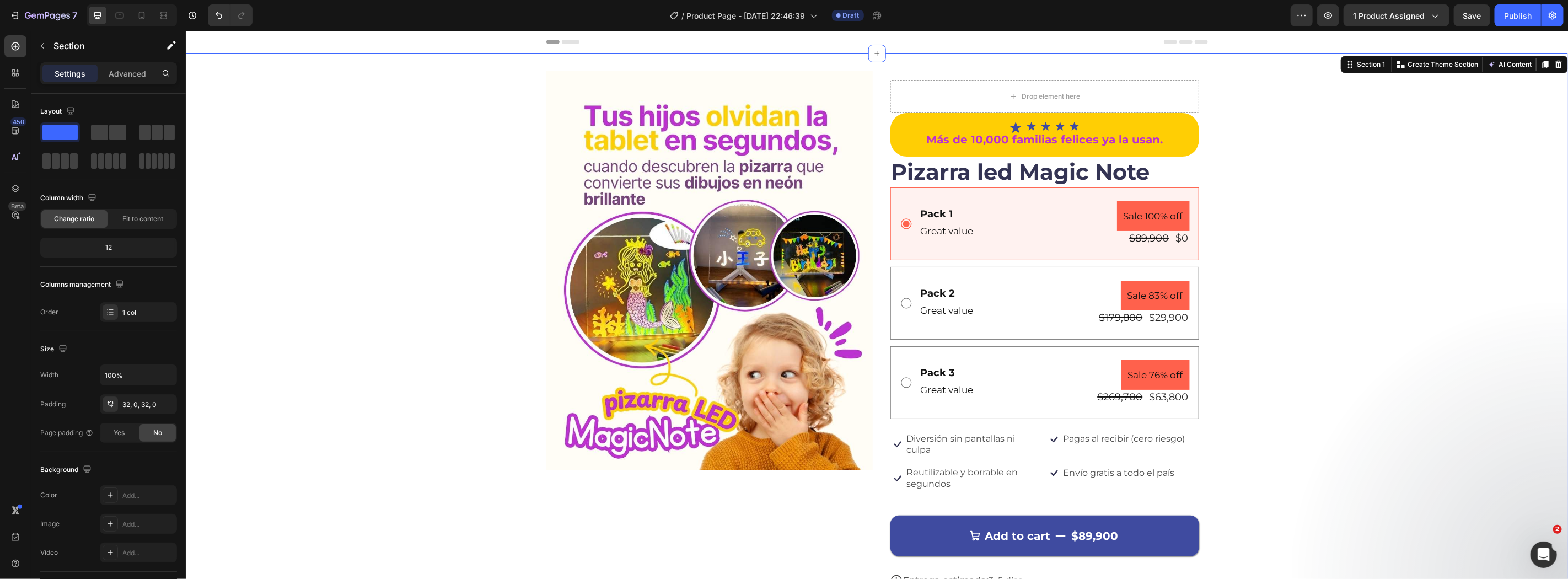
click at [1317, 424] on div "Image Drop element here Icon Icon Icon Icon Icon Icon List Más de 10,000 famili…" at bounding box center [876, 363] width 1382 height 585
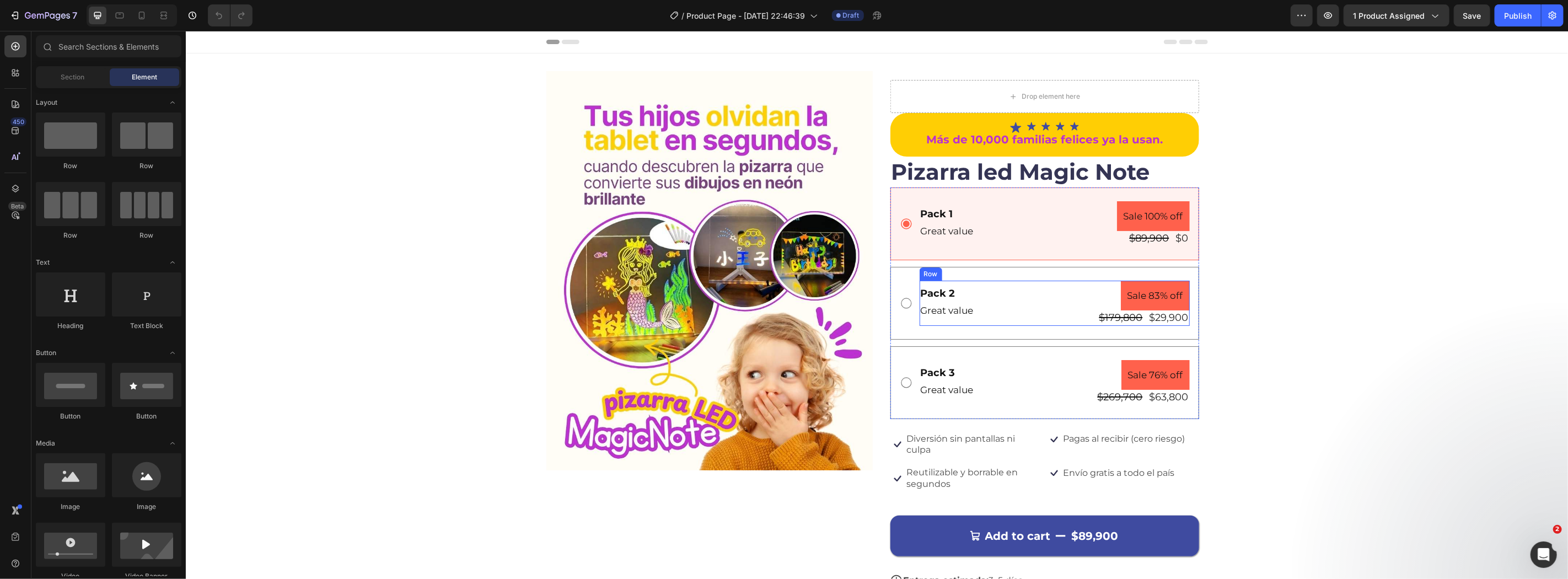
click at [1132, 290] on pre "Sale 83% off" at bounding box center [1155, 295] width 69 height 30
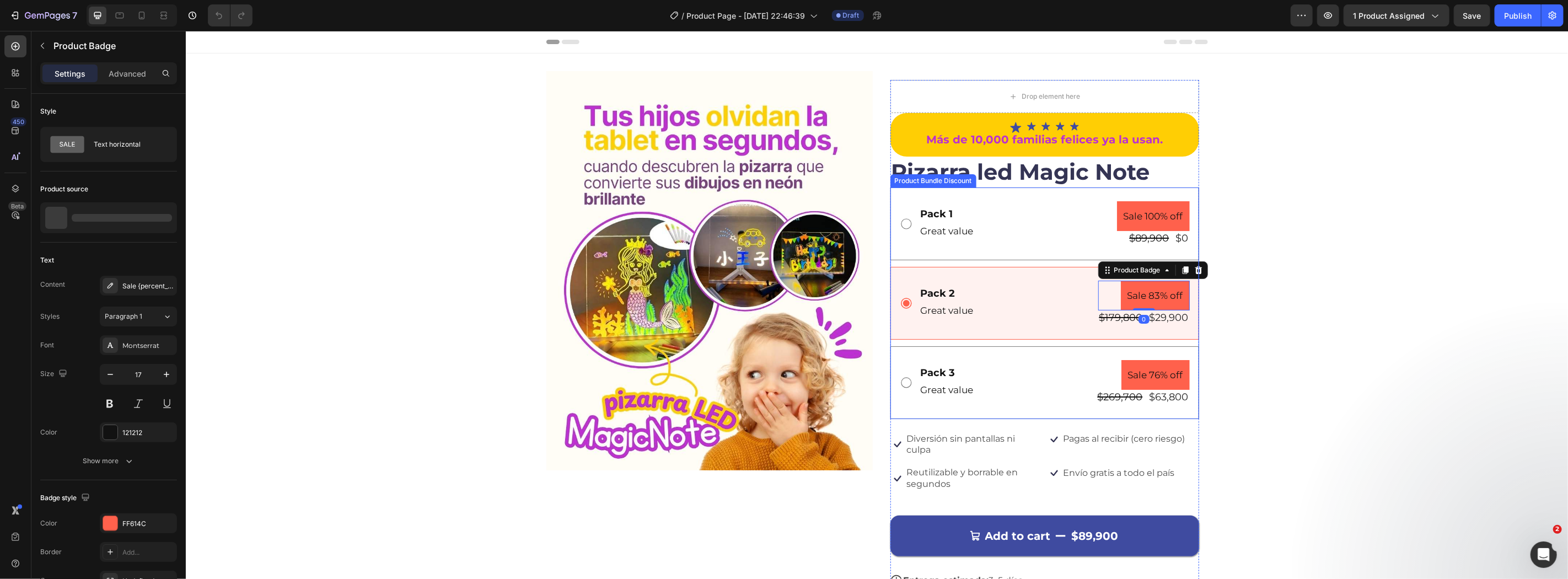
click at [1076, 354] on div "Pack 3 Text Block Great value Text Block Sale 76% off Product Badge $269,700 Pr…" at bounding box center [1044, 382] width 309 height 73
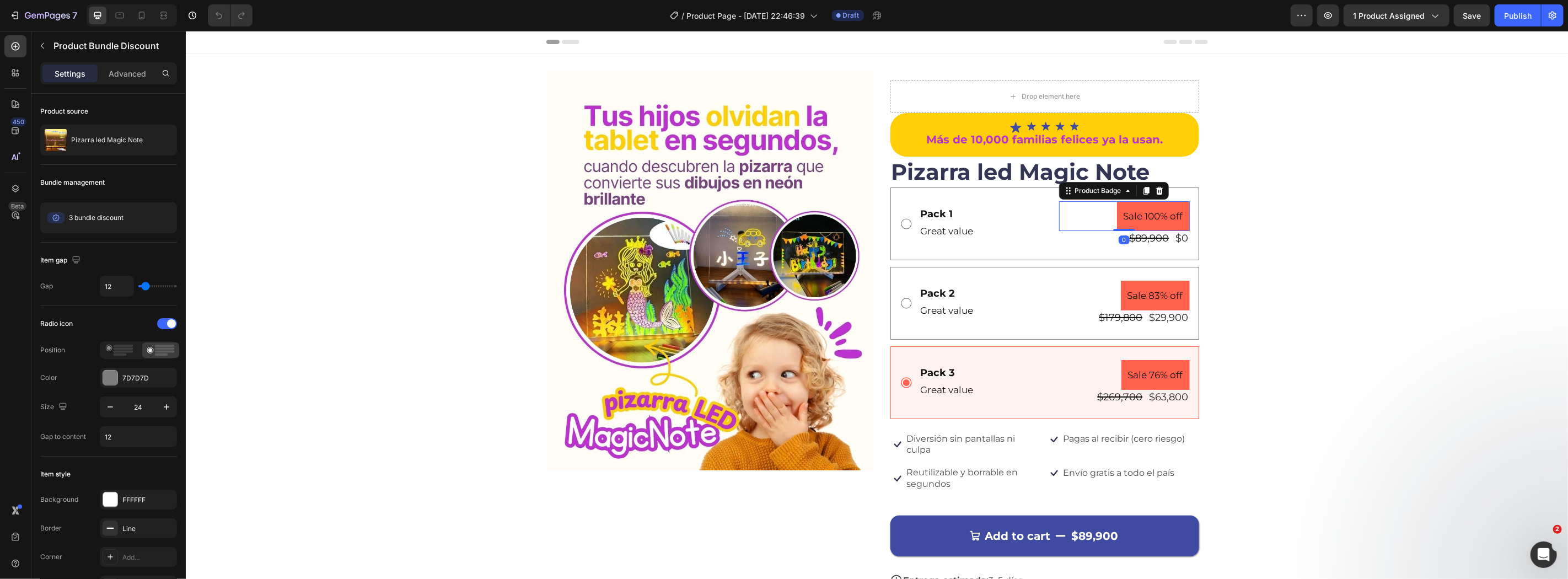
click at [1167, 221] on pre "Sale 100% off" at bounding box center [1153, 216] width 73 height 30
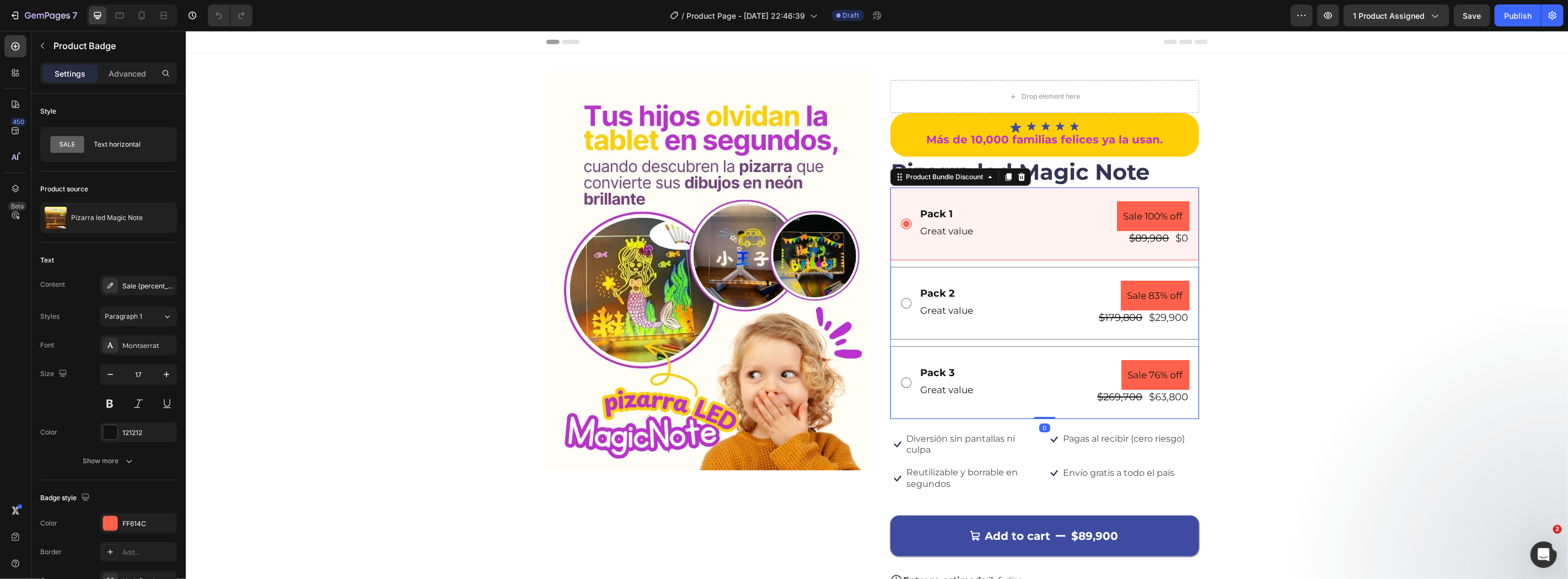
click at [1138, 328] on div "Pack 2 Text Block Great value Text Block Sale 83% off Product Badge $179,800 Pr…" at bounding box center [1044, 303] width 309 height 73
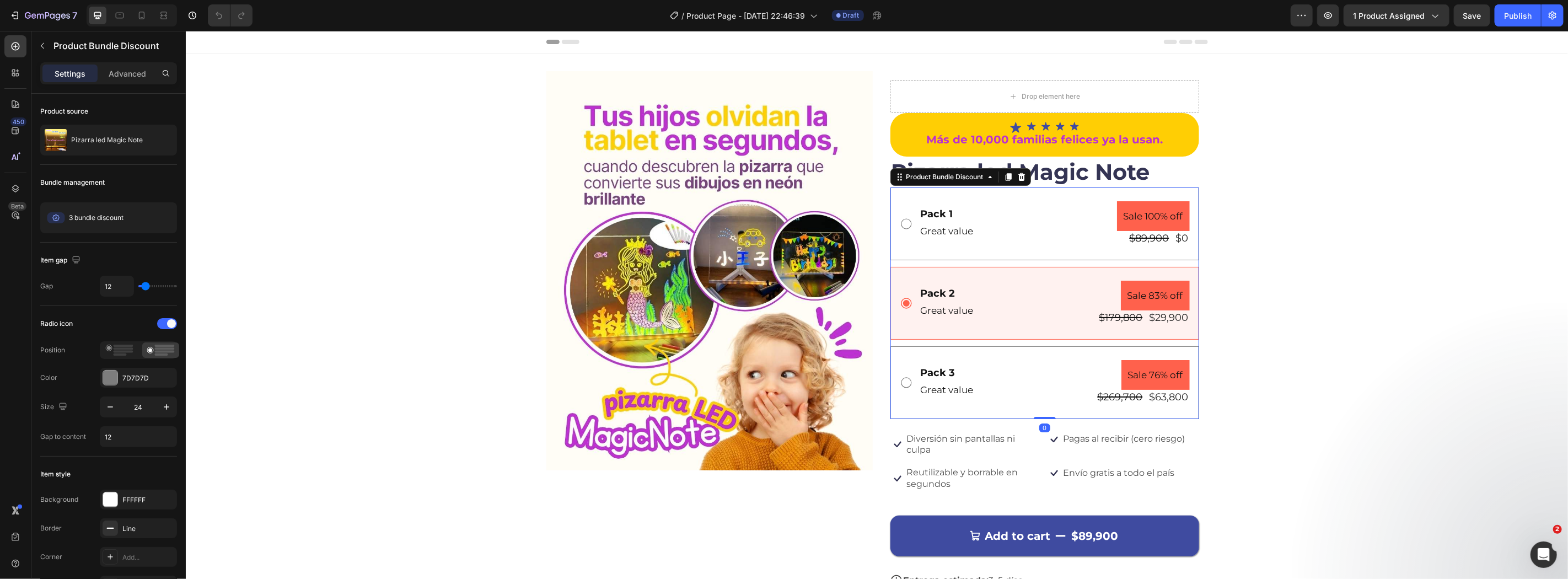
click at [1144, 412] on div "Pack 3 Text Block Great value Text Block Sale 76% off Product Badge $269,700 Pr…" at bounding box center [1044, 382] width 309 height 73
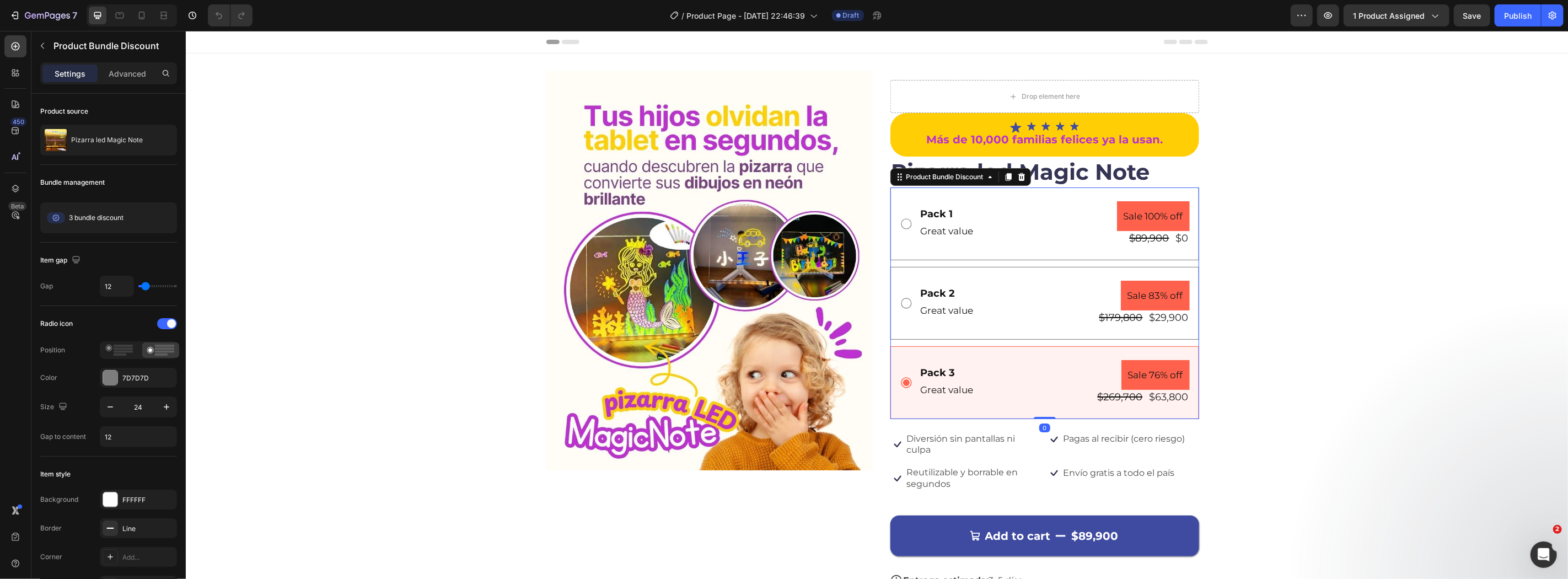
click at [1083, 325] on div "Pack 2 Text Block Great value Text Block Sale 83% off Product Badge $179,800 Pr…" at bounding box center [1044, 303] width 309 height 73
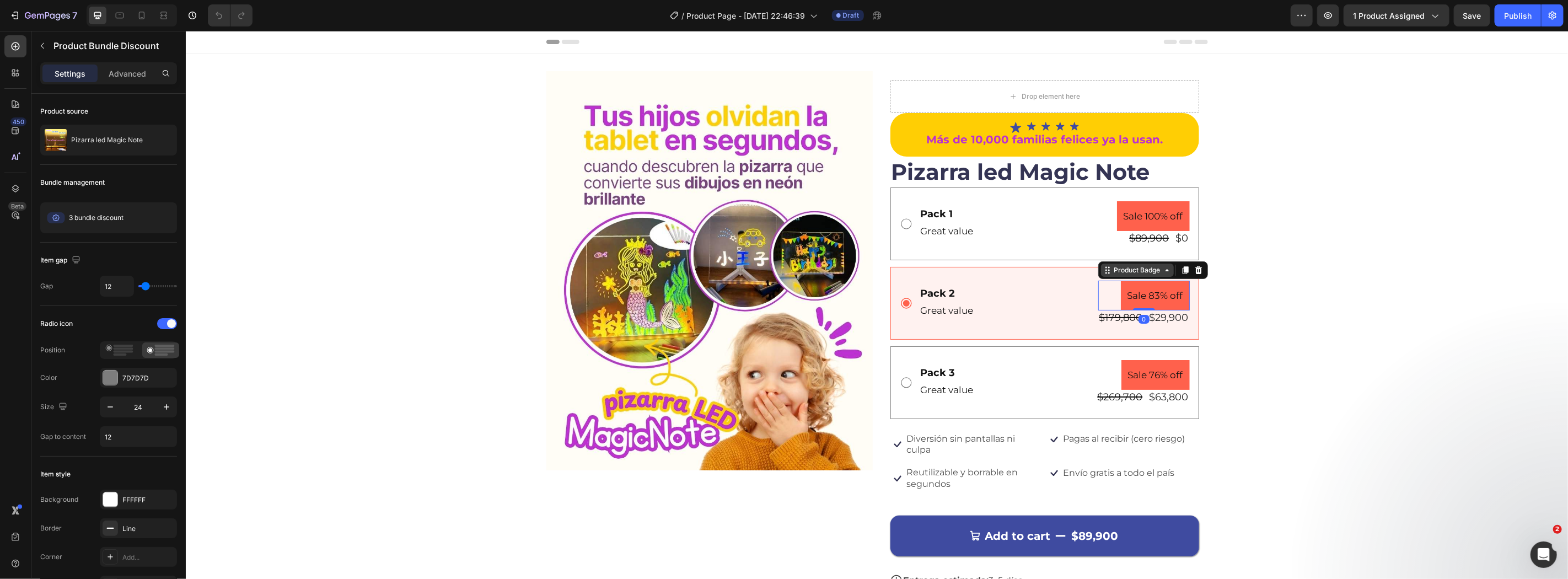
click at [1103, 270] on div "Product Badge" at bounding box center [1137, 270] width 73 height 13
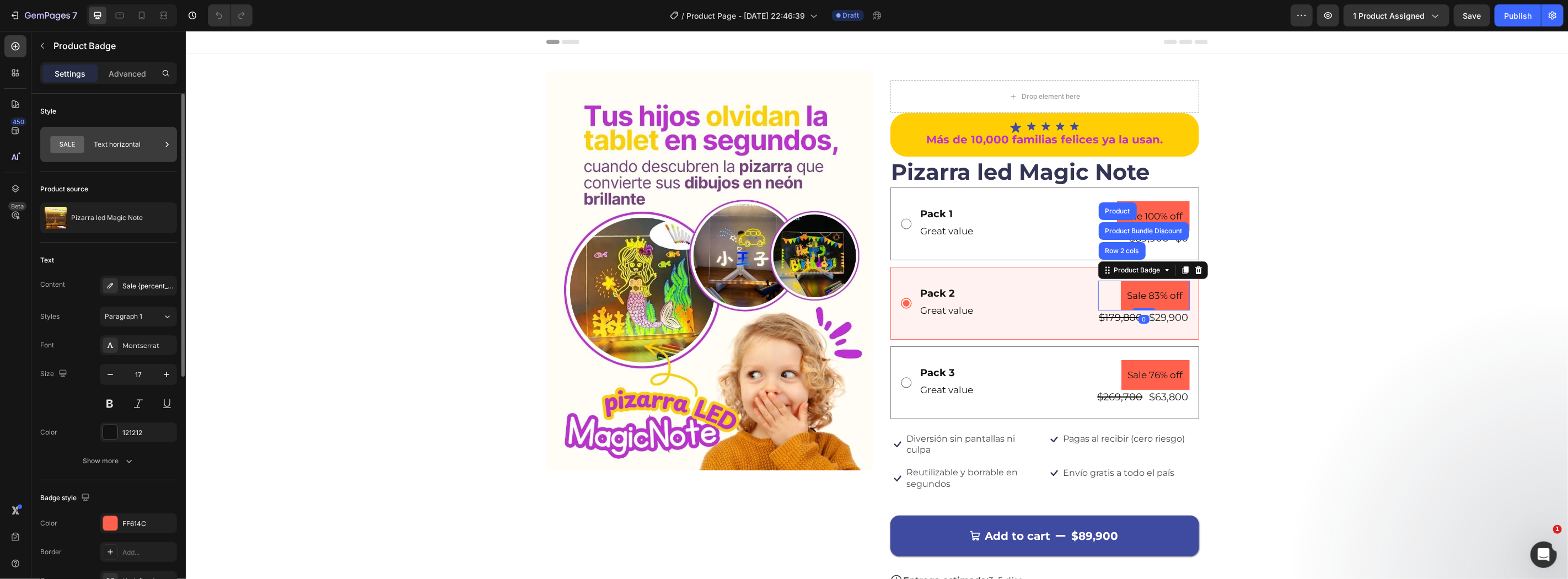
click at [71, 152] on icon at bounding box center [66, 145] width 33 height 17
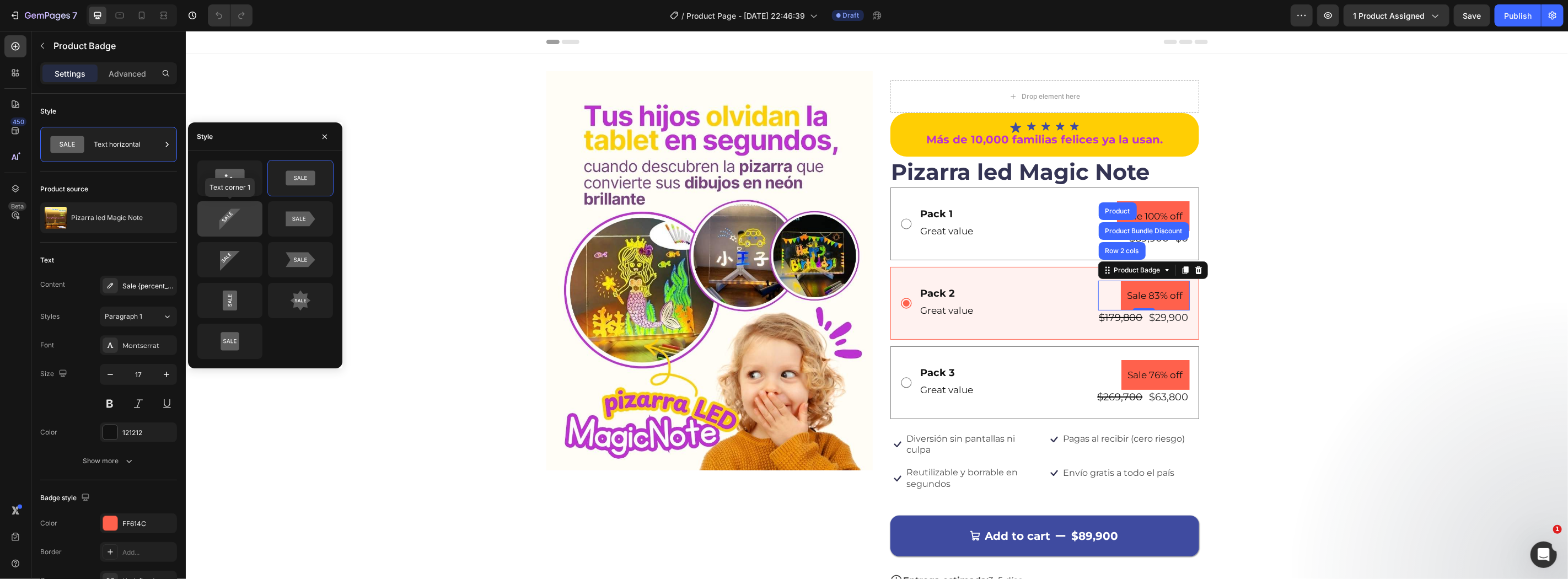
click at [240, 215] on icon at bounding box center [229, 219] width 52 height 22
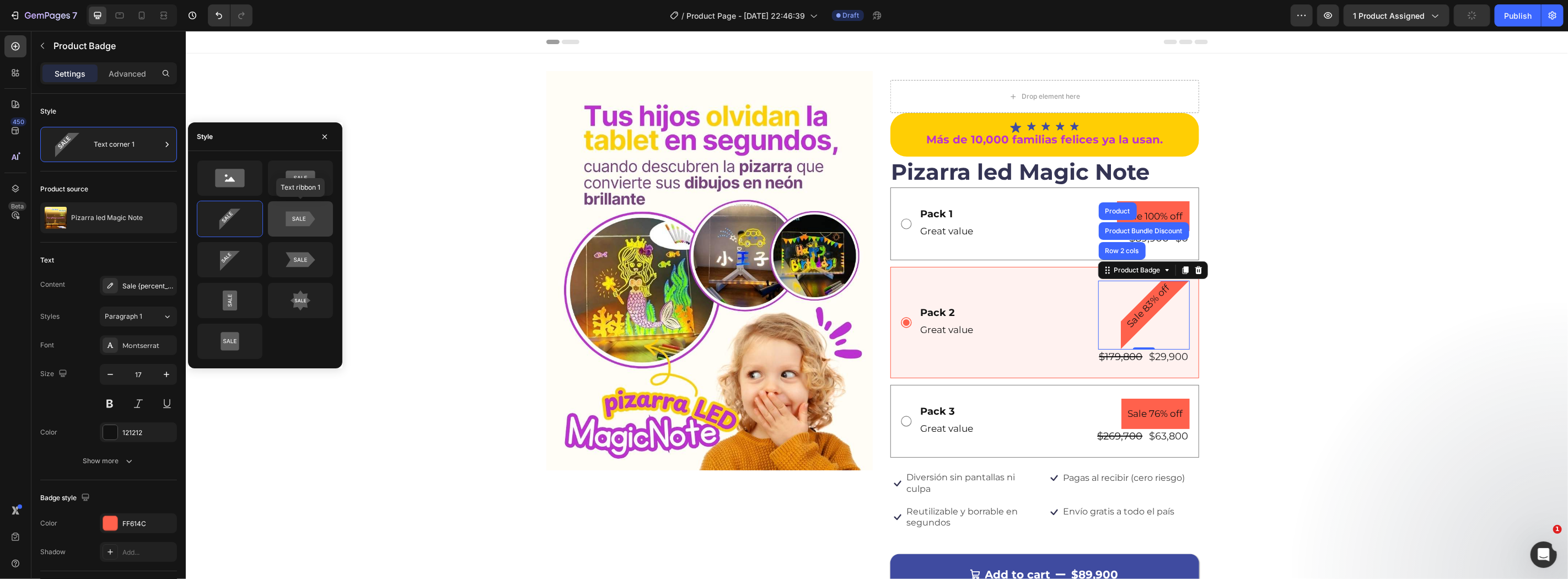
click at [290, 219] on icon at bounding box center [300, 219] width 29 height 15
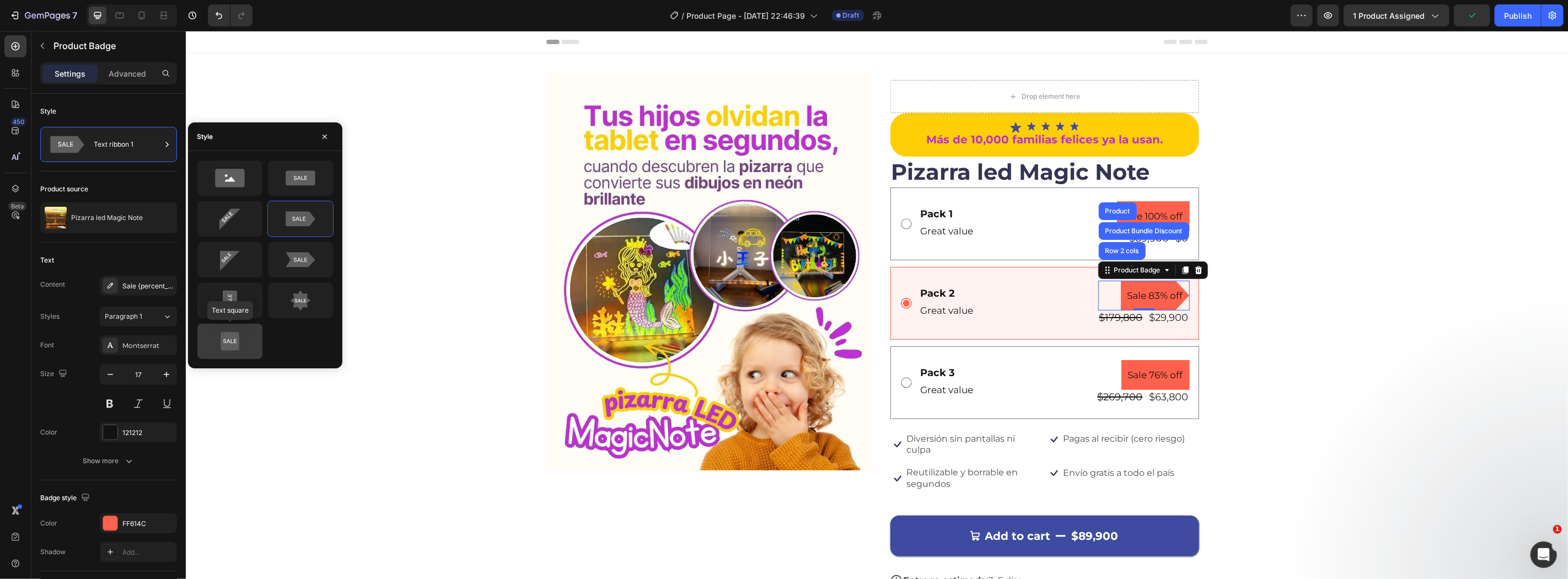
click at [247, 341] on icon at bounding box center [229, 342] width 52 height 22
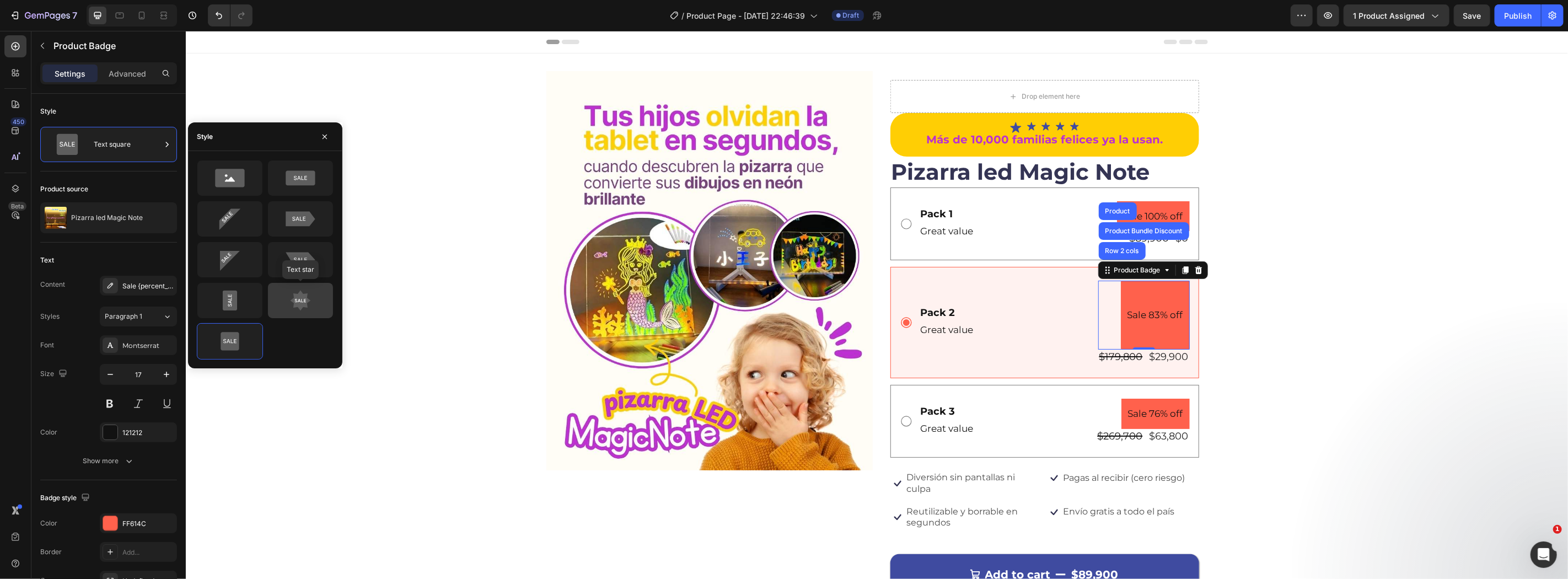
click at [307, 301] on icon at bounding box center [301, 301] width 21 height 21
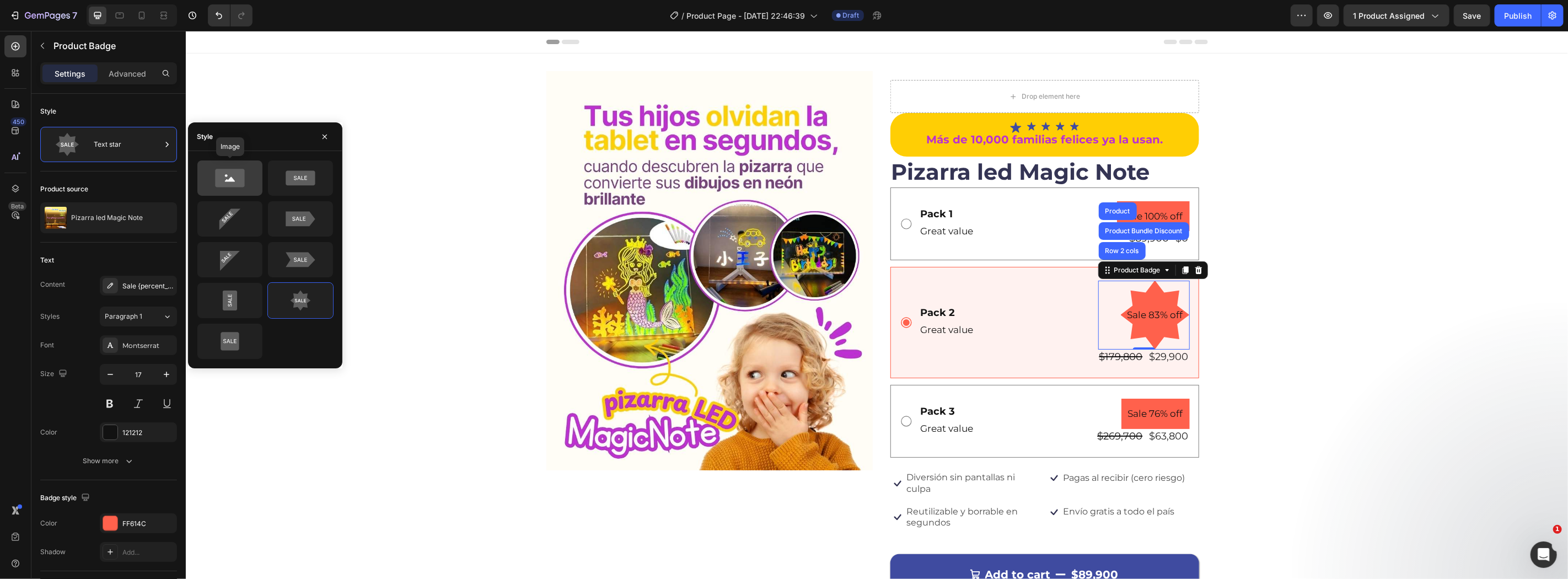
click at [219, 191] on div at bounding box center [229, 178] width 65 height 35
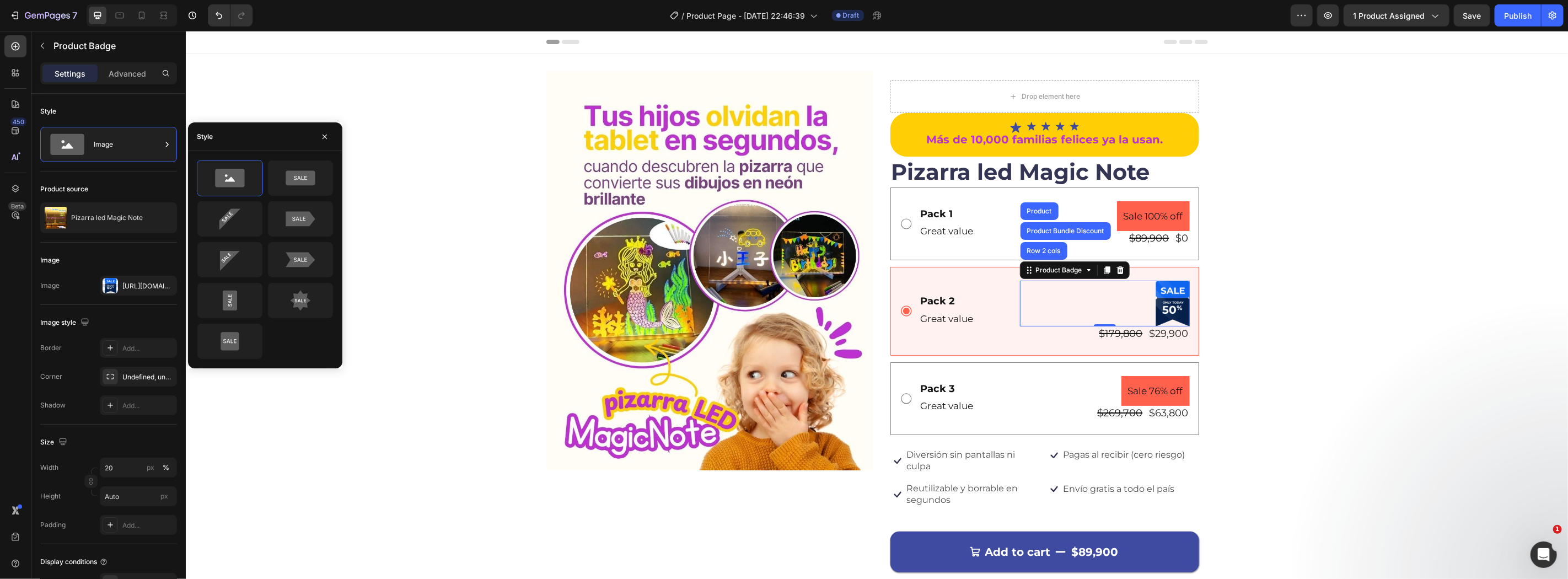
click at [235, 145] on div "Style" at bounding box center [265, 136] width 155 height 29
click at [226, 226] on icon at bounding box center [229, 219] width 52 height 22
type input "Auto"
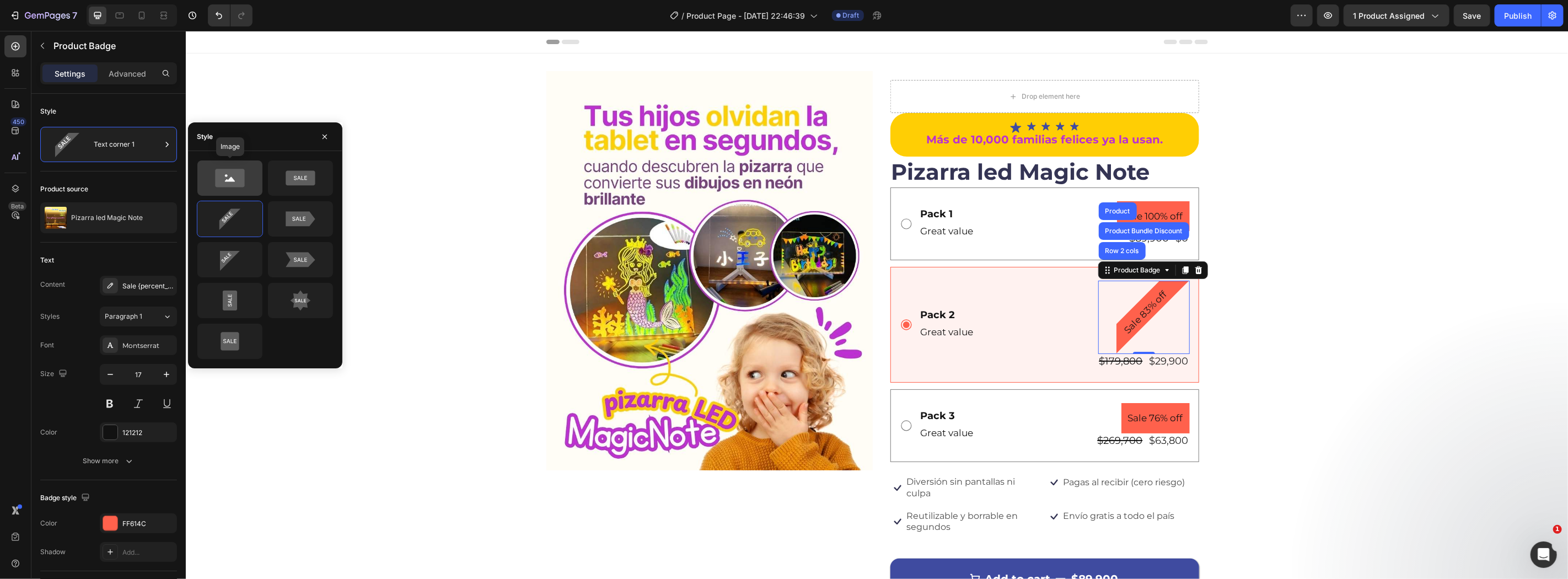
click at [250, 177] on icon at bounding box center [229, 178] width 52 height 22
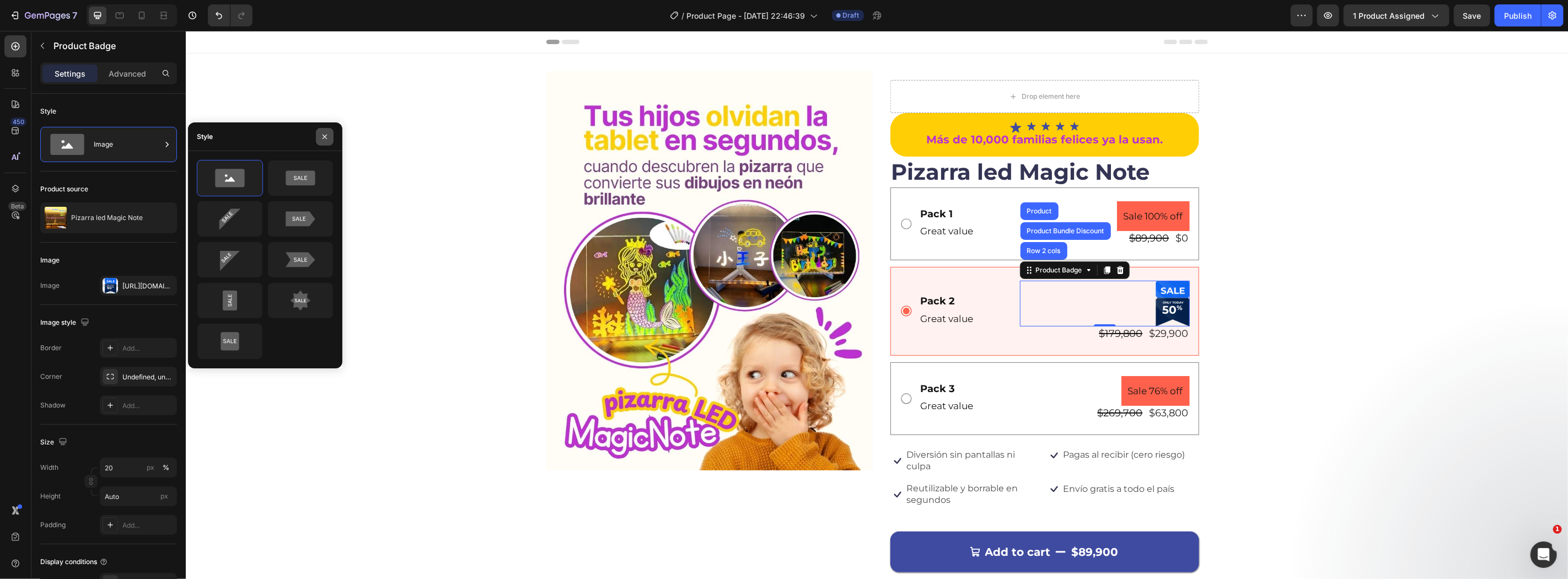
click at [332, 137] on button "button" at bounding box center [324, 136] width 18 height 18
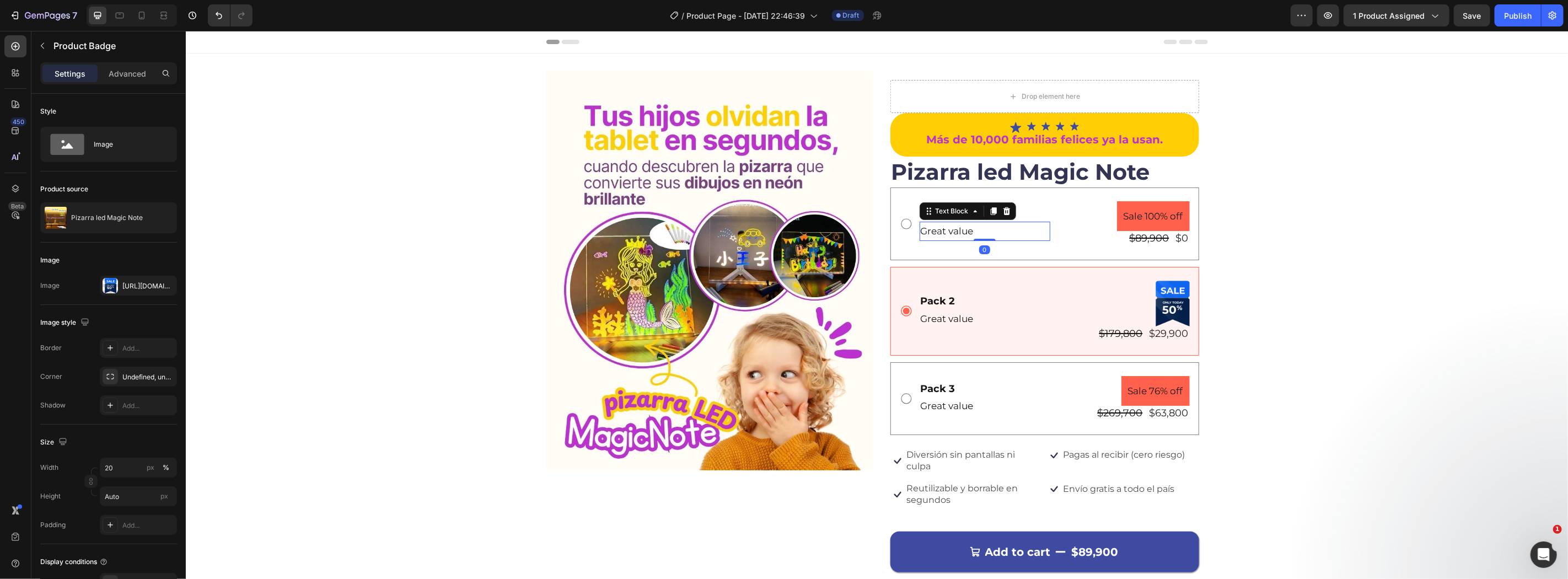
click at [1009, 221] on div "Great value" at bounding box center [984, 231] width 131 height 19
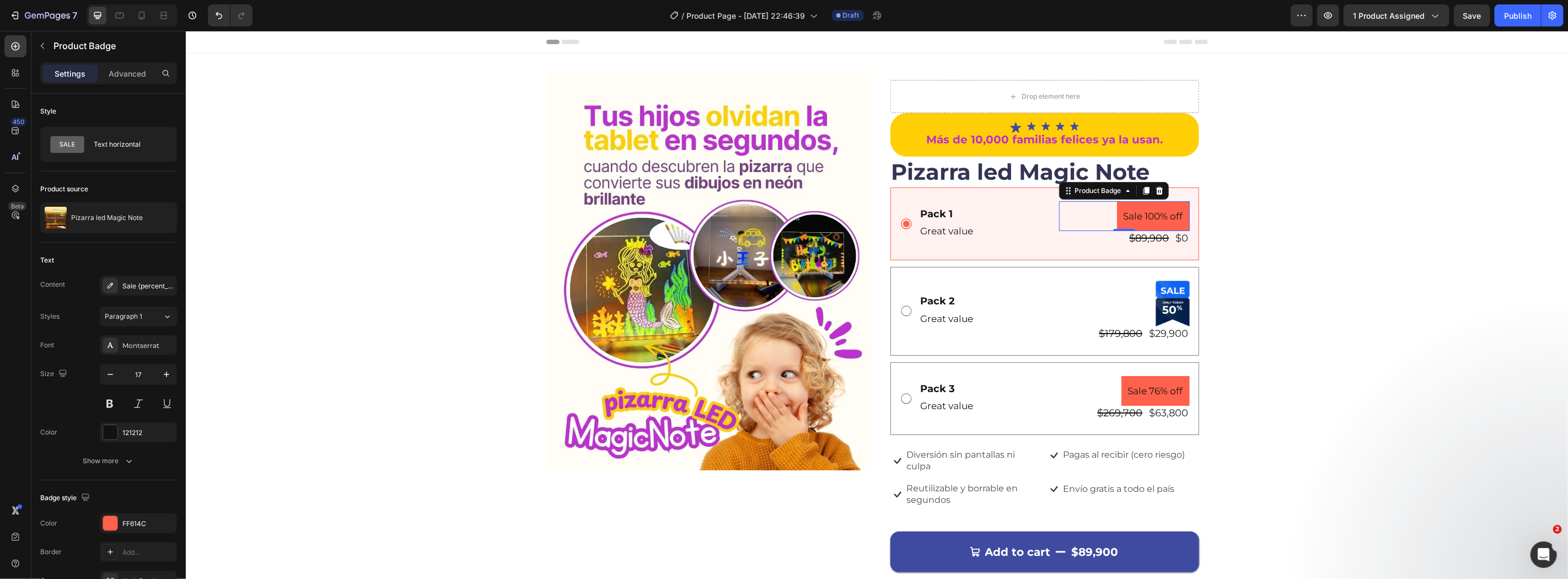
click at [1135, 217] on pre "Sale 100% off" at bounding box center [1153, 216] width 73 height 30
click at [957, 210] on div "Pack 1" at bounding box center [984, 214] width 131 height 15
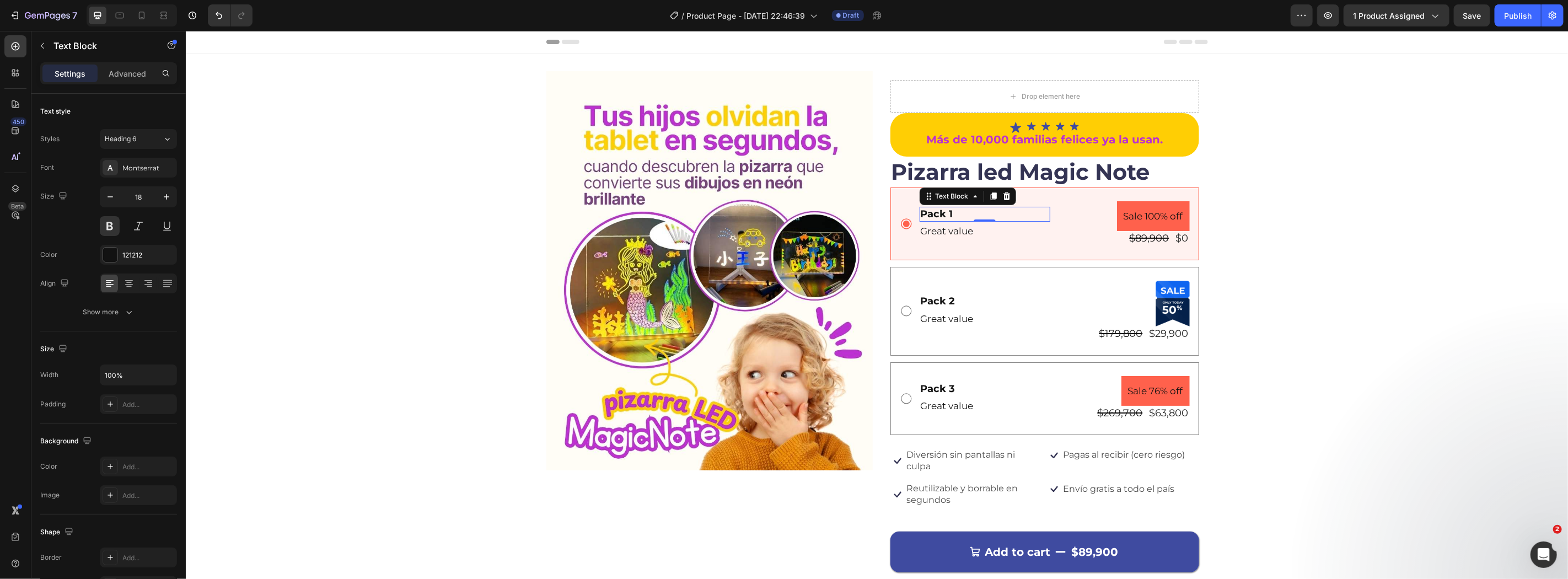
click at [957, 210] on div "Pack 1" at bounding box center [984, 214] width 131 height 15
click at [957, 210] on p "Pack 1" at bounding box center [984, 214] width 128 height 13
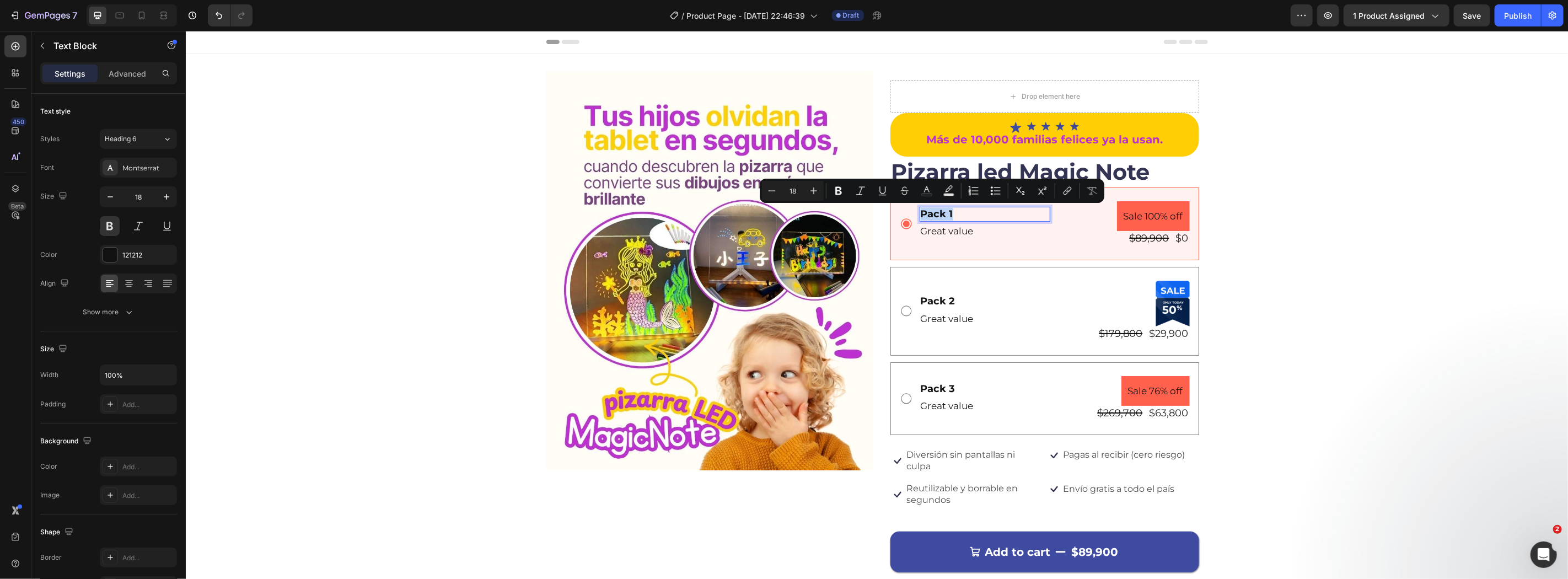
click at [957, 210] on p "Pack 1" at bounding box center [984, 214] width 128 height 13
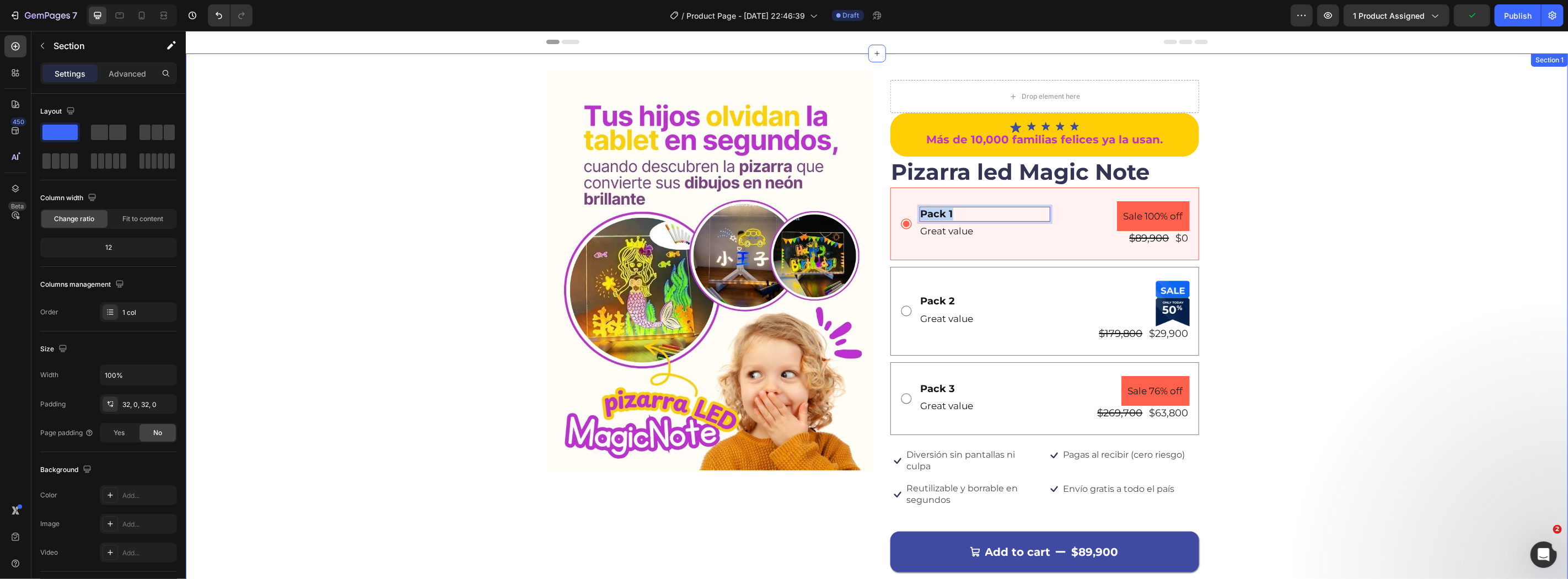
click at [1375, 325] on div "Image Drop element here Icon Icon Icon Icon Icon Icon List Más de 10,000 famili…" at bounding box center [876, 364] width 1382 height 587
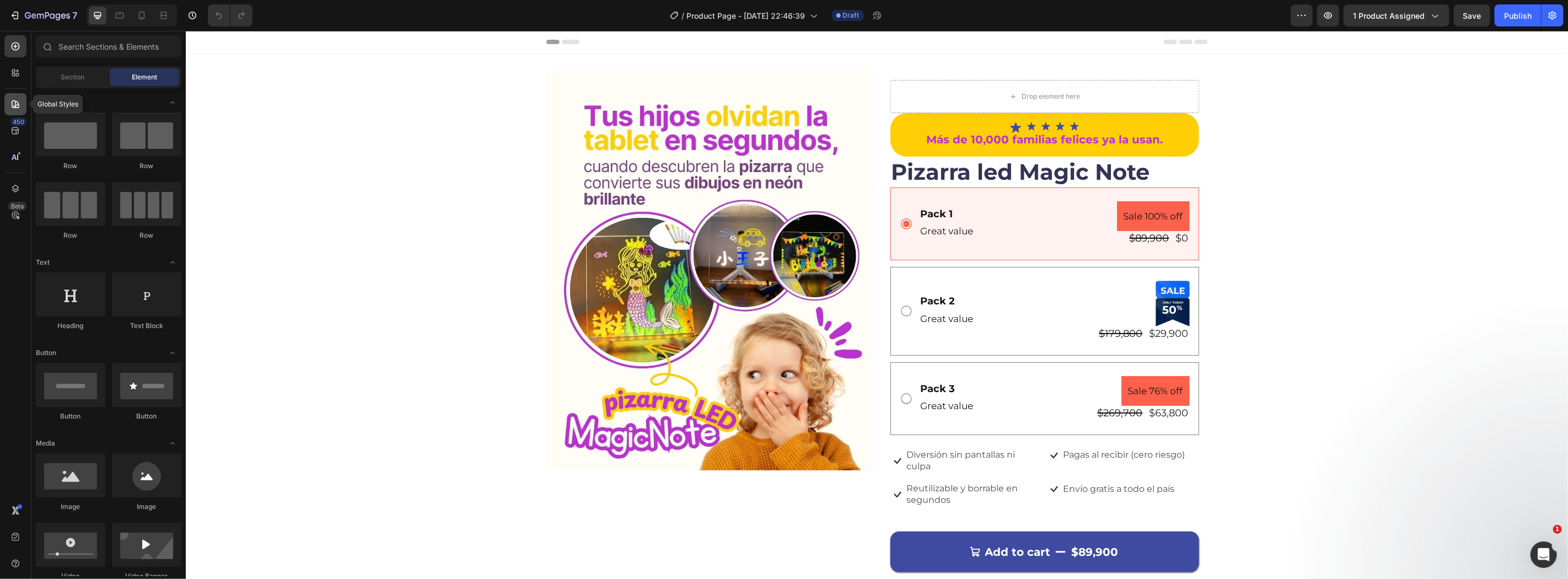
drag, startPoint x: 13, startPoint y: 74, endPoint x: 13, endPoint y: 106, distance: 32.0
click at [13, 106] on div "Global Styles 450 Beta" at bounding box center [15, 267] width 22 height 465
click at [13, 105] on icon at bounding box center [14, 106] width 1 height 1
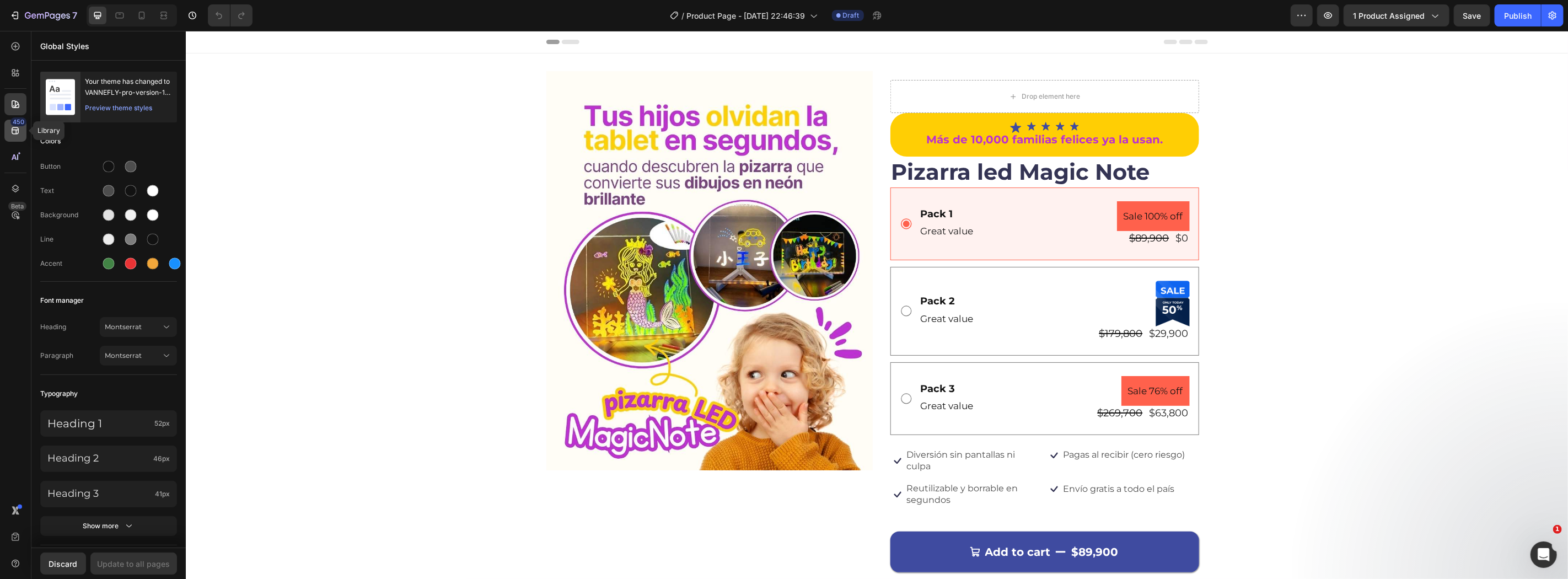
click at [16, 127] on icon at bounding box center [15, 131] width 7 height 7
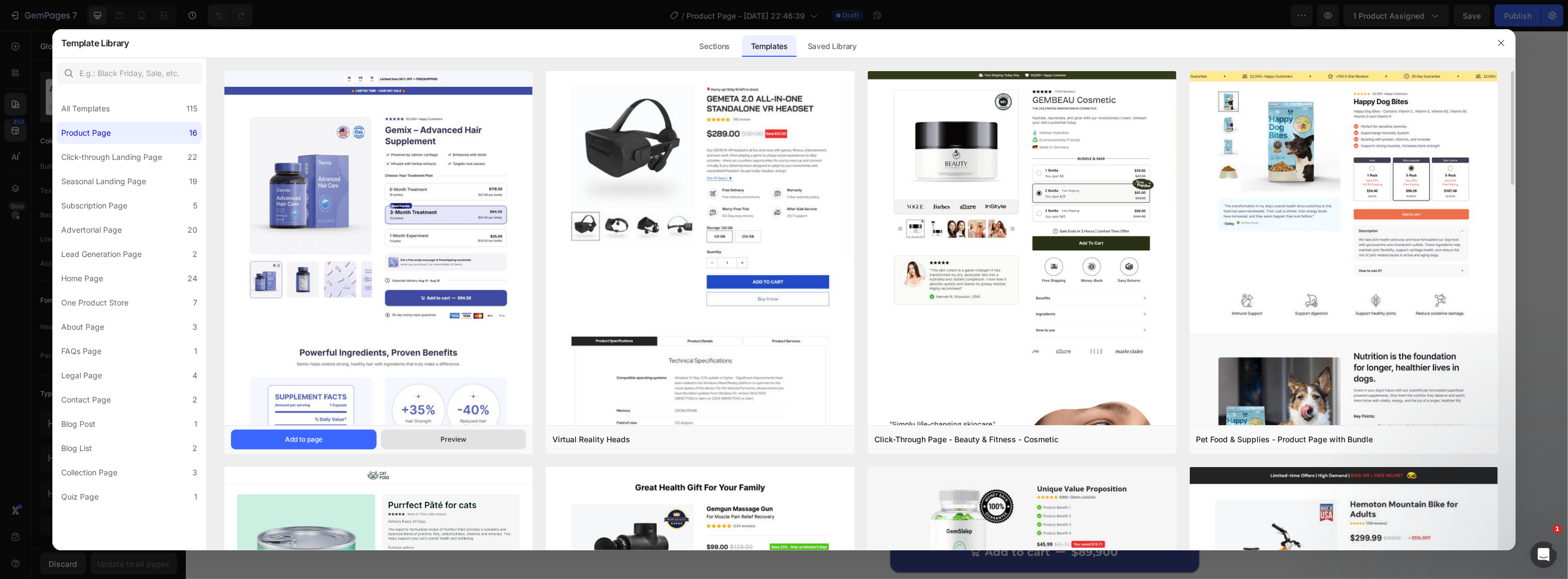
click at [441, 438] on div "Preview" at bounding box center [453, 440] width 26 height 10
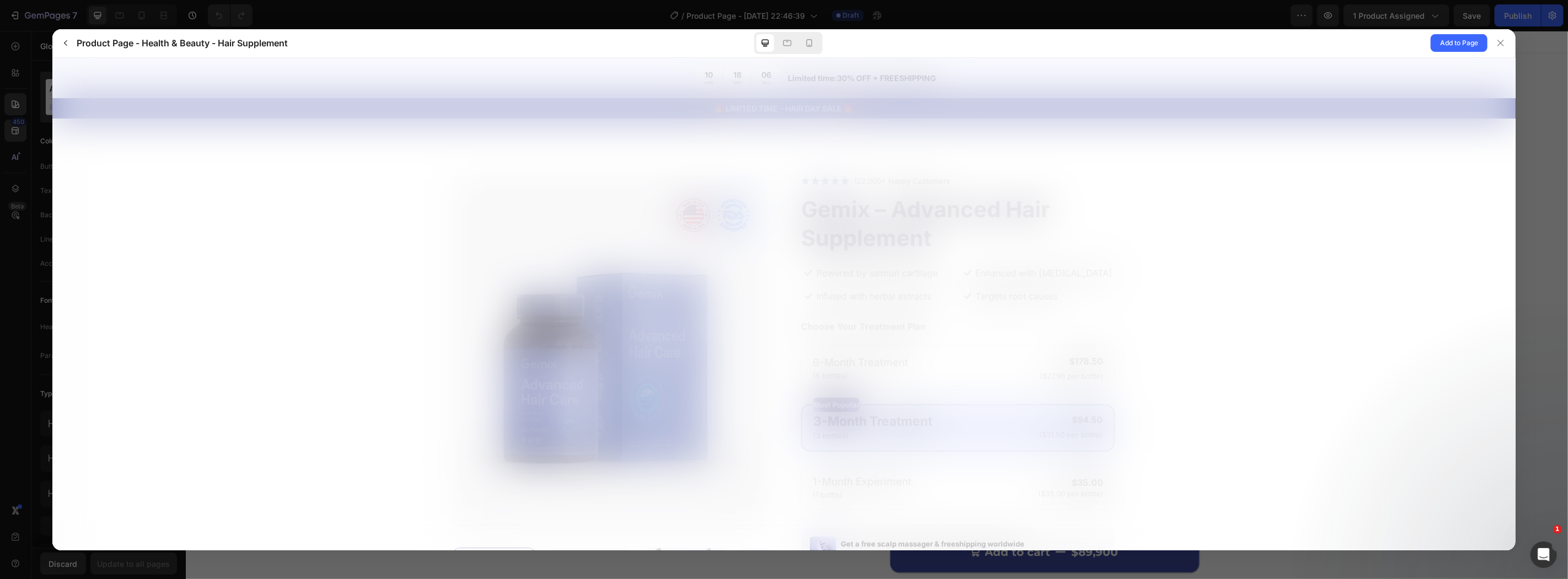
click at [1209, 411] on form "Your selections will add an additional charge of" at bounding box center [783, 437] width 1375 height 550
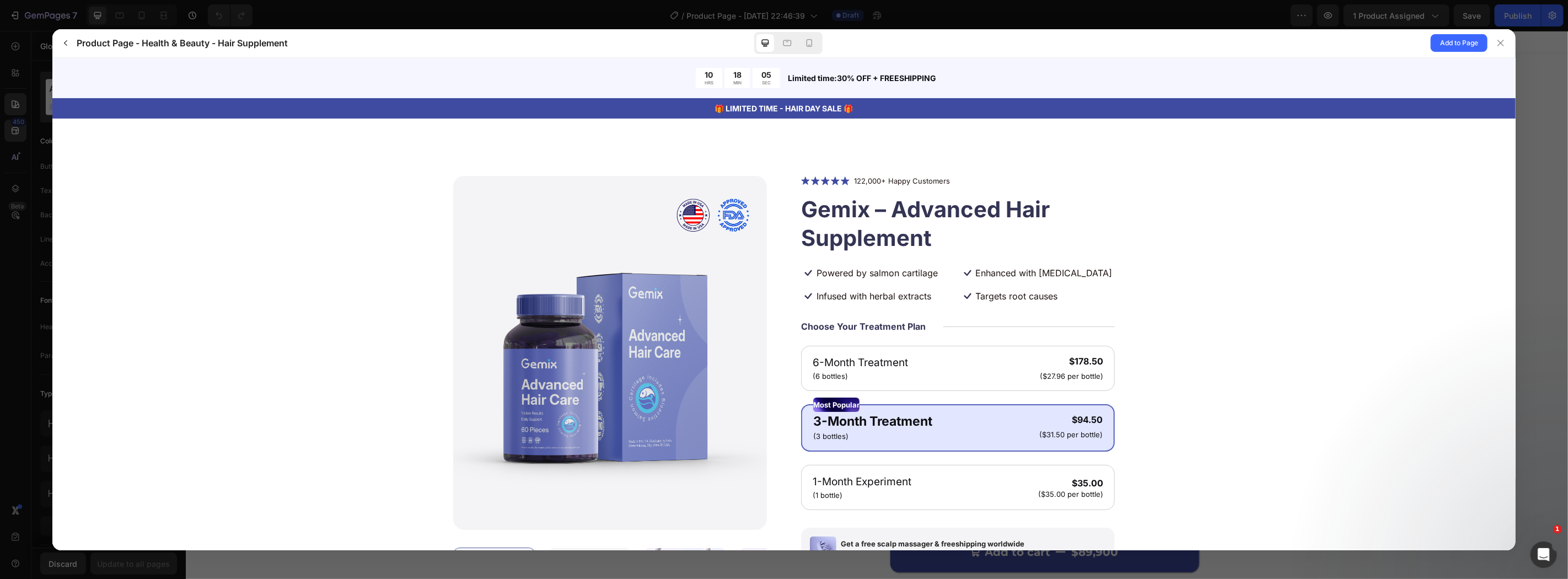
scroll to position [81, 0]
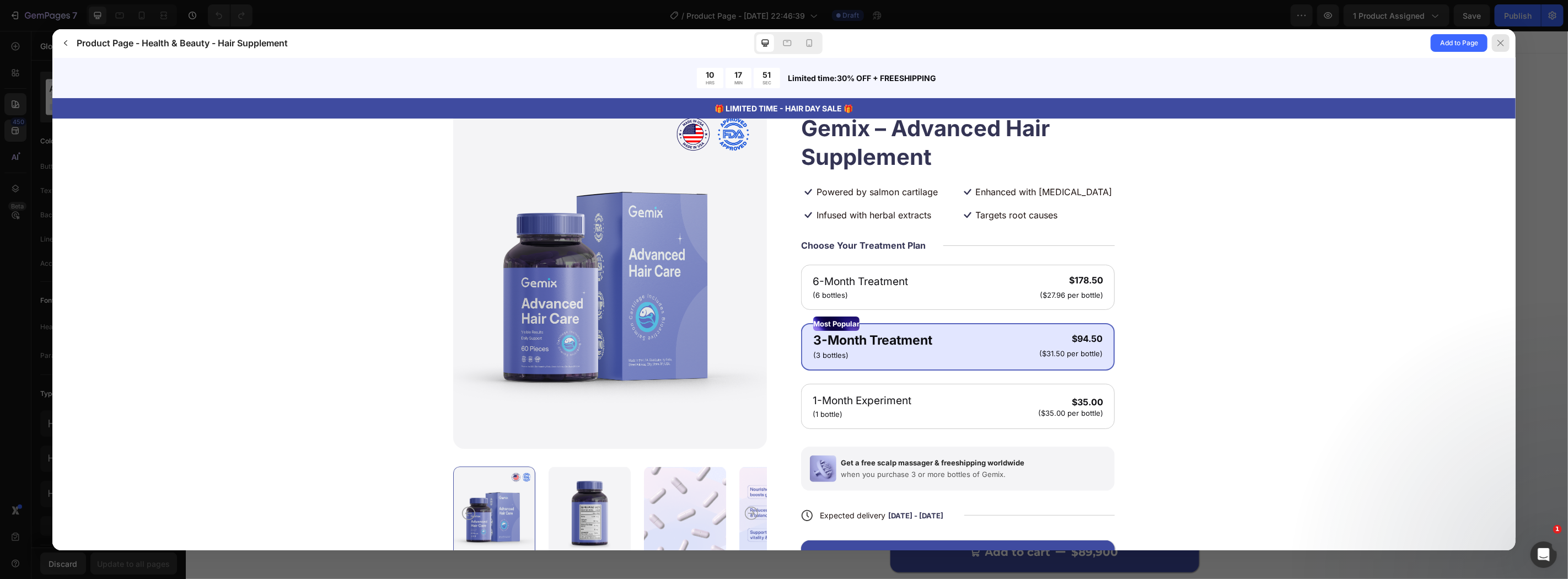
drag, startPoint x: 1496, startPoint y: 41, endPoint x: 920, endPoint y: 282, distance: 624.4
click at [1496, 41] on div at bounding box center [1500, 43] width 18 height 18
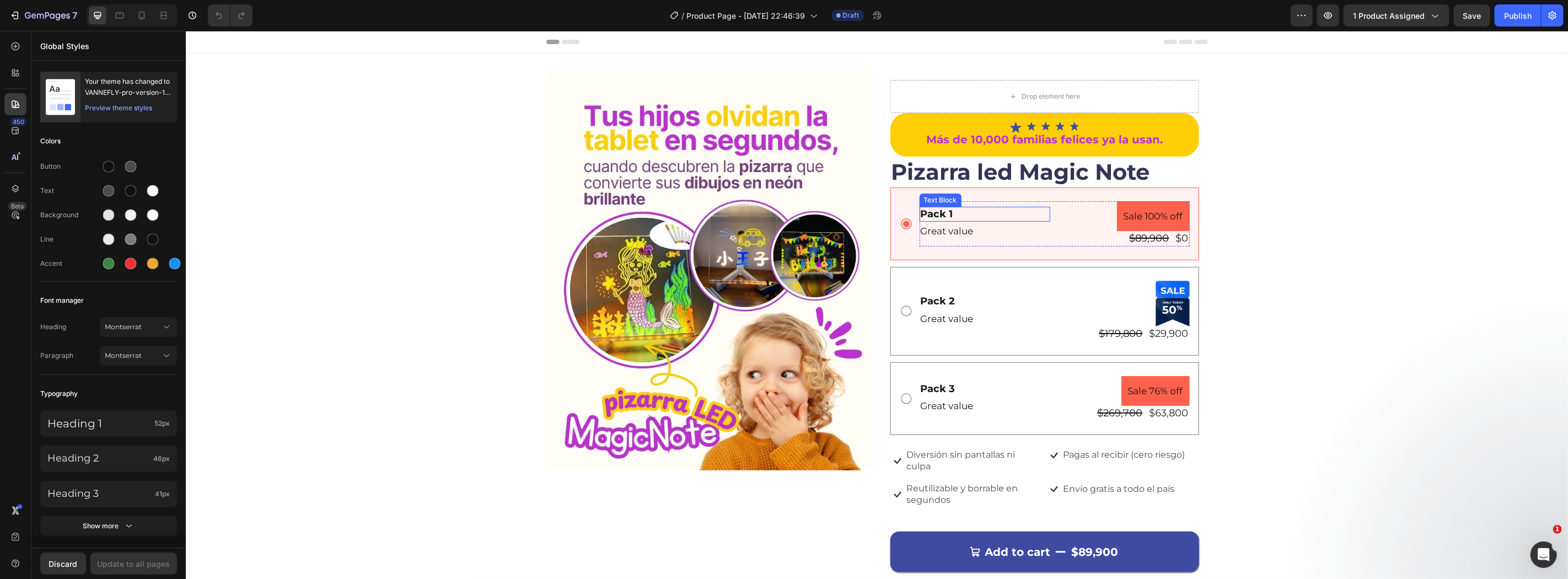
click at [931, 209] on div "Pack 1" at bounding box center [984, 214] width 131 height 15
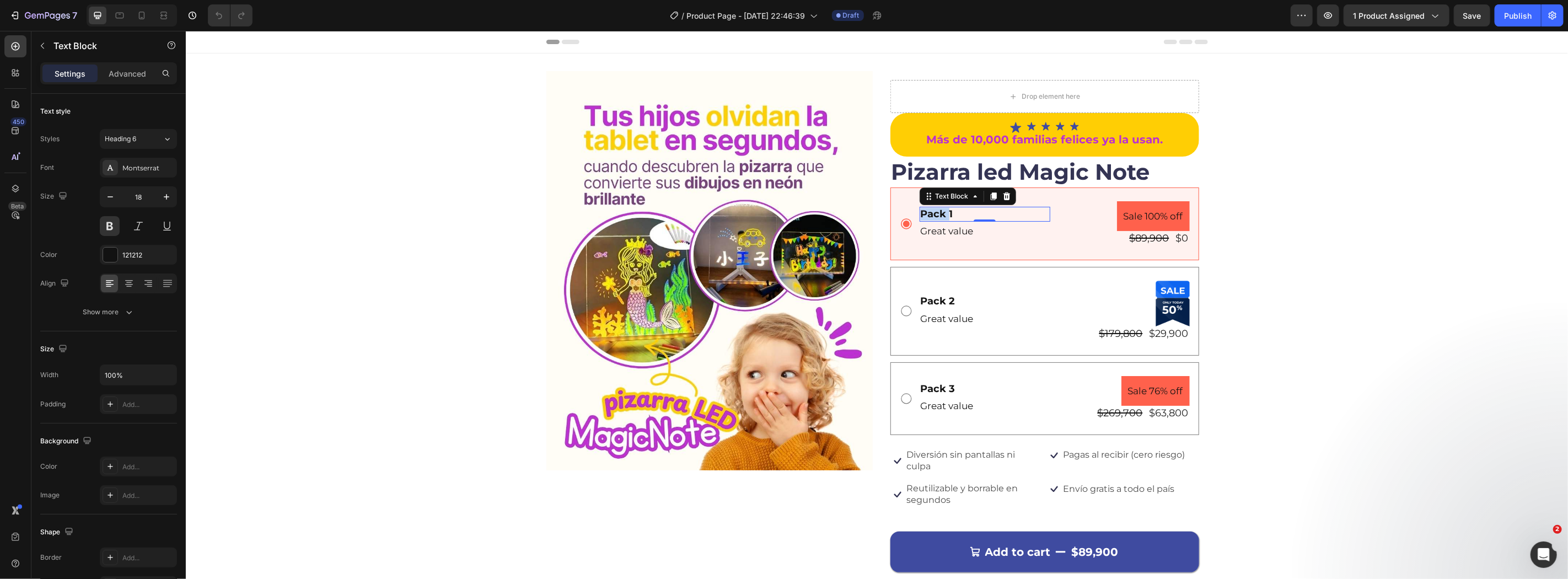
click at [931, 209] on div "Pack 1" at bounding box center [984, 214] width 131 height 15
click at [931, 209] on p "Pack 1" at bounding box center [984, 214] width 128 height 13
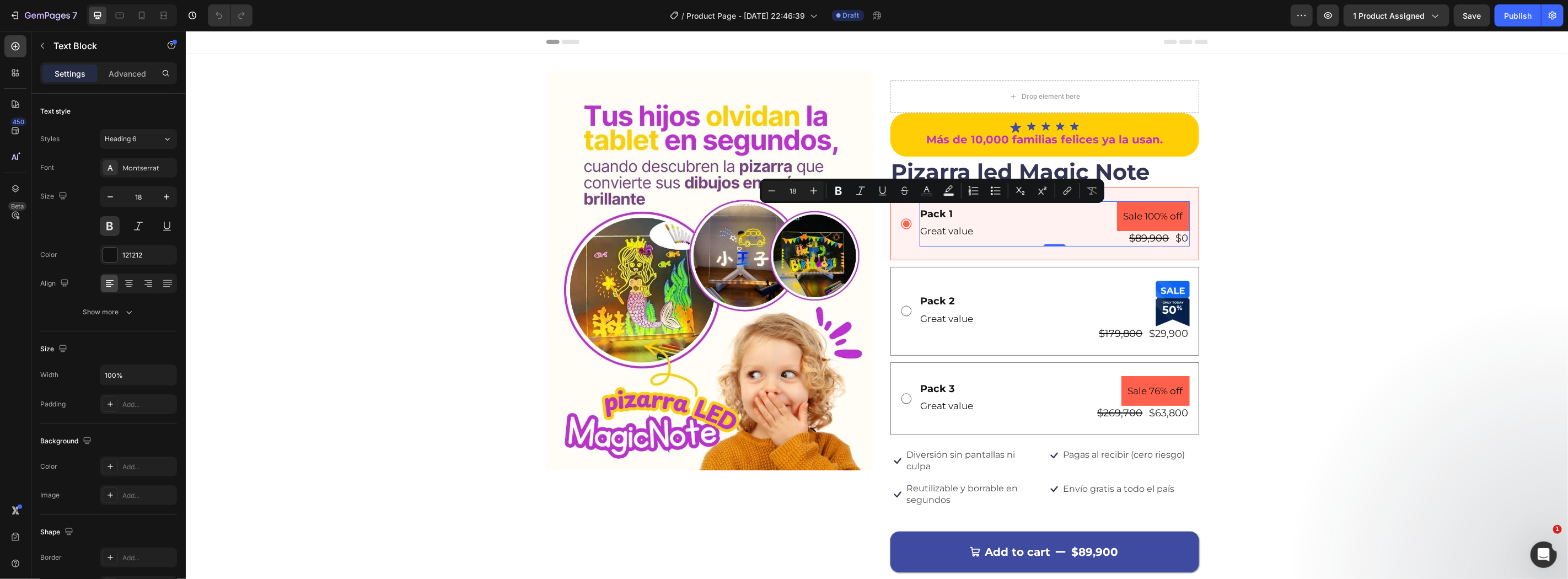
click at [1003, 242] on div "Pack 1 Text Block Great value Text Block" at bounding box center [984, 223] width 131 height 45
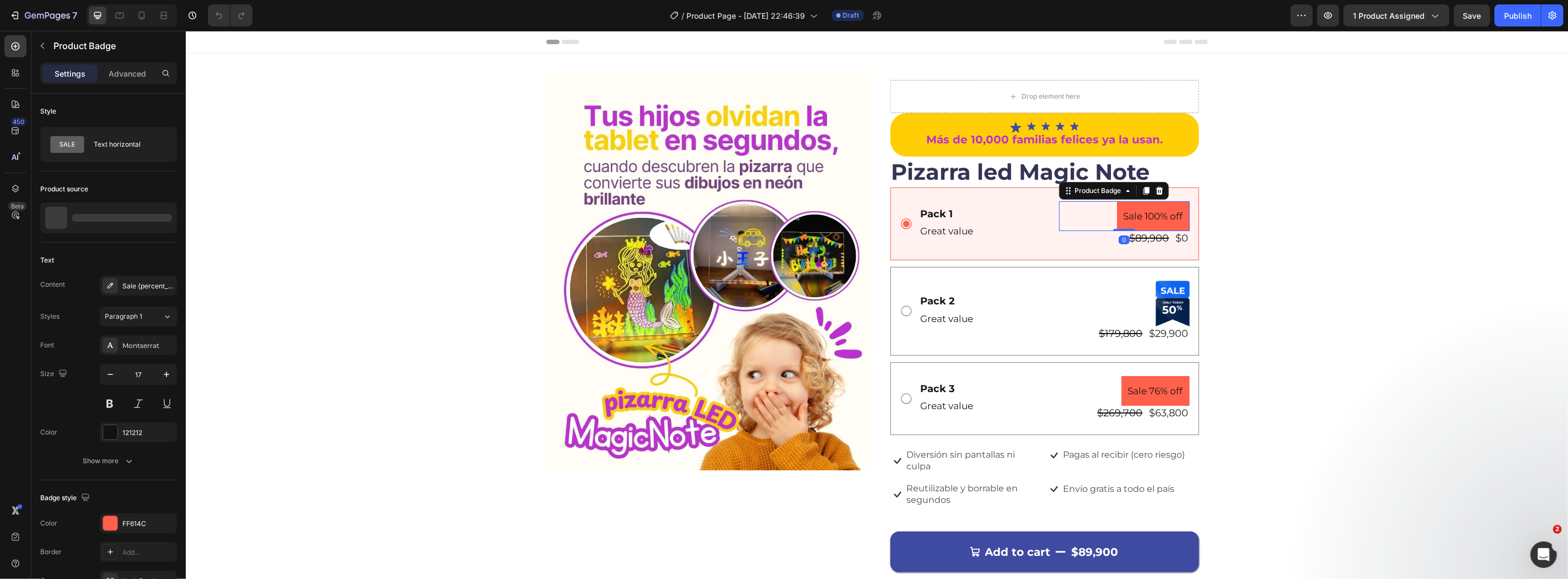
click at [1164, 216] on pre "Sale 100% off" at bounding box center [1153, 216] width 73 height 30
click at [120, 373] on input "17" at bounding box center [138, 374] width 37 height 20
click at [118, 373] on button "button" at bounding box center [110, 374] width 20 height 20
click at [114, 373] on icon "button" at bounding box center [110, 374] width 11 height 11
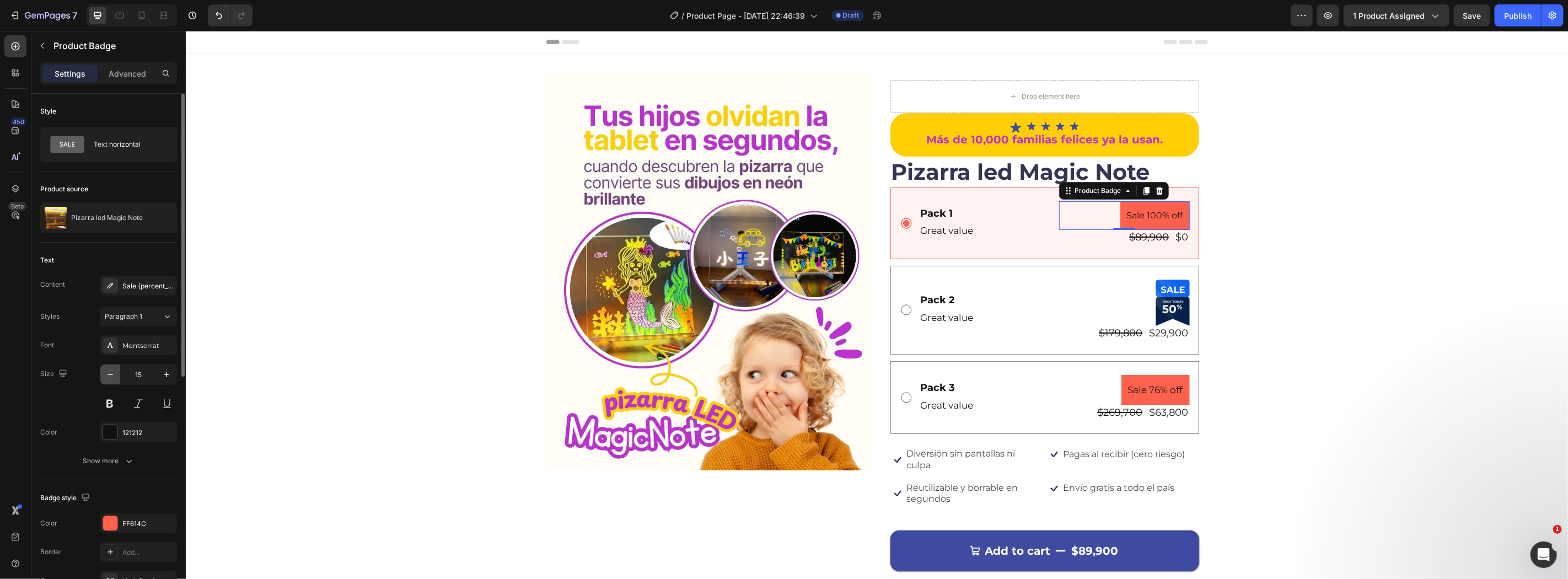
click at [114, 373] on icon "button" at bounding box center [110, 374] width 11 height 11
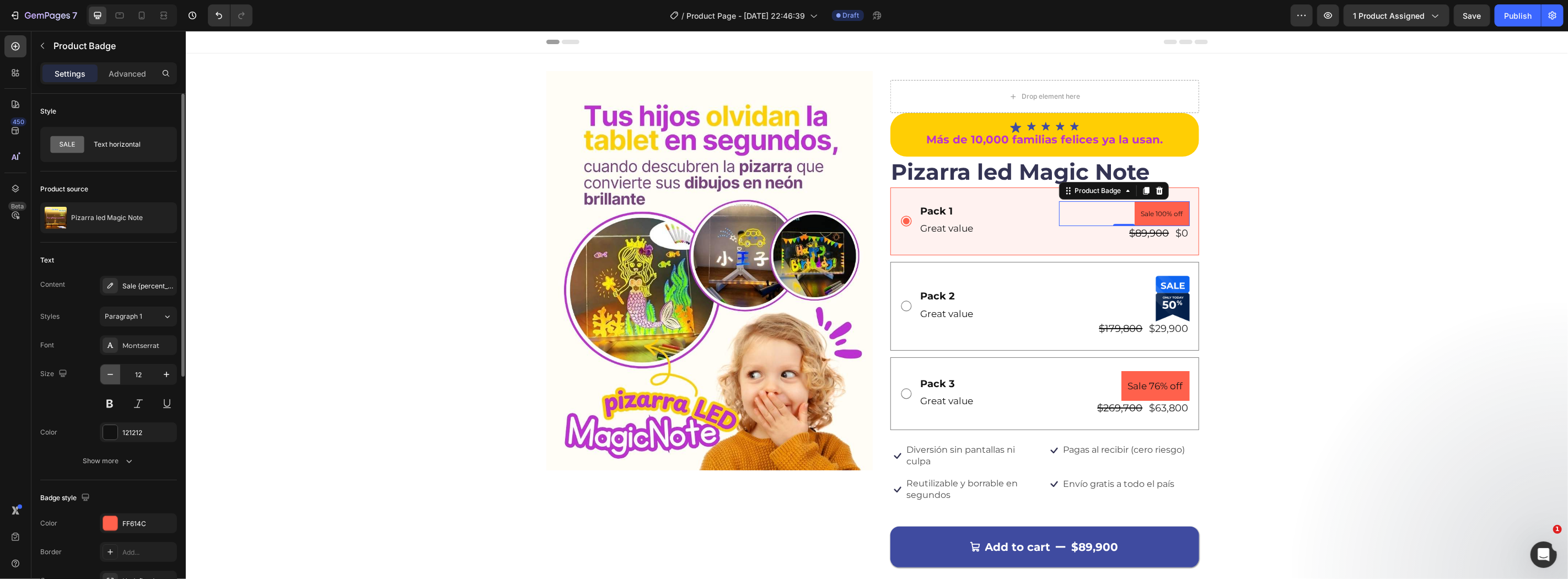
click at [114, 373] on icon "button" at bounding box center [110, 374] width 11 height 11
type input "11"
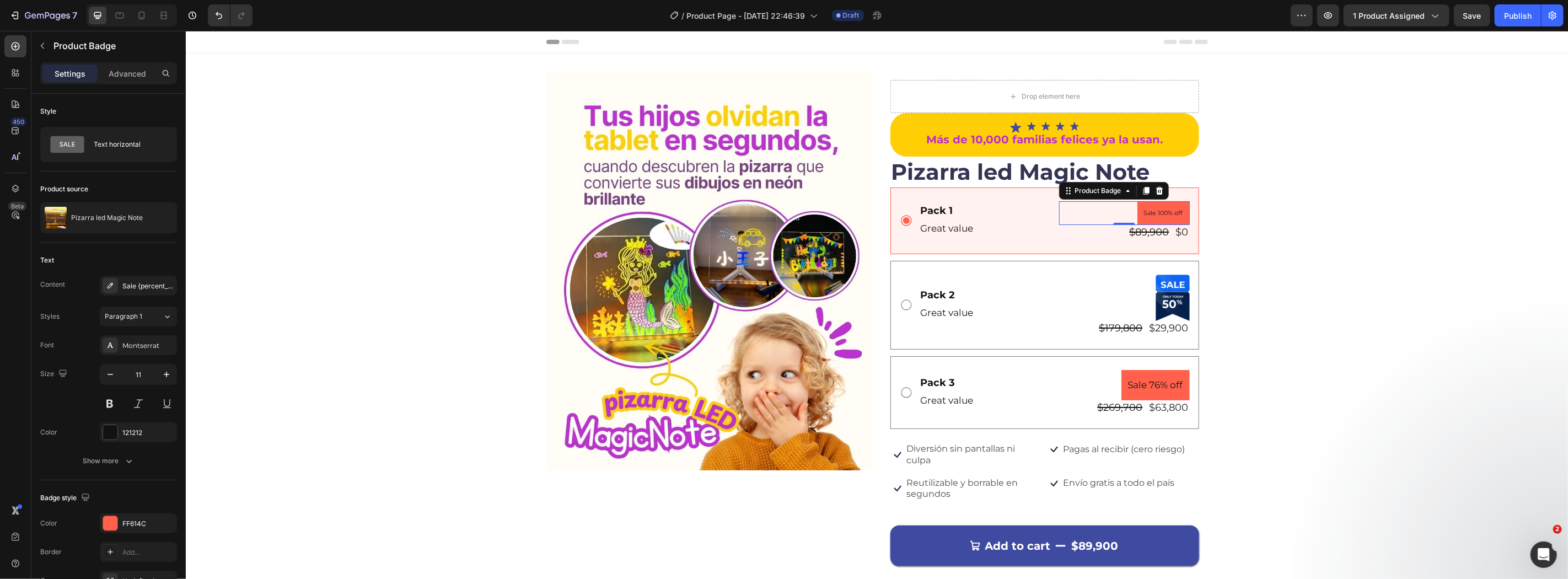
click at [1158, 217] on pre "Sale 100% off" at bounding box center [1163, 213] width 52 height 24
click at [1157, 209] on pre "Sale 100% off" at bounding box center [1163, 213] width 52 height 24
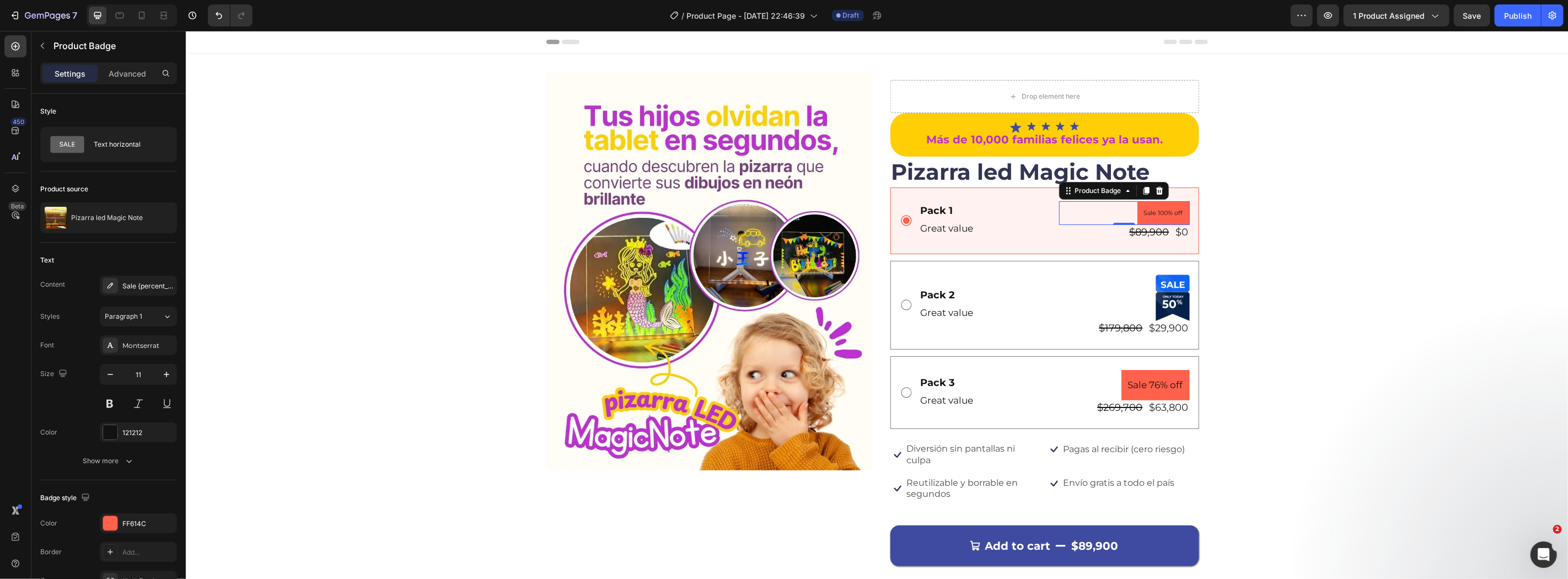
click at [1156, 209] on pre "Sale 100% off" at bounding box center [1163, 213] width 52 height 24
click at [136, 290] on div "Sale {percent_discount} off" at bounding box center [138, 286] width 77 height 20
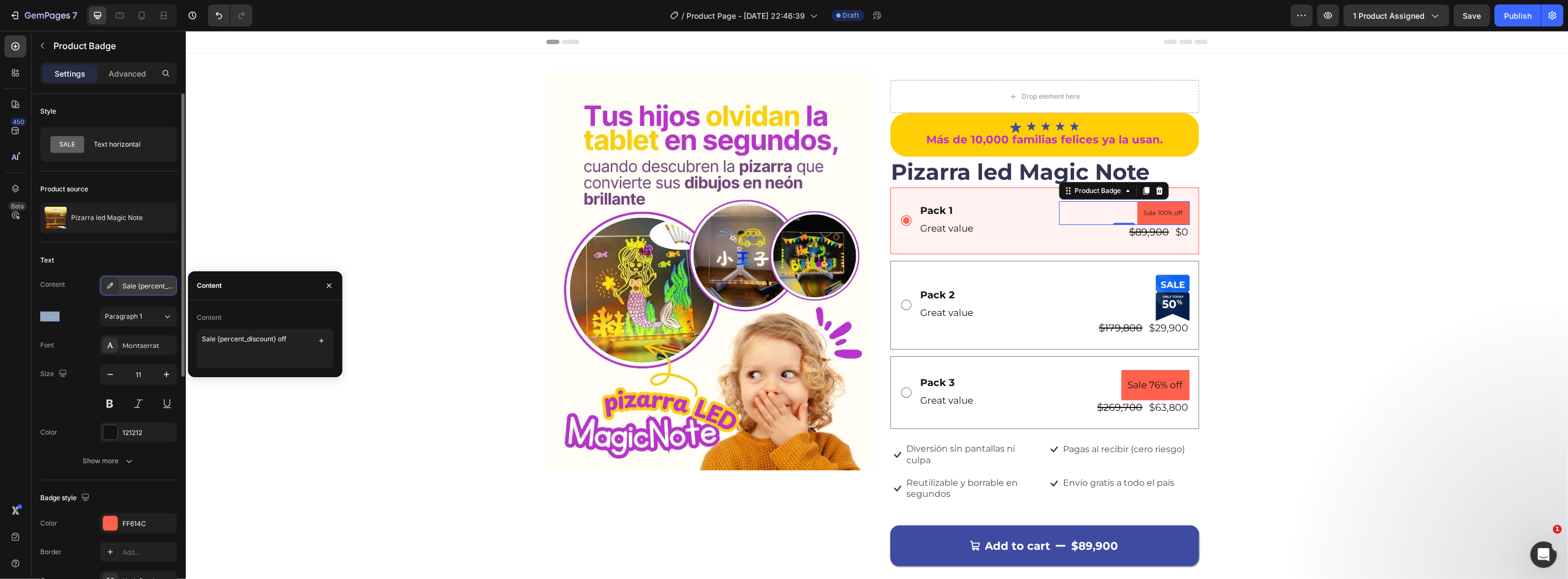
click at [136, 290] on div "Sale {percent_discount} off" at bounding box center [138, 286] width 77 height 20
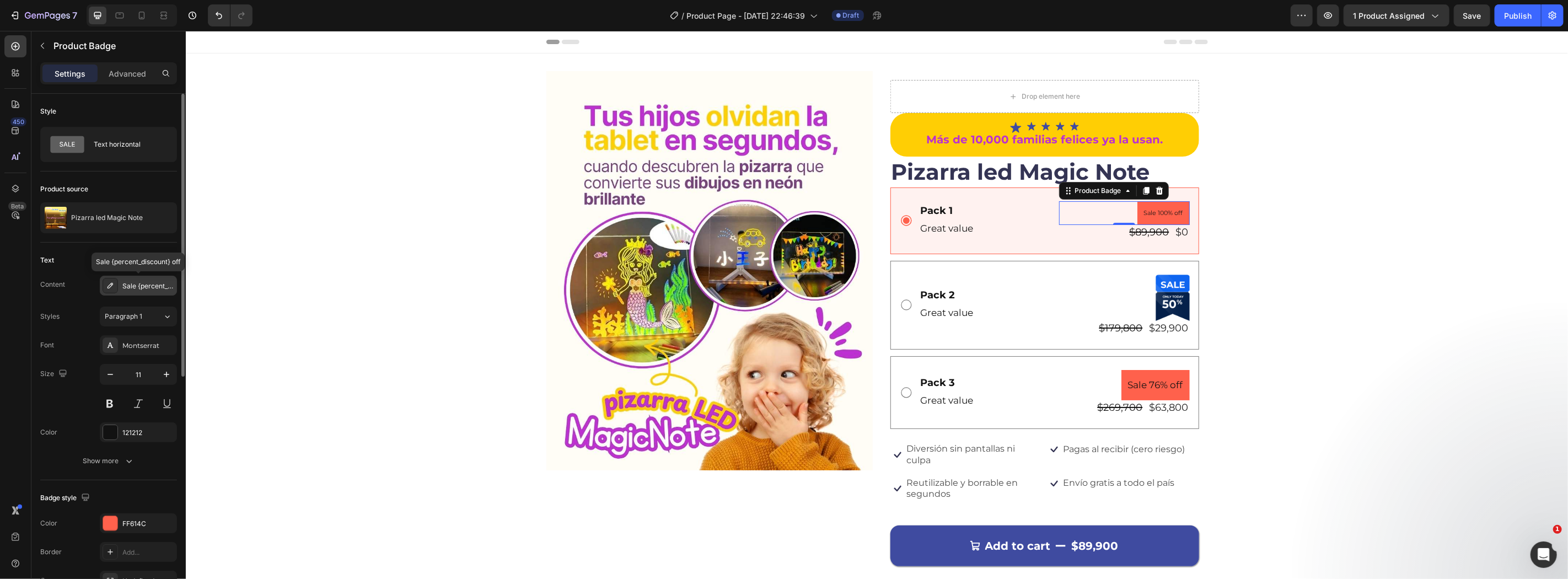
click at [136, 290] on div "Sale {percent_discount} off" at bounding box center [138, 286] width 77 height 20
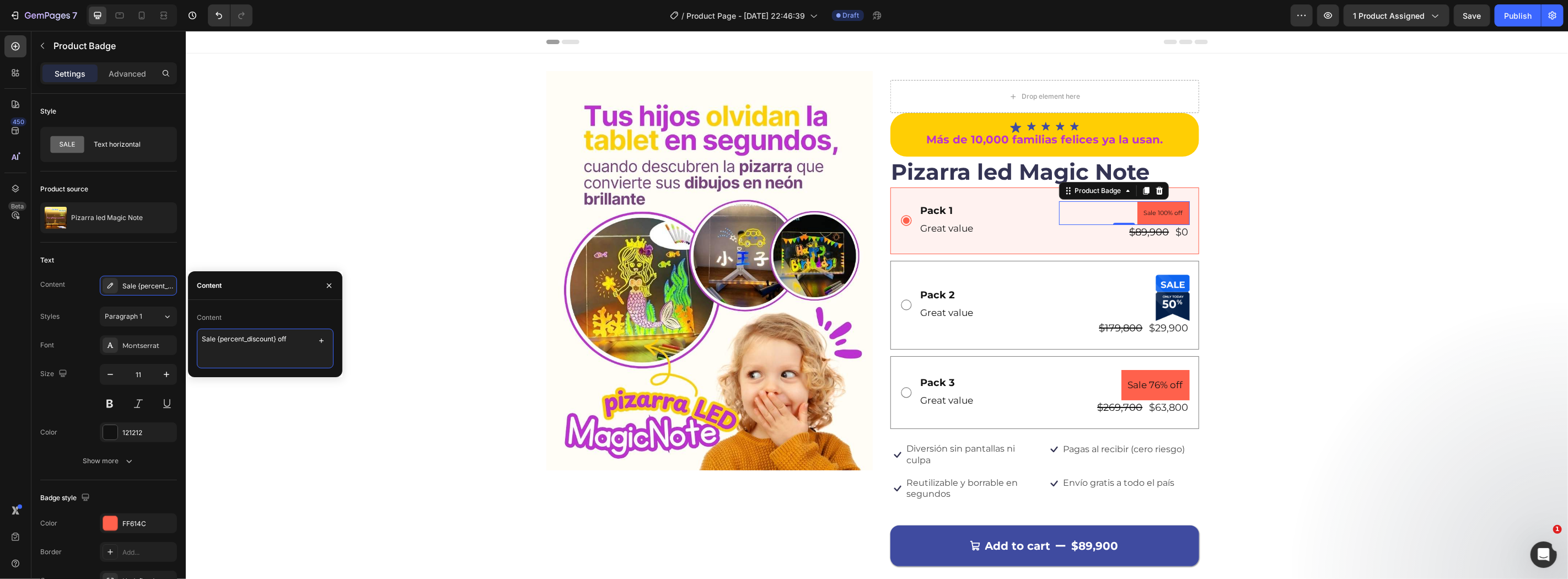
click at [266, 343] on textarea "Sale {percent_discount} off" at bounding box center [265, 348] width 137 height 40
click at [267, 343] on textarea "Sale {percent_discount} off" at bounding box center [265, 348] width 137 height 40
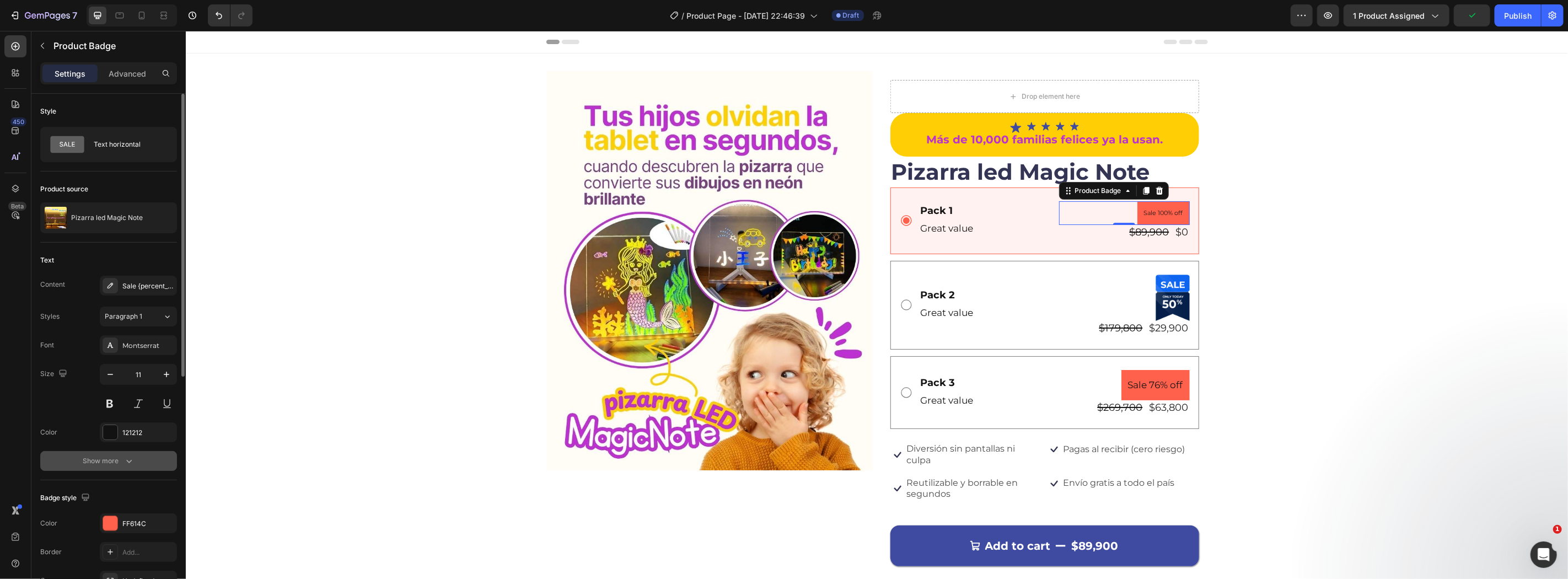
click at [127, 464] on icon "button" at bounding box center [129, 461] width 11 height 11
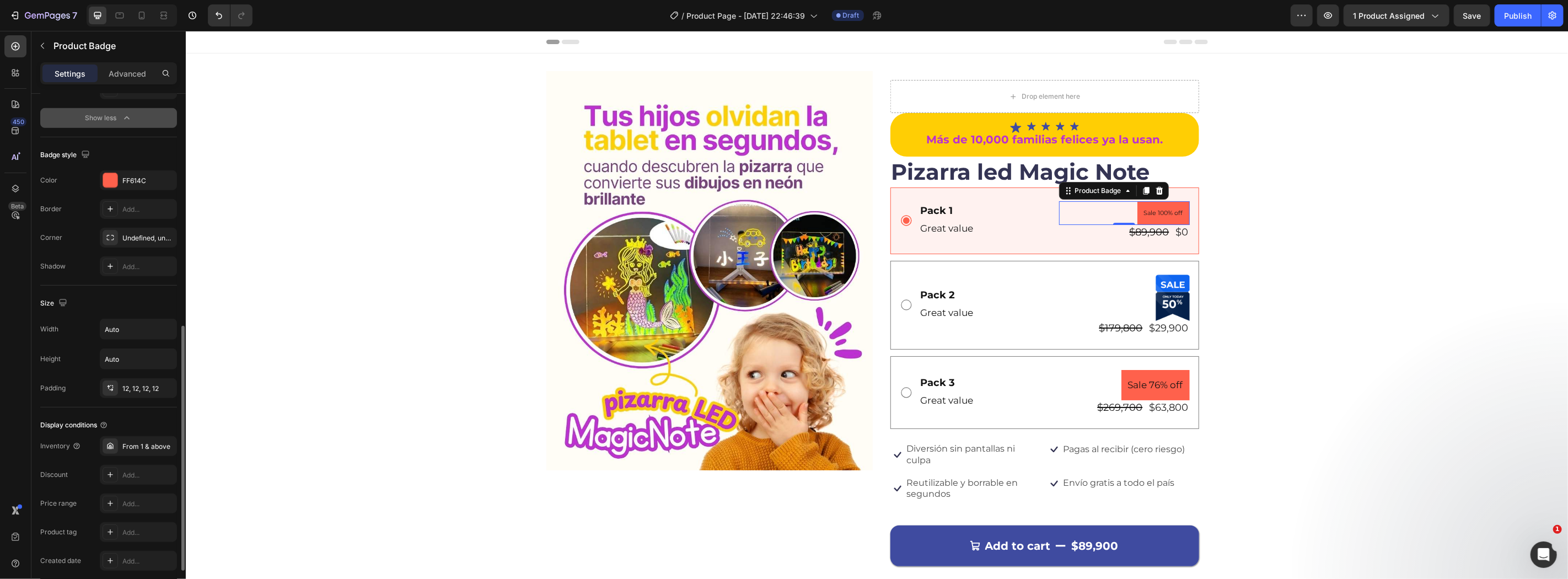
scroll to position [570, 0]
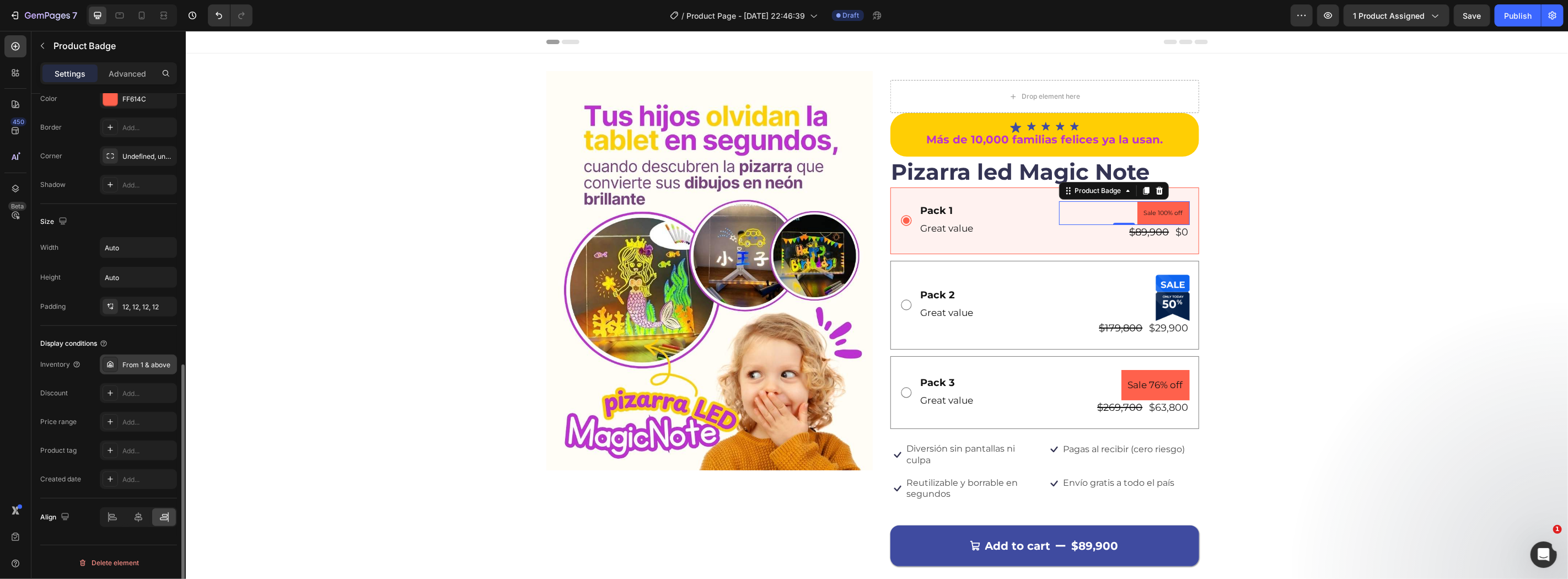
click at [153, 366] on div "From 1 & above" at bounding box center [148, 365] width 52 height 10
click at [144, 399] on div "Add..." at bounding box center [138, 393] width 77 height 20
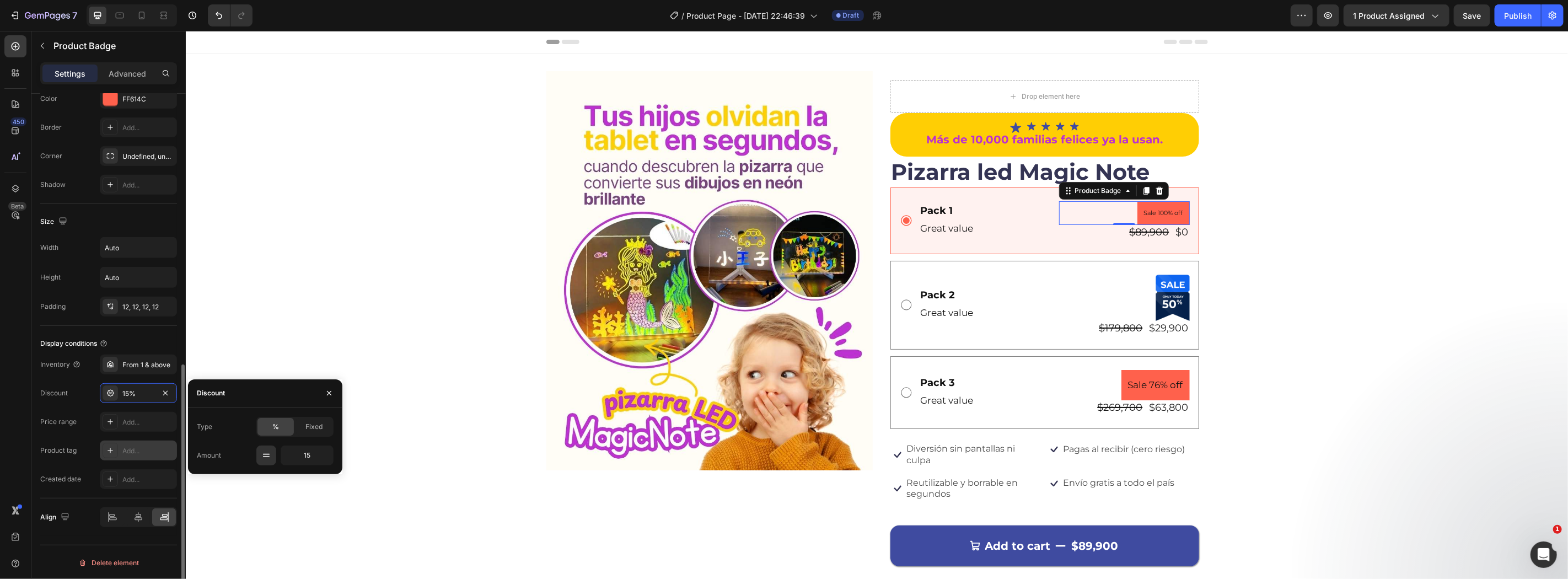
click at [144, 451] on div "Add..." at bounding box center [148, 451] width 52 height 10
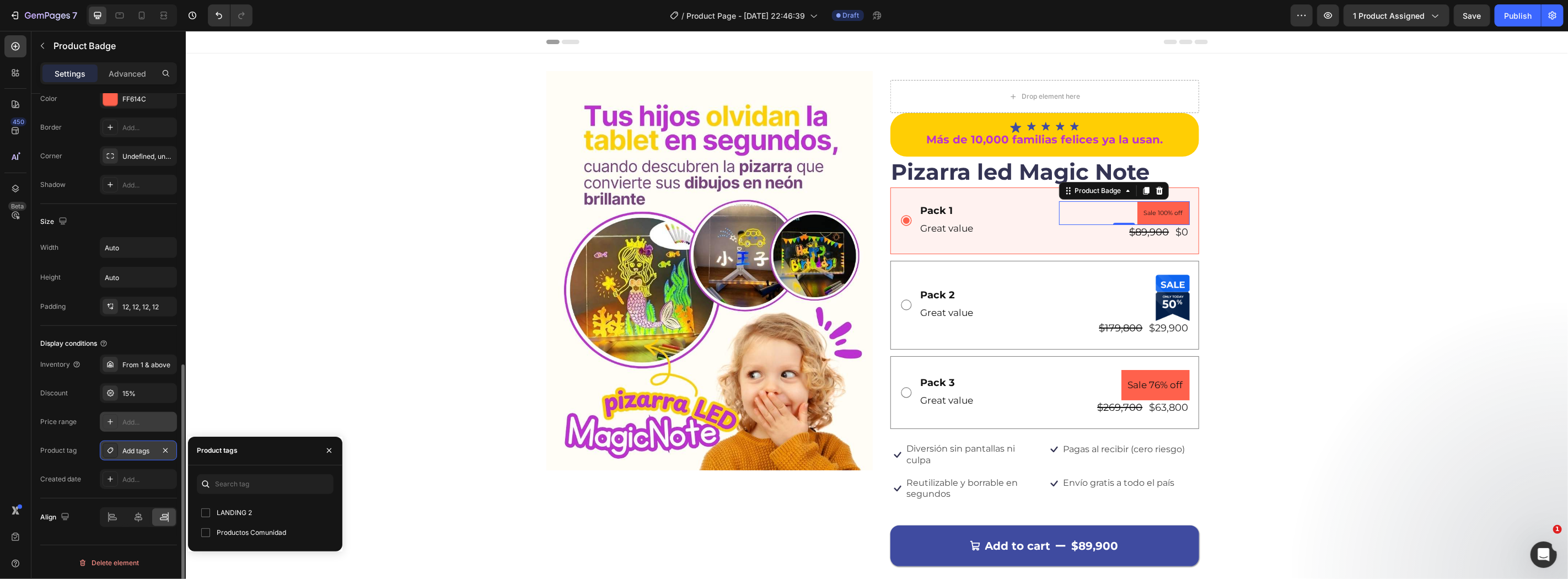
click at [141, 425] on div "Add..." at bounding box center [148, 423] width 52 height 10
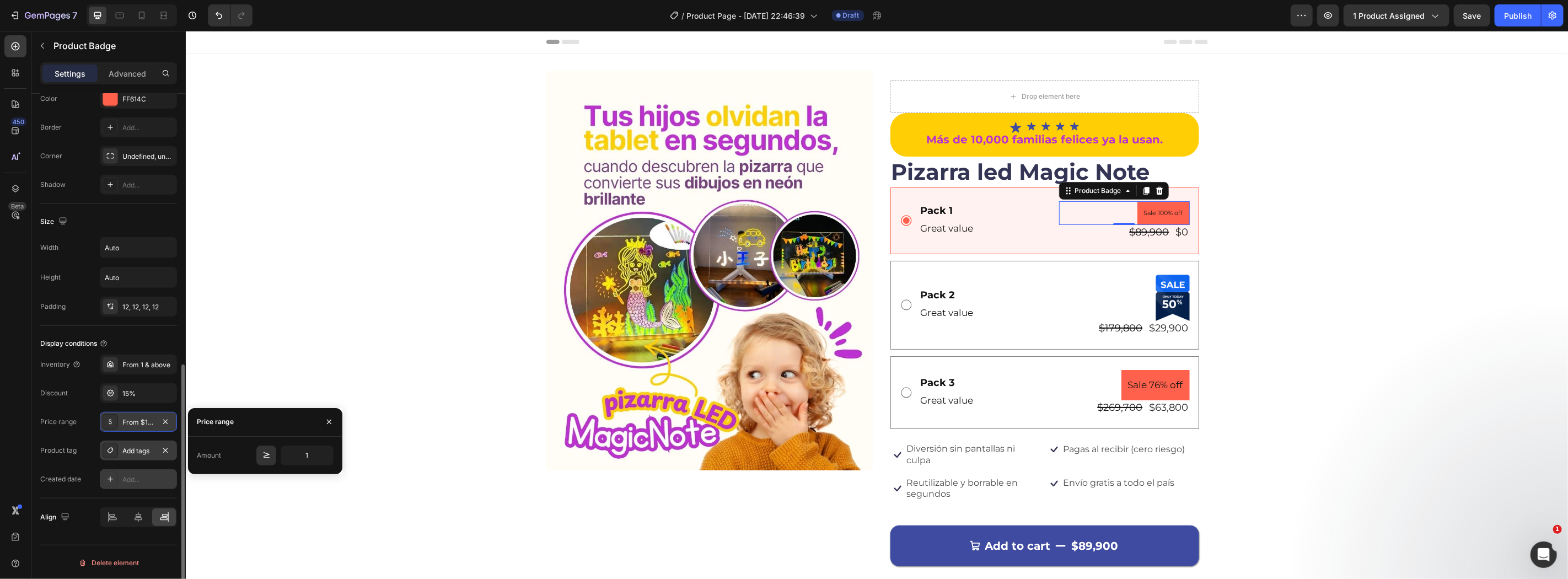
click at [143, 478] on div "Add..." at bounding box center [148, 480] width 52 height 10
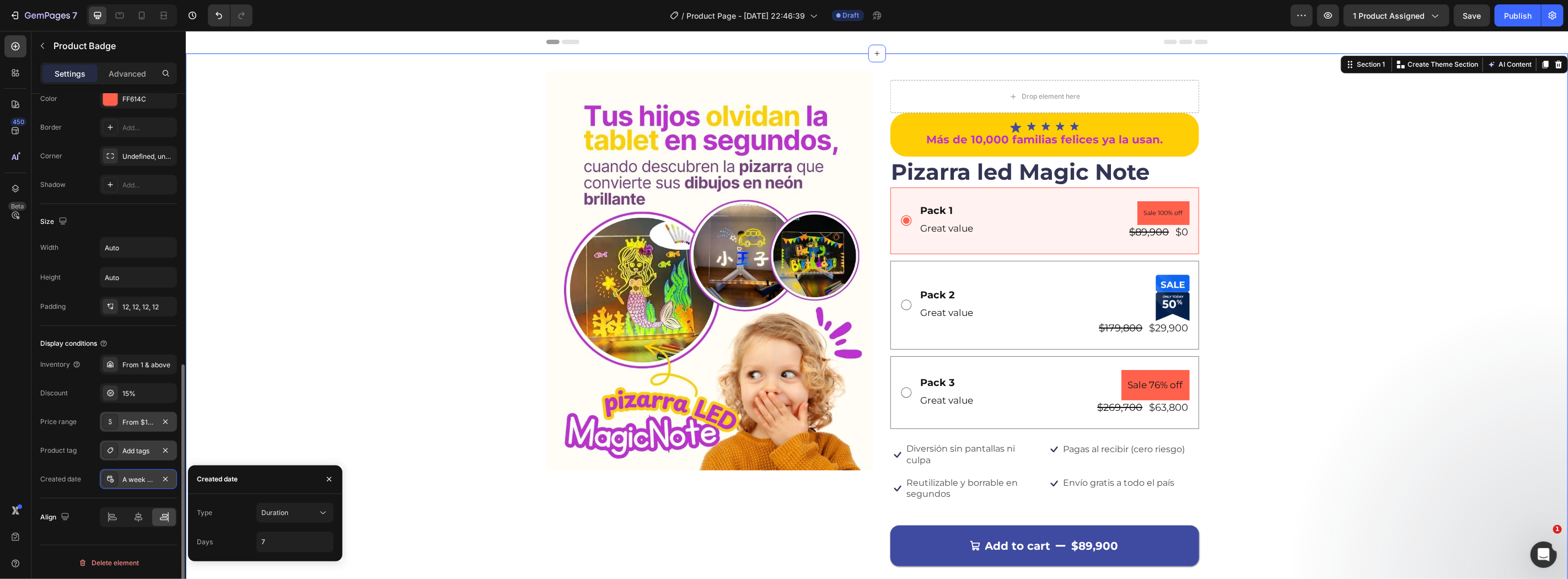
click at [297, 444] on div "Image Drop element here Icon Icon Icon Icon Icon Icon List Más de 10,000 famili…" at bounding box center [876, 368] width 1382 height 595
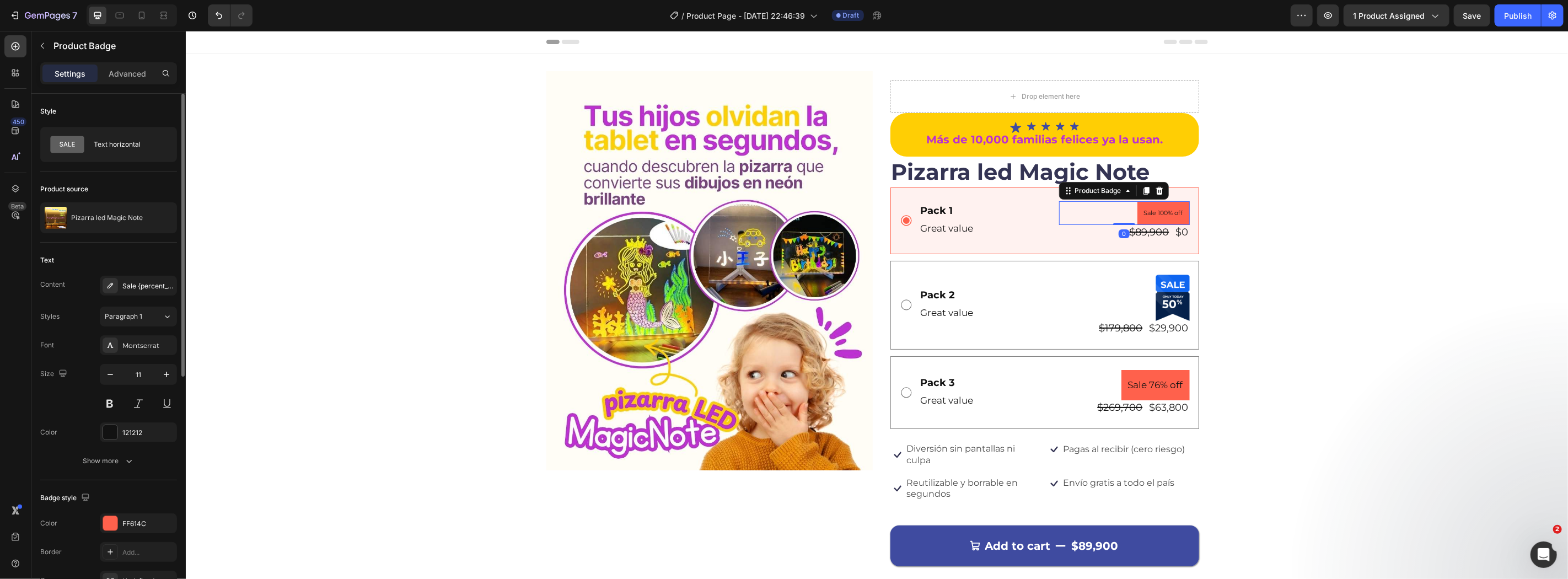
click at [1137, 224] on pre "Sale 100% off" at bounding box center [1163, 213] width 52 height 24
click at [1146, 234] on div "$89,900" at bounding box center [1149, 232] width 42 height 15
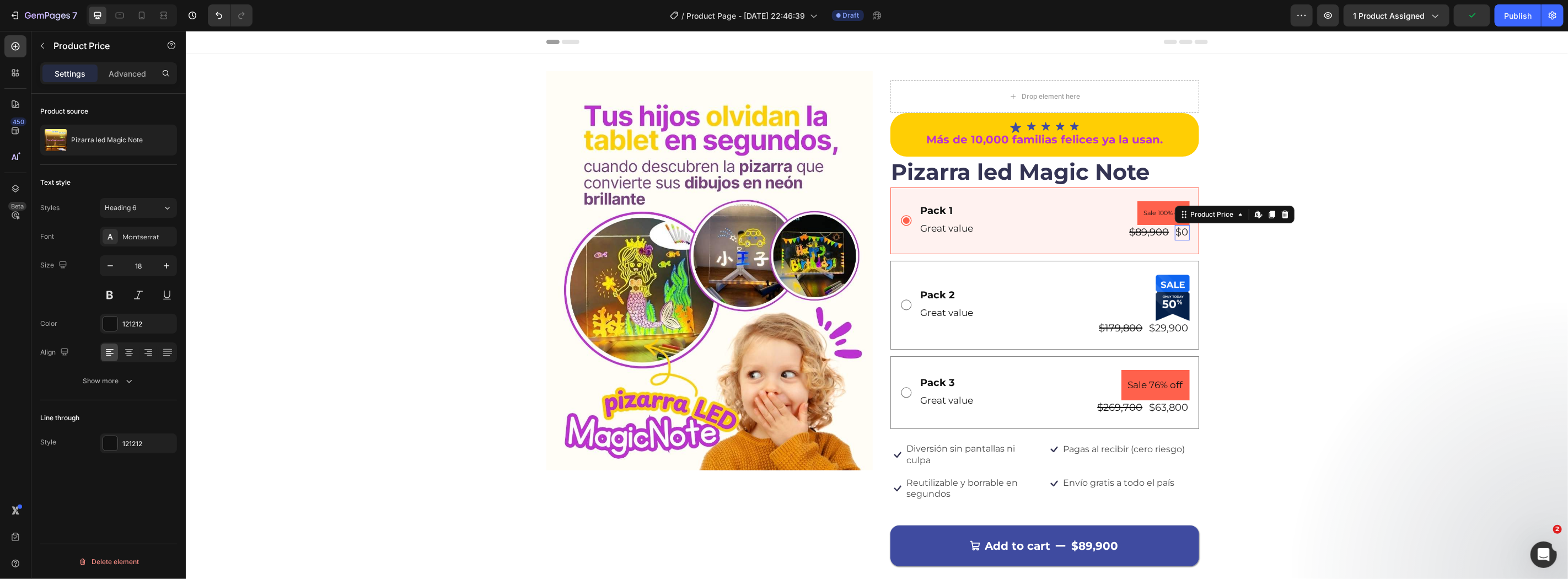
click at [1174, 234] on div "$0" at bounding box center [1181, 232] width 15 height 15
click at [1157, 234] on div "$89,900" at bounding box center [1149, 232] width 42 height 15
click at [1177, 236] on div "$0 Product Price Edit content in Shopify 0 Product Price Edit content in Shopif…" at bounding box center [1181, 232] width 15 height 15
click at [1473, 12] on span "Save" at bounding box center [1472, 15] width 18 height 9
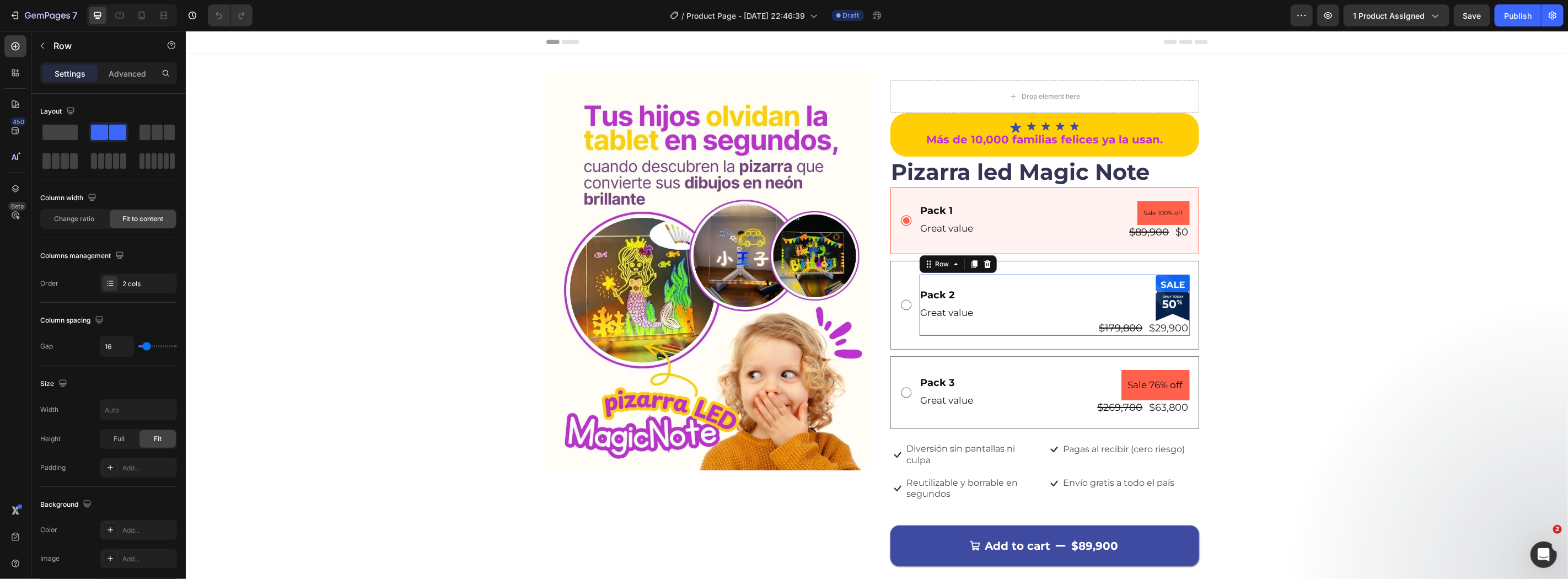
click at [990, 306] on div "Pack 2 Text Block Great value Text Block Product Badge $179,800 Product Price P…" at bounding box center [1054, 304] width 270 height 61
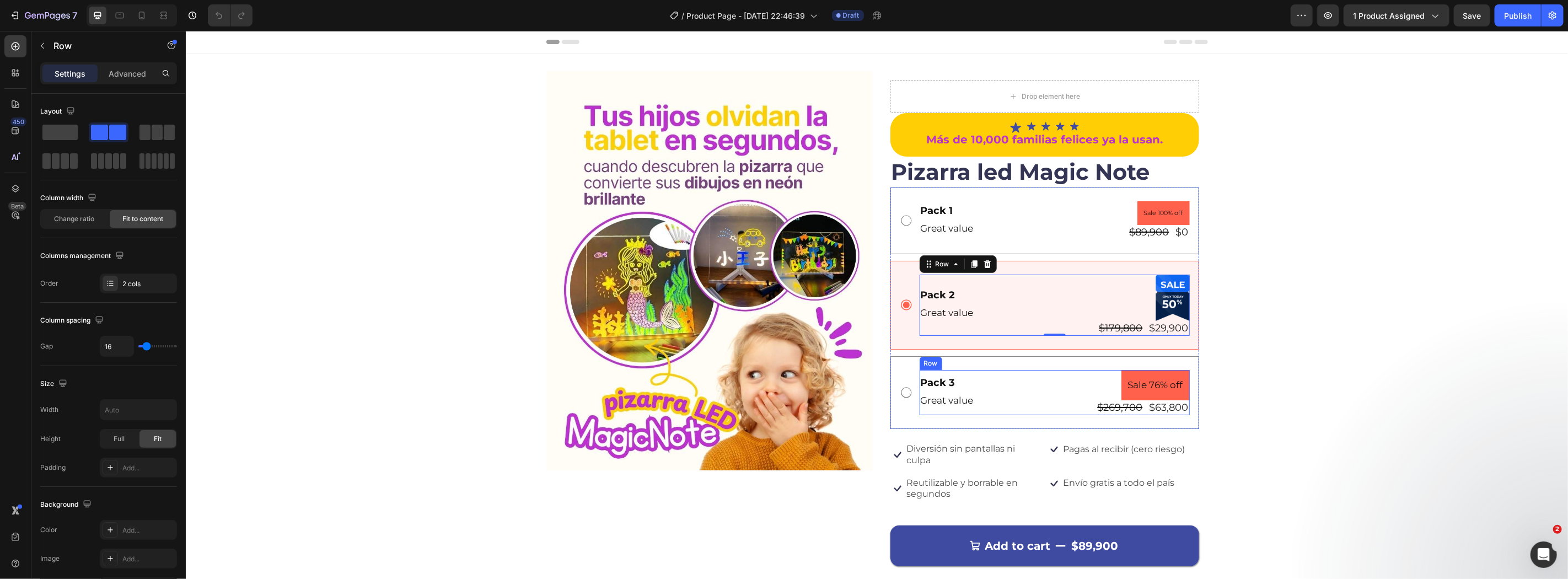
click at [989, 376] on div "Pack 3 Text Block Great value Text Block Sale 76% off Product Badge $269,700 Pr…" at bounding box center [1054, 392] width 270 height 45
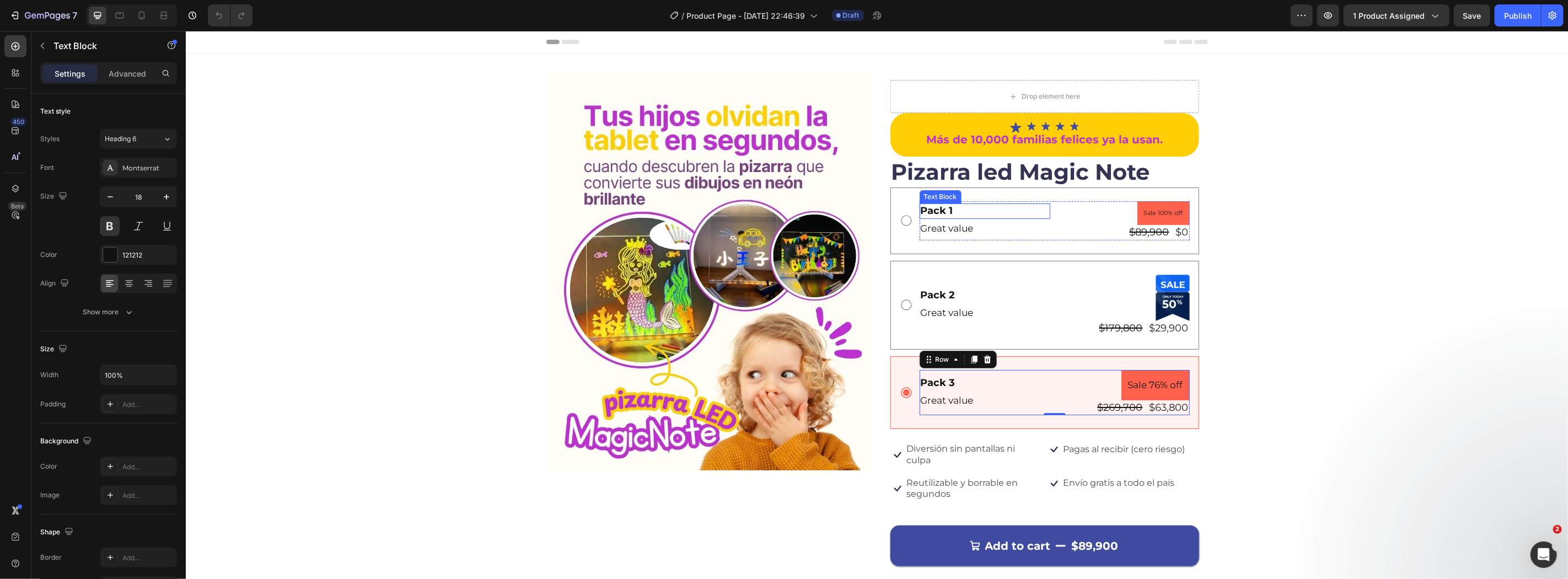
click at [981, 217] on div "Pack 1 Text Block" at bounding box center [984, 210] width 131 height 15
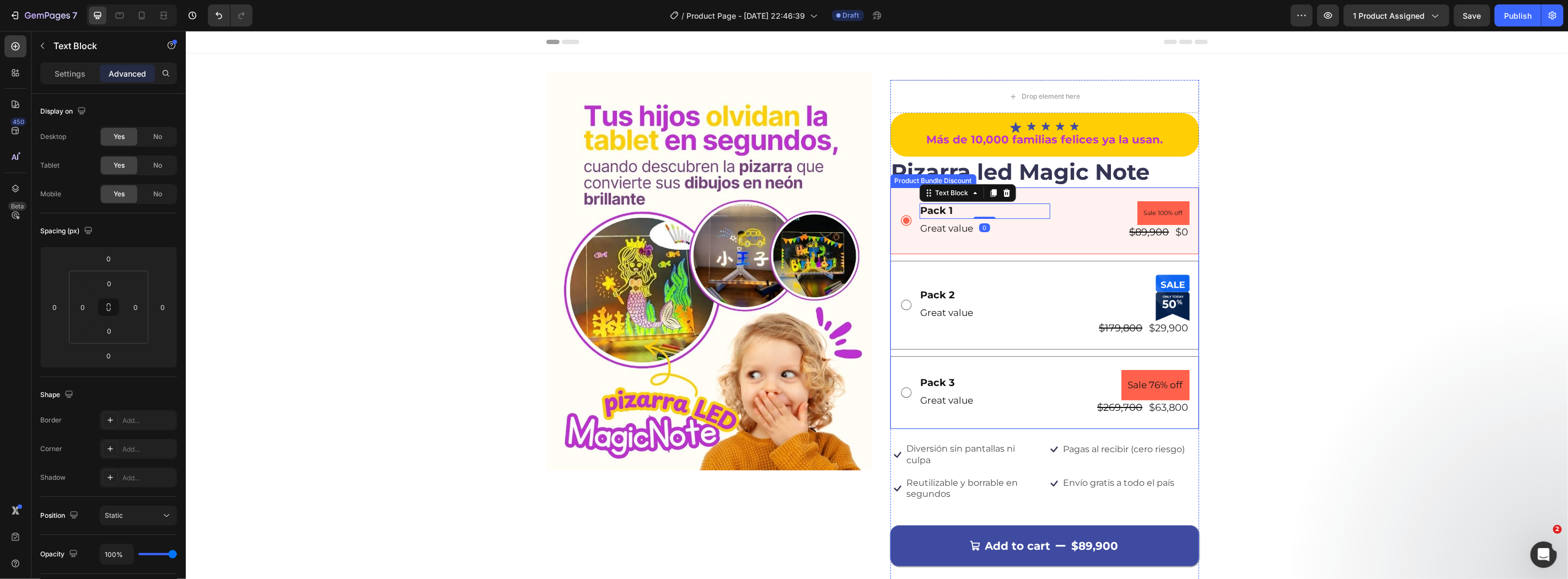
click at [978, 299] on div "Pack 2 Text Block Great value Text Block Product Badge $179,800 Product Price P…" at bounding box center [1054, 304] width 270 height 61
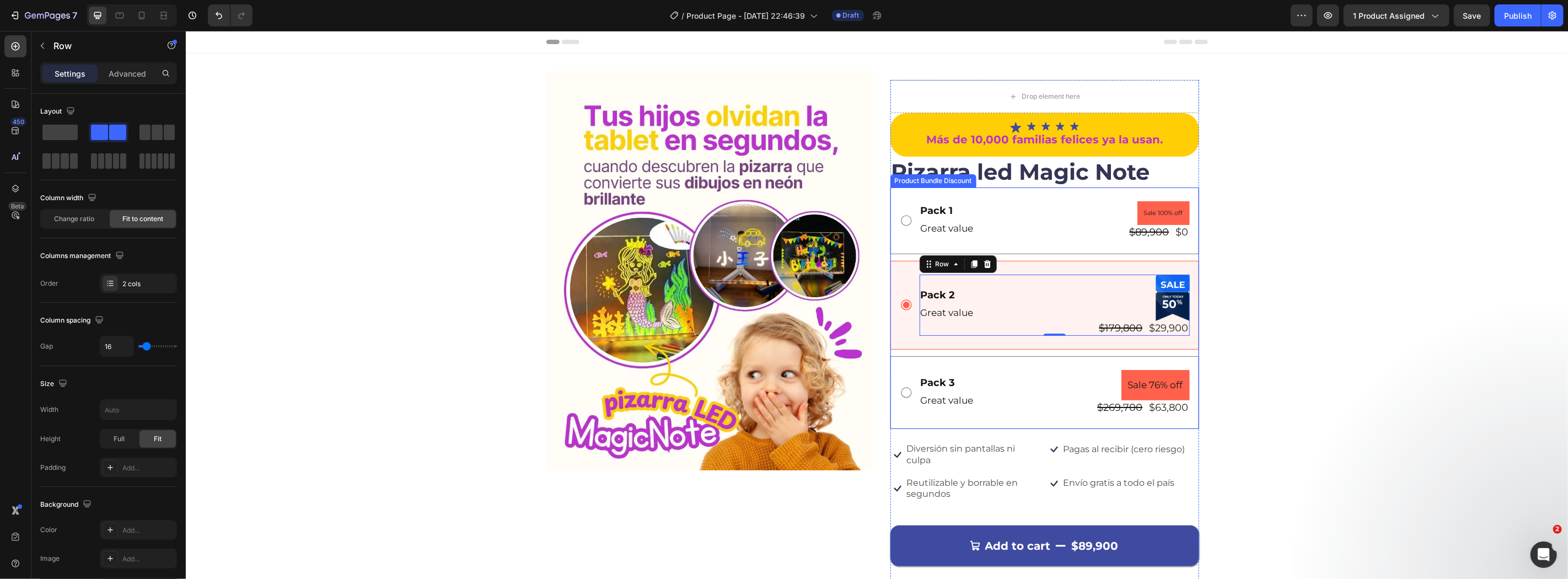
click at [1034, 376] on div "Pack 3 Text Block Great value Text Block Sale 76% off Product Badge $269,700 Pr…" at bounding box center [1054, 392] width 270 height 45
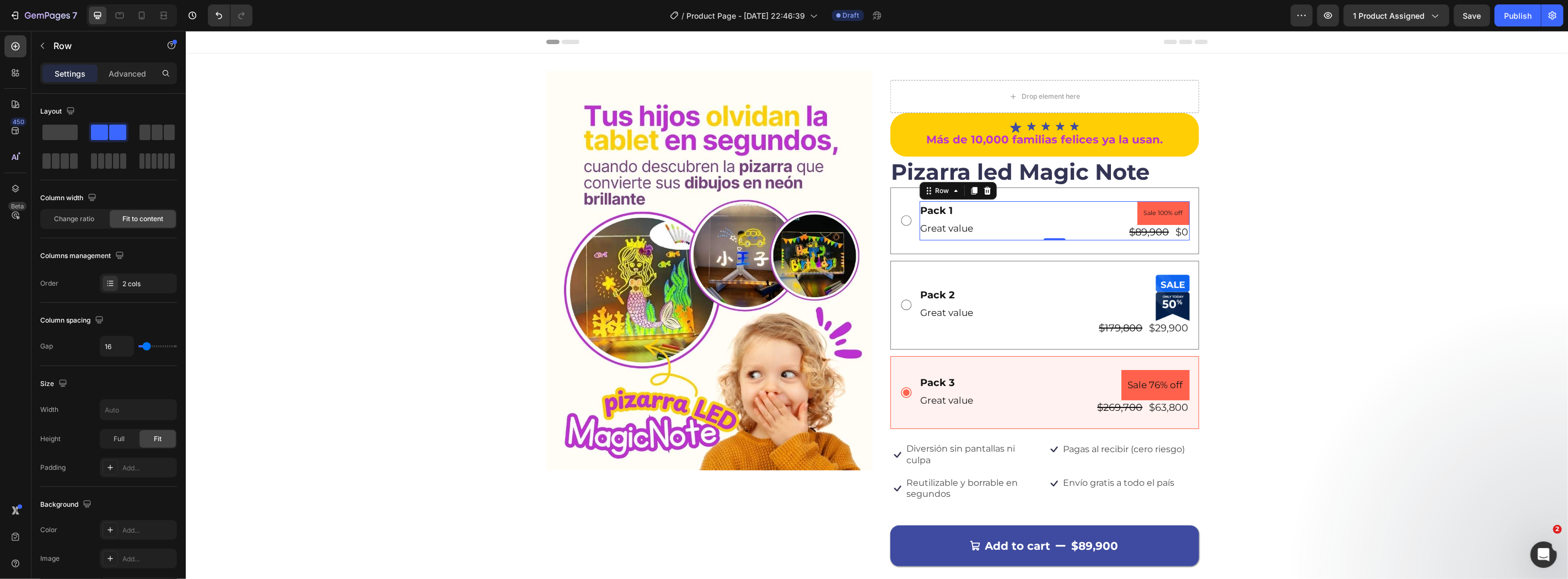
click at [1046, 219] on div "Pack 1 Text Block Great value Text Block Sale 100% off Product Badge $89,900 Pr…" at bounding box center [1054, 220] width 270 height 39
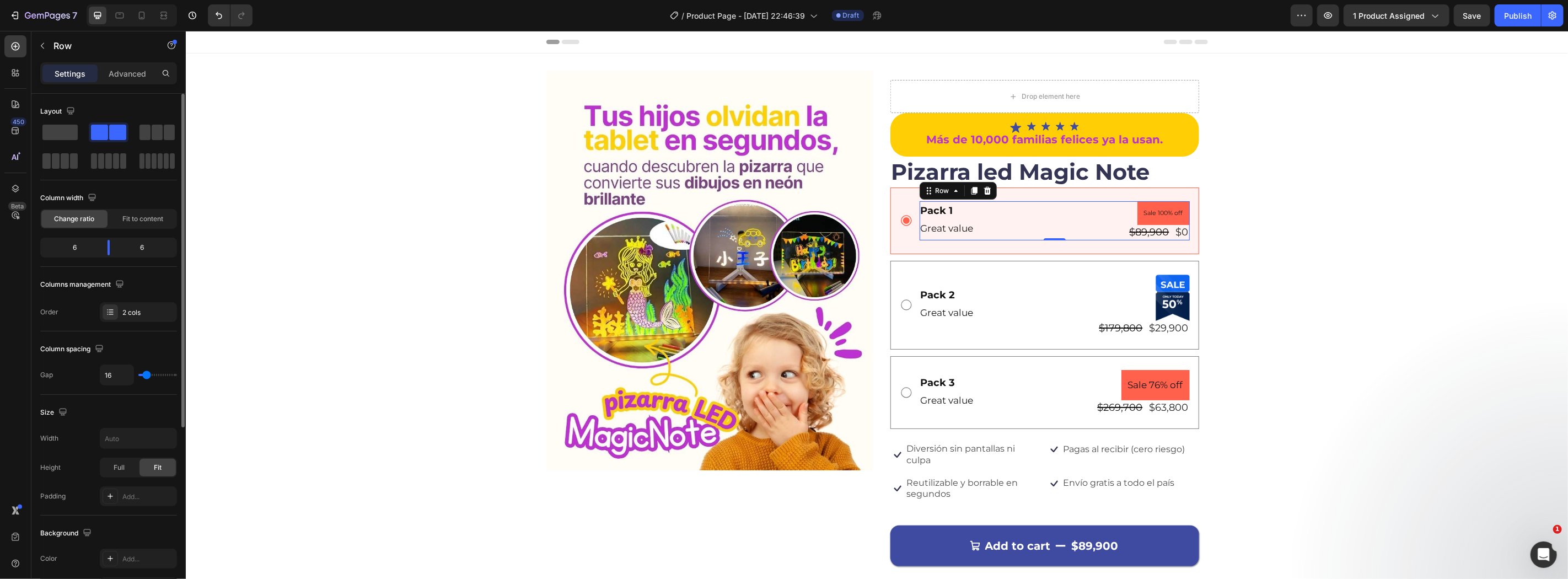
type input "0"
drag, startPoint x: 142, startPoint y: 373, endPoint x: 114, endPoint y: 368, distance: 28.4
type input "0"
click at [138, 374] on input "range" at bounding box center [157, 375] width 38 height 2
drag, startPoint x: 142, startPoint y: 373, endPoint x: 128, endPoint y: 376, distance: 14.3
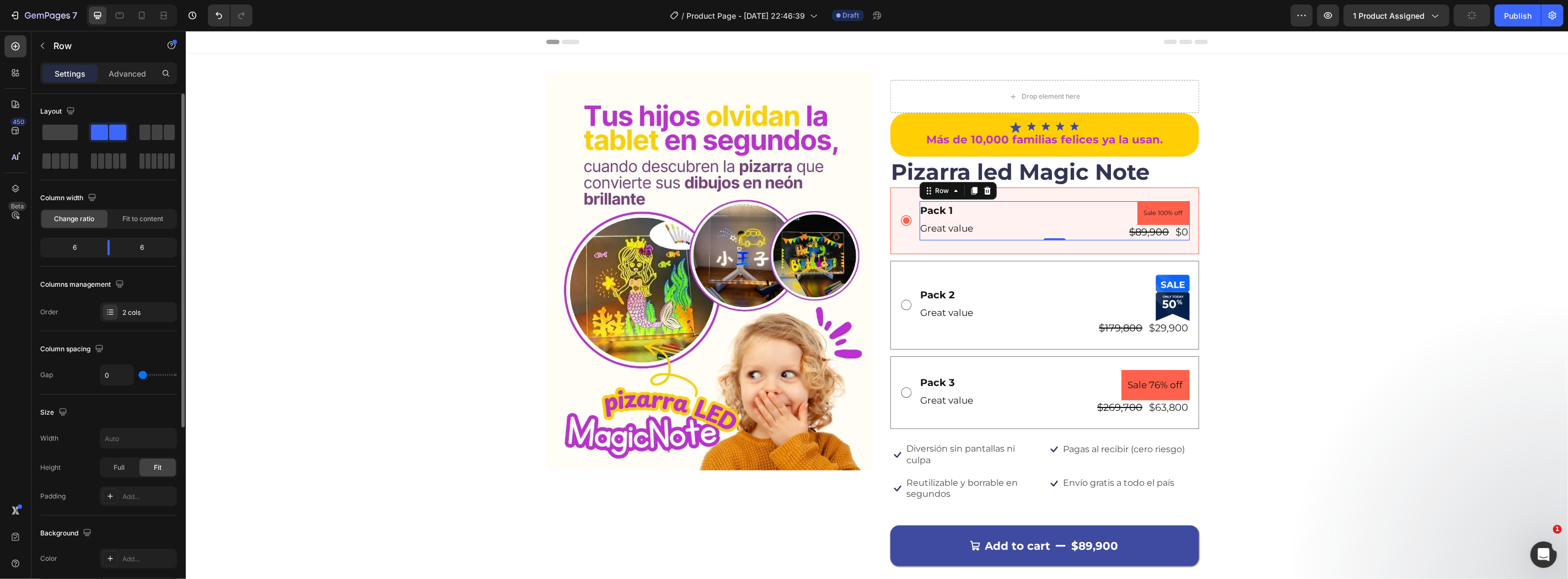
click at [138, 376] on input "range" at bounding box center [157, 375] width 38 height 2
click at [994, 360] on div "Pack 3 Text Block Great value Text Block Sale 76% off Product Badge $269,700 Pr…" at bounding box center [1044, 392] width 309 height 73
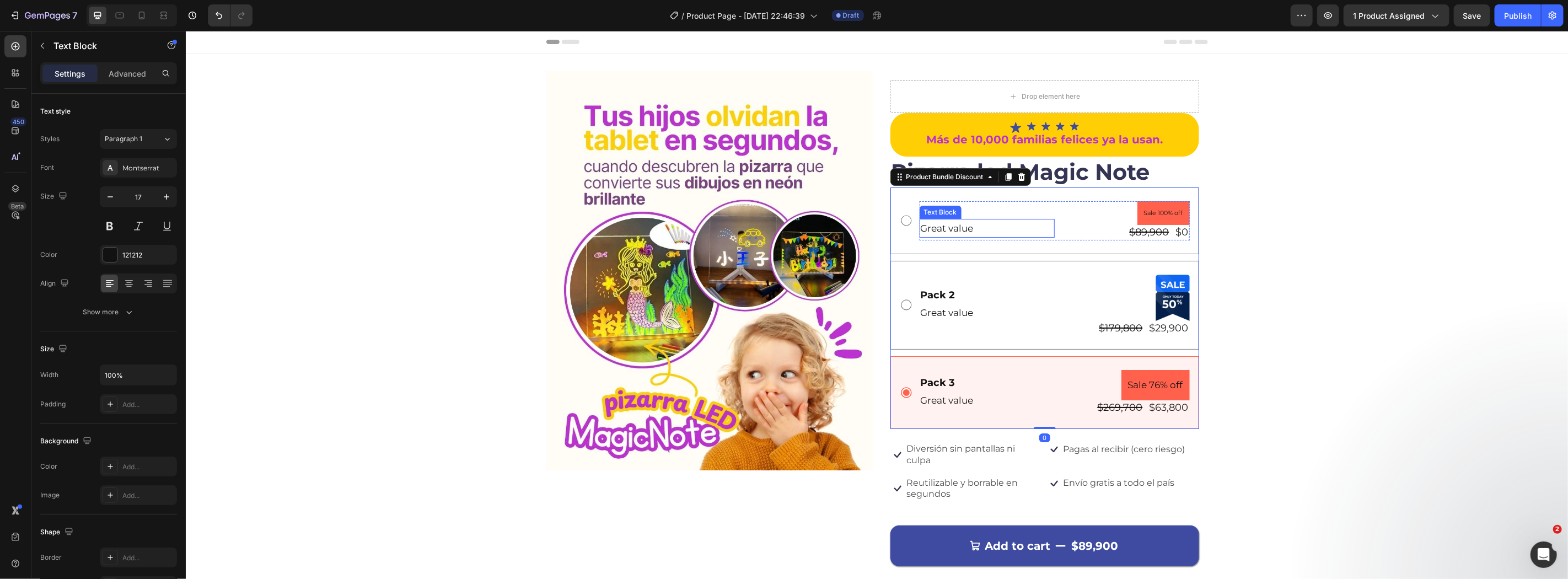
click at [922, 207] on div "Text Block" at bounding box center [940, 212] width 38 height 10
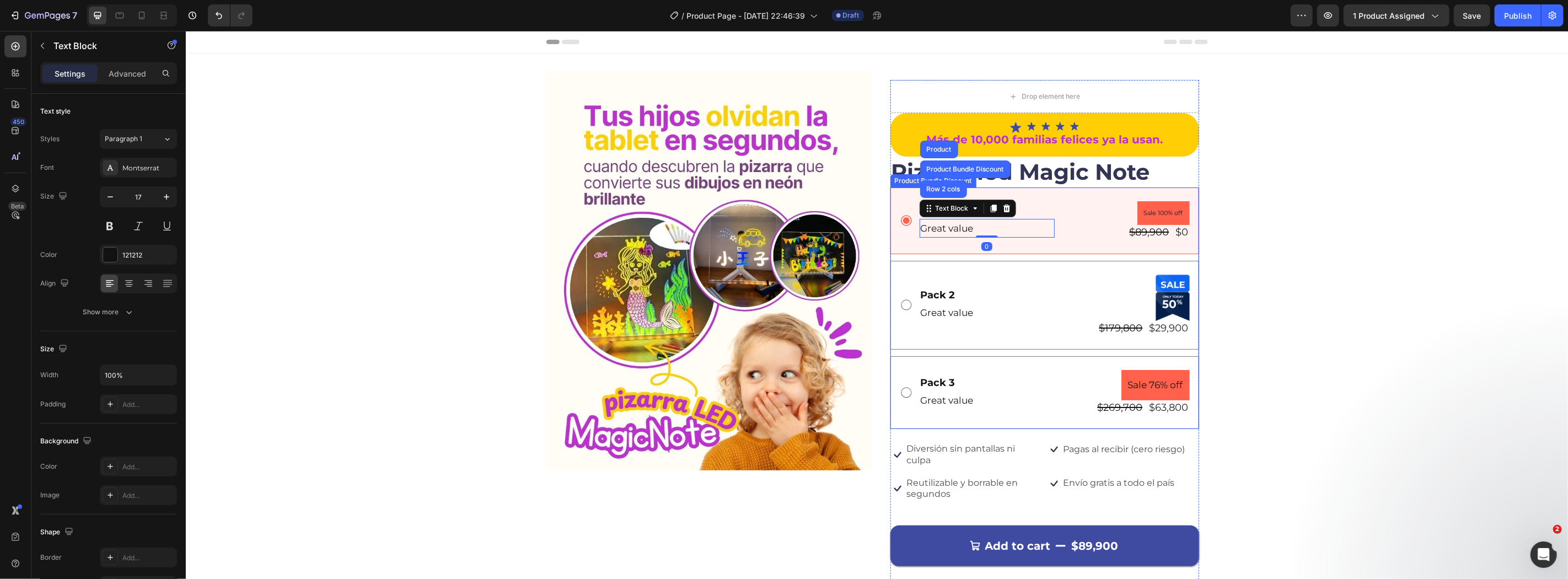
click at [894, 184] on div "Product Bundle Discount" at bounding box center [933, 180] width 86 height 13
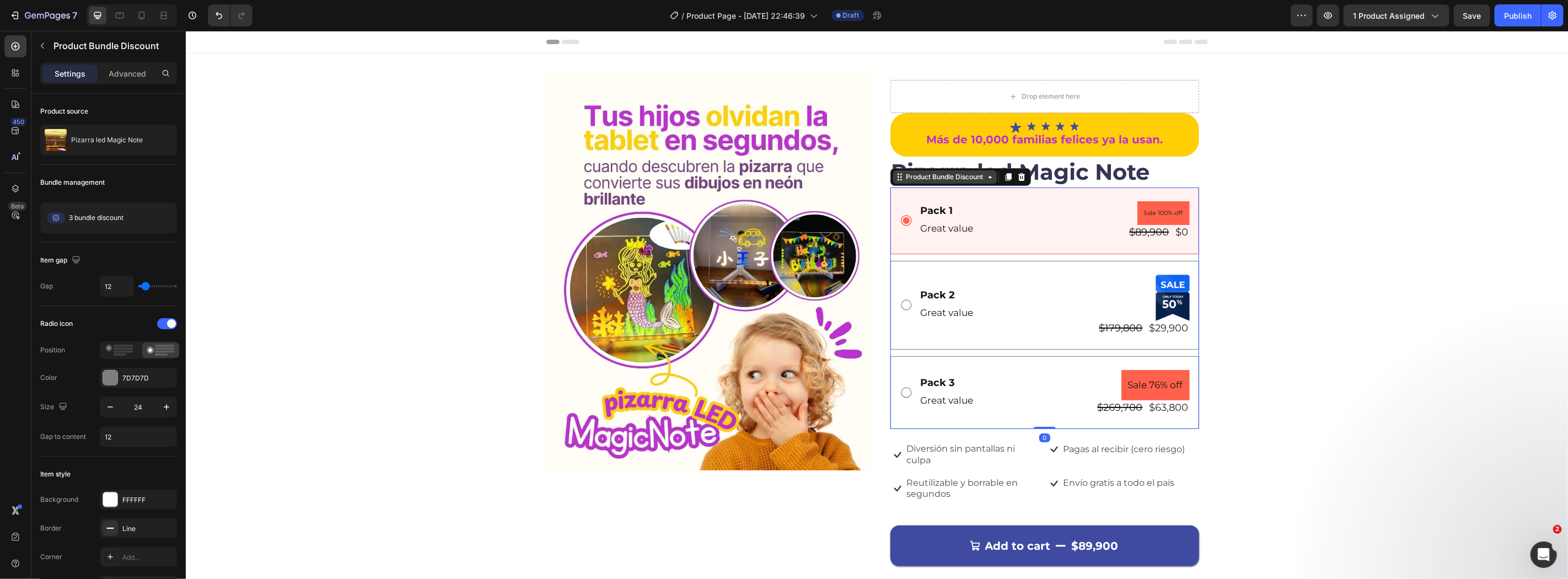
click at [939, 178] on div "Product Bundle Discount" at bounding box center [945, 177] width 82 height 10
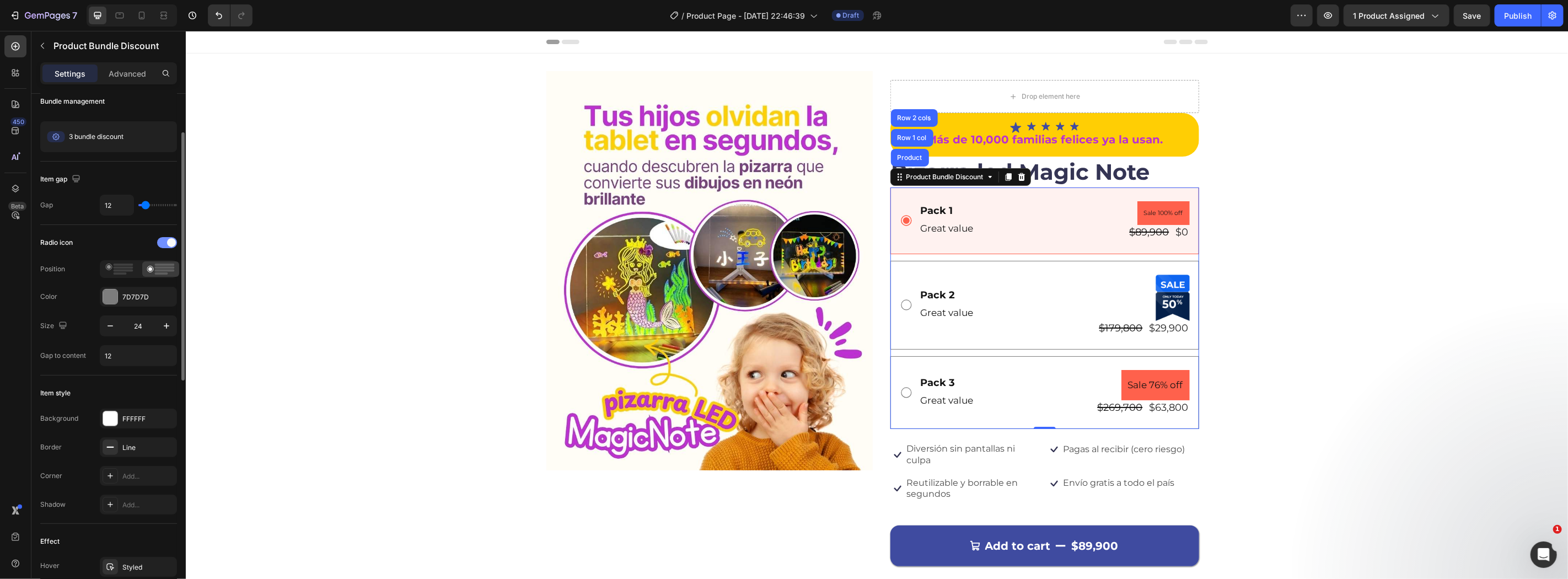
click at [167, 245] on div at bounding box center [167, 242] width 20 height 11
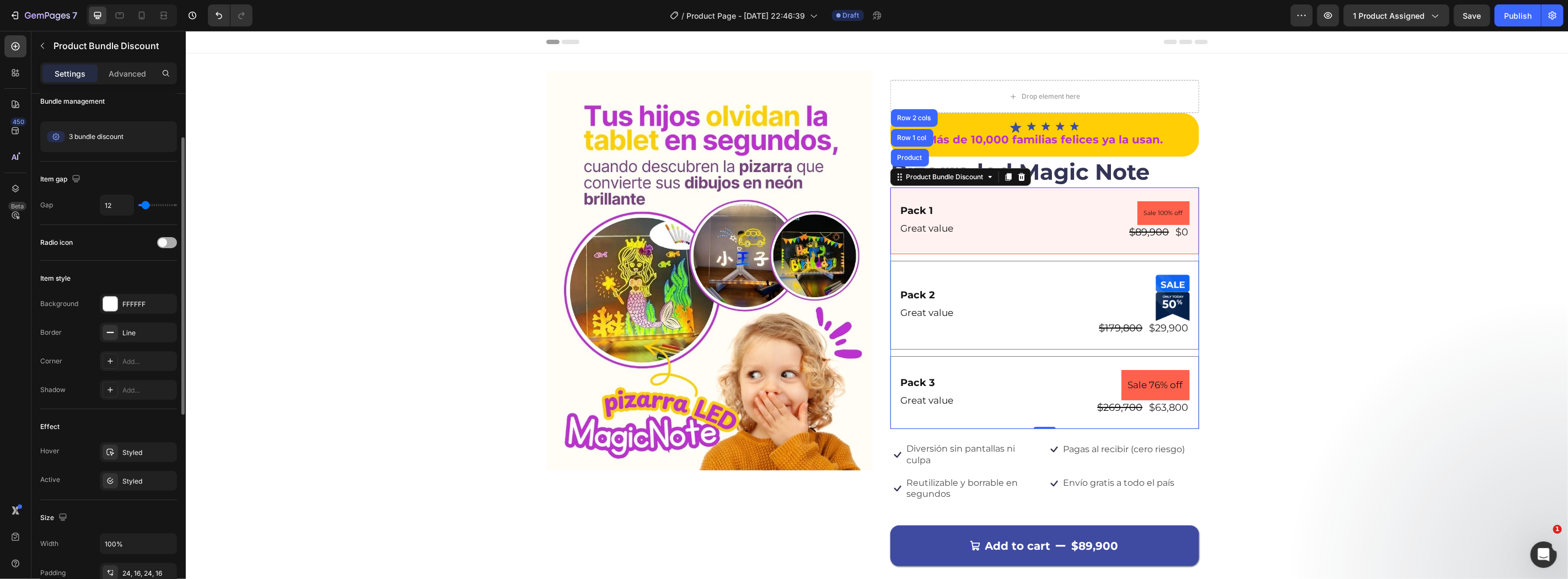
click at [167, 245] on div at bounding box center [167, 242] width 20 height 11
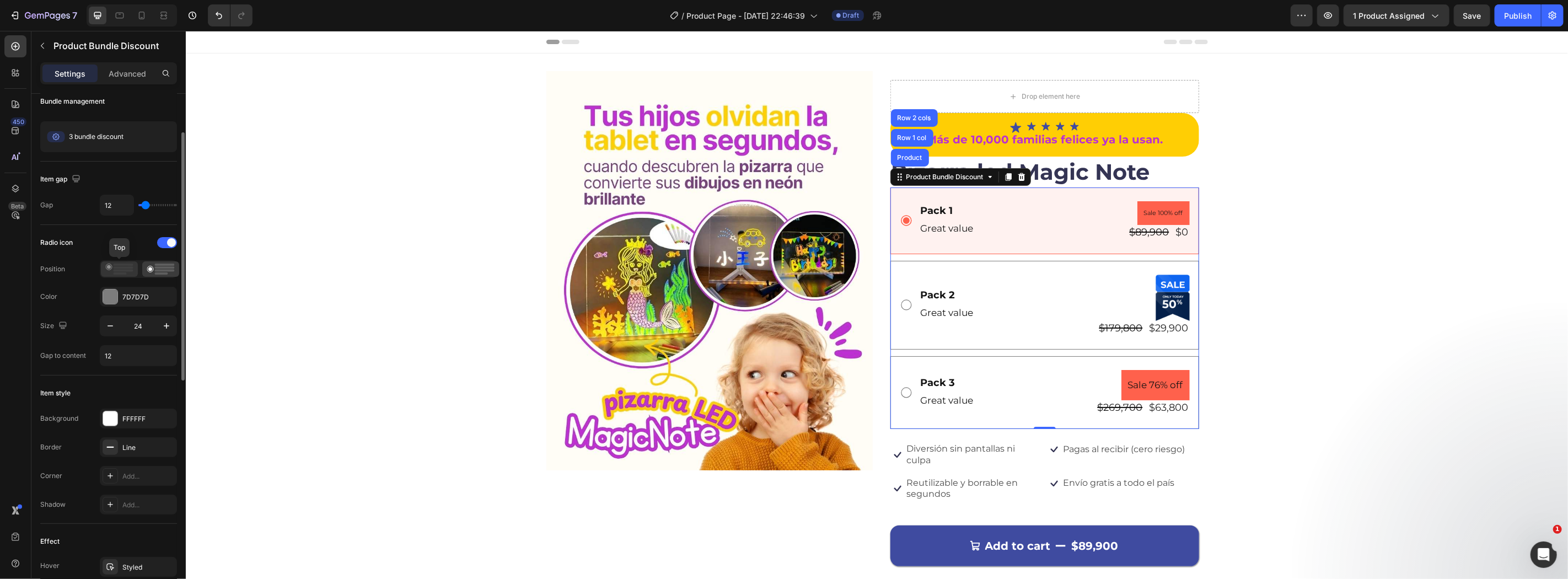
click at [117, 267] on rect at bounding box center [124, 267] width 20 height 2
click at [150, 267] on circle at bounding box center [150, 269] width 4 height 4
click at [161, 331] on icon "button" at bounding box center [166, 326] width 11 height 11
click at [112, 326] on icon "button" at bounding box center [110, 326] width 5 height 1
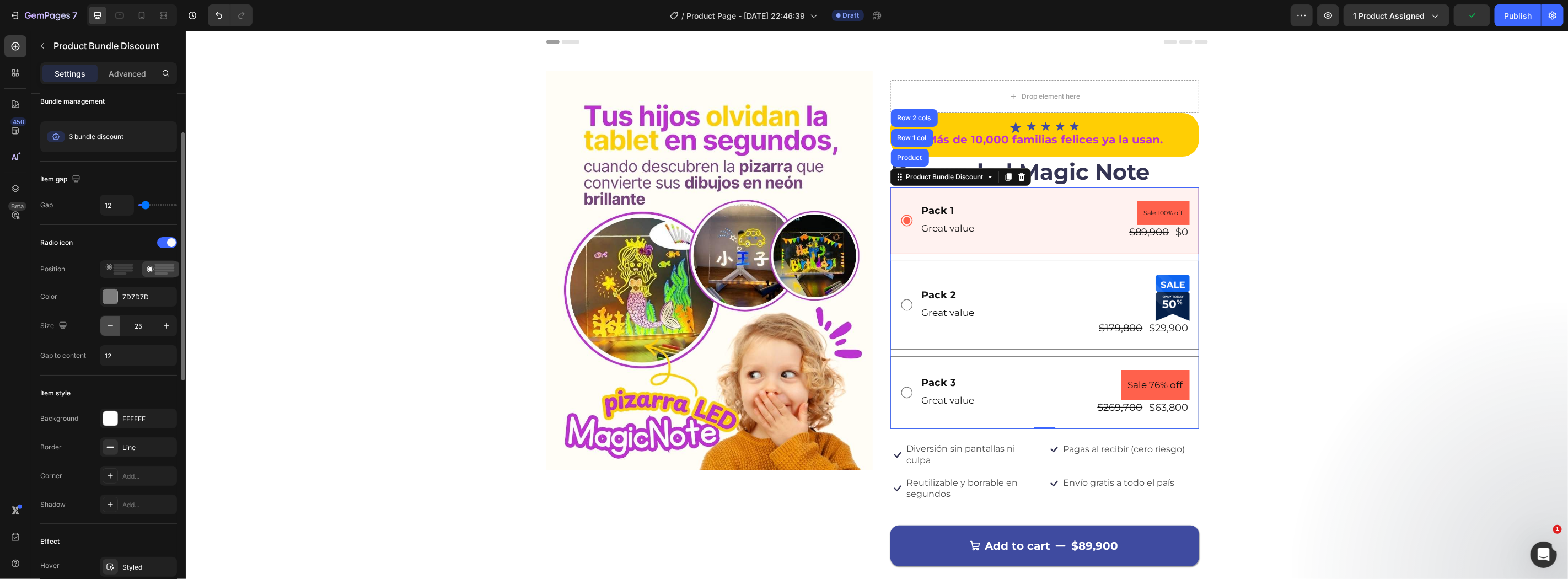
click at [112, 325] on icon "button" at bounding box center [110, 326] width 11 height 11
type input "23"
click at [150, 354] on input "12" at bounding box center [138, 356] width 76 height 20
click at [169, 357] on icon "button" at bounding box center [166, 356] width 11 height 11
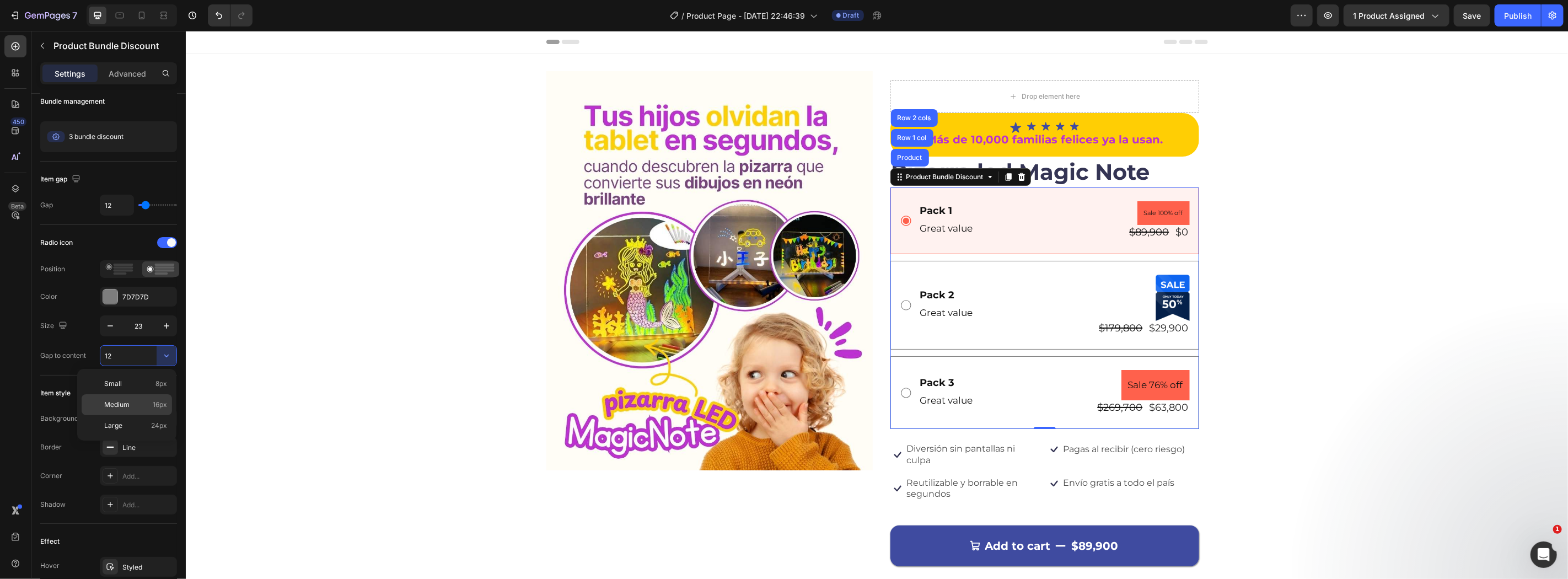
click at [155, 402] on span "16px" at bounding box center [160, 405] width 15 height 10
click at [169, 359] on icon "button" at bounding box center [166, 356] width 11 height 11
drag, startPoint x: 147, startPoint y: 412, endPoint x: 148, endPoint y: 420, distance: 8.1
click at [148, 420] on div "Small 8px Medium 16px Large 24px" at bounding box center [127, 404] width 91 height 63
click at [147, 420] on div "Large 24px" at bounding box center [127, 426] width 91 height 21
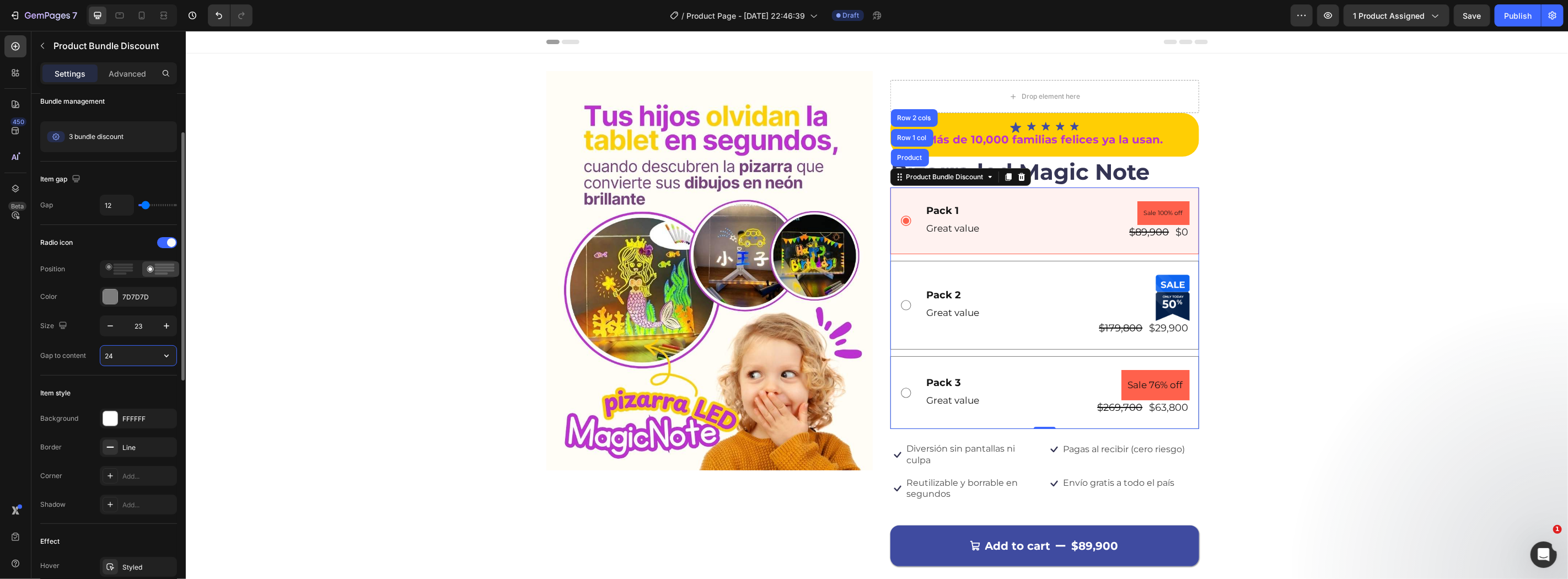
click at [155, 349] on input "24" at bounding box center [138, 356] width 76 height 20
click at [172, 359] on button "button" at bounding box center [166, 356] width 20 height 20
click at [157, 384] on span "8px" at bounding box center [161, 384] width 12 height 10
type input "8"
click at [103, 420] on div at bounding box center [110, 419] width 15 height 15
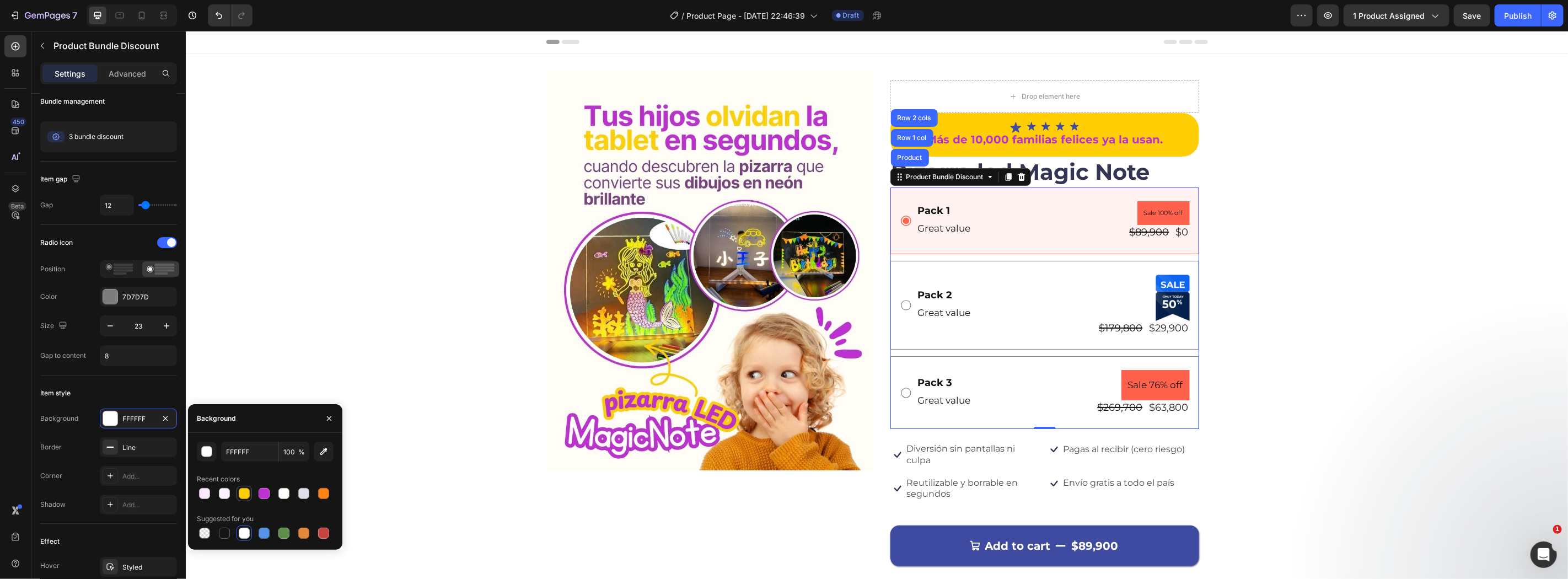
click at [240, 491] on div at bounding box center [244, 494] width 11 height 11
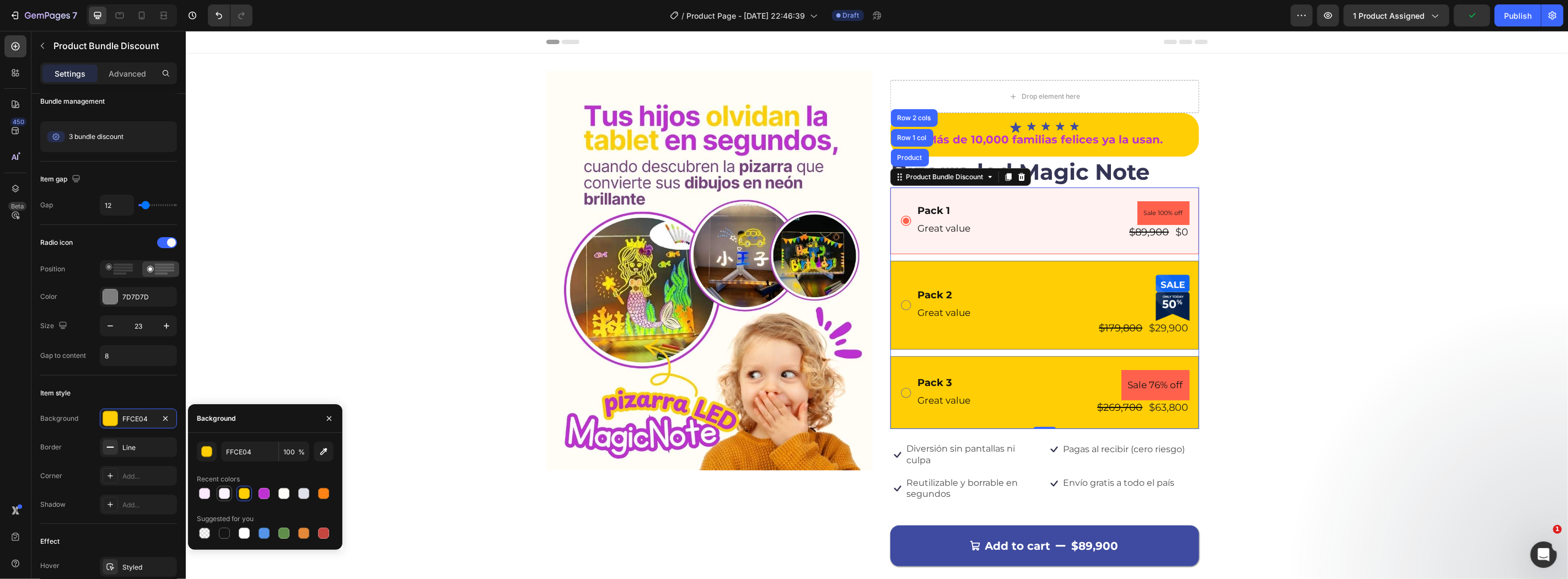
click at [223, 492] on div at bounding box center [225, 494] width 11 height 11
type input "FDF2FF"
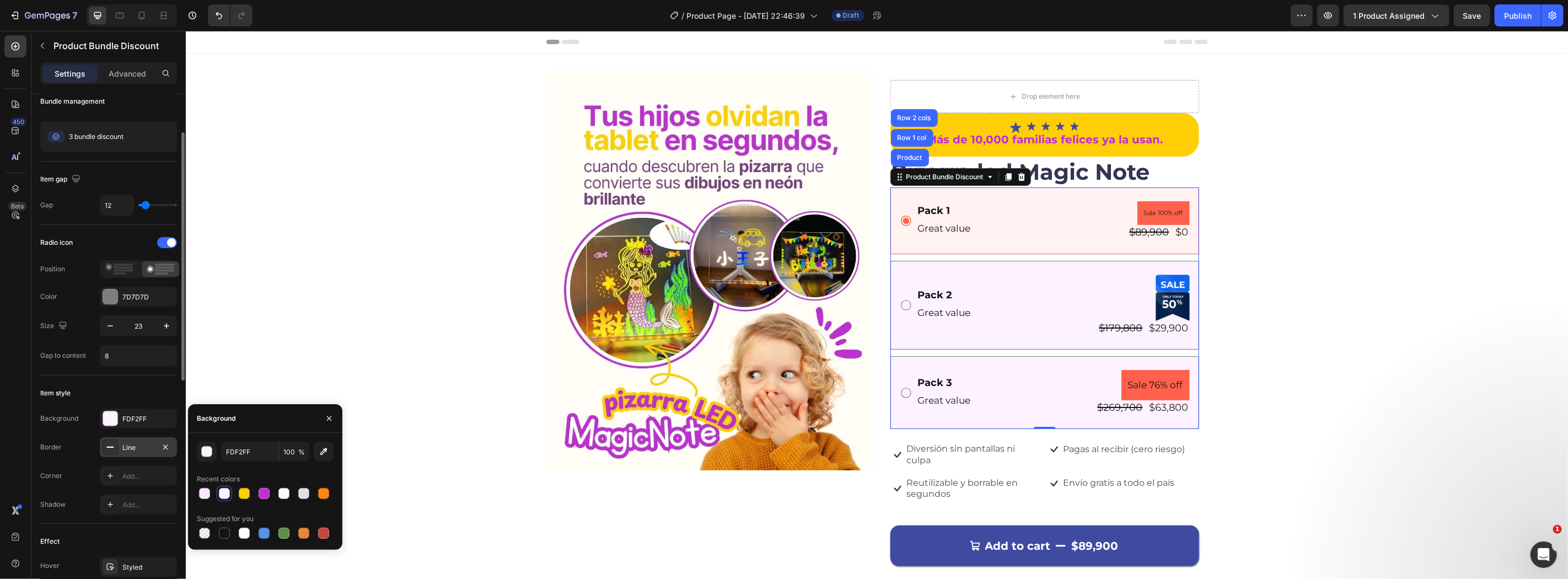
click at [147, 449] on div "Line" at bounding box center [138, 447] width 32 height 10
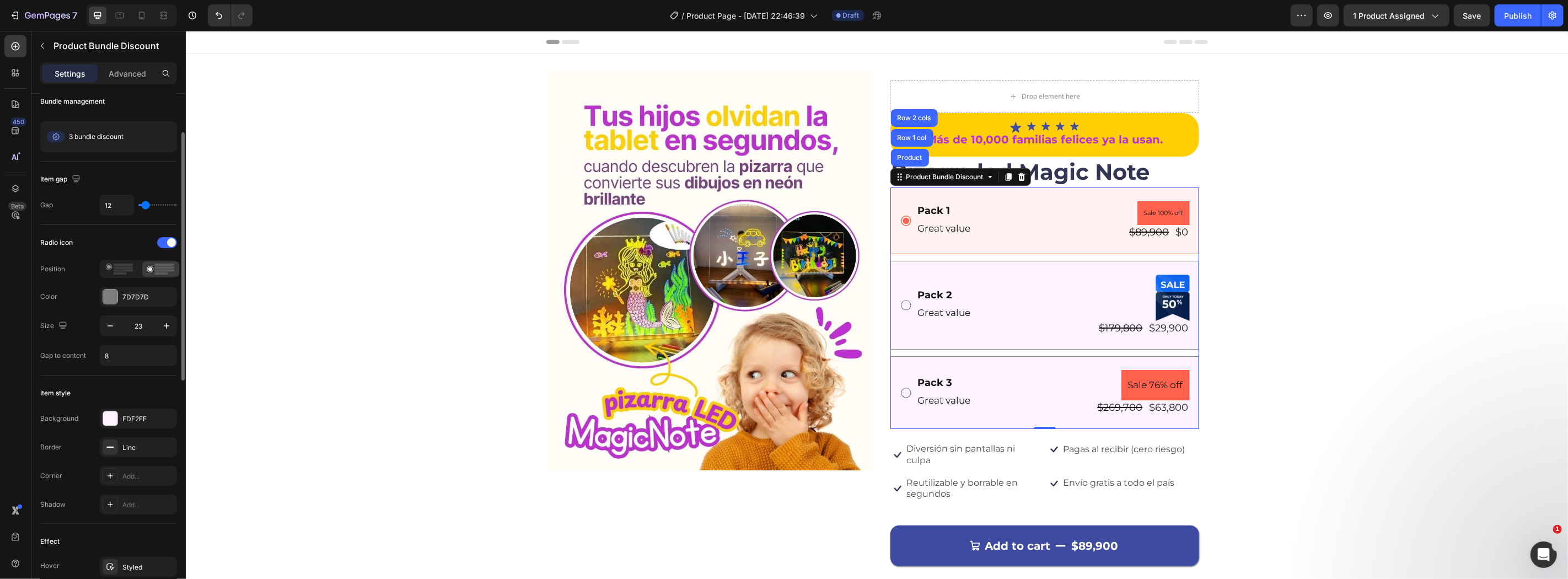
click at [79, 473] on div "Corner Add..." at bounding box center [108, 475] width 137 height 20
click at [135, 505] on div "Add..." at bounding box center [148, 505] width 52 height 10
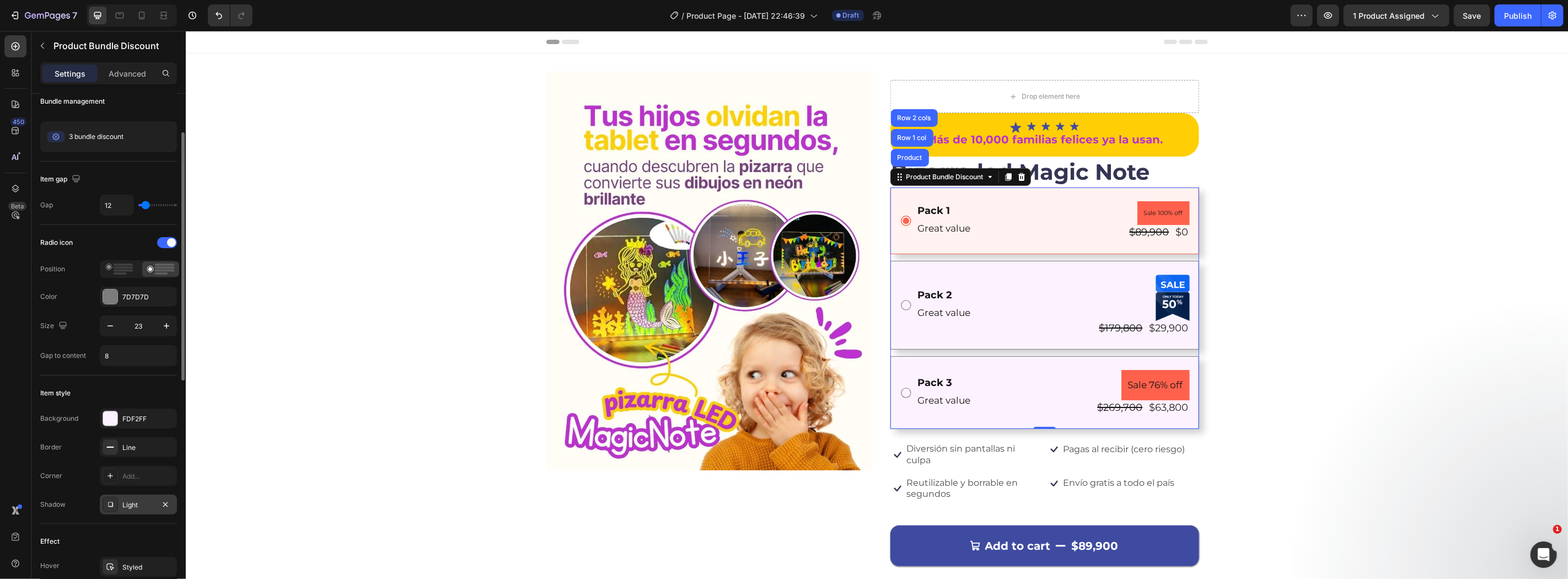
click at [91, 530] on div "Effect Hover Styled Active Styled" at bounding box center [108, 569] width 137 height 91
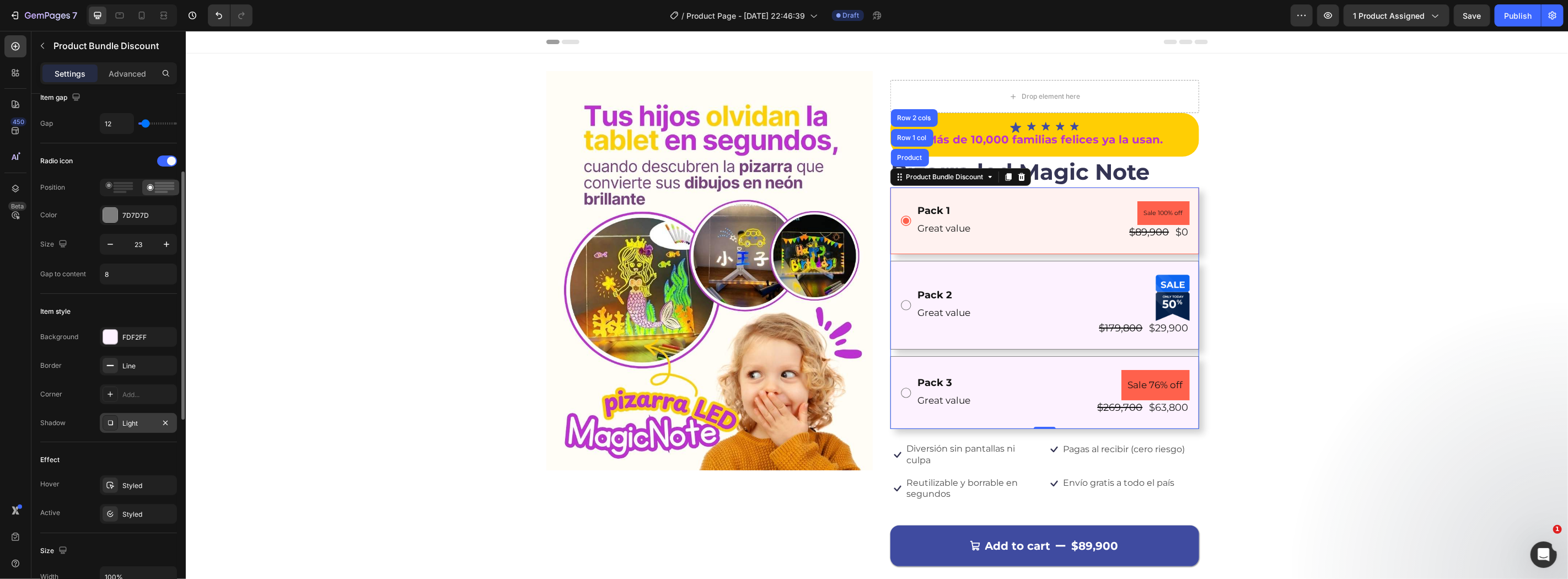
click at [135, 497] on div "Hover Styled Active Styled" at bounding box center [108, 500] width 137 height 49
click at [145, 483] on div "Styled" at bounding box center [138, 486] width 32 height 10
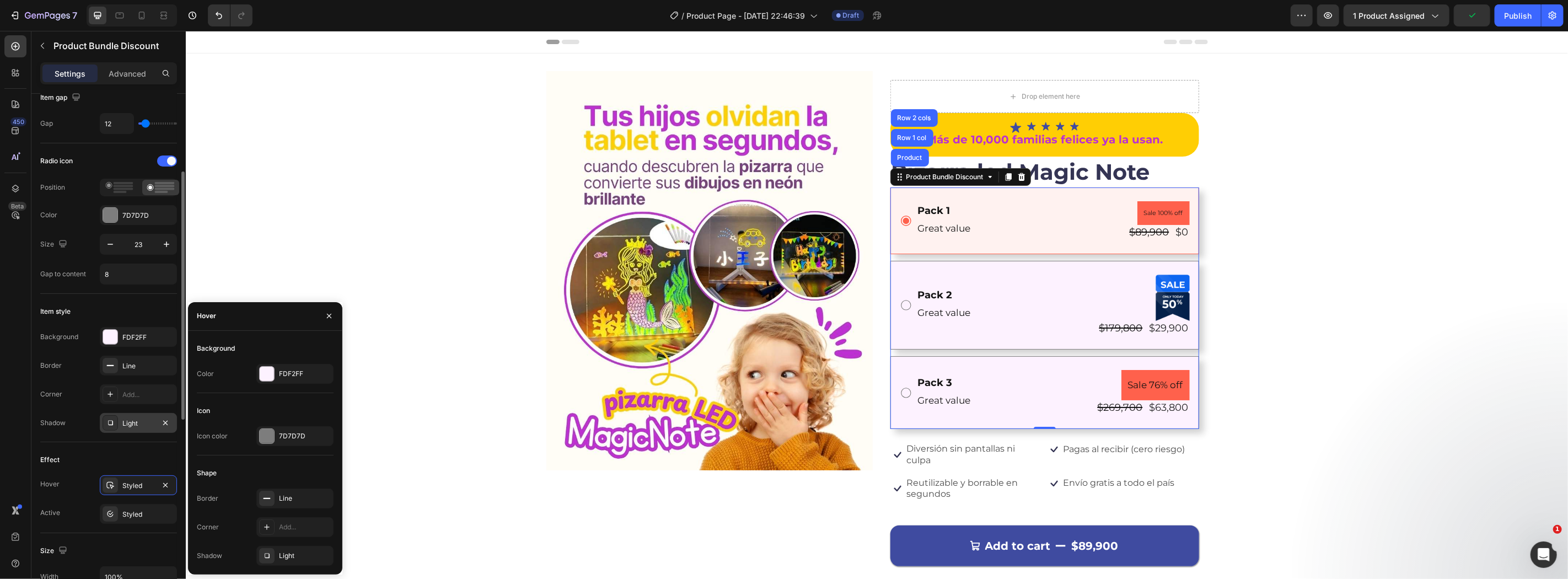
click at [93, 536] on div "Size Width 100% Padding 24, 16, 24, 16" at bounding box center [108, 579] width 137 height 92
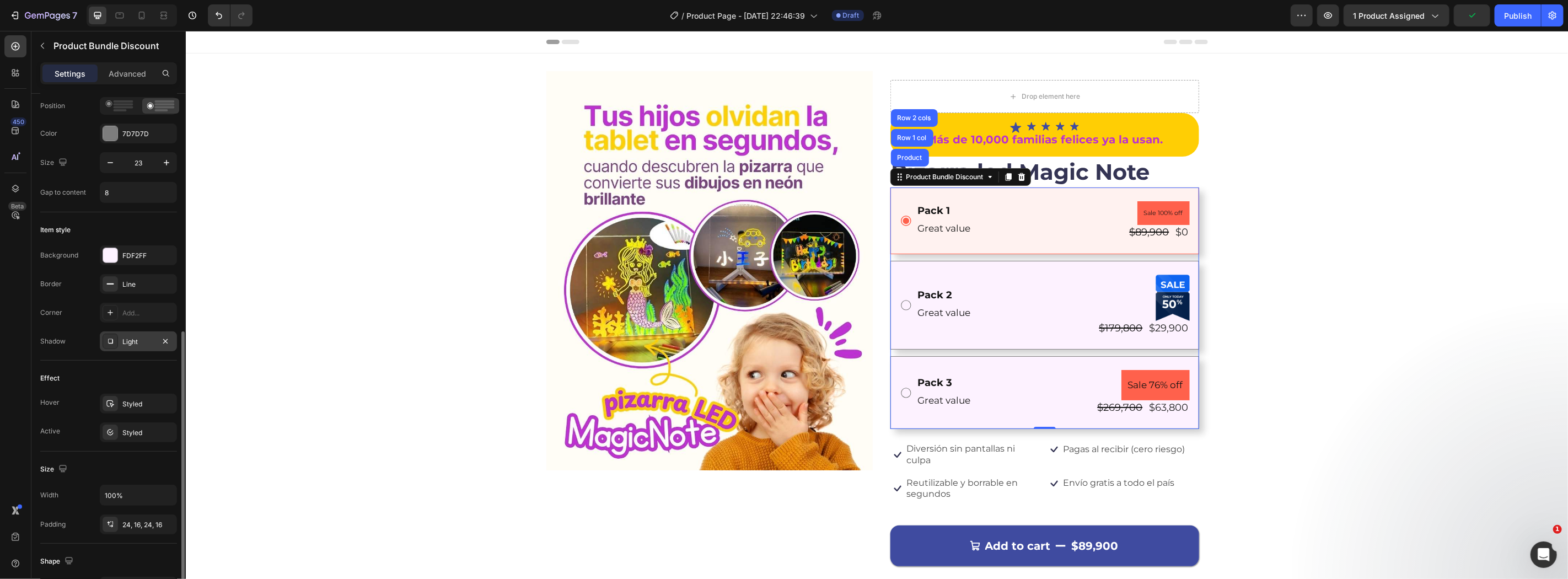
scroll to position [326, 0]
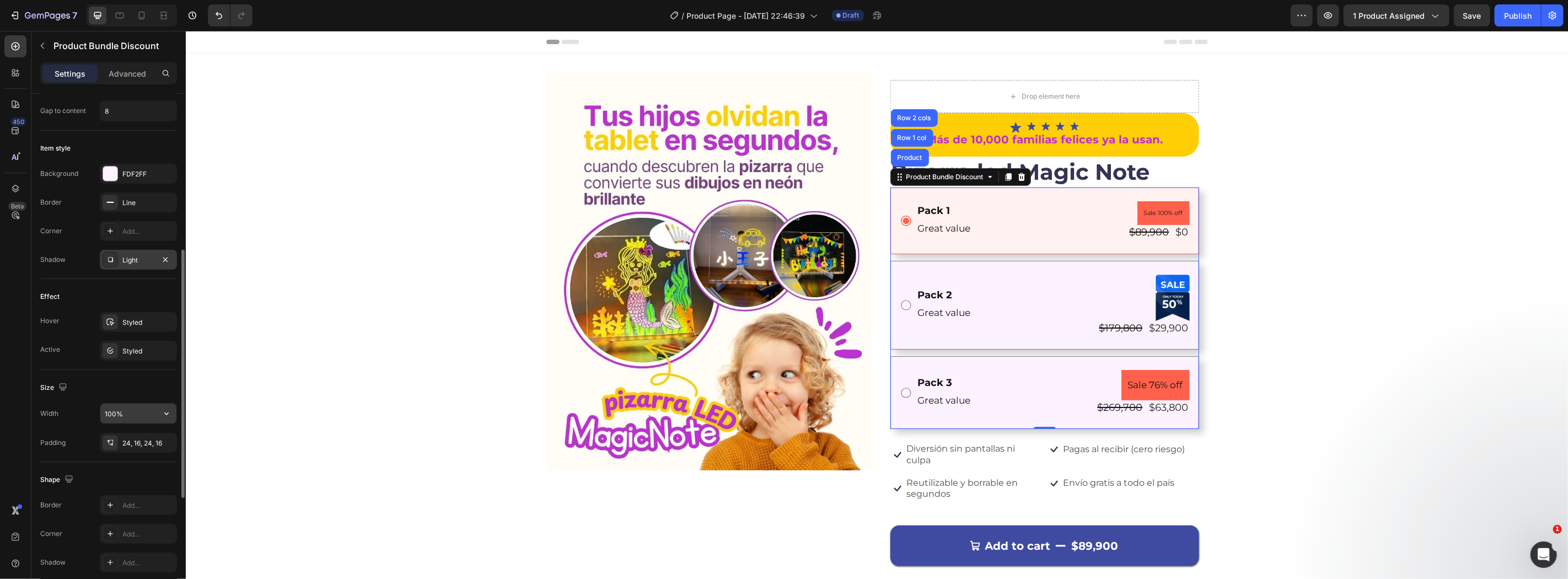
click at [142, 415] on input "100%" at bounding box center [138, 413] width 76 height 20
click at [169, 421] on button "button" at bounding box center [166, 413] width 20 height 20
click at [149, 483] on span "100px" at bounding box center [158, 484] width 19 height 10
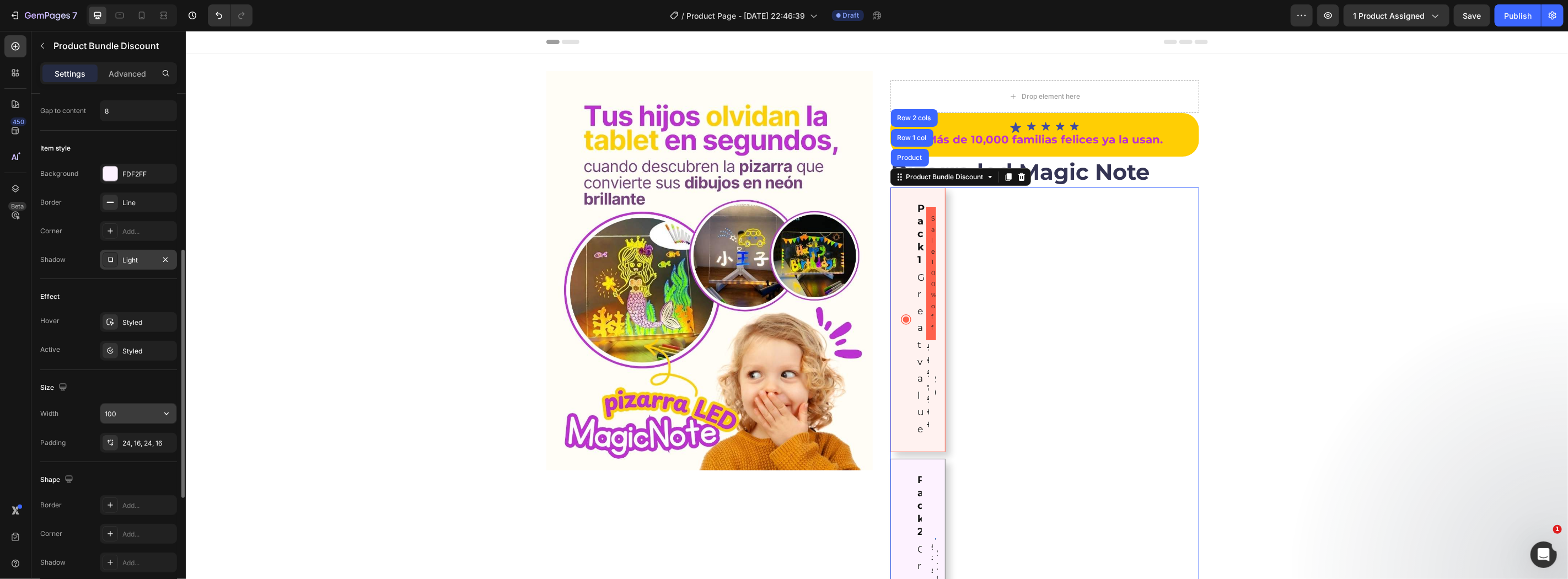
click at [149, 418] on input "100" at bounding box center [138, 413] width 76 height 20
click at [163, 421] on button "button" at bounding box center [166, 413] width 20 height 20
click at [152, 465] on span "100%" at bounding box center [158, 463] width 18 height 10
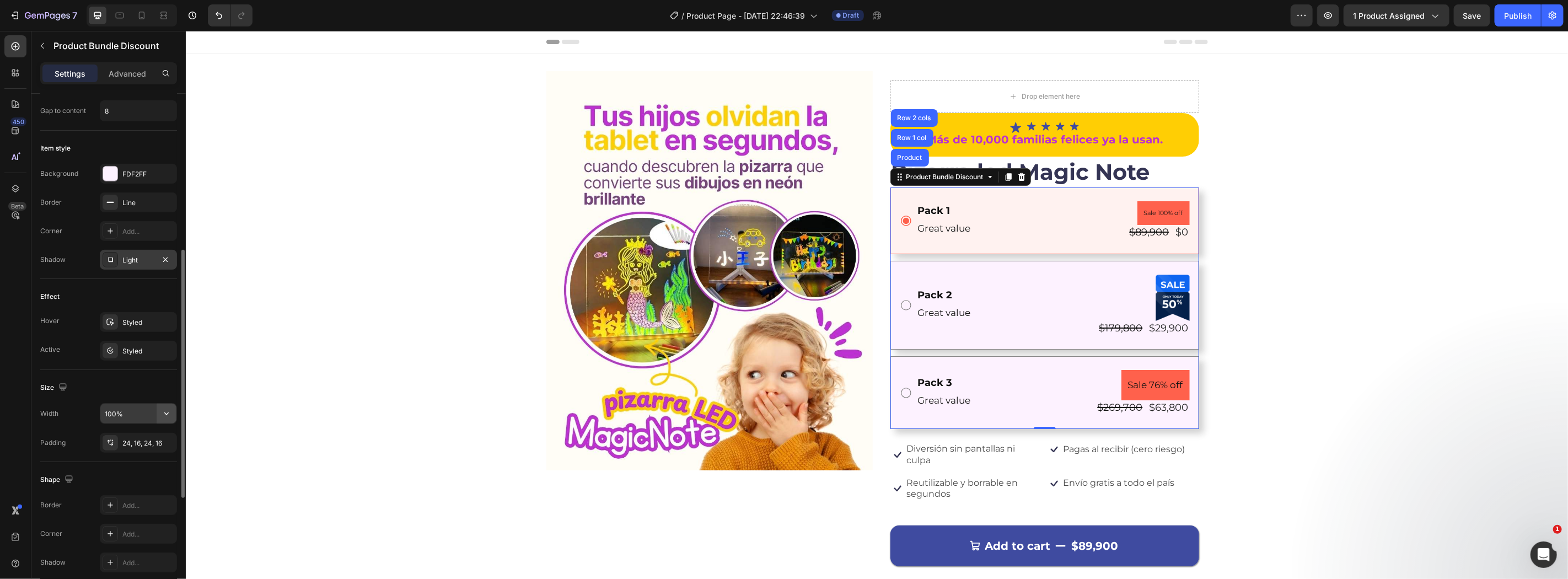
click at [161, 406] on button "button" at bounding box center [166, 413] width 20 height 20
click at [155, 504] on span "200px" at bounding box center [157, 505] width 21 height 10
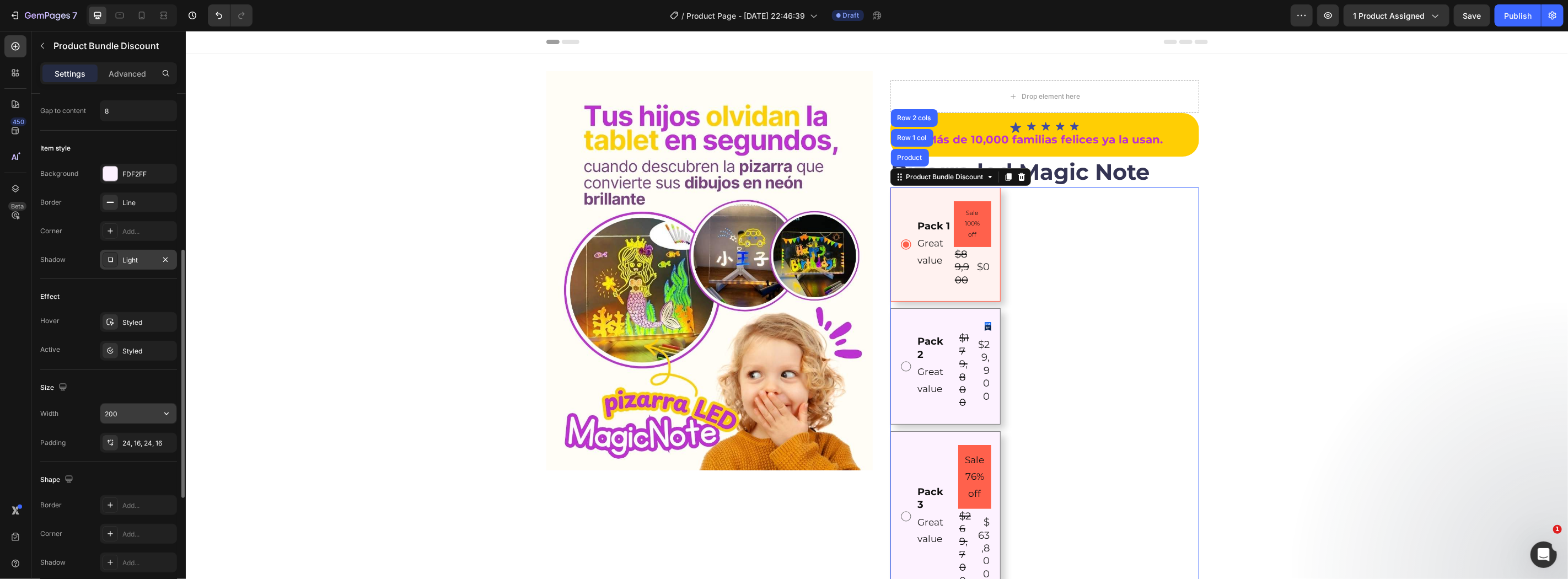
click at [171, 416] on icon "button" at bounding box center [166, 413] width 11 height 11
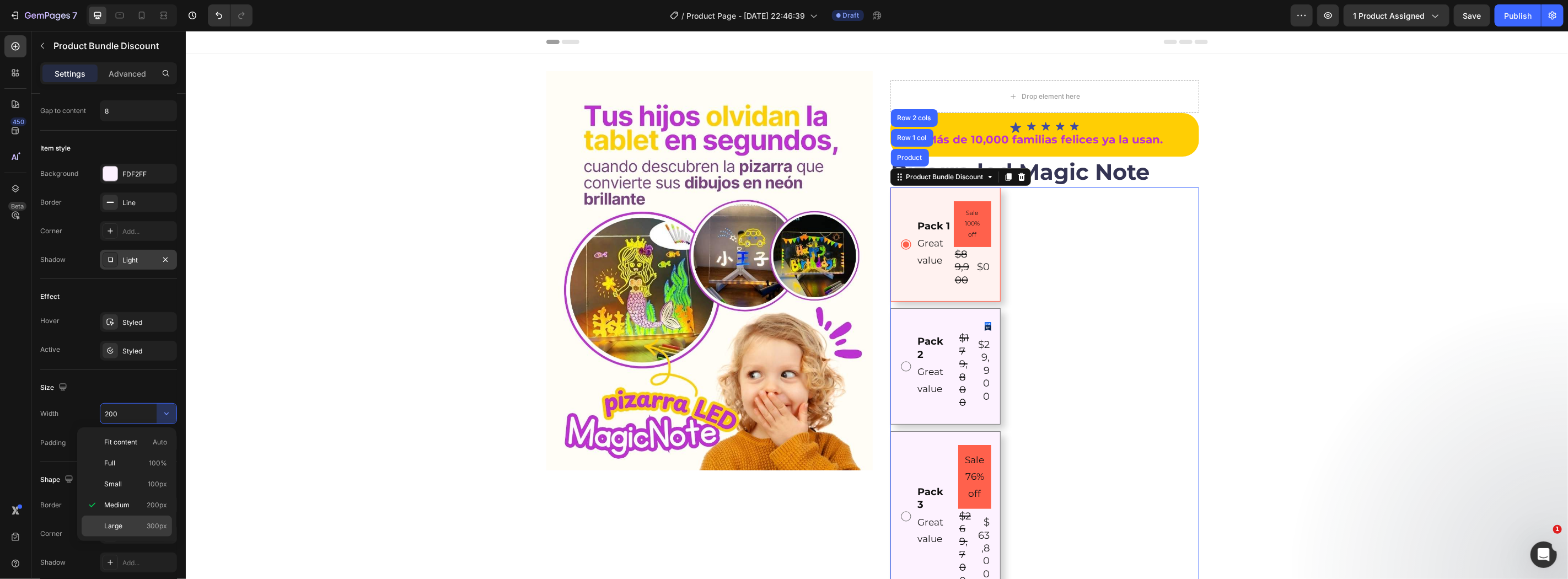
click at [156, 522] on span "300px" at bounding box center [157, 526] width 21 height 10
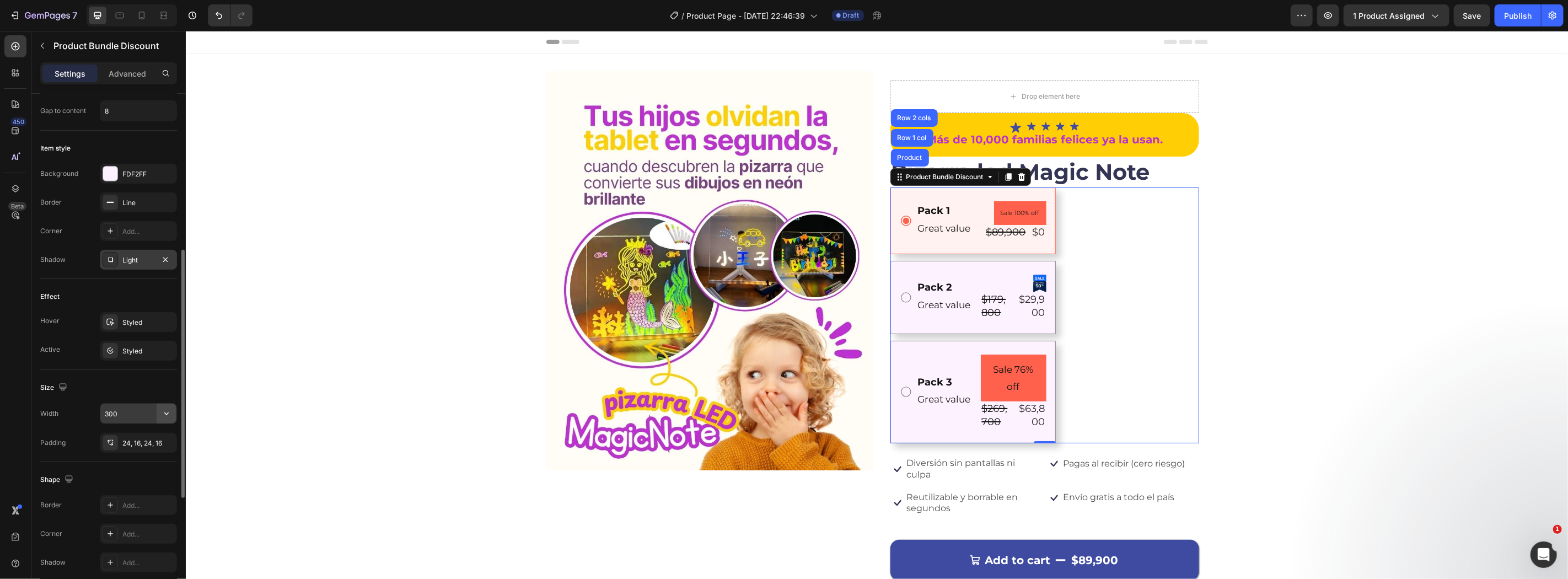
click at [167, 414] on icon "button" at bounding box center [166, 414] width 4 height 3
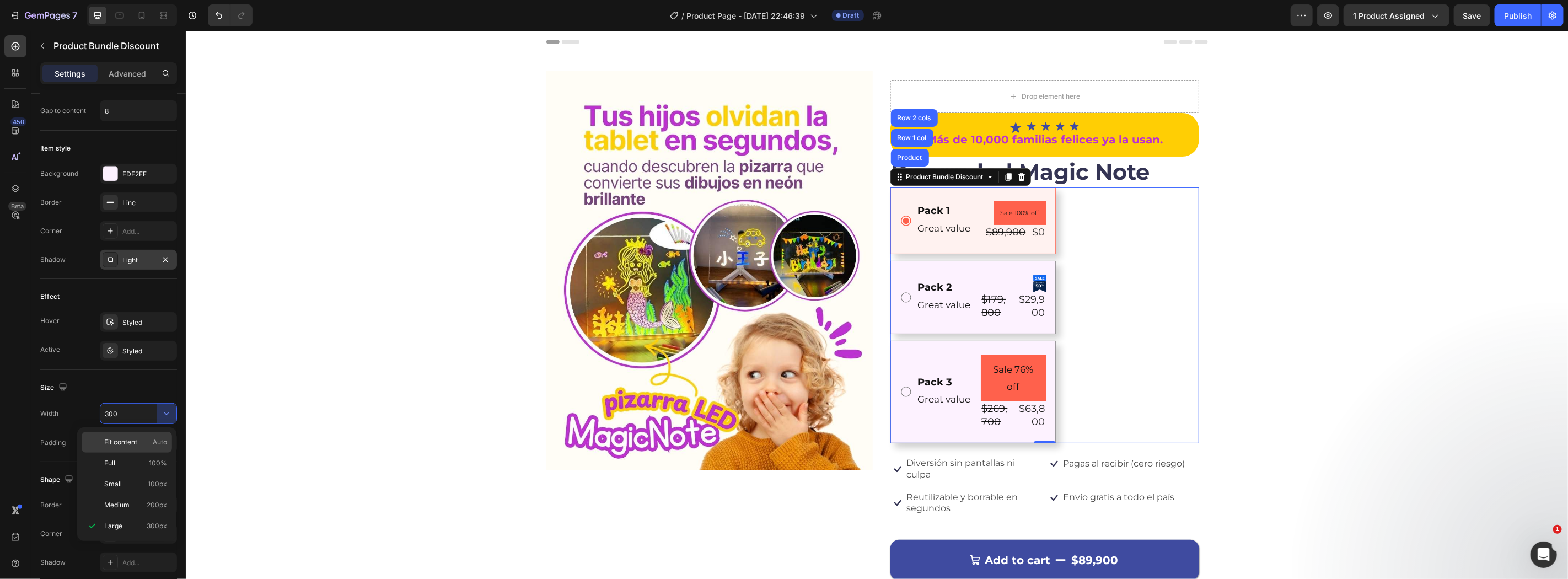
click at [160, 440] on span "Auto" at bounding box center [160, 442] width 15 height 10
type input "Auto"
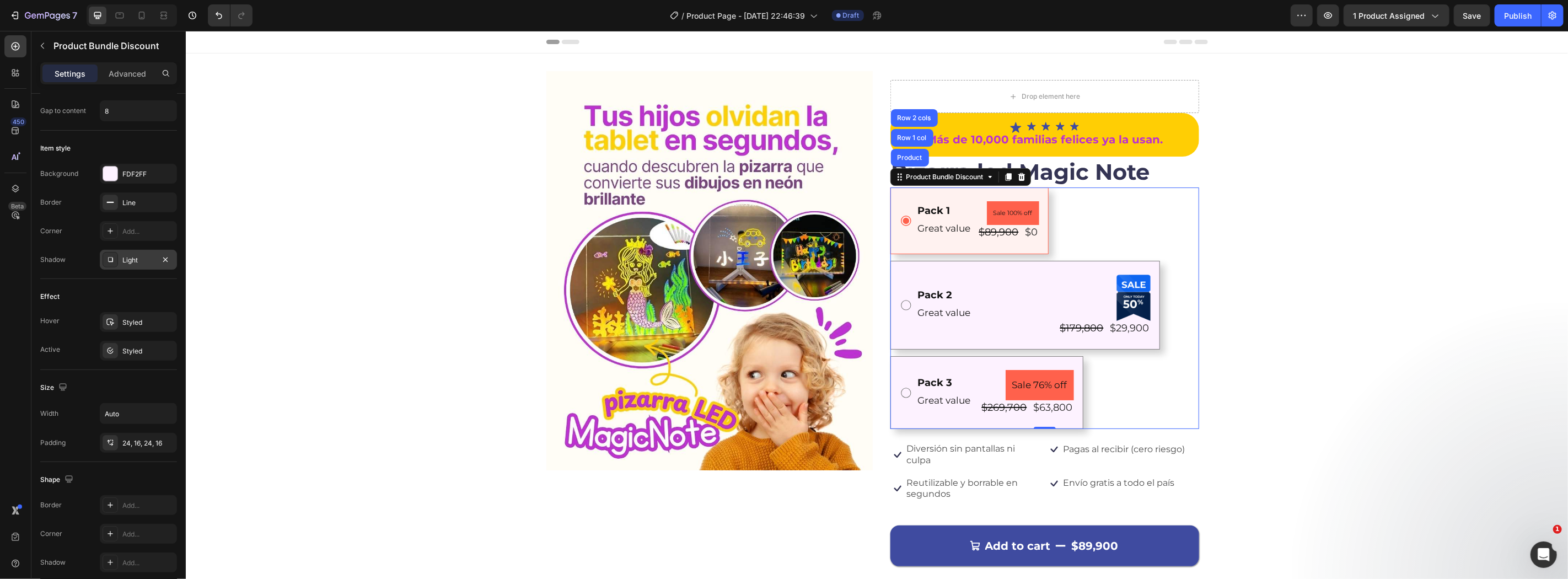
click at [0, 0] on button "button" at bounding box center [0, 0] width 0 height 0
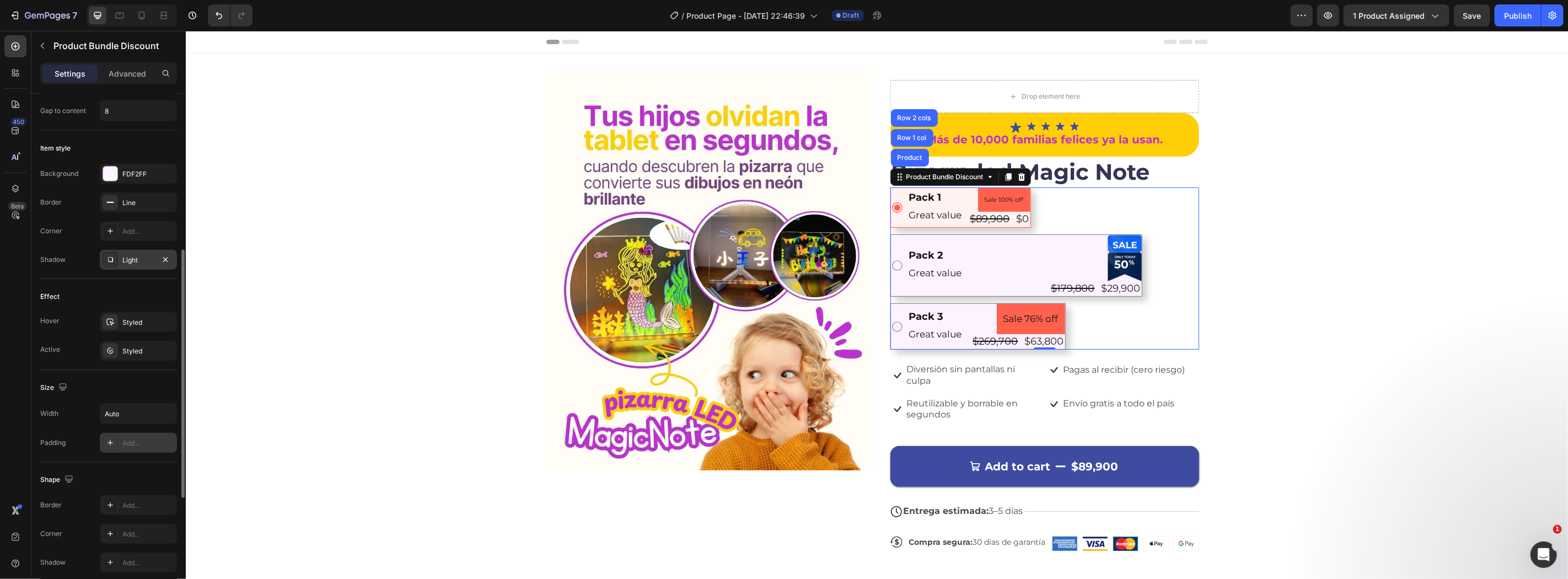
click at [124, 440] on div "Add..." at bounding box center [148, 443] width 52 height 10
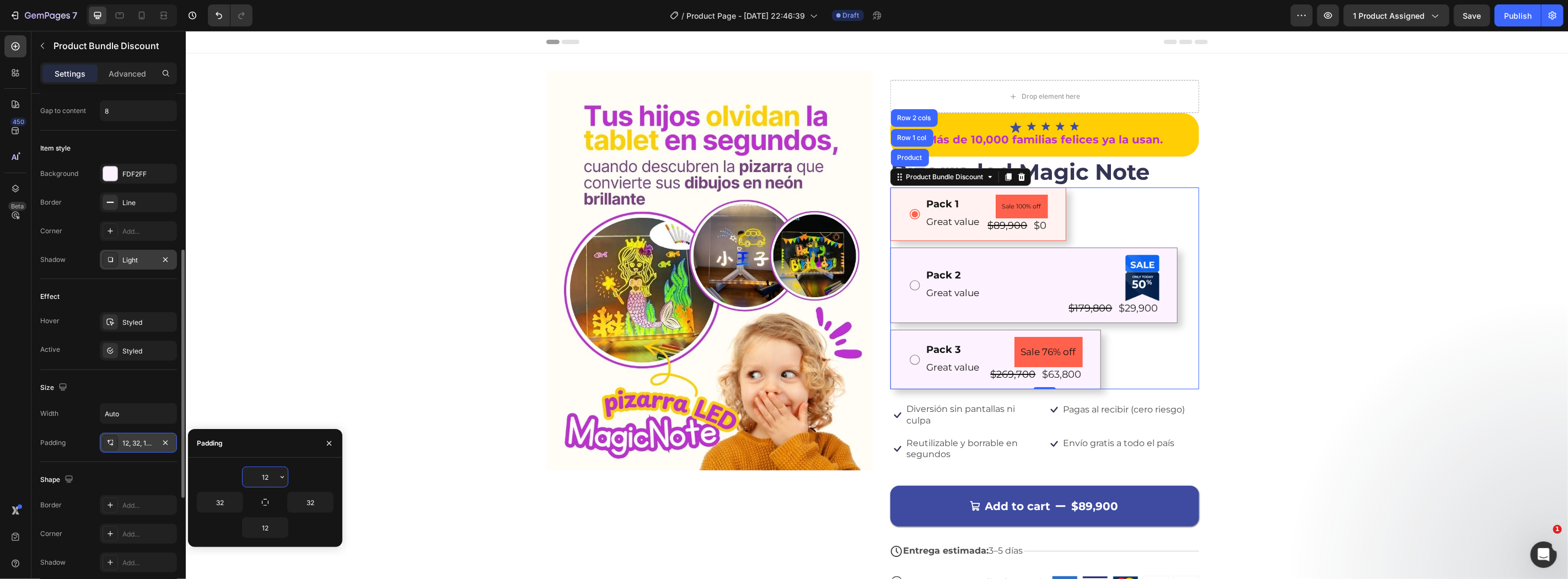
click at [142, 447] on div "12, 32, 12, 32" at bounding box center [138, 443] width 32 height 10
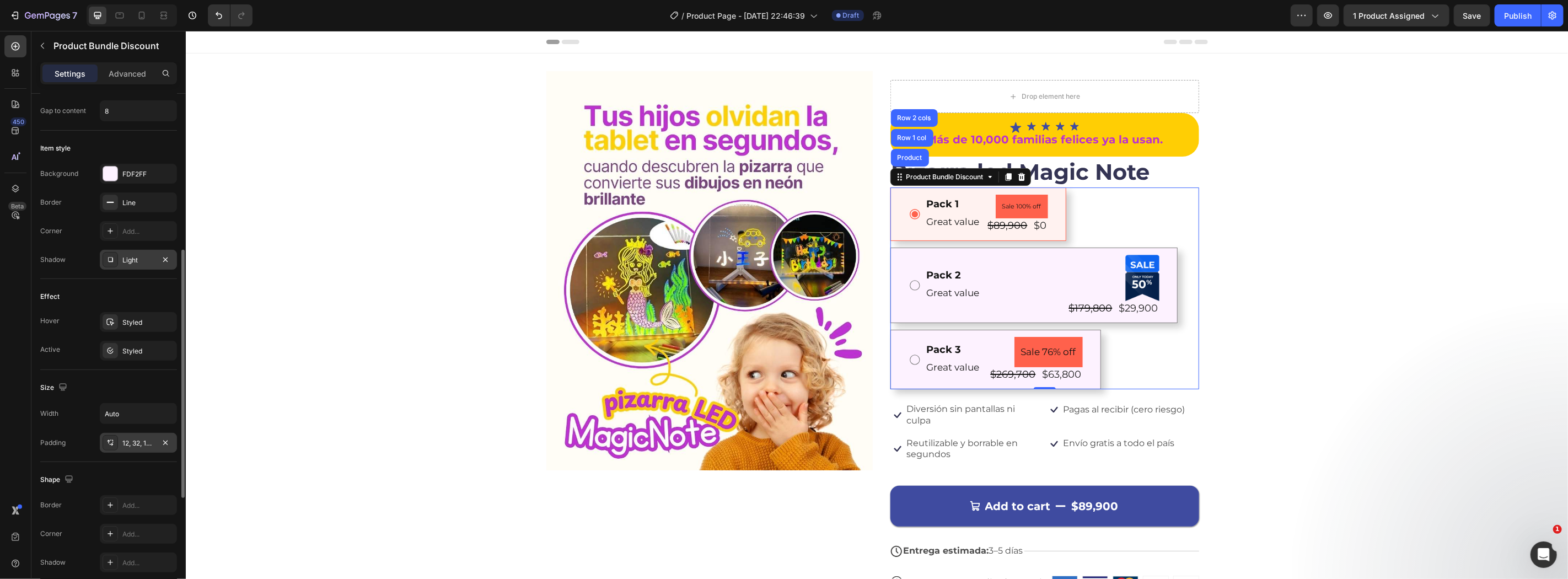
click at [142, 447] on div "12, 32, 12, 32" at bounding box center [138, 443] width 32 height 10
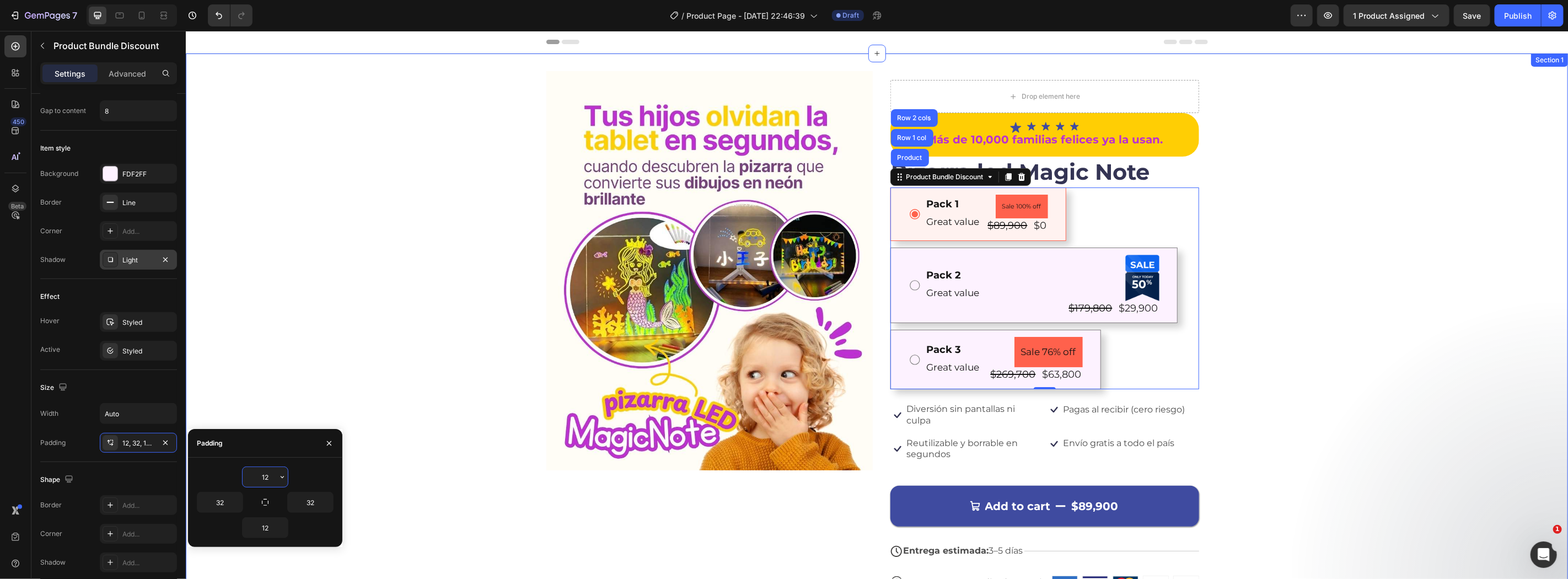
click at [1325, 342] on div "Image Drop element here Icon Icon Icon Icon Icon Icon List Más de 10,000 famili…" at bounding box center [876, 348] width 1382 height 555
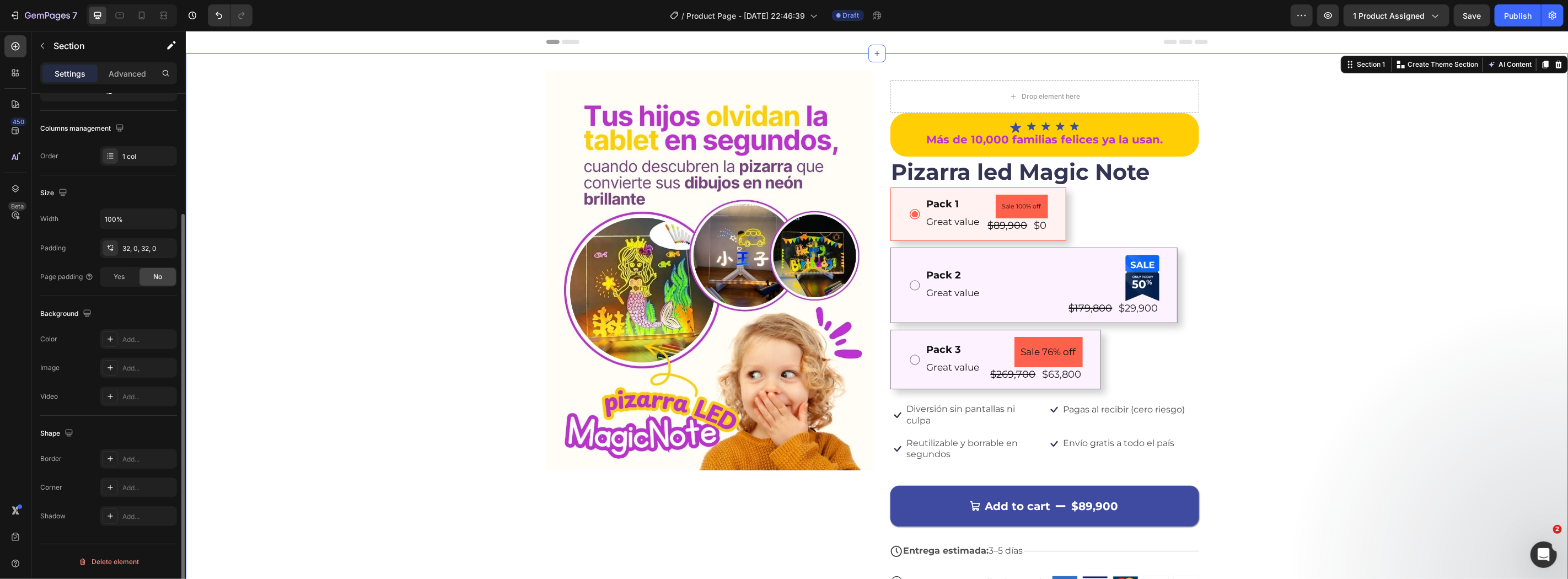
scroll to position [0, 0]
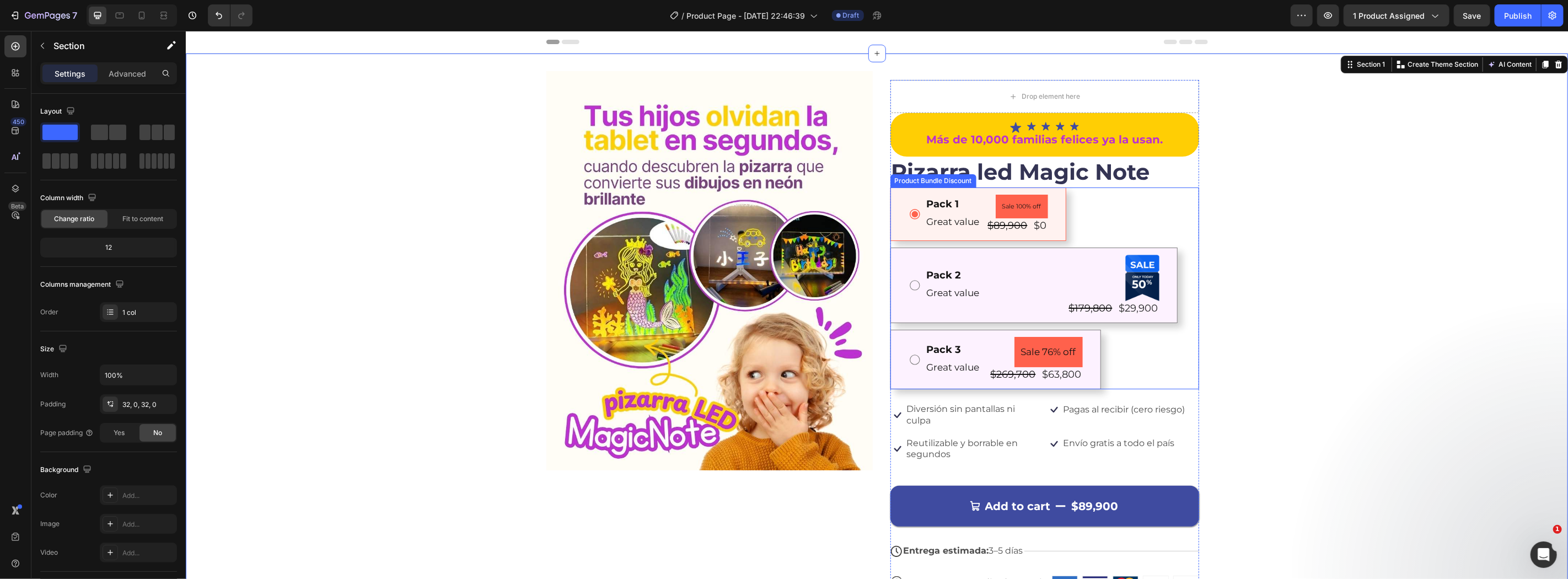
click at [1117, 220] on div "Pack 1 Text Block Great value Text Block Sale 100% off Product Badge $89,900 Pr…" at bounding box center [1044, 288] width 309 height 202
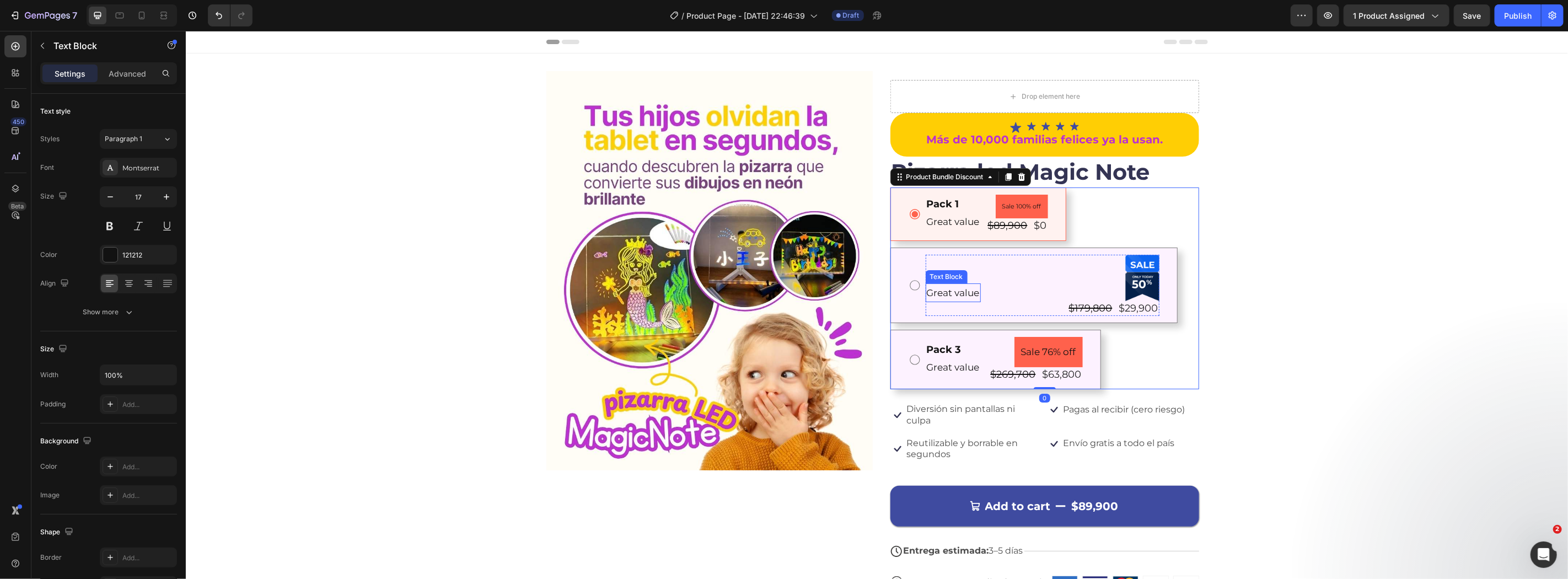
click at [931, 279] on div "Text Block" at bounding box center [946, 276] width 42 height 13
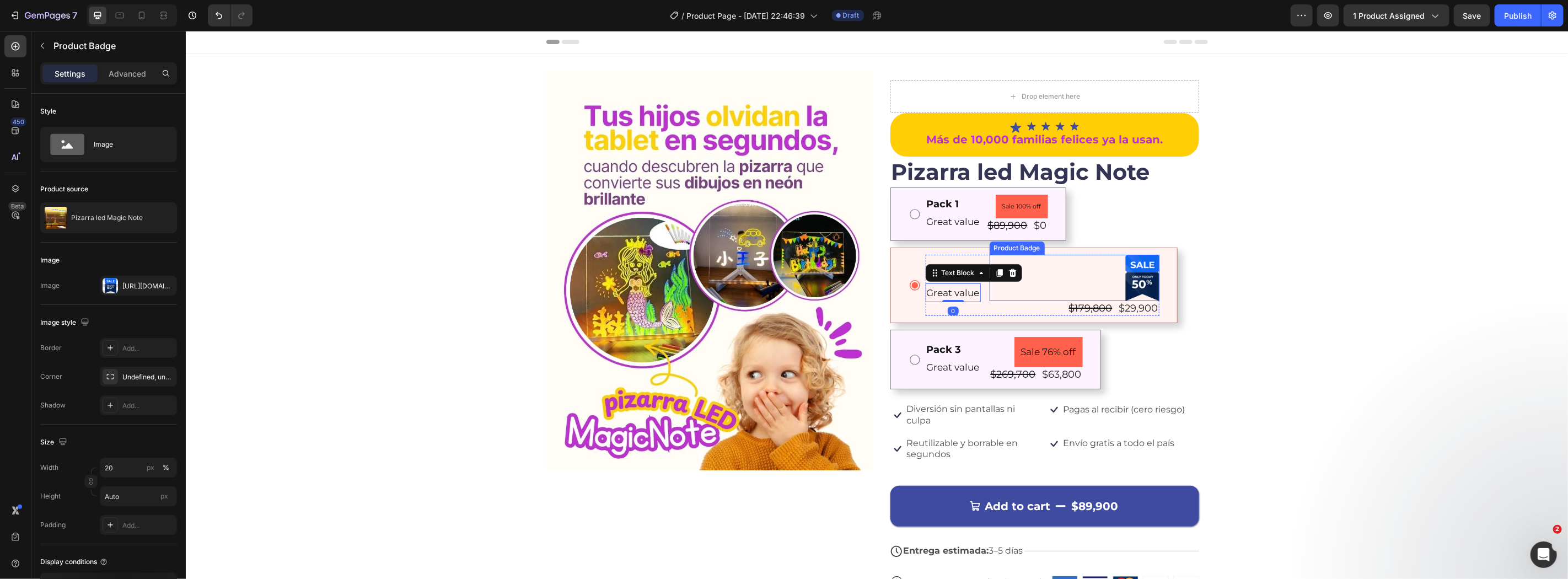
click at [1029, 272] on div at bounding box center [1074, 278] width 170 height 46
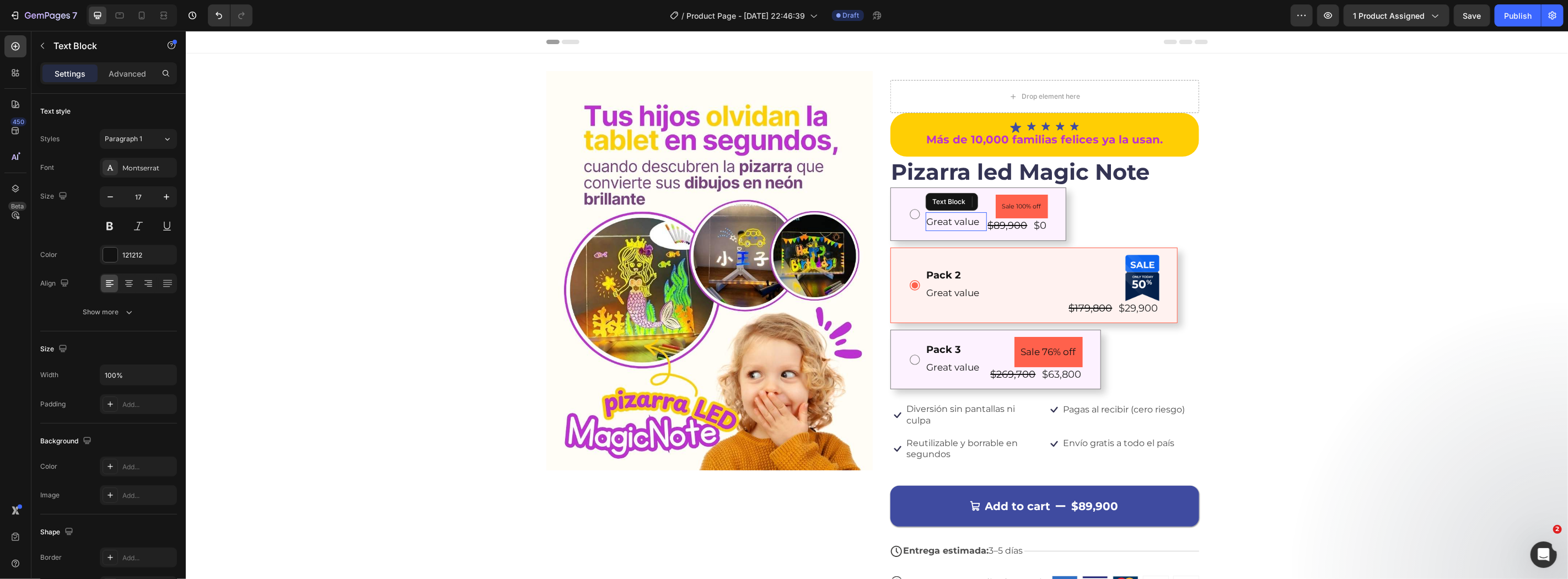
click at [975, 222] on p "Great value" at bounding box center [956, 222] width 59 height 17
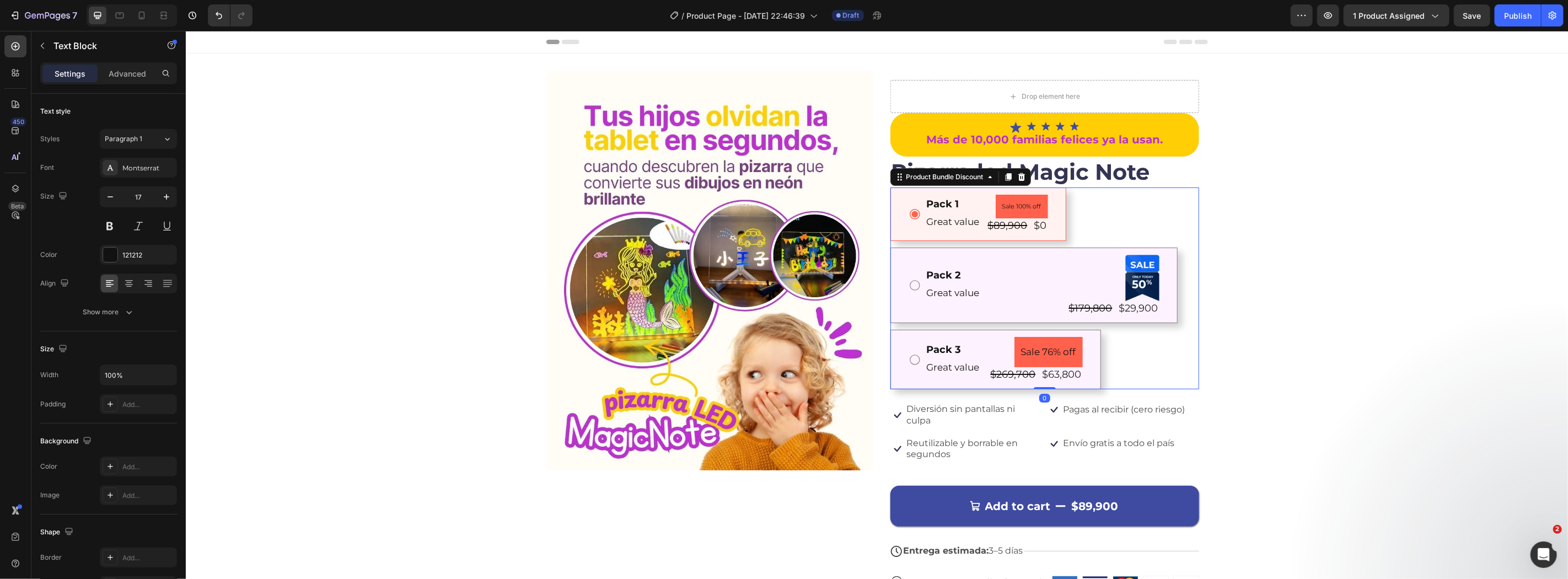
click at [1060, 219] on div "Pack 1 Text Block Great value Text Block Sale 100% off Product Badge $89,900 Pr…" at bounding box center [978, 214] width 176 height 54
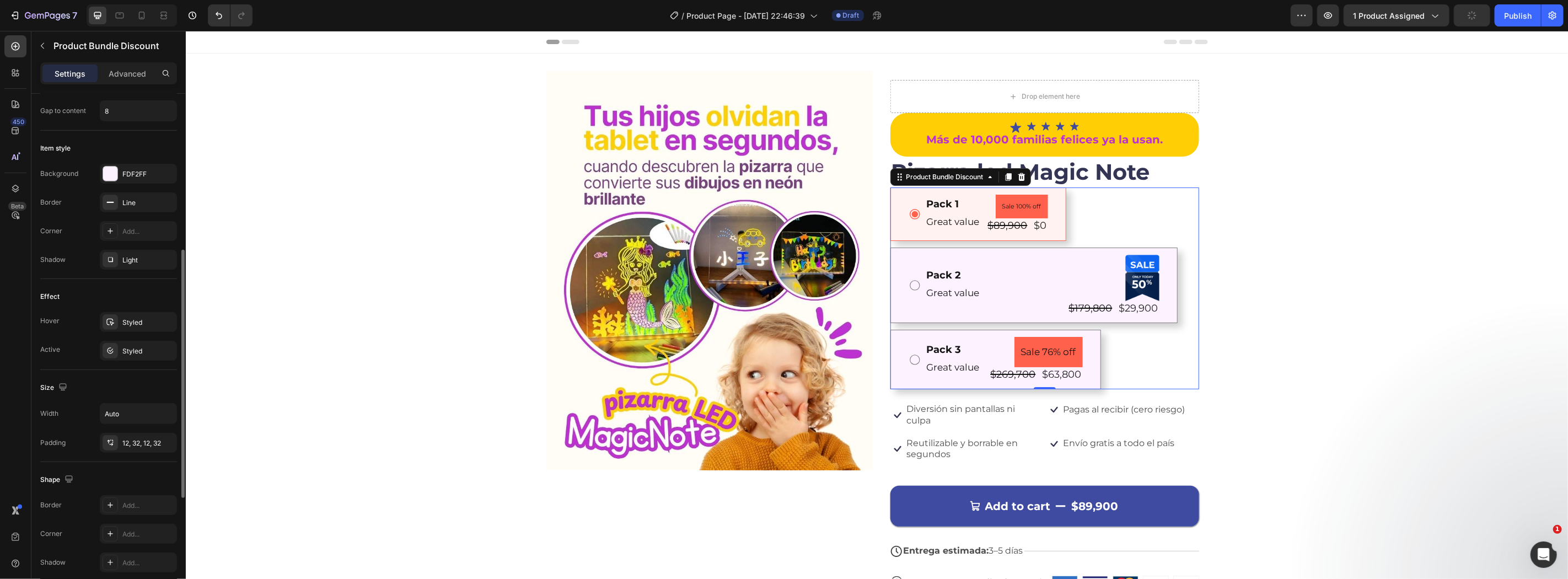
scroll to position [559, 0]
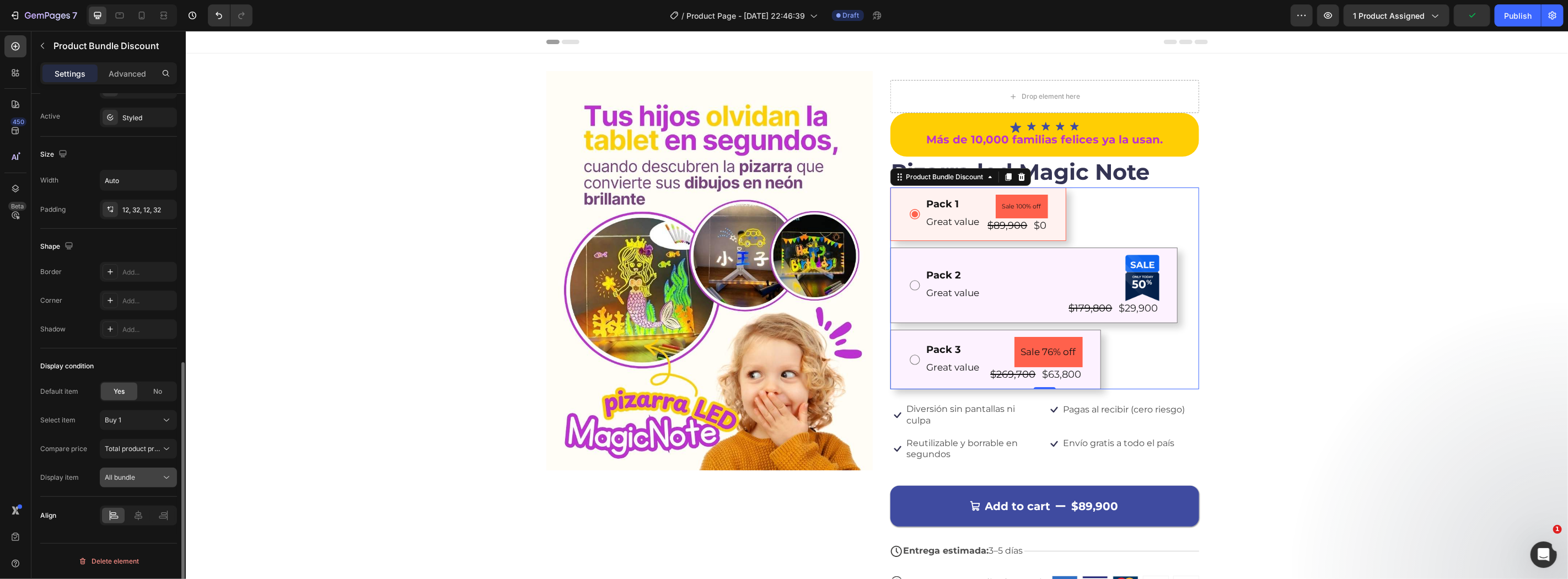
click at [141, 484] on button "All bundle" at bounding box center [138, 477] width 77 height 20
click at [132, 526] on span "Hide all no-discount bundles" at bounding box center [122, 526] width 88 height 10
click at [142, 471] on button "Hide all no-discount bundles" at bounding box center [138, 477] width 77 height 20
click at [122, 500] on p "All bundle" at bounding box center [122, 505] width 88 height 10
click at [142, 447] on span "Total product price" at bounding box center [134, 449] width 59 height 9
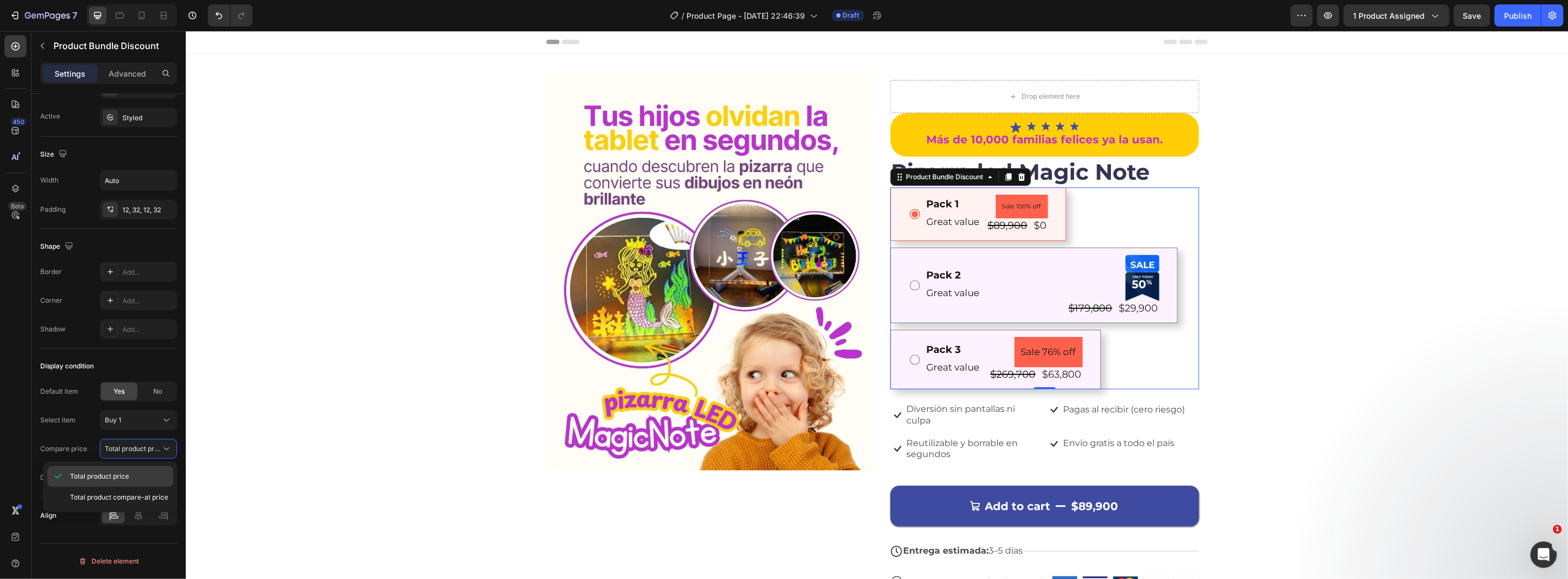
click at [120, 476] on span "Total product price" at bounding box center [99, 476] width 59 height 10
click at [148, 384] on div "No" at bounding box center [158, 391] width 37 height 18
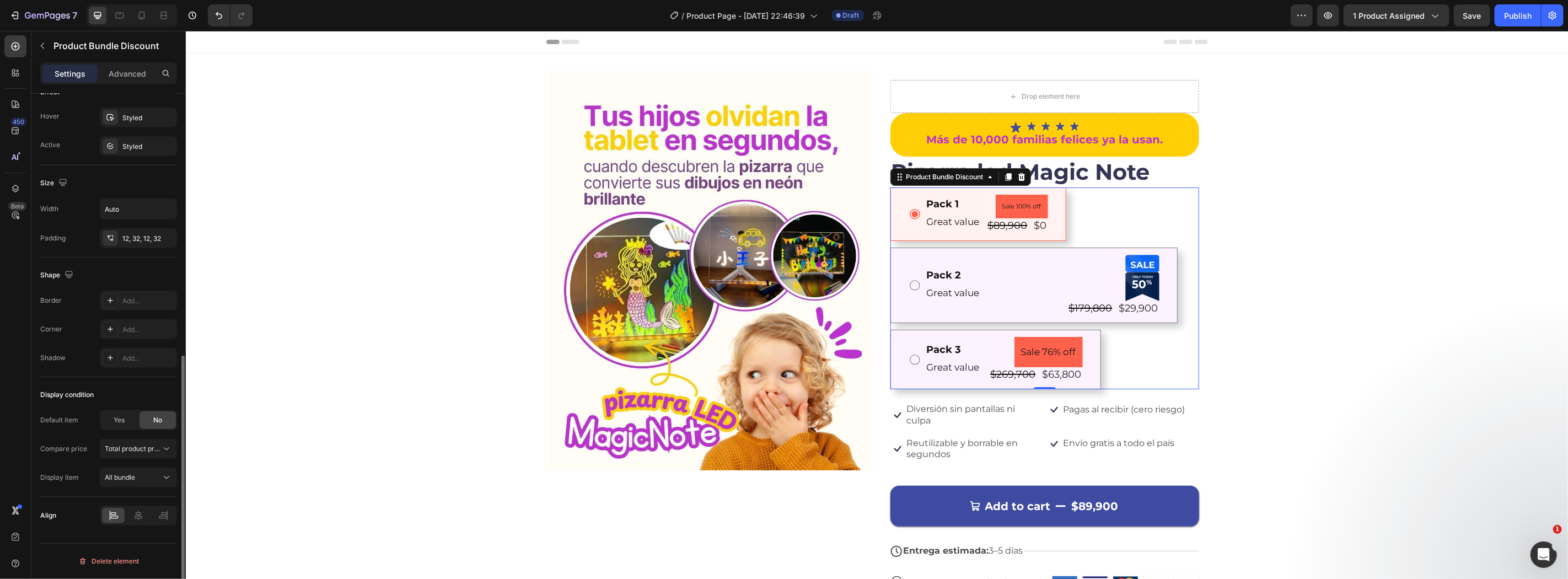
scroll to position [530, 0]
click at [123, 384] on div "Display condition Default item Yes No Compare price Total product price Display…" at bounding box center [108, 437] width 137 height 120
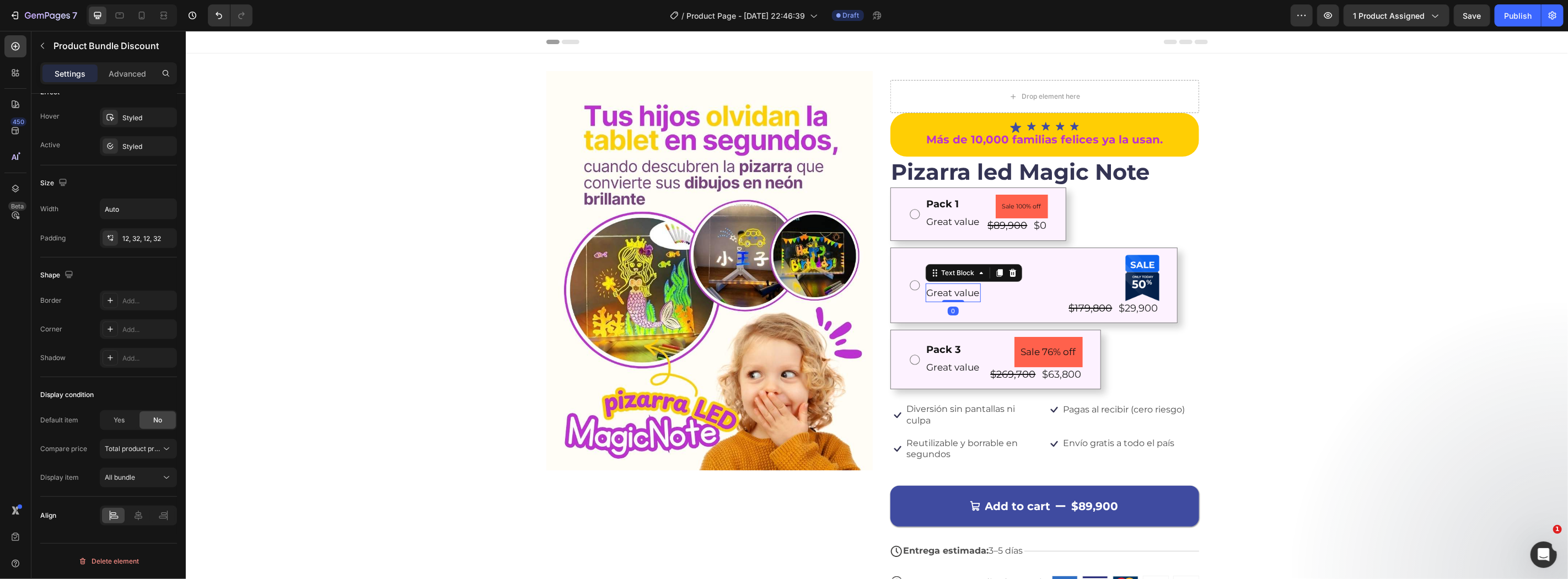
click at [973, 286] on p "Great value" at bounding box center [953, 292] width 53 height 17
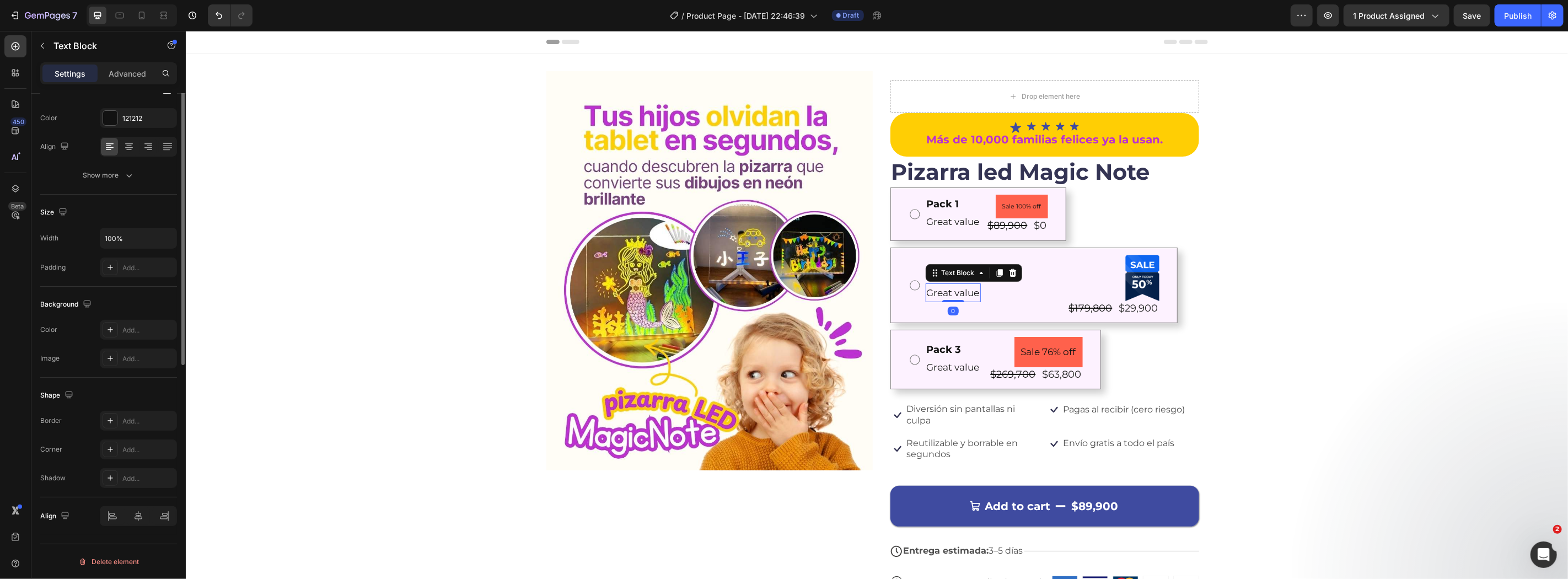
scroll to position [0, 0]
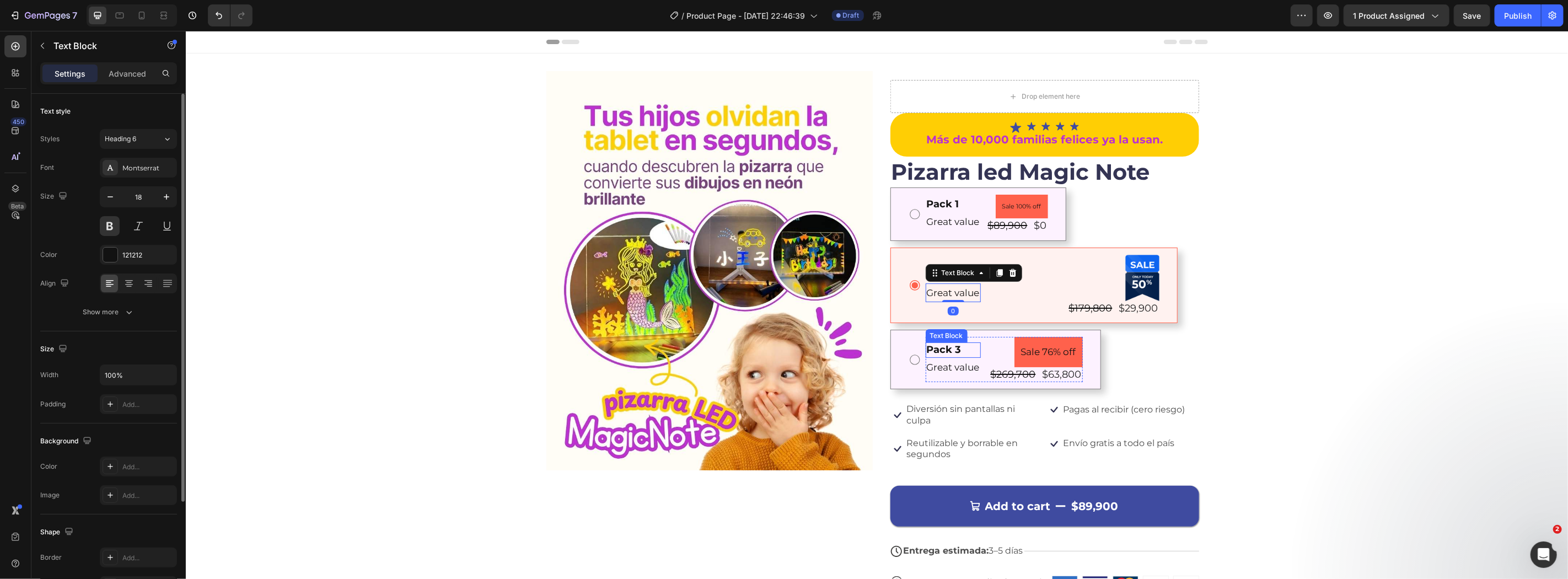
click at [970, 356] on div "Pack 3" at bounding box center [953, 349] width 55 height 15
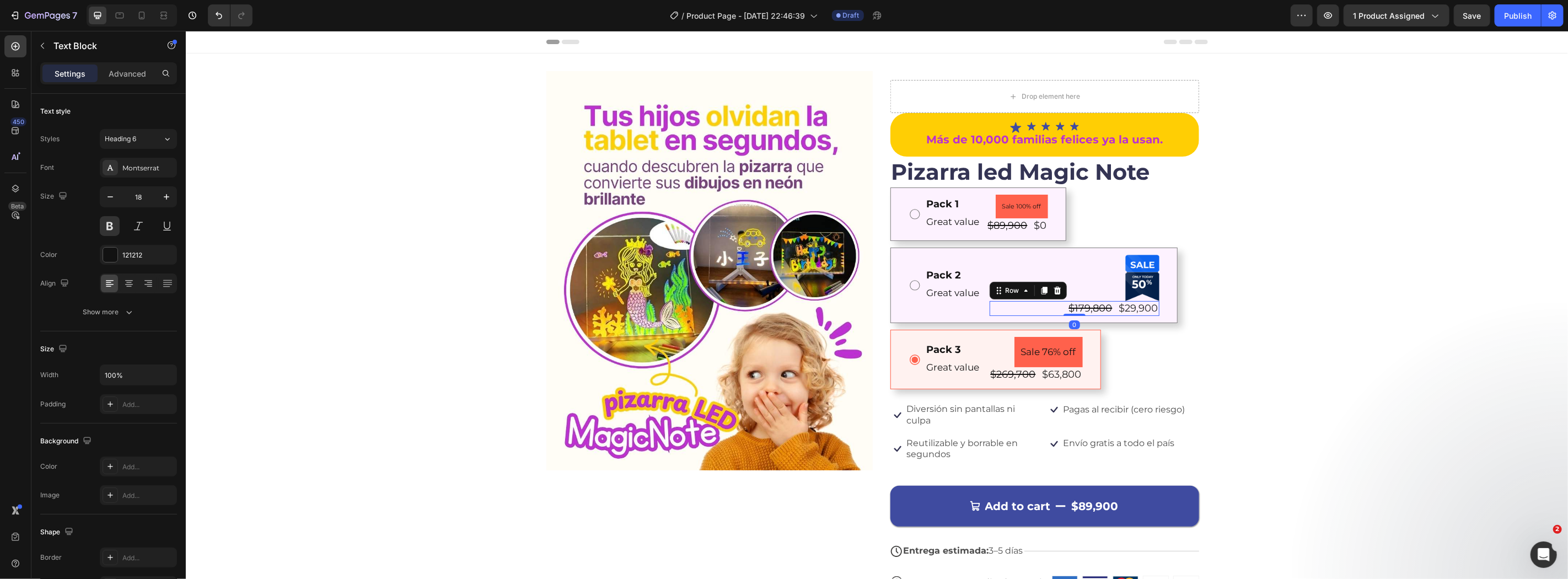
click at [989, 300] on div "Product Badge $179,800 Product Price Product Price $29,900 Product Price Produc…" at bounding box center [1074, 285] width 170 height 61
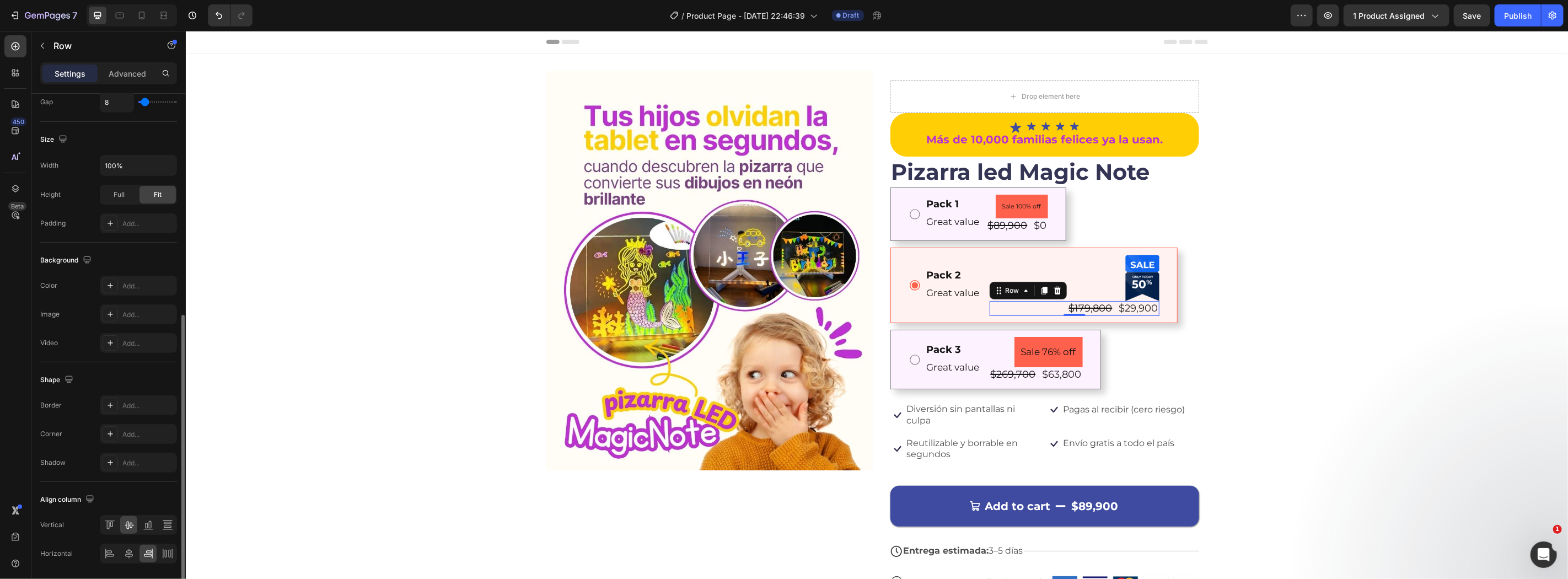
scroll to position [282, 0]
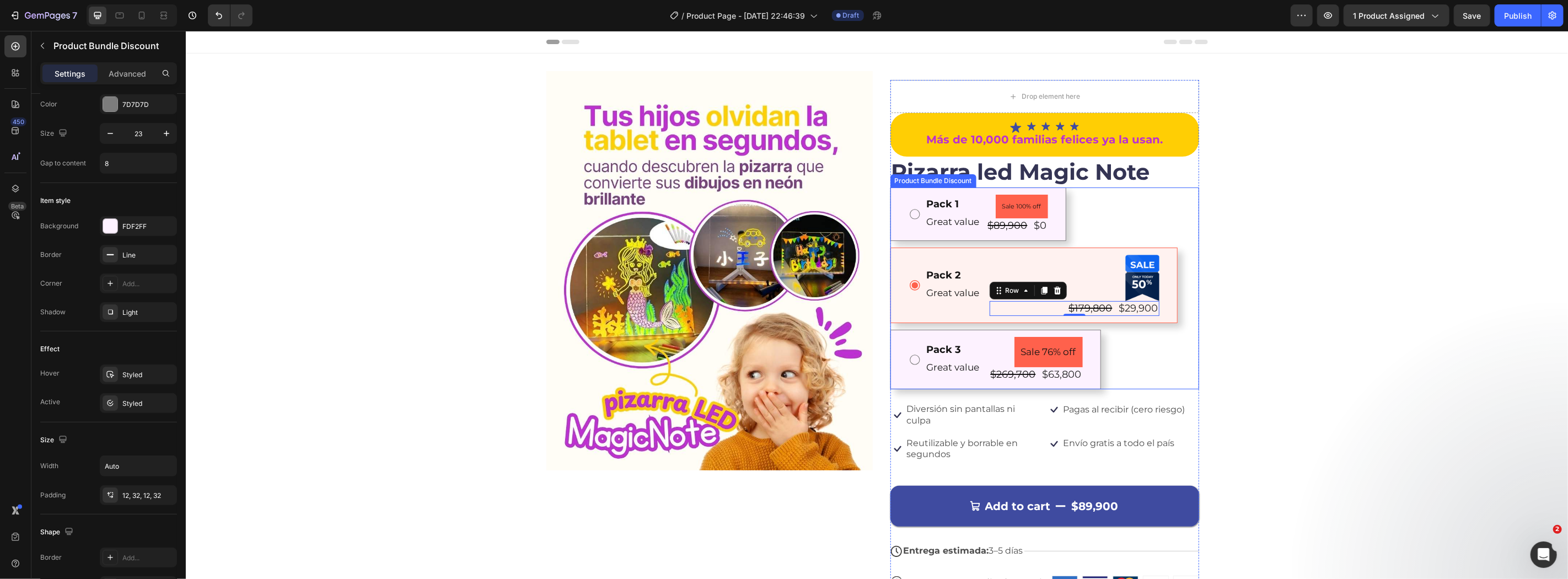
click at [916, 191] on div "Pack 1 Text Block Great value Text Block Sale 100% off Product Badge $89,900 Pr…" at bounding box center [978, 214] width 176 height 54
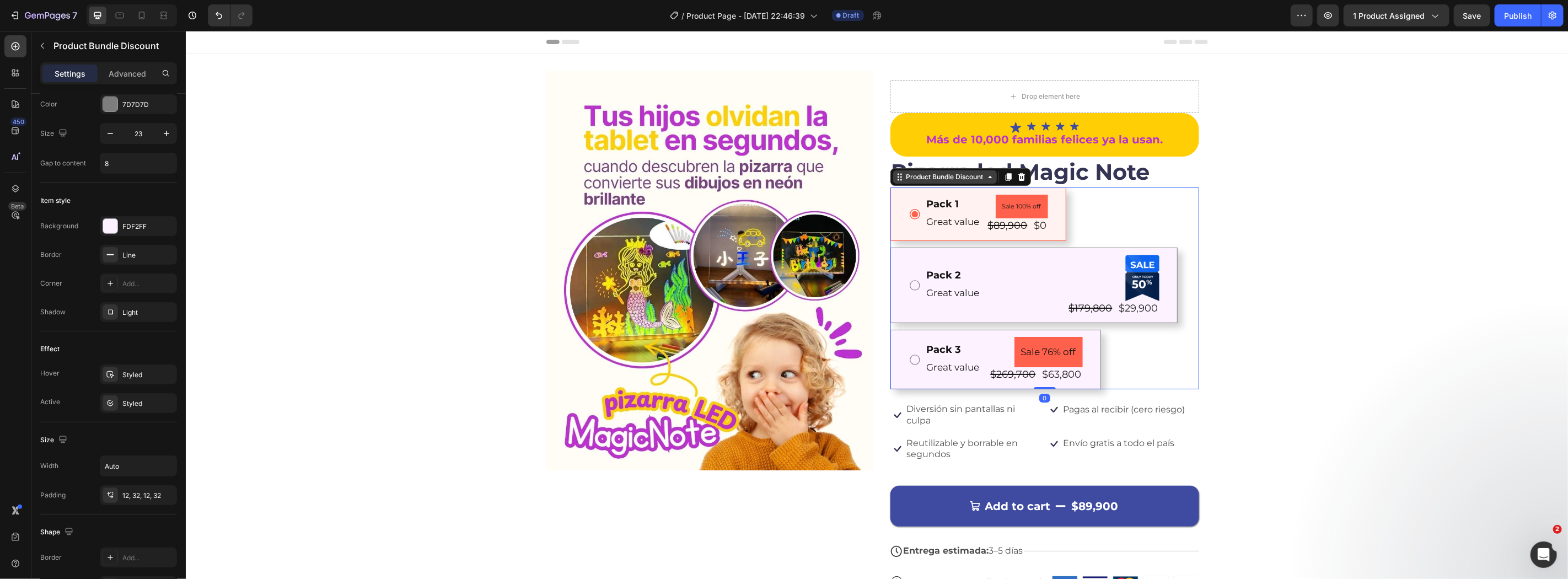
scroll to position [0, 0]
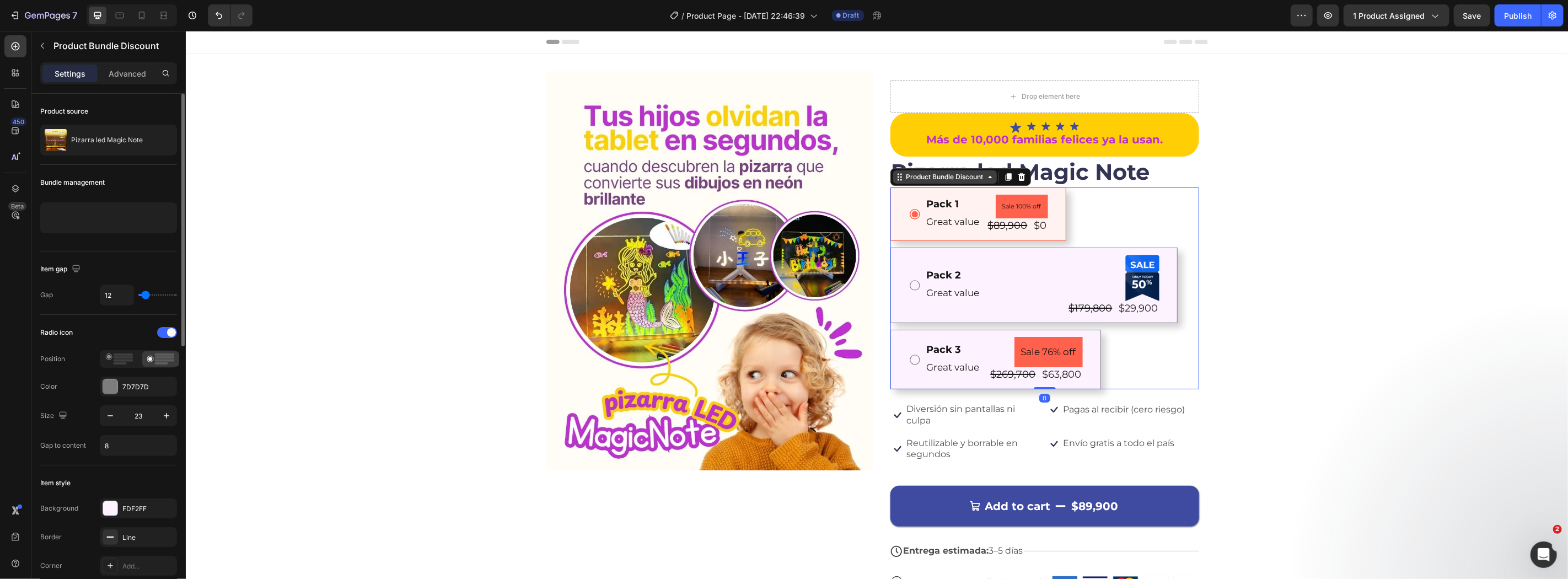
click at [942, 170] on div "Product Bundle Discount" at bounding box center [944, 177] width 103 height 13
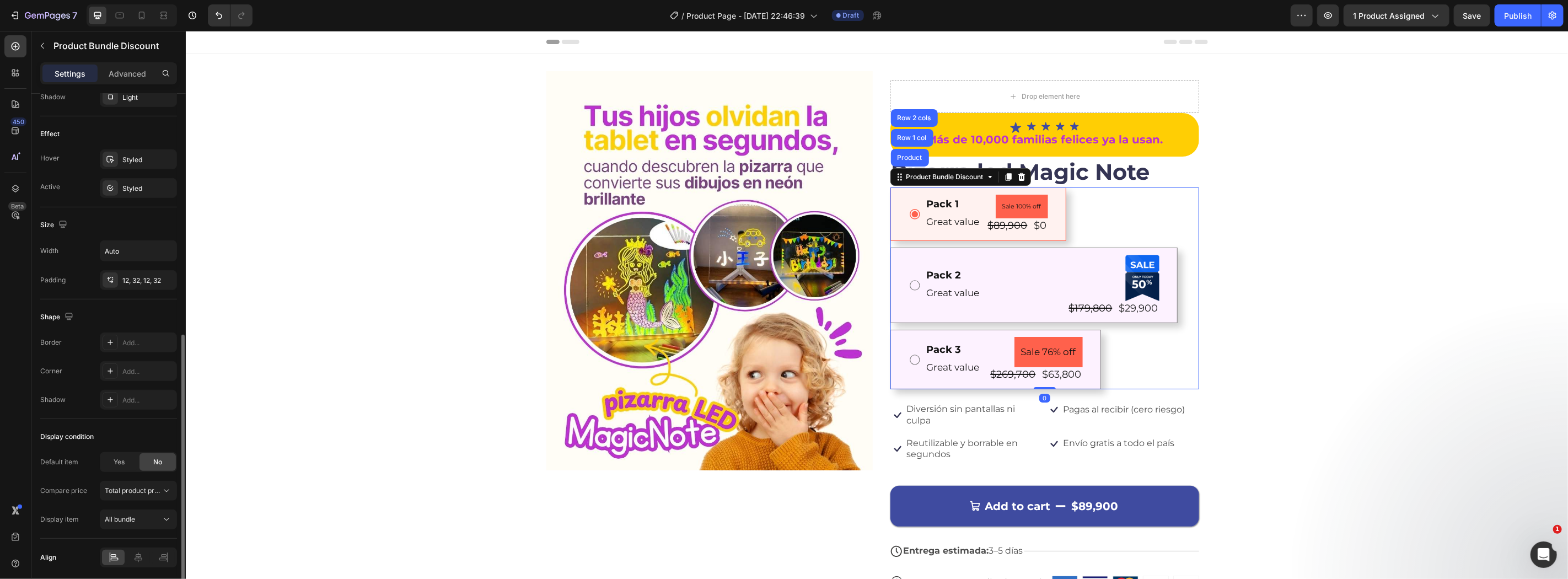
scroll to position [530, 0]
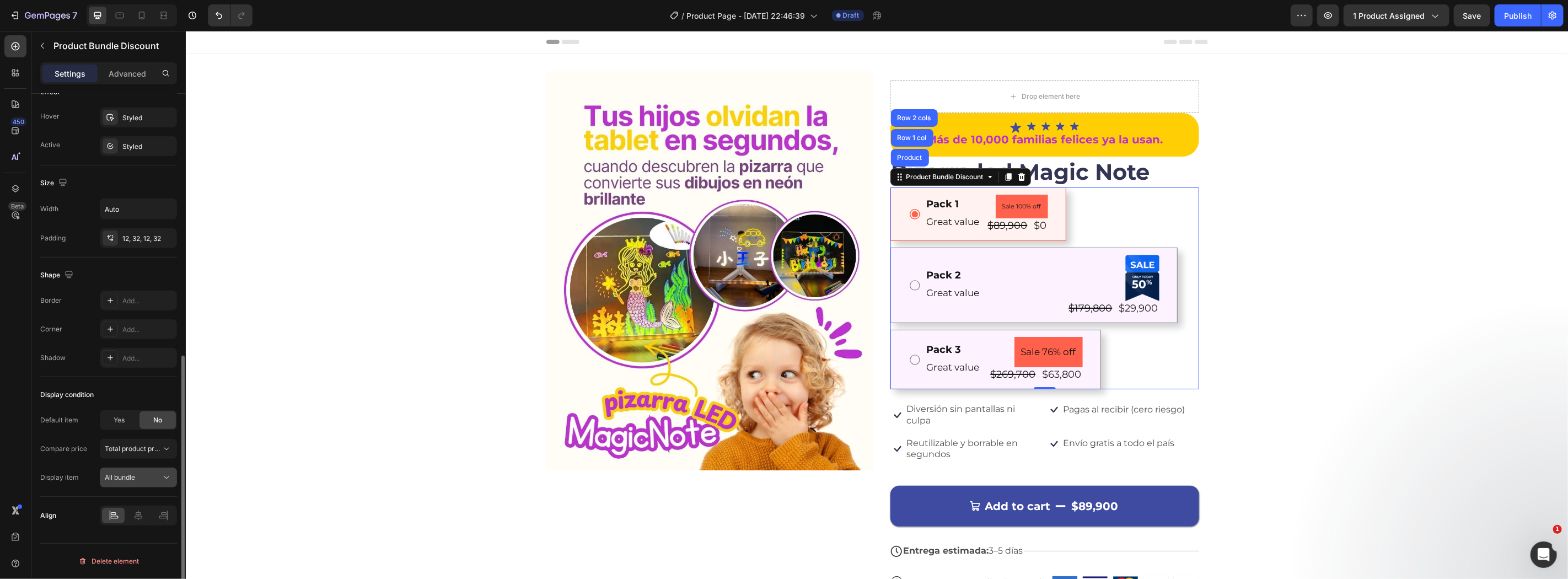
click at [131, 475] on span "All bundle" at bounding box center [120, 477] width 30 height 9
click at [148, 447] on span "Total product price" at bounding box center [134, 449] width 59 height 9
click at [163, 495] on span "Total product compare-at price" at bounding box center [119, 497] width 98 height 10
click at [158, 486] on button "All bundle" at bounding box center [138, 477] width 77 height 20
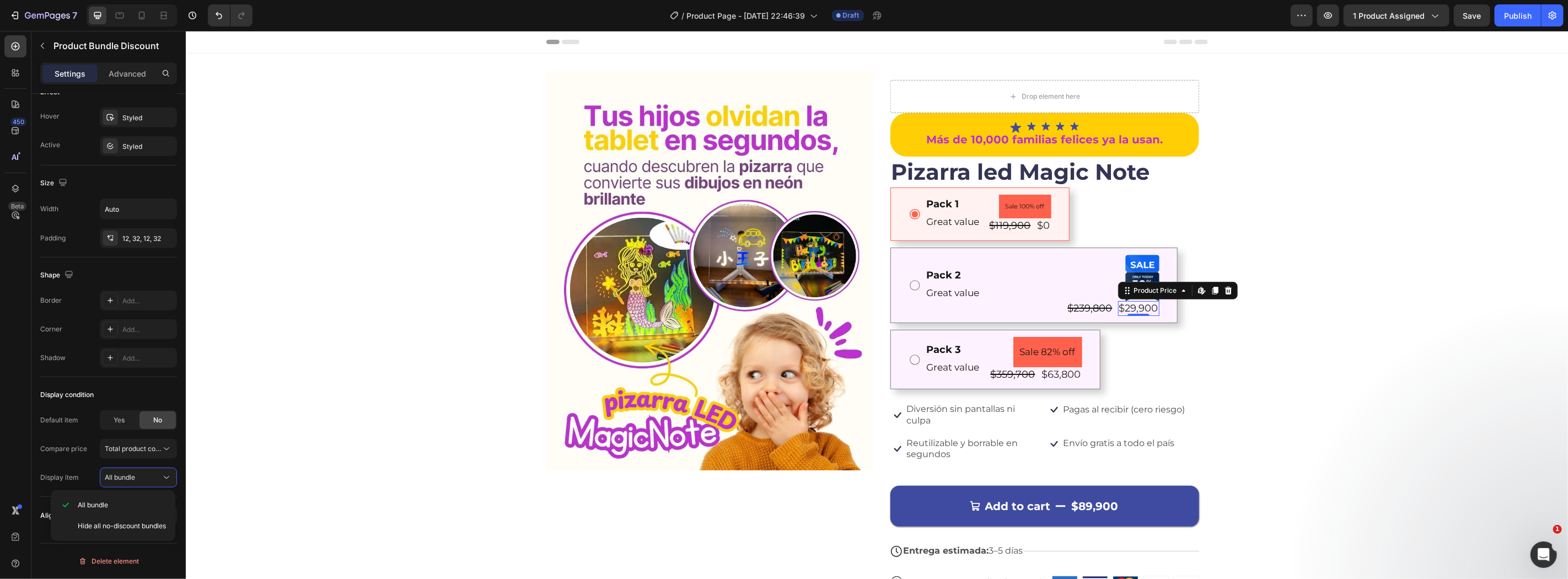
scroll to position [0, 0]
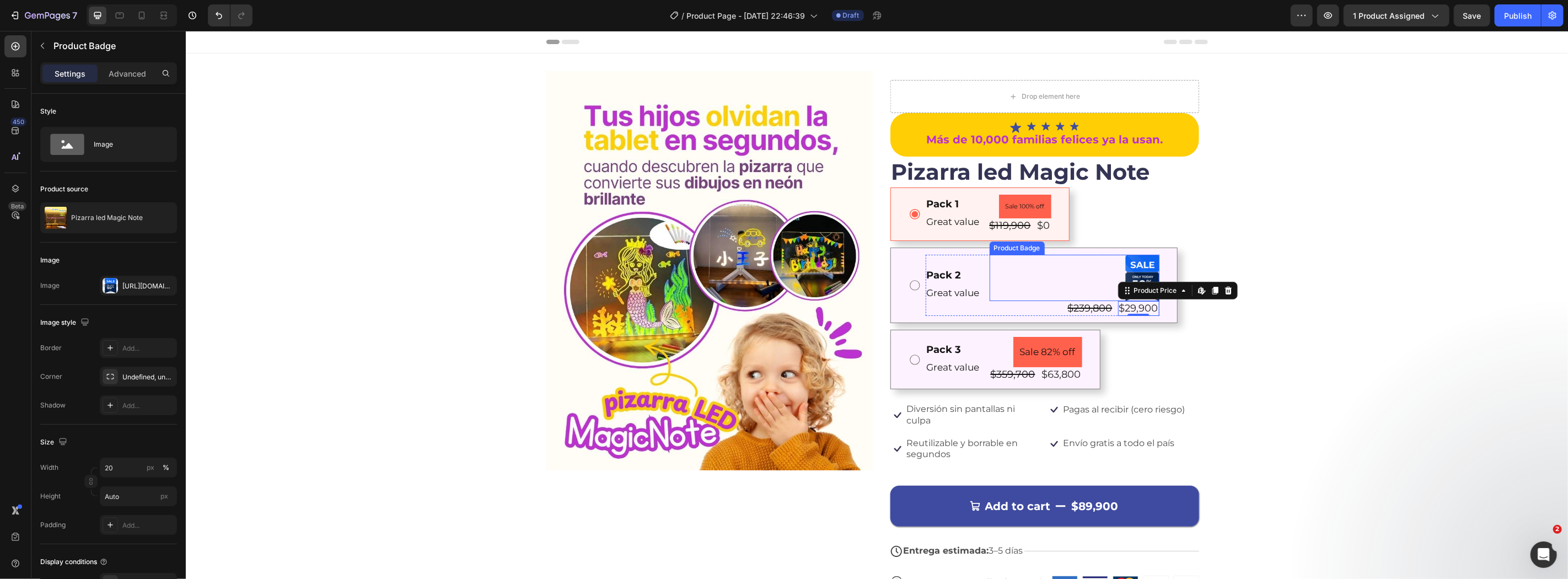
click at [1118, 259] on div at bounding box center [1074, 278] width 170 height 46
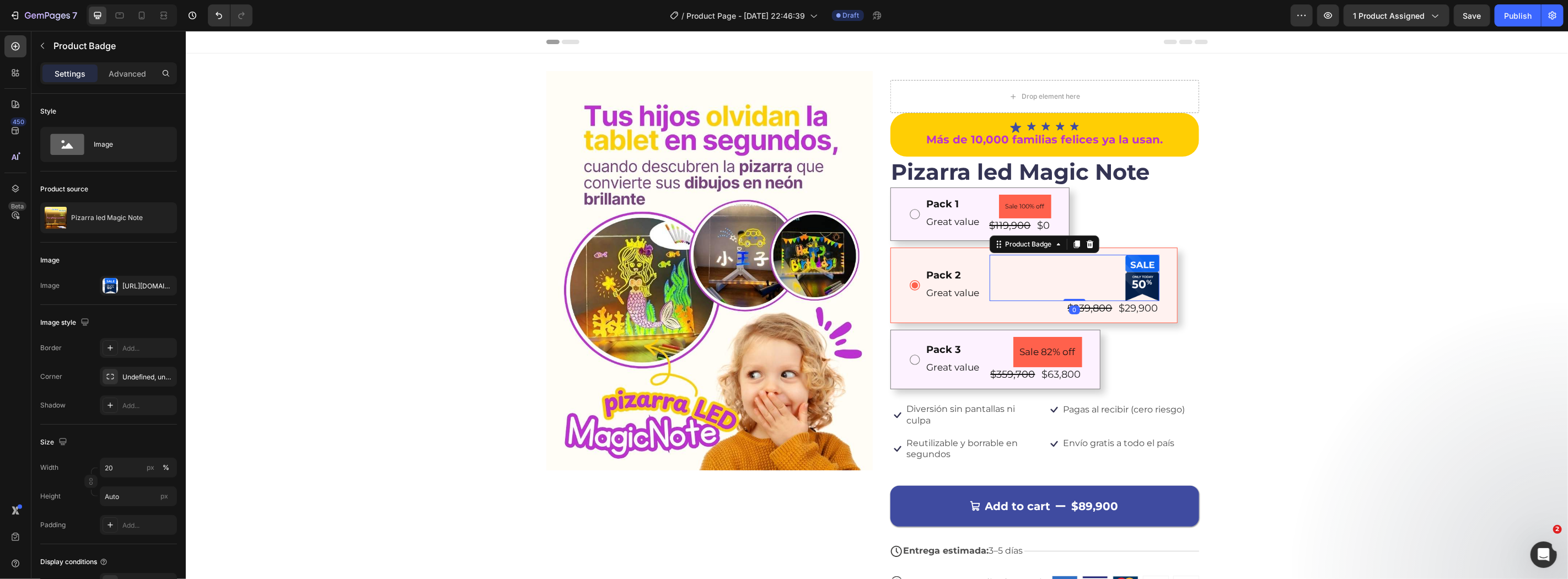
click at [1125, 262] on div at bounding box center [1142, 278] width 34 height 46
click at [1026, 202] on pre "Sale 100% off" at bounding box center [1024, 206] width 52 height 24
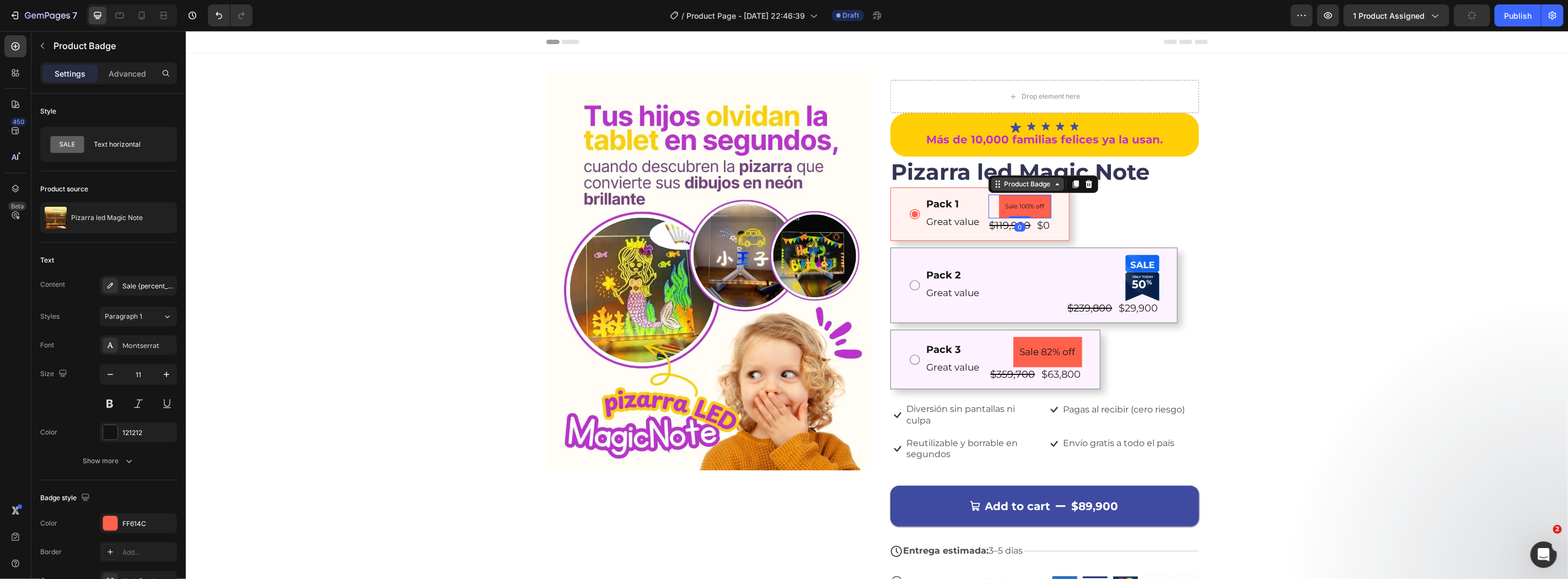
click at [1034, 180] on div "Product Badge" at bounding box center [1027, 183] width 51 height 10
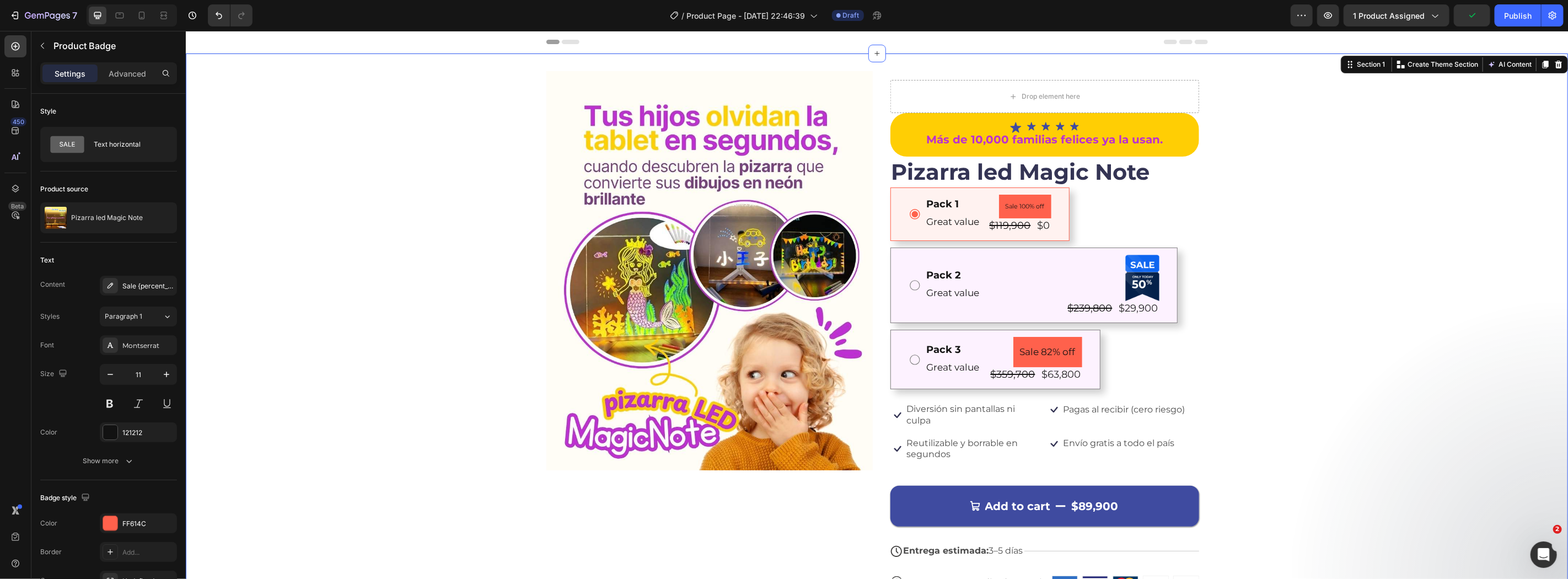
click at [1241, 230] on div "Image Drop element here Icon Icon Icon Icon Icon Icon List Más de 10,000 famili…" at bounding box center [876, 348] width 1382 height 555
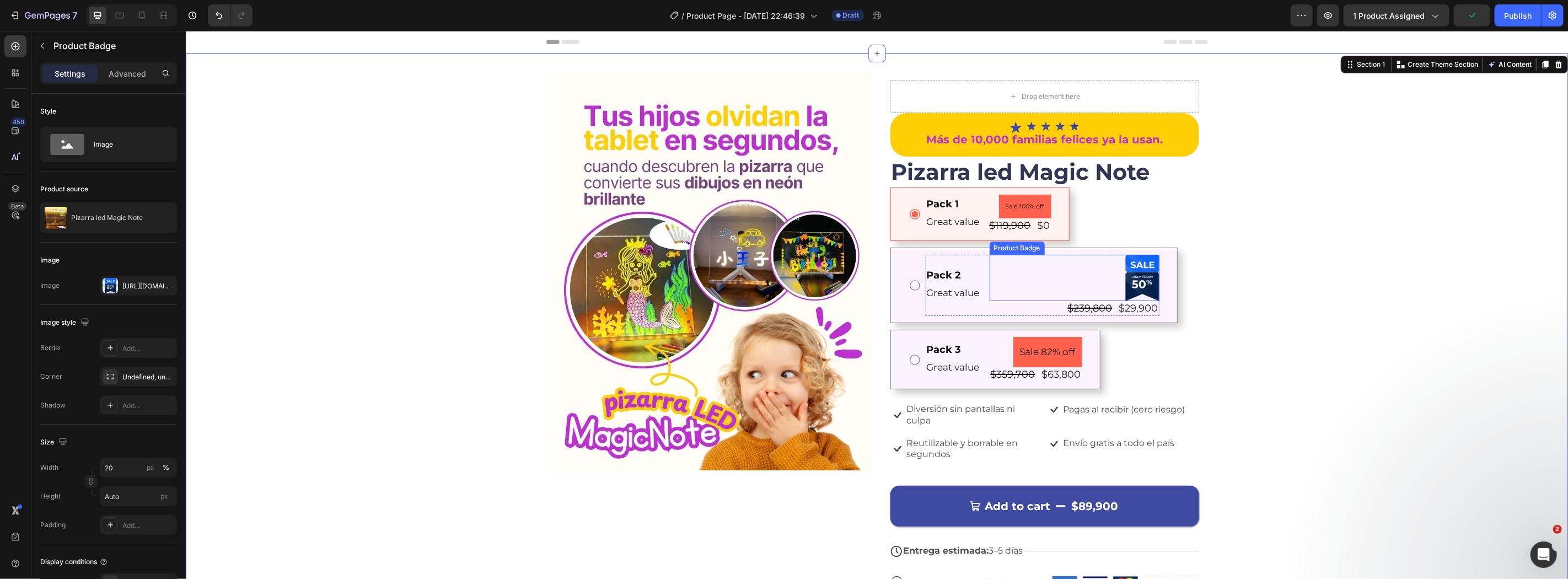
click at [1069, 290] on div at bounding box center [1074, 278] width 170 height 46
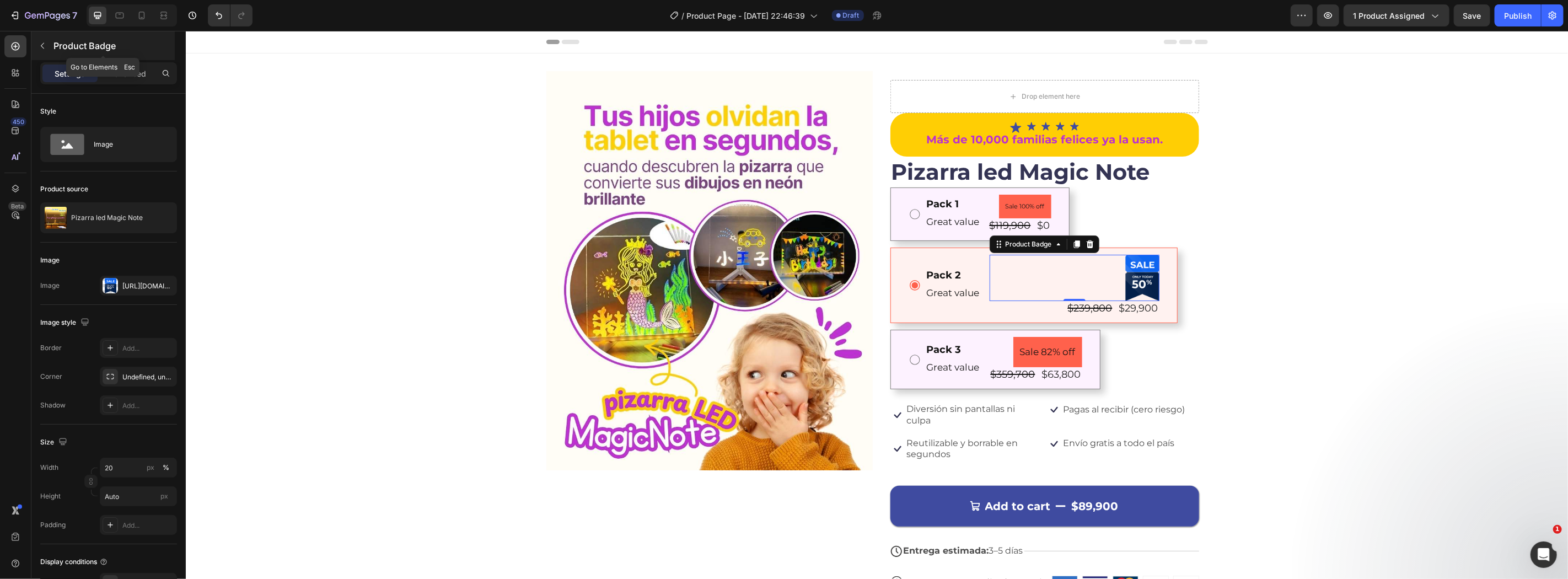
click at [42, 45] on icon "button" at bounding box center [42, 46] width 9 height 9
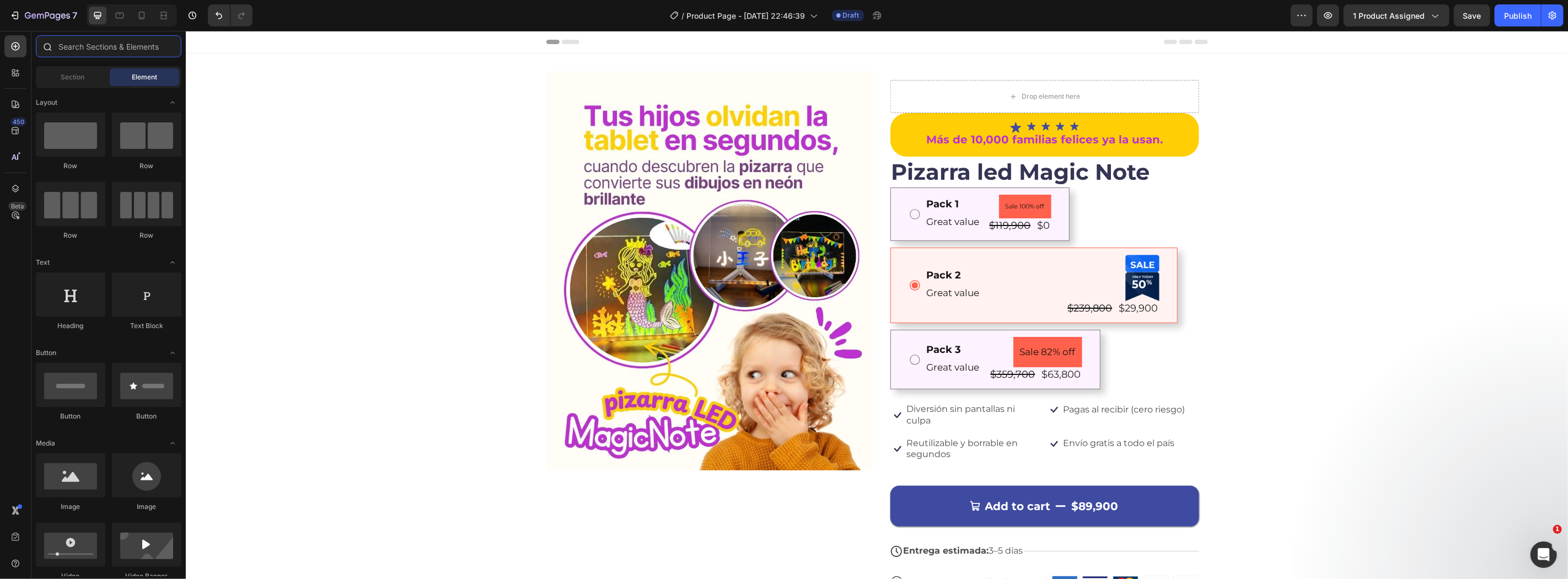
click at [58, 50] on input "text" at bounding box center [108, 46] width 145 height 22
type input "O"
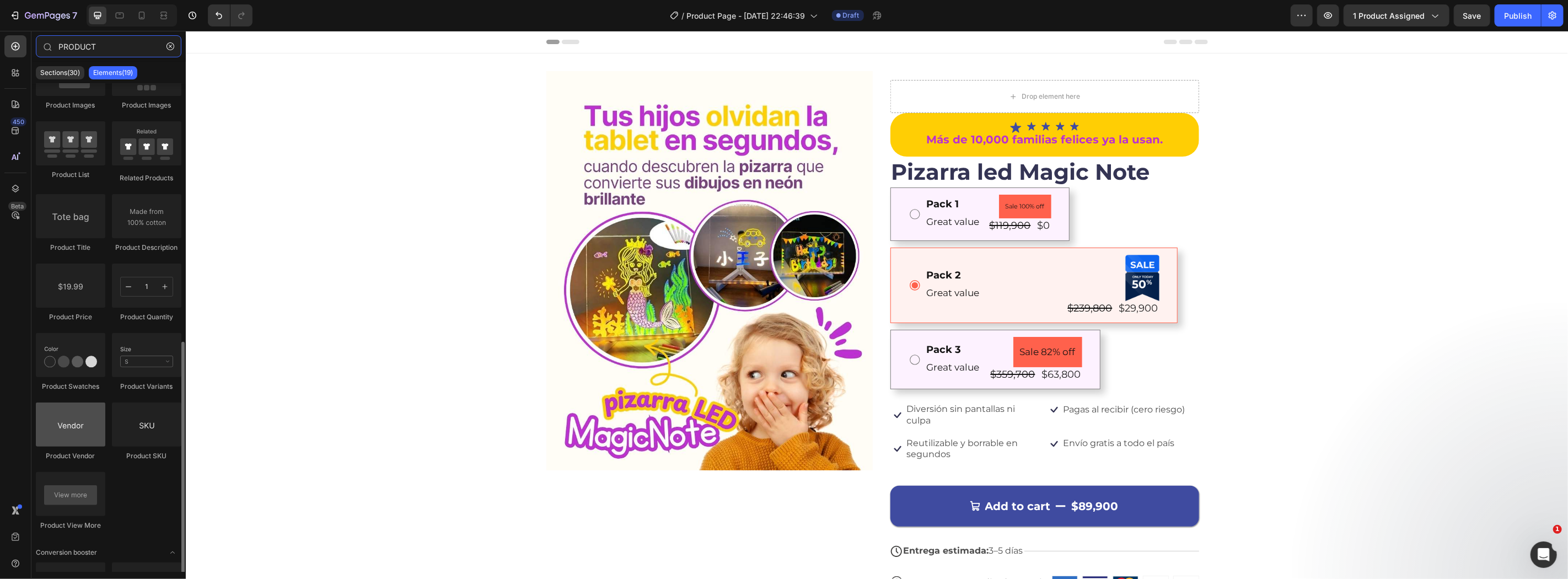
scroll to position [277, 0]
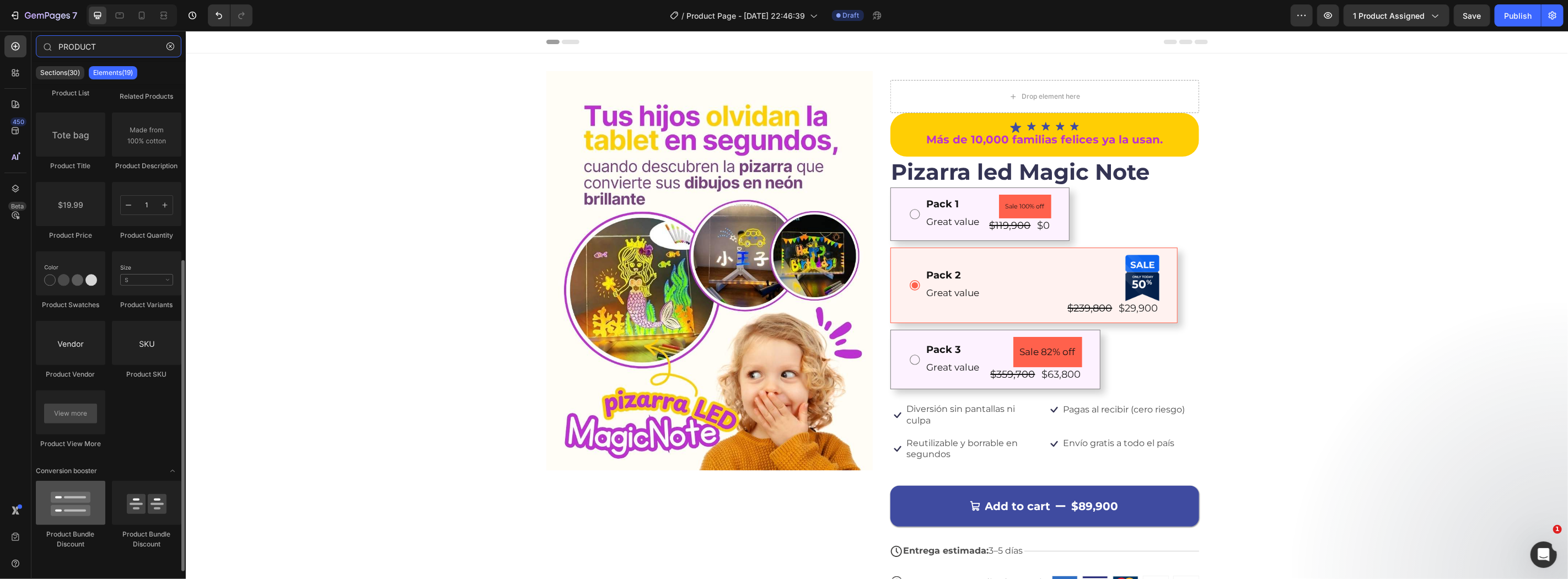
type input "PRODUCT"
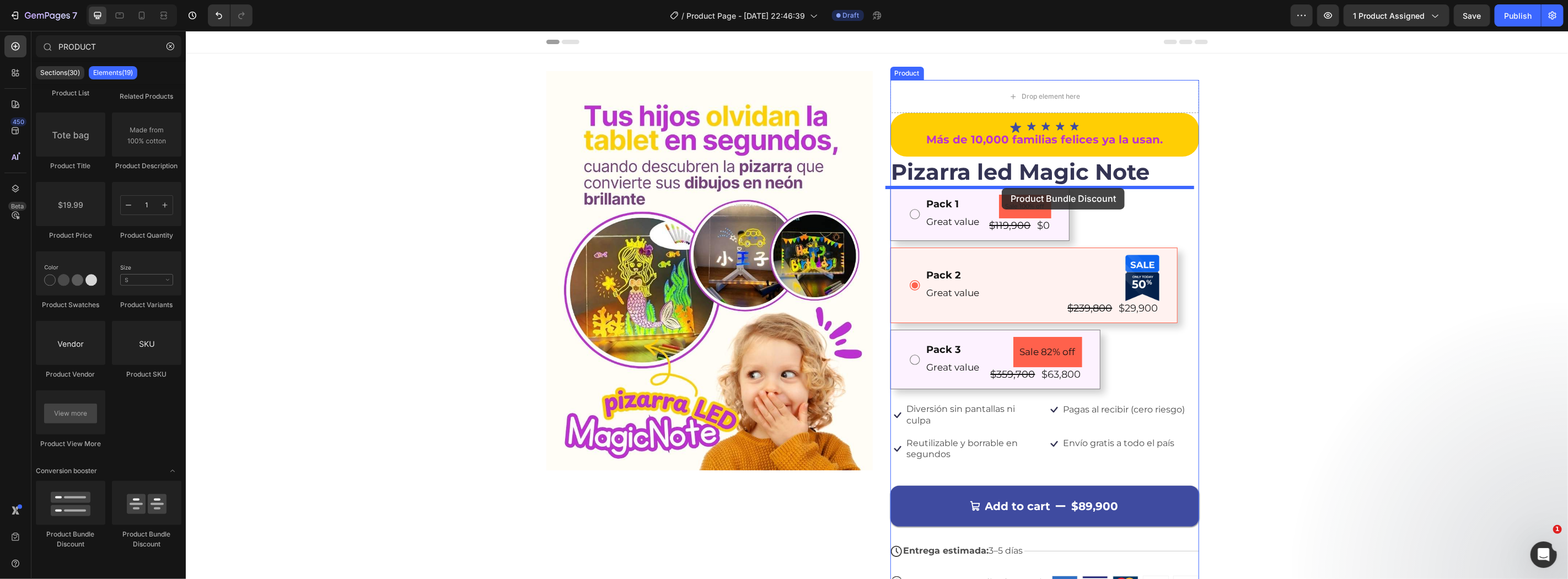
drag, startPoint x: 259, startPoint y: 543, endPoint x: 1001, endPoint y: 188, distance: 822.6
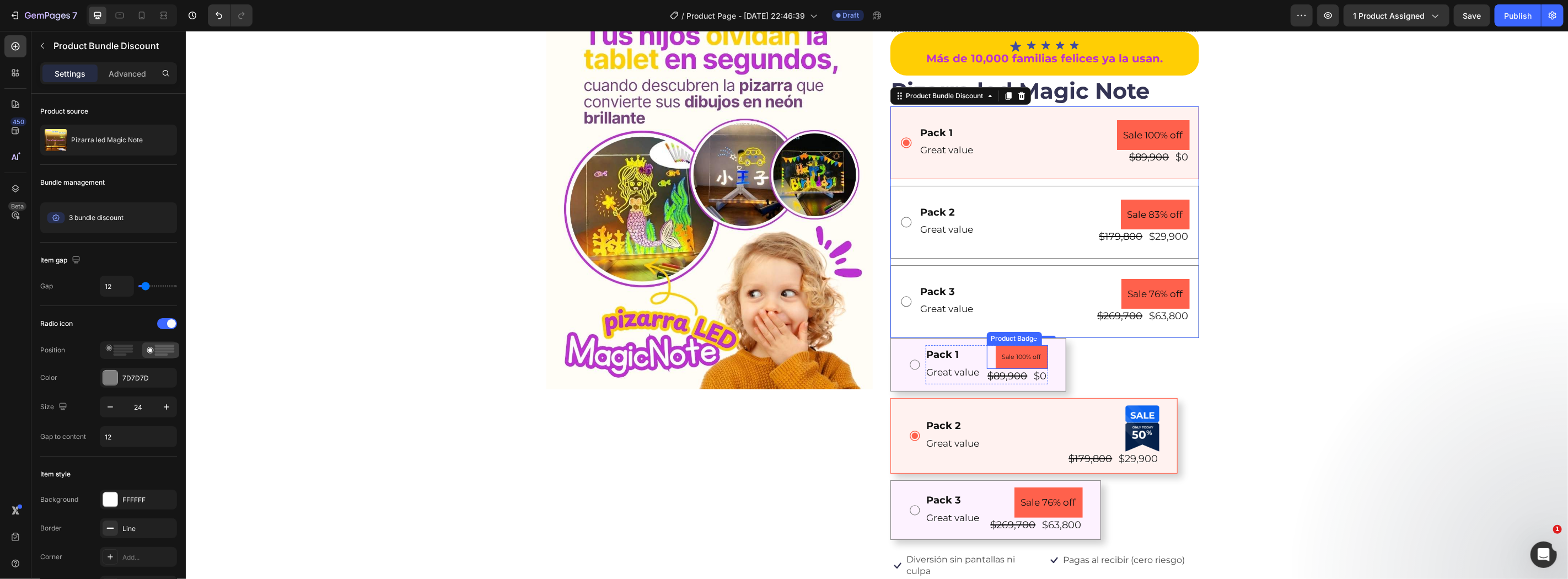
scroll to position [0, 0]
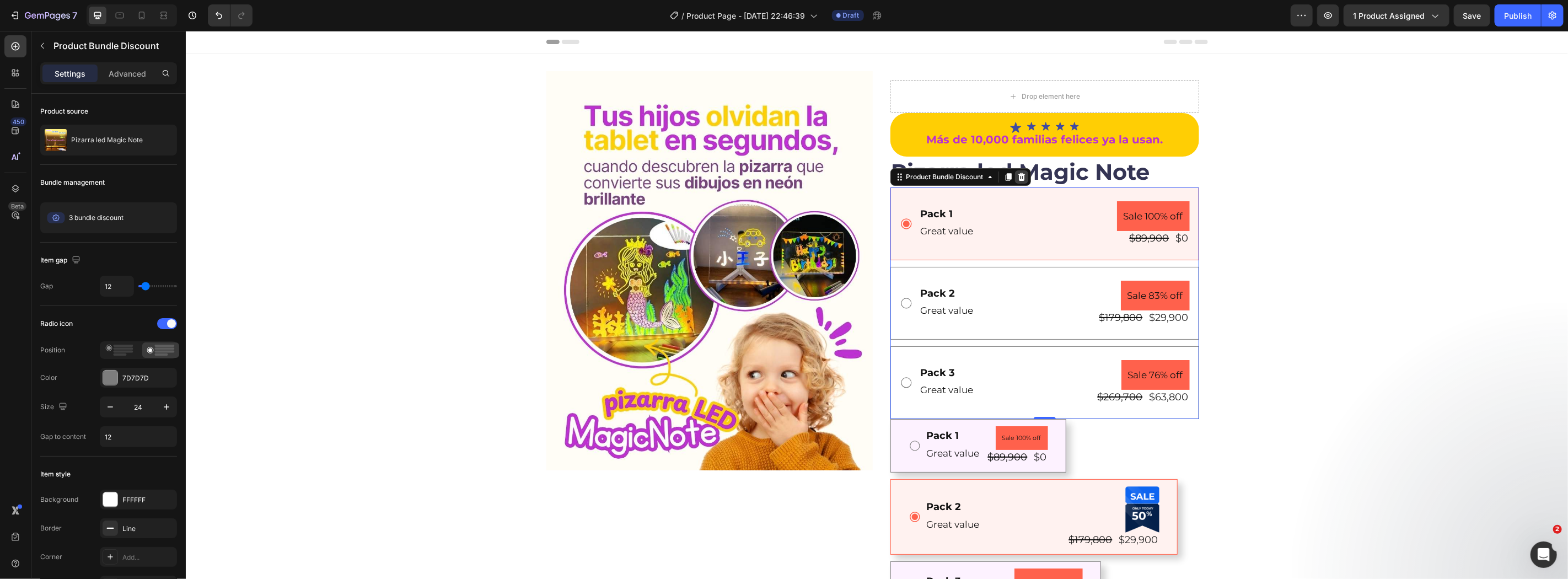
click at [1017, 178] on icon at bounding box center [1021, 176] width 7 height 8
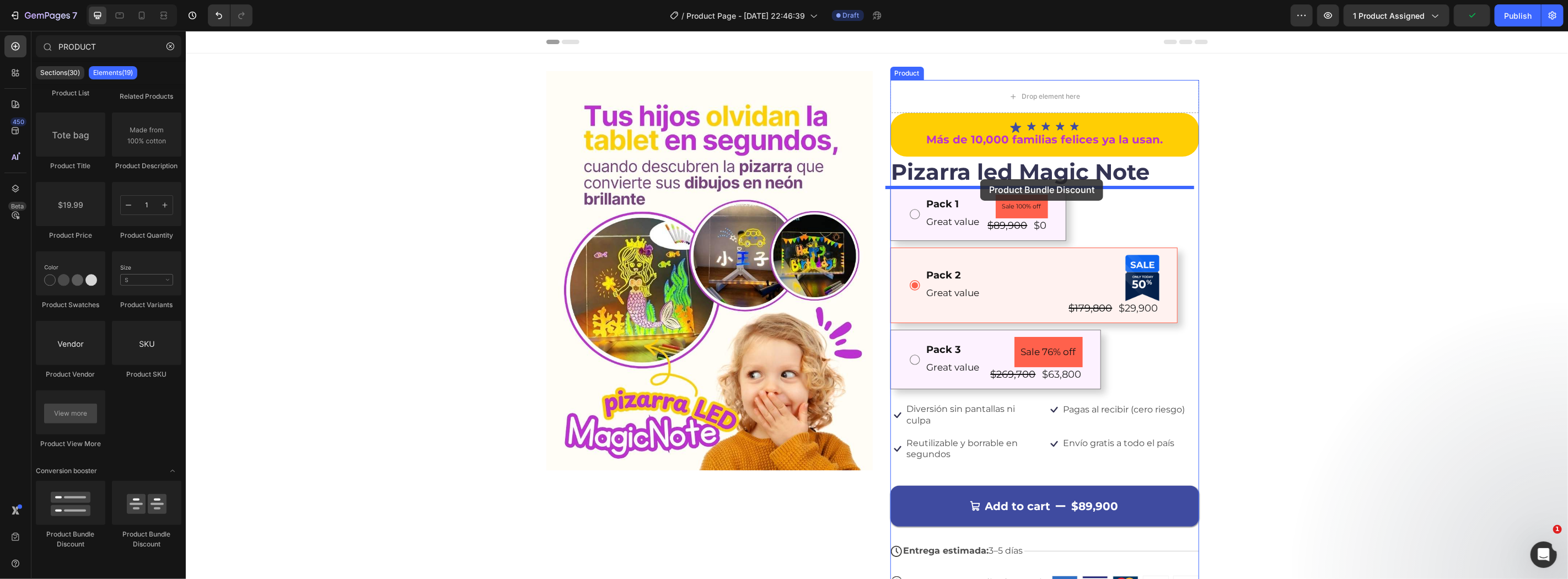
drag, startPoint x: 363, startPoint y: 552, endPoint x: 980, endPoint y: 178, distance: 721.5
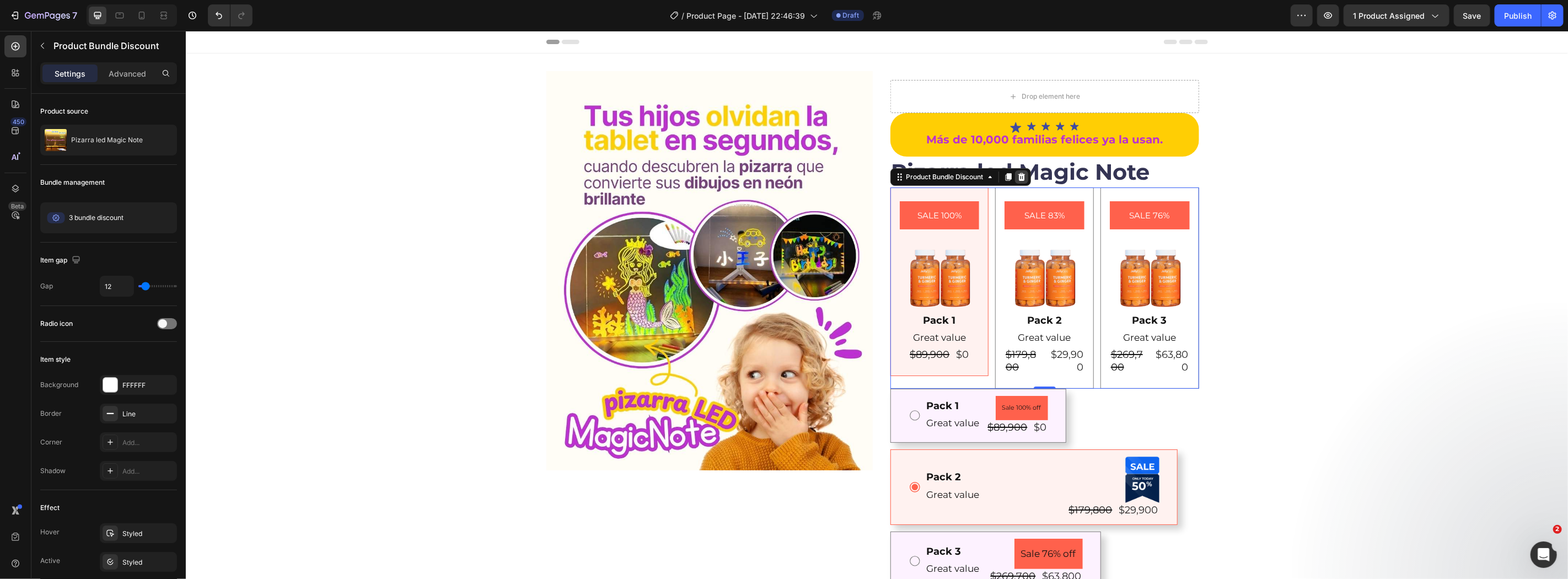
click at [1018, 177] on icon at bounding box center [1021, 177] width 9 height 9
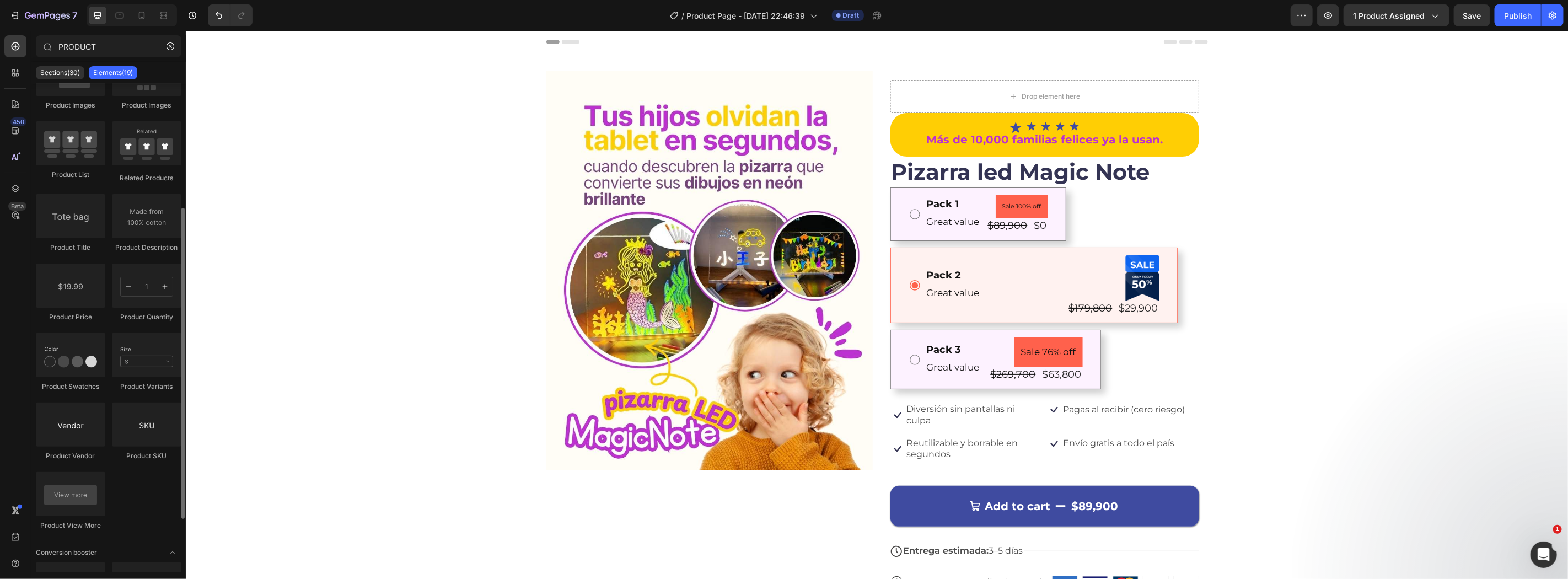
scroll to position [277, 0]
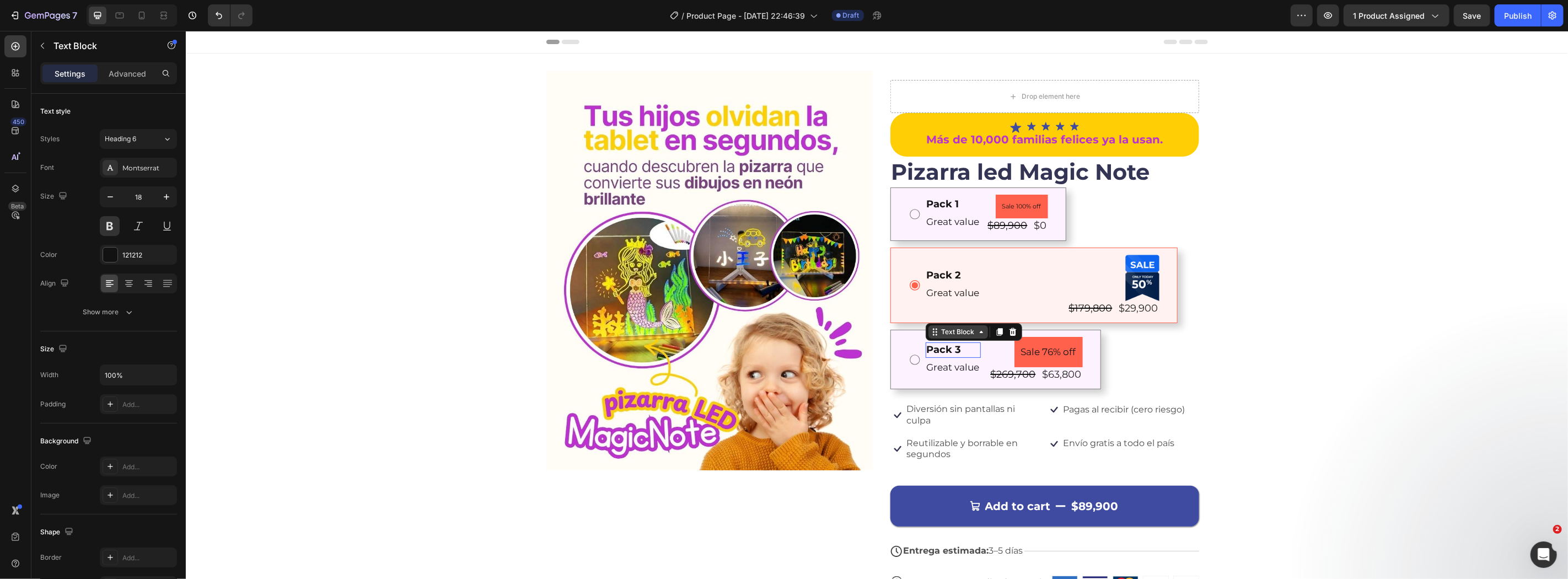
click at [945, 331] on div "Text Block" at bounding box center [958, 331] width 38 height 10
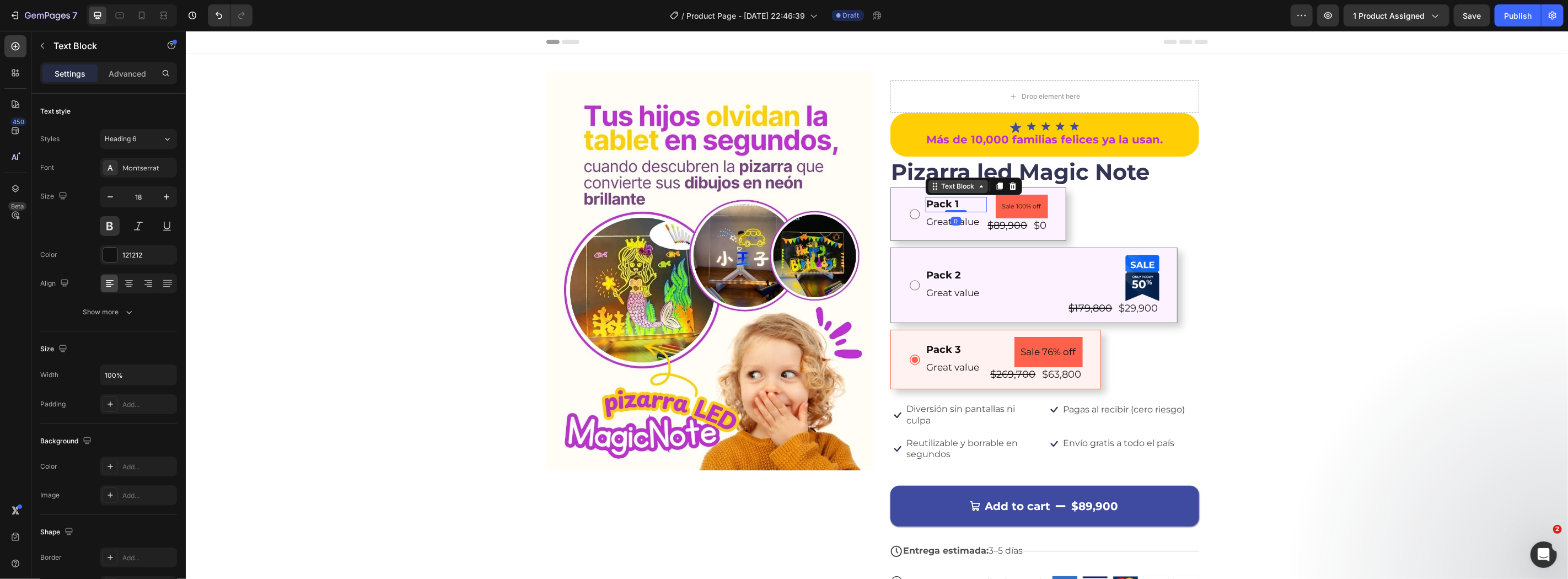
click at [940, 187] on div "Text Block" at bounding box center [958, 186] width 38 height 10
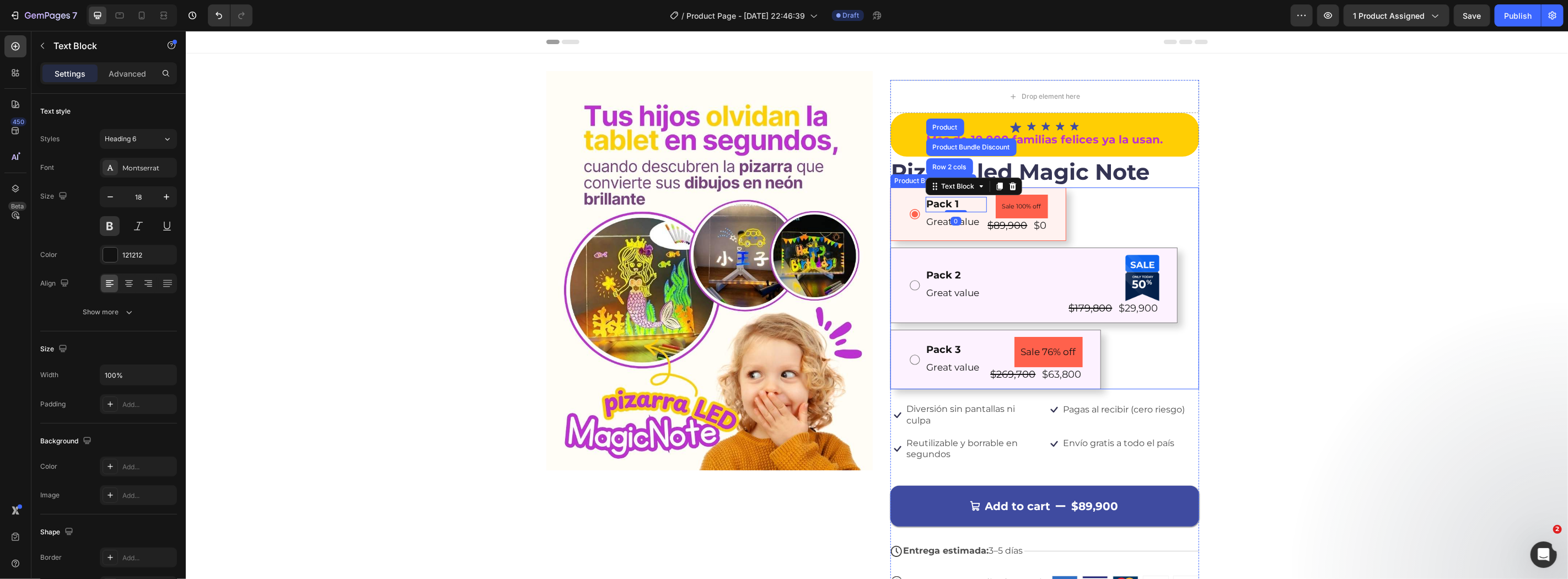
click at [890, 221] on div "Pack 1 Text Block Row 2 cols Product Bundle Discount Product 0 Great value Text…" at bounding box center [978, 214] width 176 height 54
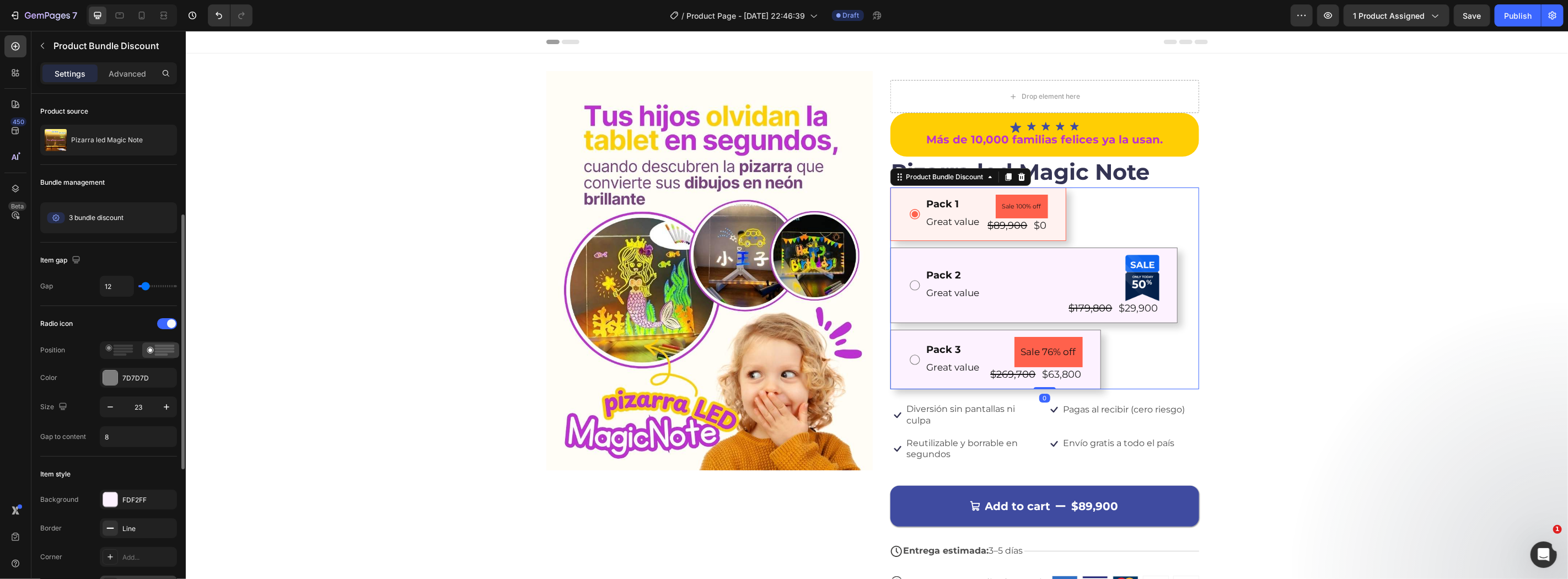
scroll to position [244, 0]
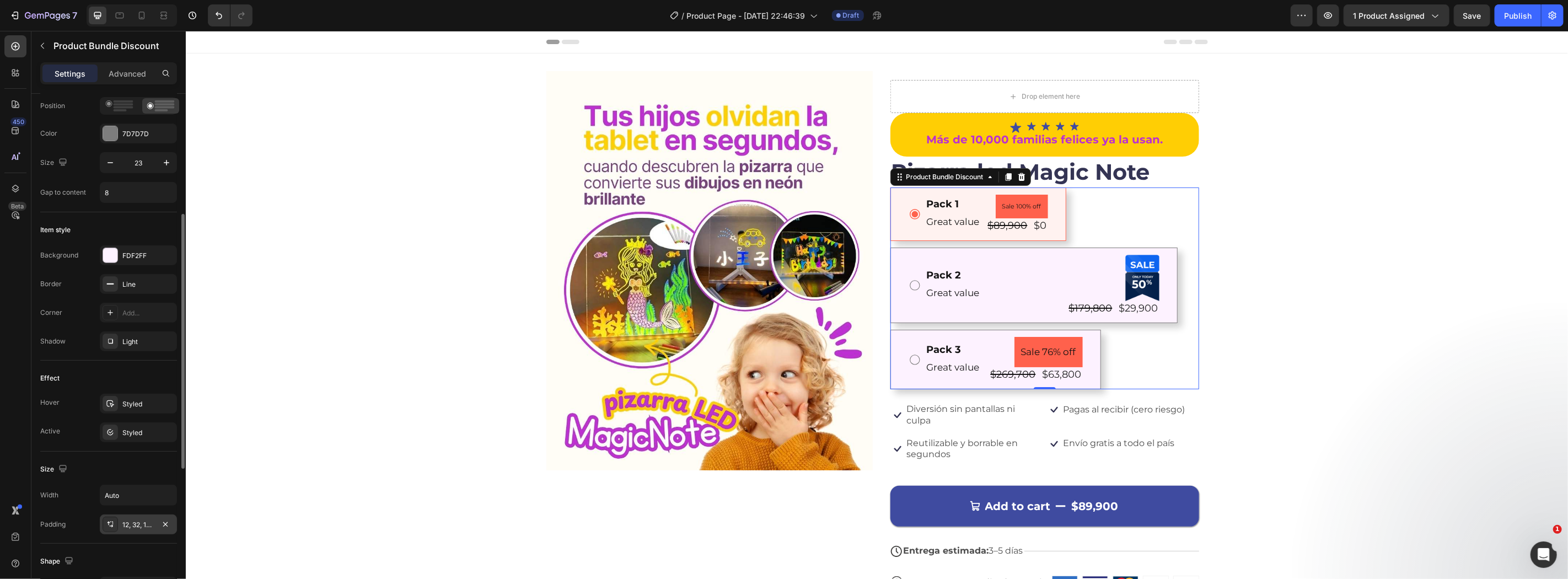
click at [130, 525] on div "12, 32, 12, 32" at bounding box center [138, 525] width 32 height 10
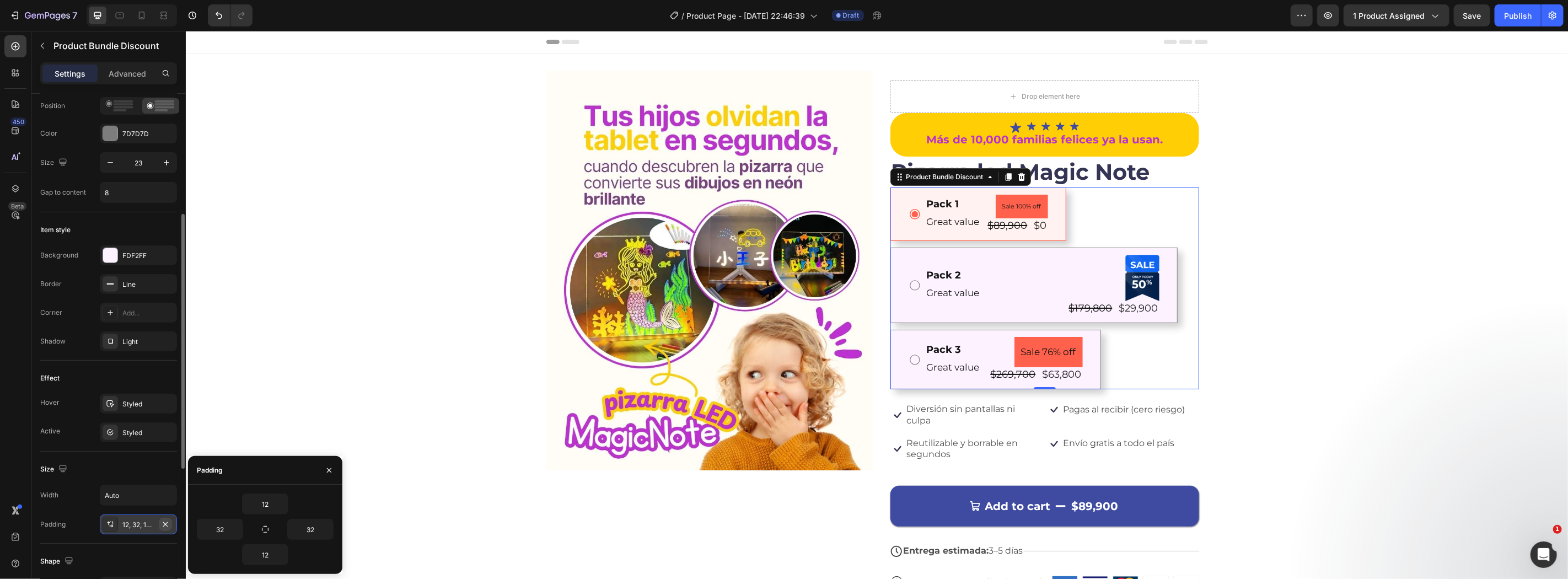
click at [168, 519] on button "button" at bounding box center [166, 525] width 13 height 13
type input "0"
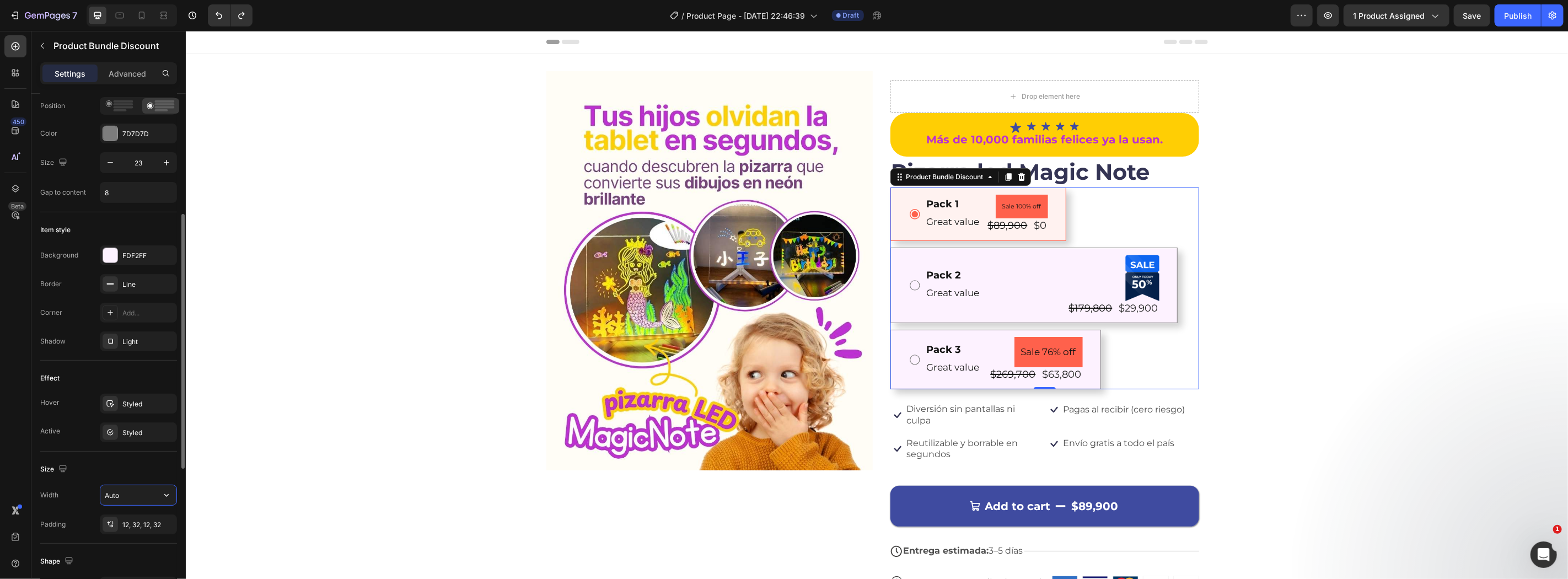
click at [133, 490] on input "Auto" at bounding box center [138, 495] width 76 height 20
click at [145, 494] on input "Auto" at bounding box center [138, 495] width 76 height 20
click at [163, 495] on icon "button" at bounding box center [166, 495] width 11 height 11
click at [114, 408] on div "Full 100%" at bounding box center [127, 402] width 91 height 21
type input "100%"
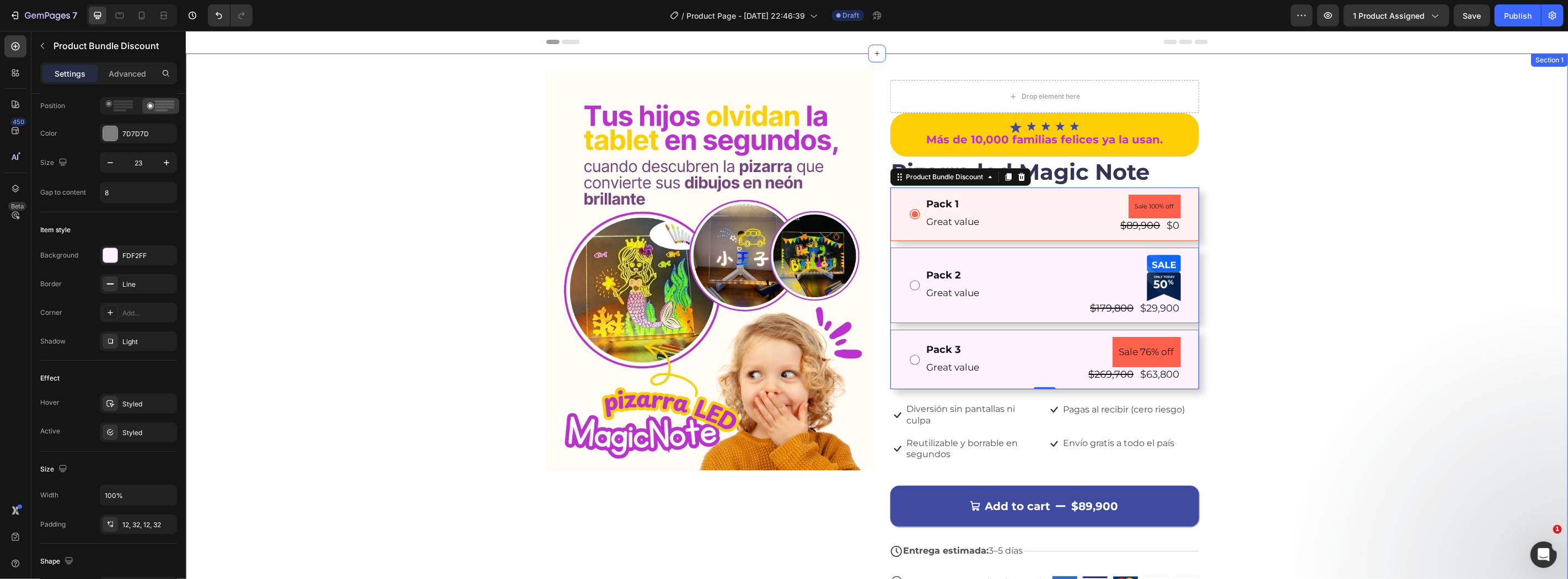
click at [1349, 361] on div "Image Drop element here Icon Icon Icon Icon Icon Icon List Más de 10,000 famili…" at bounding box center [876, 348] width 1382 height 555
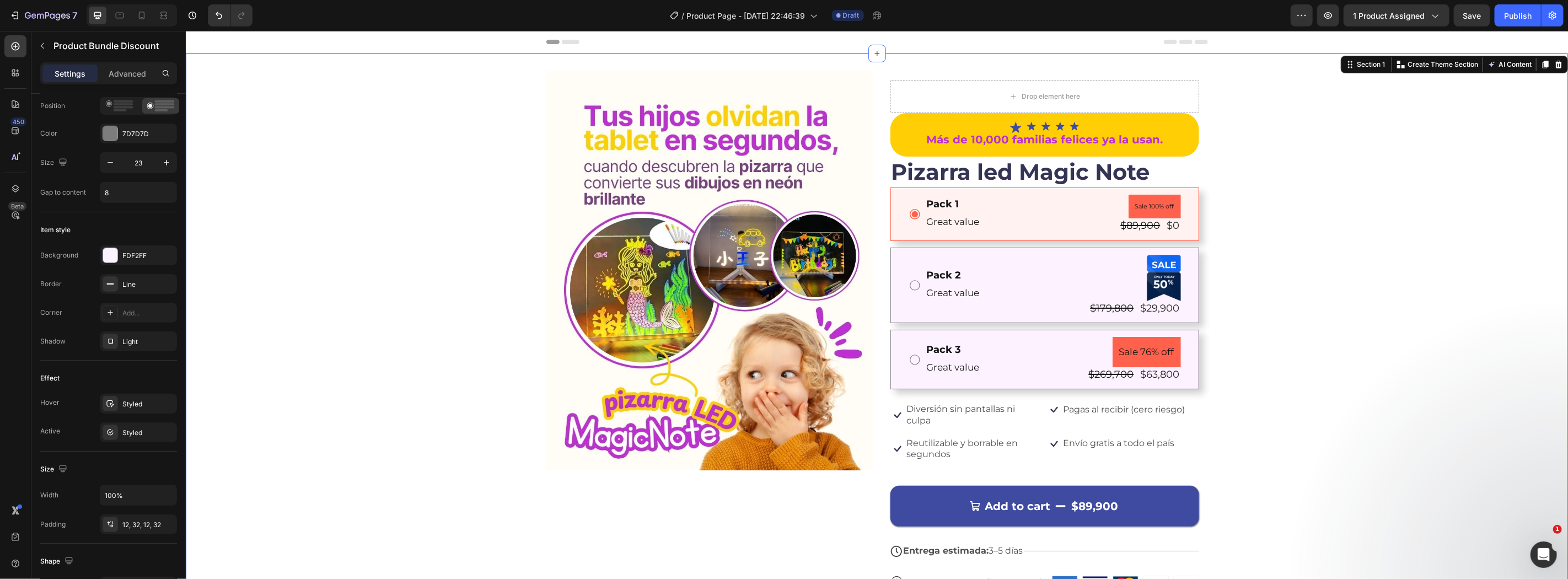
scroll to position [0, 0]
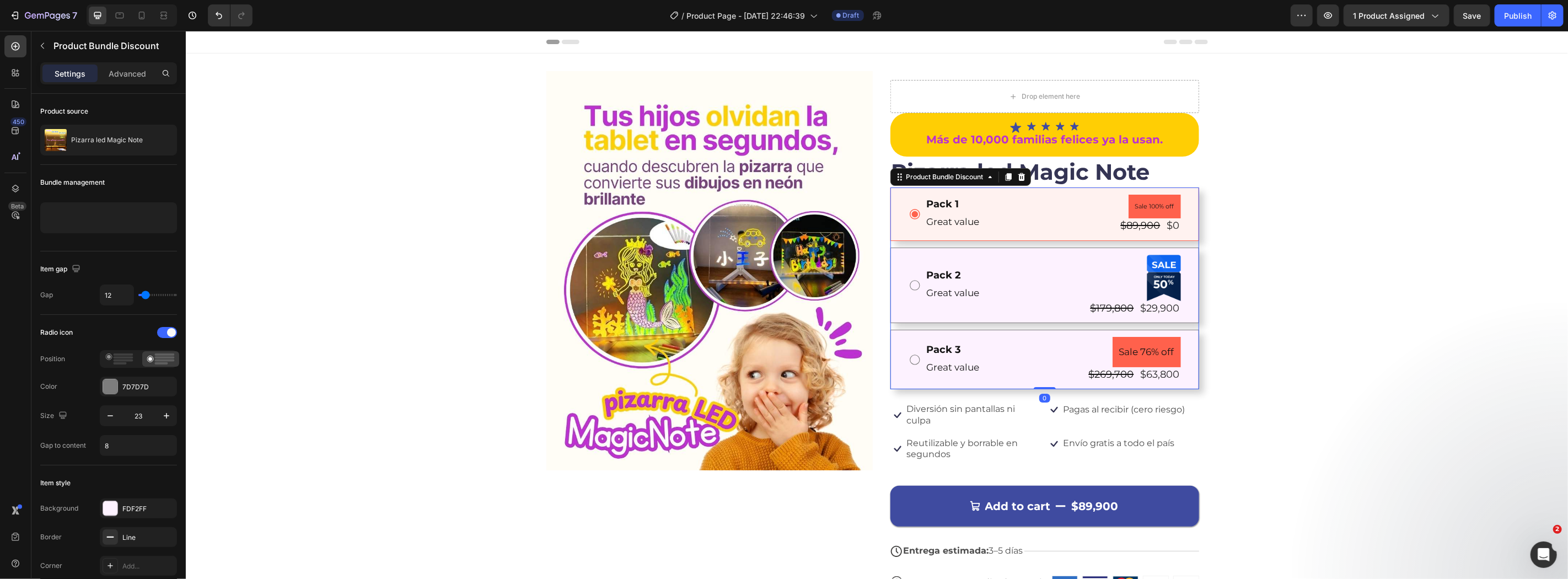
click at [1087, 319] on div "Pack 2 Text Block Great value Text Block Product Badge $179,800 Product Price P…" at bounding box center [1044, 285] width 309 height 75
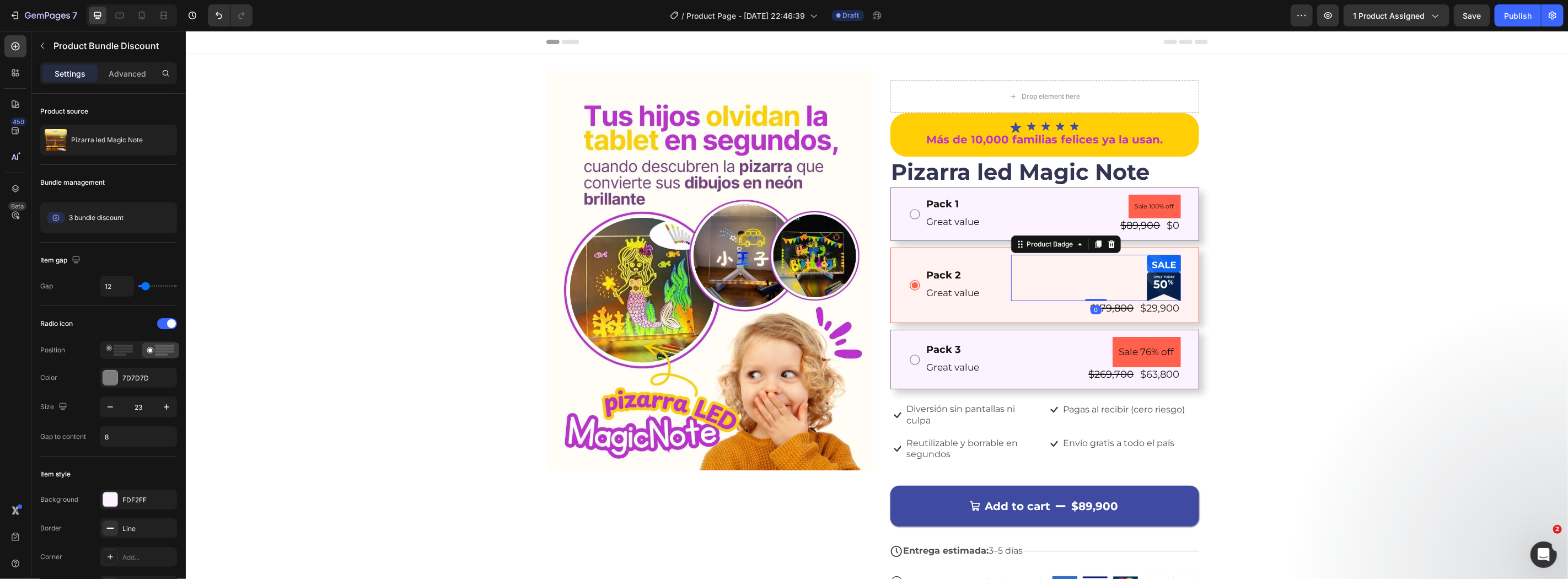
click at [1147, 259] on div at bounding box center [1163, 278] width 34 height 46
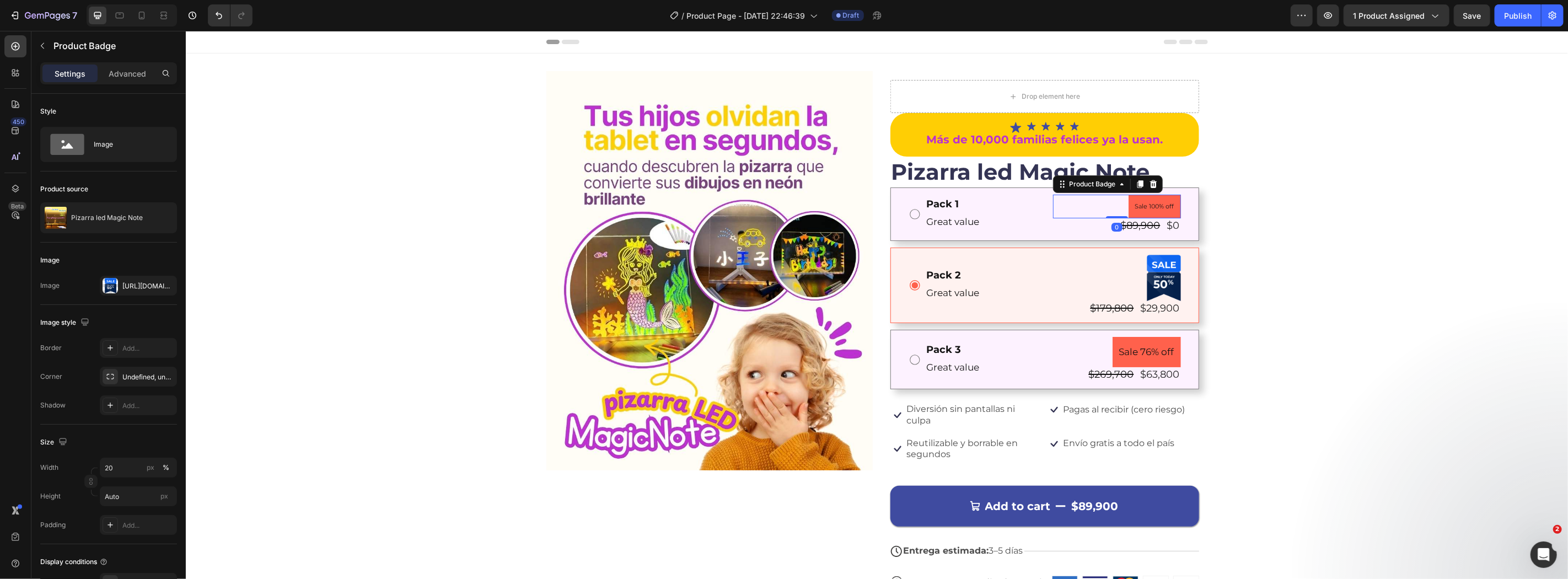
click at [1144, 199] on pre "Sale 100% off" at bounding box center [1154, 206] width 52 height 24
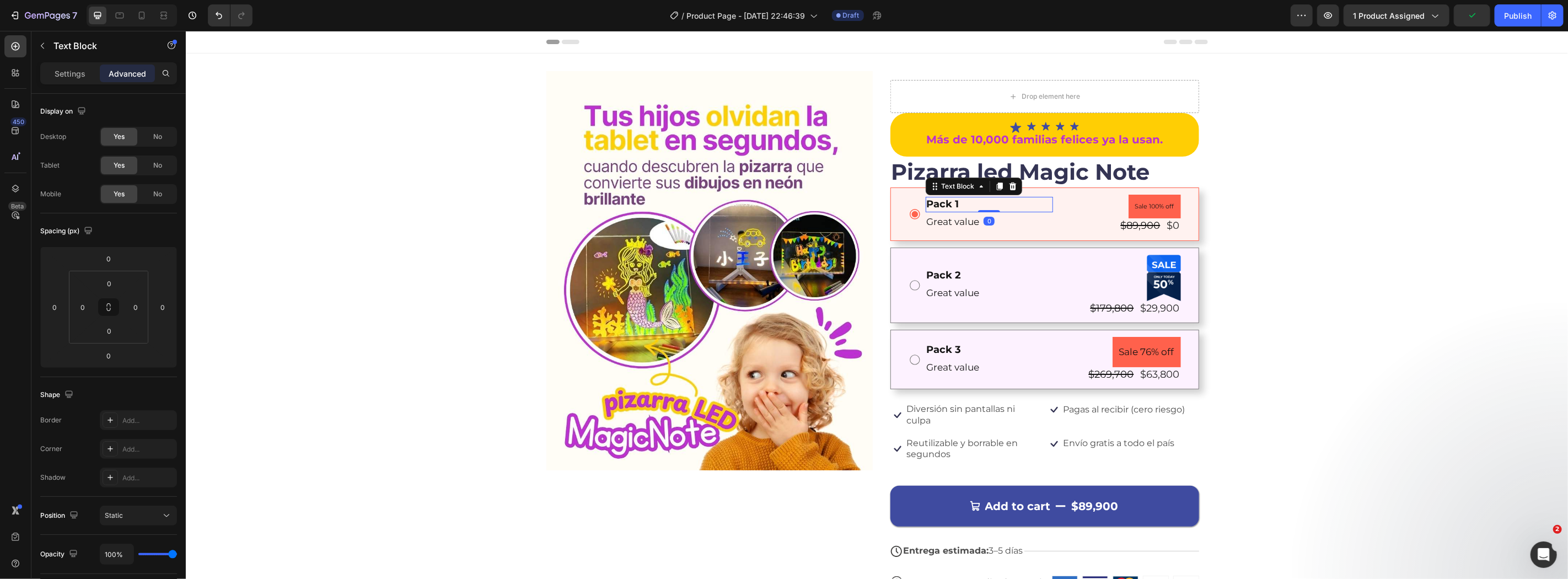
click at [927, 206] on div "Pack 1" at bounding box center [989, 203] width 128 height 15
click at [933, 217] on p "Great value" at bounding box center [989, 222] width 126 height 17
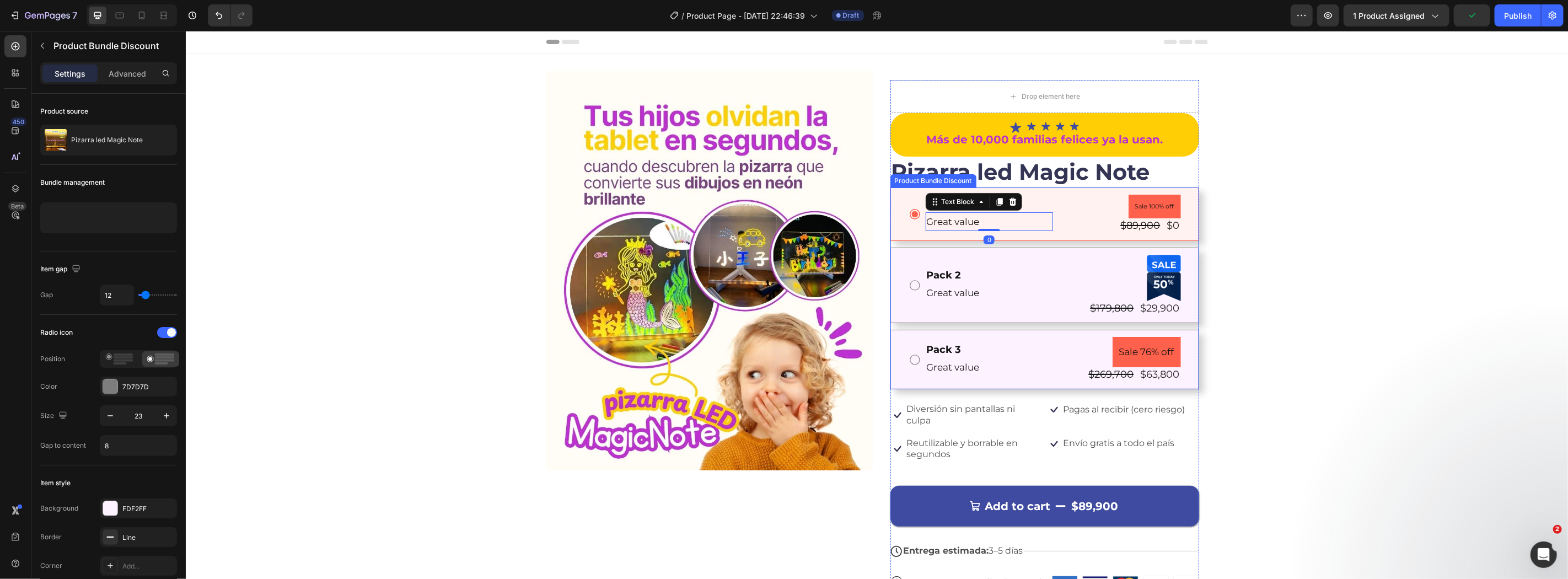
click at [896, 219] on div "Pack 1 Text Block Great value Text Block 0 Sale 100% off Product Badge $89,900 …" at bounding box center [1044, 214] width 309 height 54
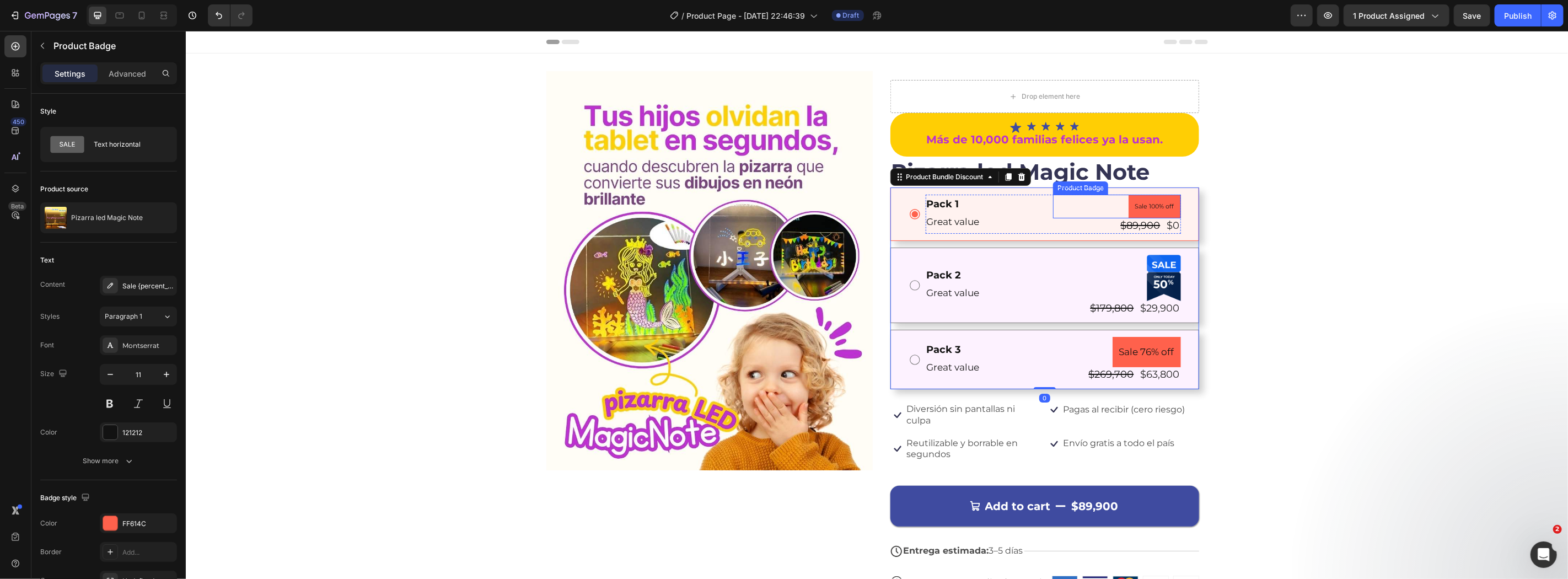
click at [1136, 202] on pre "Sale 100% off" at bounding box center [1154, 206] width 52 height 24
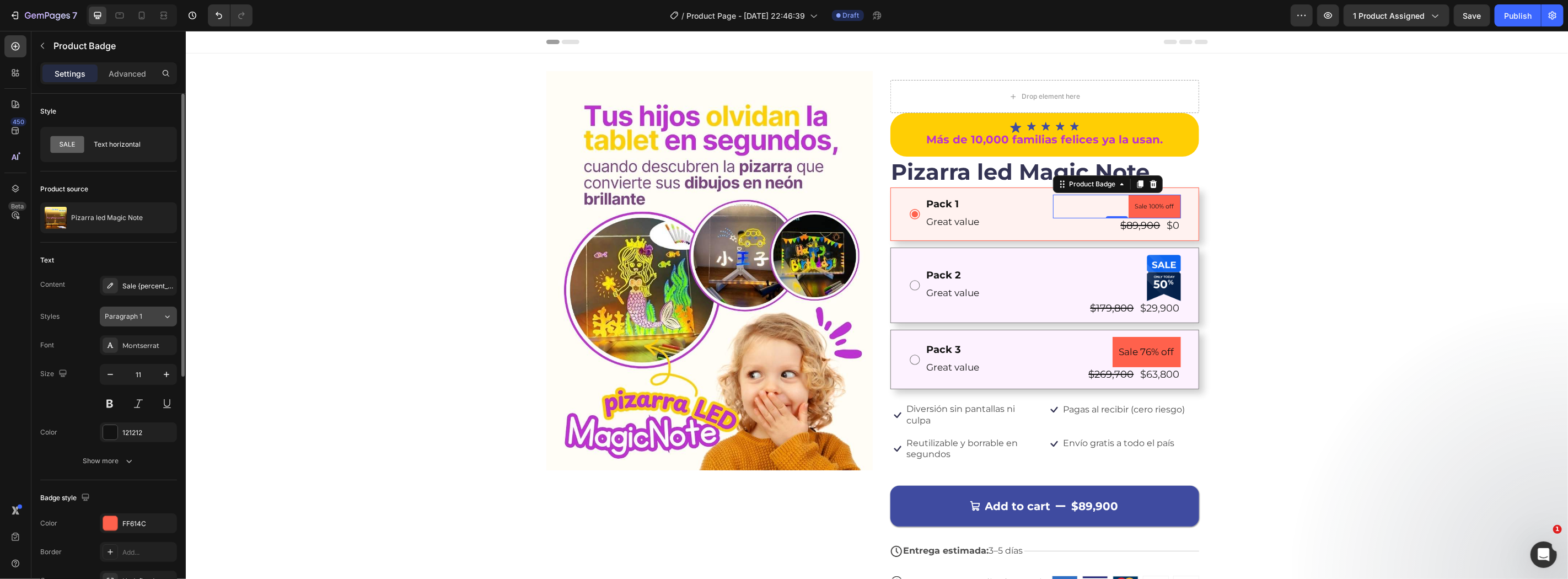
click at [150, 312] on div "Paragraph 1" at bounding box center [133, 317] width 58 height 10
click at [151, 281] on div "Sale {percent_discount} off" at bounding box center [148, 286] width 52 height 10
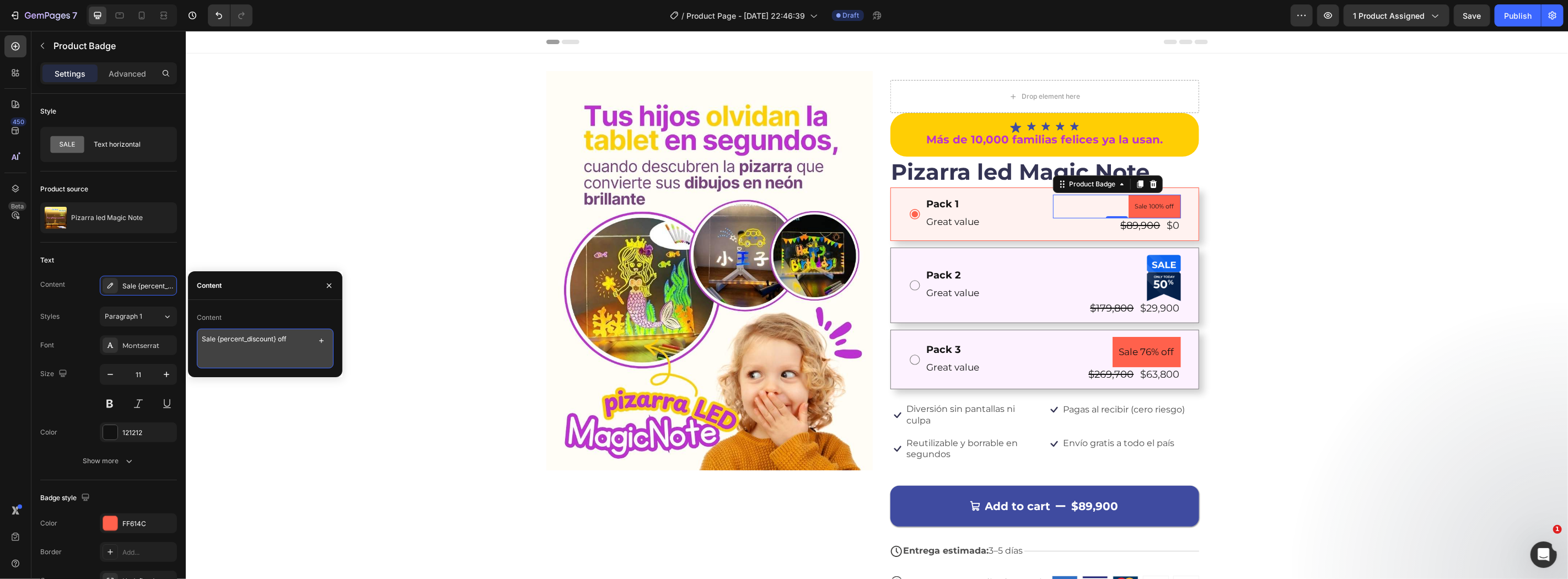
click at [276, 339] on textarea "Sale {percent_discount} off" at bounding box center [265, 348] width 137 height 40
type textarea "F"
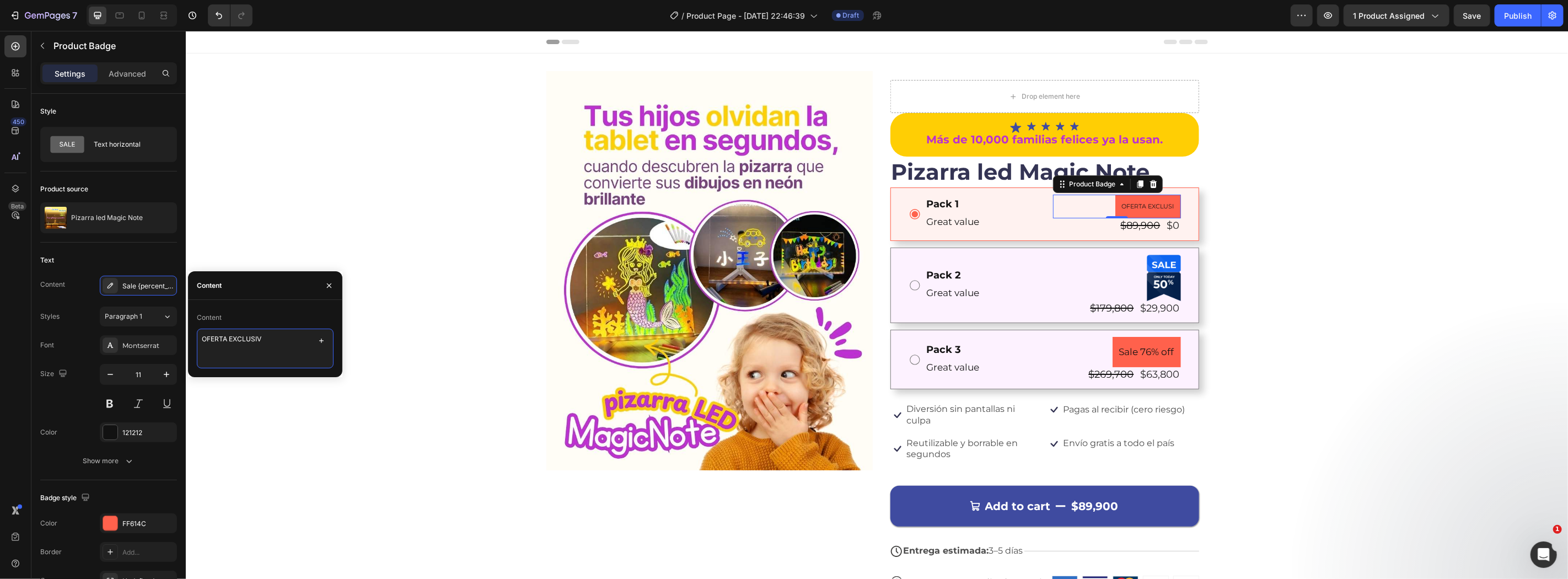
type textarea "OFERTA EXCLUSIVA"
click at [160, 376] on button "button" at bounding box center [166, 374] width 20 height 20
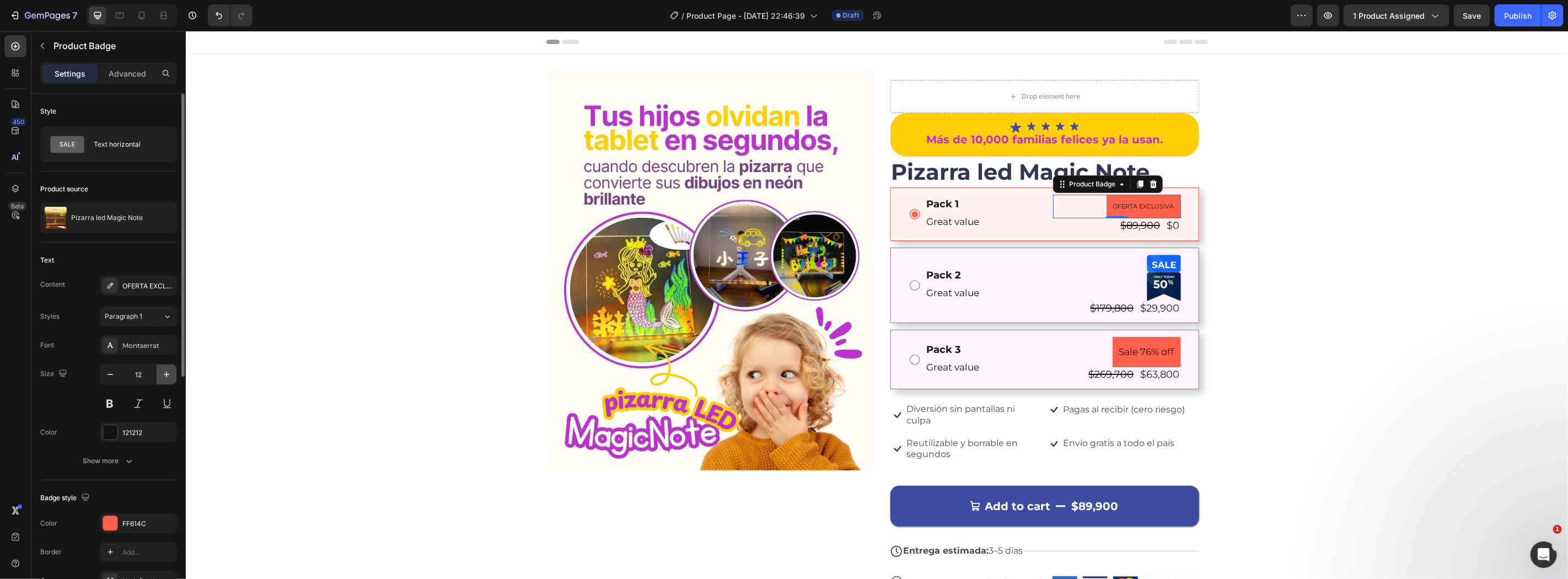
click at [160, 376] on button "button" at bounding box center [166, 374] width 20 height 20
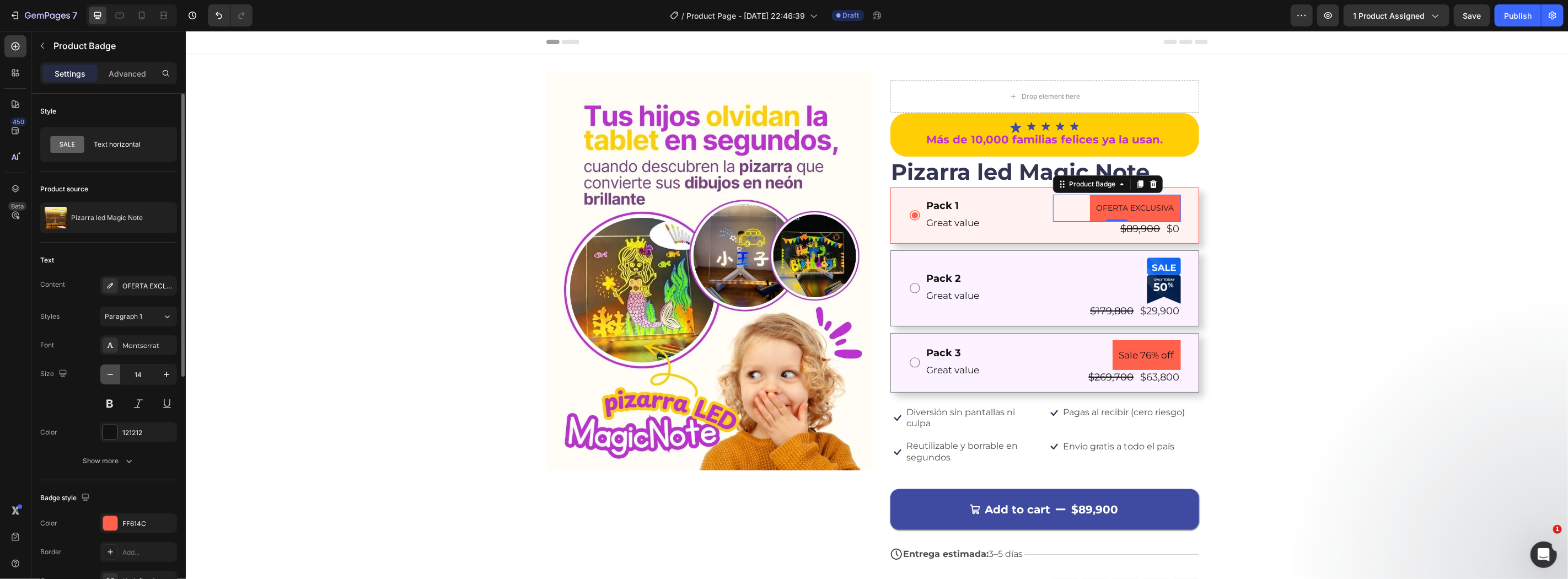
click at [102, 379] on button "button" at bounding box center [110, 374] width 20 height 20
type input "12"
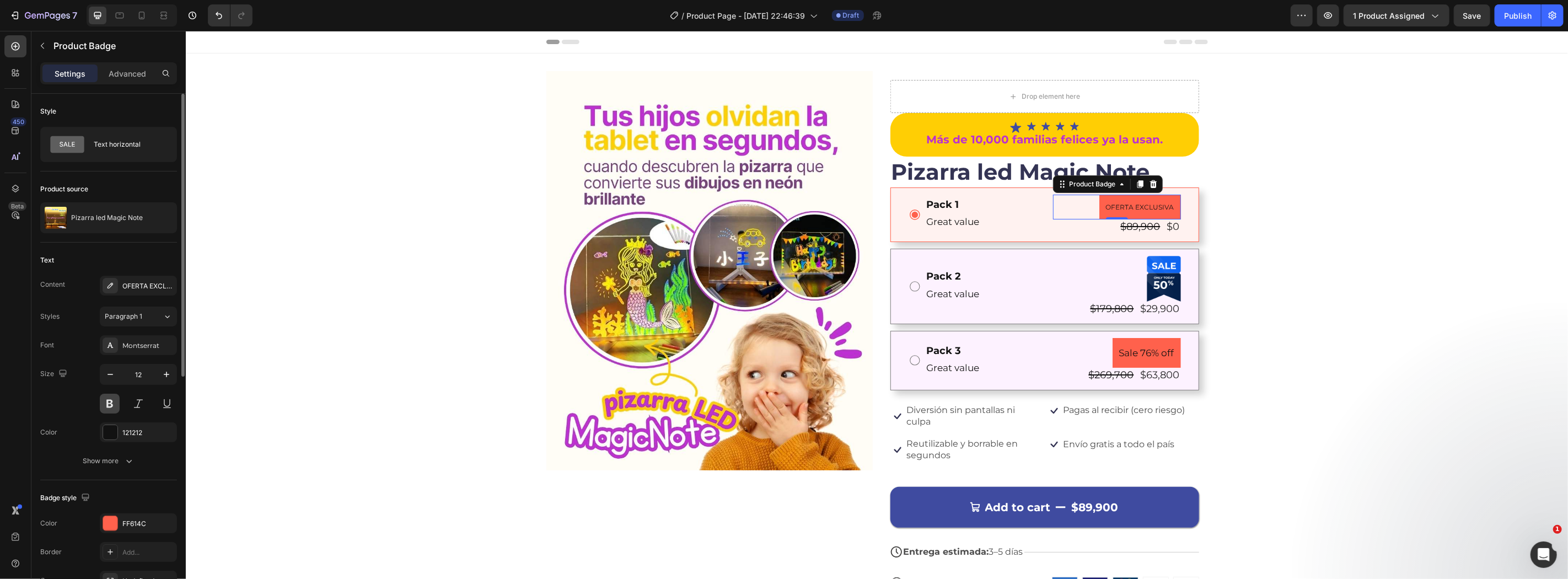
click at [105, 395] on button at bounding box center [110, 404] width 20 height 20
click at [138, 460] on button "Show more" at bounding box center [108, 461] width 137 height 20
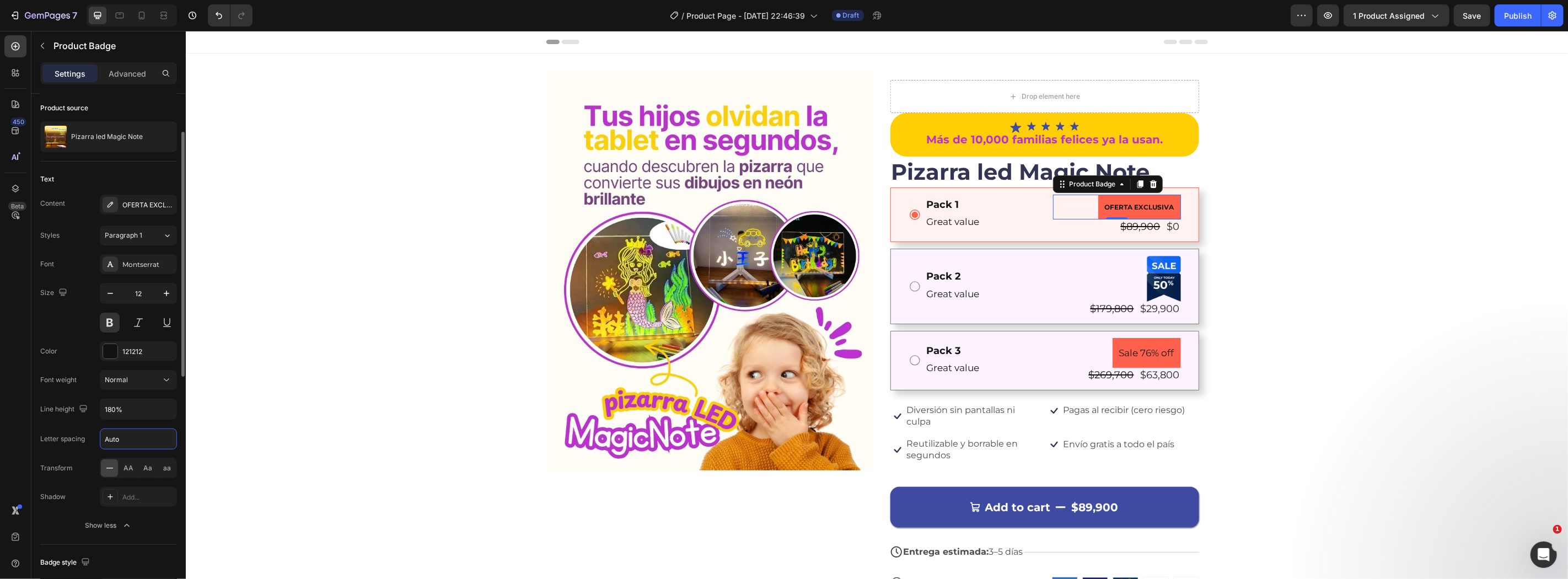
click at [135, 444] on input "Auto" at bounding box center [138, 439] width 76 height 20
click at [173, 438] on input "Auto" at bounding box center [138, 439] width 76 height 20
drag, startPoint x: 136, startPoint y: 447, endPoint x: 45, endPoint y: 444, distance: 91.0
click at [135, 447] on input "Auto" at bounding box center [138, 439] width 76 height 20
click at [45, 444] on div "Letter spacing" at bounding box center [62, 438] width 44 height 18
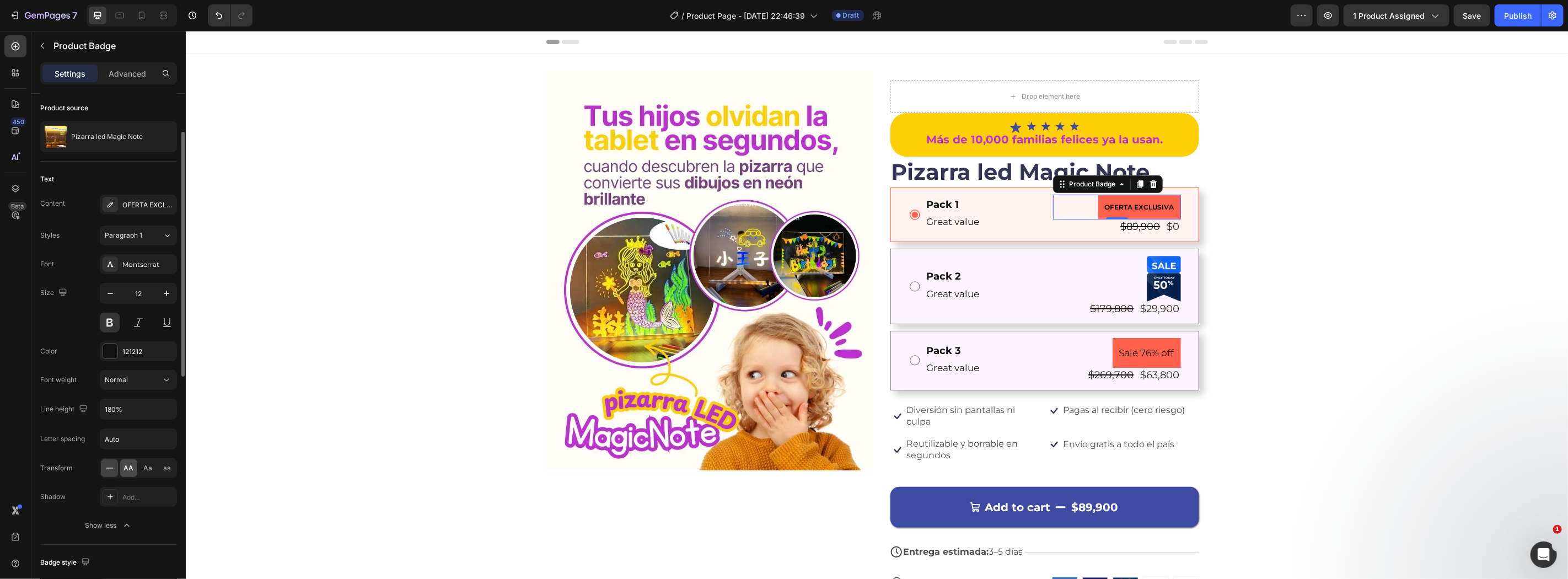
click at [130, 467] on span "AA" at bounding box center [129, 468] width 10 height 10
click at [139, 472] on div "Aa" at bounding box center [148, 468] width 17 height 18
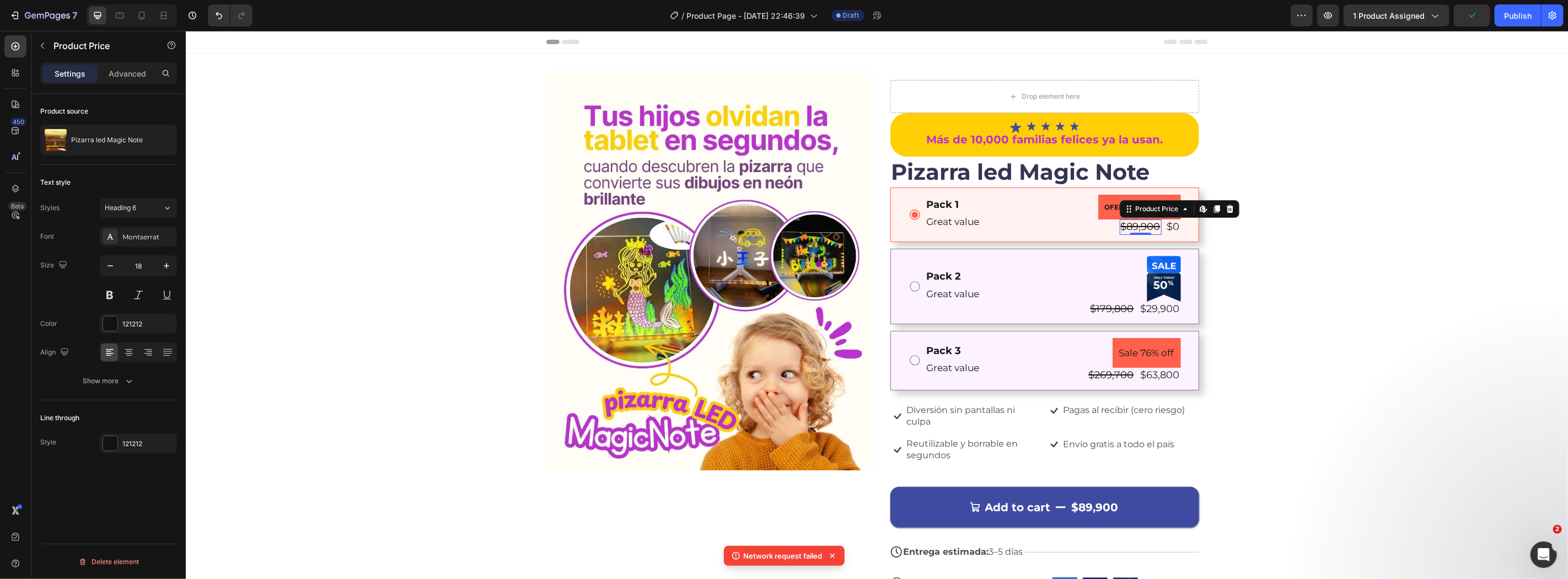
scroll to position [0, 0]
click at [1149, 223] on div "$89,900" at bounding box center [1140, 226] width 42 height 15
click at [1166, 224] on div "$0" at bounding box center [1173, 226] width 15 height 15
click at [1134, 225] on div "$89,900" at bounding box center [1140, 226] width 42 height 15
click at [1145, 225] on div "$89,900" at bounding box center [1140, 226] width 42 height 15
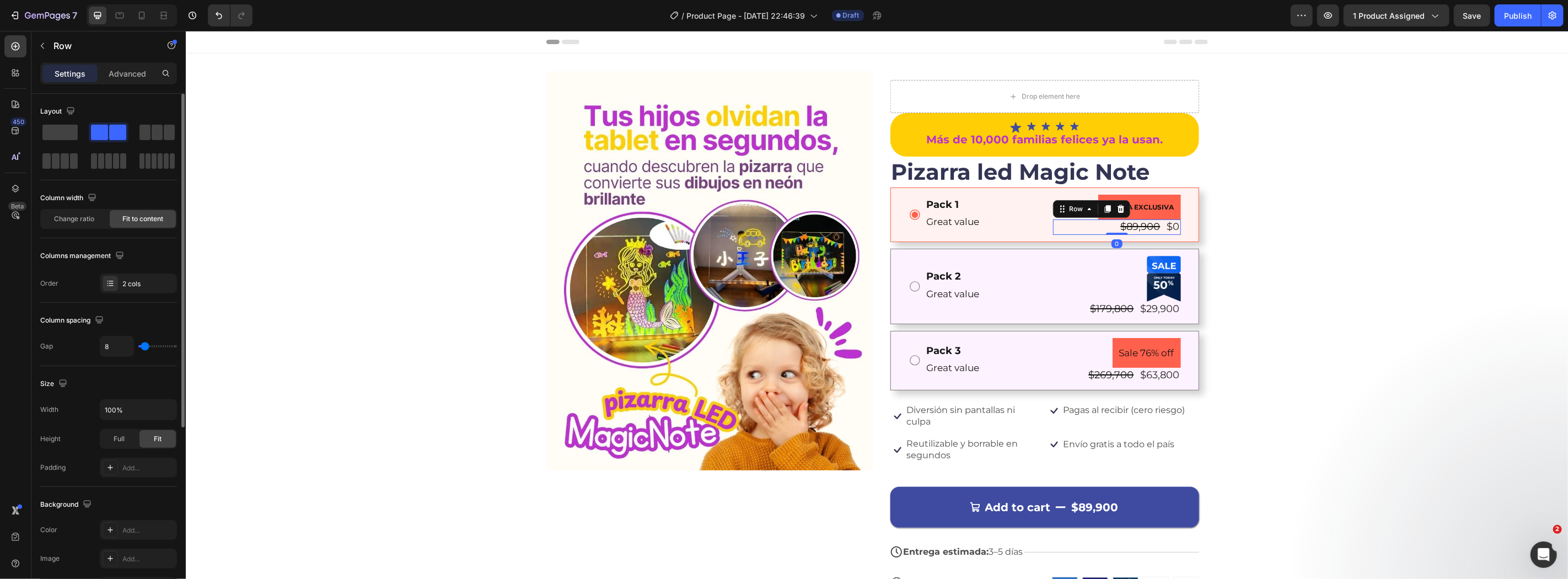
click at [1157, 226] on div "$89,900 Product Price Product Price $0 Product Price Product Price Row 0" at bounding box center [1116, 226] width 128 height 15
drag, startPoint x: 1467, startPoint y: 15, endPoint x: 1147, endPoint y: 155, distance: 349.3
click at [1467, 15] on span "Save" at bounding box center [1472, 15] width 18 height 9
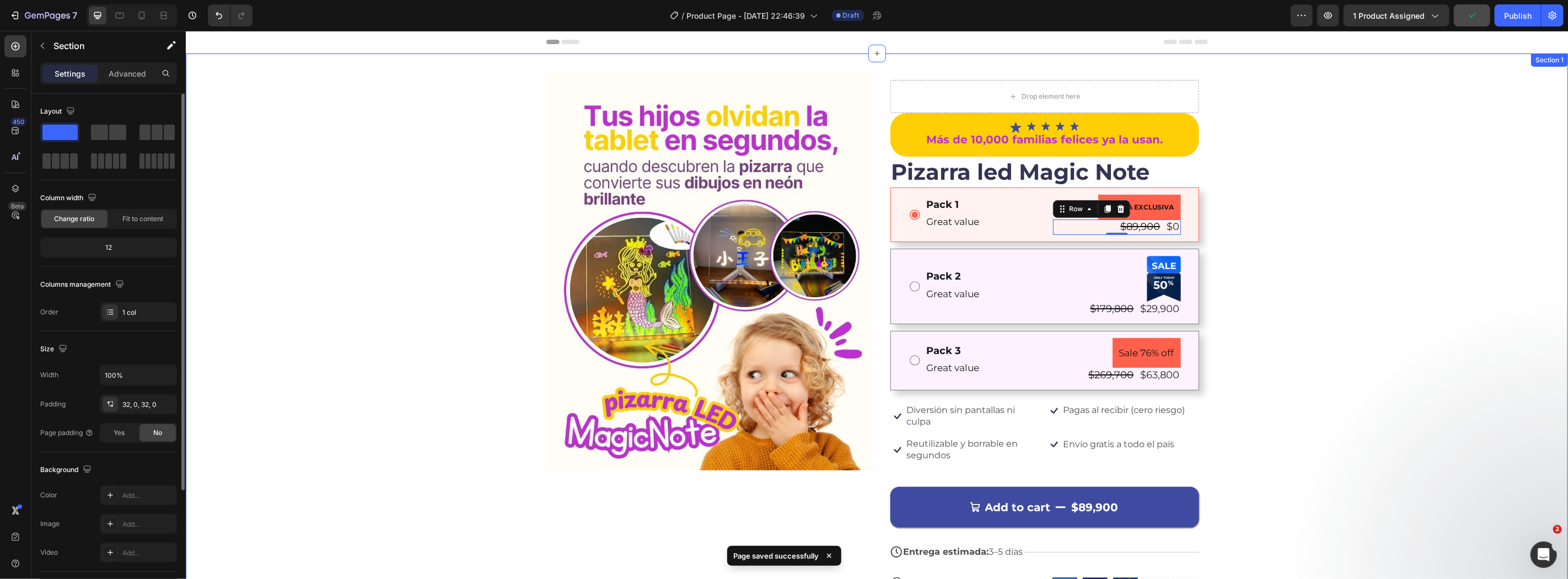
drag, startPoint x: 1323, startPoint y: 331, endPoint x: 1376, endPoint y: 316, distance: 55.1
click at [1324, 331] on div "Image Drop element here Icon Icon Icon Icon Icon Icon List Más de 10,000 famili…" at bounding box center [876, 349] width 1382 height 556
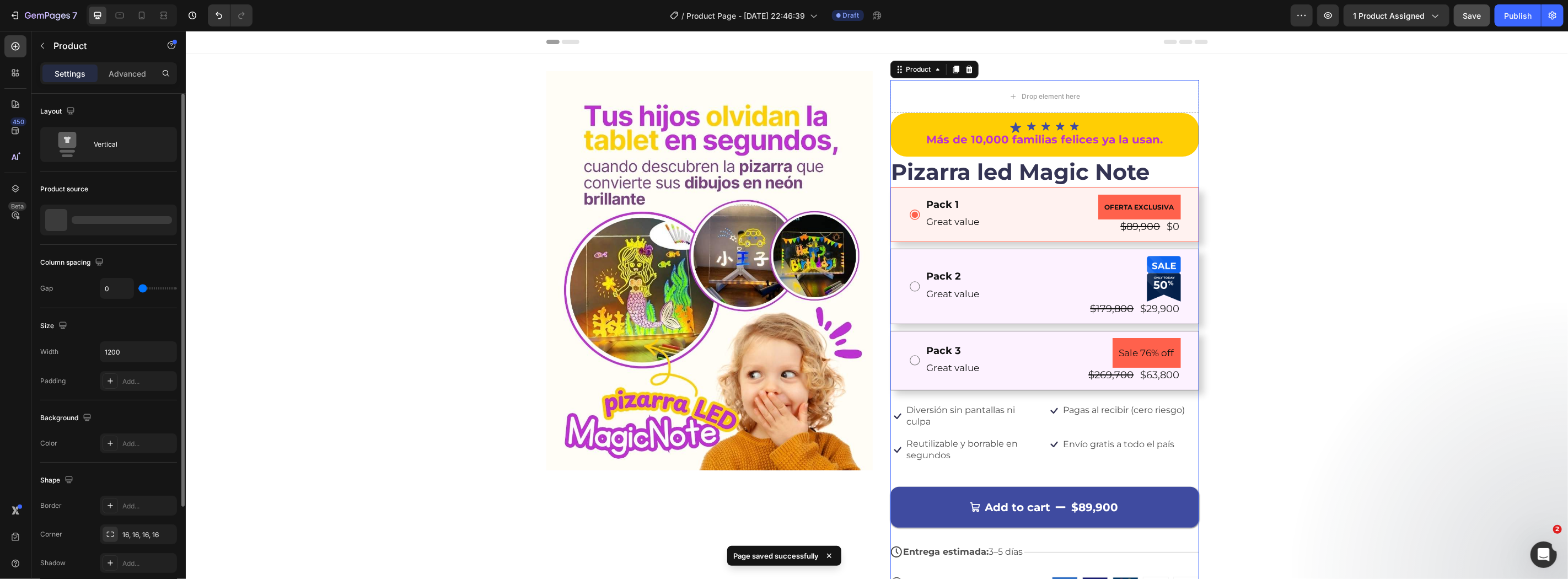
click at [1013, 391] on div "Icon Icon Icon Icon Icon Icon List Más de 10,000 familias felices ya la usan. T…" at bounding box center [1044, 361] width 309 height 497
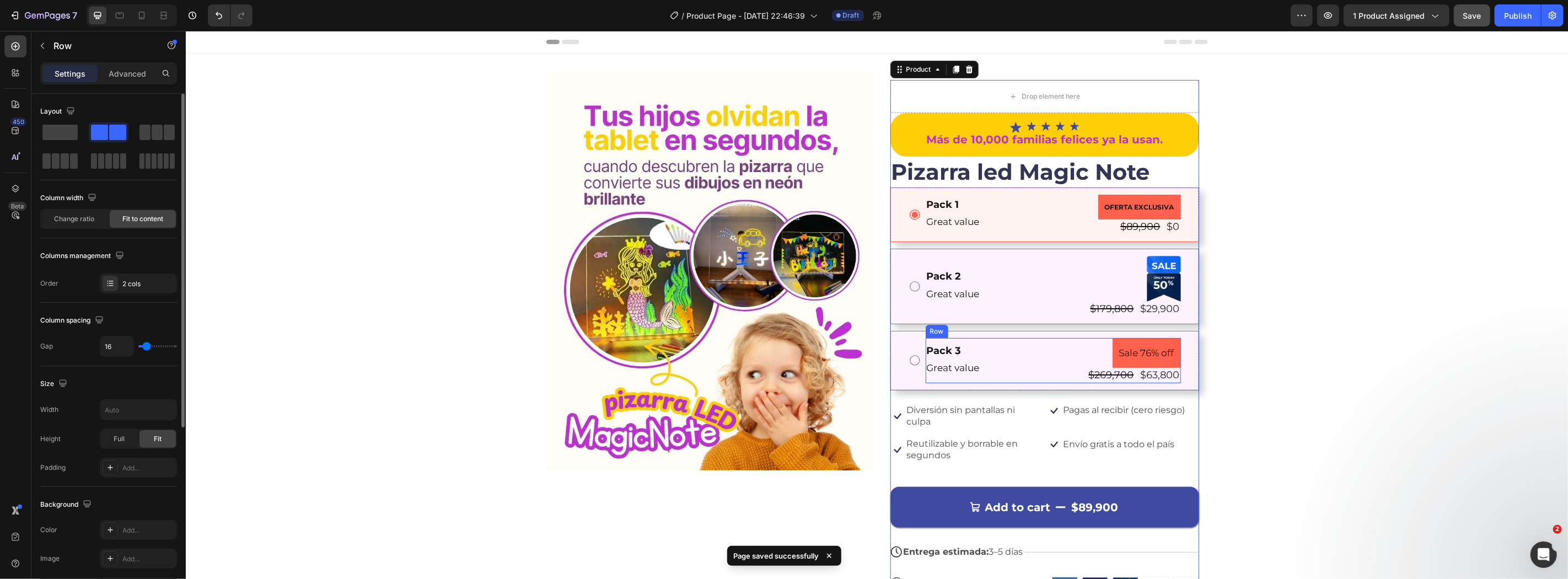
click at [1035, 351] on div "Pack 3 Text Block Great value Text Block Sale 76% off Product Badge $269,700 Pr…" at bounding box center [1052, 360] width 255 height 45
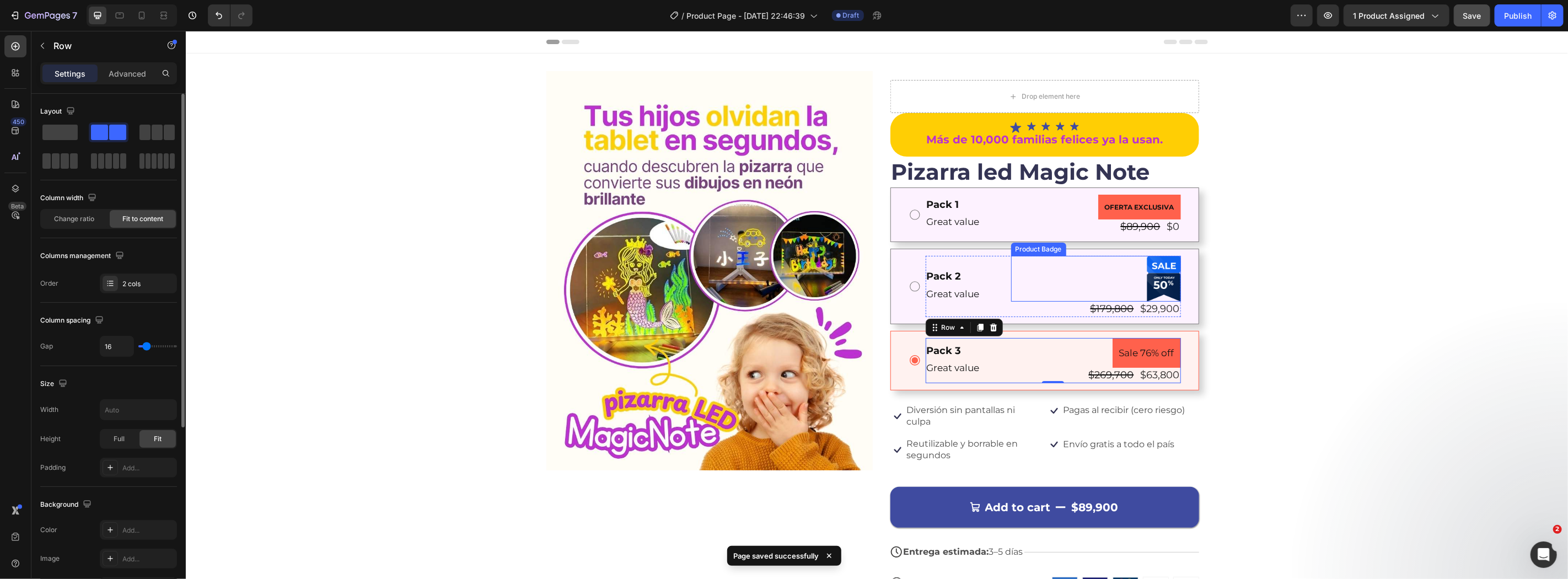
click at [1044, 273] on div at bounding box center [1095, 278] width 170 height 46
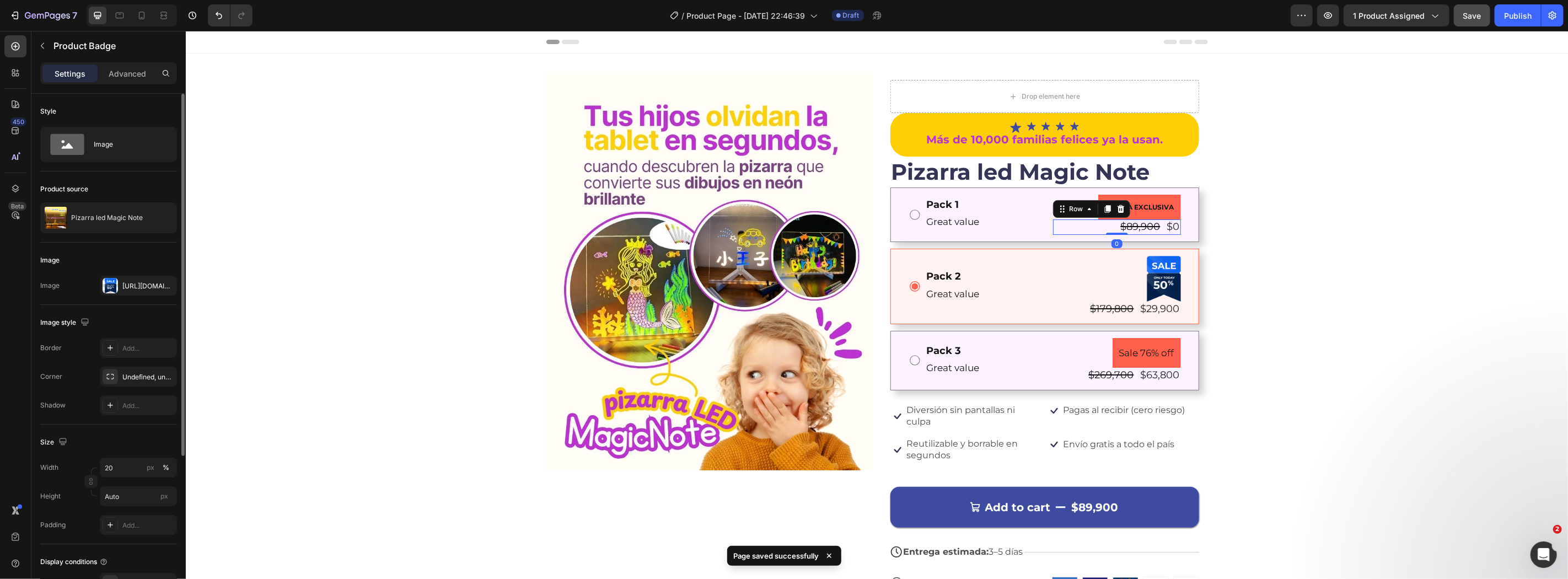
click at [1052, 220] on div "$89,900 Product Price Product Price $0 Product Price Product Price Row 0" at bounding box center [1116, 226] width 128 height 15
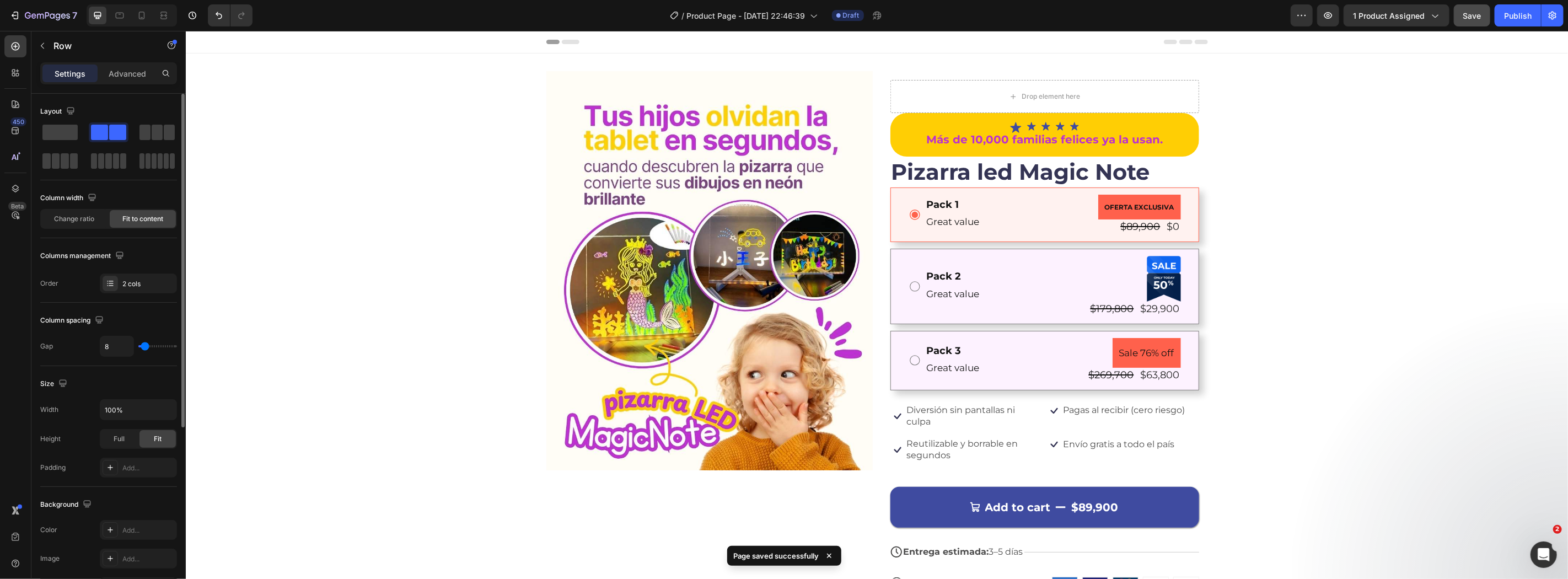
drag, startPoint x: 1567, startPoint y: 325, endPoint x: 1561, endPoint y: 325, distance: 6.0
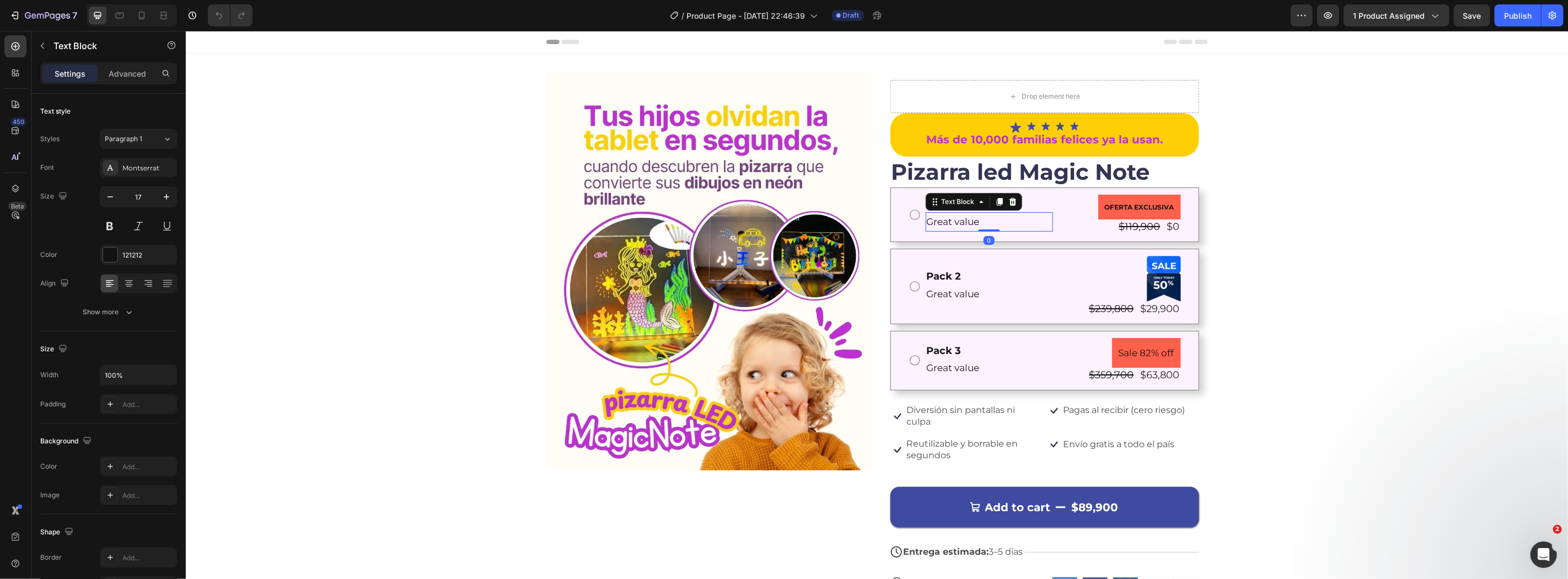
click at [1024, 214] on p "Great value" at bounding box center [989, 222] width 126 height 17
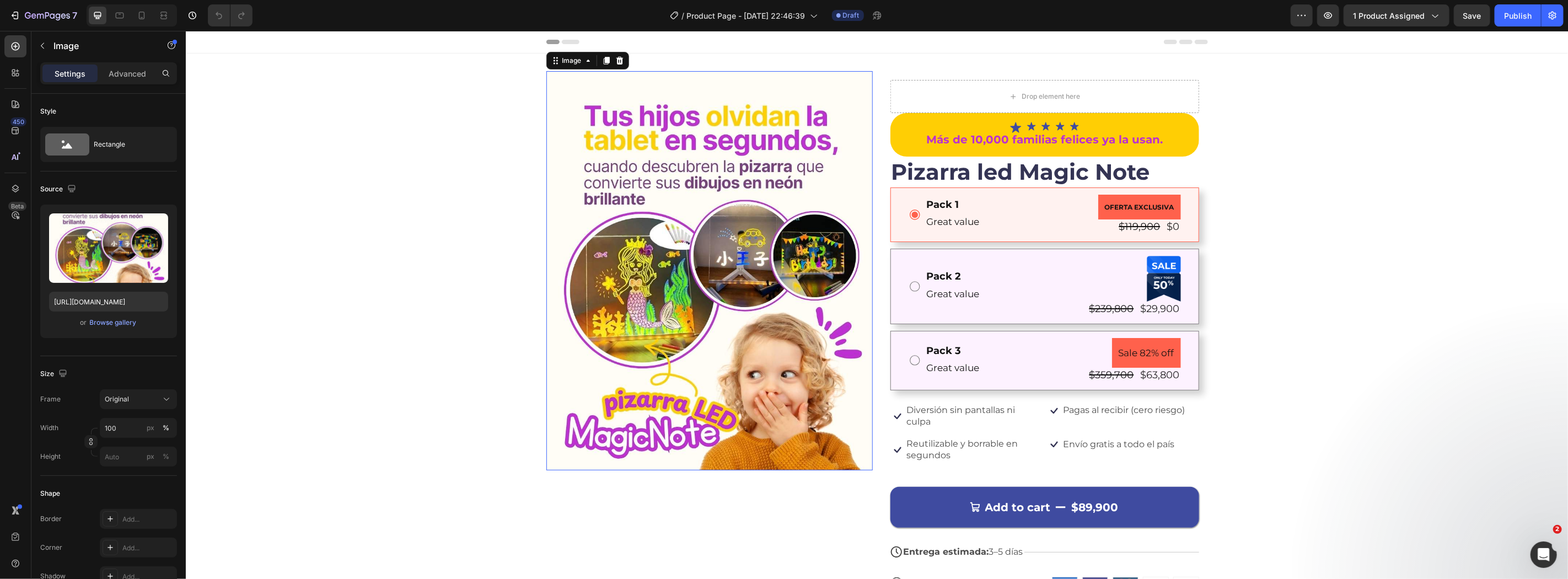
click at [858, 194] on img at bounding box center [709, 270] width 326 height 399
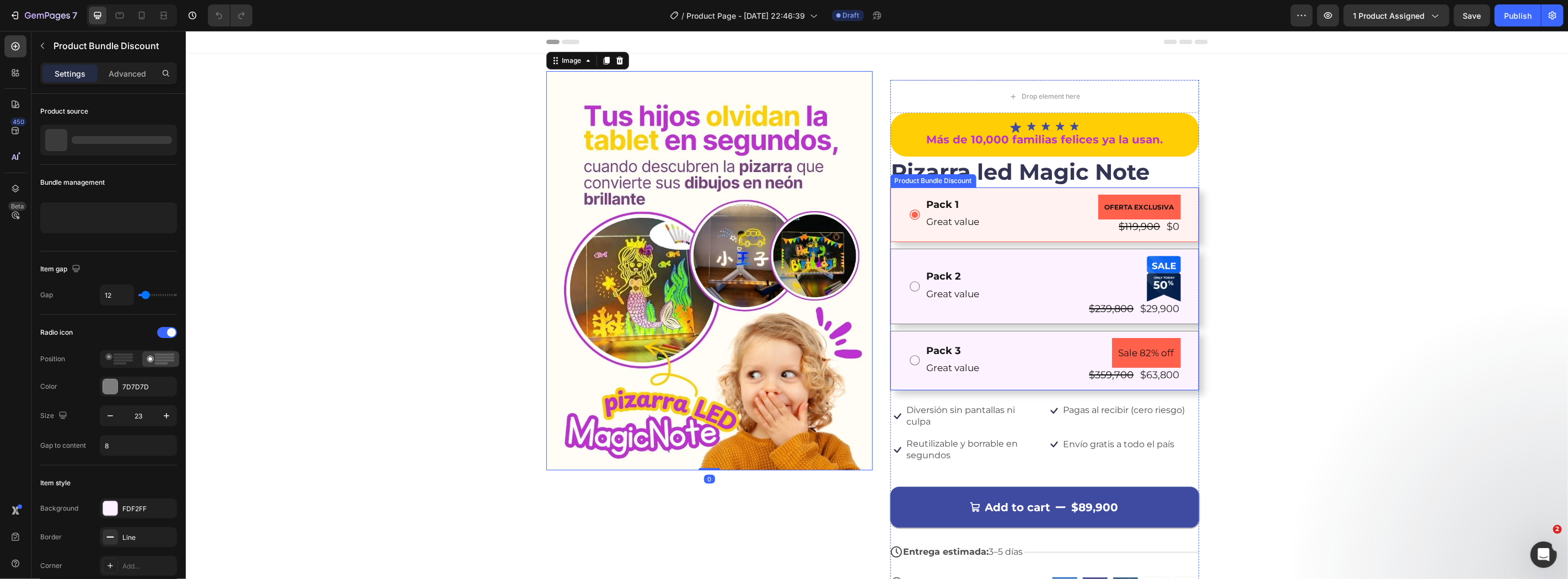
click at [961, 192] on div "Pack 1 Text Block Great value Text Block OFERTA EXCLUSIVA Product Badge $119,90…" at bounding box center [1044, 214] width 309 height 55
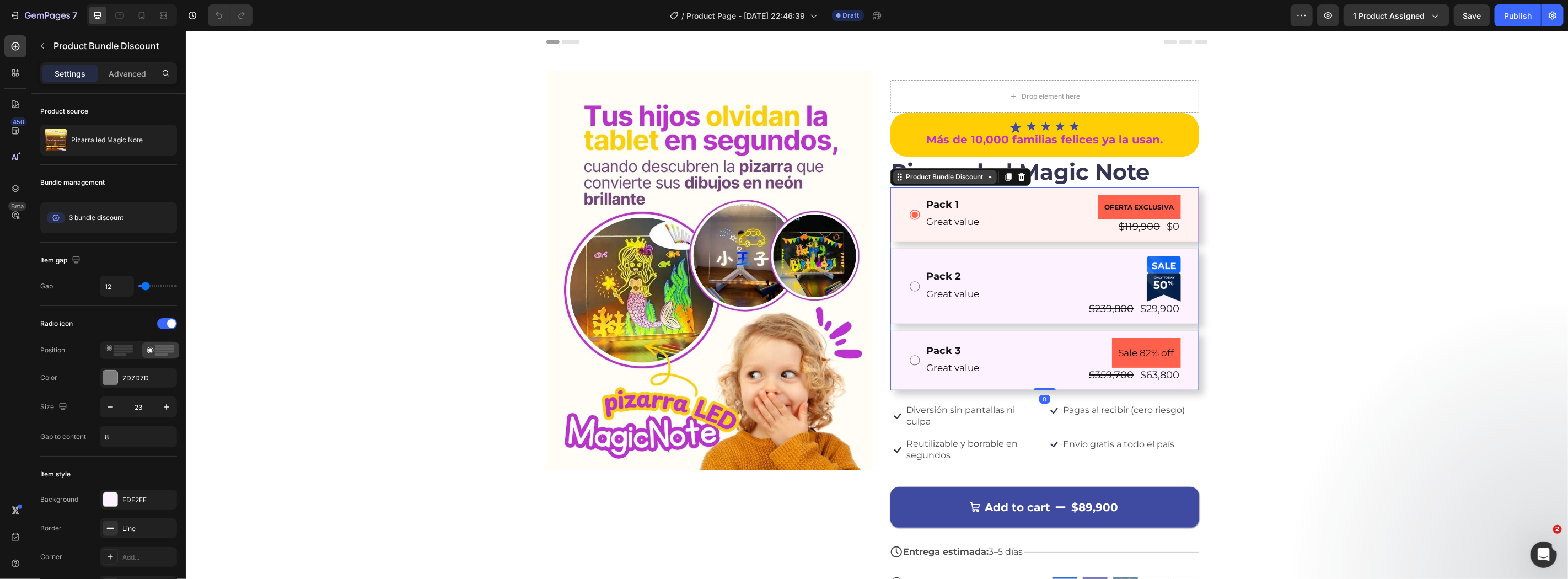
click at [939, 173] on div "Product Bundle Discount" at bounding box center [945, 177] width 82 height 10
click at [1035, 213] on p "Great value" at bounding box center [989, 222] width 126 height 17
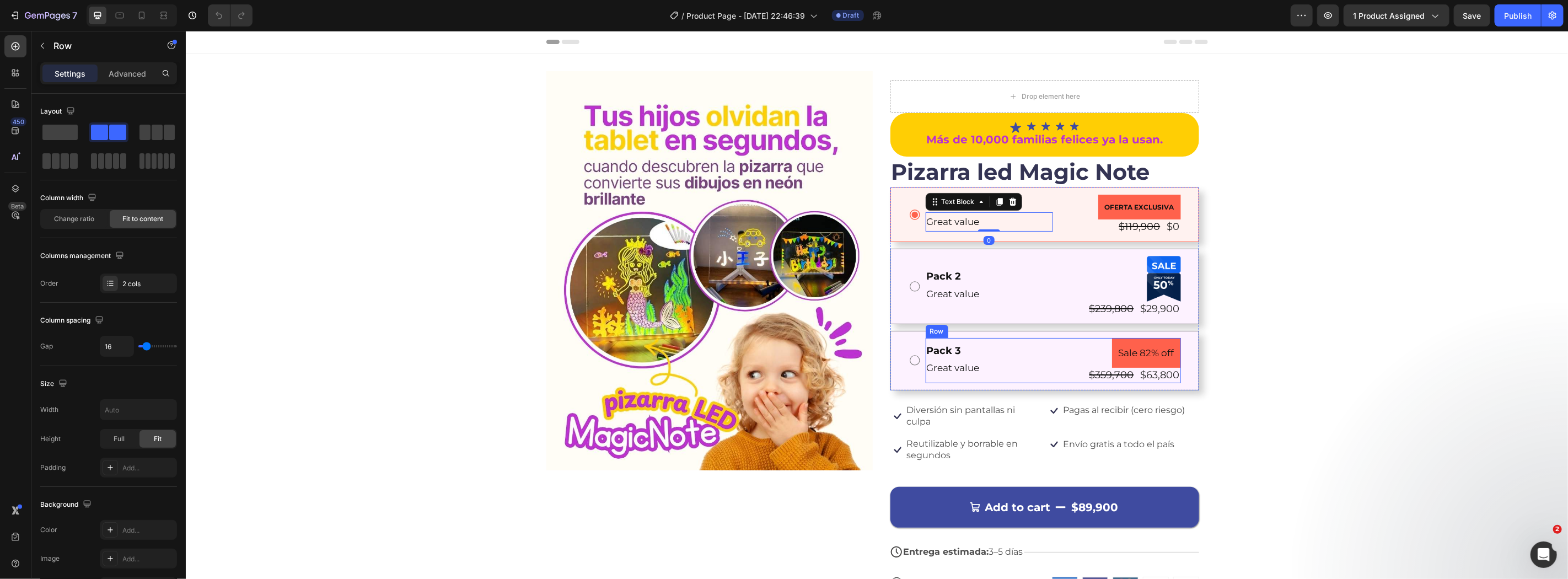
click at [1045, 338] on div "Pack 3 Text Block Great value Text Block Sale 82% off Product Badge $359,700 Pr…" at bounding box center [1052, 360] width 255 height 45
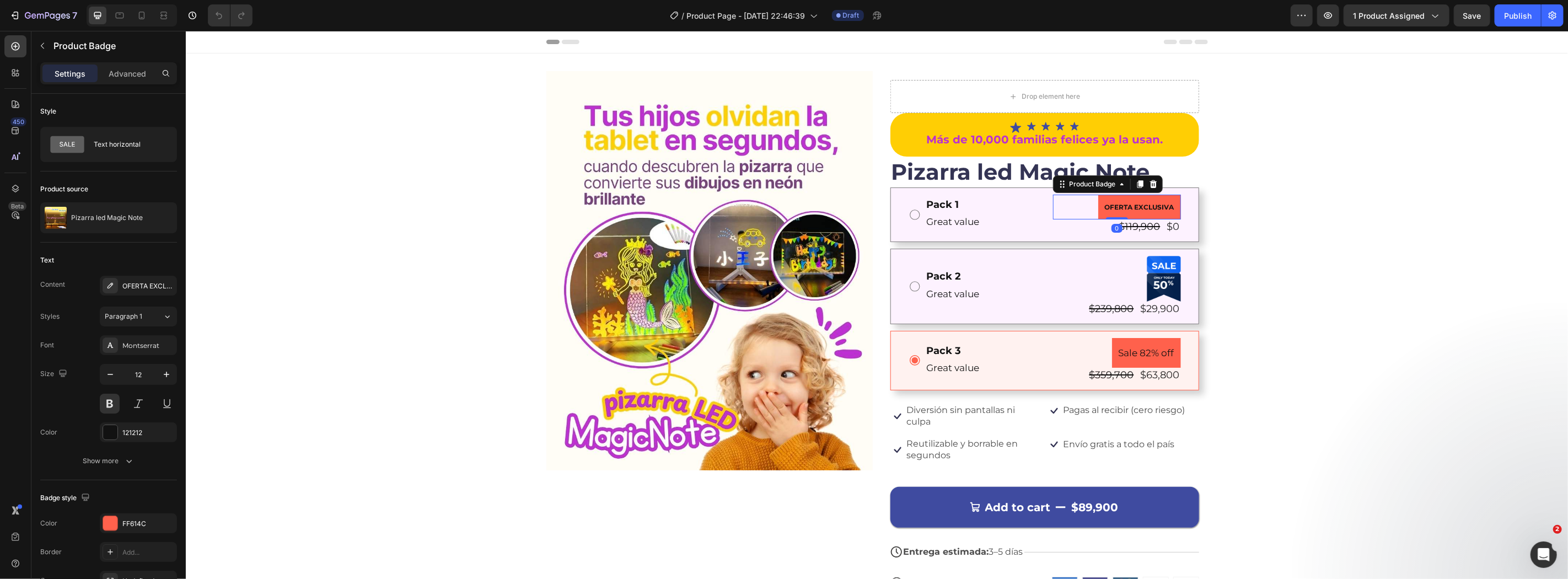
click at [1141, 202] on pre "OFERTA EXCLUSIVA" at bounding box center [1139, 207] width 83 height 26
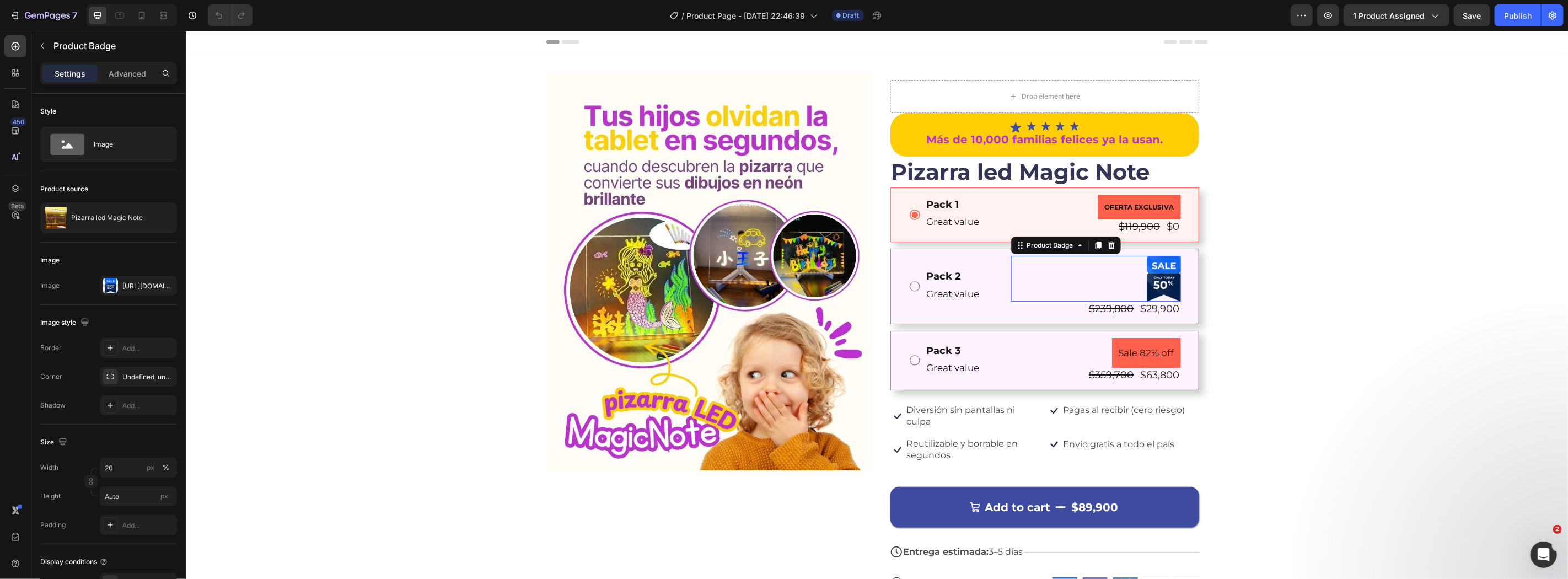
click at [1091, 293] on div at bounding box center [1095, 278] width 170 height 46
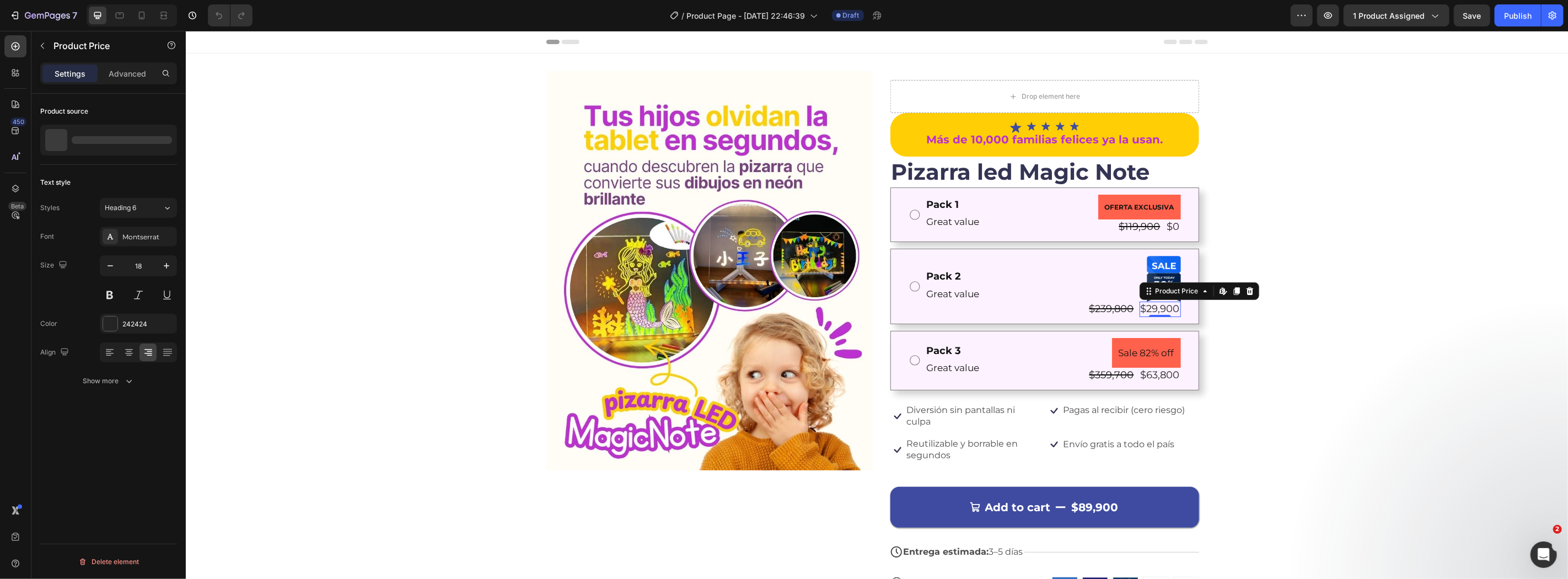
click at [1143, 303] on div "$29,900" at bounding box center [1160, 309] width 41 height 15
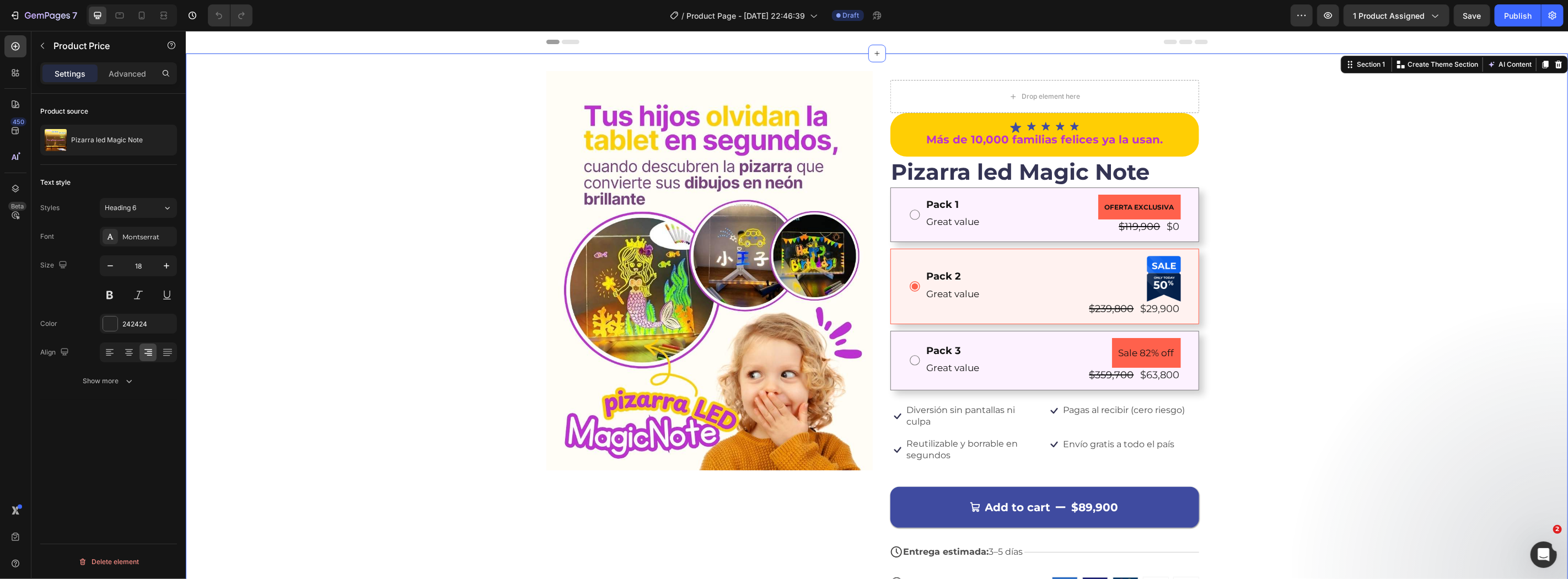
click at [1272, 342] on div "Image Drop element here Icon Icon Icon Icon Icon Icon List Más de 10,000 famili…" at bounding box center [876, 349] width 1382 height 556
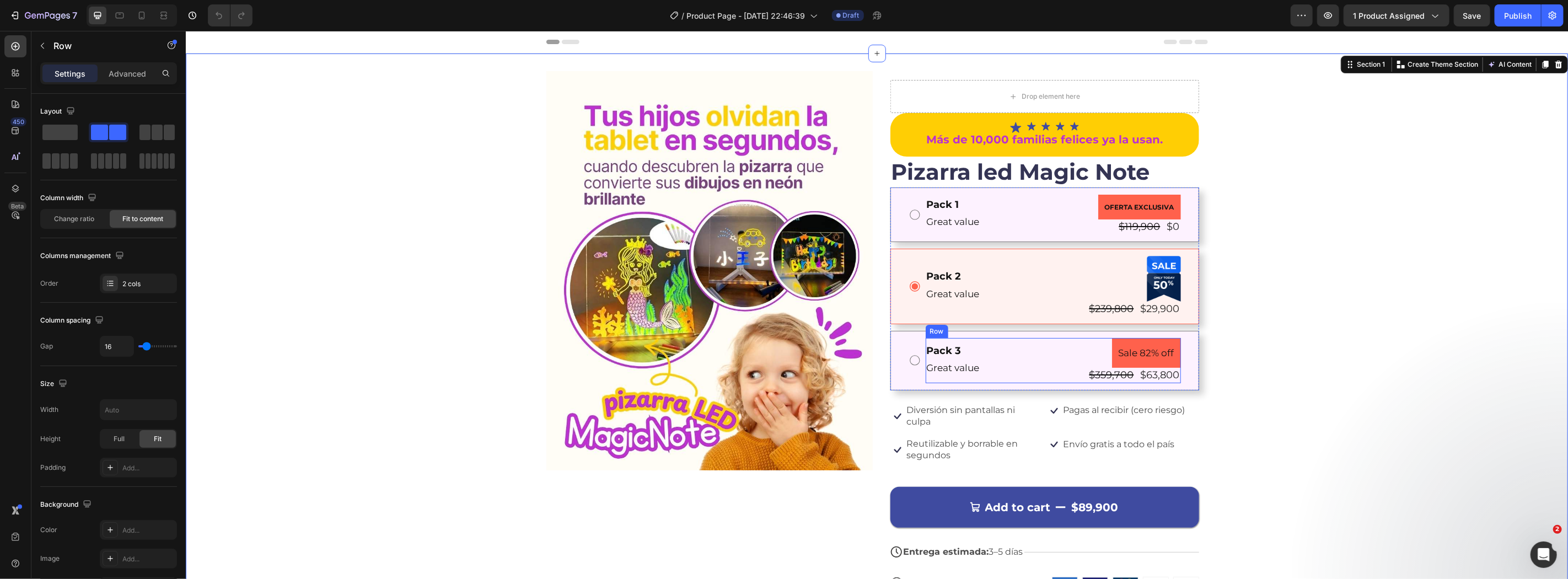
click at [1076, 370] on div "Pack 3 Text Block Great value Text Block Sale 82% off Product Badge $359,700 Pr…" at bounding box center [1052, 360] width 255 height 45
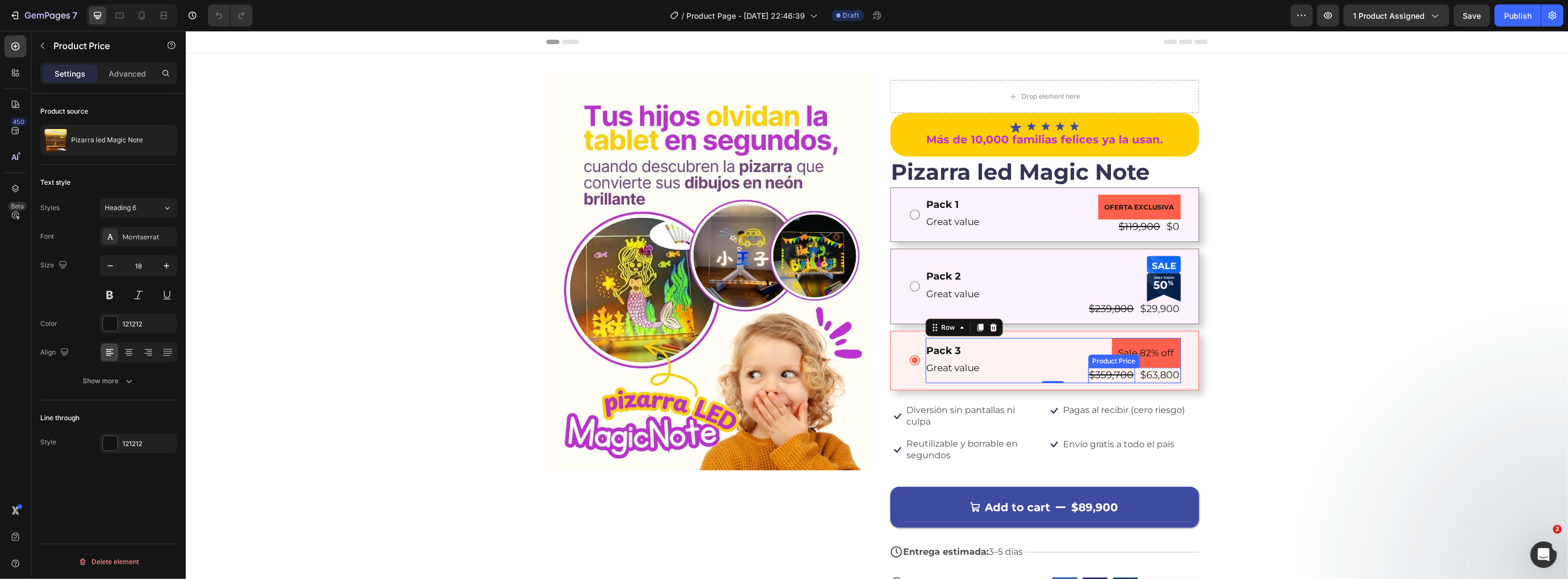
click at [1098, 375] on div "$359,700" at bounding box center [1111, 374] width 47 height 15
click at [1133, 357] on div "Product Price" at bounding box center [1125, 357] width 47 height 10
click at [1108, 380] on div "$359,700" at bounding box center [1111, 374] width 47 height 15
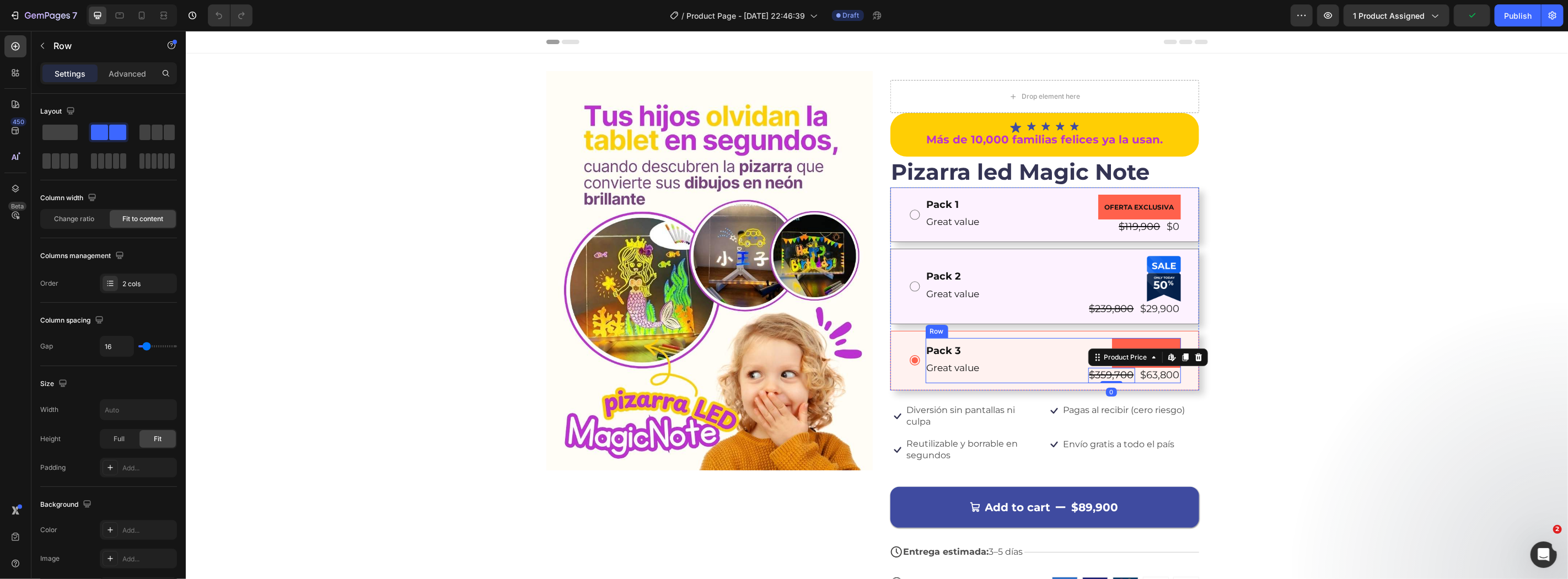
click at [1009, 353] on div "Pack 3 Text Block Great value Text Block Sale 82% off Product Badge $359,700 Pr…" at bounding box center [1052, 360] width 255 height 45
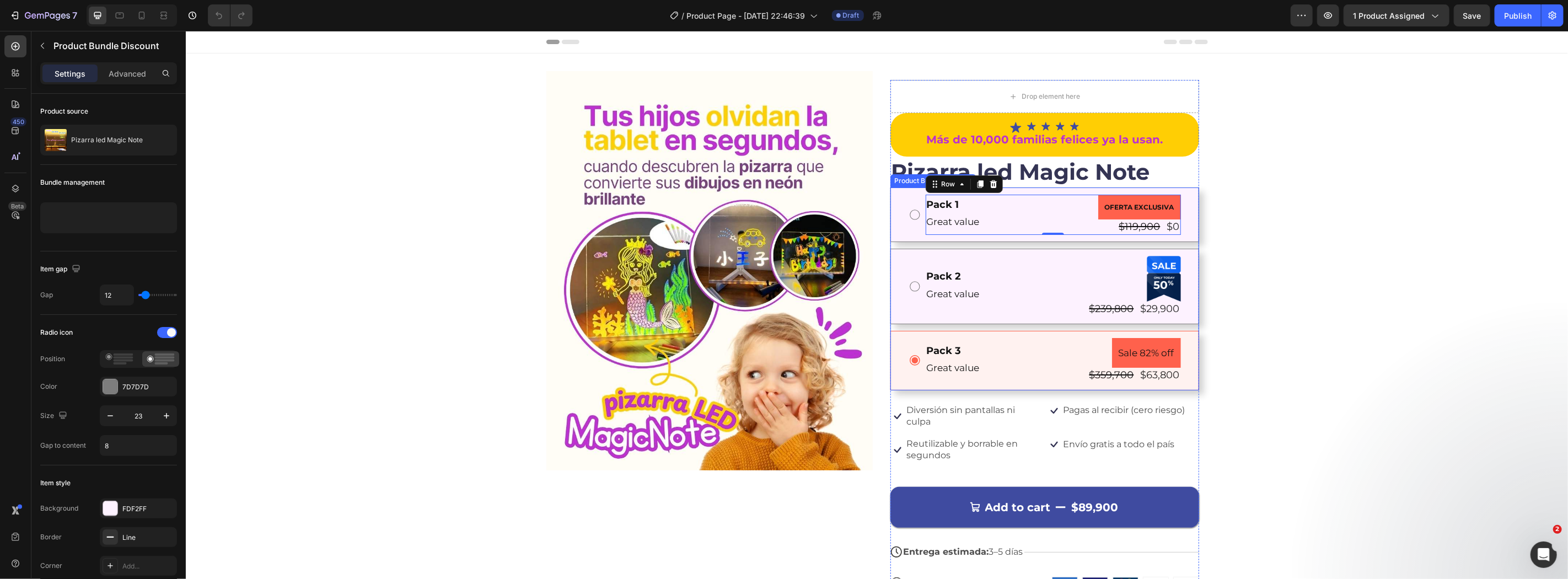
click at [1083, 241] on div "Pack 1 Text Block Great value Text Block OFERTA EXCLUSIVA Product Badge $119,90…" at bounding box center [1044, 214] width 309 height 55
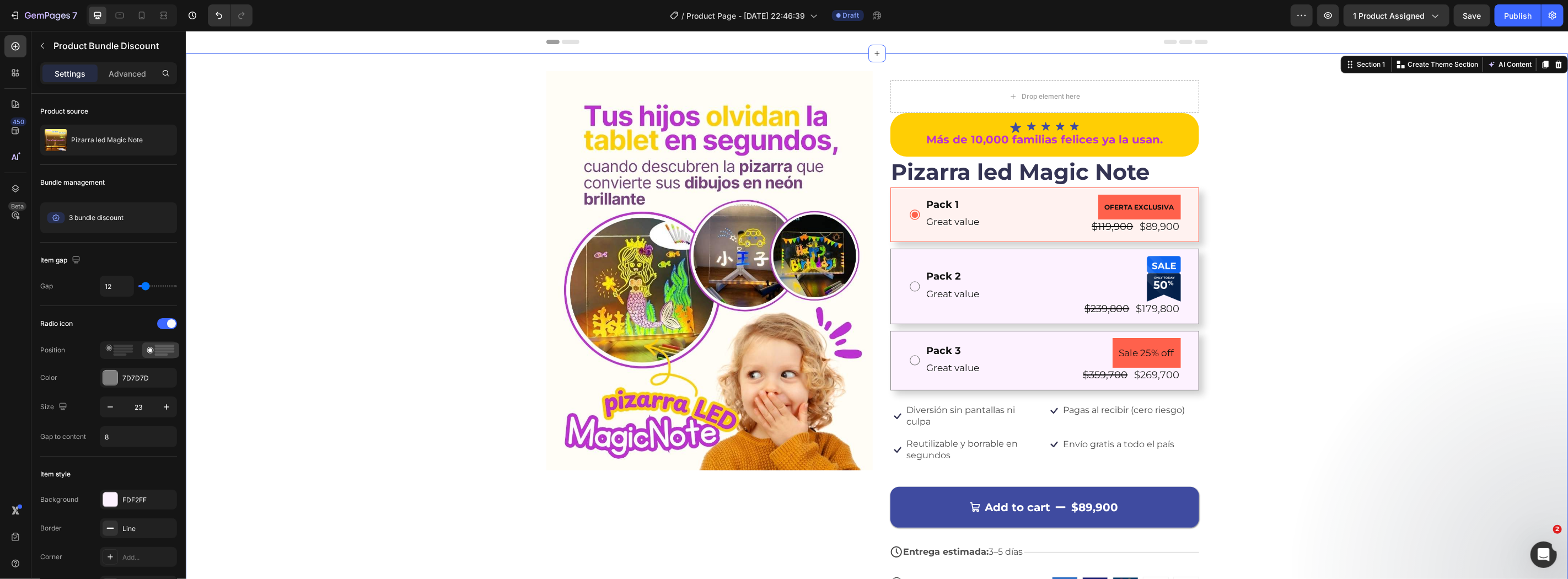
click at [1346, 356] on div "Image Drop element here Icon Icon Icon Icon Icon Icon List Más de 10,000 famili…" at bounding box center [876, 349] width 1382 height 556
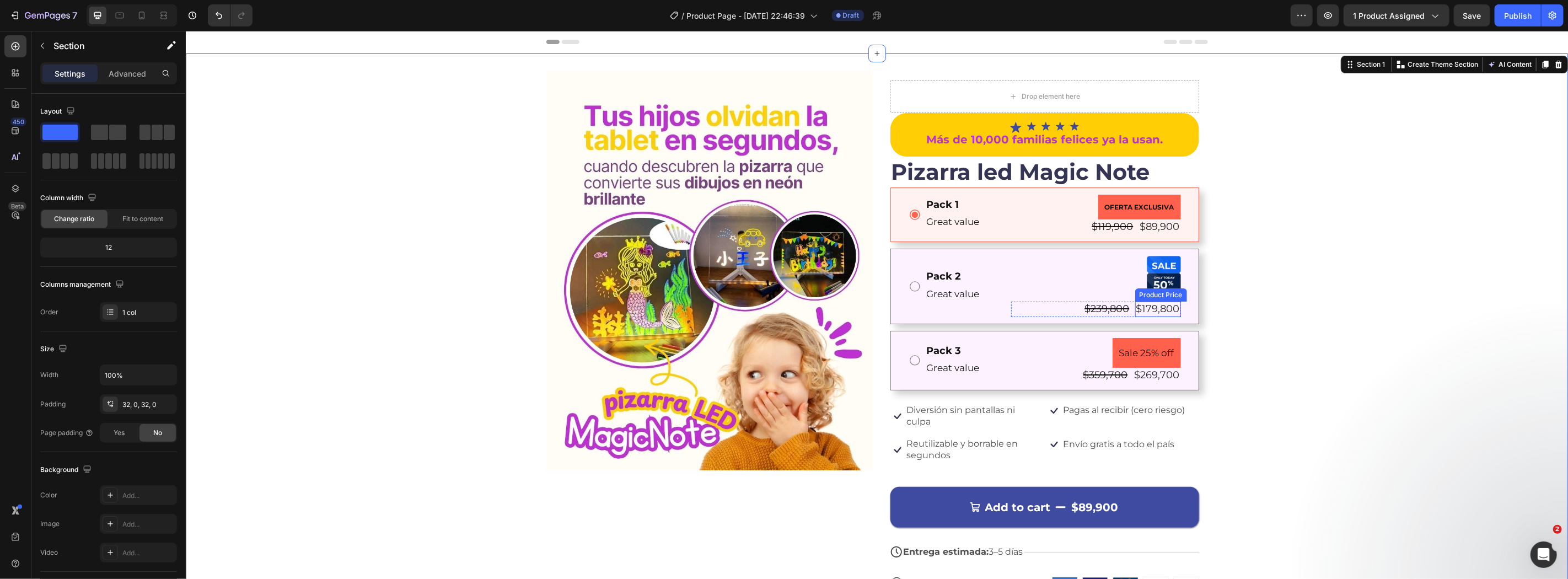
click at [1152, 304] on div "$179,800" at bounding box center [1157, 309] width 46 height 15
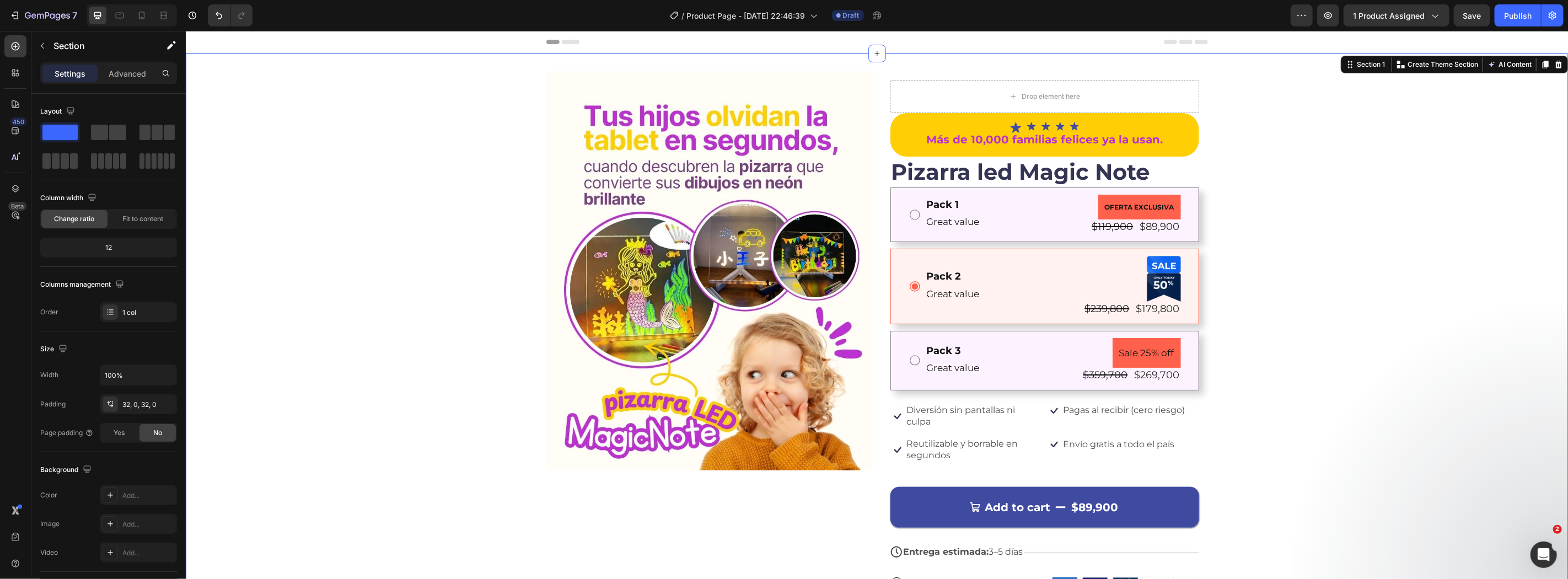
click at [1321, 338] on div "Image Drop element here Icon Icon Icon Icon Icon Icon List Más de 10,000 famili…" at bounding box center [876, 349] width 1382 height 556
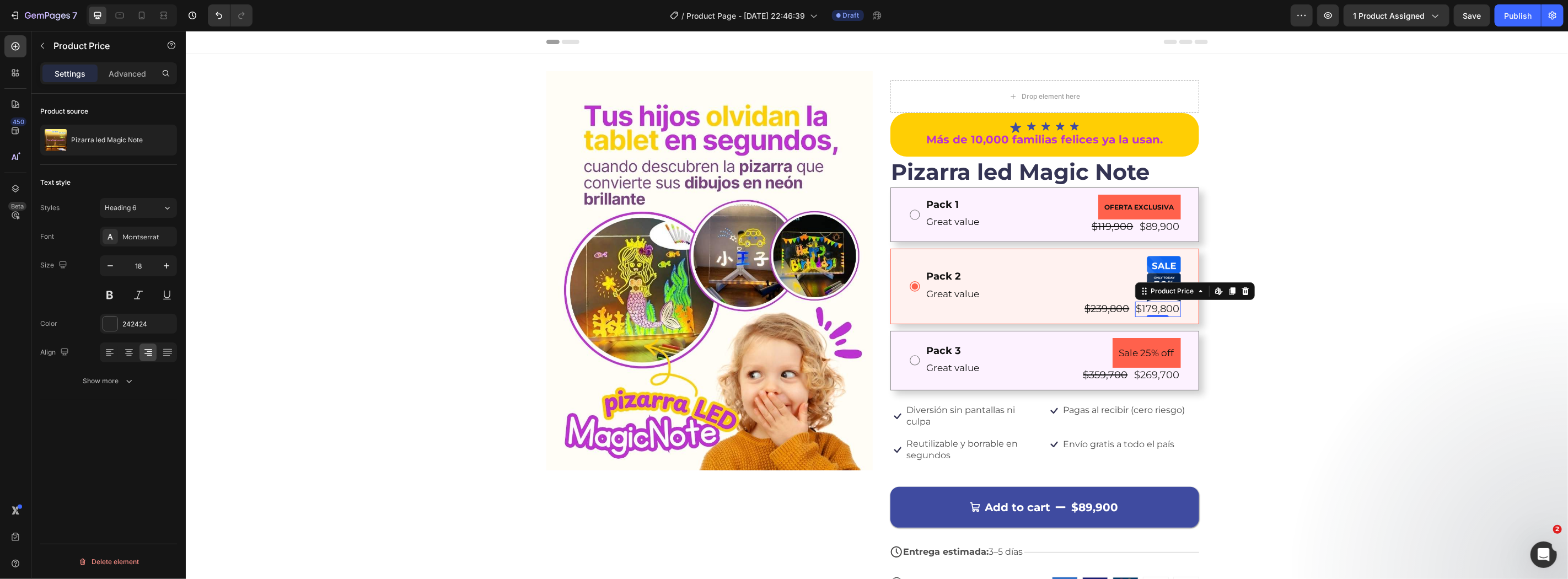
click at [1152, 315] on div "$179,800 Product Price Edit content in Shopify 0 Product Price Edit content in …" at bounding box center [1157, 309] width 46 height 15
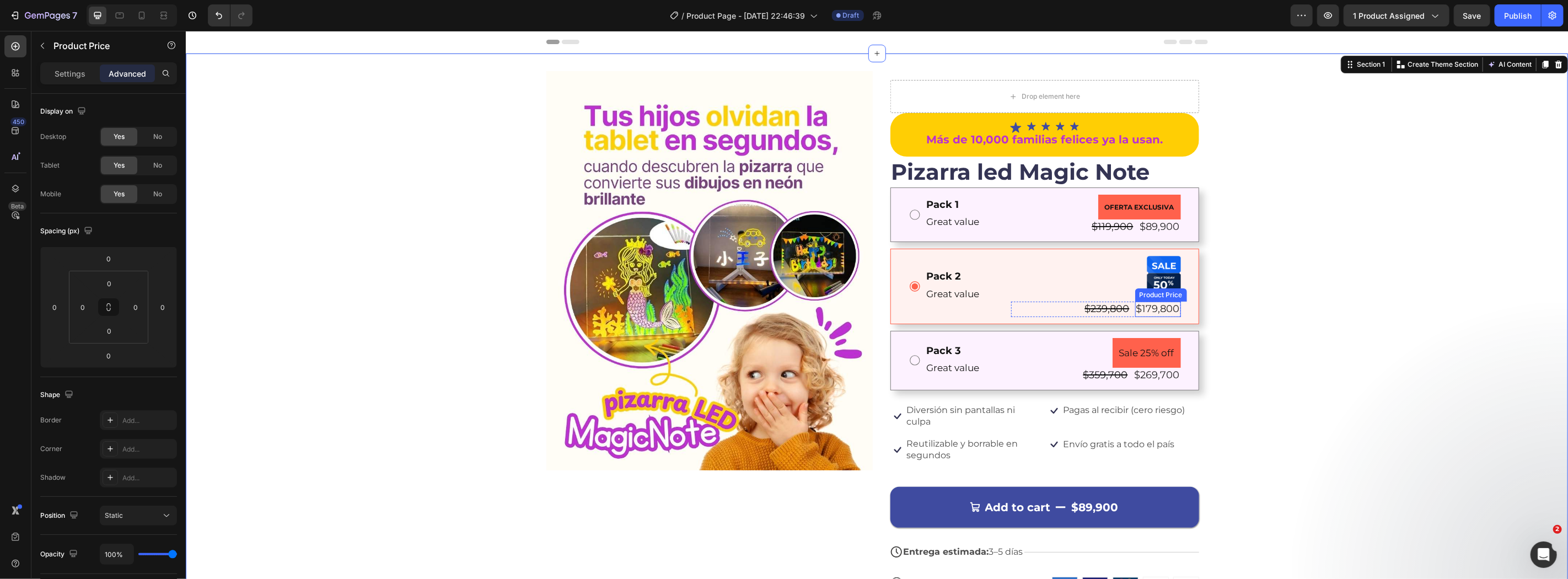
click at [1138, 303] on div "$179,800" at bounding box center [1157, 309] width 46 height 15
click at [1334, 345] on div "Image Drop element here Icon Icon Icon Icon Icon Icon List Más de 10,000 famili…" at bounding box center [876, 349] width 1382 height 556
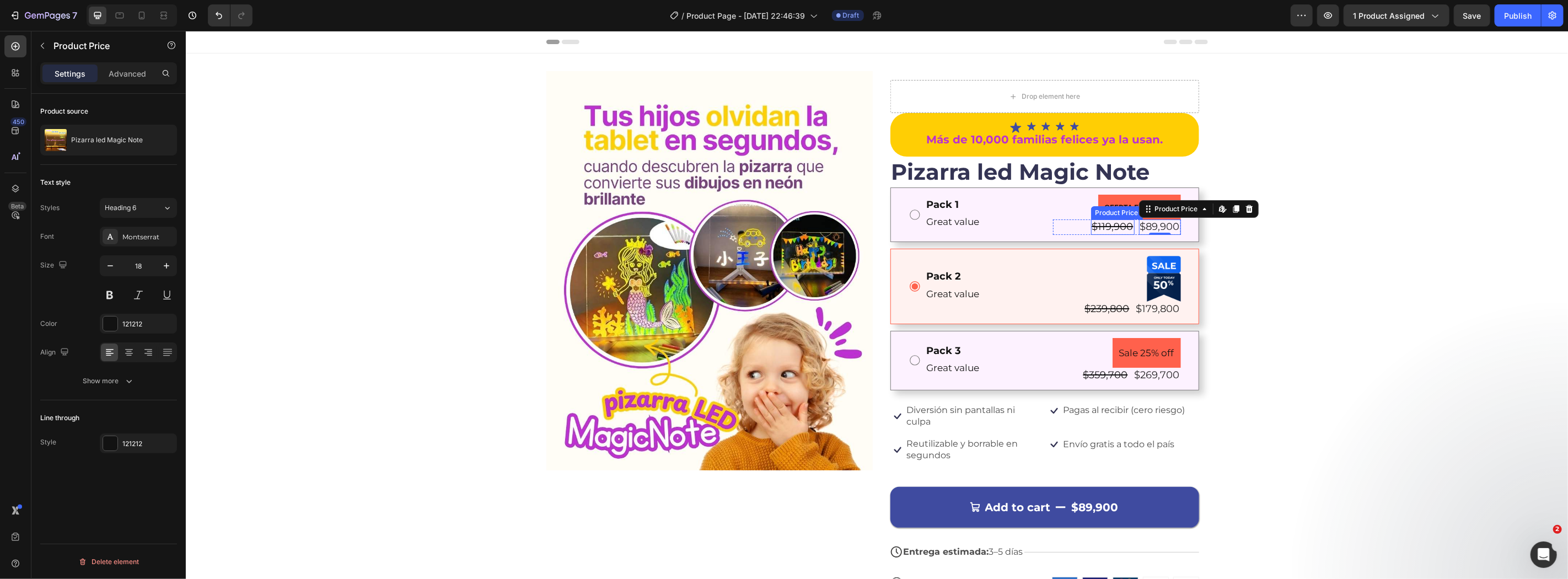
click at [1121, 224] on div "$119,900" at bounding box center [1113, 226] width 44 height 15
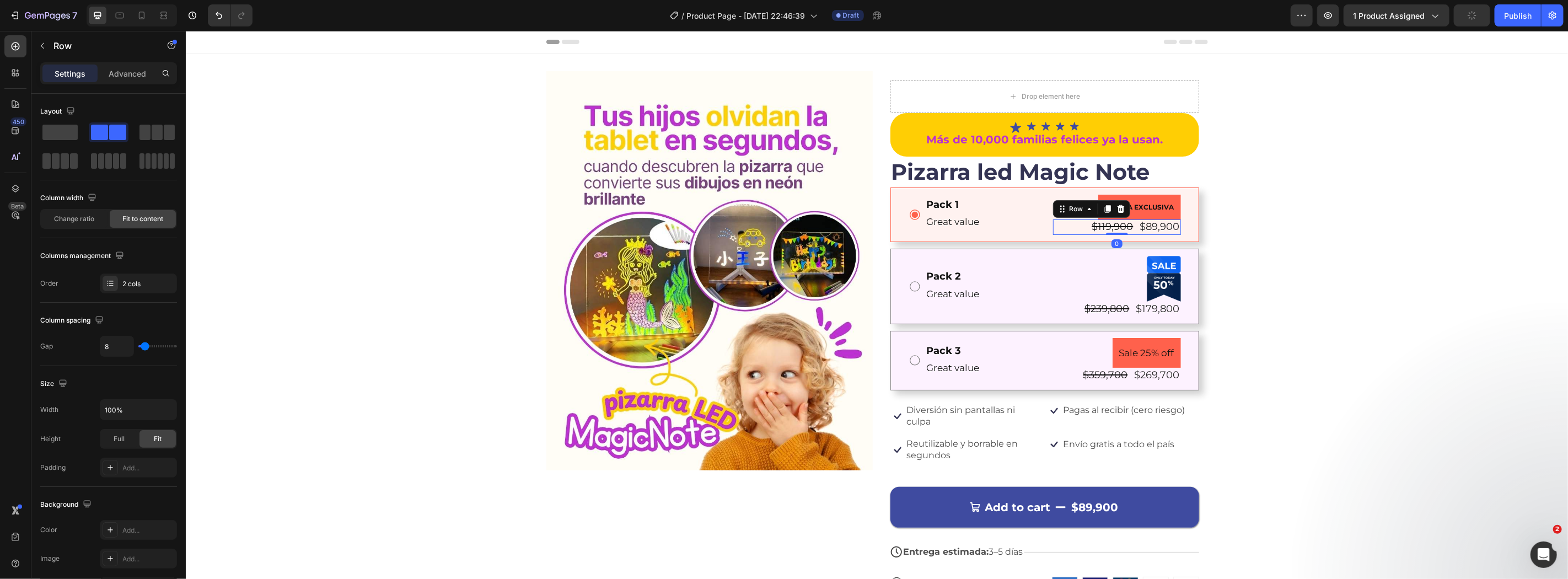
click at [1132, 225] on div "$119,900 Product Price Product Price $89,900 Product Price Product Price Row 0" at bounding box center [1116, 226] width 128 height 15
click at [82, 219] on span "Change ratio" at bounding box center [75, 219] width 40 height 10
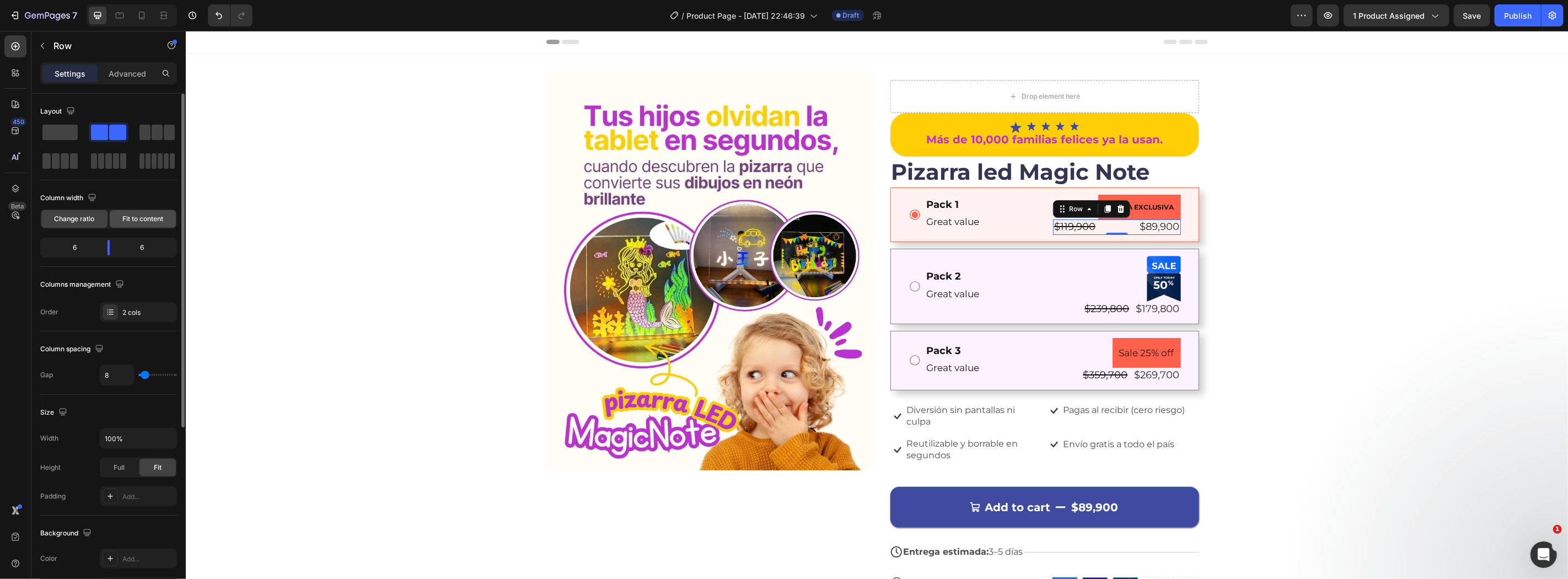
click at [159, 220] on span "Fit to content" at bounding box center [142, 219] width 41 height 10
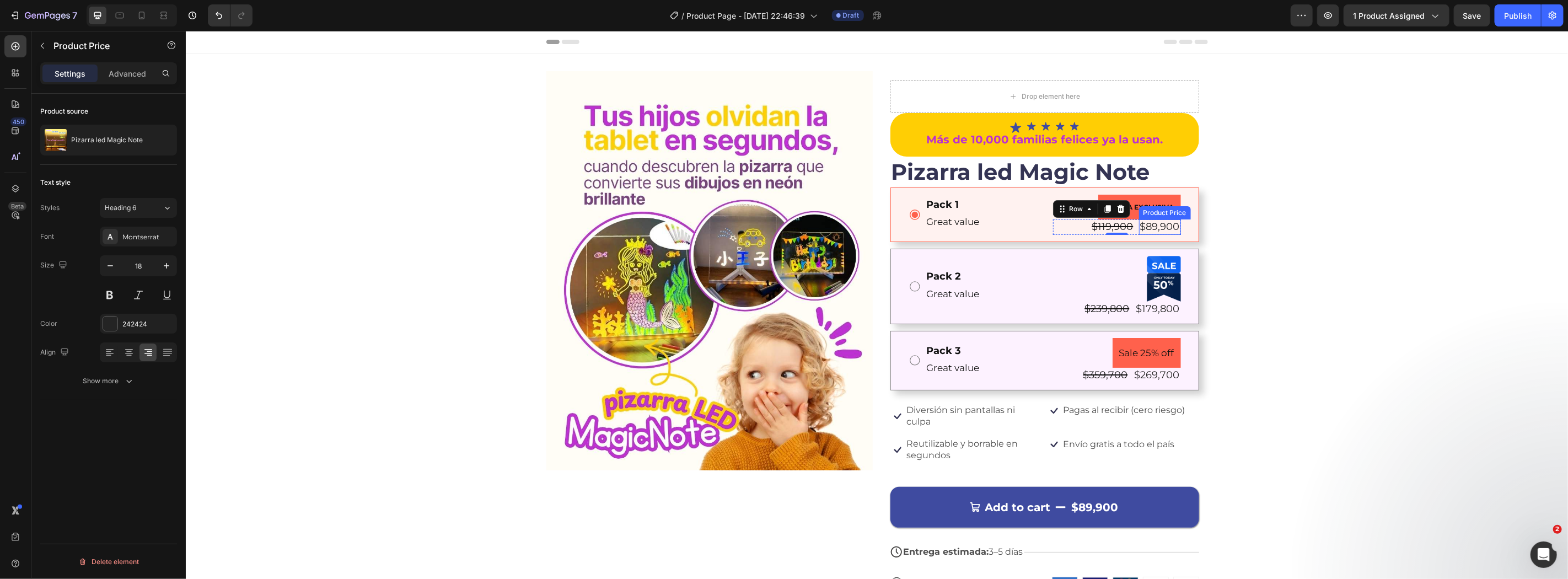
click at [1144, 223] on div "$89,900" at bounding box center [1159, 226] width 42 height 15
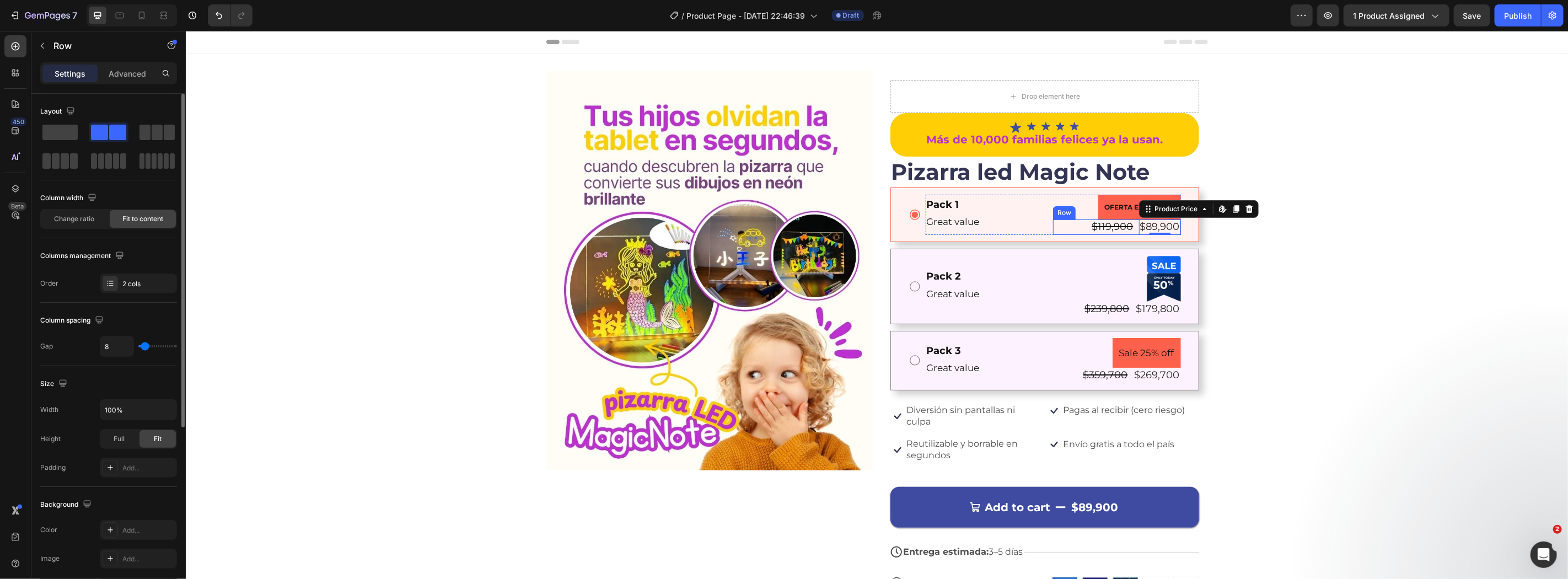
click at [1068, 228] on div "$119,900 Product Price Product Price $89,900 Product Price Edit content in Shop…" at bounding box center [1116, 226] width 128 height 15
click at [102, 139] on span at bounding box center [99, 132] width 17 height 15
click at [105, 126] on span at bounding box center [99, 132] width 17 height 15
click at [1152, 213] on div "Product Price" at bounding box center [1176, 208] width 47 height 10
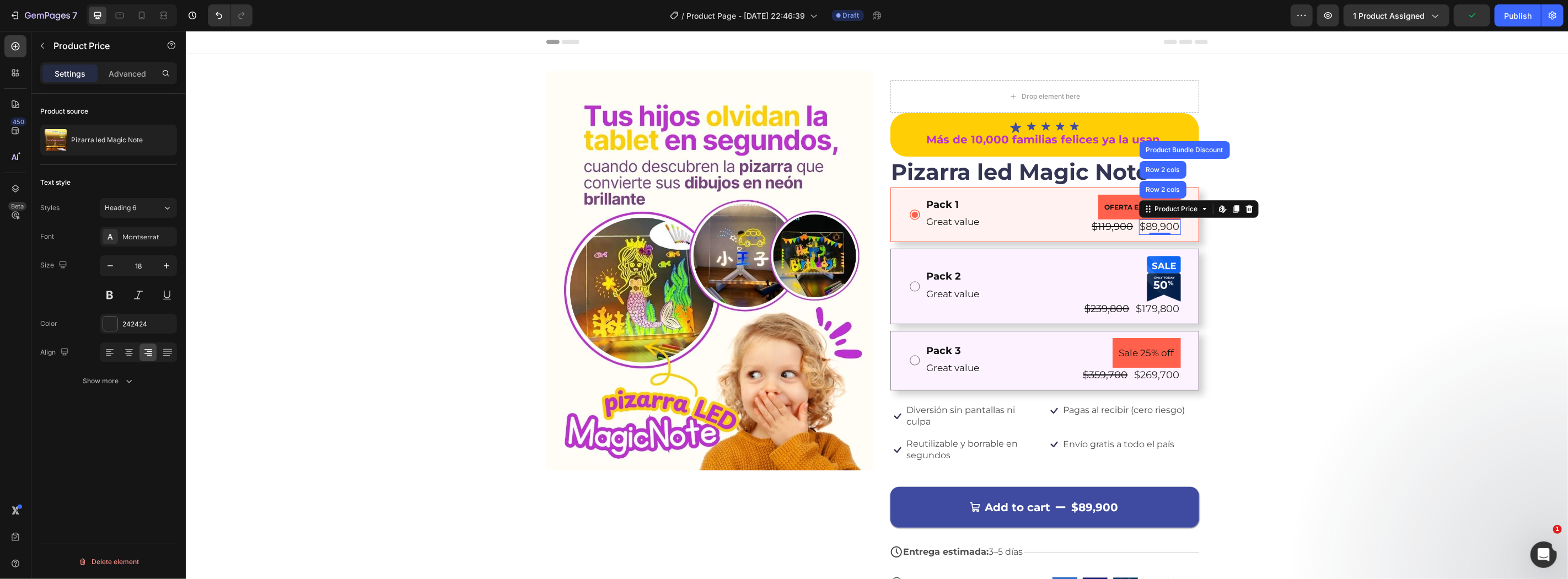
click at [1154, 225] on div "$89,900" at bounding box center [1159, 226] width 42 height 15
click at [133, 13] on div at bounding box center [141, 15] width 18 height 18
type input "16"
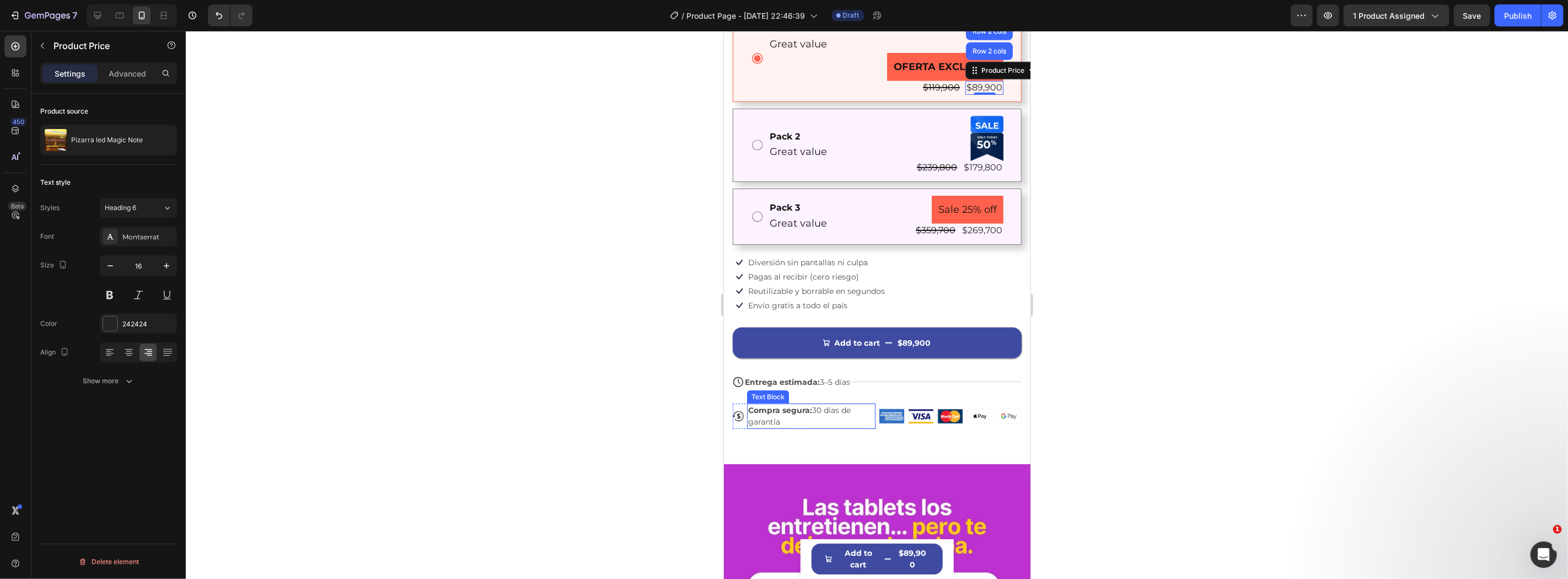
scroll to position [385, 0]
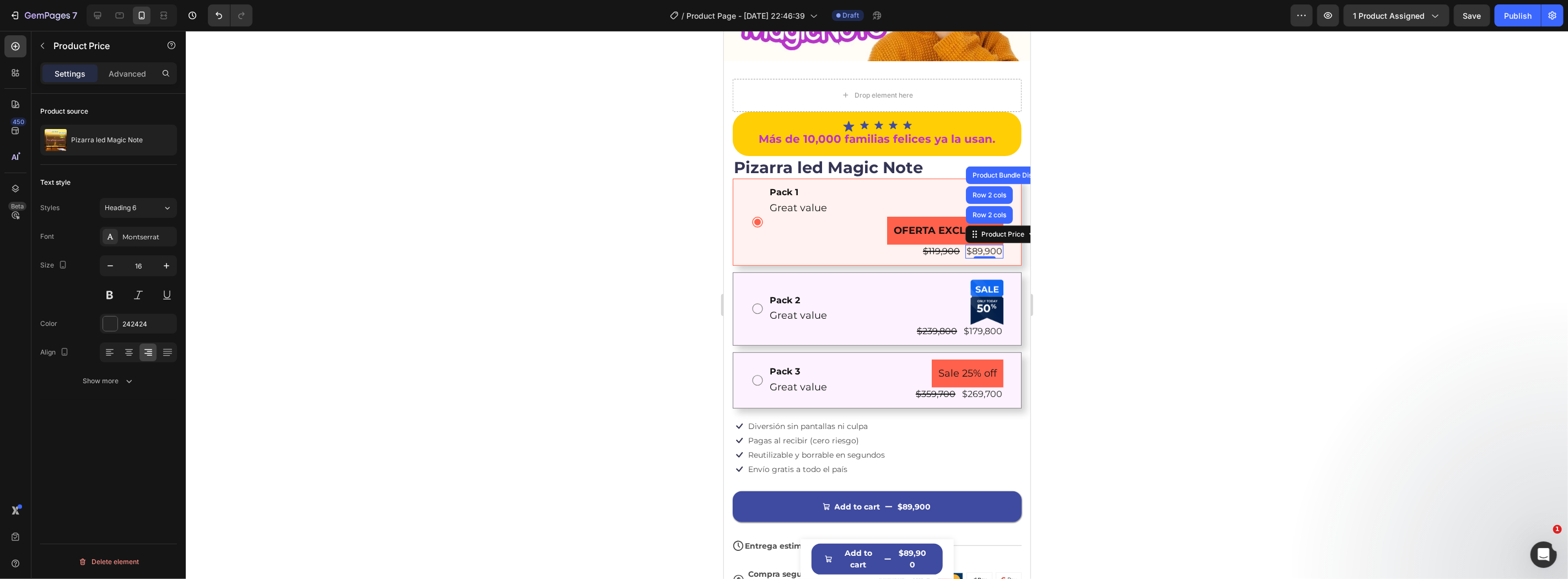
click at [1149, 301] on div at bounding box center [877, 305] width 1382 height 548
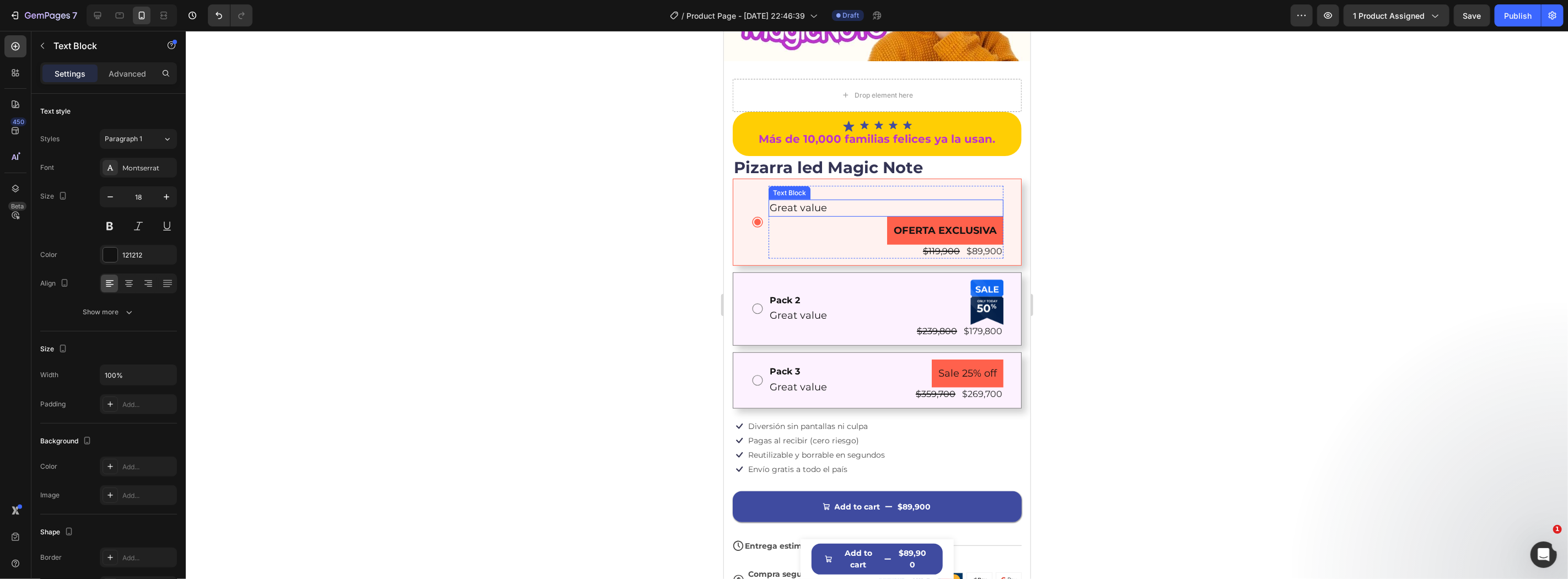
click at [934, 203] on div "Great value" at bounding box center [886, 208] width 235 height 17
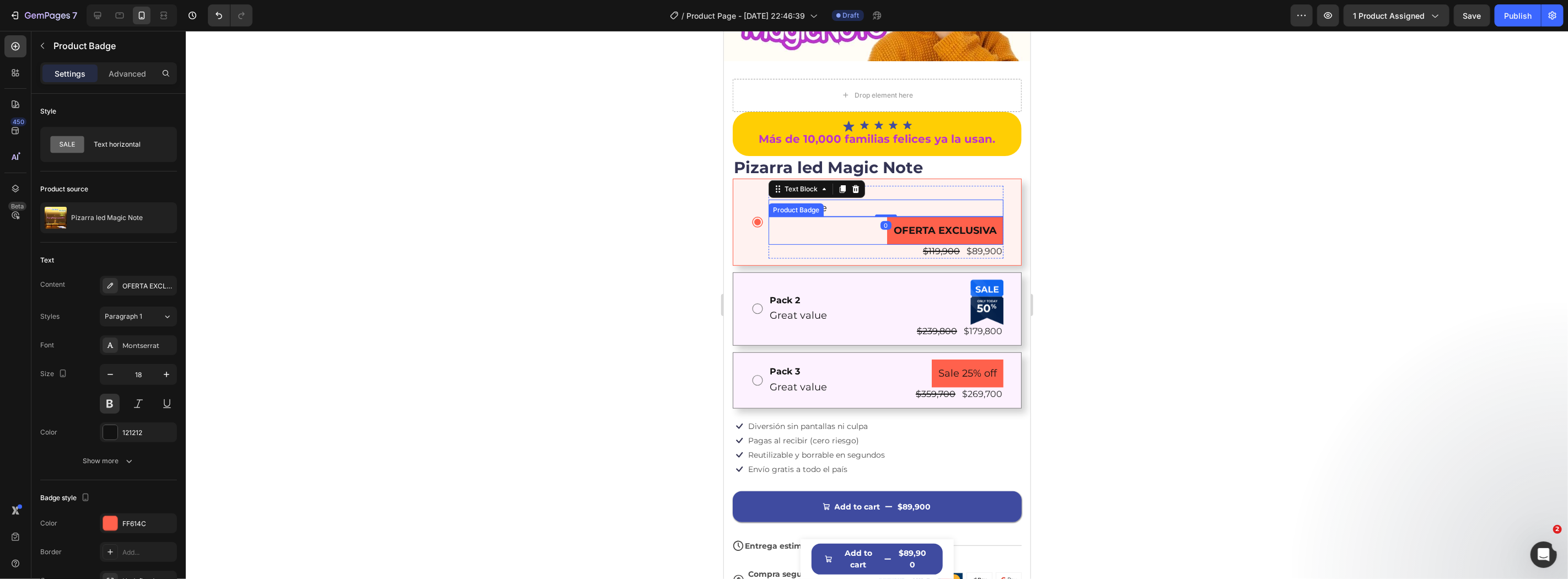
click at [813, 216] on div "OFERTA EXCLUSIVA" at bounding box center [886, 230] width 235 height 28
click at [121, 382] on input "18" at bounding box center [138, 374] width 37 height 20
click at [116, 379] on div "18" at bounding box center [138, 374] width 76 height 20
click at [116, 378] on button "button" at bounding box center [110, 374] width 20 height 20
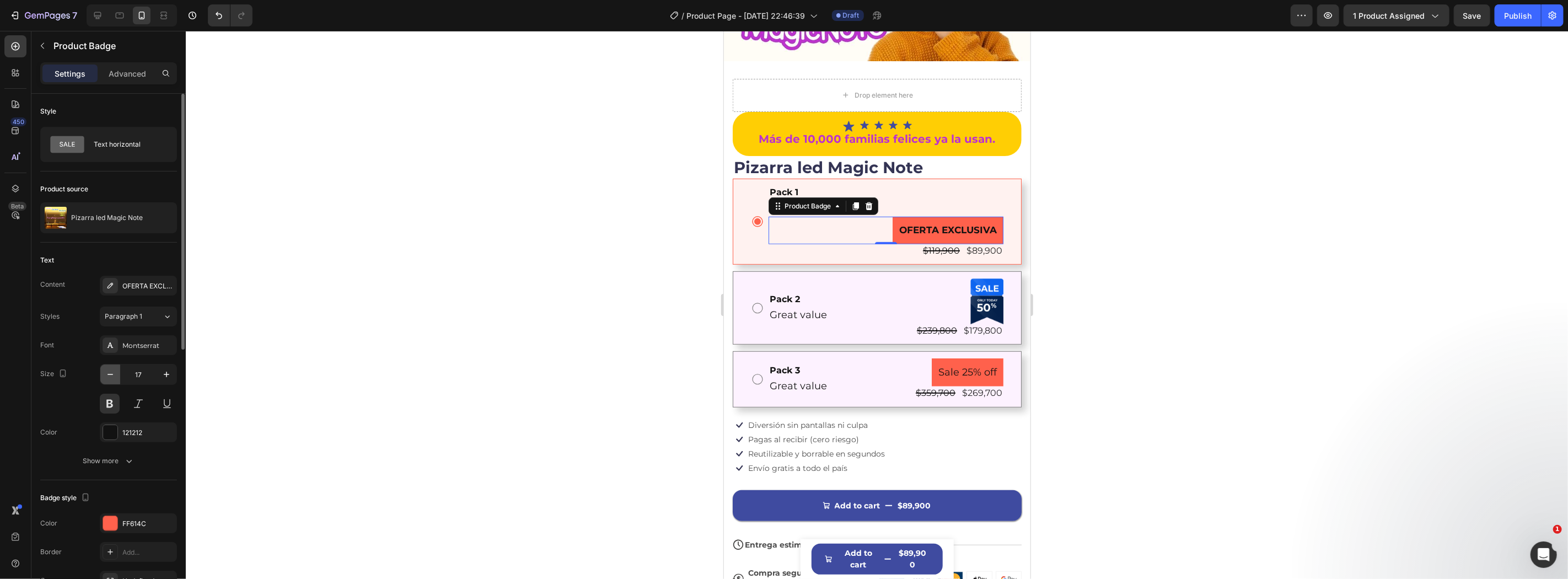
click at [116, 378] on button "button" at bounding box center [110, 374] width 20 height 20
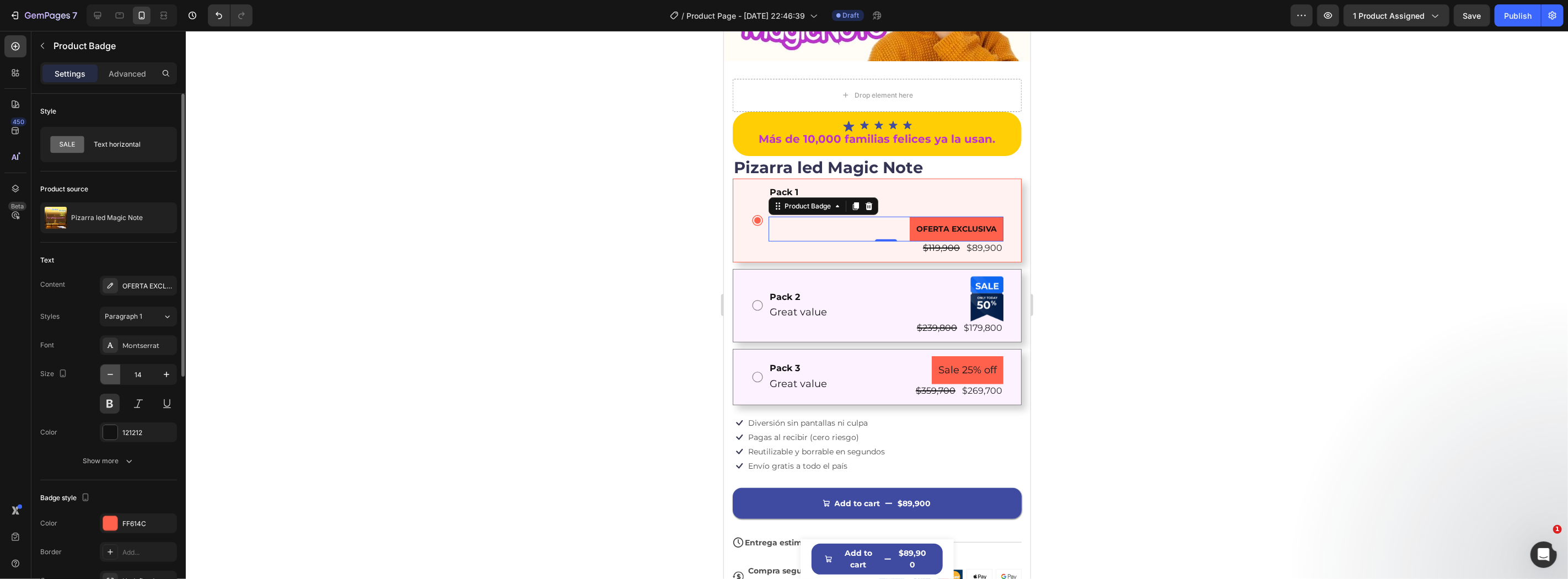
click at [116, 378] on button "button" at bounding box center [110, 374] width 20 height 20
type input "13"
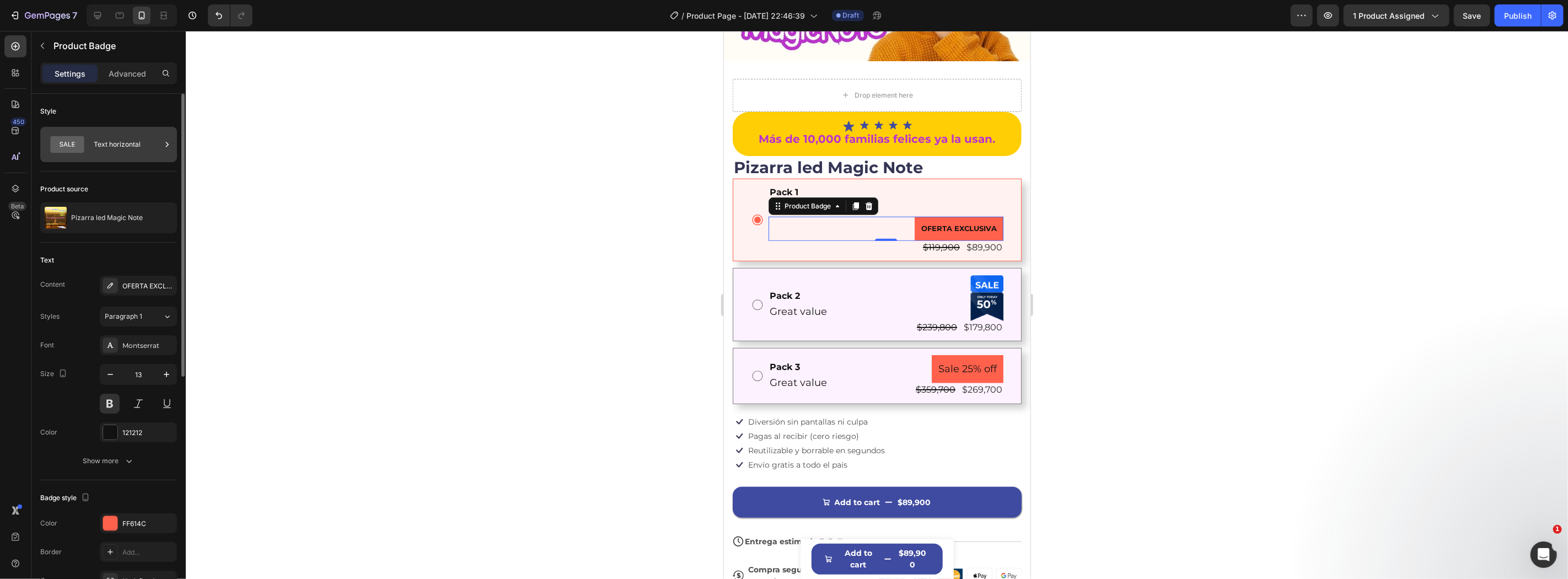
click at [90, 144] on div "Text horizontal" at bounding box center [108, 144] width 137 height 35
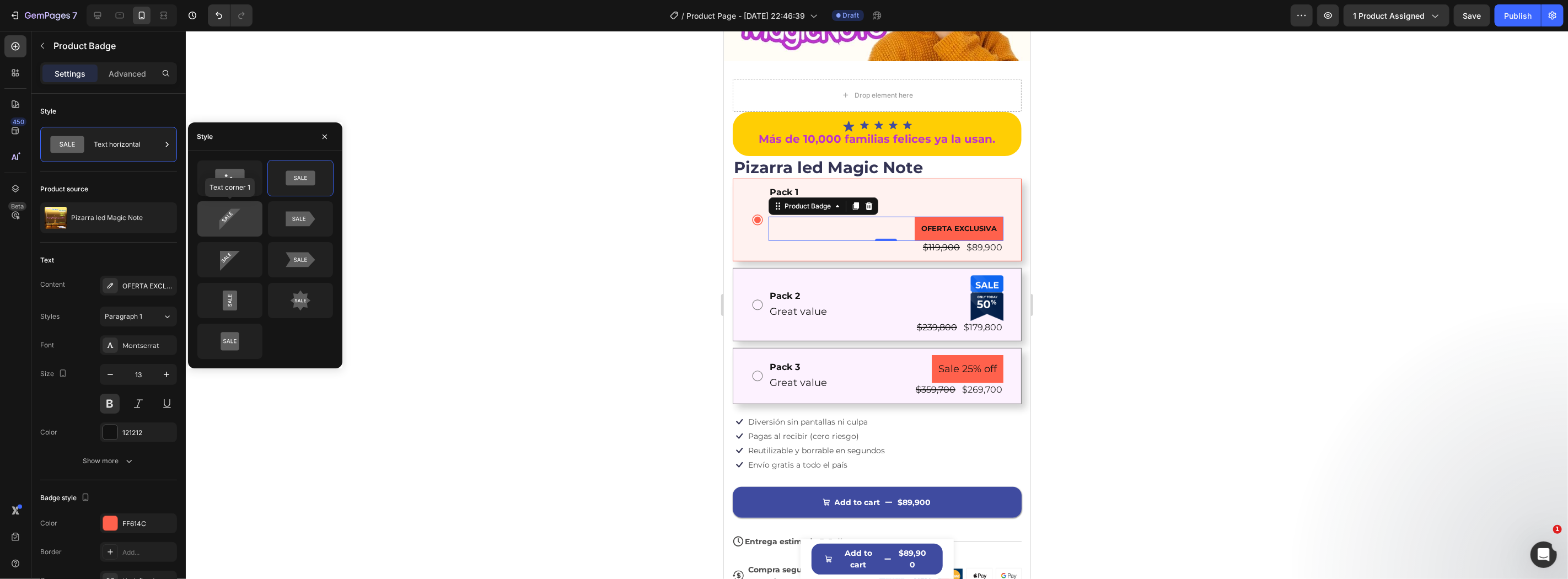
click at [223, 217] on icon at bounding box center [229, 219] width 52 height 22
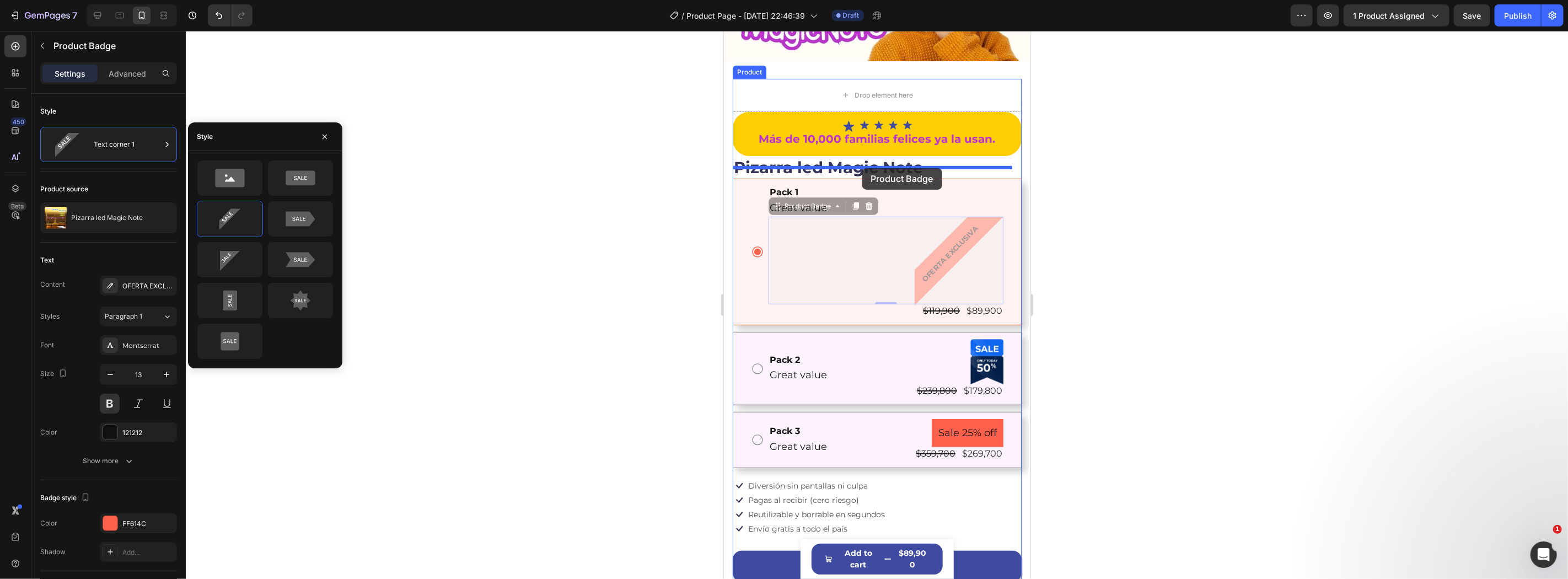
drag, startPoint x: 812, startPoint y: 193, endPoint x: 862, endPoint y: 167, distance: 56.4
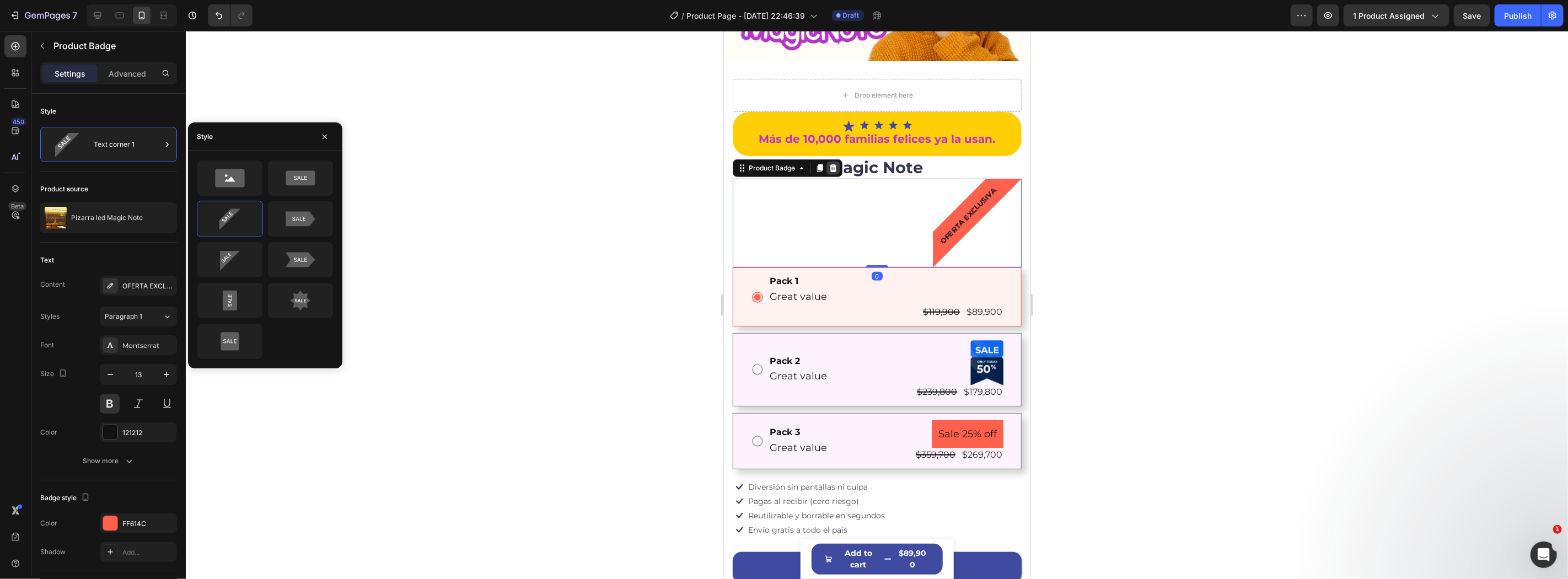
click at [828, 163] on icon at bounding box center [832, 167] width 9 height 9
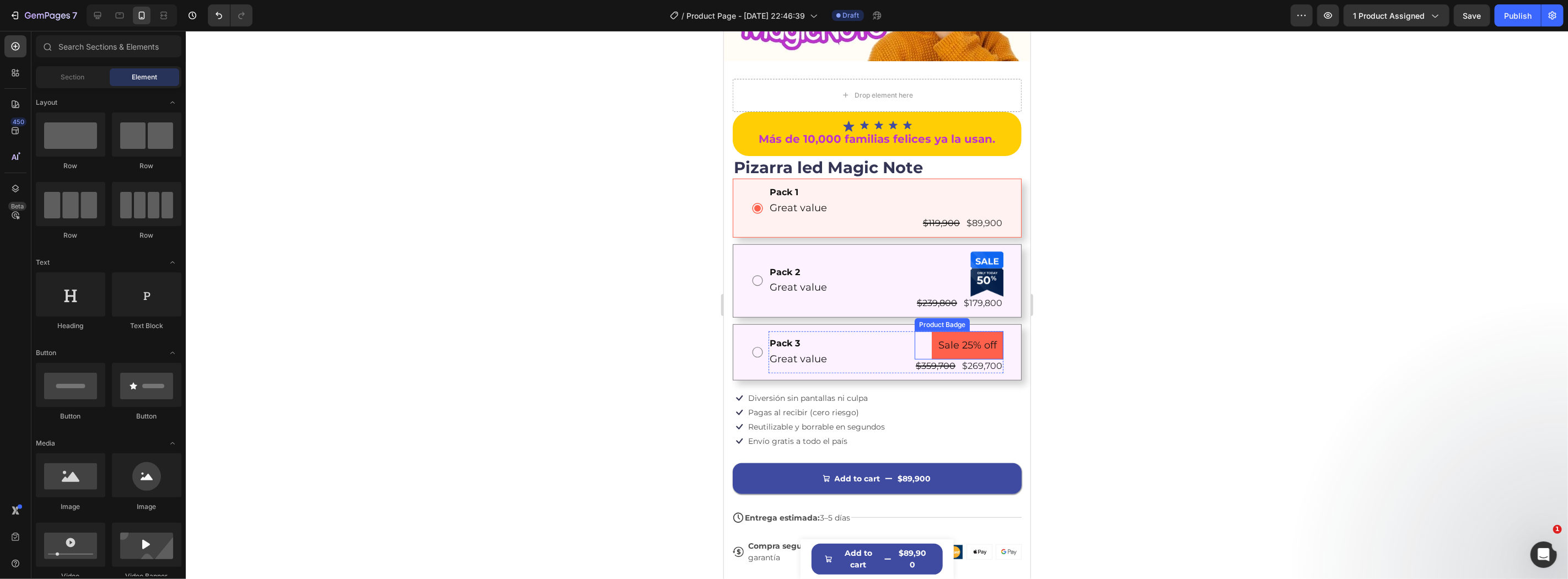
click at [961, 331] on pre "Sale 25% off" at bounding box center [967, 345] width 72 height 28
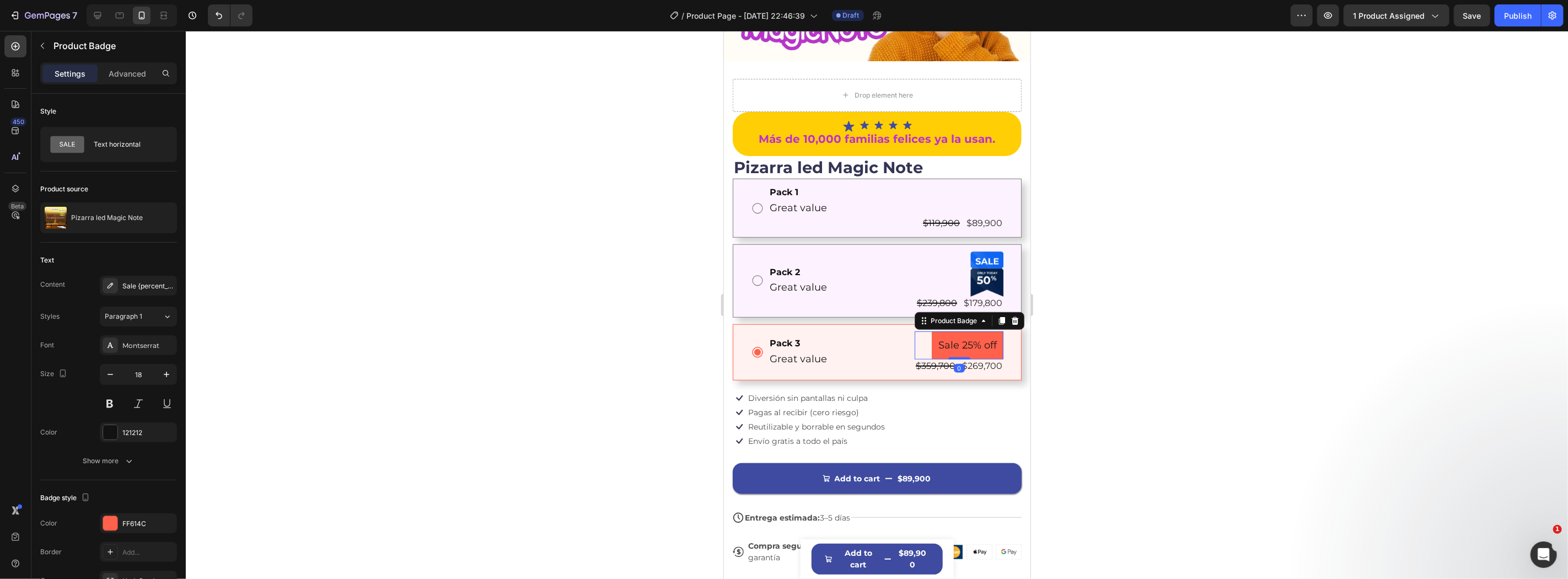
drag, startPoint x: 1007, startPoint y: 303, endPoint x: 998, endPoint y: 267, distance: 37.1
click at [1010, 316] on icon at bounding box center [1014, 320] width 9 height 9
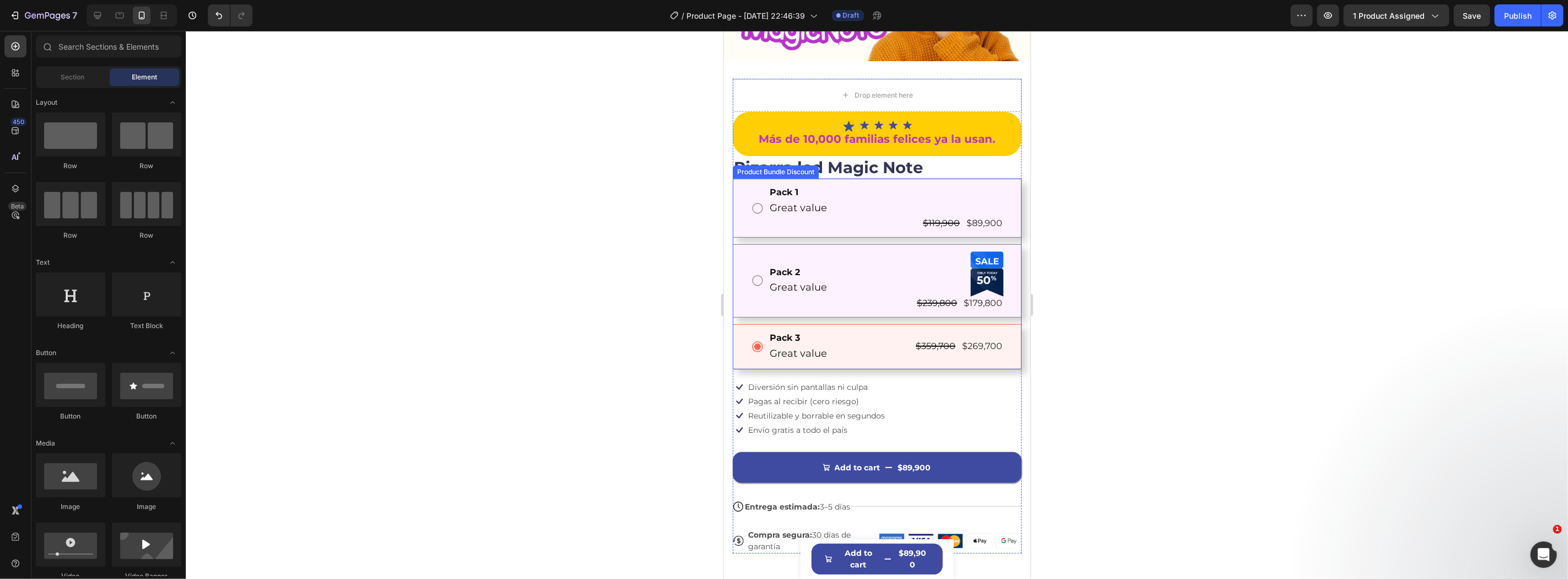
click at [996, 260] on div "Pack 2 Text Block Great value Text Block Product Badge $239,800 Product Price P…" at bounding box center [877, 280] width 289 height 73
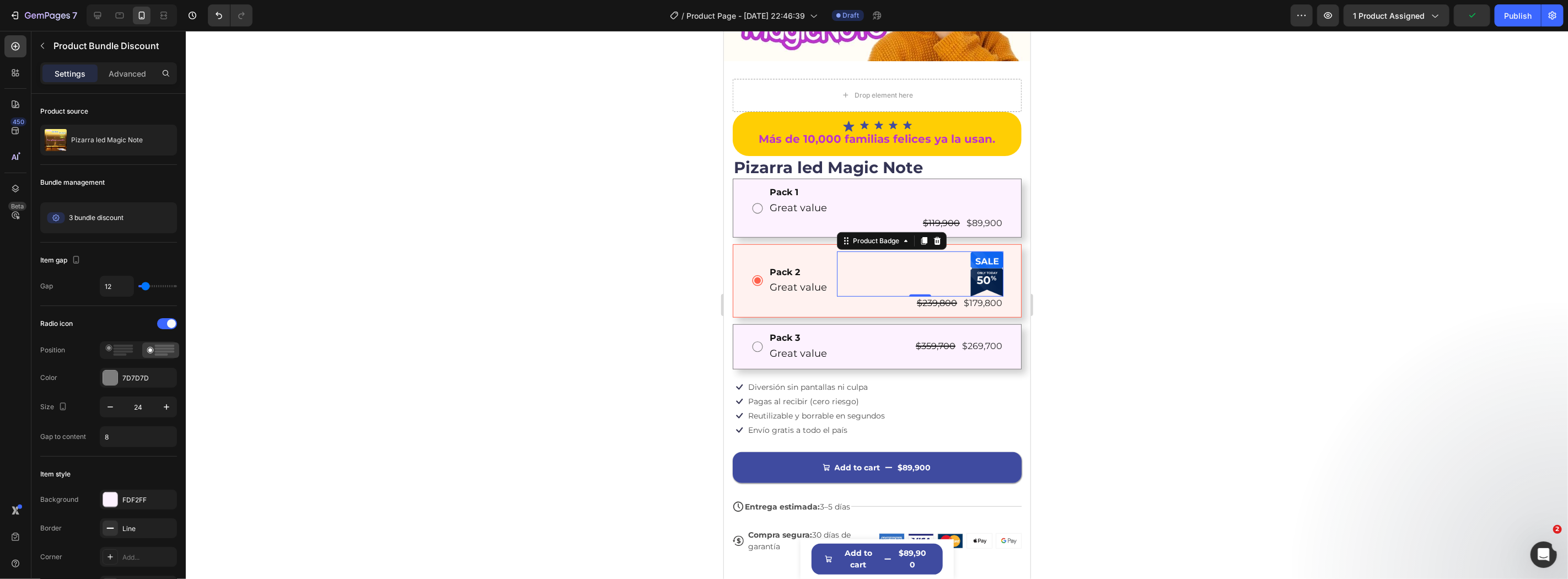
click at [982, 256] on div at bounding box center [986, 273] width 33 height 45
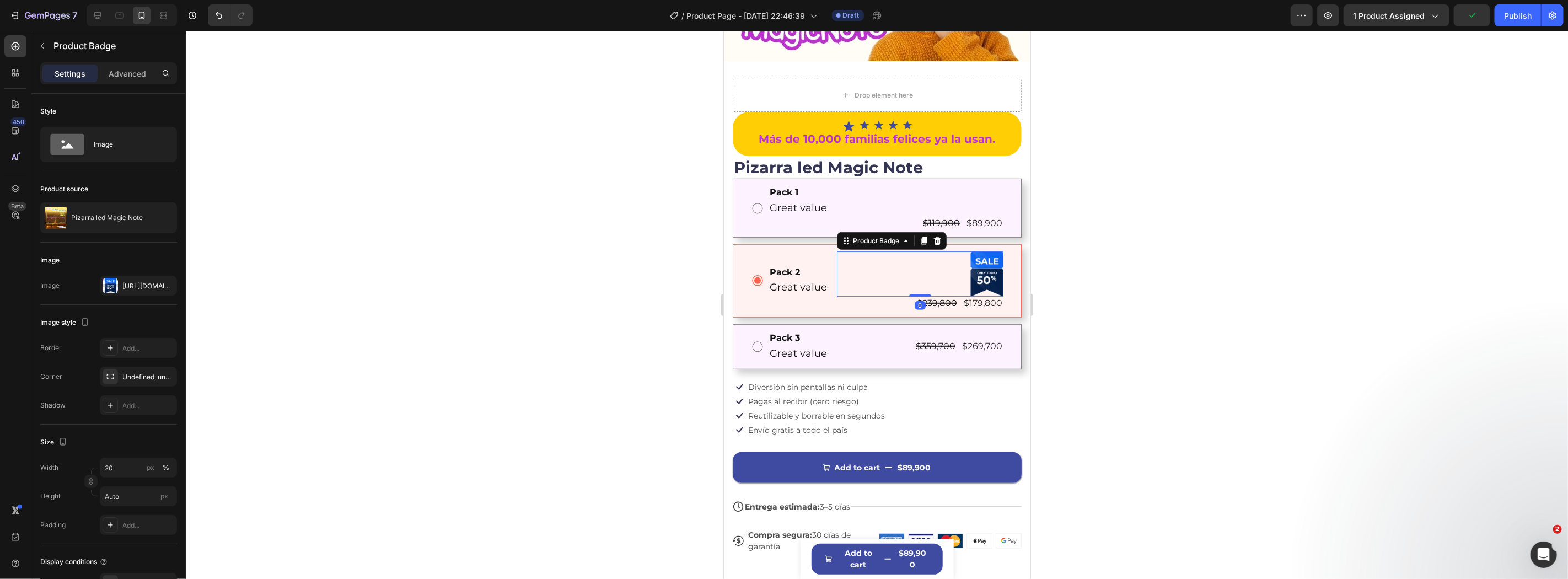
click at [934, 231] on div "Product Badge" at bounding box center [891, 240] width 110 height 18
click at [933, 236] on icon at bounding box center [937, 240] width 9 height 9
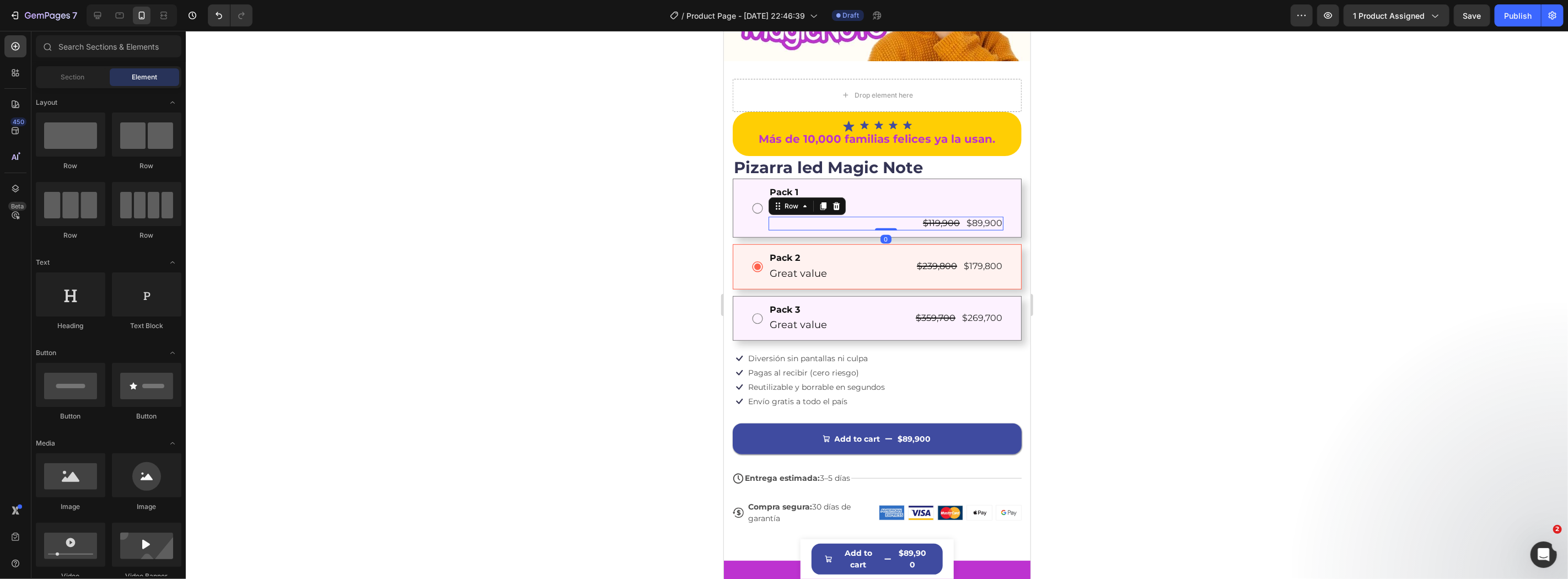
drag, startPoint x: 904, startPoint y: 211, endPoint x: 917, endPoint y: 216, distance: 13.9
click at [905, 216] on div "$119,900 Product Price Product Price $89,900 Product Price Product Price Row 0" at bounding box center [886, 223] width 235 height 14
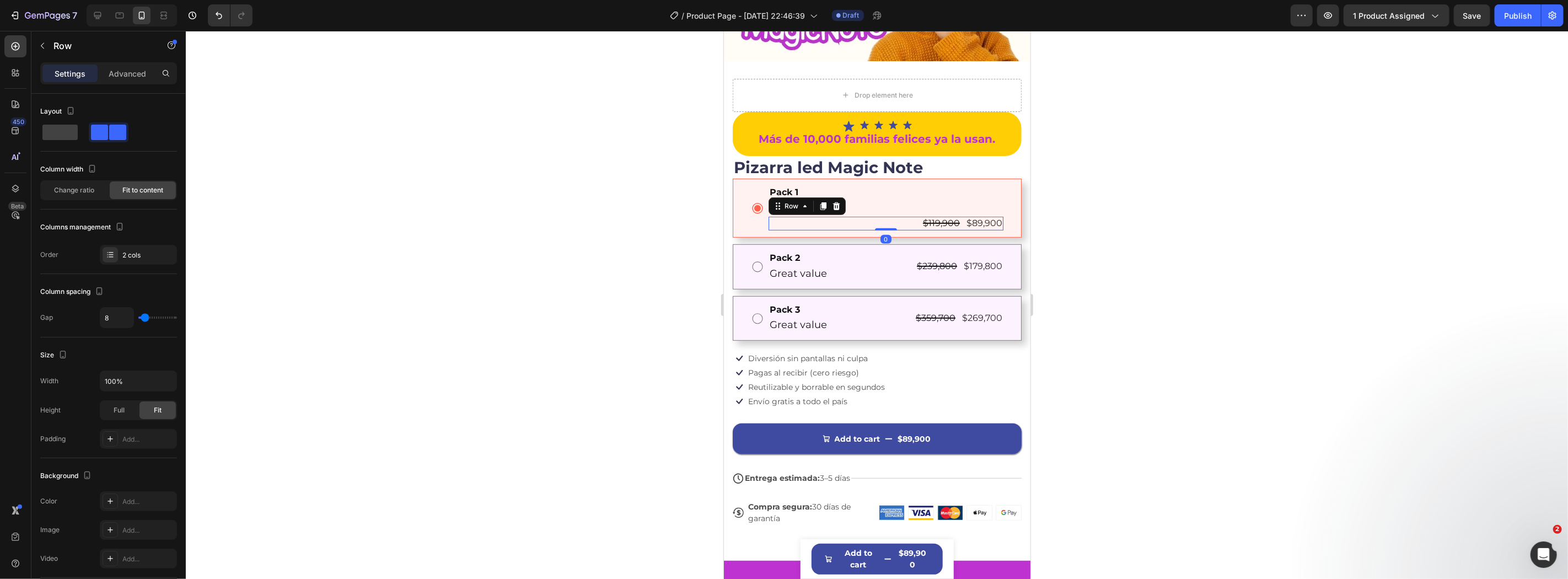
click at [911, 216] on div "$119,900 Product Price Product Price $89,900 Product Price Product Price Row 0" at bounding box center [886, 223] width 235 height 14
drag, startPoint x: 787, startPoint y: 195, endPoint x: 889, endPoint y: 215, distance: 103.9
drag, startPoint x: 1176, startPoint y: 216, endPoint x: 1081, endPoint y: 205, distance: 95.6
click at [1173, 215] on div at bounding box center [877, 305] width 1382 height 548
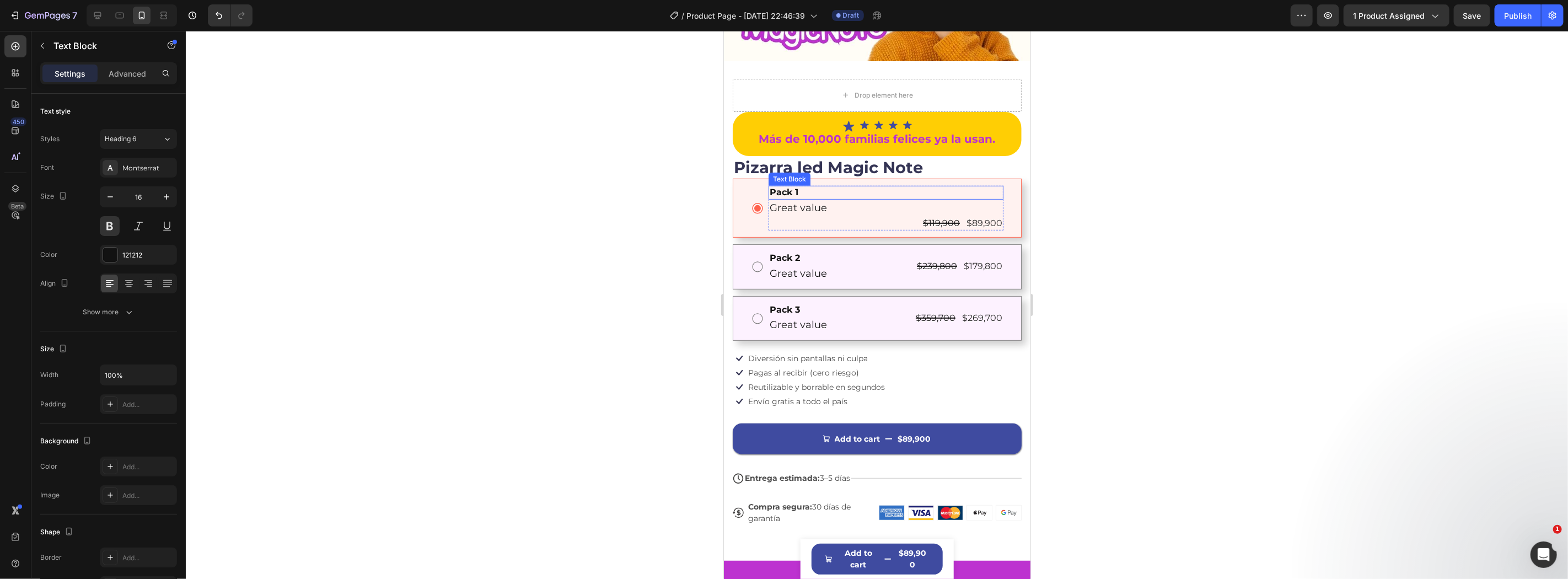
click at [863, 185] on div "Pack 1" at bounding box center [886, 192] width 235 height 14
click at [1103, 219] on div at bounding box center [877, 305] width 1382 height 548
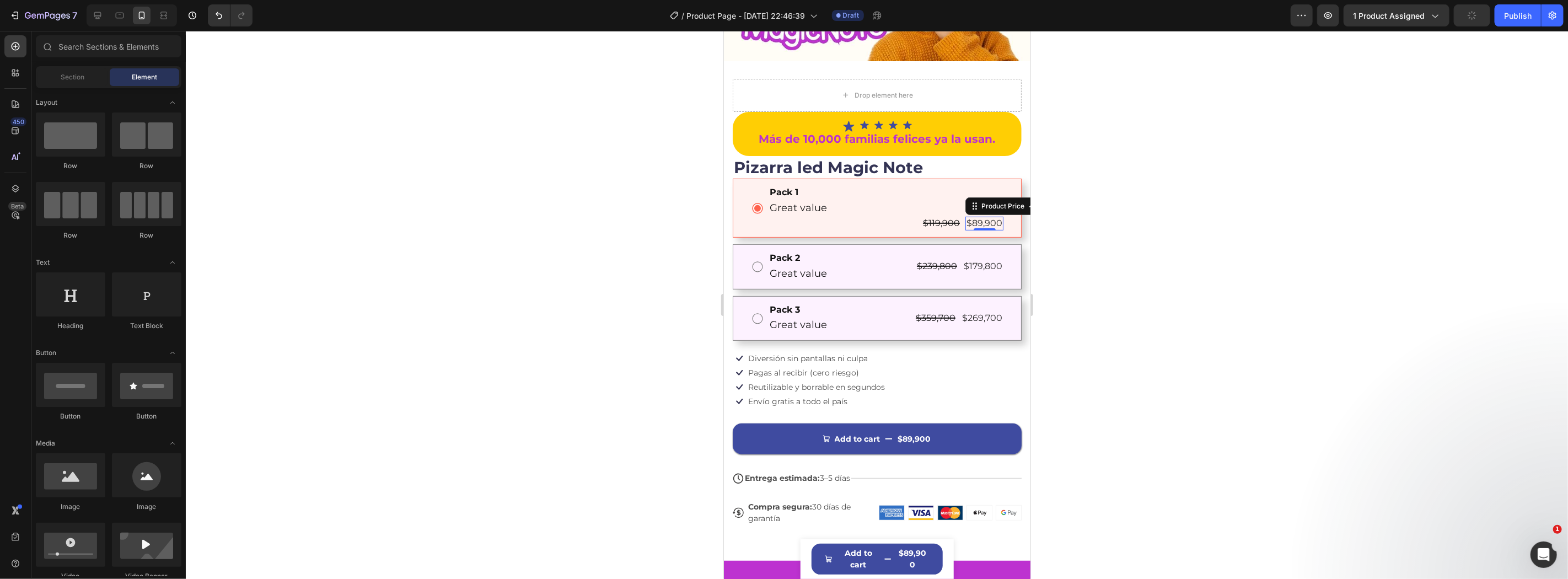
click at [967, 216] on div "$89,900" at bounding box center [984, 223] width 38 height 14
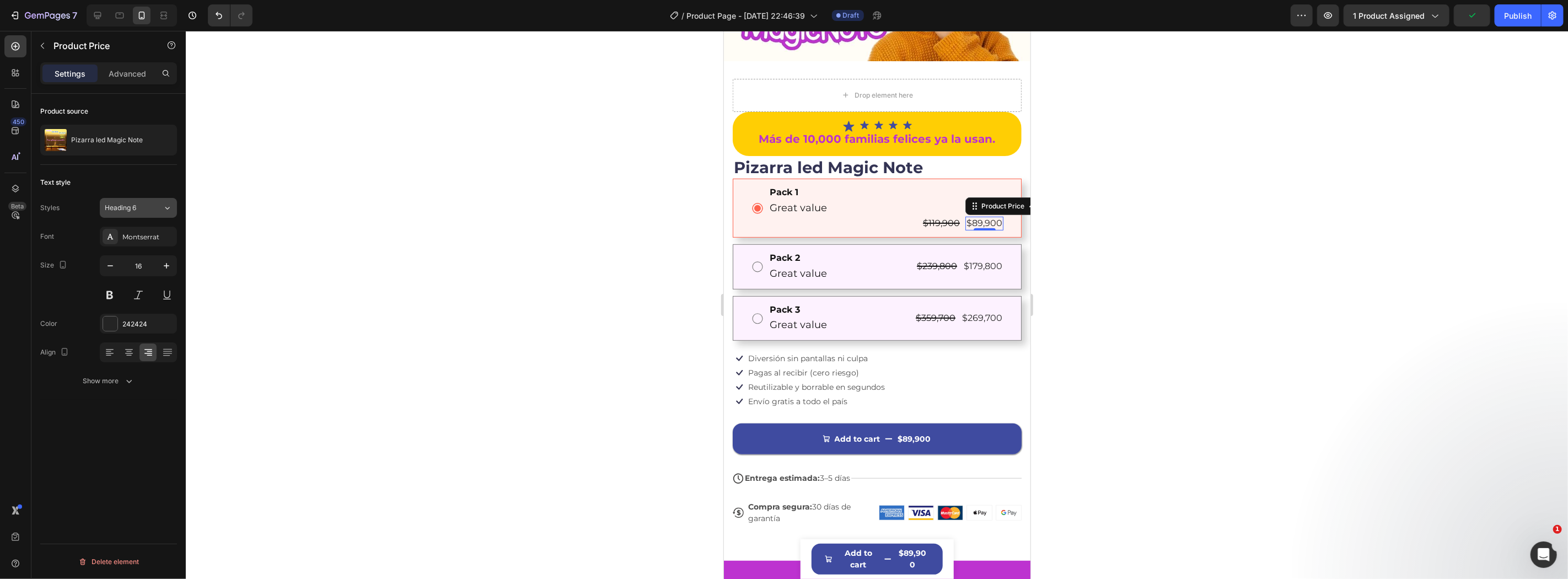
click at [142, 204] on div "Heading 6" at bounding box center [127, 208] width 44 height 10
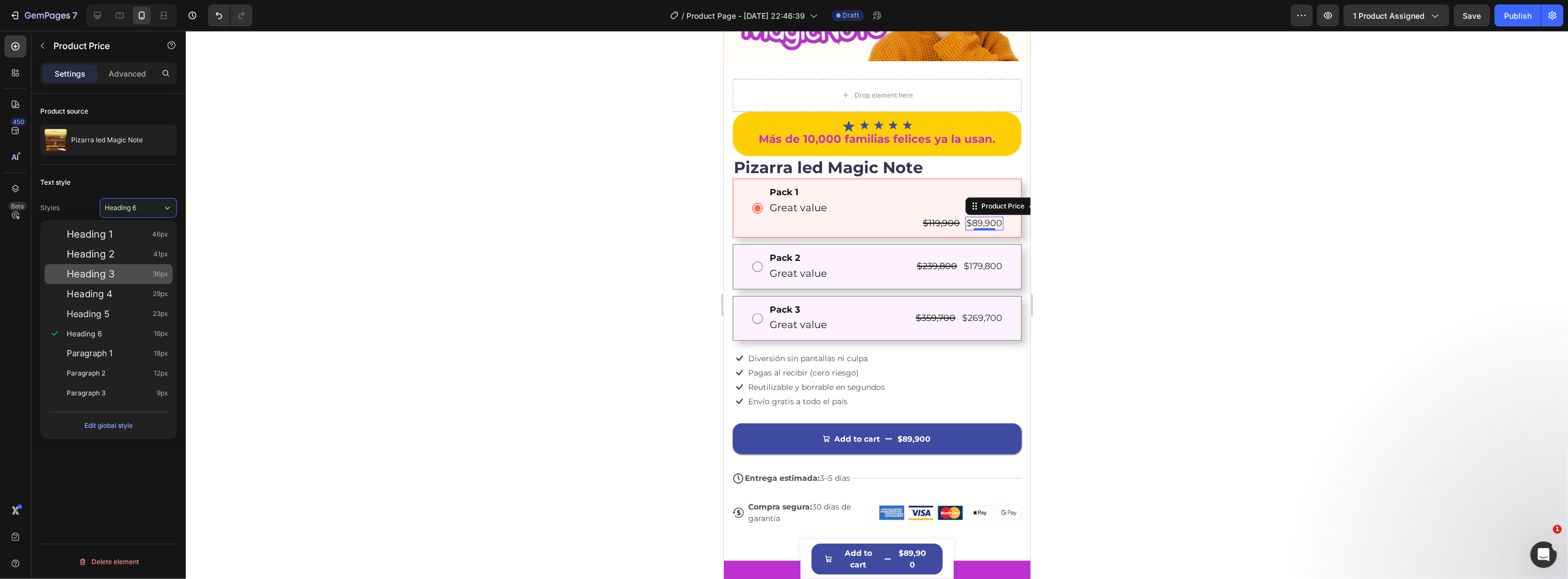
click at [130, 265] on div "Heading 3 36px" at bounding box center [108, 274] width 128 height 20
type input "36"
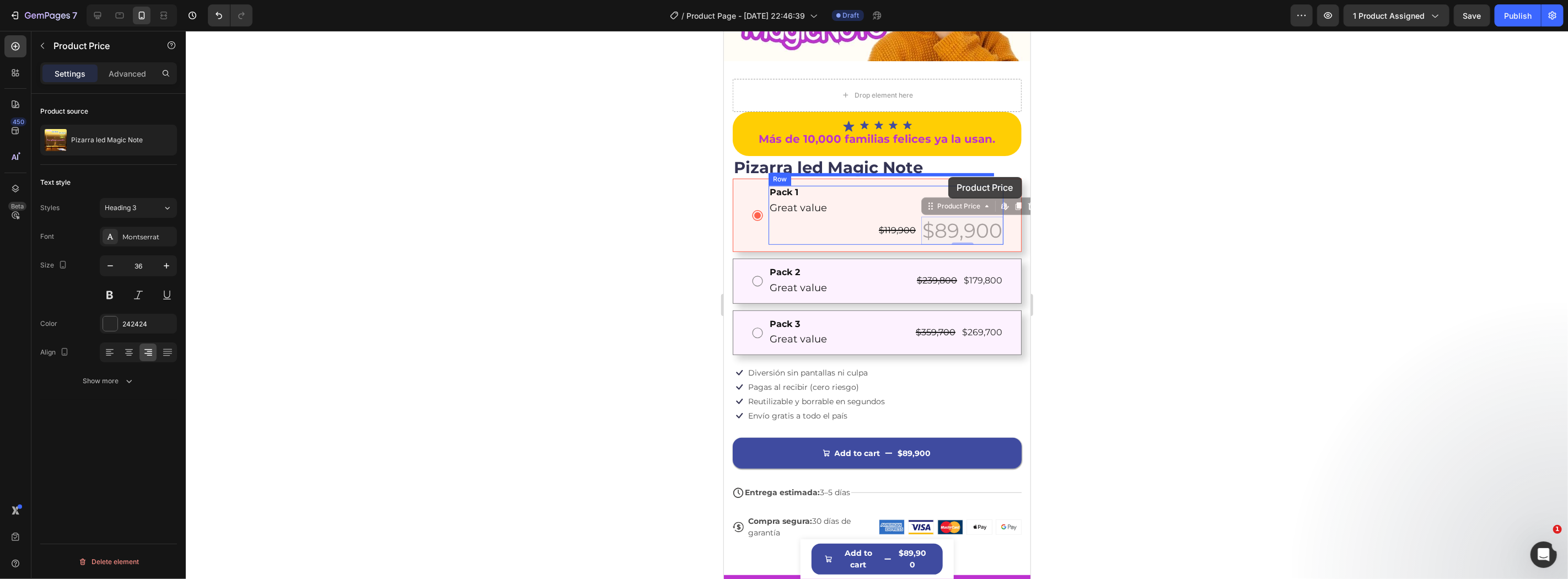
drag, startPoint x: 959, startPoint y: 190, endPoint x: 948, endPoint y: 177, distance: 17.0
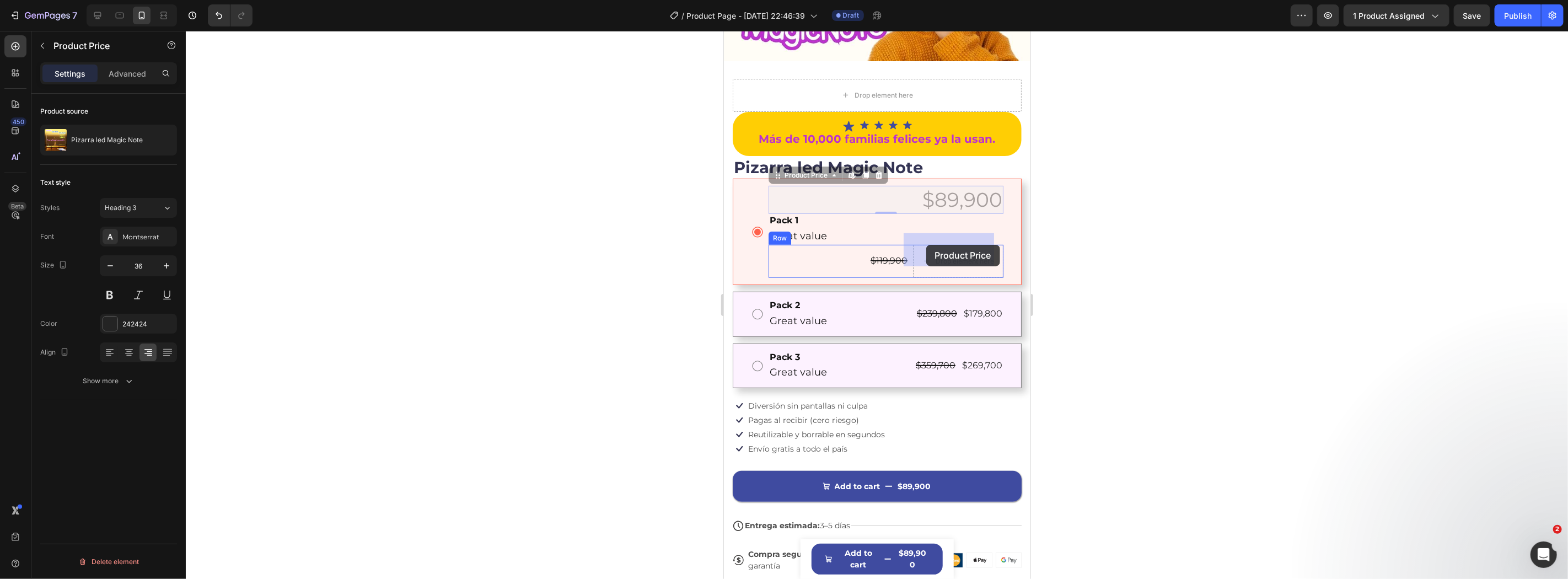
drag, startPoint x: 819, startPoint y: 167, endPoint x: 926, endPoint y: 244, distance: 131.8
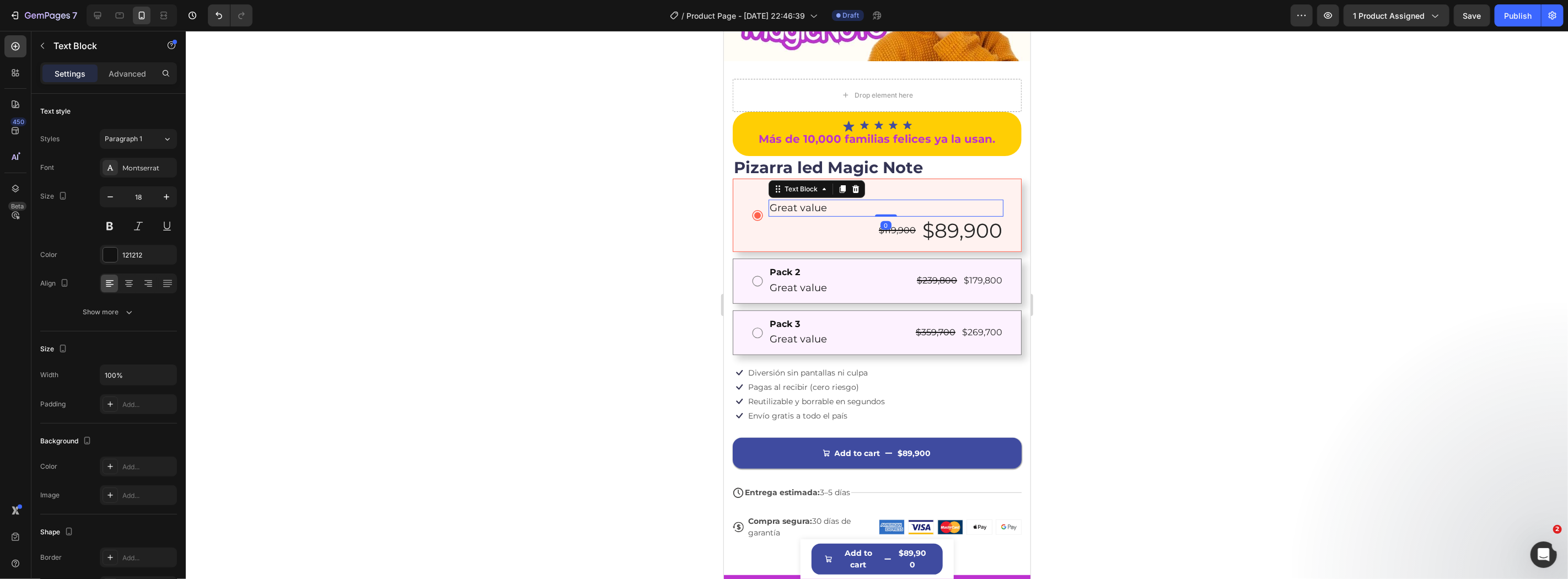
click at [855, 200] on p "Great value" at bounding box center [886, 208] width 233 height 15
click at [971, 185] on div "Pack 1" at bounding box center [886, 192] width 235 height 14
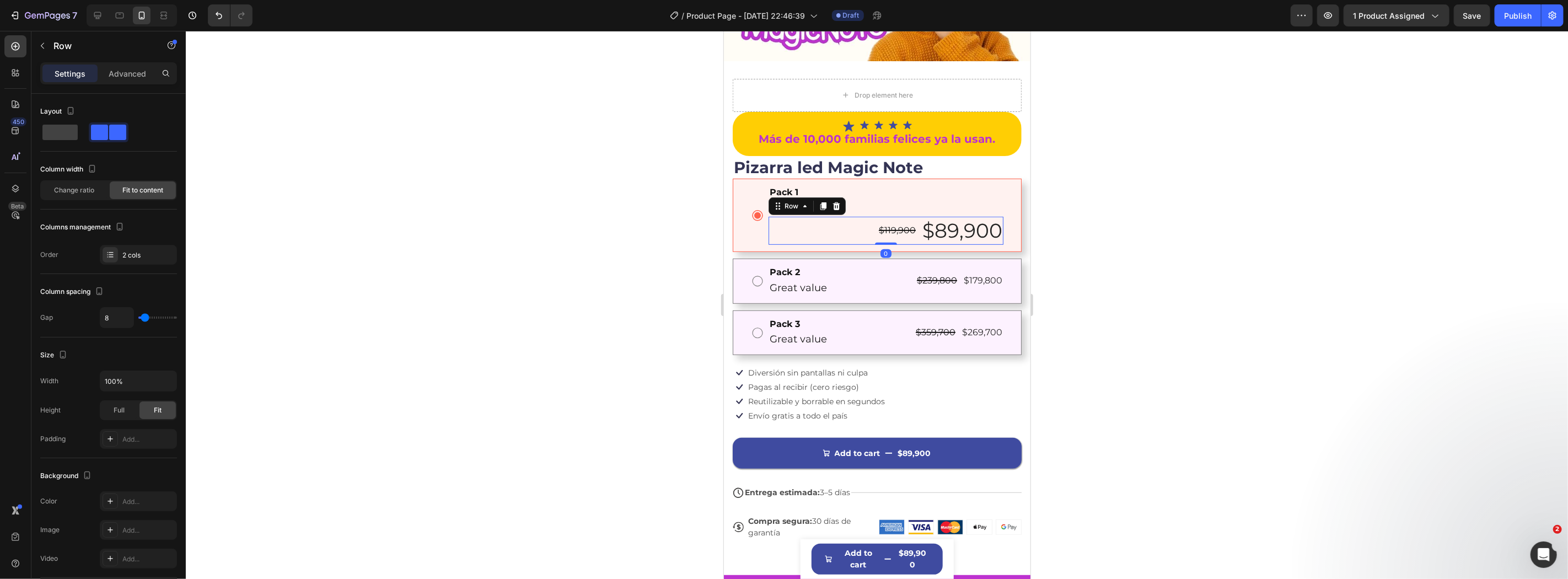
click at [801, 217] on div "$119,900 Product Price Product Price $89,900 Product Price Product Price Row 0" at bounding box center [886, 230] width 235 height 28
click at [873, 266] on div "Pack 2 Text Block Great value Text Block 0 $239,800 Product Price Product Price…" at bounding box center [886, 281] width 235 height 31
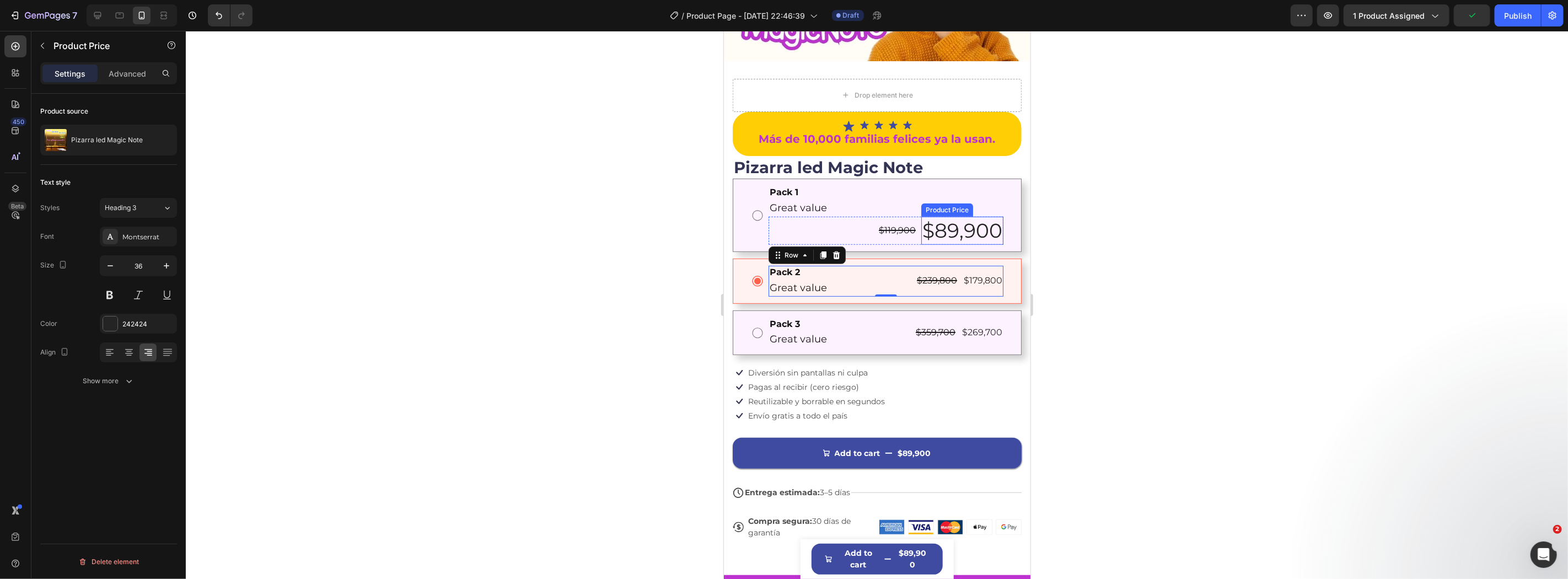
click at [949, 203] on div "Product Price" at bounding box center [947, 209] width 52 height 13
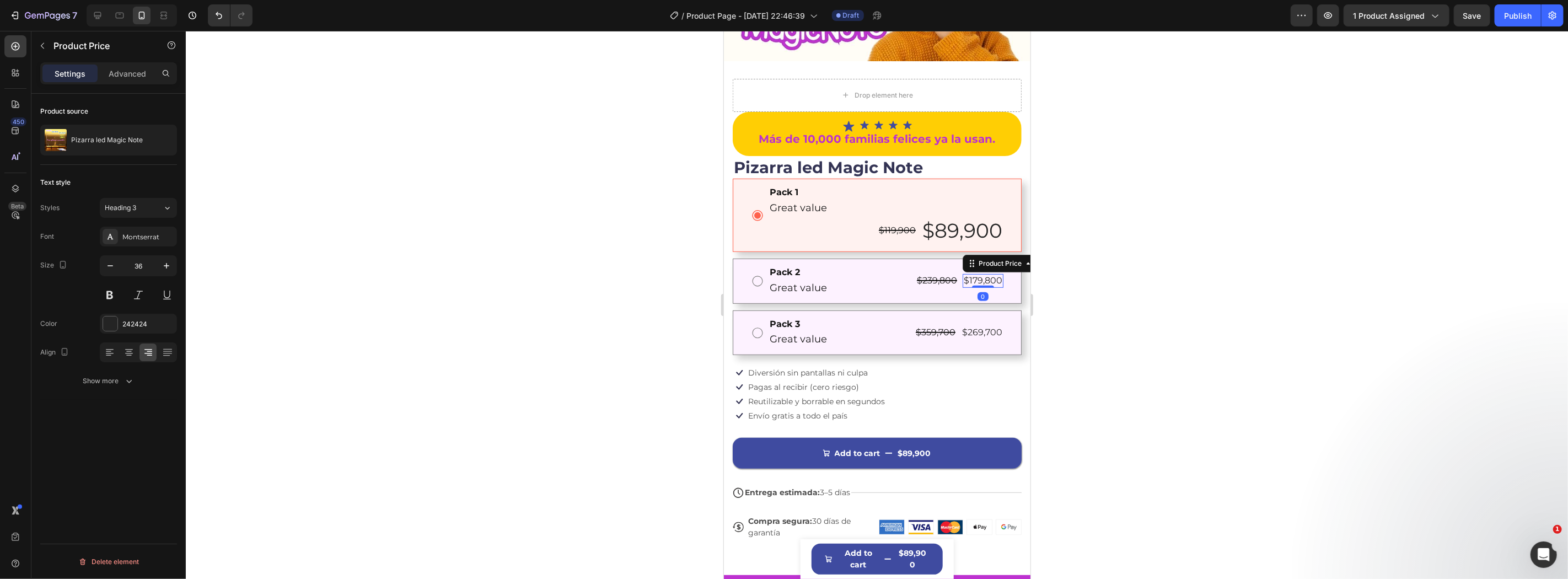
click at [972, 273] on div "$179,800" at bounding box center [982, 280] width 41 height 14
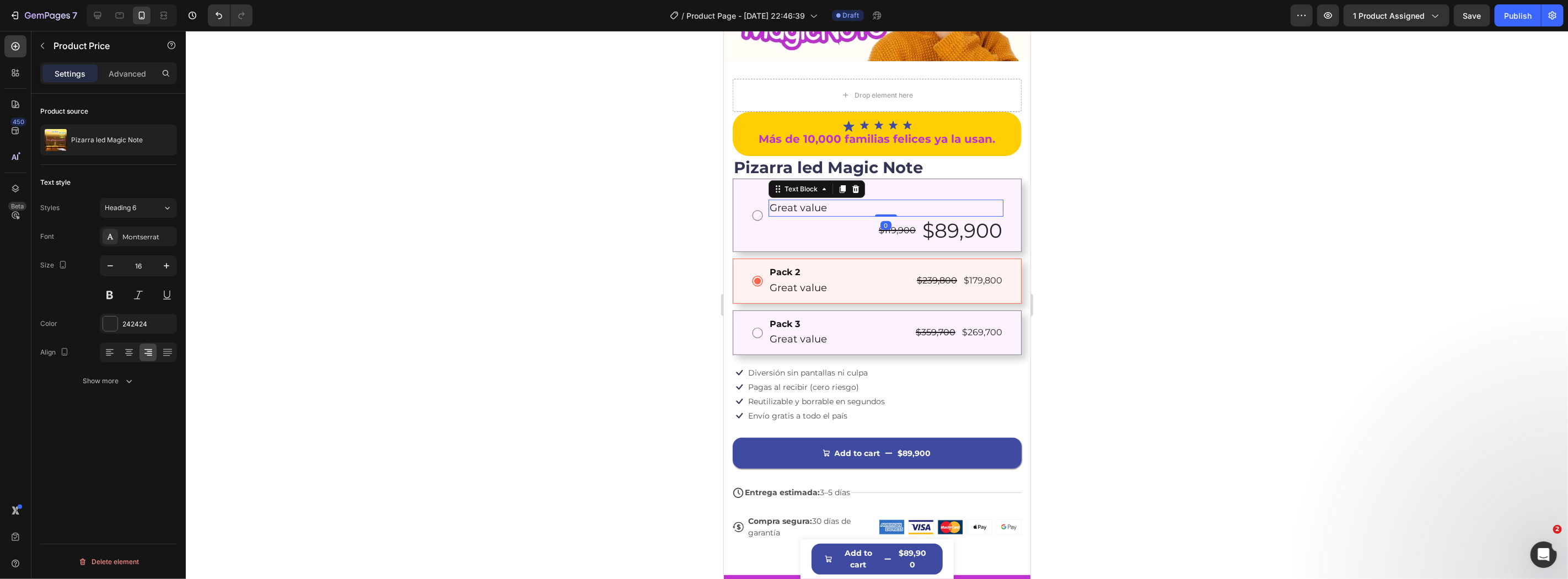
click at [776, 202] on p "Great value" at bounding box center [886, 208] width 233 height 15
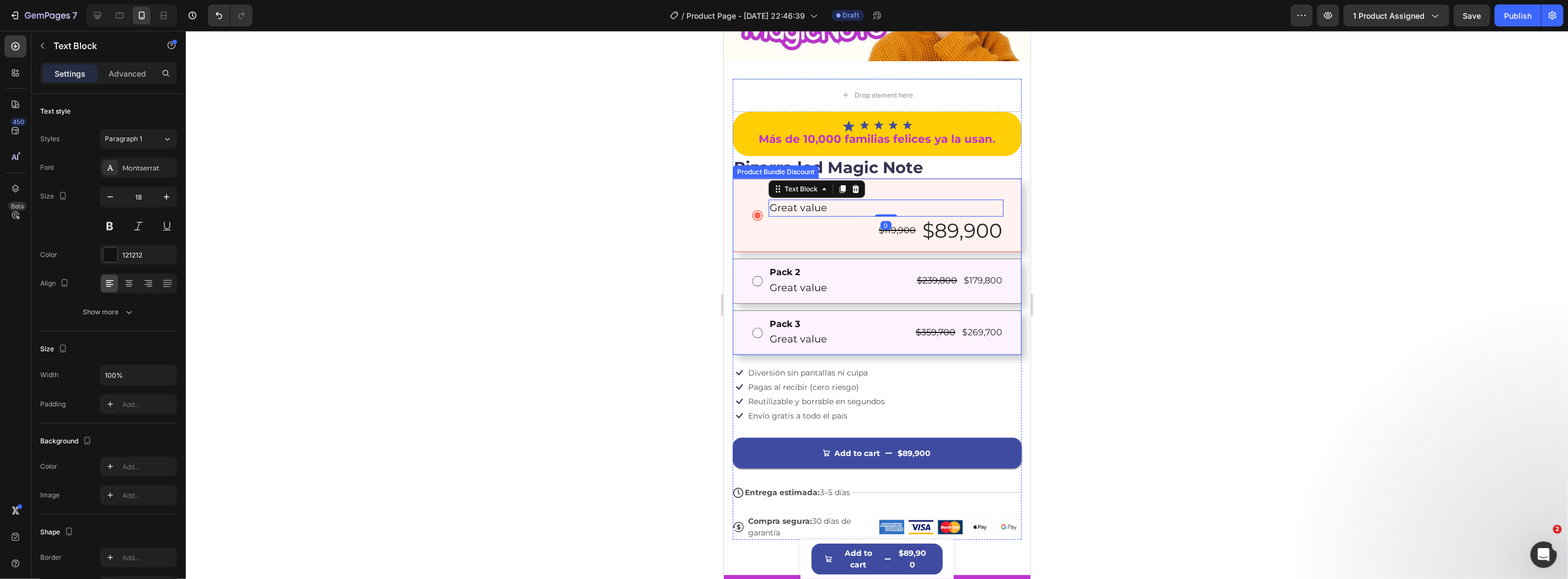
click at [752, 224] on div "Pack 1 Text Block Great value Text Block 0 $119,900 Product Price Product Price…" at bounding box center [877, 214] width 253 height 59
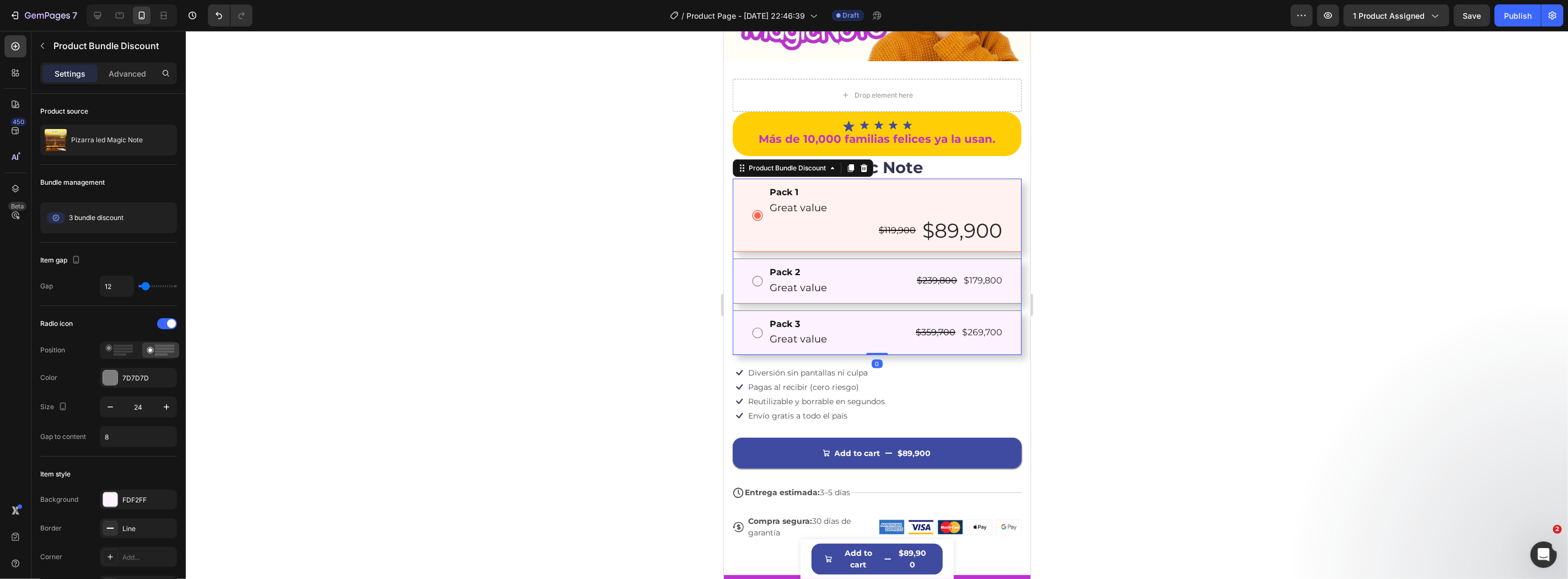
click at [871, 159] on div "Product Bundle Discount" at bounding box center [802, 167] width 141 height 18
click at [867, 163] on icon at bounding box center [863, 167] width 9 height 9
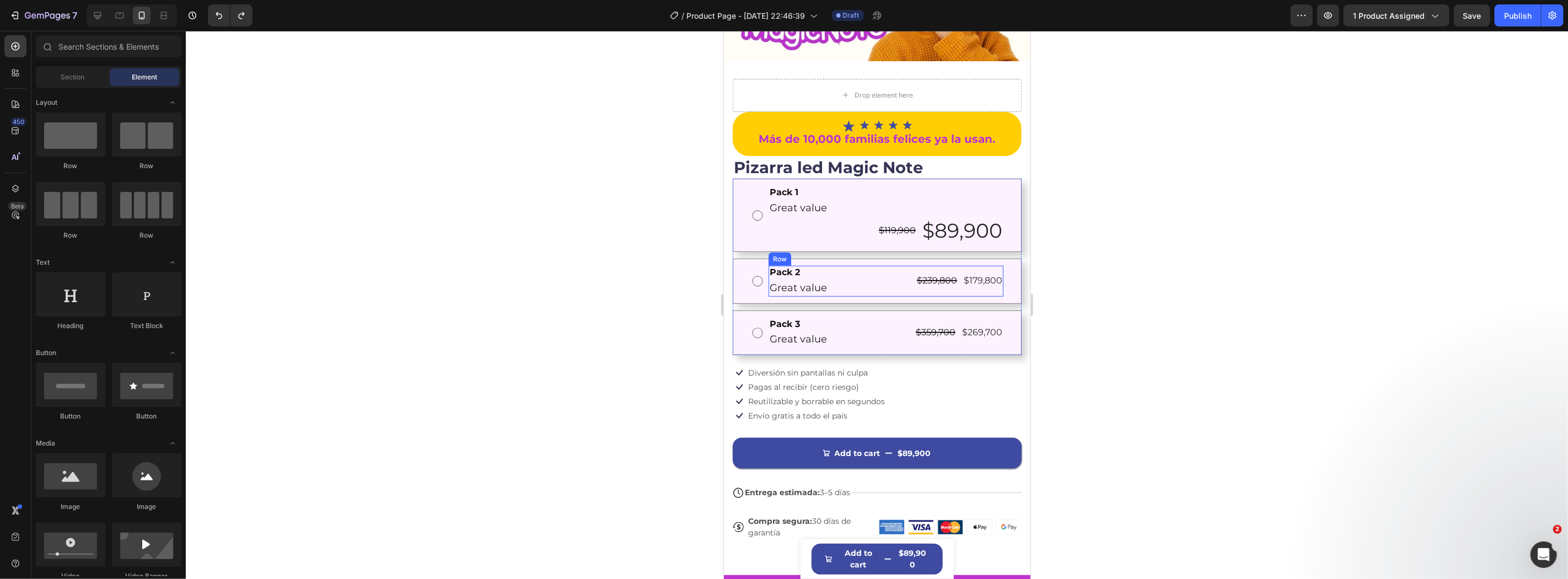
click at [852, 200] on p "Great value" at bounding box center [886, 208] width 233 height 15
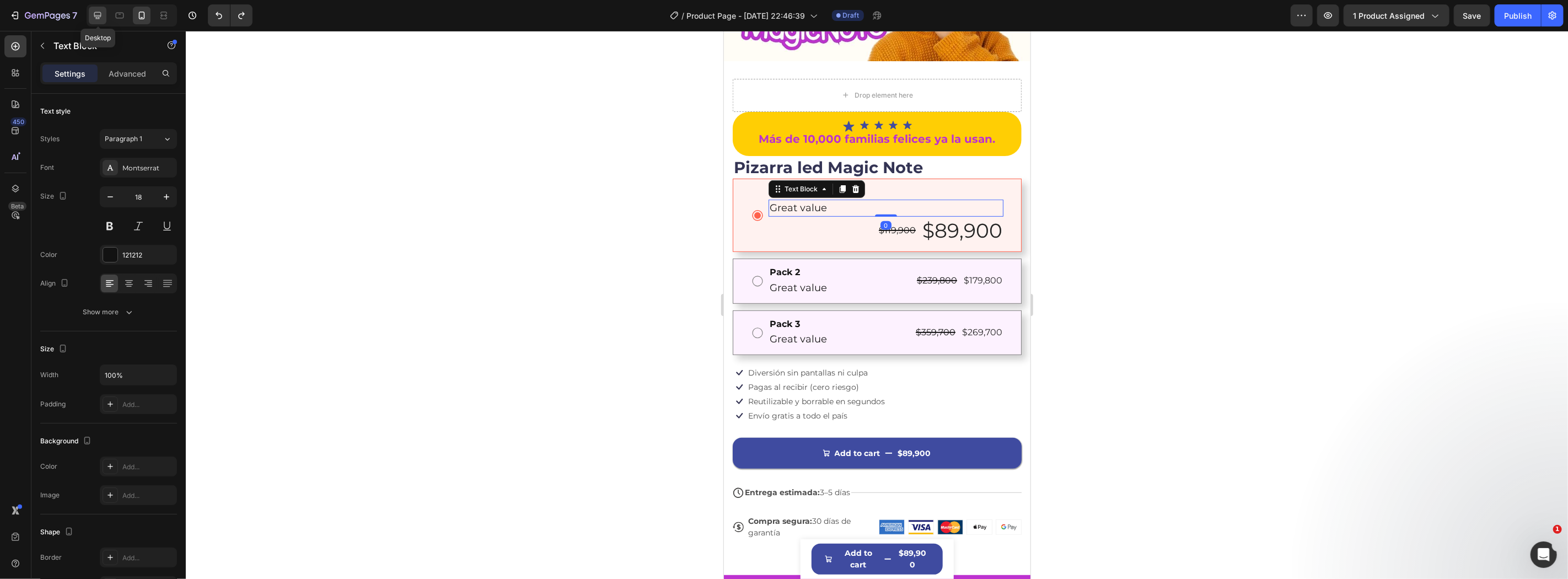
click at [93, 20] on icon at bounding box center [97, 15] width 11 height 11
type input "17"
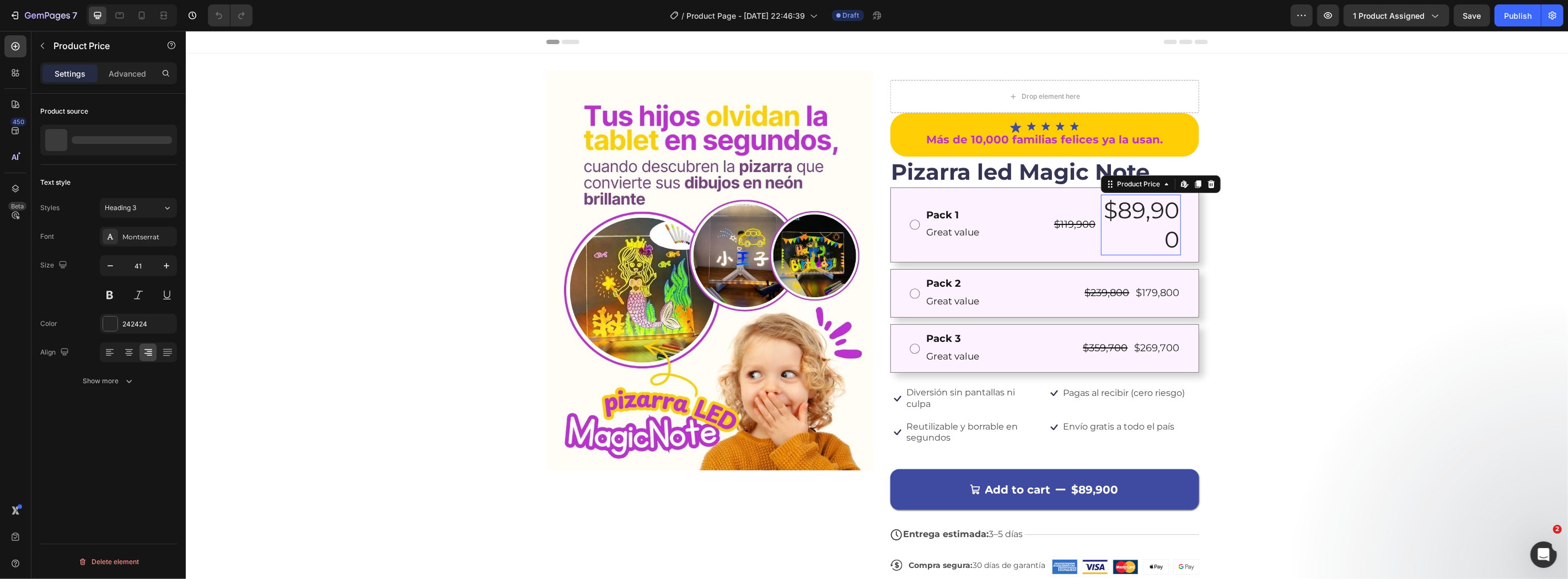
click at [1161, 226] on div "$89,900" at bounding box center [1140, 225] width 80 height 61
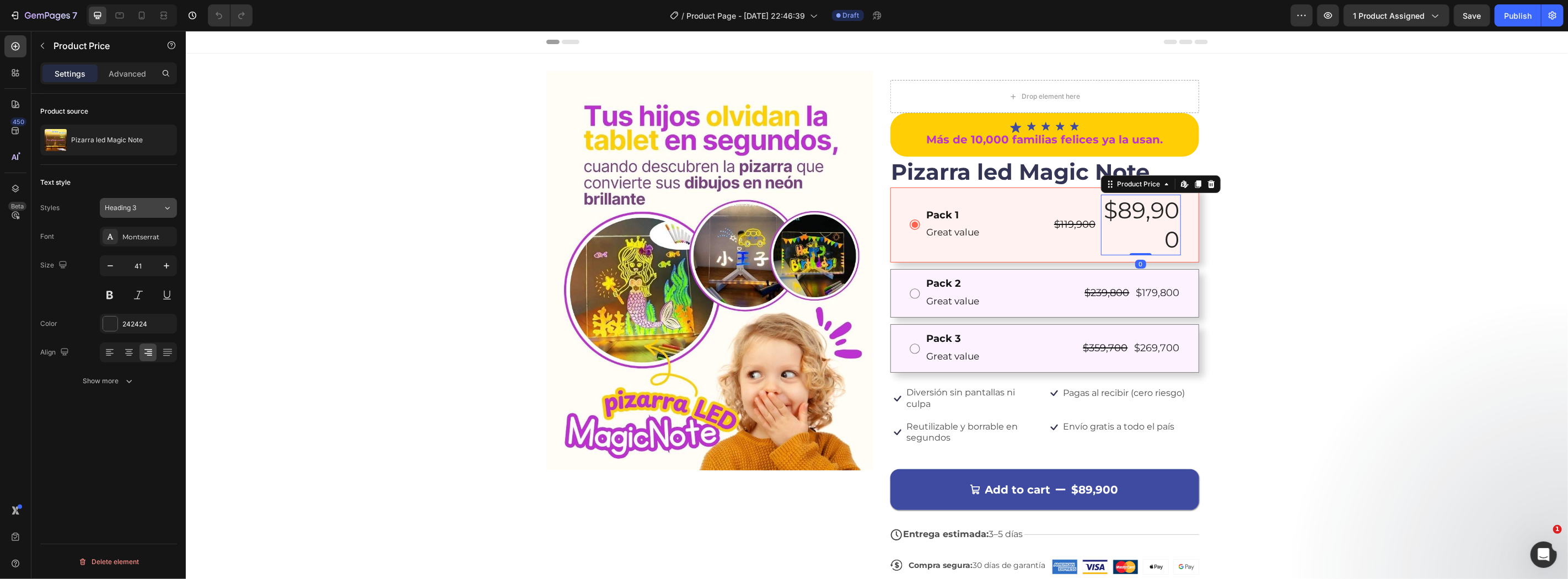
drag, startPoint x: 152, startPoint y: 209, endPoint x: 3, endPoint y: 214, distance: 149.1
click at [152, 209] on div "Heading 3" at bounding box center [133, 208] width 58 height 10
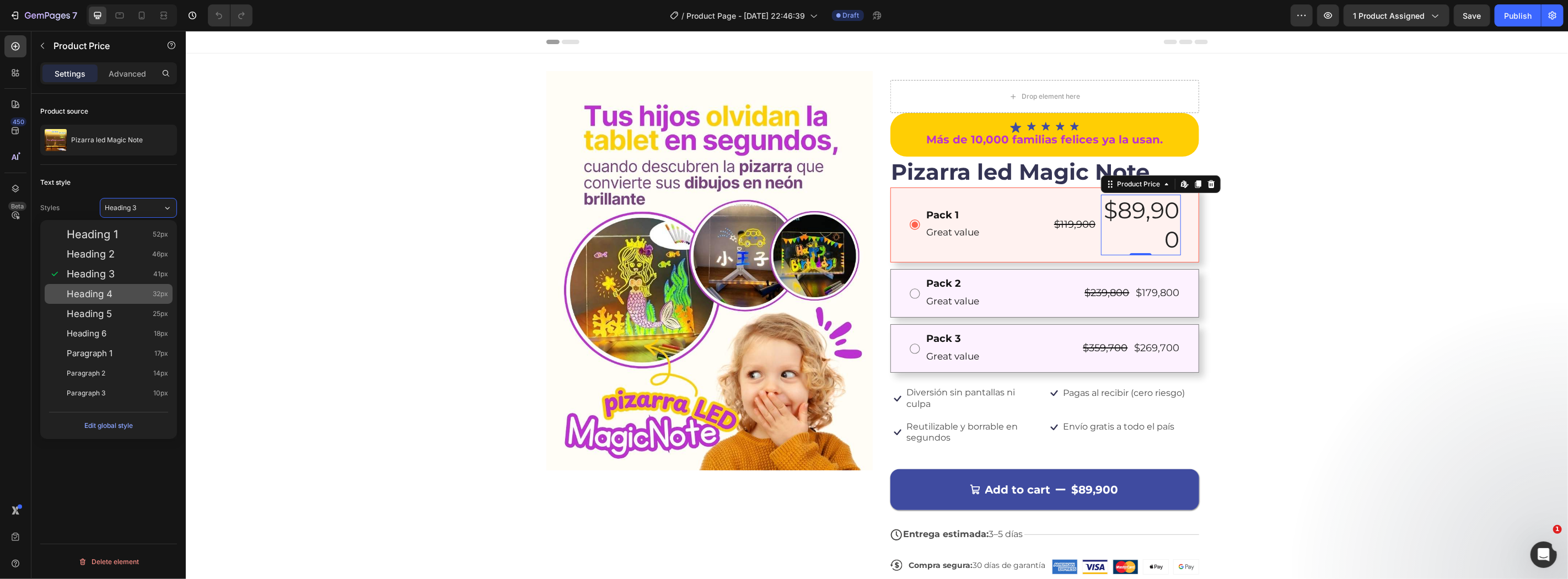
drag, startPoint x: 124, startPoint y: 278, endPoint x: 123, endPoint y: 291, distance: 13.0
click at [123, 291] on div "Heading 1 52px Heading 2 46px Heading 3 41px Heading 4 32px Heading 5 25px Head…" at bounding box center [108, 314] width 137 height 188
click at [123, 291] on div "Heading 4 32px" at bounding box center [117, 294] width 102 height 11
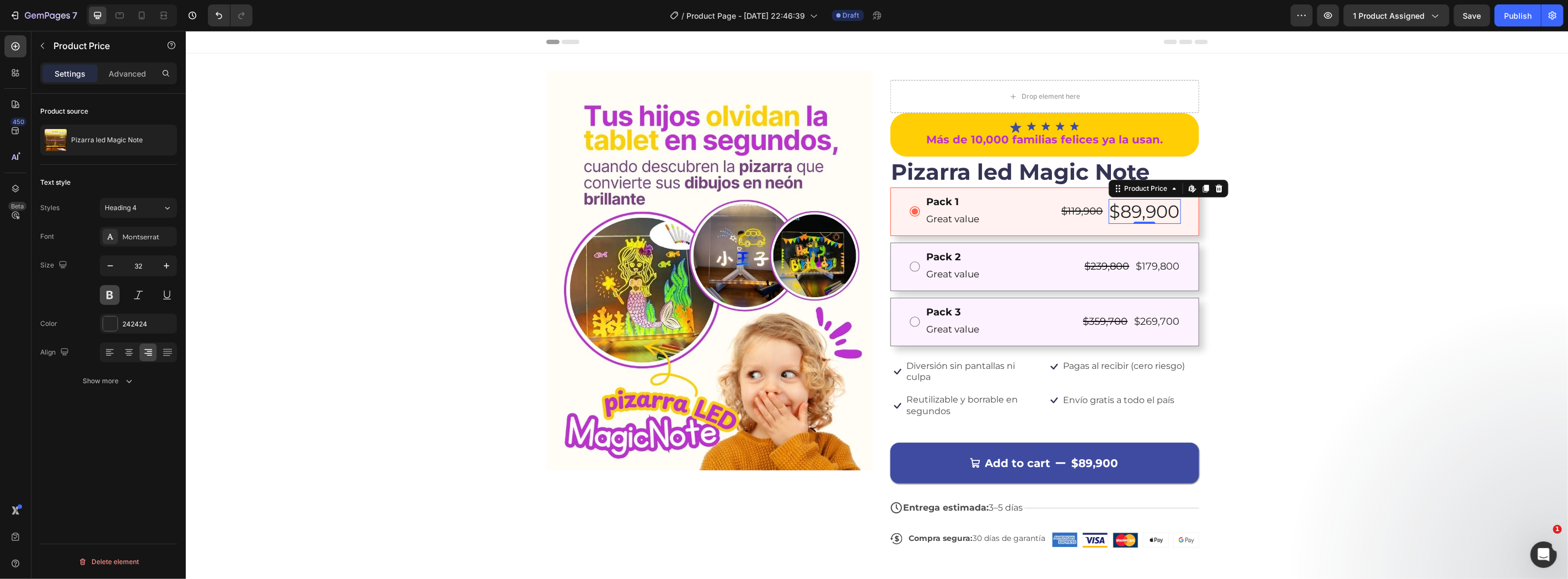
drag, startPoint x: 111, startPoint y: 293, endPoint x: 10, endPoint y: 230, distance: 119.0
click at [111, 293] on button at bounding box center [110, 295] width 20 height 20
click at [160, 265] on button "button" at bounding box center [166, 265] width 20 height 20
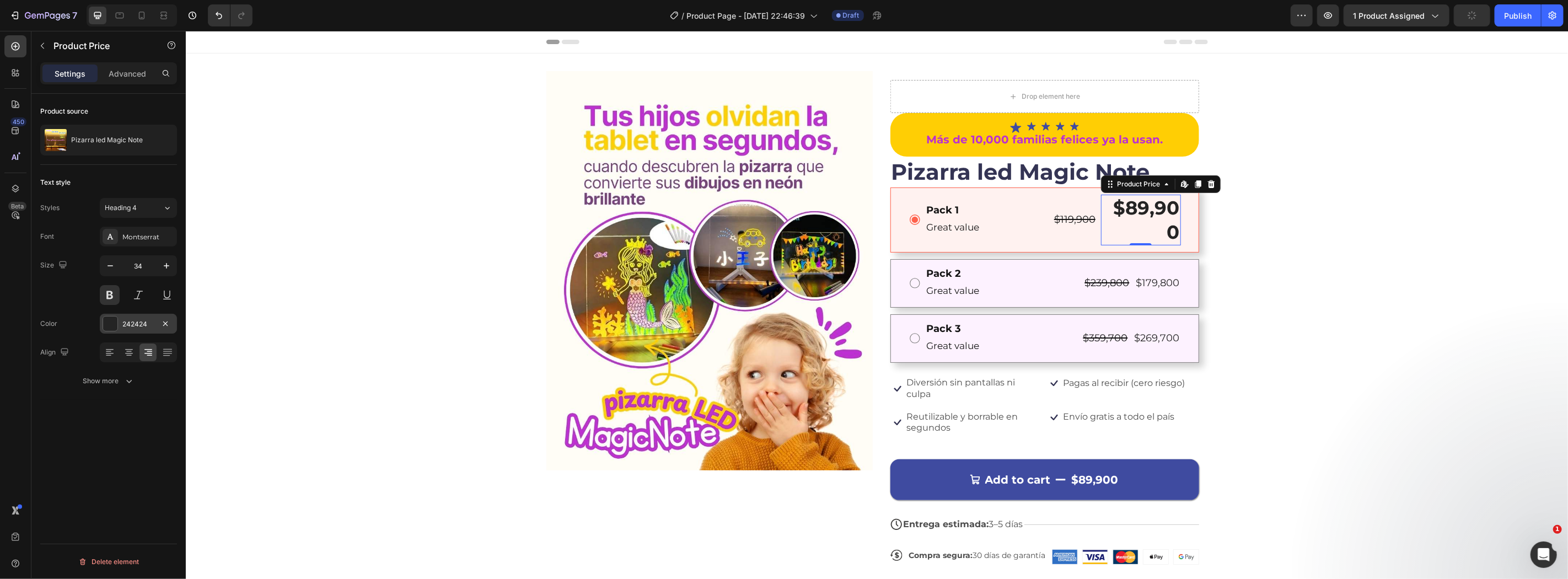
type input "35"
drag, startPoint x: 117, startPoint y: 323, endPoint x: 135, endPoint y: 329, distance: 19.0
click at [117, 323] on div at bounding box center [110, 323] width 15 height 15
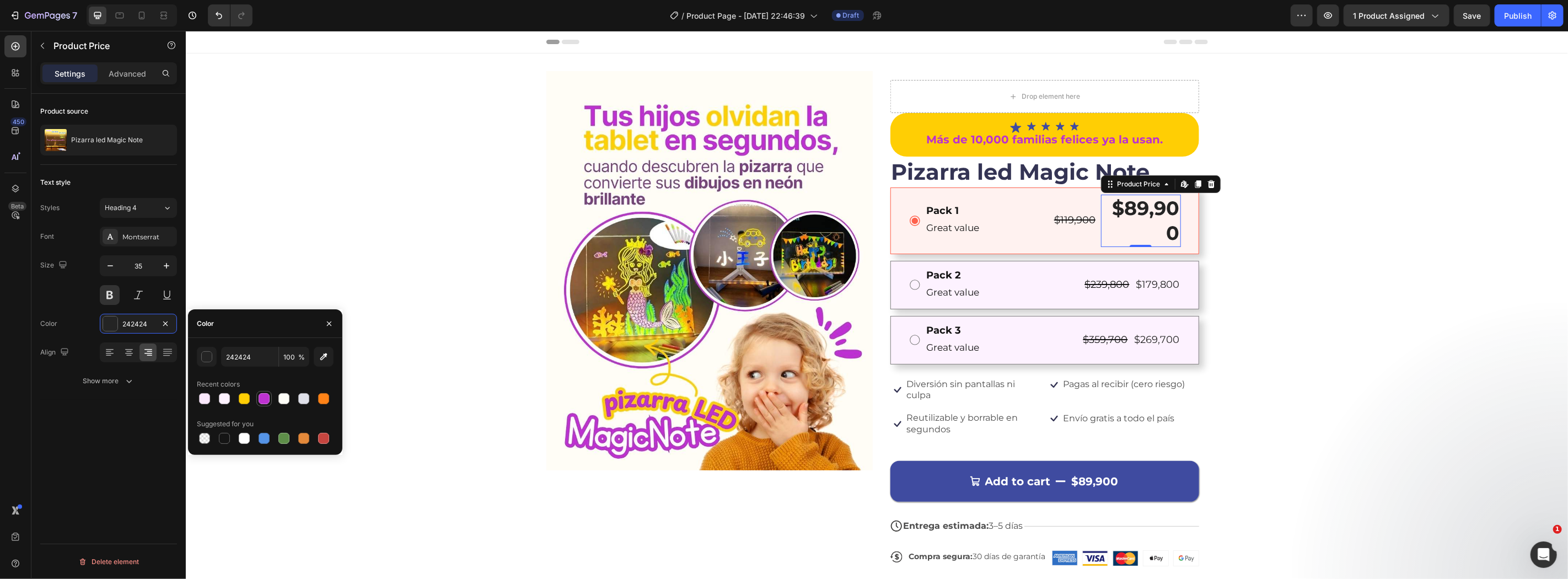
click at [252, 399] on div at bounding box center [265, 398] width 137 height 15
click at [264, 401] on div at bounding box center [264, 399] width 11 height 11
type input "BD32D0"
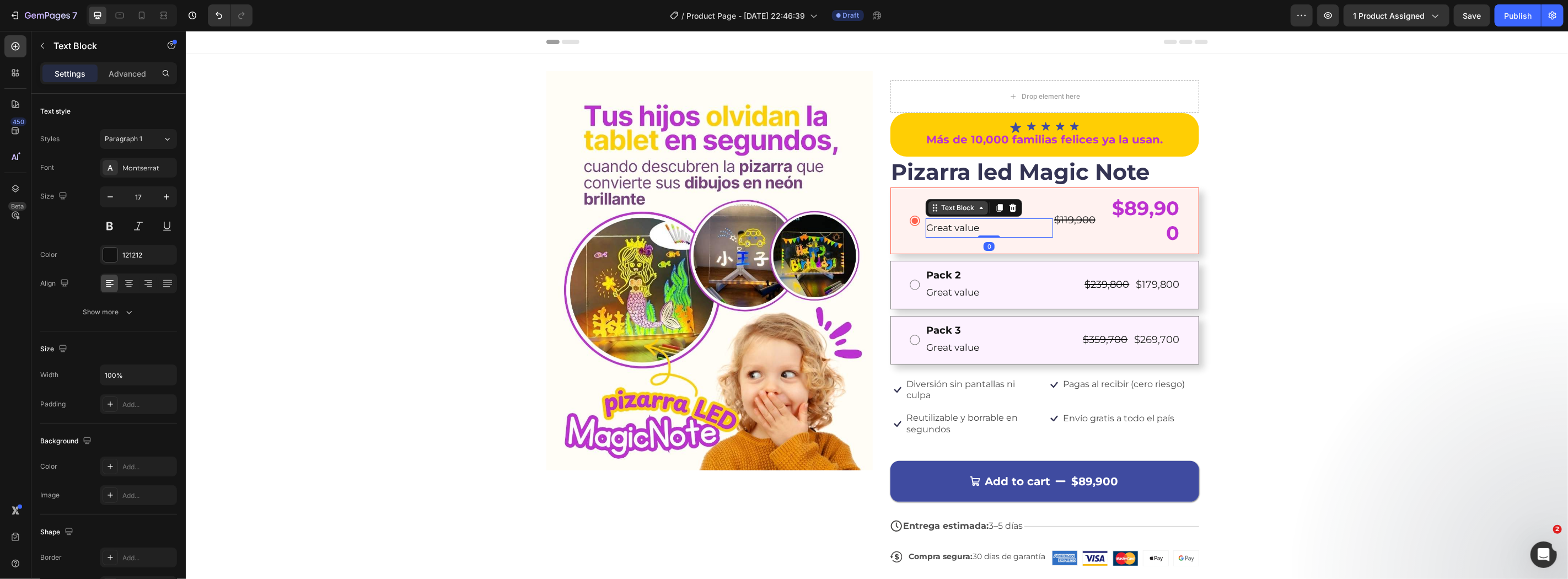
click at [960, 208] on div "Text Block" at bounding box center [958, 207] width 38 height 10
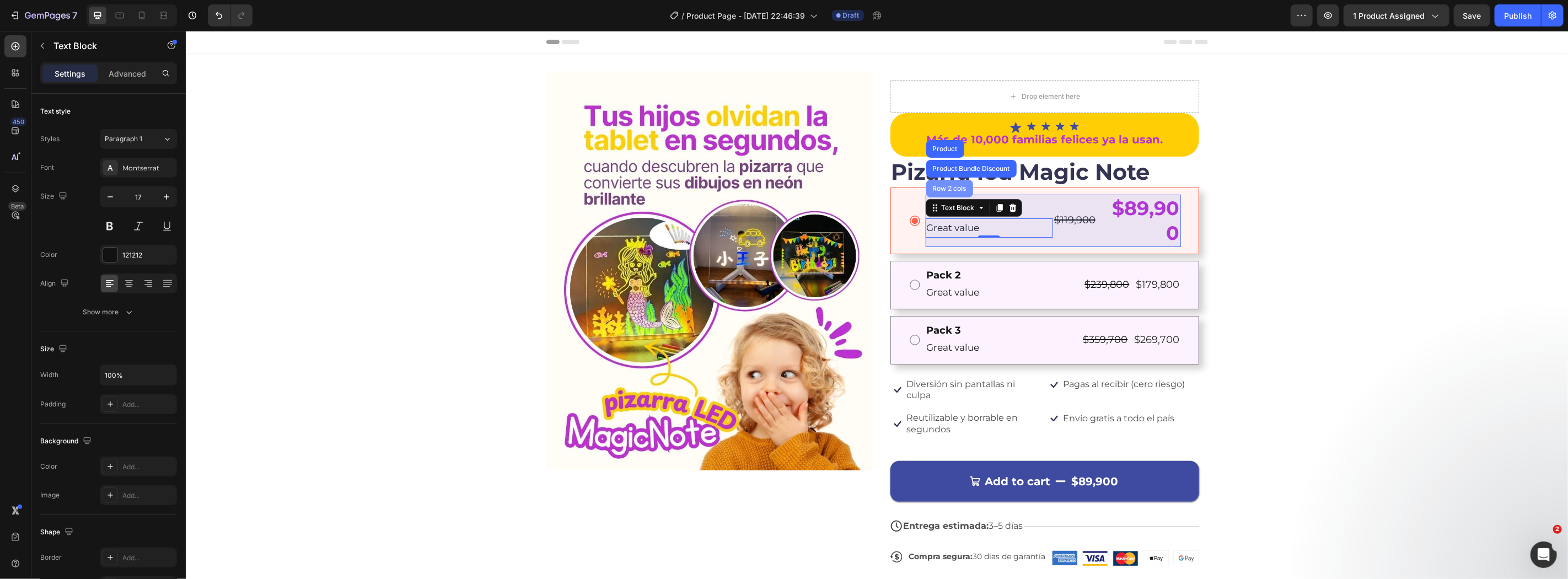
click at [938, 197] on div "Row 2 cols" at bounding box center [949, 188] width 47 height 18
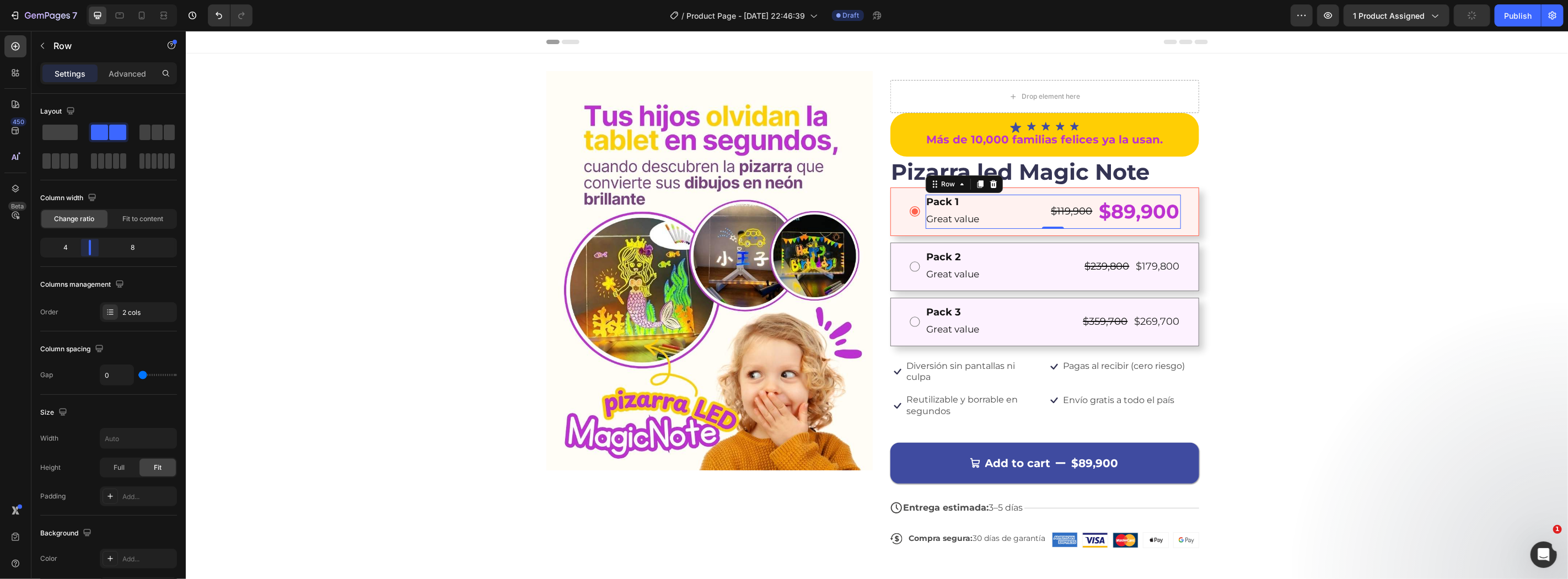
drag, startPoint x: 114, startPoint y: 244, endPoint x: 918, endPoint y: 201, distance: 805.1
click at [92, 0] on body "7 Version history / Product Page - Sep 26, 22:46:39 Draft Preview 1 product ass…" at bounding box center [784, 0] width 1568 height 0
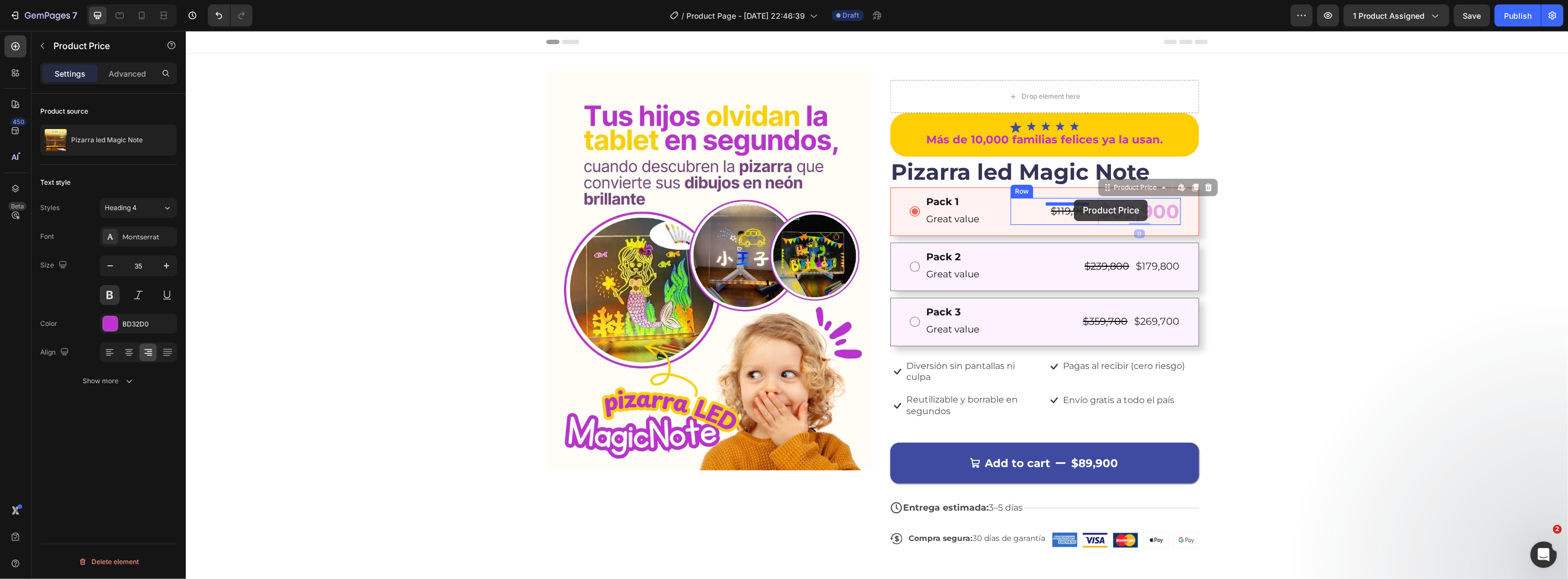
drag, startPoint x: 1115, startPoint y: 188, endPoint x: 1074, endPoint y: 199, distance: 42.4
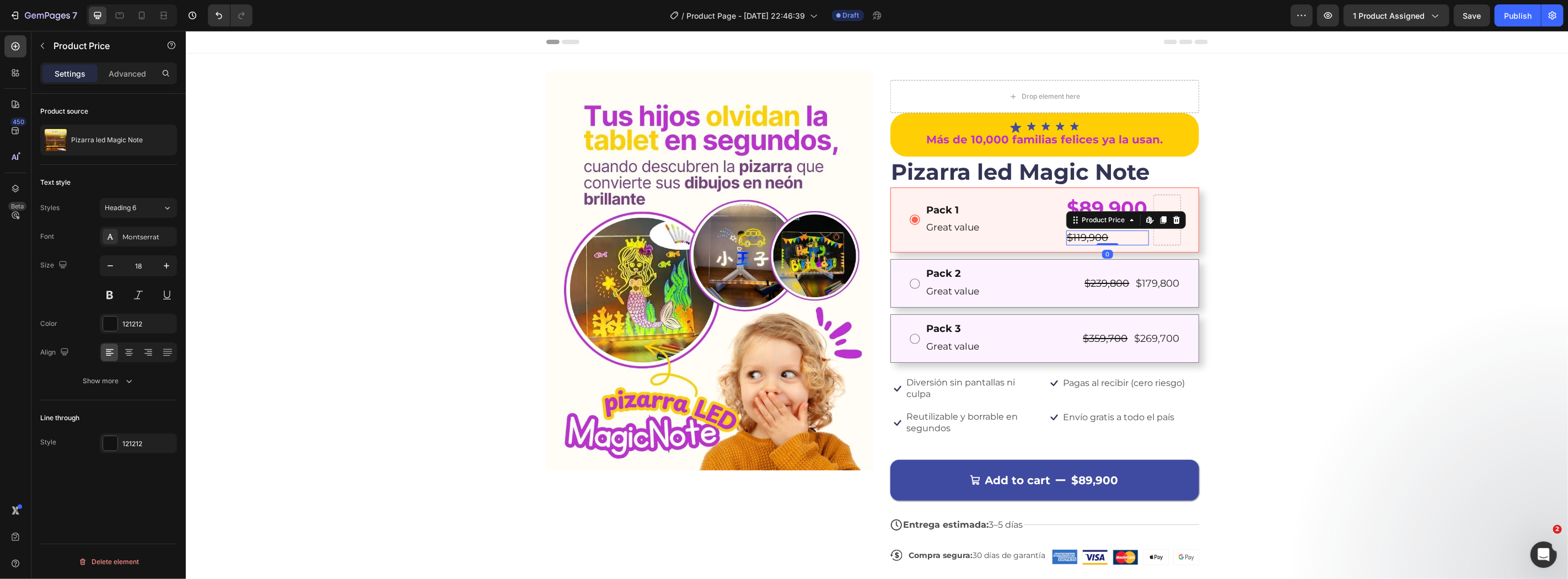
click at [1074, 237] on div "$119,900" at bounding box center [1107, 237] width 83 height 15
drag, startPoint x: 1085, startPoint y: 221, endPoint x: 1169, endPoint y: 200, distance: 86.6
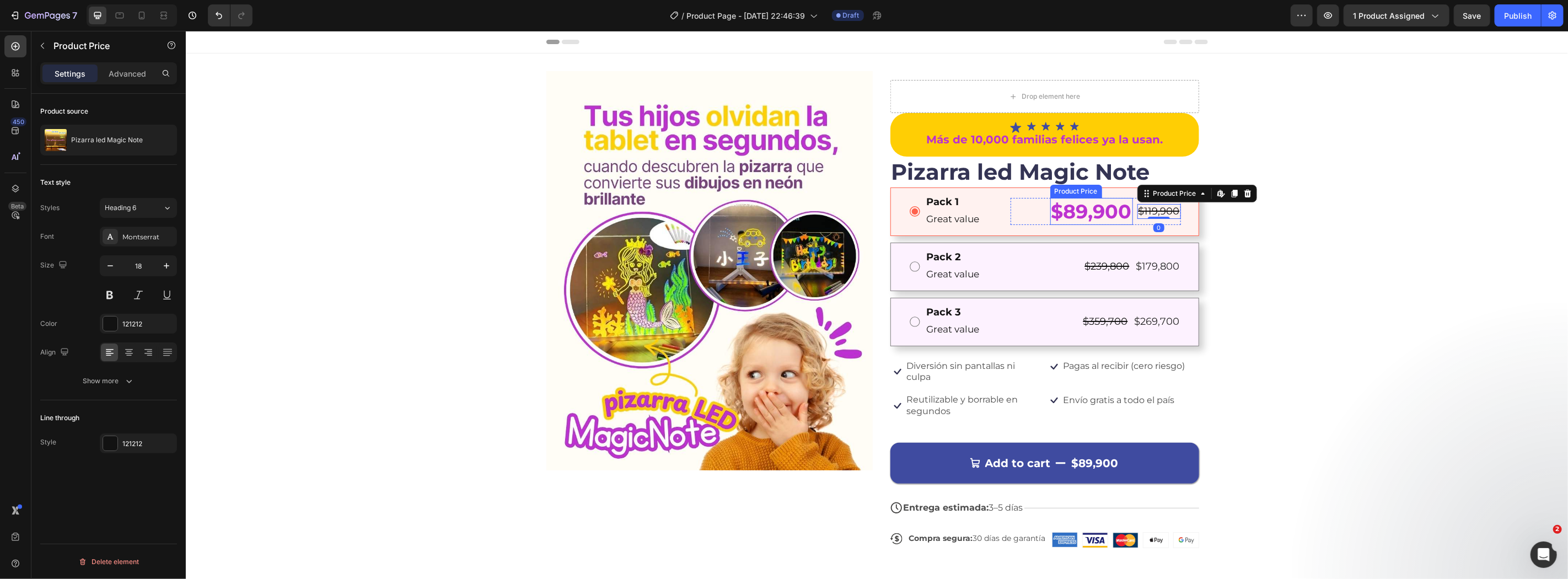
click at [1090, 210] on div "$89,900" at bounding box center [1091, 211] width 83 height 27
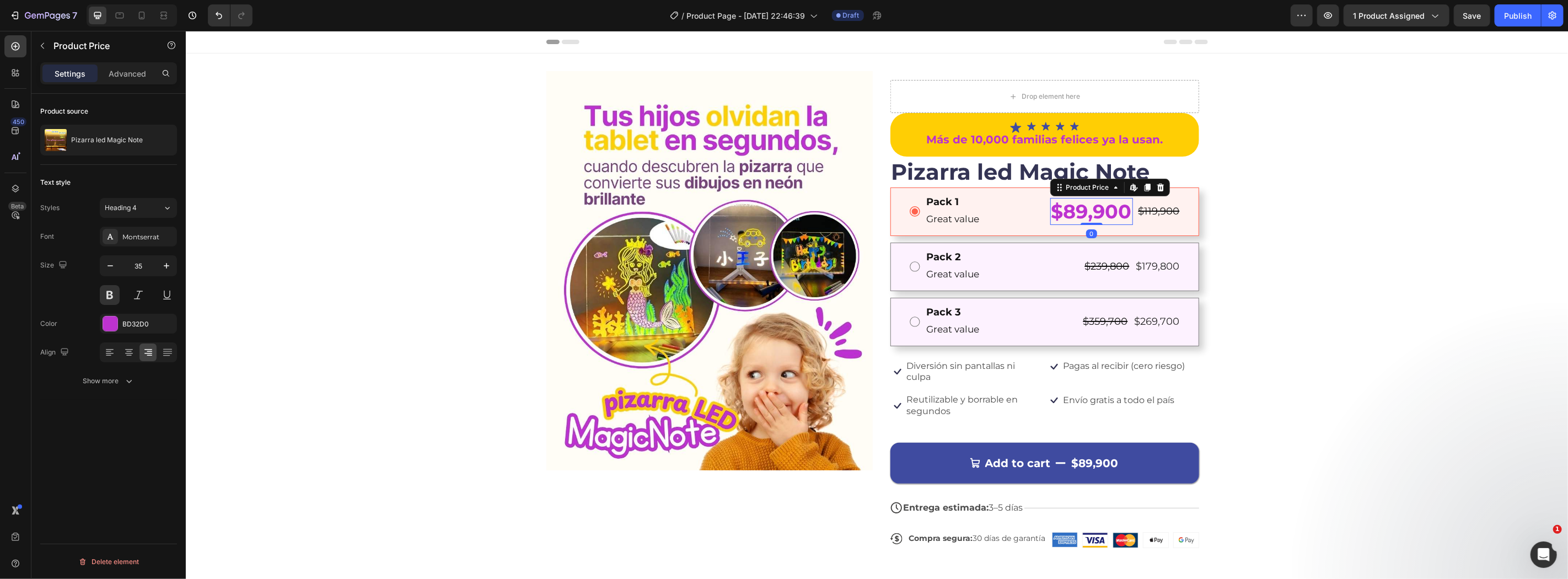
click at [177, 258] on div "35" at bounding box center [138, 265] width 77 height 21
click at [1149, 212] on div "$119,900" at bounding box center [1159, 211] width 44 height 15
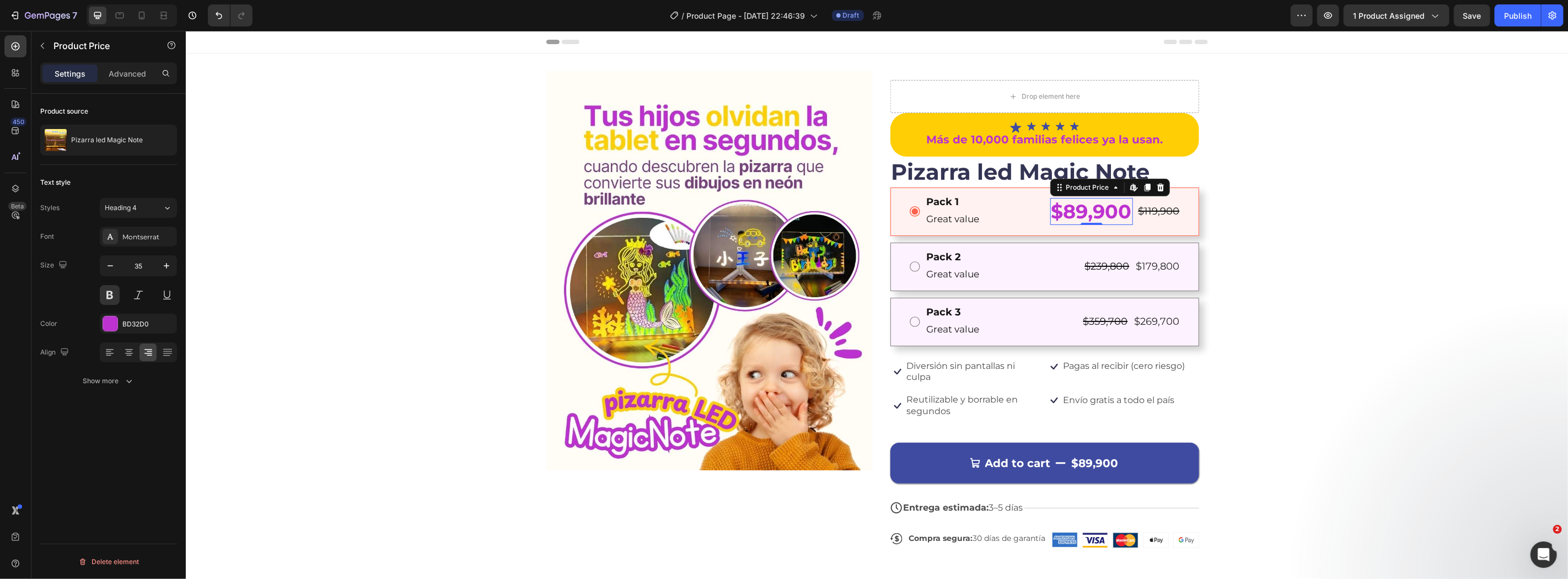
click at [1051, 208] on div "$89,900" at bounding box center [1091, 211] width 83 height 27
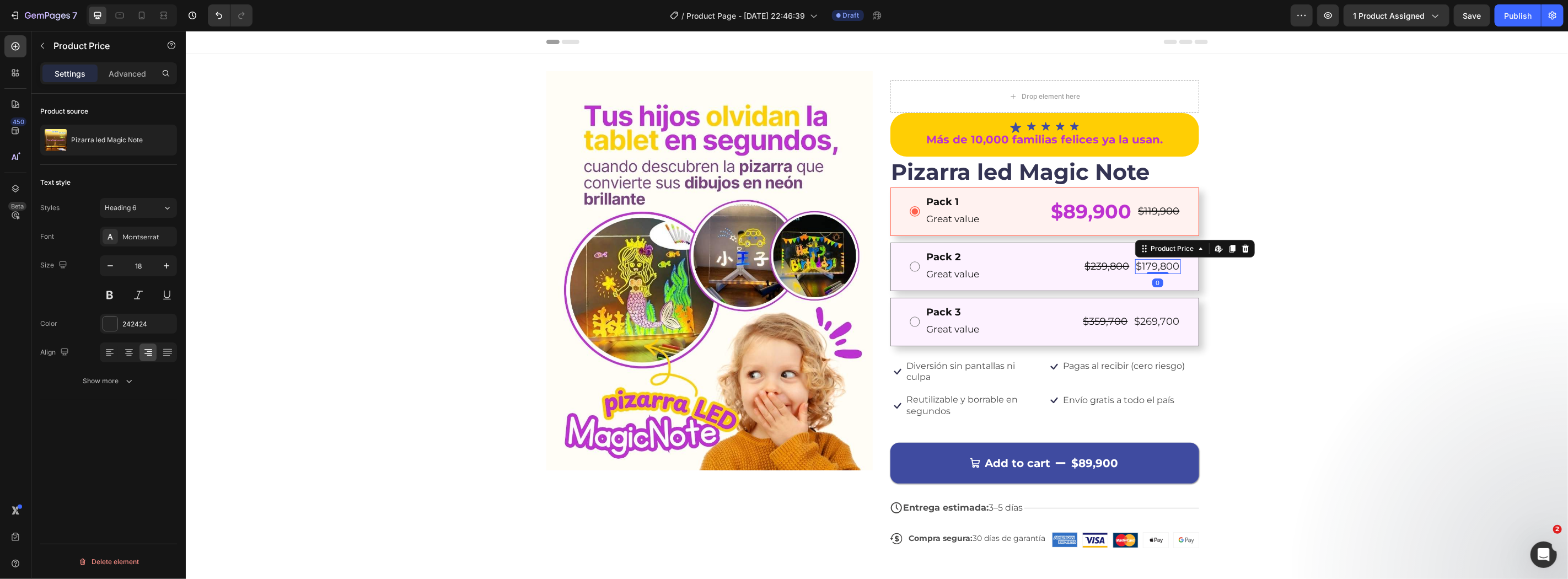
click at [1166, 270] on div "$179,800" at bounding box center [1157, 266] width 46 height 15
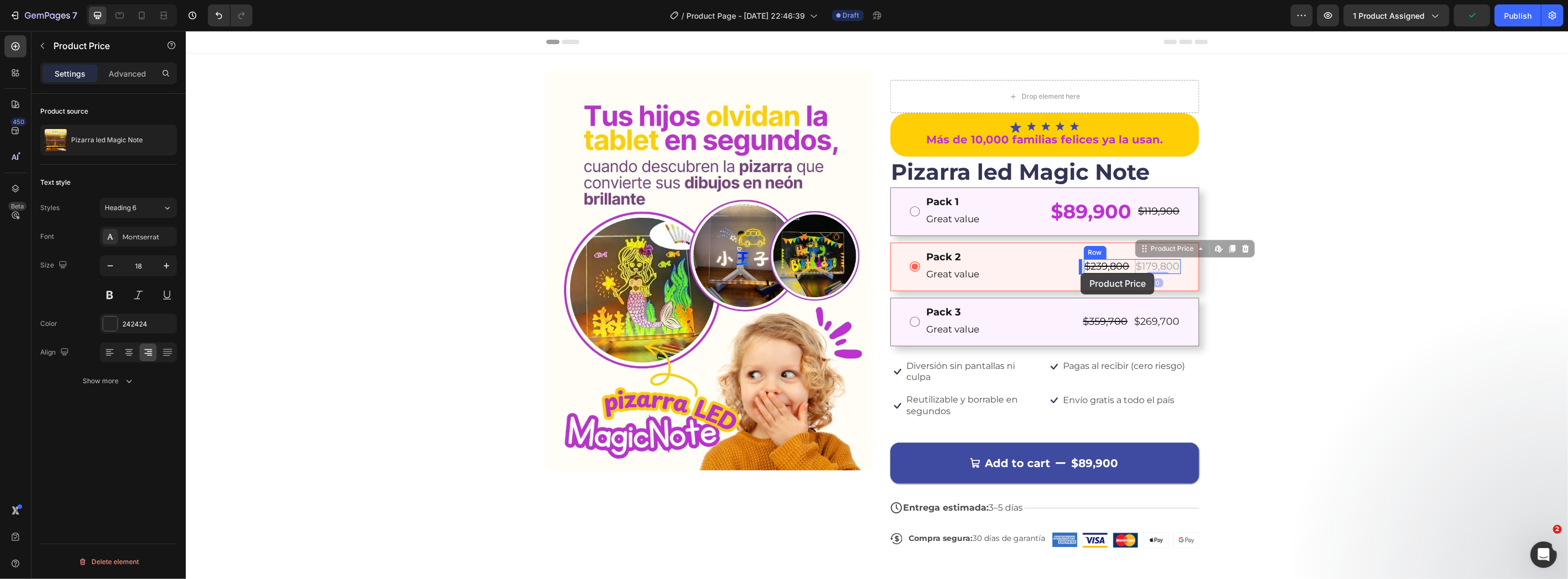
drag, startPoint x: 1155, startPoint y: 249, endPoint x: 1080, endPoint y: 272, distance: 78.4
click at [1135, 261] on div "$179,800" at bounding box center [1157, 266] width 46 height 15
click at [1143, 270] on div "$179,800" at bounding box center [1157, 266] width 46 height 15
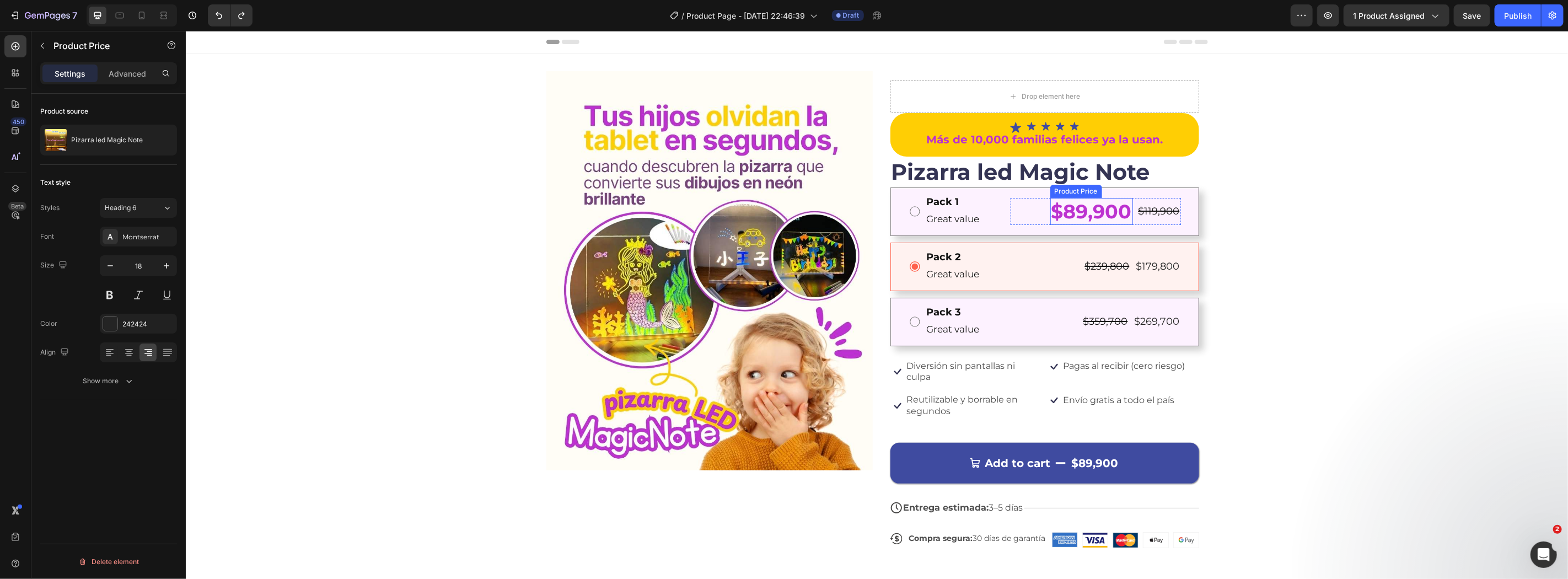
click at [1083, 214] on div "$89,900" at bounding box center [1091, 211] width 83 height 27
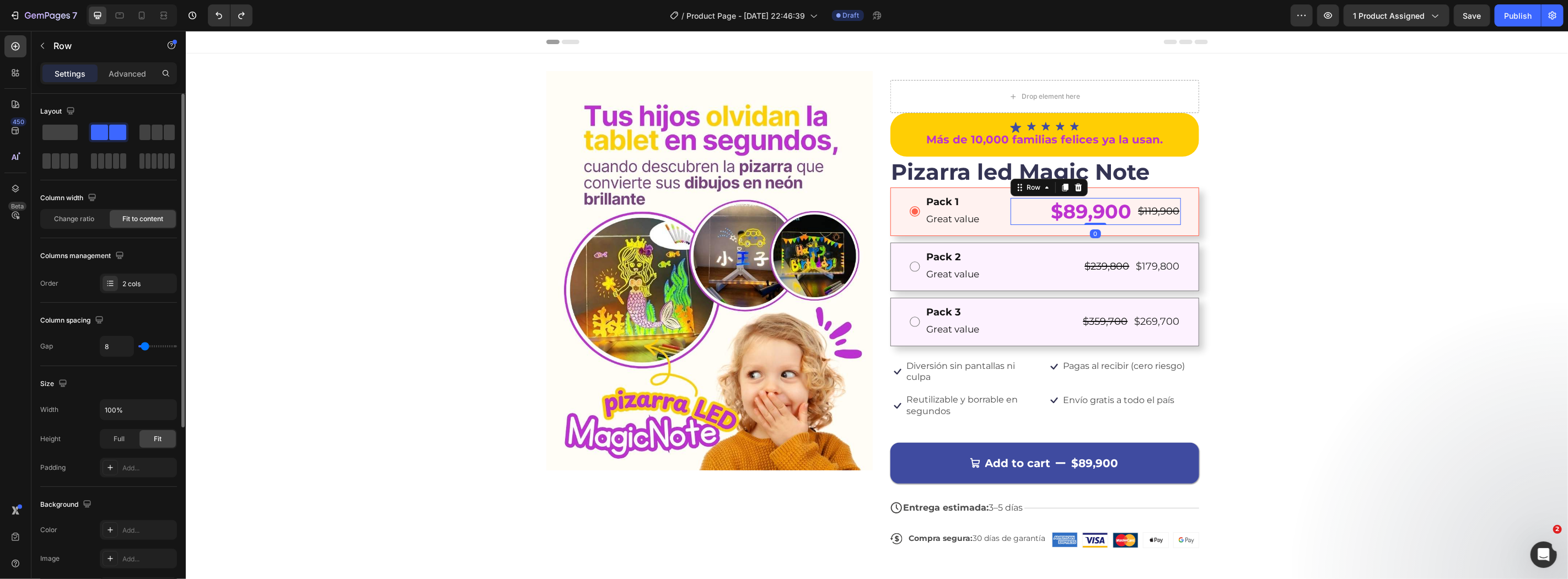
click at [1030, 213] on div "$89,900 Product Price Product Price $119,900 Product Price Product Price Row 0" at bounding box center [1095, 211] width 170 height 27
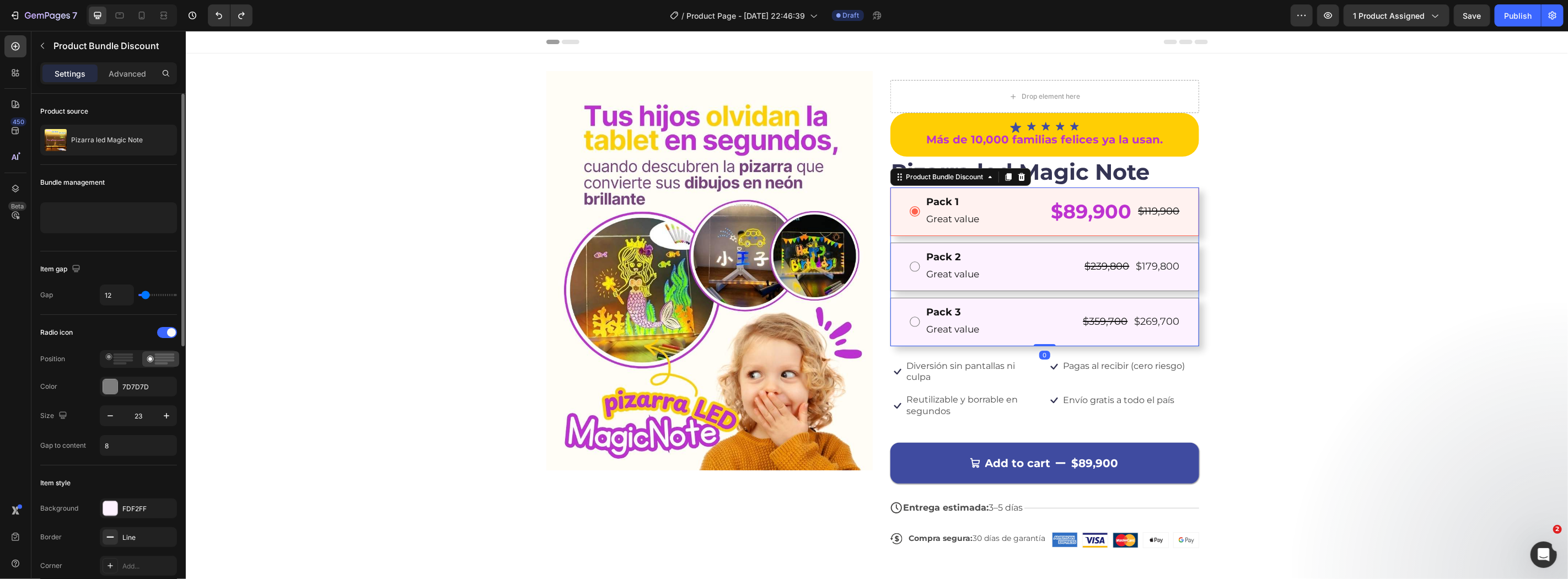
click at [892, 198] on div "Pack 1 Text Block Great value Text Block $89,900 Product Price Product Price $1…" at bounding box center [1044, 211] width 309 height 49
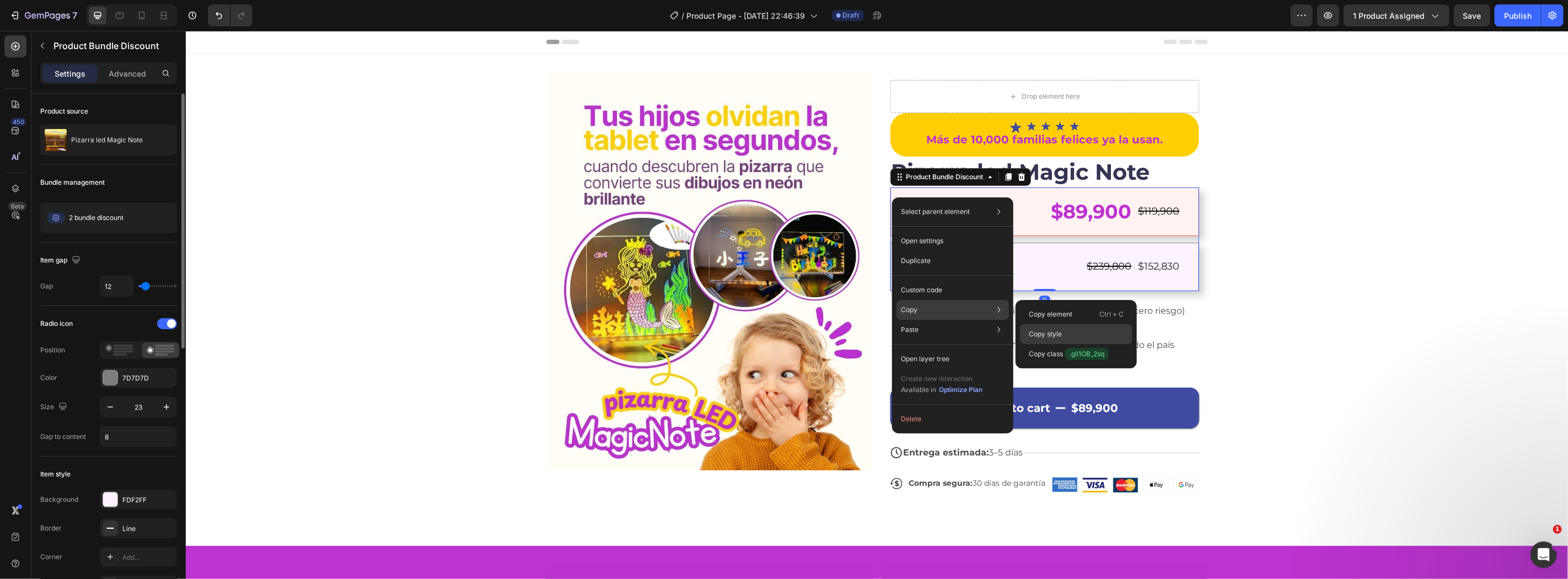
drag, startPoint x: 1078, startPoint y: 341, endPoint x: 863, endPoint y: 247, distance: 234.7
click at [1078, 341] on div "Copy style" at bounding box center [1076, 334] width 113 height 20
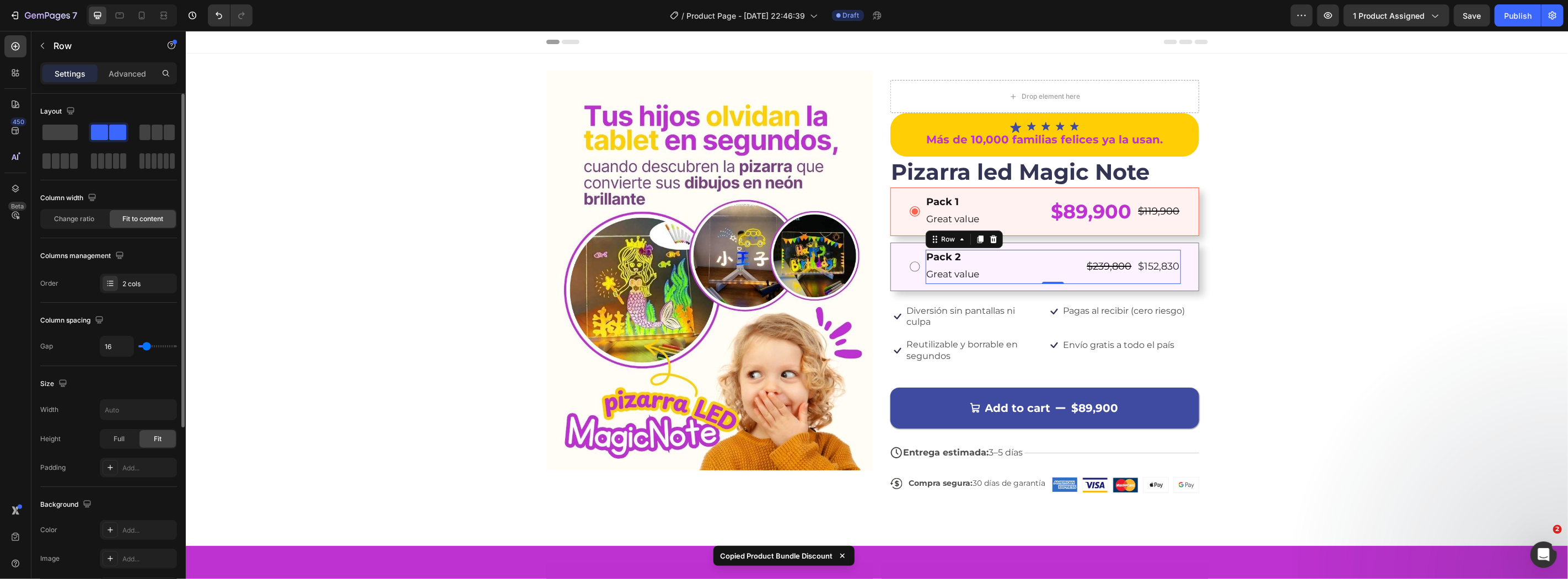
click at [1043, 265] on div "Pack 2 Text Block Great value Text Block $239,800 Product Price Product Price $…" at bounding box center [1052, 266] width 255 height 34
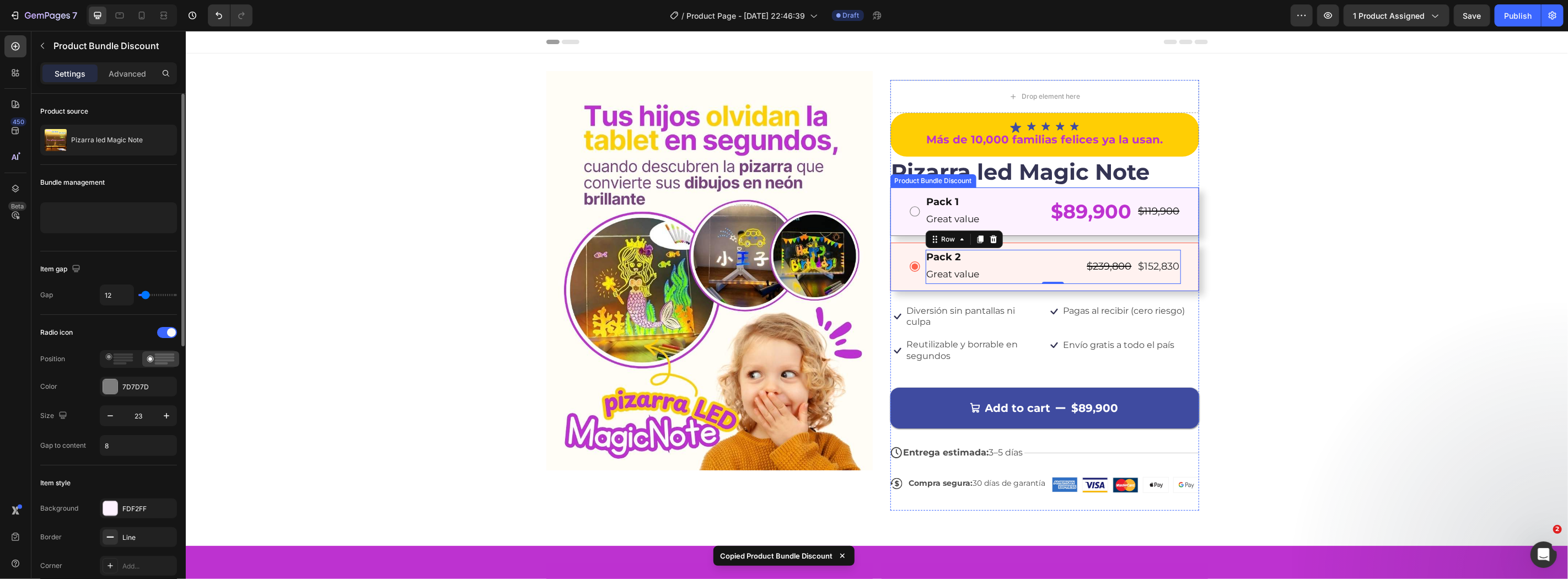
click at [901, 251] on div "Pack 2 Text Block Great value Text Block $239,800 Product Price Product Price $…" at bounding box center [1044, 267] width 309 height 49
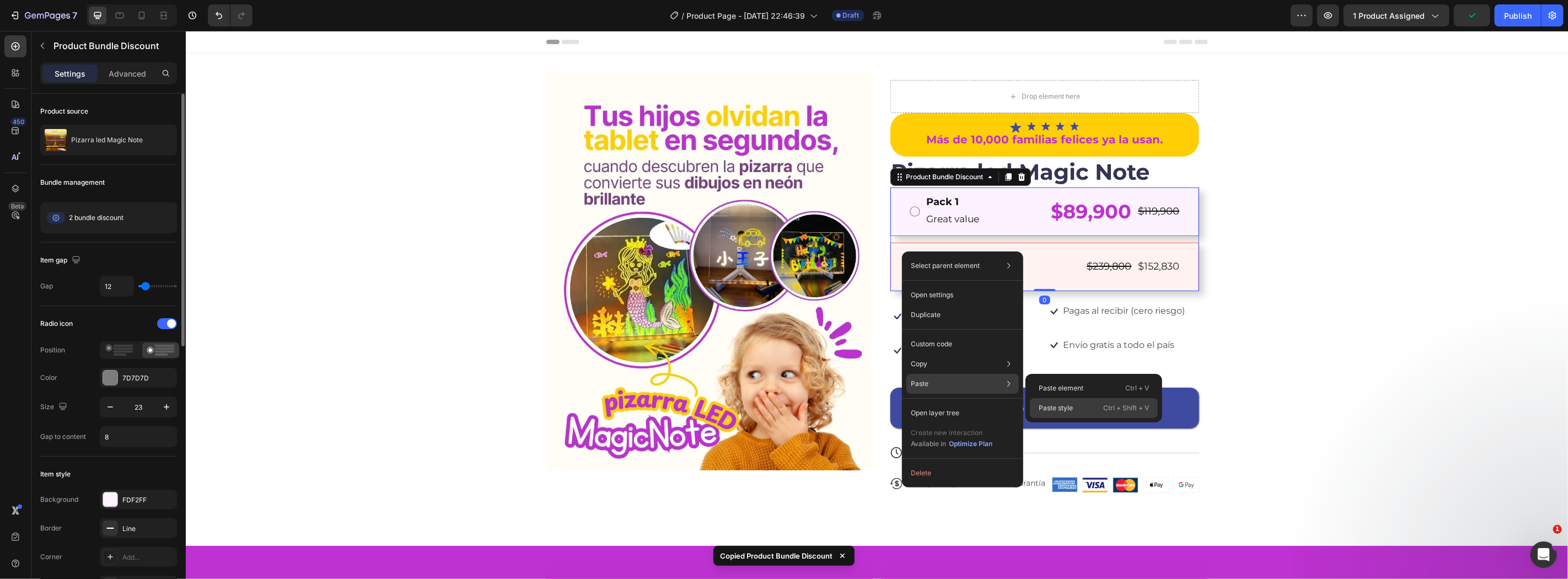
click at [1087, 415] on div "Paste style Ctrl + Shift + V" at bounding box center [1094, 408] width 128 height 20
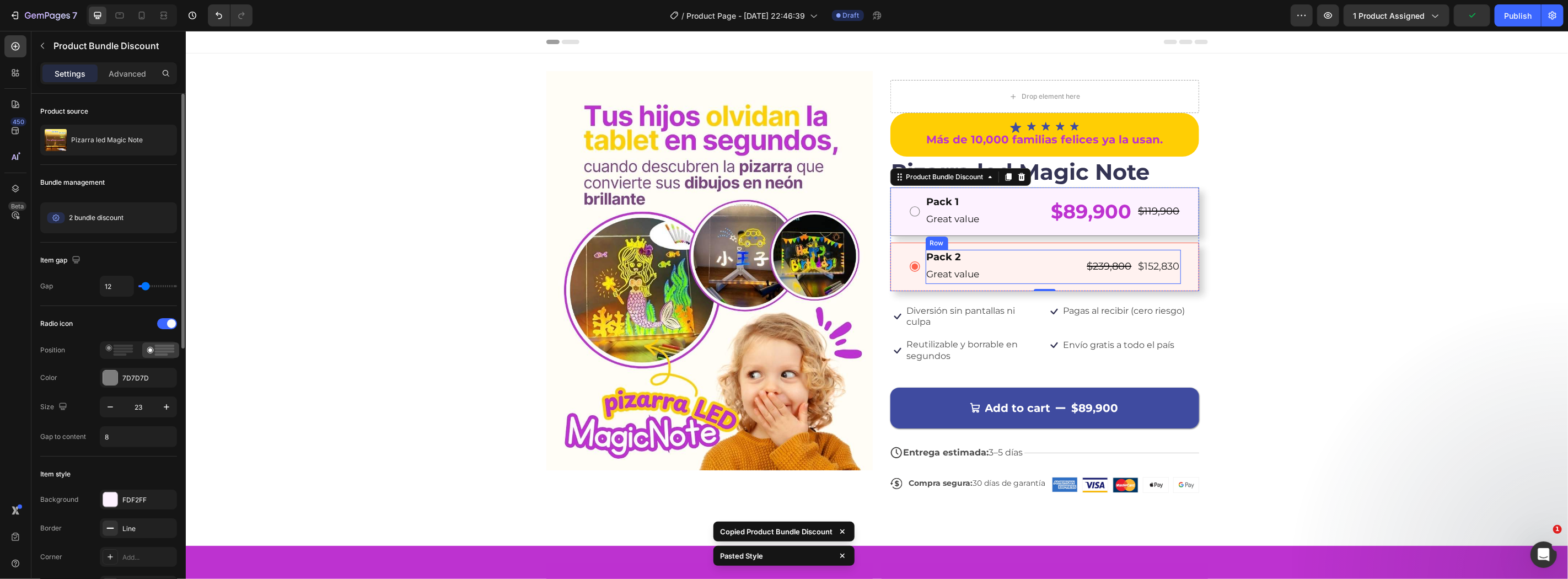
click at [1093, 250] on div "$239,800 Product Price Product Price $152,830 Product Price Product Price Row" at bounding box center [1133, 266] width 95 height 34
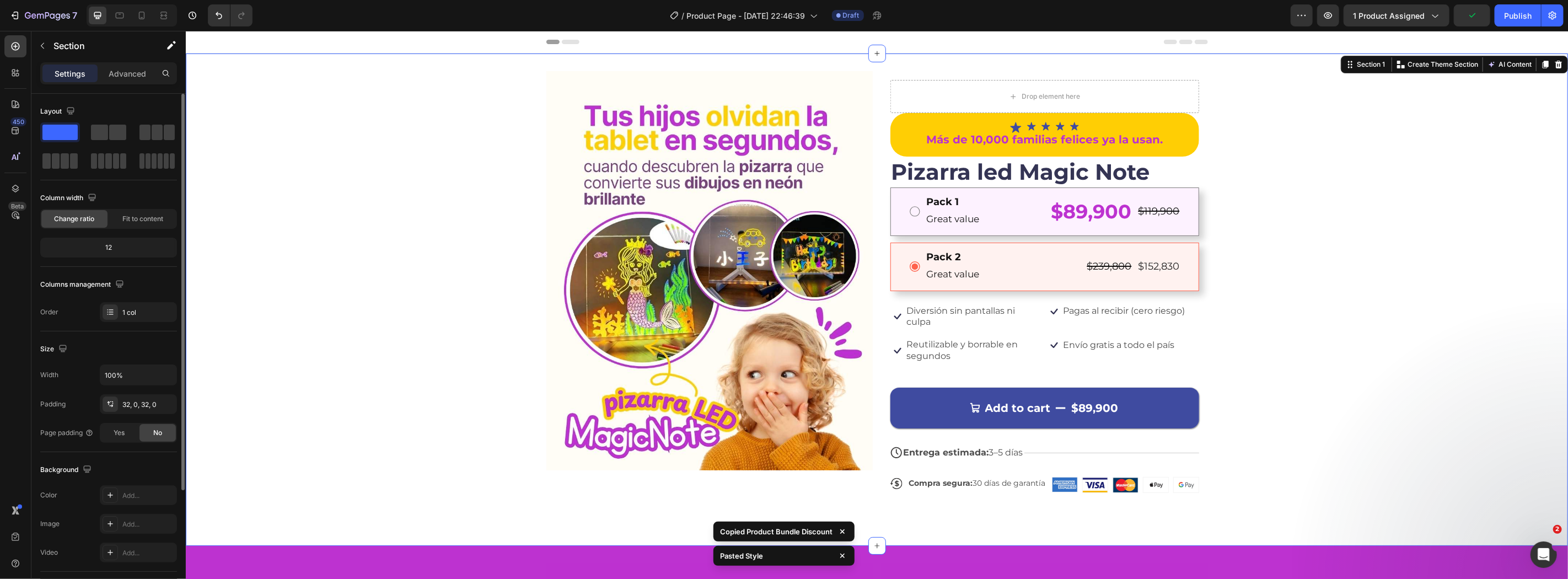
click at [1338, 284] on div "Image Drop element here Icon Icon Icon Icon Icon Icon List Más de 10,000 famili…" at bounding box center [876, 299] width 1382 height 457
click at [137, 21] on div at bounding box center [141, 15] width 18 height 18
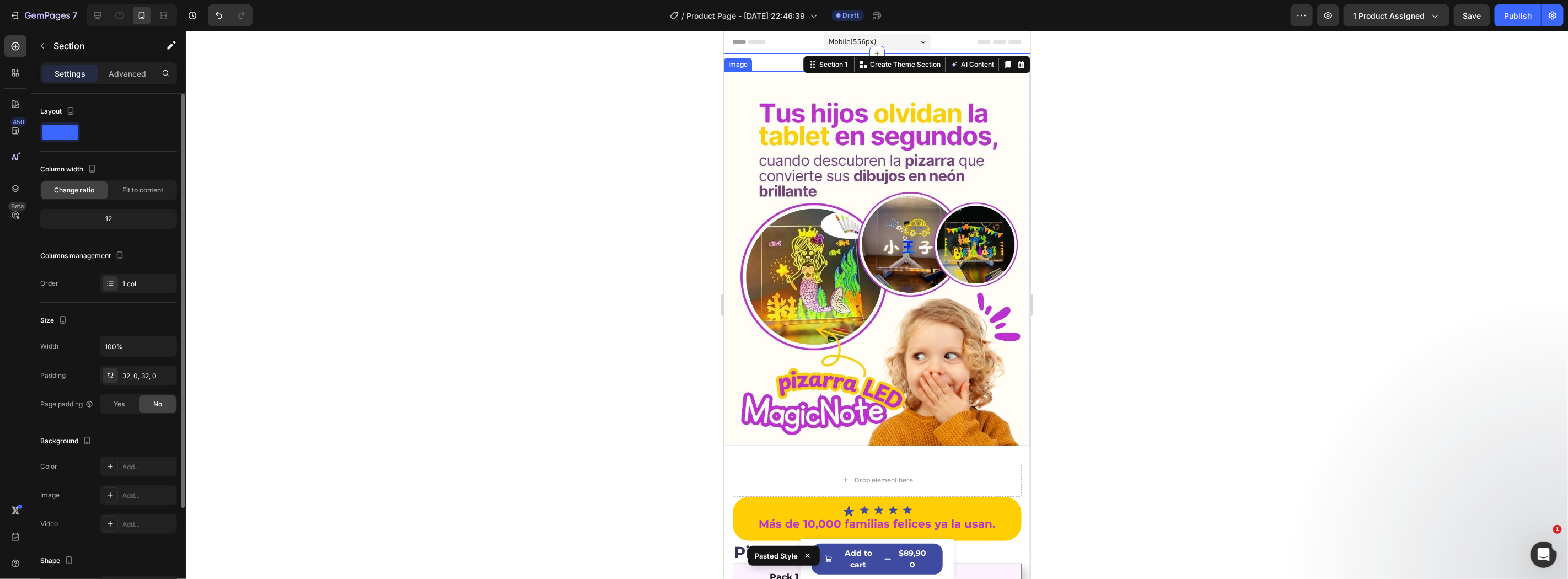
scroll to position [245, 0]
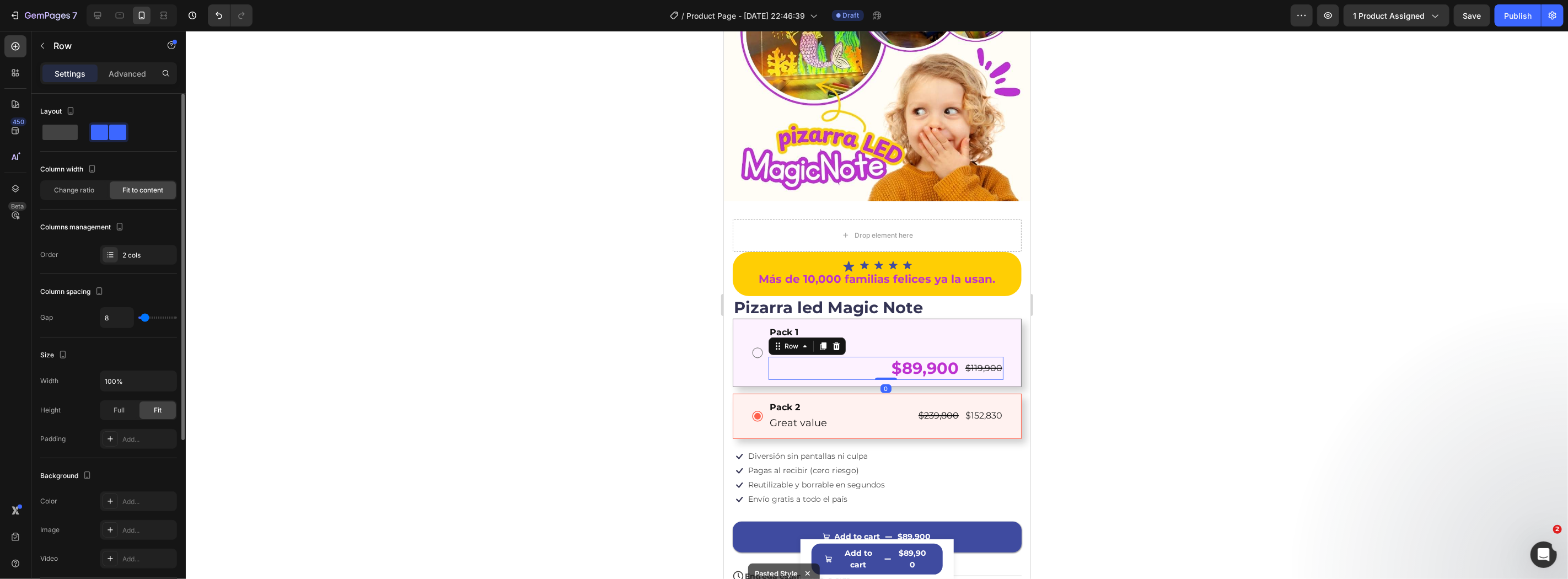
click at [977, 356] on div "$119,900 Product Price Product Price" at bounding box center [983, 368] width 39 height 23
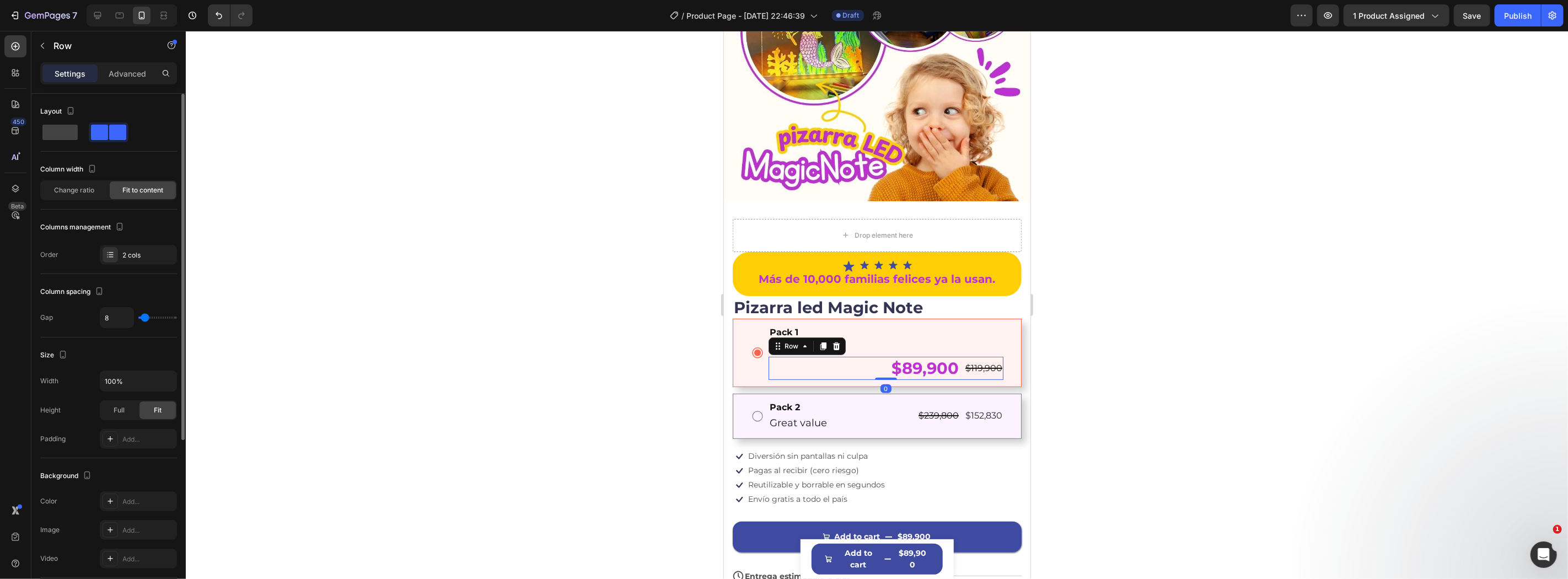
click at [877, 356] on div "$89,900 Product Price Product Price $119,900 Product Price Product Price Row 0" at bounding box center [886, 368] width 235 height 23
click at [822, 318] on div "Pack 1 Text Block Great value Text Block $89,900 Product Price Product Price $1…" at bounding box center [877, 353] width 289 height 68
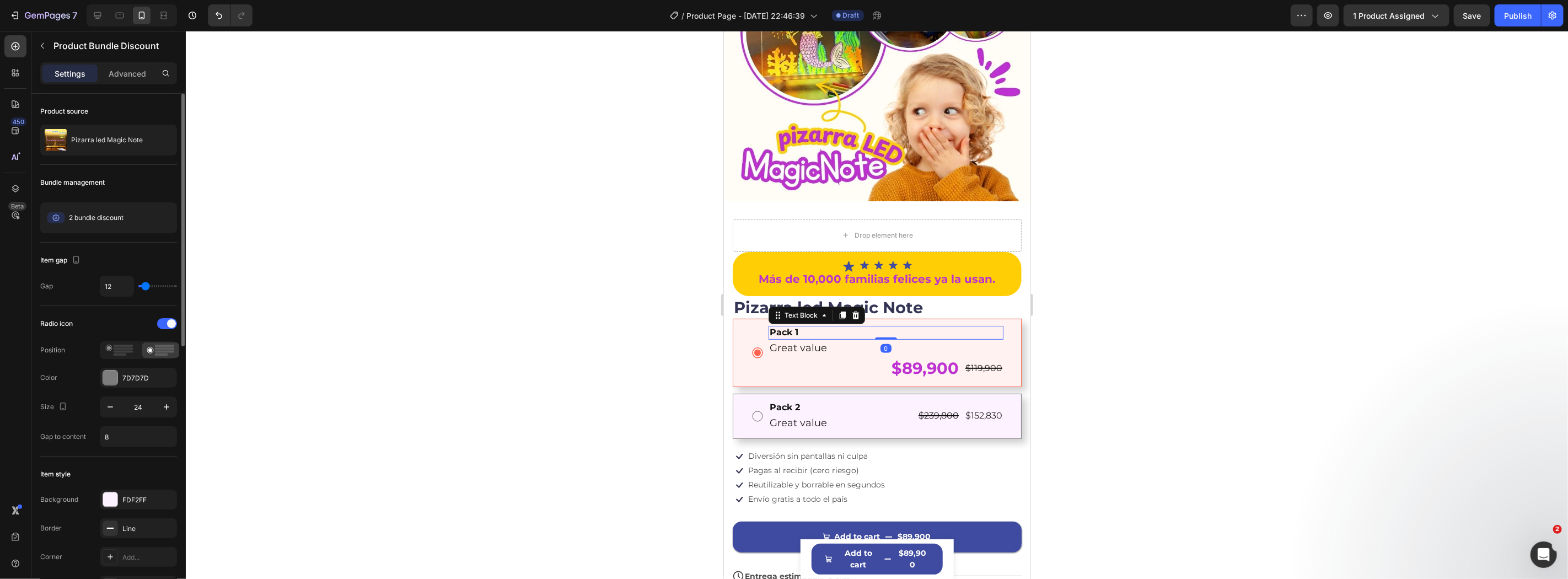
click at [822, 325] on div "Pack 1" at bounding box center [886, 332] width 235 height 14
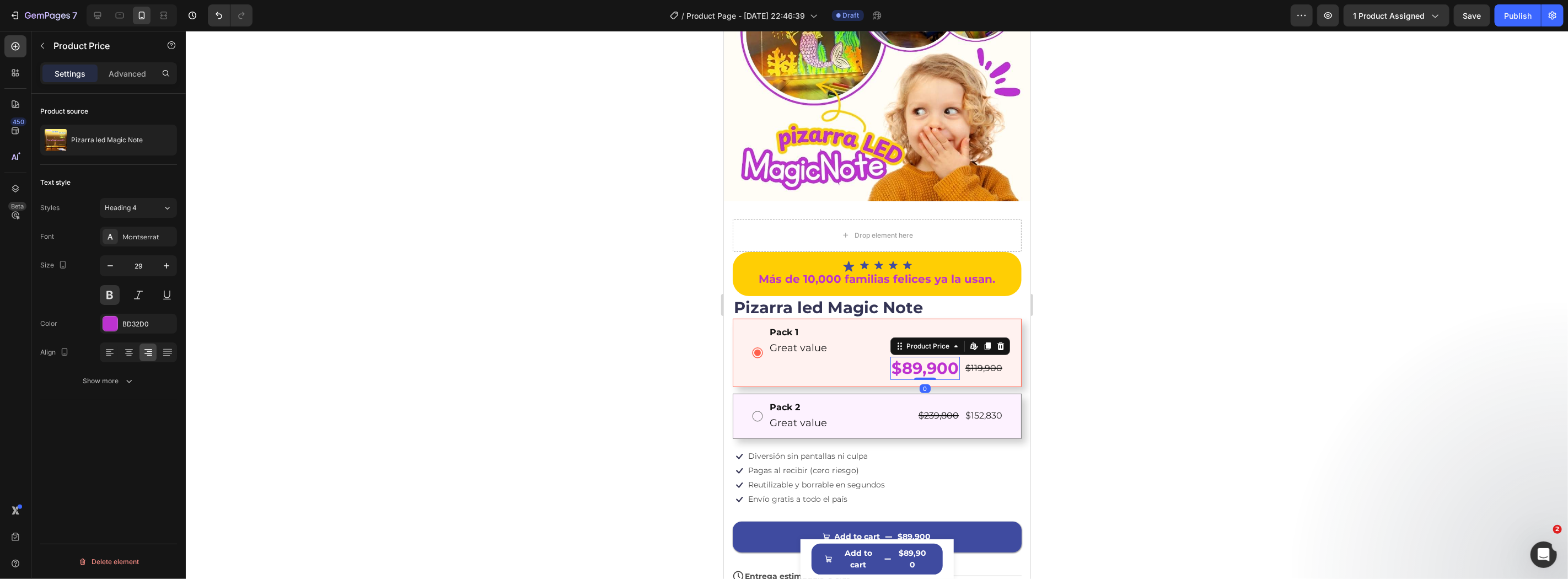
click at [901, 356] on div "$89,900" at bounding box center [925, 368] width 69 height 23
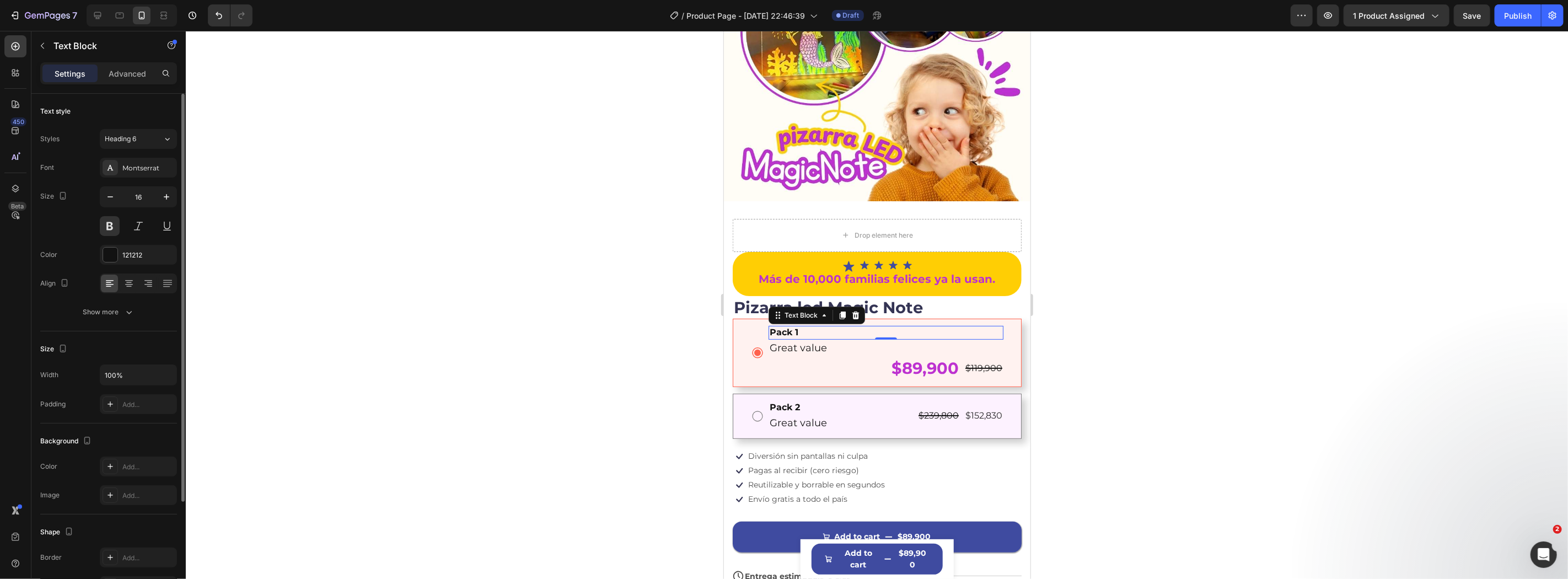
click at [848, 325] on div "Pack 1" at bounding box center [886, 332] width 235 height 14
click at [754, 347] on icon at bounding box center [757, 353] width 11 height 11
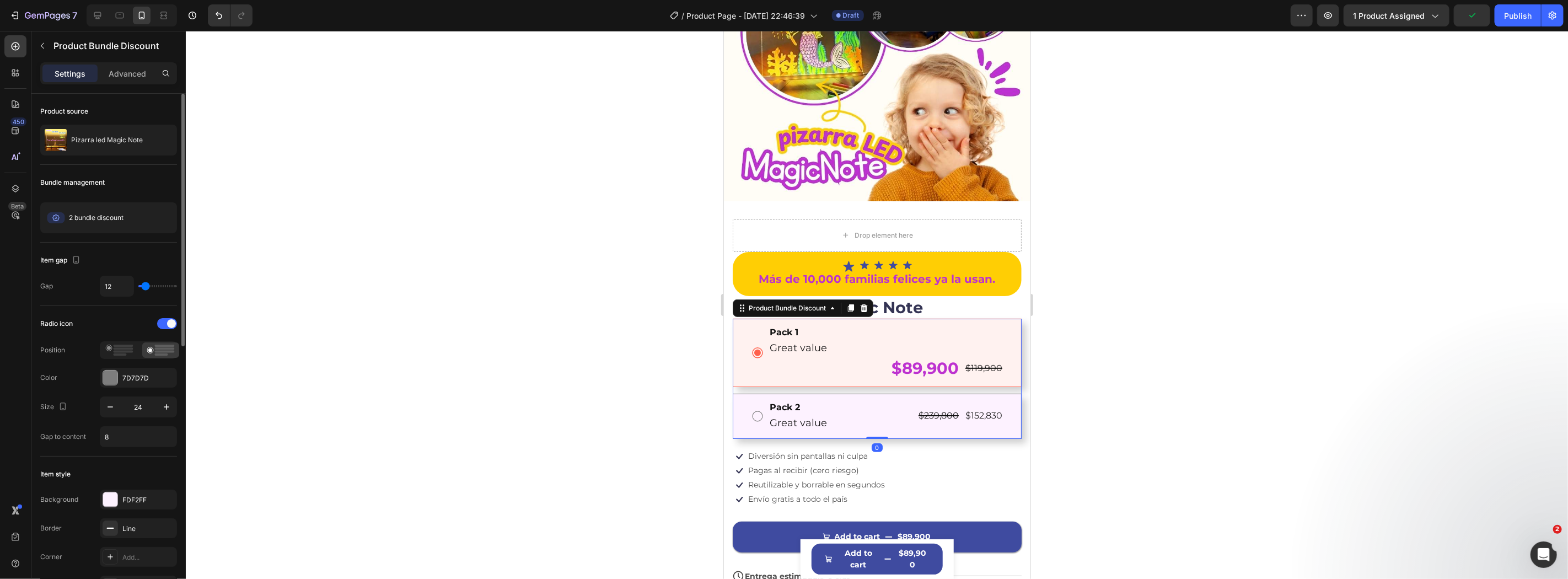
click at [871, 367] on div "Pack 1 Text Block Great value Text Block $89,900 Product Price Product Price $1…" at bounding box center [877, 353] width 289 height 68
click at [874, 359] on div "$89,900 Product Price Product Price $119,900 Product Price Product Price Row" at bounding box center [886, 368] width 235 height 23
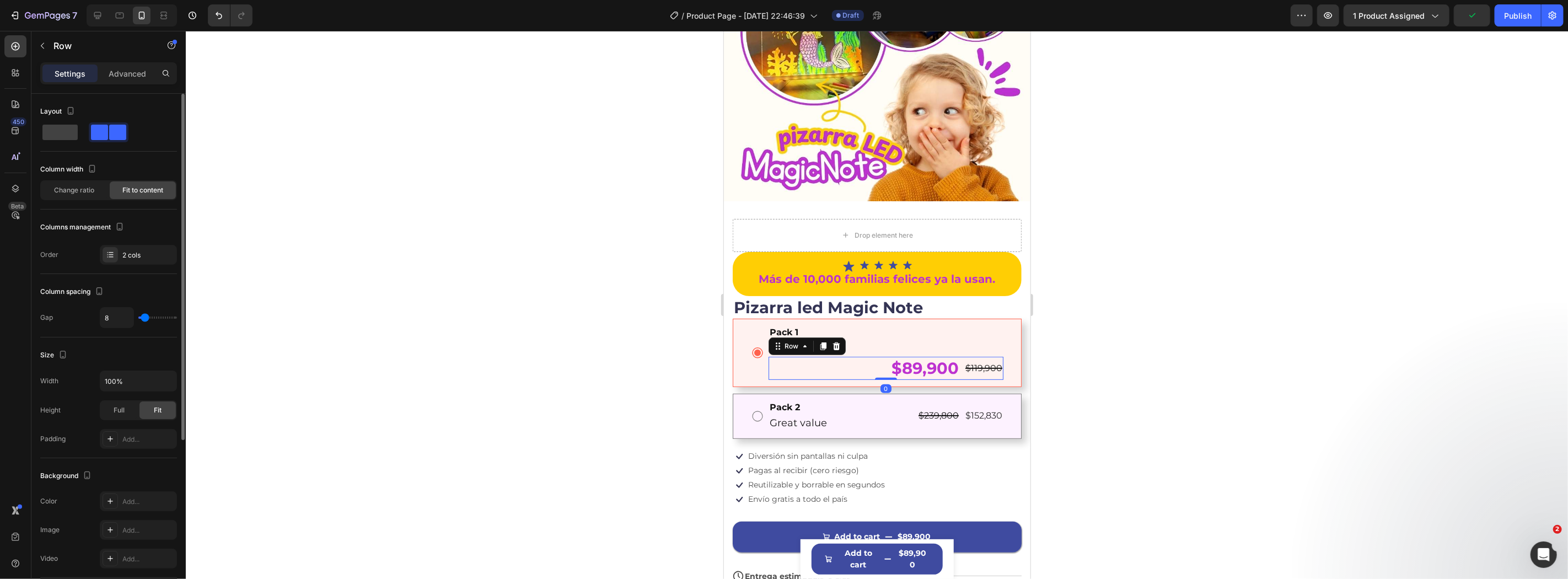
click at [874, 359] on div "$89,900 Product Price Product Price $119,900 Product Price Product Price Row 0" at bounding box center [886, 368] width 235 height 23
click at [728, 334] on div "Drop element here Icon Icon Icon Icon Icon Icon List Más de 10,000 familias fel…" at bounding box center [877, 420] width 307 height 422
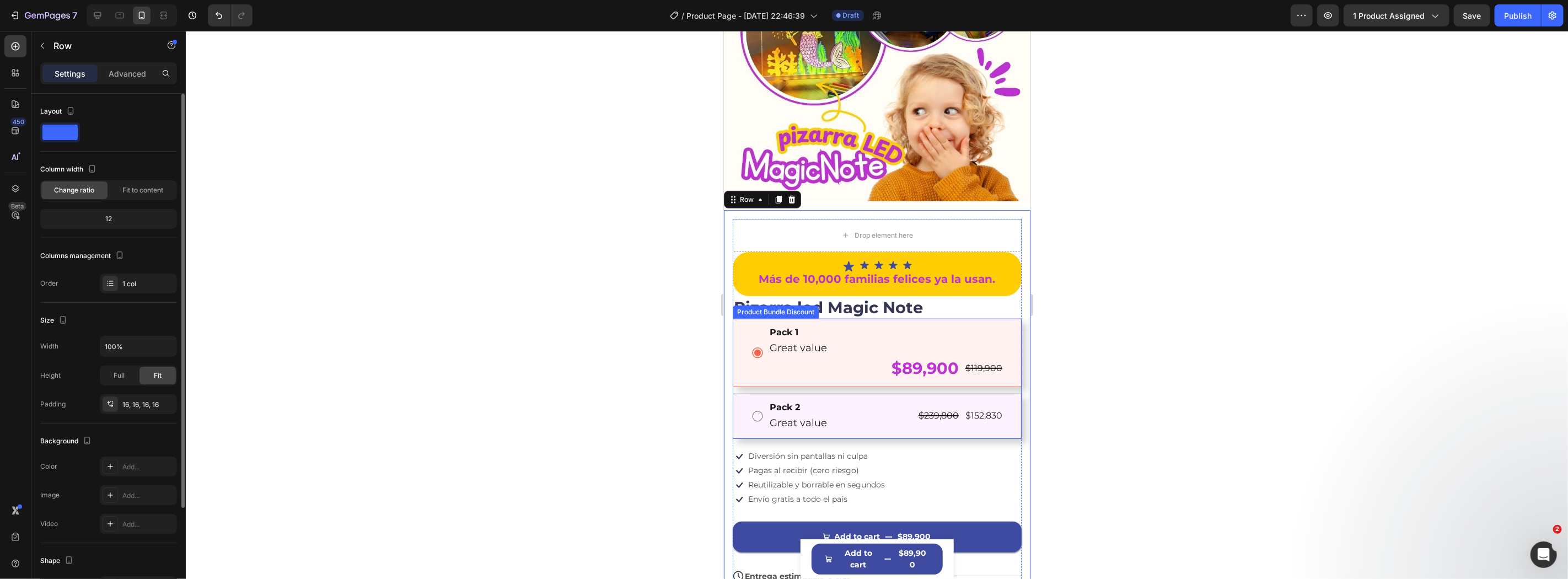
click at [751, 326] on div "Pack 1 Text Block Great value Text Block $89,900 Product Price Product Price $1…" at bounding box center [877, 352] width 253 height 54
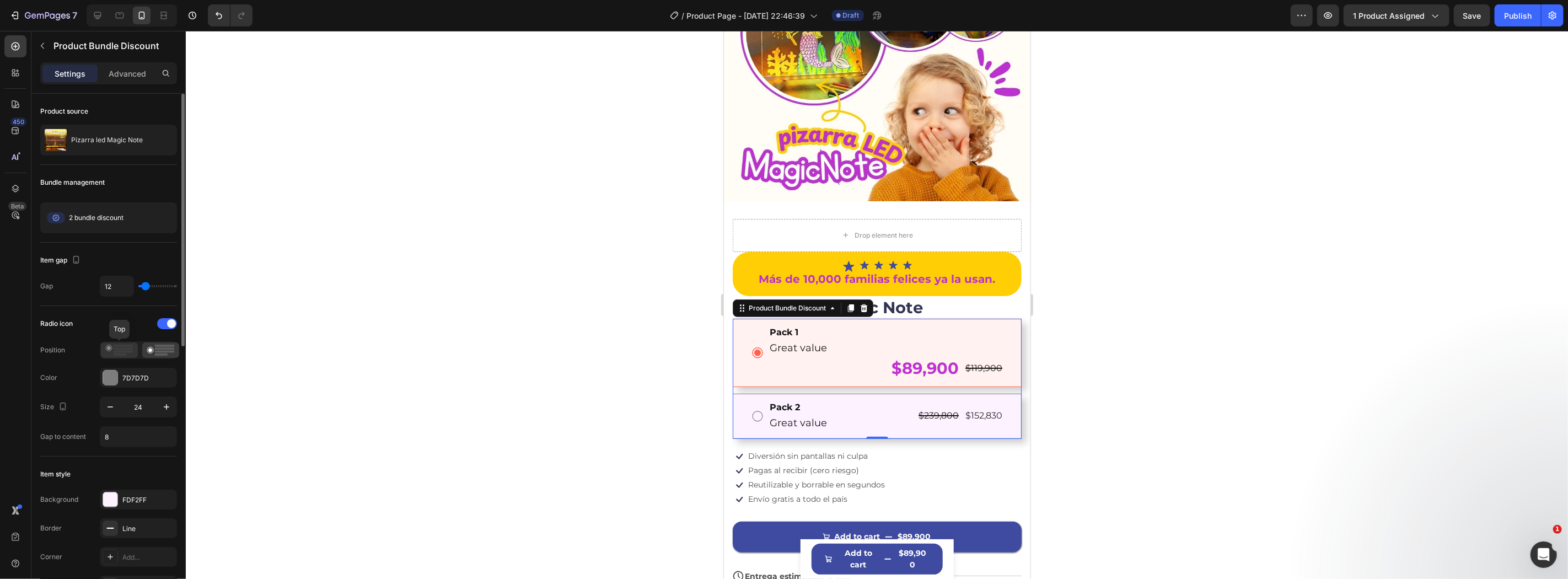
click at [114, 354] on rect at bounding box center [121, 355] width 13 height 2
click at [150, 351] on circle at bounding box center [150, 350] width 4 height 4
click at [164, 323] on div at bounding box center [167, 324] width 20 height 11
click at [164, 323] on span at bounding box center [163, 323] width 9 height 9
click at [155, 436] on input "8" at bounding box center [138, 437] width 76 height 20
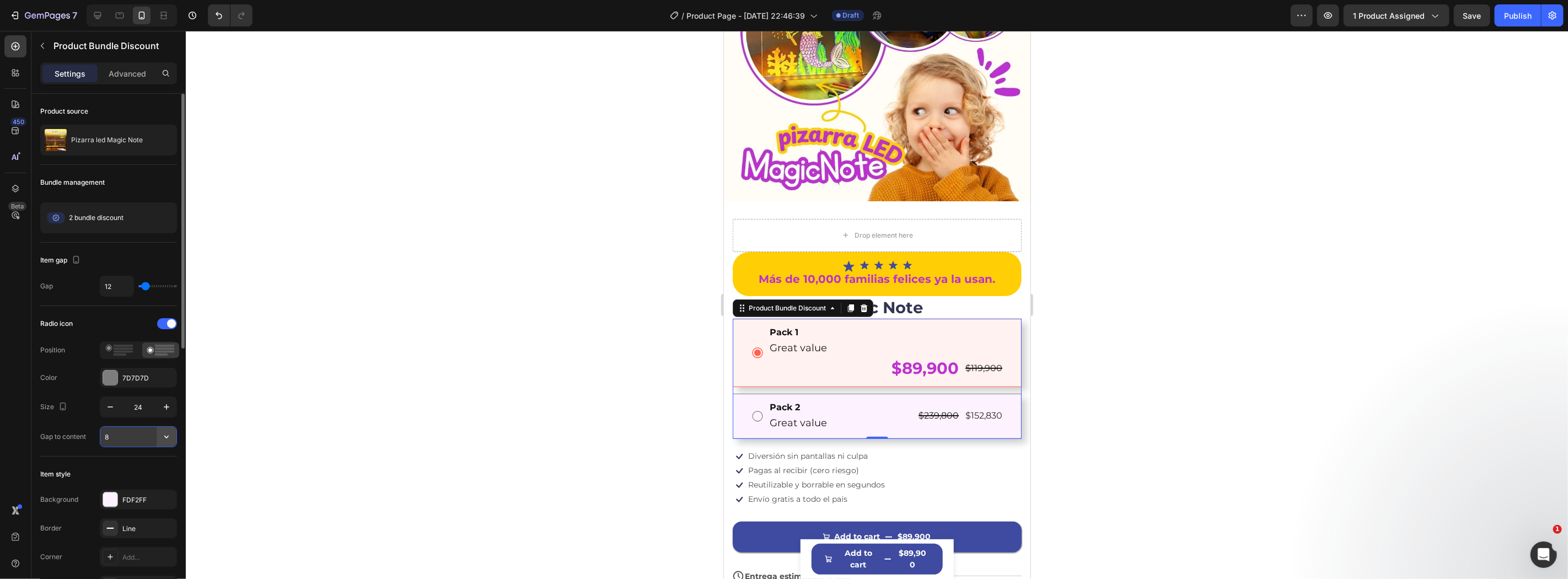
click at [175, 439] on button "button" at bounding box center [166, 437] width 20 height 20
click at [144, 482] on p "Medium 16px" at bounding box center [135, 486] width 63 height 10
click at [152, 439] on input "16" at bounding box center [138, 437] width 76 height 20
click at [163, 440] on icon "button" at bounding box center [166, 437] width 11 height 11
click at [148, 461] on p "Small 8px" at bounding box center [135, 465] width 63 height 10
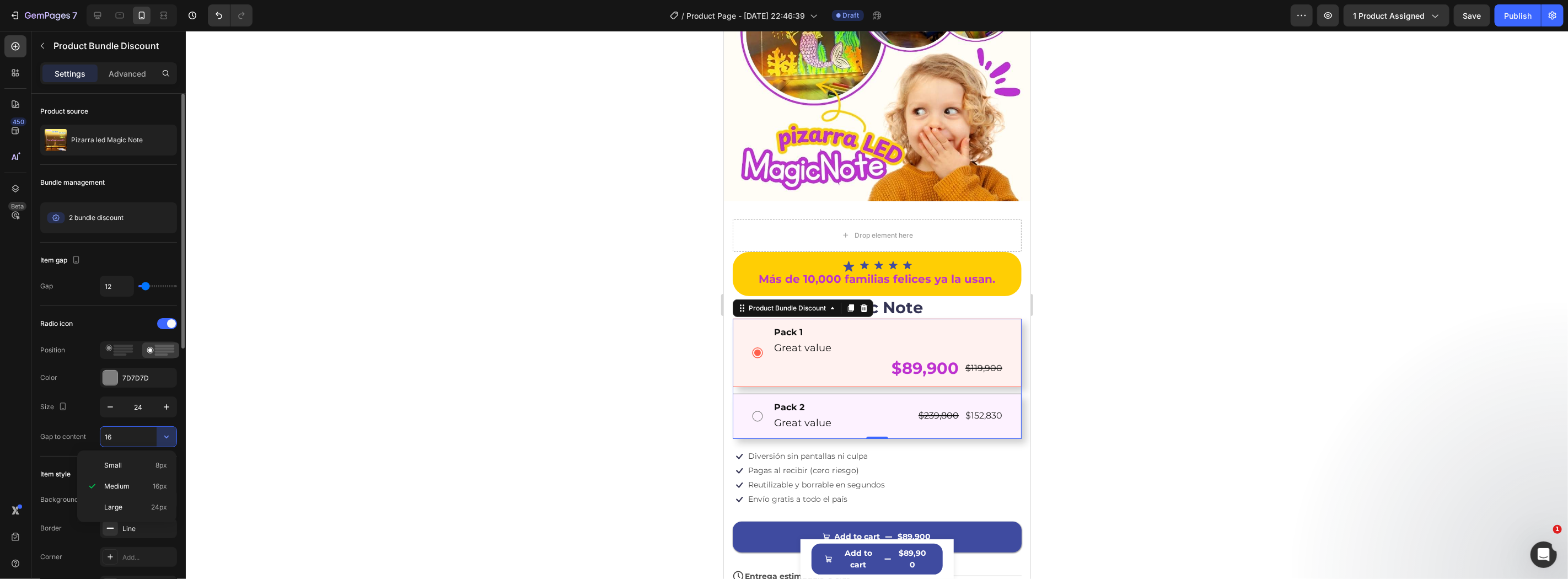
type input "8"
type input "0"
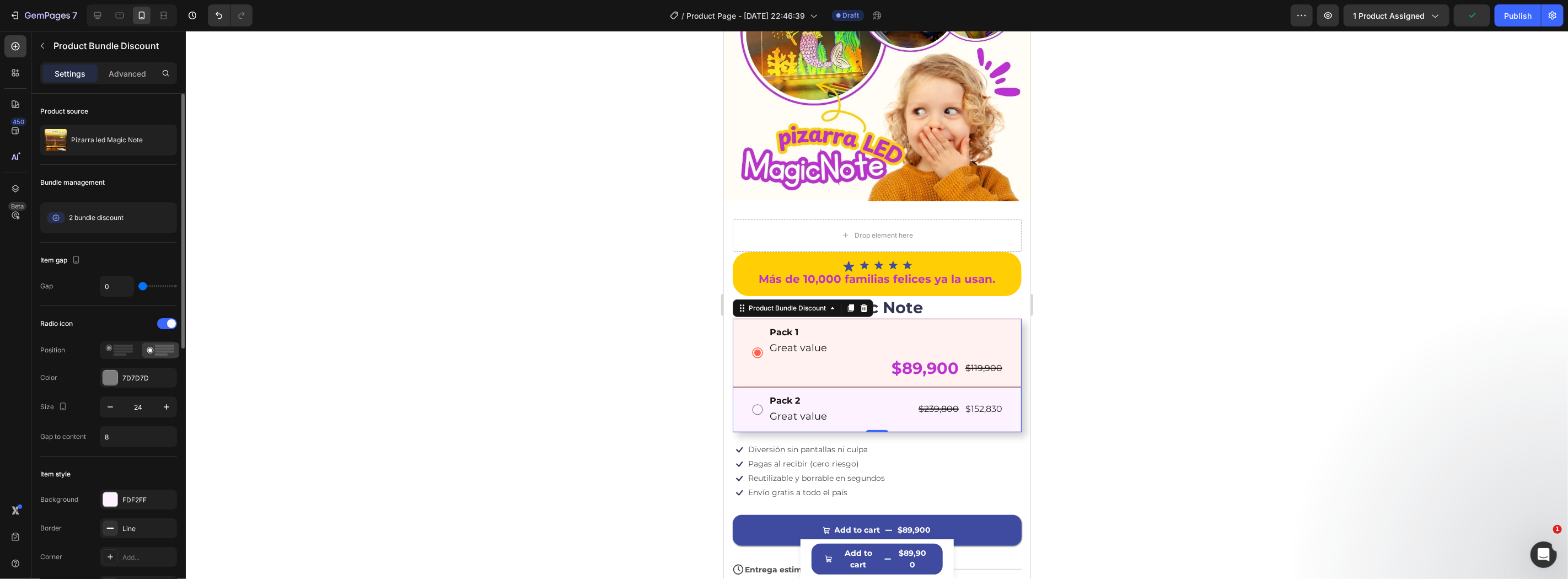
type input "12"
type input "15"
type input "27"
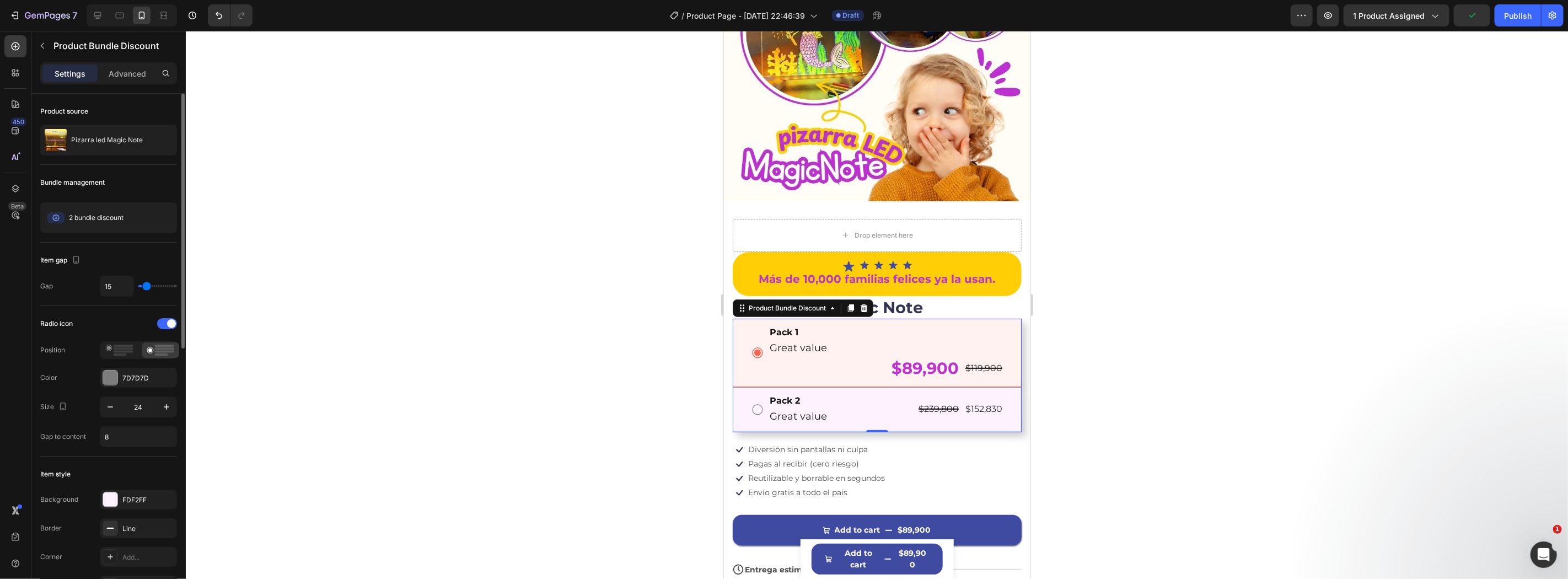
type input "27"
type input "34"
type input "62"
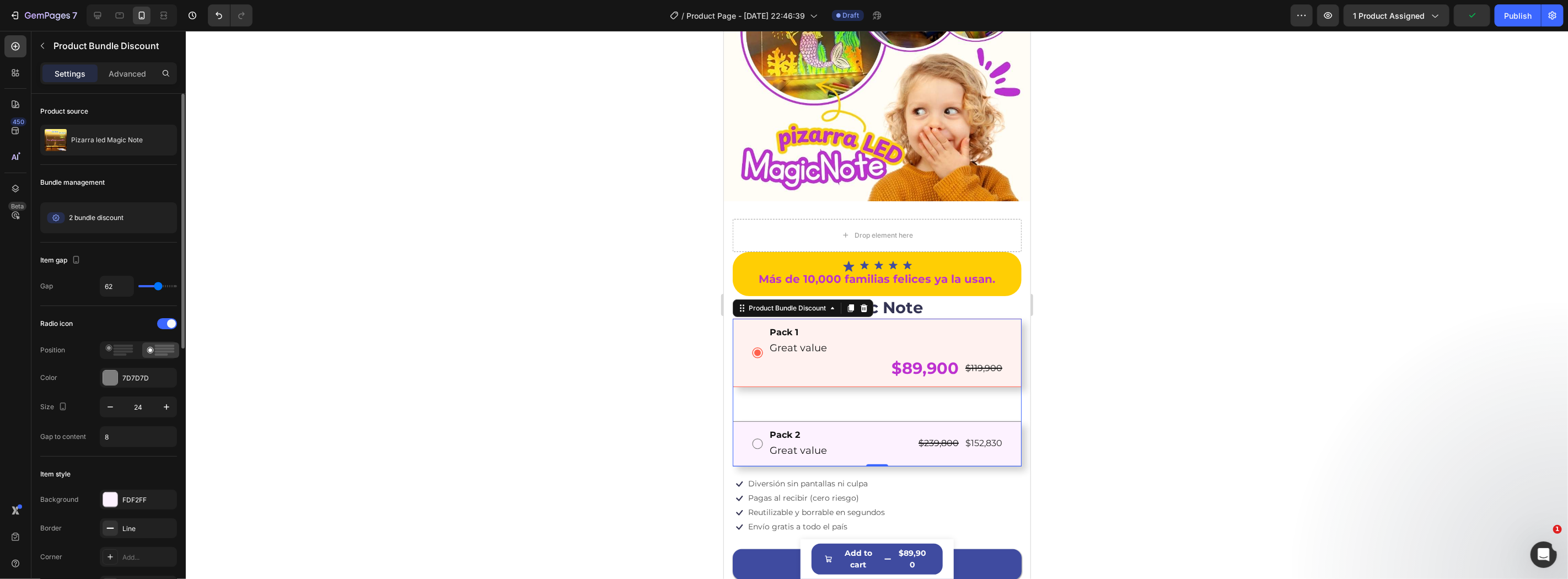
type input "52"
type input "27"
type input "25"
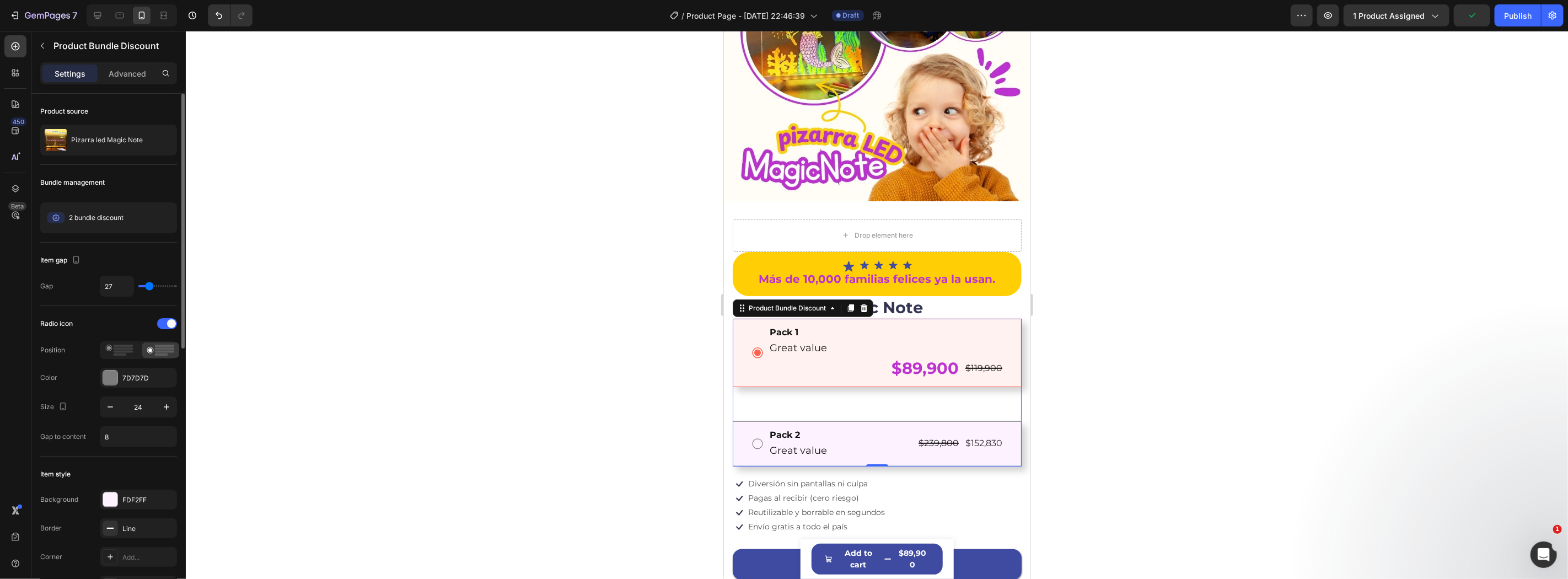
type input "25"
type input "0"
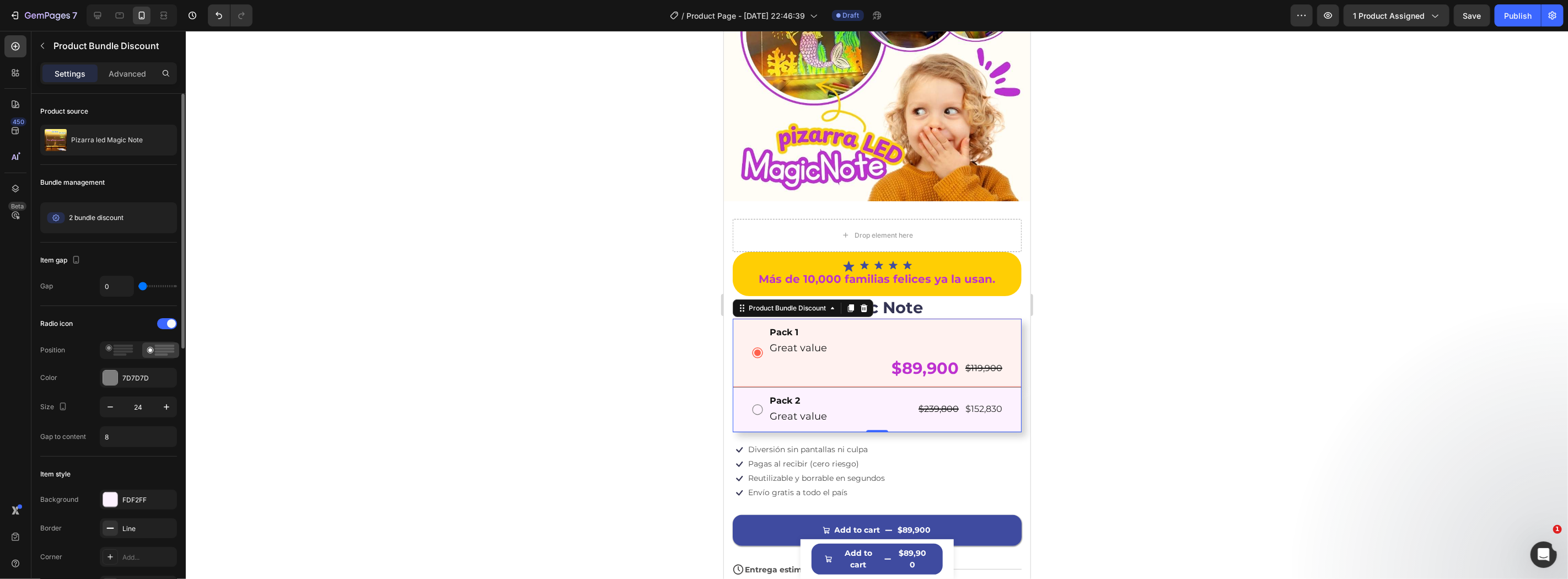
type input "22"
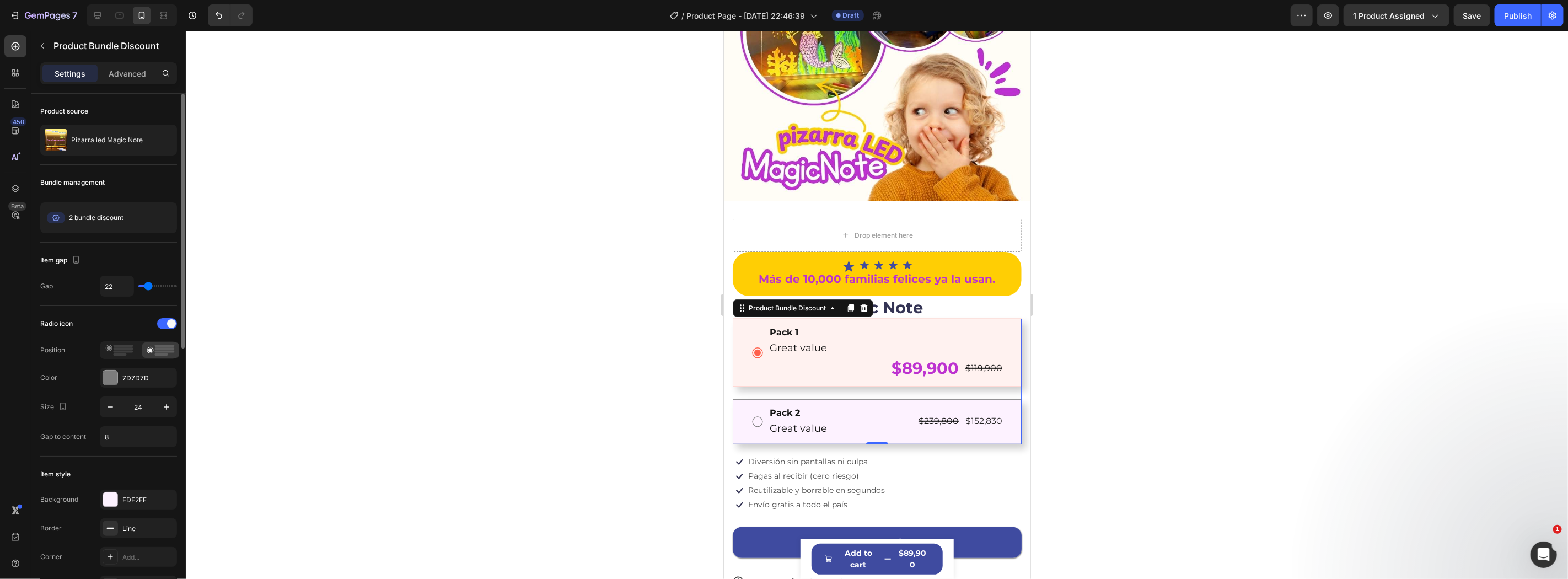
drag, startPoint x: 144, startPoint y: 282, endPoint x: 93, endPoint y: 351, distance: 85.8
type input "22"
click at [148, 285] on input "range" at bounding box center [157, 286] width 38 height 2
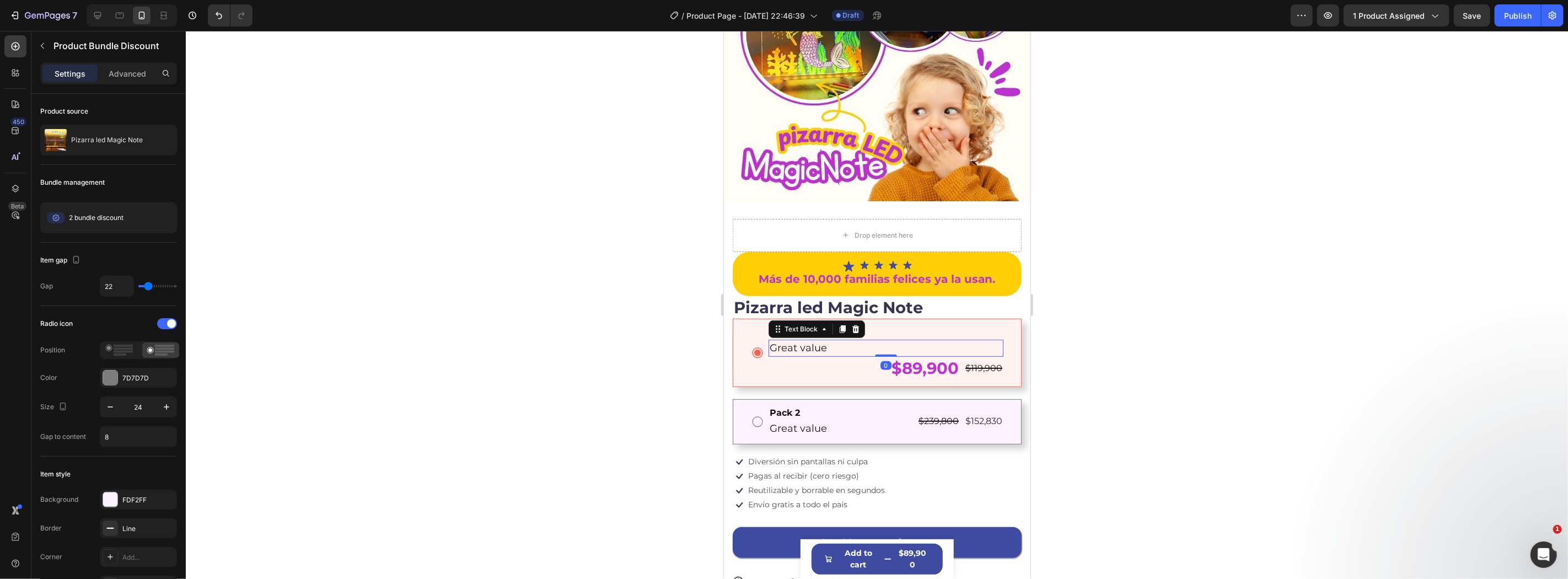
click at [988, 340] on p "Great value" at bounding box center [886, 348] width 233 height 15
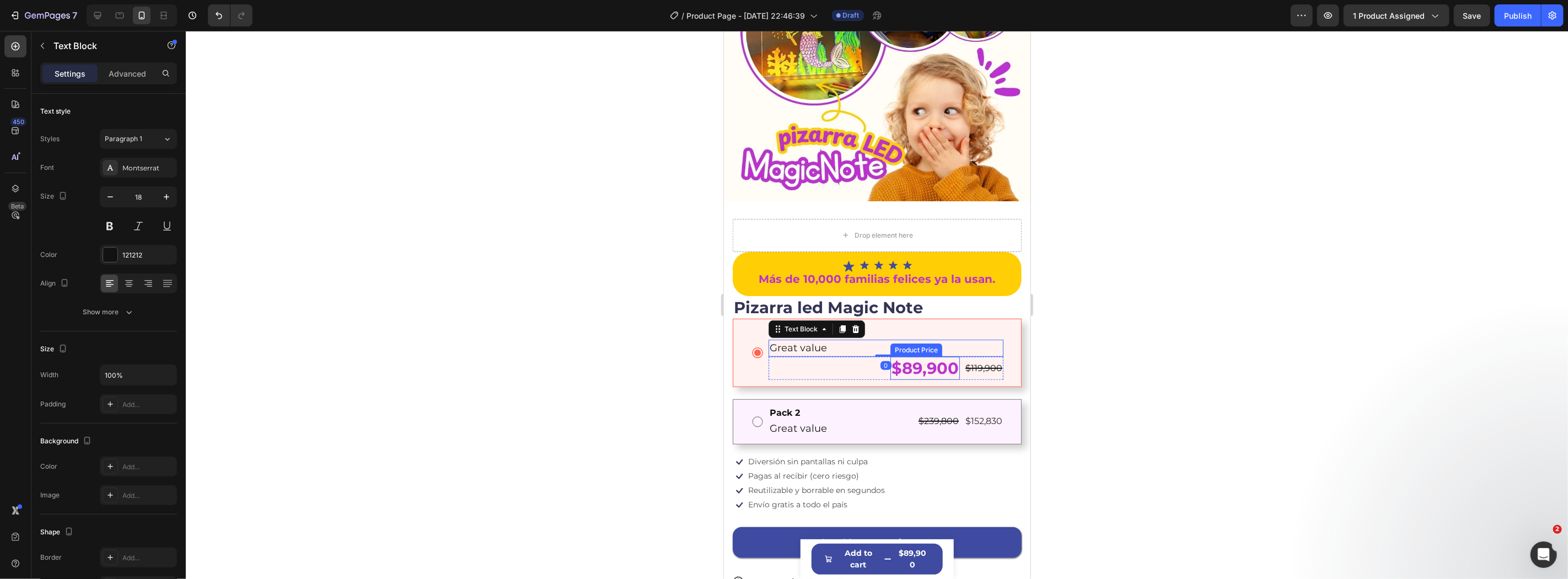
click at [934, 356] on div "$89,900" at bounding box center [925, 368] width 69 height 23
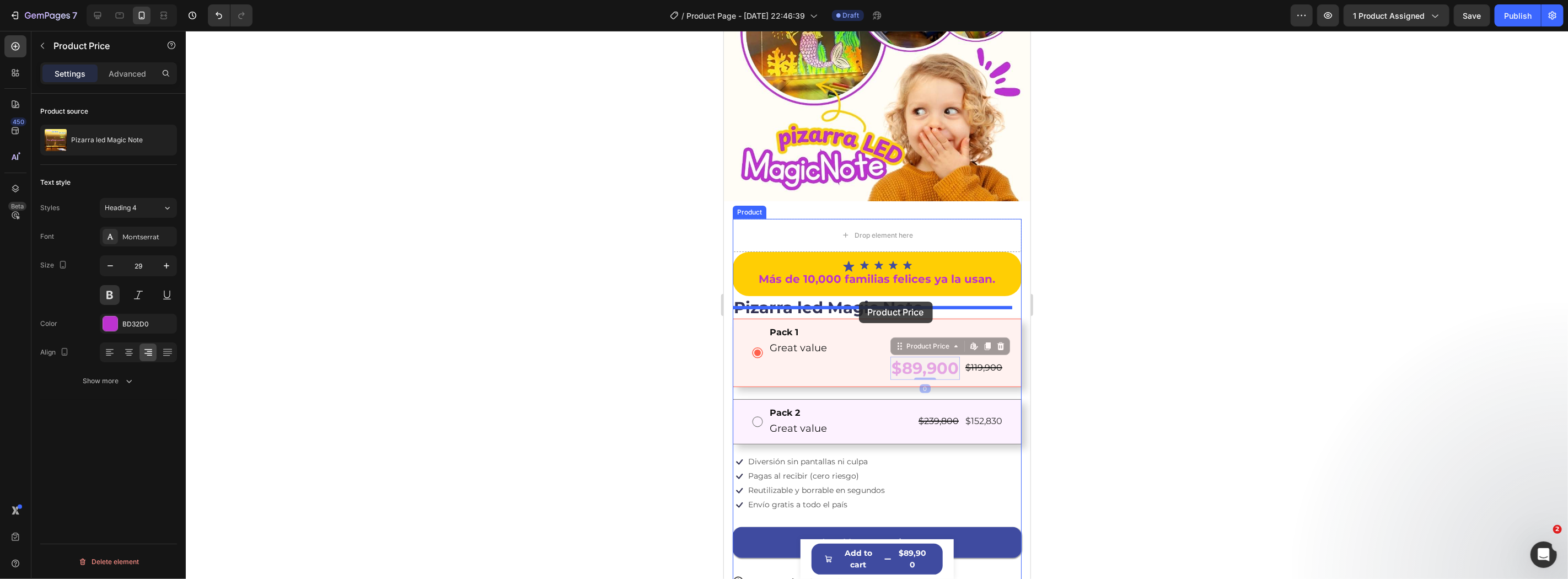
drag, startPoint x: 912, startPoint y: 334, endPoint x: 858, endPoint y: 301, distance: 63.3
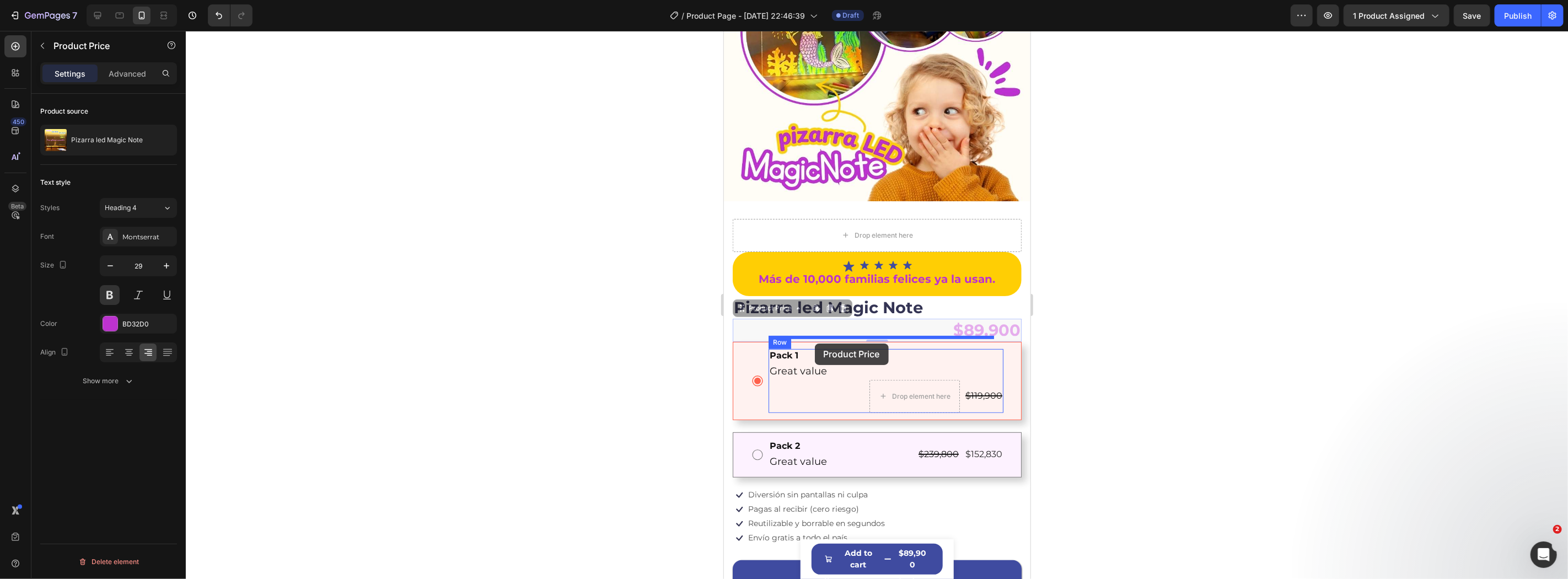
drag, startPoint x: 783, startPoint y: 290, endPoint x: 814, endPoint y: 343, distance: 61.4
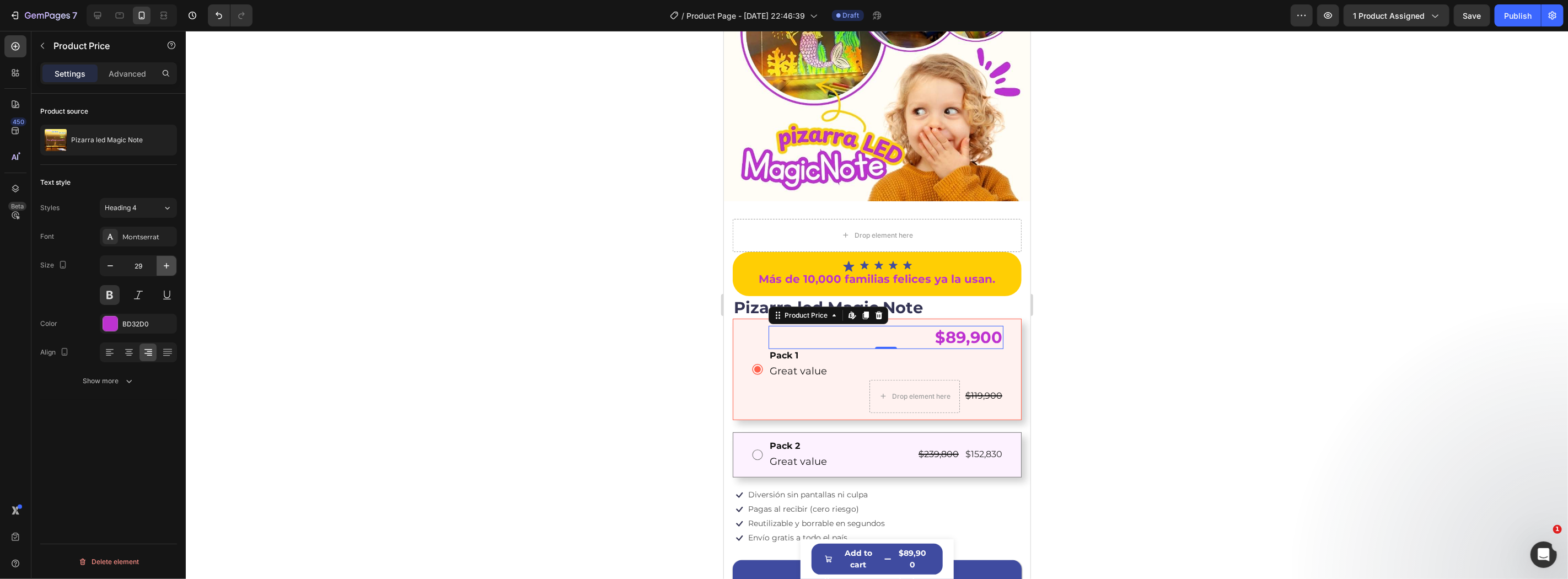
click at [167, 261] on icon "button" at bounding box center [166, 266] width 11 height 11
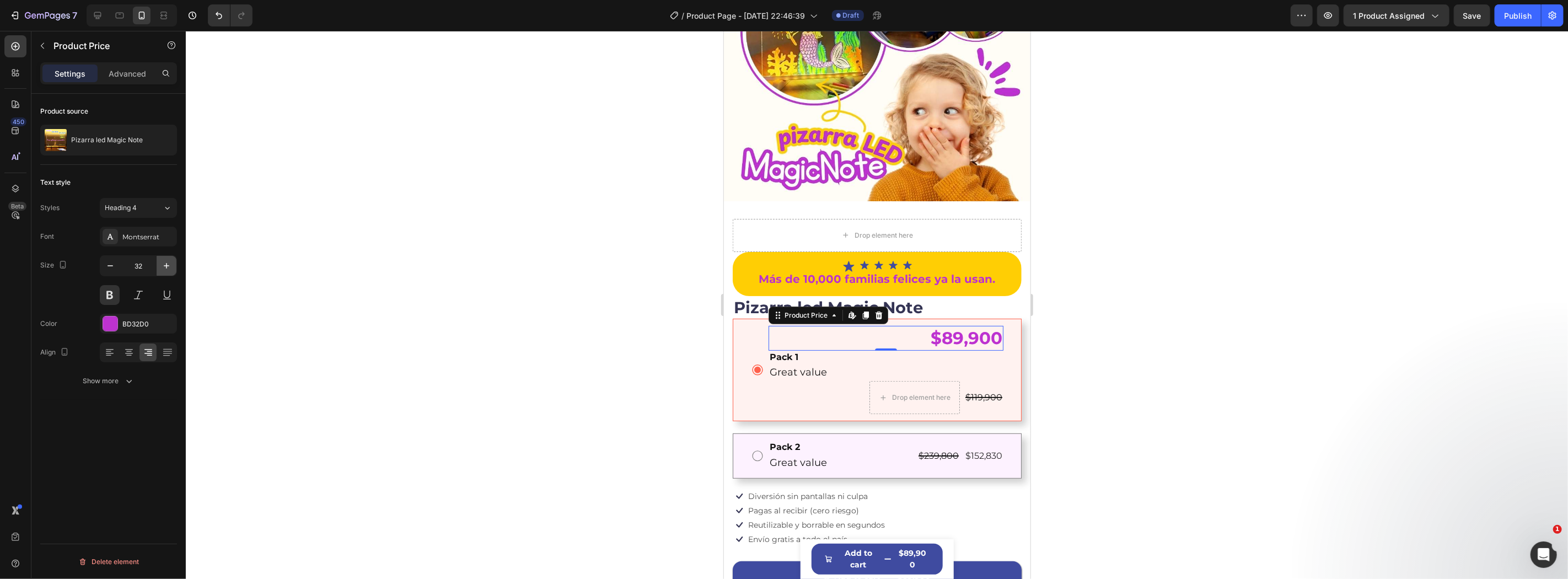
click at [167, 261] on icon "button" at bounding box center [166, 266] width 11 height 11
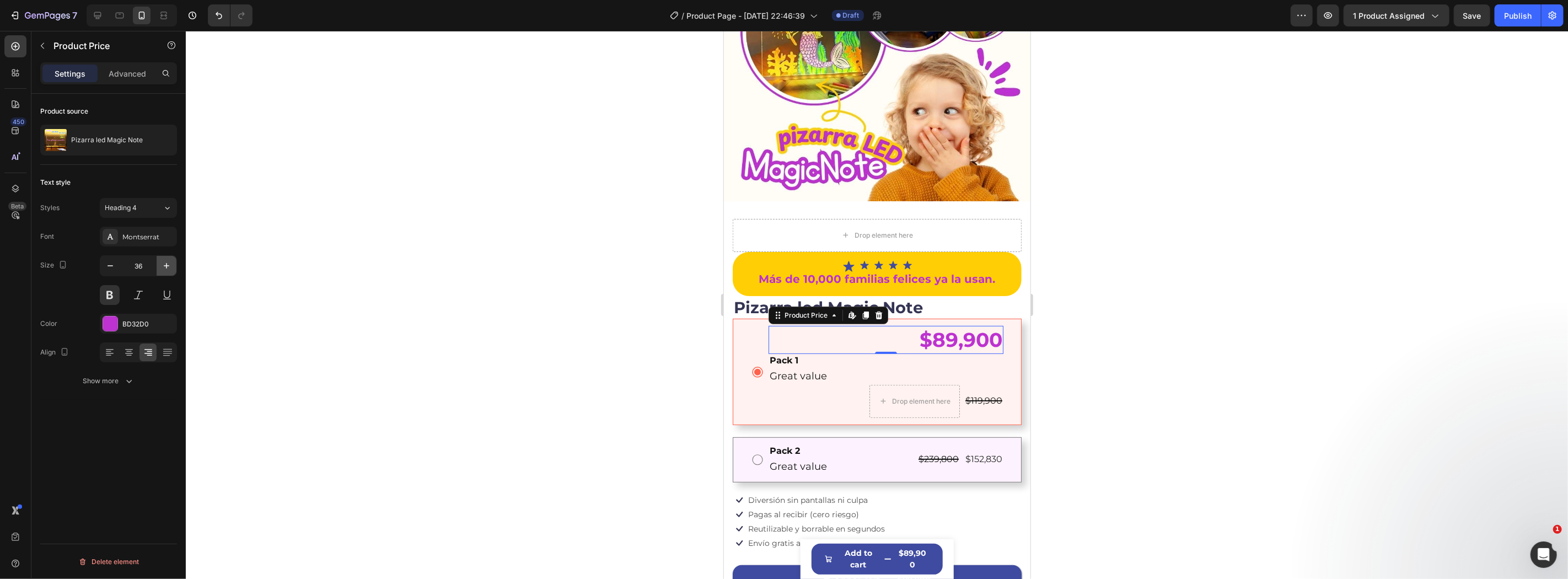
click at [167, 261] on icon "button" at bounding box center [166, 266] width 11 height 11
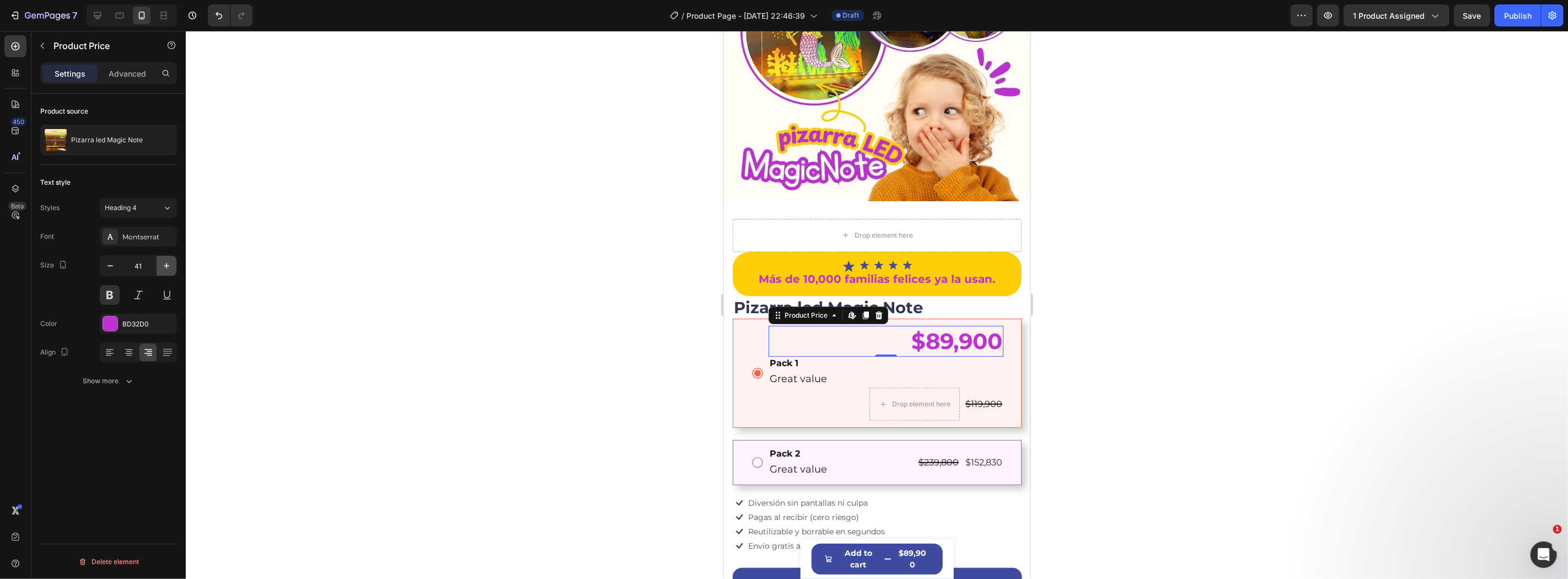
click at [167, 261] on icon "button" at bounding box center [166, 266] width 11 height 11
type input "42"
click at [124, 348] on icon at bounding box center [129, 353] width 11 height 11
click at [915, 331] on div "$89,900" at bounding box center [886, 341] width 235 height 32
click at [962, 373] on p "Great value" at bounding box center [886, 380] width 233 height 15
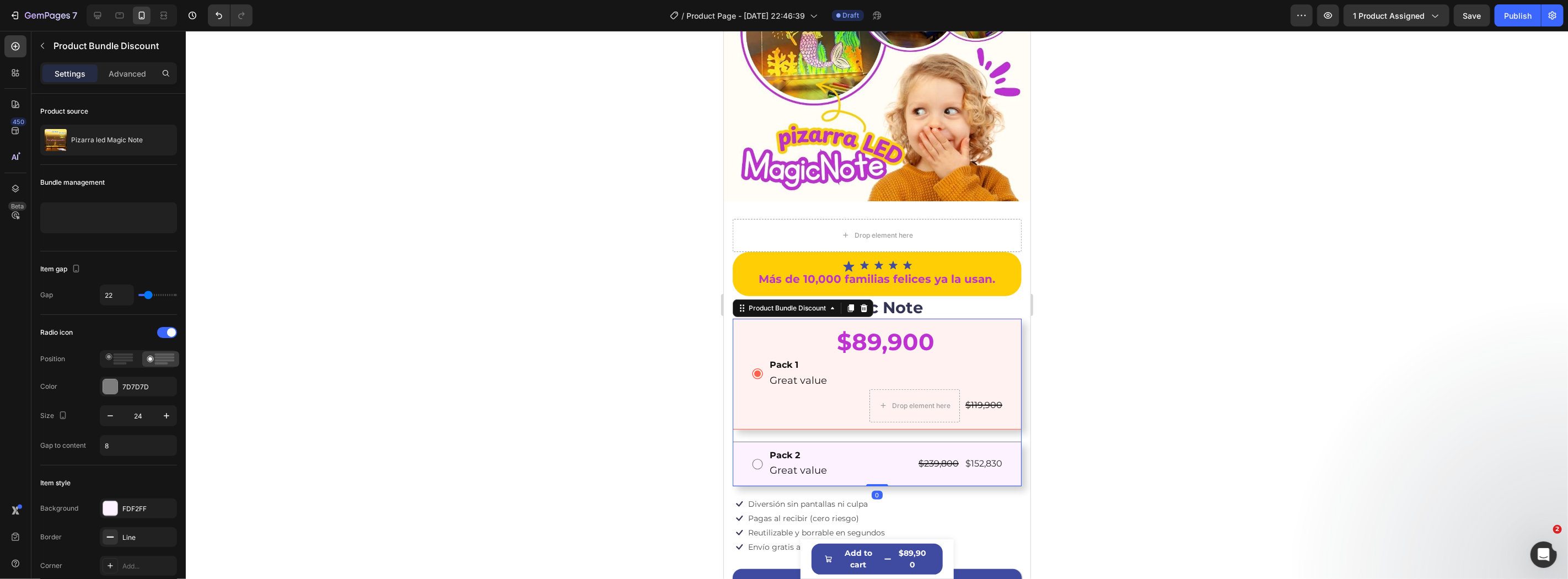
click at [758, 354] on div "$89,900 Product Price Product Price Pack 1 Text Block Great value Text Block Dr…" at bounding box center [877, 373] width 253 height 96
click at [878, 329] on div "$89,900" at bounding box center [886, 341] width 235 height 32
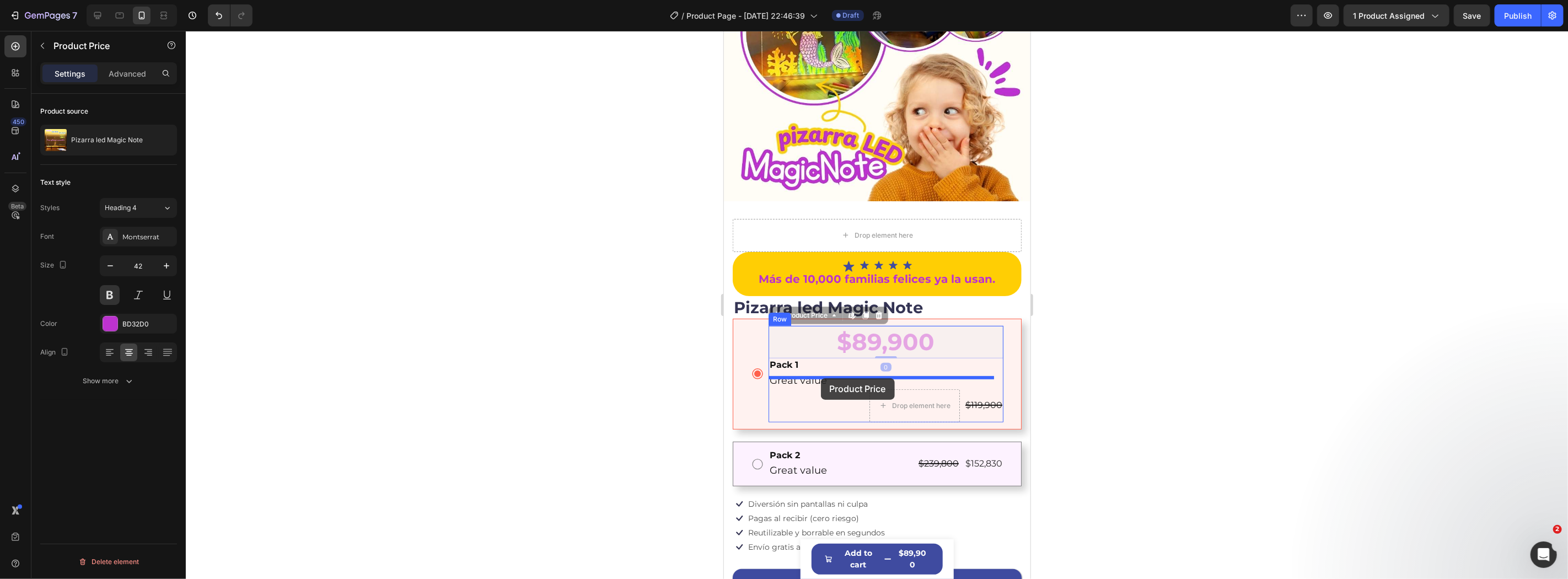
drag, startPoint x: 822, startPoint y: 331, endPoint x: 821, endPoint y: 377, distance: 46.0
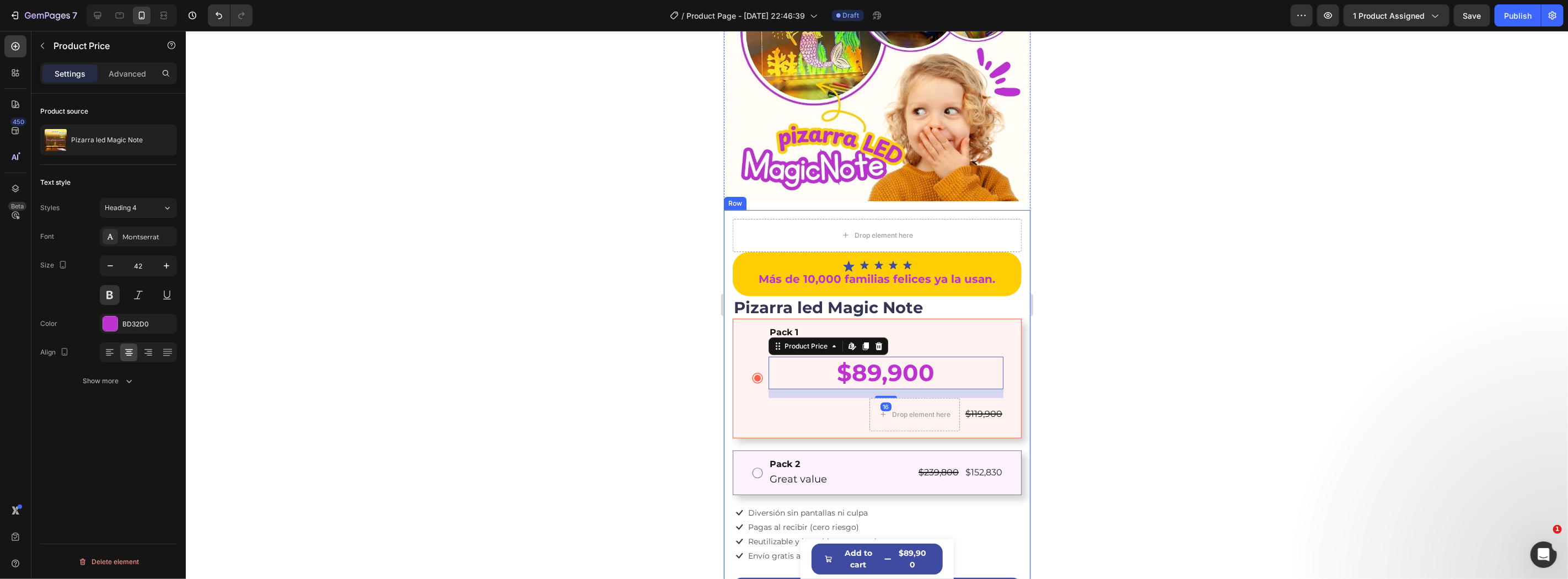
click at [1076, 377] on div at bounding box center [877, 305] width 1382 height 548
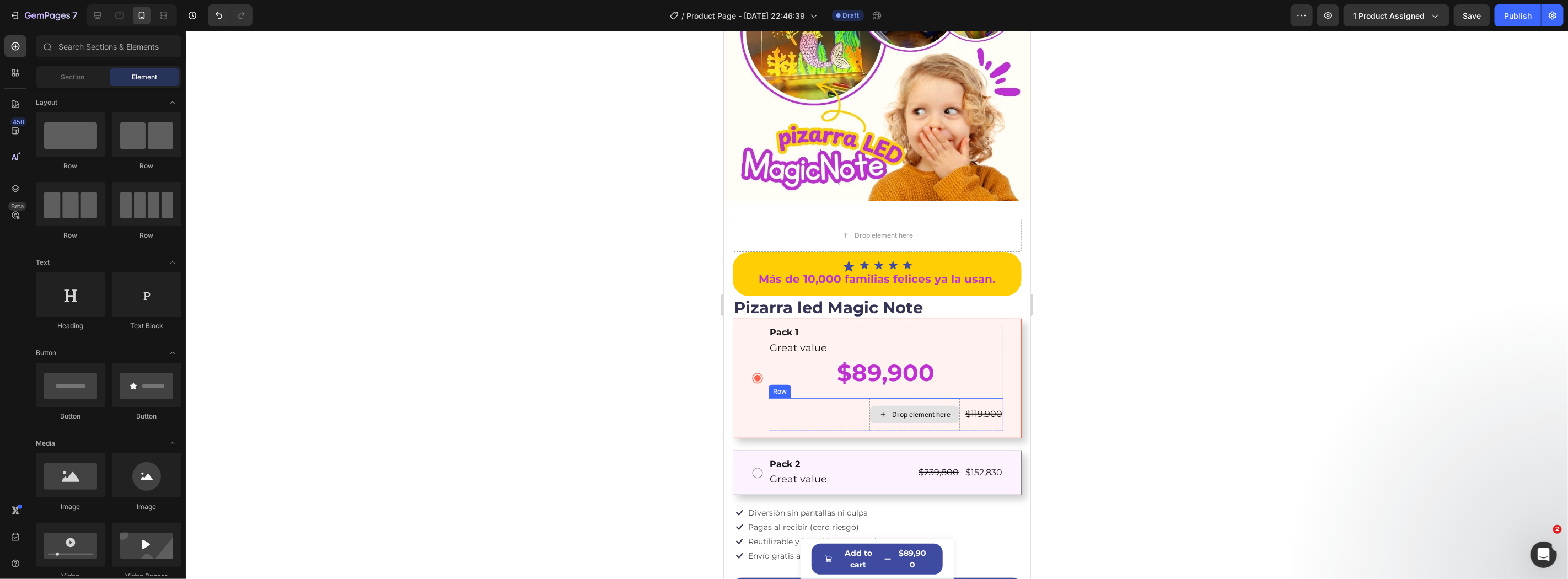
click at [930, 410] on div "Drop element here" at bounding box center [921, 414] width 58 height 9
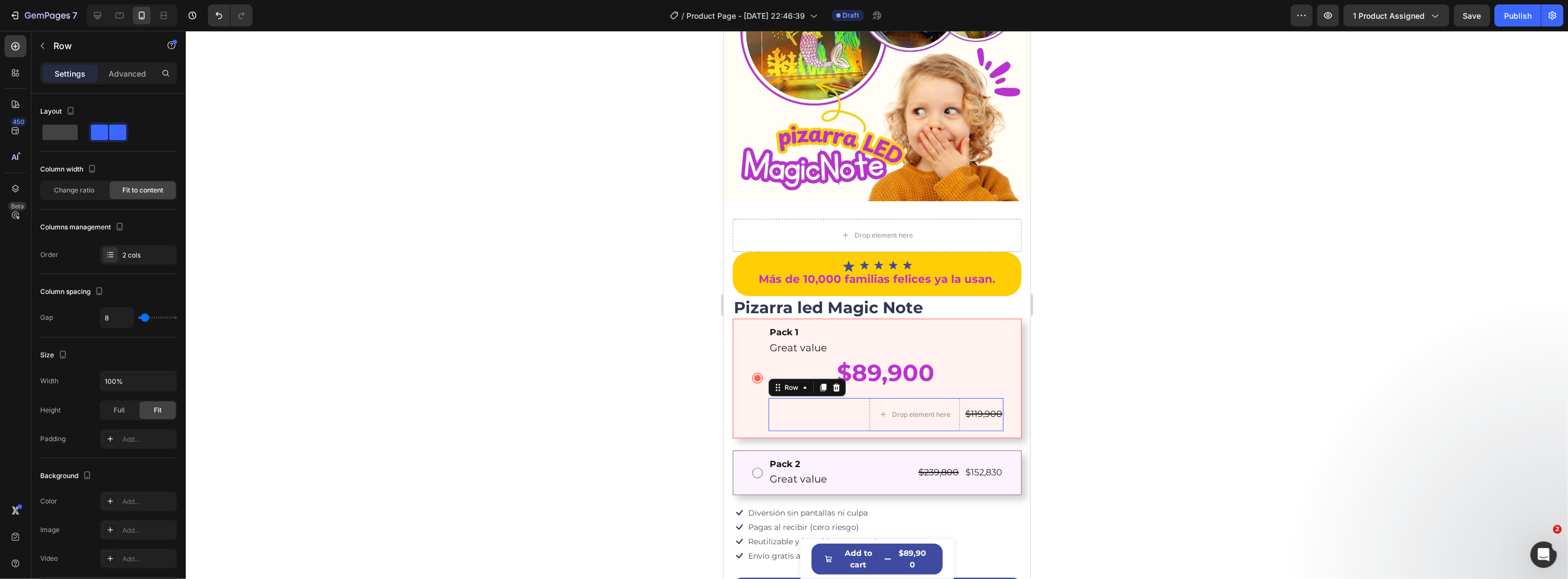
click at [846, 406] on div "Drop element here $119,900 Product Price Product Price Row 0" at bounding box center [886, 414] width 235 height 33
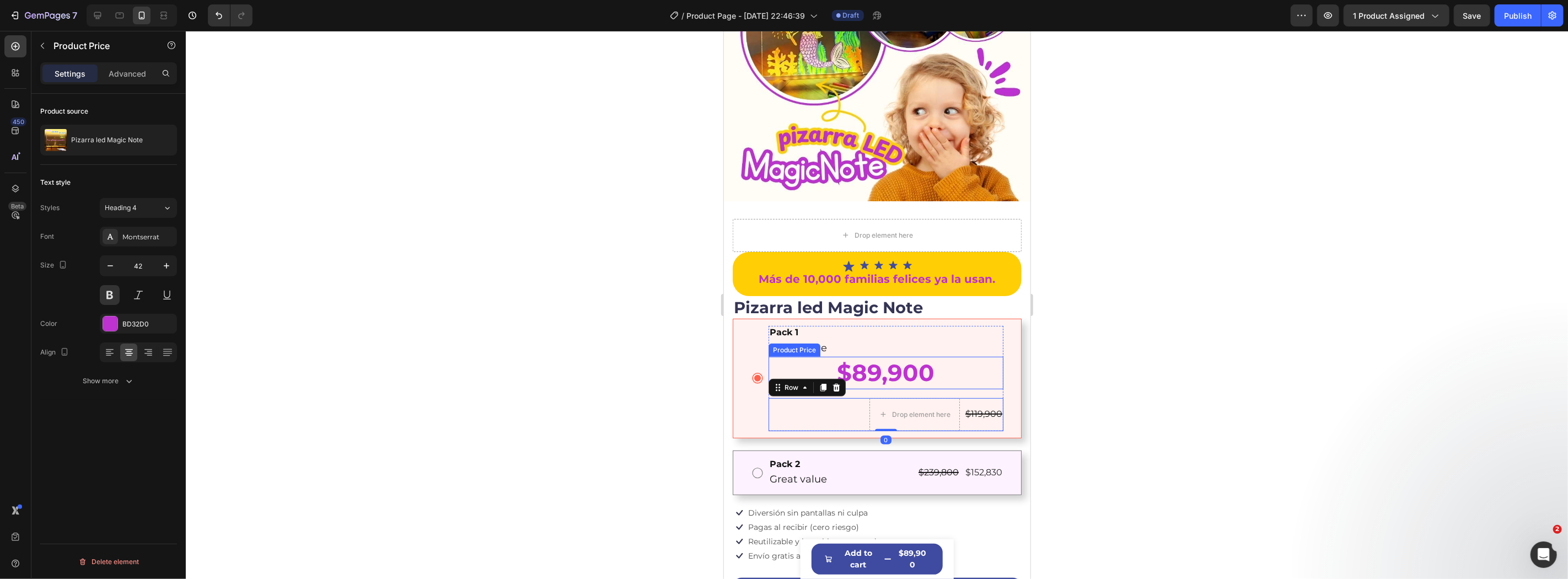
click at [894, 360] on div "$89,900" at bounding box center [886, 372] width 235 height 32
click at [1108, 373] on div at bounding box center [877, 305] width 1382 height 548
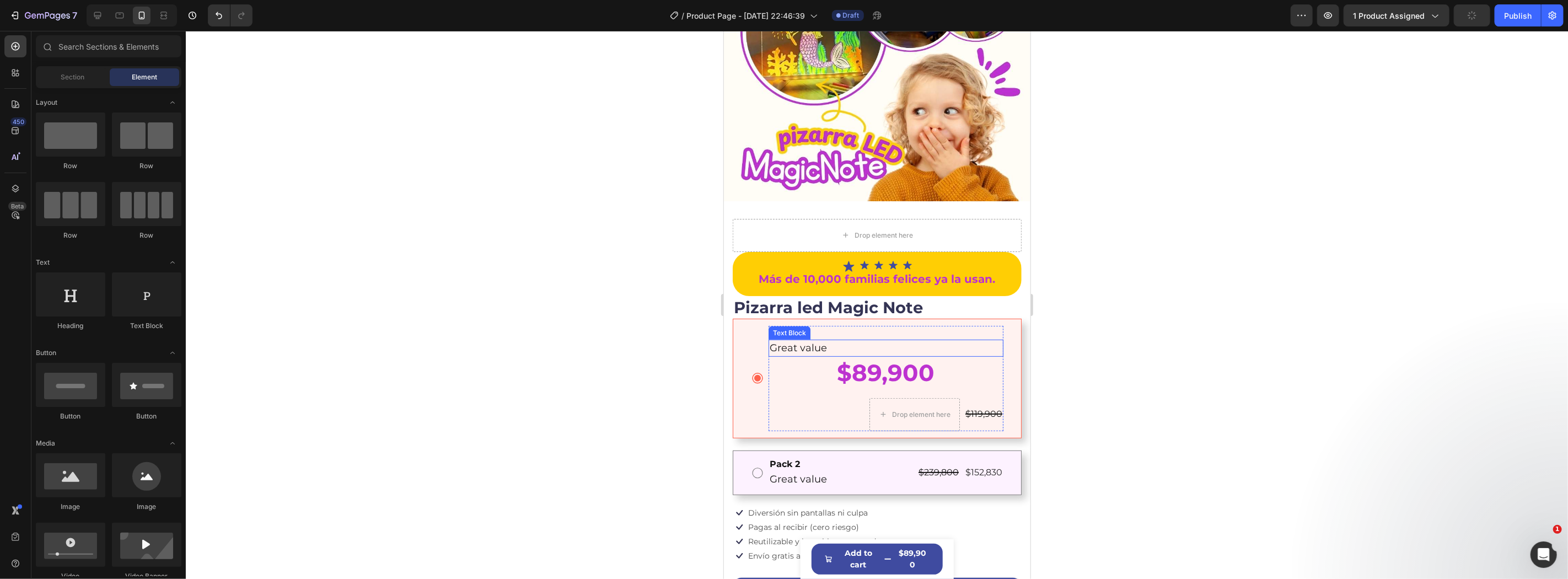
click at [855, 340] on p "Great value" at bounding box center [886, 348] width 233 height 15
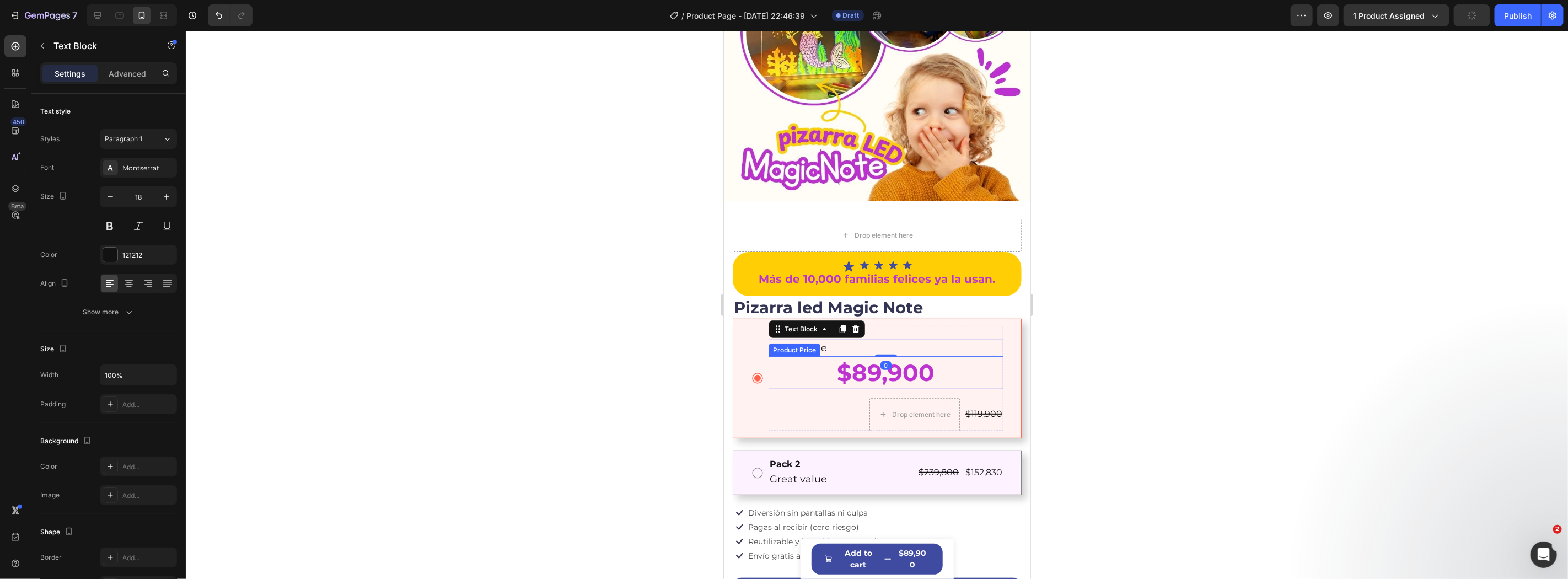
click at [870, 360] on div "$89,900" at bounding box center [886, 372] width 235 height 32
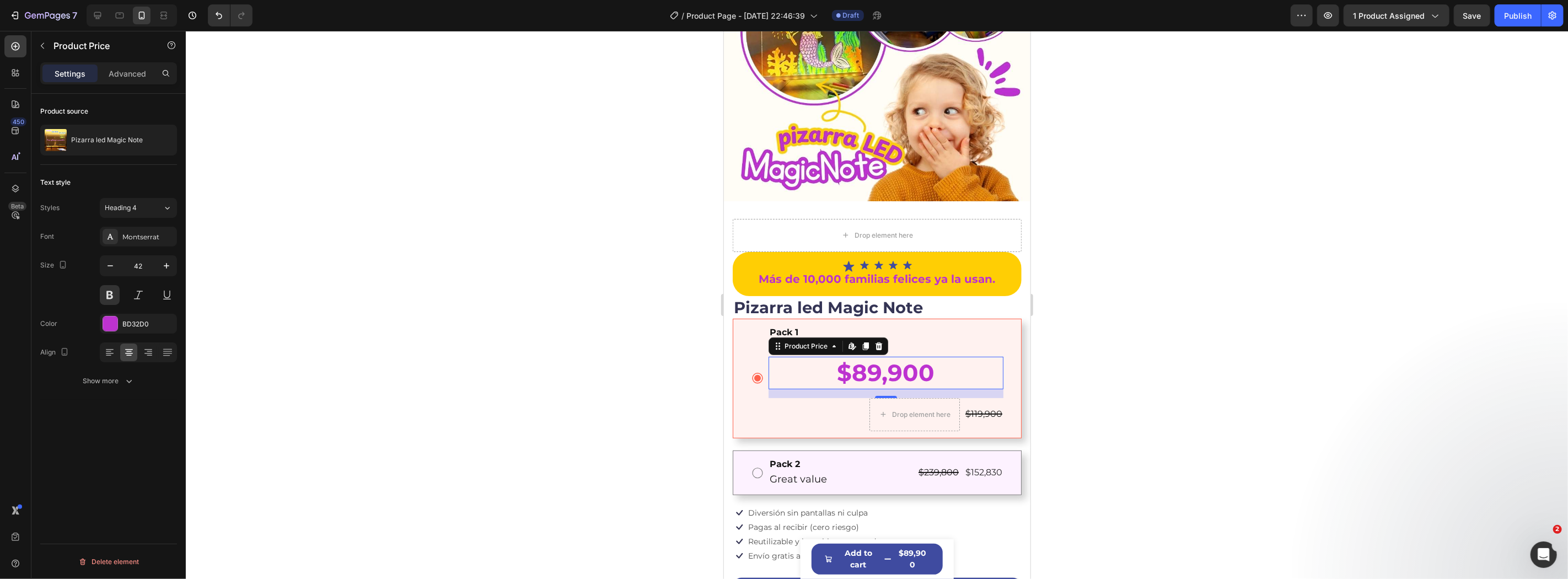
click at [826, 364] on div "$89,900" at bounding box center [886, 372] width 235 height 32
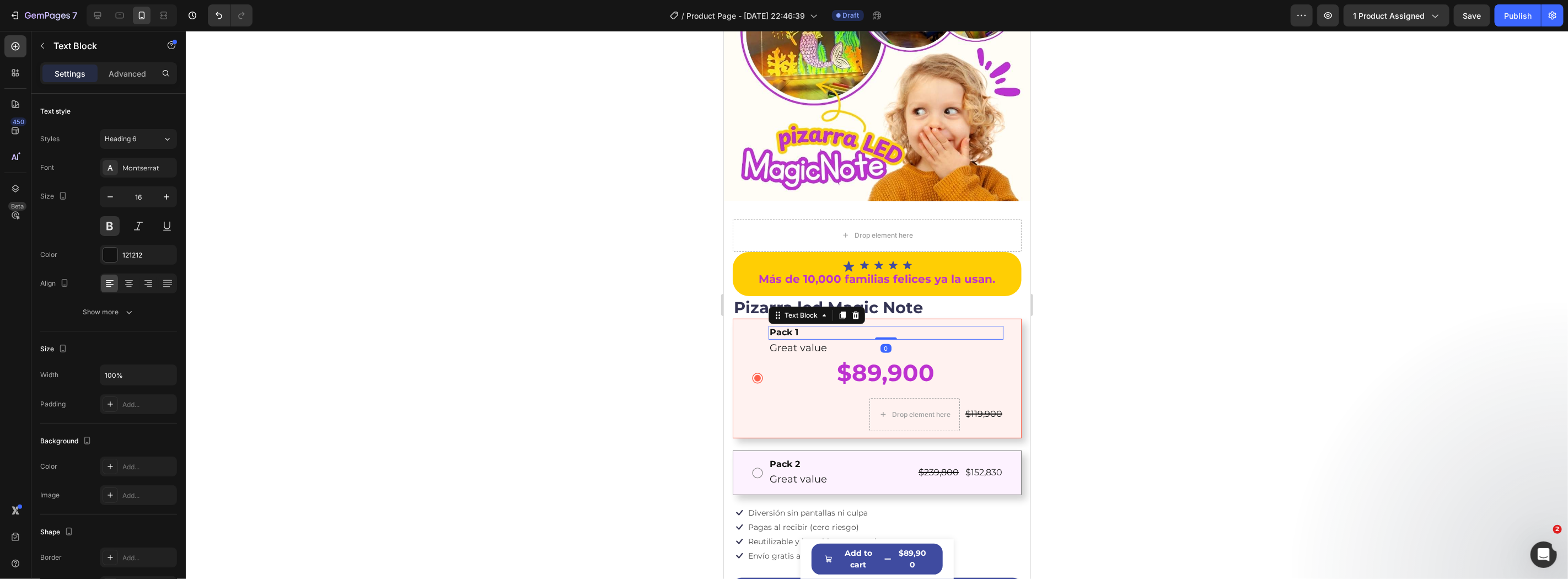
click at [825, 325] on div "Pack 1" at bounding box center [886, 332] width 235 height 14
click at [816, 340] on p "Great value" at bounding box center [886, 348] width 233 height 15
click at [816, 324] on div "Text Block" at bounding box center [800, 329] width 38 height 10
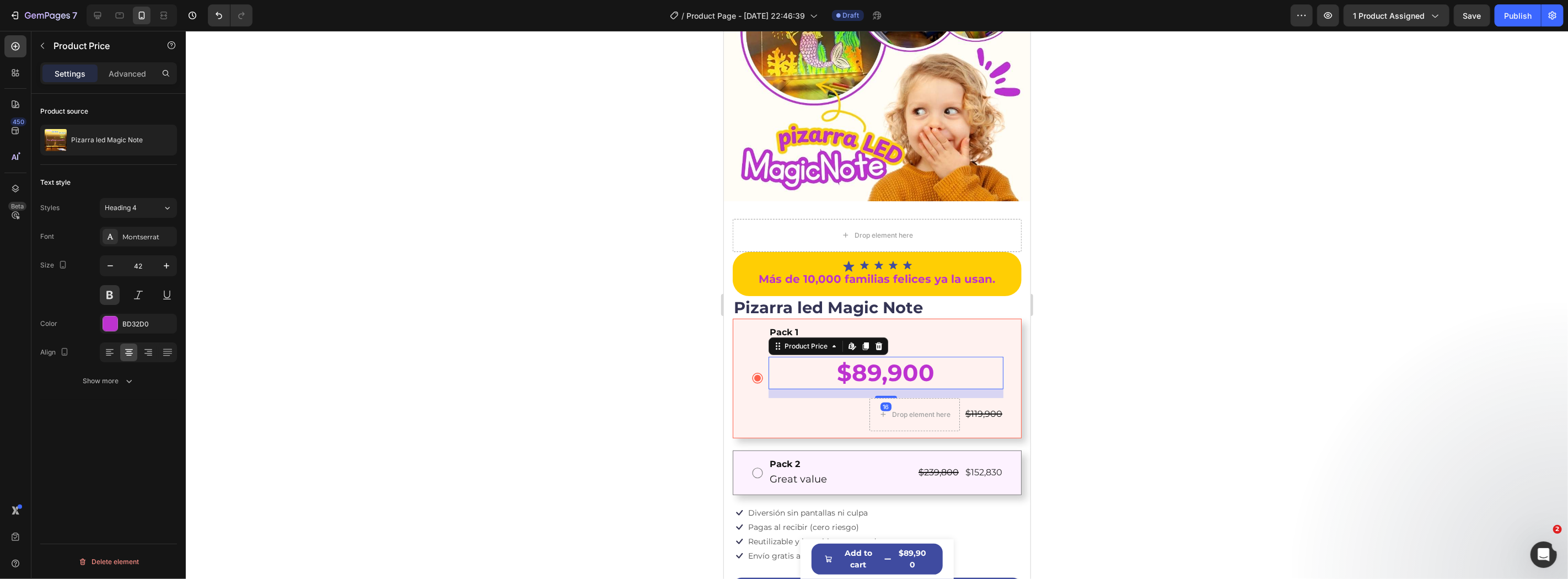
click at [818, 362] on div "$89,900" at bounding box center [886, 372] width 235 height 32
drag, startPoint x: 96, startPoint y: 14, endPoint x: 618, endPoint y: 256, distance: 575.4
click at [96, 14] on icon at bounding box center [97, 15] width 11 height 11
type input "35"
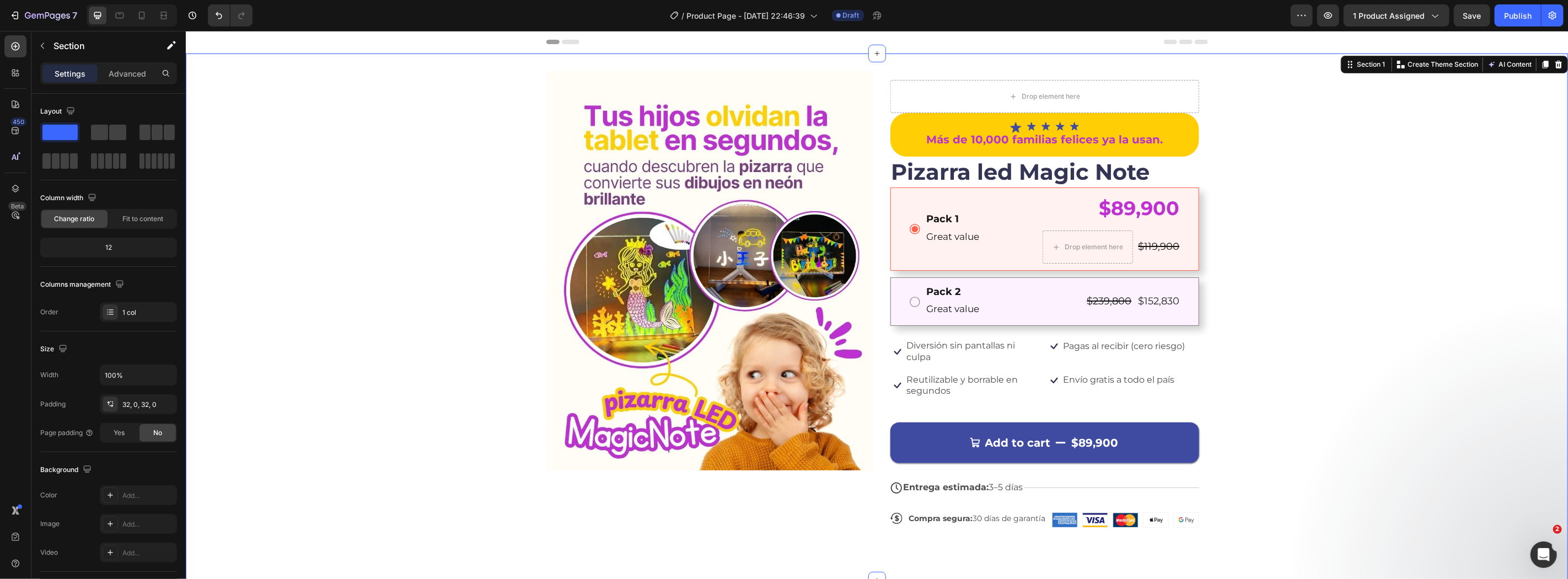
drag, startPoint x: 1374, startPoint y: 331, endPoint x: 1381, endPoint y: 331, distance: 7.0
click at [1381, 331] on div "Image Drop element here Icon Icon Icon Icon Icon Icon List Más de 10,000 famili…" at bounding box center [876, 317] width 1382 height 492
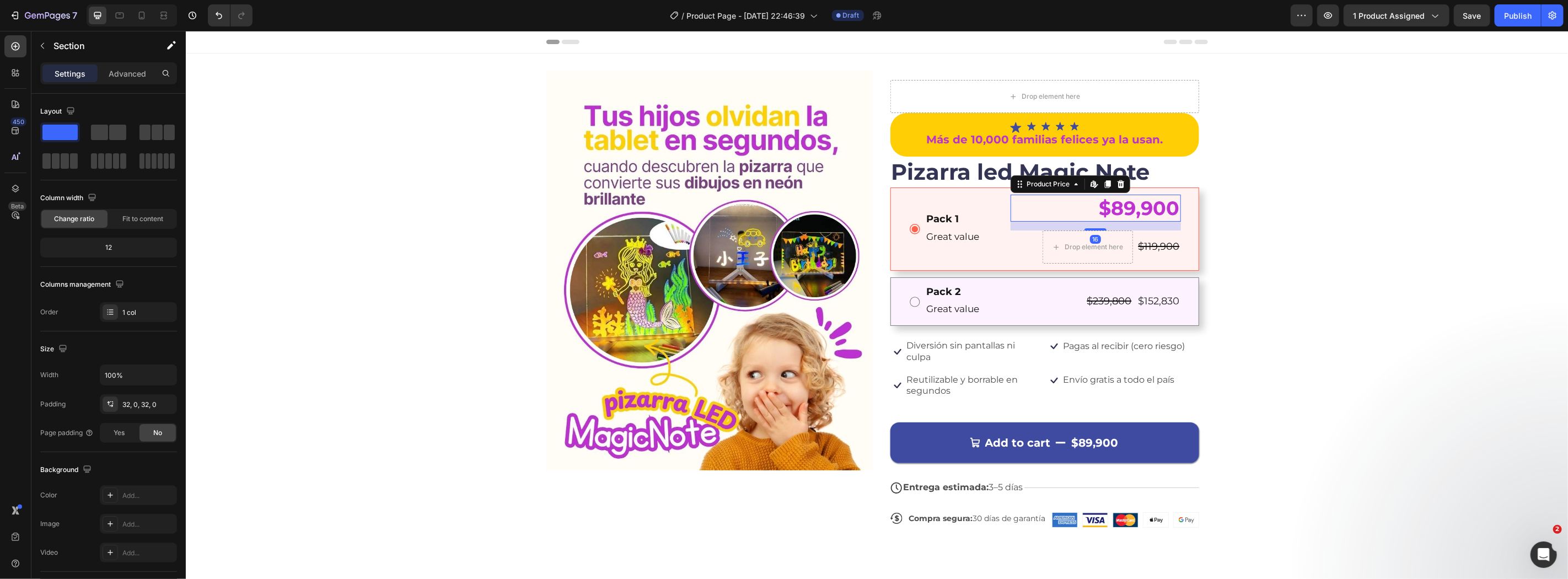
click at [1041, 216] on div "$89,900" at bounding box center [1095, 208] width 170 height 27
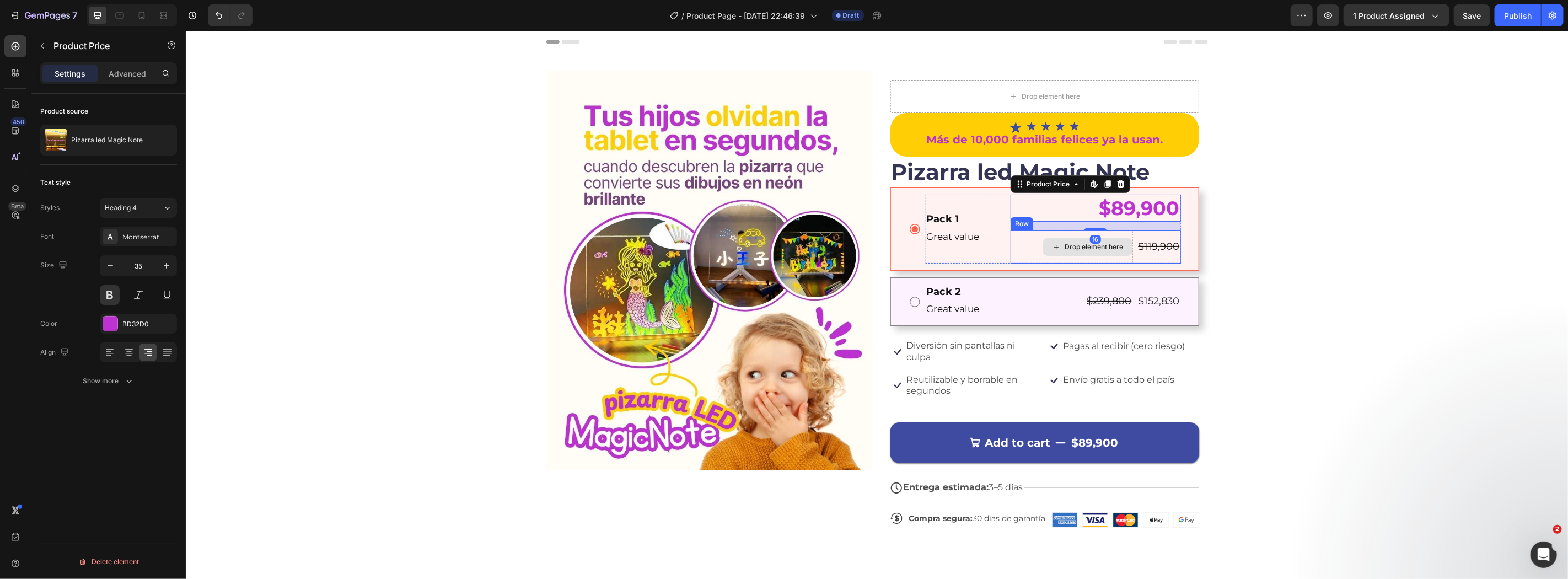
click at [1069, 246] on div "Drop element here" at bounding box center [1094, 247] width 58 height 9
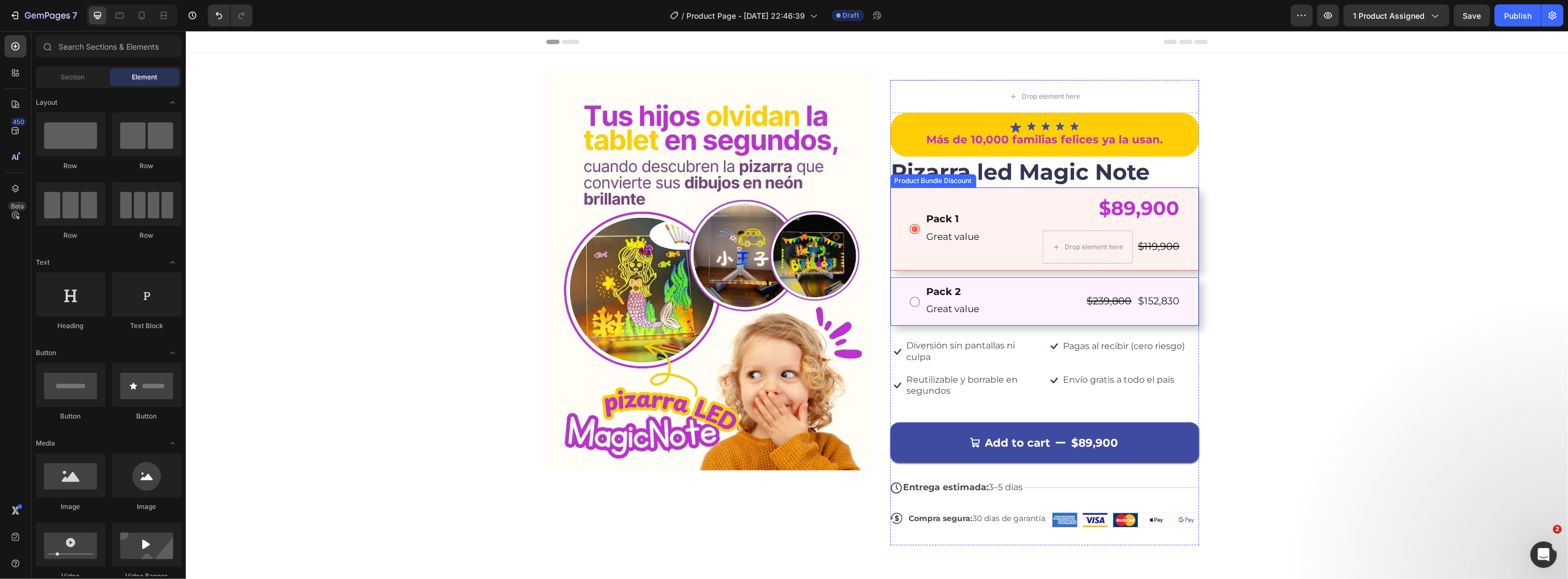
click at [1188, 245] on div "Pack 1 Text Block Great value Text Block $89,900 Product Price Product Price Dr…" at bounding box center [1044, 229] width 309 height 84
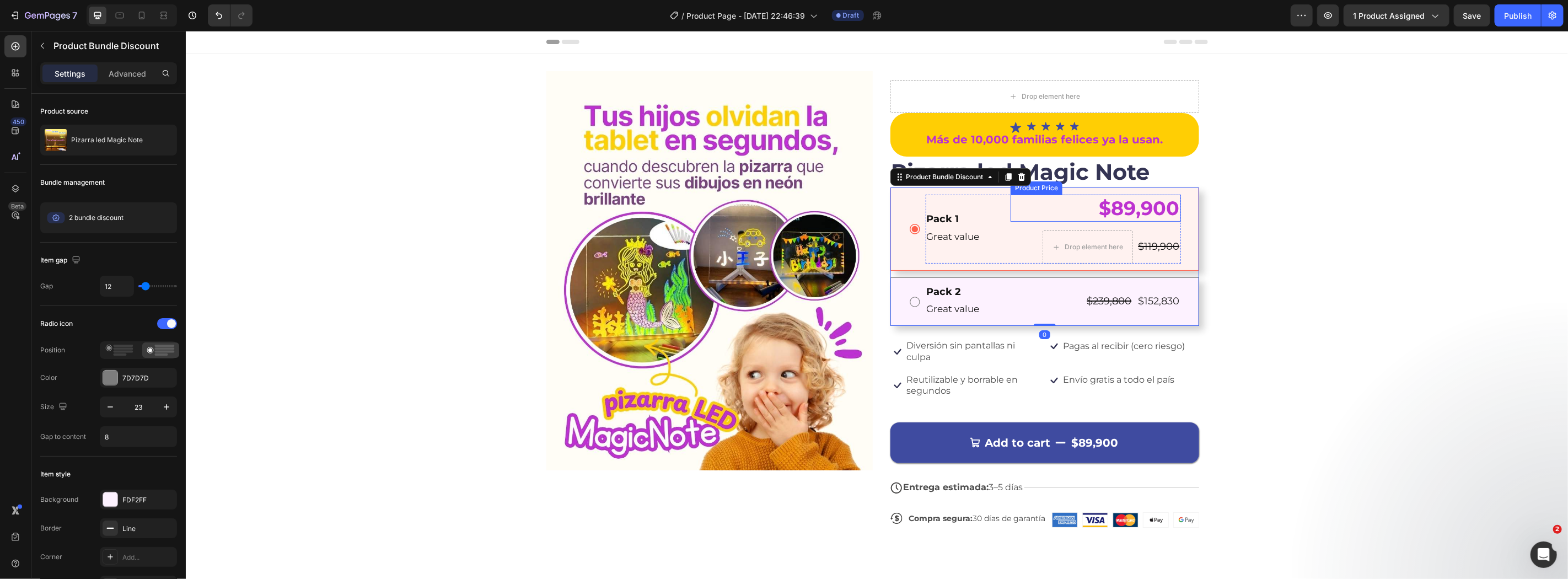
click at [1125, 214] on div "$89,900" at bounding box center [1095, 208] width 170 height 27
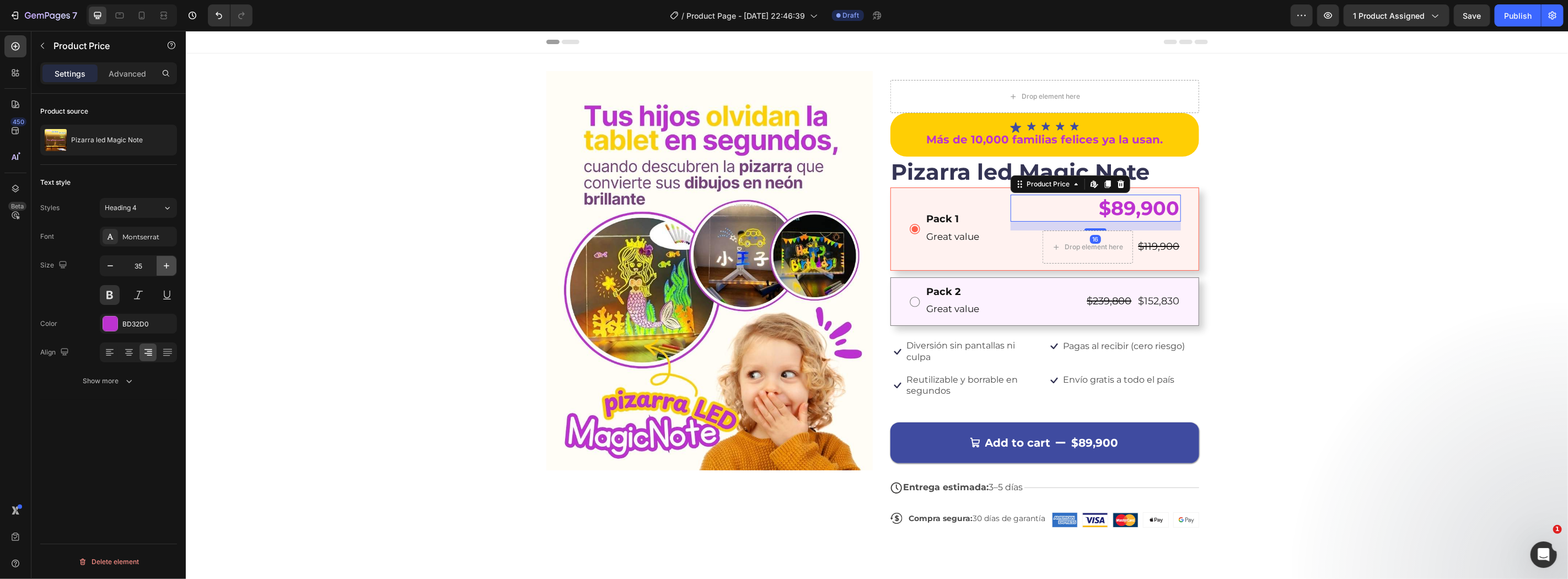
click at [166, 266] on icon "button" at bounding box center [166, 266] width 11 height 11
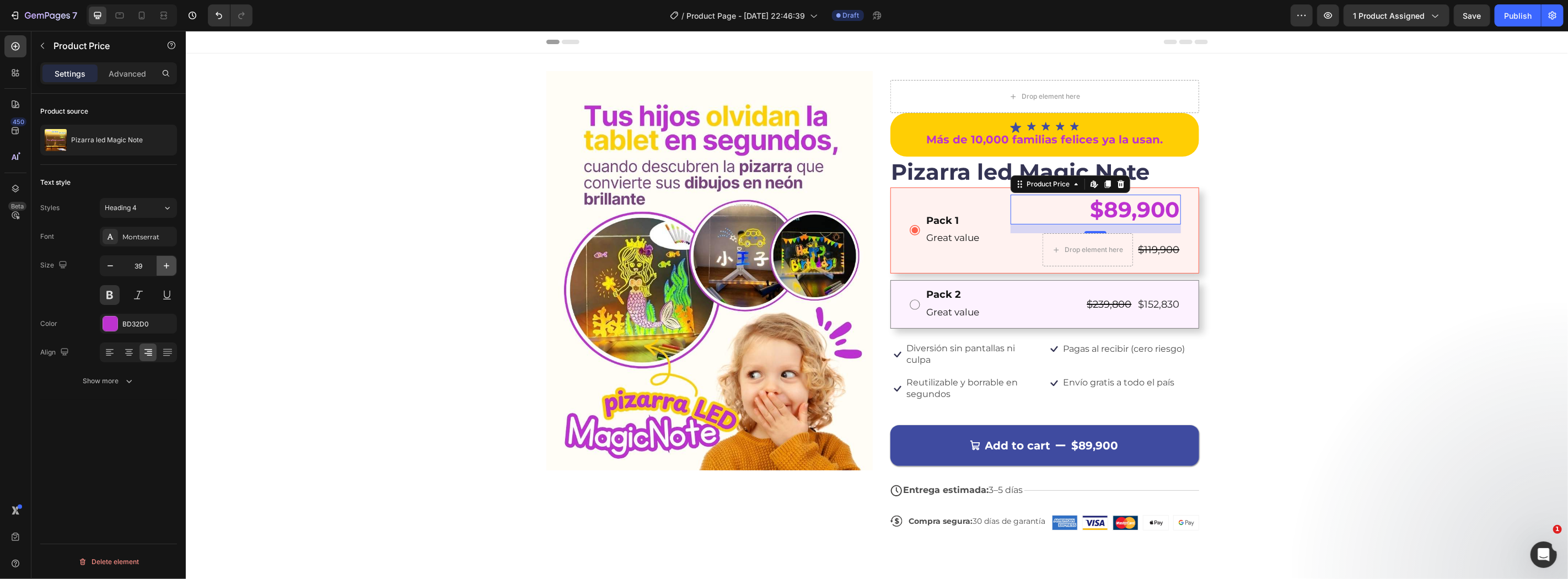
click at [166, 266] on icon "button" at bounding box center [166, 266] width 11 height 11
drag, startPoint x: 166, startPoint y: 266, endPoint x: 44, endPoint y: 238, distance: 125.2
click at [166, 266] on icon "button" at bounding box center [166, 266] width 11 height 11
type input "41"
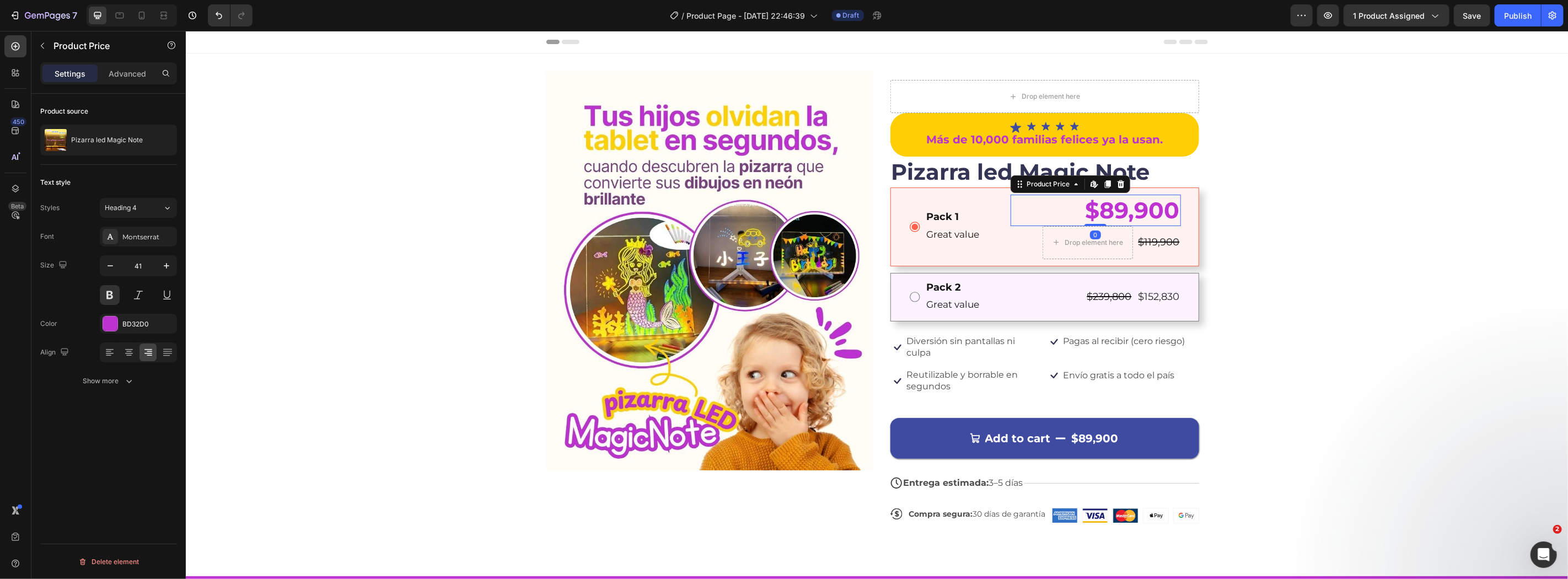
drag, startPoint x: 1085, startPoint y: 232, endPoint x: 1072, endPoint y: 206, distance: 29.1
click at [1072, 206] on div "$89,900 Product Price Edit content in Shopify 0 Product Price Edit content in S…" at bounding box center [1095, 210] width 170 height 32
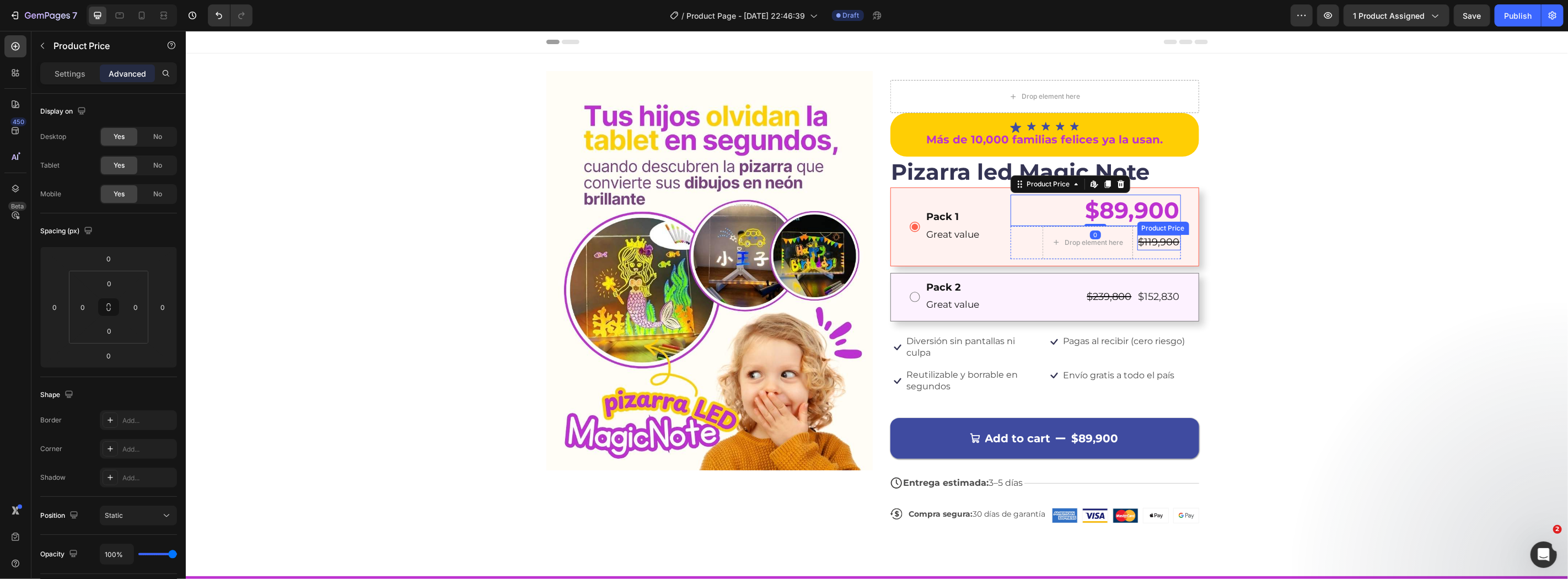
click at [1165, 257] on div "$119,900 Product Price Product Price" at bounding box center [1159, 242] width 44 height 33
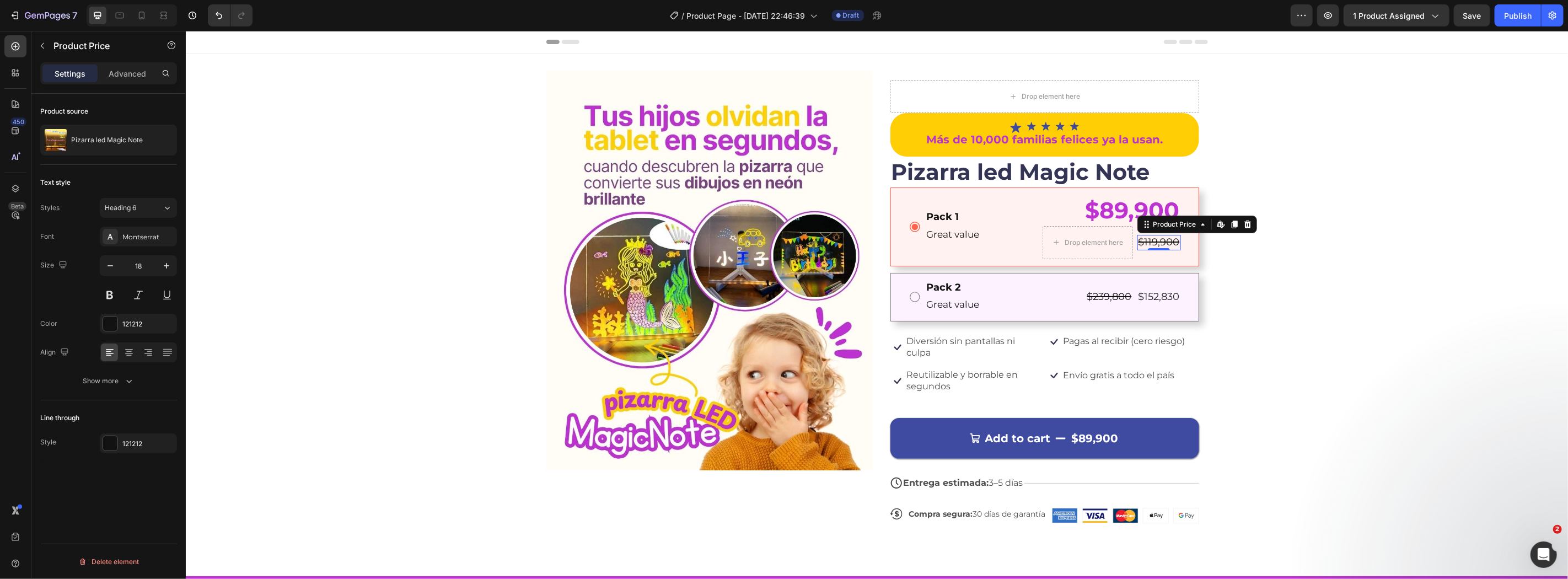
click at [1155, 242] on div "$119,900" at bounding box center [1159, 242] width 44 height 15
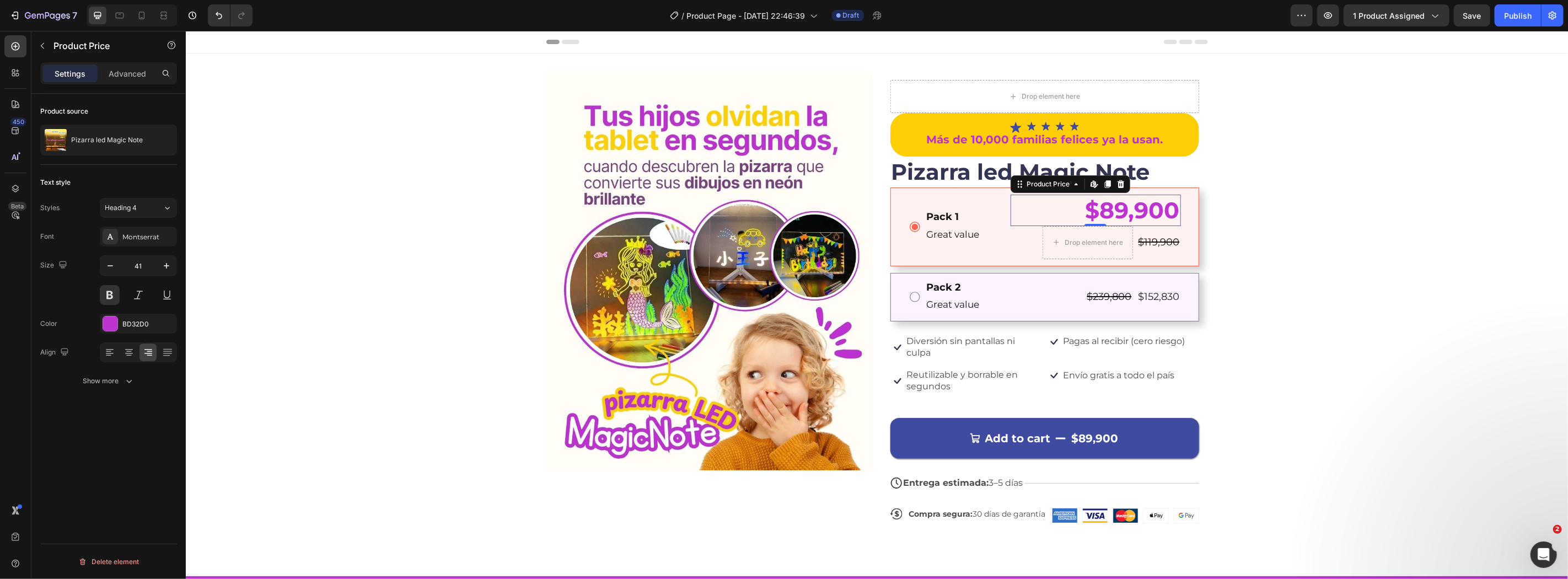
click at [1110, 210] on div "$89,900" at bounding box center [1095, 210] width 170 height 32
click at [1087, 242] on div "Drop element here" at bounding box center [1094, 242] width 58 height 9
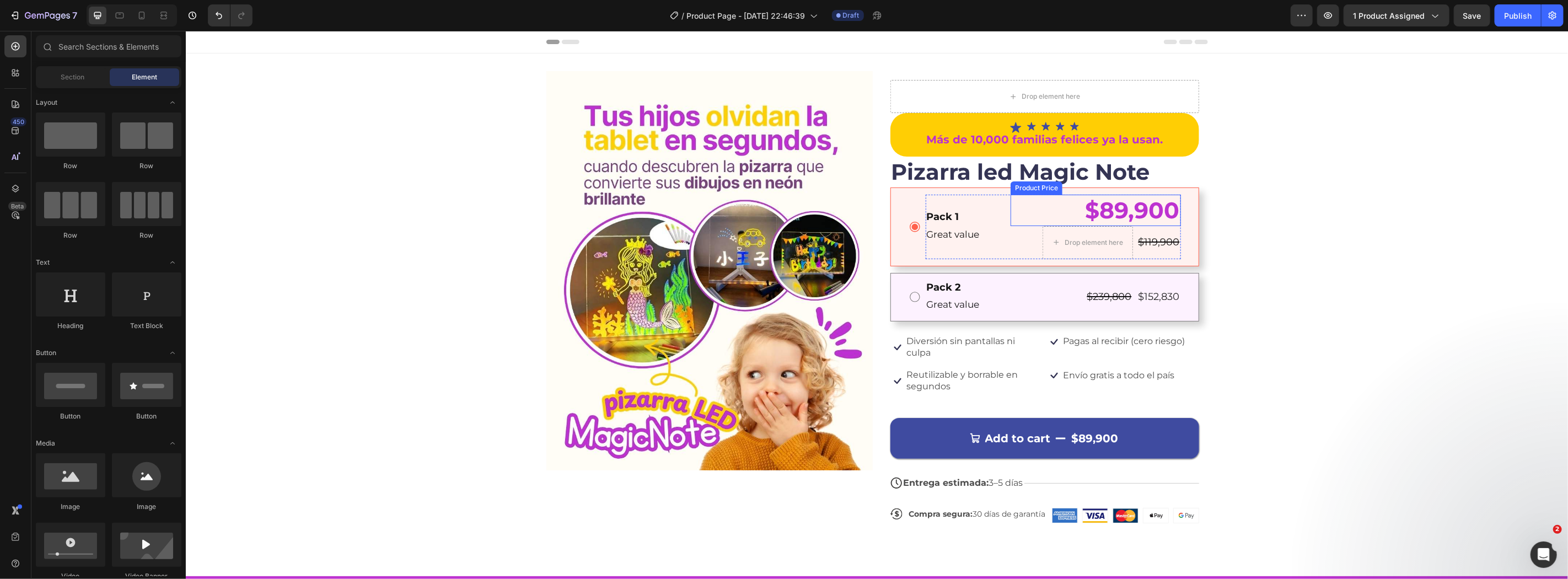
click at [1131, 202] on div "$89,900" at bounding box center [1095, 210] width 170 height 32
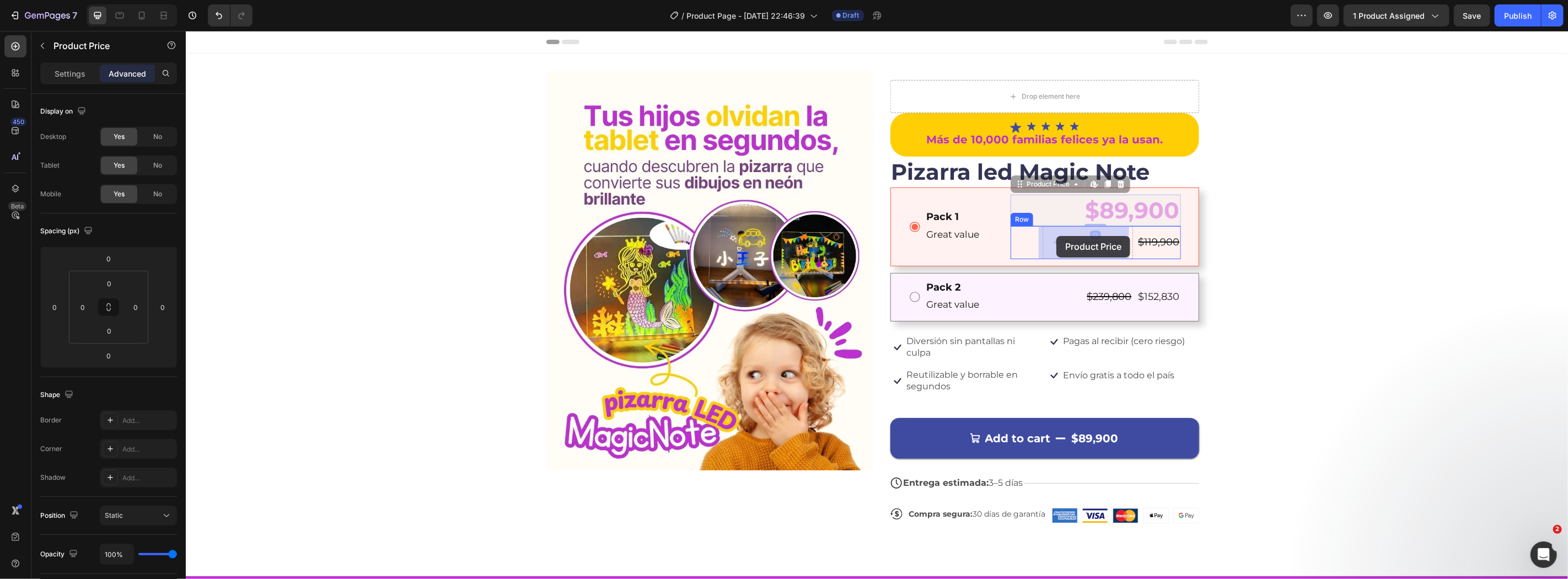
drag, startPoint x: 1055, startPoint y: 183, endPoint x: 1057, endPoint y: 235, distance: 52.0
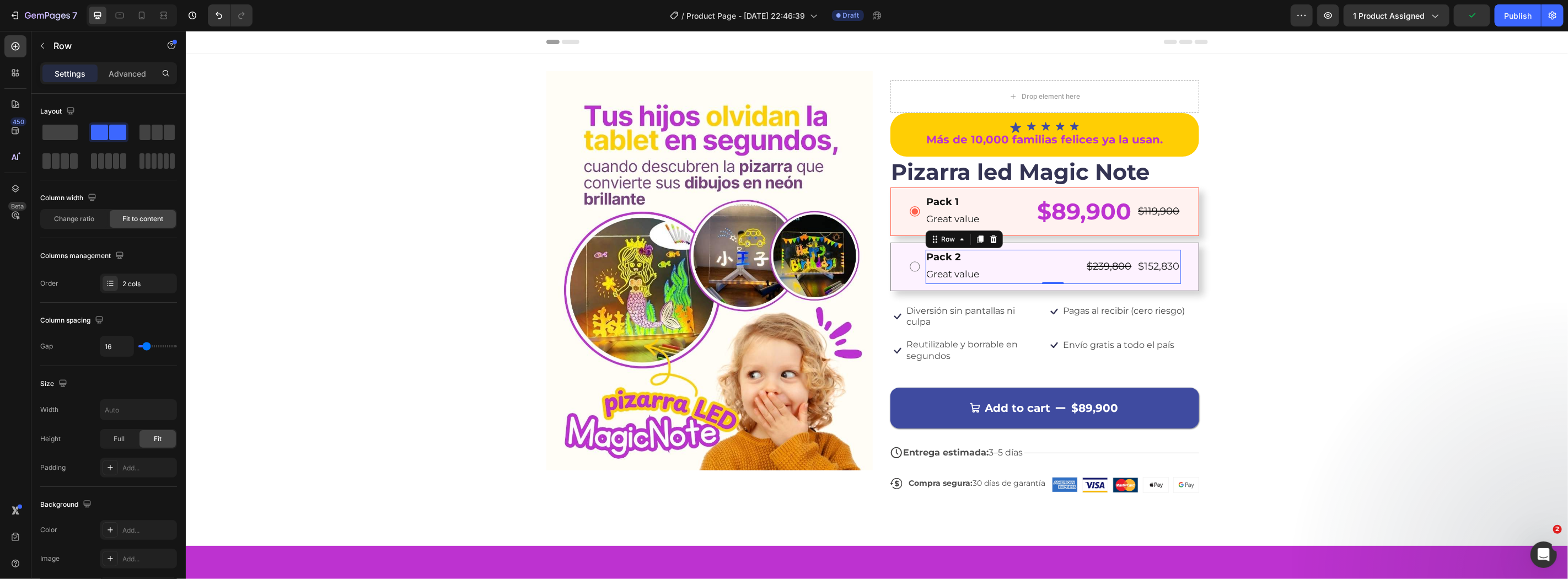
click at [1045, 278] on div "Pack 2 Text Block Great value Text Block $239,800 Product Price Product Price $…" at bounding box center [1052, 266] width 255 height 34
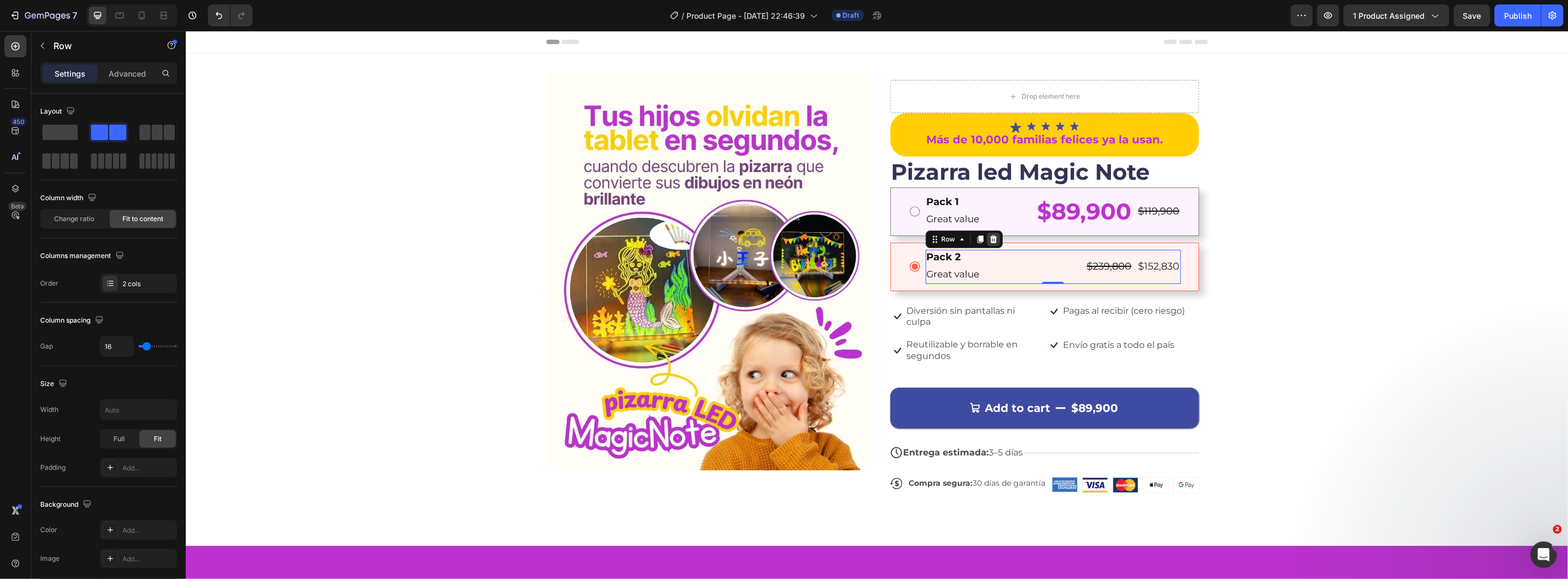
click at [989, 235] on icon at bounding box center [993, 238] width 7 height 8
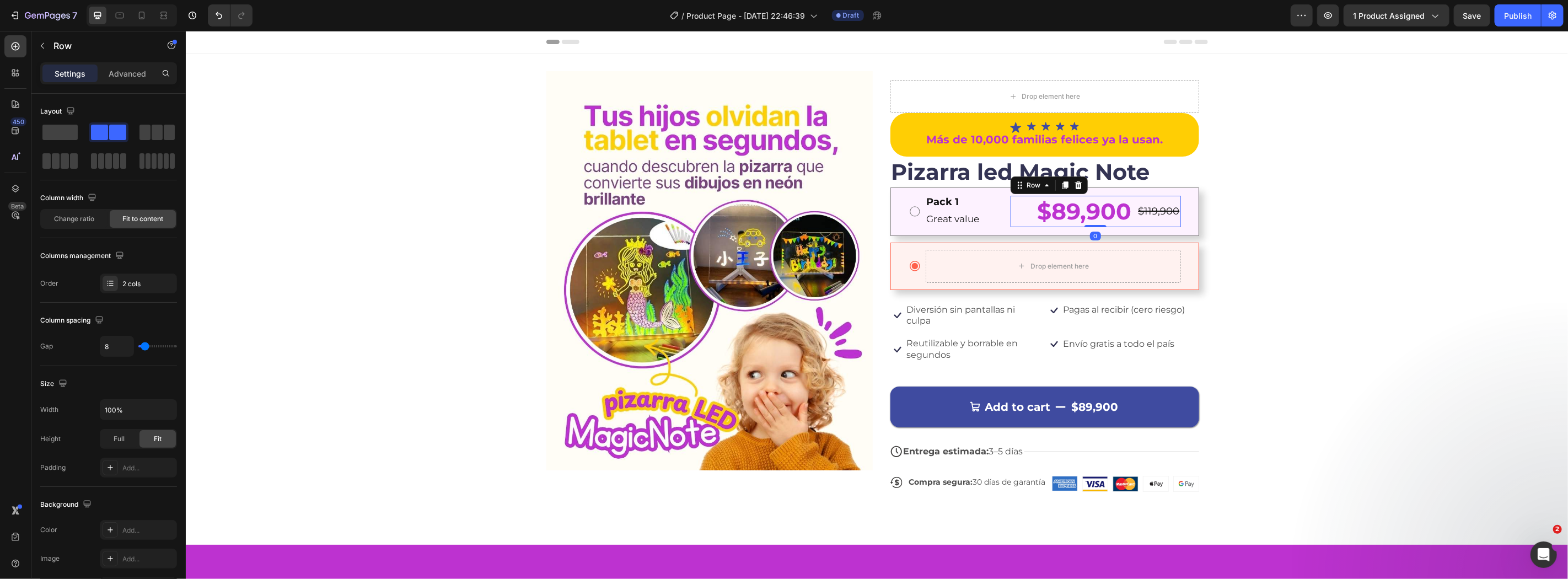
click at [1010, 210] on div "$89,900 Product Price Product Price $119,900 Product Price Product Price Row 0" at bounding box center [1095, 211] width 170 height 32
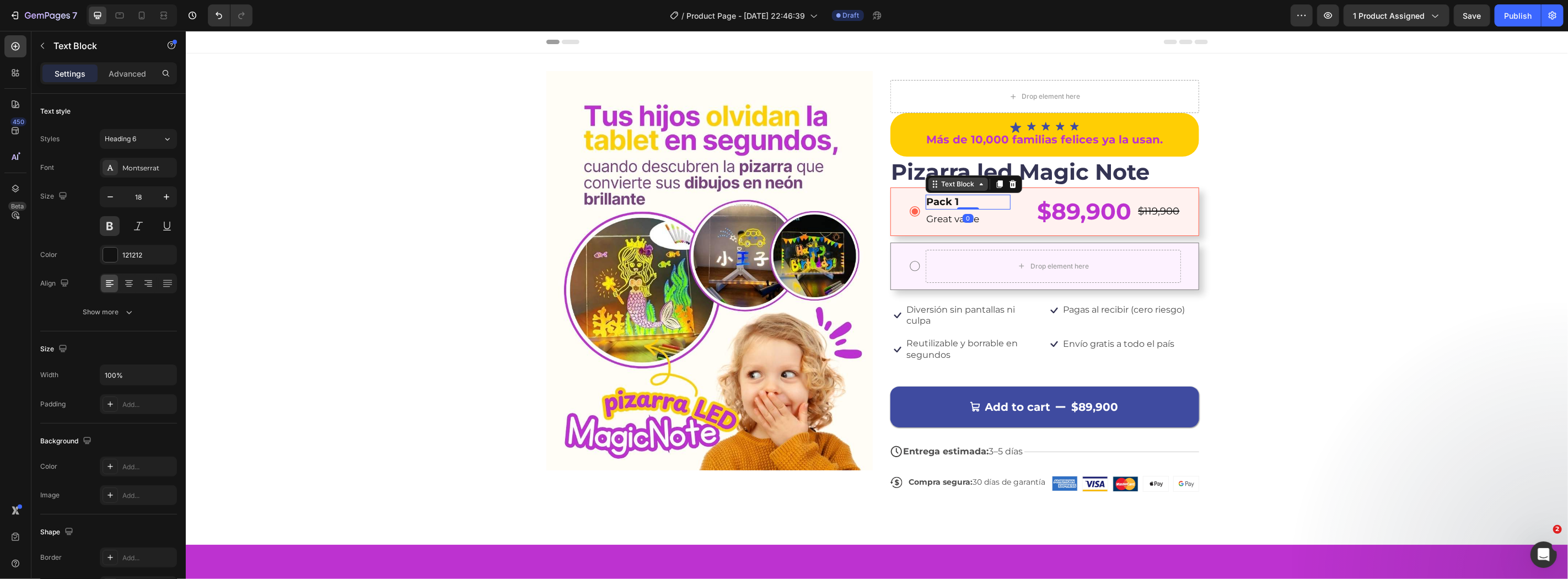
click at [951, 181] on div "Text Block" at bounding box center [958, 183] width 38 height 10
click at [1006, 184] on div at bounding box center [1012, 184] width 13 height 13
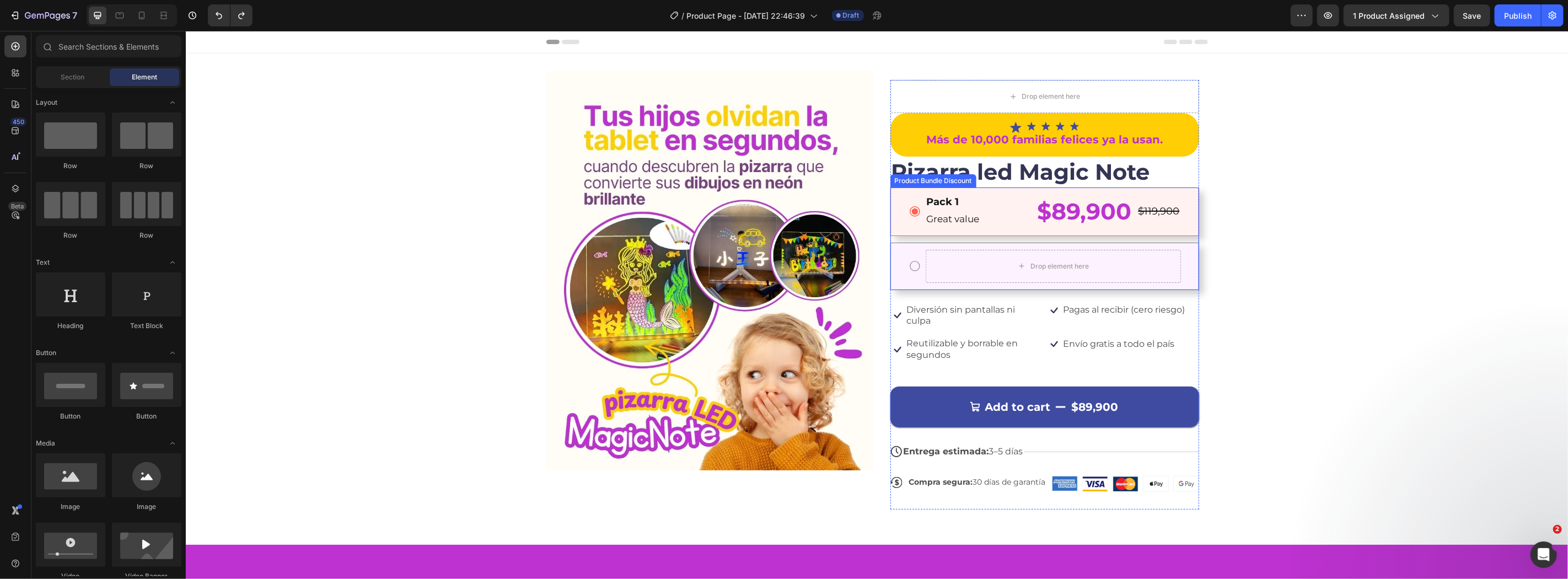
click at [937, 184] on div "Product Bundle Discount" at bounding box center [933, 180] width 86 height 13
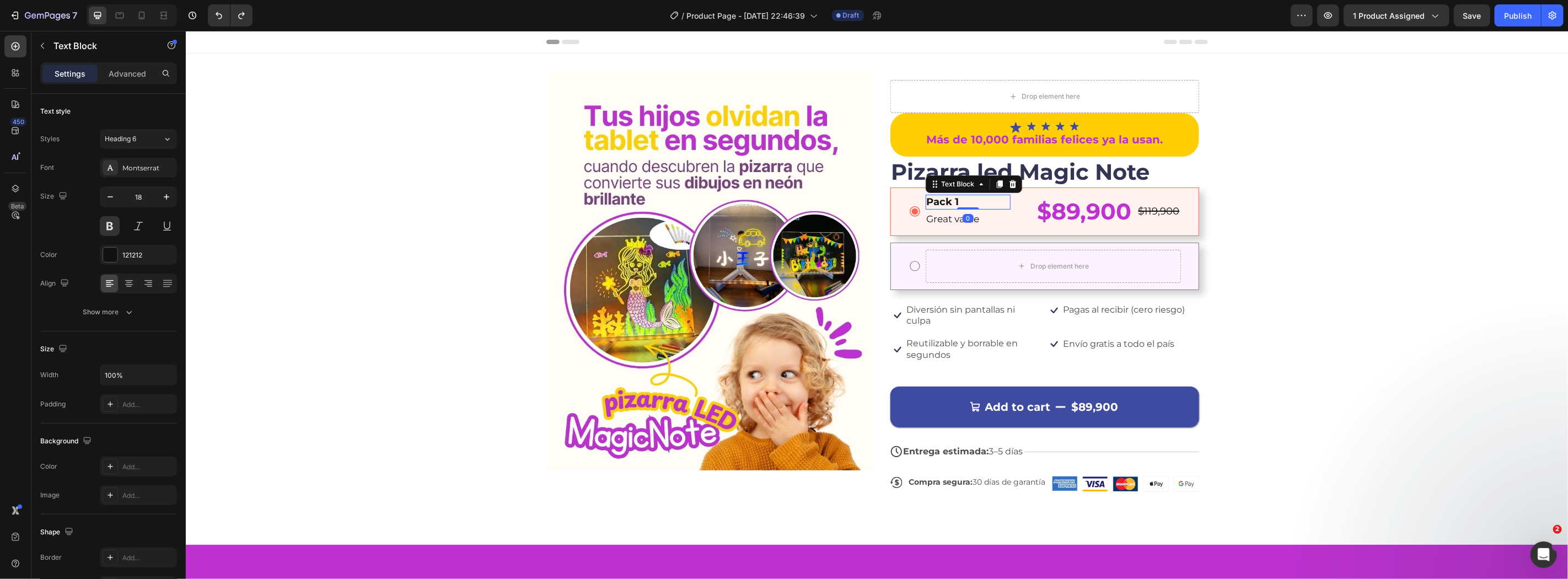
click at [950, 194] on div "Pack 1 Text Block 0" at bounding box center [967, 202] width 85 height 15
click at [942, 177] on div "Text Block" at bounding box center [957, 184] width 60 height 13
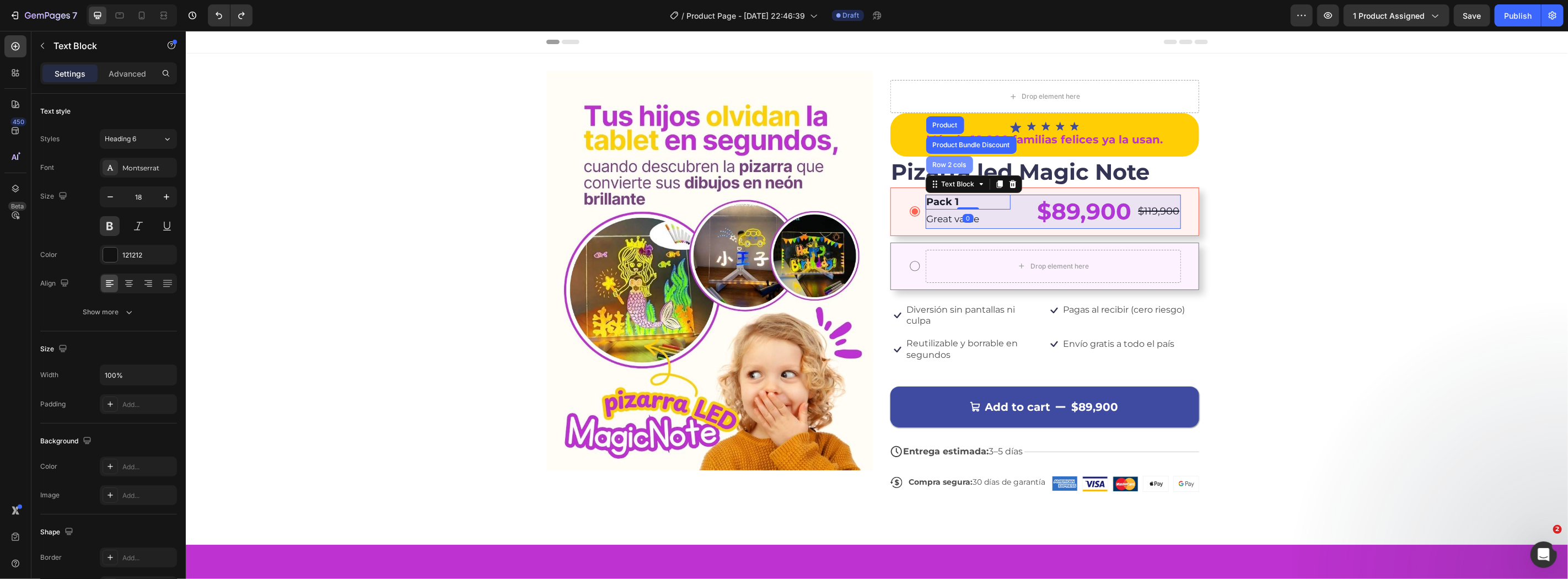
click at [948, 166] on div "Row 2 cols" at bounding box center [949, 164] width 38 height 7
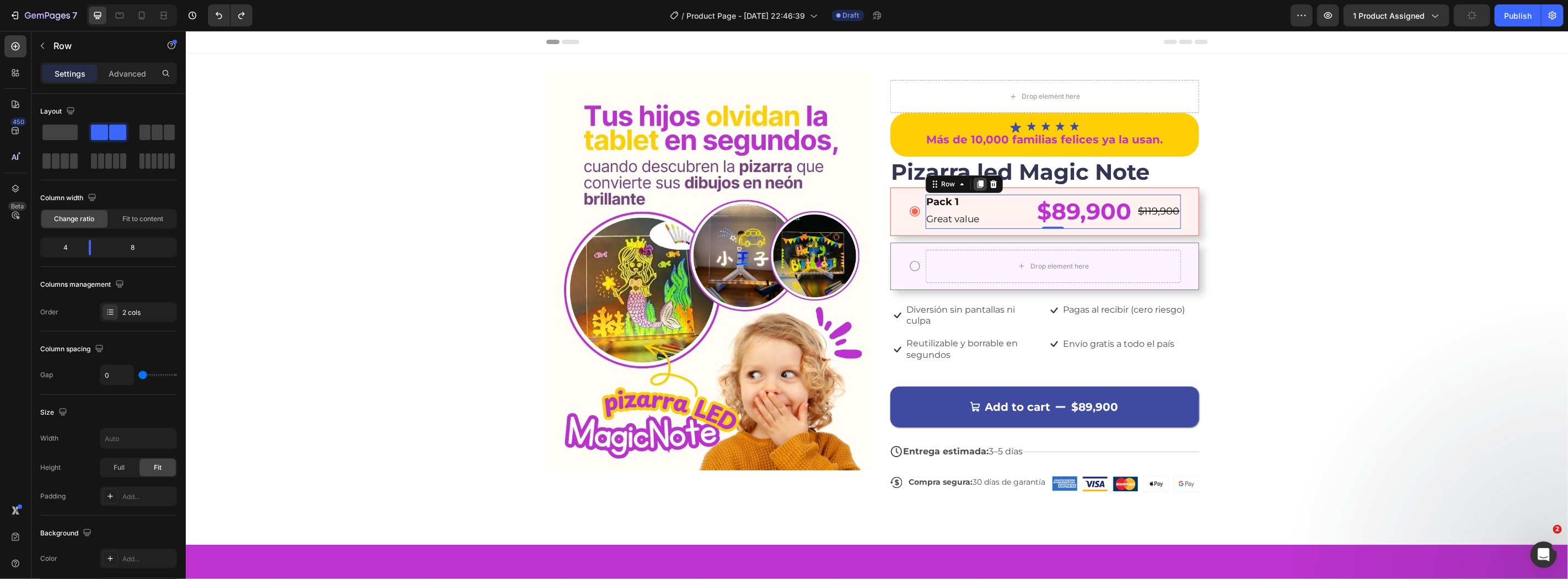
click at [975, 182] on icon at bounding box center [979, 183] width 9 height 9
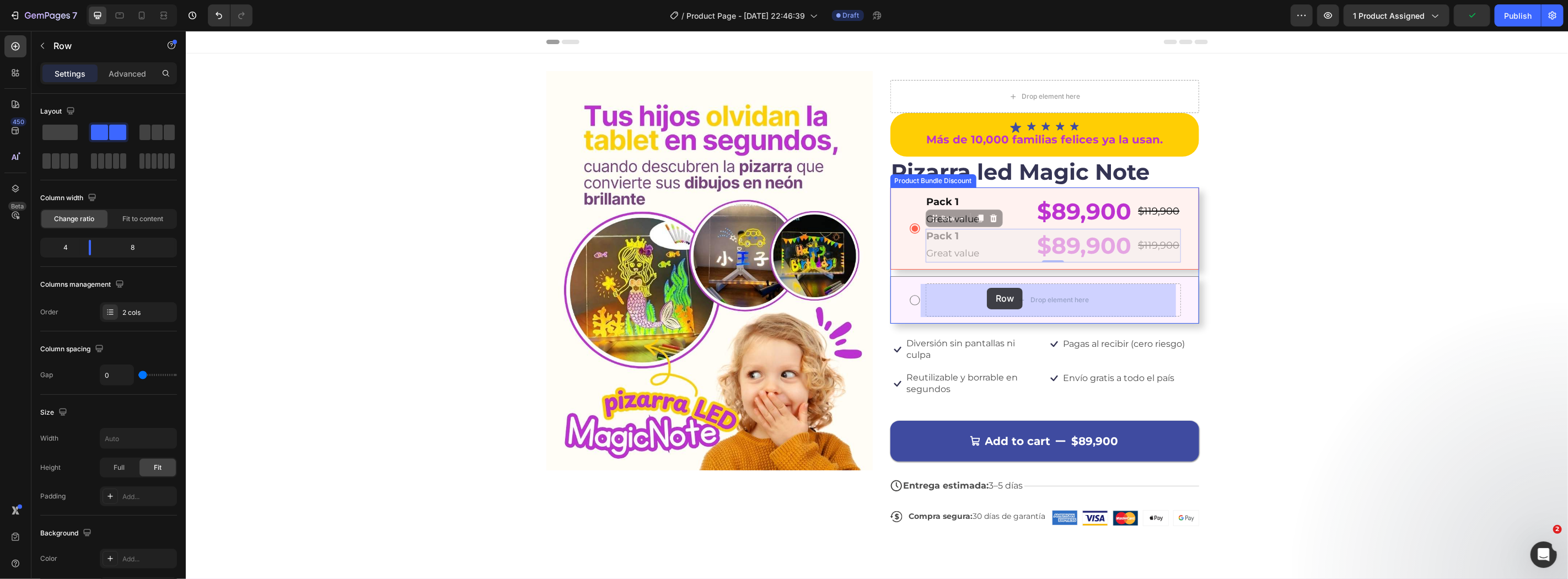
drag, startPoint x: 945, startPoint y: 217, endPoint x: 986, endPoint y: 284, distance: 78.5
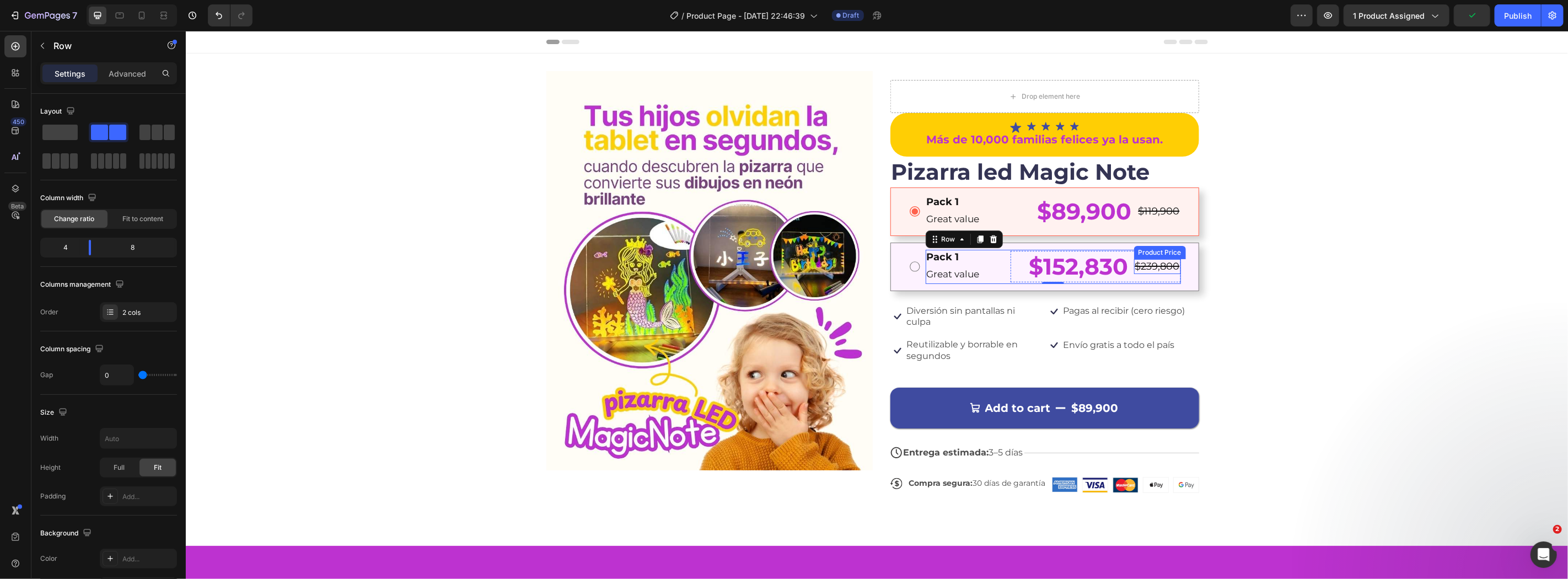
click at [1368, 254] on div "Image Drop element here Icon Icon Icon Icon Icon Icon List Más de 10,000 famili…" at bounding box center [876, 299] width 1382 height 457
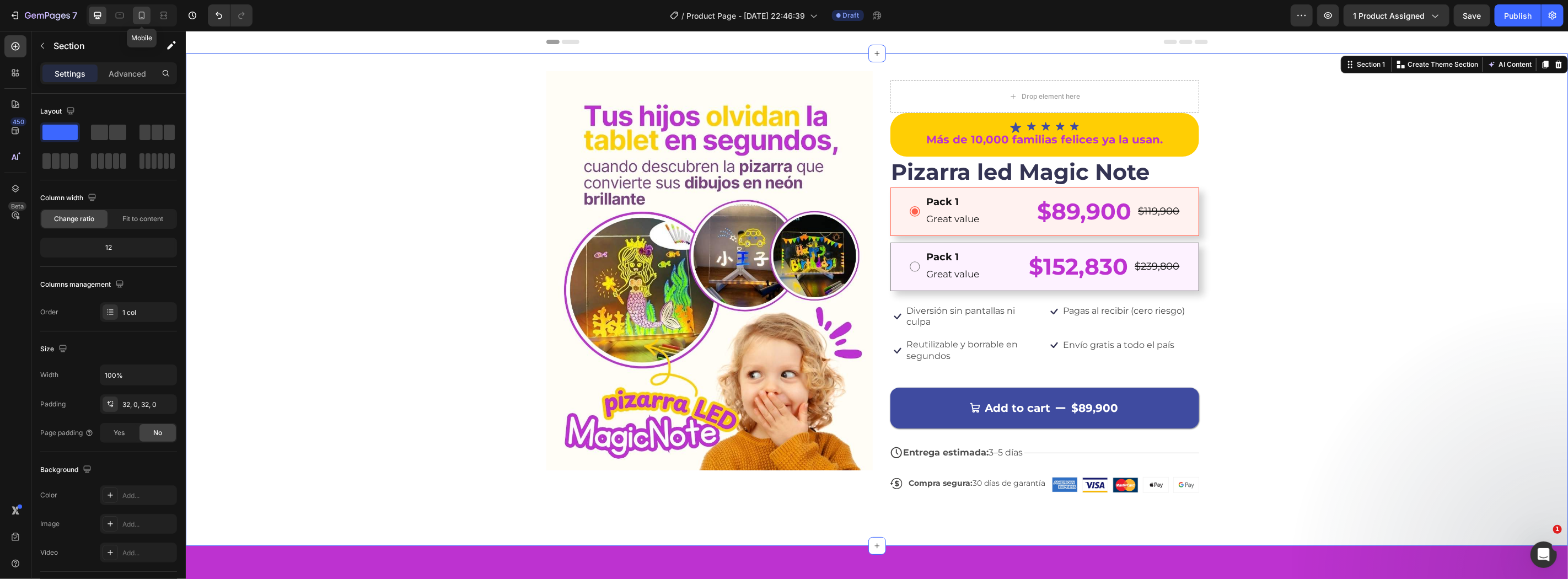
click at [147, 16] on icon at bounding box center [142, 15] width 11 height 11
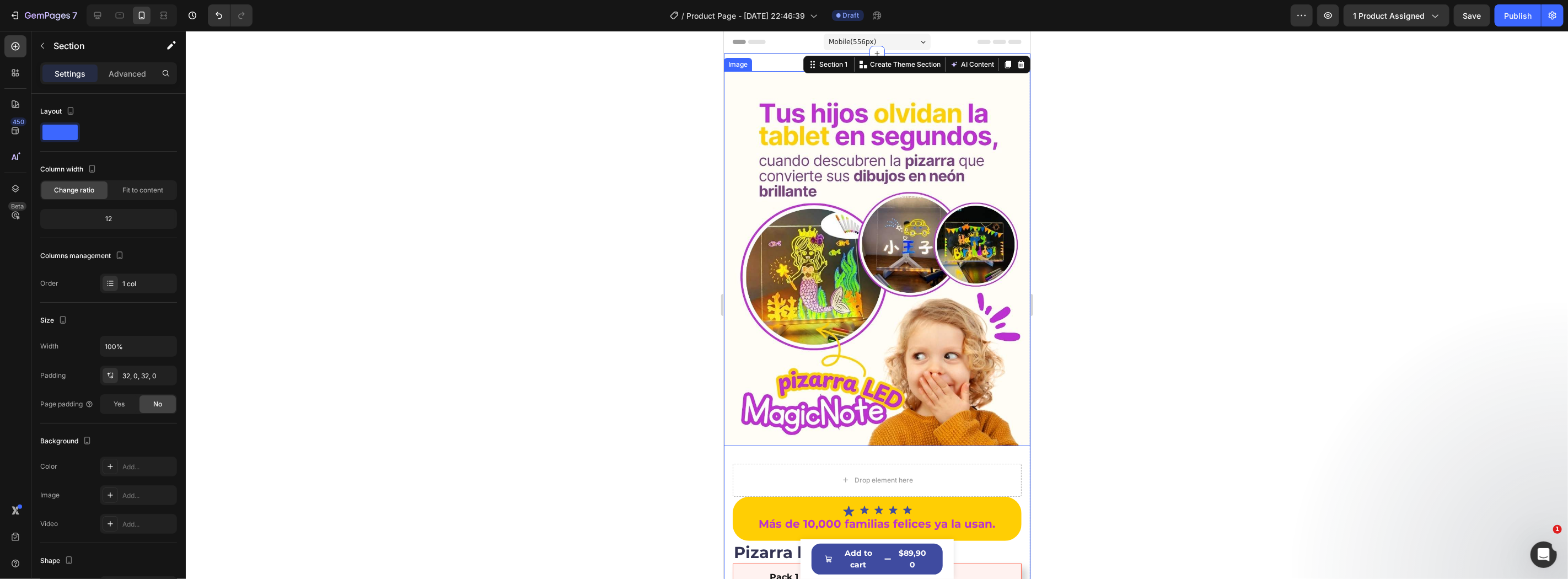
scroll to position [326, 0]
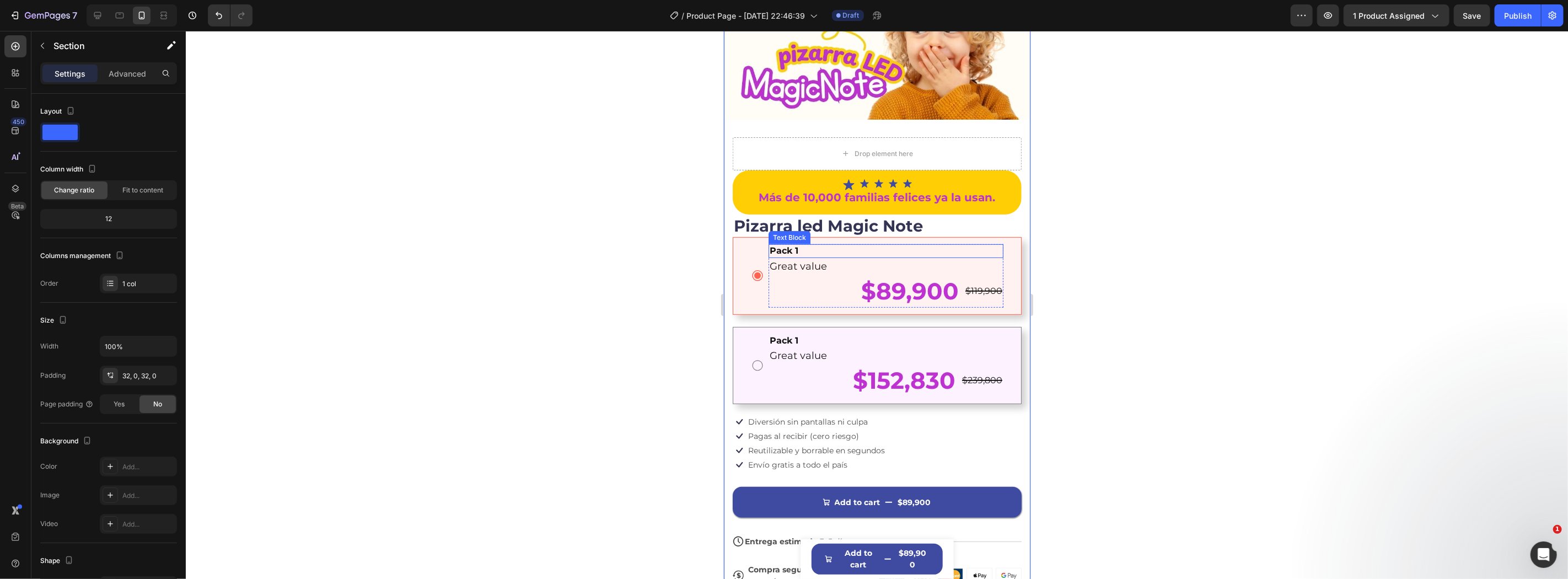
click at [821, 244] on div "Pack 1" at bounding box center [886, 250] width 235 height 14
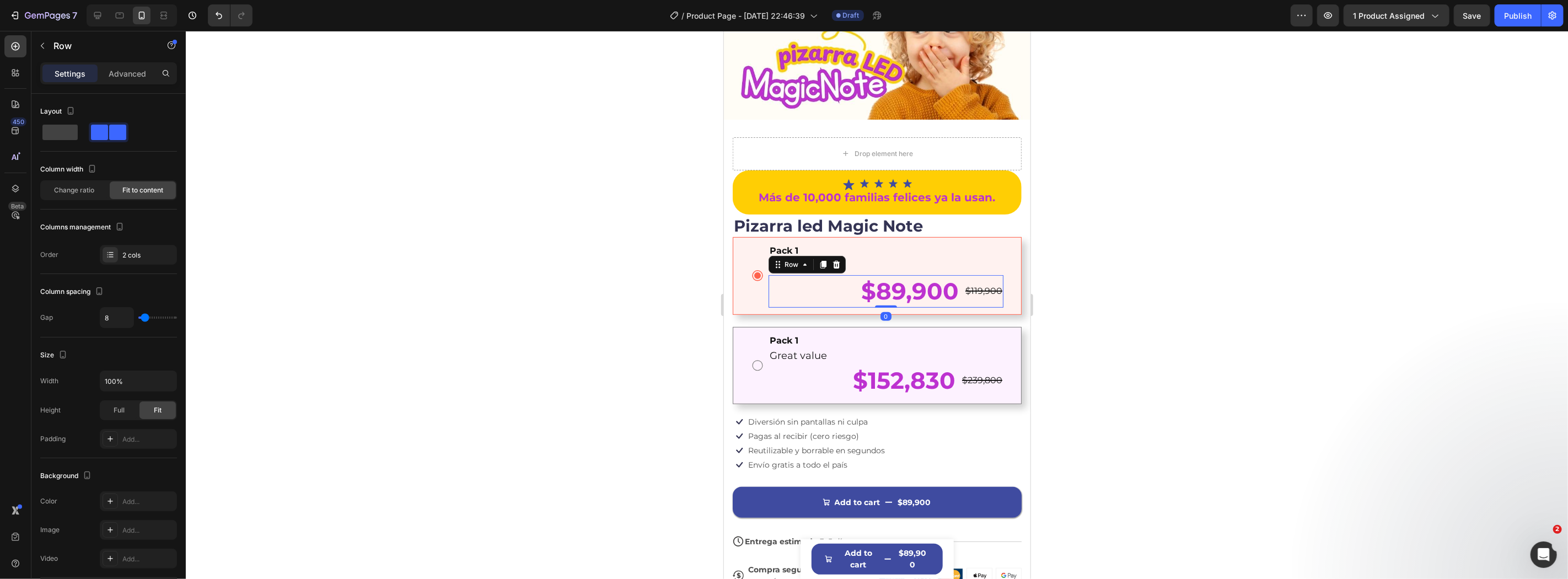
click at [817, 275] on div "$89,900 Product Price Product Price $119,900 Product Price Product Price Row 0" at bounding box center [886, 290] width 235 height 32
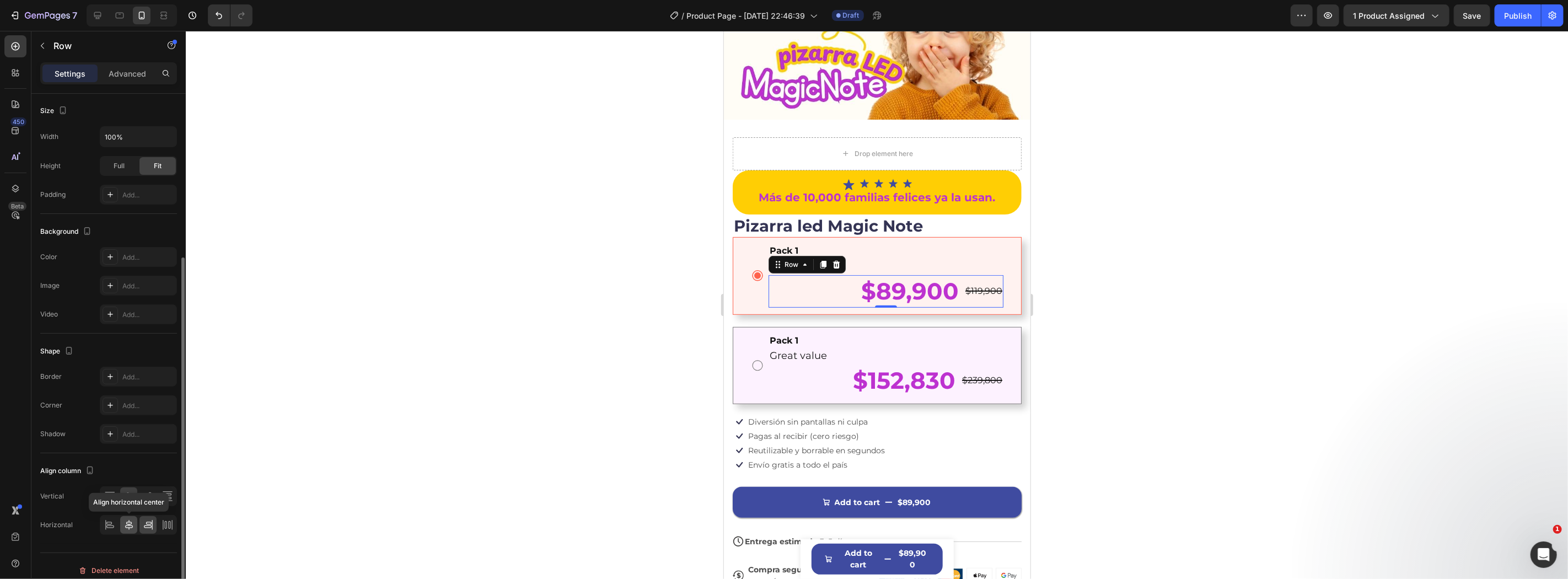
click at [125, 522] on icon at bounding box center [129, 525] width 11 height 11
click at [108, 521] on icon at bounding box center [110, 525] width 11 height 11
click at [122, 527] on div at bounding box center [128, 525] width 17 height 18
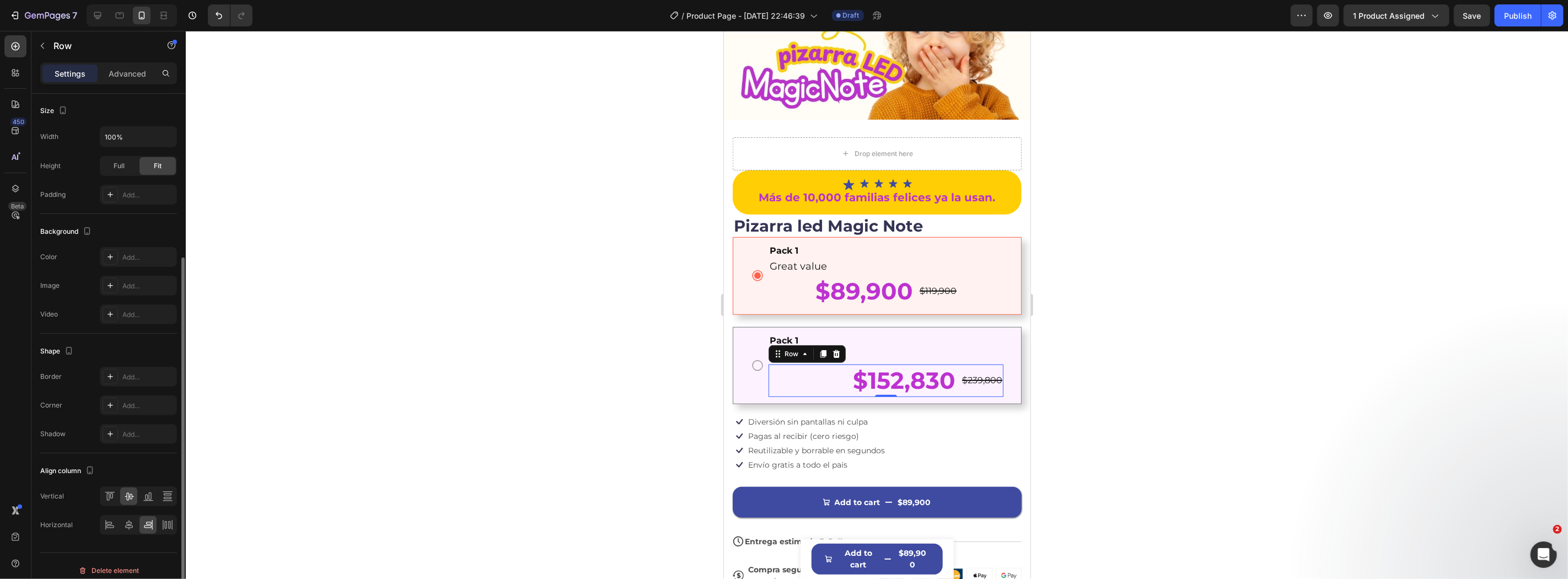
click at [836, 370] on div "$152,830 Product Price Product Price $239,800 Product Price Product Price Row 0" at bounding box center [886, 380] width 235 height 32
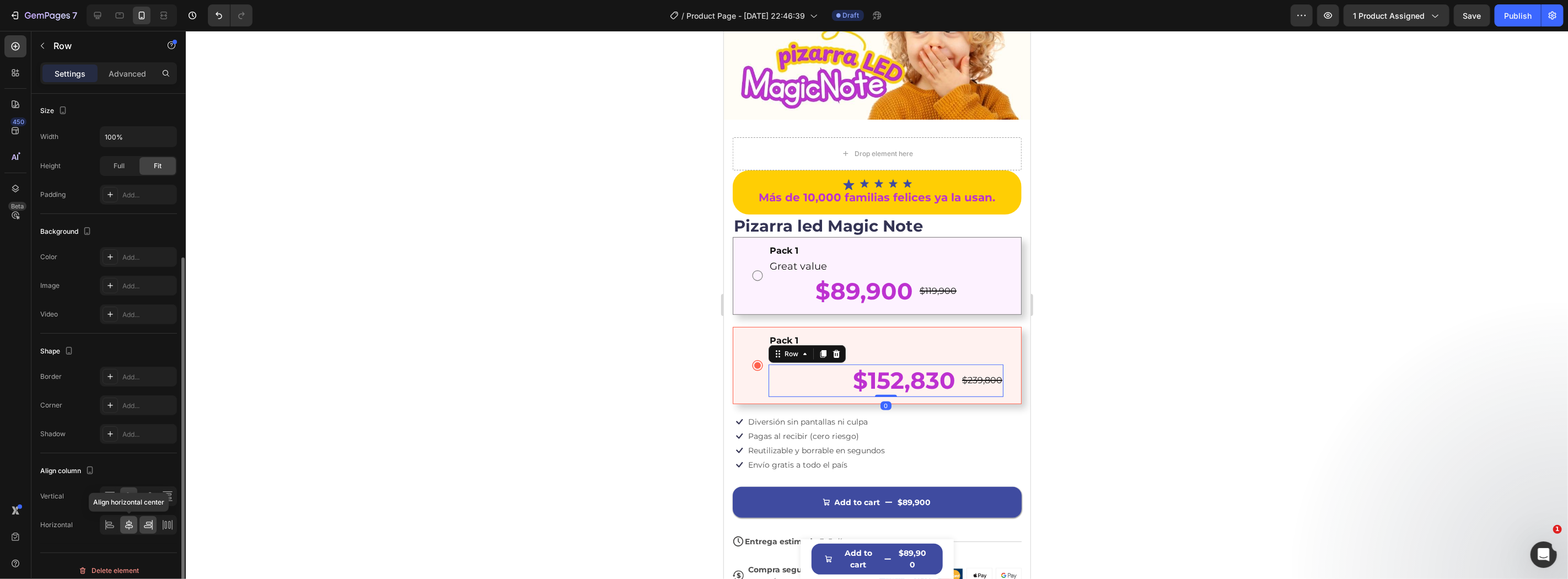
click at [132, 525] on icon at bounding box center [129, 525] width 11 height 11
click at [923, 373] on div "$239,800" at bounding box center [940, 380] width 43 height 14
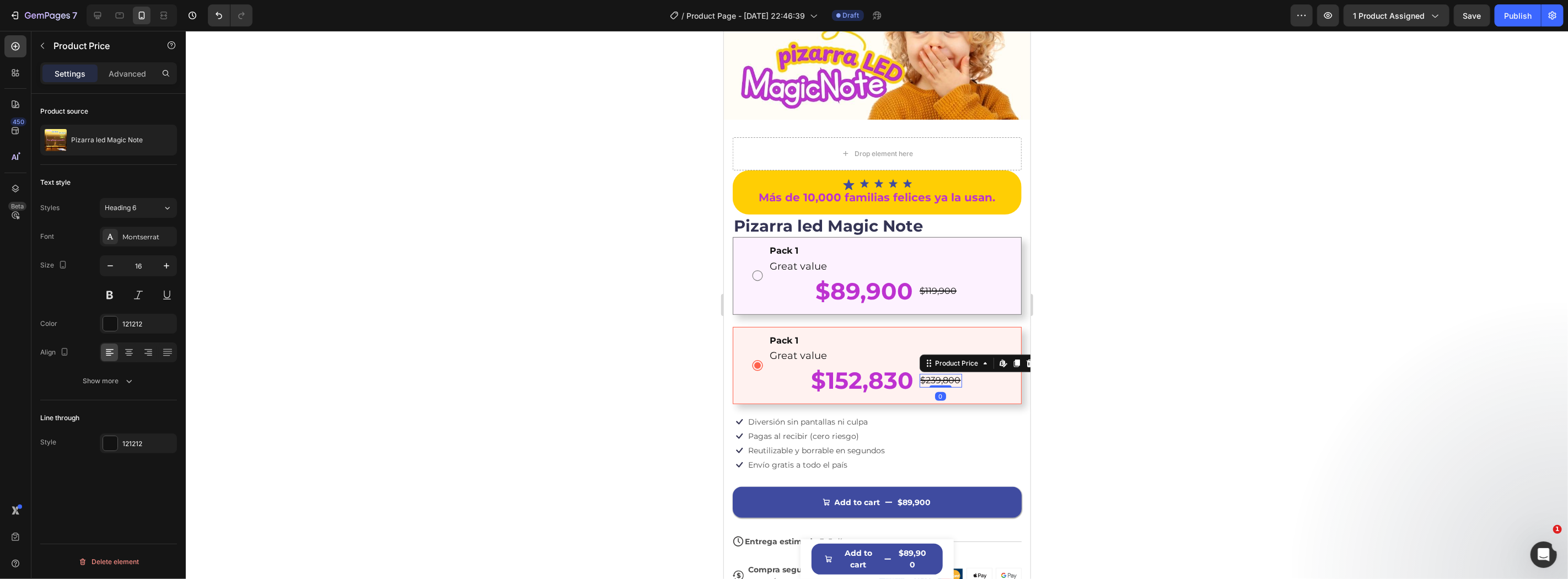
click at [1329, 356] on div at bounding box center [877, 305] width 1382 height 548
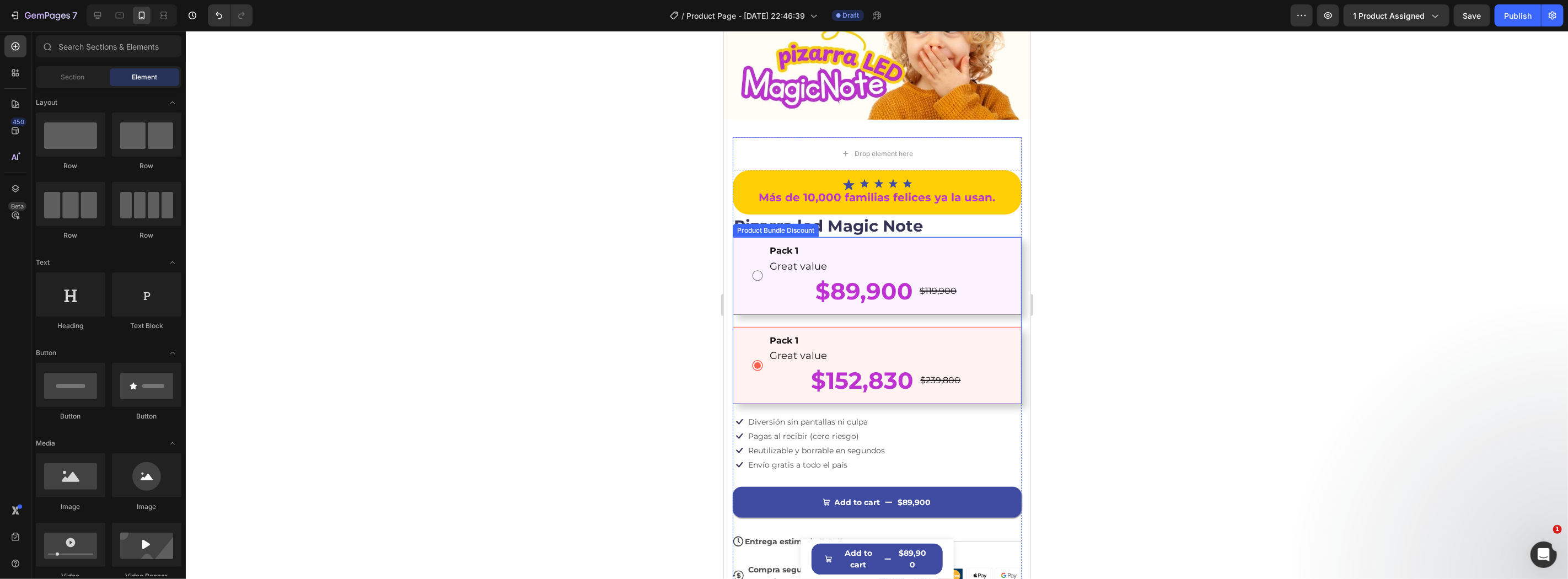
click at [763, 266] on div "Pack 1 Text Block Great value Text Block $89,900 Product Price Product Price $1…" at bounding box center [877, 275] width 253 height 63
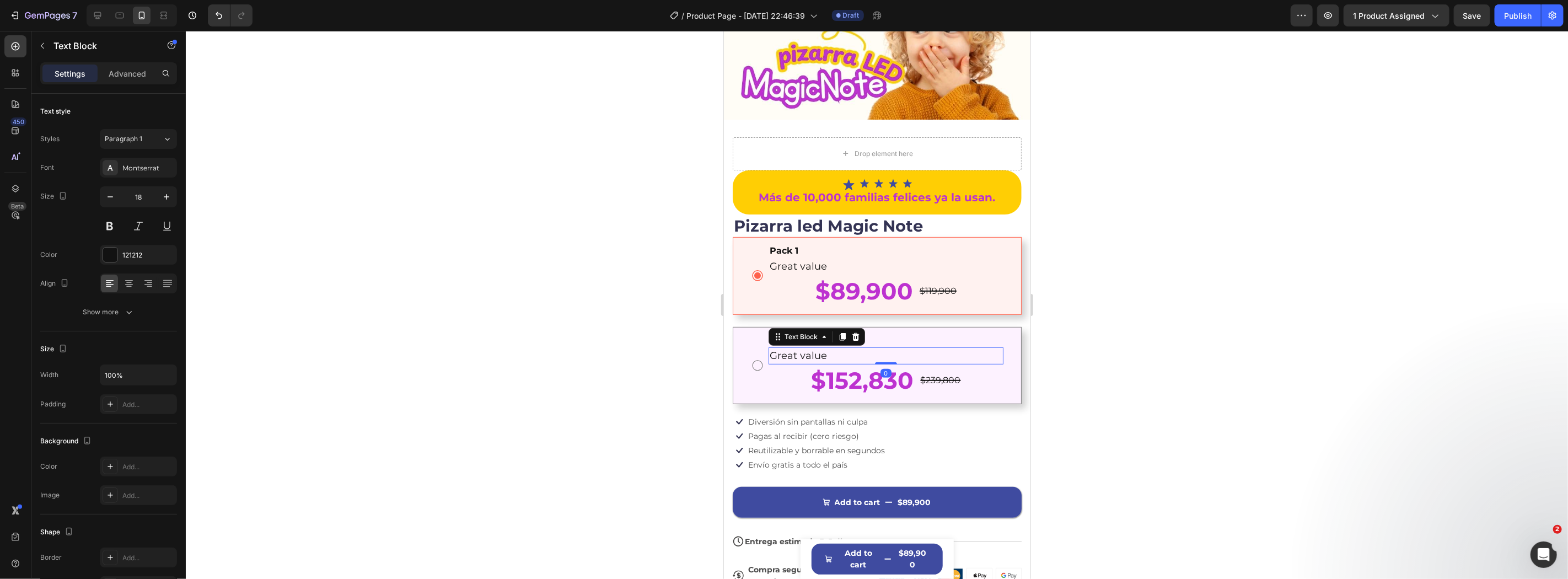
click at [785, 348] on p "Great value" at bounding box center [886, 356] width 233 height 15
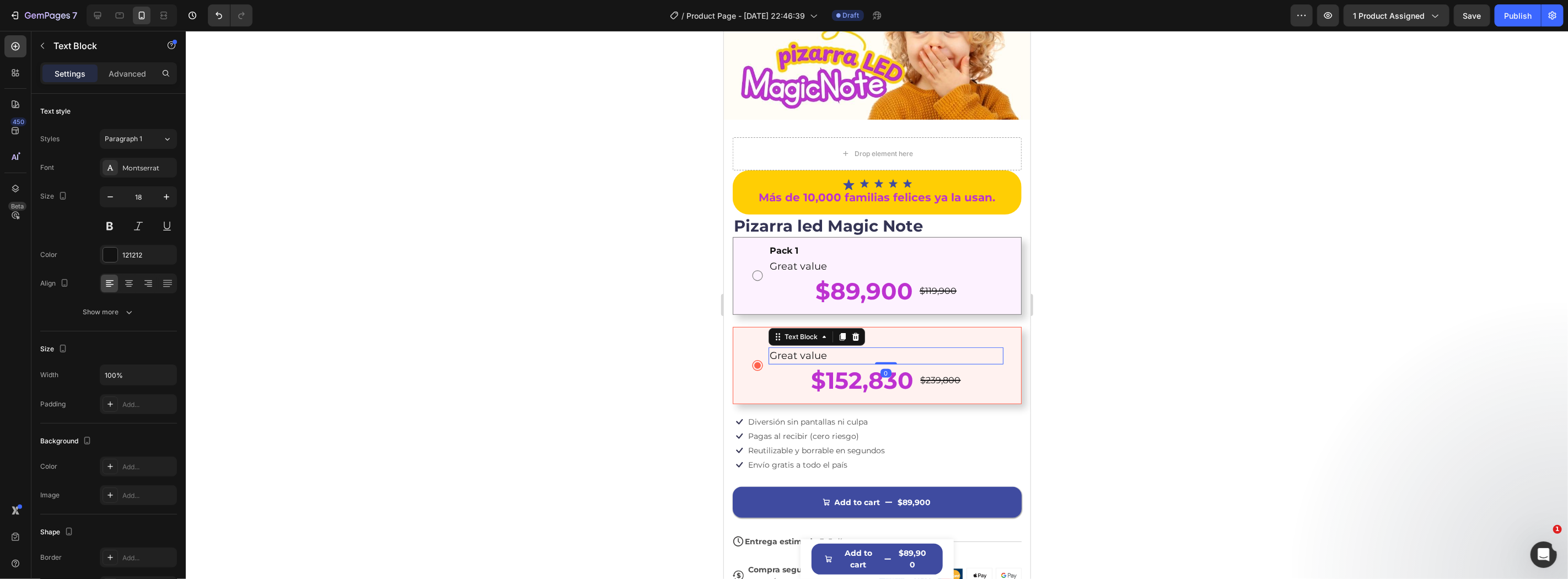
click at [1276, 298] on div at bounding box center [877, 305] width 1382 height 548
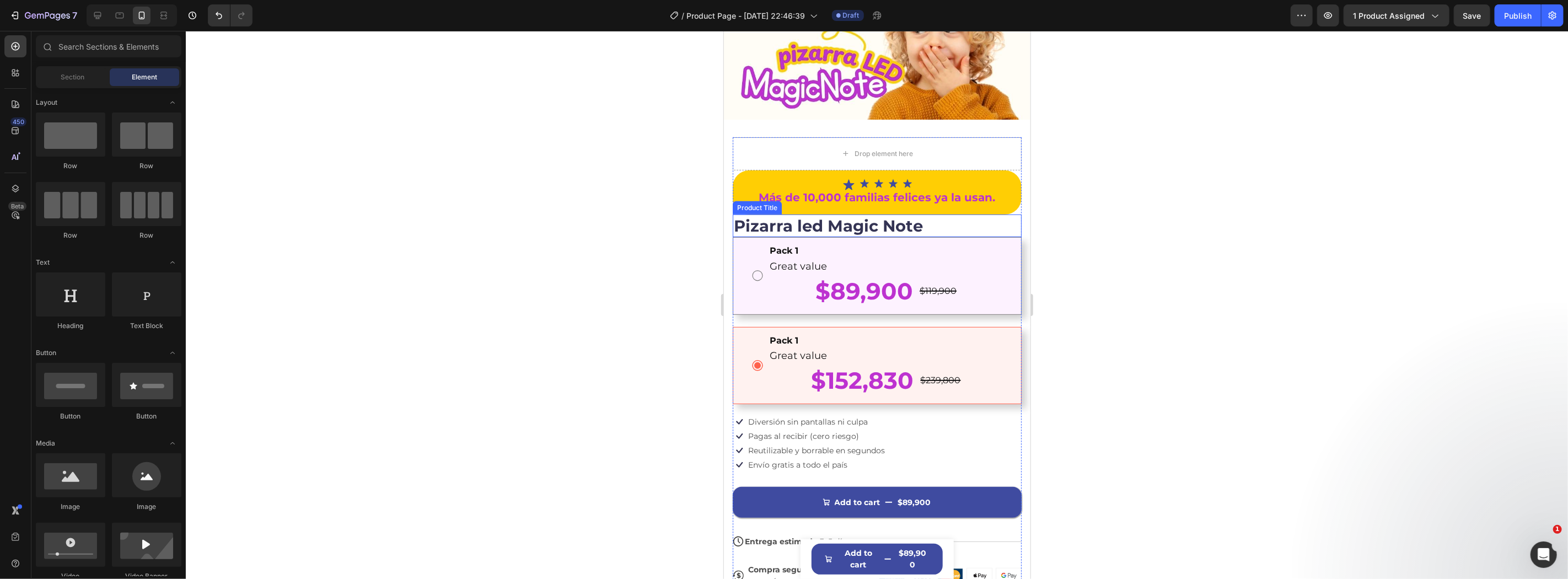
click at [984, 214] on h1 "Pizarra led Magic Note" at bounding box center [877, 225] width 289 height 23
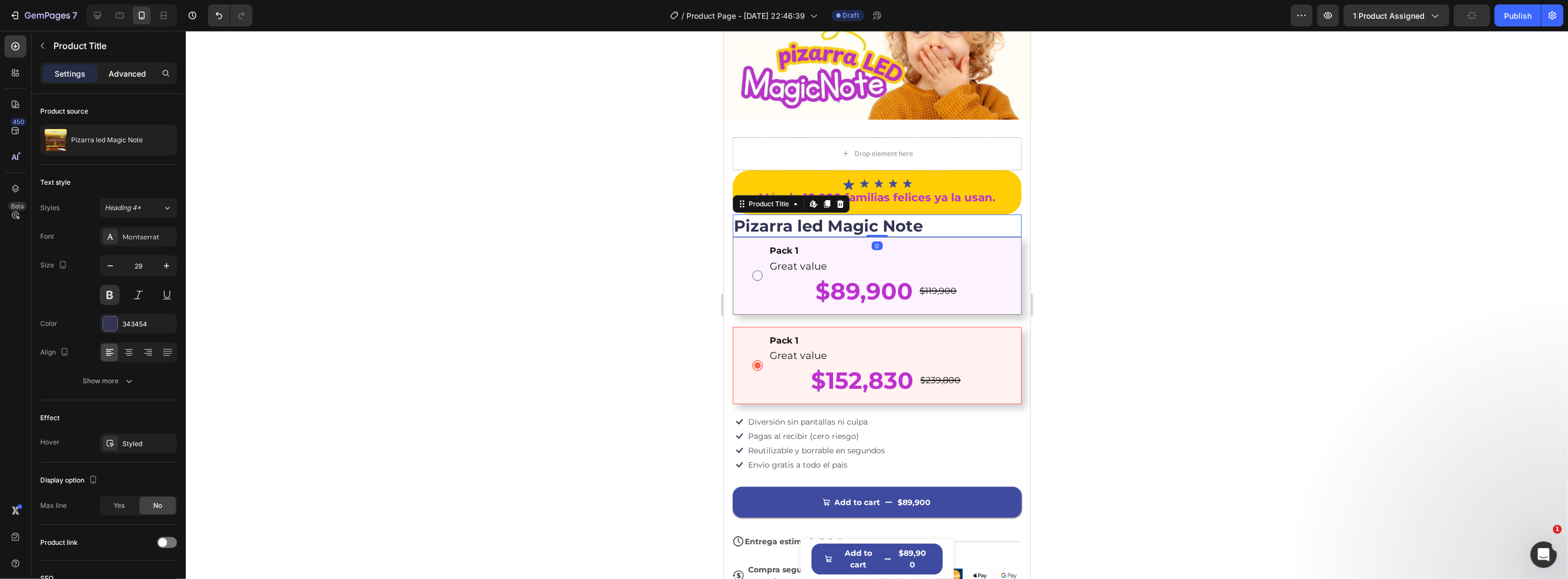
click at [124, 73] on p "Advanced" at bounding box center [127, 73] width 38 height 12
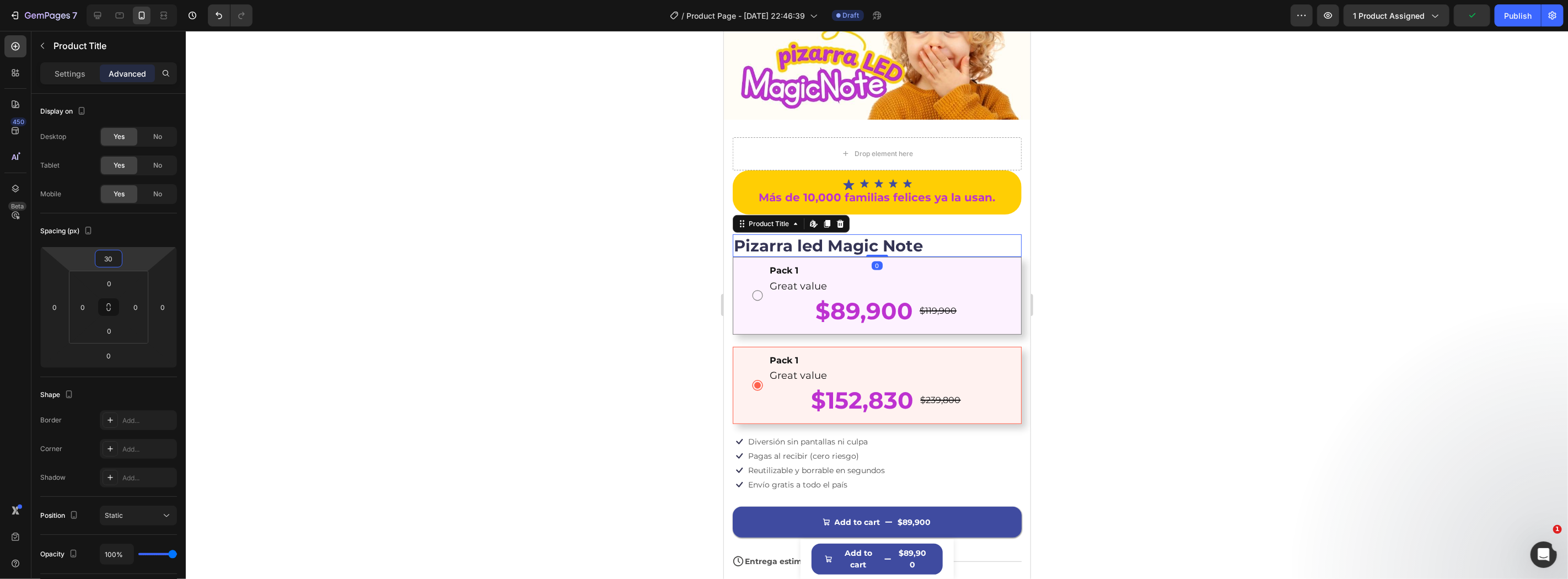
type input "28"
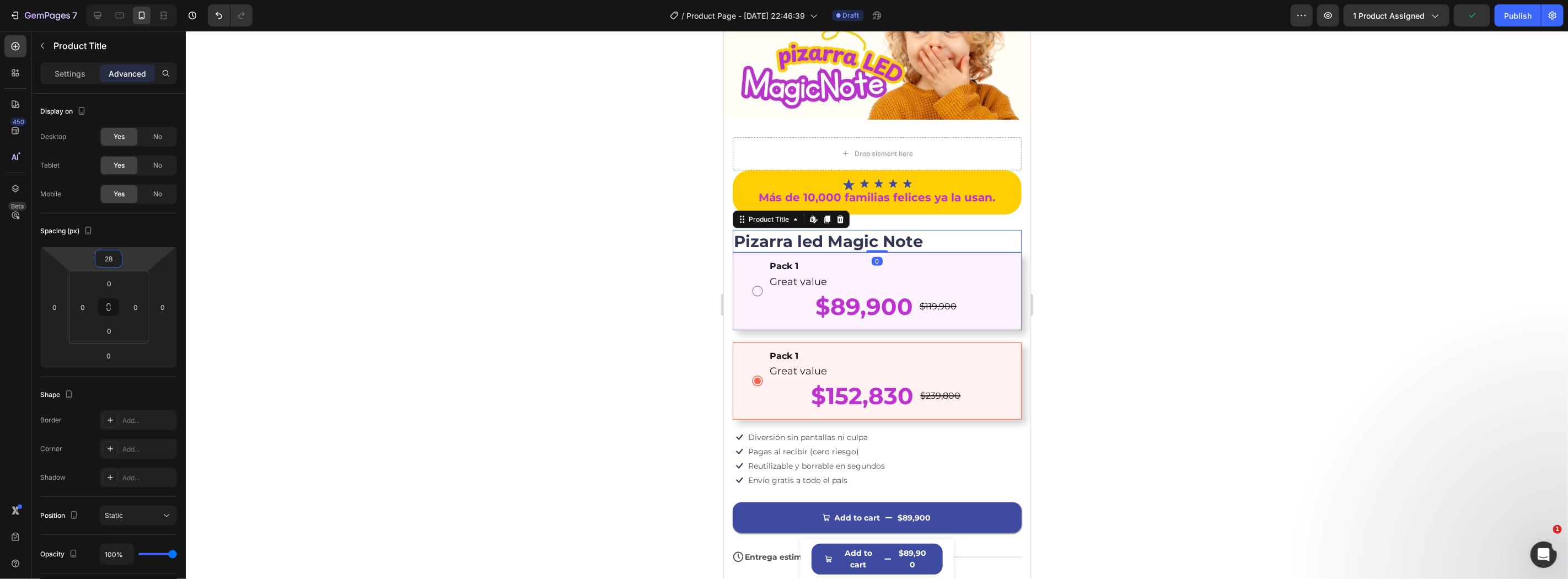
click at [135, 0] on html "7 Version history / Product Page - Sep 26, 22:46:39 Draft Preview 1 product ass…" at bounding box center [784, 0] width 1568 height 0
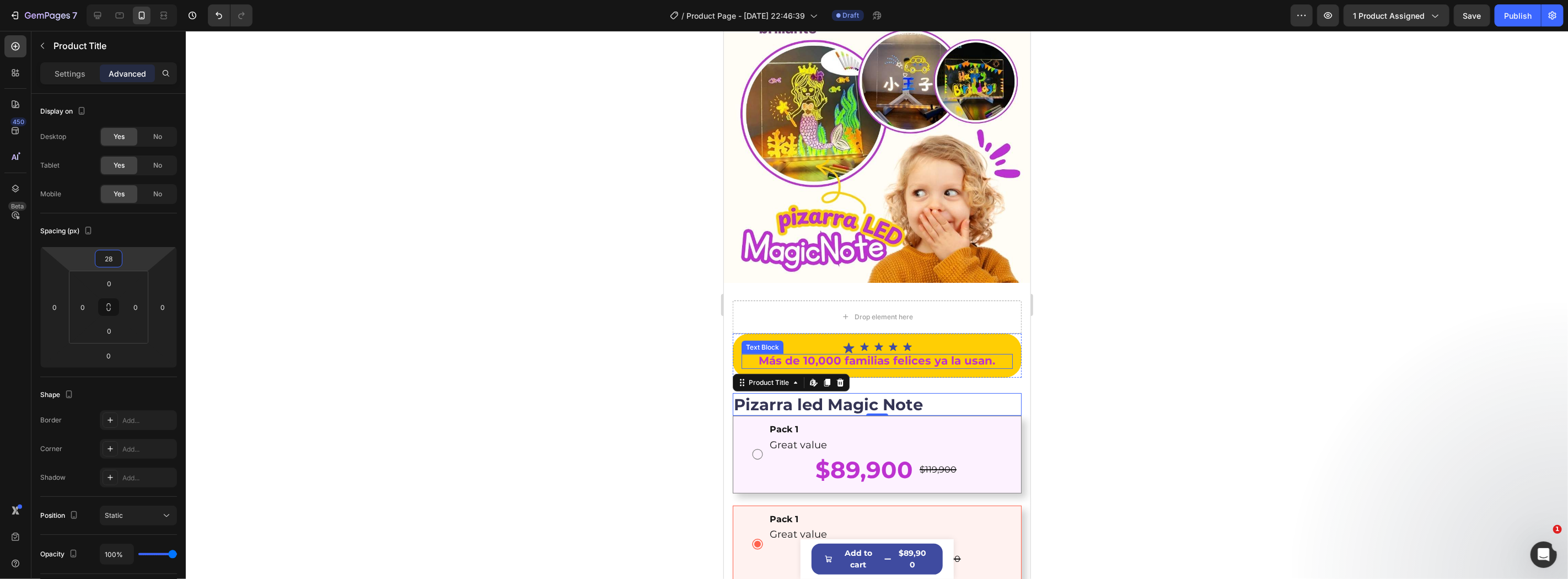
click at [926, 354] on strong "Más de 10,000 familias felices ya la usan." at bounding box center [877, 360] width 237 height 13
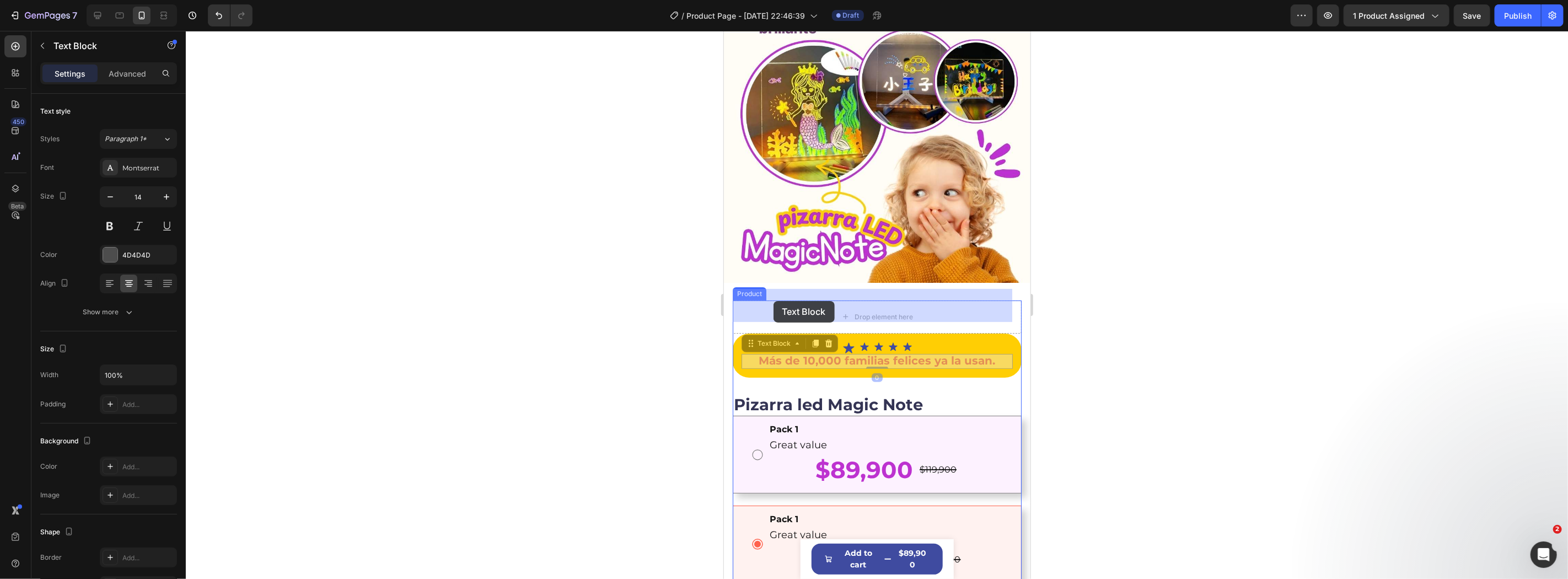
drag, startPoint x: 755, startPoint y: 331, endPoint x: 773, endPoint y: 301, distance: 35.0
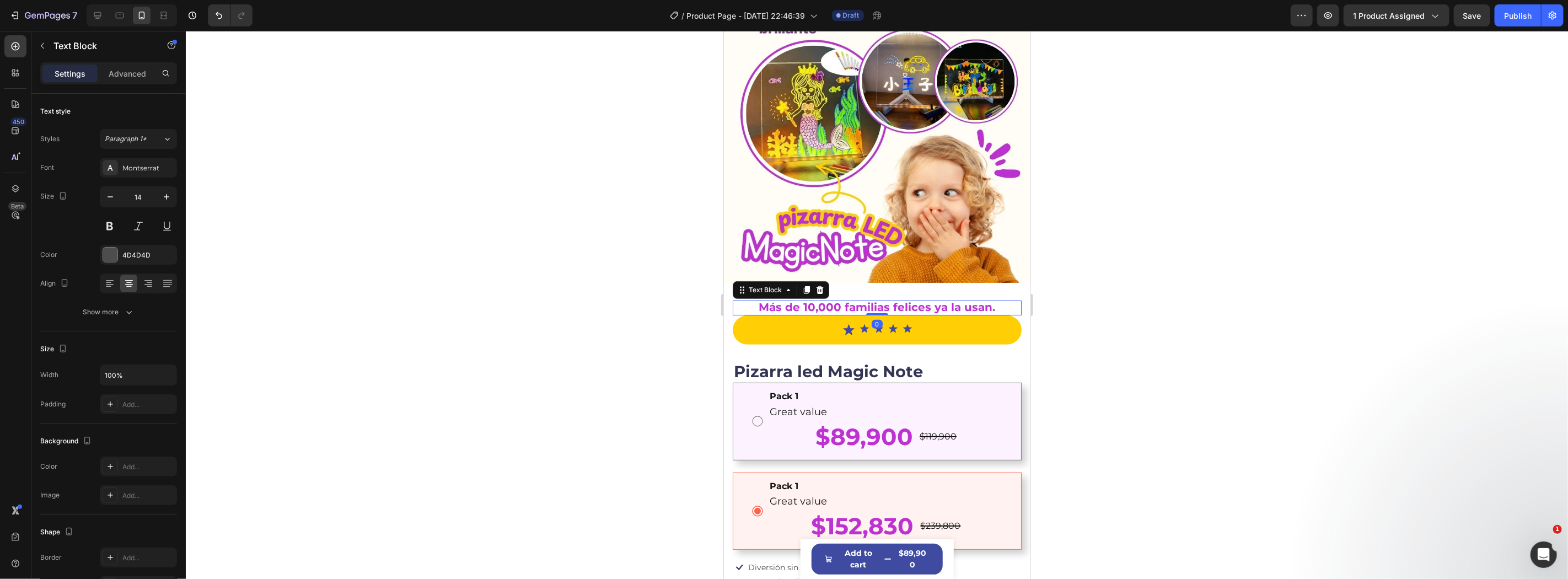
click at [1136, 328] on div at bounding box center [877, 305] width 1382 height 548
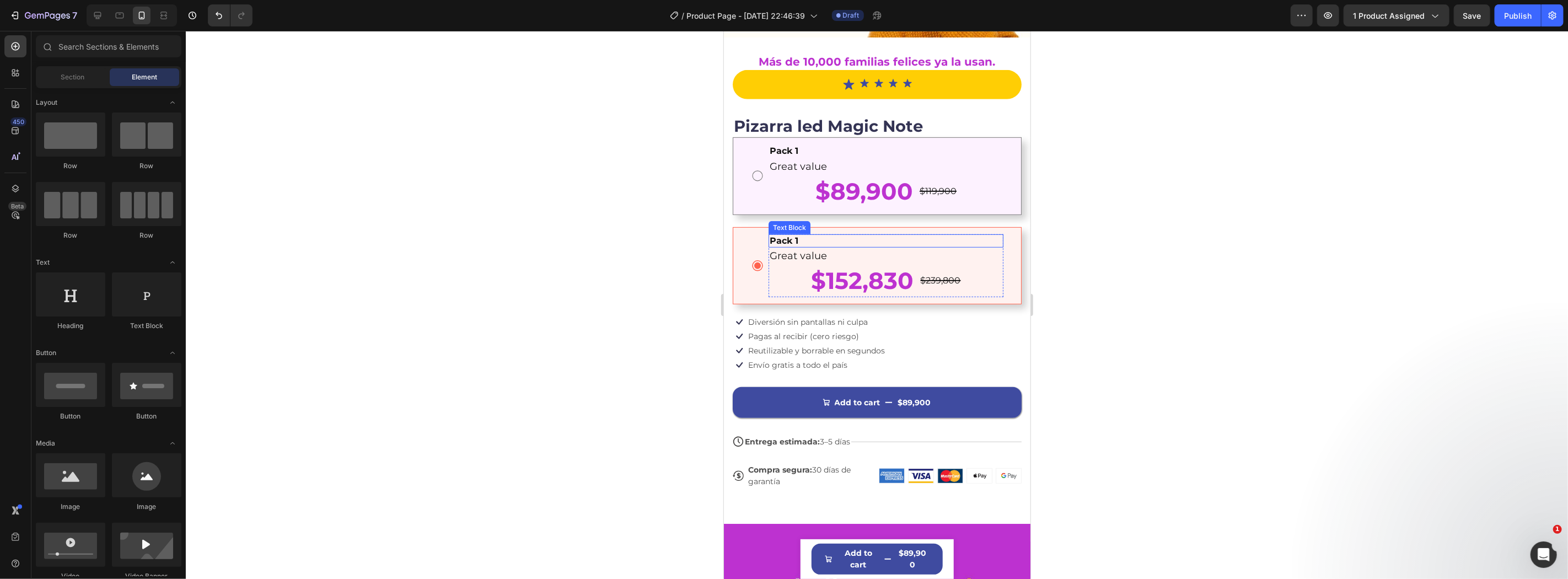
scroll to position [326, 0]
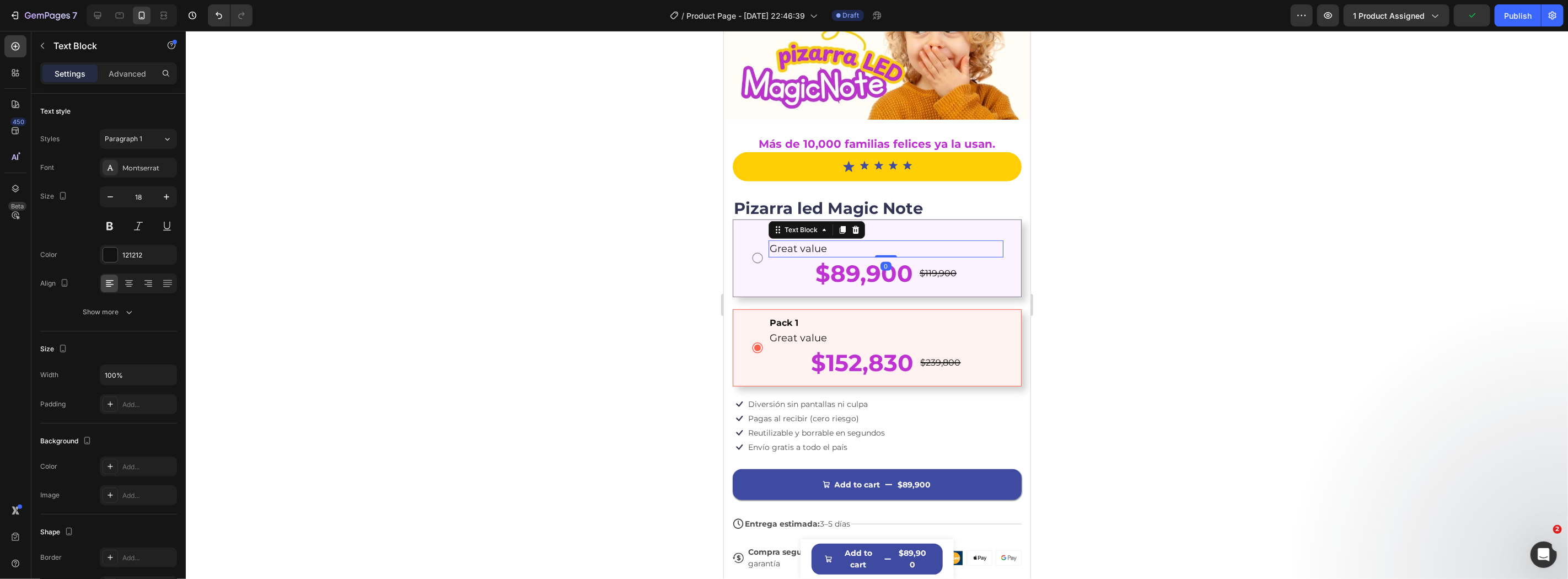
click at [802, 241] on p "Great value" at bounding box center [886, 248] width 233 height 15
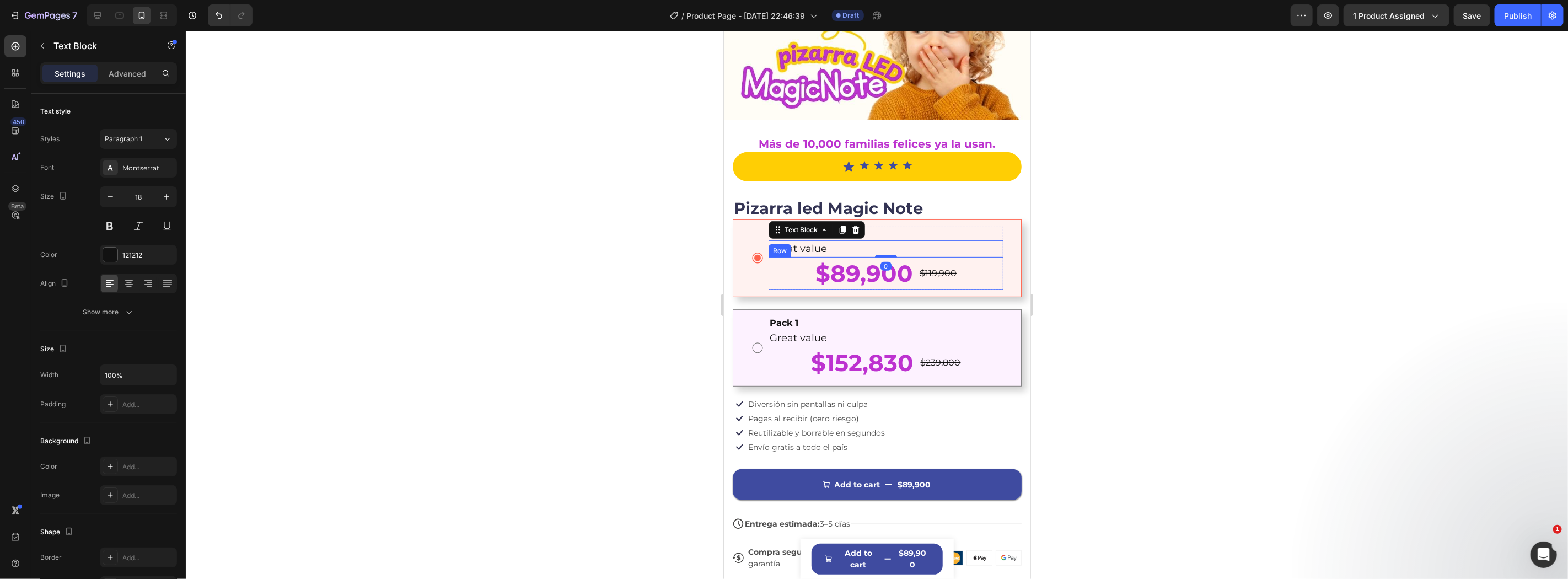
click at [978, 263] on div "$89,900 Product Price Product Price $119,900 Product Price Product Price Row" at bounding box center [886, 273] width 235 height 32
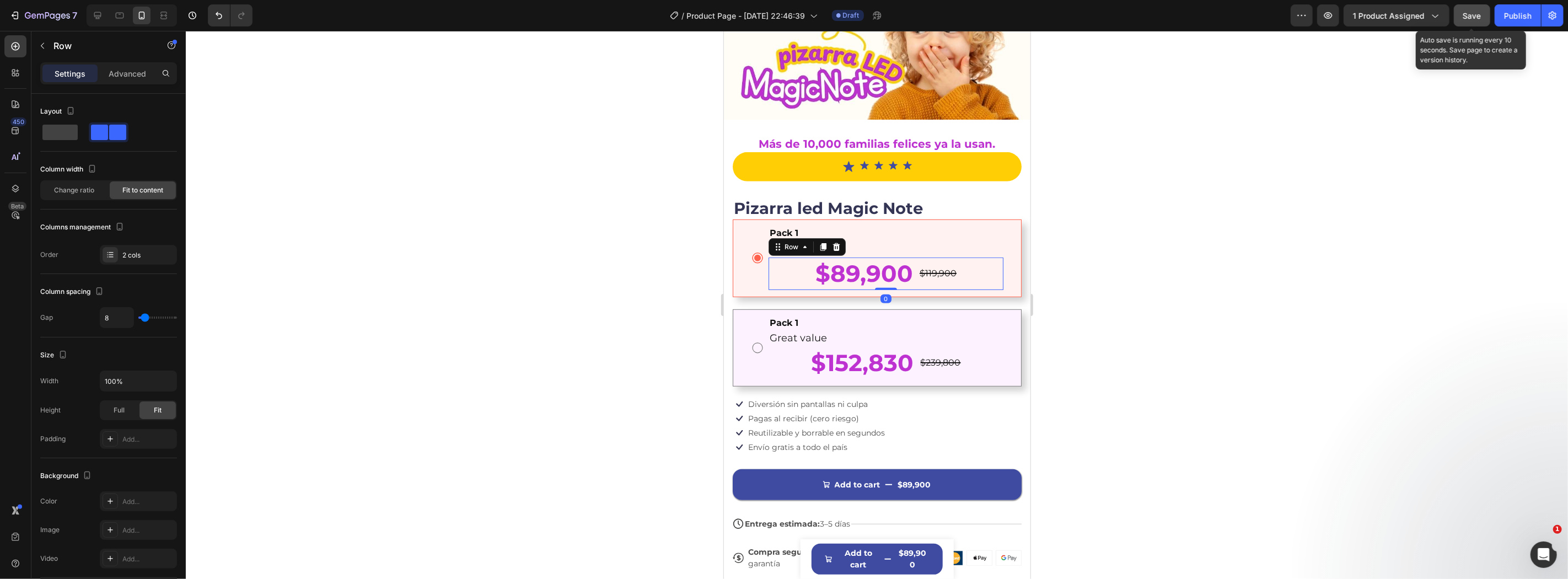
click at [1465, 15] on span "Save" at bounding box center [1472, 15] width 18 height 9
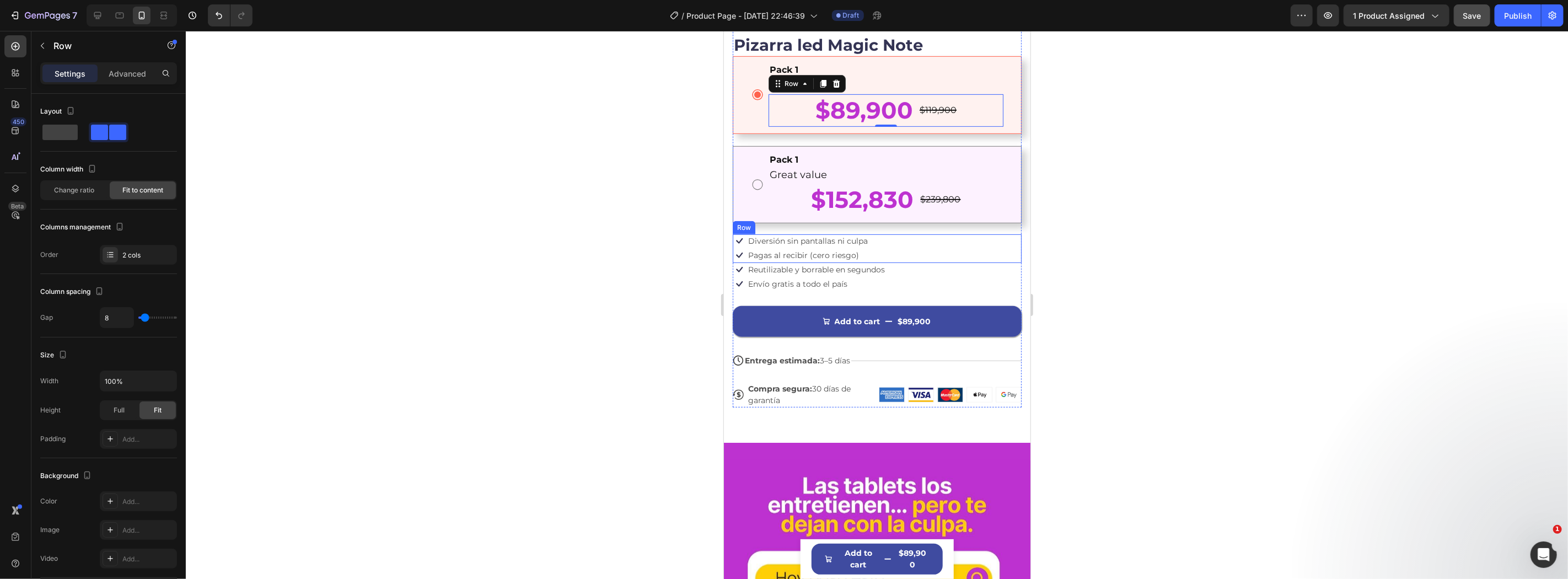
scroll to position [245, 0]
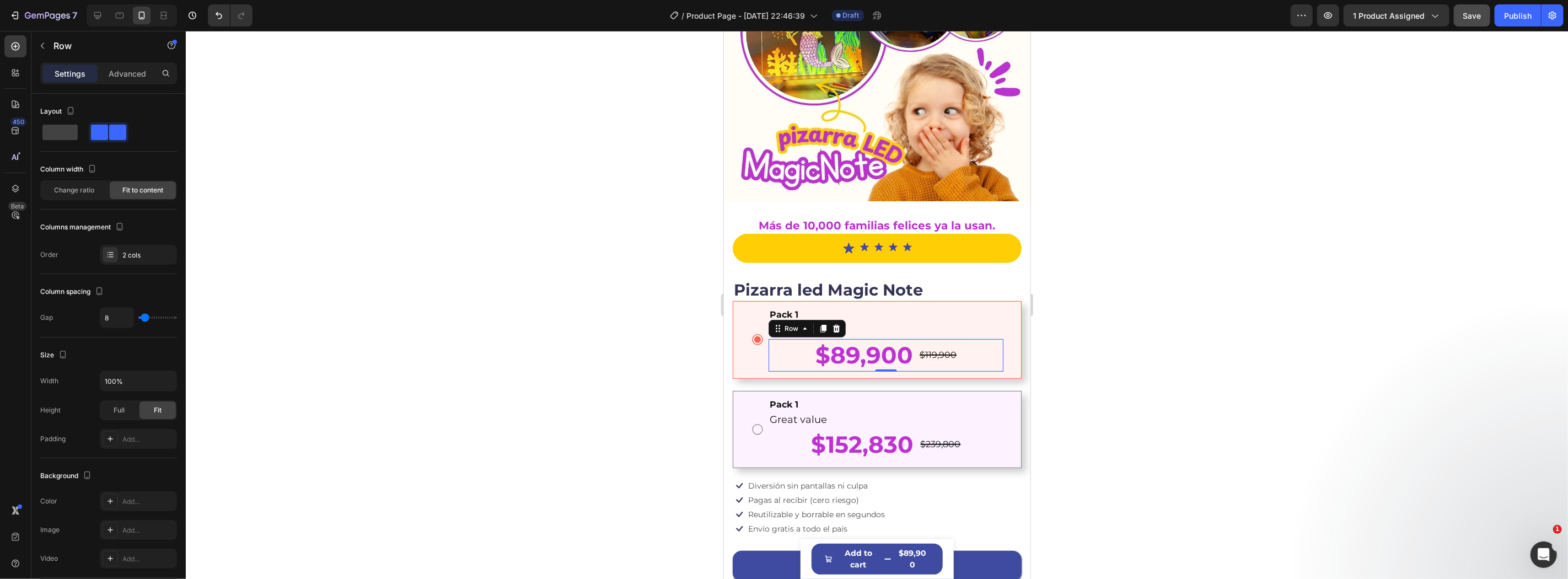
drag, startPoint x: 1105, startPoint y: 411, endPoint x: 1132, endPoint y: 399, distance: 29.5
click at [1103, 411] on div at bounding box center [877, 305] width 1382 height 548
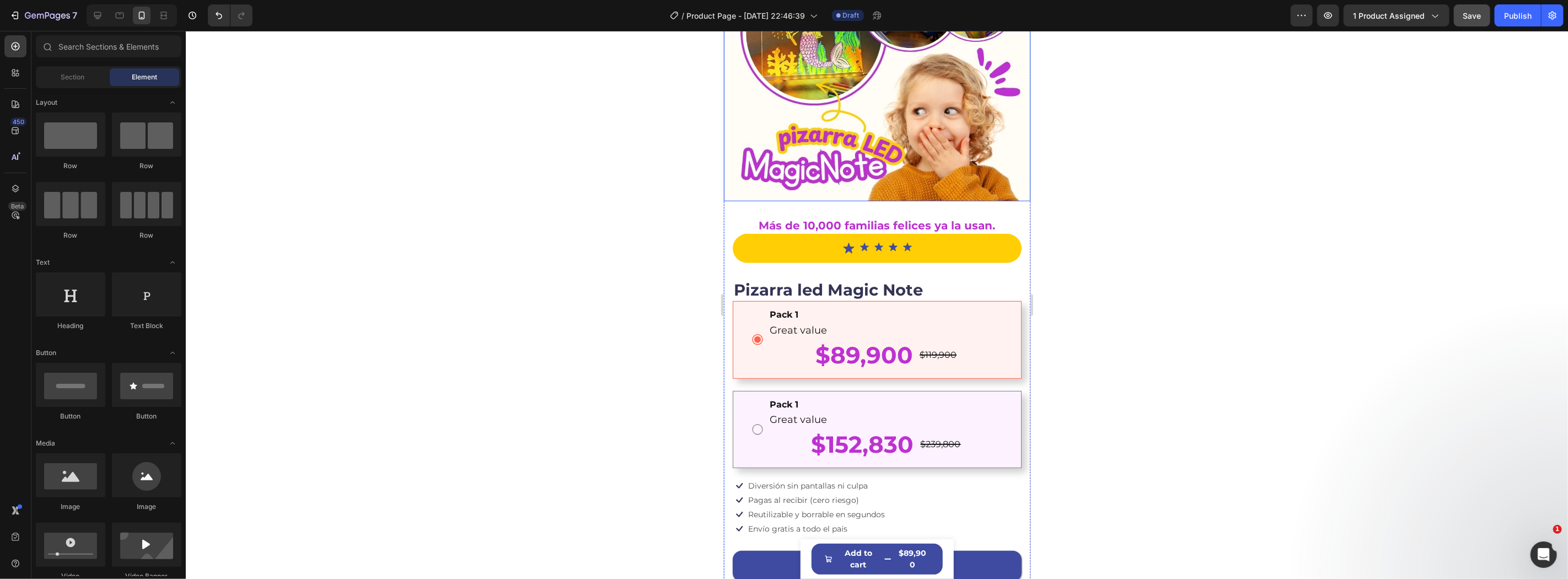
scroll to position [163, 0]
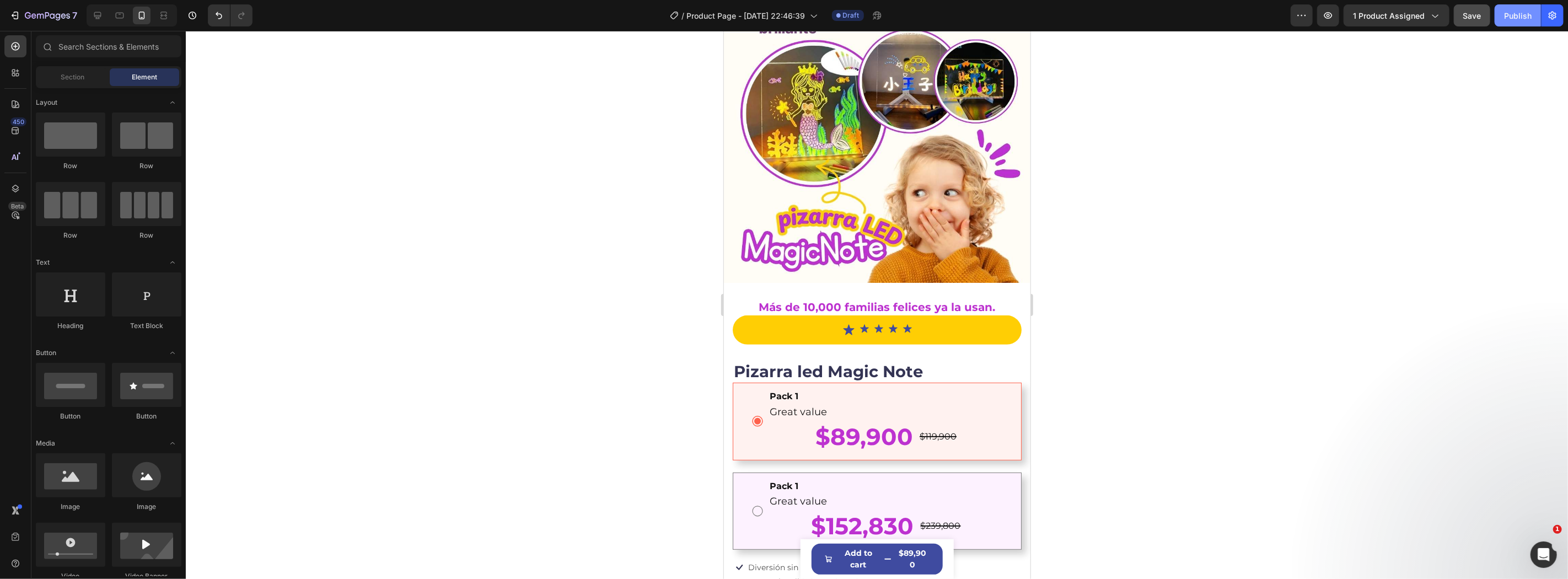
click at [1513, 11] on div "Publish" at bounding box center [1517, 15] width 27 height 12
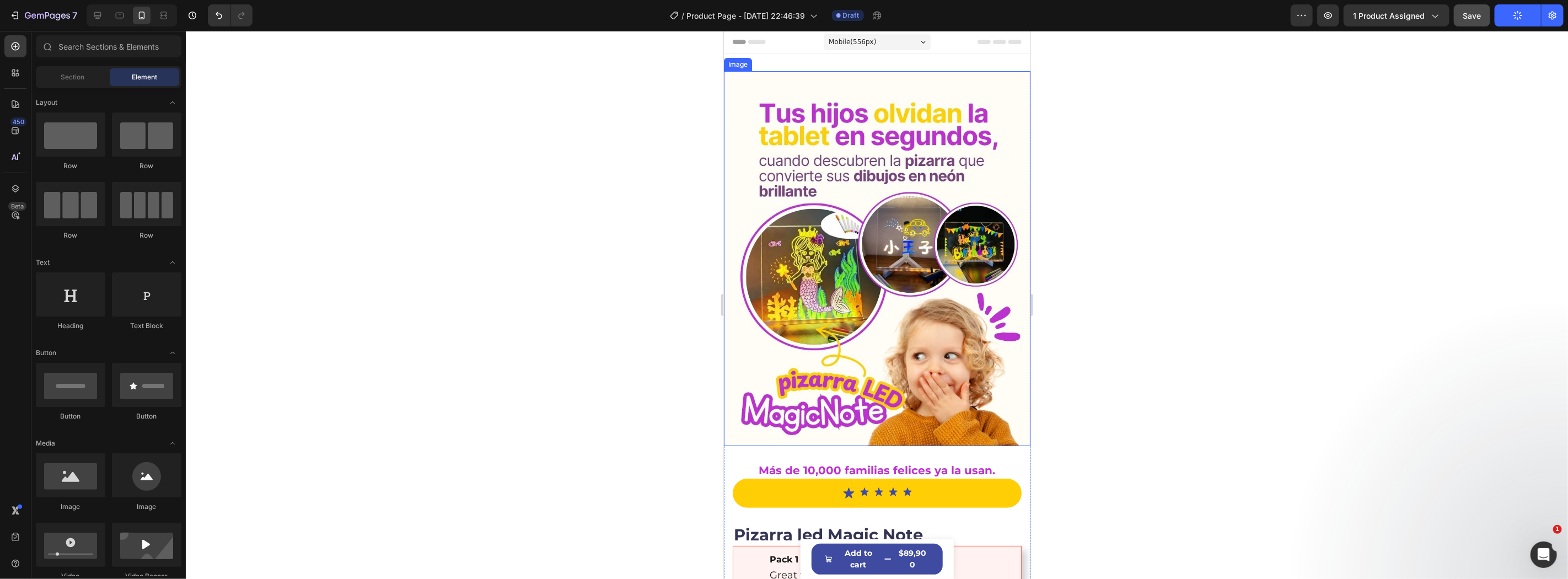
scroll to position [326, 0]
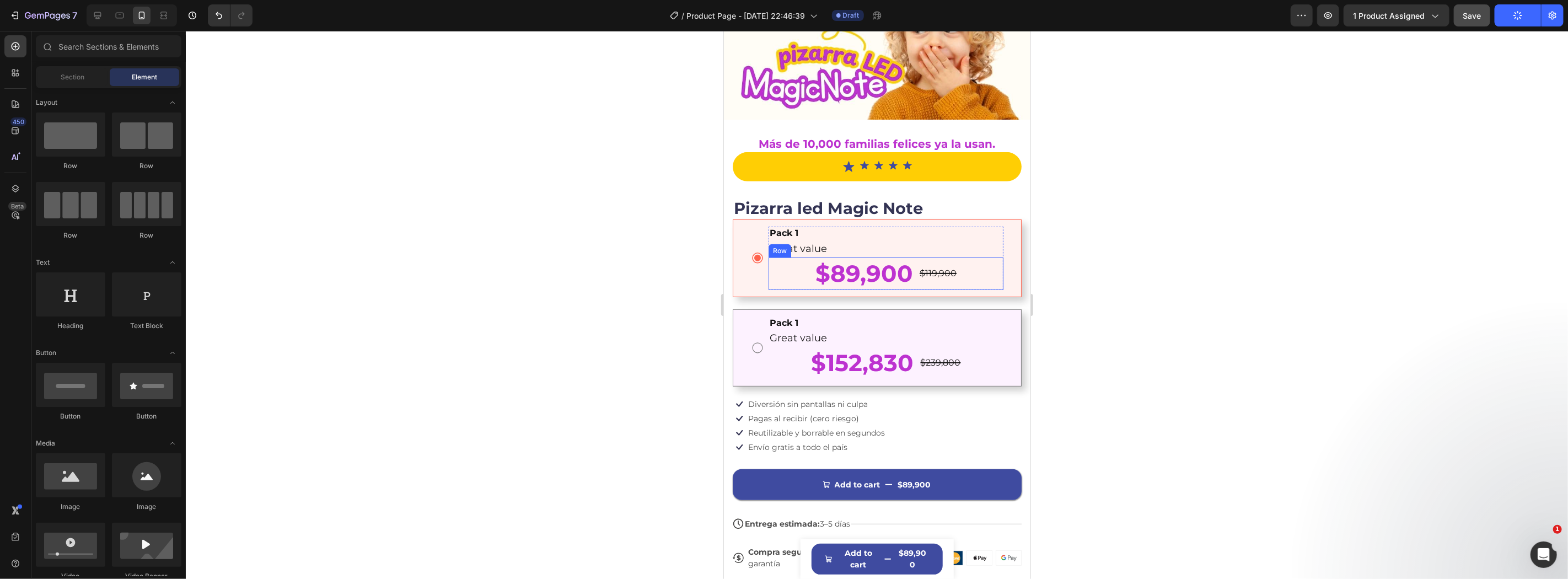
click at [785, 257] on div "$89,900 Product Price Product Price $119,900 Product Price Product Price Row" at bounding box center [886, 273] width 235 height 32
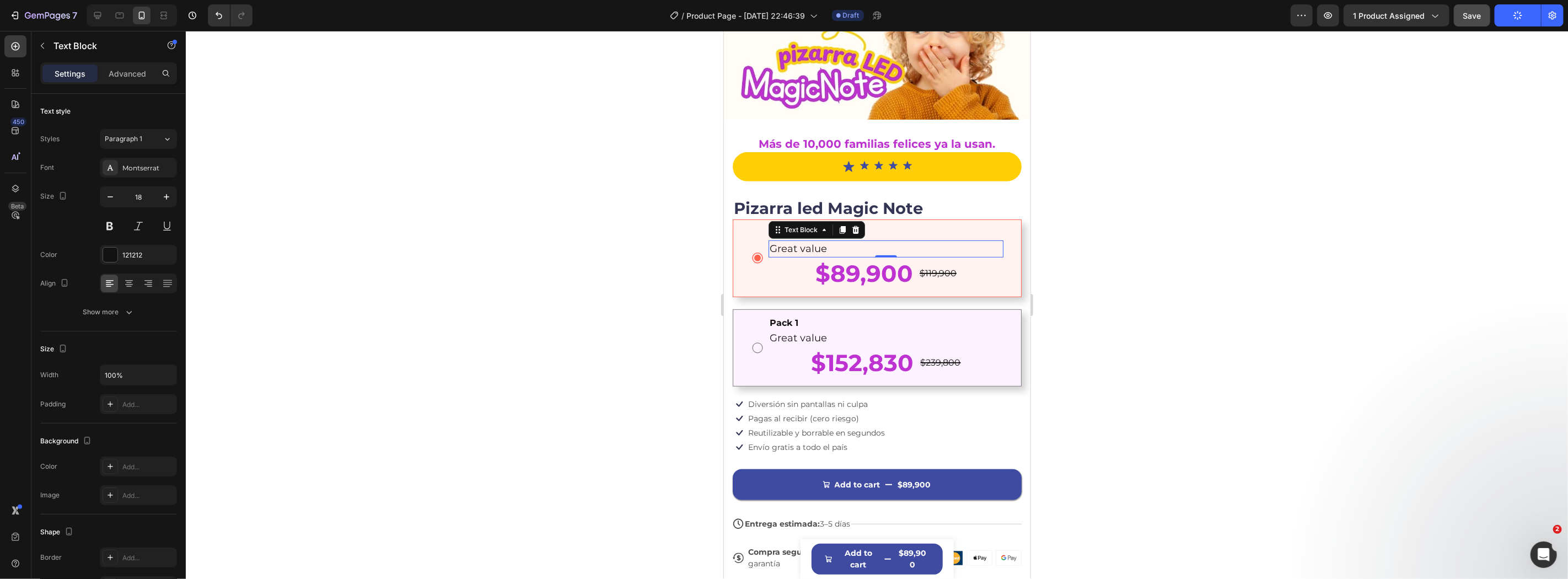
click at [874, 241] on p "Great value" at bounding box center [886, 248] width 233 height 15
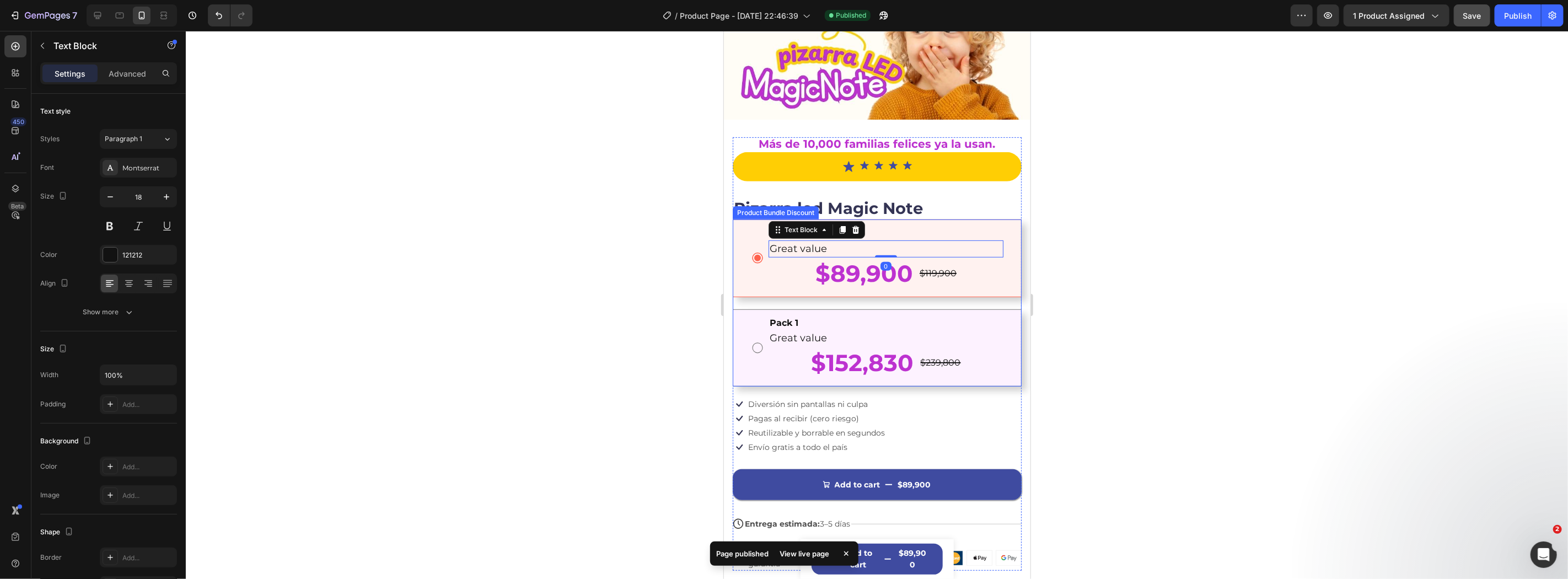
click at [733, 206] on div "Product Bundle Discount" at bounding box center [775, 212] width 86 height 13
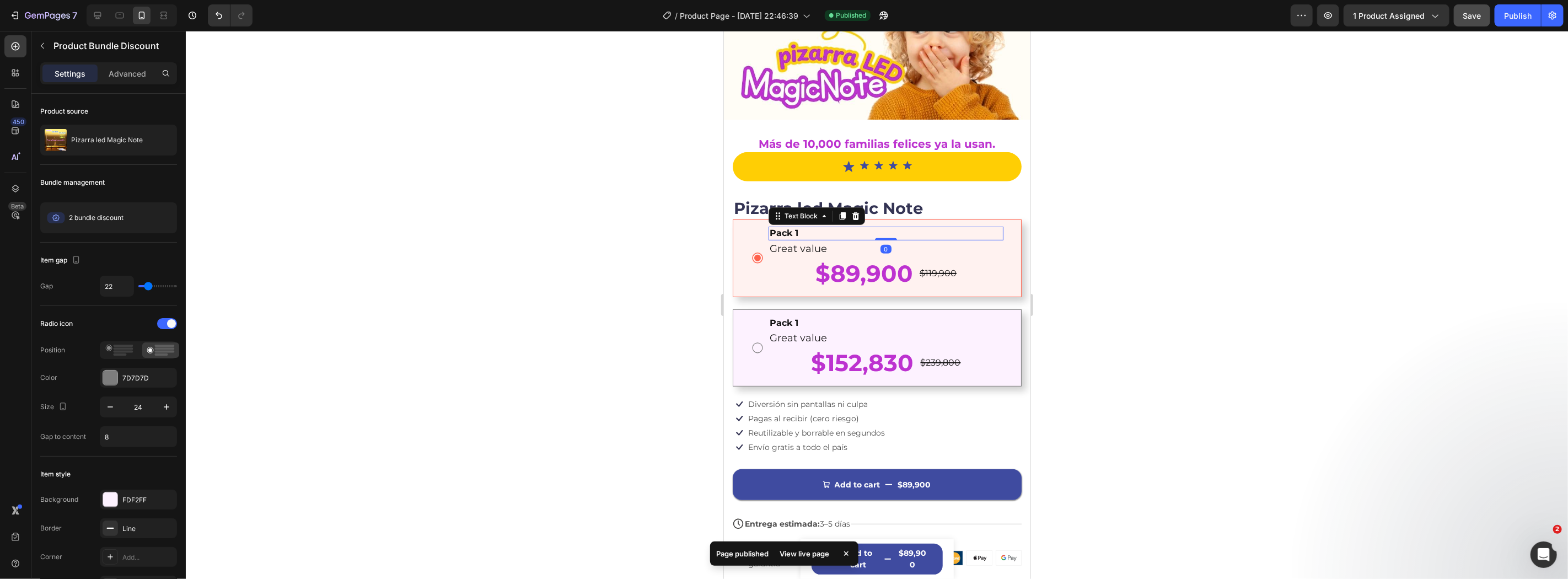
click at [830, 226] on div "Pack 1" at bounding box center [886, 233] width 235 height 14
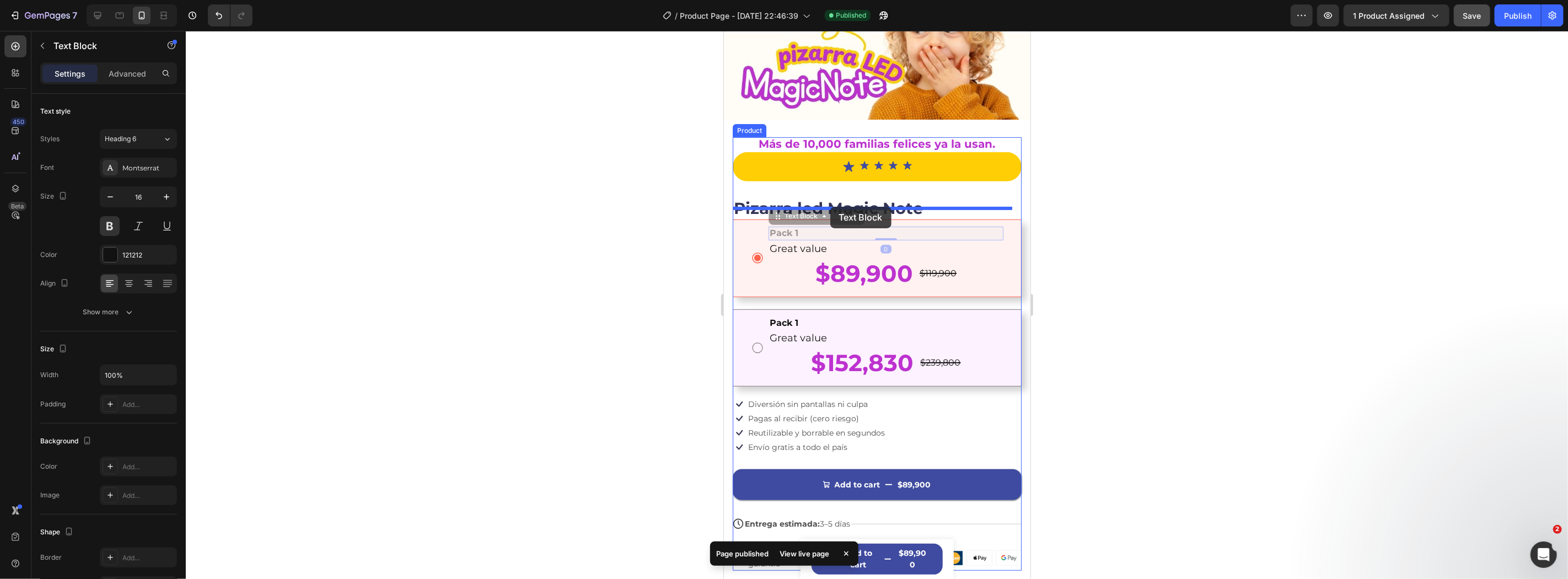
drag, startPoint x: 804, startPoint y: 204, endPoint x: 816, endPoint y: 208, distance: 12.6
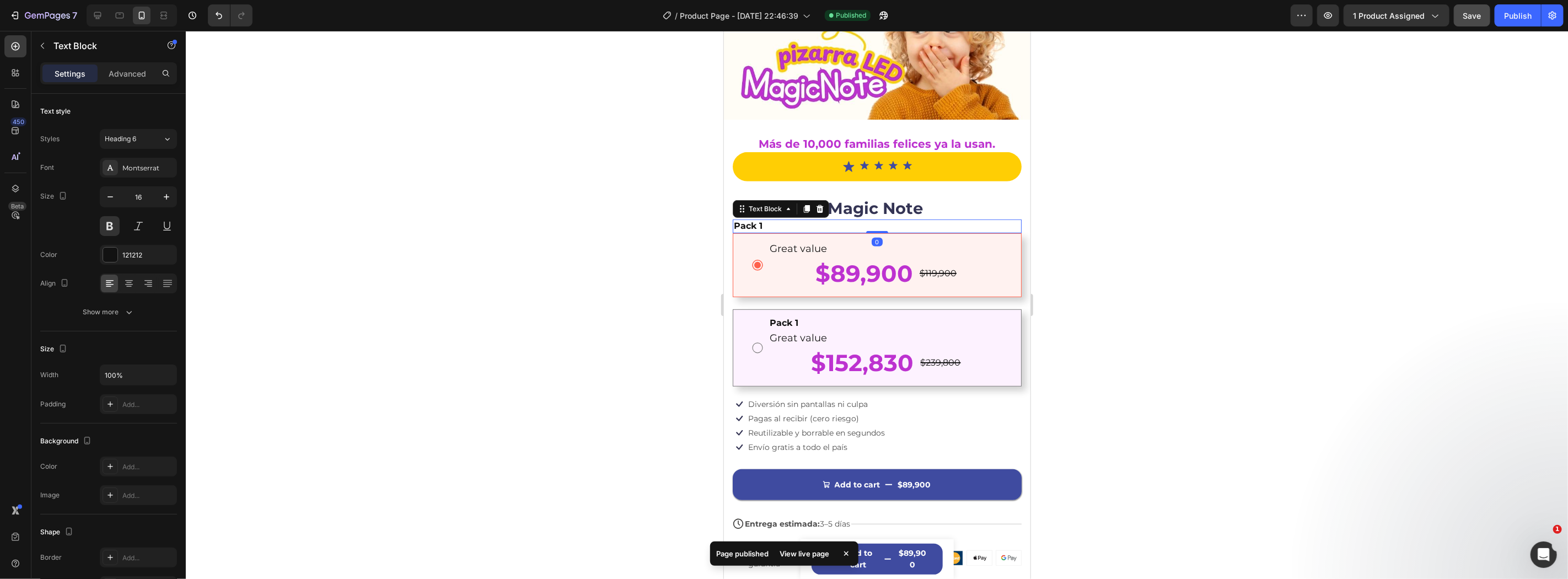
click at [1200, 235] on div at bounding box center [877, 305] width 1382 height 548
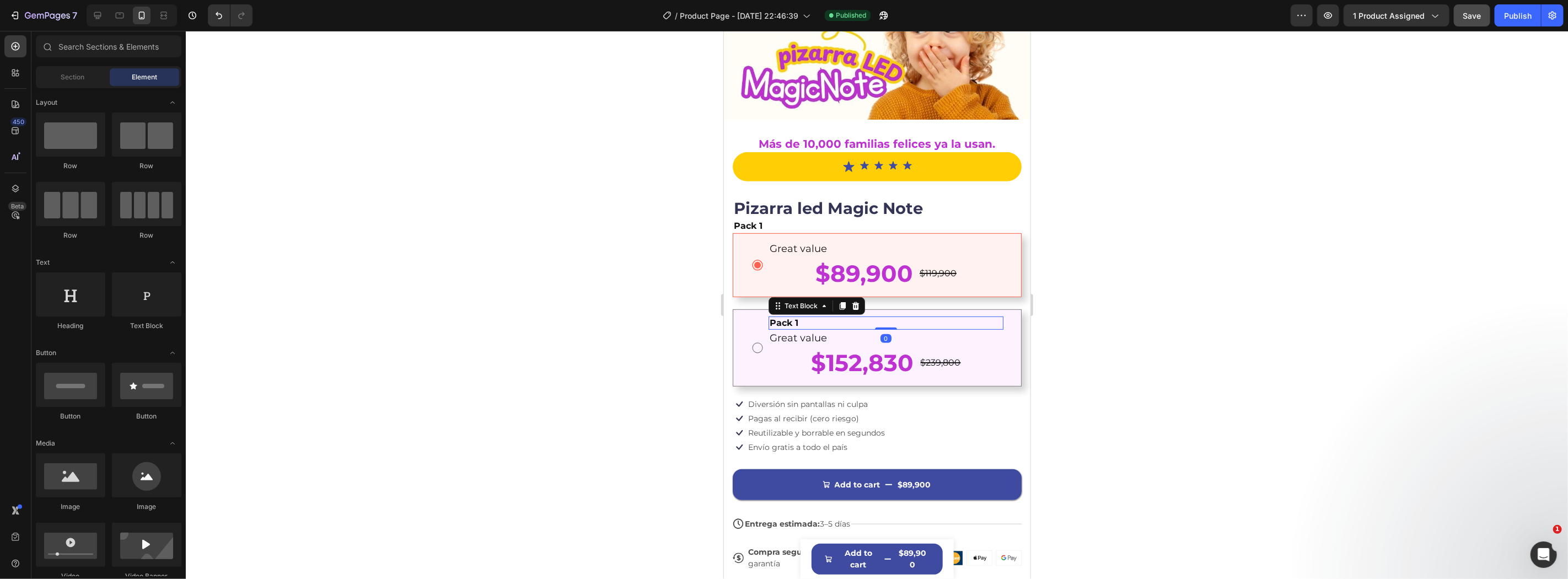
click at [835, 316] on div "Pack 1" at bounding box center [886, 323] width 235 height 14
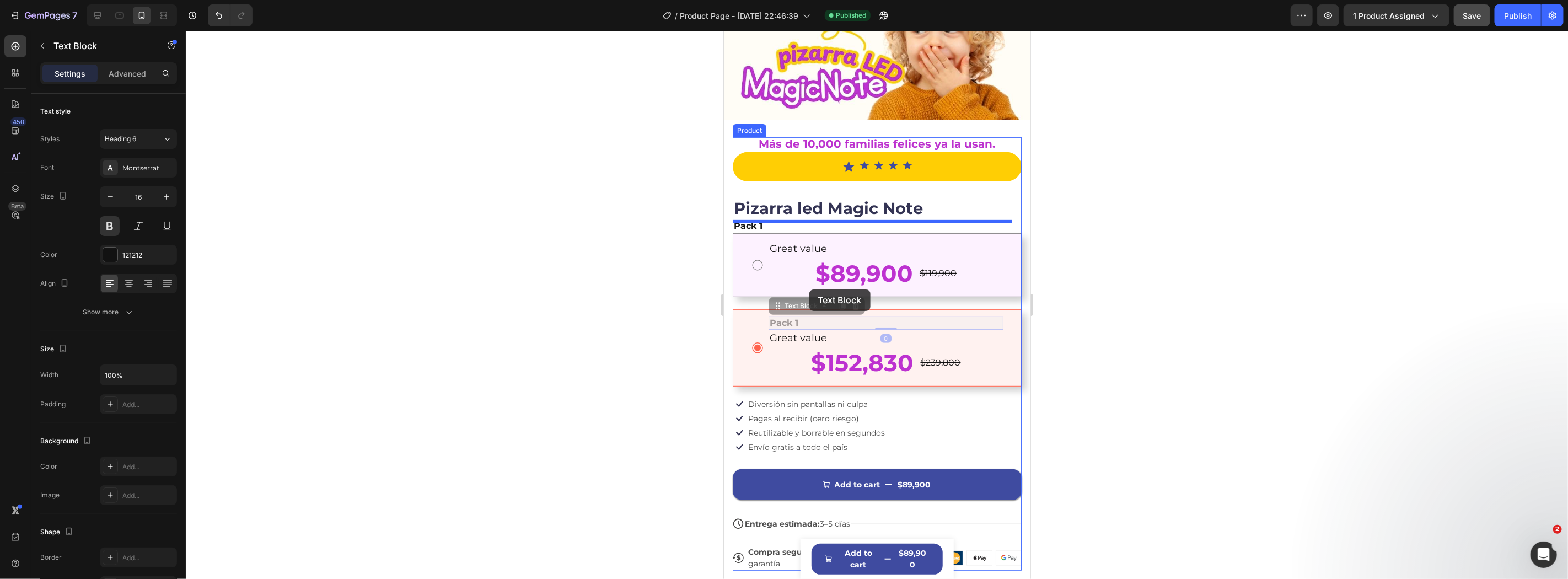
drag, startPoint x: 785, startPoint y: 294, endPoint x: 809, endPoint y: 289, distance: 24.5
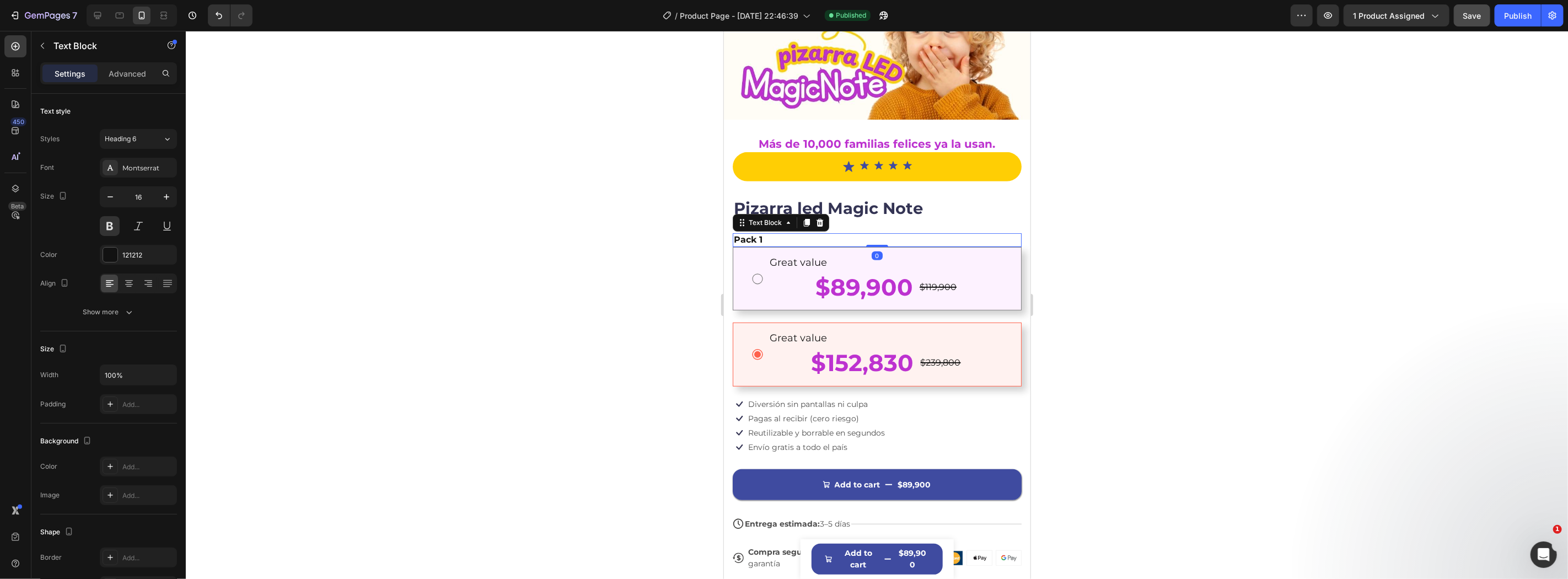
click at [1269, 267] on div at bounding box center [877, 305] width 1382 height 548
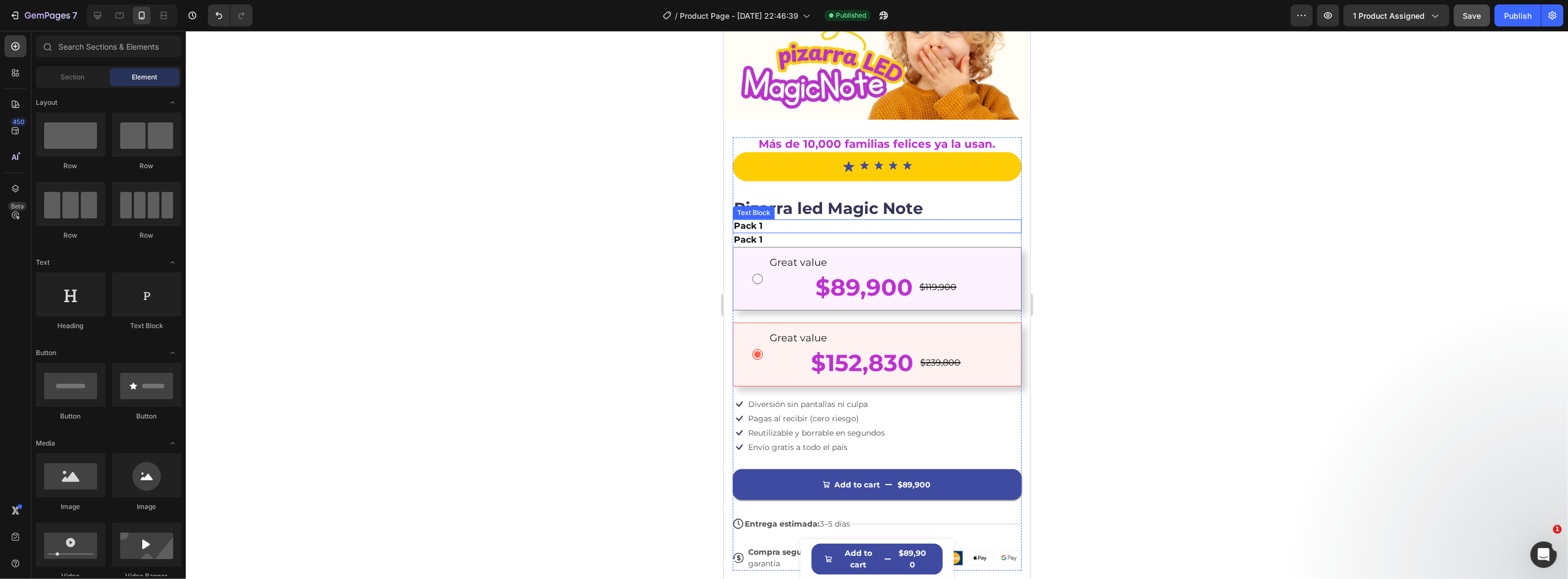
click at [810, 219] on div "Pack 1" at bounding box center [877, 226] width 289 height 14
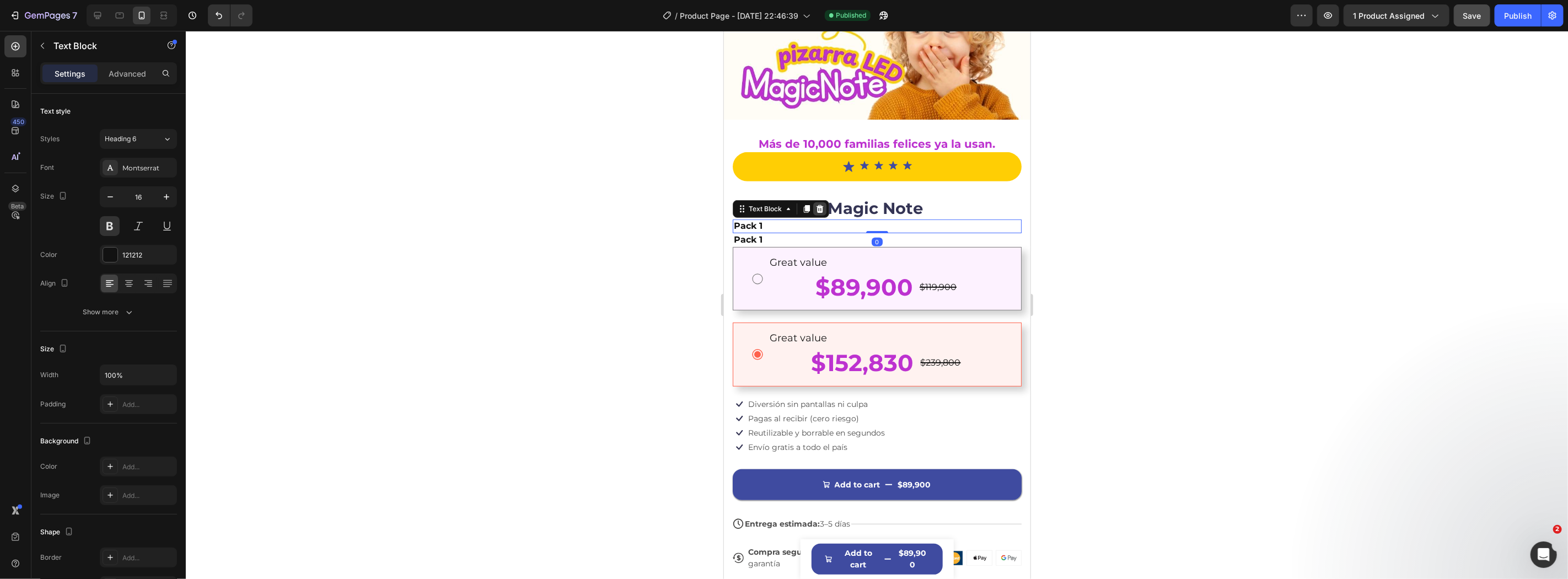
click at [822, 204] on icon at bounding box center [819, 208] width 9 height 9
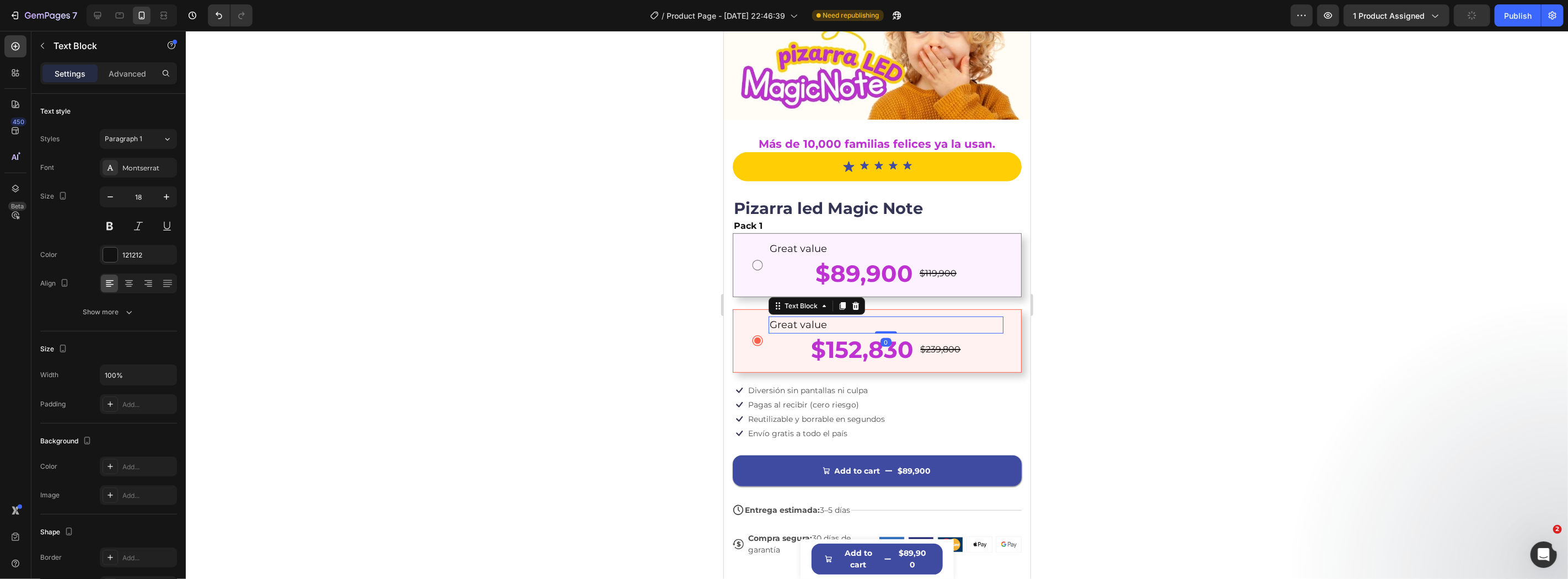
click at [796, 317] on p "Great value" at bounding box center [886, 325] width 233 height 15
click at [1228, 321] on div at bounding box center [877, 305] width 1382 height 548
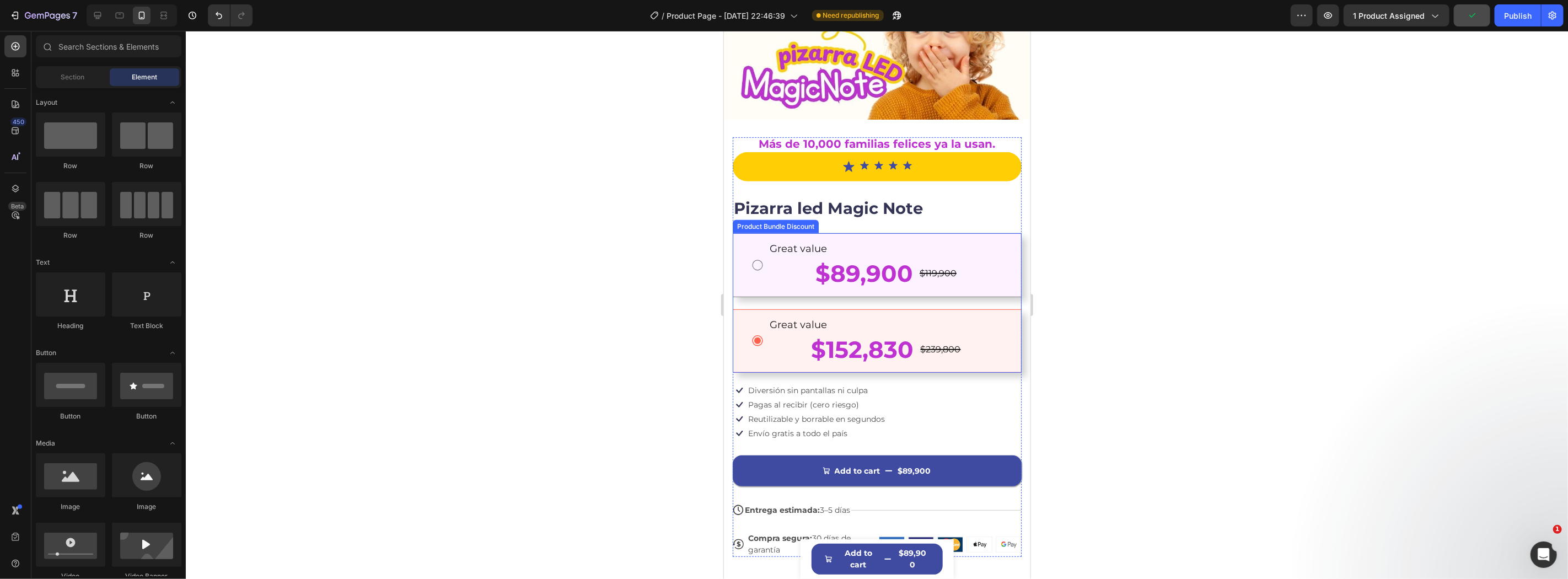
drag, startPoint x: 1381, startPoint y: 259, endPoint x: 780, endPoint y: 254, distance: 601.0
click at [757, 242] on div "Great value Text Block $89,900 Product Price Product Price $119,900 Product Pri…" at bounding box center [877, 265] width 253 height 50
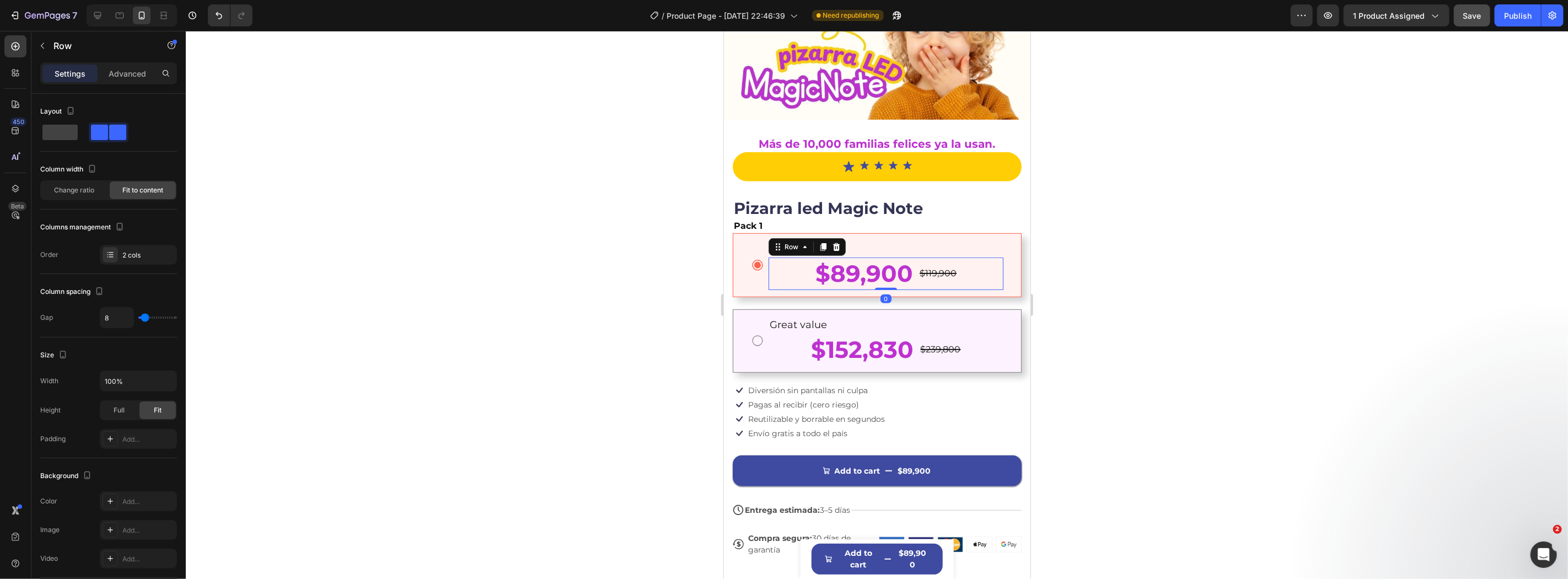
click at [791, 268] on div "$89,900 Product Price Product Price $119,900 Product Price Product Price Row 0" at bounding box center [886, 273] width 235 height 32
click at [779, 339] on div "$152,830 Product Price Product Price $239,800 Product Price Product Price Row 0" at bounding box center [886, 349] width 235 height 32
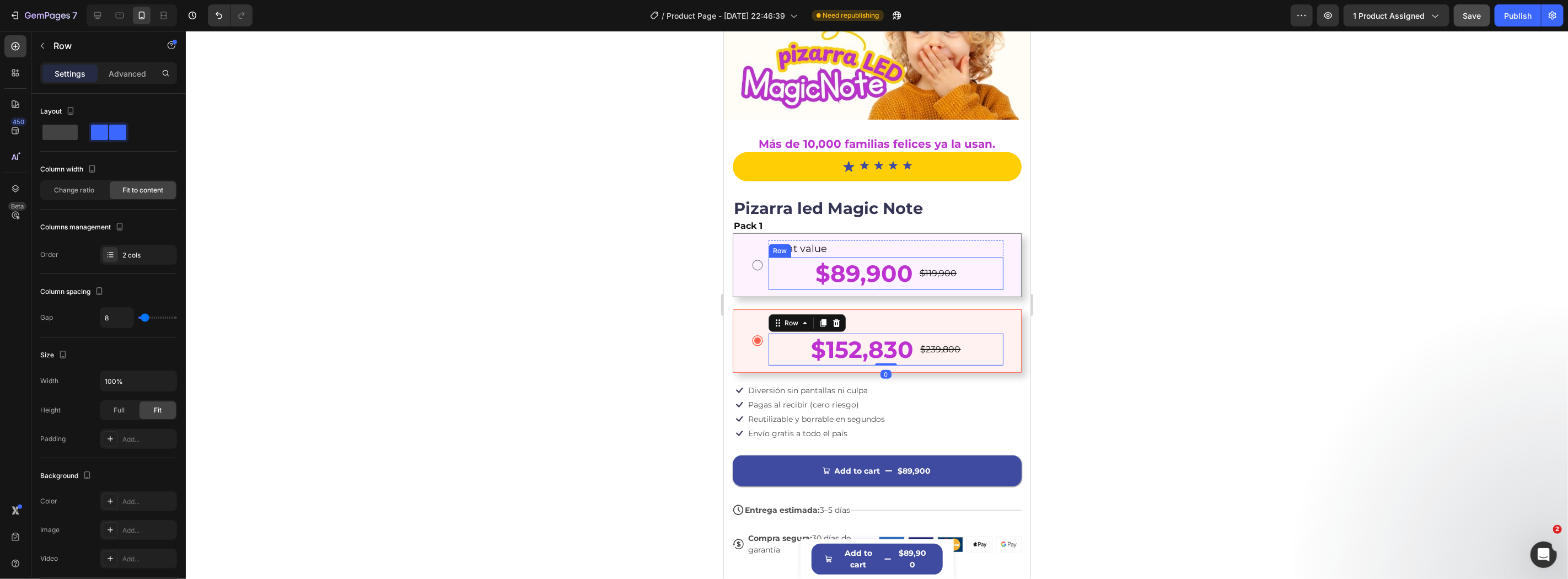
click at [944, 266] on div "$119,900" at bounding box center [937, 273] width 39 height 14
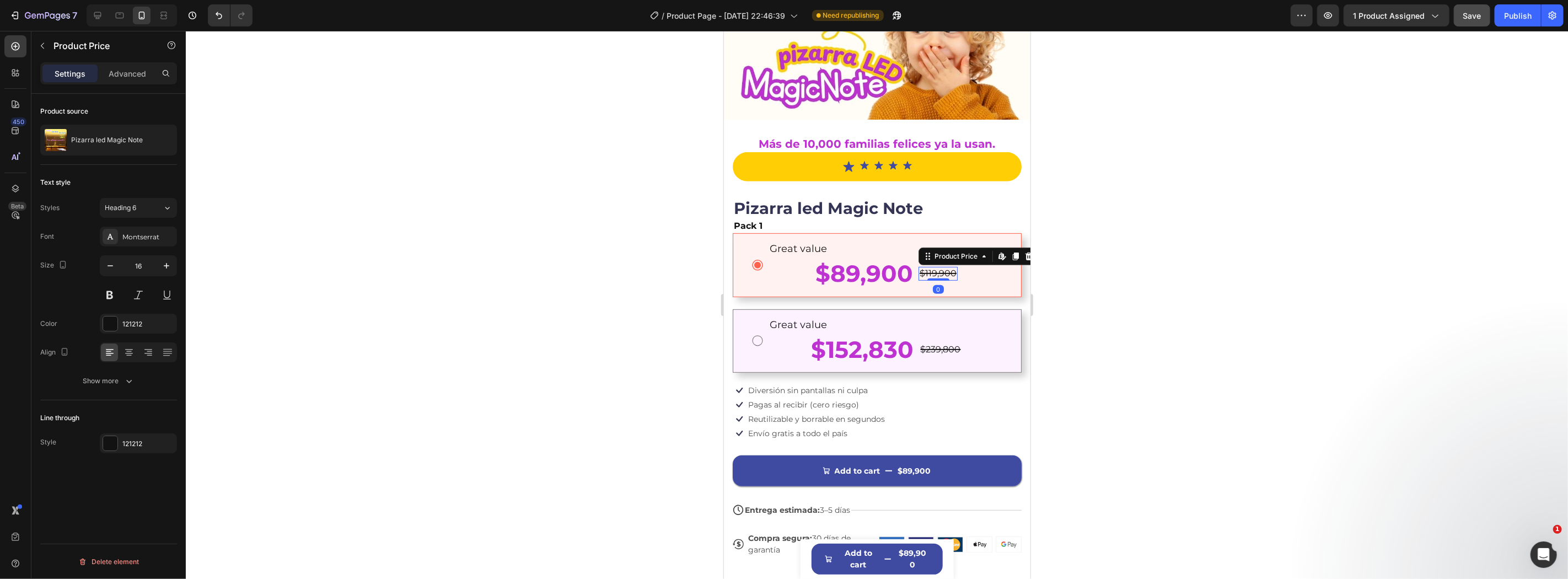
click at [1220, 284] on div at bounding box center [877, 305] width 1382 height 548
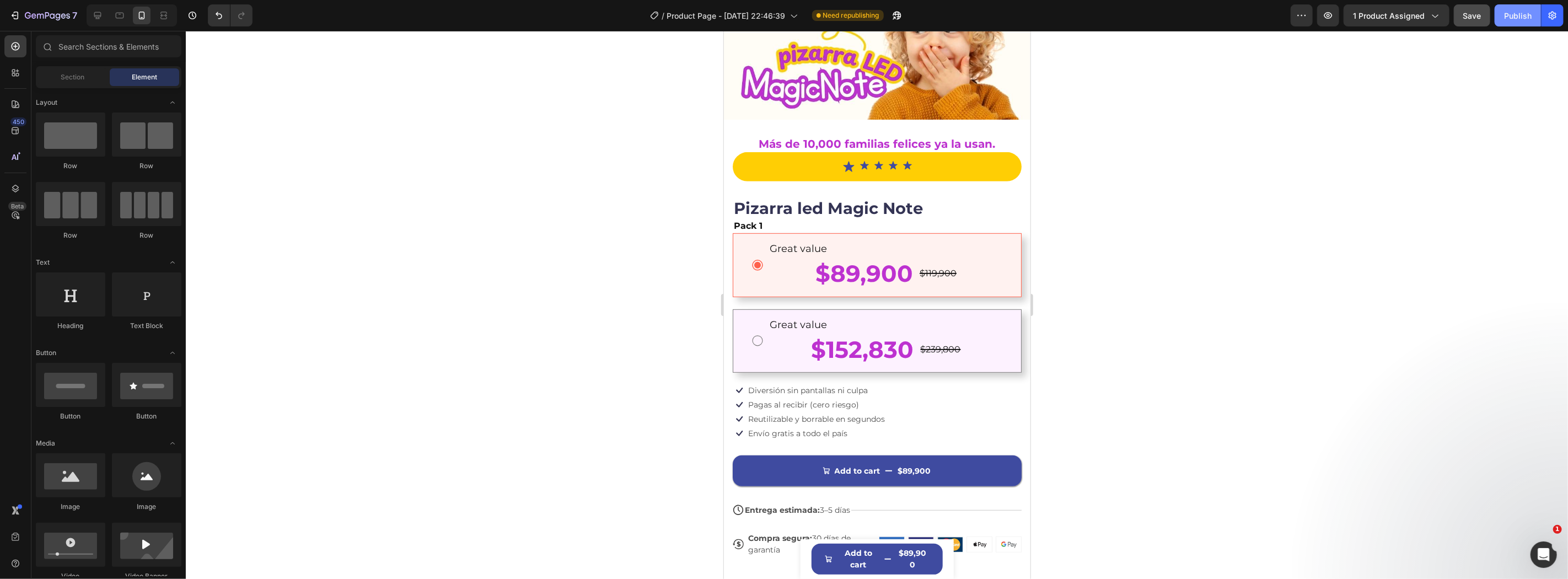
click at [1513, 24] on button "Publish" at bounding box center [1518, 15] width 46 height 22
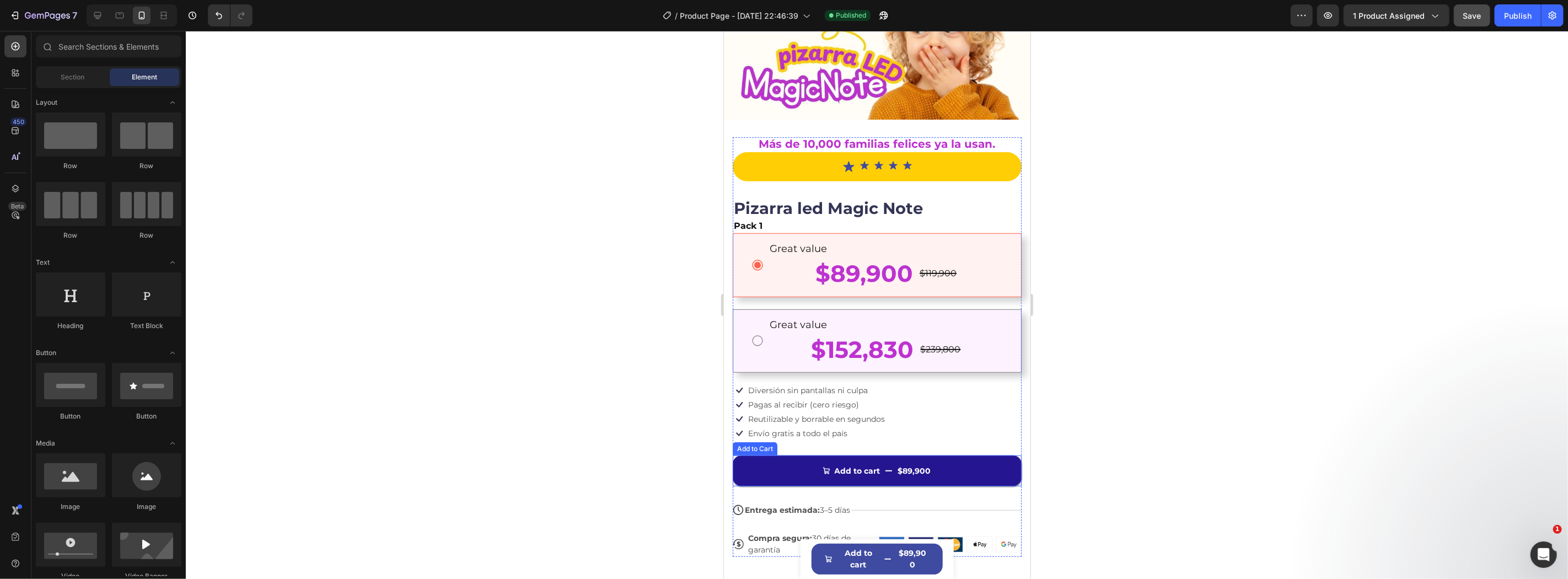
click at [884, 466] on icon "Add to cart" at bounding box center [888, 470] width 8 height 8
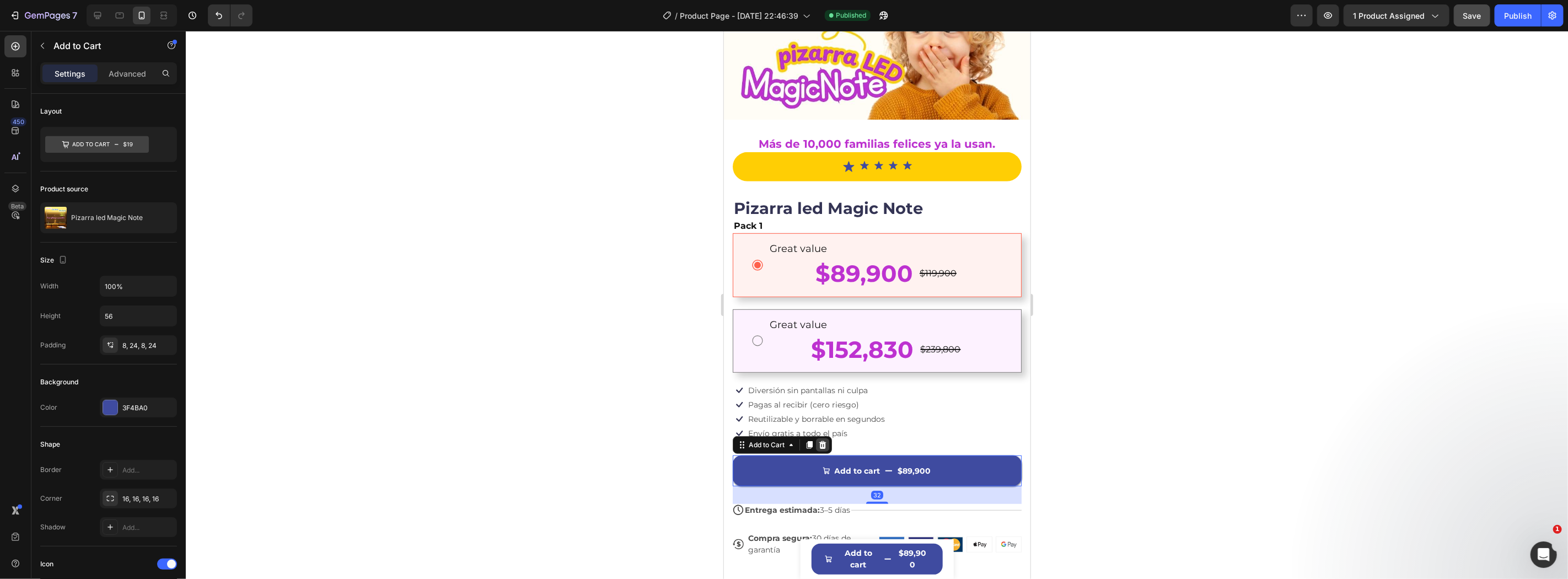
click at [823, 440] on icon at bounding box center [822, 444] width 9 height 9
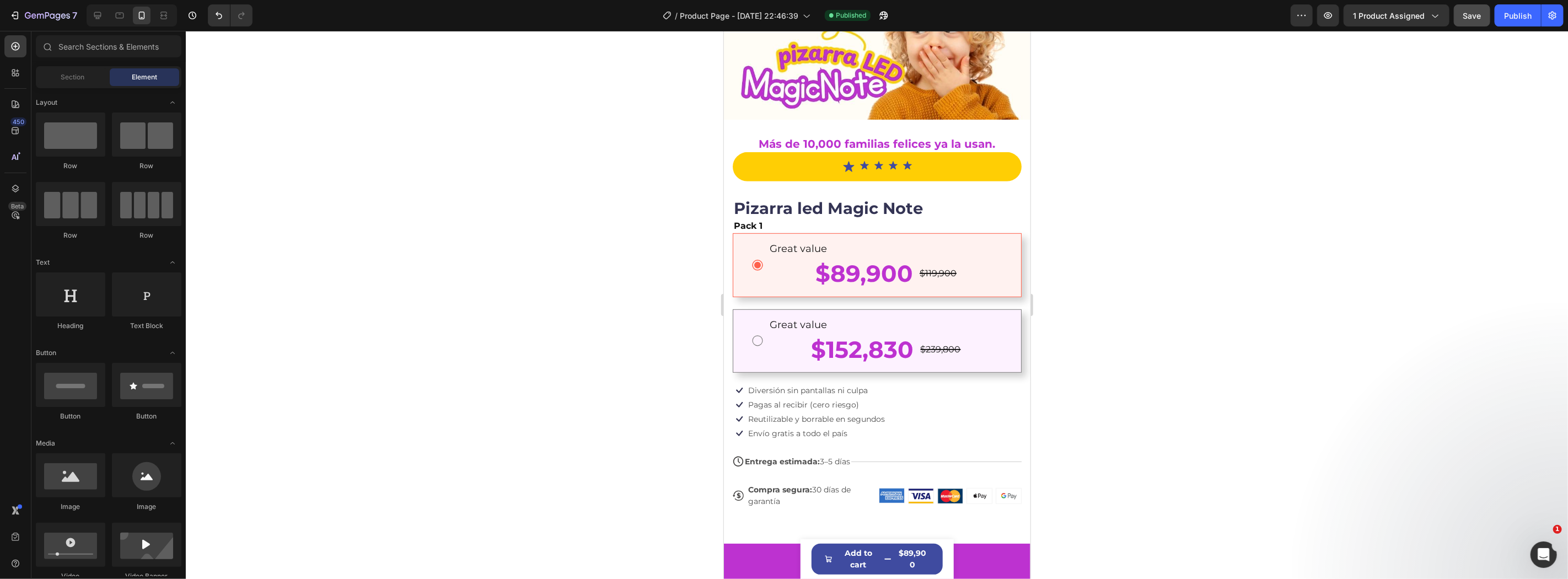
drag, startPoint x: 1528, startPoint y: 10, endPoint x: 1474, endPoint y: 156, distance: 155.7
click at [1528, 12] on div "Publish" at bounding box center [1517, 15] width 27 height 12
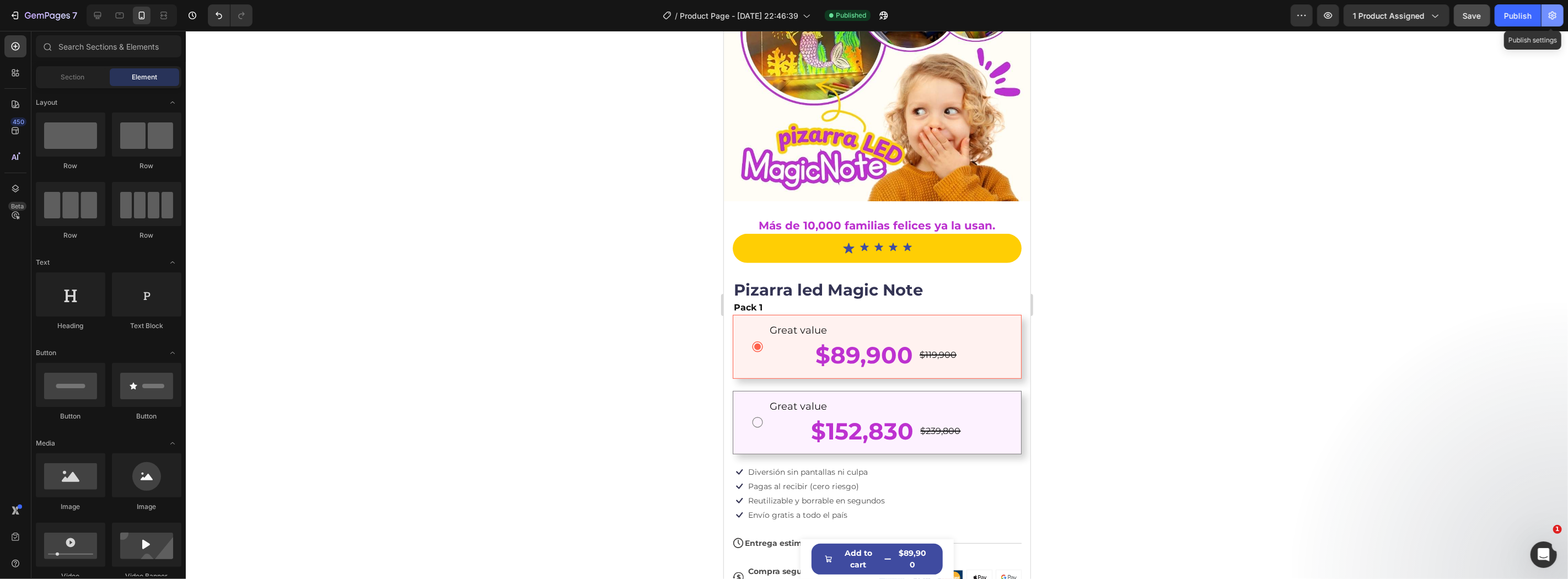
click at [1558, 24] on button "button" at bounding box center [1553, 15] width 22 height 22
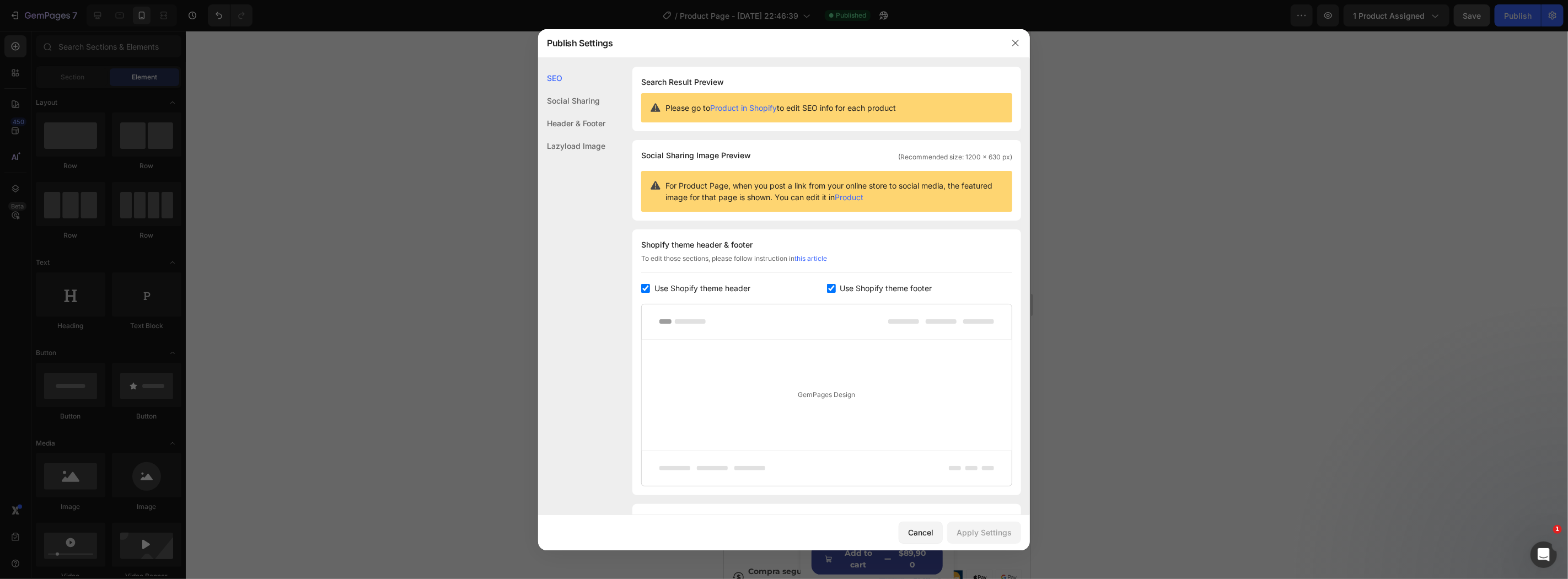
scroll to position [61, 0]
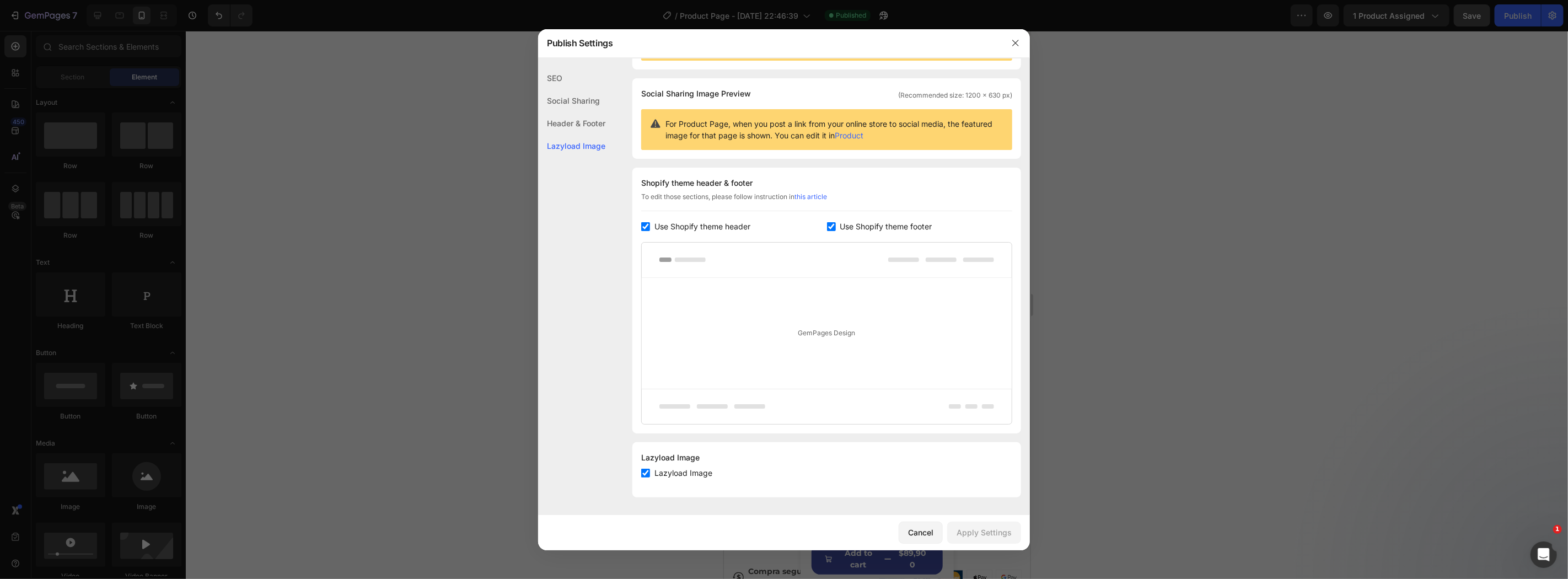
drag, startPoint x: 682, startPoint y: 477, endPoint x: 686, endPoint y: 473, distance: 5.7
click at [682, 477] on span "Lazyload Image" at bounding box center [683, 473] width 58 height 13
click at [691, 472] on span "Lazyload Image" at bounding box center [683, 473] width 58 height 13
checkbox input "true"
drag, startPoint x: 845, startPoint y: 222, endPoint x: 897, endPoint y: 254, distance: 61.1
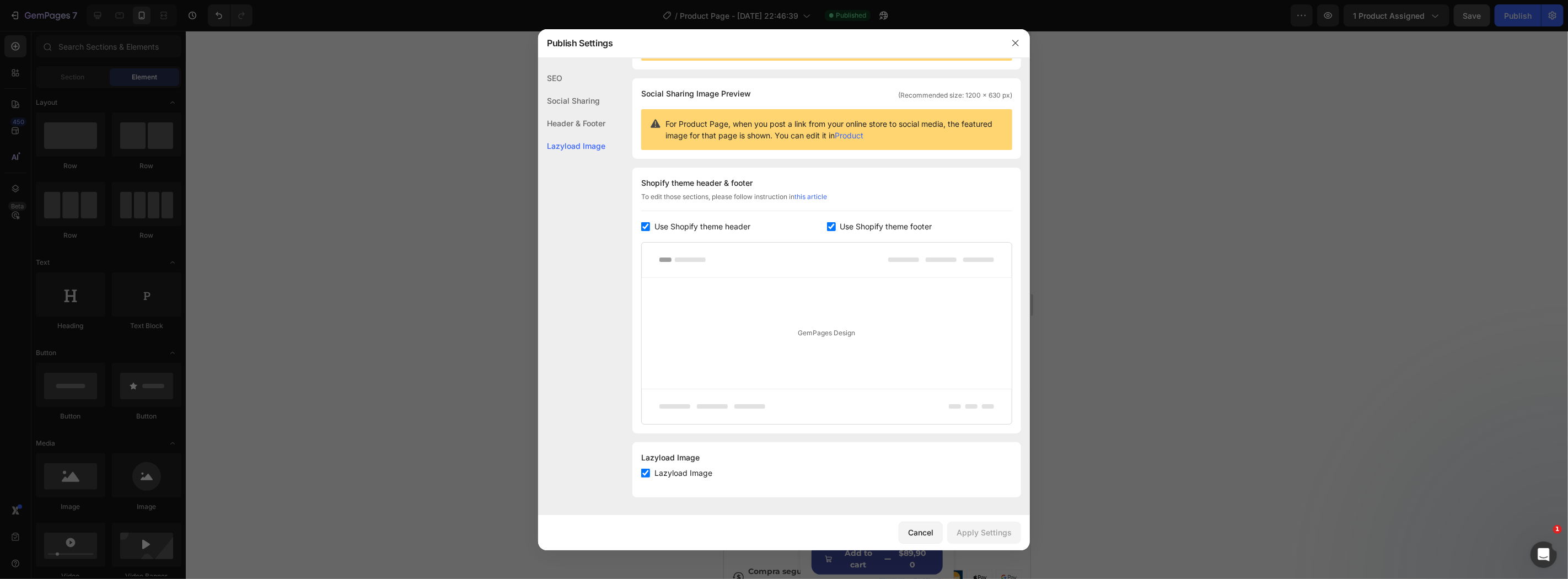
click at [845, 222] on span "Use Shopify theme footer" at bounding box center [886, 226] width 92 height 13
checkbox input "false"
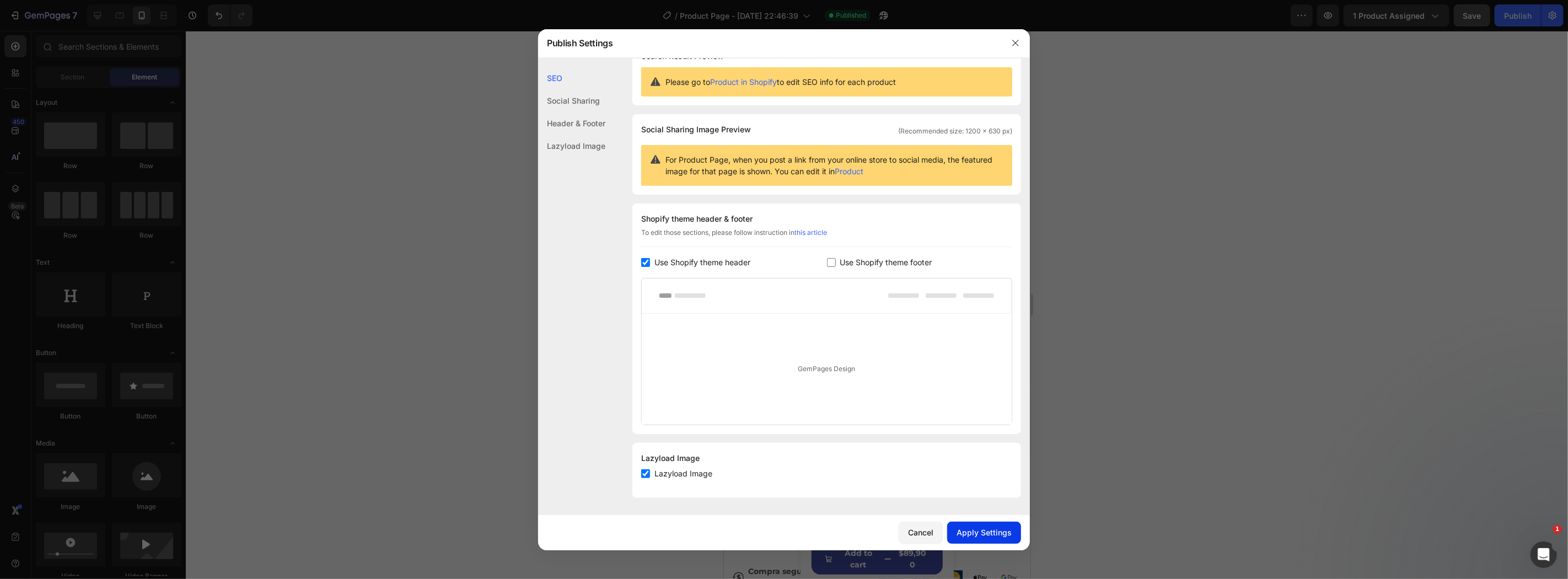
drag, startPoint x: 975, startPoint y: 532, endPoint x: 974, endPoint y: 527, distance: 5.1
click at [976, 532] on div "Apply Settings" at bounding box center [984, 532] width 55 height 12
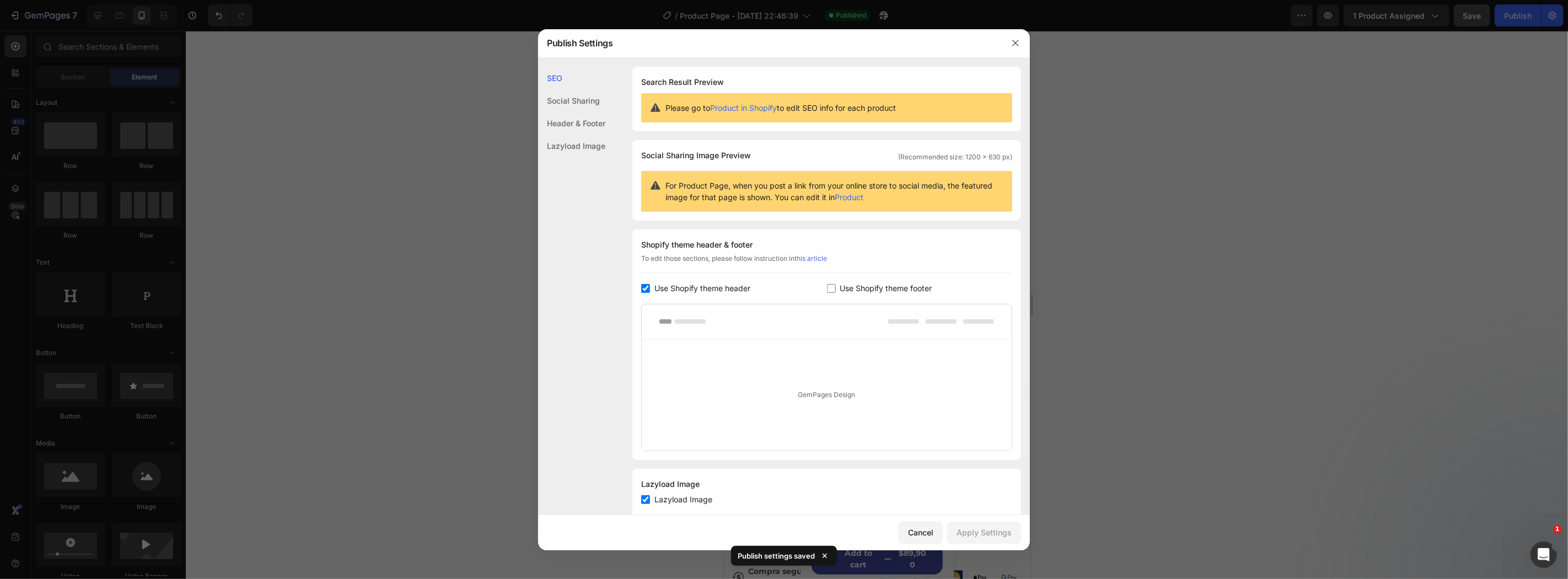
click at [570, 138] on div "Lazyload Image" at bounding box center [572, 146] width 68 height 23
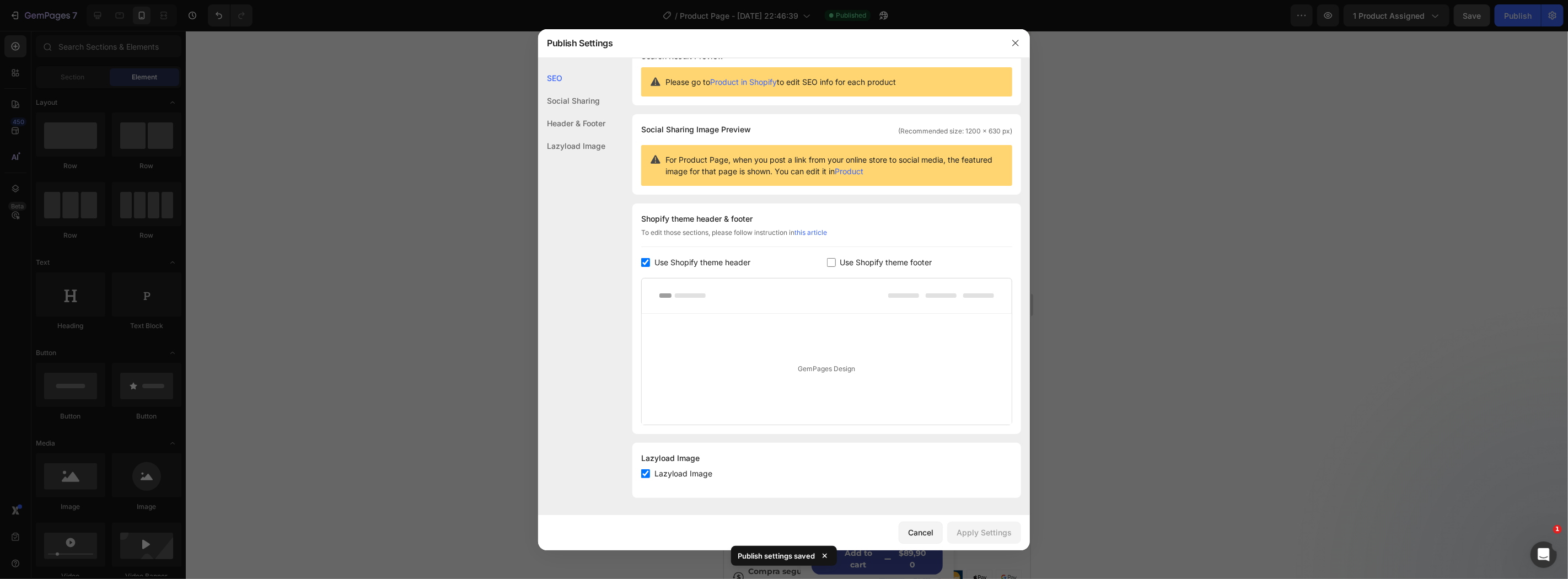
click at [805, 384] on div "GemPages Design" at bounding box center [827, 369] width 370 height 111
click at [878, 315] on div "GemPages Design" at bounding box center [827, 369] width 370 height 111
click at [582, 122] on div "Header & Footer" at bounding box center [572, 123] width 68 height 23
click at [577, 105] on div "Social Sharing" at bounding box center [572, 100] width 68 height 23
click at [579, 70] on div "SEO" at bounding box center [572, 78] width 68 height 23
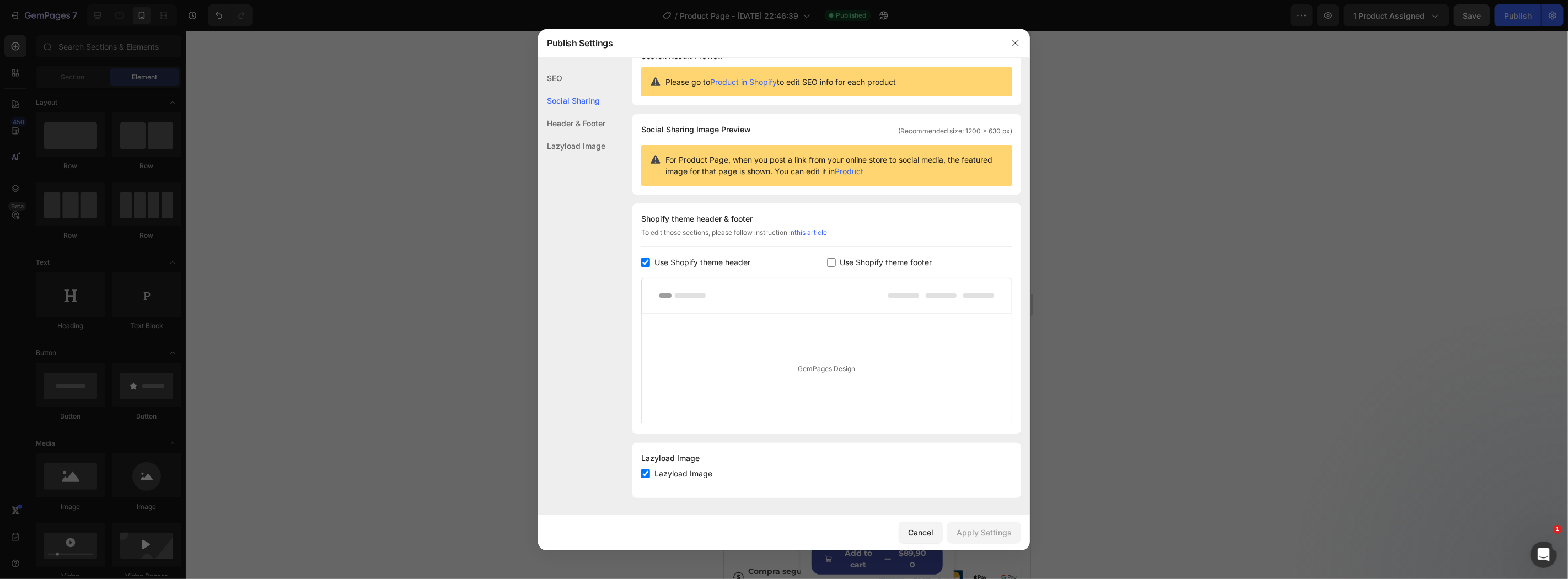
scroll to position [0, 0]
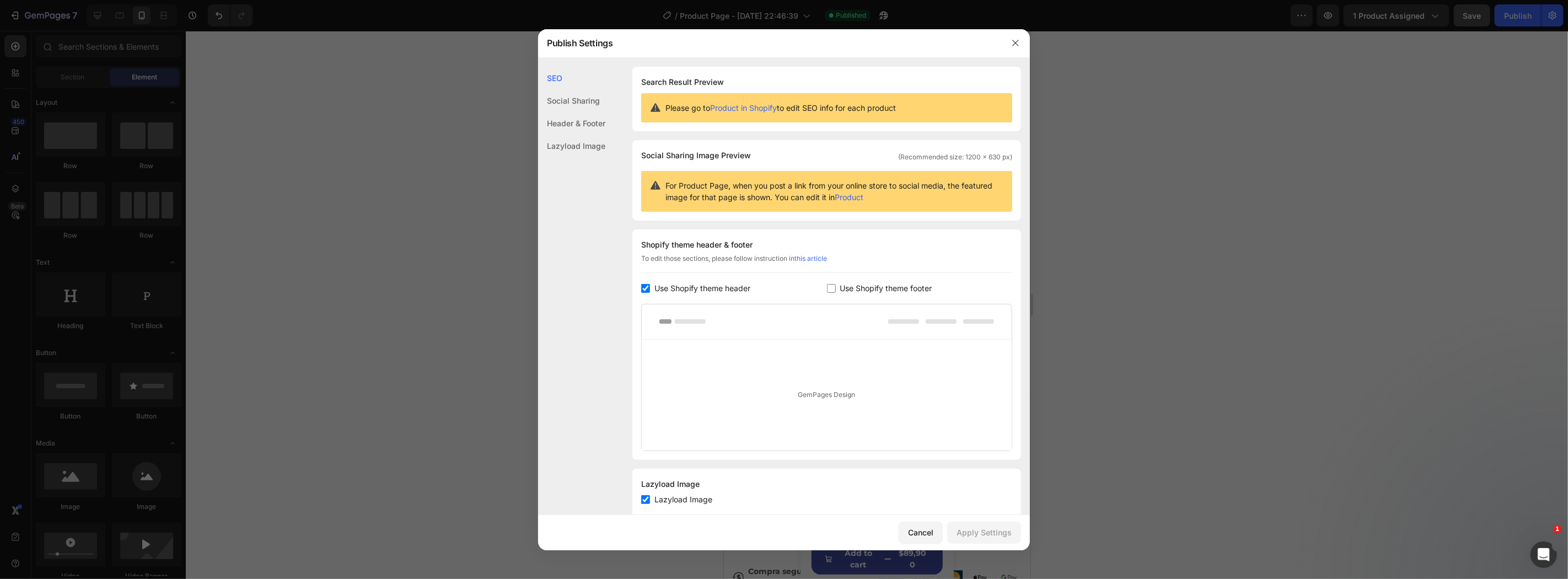
click at [588, 119] on div "Header & Footer" at bounding box center [572, 123] width 68 height 23
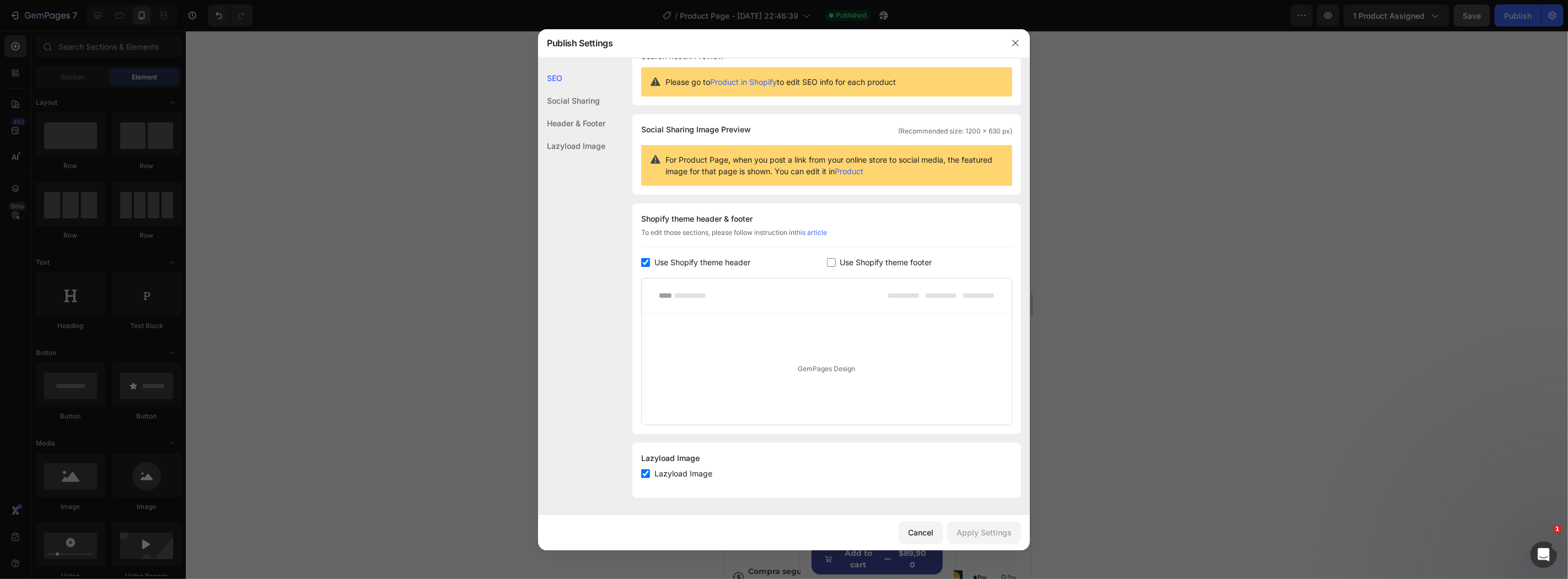
click at [588, 151] on div "Lazyload Image" at bounding box center [572, 146] width 68 height 23
drag, startPoint x: 1013, startPoint y: 48, endPoint x: 295, endPoint y: 17, distance: 718.7
click at [1013, 48] on button "button" at bounding box center [1015, 43] width 18 height 18
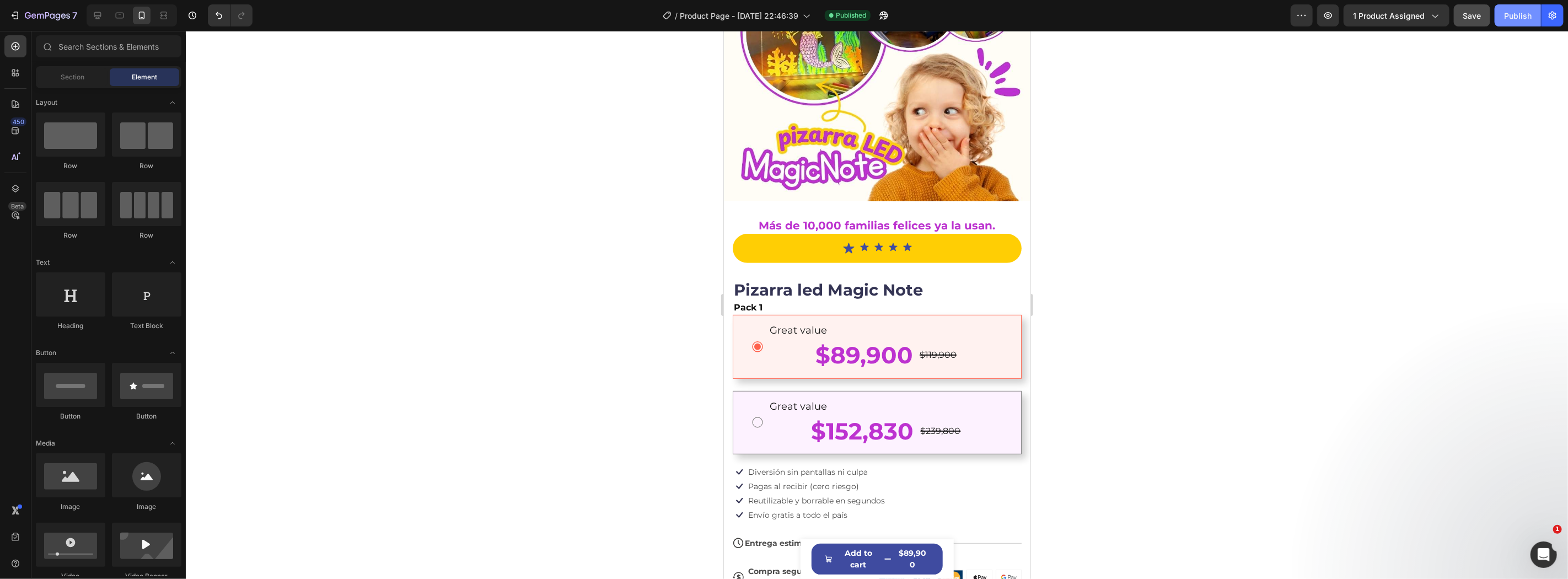
click at [1495, 18] on div "Preview 1 product assigned Save Publish" at bounding box center [1427, 15] width 273 height 22
click at [1467, 15] on span "Save" at bounding box center [1472, 15] width 18 height 9
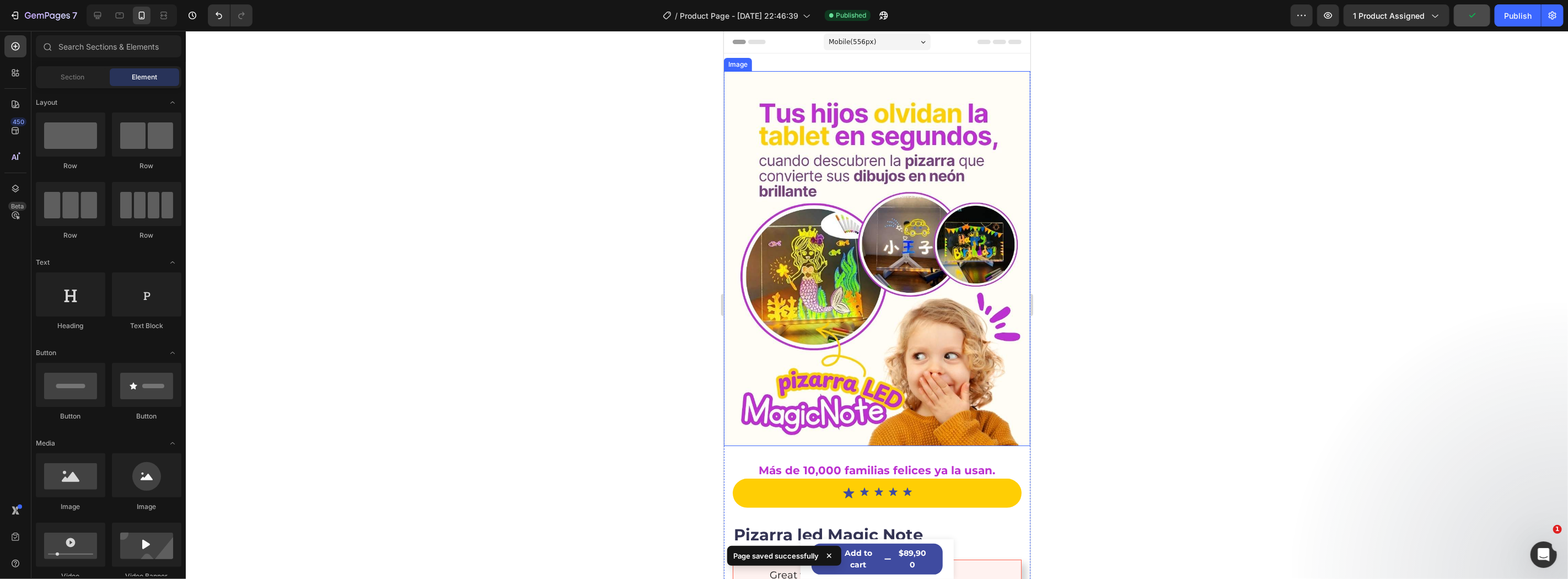
scroll to position [163, 0]
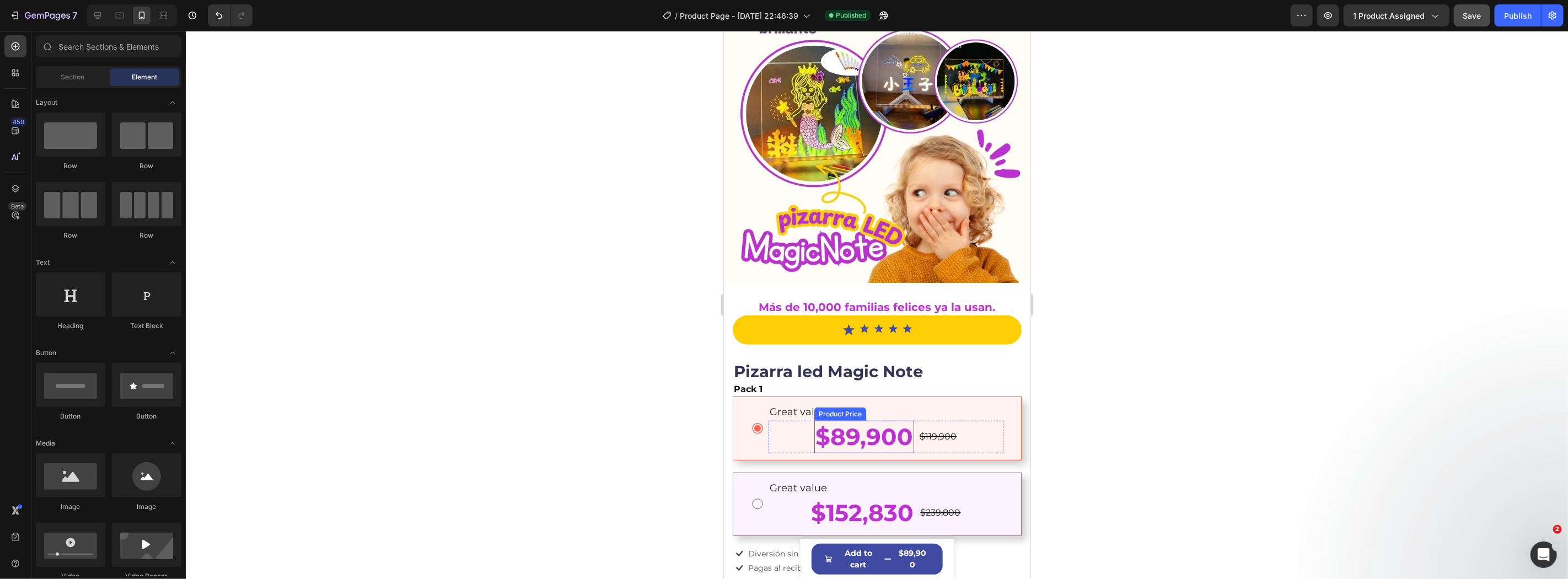
click at [845, 432] on div "$89,900" at bounding box center [864, 436] width 100 height 32
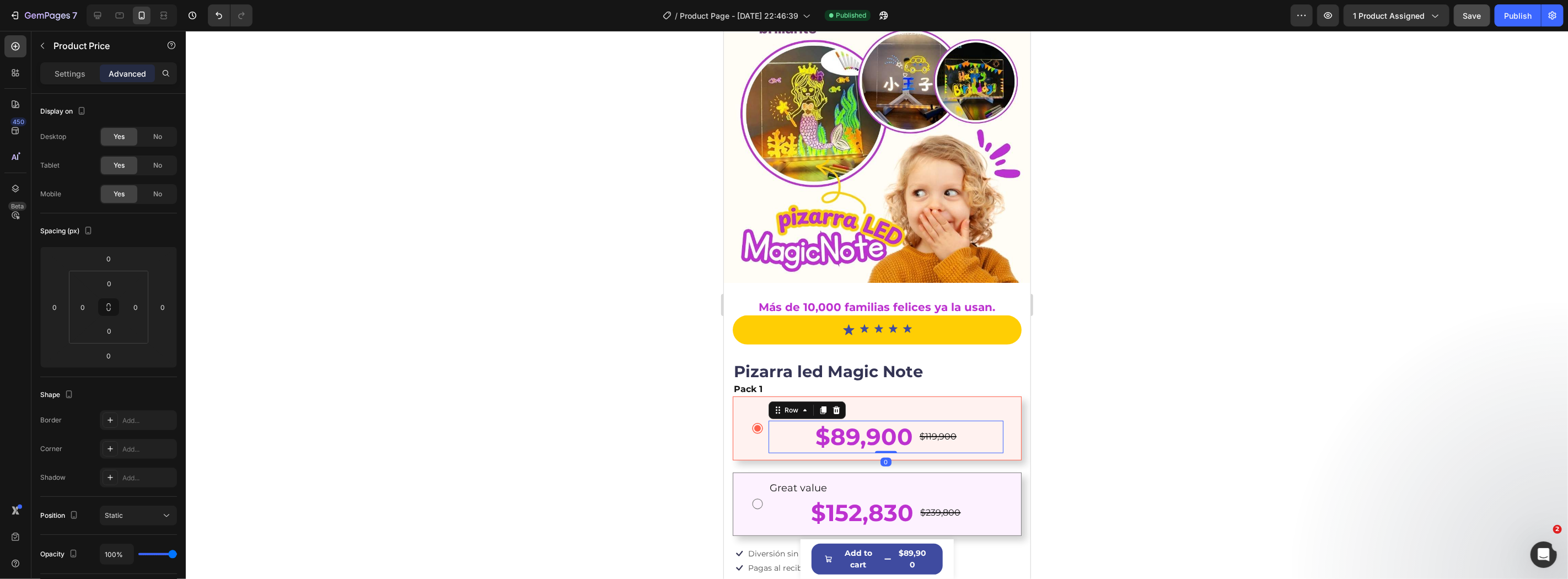
click at [795, 421] on div "$89,900 Product Price Product Price $119,900 Product Price Product Price Row 0" at bounding box center [886, 436] width 235 height 32
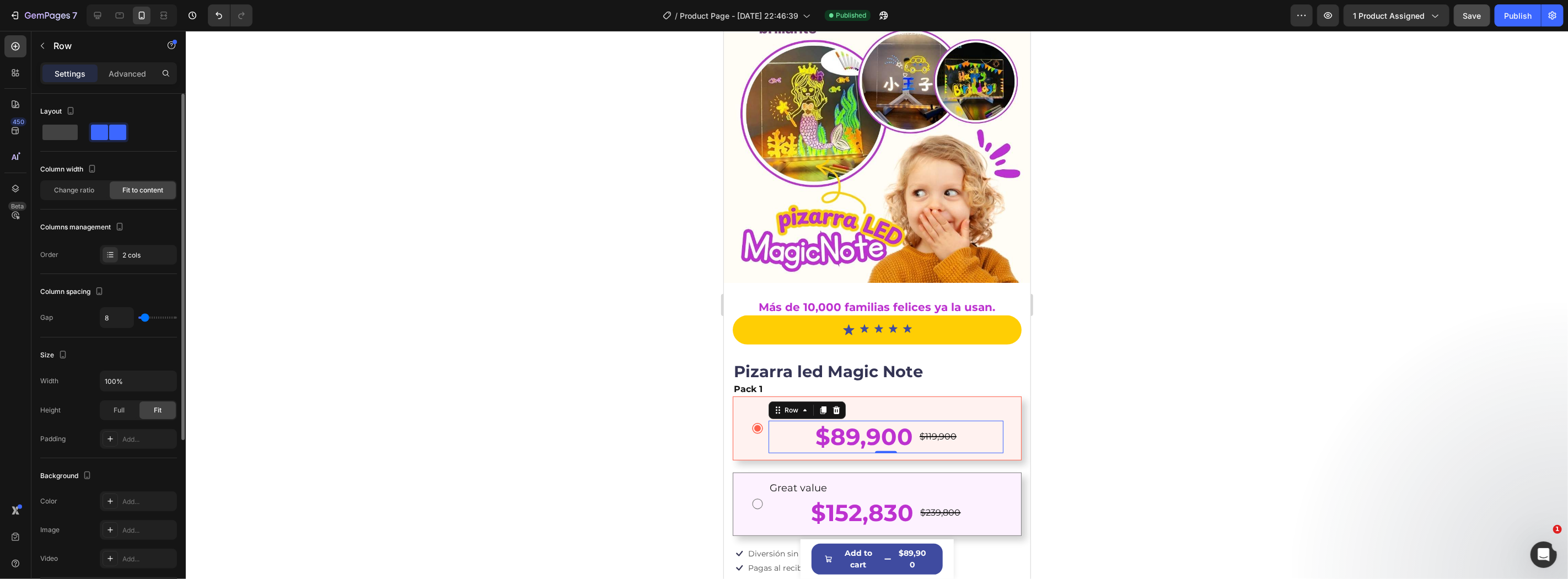
scroll to position [244, 0]
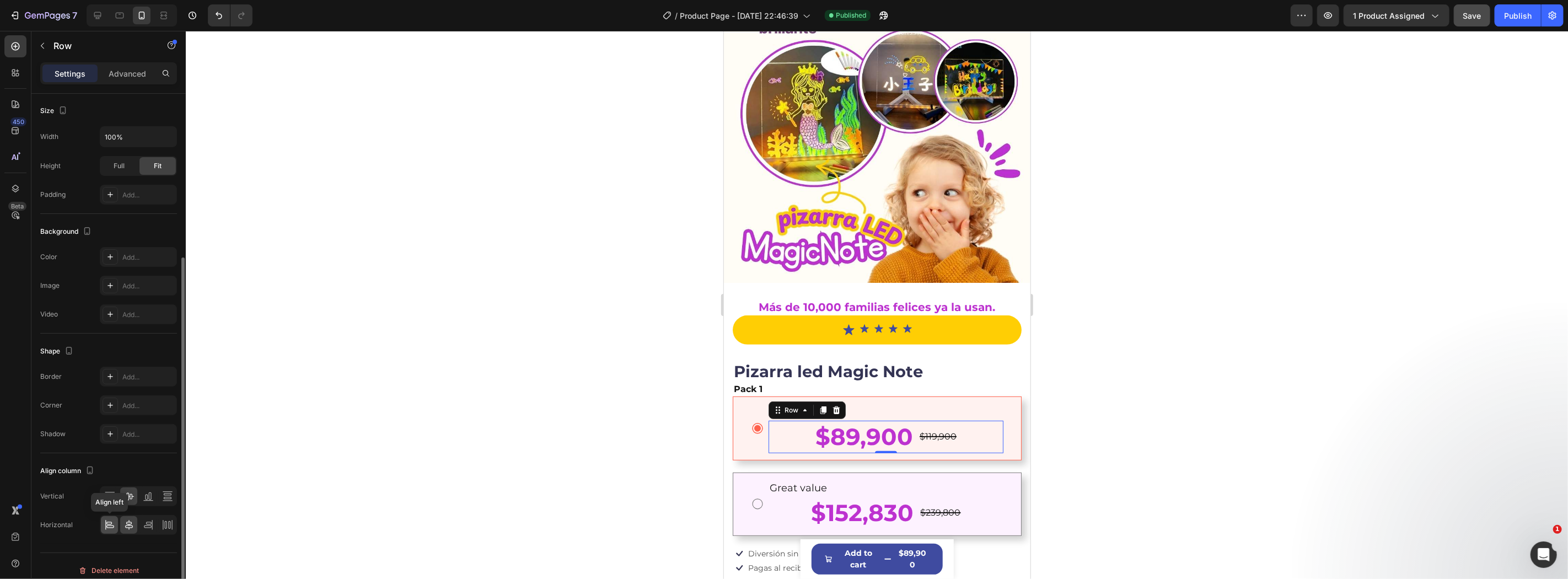
click at [109, 523] on icon at bounding box center [110, 525] width 11 height 11
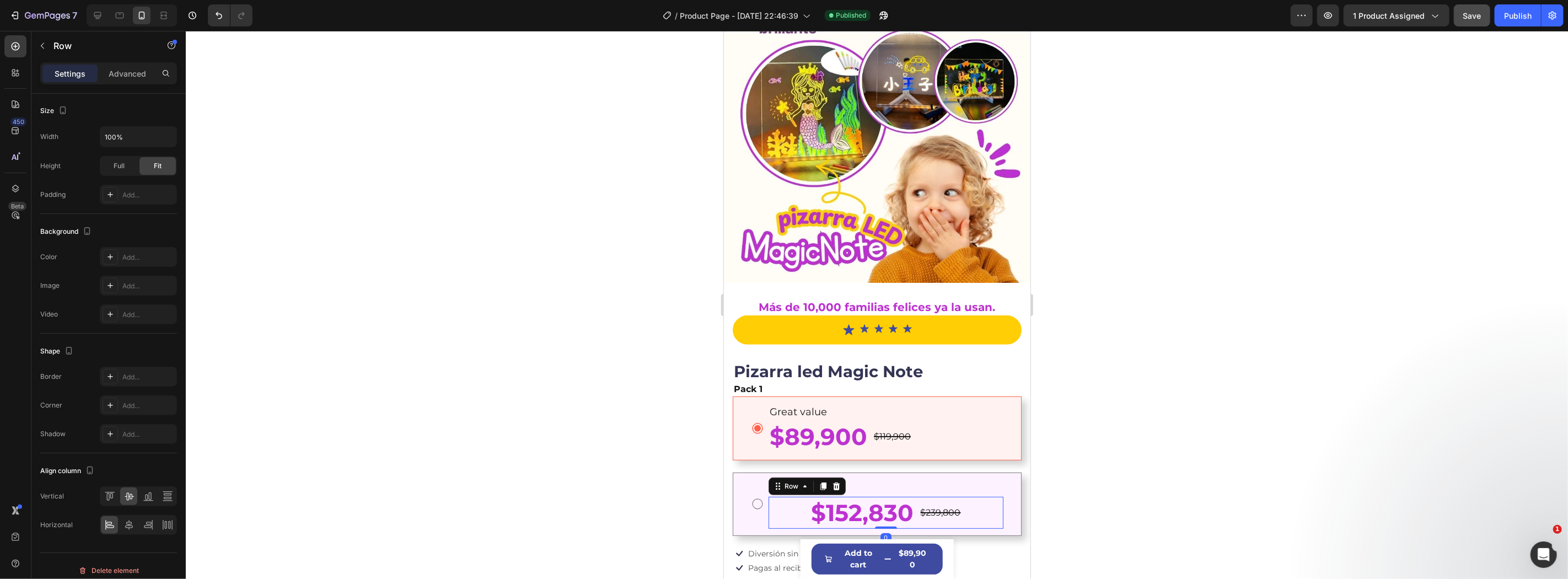
click at [784, 501] on div "$152,830 Product Price Product Price $239,800 Product Price Product Price Row 0" at bounding box center [886, 512] width 235 height 32
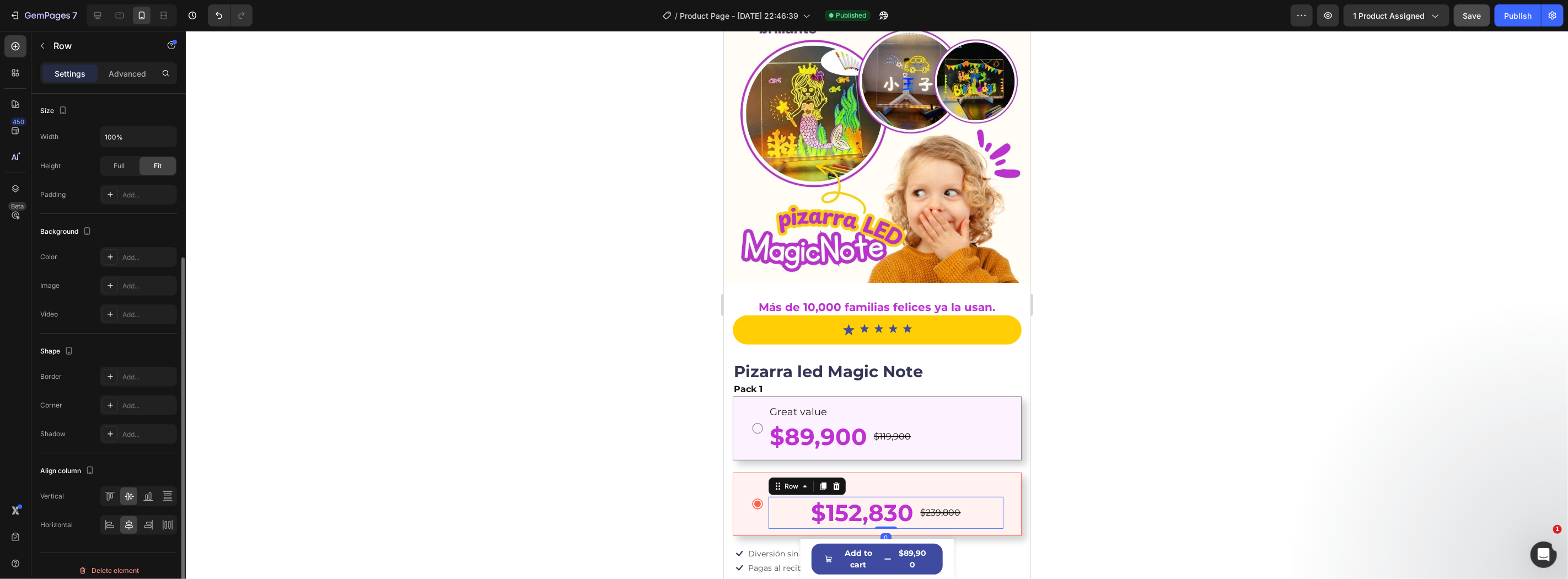
click at [97, 526] on div "Horizontal" at bounding box center [108, 525] width 137 height 20
click at [111, 528] on icon at bounding box center [110, 527] width 8 height 3
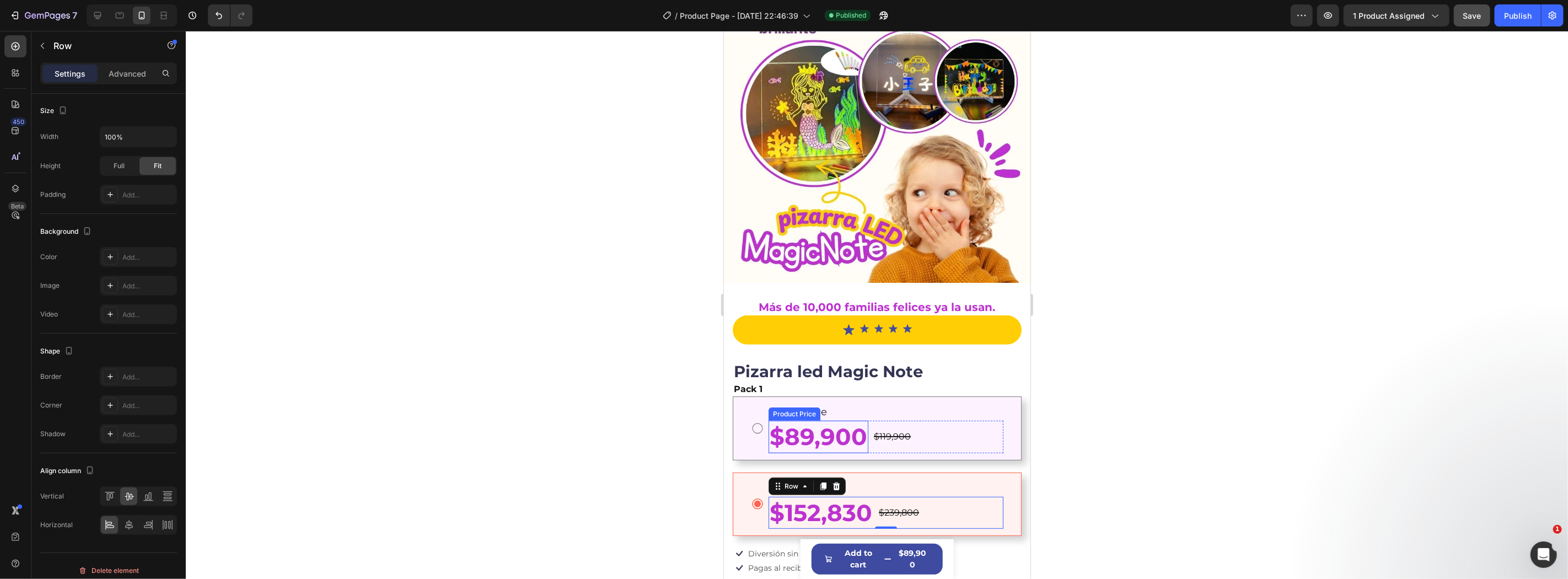
click at [817, 430] on div "$89,900" at bounding box center [818, 436] width 100 height 32
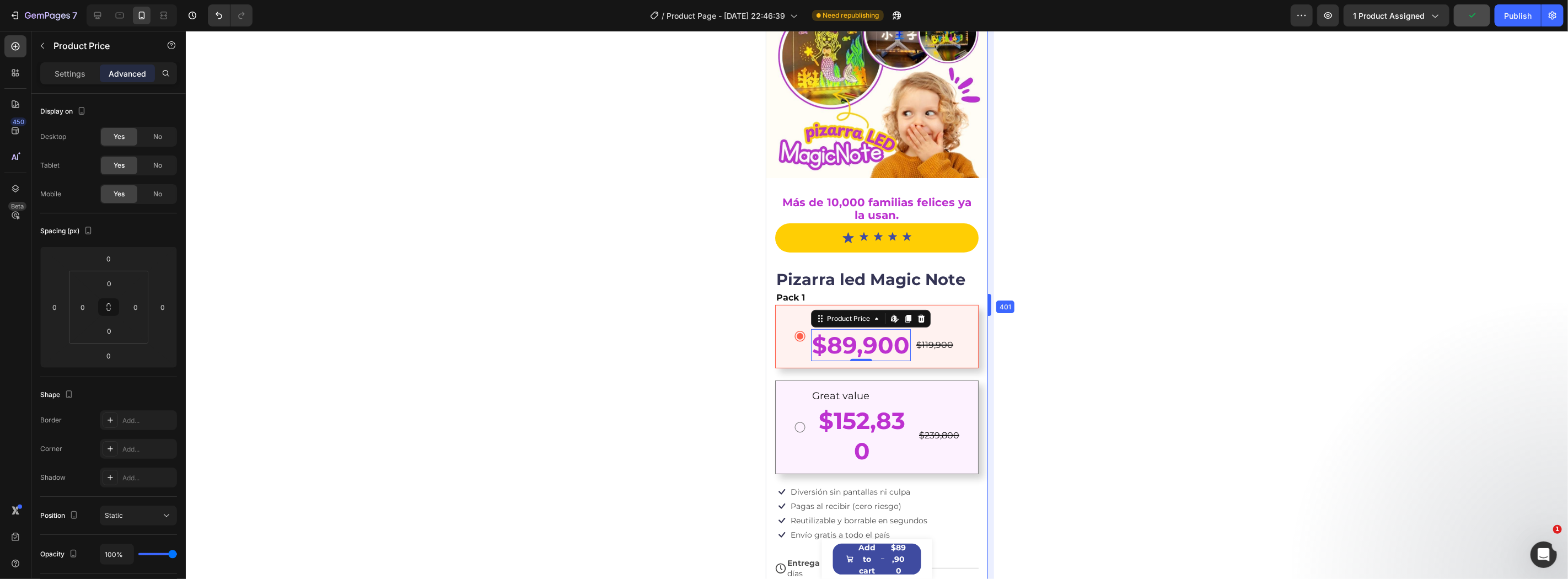
drag, startPoint x: 1035, startPoint y: 303, endPoint x: 88, endPoint y: 297, distance: 947.0
click at [854, 329] on div "$89,900" at bounding box center [860, 345] width 100 height 32
click at [89, 78] on div "Settings" at bounding box center [70, 73] width 55 height 18
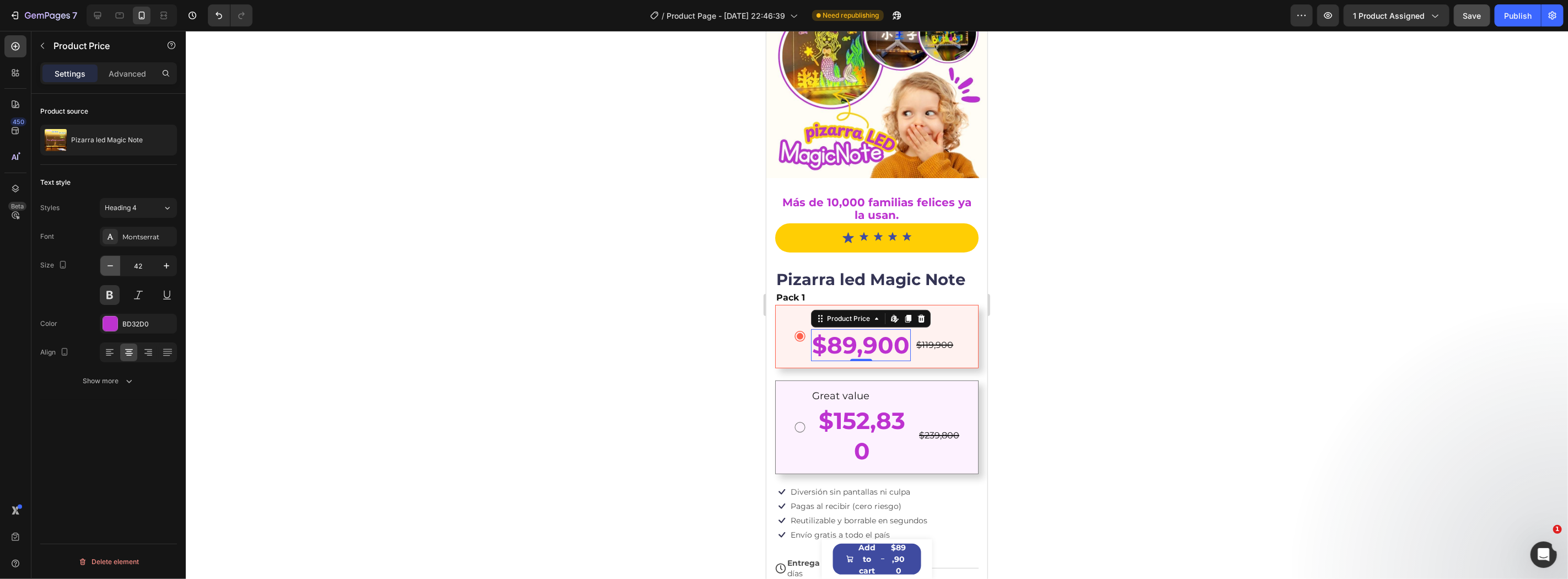
click at [108, 267] on icon "button" at bounding box center [110, 266] width 11 height 11
type input "39"
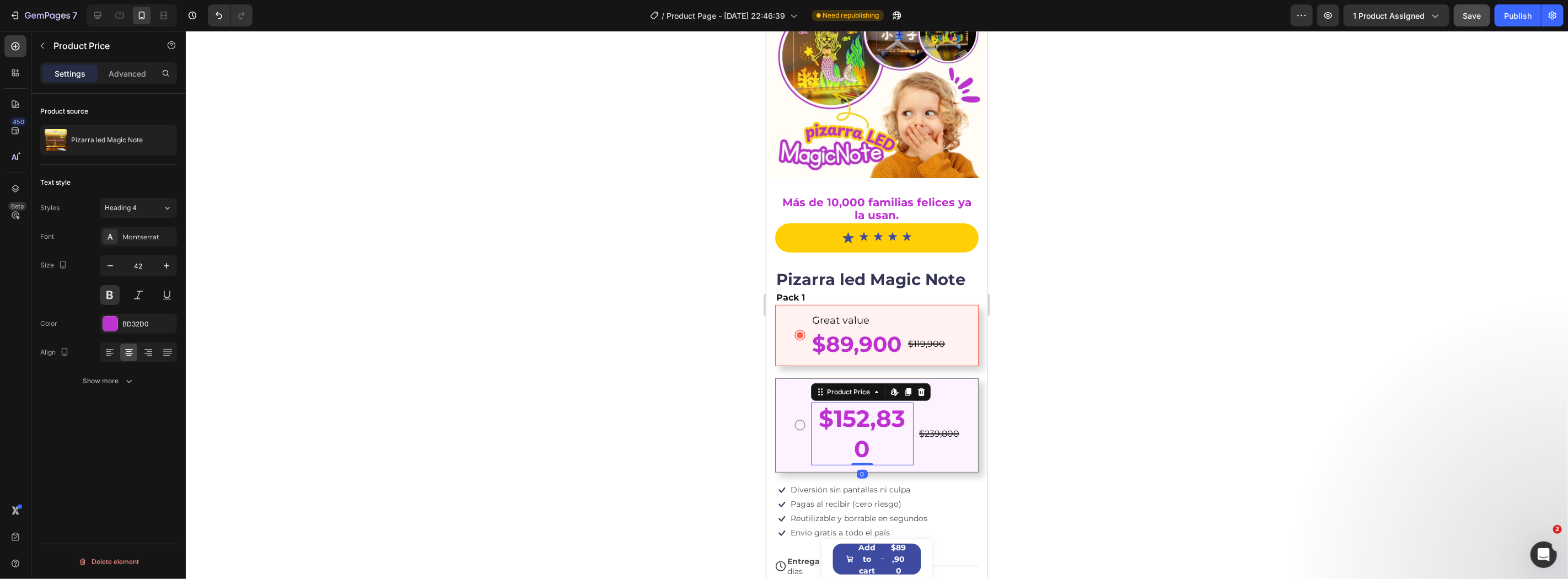
click at [864, 407] on div "$152,830" at bounding box center [861, 433] width 102 height 62
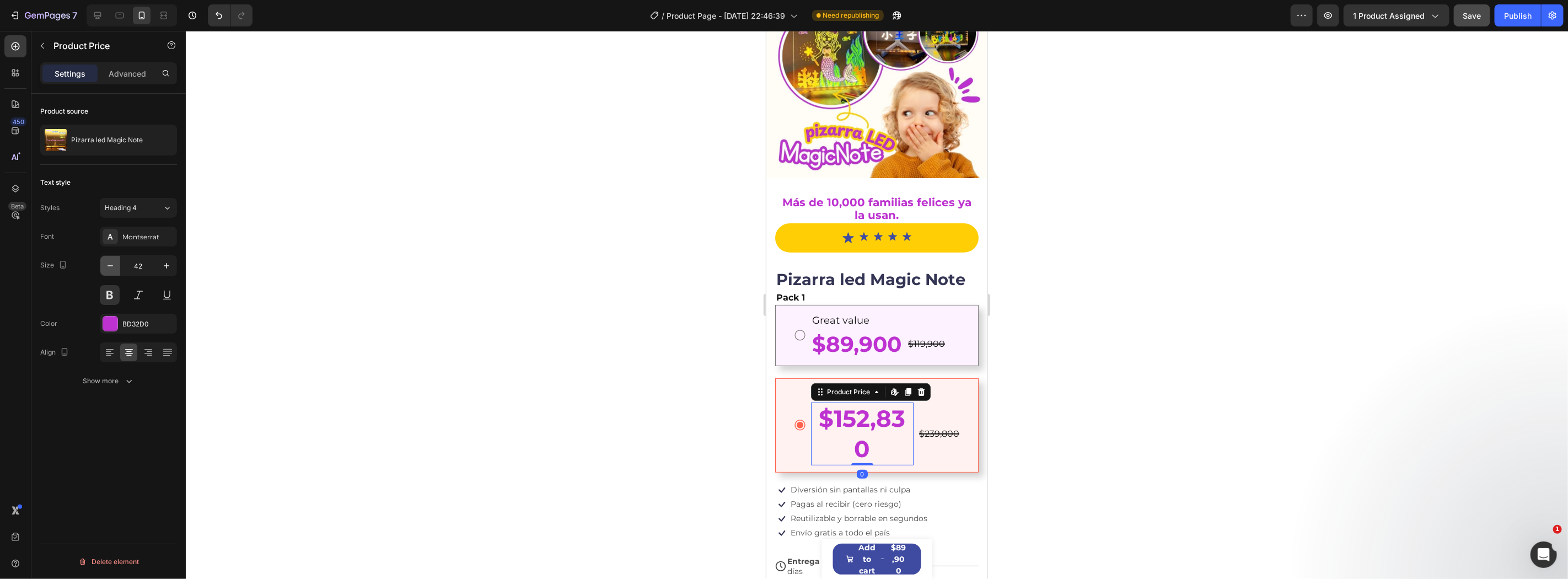
click at [108, 266] on icon "button" at bounding box center [110, 266] width 11 height 11
click at [108, 266] on icon "button" at bounding box center [110, 266] width 11 height 11
type input "39"
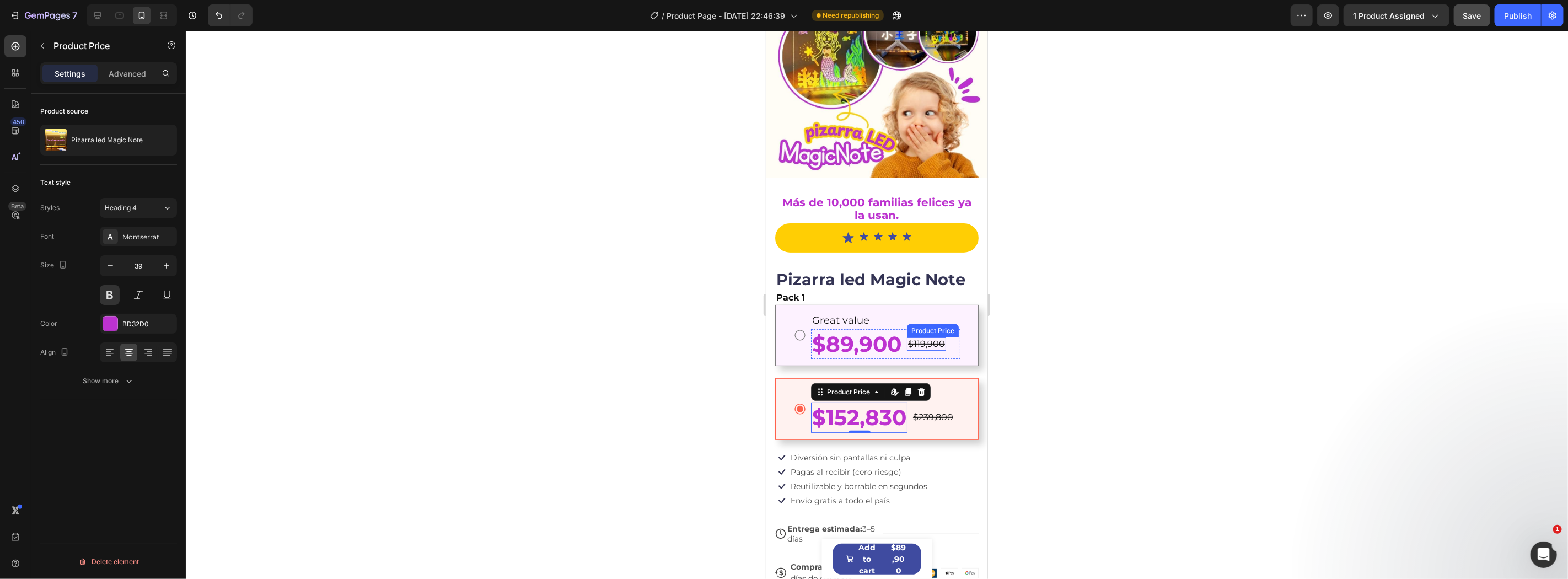
click at [938, 337] on div "$119,900" at bounding box center [926, 343] width 39 height 14
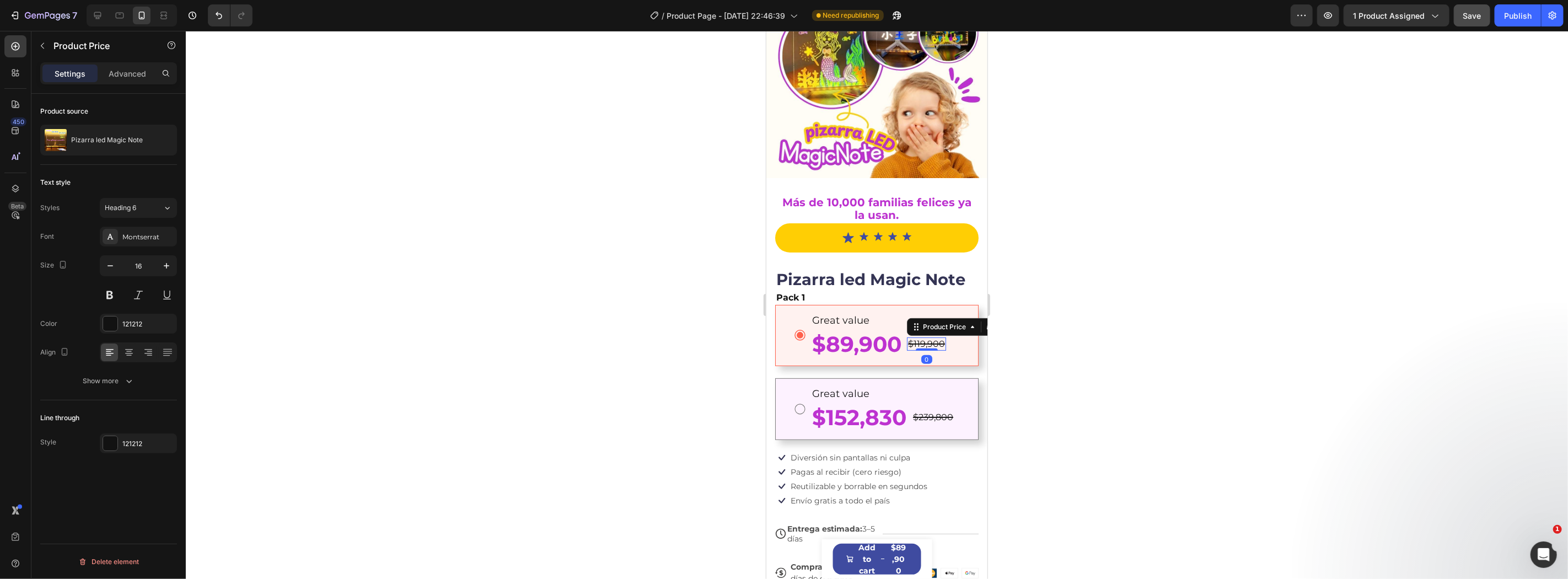
click at [1085, 354] on div at bounding box center [877, 305] width 1382 height 548
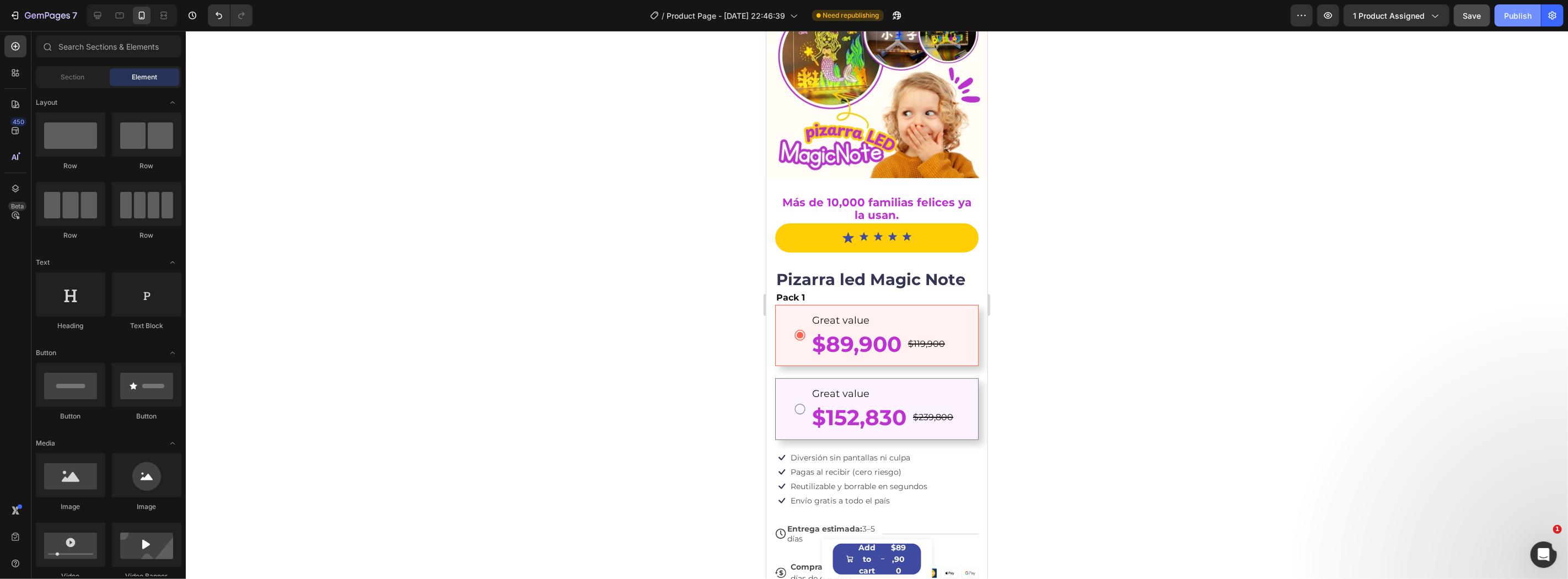
click at [1503, 15] on button "Publish" at bounding box center [1518, 15] width 46 height 22
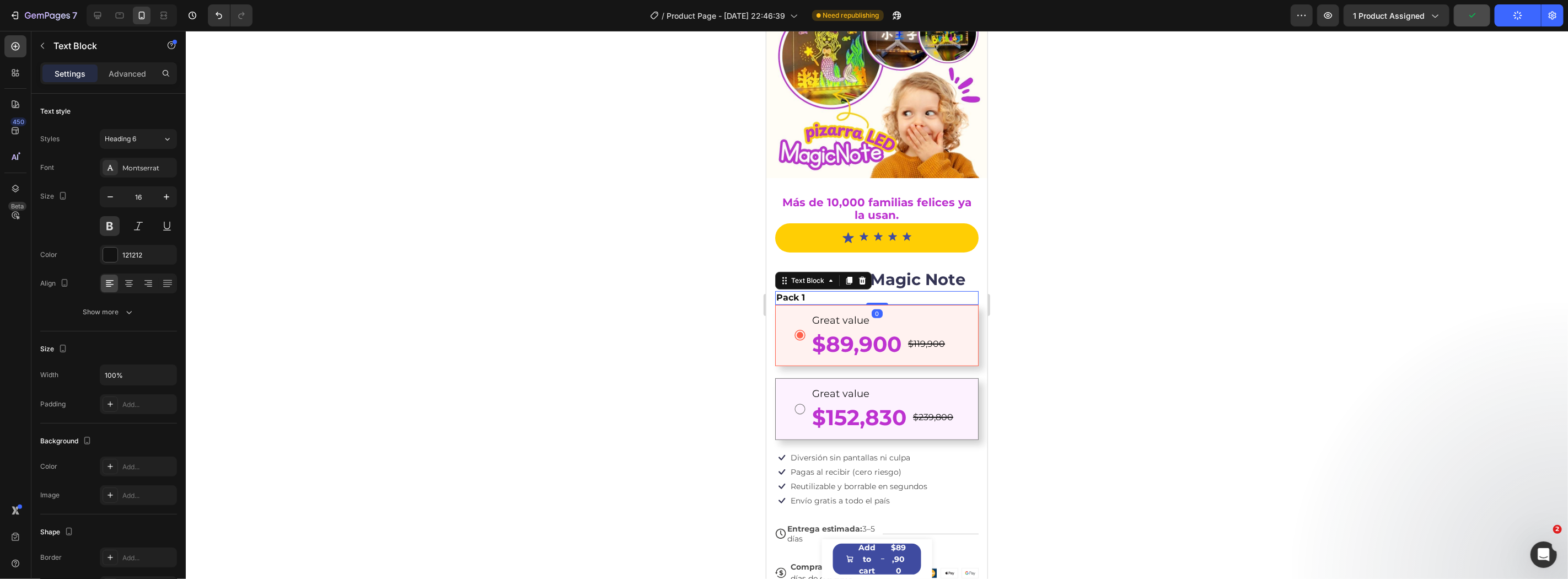
click at [905, 290] on div "Pack 1" at bounding box center [877, 297] width 203 height 14
click at [859, 273] on div at bounding box center [862, 280] width 13 height 13
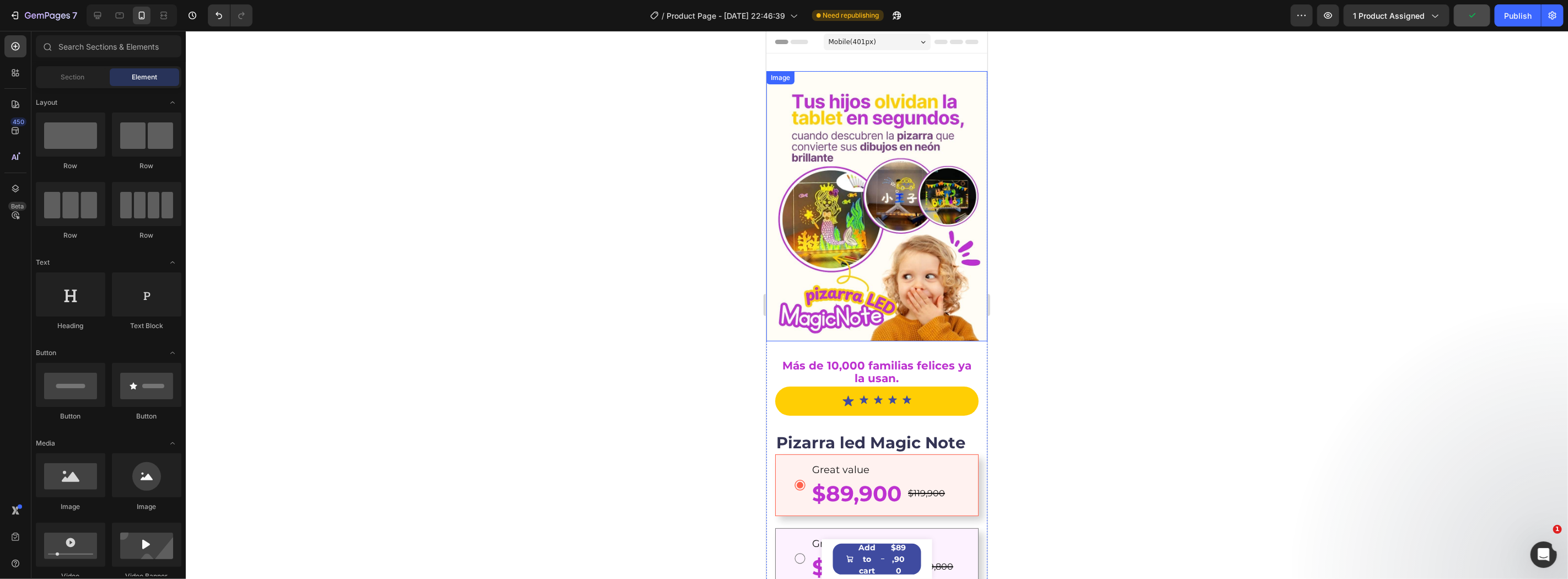
click at [828, 99] on img at bounding box center [876, 206] width 221 height 270
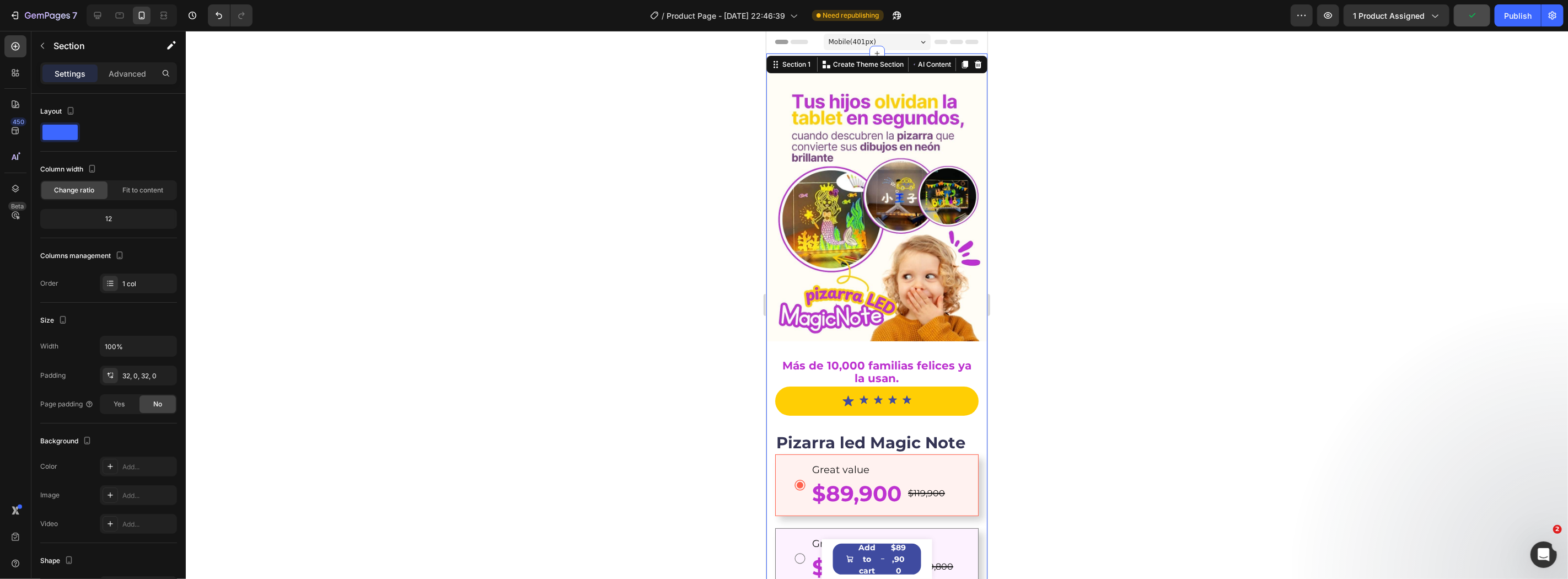
click at [881, 55] on div "Image Más de 10,000 familias felices ya la usan. Text Block Icon Icon Icon Icon…" at bounding box center [876, 412] width 221 height 717
click at [863, 151] on img at bounding box center [876, 206] width 221 height 270
drag, startPoint x: 909, startPoint y: 64, endPoint x: 793, endPoint y: 57, distance: 116.2
click at [909, 64] on div "Image Más de 10,000 familias felices ya la usan. Text Block Icon Icon Icon Icon…" at bounding box center [876, 412] width 221 height 717
click at [138, 81] on div "Advanced" at bounding box center [127, 73] width 55 height 18
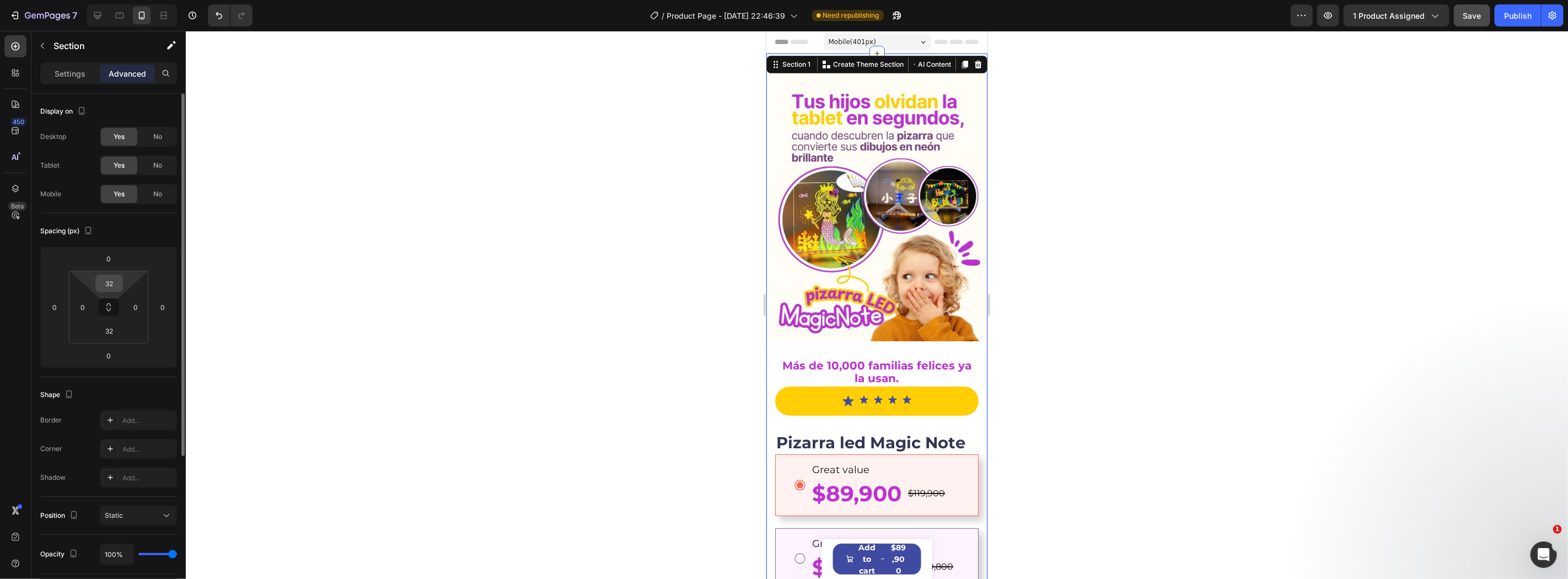
click at [105, 285] on input "32" at bounding box center [109, 283] width 22 height 16
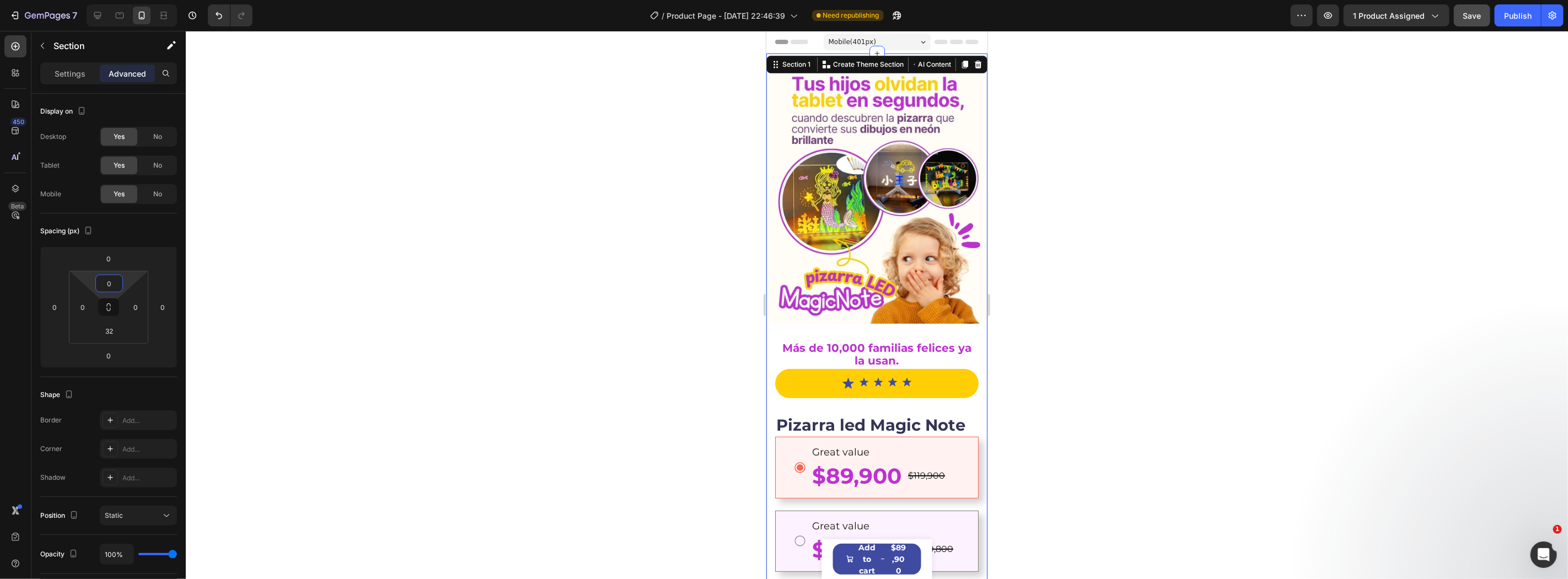
click at [1065, 236] on div at bounding box center [877, 305] width 1382 height 548
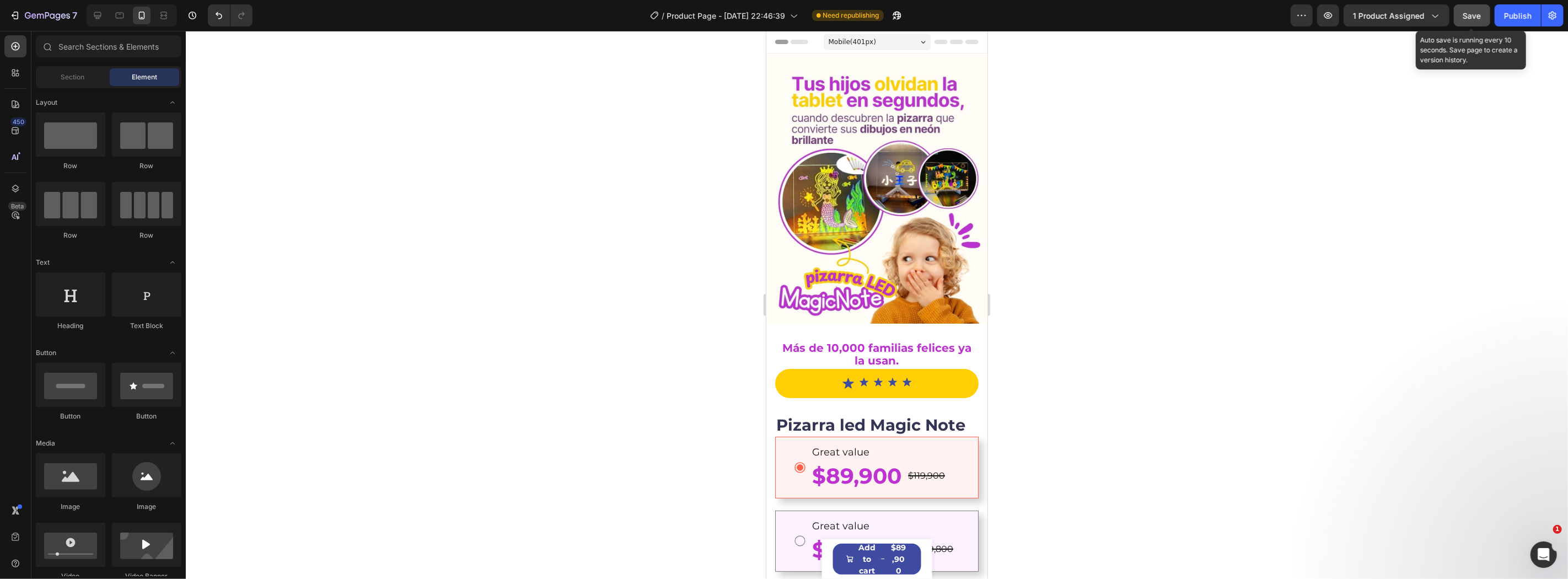
click at [1475, 19] on span "Save" at bounding box center [1472, 15] width 18 height 9
click at [1538, 9] on button "Publish" at bounding box center [1518, 15] width 46 height 22
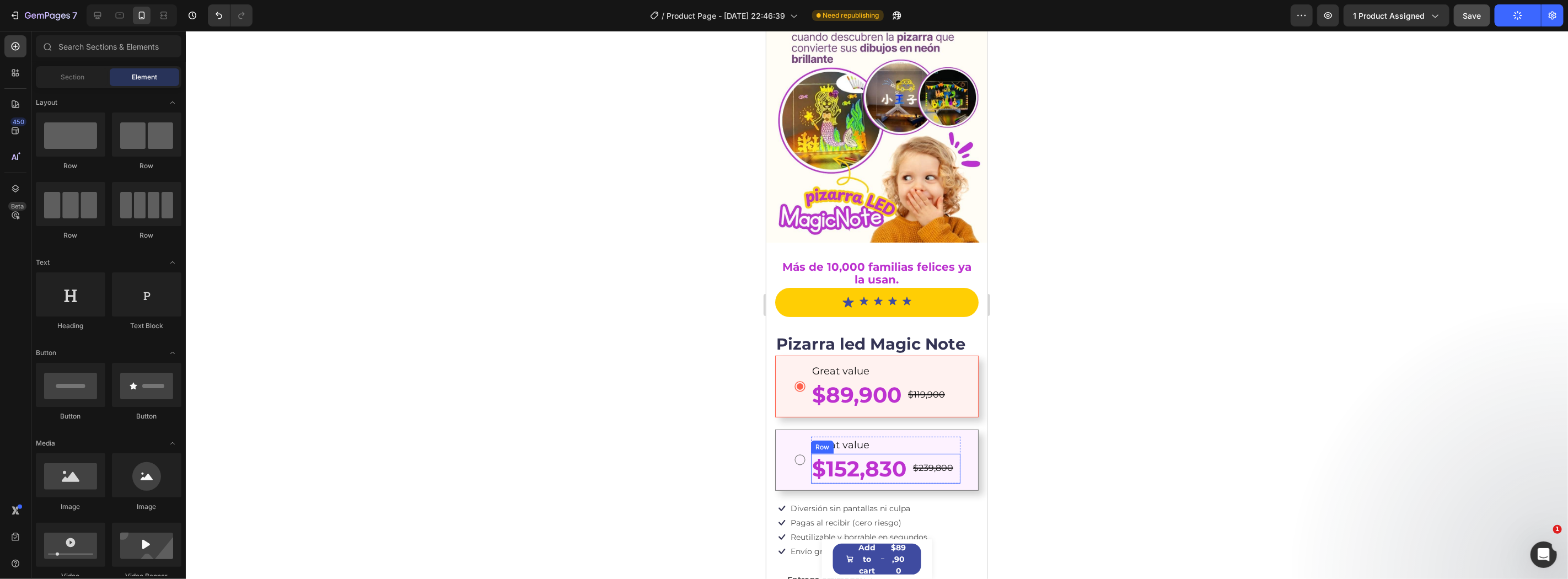
scroll to position [245, 0]
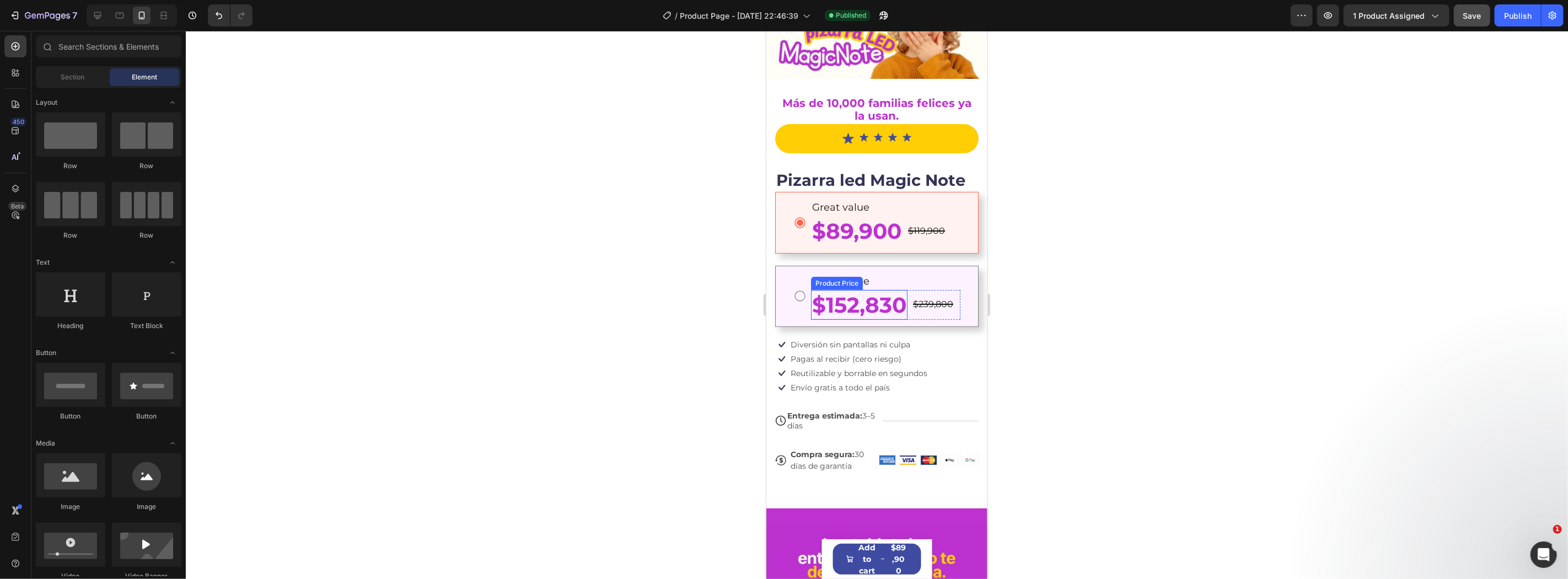
click at [875, 290] on div "$152,830" at bounding box center [858, 305] width 97 height 30
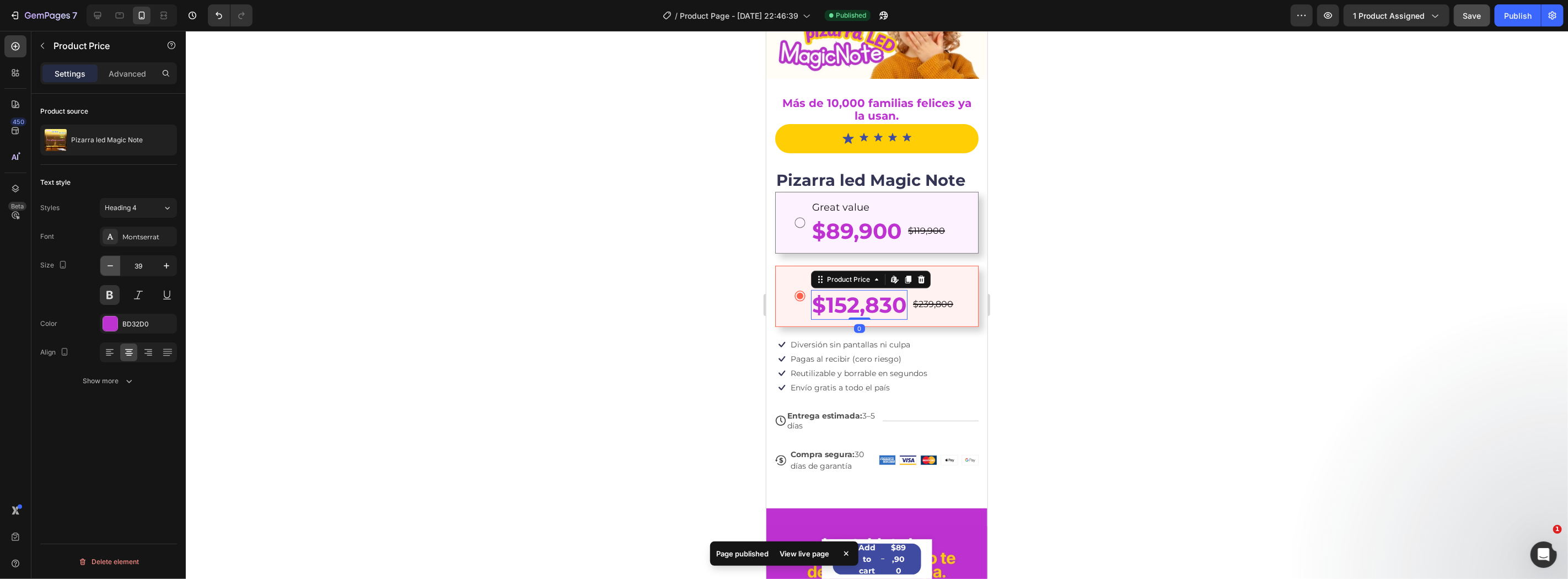
click at [116, 268] on icon "button" at bounding box center [110, 266] width 11 height 11
type input "37"
click at [1220, 272] on div at bounding box center [877, 305] width 1382 height 548
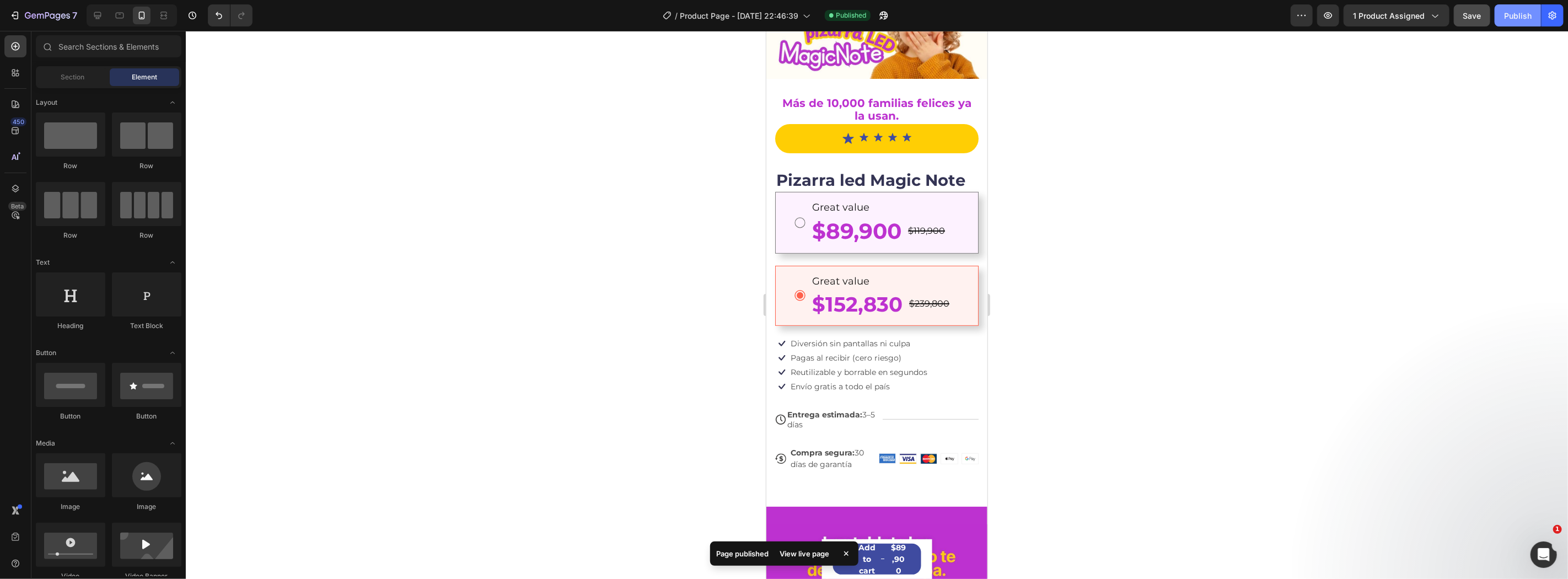
click at [1537, 9] on button "Publish" at bounding box center [1518, 15] width 46 height 22
click at [852, 200] on p "Great value" at bounding box center [885, 207] width 147 height 15
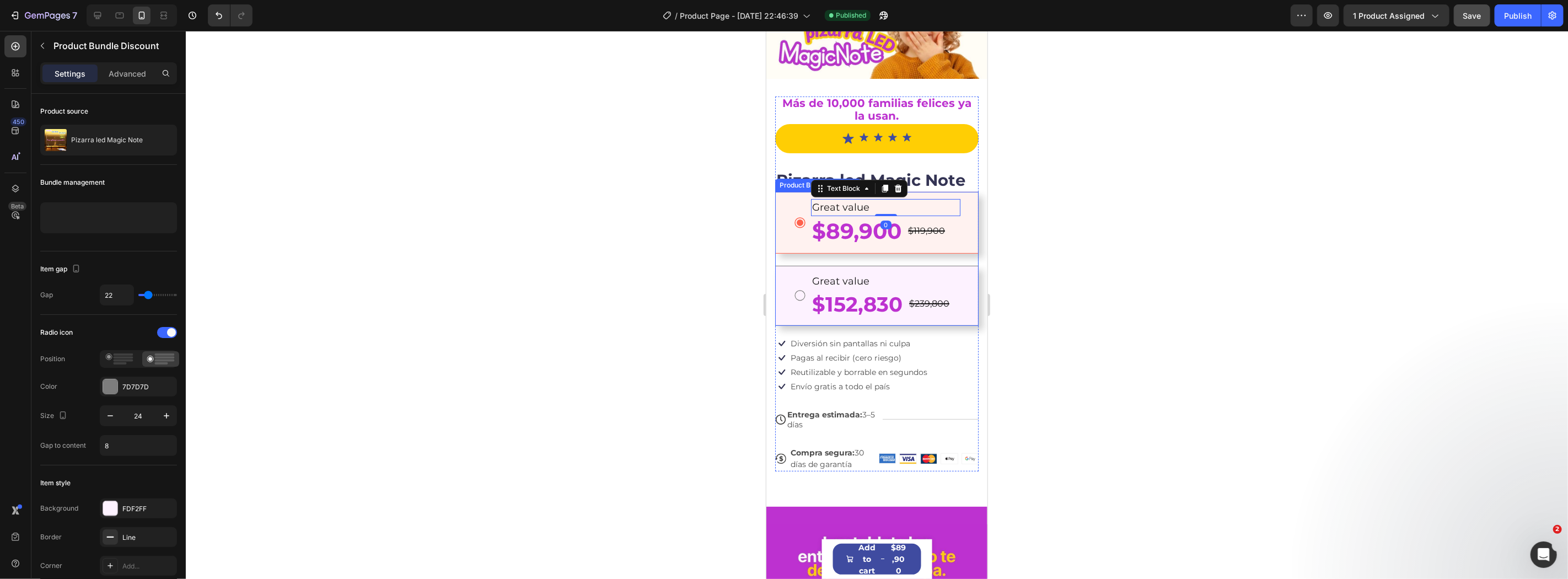
click at [792, 194] on div "Great value Text Block 0 $89,900 Product Price Product Price $119,900 Product P…" at bounding box center [877, 222] width 203 height 61
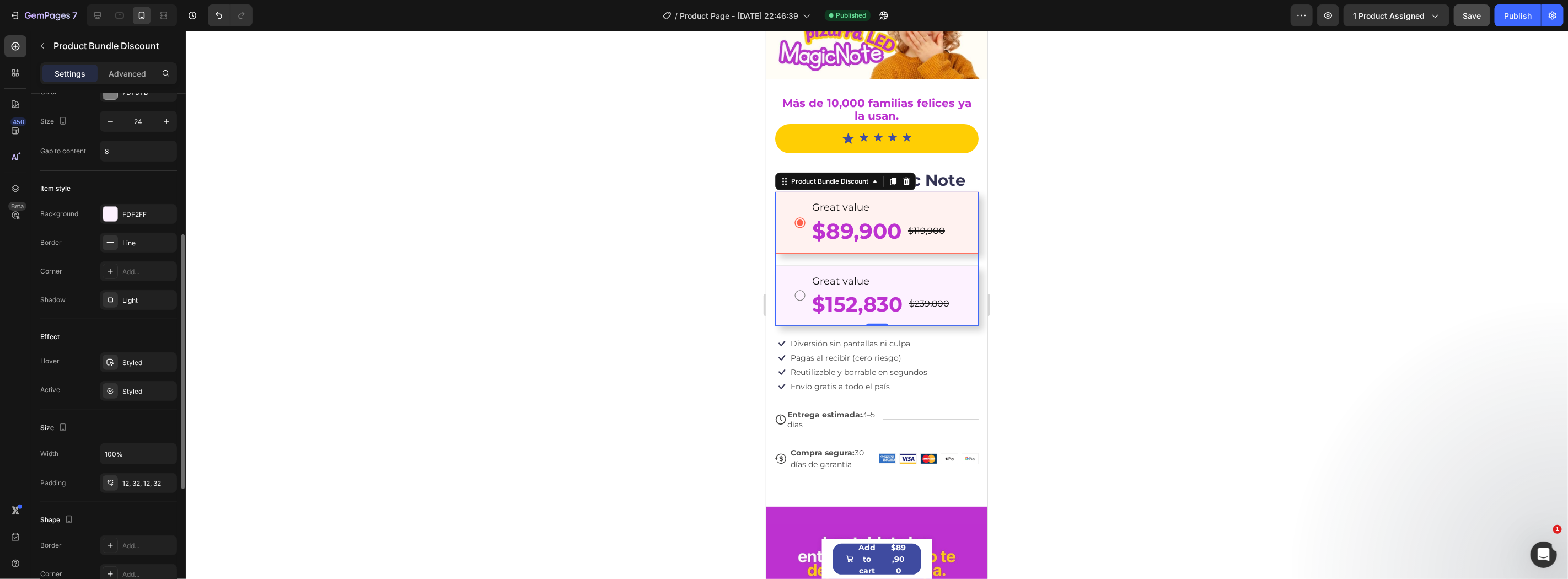
scroll to position [367, 0]
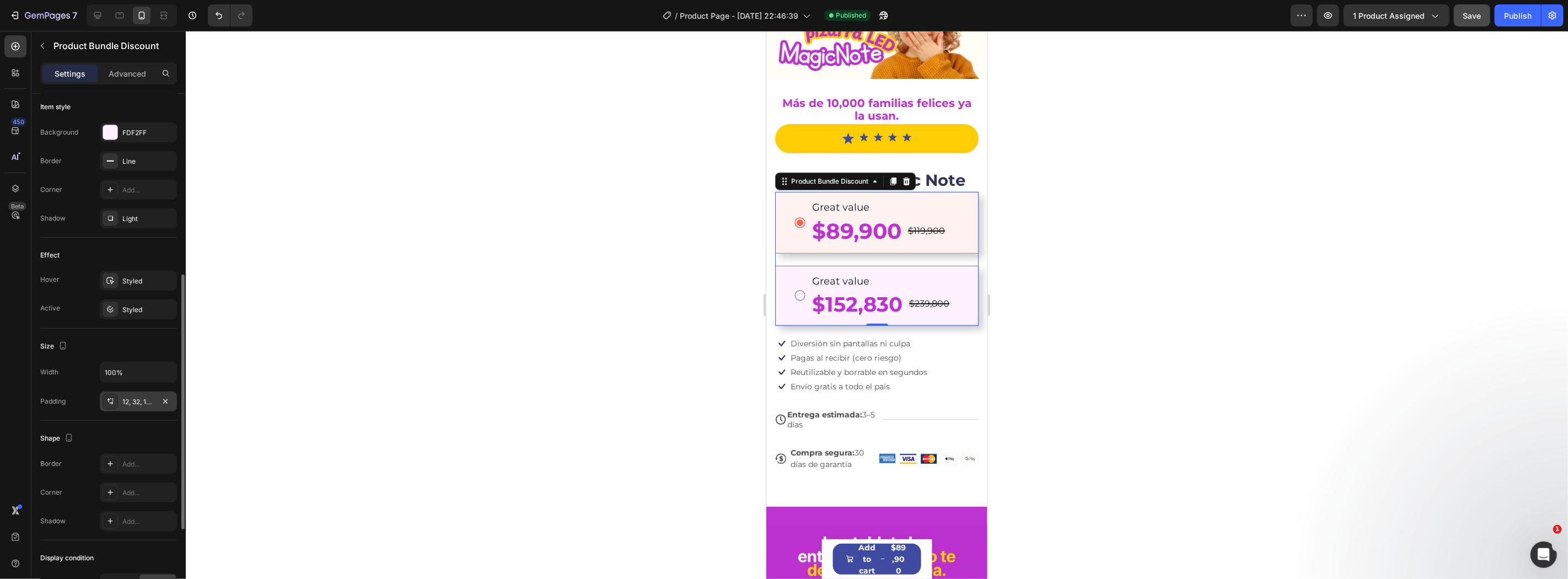
click at [131, 403] on div "12, 32, 12, 32" at bounding box center [138, 402] width 32 height 10
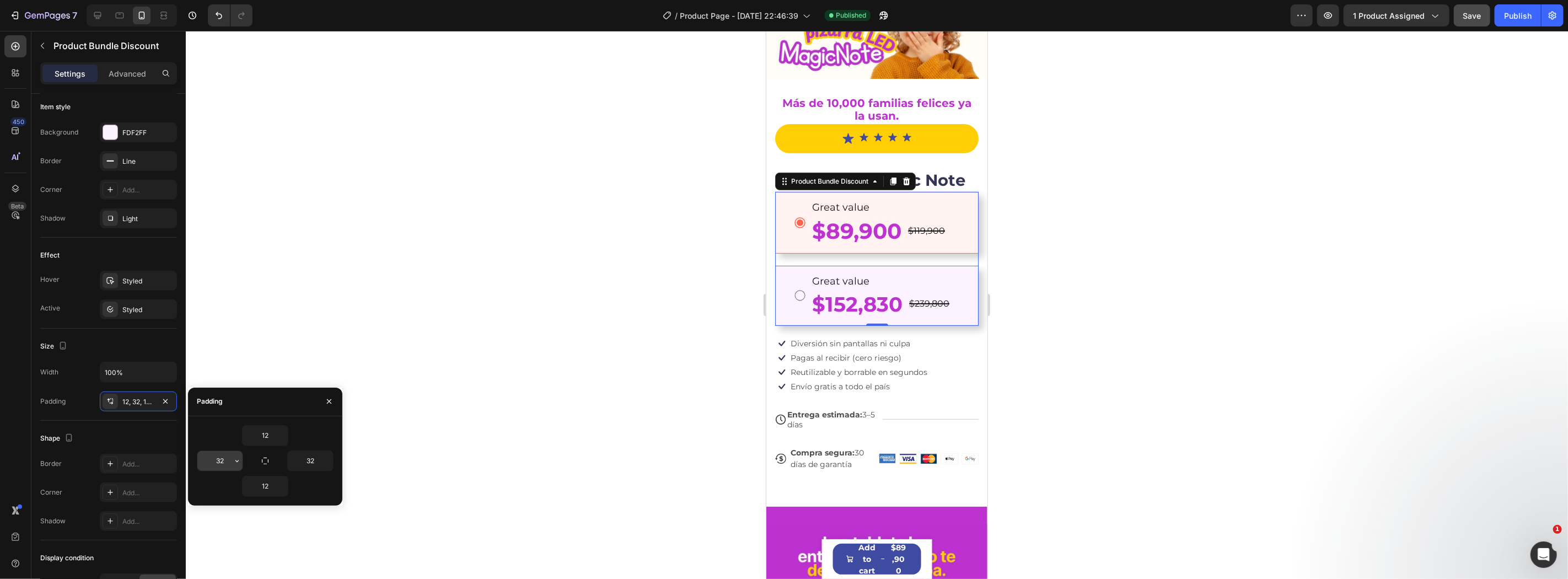
click at [215, 457] on input "32" at bounding box center [220, 461] width 45 height 20
type input "10"
click at [317, 461] on input "32" at bounding box center [310, 461] width 45 height 20
type input "10"
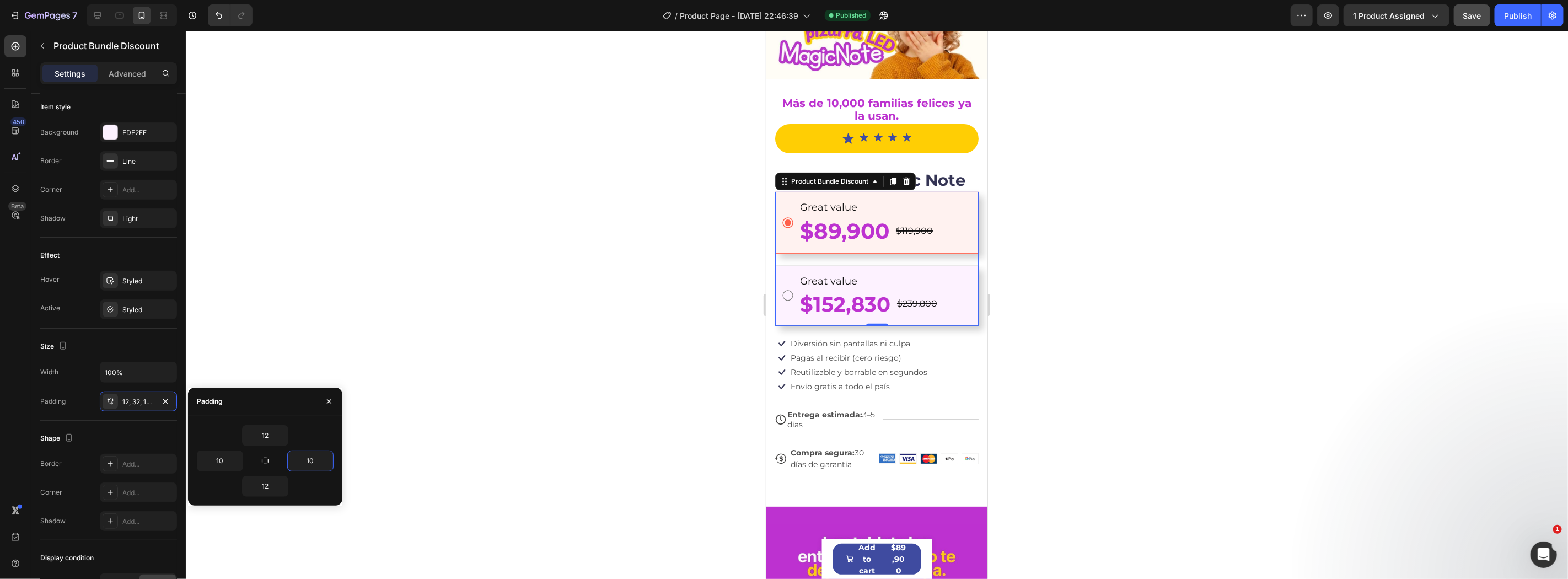
click at [314, 416] on div "12 10 10 12" at bounding box center [265, 461] width 155 height 89
click at [1511, 6] on button "Publish" at bounding box center [1518, 15] width 46 height 22
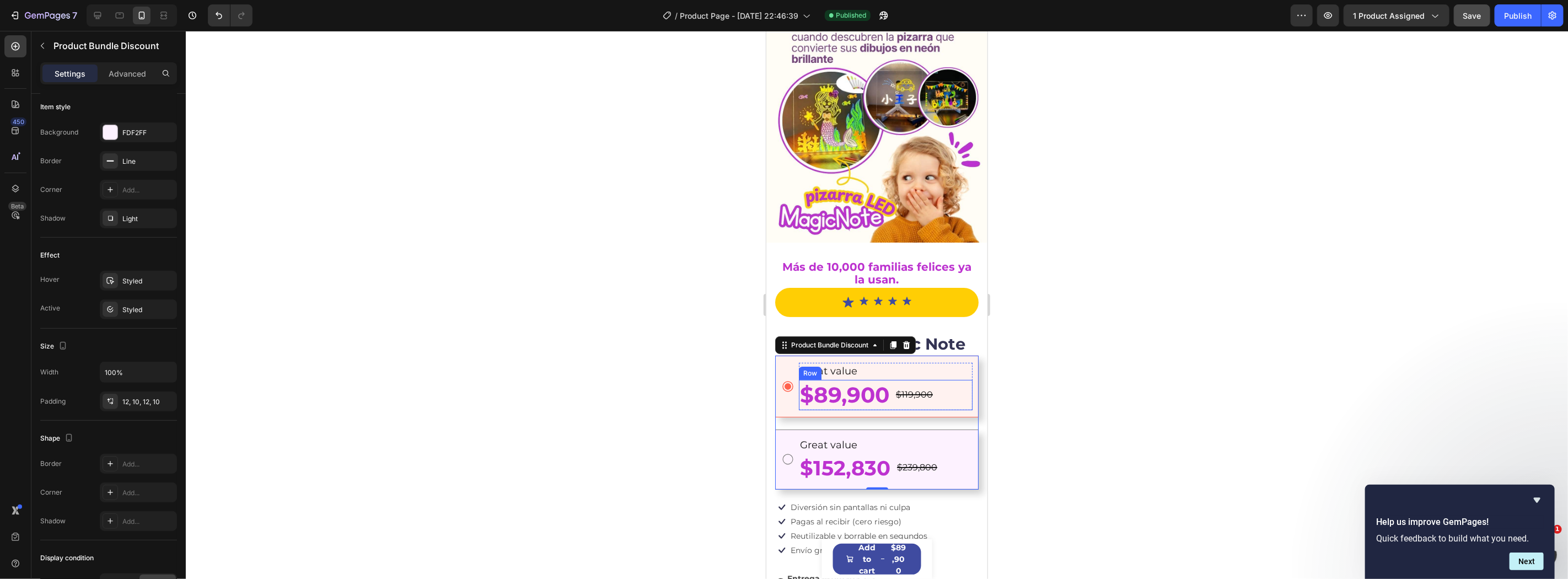
scroll to position [163, 0]
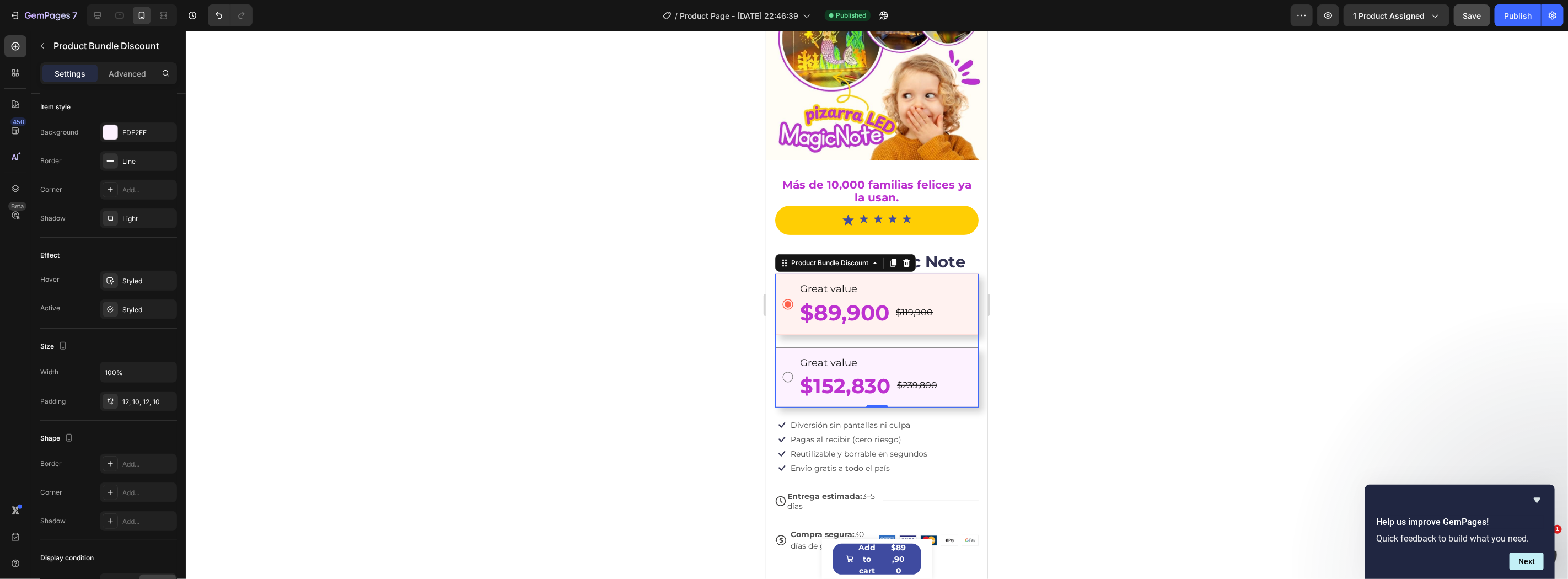
click at [1079, 367] on div at bounding box center [877, 305] width 1382 height 548
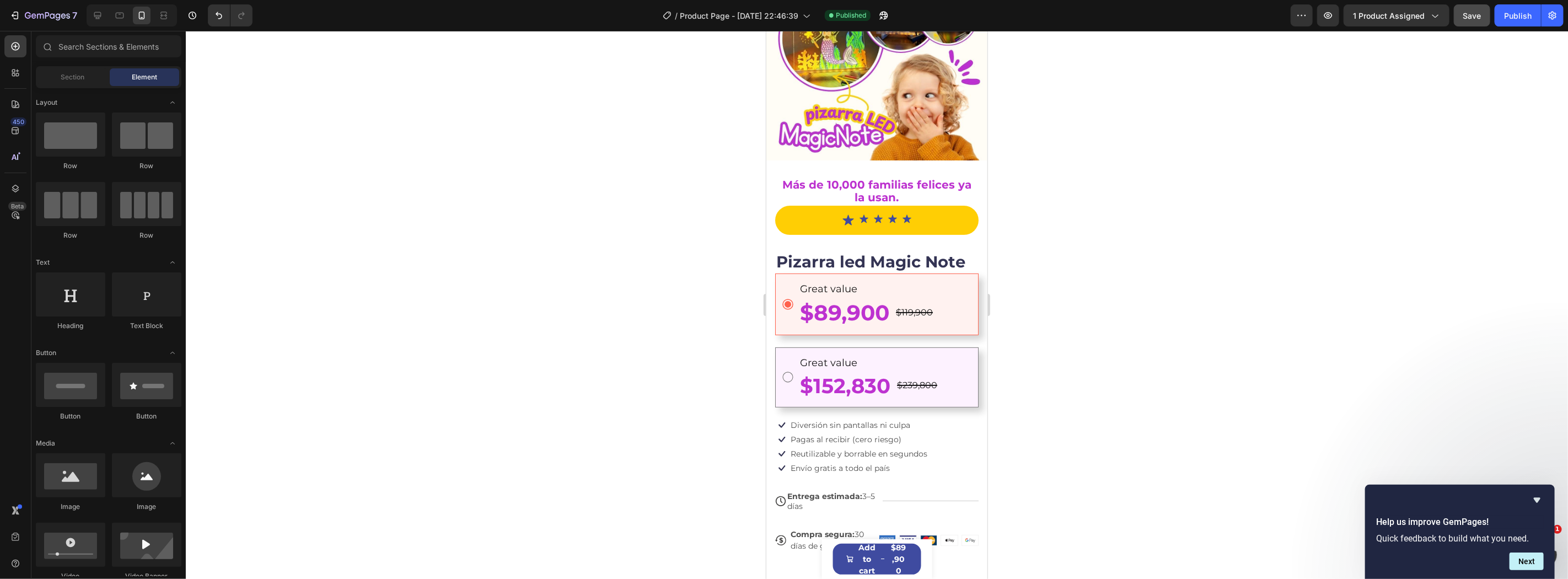
click at [1090, 403] on div at bounding box center [877, 305] width 1382 height 548
click at [841, 281] on p "Great value" at bounding box center [885, 289] width 172 height 15
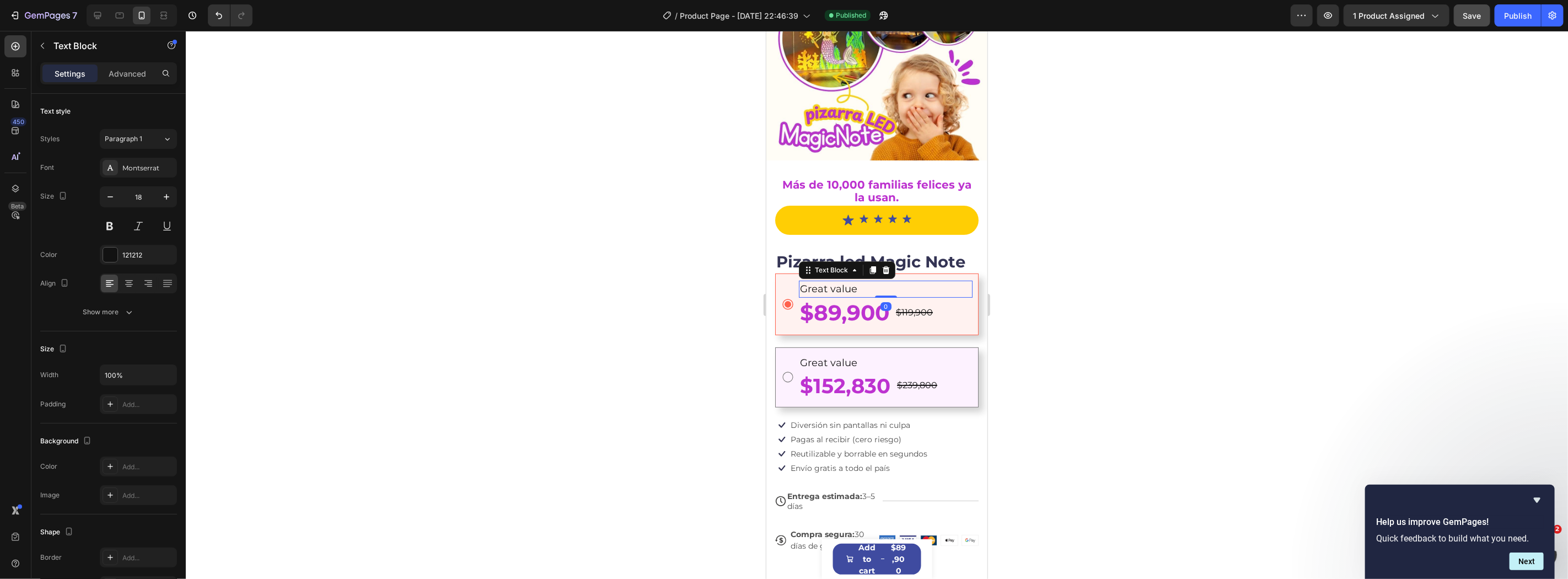
click at [841, 281] on p "Great value" at bounding box center [885, 289] width 172 height 15
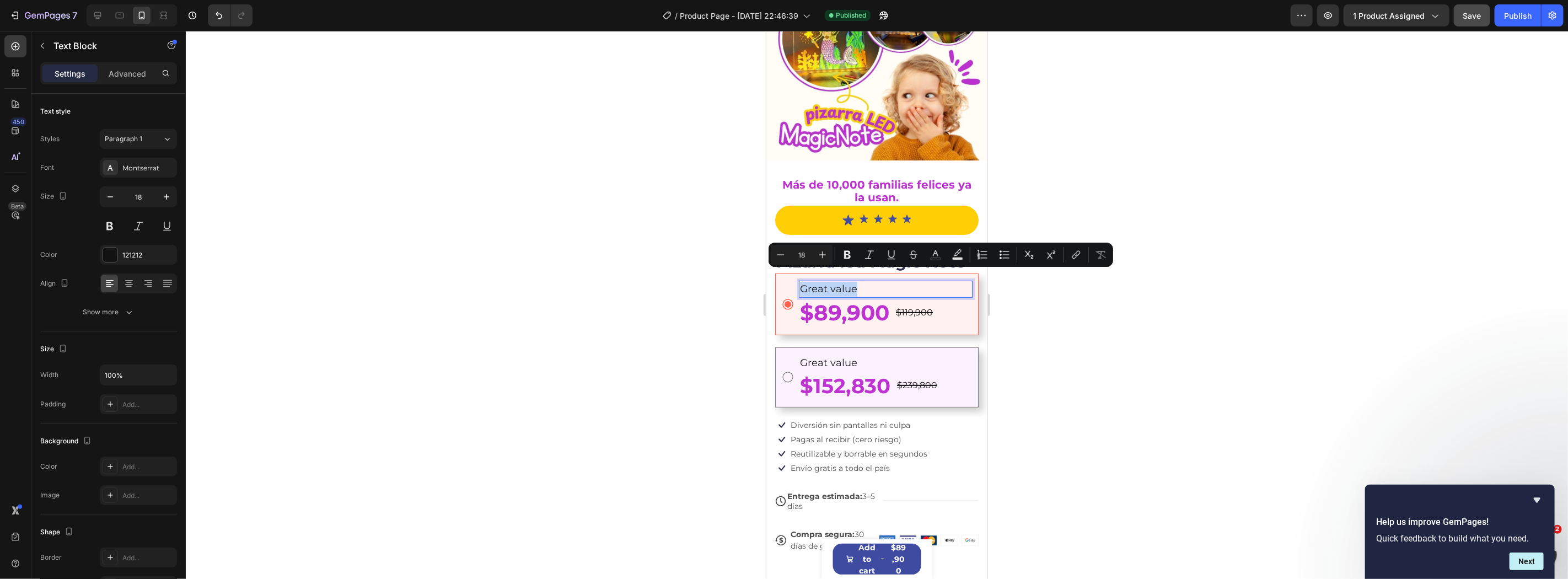
click at [841, 281] on p "Great value" at bounding box center [885, 289] width 172 height 15
click at [892, 281] on p "Great value" at bounding box center [885, 289] width 172 height 15
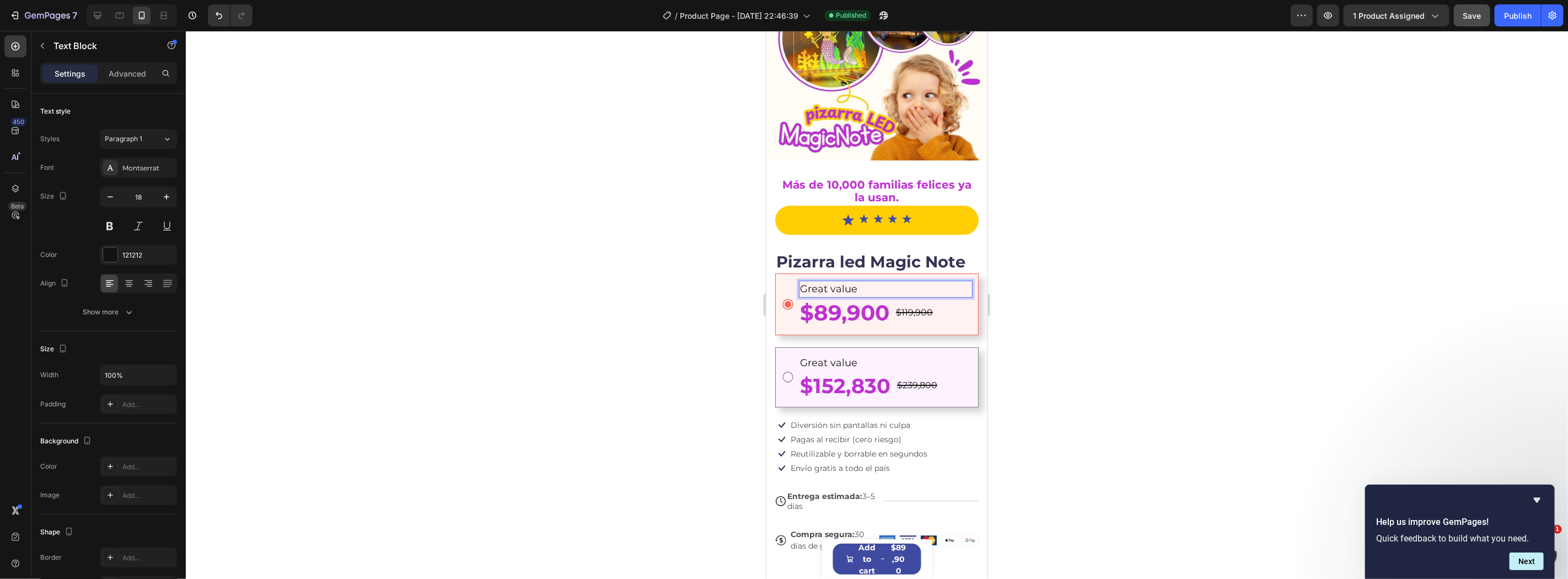
click at [107, 23] on div at bounding box center [131, 15] width 91 height 22
click at [102, 15] on icon at bounding box center [97, 15] width 11 height 11
type input "17"
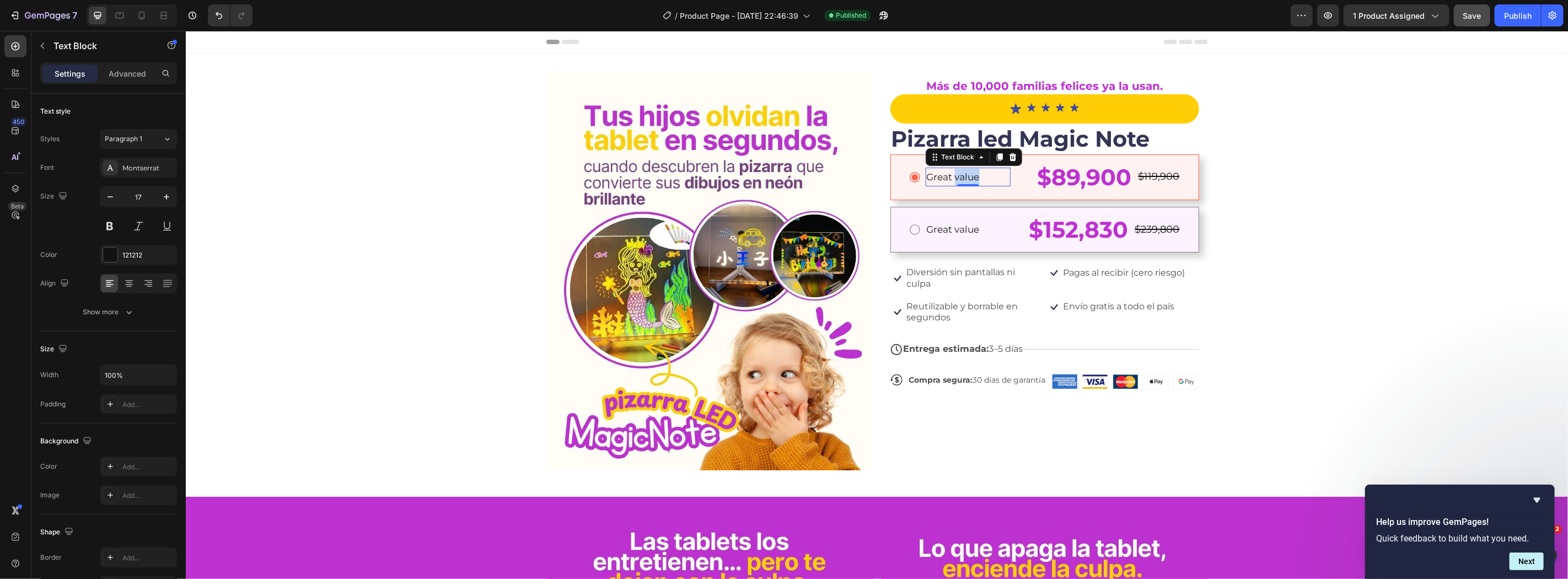
click at [956, 178] on p "Great value" at bounding box center [968, 177] width 83 height 17
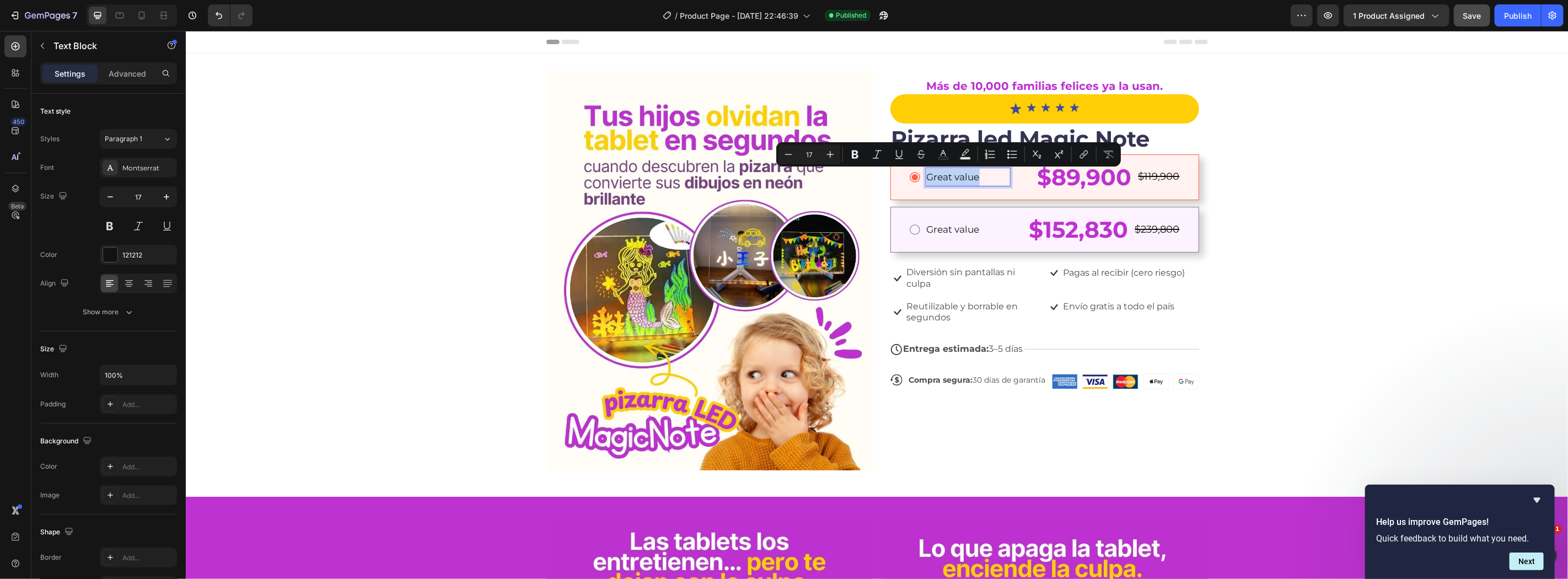
click at [936, 177] on p "Great value" at bounding box center [968, 177] width 83 height 17
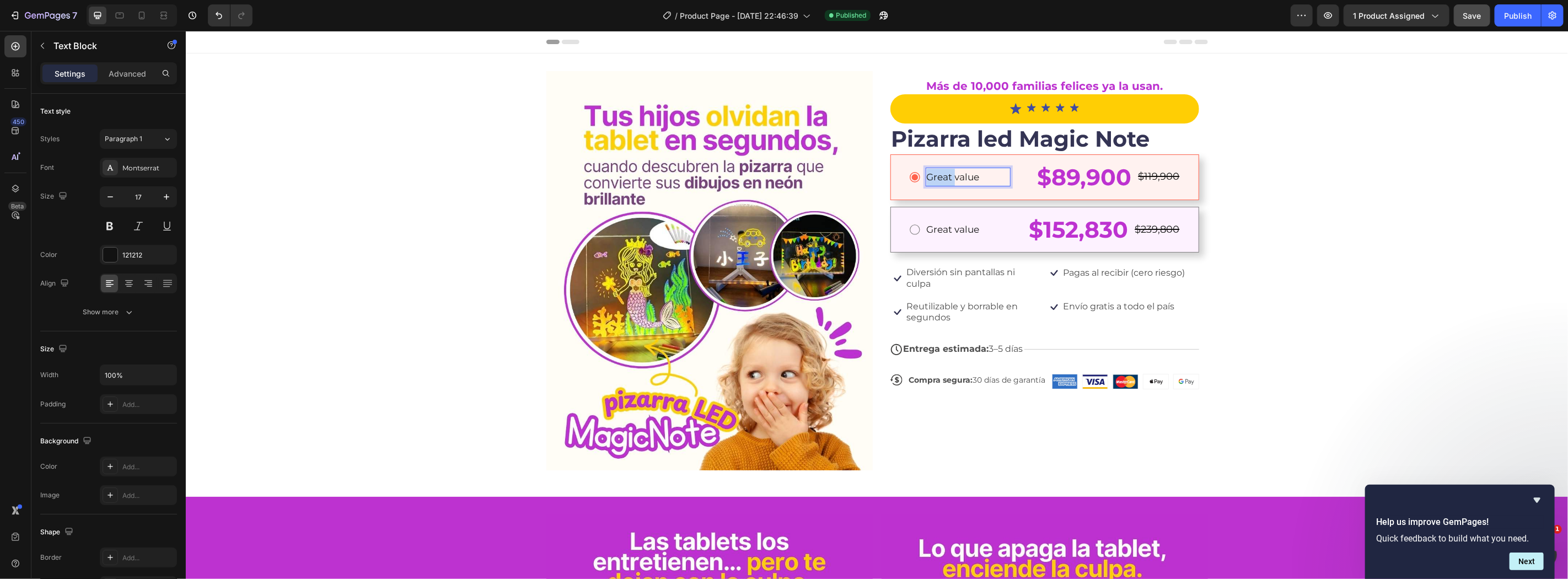
click at [936, 177] on p "Great value" at bounding box center [968, 177] width 83 height 17
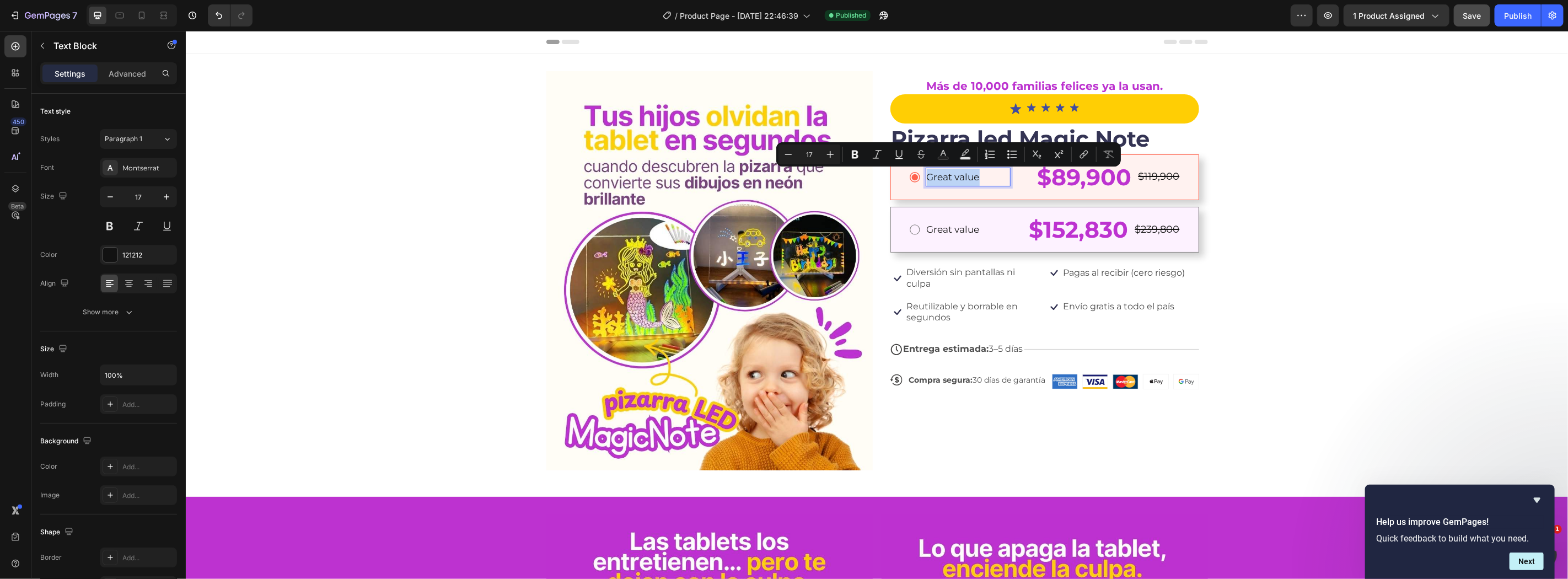
click at [1003, 183] on p "Great value" at bounding box center [968, 177] width 83 height 17
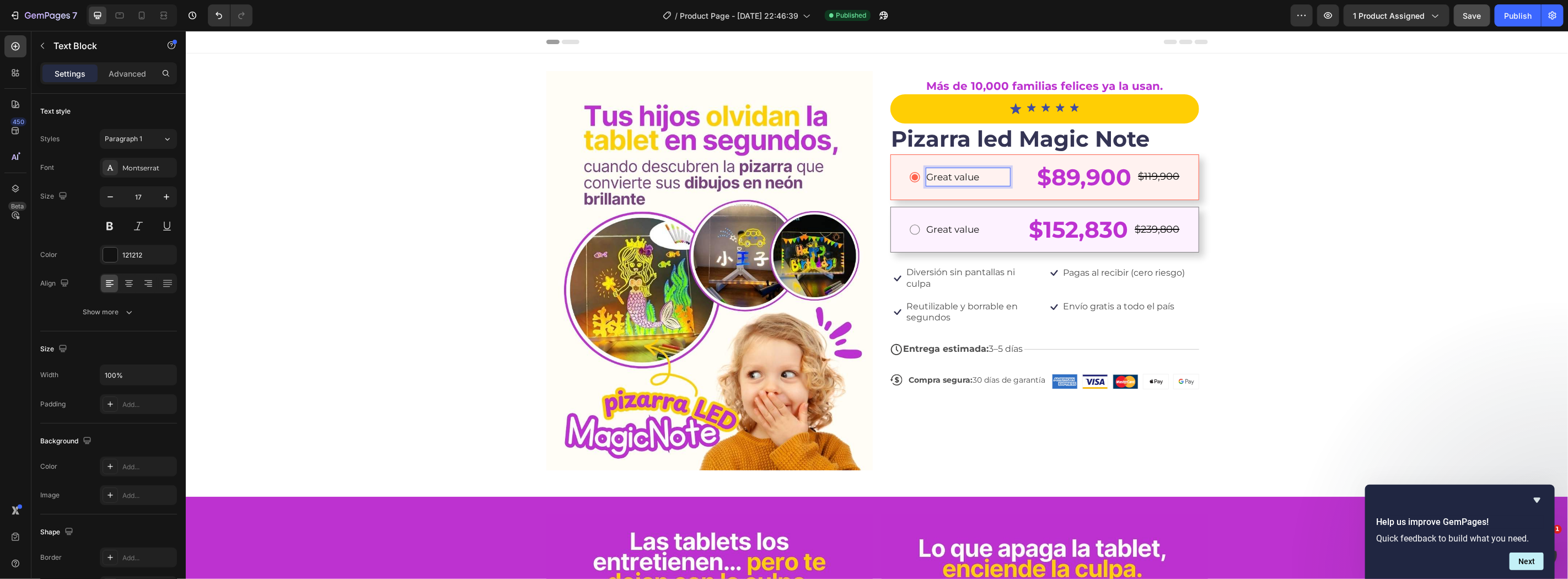
click at [967, 183] on p "Great value" at bounding box center [968, 177] width 83 height 17
click at [955, 177] on div "Rich Text Editor. Editing area: main" at bounding box center [967, 177] width 85 height 19
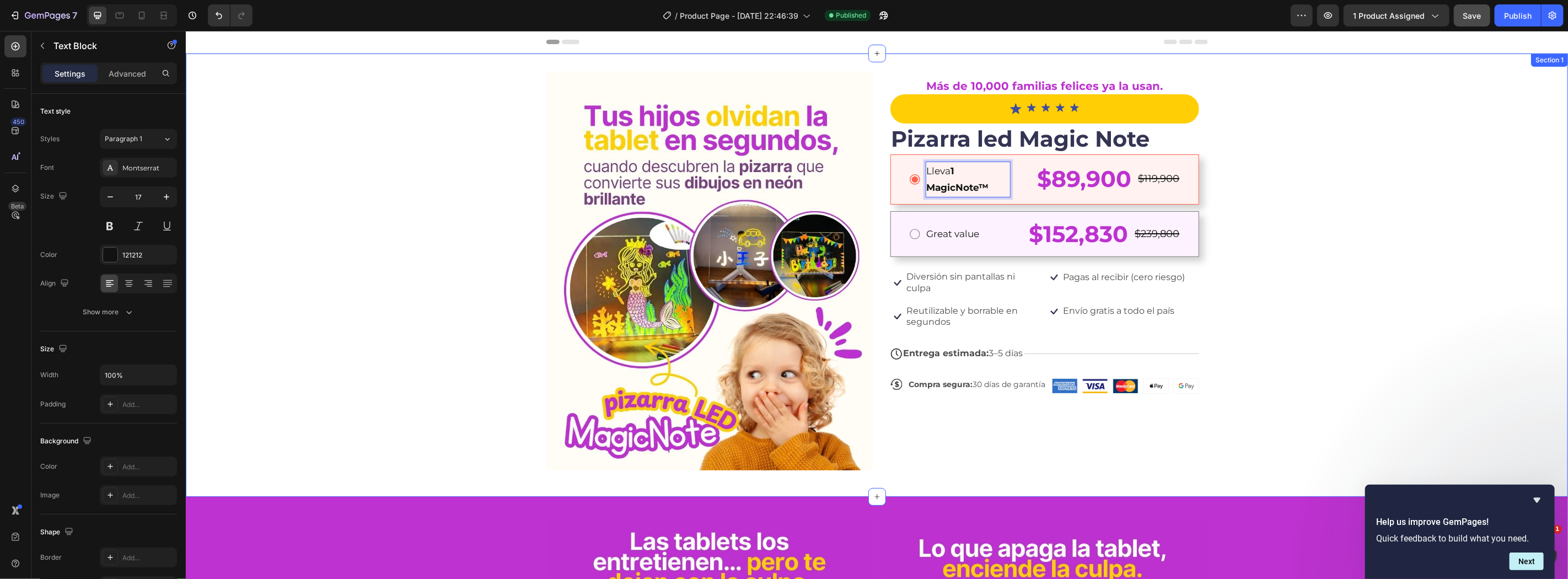
click at [1363, 207] on div "Image Más de 10,000 familias felices ya la usan. Text Block Icon Icon Icon Icon…" at bounding box center [876, 275] width 1382 height 408
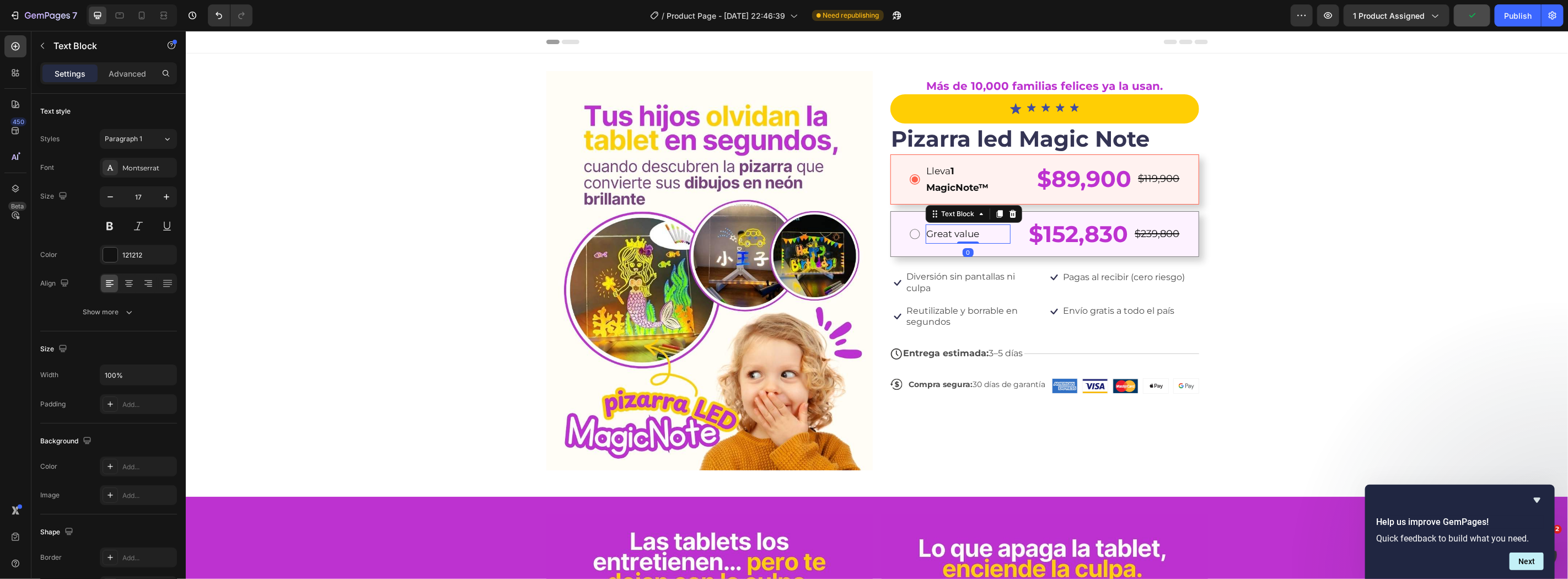
click at [979, 232] on p "Great value" at bounding box center [968, 234] width 83 height 17
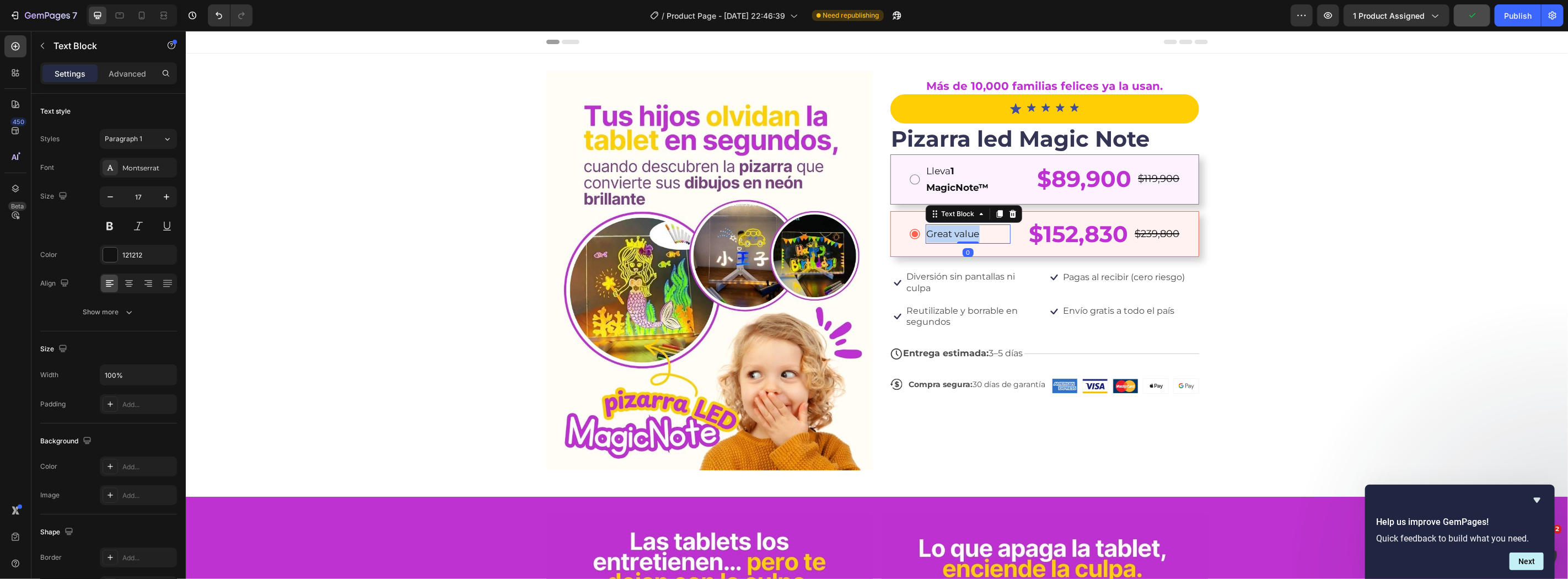
click at [979, 232] on p "Great value" at bounding box center [968, 234] width 83 height 17
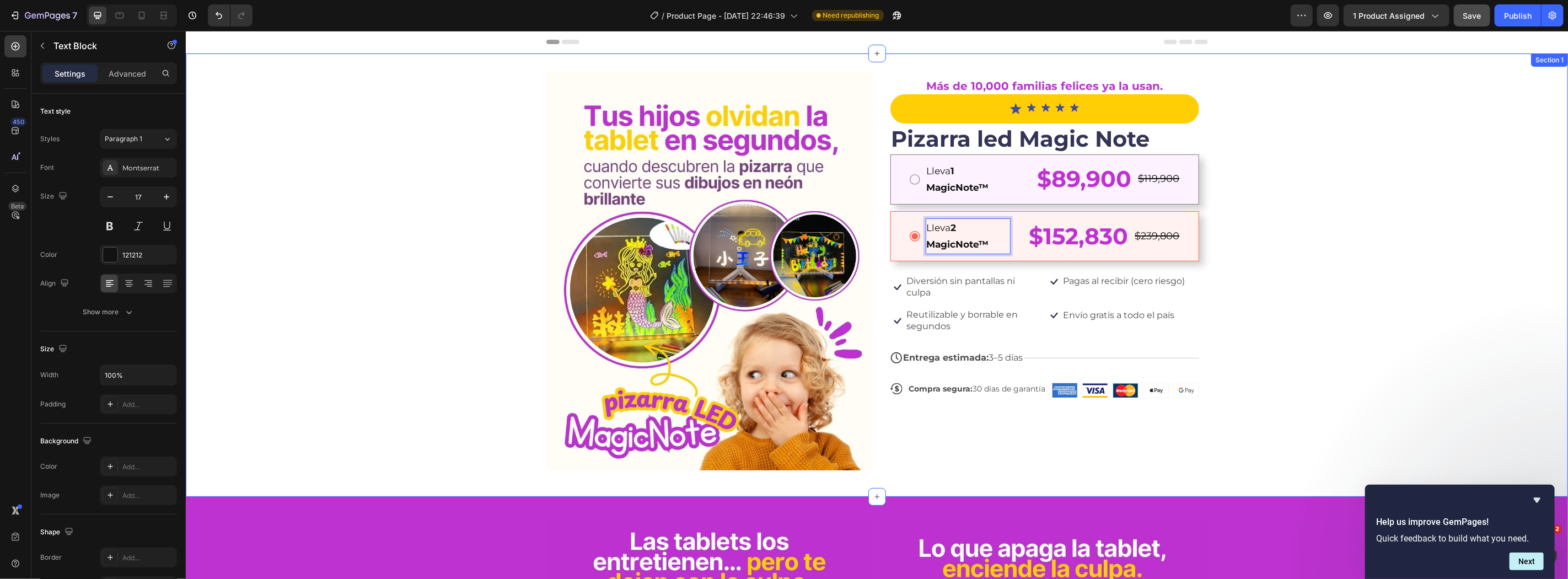
click at [1315, 278] on div "Image Más de 10,000 familias felices ya la usan. Text Block Icon Icon Icon Icon…" at bounding box center [876, 275] width 1382 height 408
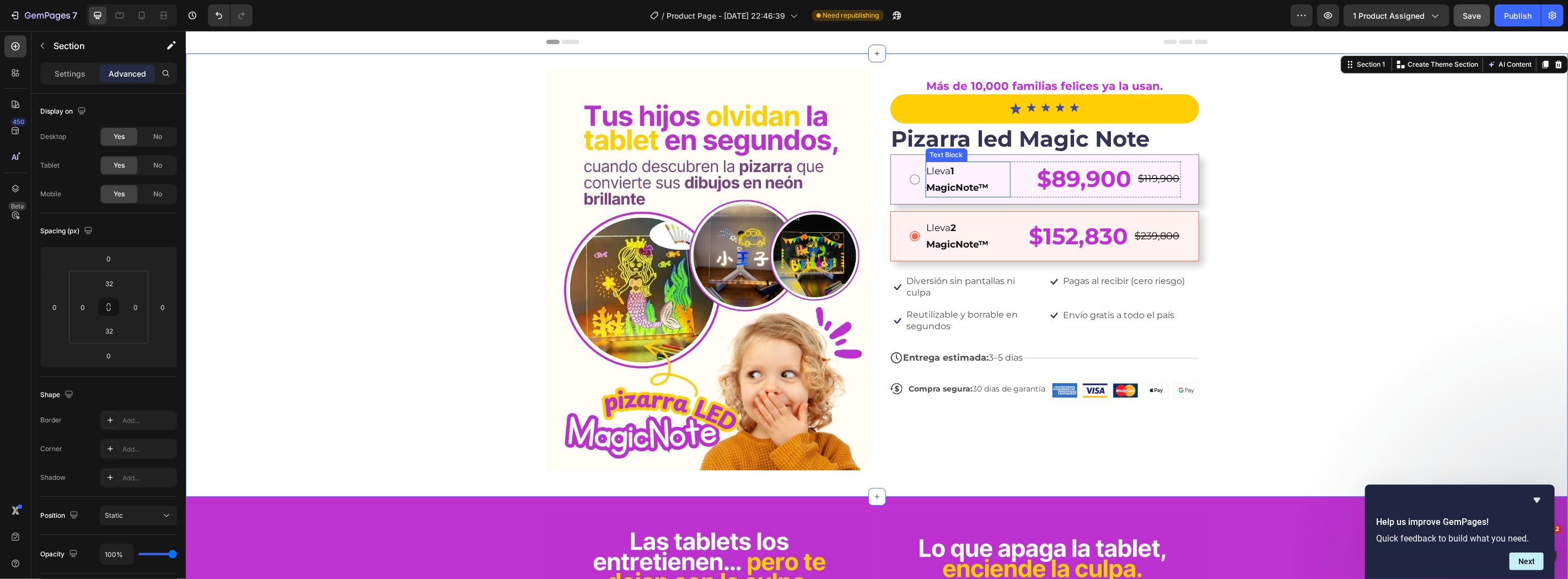
click at [992, 177] on p "Lleva 1 MagicNote™" at bounding box center [968, 178] width 83 height 33
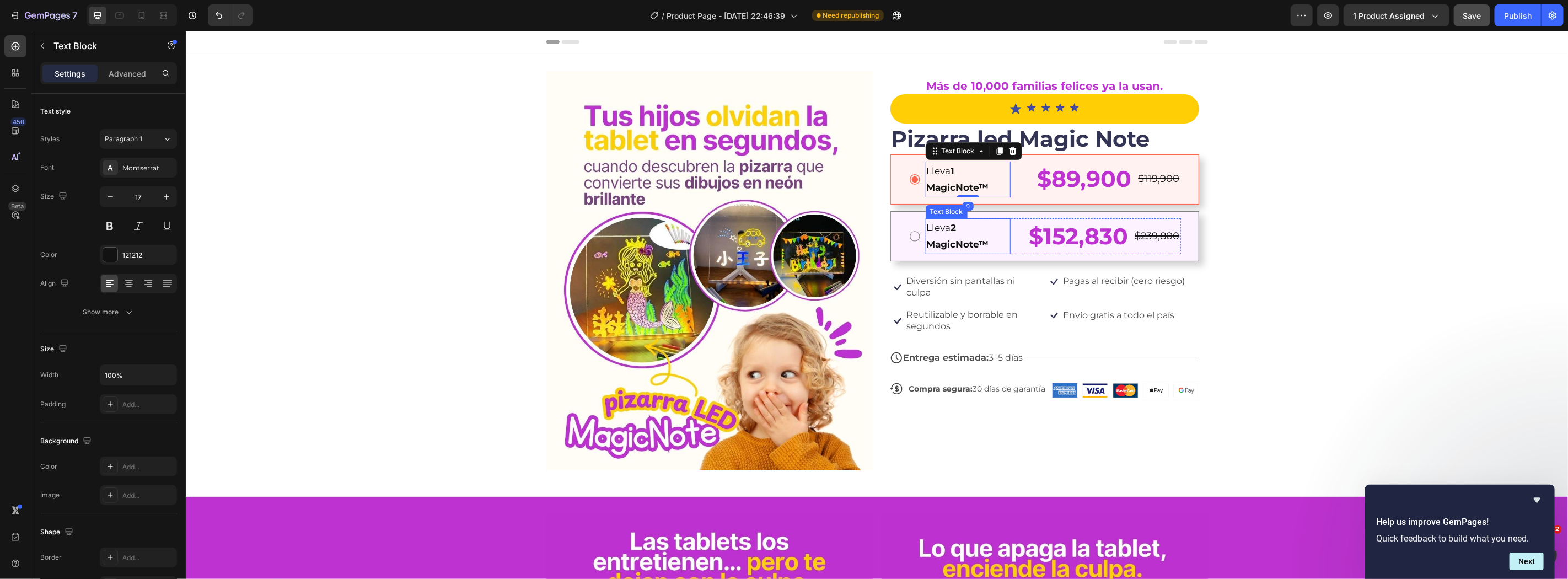
click at [1001, 225] on p "Lleva 2 MagicNote™" at bounding box center [968, 236] width 83 height 33
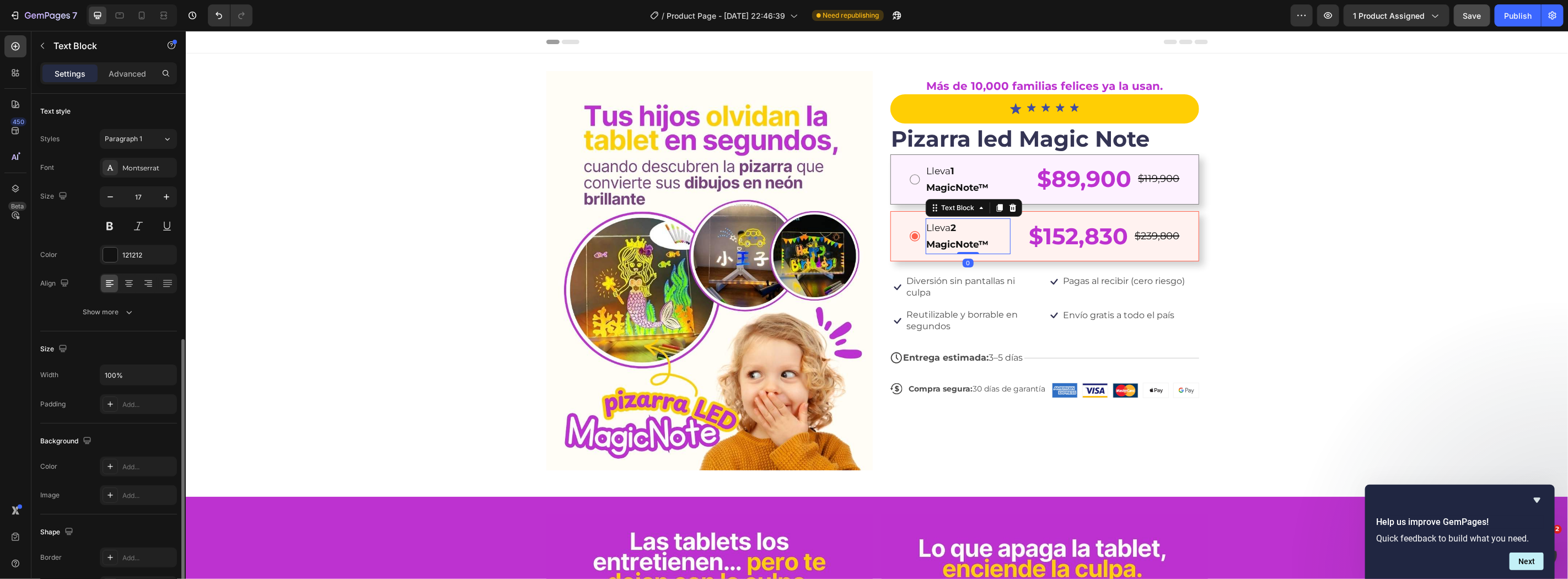
scroll to position [137, 0]
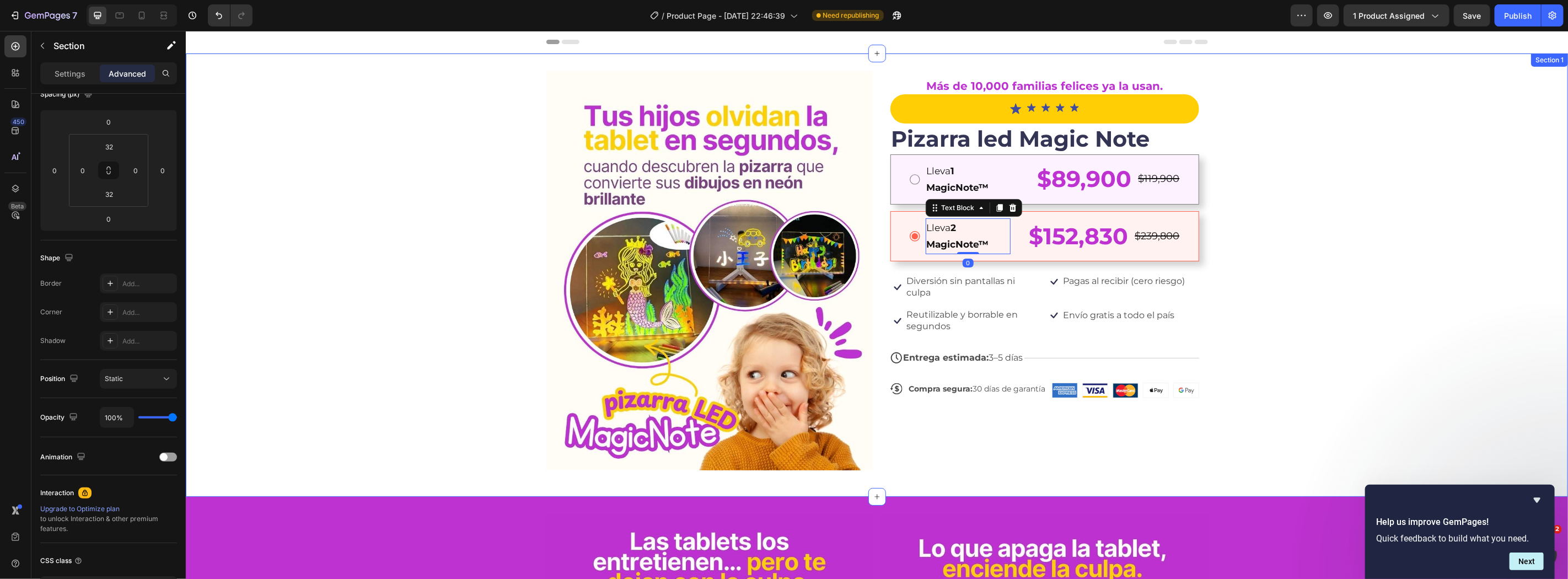
click at [1387, 237] on div "Image Más de 10,000 familias felices ya la usan. Text Block Icon Icon Icon Icon…" at bounding box center [876, 275] width 1382 height 408
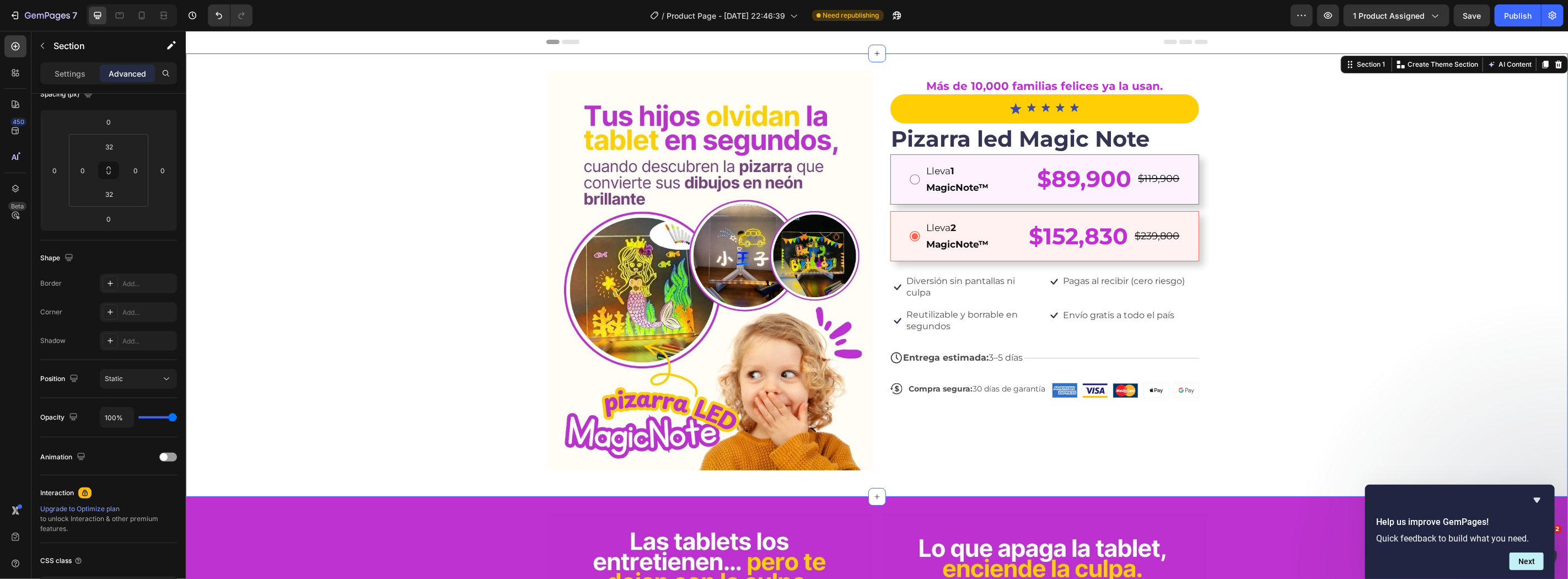
scroll to position [0, 0]
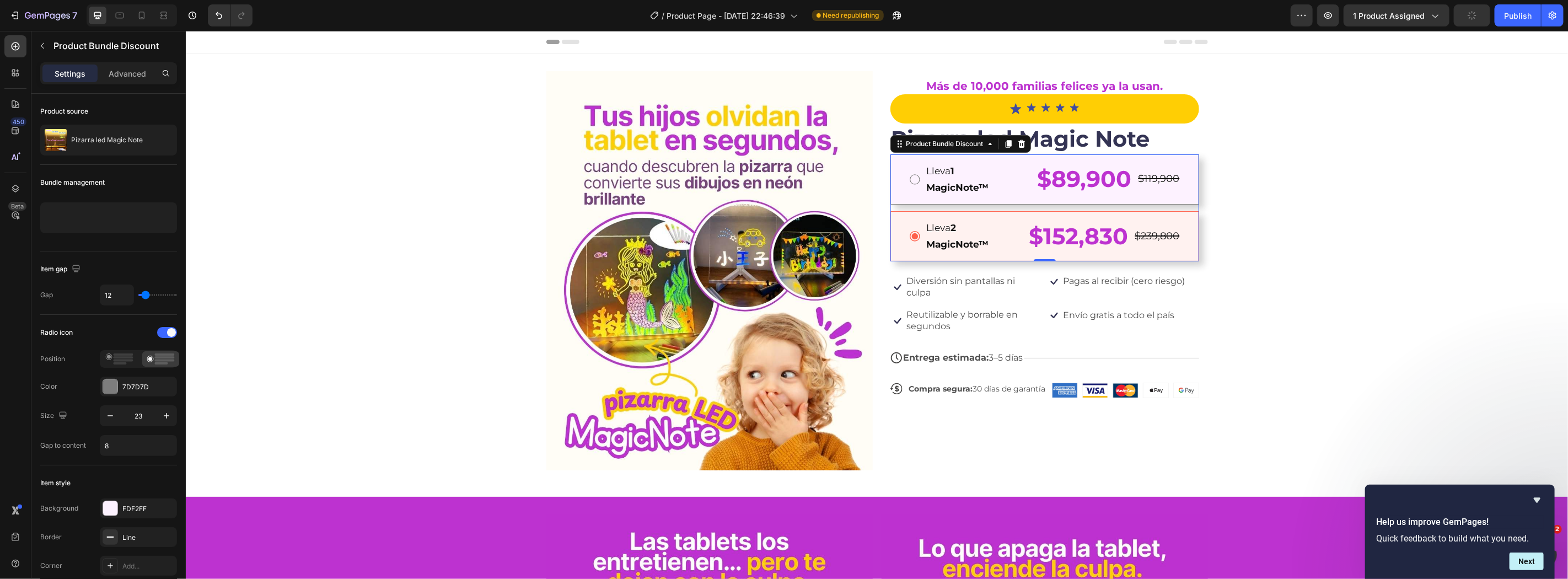
click at [1021, 198] on div "Lleva 1 MagicNote™ Text Block $89,900 Product Price Product Price $119,900 Prod…" at bounding box center [1044, 179] width 309 height 50
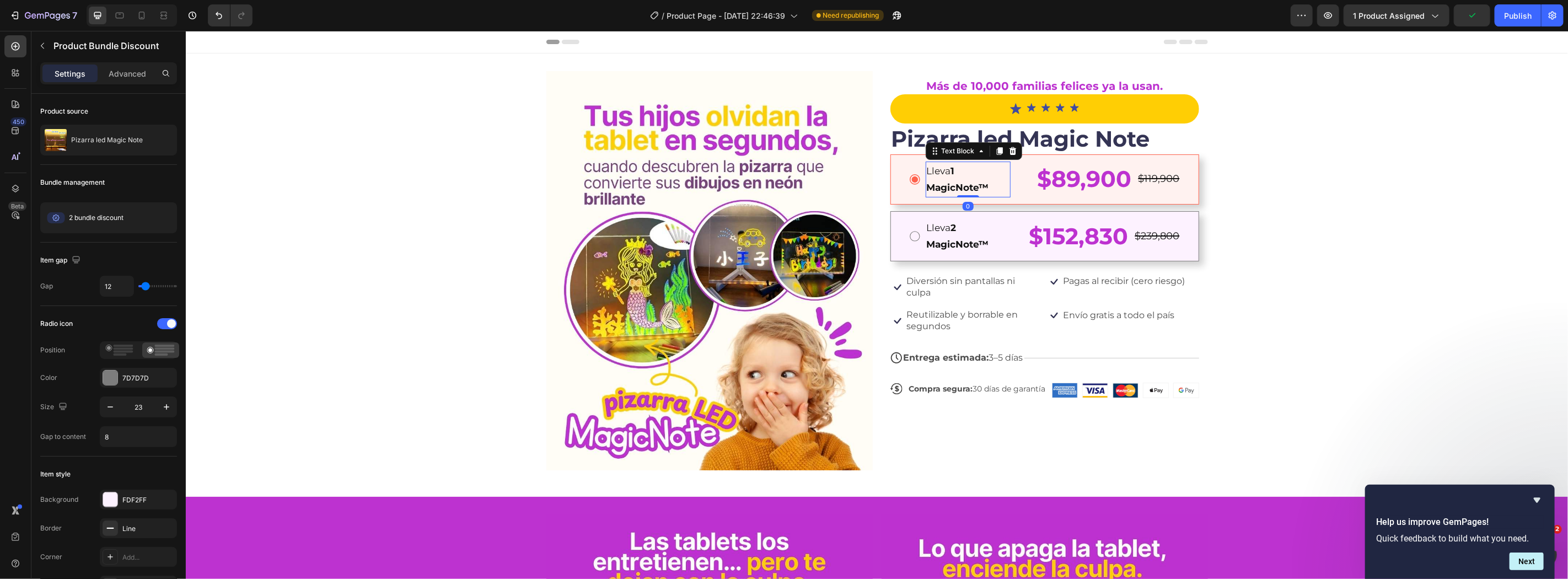
click at [944, 167] on p "Lleva 1 MagicNote™" at bounding box center [968, 178] width 83 height 33
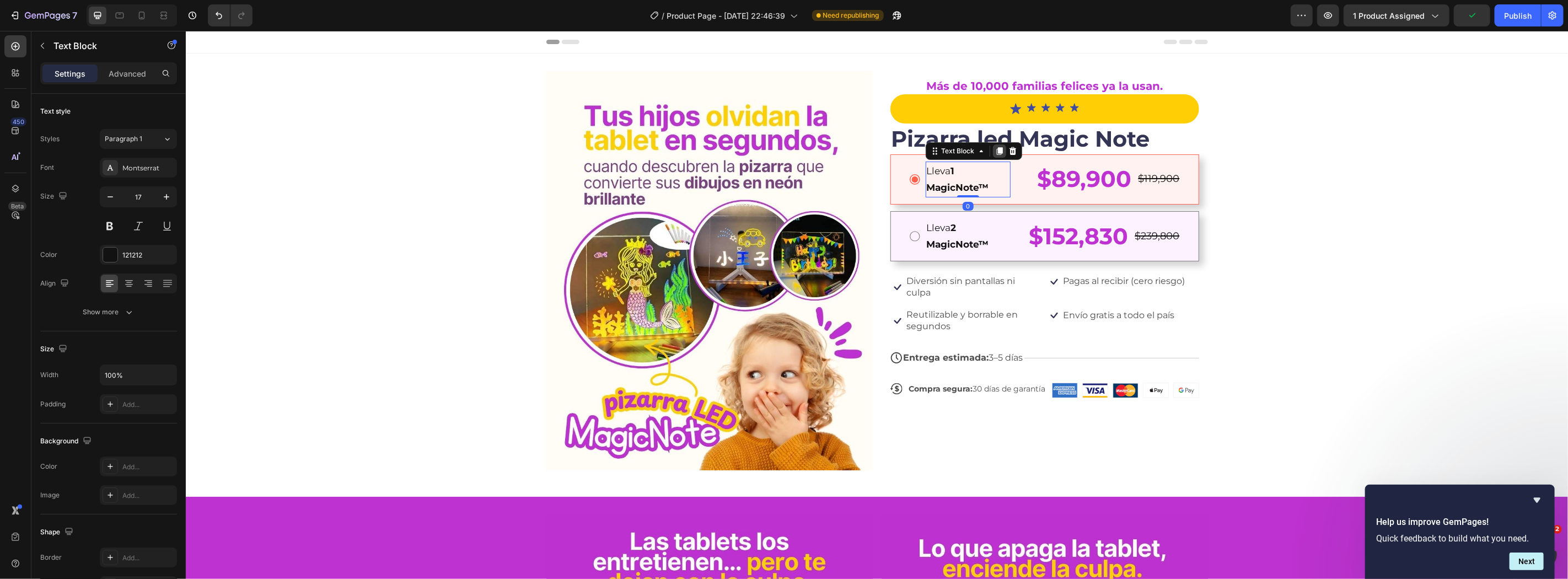
click at [996, 152] on icon at bounding box center [999, 150] width 6 height 8
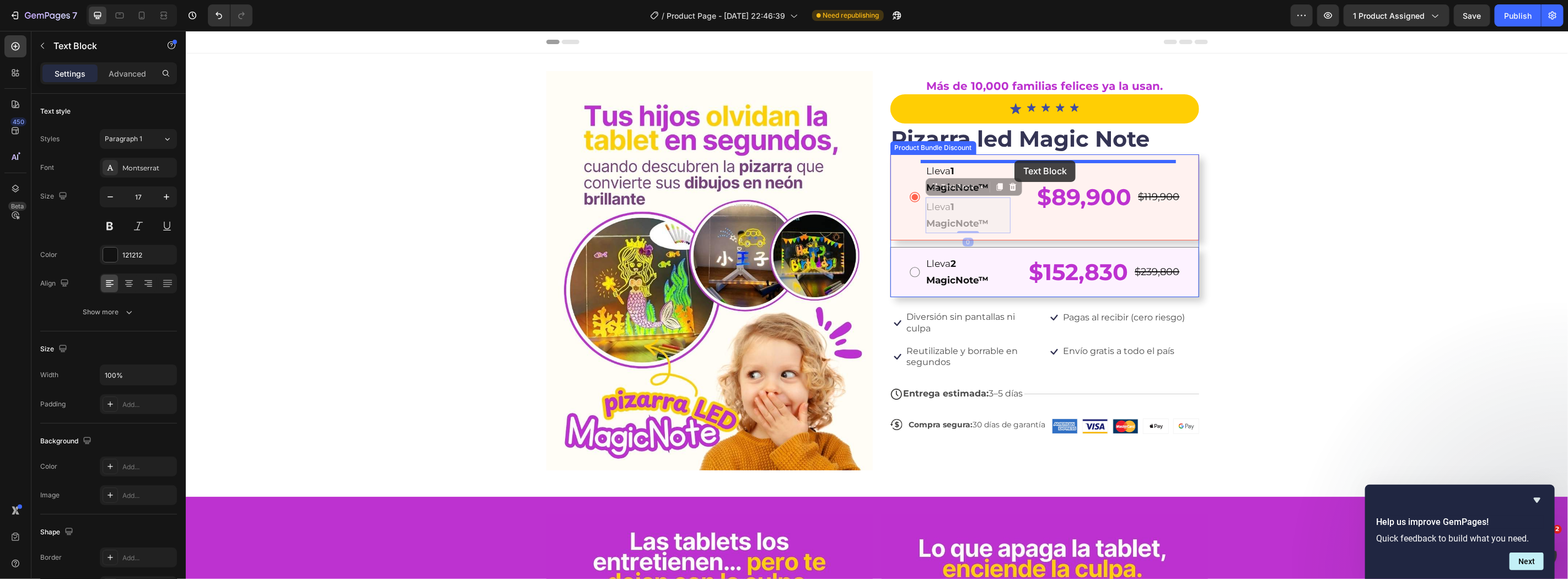
drag, startPoint x: 978, startPoint y: 212, endPoint x: 1014, endPoint y: 160, distance: 63.2
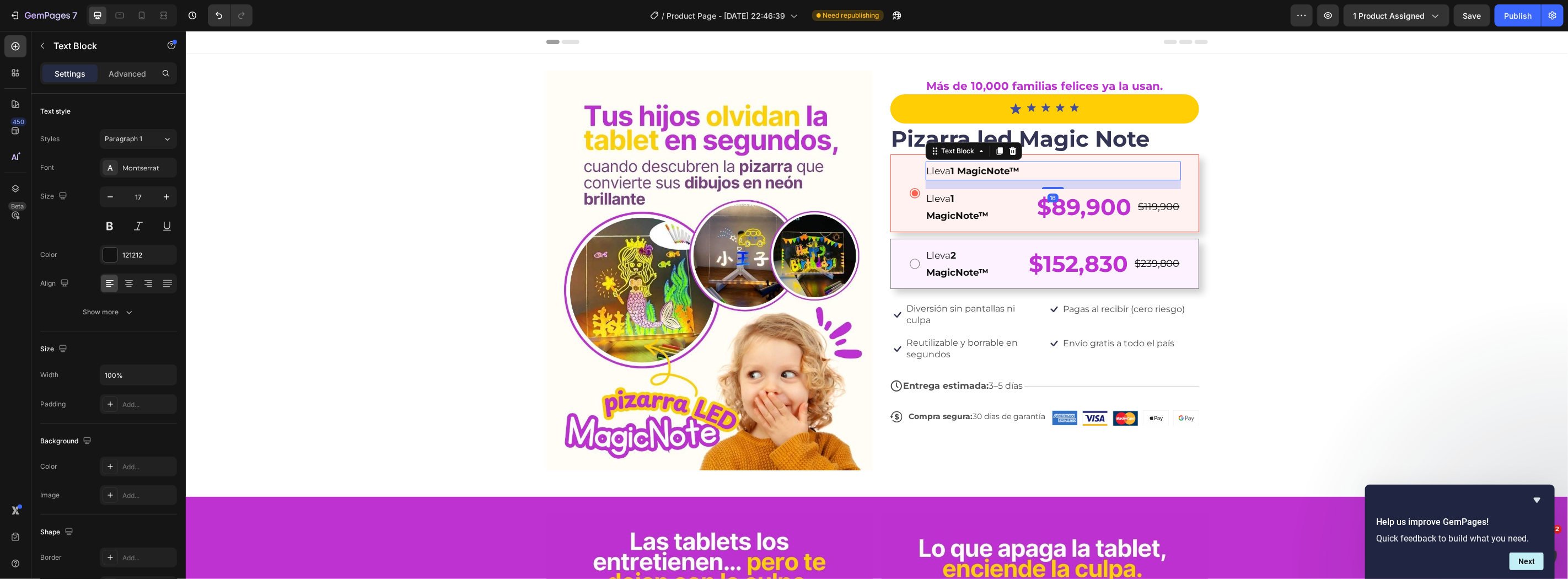
click at [1012, 165] on strong "1 MagicNote™" at bounding box center [985, 170] width 69 height 11
click at [976, 178] on p "Lleva 2 MagicNote™" at bounding box center [1053, 170] width 253 height 17
click at [985, 169] on strong "2 MagicNote™" at bounding box center [986, 170] width 71 height 11
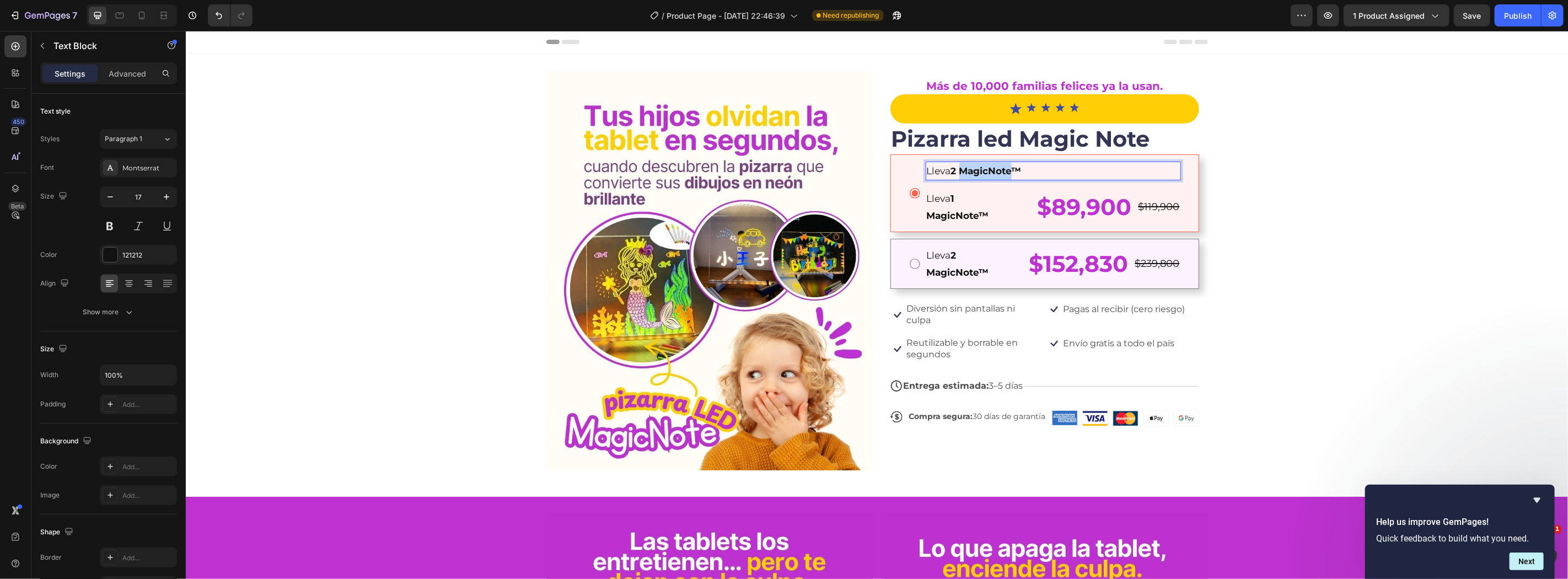
click at [985, 169] on strong "2 MagicNote™" at bounding box center [986, 170] width 71 height 11
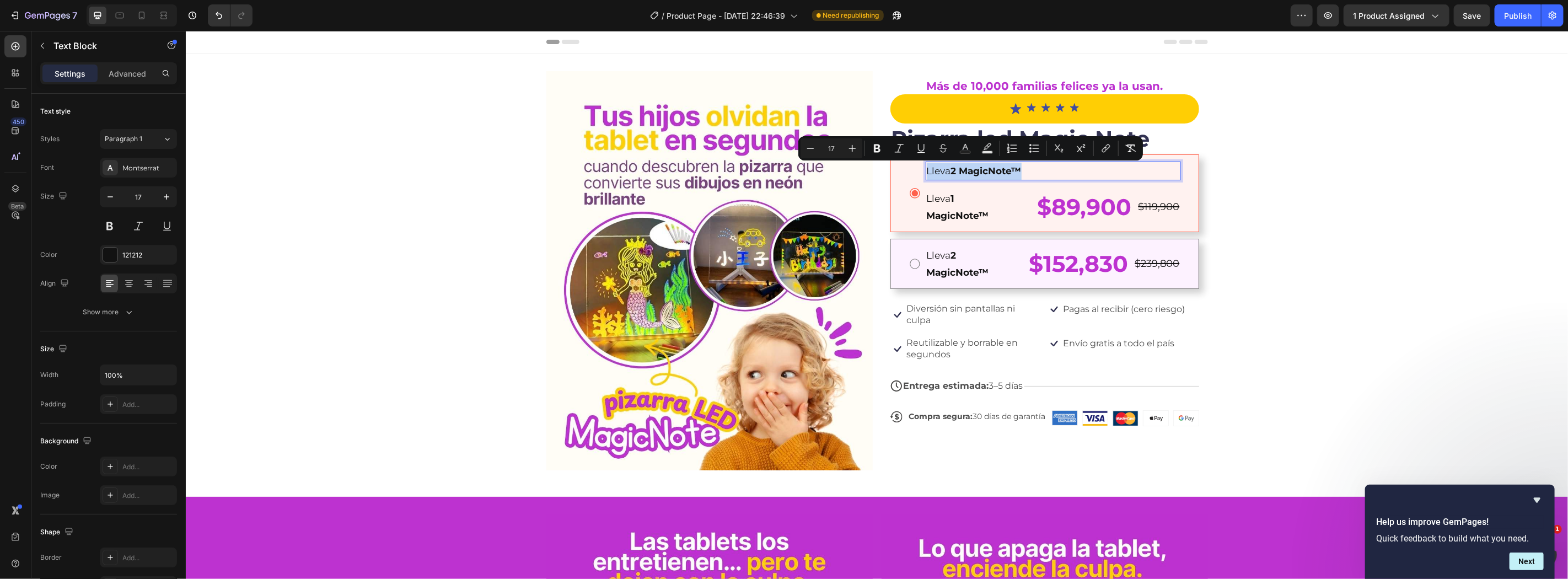
click at [985, 169] on strong "2 MagicNote™" at bounding box center [986, 170] width 71 height 11
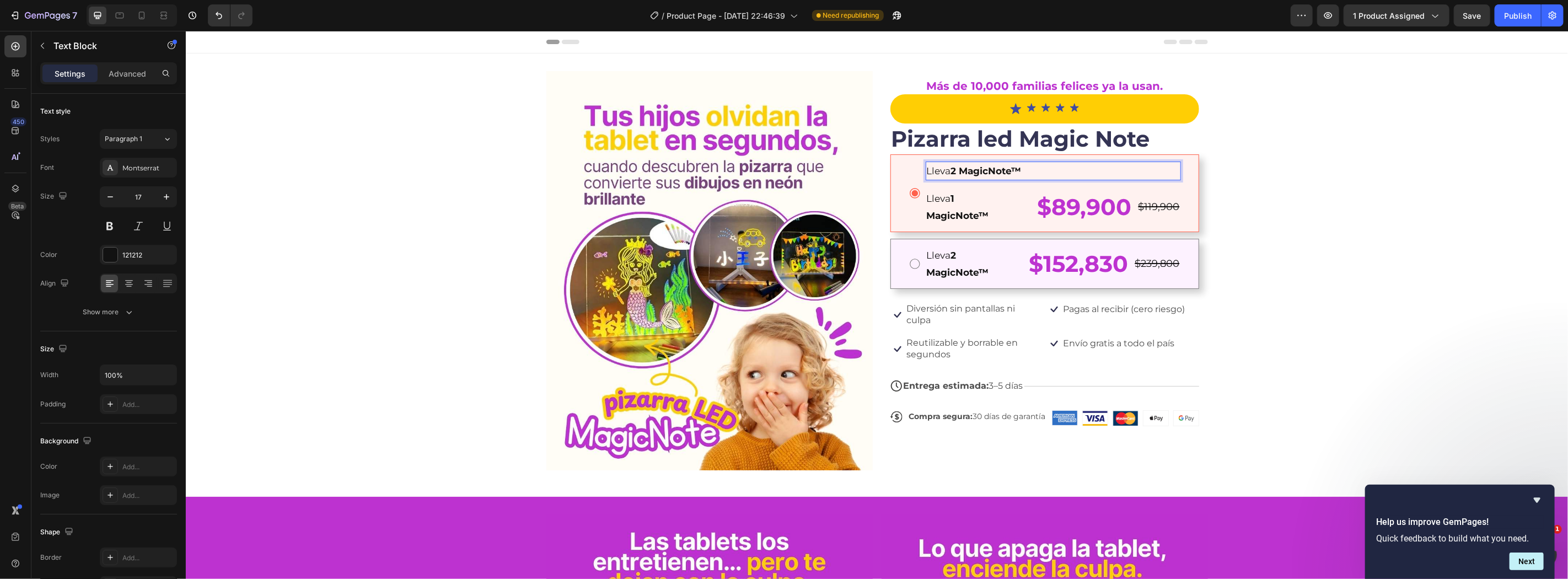
click at [961, 169] on strong "2 MagicNote™" at bounding box center [986, 170] width 71 height 11
click at [960, 169] on strong "2 MagicNote™" at bounding box center [986, 170] width 71 height 11
click at [1058, 177] on p "Lleva 2 MagicNote™" at bounding box center [1053, 170] width 253 height 17
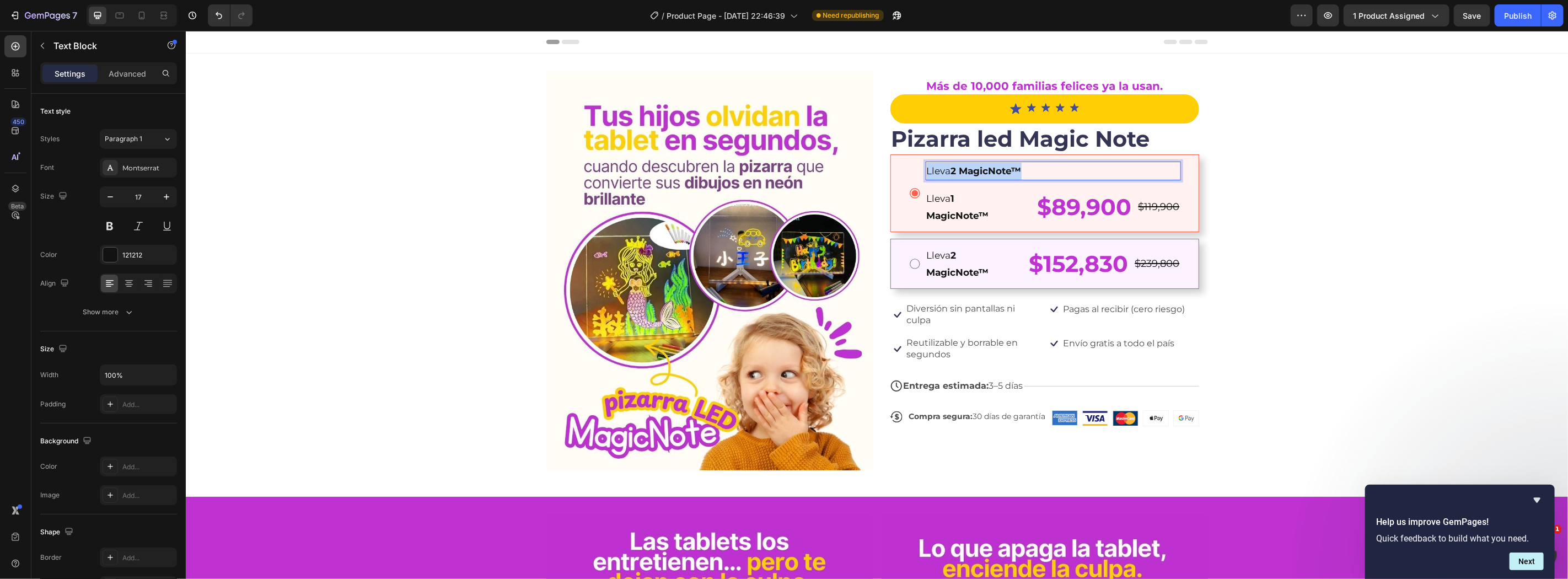
click at [1058, 177] on p "Lleva 2 MagicNote™" at bounding box center [1053, 170] width 253 height 17
click at [1319, 250] on div "Image Más de 10,000 familias felices ya la usan. Text Block Icon Icon Icon Icon…" at bounding box center [876, 275] width 1382 height 408
click at [1032, 166] on p "Lleva 2 MagicNote™" at bounding box center [1053, 170] width 253 height 17
click at [1008, 152] on icon at bounding box center [1012, 150] width 9 height 9
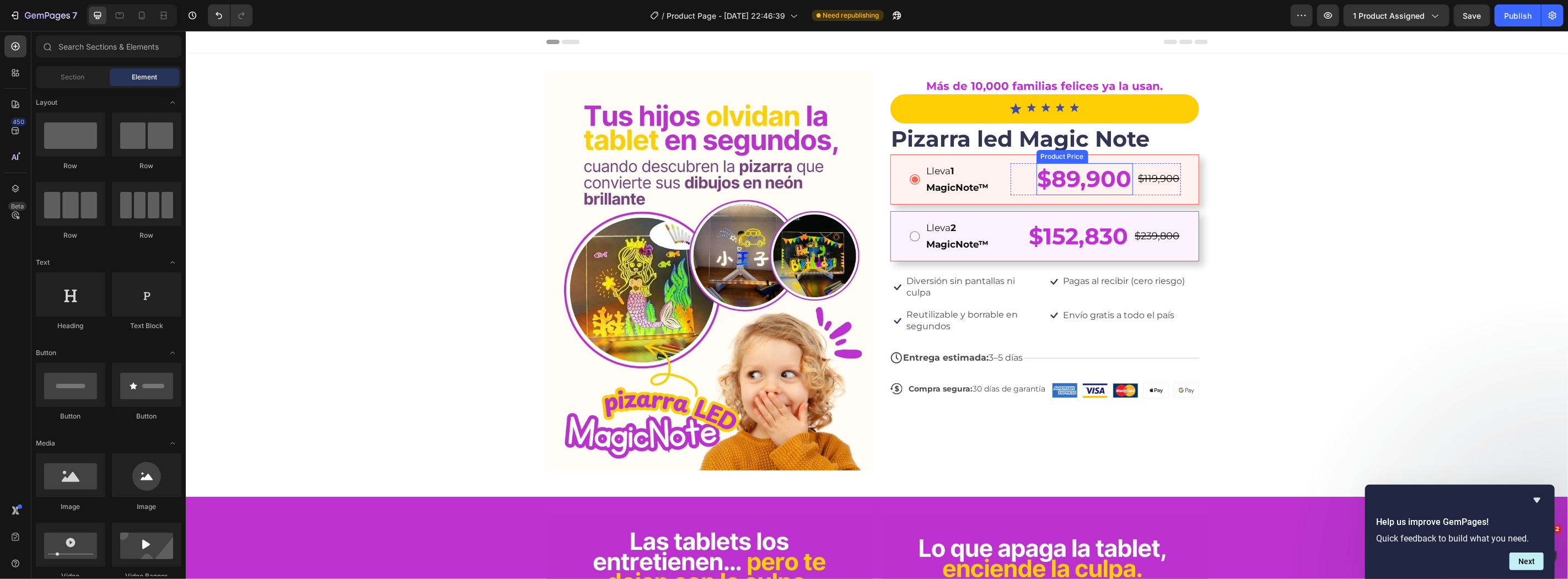
click at [1290, 259] on div "Image Más de 10,000 familias felices ya la usan. Text Block Icon Icon Icon Icon…" at bounding box center [876, 275] width 1382 height 408
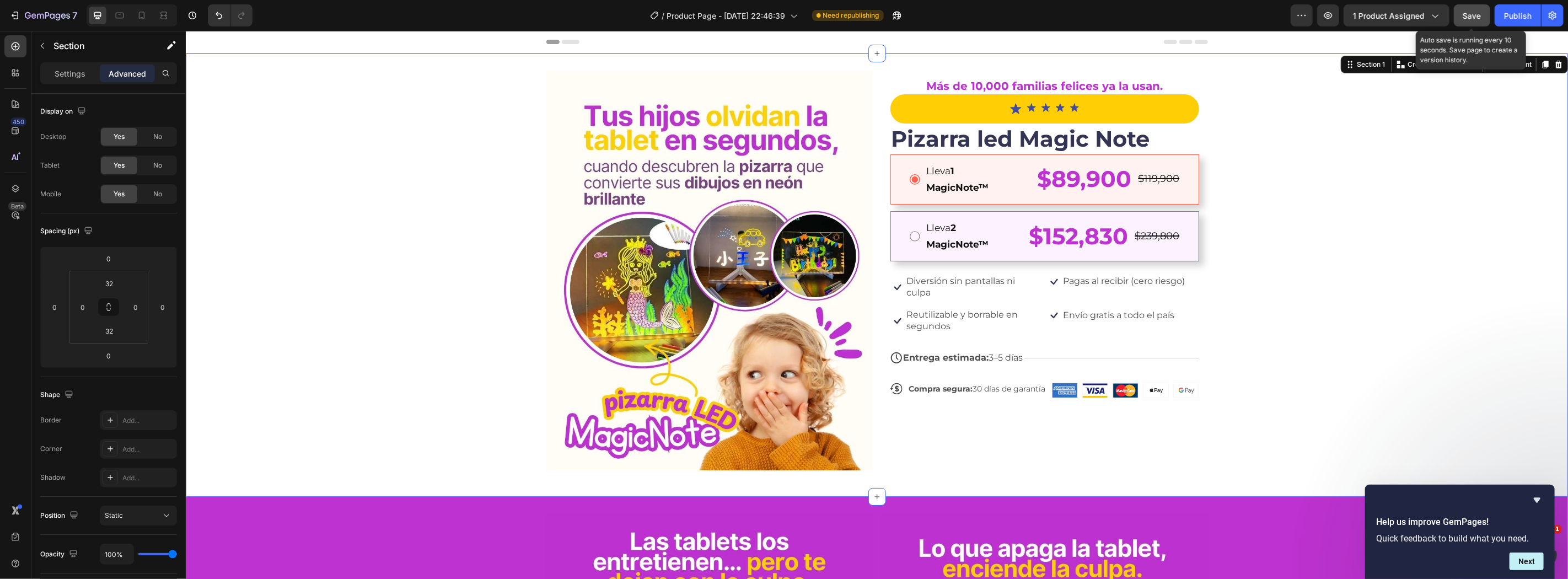
click at [1483, 17] on button "Save" at bounding box center [1472, 15] width 37 height 22
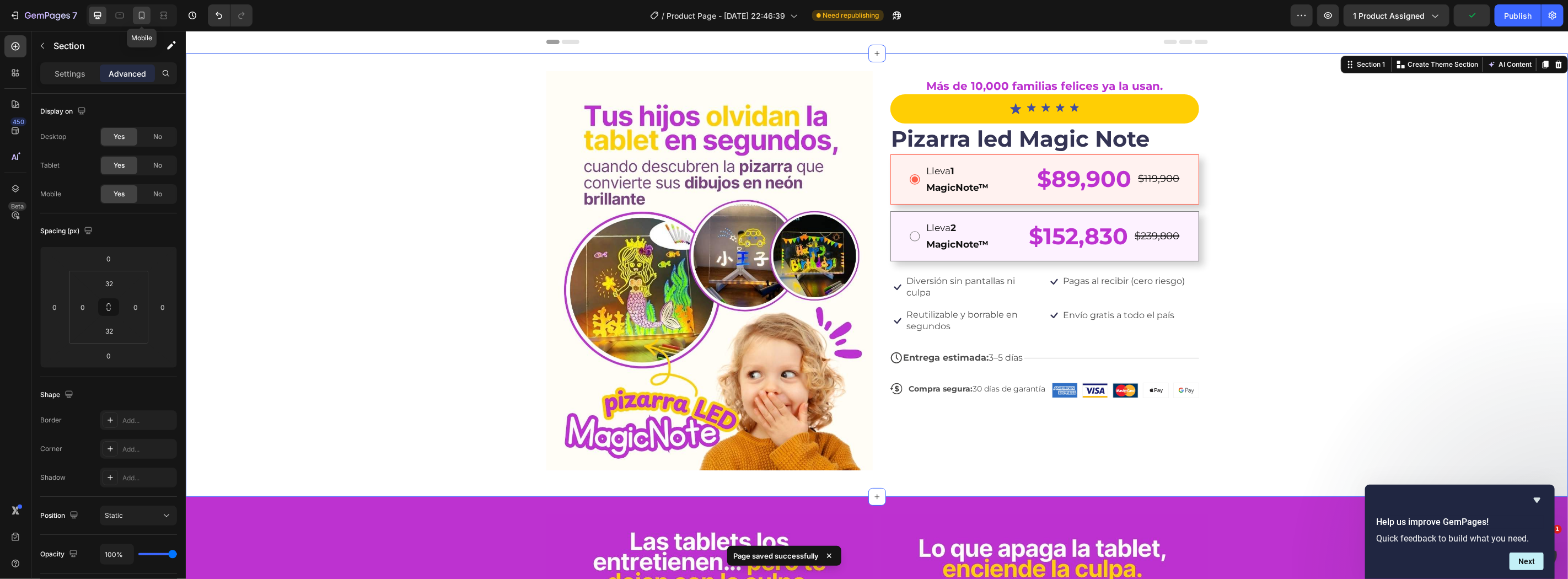
click at [145, 15] on icon at bounding box center [142, 15] width 11 height 11
type input "0"
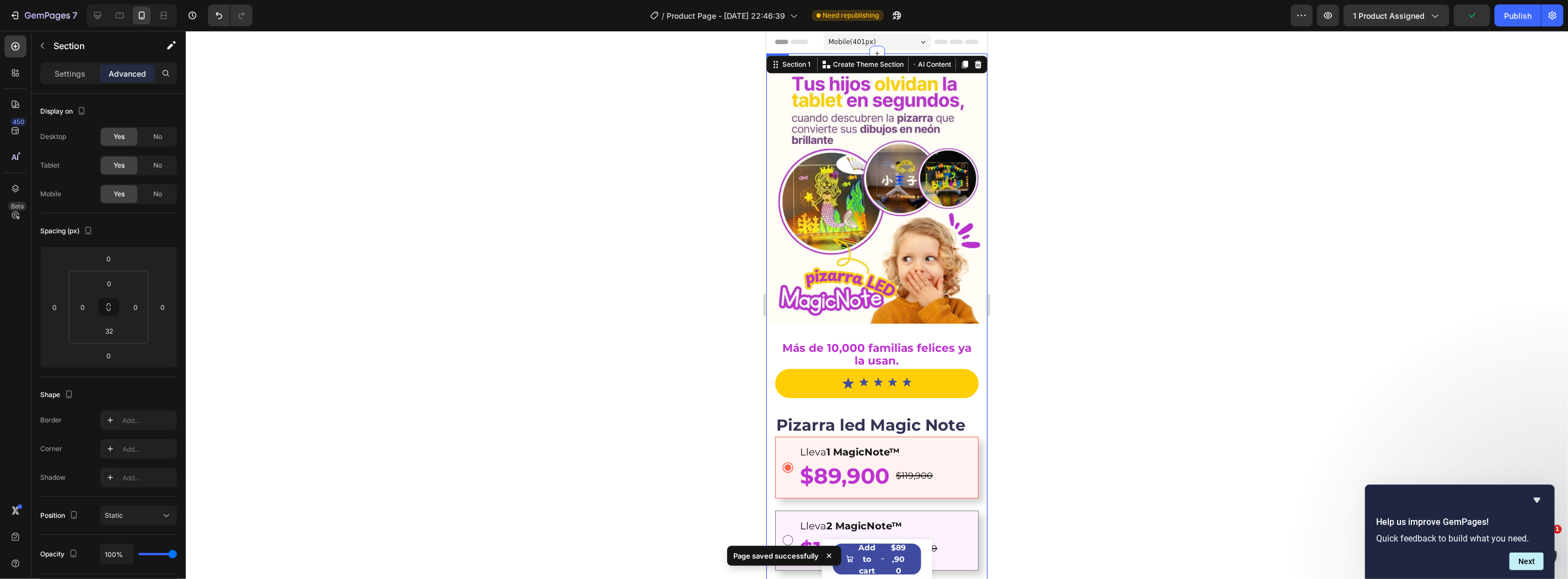
scroll to position [81, 0]
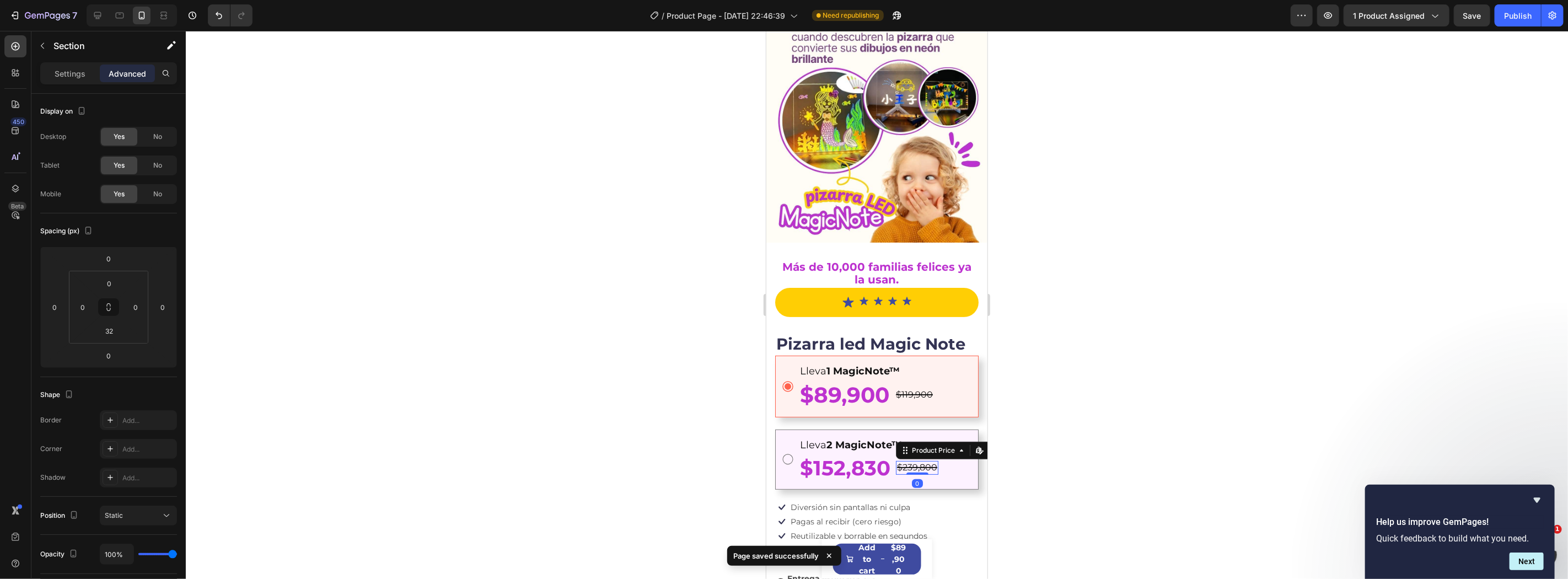
click at [901, 460] on div "$239,800" at bounding box center [917, 467] width 43 height 14
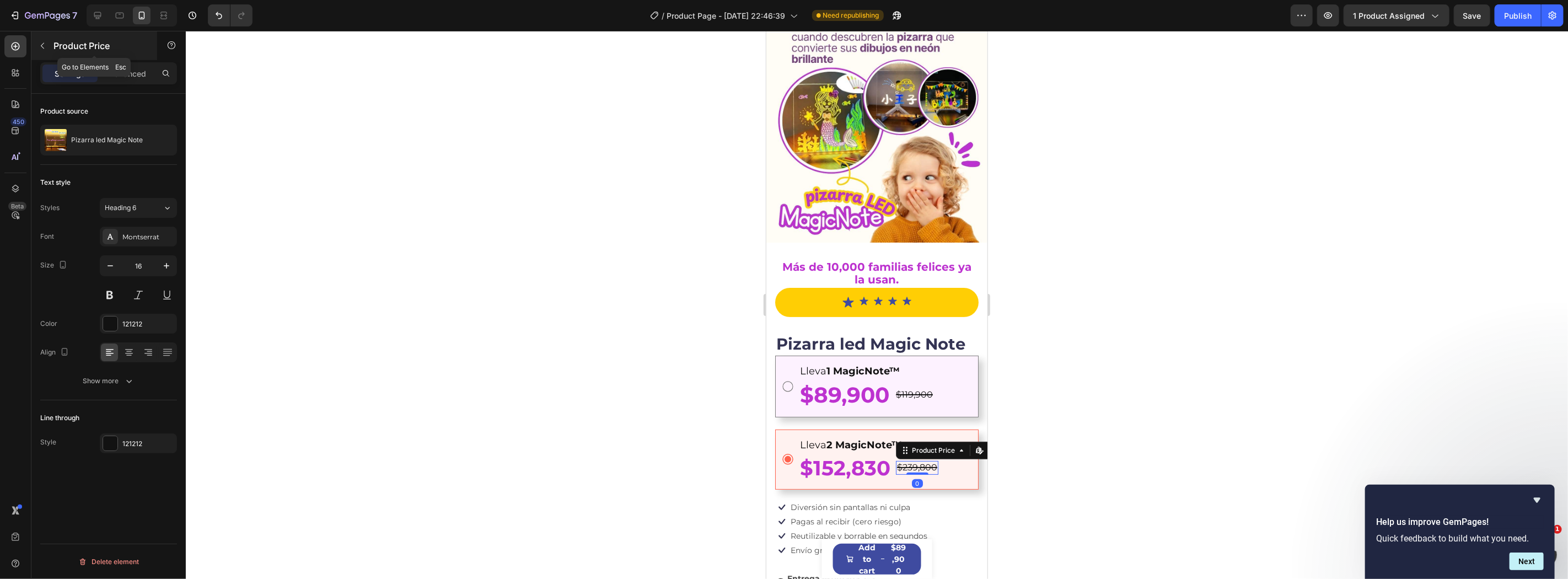
click at [43, 43] on icon "button" at bounding box center [42, 46] width 9 height 9
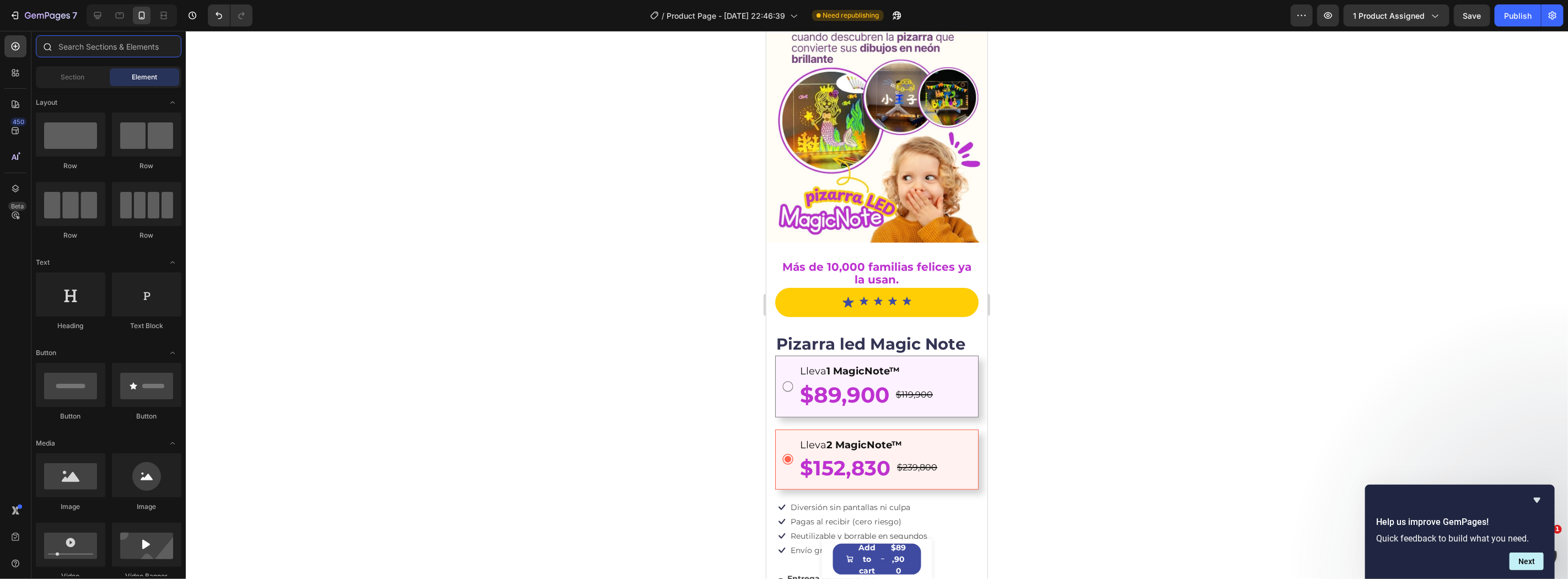
click at [79, 50] on input "text" at bounding box center [108, 46] width 145 height 22
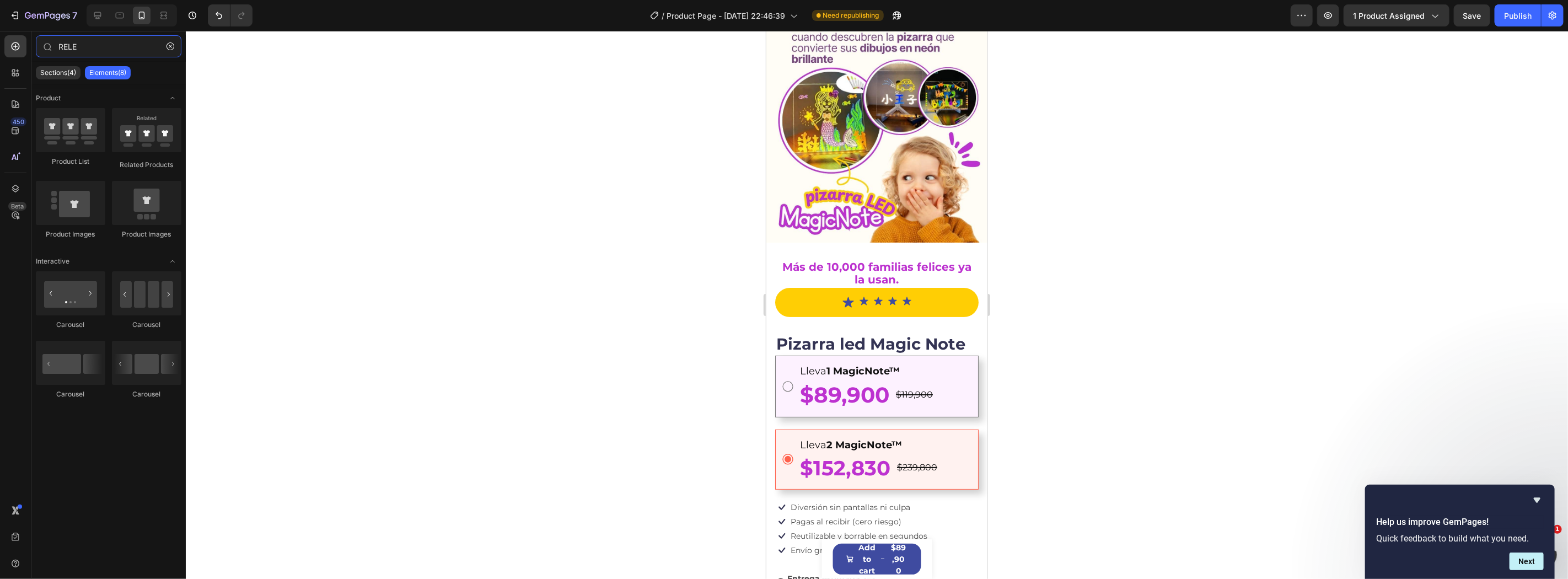
type input "RELE"
drag, startPoint x: 102, startPoint y: 71, endPoint x: 69, endPoint y: 72, distance: 33.0
click at [102, 71] on p "Elements(8)" at bounding box center [108, 72] width 37 height 9
click at [21, 75] on icon at bounding box center [15, 73] width 11 height 11
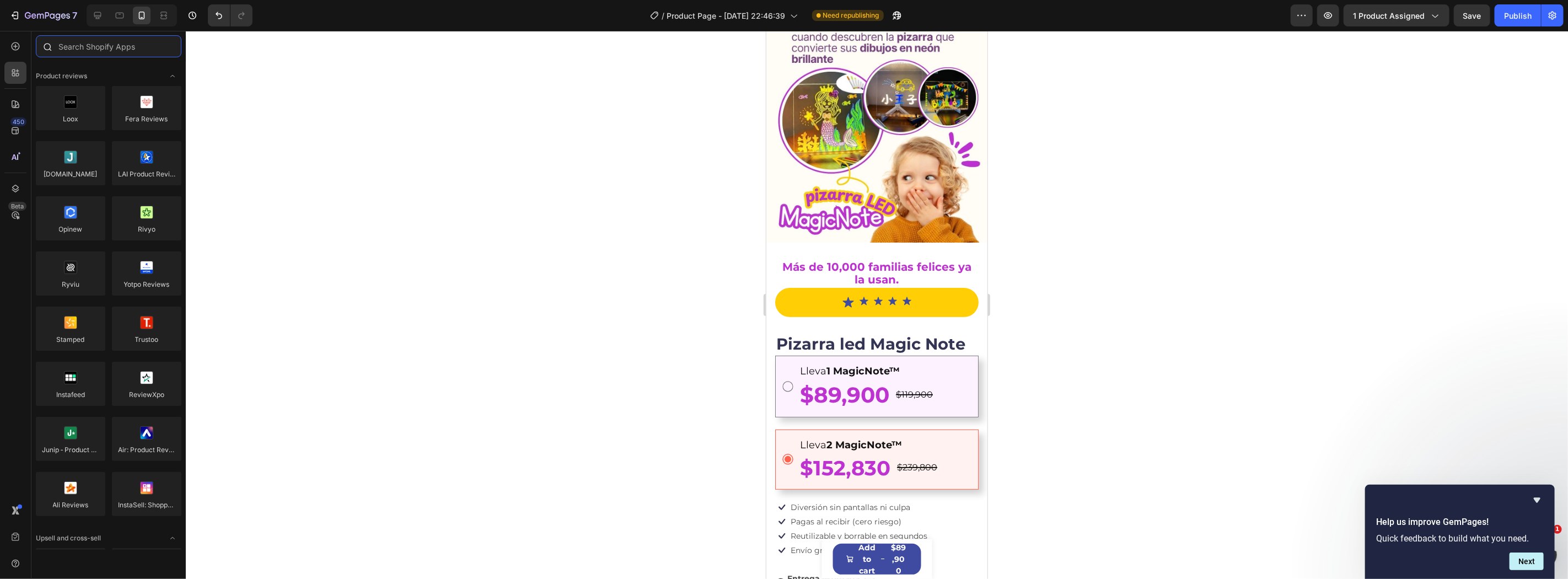
click at [111, 48] on input "text" at bounding box center [108, 46] width 145 height 22
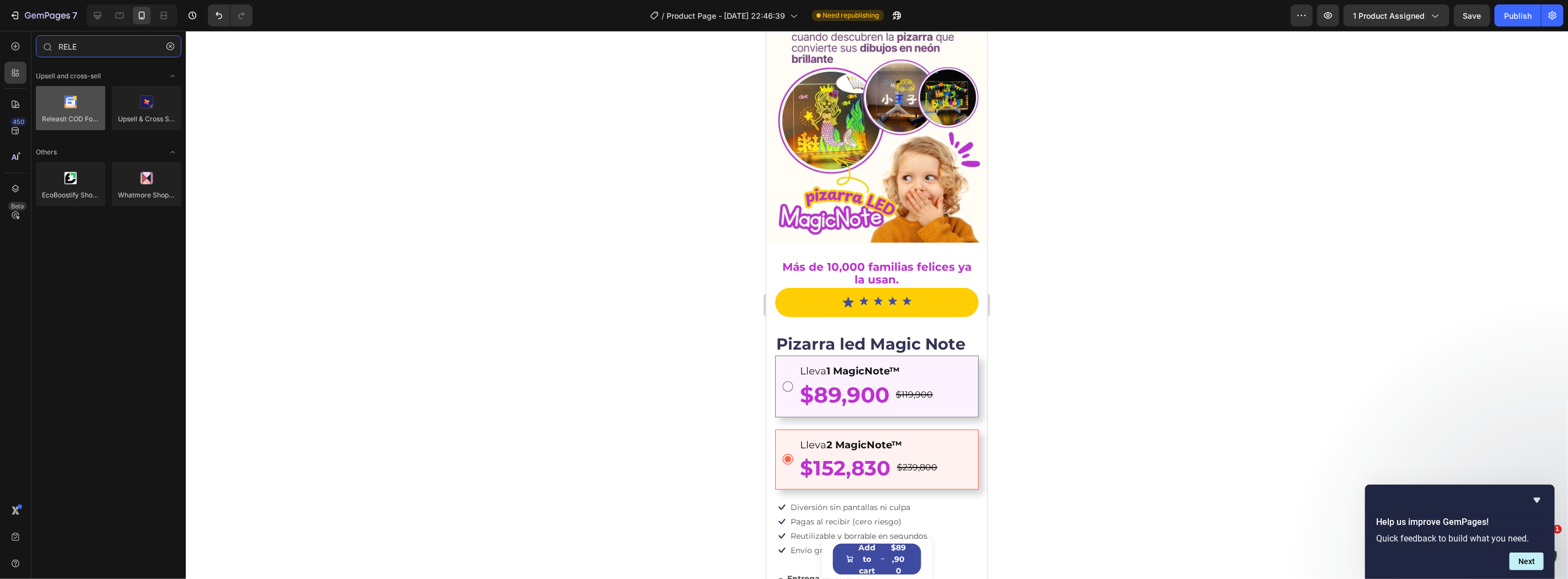
type input "RELE"
drag, startPoint x: 822, startPoint y: 157, endPoint x: 979, endPoint y: 383, distance: 275.2
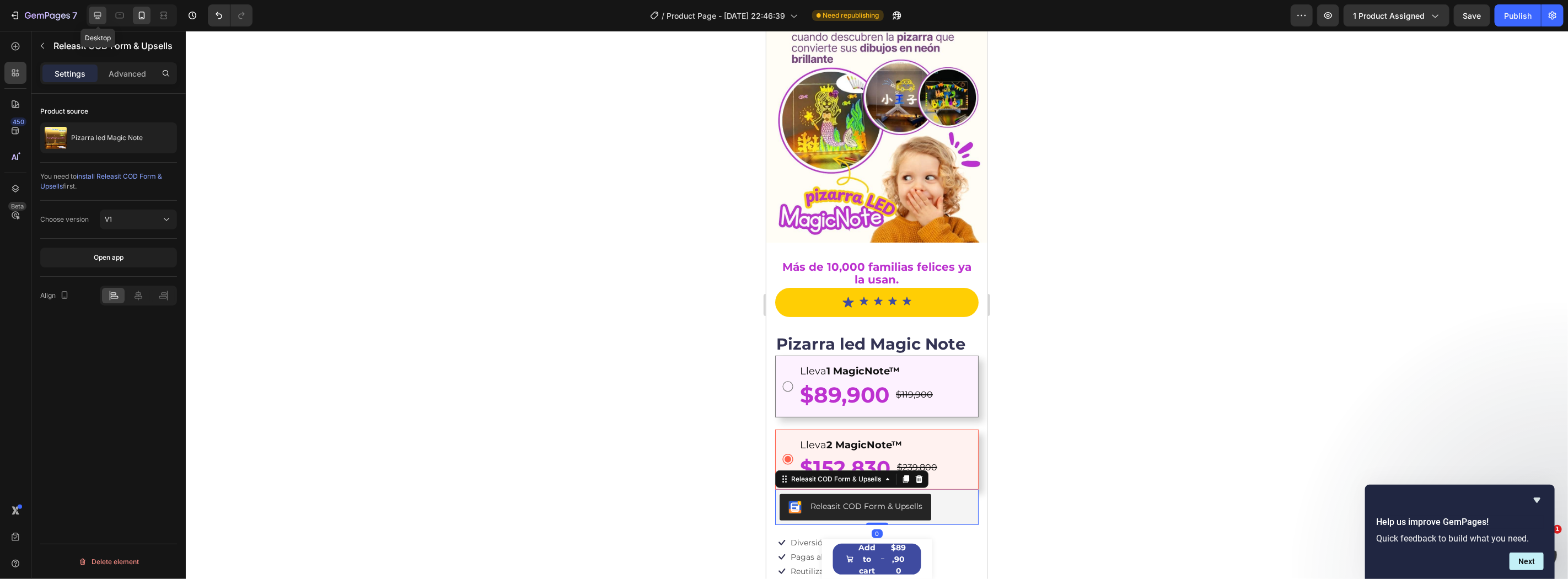
click at [100, 13] on icon at bounding box center [97, 15] width 11 height 11
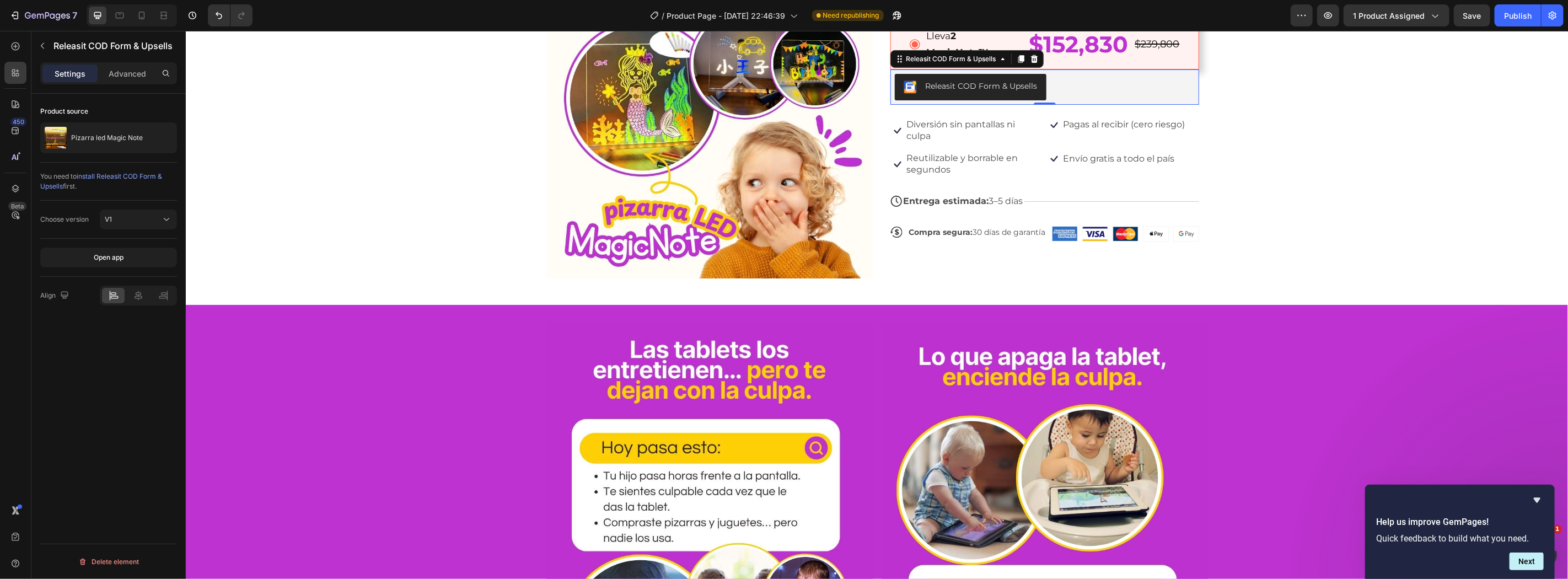
scroll to position [29, 0]
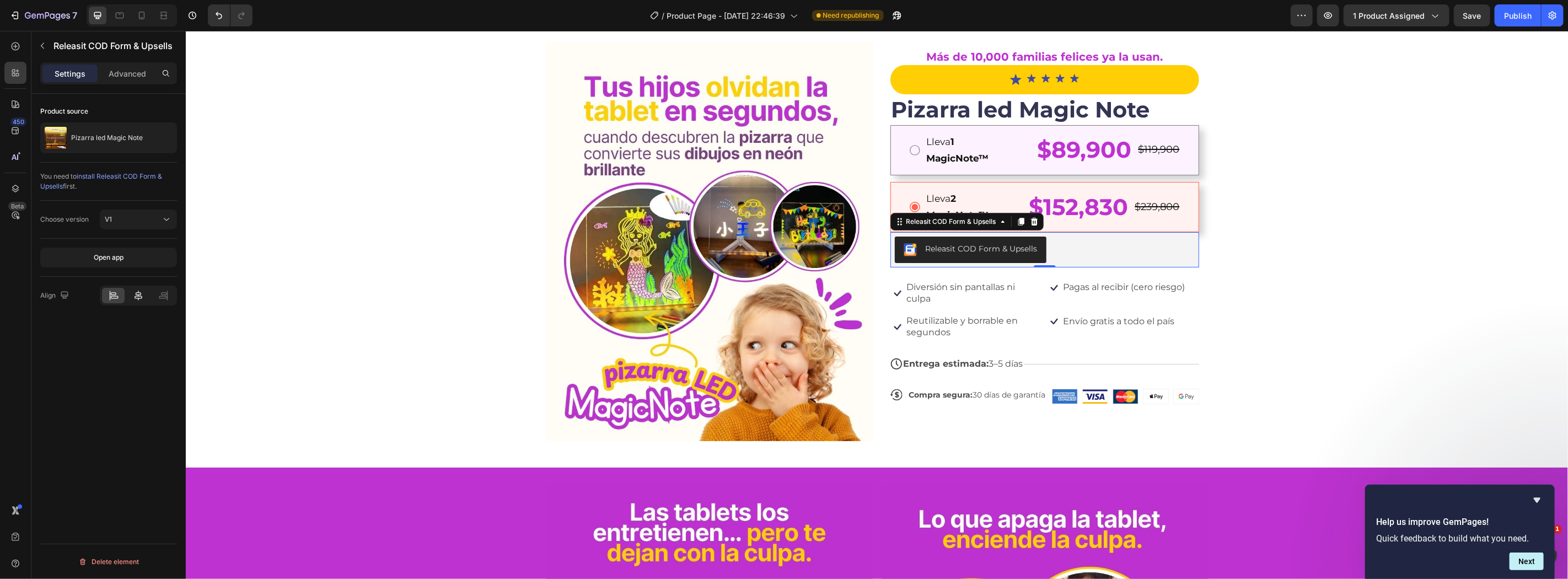
click at [142, 295] on icon at bounding box center [138, 295] width 11 height 11
click at [1508, 28] on div "7 Version history / Product Page - [DATE] 22:46:39 Need republishing Preview 1 …" at bounding box center [784, 16] width 1568 height 32
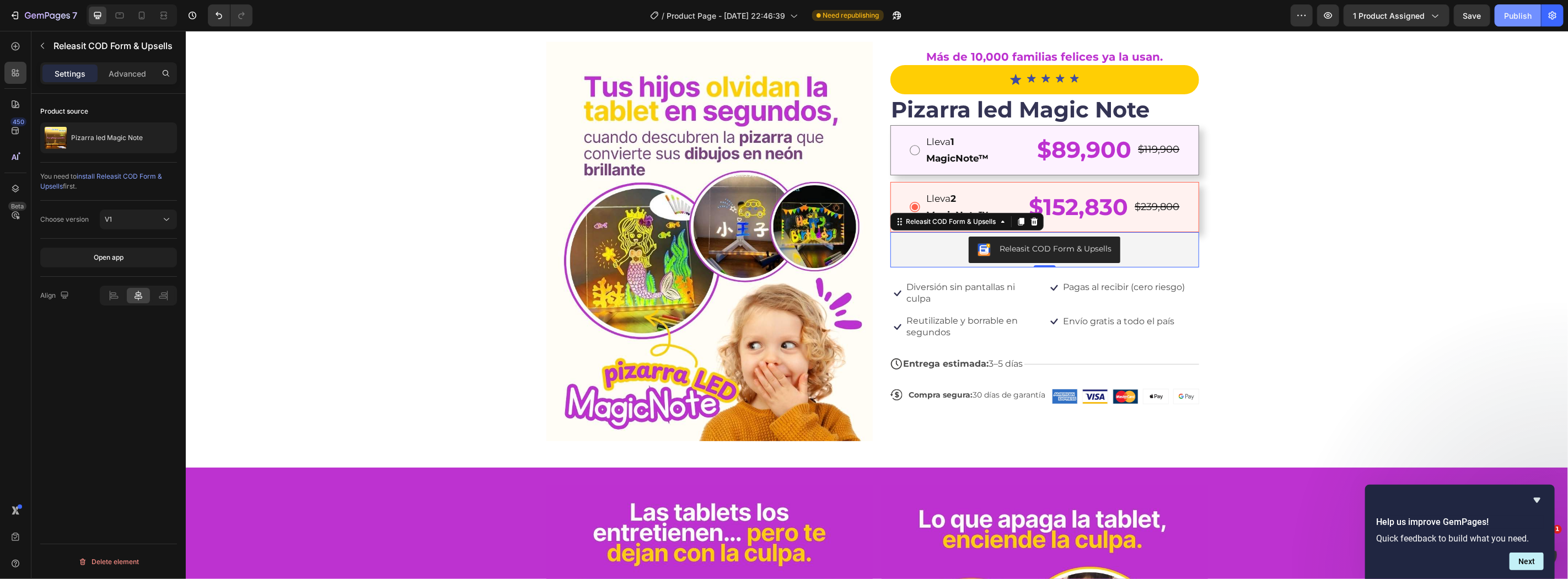
click at [1515, 17] on div "Publish" at bounding box center [1517, 15] width 27 height 12
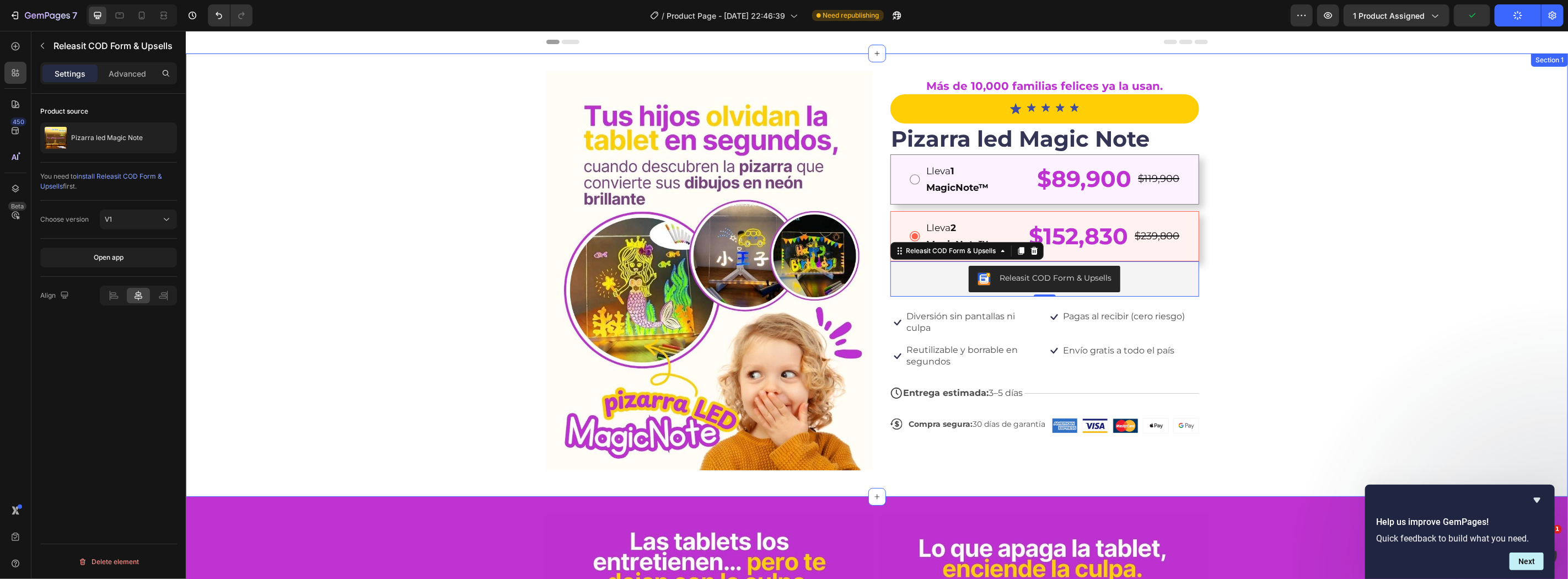
click at [1305, 239] on div "Image Más de 10,000 familias felices ya la usan. Text Block Icon Icon Icon Icon…" at bounding box center [876, 275] width 1382 height 408
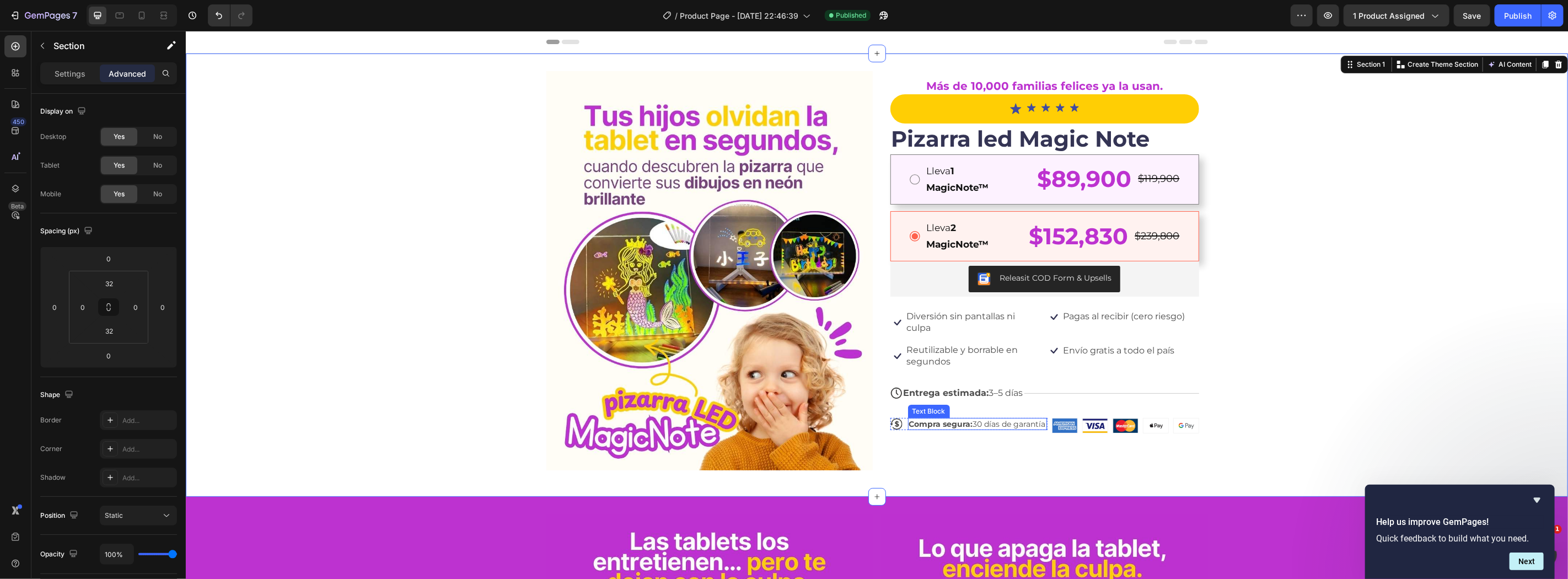
click at [1016, 427] on p "Compra [PERSON_NAME]: 30 [PERSON_NAME] de garantía" at bounding box center [977, 423] width 137 height 10
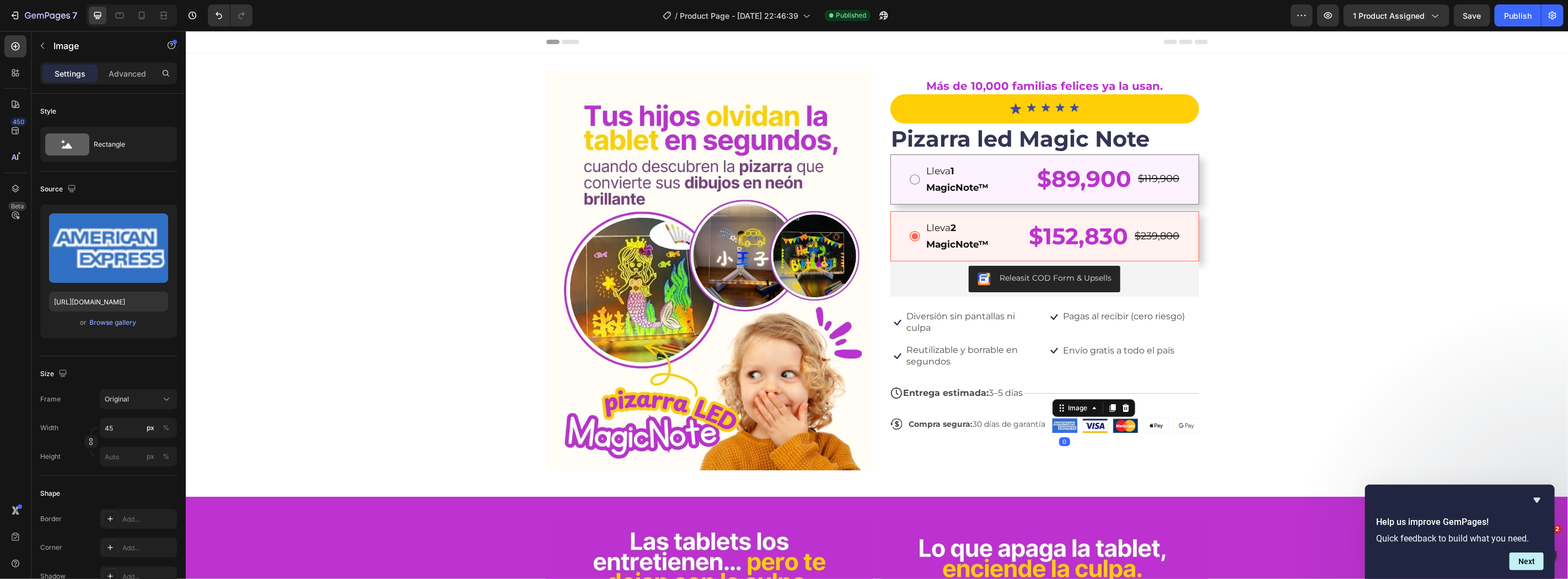
click at [1052, 430] on img at bounding box center [1064, 426] width 25 height 15
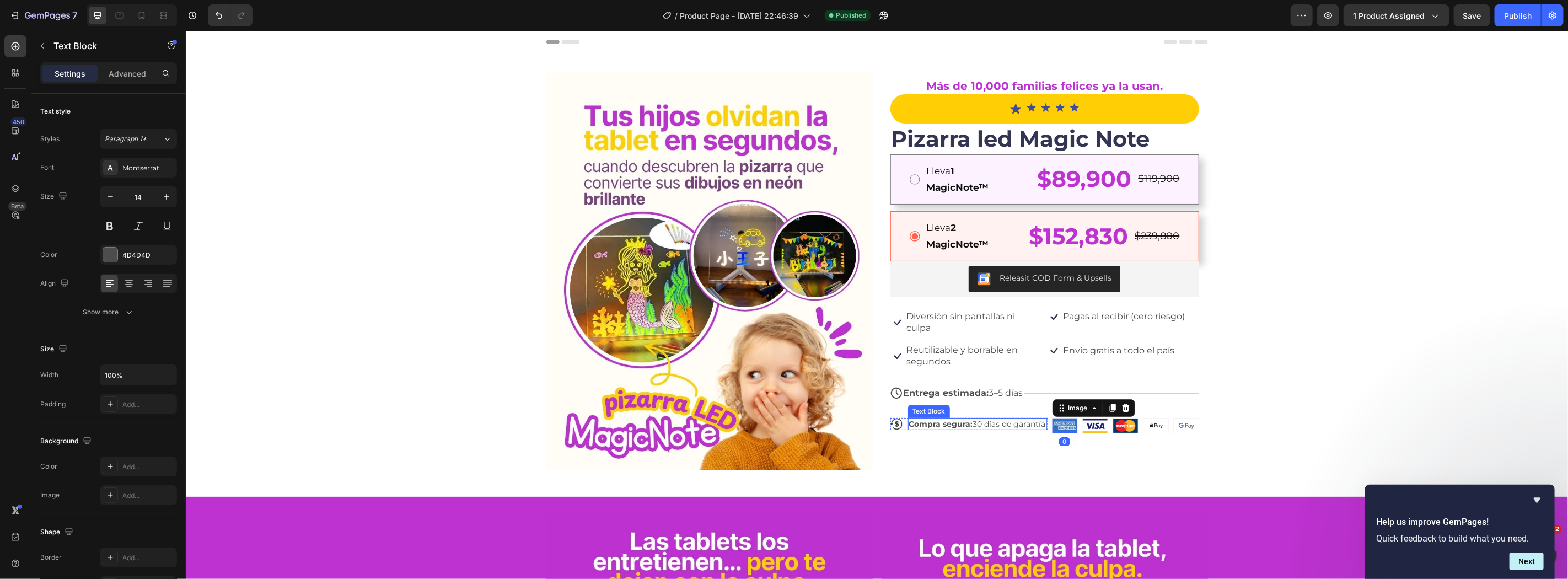
click at [1039, 429] on p "Compra [PERSON_NAME]: 30 [PERSON_NAME] de garantía" at bounding box center [977, 423] width 137 height 10
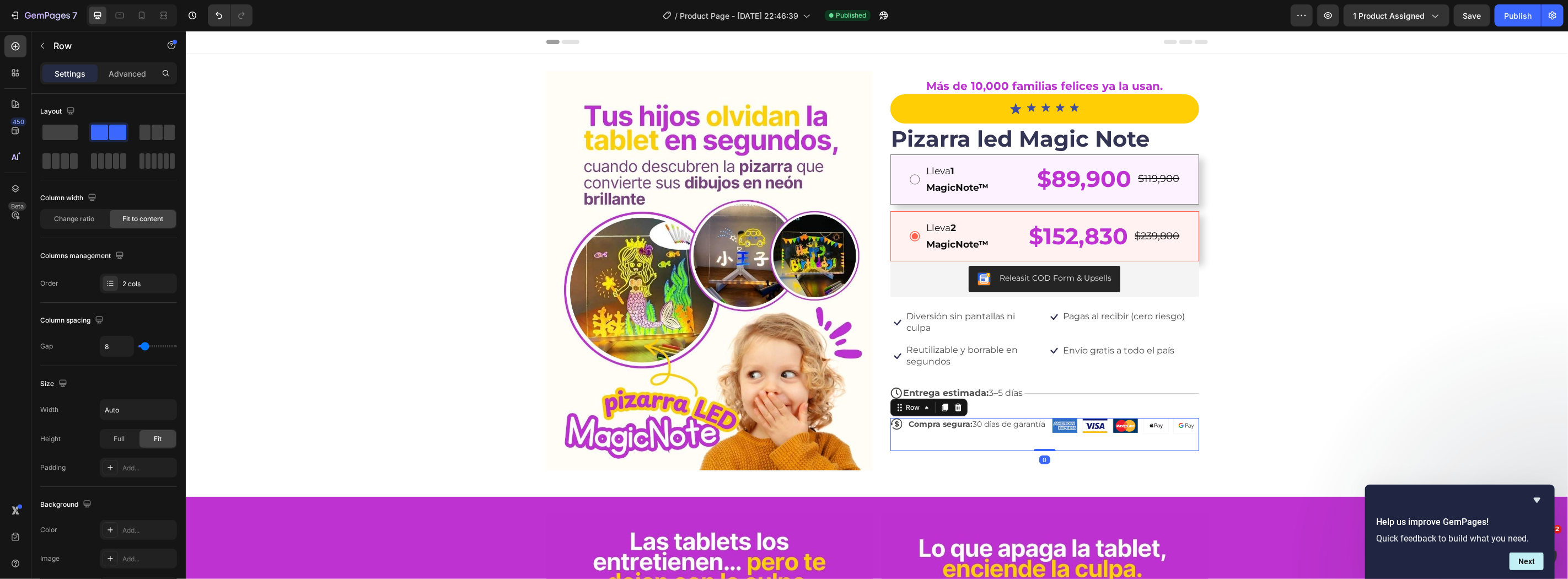
click at [1043, 430] on div "Icon Compra [PERSON_NAME]: 30 [PERSON_NAME] de garantía Text Block Row Image Im…" at bounding box center [1044, 434] width 309 height 33
click at [954, 408] on icon at bounding box center [957, 407] width 7 height 8
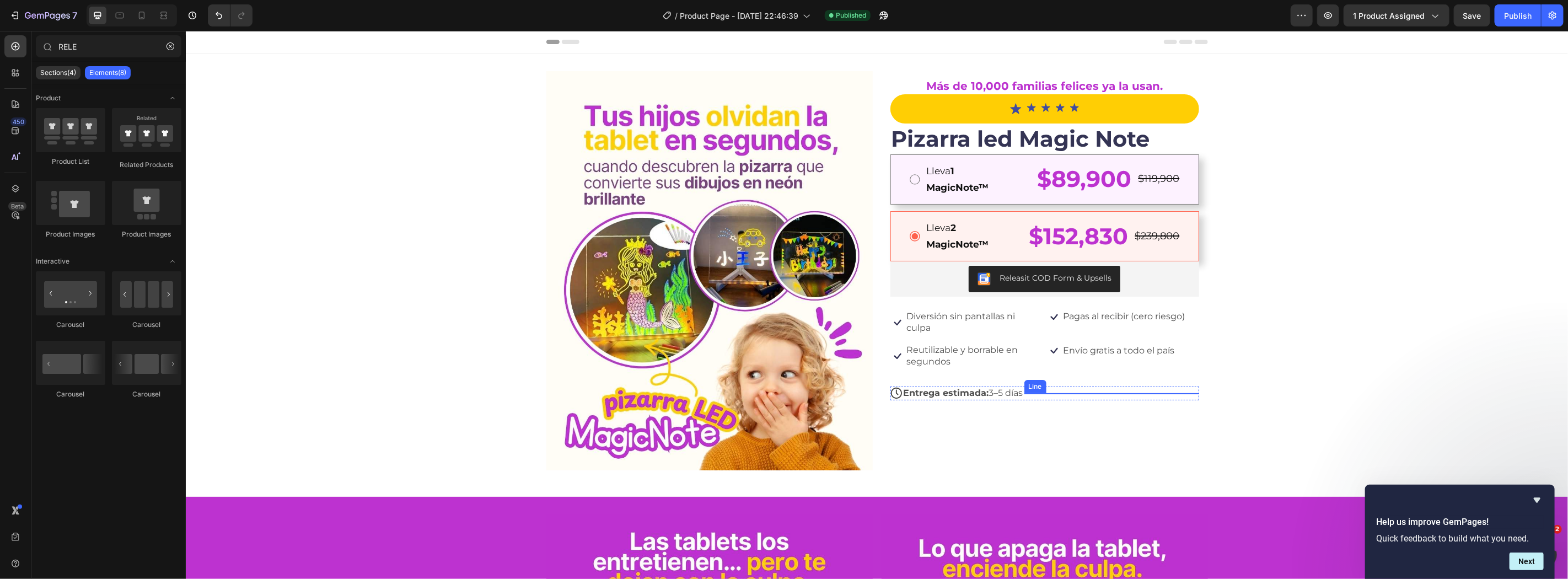
click at [1120, 393] on div at bounding box center [1111, 393] width 175 height 1
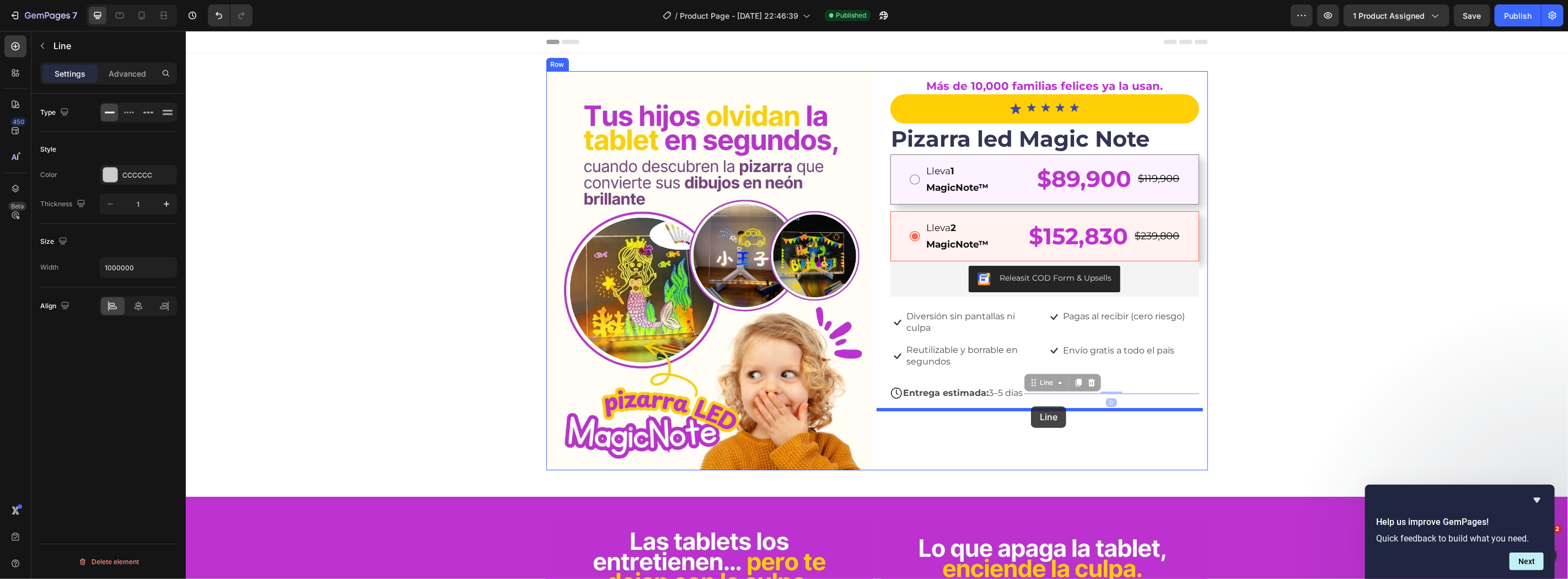
drag, startPoint x: 1041, startPoint y: 385, endPoint x: 1031, endPoint y: 406, distance: 23.3
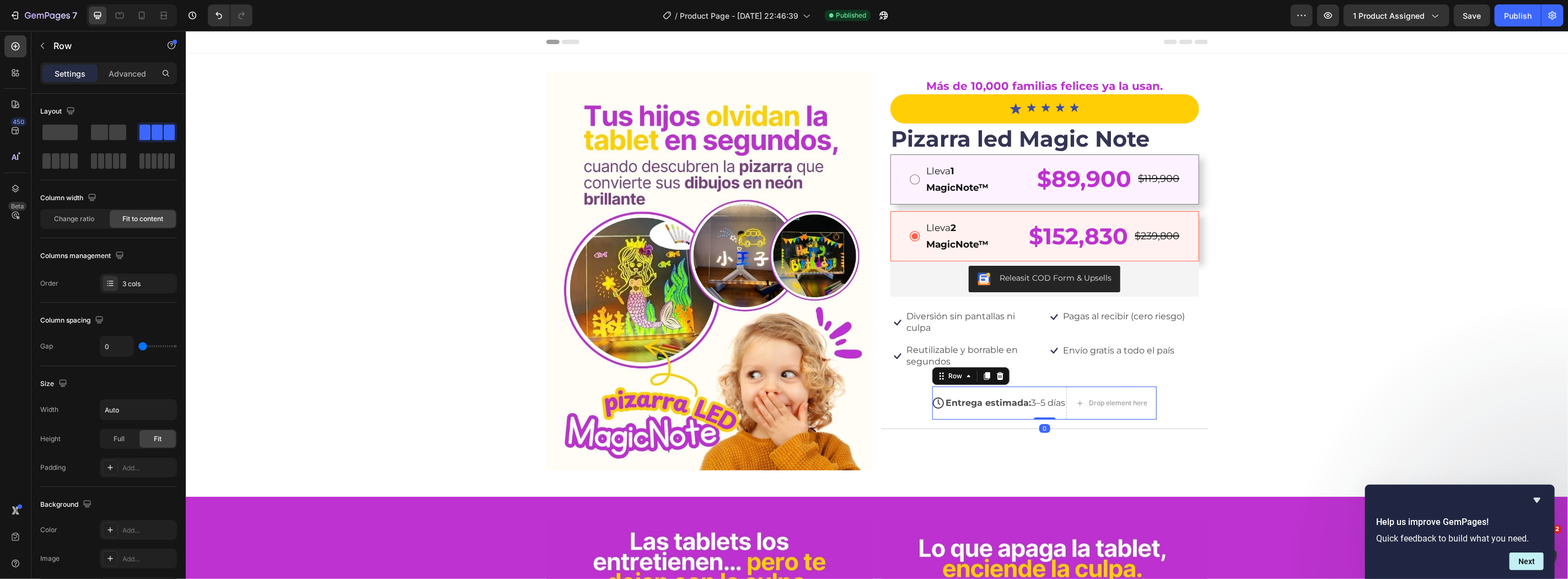
click at [1059, 395] on div "Entrega estimada: 3–5 [PERSON_NAME] Text Block" at bounding box center [1005, 402] width 122 height 33
click at [52, 128] on span at bounding box center [60, 132] width 35 height 15
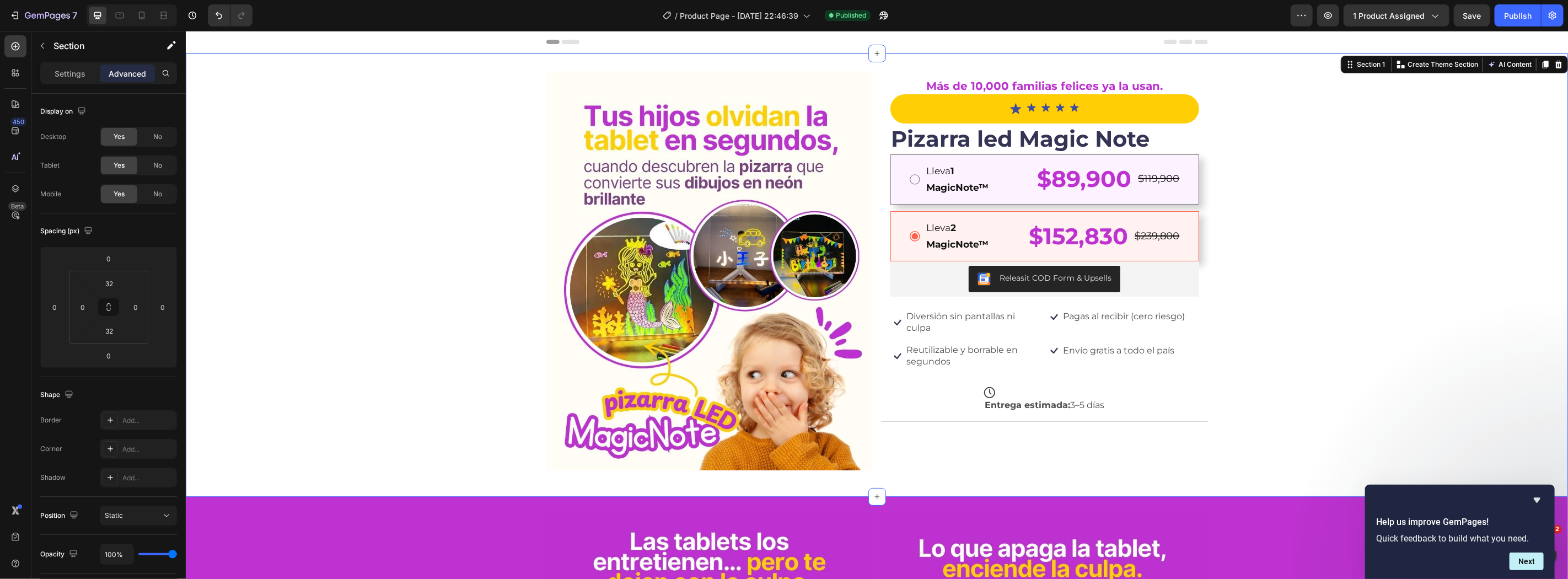
click at [1292, 318] on div "Image Más de 10,000 familias felices ya la usan. Text Block Icon Icon Icon Icon…" at bounding box center [876, 275] width 1382 height 408
click at [985, 387] on div "Text Block" at bounding box center [1004, 391] width 38 height 10
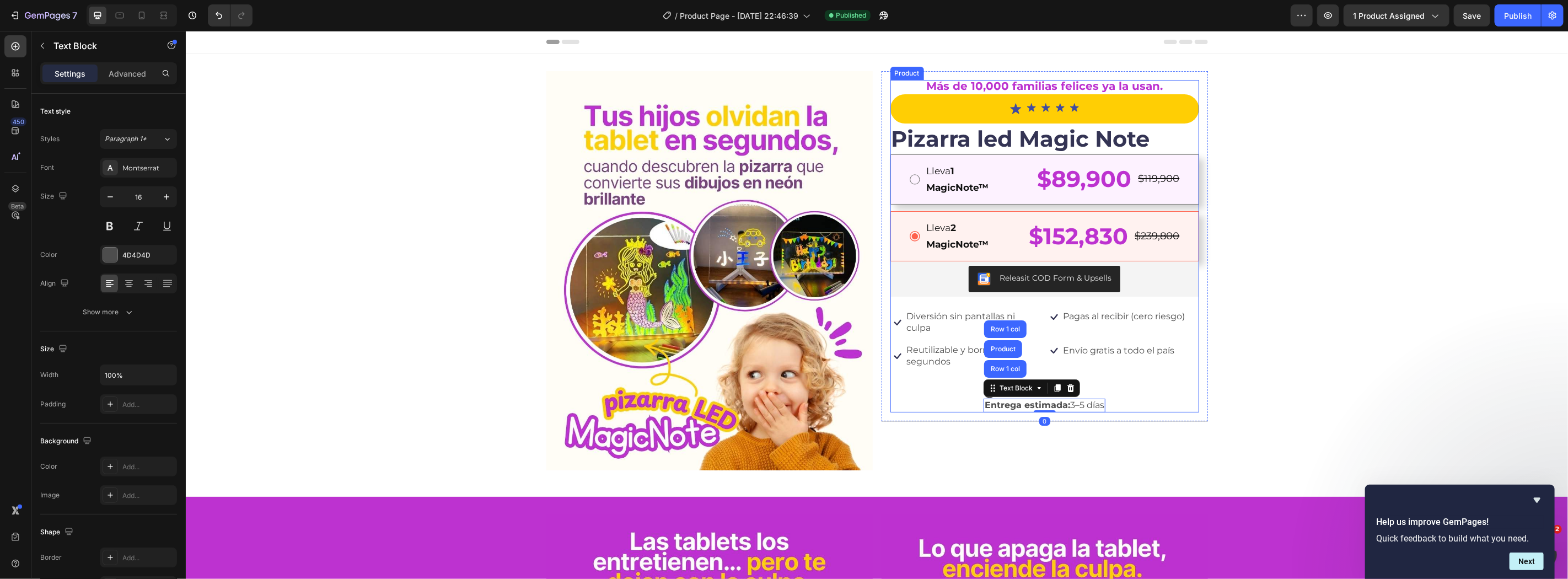
click at [1162, 389] on div "Icon Icon Icon Icon Icon Icon List Row Pizarra led Magic Note Product Title Lle…" at bounding box center [1044, 253] width 309 height 318
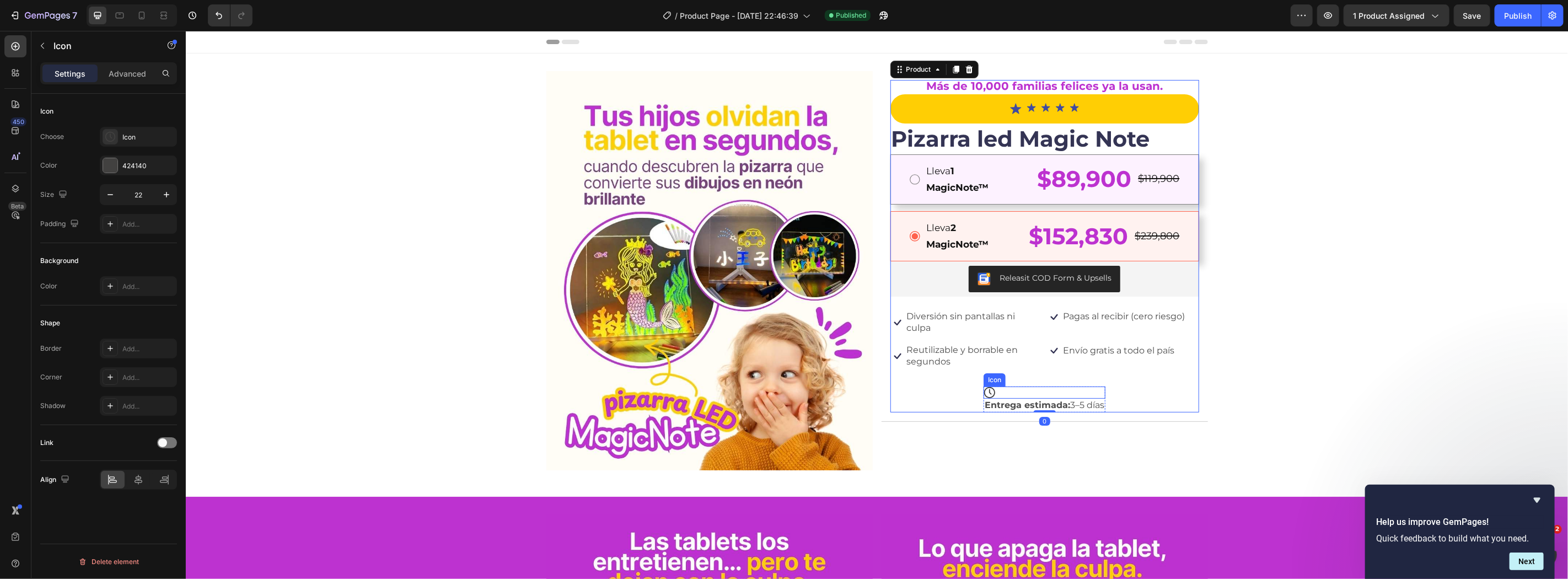
click at [1061, 389] on div "Icon" at bounding box center [1044, 392] width 122 height 12
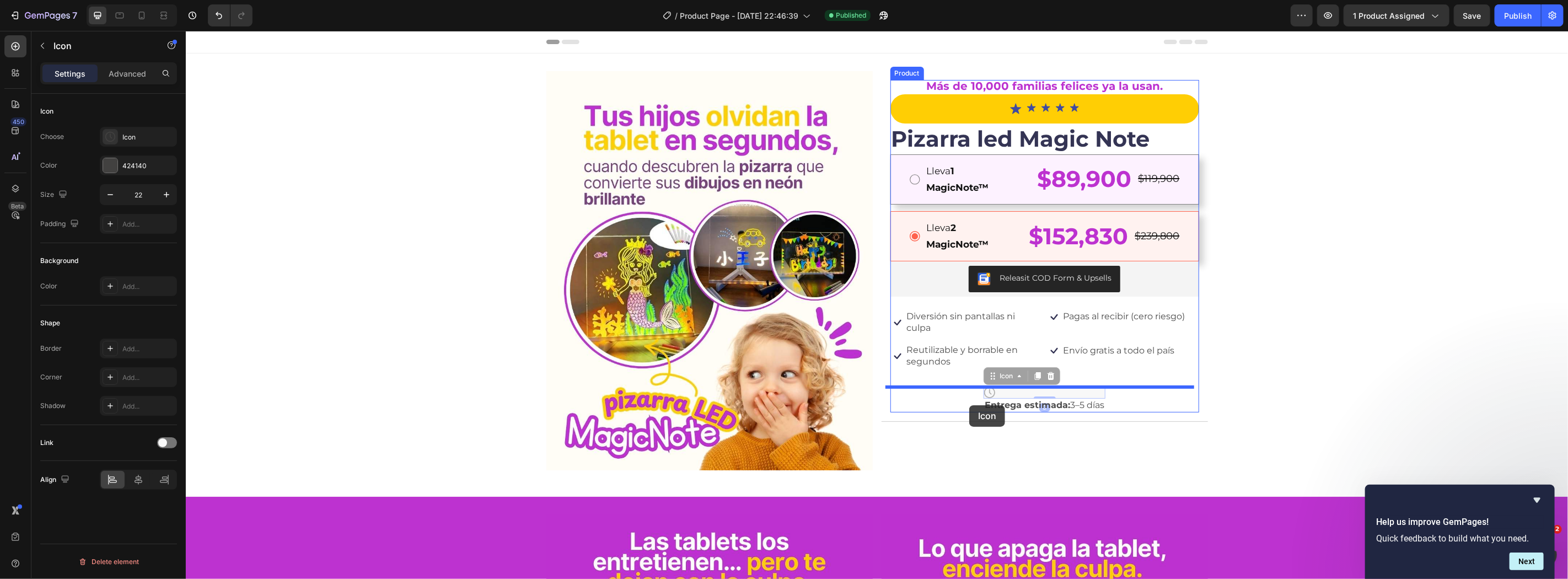
drag, startPoint x: 981, startPoint y: 390, endPoint x: 968, endPoint y: 405, distance: 19.8
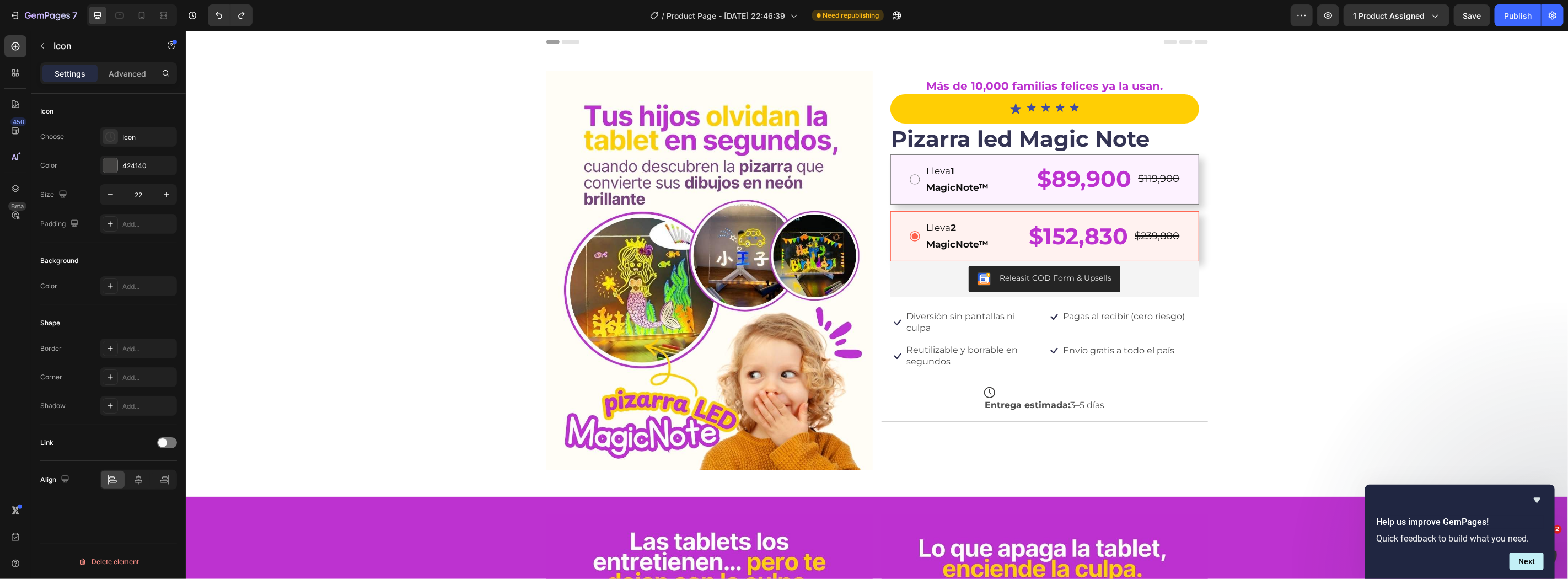
click at [1069, 388] on div "Icon" at bounding box center [1044, 392] width 122 height 12
click at [1001, 388] on div "Icon" at bounding box center [1044, 392] width 122 height 12
click at [964, 392] on div "Icon Icon Icon Icon Icon Icon List Row Pizarra led Magic Note Product Title Lle…" at bounding box center [1044, 253] width 309 height 318
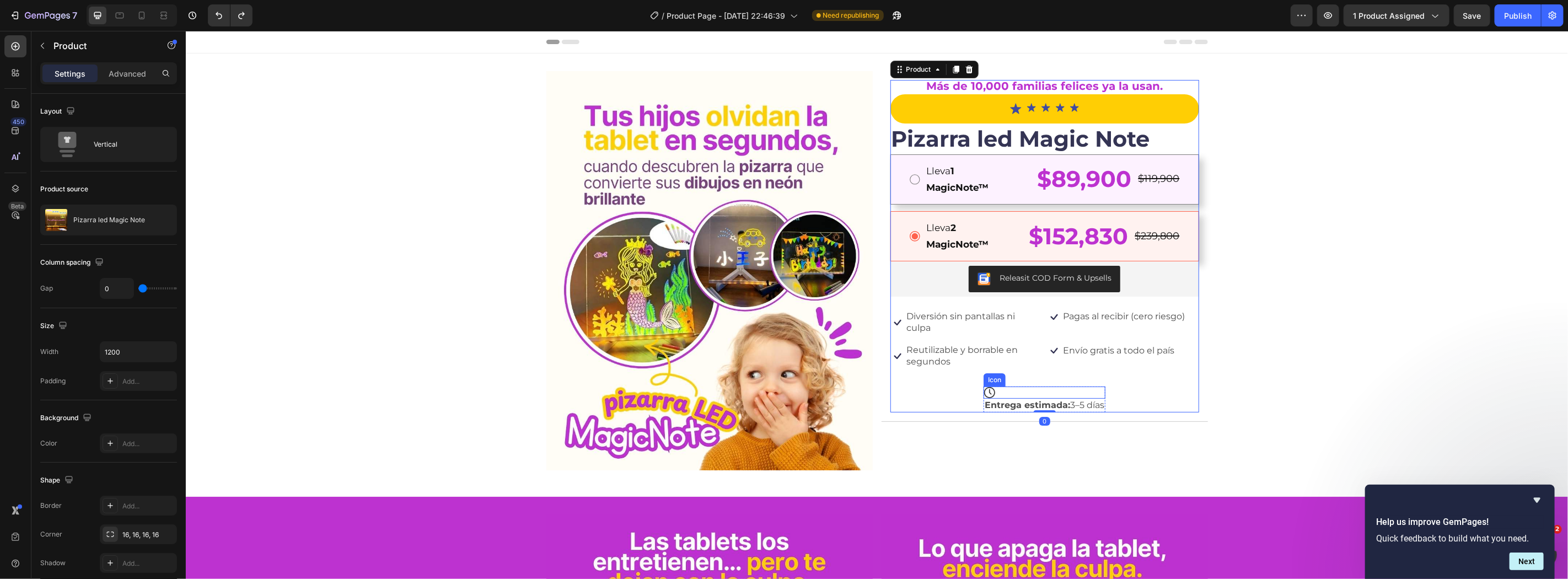
click at [983, 391] on icon at bounding box center [989, 392] width 12 height 12
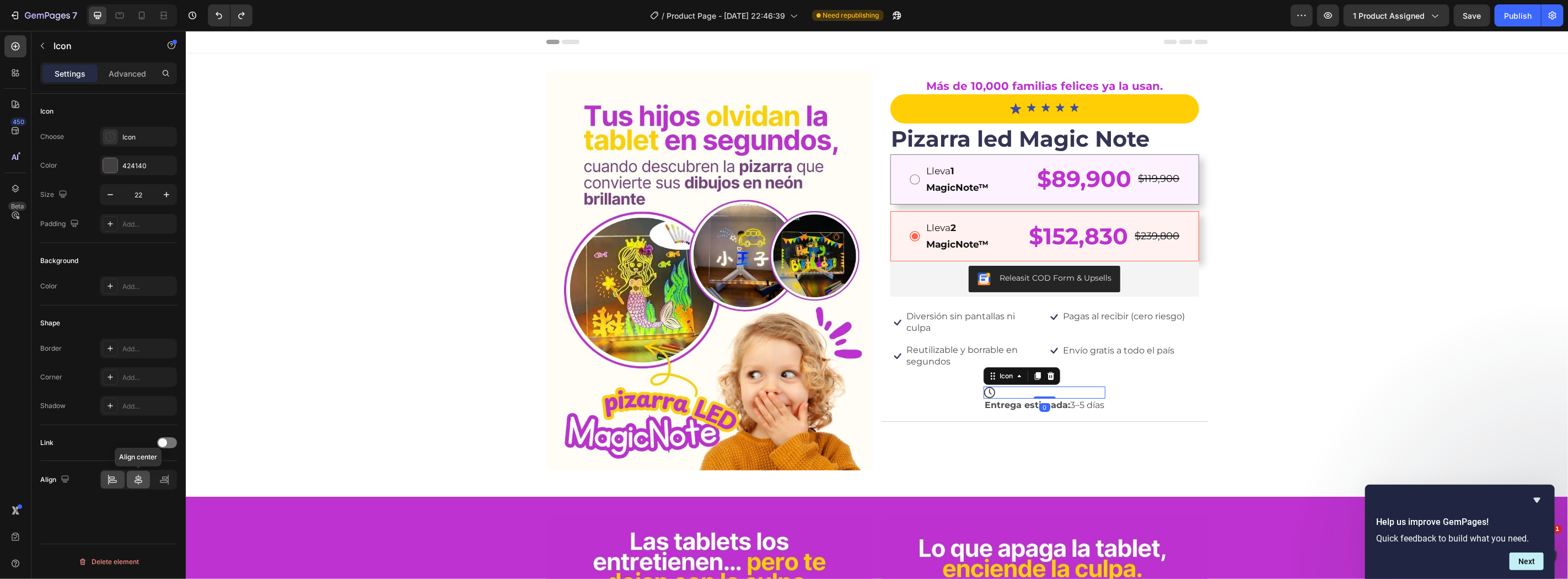
click at [130, 483] on div at bounding box center [138, 480] width 24 height 18
click at [1507, 18] on div "Publish" at bounding box center [1517, 15] width 27 height 12
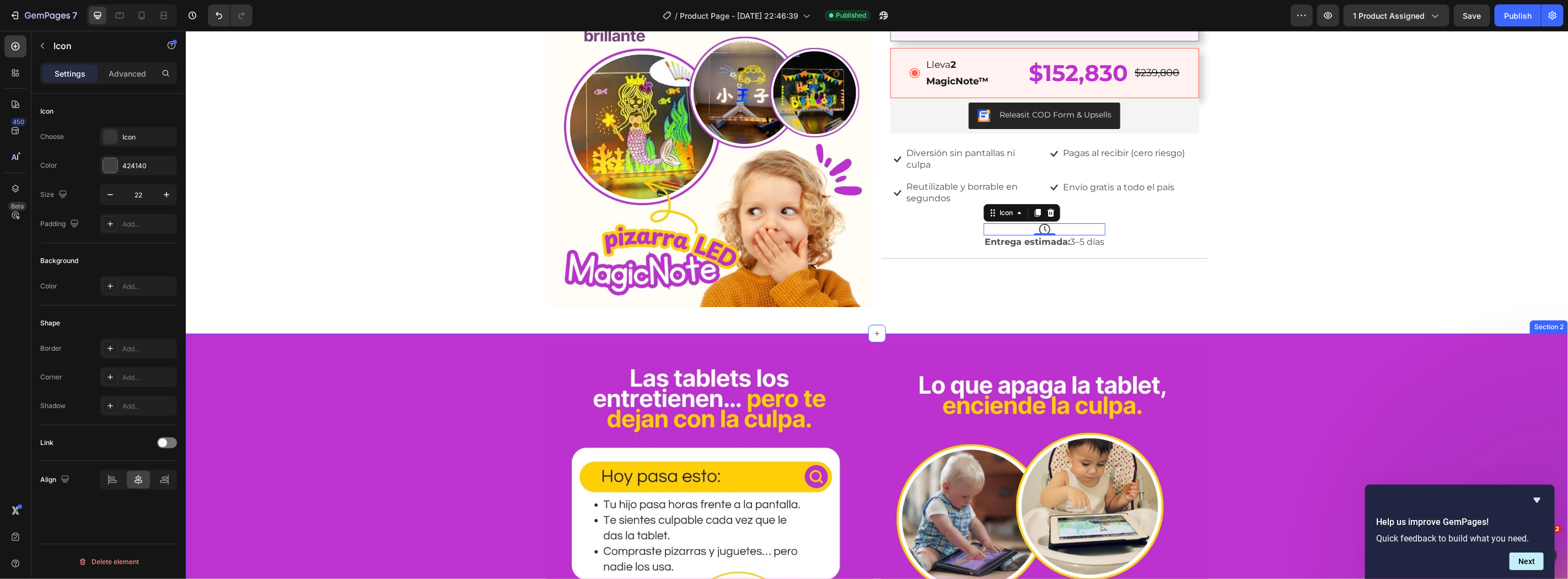
click at [437, 359] on div "Image Image Row" at bounding box center [876, 555] width 1382 height 408
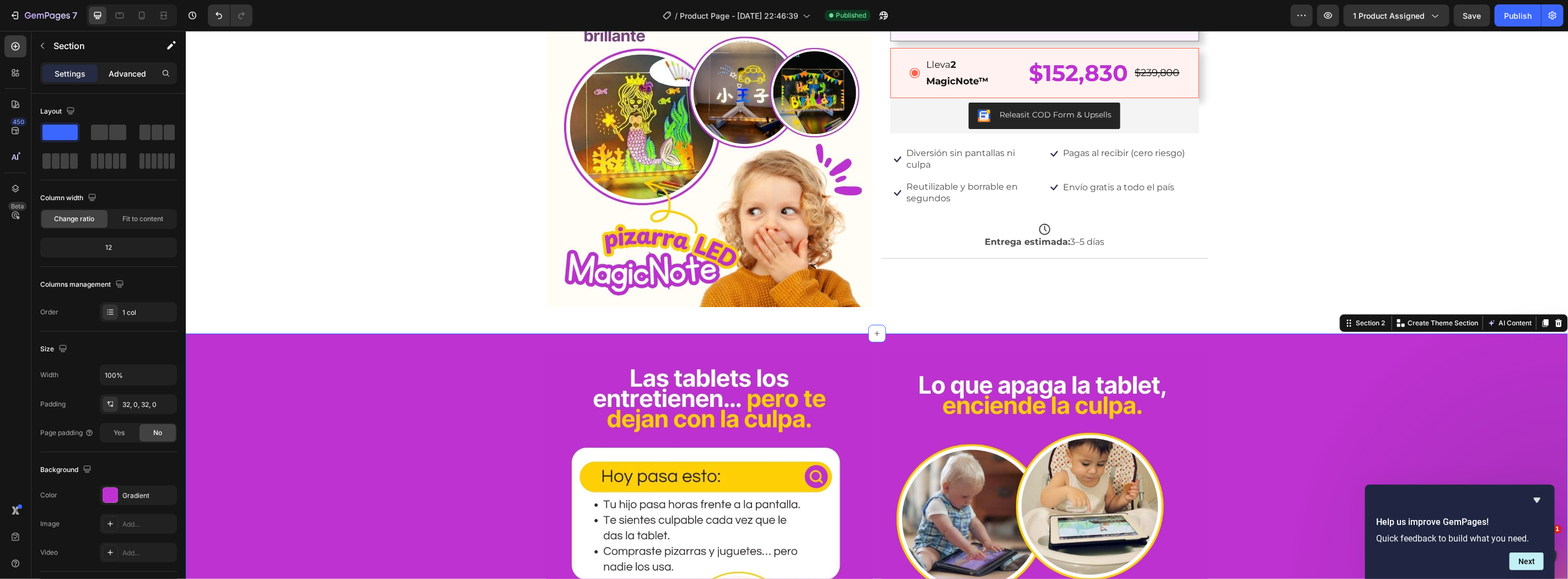
click at [138, 73] on p "Advanced" at bounding box center [127, 73] width 38 height 12
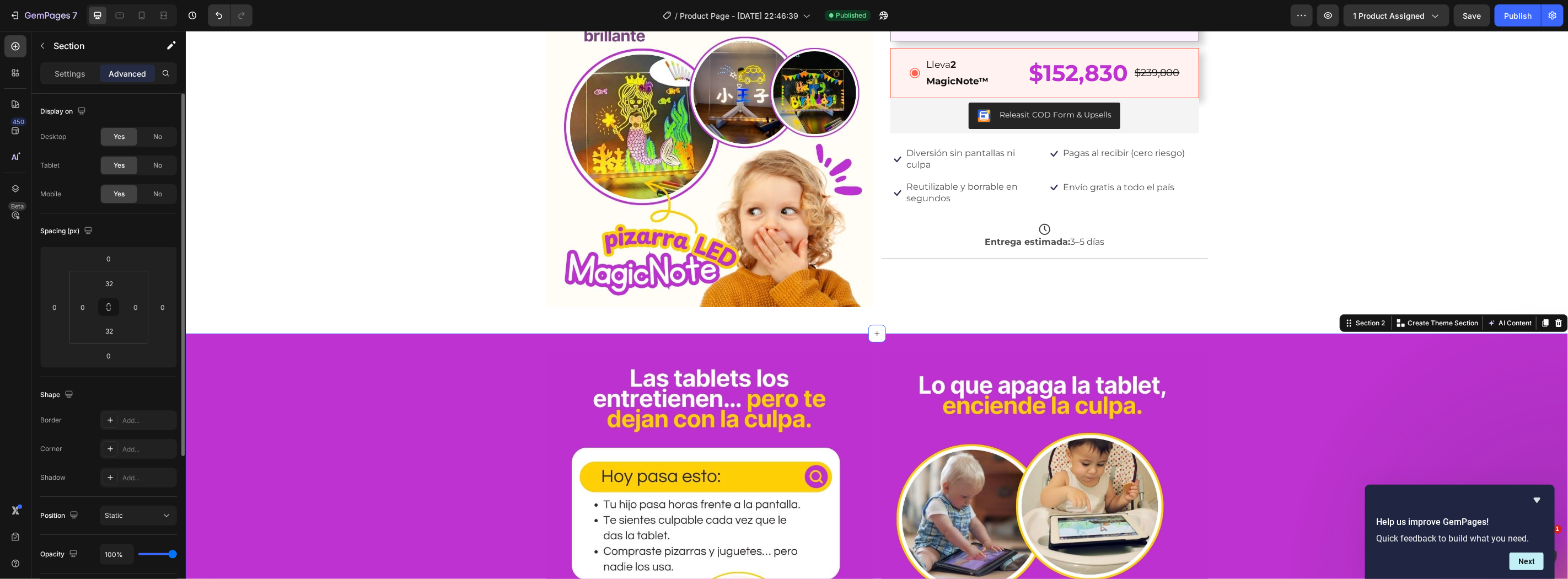
scroll to position [219, 0]
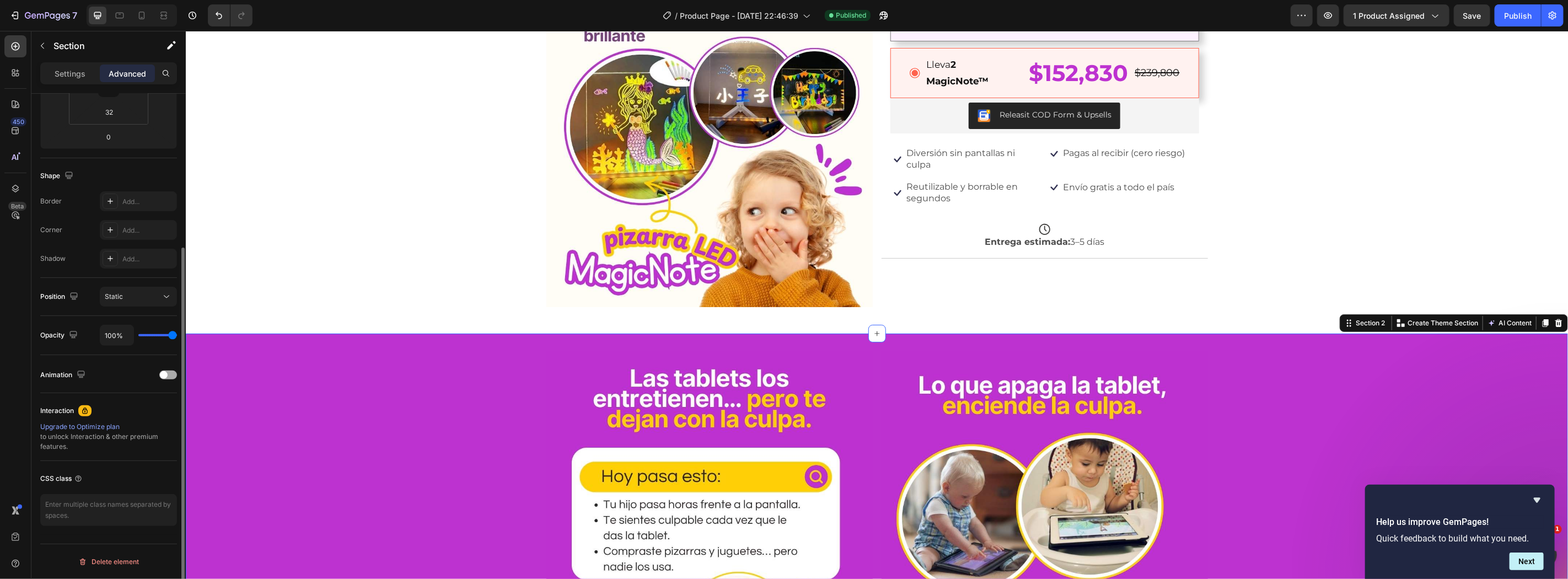
click at [166, 376] on span at bounding box center [164, 375] width 8 height 8
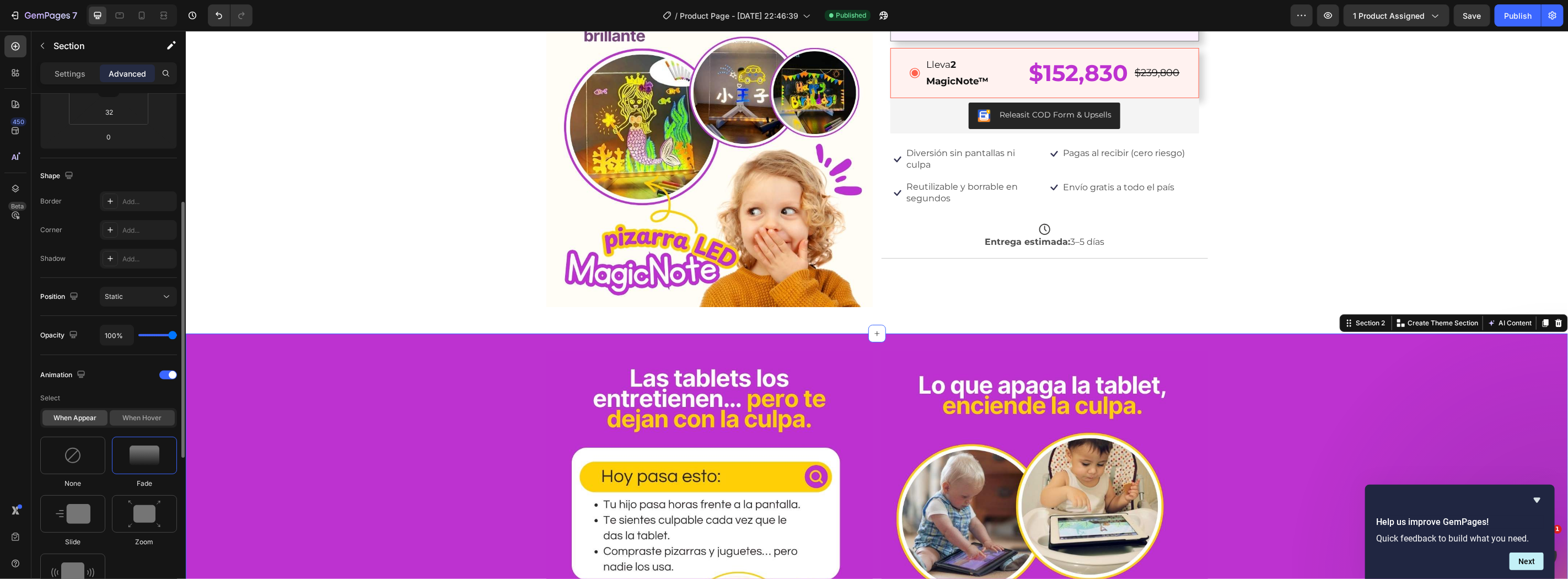
click at [151, 420] on div "When hover" at bounding box center [142, 418] width 65 height 15
click at [95, 419] on div "When appear" at bounding box center [75, 418] width 65 height 15
click at [139, 453] on img at bounding box center [144, 455] width 30 height 20
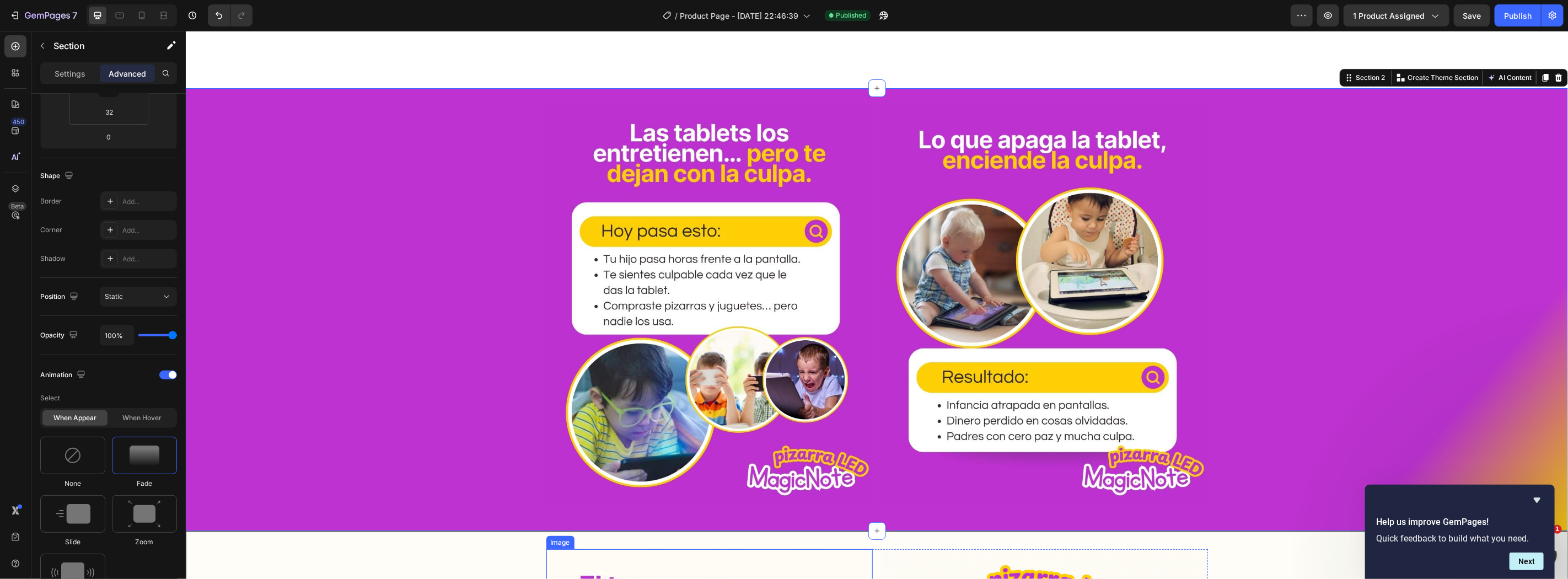
scroll to position [653, 0]
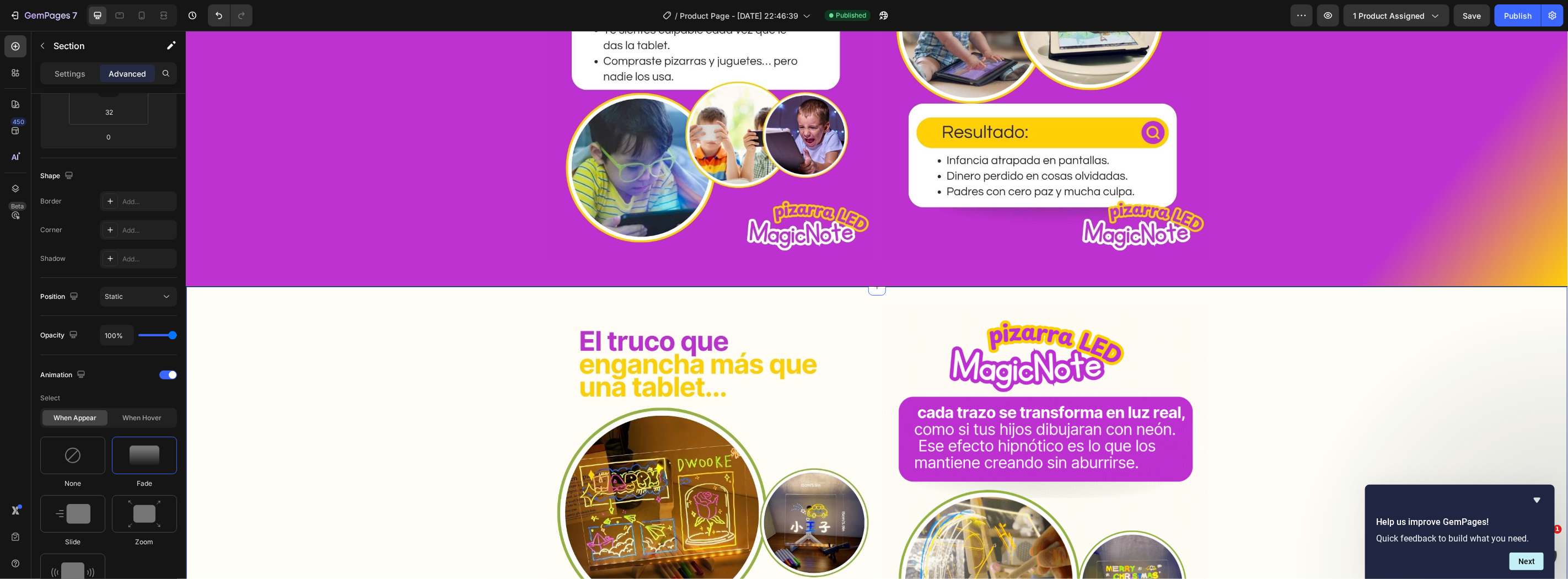
click at [343, 377] on div "Image Image Row" at bounding box center [876, 508] width 1381 height 408
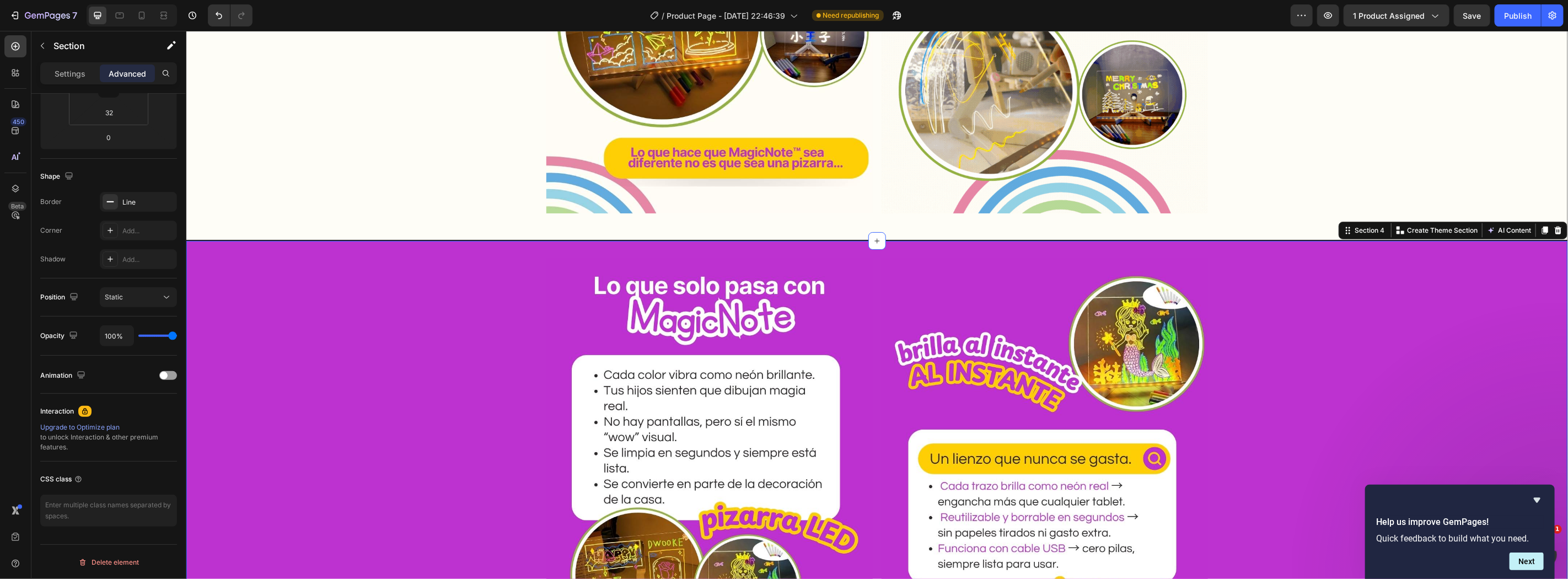
scroll to position [218, 0]
click at [368, 240] on div "Image Image Row Section 4 You can create reusable sections Create Theme Section…" at bounding box center [876, 462] width 1382 height 444
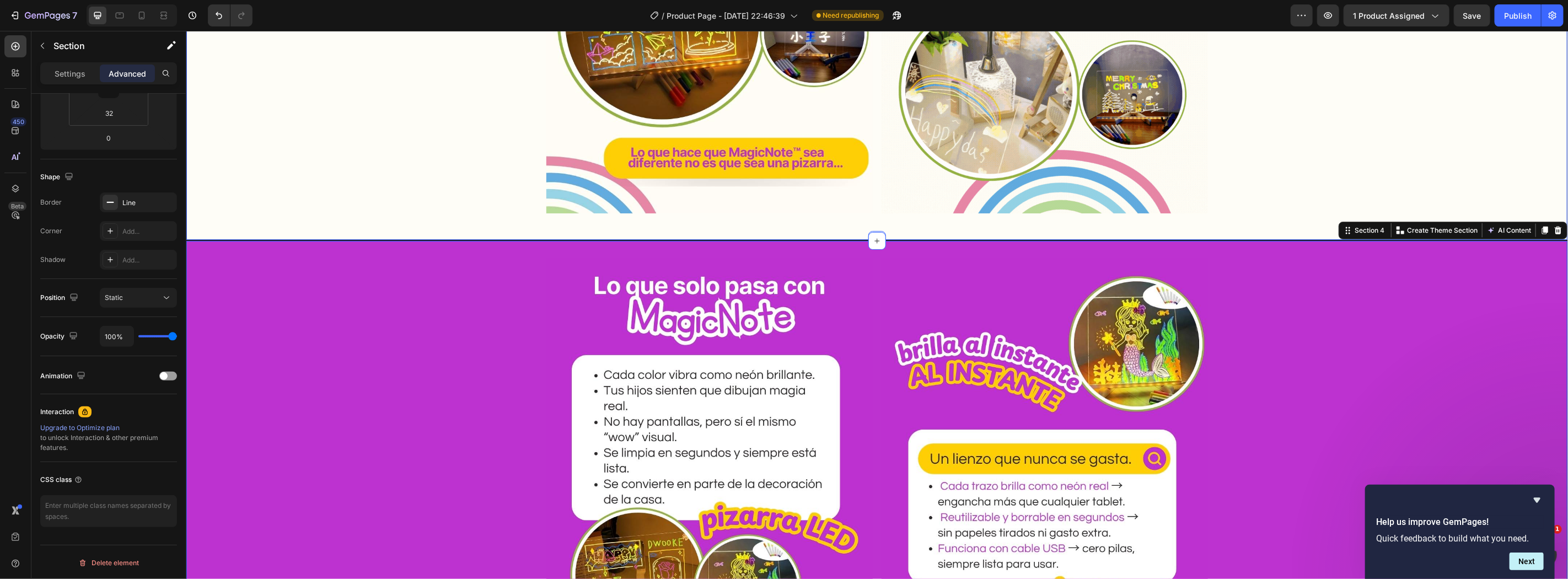
click at [255, 298] on div "Image Image Row" at bounding box center [876, 462] width 1381 height 408
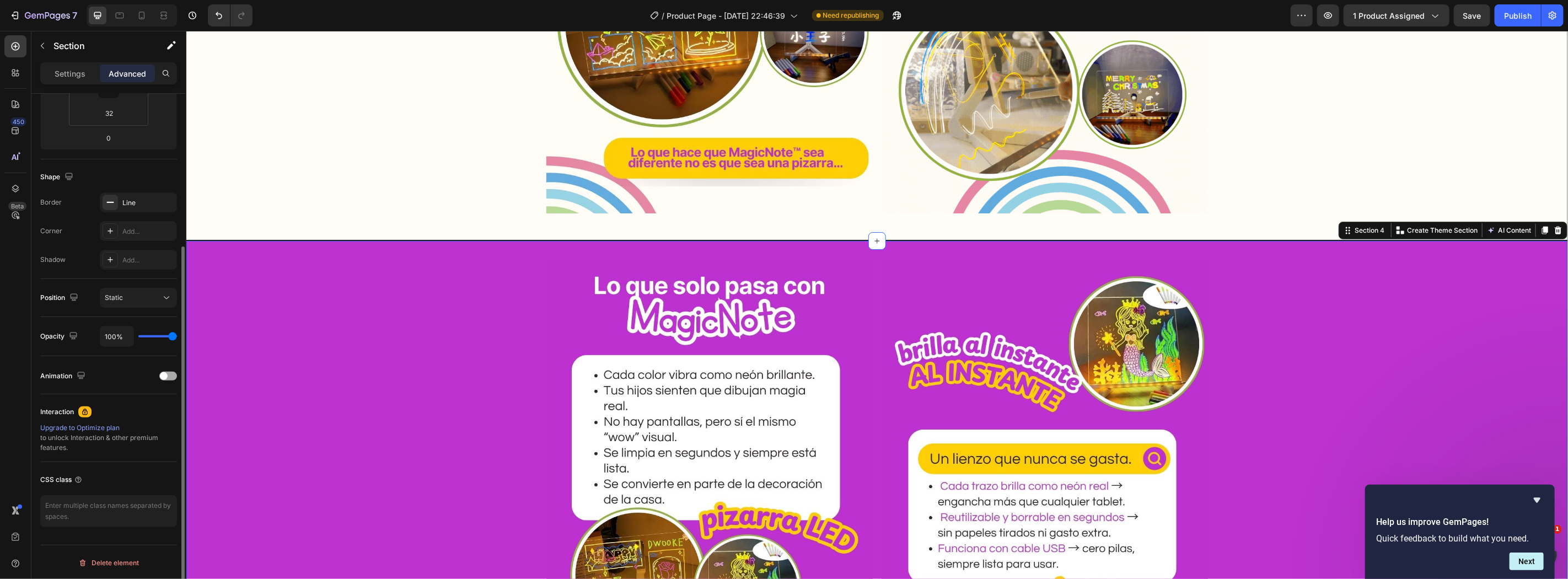
click at [166, 378] on span at bounding box center [164, 376] width 8 height 8
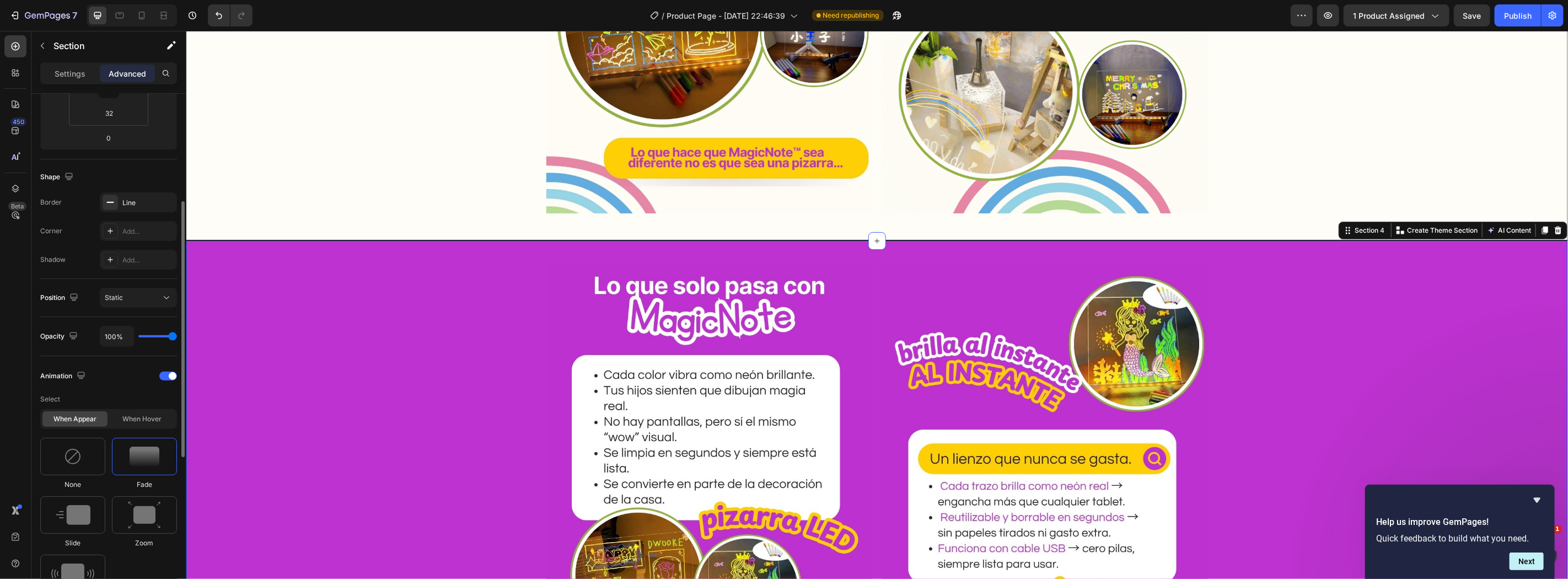
click at [144, 449] on img at bounding box center [144, 457] width 30 height 20
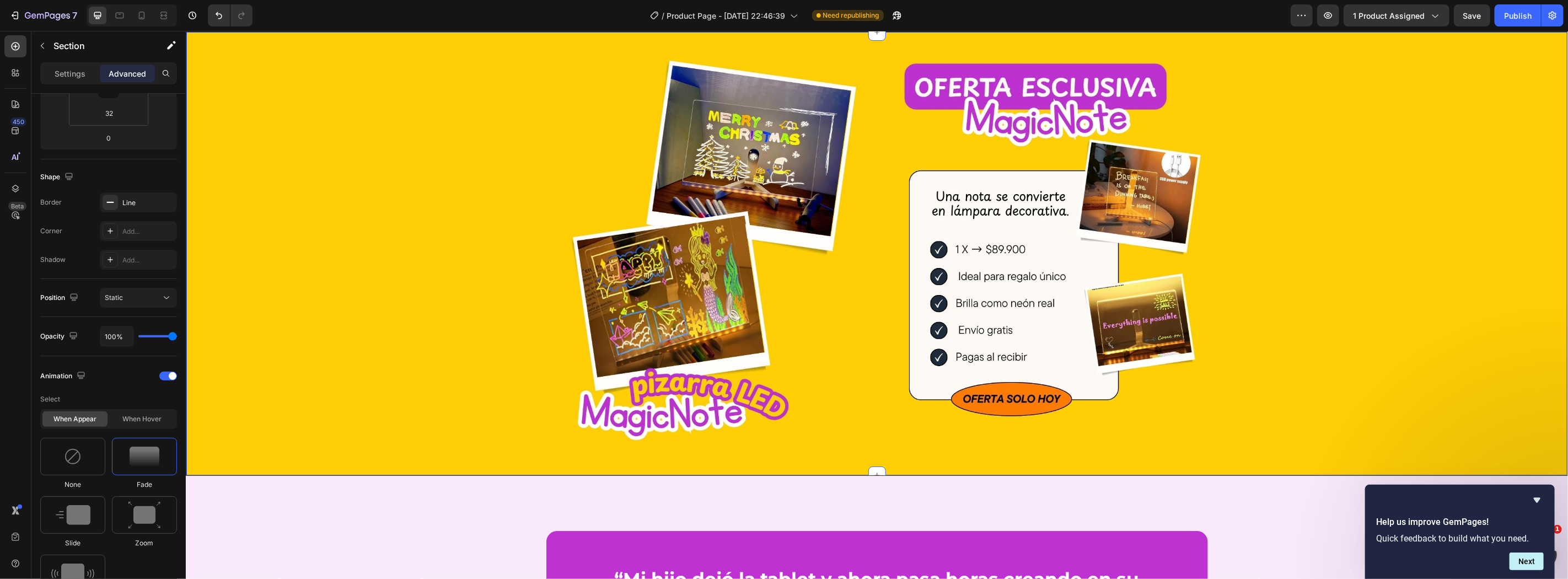
scroll to position [2042, 0]
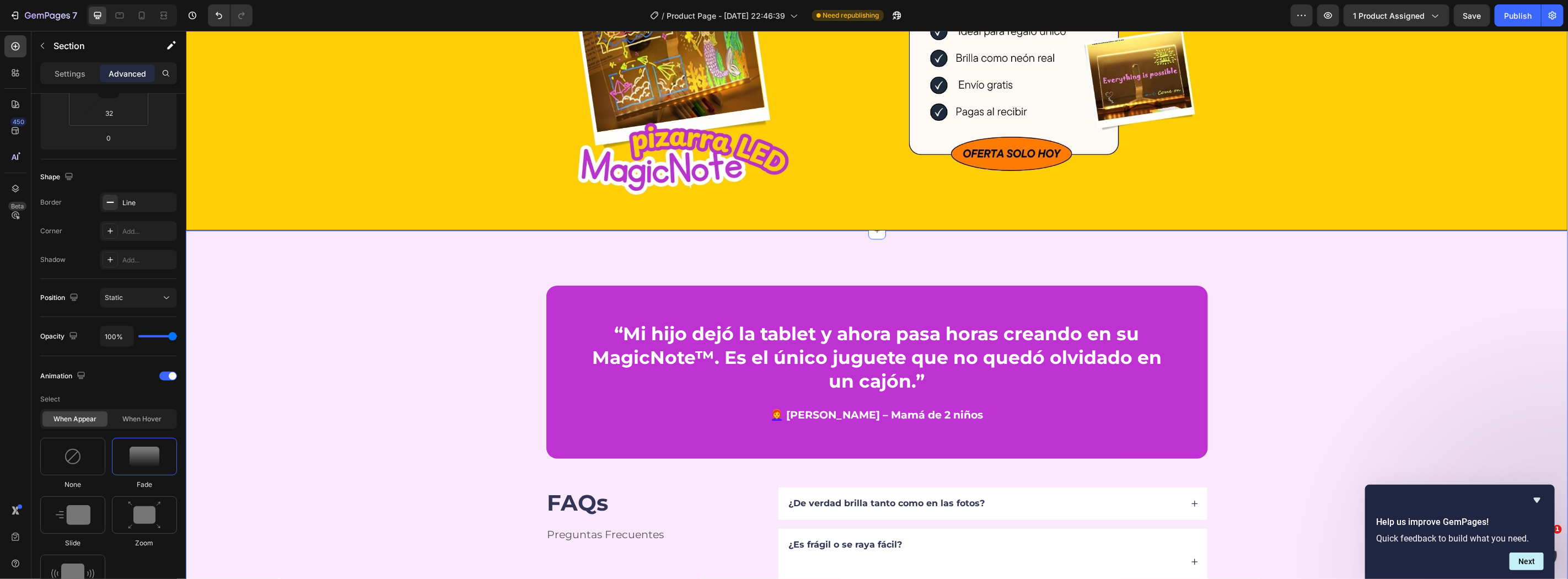
click at [253, 377] on div "“Mi hijo dejó la tablet y ahora pasa horas creando en su MagicNote™. Es el únic…" at bounding box center [877, 481] width 1294 height 393
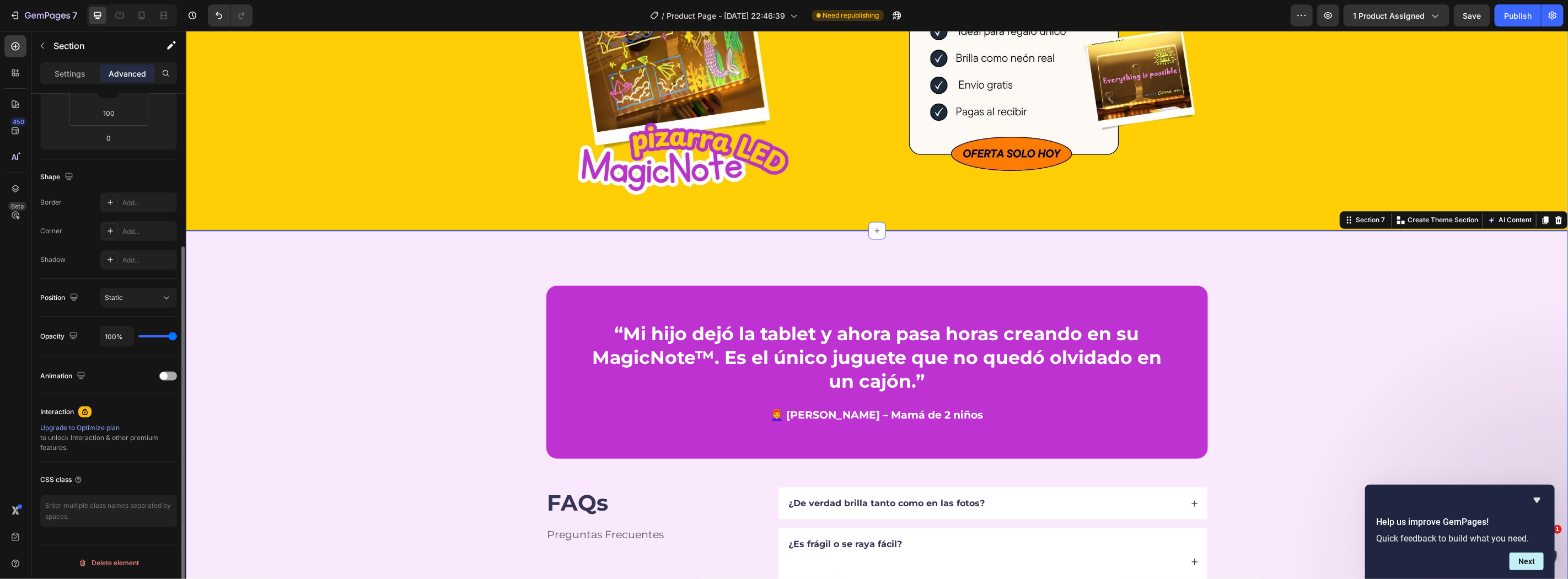
click at [163, 371] on div "Animation" at bounding box center [108, 376] width 137 height 18
click at [173, 377] on div at bounding box center [168, 376] width 18 height 9
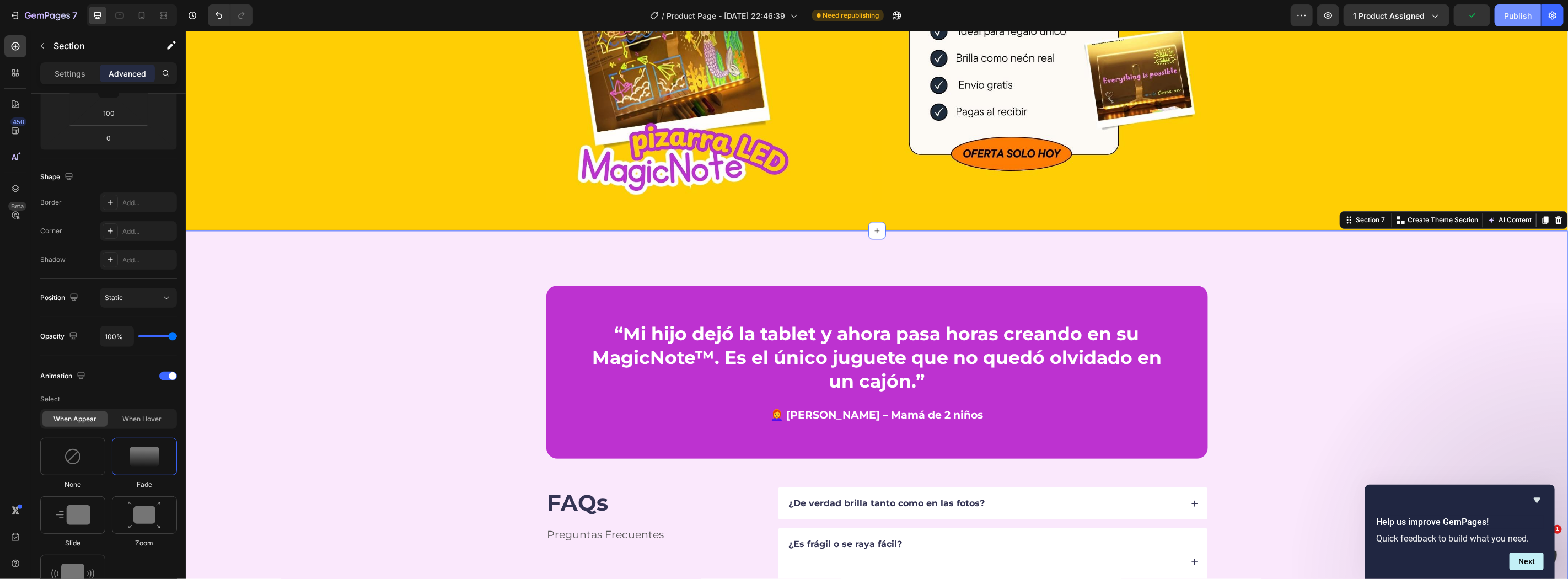
click at [1515, 10] on div "Publish" at bounding box center [1517, 15] width 27 height 12
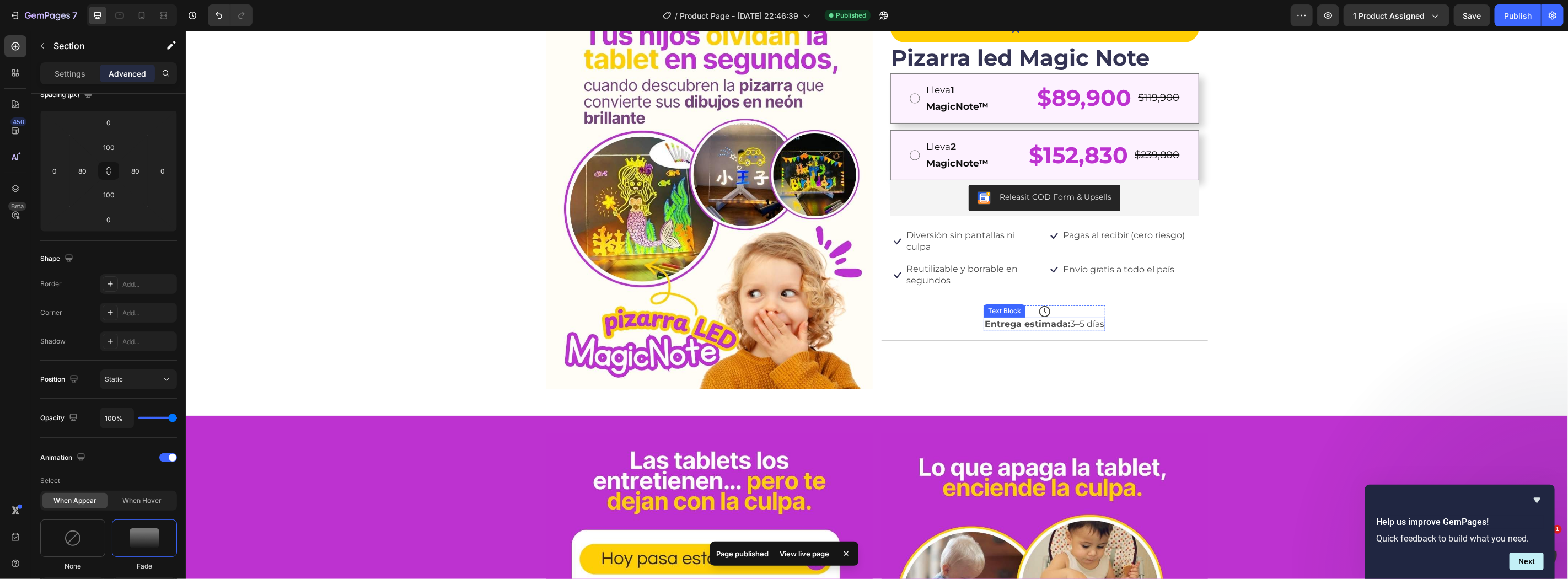
scroll to position [0, 0]
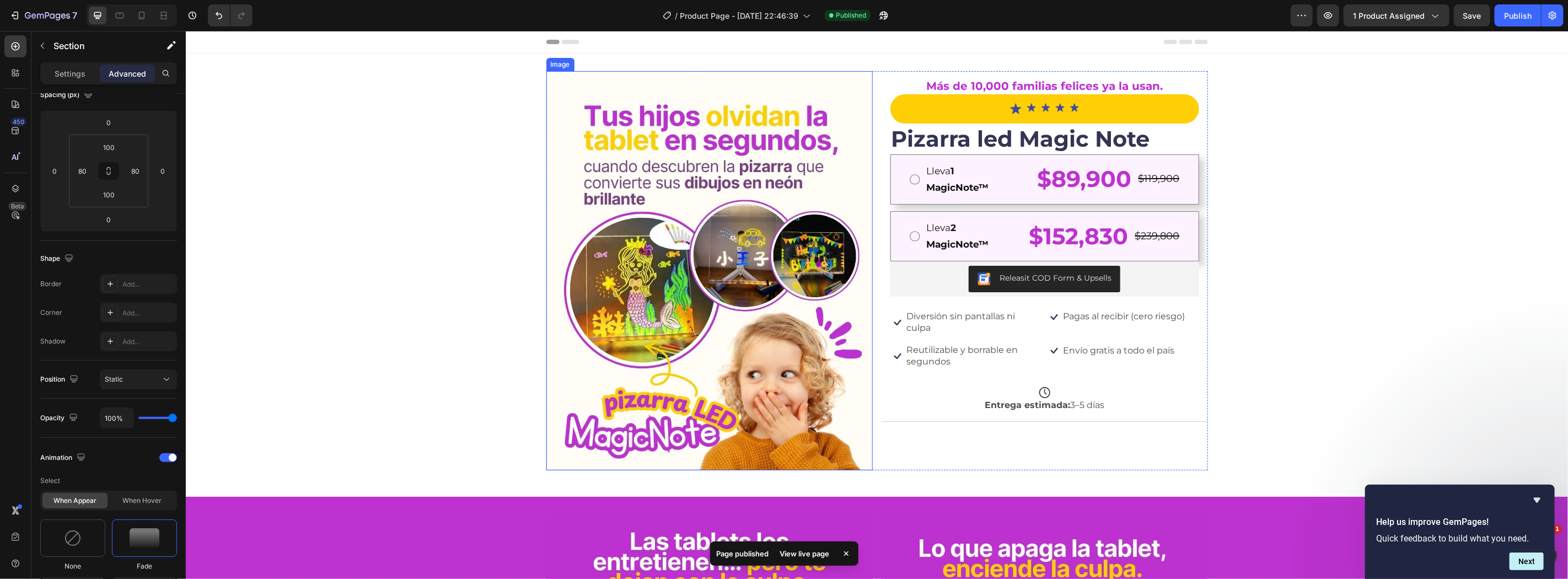
click at [644, 312] on img at bounding box center [709, 270] width 326 height 399
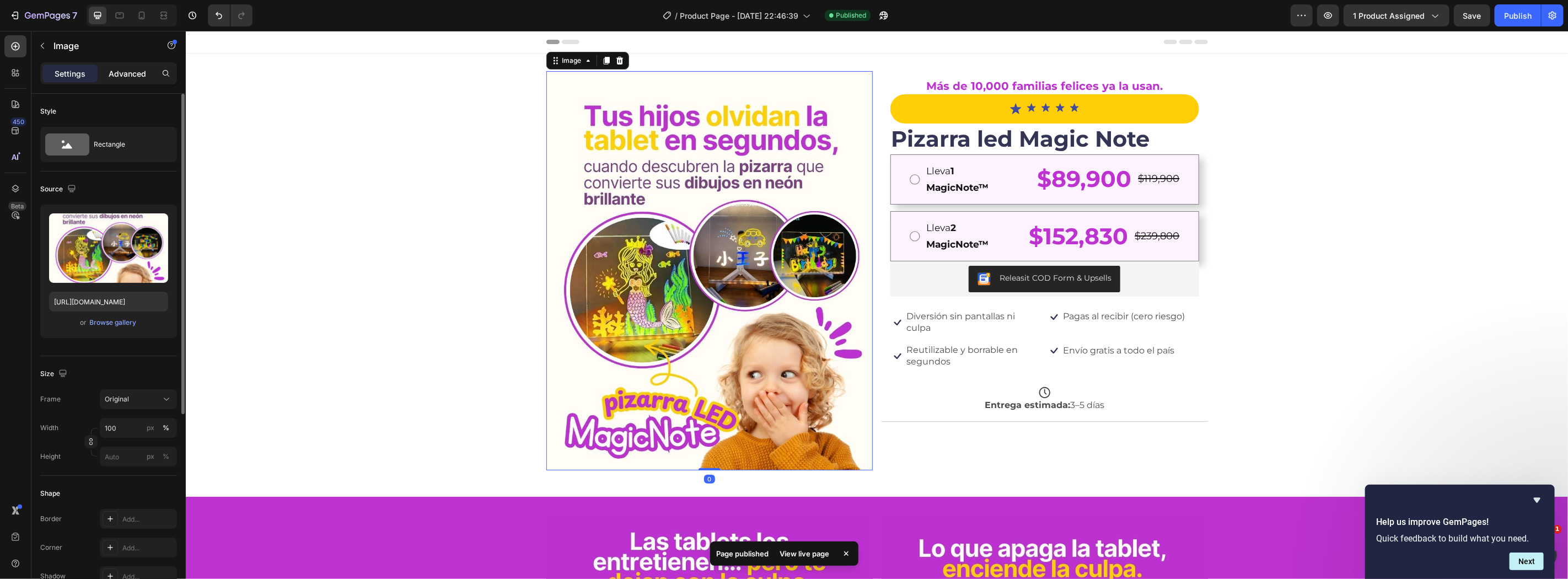
click at [139, 77] on p "Advanced" at bounding box center [127, 73] width 38 height 12
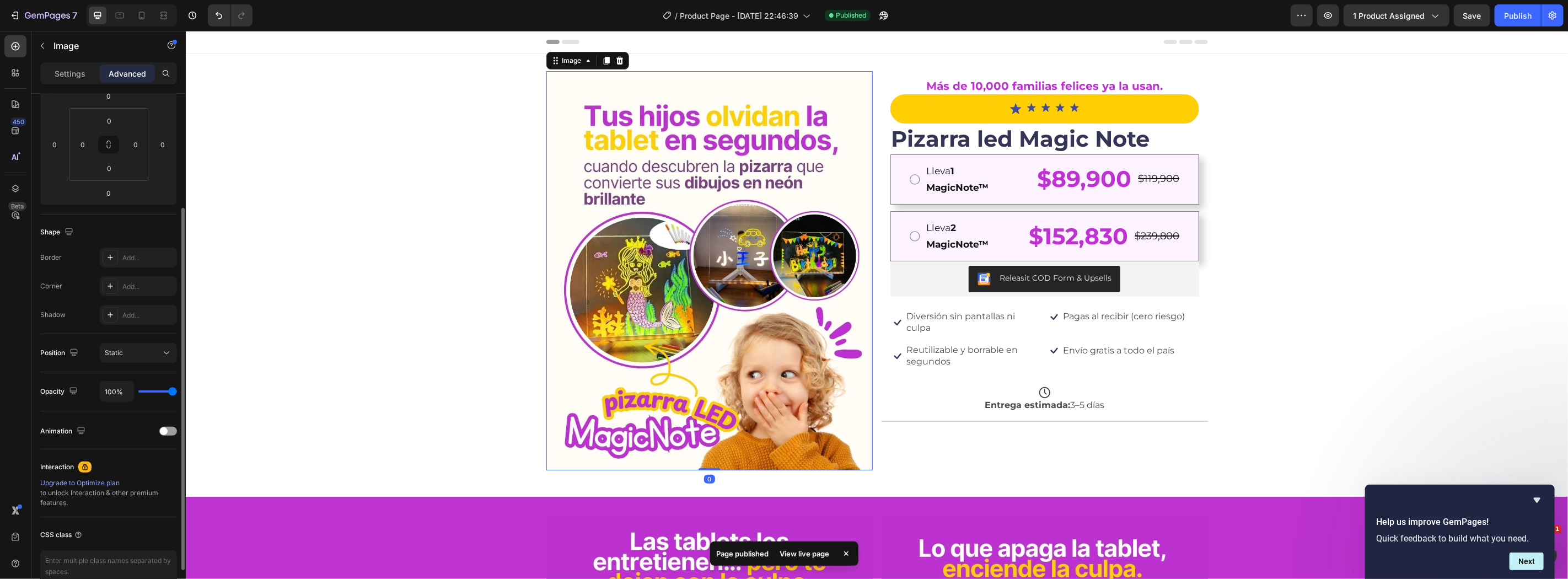
scroll to position [219, 0]
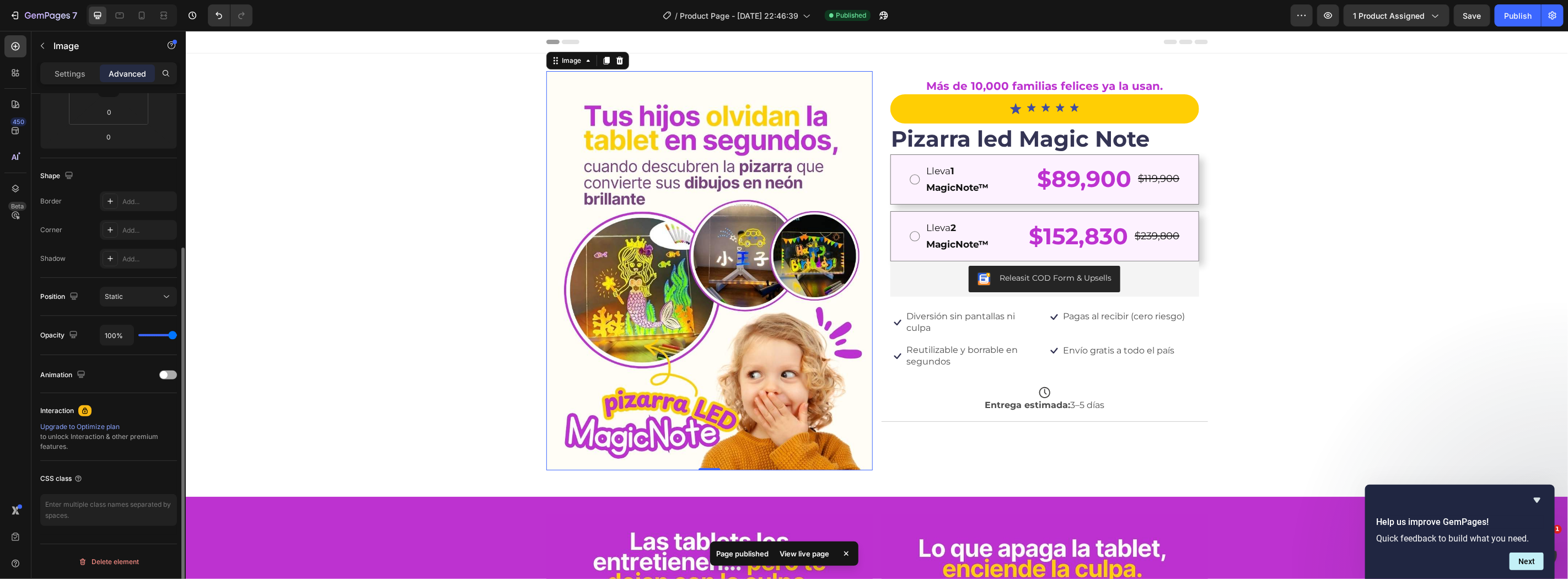
click at [171, 373] on div at bounding box center [168, 375] width 18 height 9
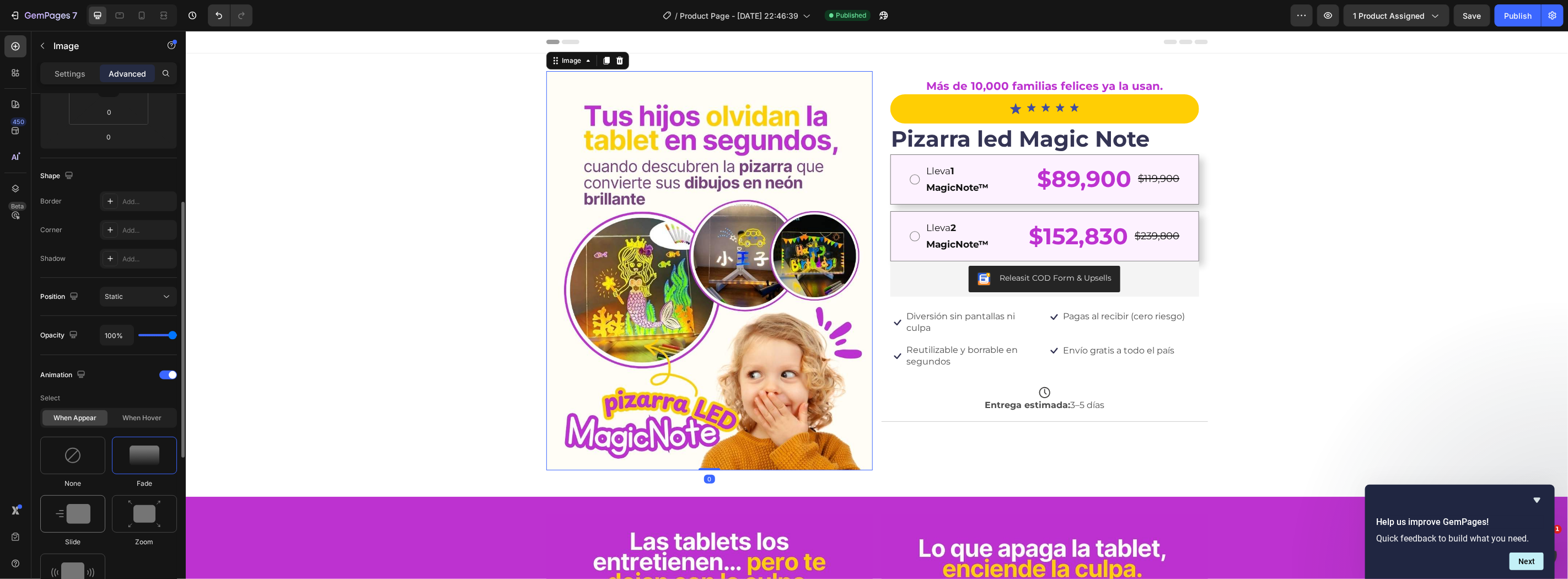
click at [91, 513] on div at bounding box center [72, 514] width 65 height 38
click at [155, 515] on img at bounding box center [144, 514] width 33 height 28
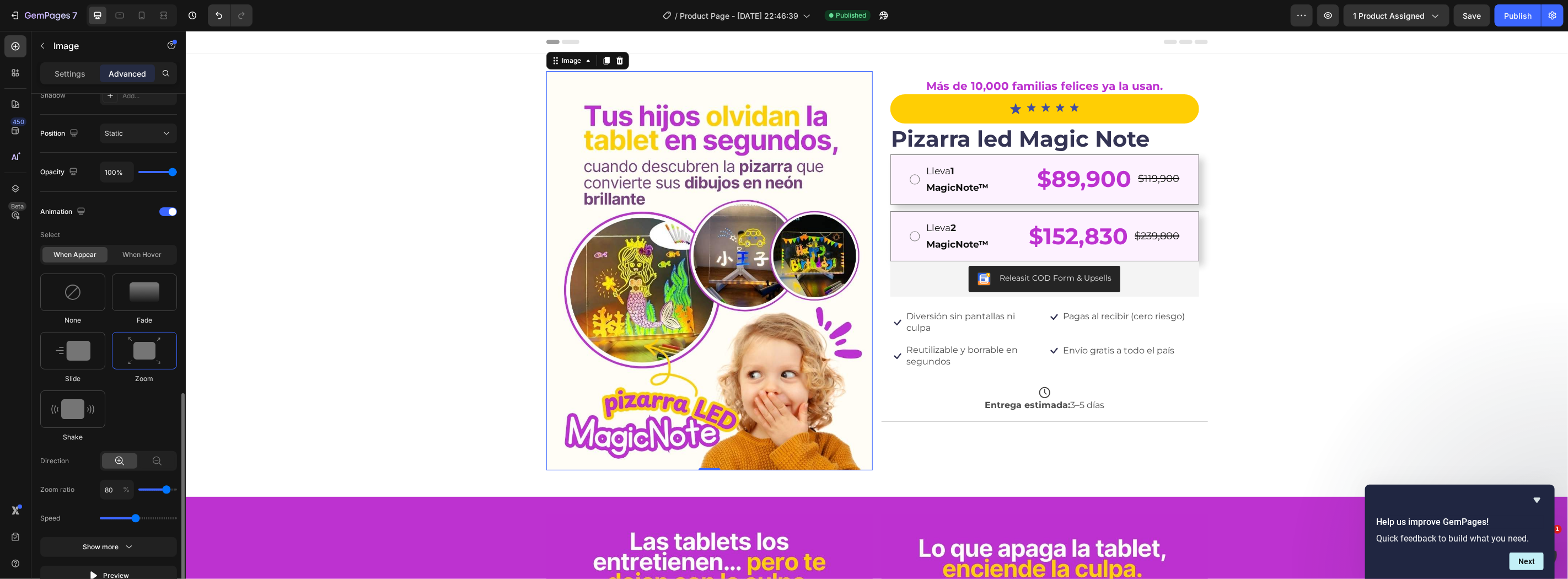
scroll to position [464, 0]
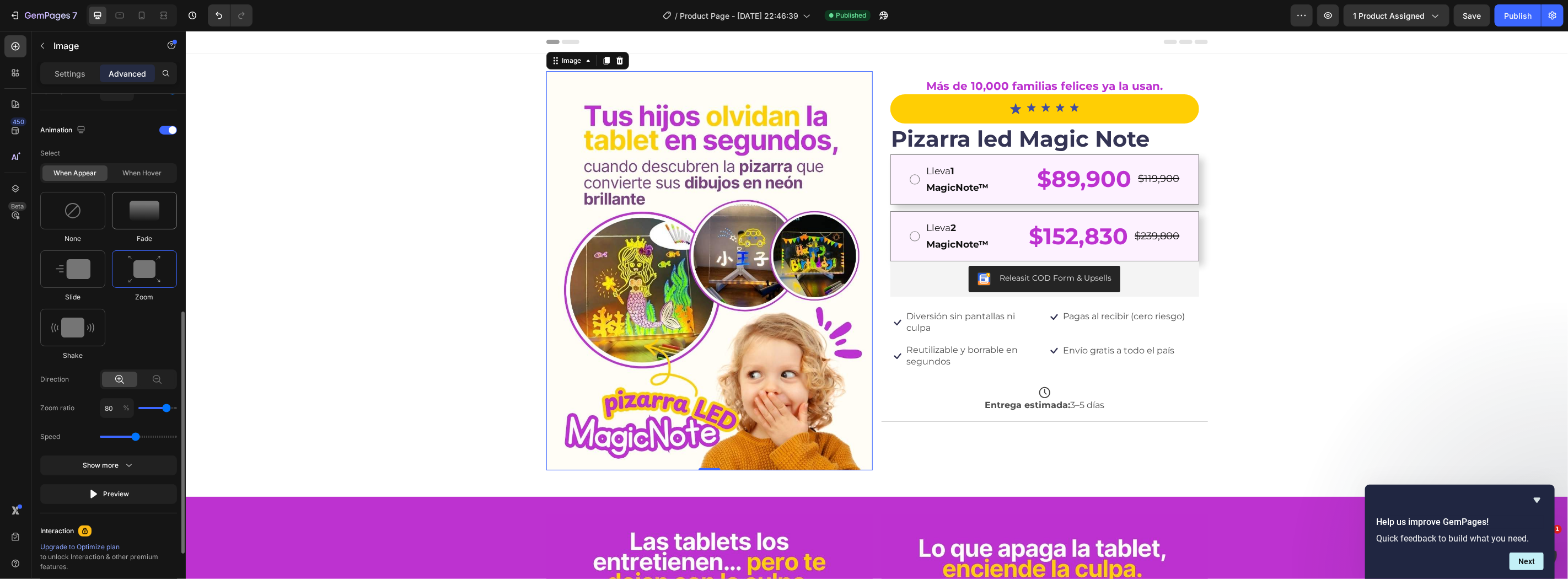
click at [135, 222] on div at bounding box center [144, 211] width 65 height 38
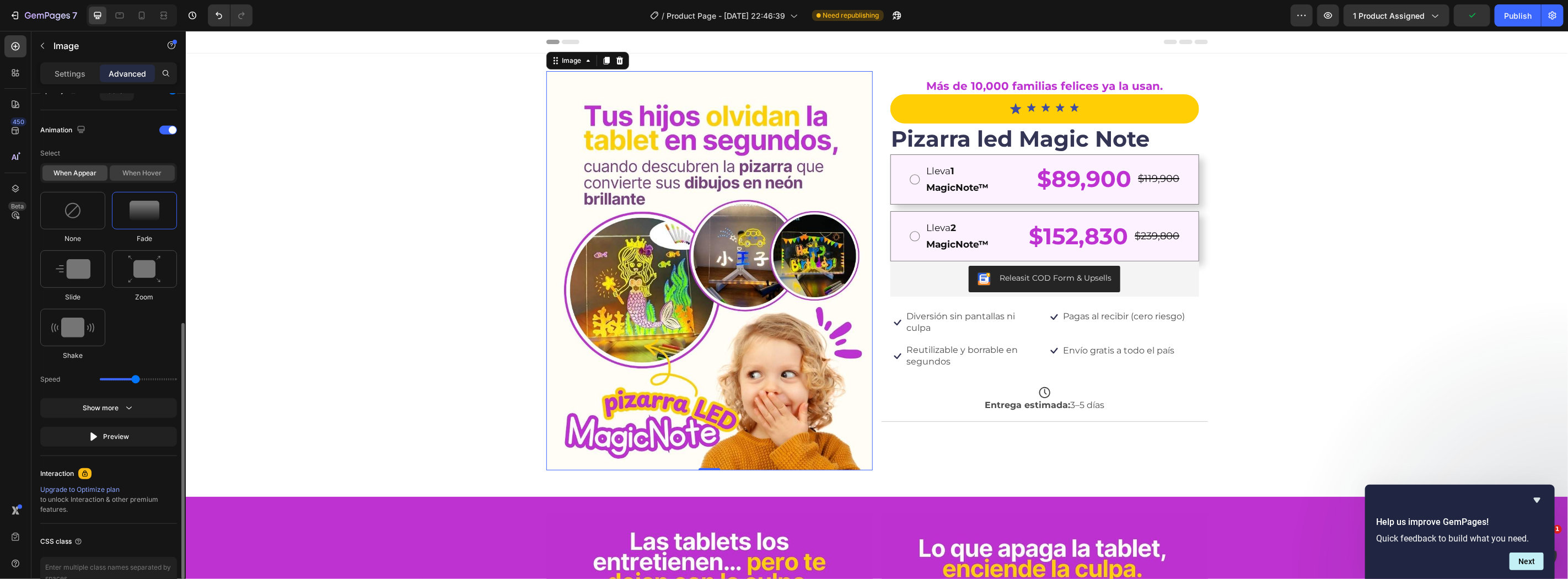
click at [164, 172] on div "When hover" at bounding box center [142, 173] width 65 height 15
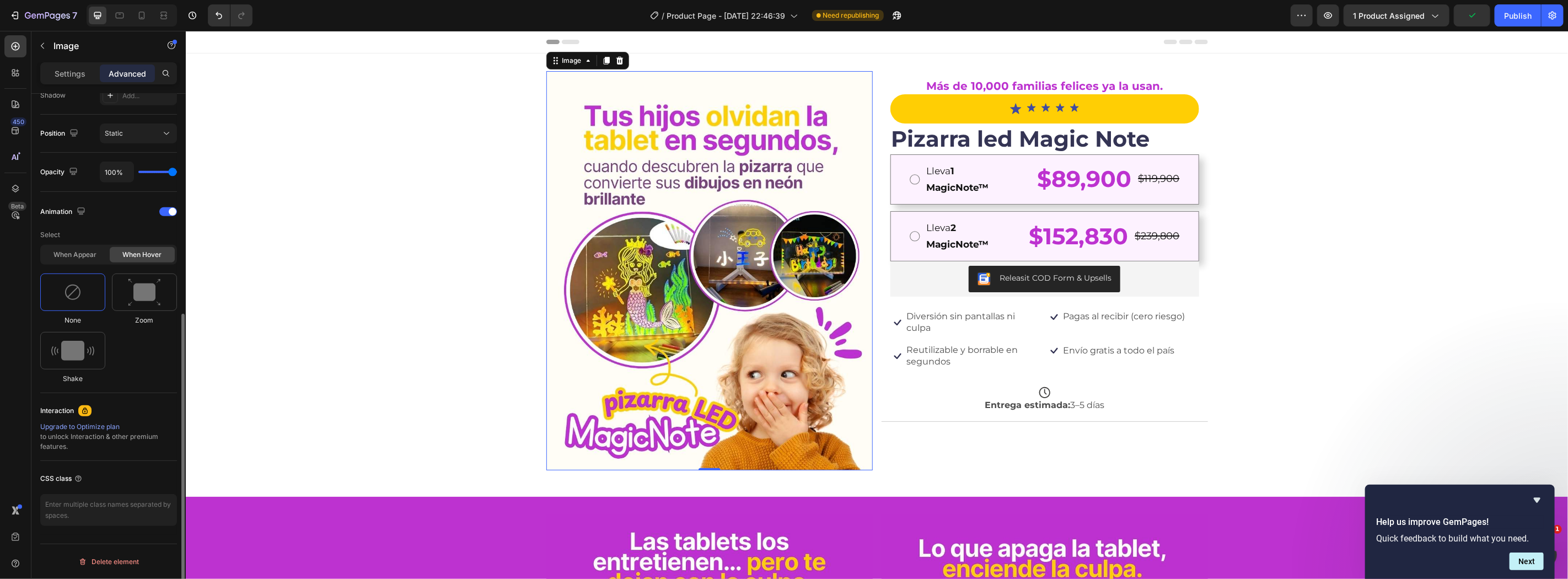
scroll to position [382, 0]
click at [84, 343] on img at bounding box center [72, 351] width 43 height 20
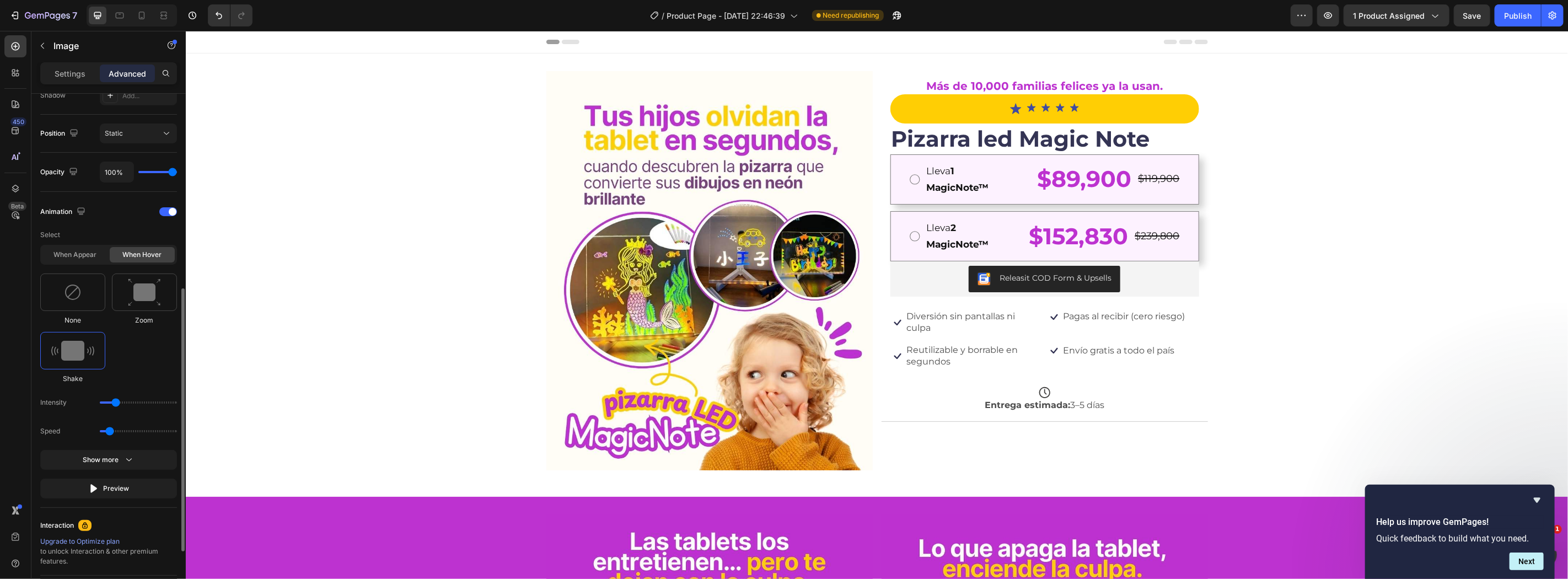
drag, startPoint x: 88, startPoint y: 293, endPoint x: 88, endPoint y: 267, distance: 26.0
click at [88, 293] on div at bounding box center [72, 292] width 65 height 38
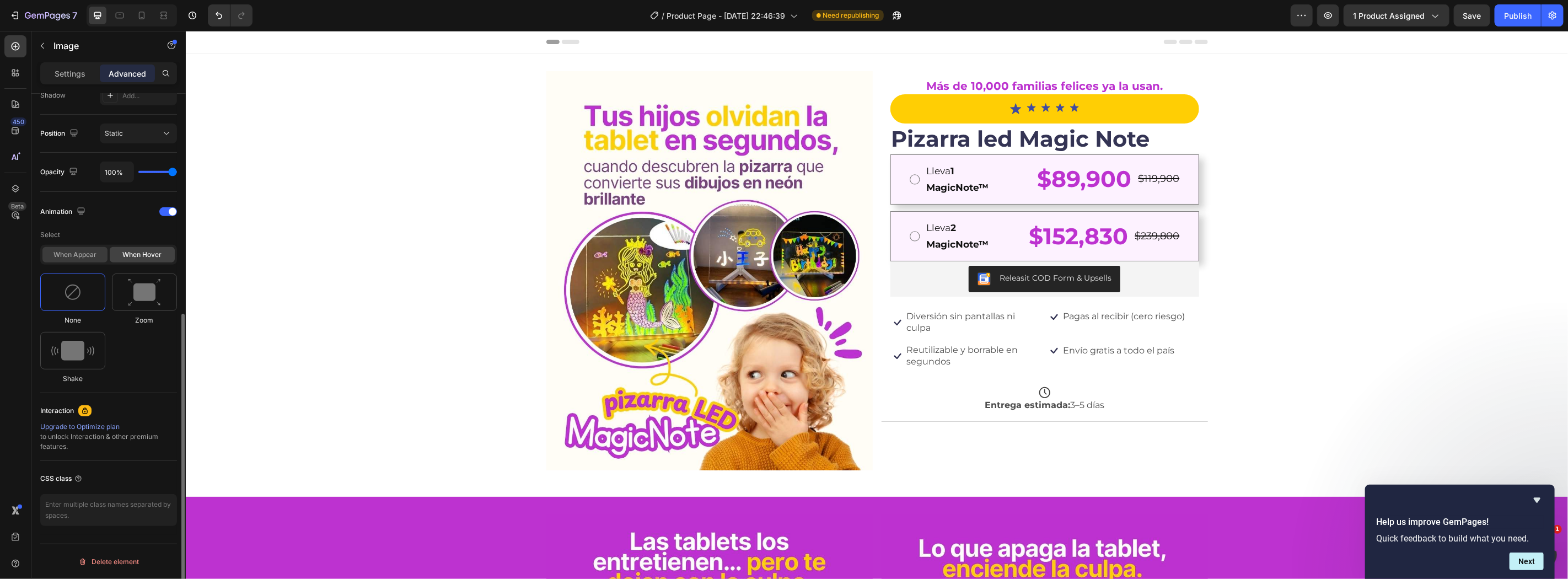
click at [89, 248] on div "When appear" at bounding box center [75, 254] width 65 height 15
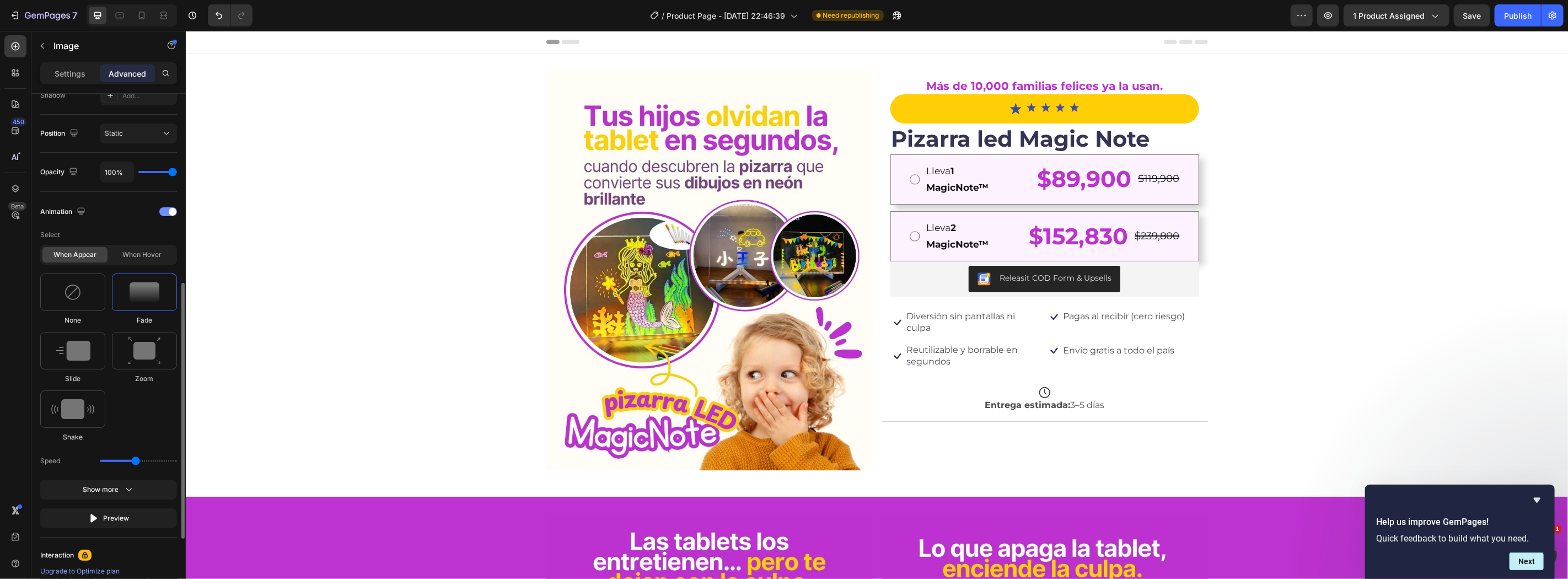
click at [164, 213] on div at bounding box center [168, 212] width 18 height 9
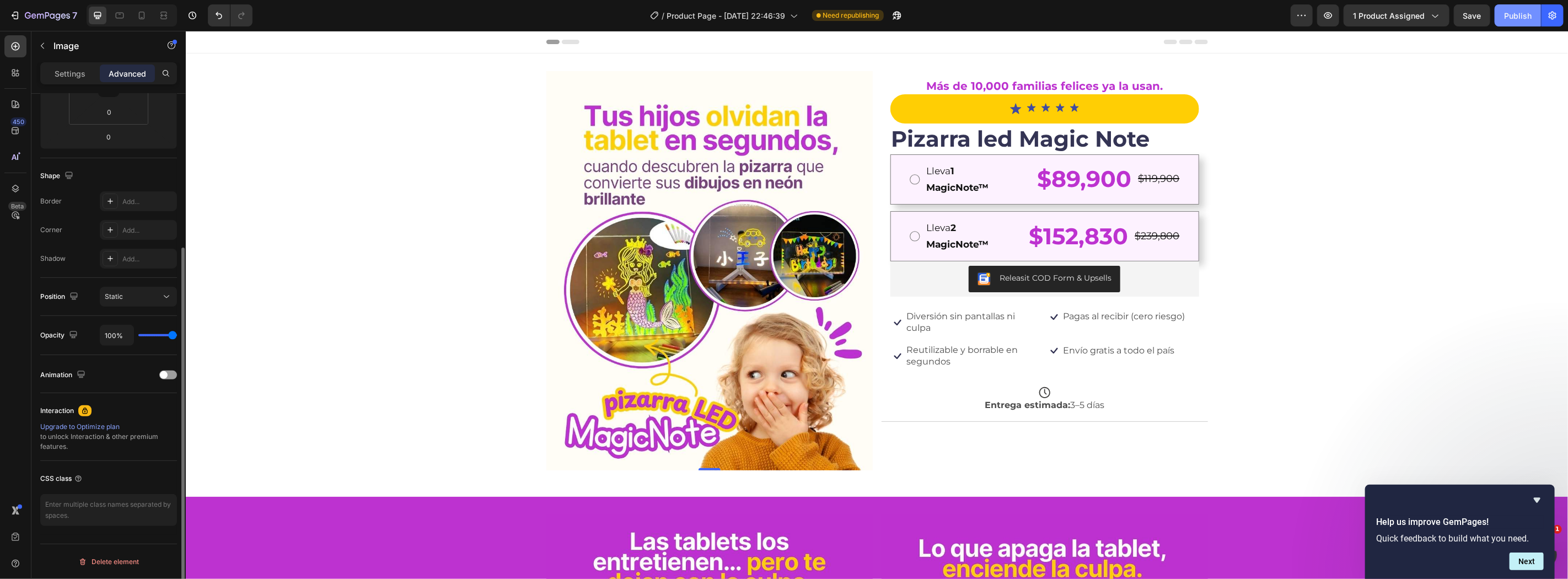
click at [1530, 12] on div "Publish" at bounding box center [1517, 15] width 27 height 12
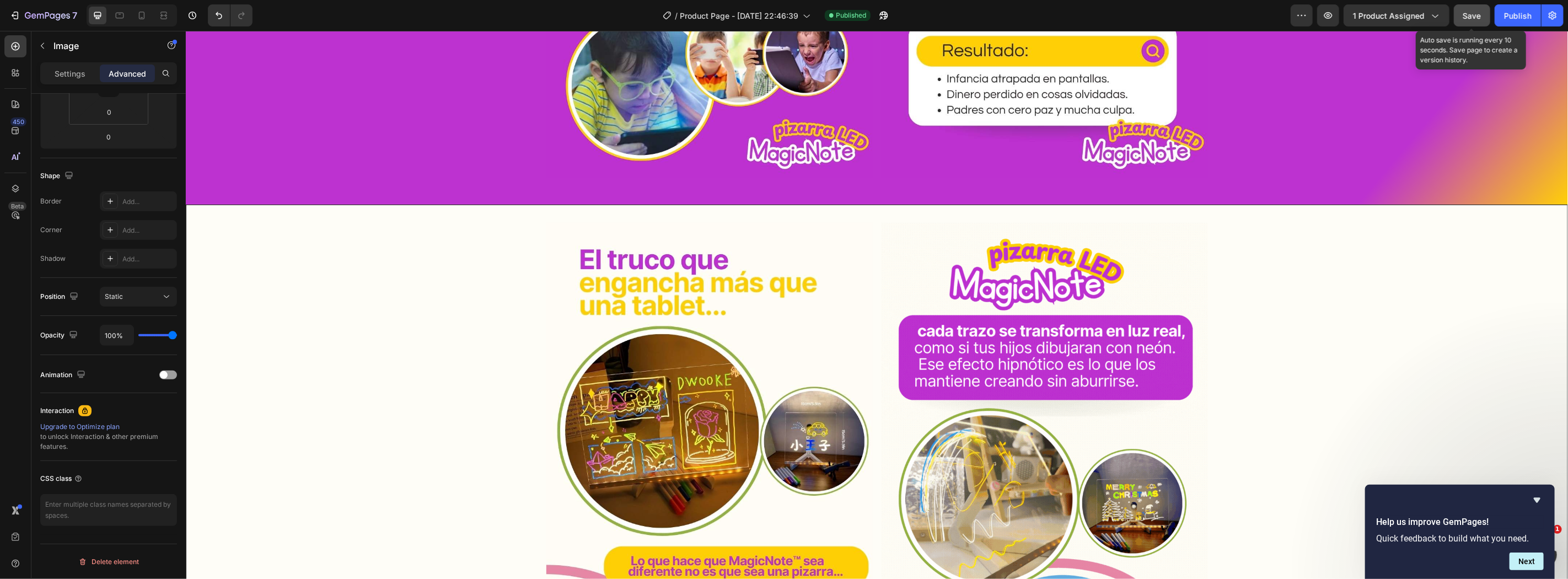
click at [1462, 13] on button "Save" at bounding box center [1472, 15] width 37 height 22
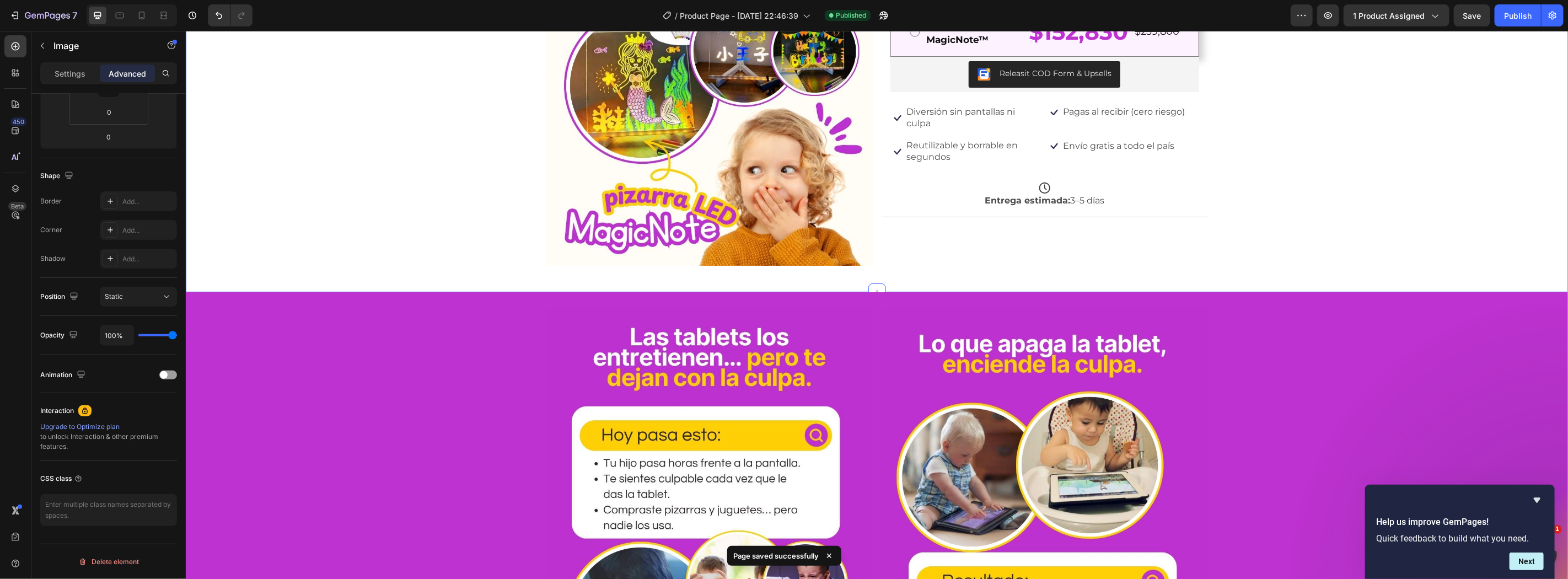
scroll to position [0, 0]
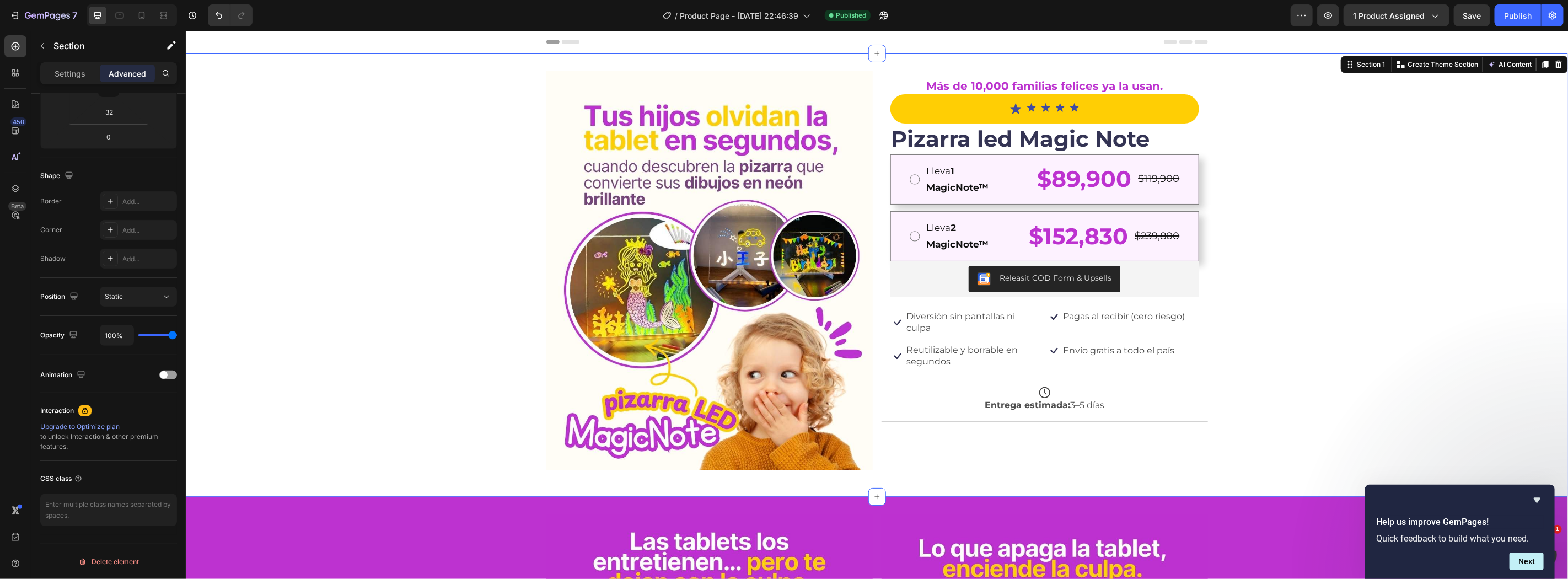
click at [493, 163] on div "Image Más de 10,000 familias felices ya la usan. Text Block Icon Icon Icon Icon…" at bounding box center [876, 275] width 1382 height 408
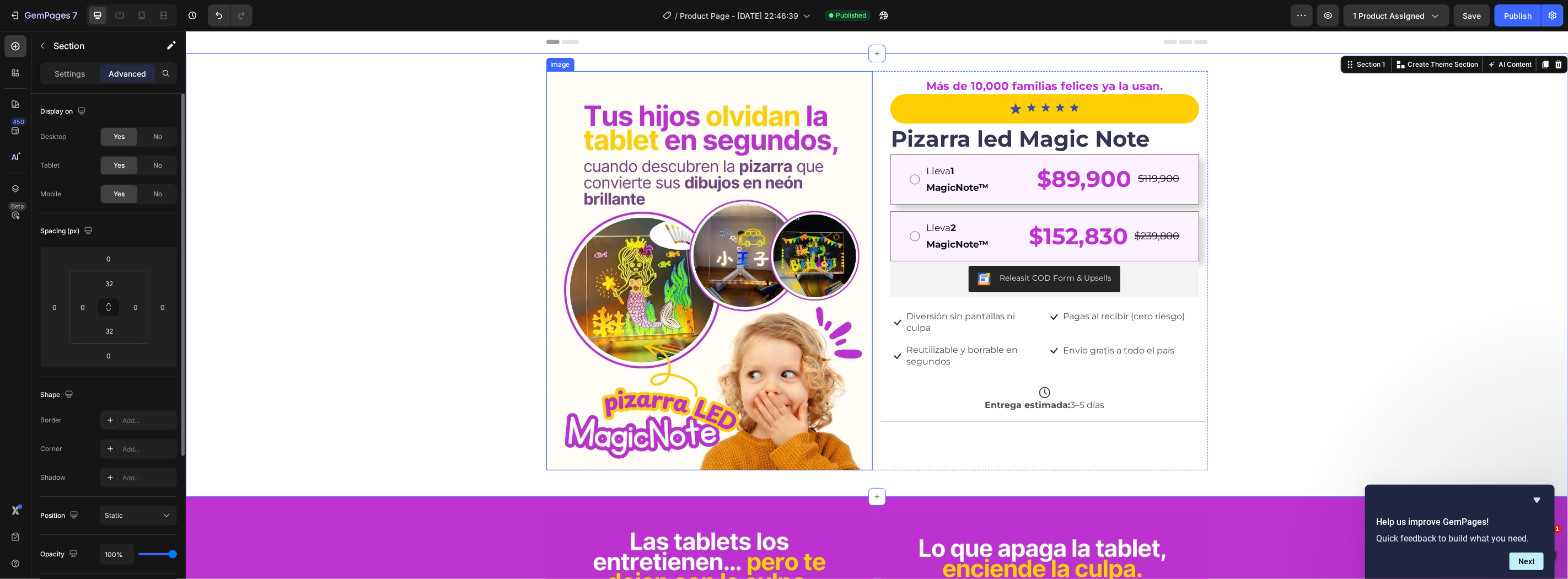
click at [859, 216] on img at bounding box center [709, 270] width 326 height 399
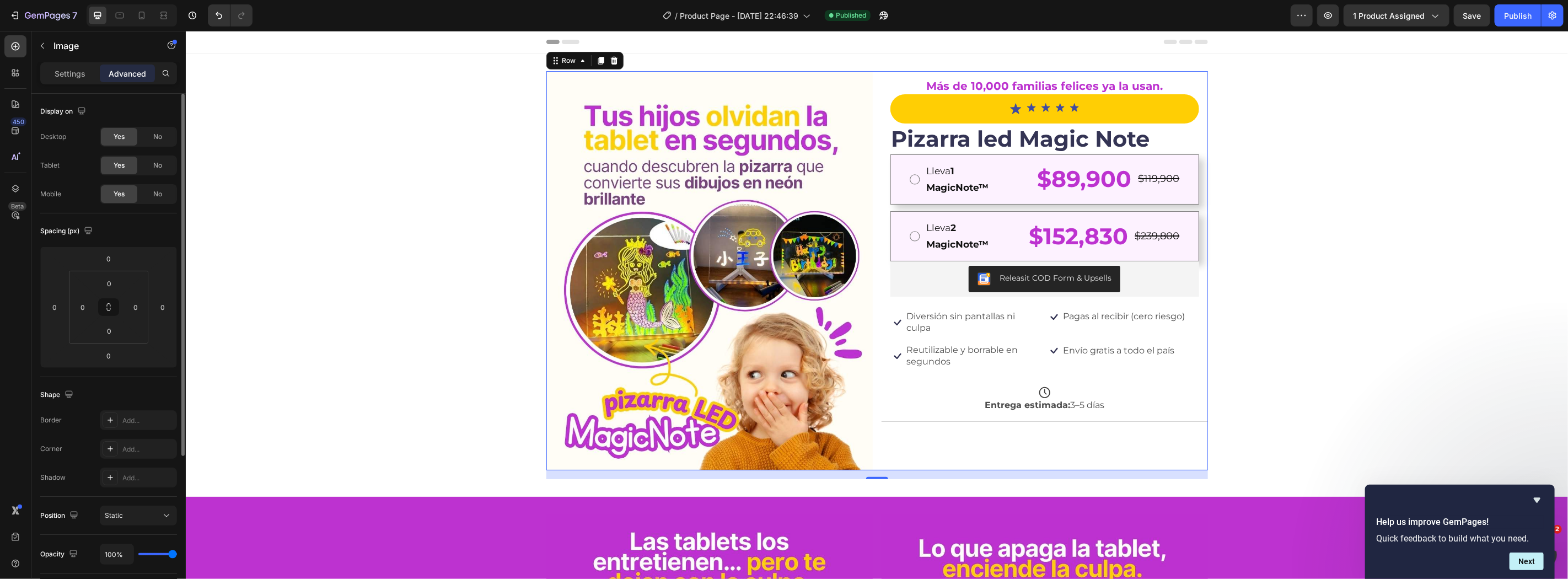
click at [870, 212] on div "Image Más de 10,000 familias felices ya la usan. Text Block Icon Icon Icon Icon…" at bounding box center [877, 270] width 662 height 399
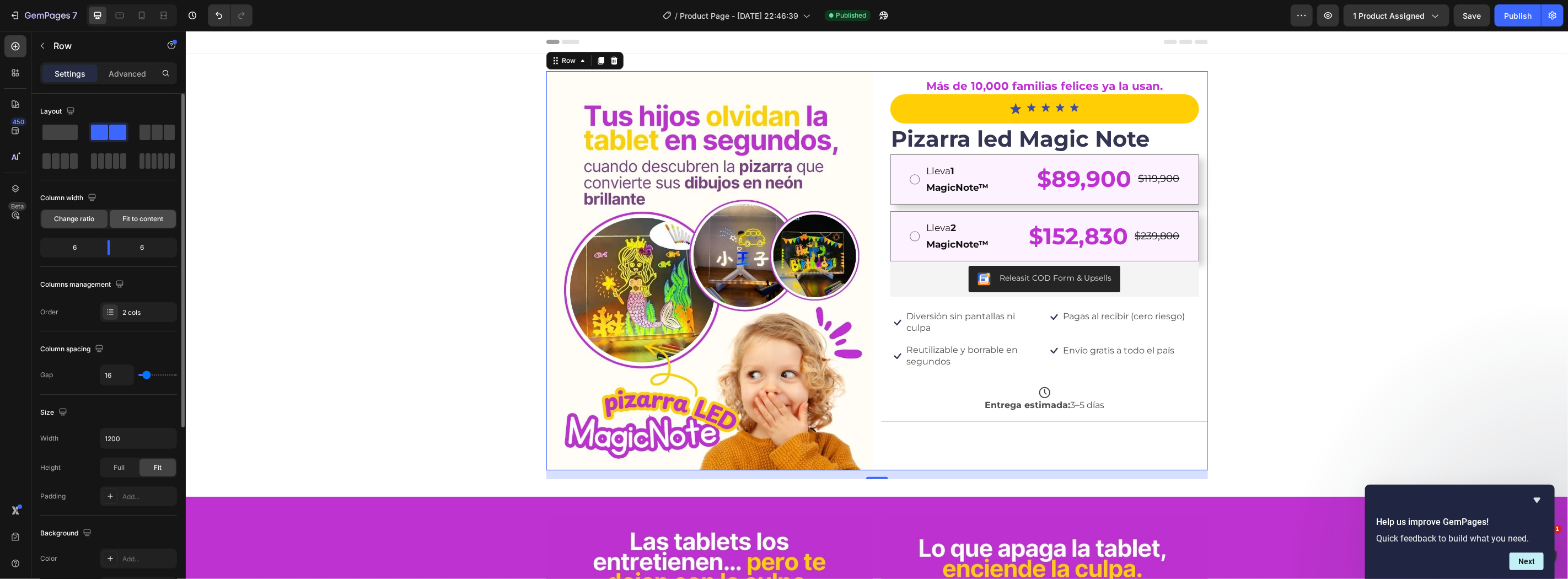
click at [138, 224] on div "Fit to content" at bounding box center [142, 219] width 66 height 18
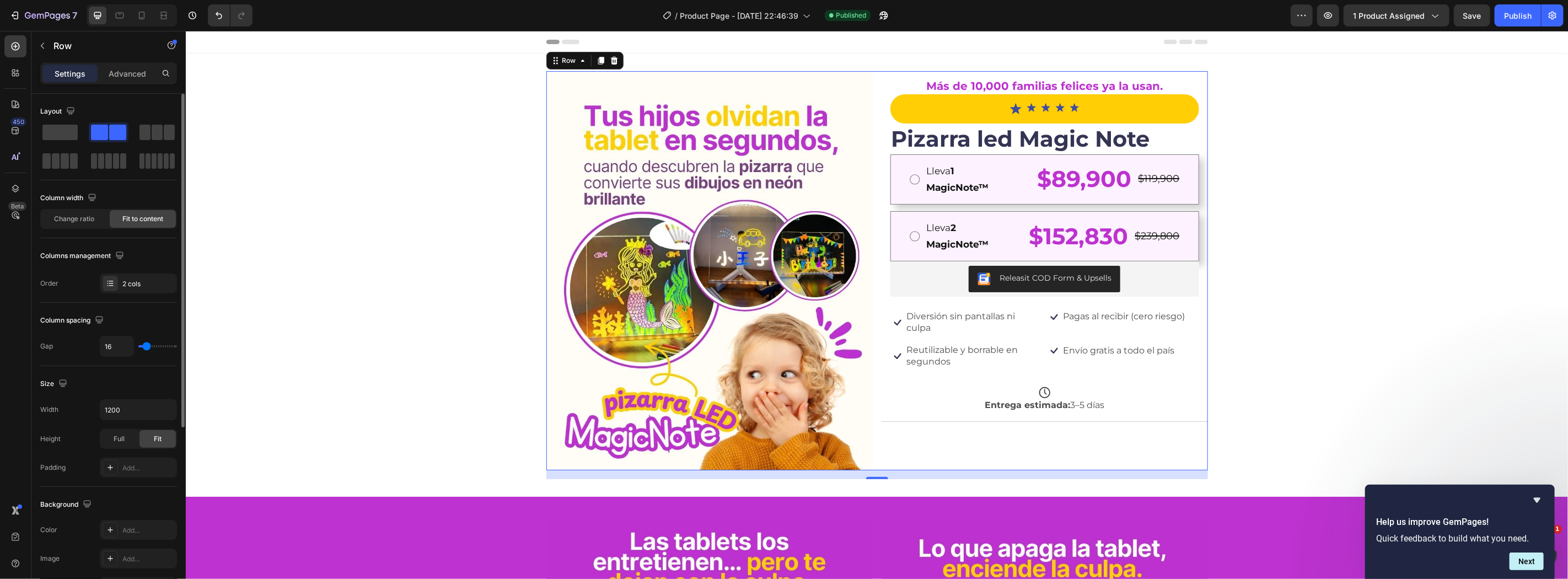
click at [138, 214] on span "Fit to content" at bounding box center [142, 219] width 41 height 10
click at [79, 217] on span "Change ratio" at bounding box center [75, 219] width 40 height 10
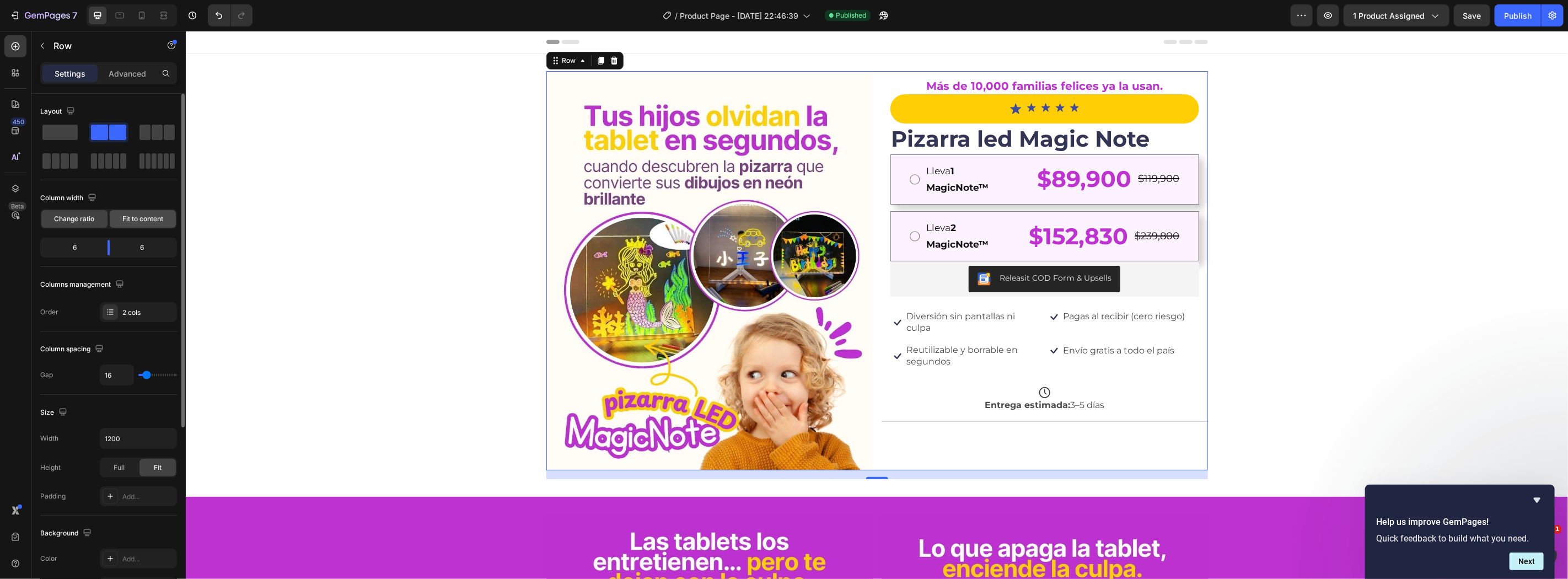
click at [125, 222] on span "Fit to content" at bounding box center [142, 219] width 41 height 10
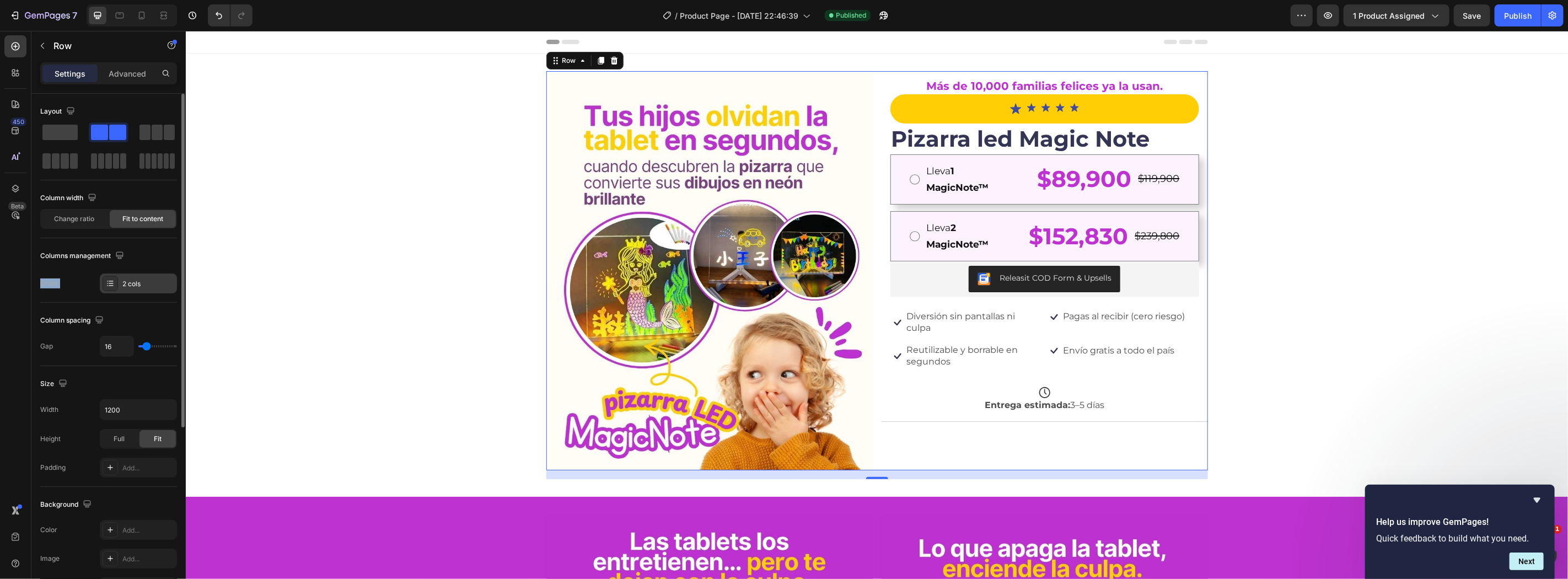
drag, startPoint x: 128, startPoint y: 267, endPoint x: 142, endPoint y: 282, distance: 20.5
click at [142, 282] on div "Columns management Order 2 cols" at bounding box center [108, 270] width 137 height 46
click at [142, 282] on div "2 cols" at bounding box center [148, 284] width 52 height 10
click at [85, 366] on div "Column spacing Gap 16" at bounding box center [108, 334] width 137 height 63
click at [625, 86] on img at bounding box center [709, 270] width 326 height 399
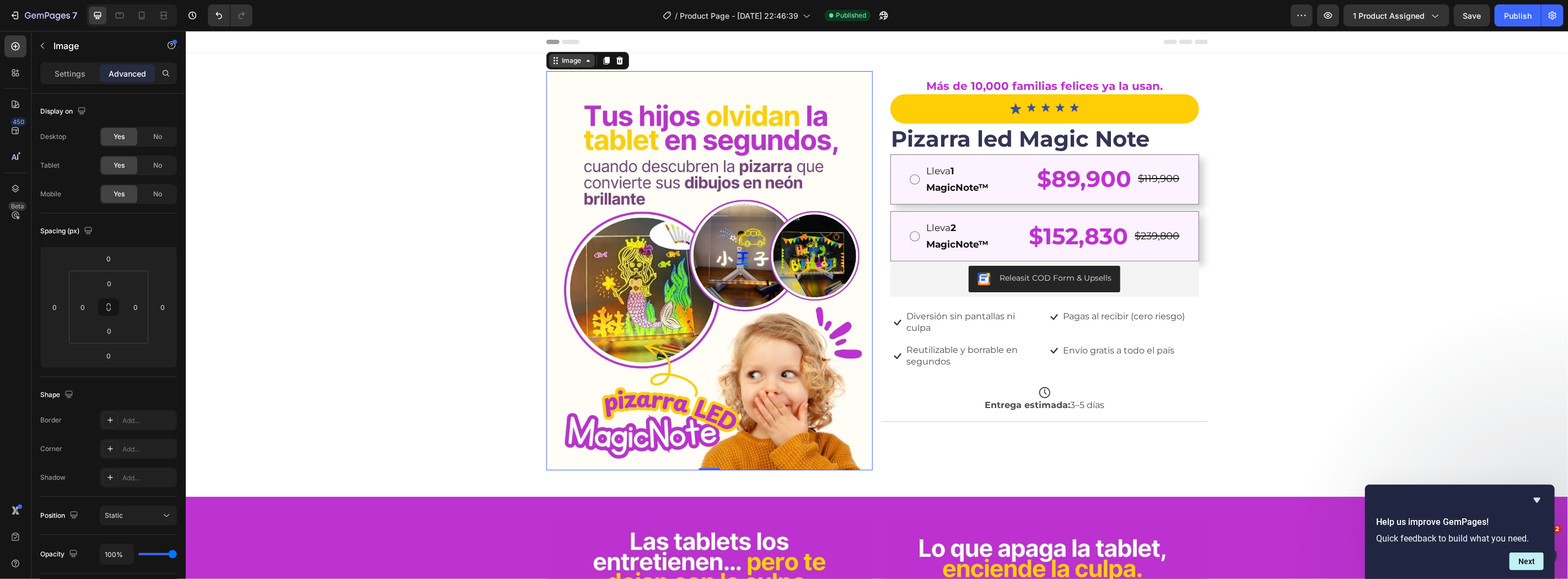
click at [561, 58] on div "Image" at bounding box center [571, 60] width 24 height 10
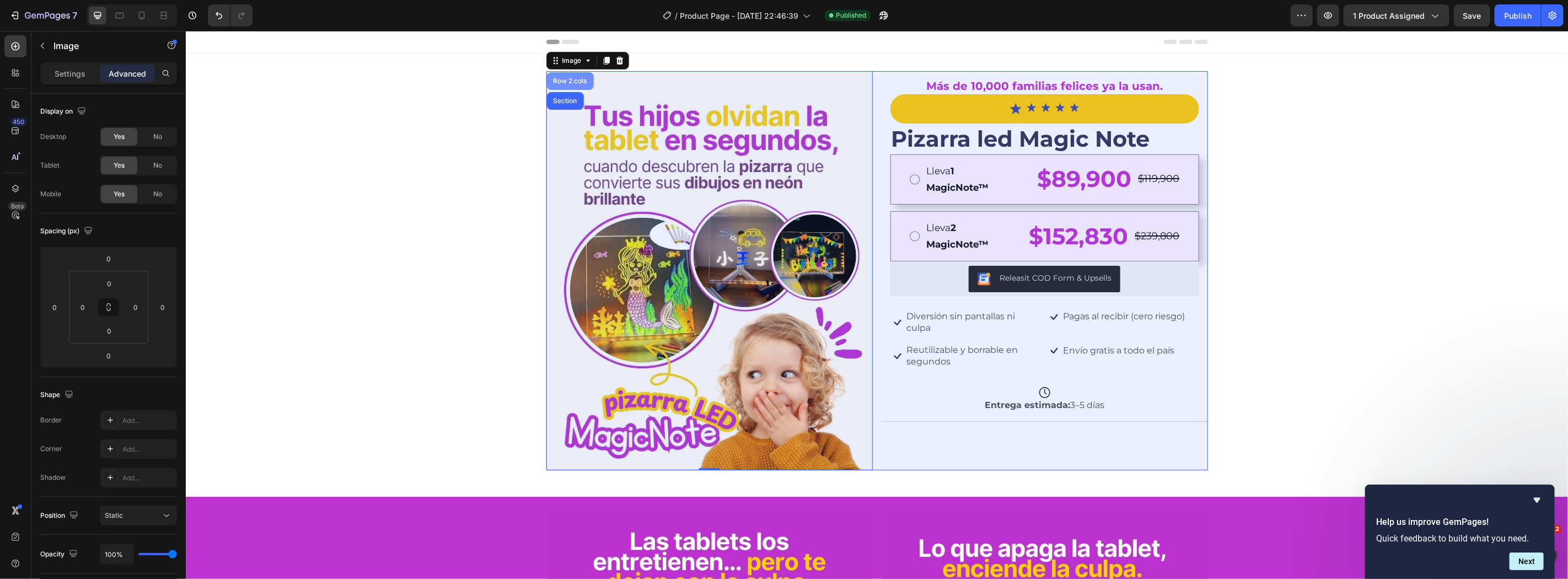
click at [572, 74] on div "Row 2 cols" at bounding box center [570, 80] width 47 height 18
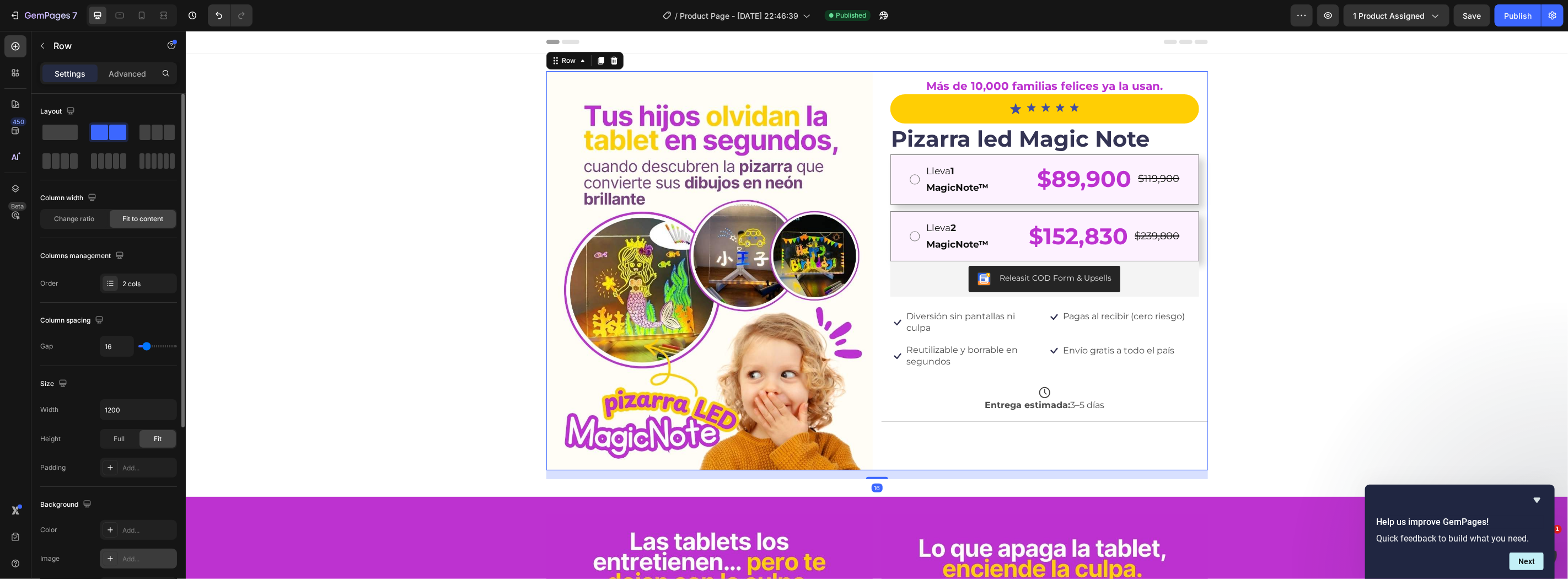
scroll to position [282, 0]
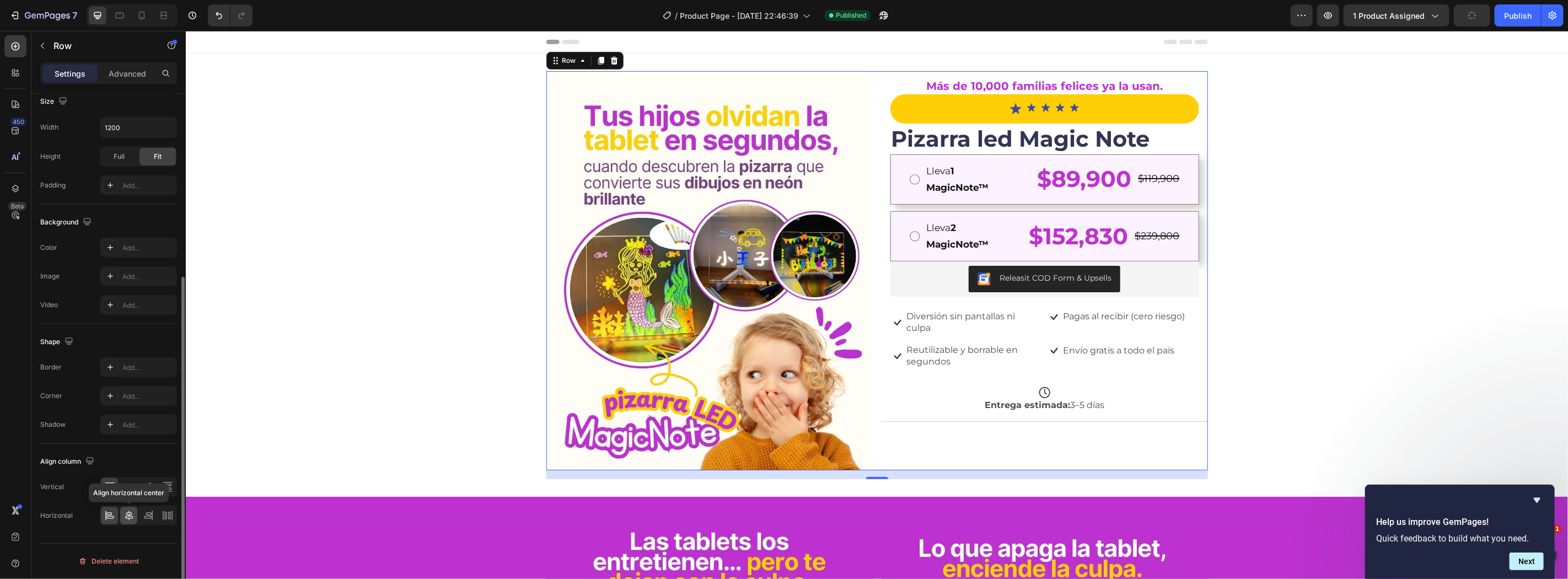
click at [124, 514] on icon at bounding box center [129, 516] width 11 height 11
click at [132, 482] on icon at bounding box center [129, 487] width 11 height 11
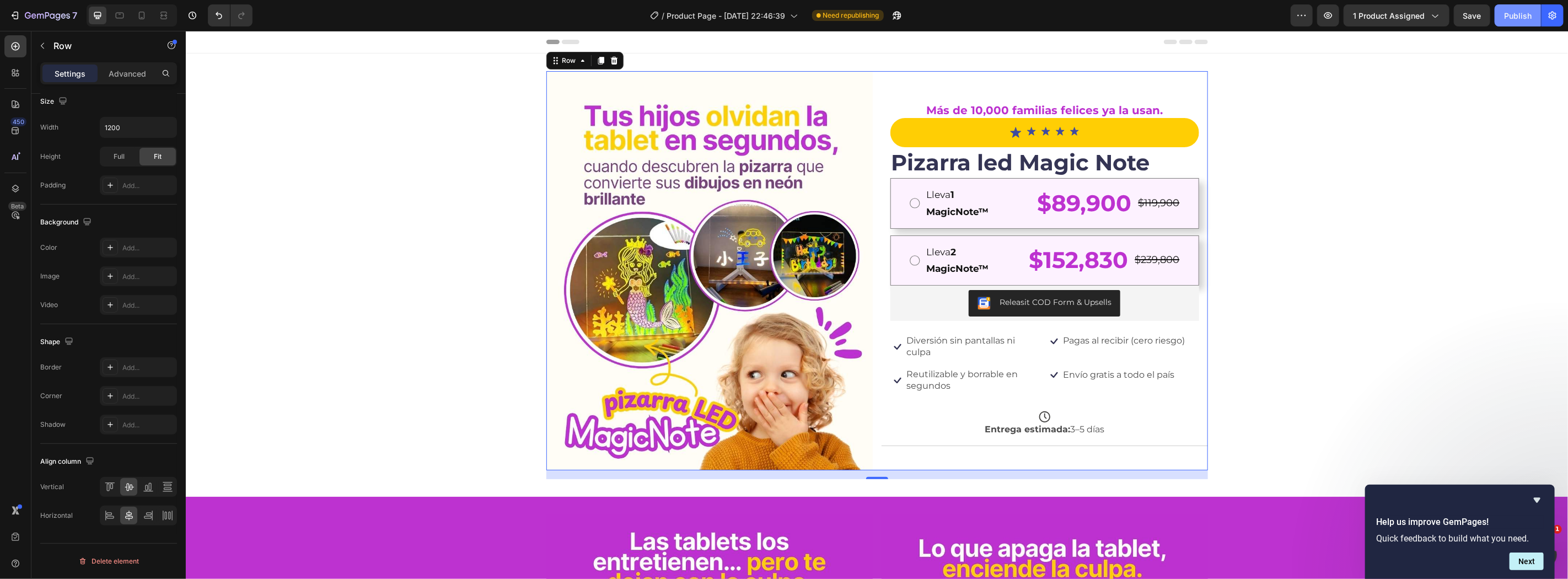
click at [1525, 20] on div "Publish" at bounding box center [1517, 15] width 27 height 12
drag, startPoint x: 150, startPoint y: 15, endPoint x: 131, endPoint y: 15, distance: 19.0
click at [131, 15] on div "Mobile" at bounding box center [131, 15] width 91 height 22
click at [147, 15] on icon at bounding box center [142, 15] width 11 height 11
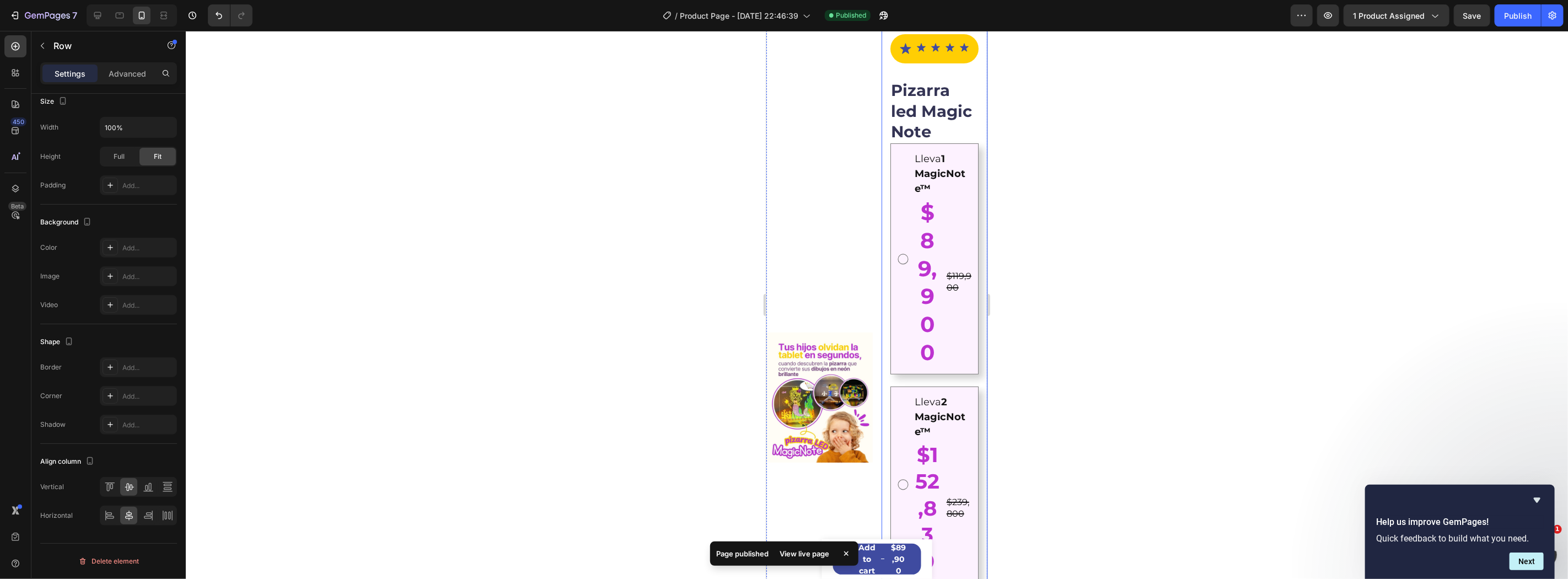
scroll to position [163, 0]
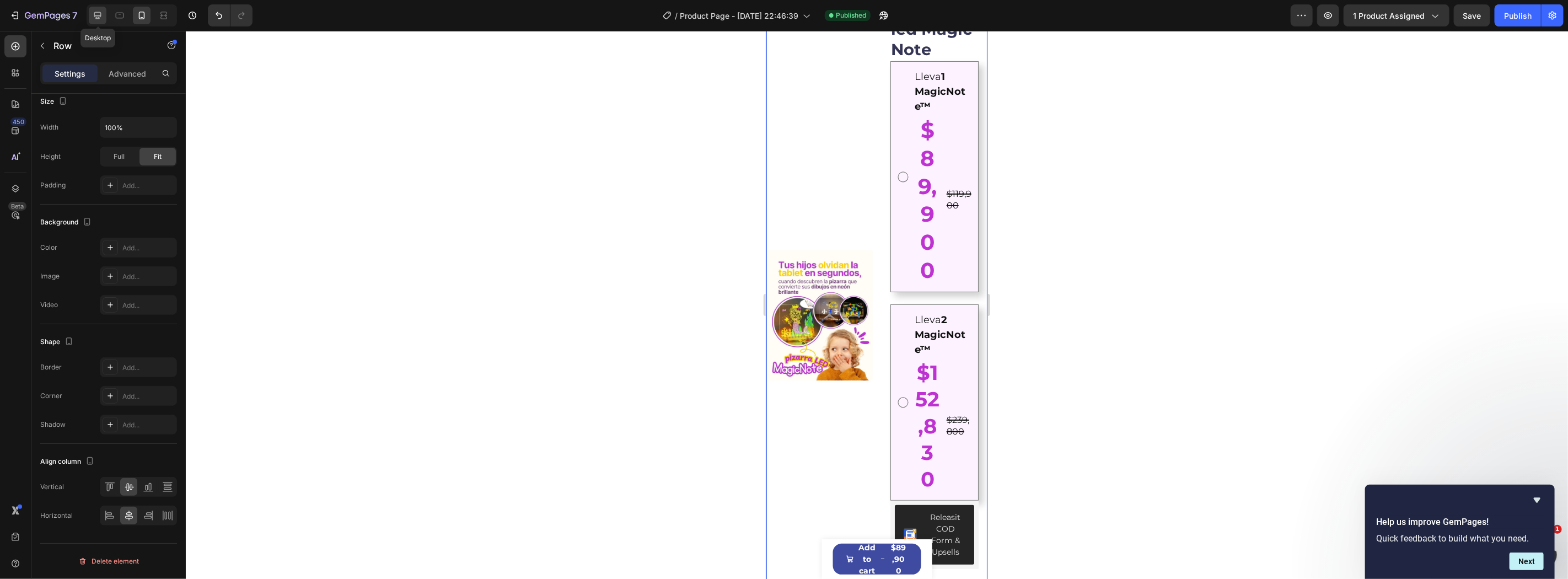
click at [93, 18] on icon at bounding box center [97, 15] width 11 height 11
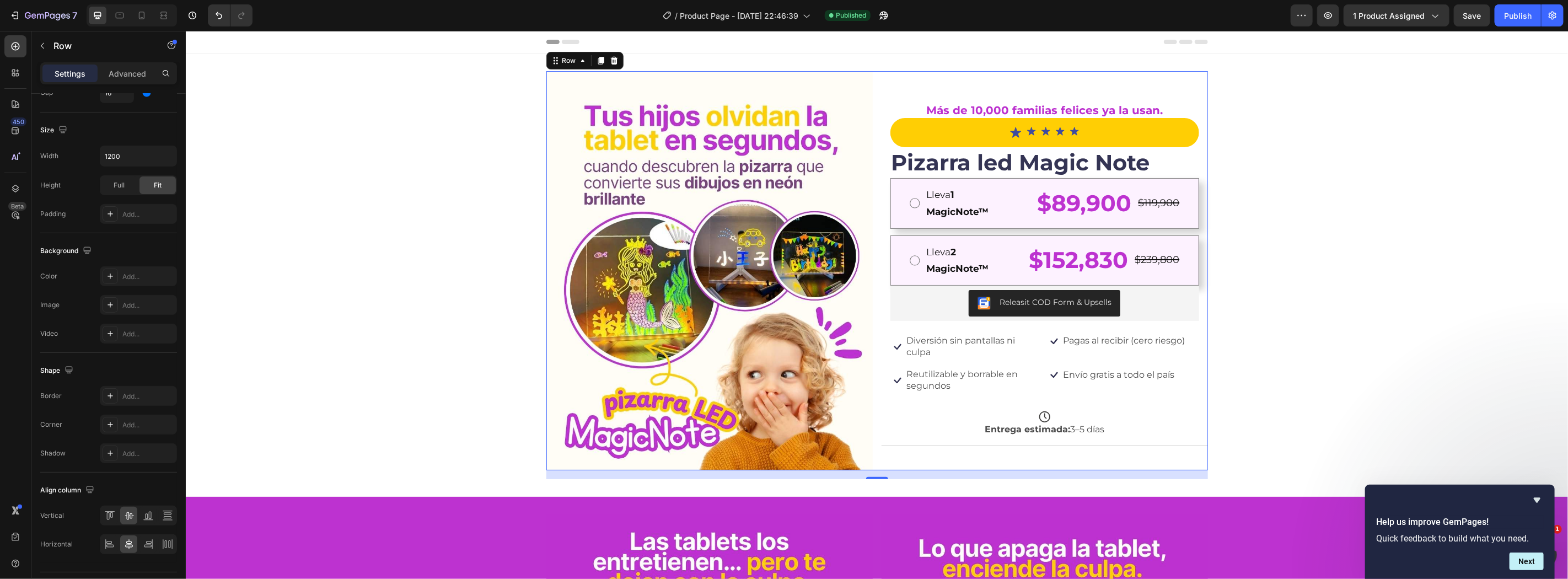
click at [150, 12] on div at bounding box center [131, 15] width 91 height 22
click at [138, 17] on icon at bounding box center [142, 15] width 11 height 11
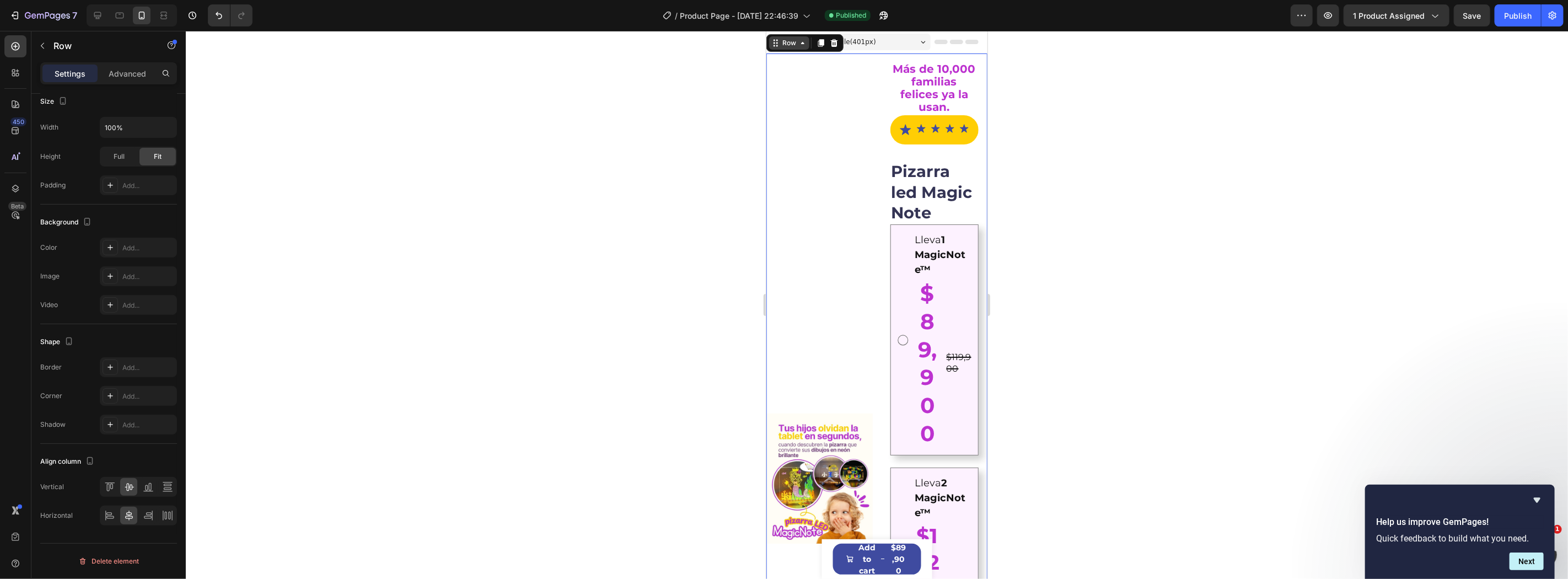
click at [779, 47] on div "Row" at bounding box center [789, 43] width 40 height 13
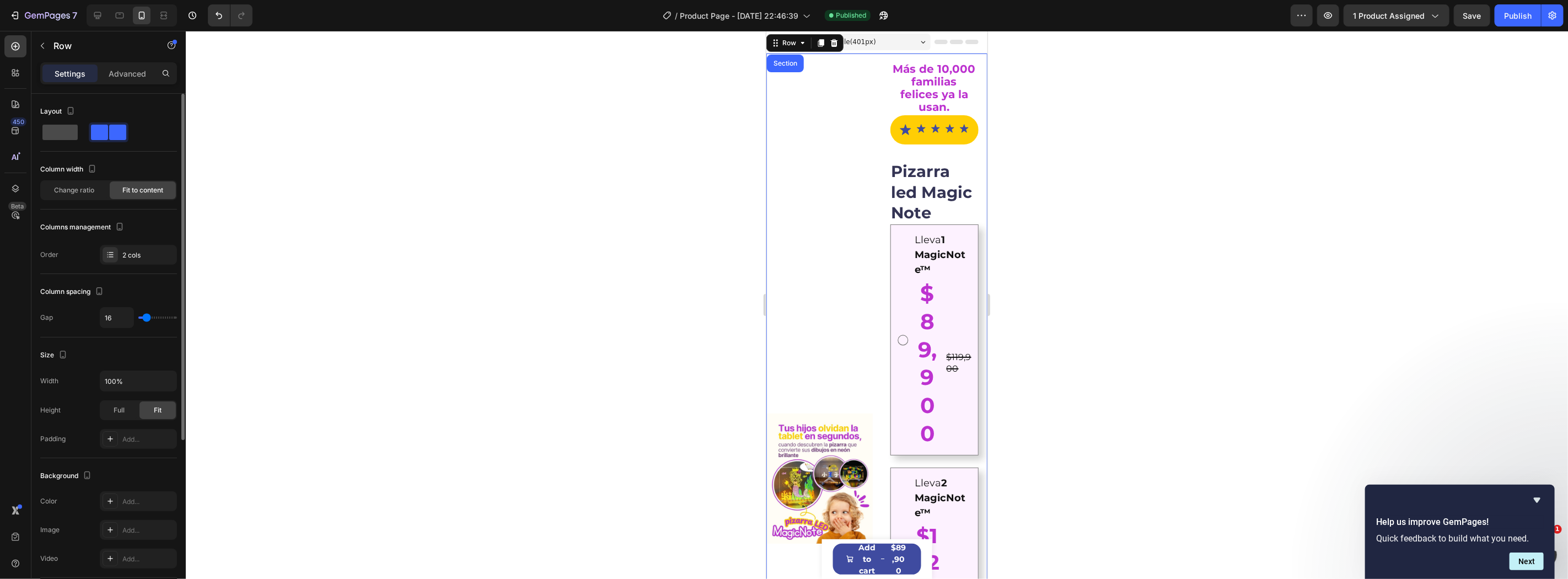
click at [61, 135] on span at bounding box center [60, 132] width 35 height 15
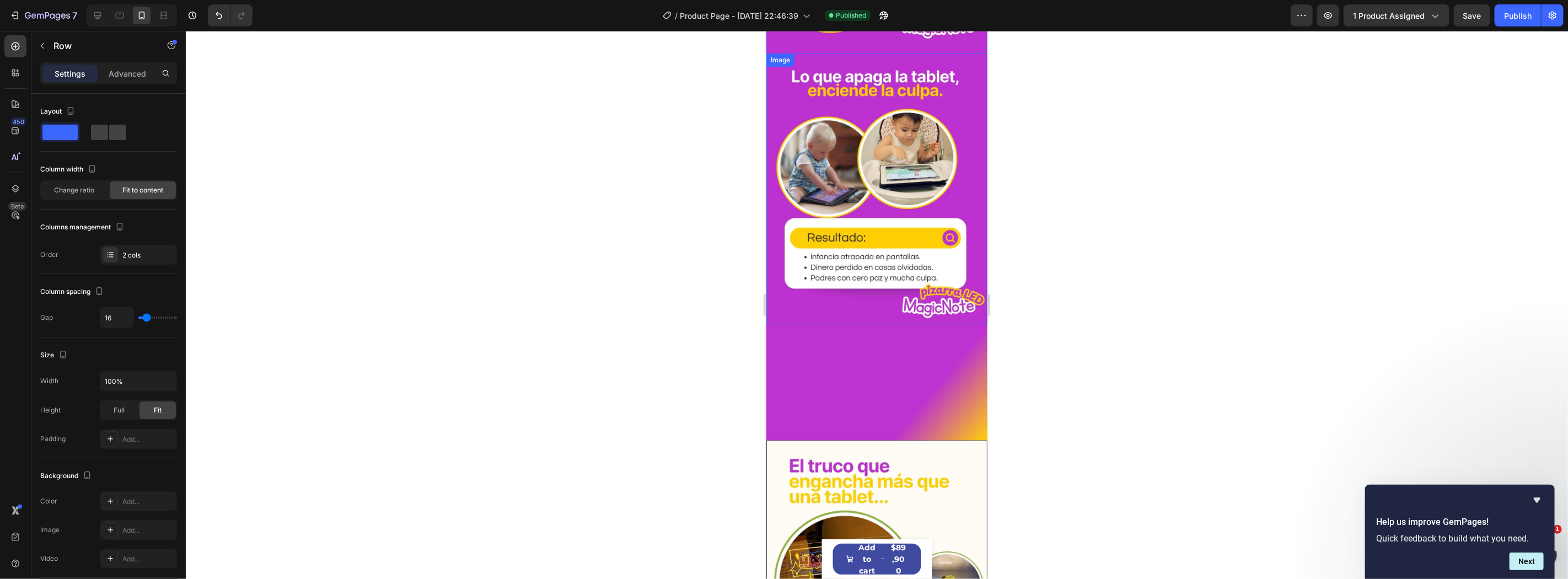
scroll to position [735, 0]
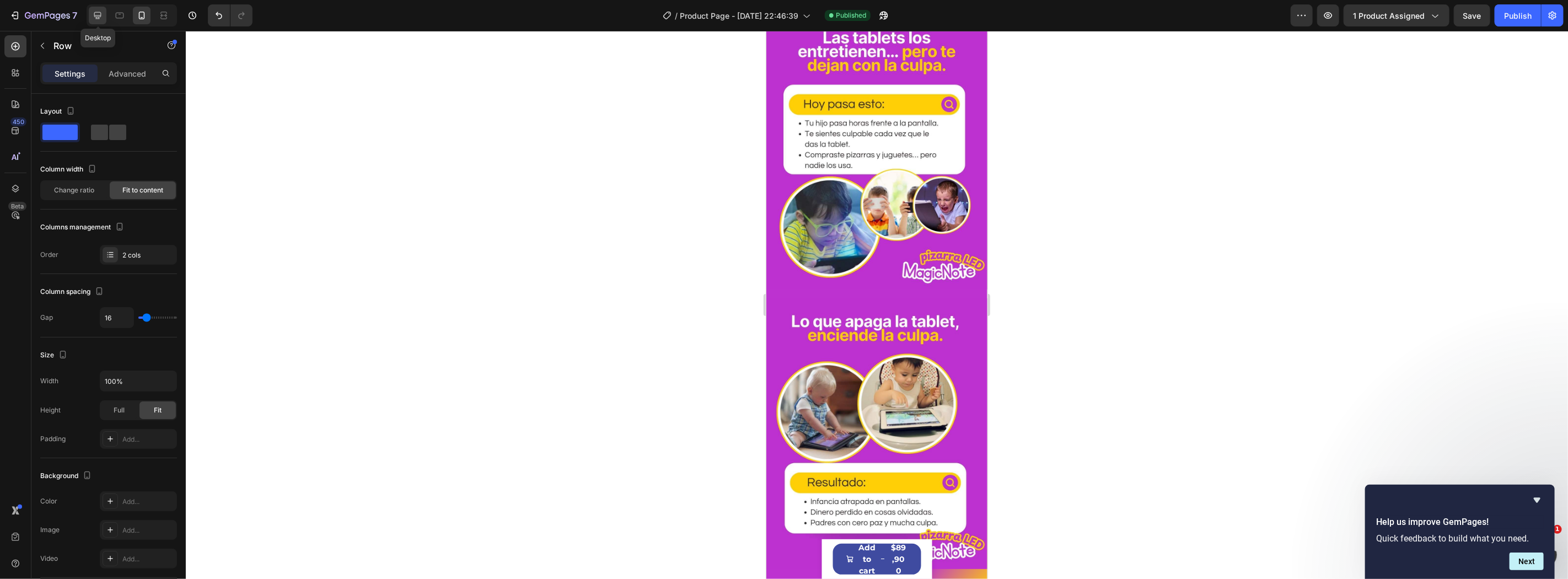
click at [97, 15] on icon at bounding box center [97, 15] width 11 height 11
type input "1200"
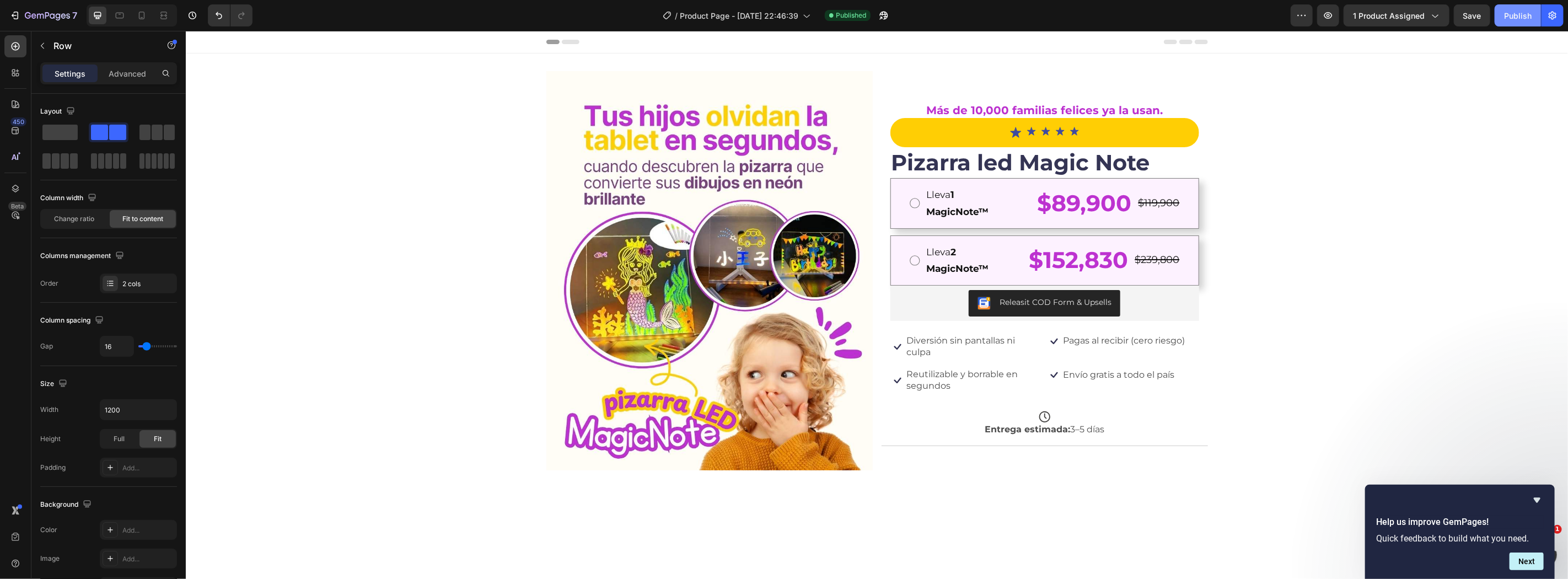
click at [1497, 23] on button "Publish" at bounding box center [1518, 15] width 46 height 22
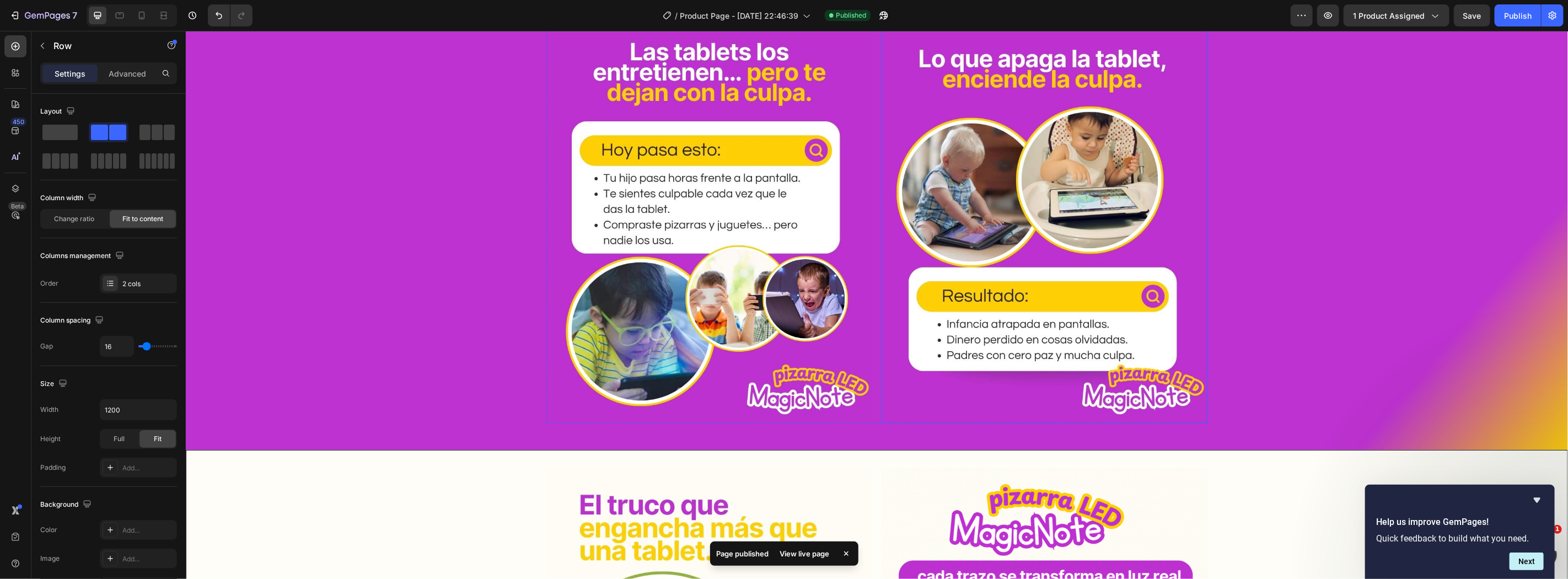
scroll to position [326, 0]
